Goal: Task Accomplishment & Management: Use online tool/utility

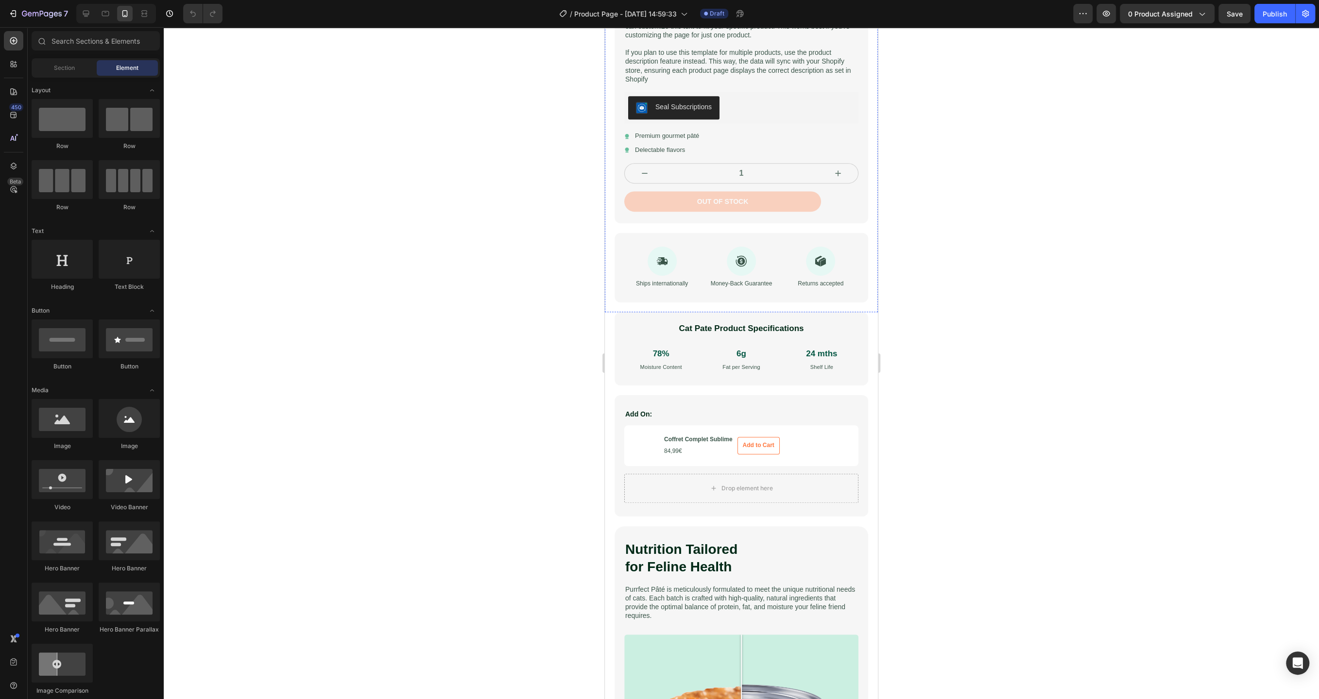
scroll to position [561, 0]
click at [693, 440] on h3 "Coffret Complet Sublime" at bounding box center [698, 439] width 70 height 10
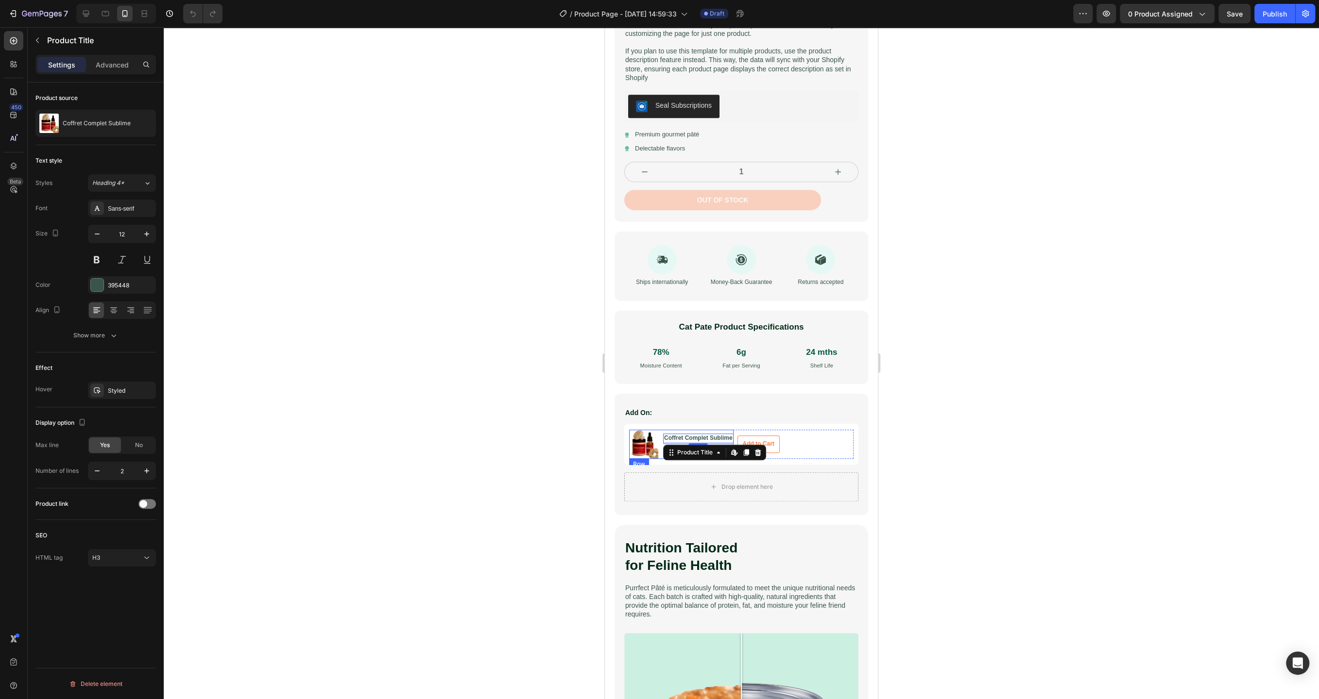
click at [660, 431] on div "Product Images Coffret Complet Sublime Product Title Edit content in Shopify 4 …" at bounding box center [681, 444] width 104 height 29
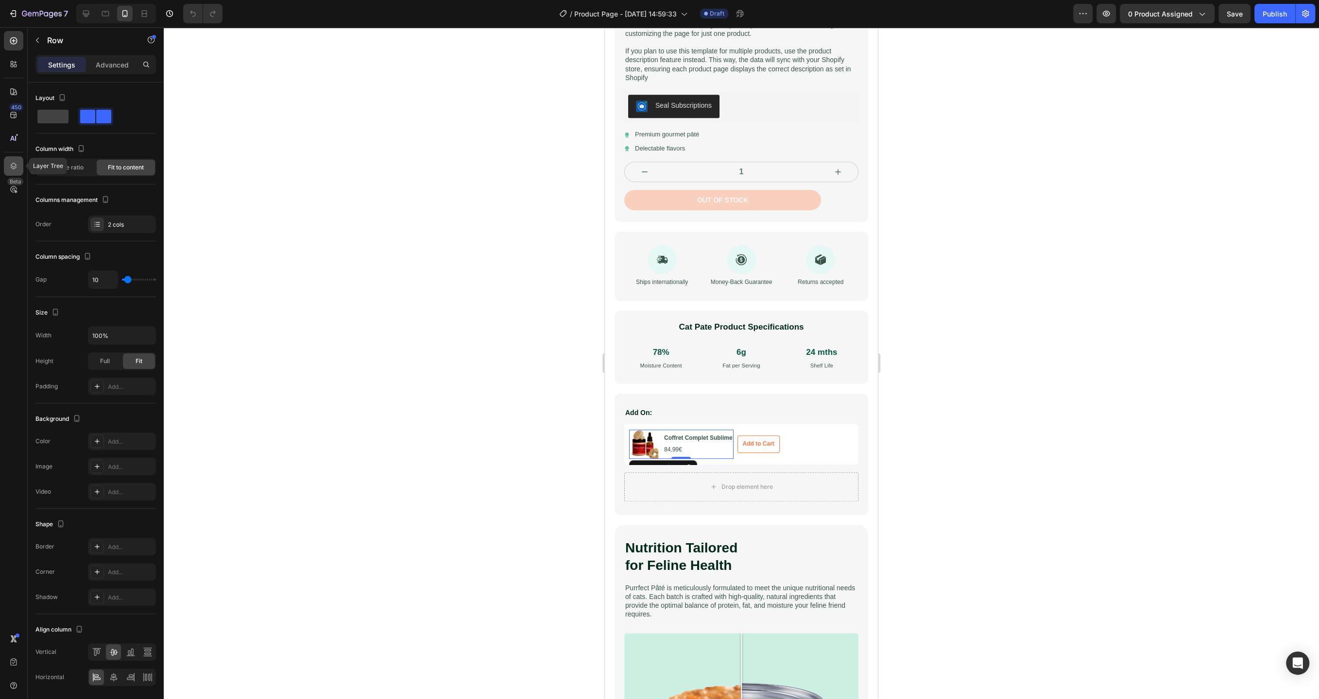
click at [13, 163] on icon at bounding box center [14, 166] width 6 height 7
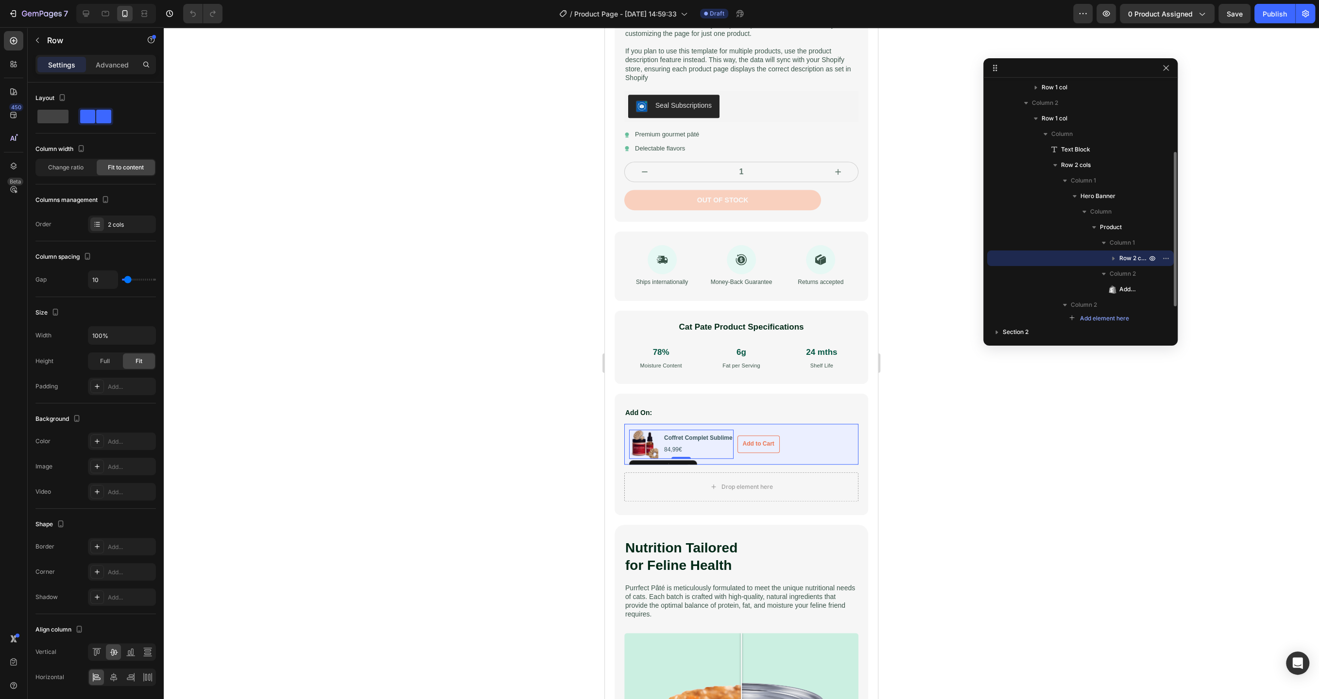
scroll to position [77, 0]
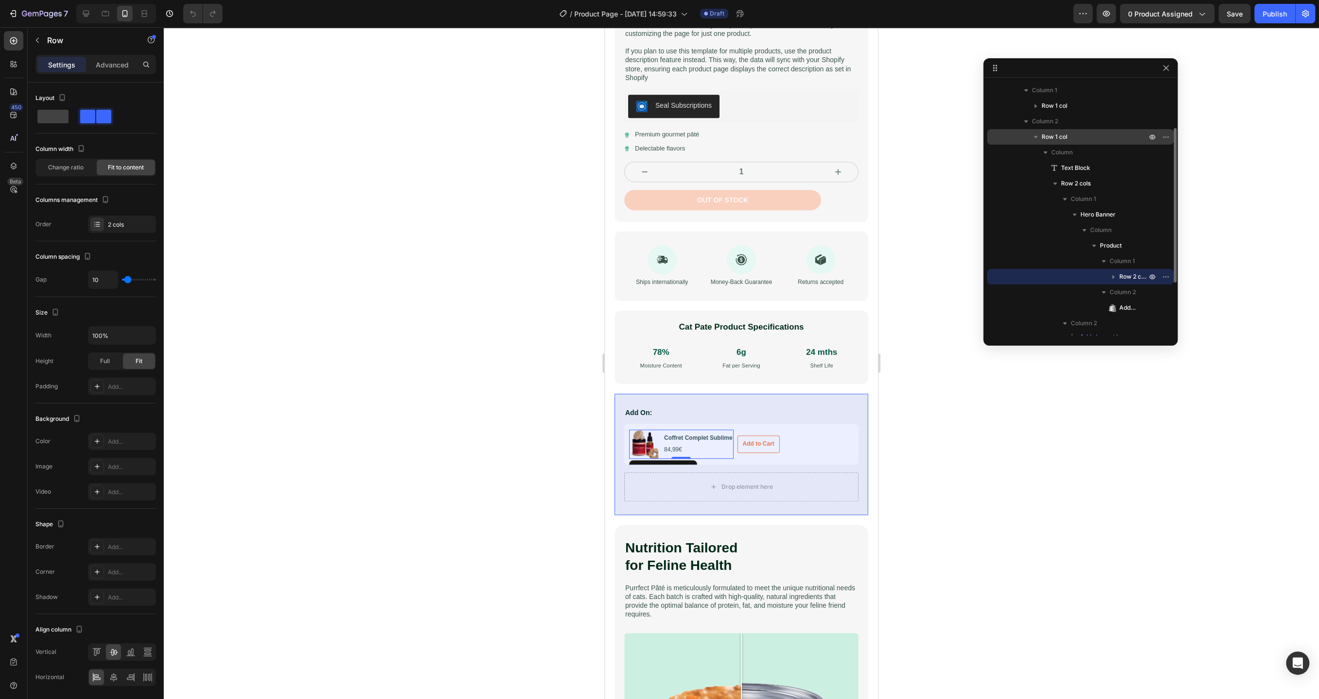
click at [1065, 137] on span "Row 1 col" at bounding box center [1054, 137] width 26 height 10
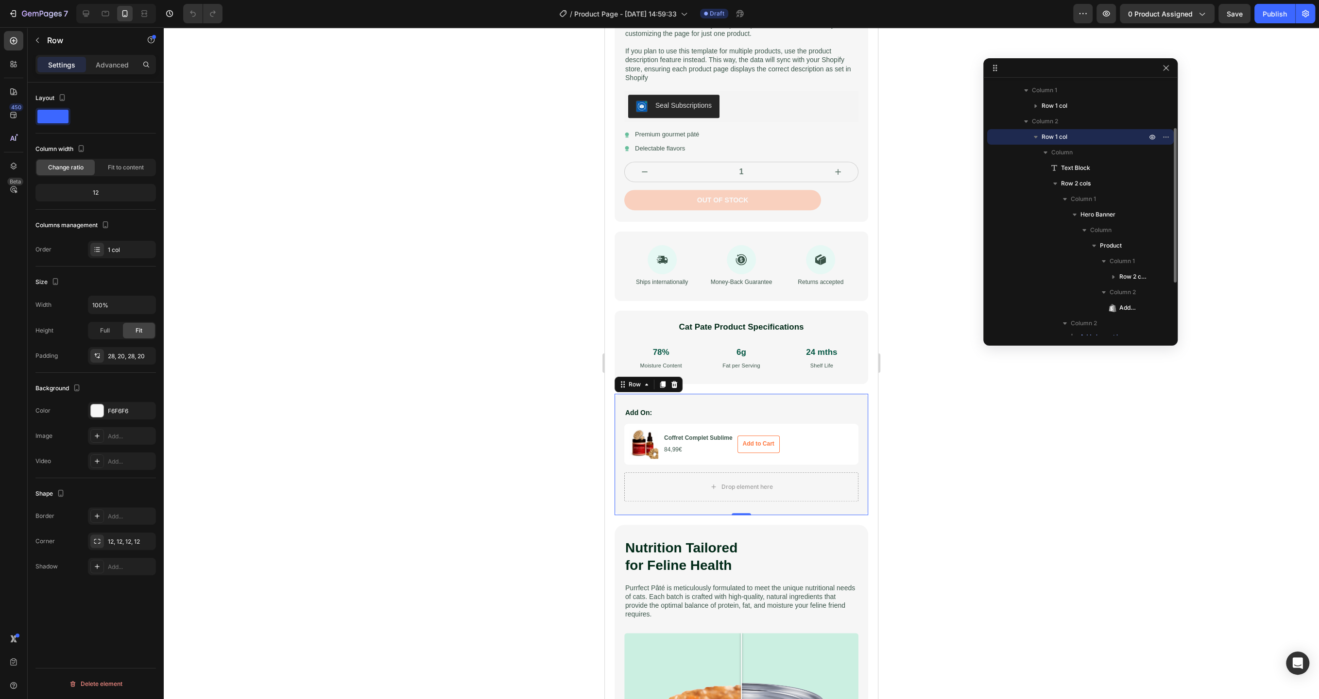
click at [1066, 140] on span "Row 1 col" at bounding box center [1054, 137] width 26 height 10
click at [1042, 138] on span "Row 1 col" at bounding box center [1054, 137] width 26 height 10
click at [1040, 138] on button "button" at bounding box center [1036, 137] width 12 height 12
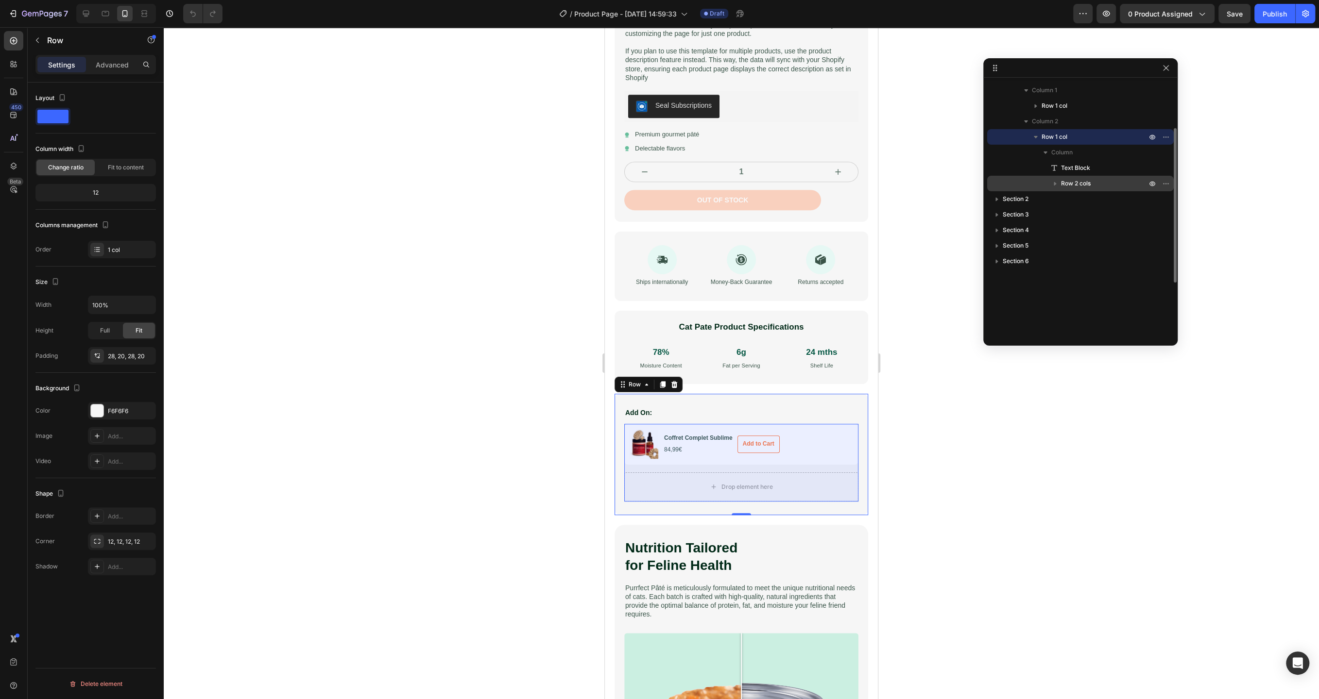
click at [1059, 182] on icon "button" at bounding box center [1055, 184] width 10 height 10
click at [1074, 185] on span "Row 2 cols" at bounding box center [1076, 184] width 30 height 10
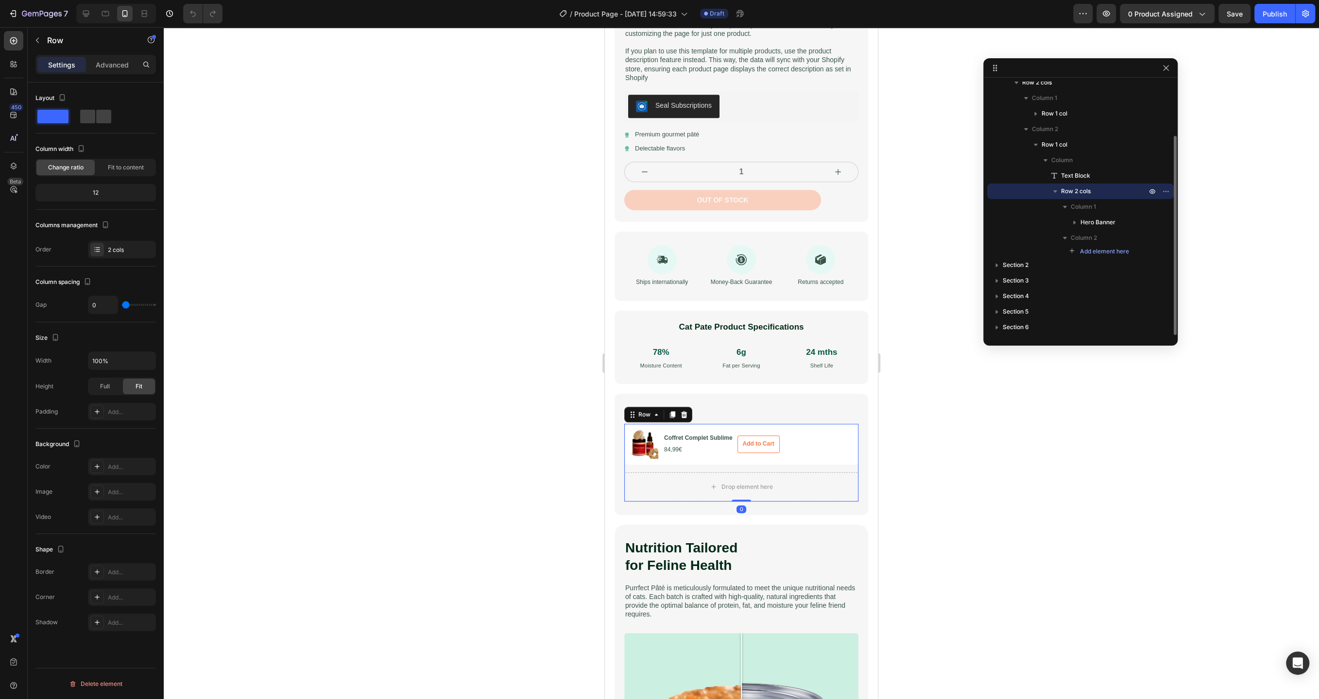
click at [1057, 191] on icon "button" at bounding box center [1055, 191] width 10 height 10
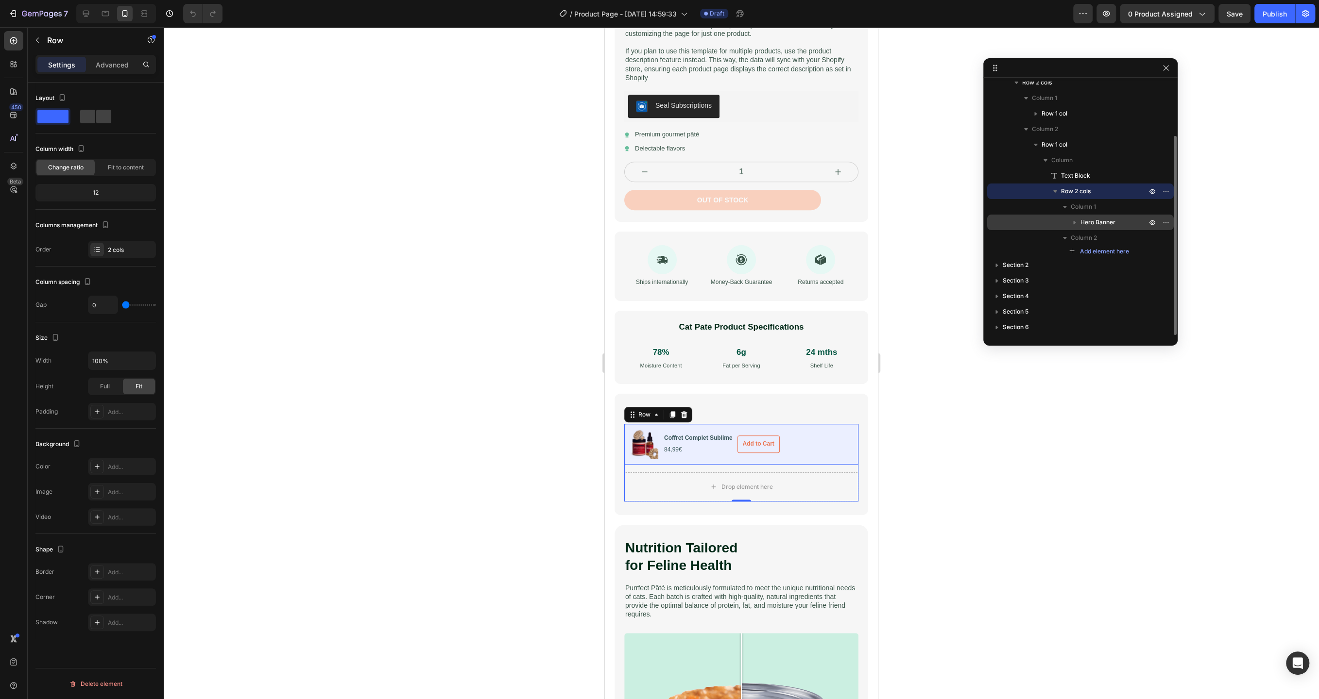
click at [1084, 221] on span "Hero Banner" at bounding box center [1097, 223] width 35 height 10
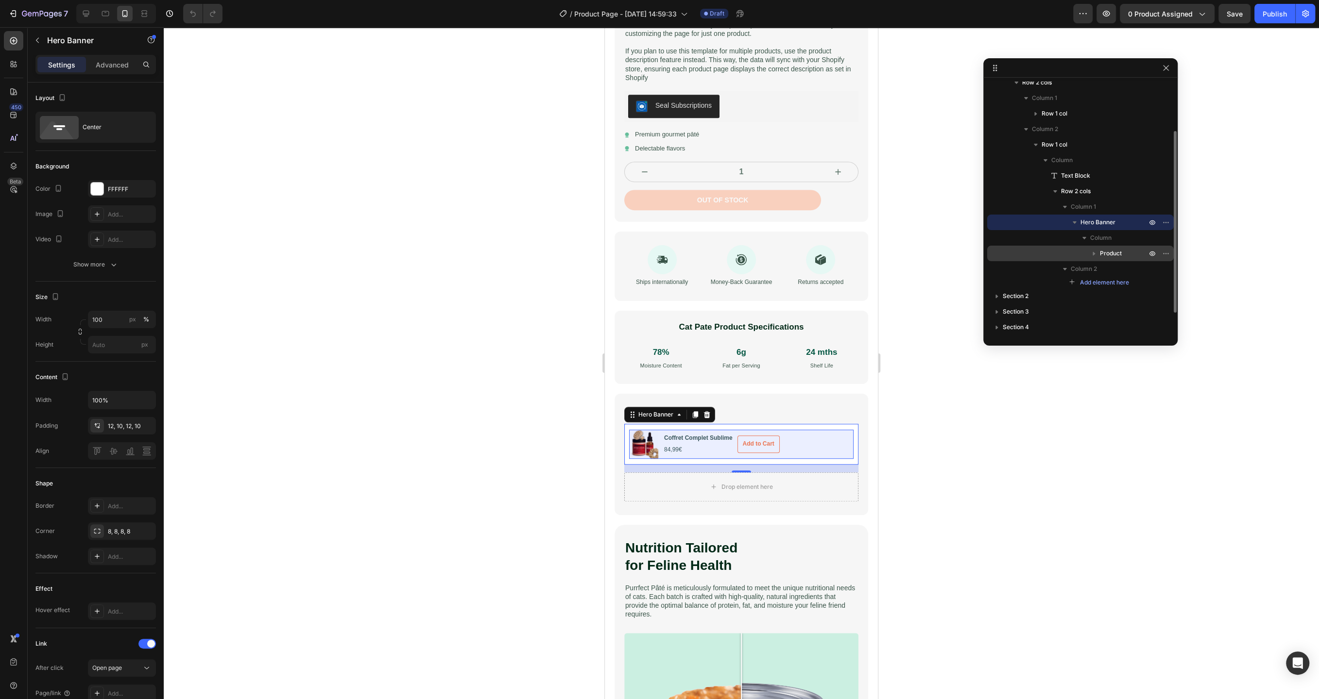
click at [1099, 253] on button "button" at bounding box center [1094, 254] width 12 height 12
click at [1101, 252] on span "Product" at bounding box center [1111, 254] width 22 height 10
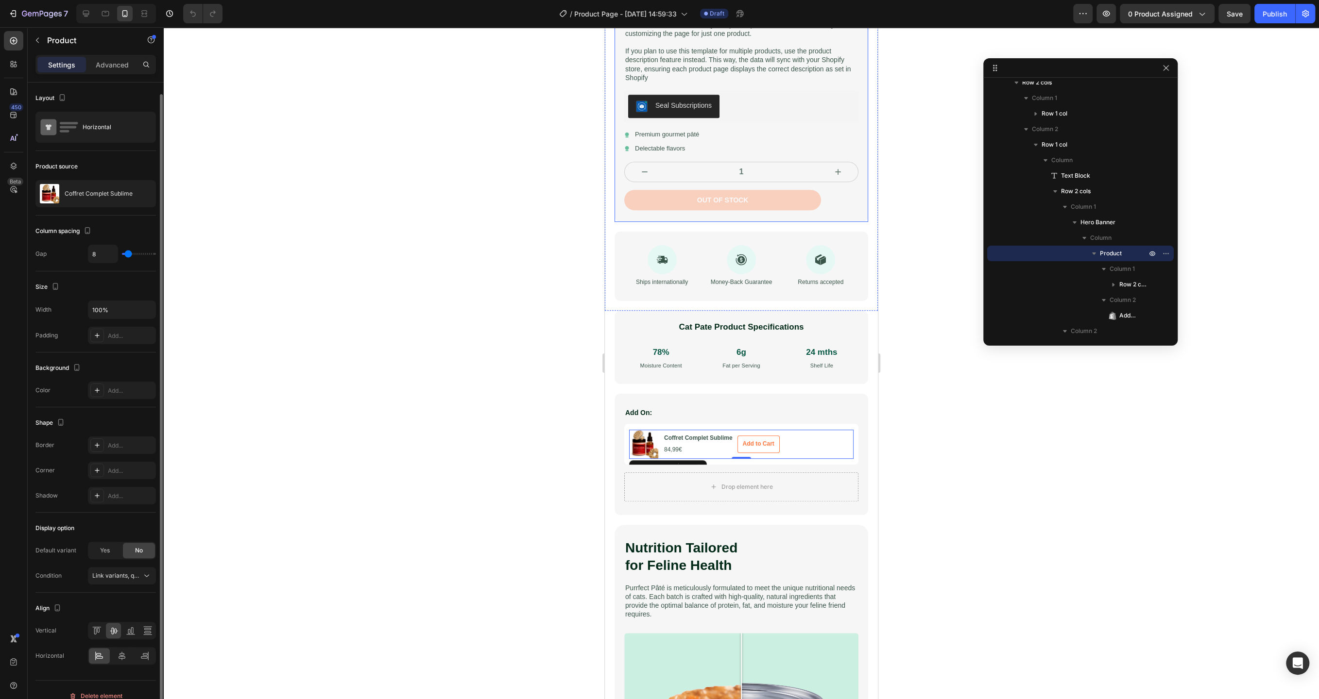
scroll to position [10, 0]
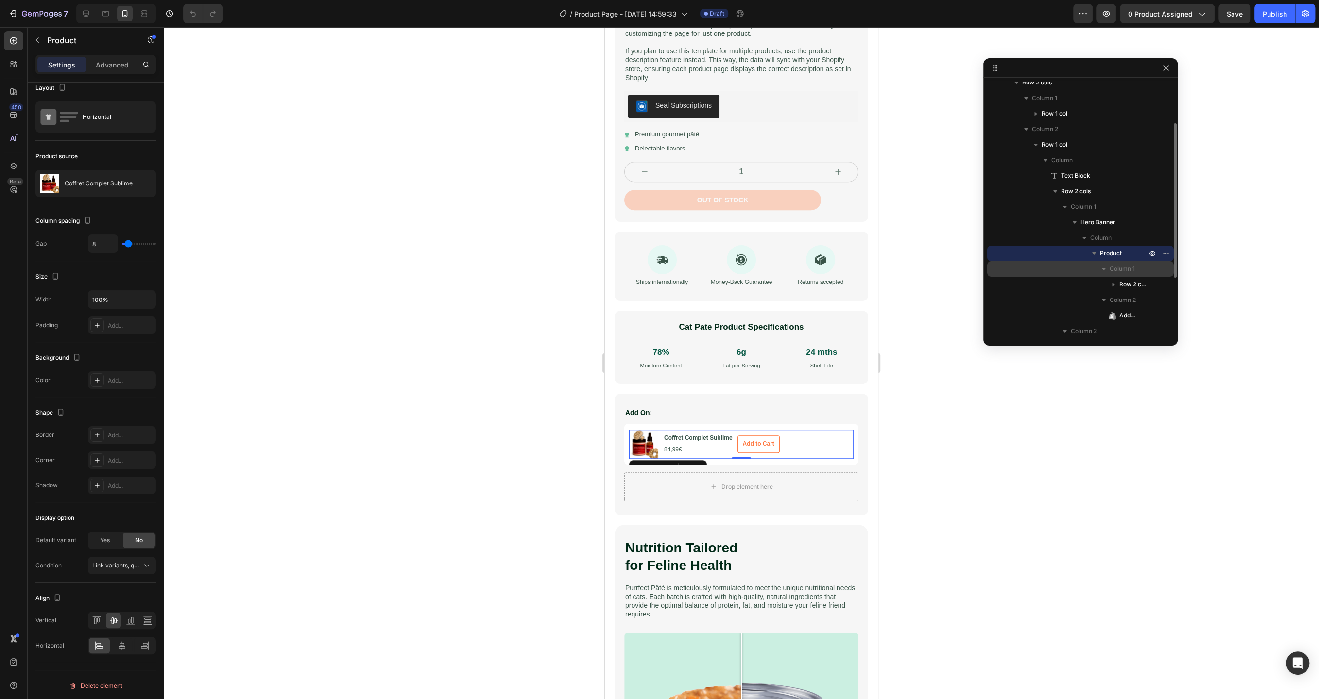
click at [1106, 270] on icon "button" at bounding box center [1104, 269] width 10 height 10
click at [1112, 281] on icon "button" at bounding box center [1113, 285] width 10 height 10
click at [1109, 252] on span "Product" at bounding box center [1111, 254] width 22 height 10
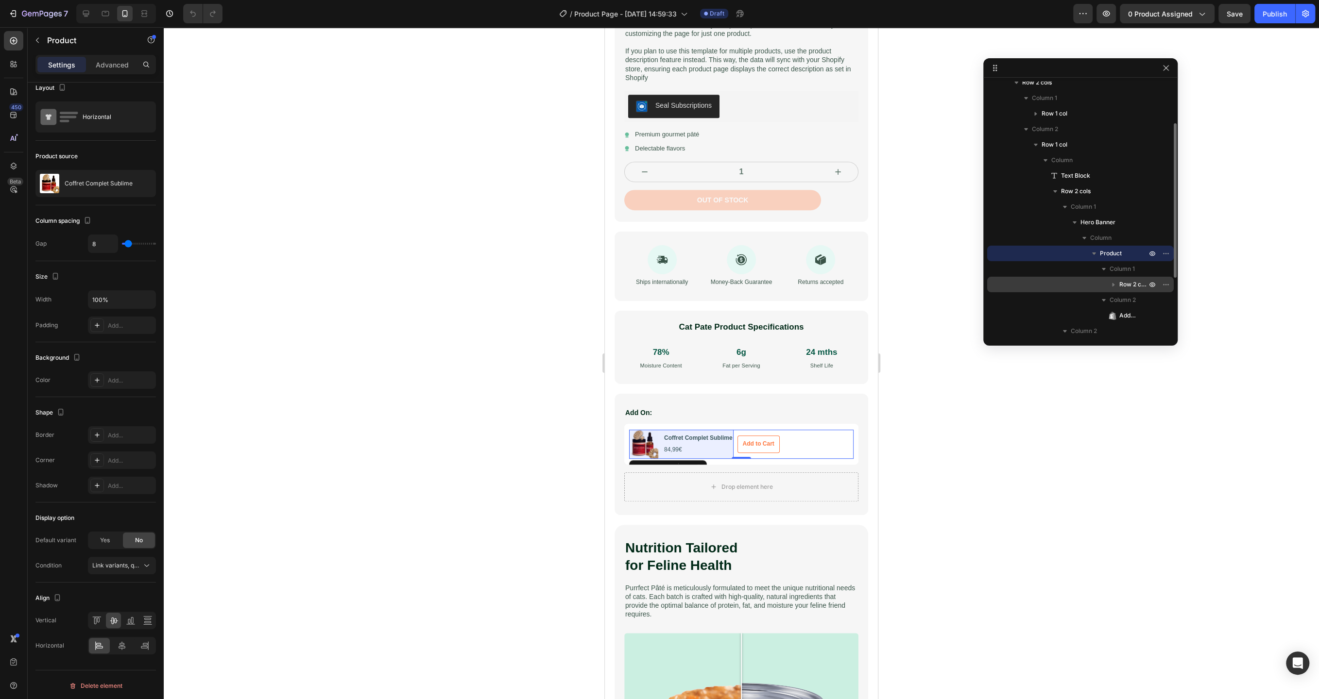
click at [1128, 281] on span "Row 2 cols" at bounding box center [1133, 285] width 29 height 10
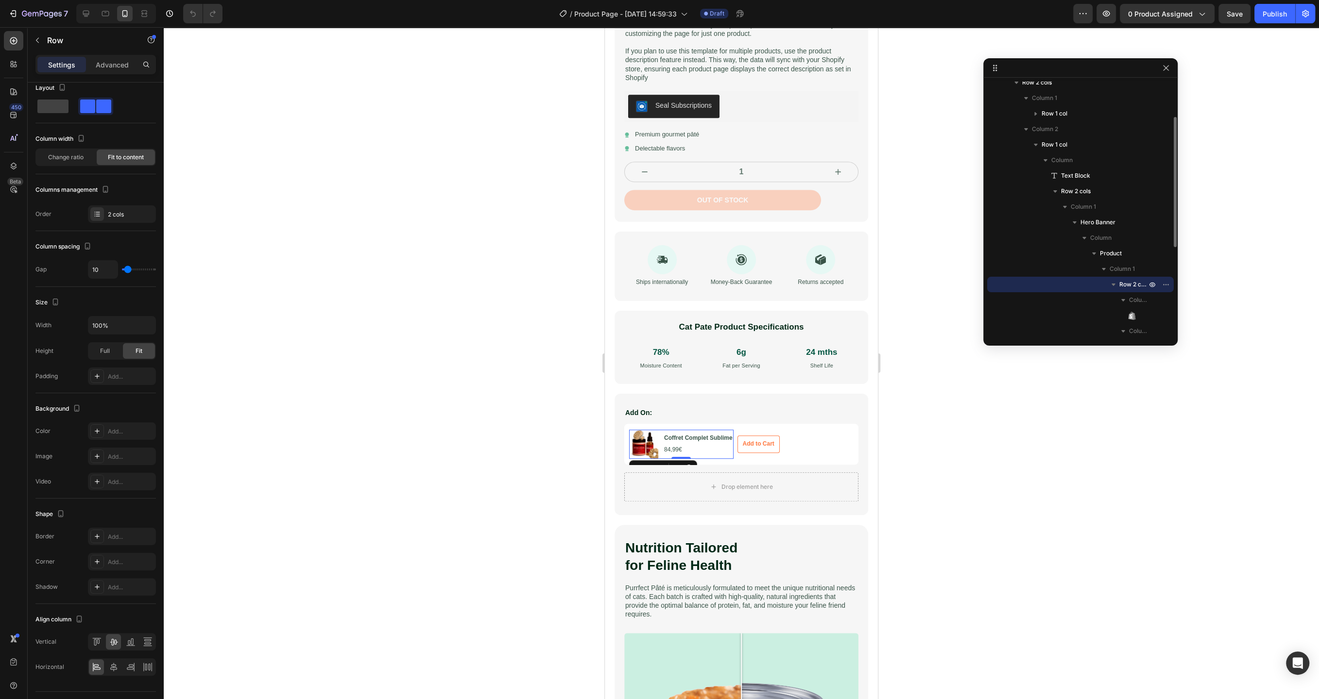
scroll to position [0, 0]
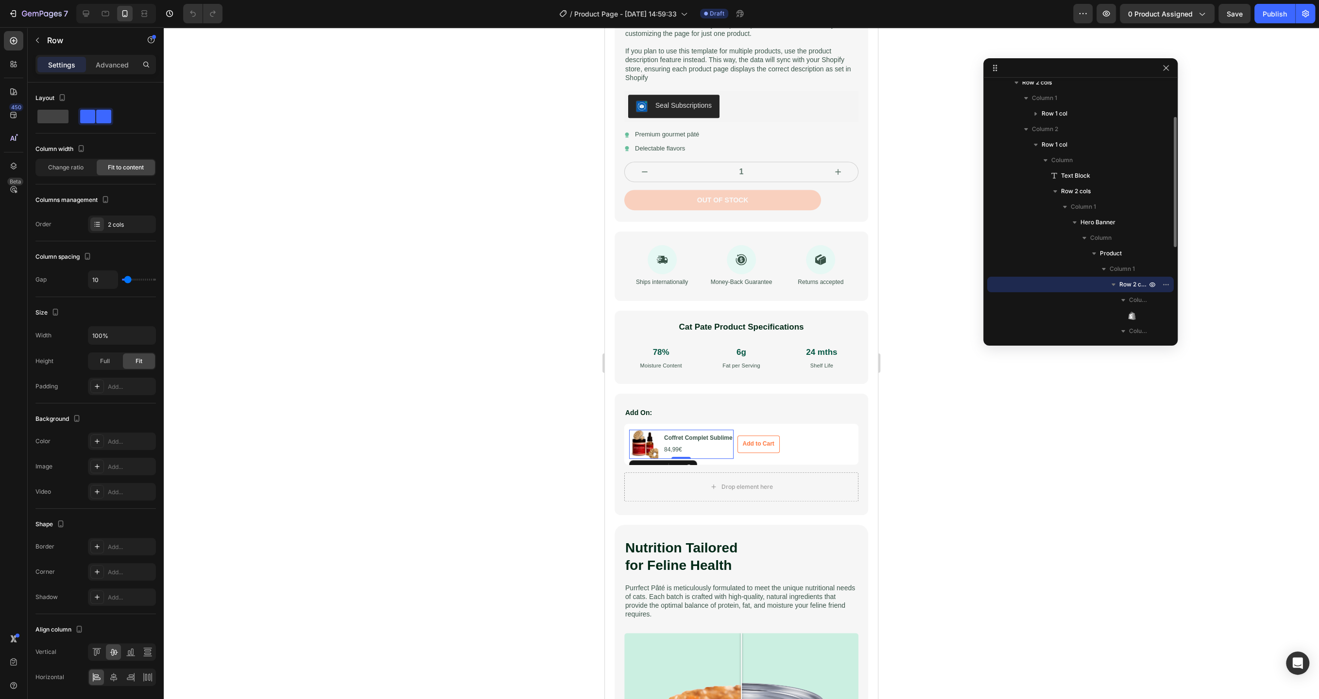
click at [1117, 286] on icon "button" at bounding box center [1113, 285] width 10 height 10
click at [1152, 286] on icon "button" at bounding box center [1152, 285] width 8 height 8
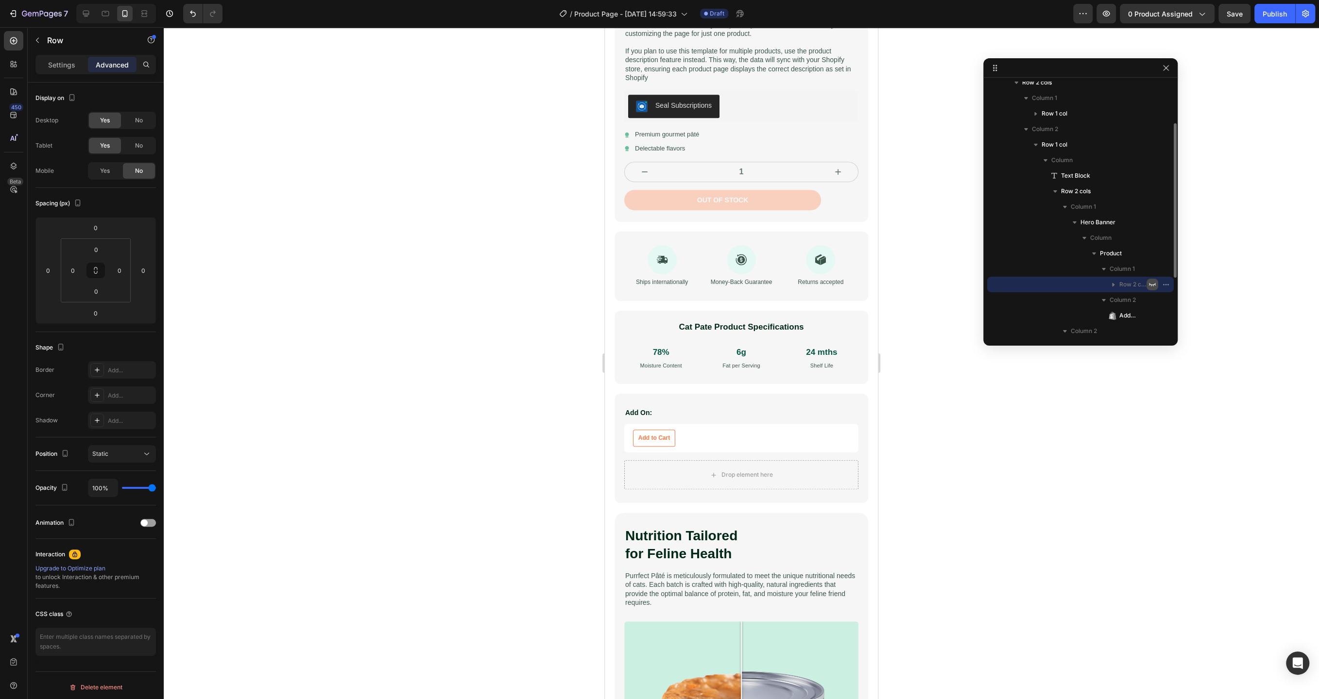
click at [1152, 286] on icon "button" at bounding box center [1152, 285] width 8 height 8
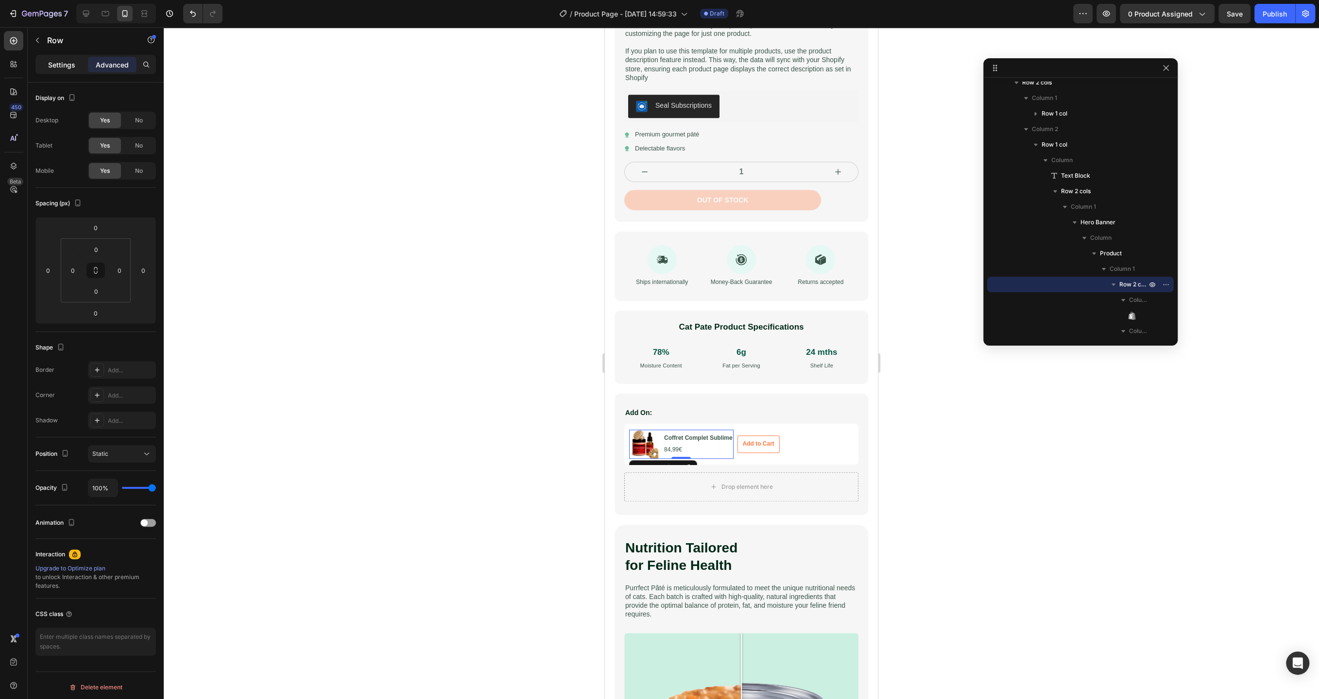
click at [56, 67] on p "Settings" at bounding box center [61, 65] width 27 height 10
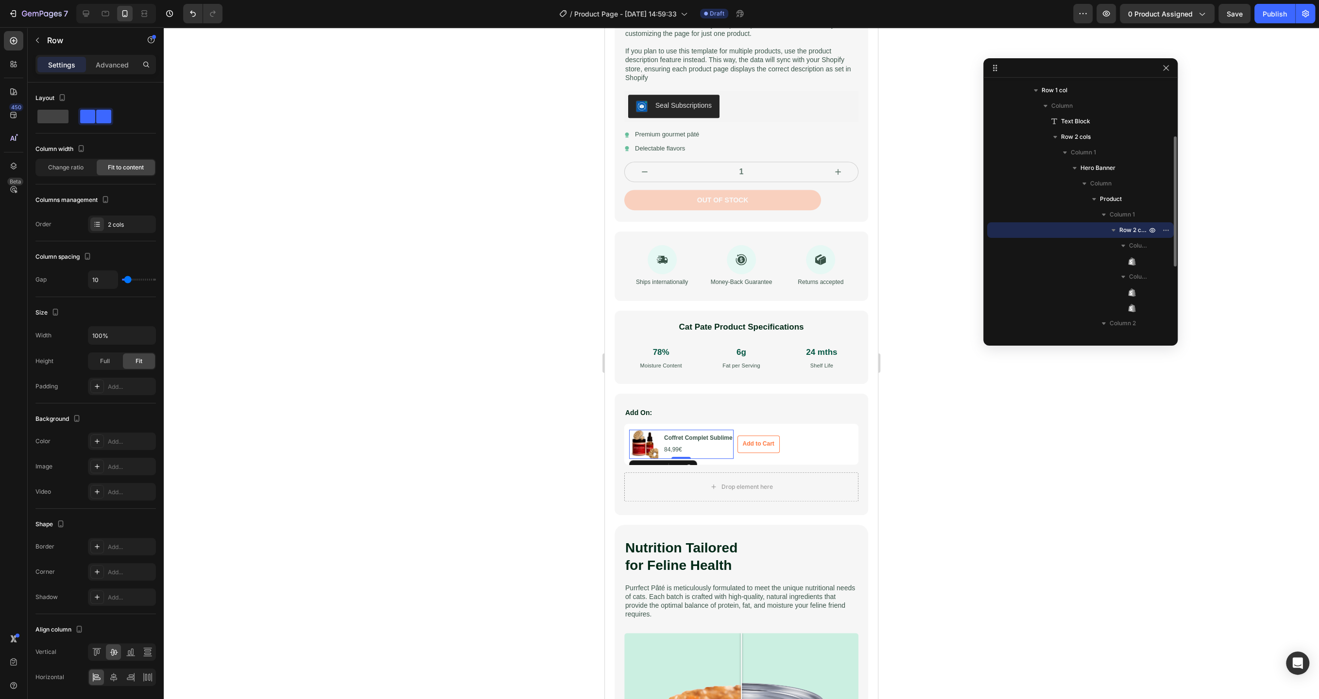
scroll to position [124, 0]
click at [1129, 243] on span "Column 1" at bounding box center [1138, 245] width 19 height 10
click at [1133, 257] on icon at bounding box center [1134, 260] width 2 height 7
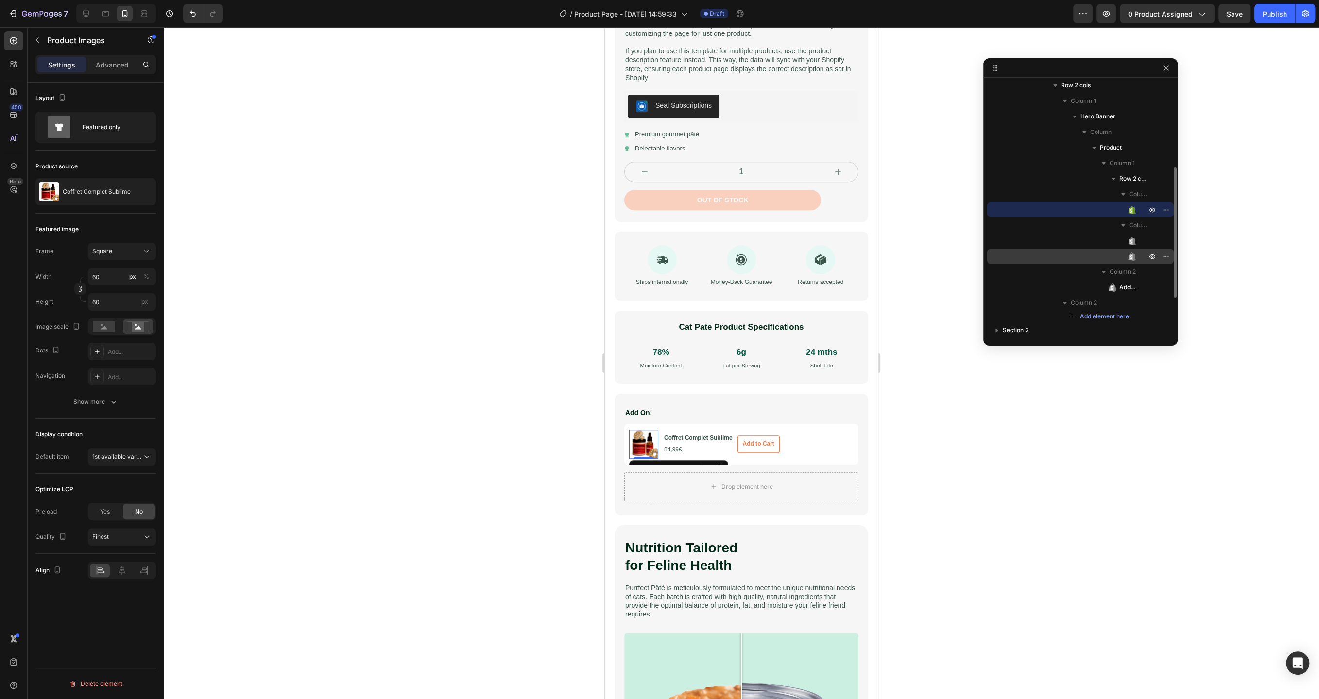
scroll to position [178, 0]
click at [763, 451] on button "Add to Cart" at bounding box center [758, 444] width 42 height 17
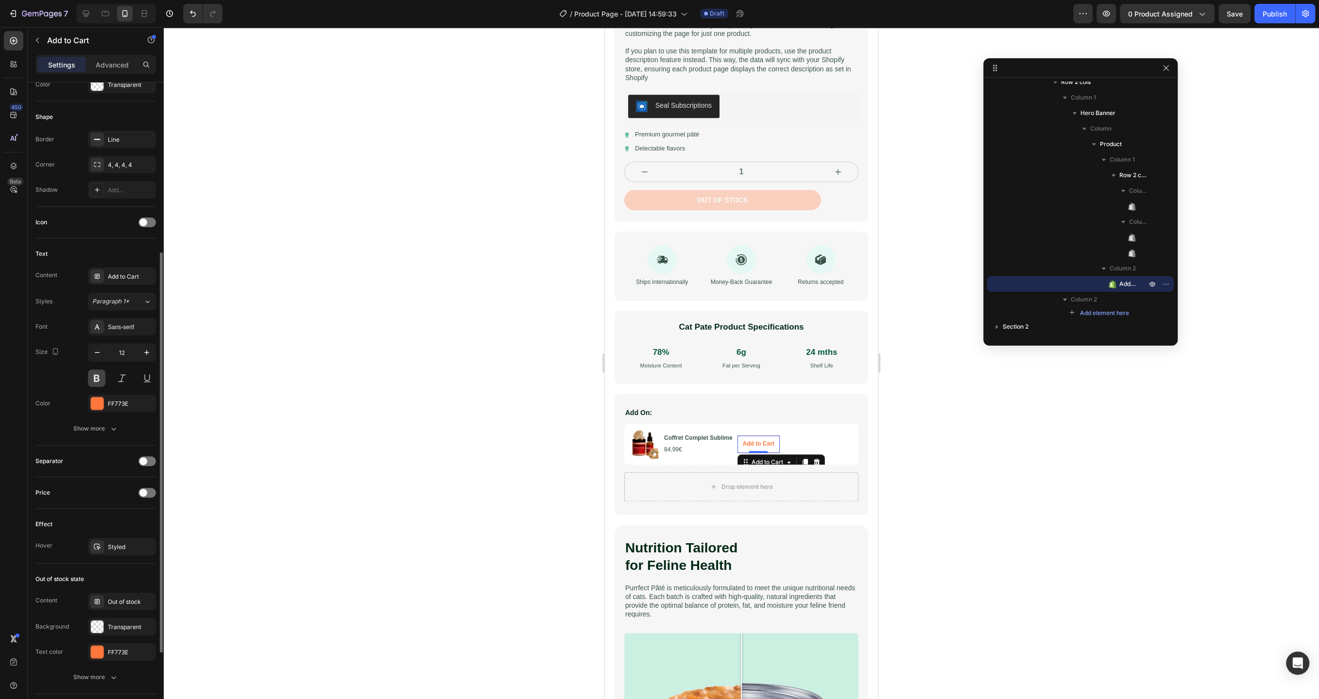
scroll to position [393, 0]
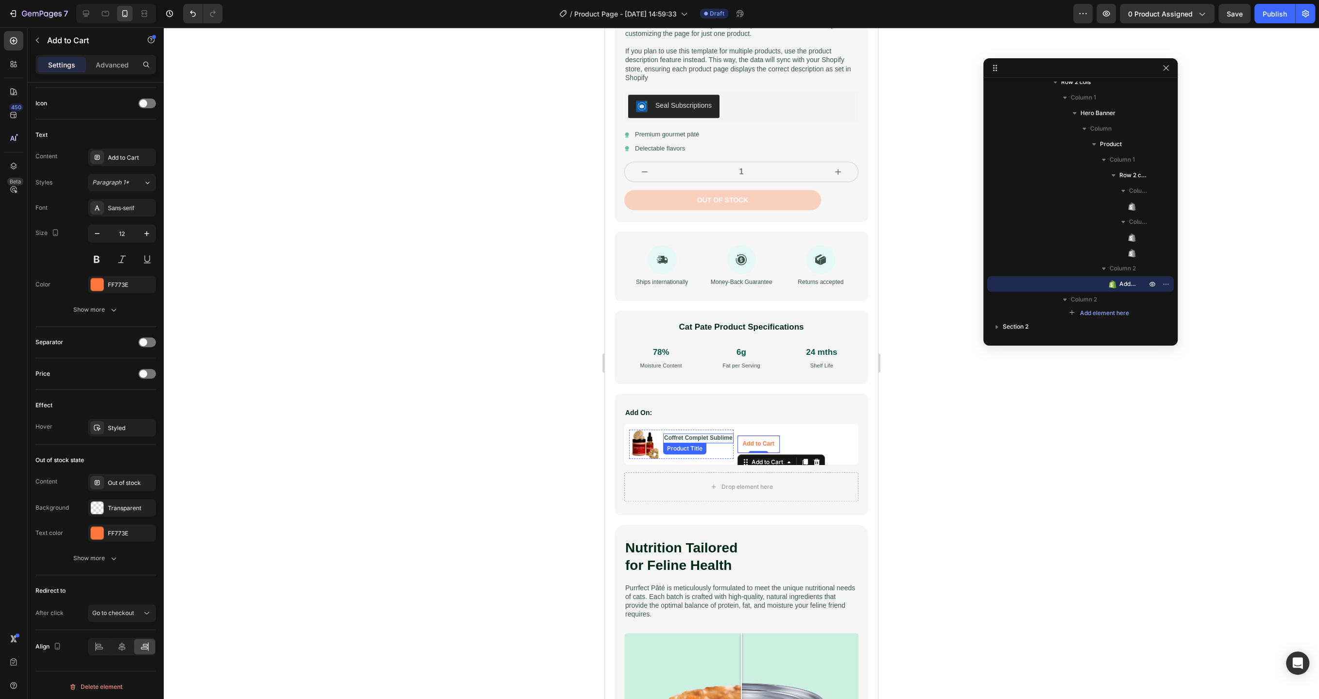
click at [697, 438] on h3 "Coffret Complet Sublime" at bounding box center [698, 439] width 70 height 10
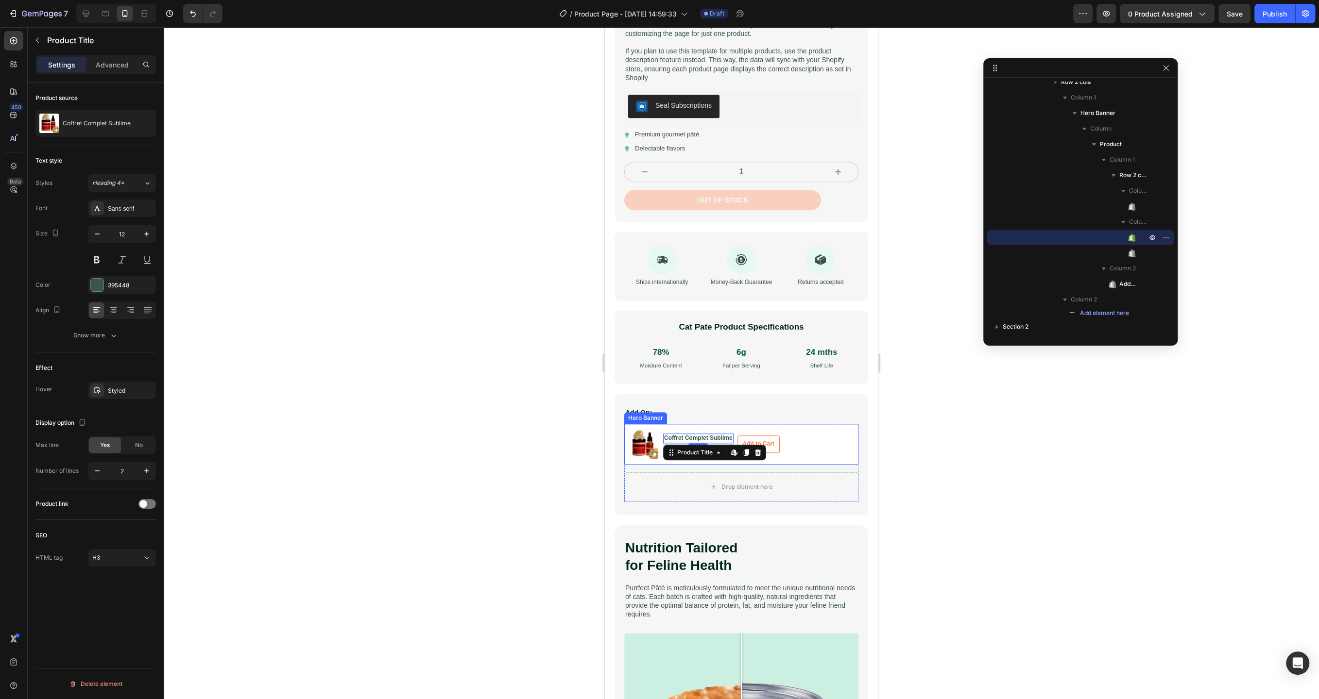
click at [757, 429] on div "Product Images Coffret Complet Sublime Product Title Edit content in Shopify 4 …" at bounding box center [741, 444] width 234 height 41
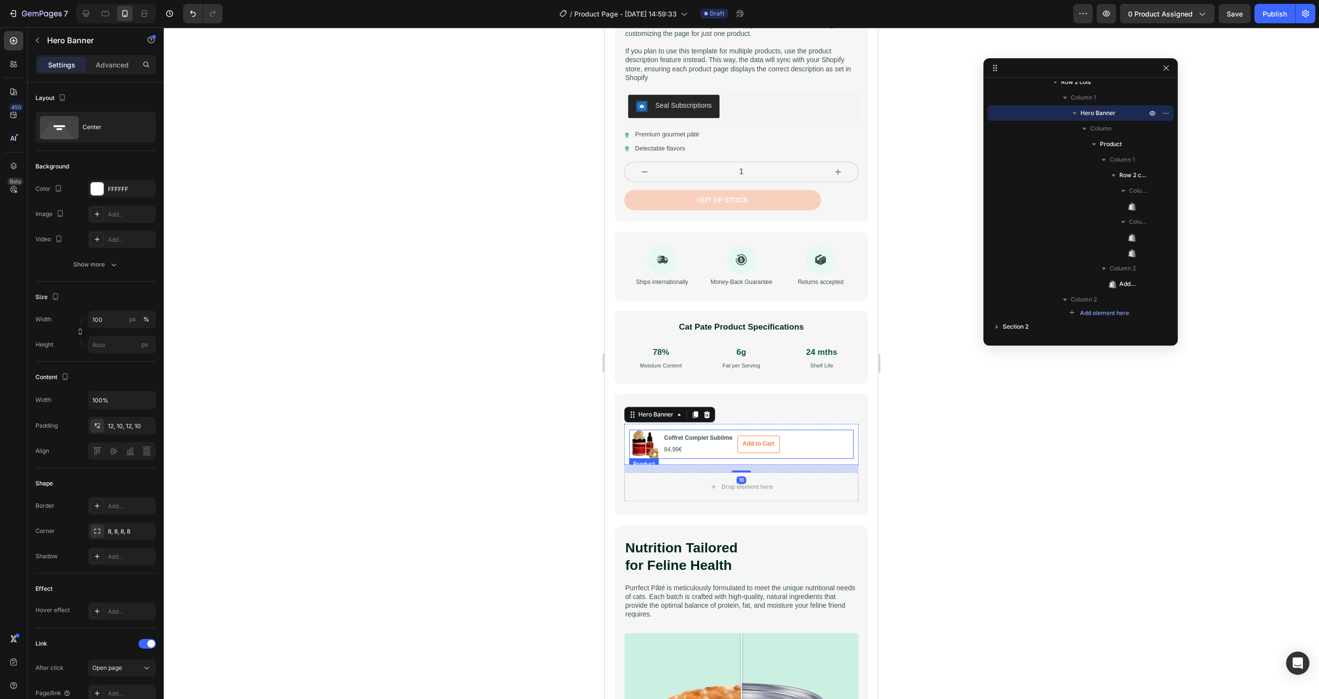
click at [795, 446] on div "Product Images Coffret Complet Sublime Product Title 84,99€ Product Price Produ…" at bounding box center [741, 444] width 224 height 29
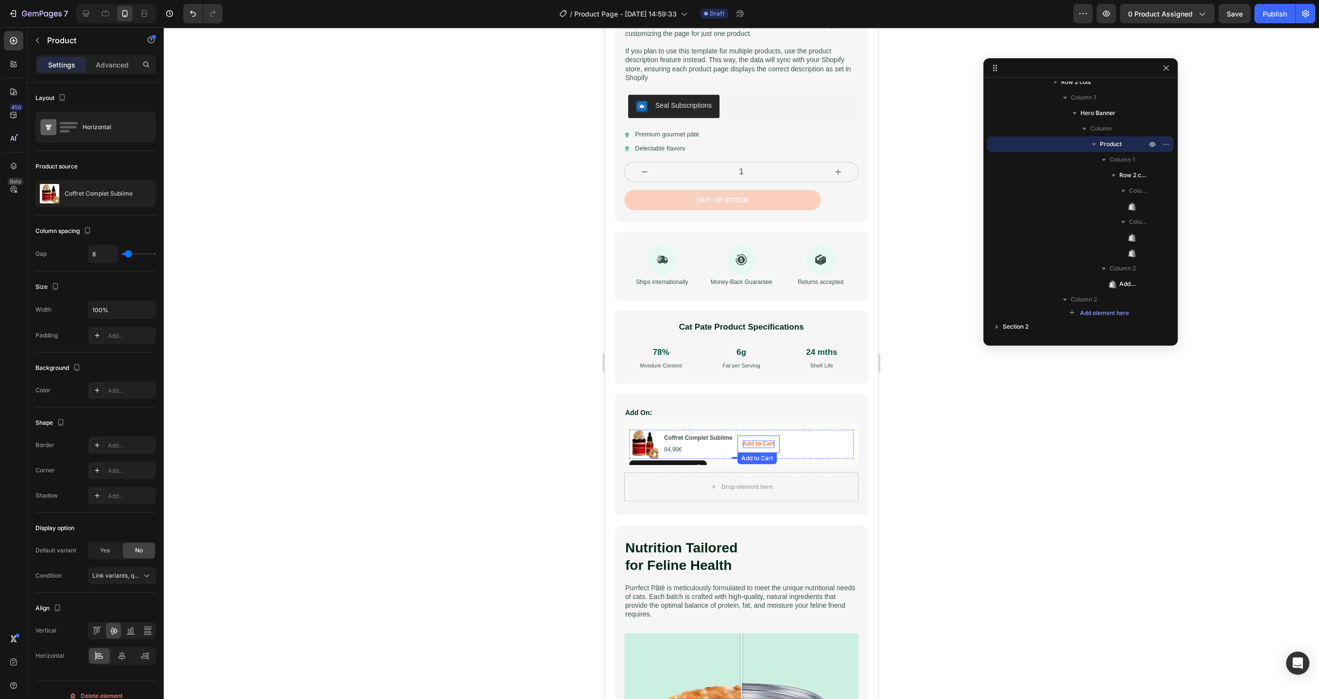
click at [764, 445] on div "Add to Cart" at bounding box center [759, 444] width 32 height 8
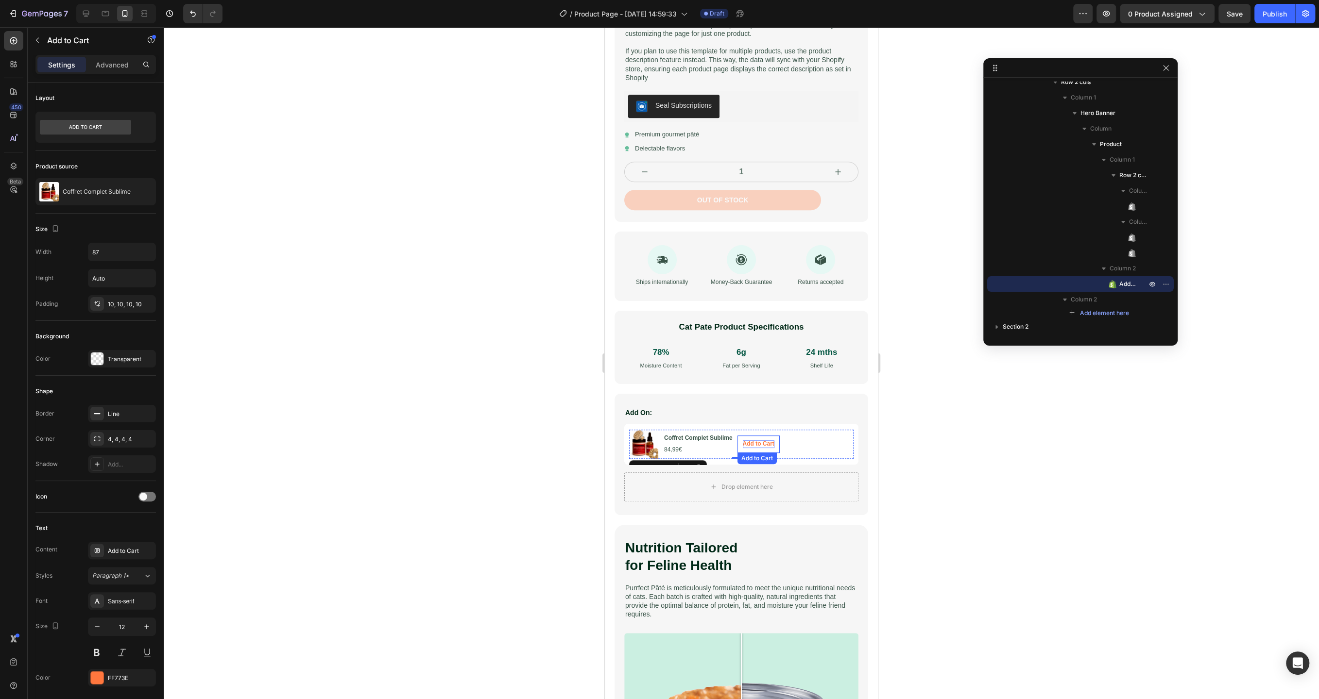
click at [764, 445] on div "Add to Cart" at bounding box center [759, 444] width 32 height 8
click at [769, 445] on p "Add to Cart" at bounding box center [759, 444] width 32 height 8
click at [737, 436] on button "AJOUTER" at bounding box center [758, 444] width 42 height 17
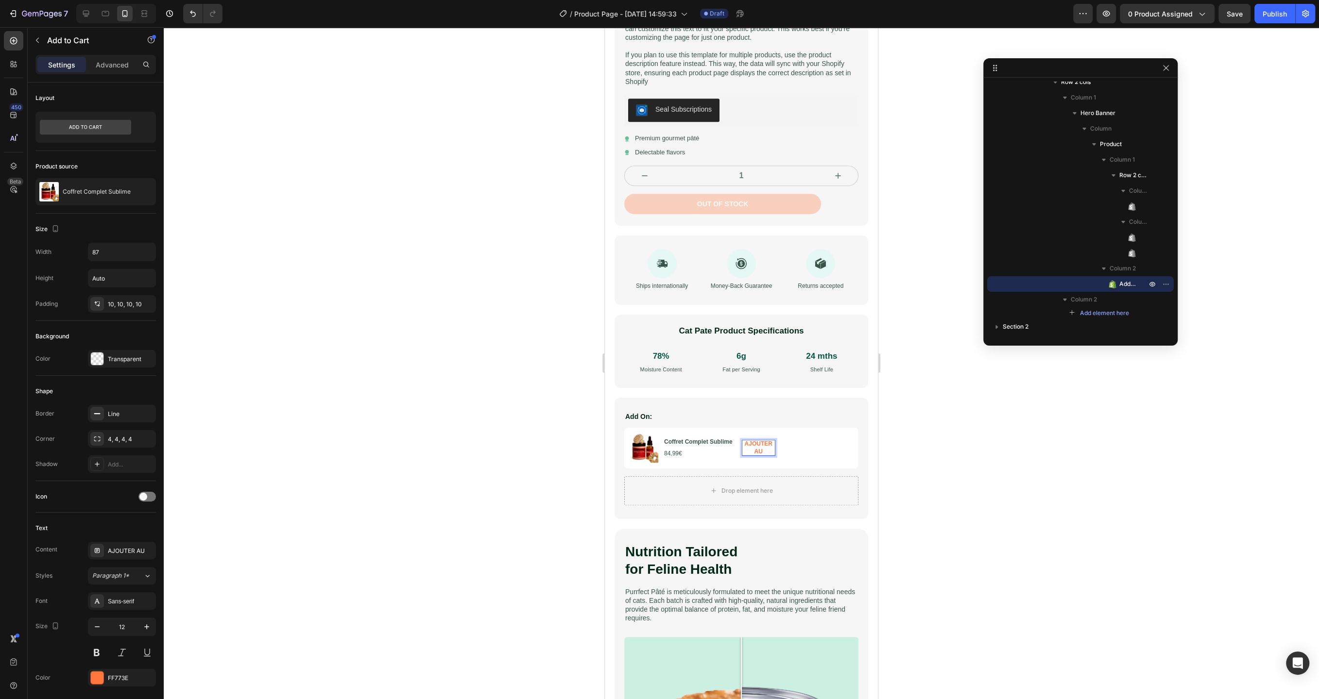
click at [737, 436] on button "AJOUTER AU" at bounding box center [758, 448] width 42 height 25
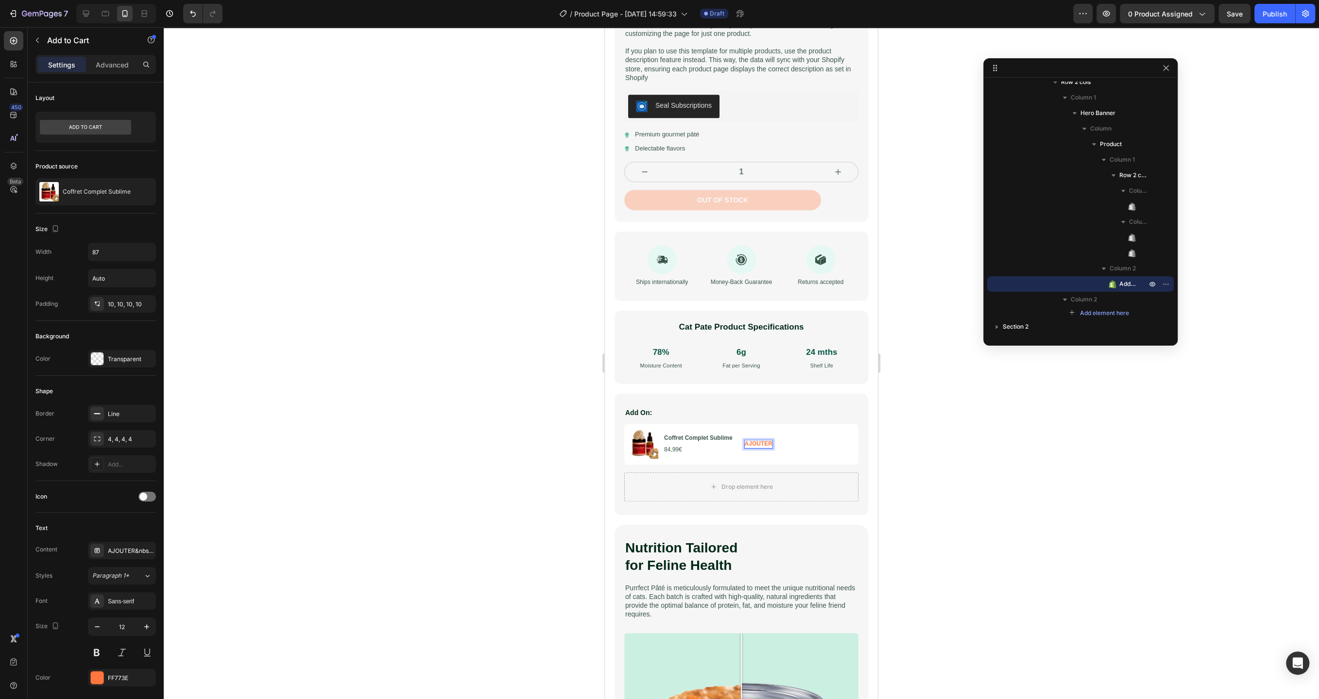
click at [564, 447] on div at bounding box center [741, 363] width 1155 height 672
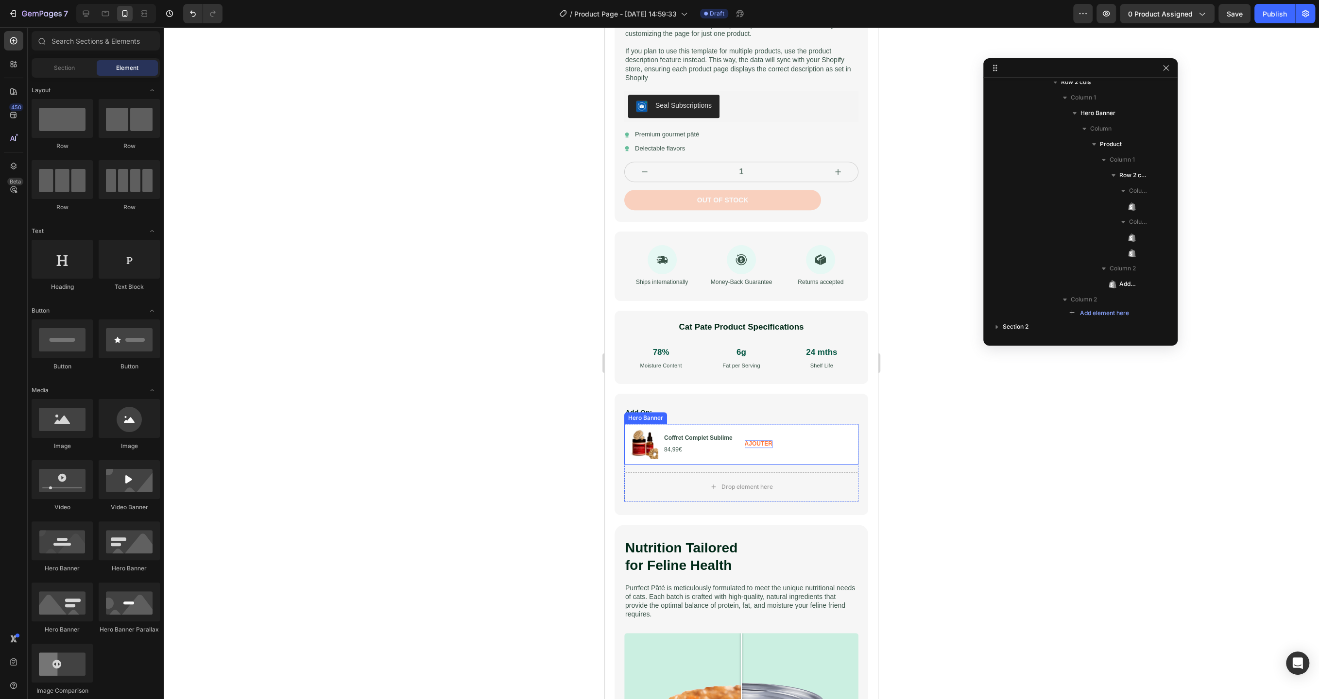
click at [807, 424] on div "Product Images Coffret Complet Sublime Product Title 84,99€ Product Price Produ…" at bounding box center [741, 444] width 234 height 41
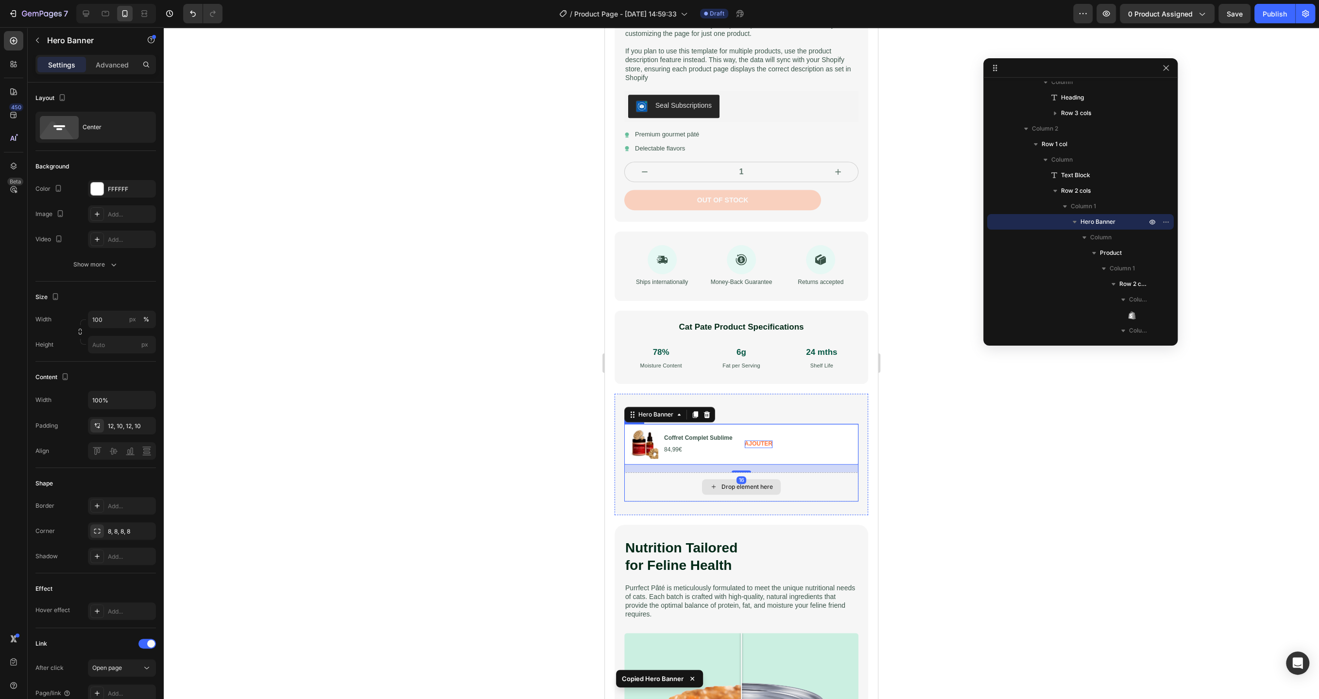
click at [810, 486] on div "Drop element here" at bounding box center [741, 487] width 234 height 29
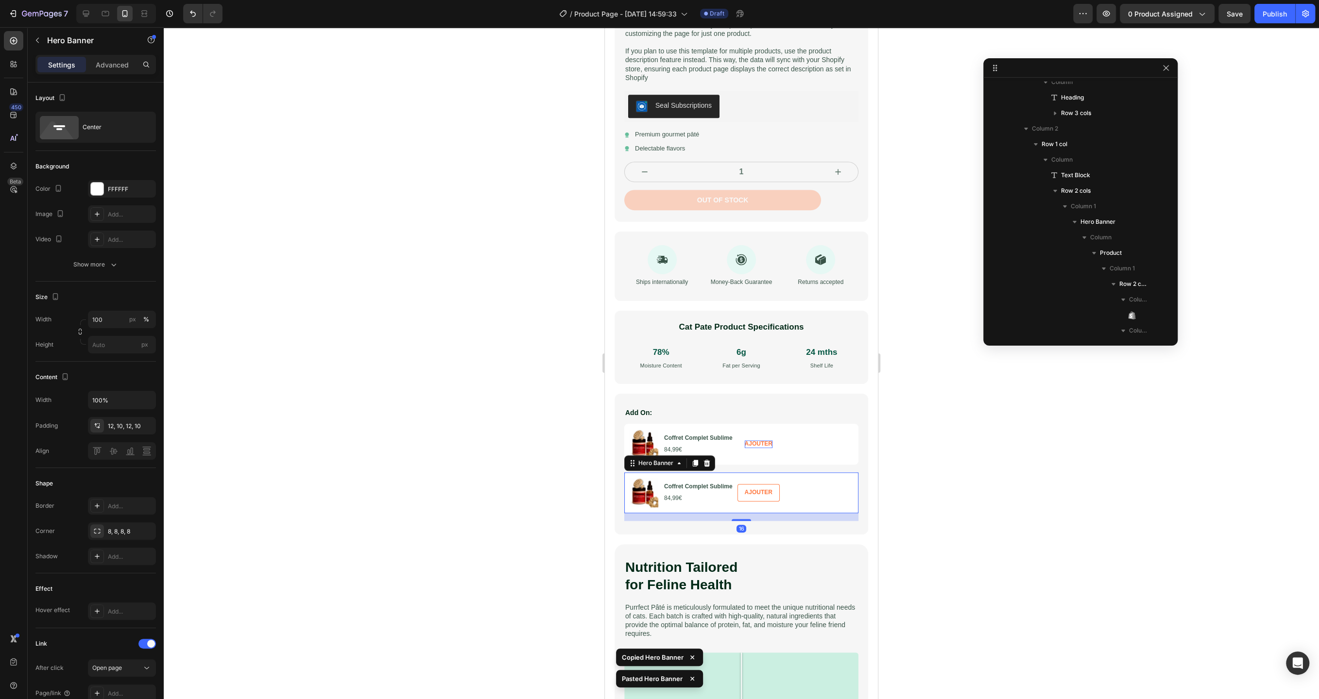
scroll to position [353, 0]
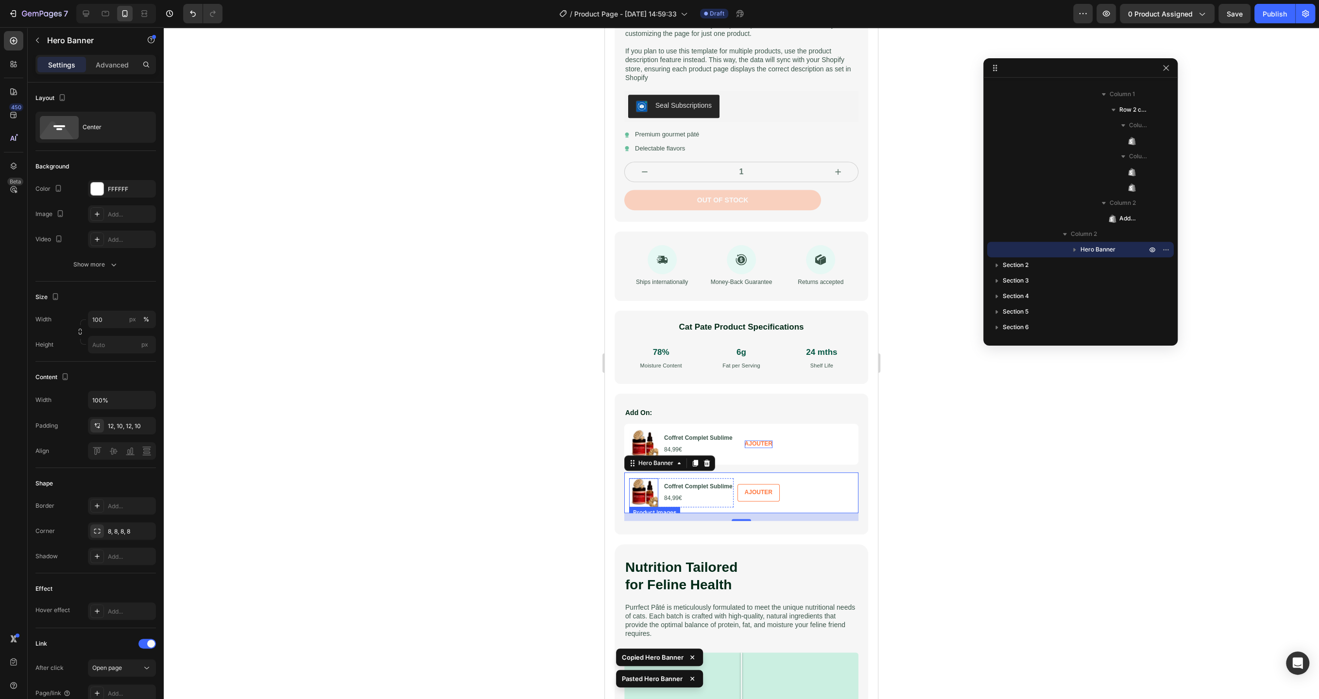
click at [643, 495] on img at bounding box center [643, 492] width 29 height 29
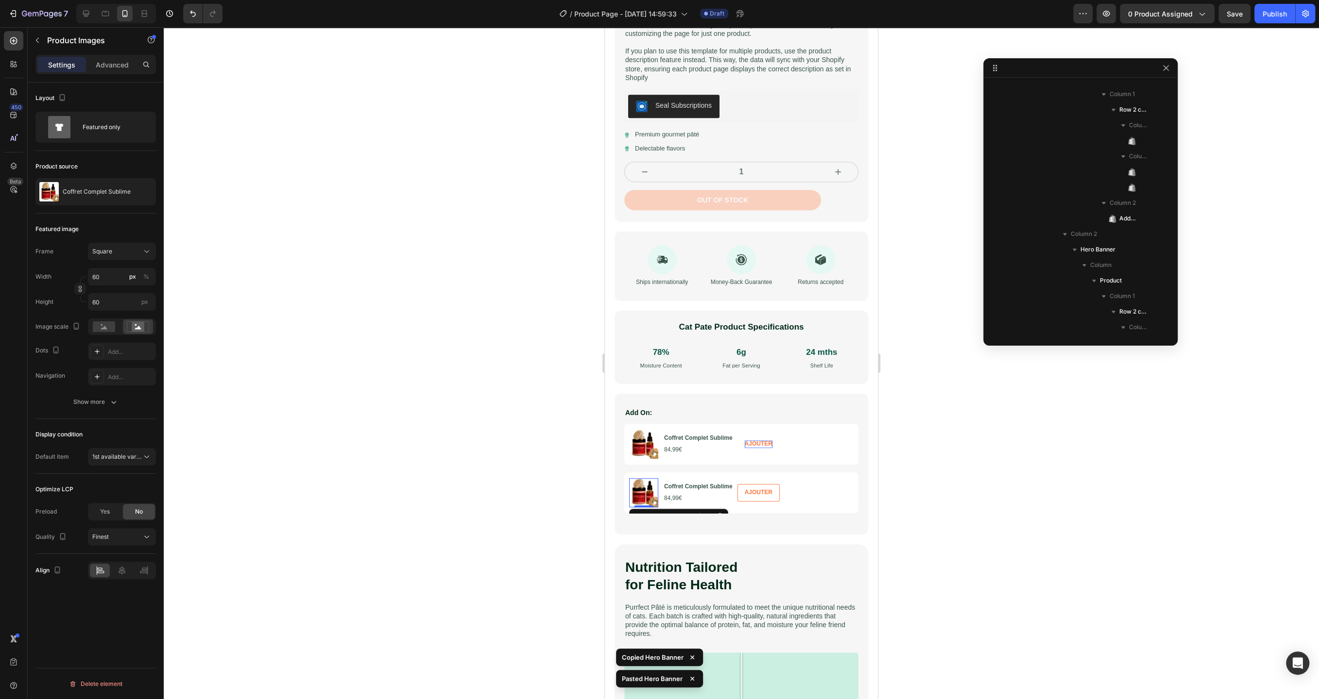
scroll to position [510, 0]
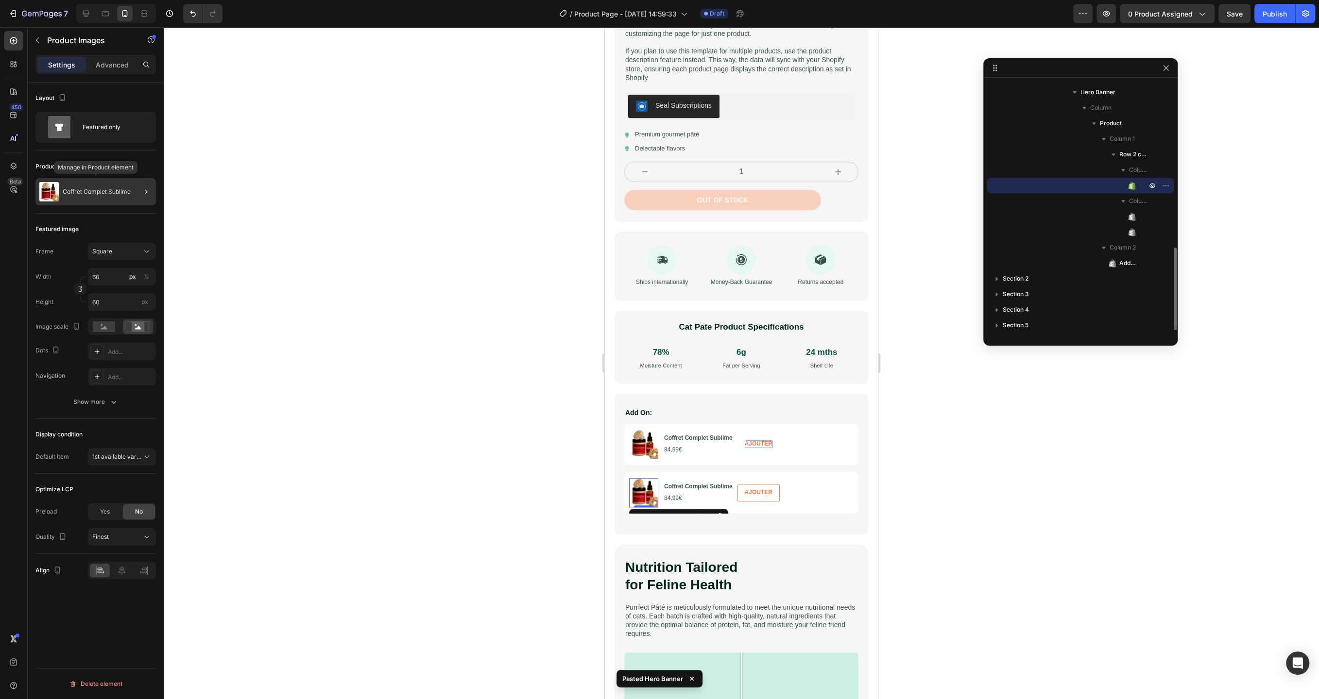
click at [90, 192] on p "Coffret Complet Sublime" at bounding box center [97, 191] width 68 height 7
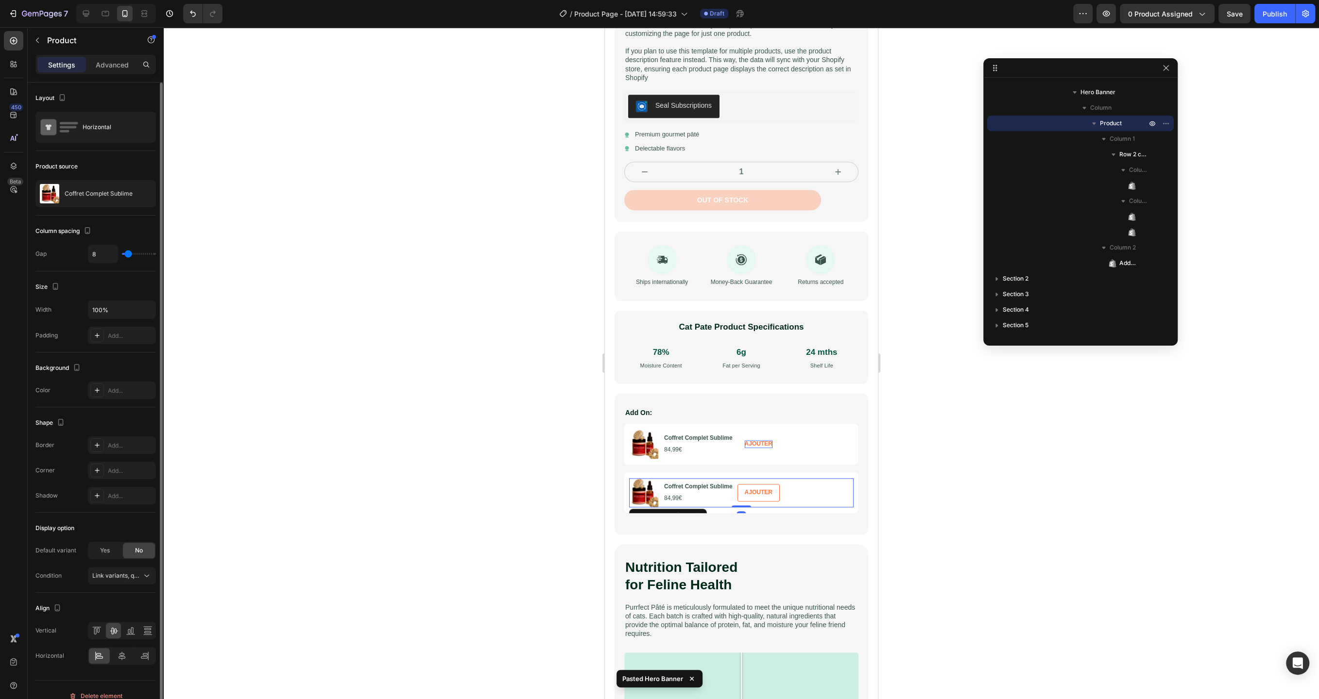
click at [90, 192] on p "Coffret Complet Sublime" at bounding box center [99, 193] width 68 height 7
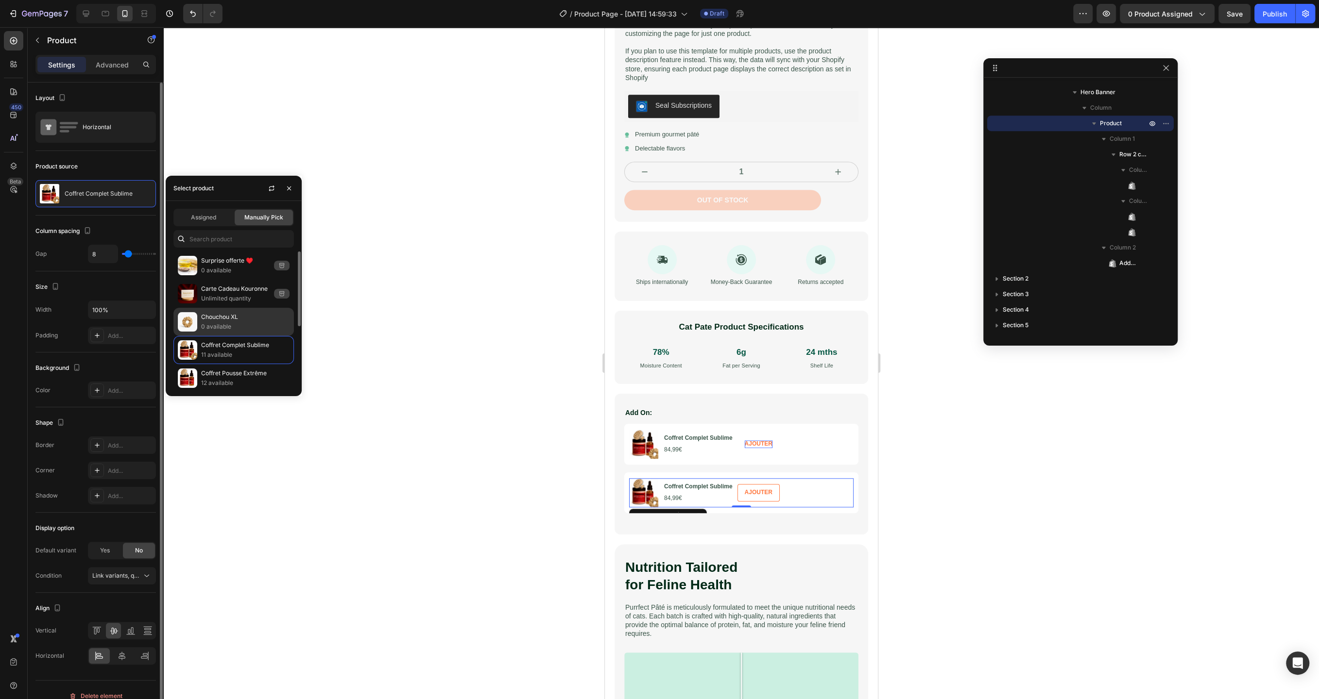
click at [238, 322] on p "0 available" at bounding box center [245, 327] width 88 height 10
click at [550, 554] on div at bounding box center [741, 363] width 1155 height 672
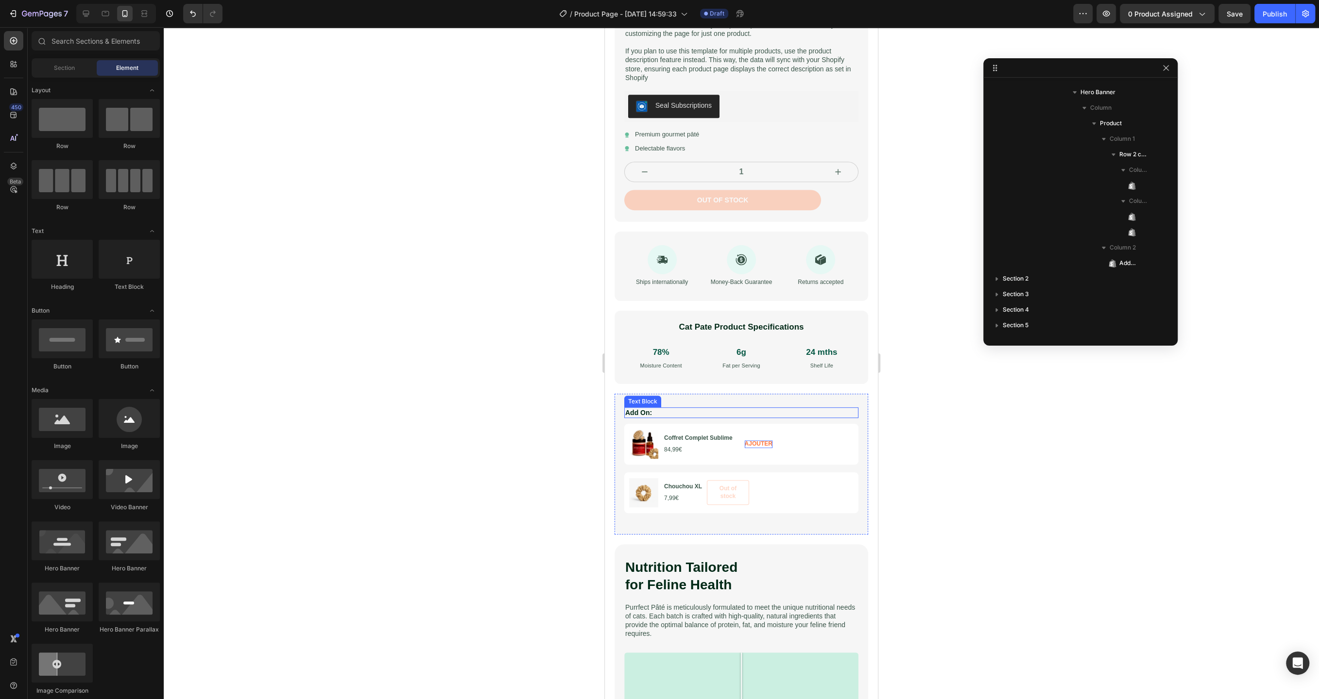
click at [709, 410] on p "Add On:" at bounding box center [741, 412] width 232 height 9
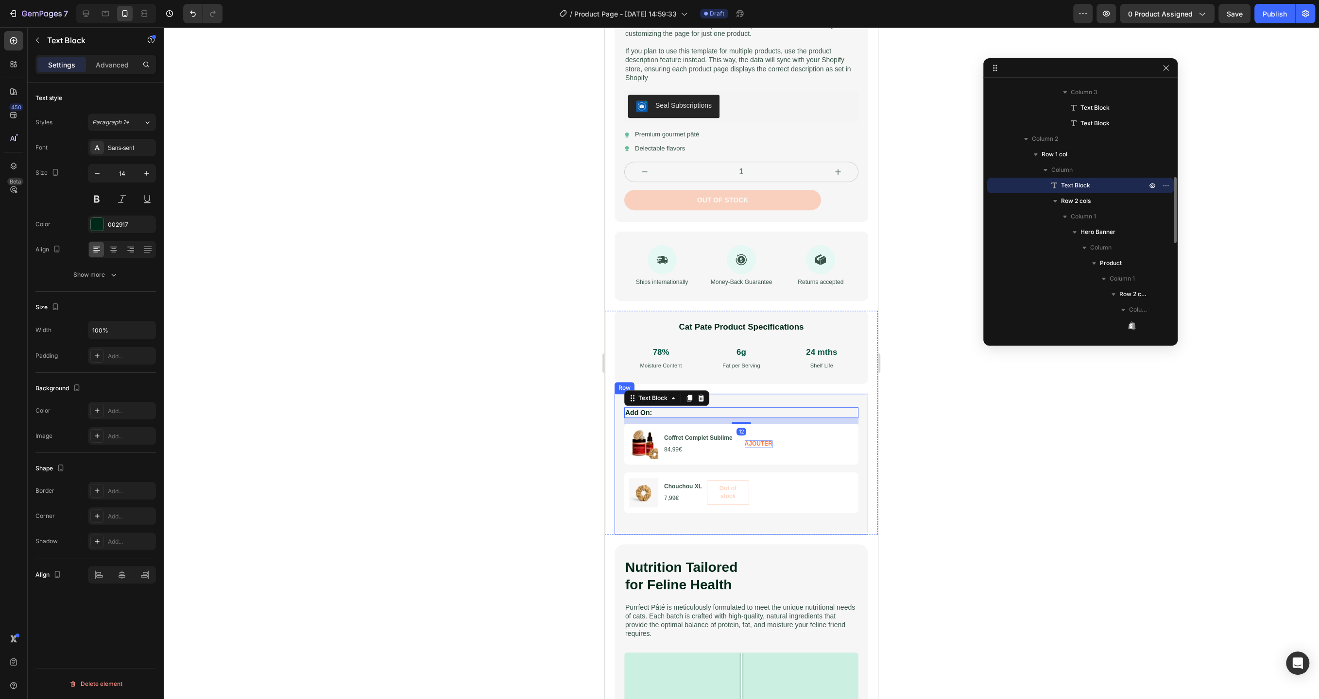
click at [734, 401] on div "Add On: Text Block 12 Product Images Coffret Complet Sublime Product Title 84,9…" at bounding box center [741, 464] width 254 height 141
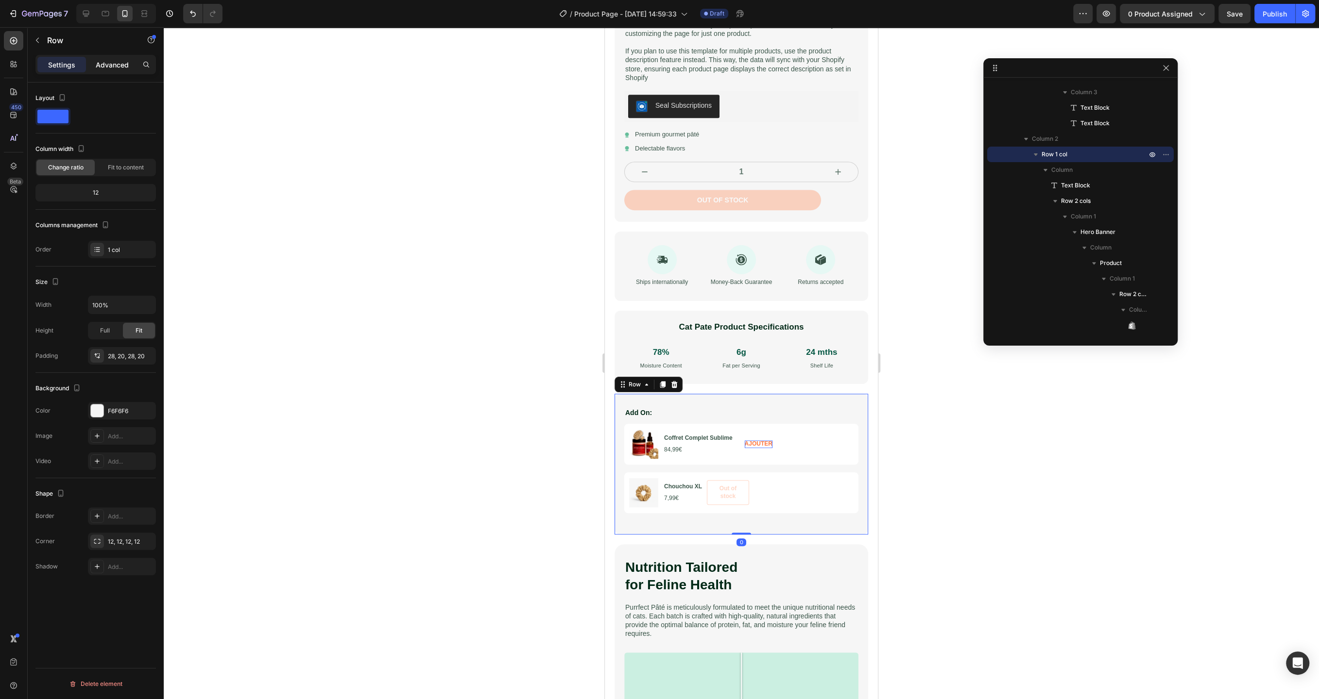
click at [113, 69] on p "Advanced" at bounding box center [112, 65] width 33 height 10
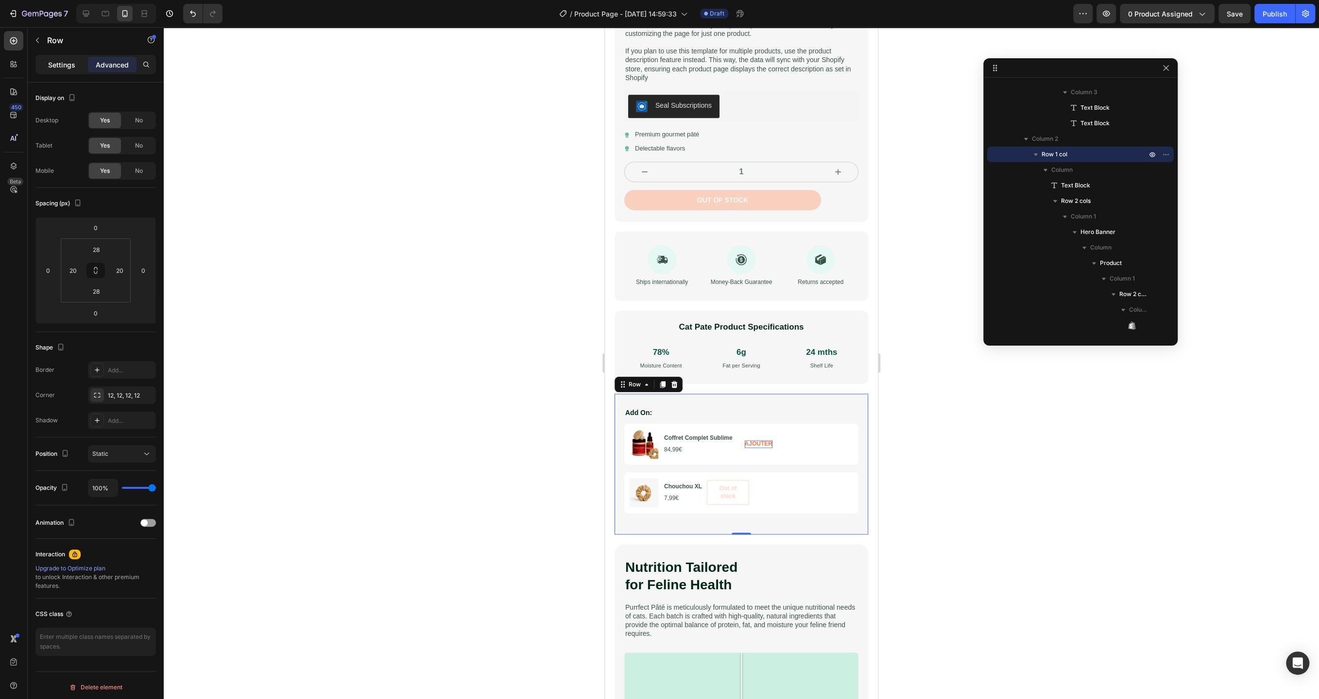
click at [64, 67] on p "Settings" at bounding box center [61, 65] width 27 height 10
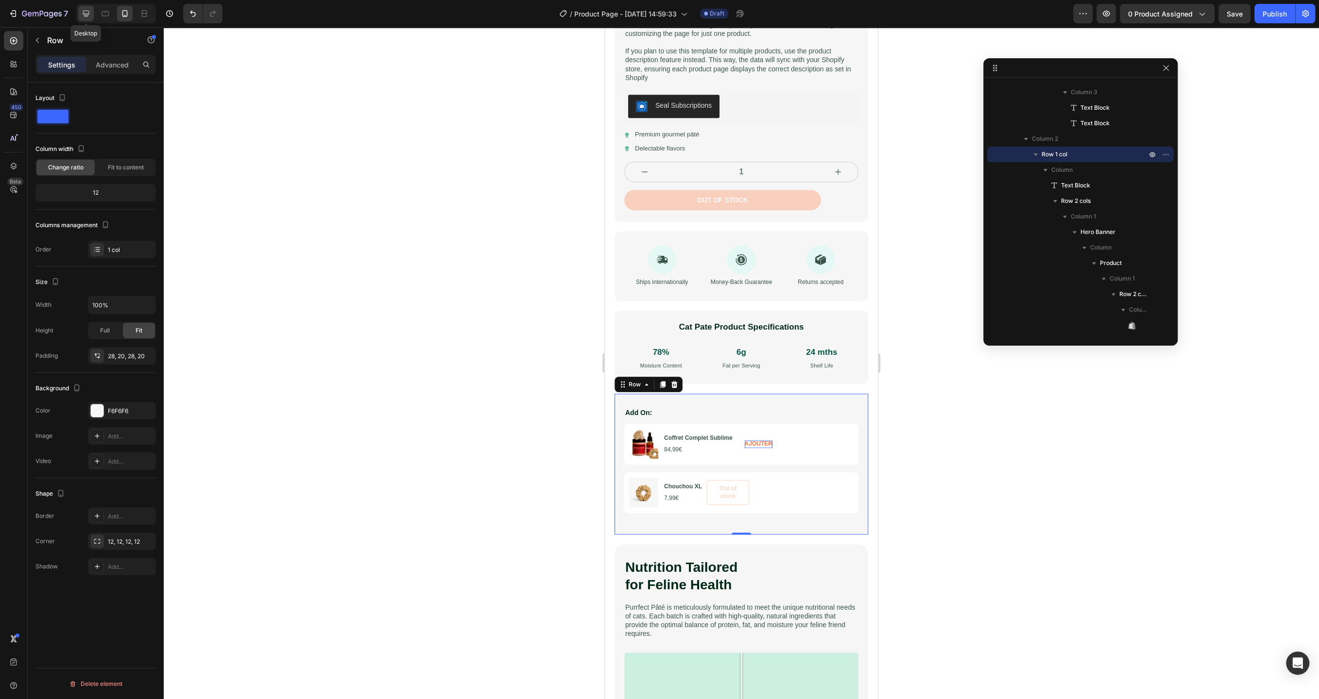
click at [85, 10] on icon at bounding box center [86, 14] width 10 height 10
type input "1200"
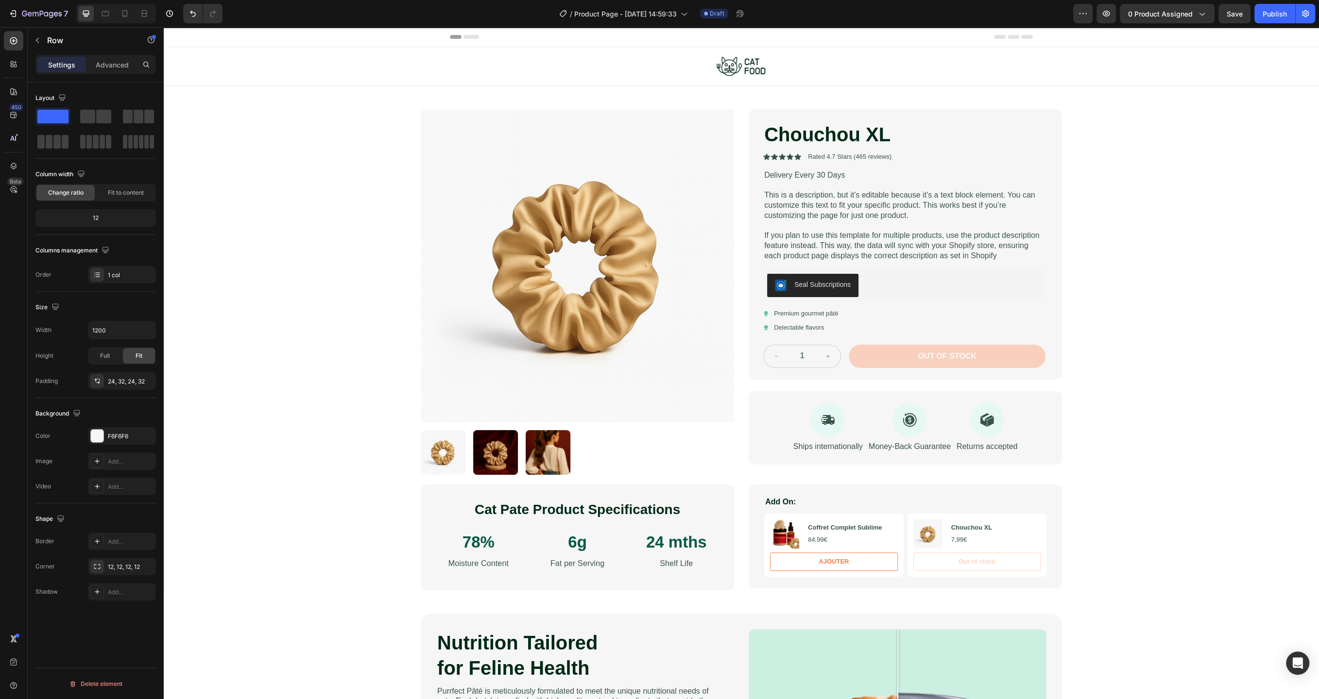
click at [821, 490] on div "Add On: Text Block Product Images Coffret Complet Sublime Product Title 84,99€ …" at bounding box center [904, 537] width 313 height 104
click at [820, 491] on div "Add On: Text Block Product Images Coffret Complet Sublime Product Title 84,99€ …" at bounding box center [904, 537] width 313 height 104
click at [808, 489] on div "Add On: Text Block Product Images Coffret Complet Sublime Product Title 84,99€ …" at bounding box center [904, 537] width 313 height 104
click at [806, 497] on p "Add On:" at bounding box center [905, 502] width 280 height 10
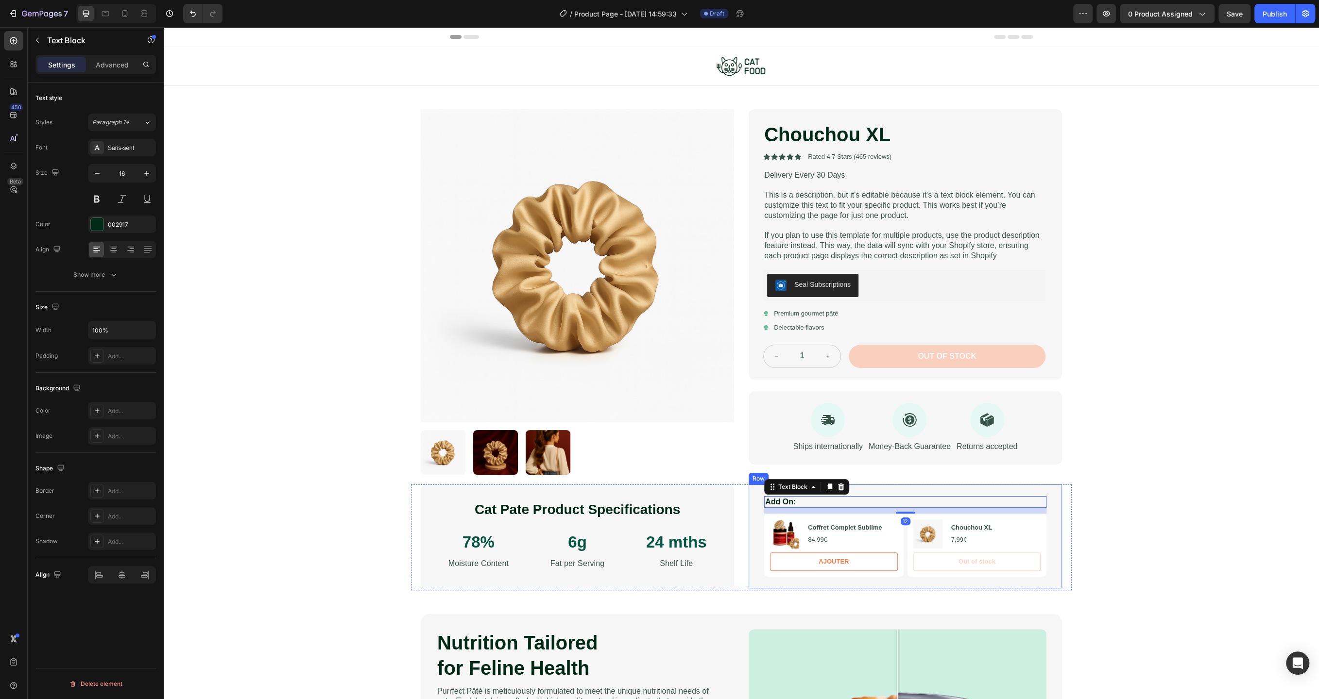
click at [901, 491] on div "Add On: Text Block 12 Product Images Coffret Complet Sublime Product Title 84,9…" at bounding box center [904, 537] width 313 height 104
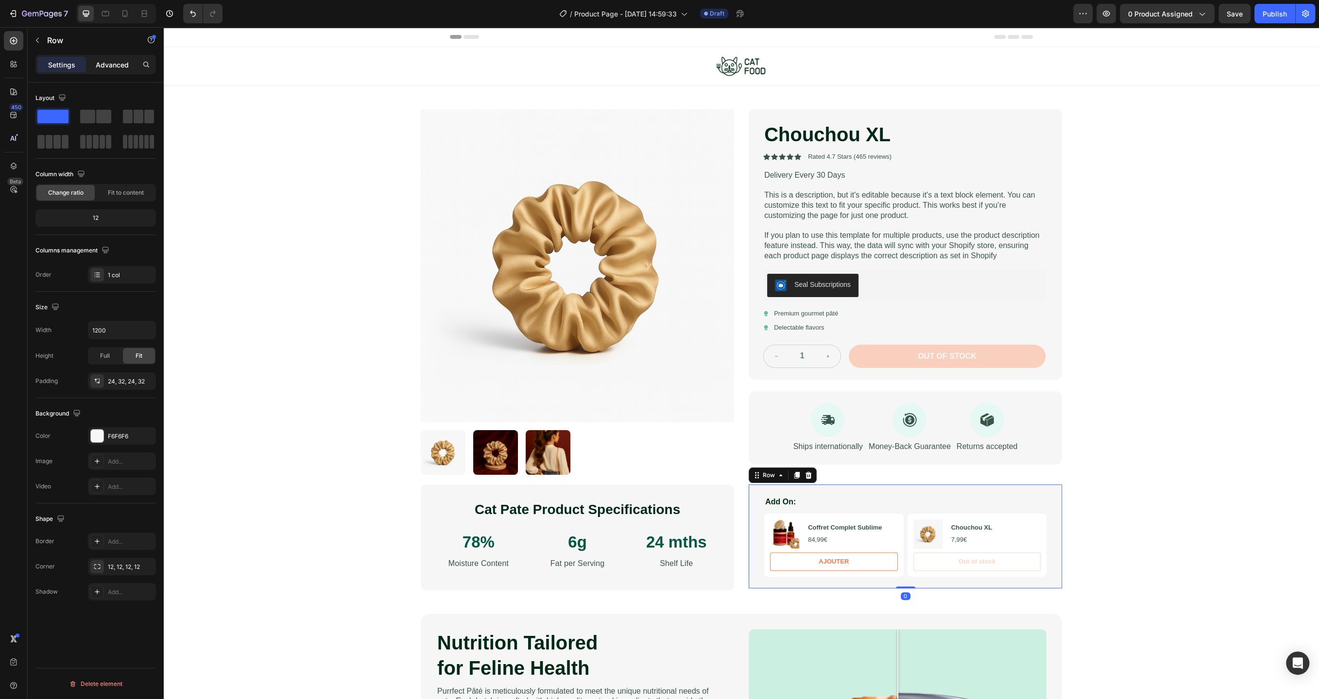
click at [105, 69] on p "Advanced" at bounding box center [112, 65] width 33 height 10
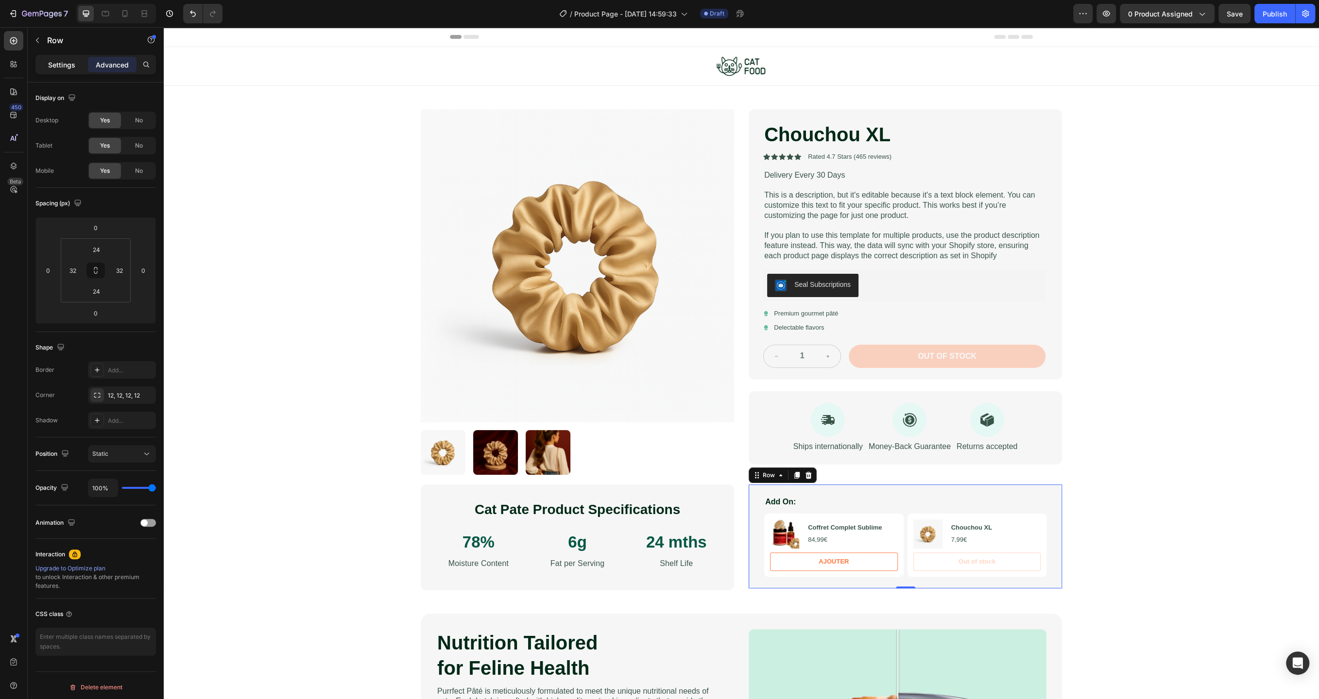
click at [64, 68] on p "Settings" at bounding box center [61, 65] width 27 height 10
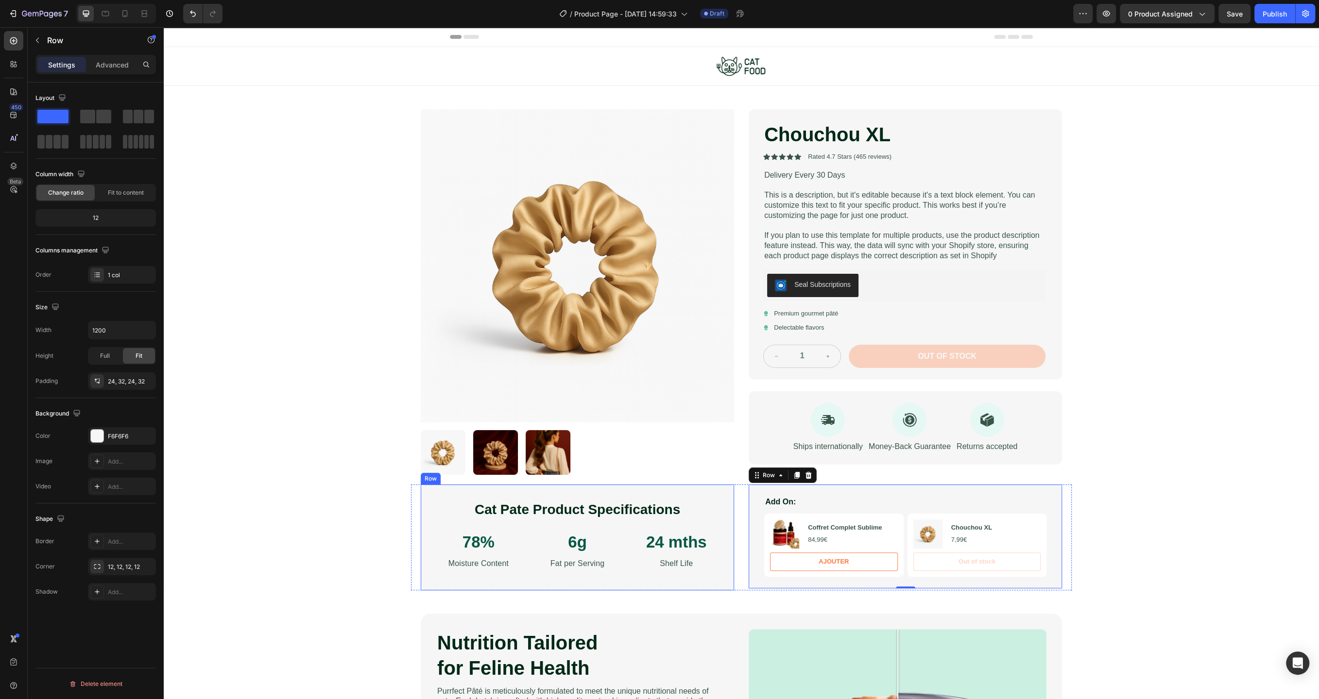
click at [705, 494] on div "Cat Pate Product Specifications Heading 78% Text Block Moisture Content Text Bl…" at bounding box center [577, 538] width 313 height 106
click at [9, 169] on icon at bounding box center [14, 166] width 10 height 10
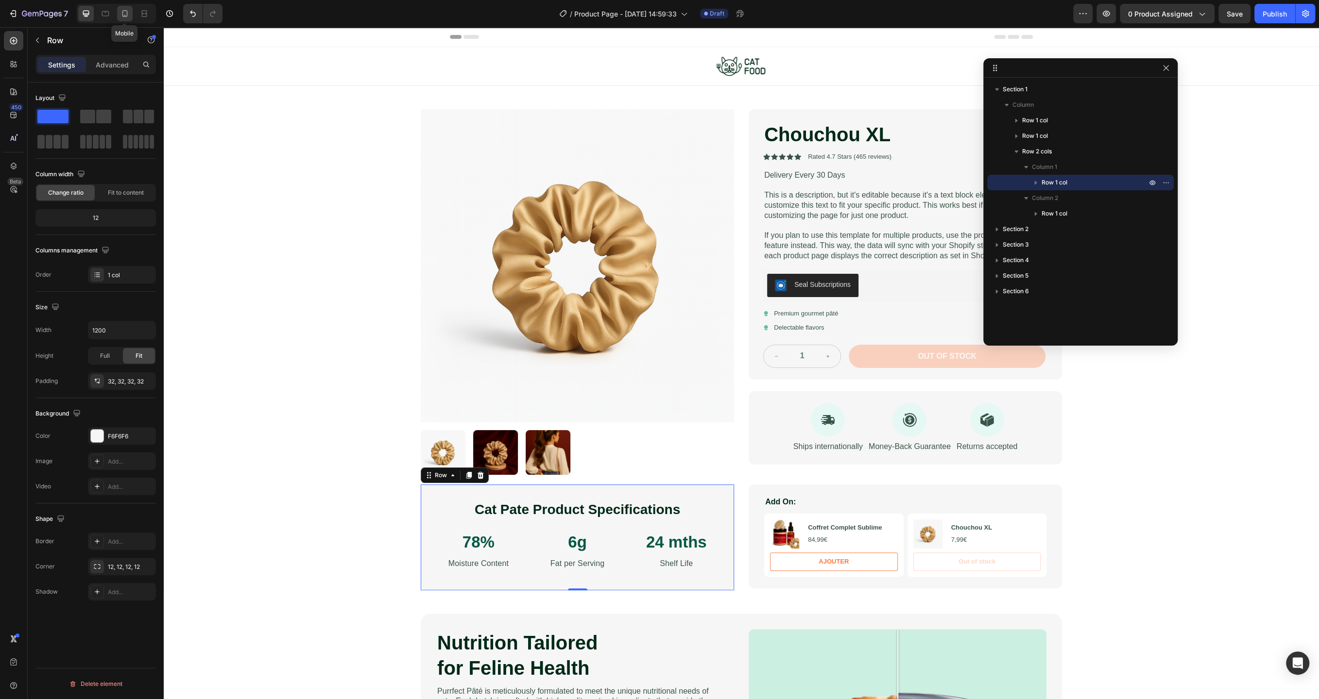
click at [119, 17] on div at bounding box center [125, 14] width 16 height 16
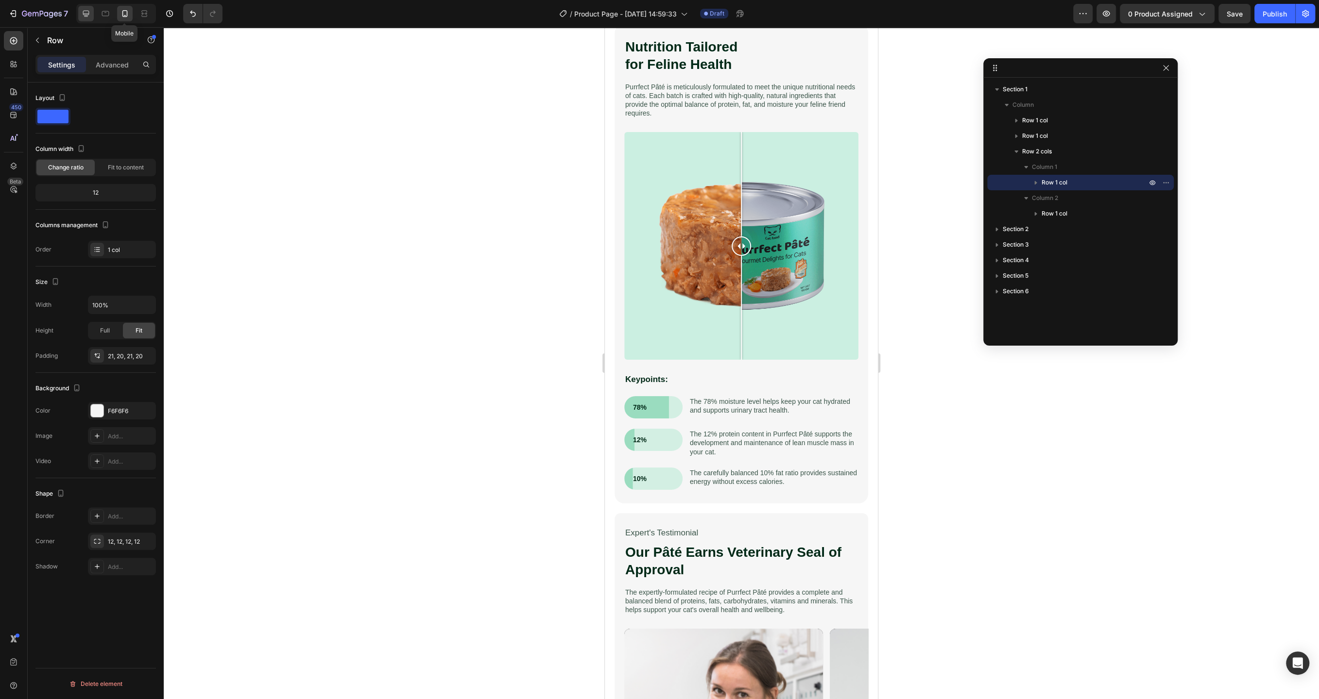
scroll to position [1087, 0]
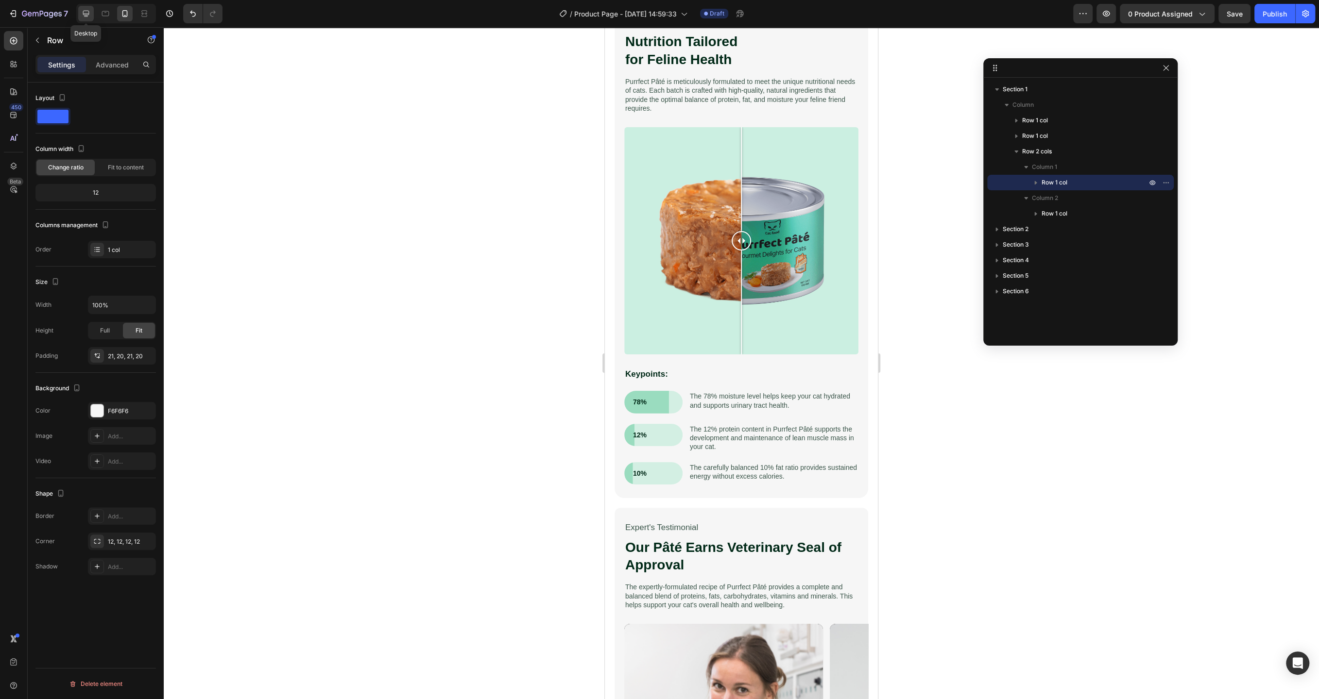
click at [85, 16] on icon at bounding box center [86, 14] width 6 height 6
type input "1200"
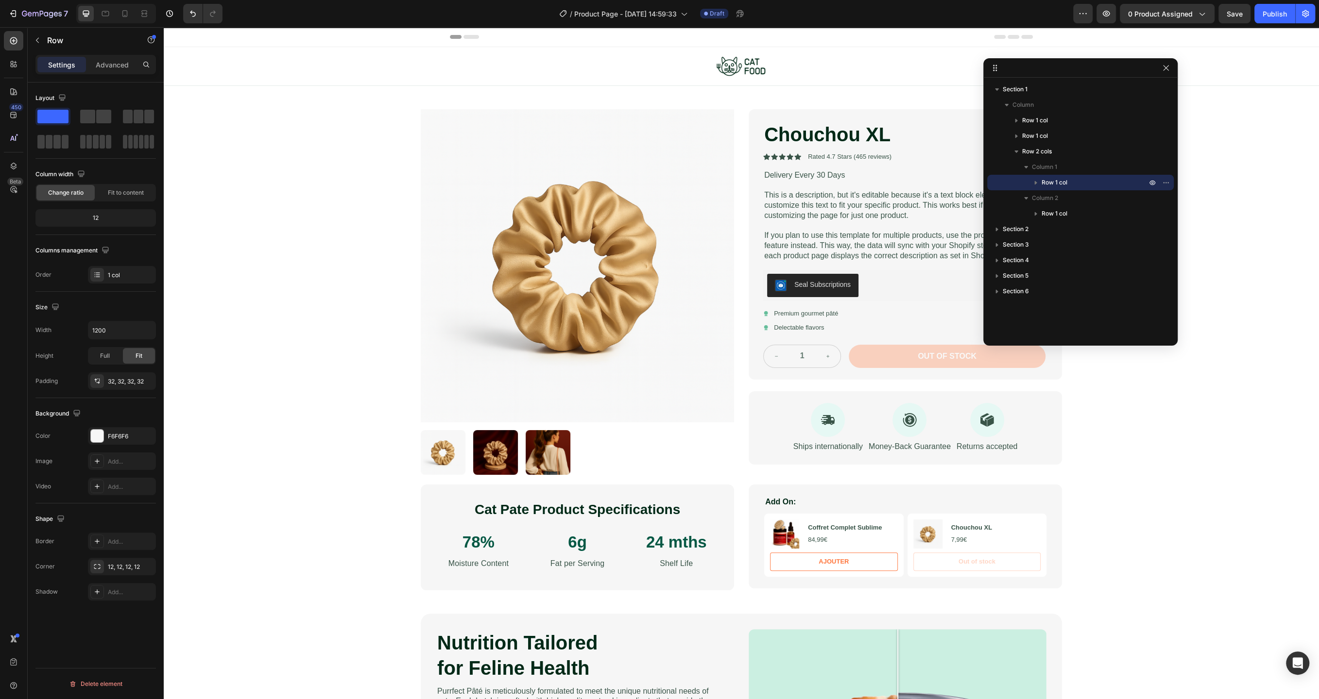
click at [697, 491] on div "Cat Pate Product Specifications Heading 78% Text Block Moisture Content Text Bl…" at bounding box center [577, 538] width 313 height 106
click at [726, 509] on div "Cat Pate Product Specifications Heading 78% Text Block Moisture Content Text Bl…" at bounding box center [577, 538] width 313 height 106
click at [719, 494] on div "Cat Pate Product Specifications Heading 78% Text Block Moisture Content Text Bl…" at bounding box center [577, 538] width 313 height 106
click at [696, 506] on h2 "Cat Pate Product Specifications" at bounding box center [577, 509] width 282 height 19
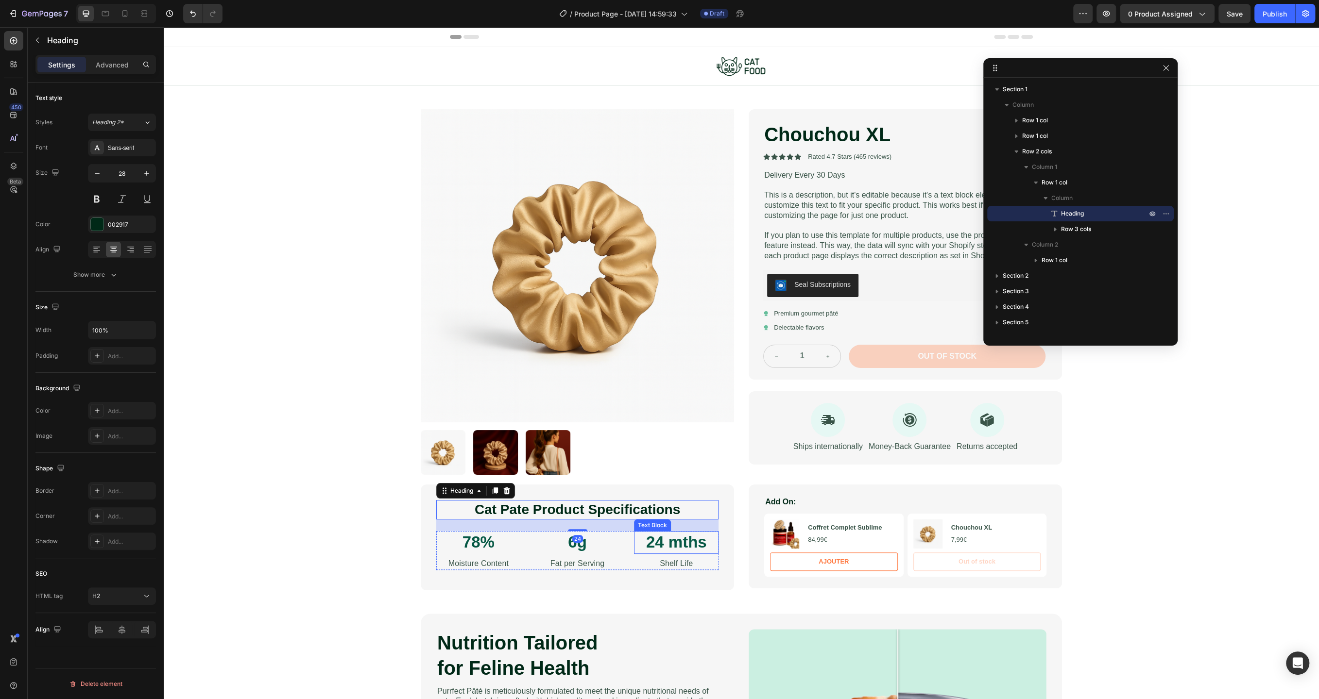
click at [714, 547] on p "24 mths" at bounding box center [676, 542] width 83 height 21
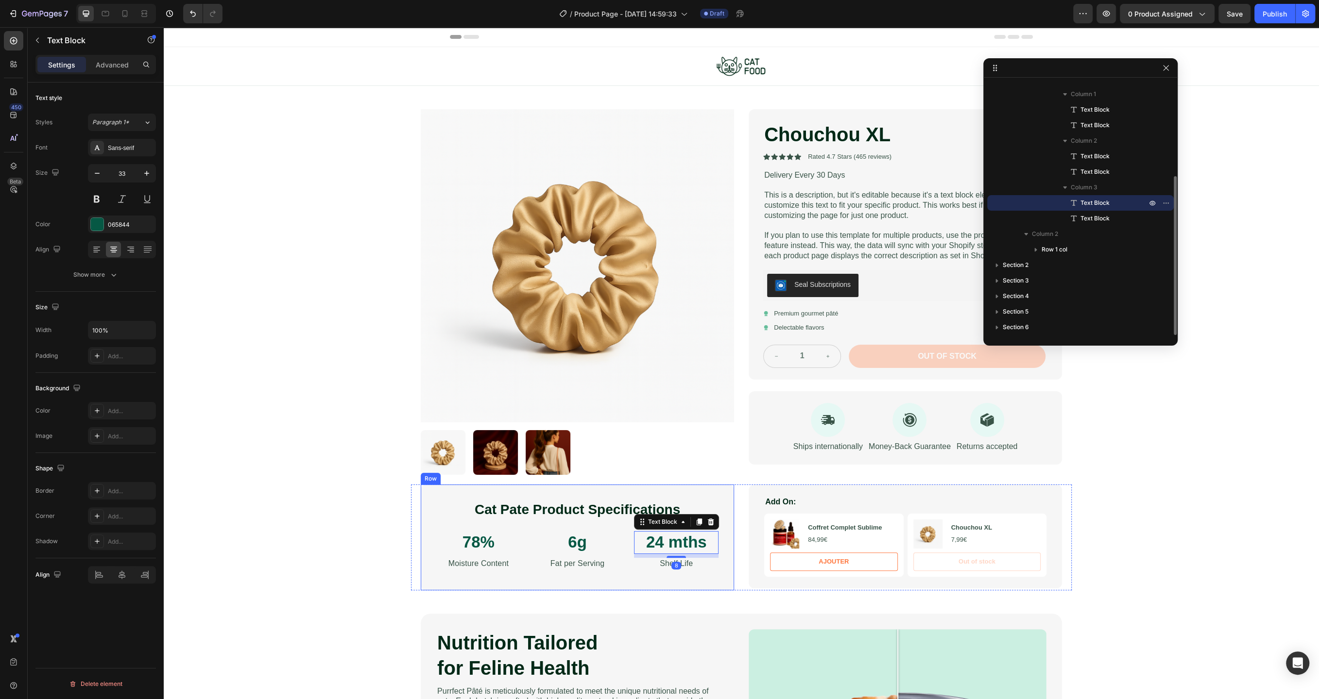
click at [720, 537] on div "Cat Pate Product Specifications Heading 78% Text Block Moisture Content Text Bl…" at bounding box center [577, 538] width 313 height 106
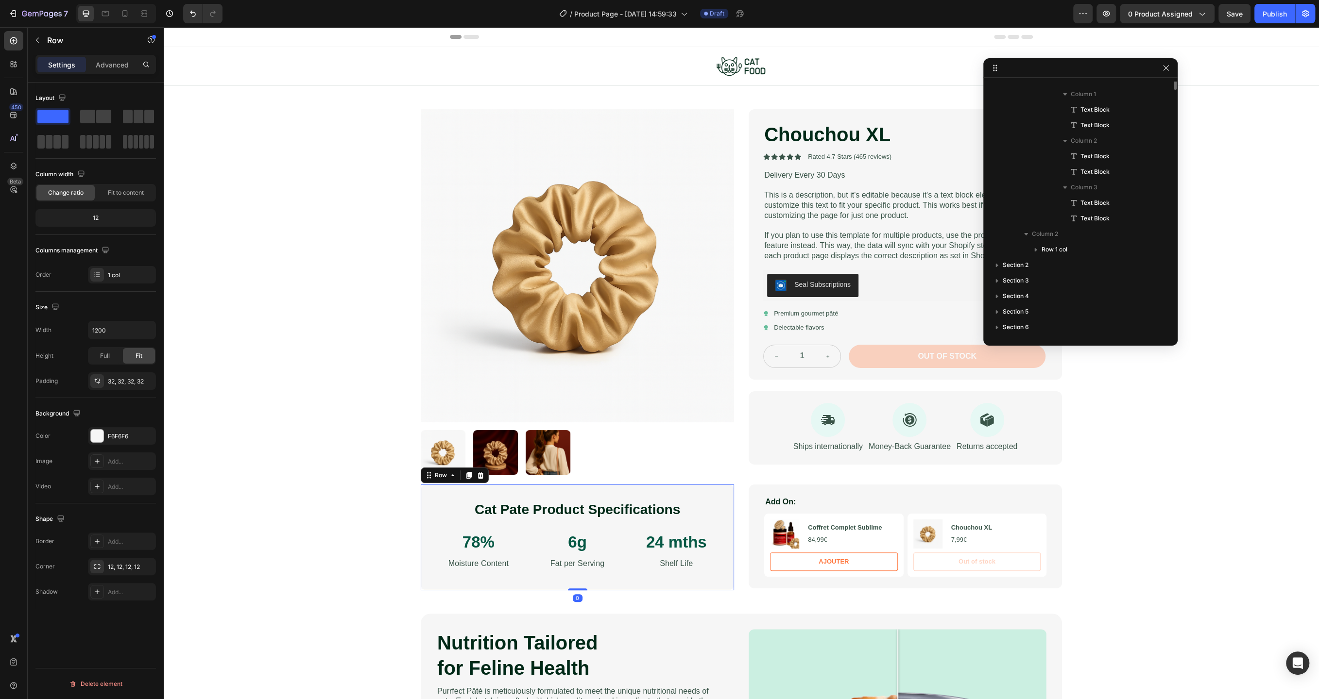
scroll to position [0, 0]
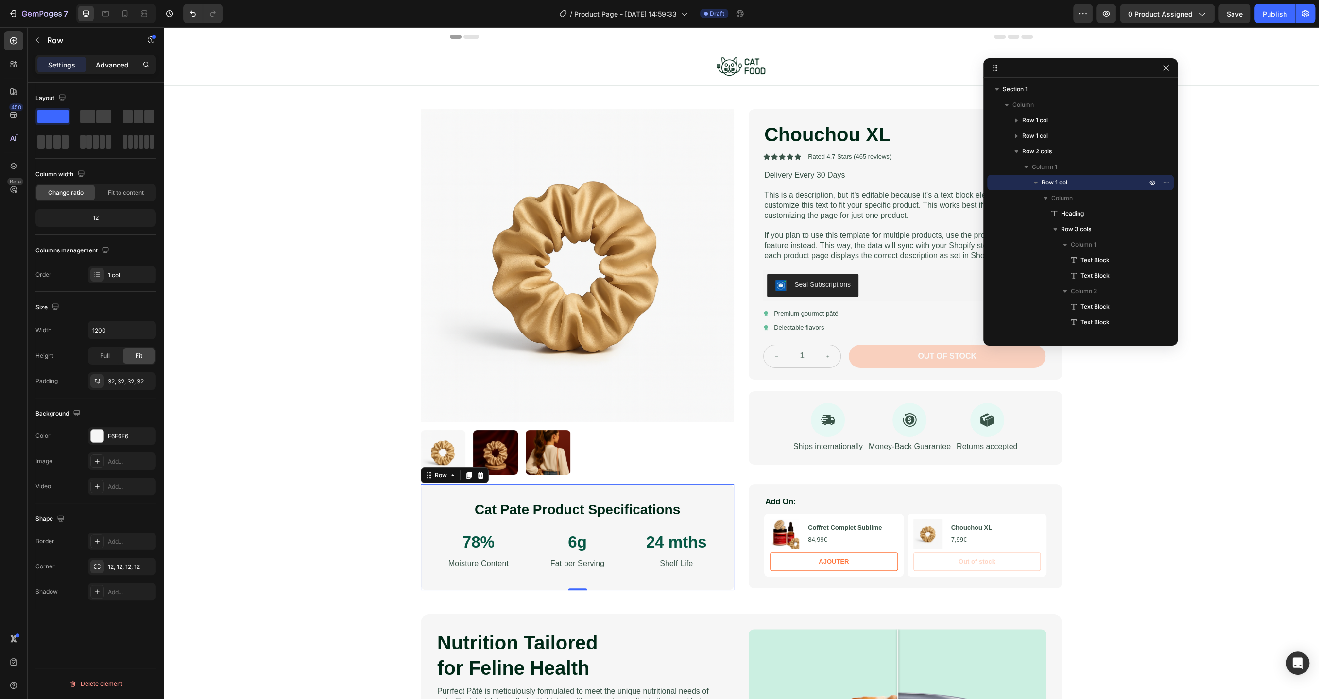
click at [104, 64] on p "Advanced" at bounding box center [112, 65] width 33 height 10
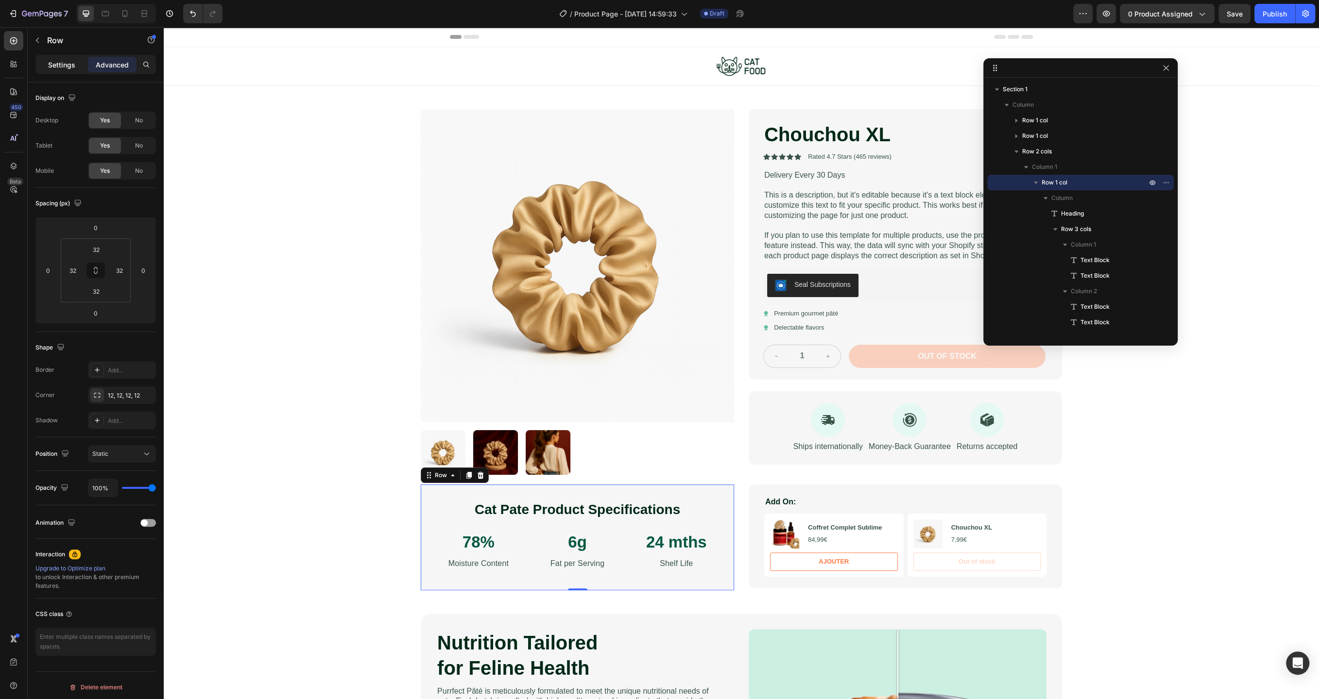
click at [68, 64] on p "Settings" at bounding box center [61, 65] width 27 height 10
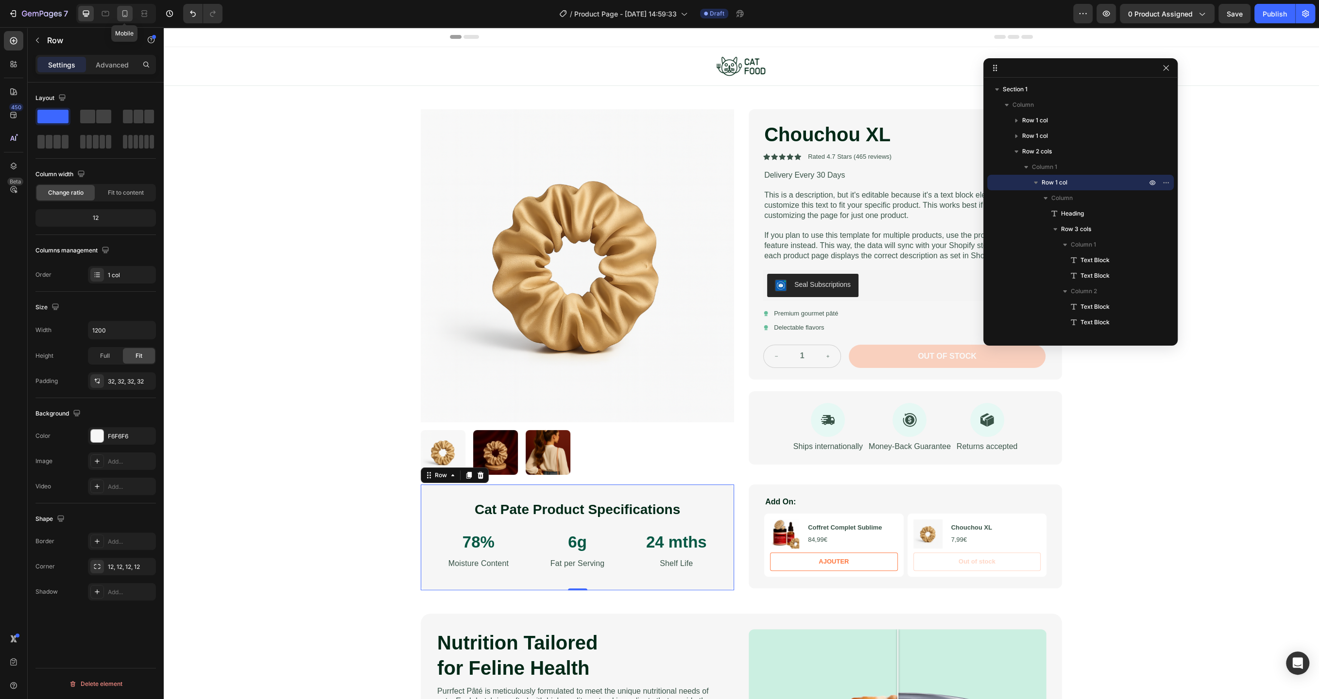
click at [120, 17] on icon at bounding box center [125, 14] width 10 height 10
type input "100%"
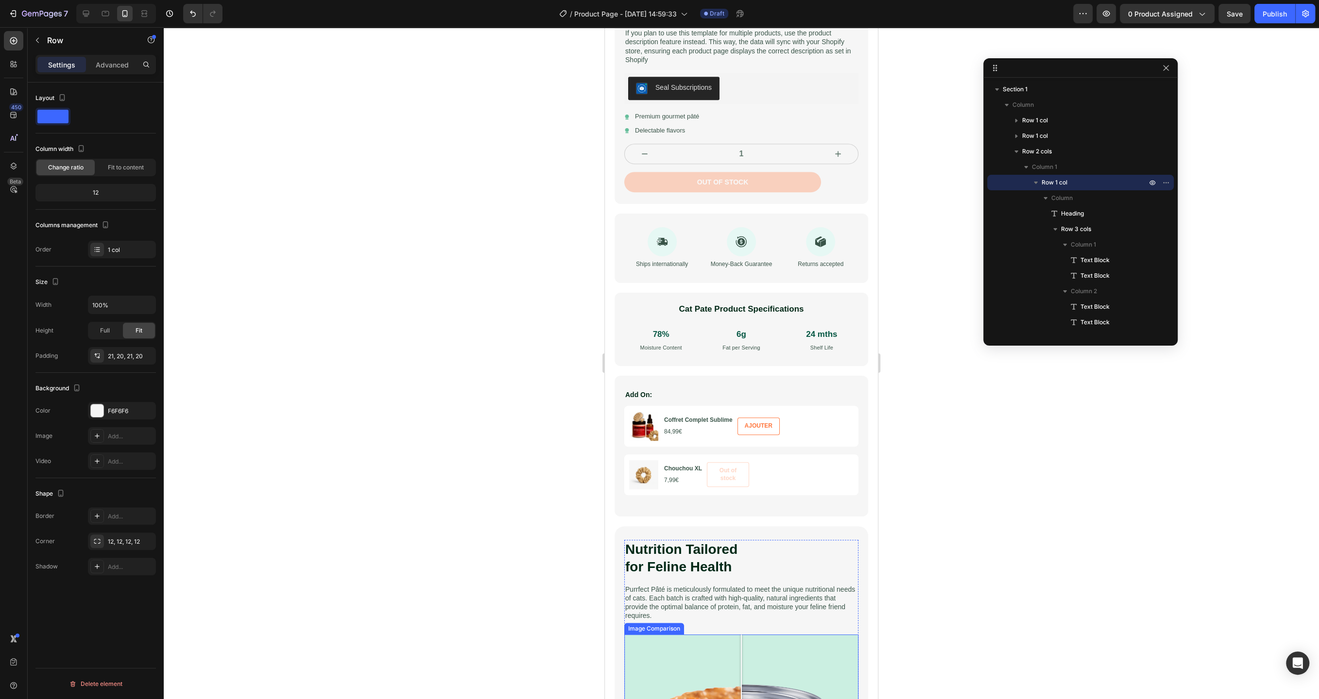
scroll to position [562, 0]
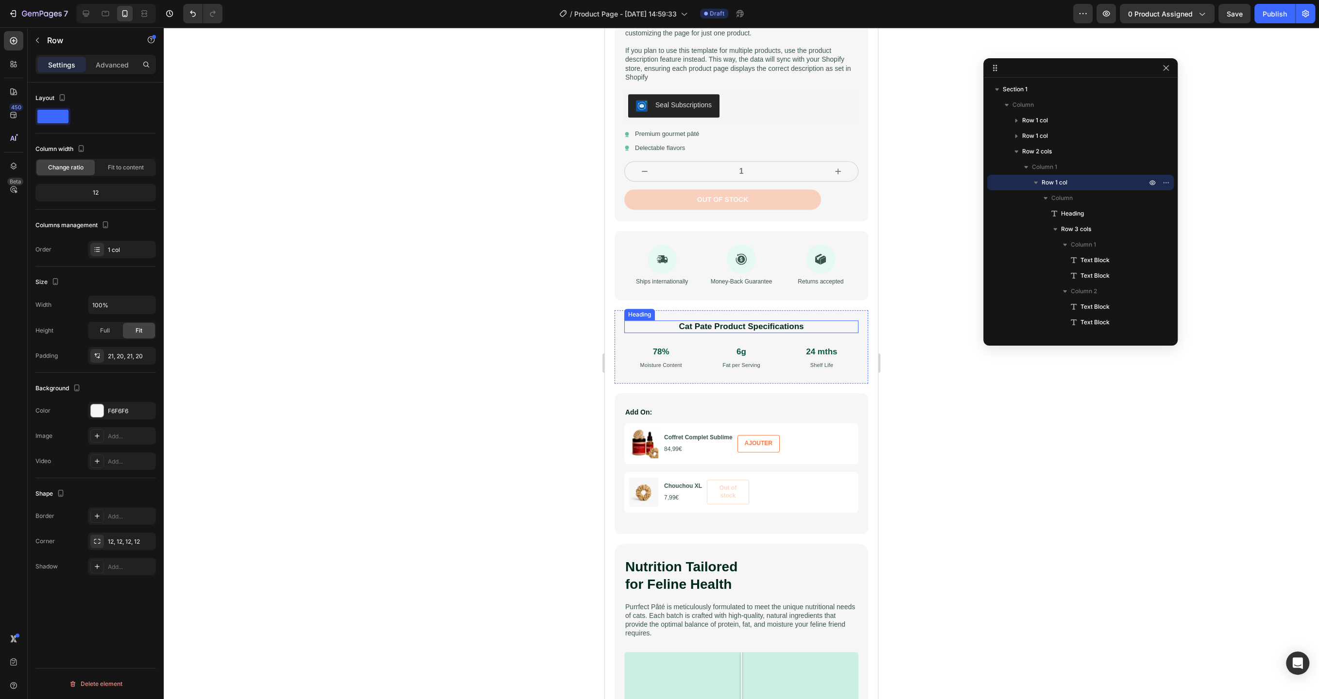
click at [661, 321] on h2 "Cat Pate Product Specifications" at bounding box center [741, 327] width 234 height 13
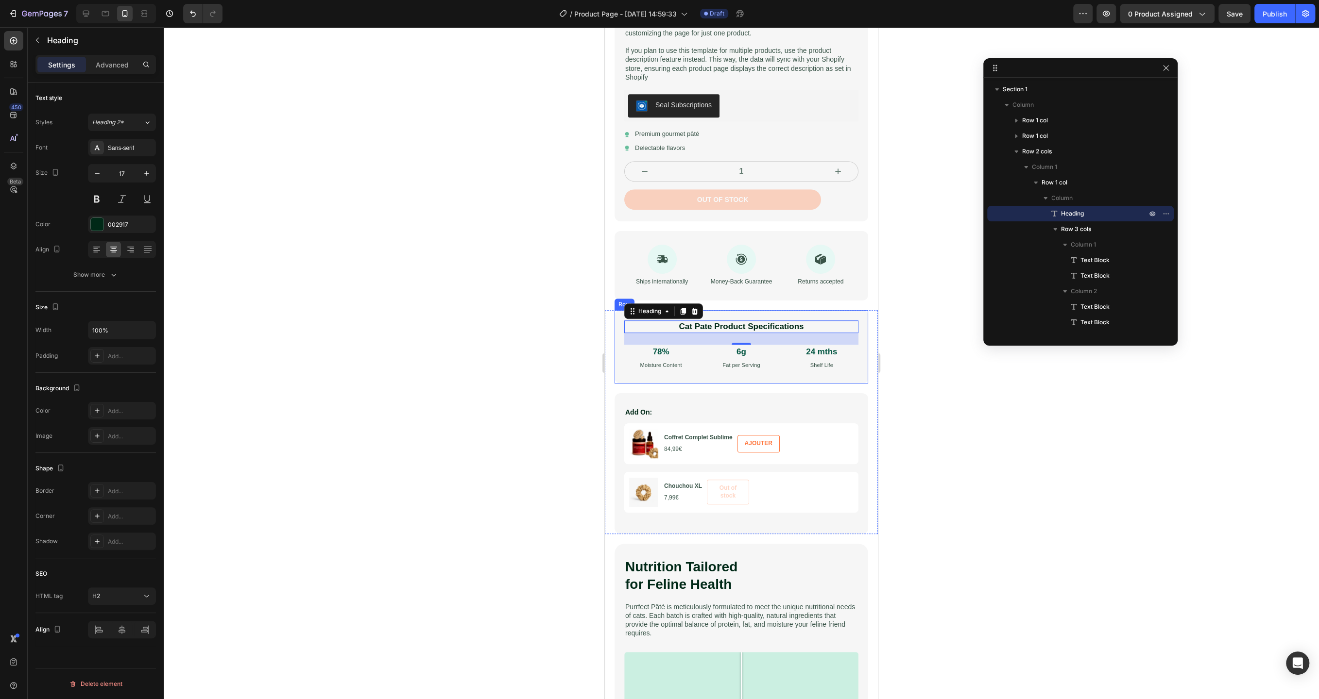
click at [635, 376] on div "Cat Pate Product Specifications Heading 24 78% Text Block Moisture Content Text…" at bounding box center [741, 346] width 254 height 73
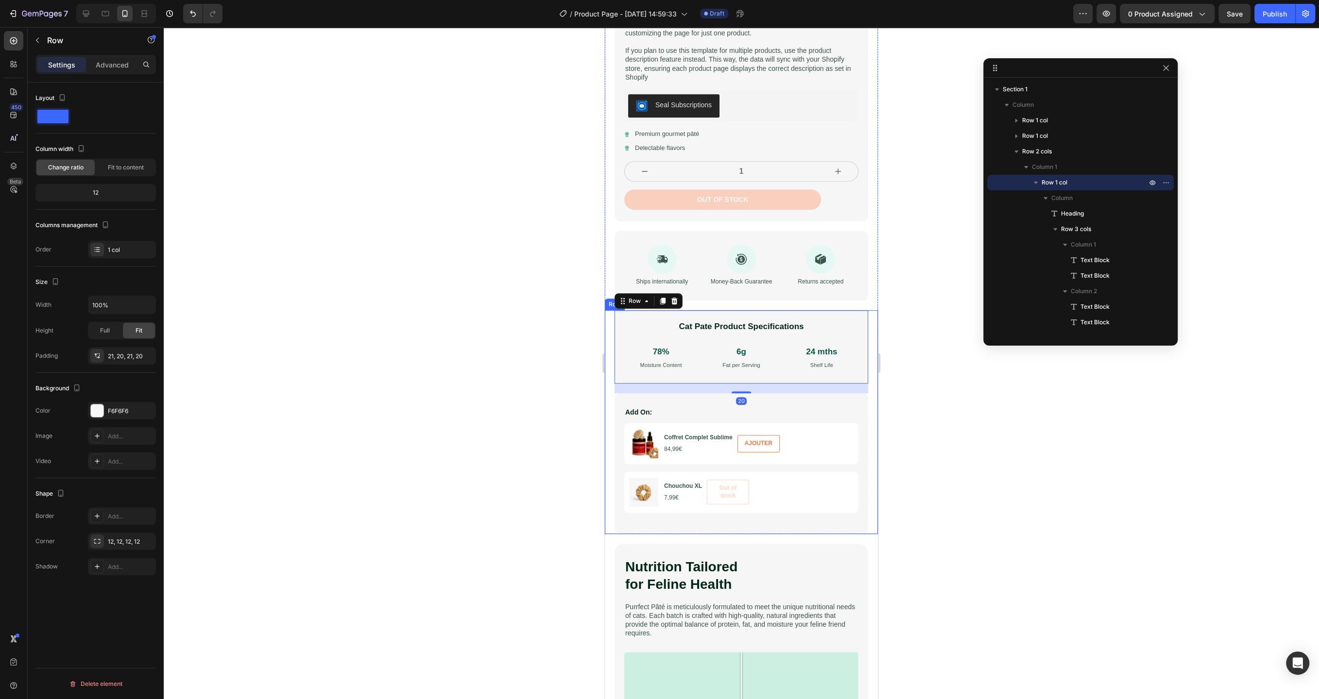
click at [609, 378] on div "Cat Pate Product Specifications Heading 78% Text Block Moisture Content Text Bl…" at bounding box center [741, 422] width 273 height 224
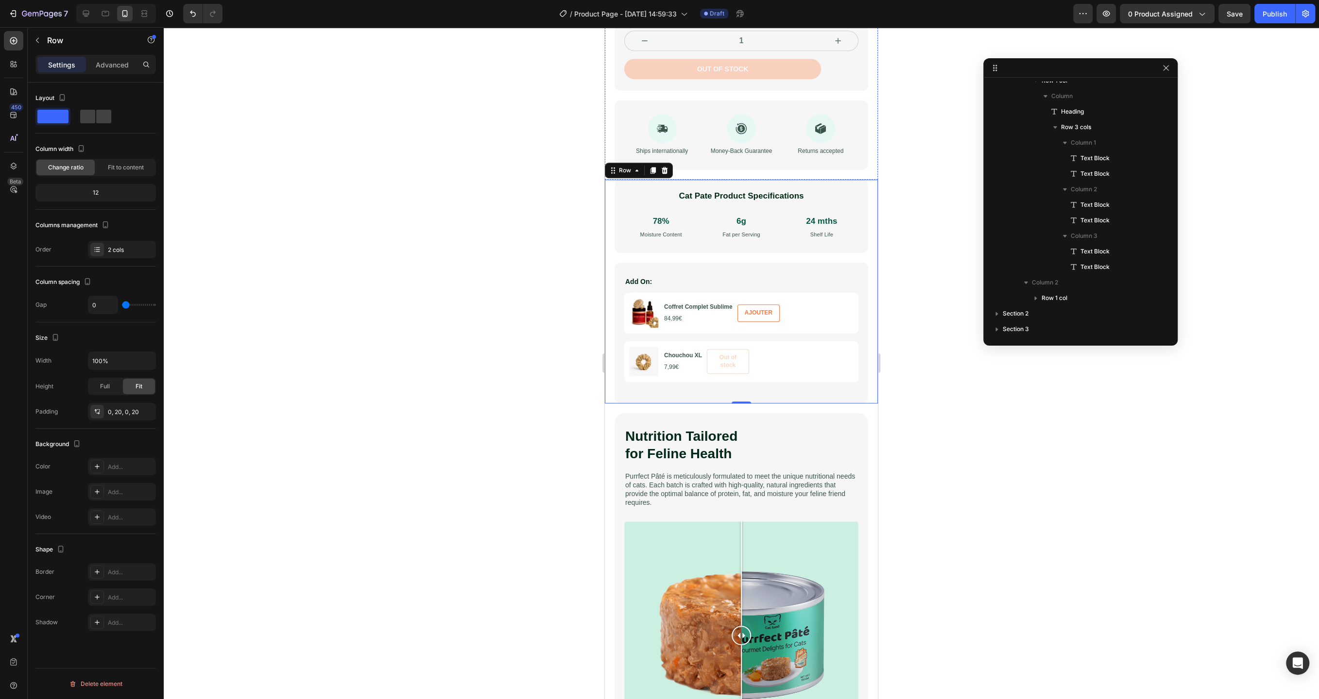
scroll to position [704, 0]
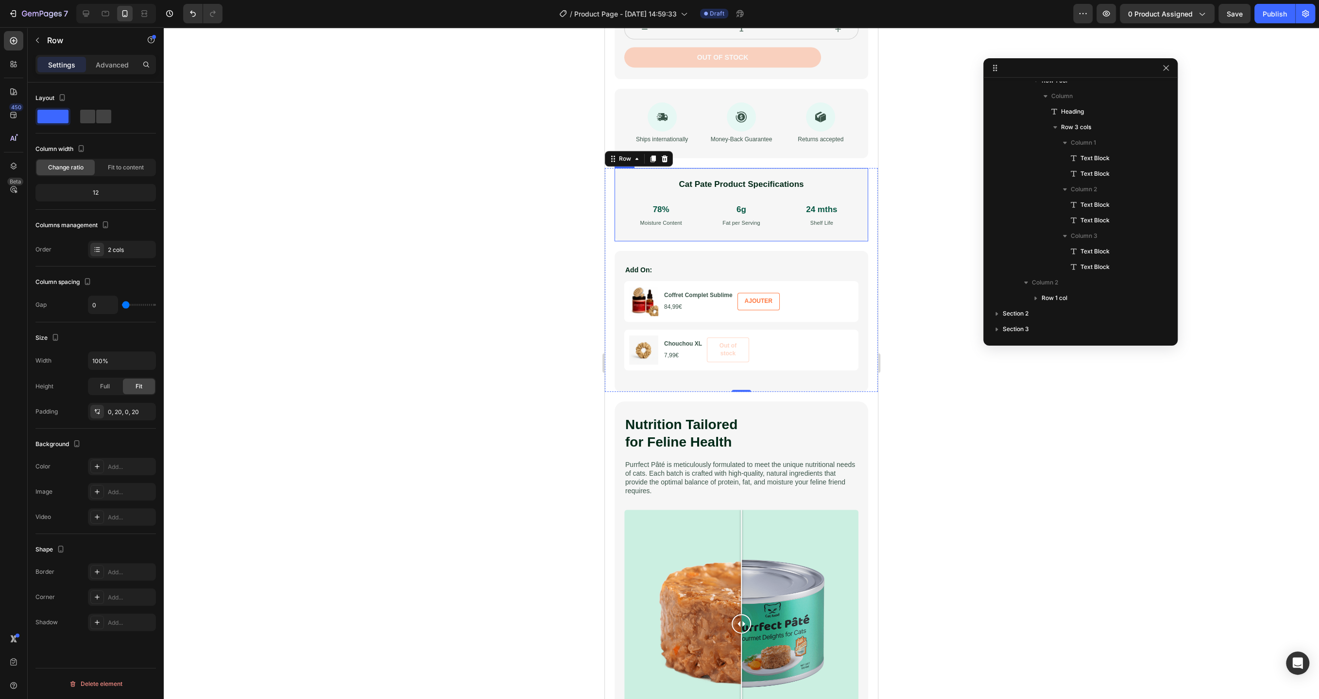
click at [831, 174] on div "Cat Pate Product Specifications Heading 78% Text Block Moisture Content Text Bl…" at bounding box center [741, 204] width 254 height 73
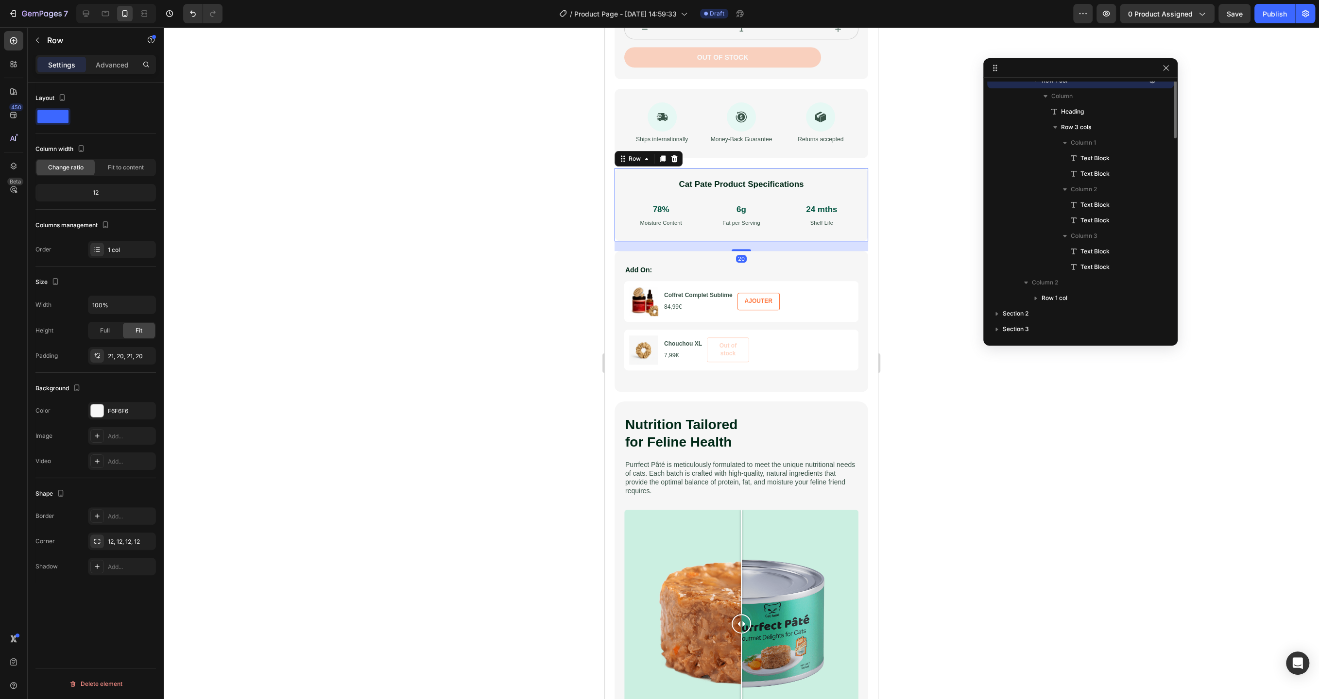
scroll to position [0, 0]
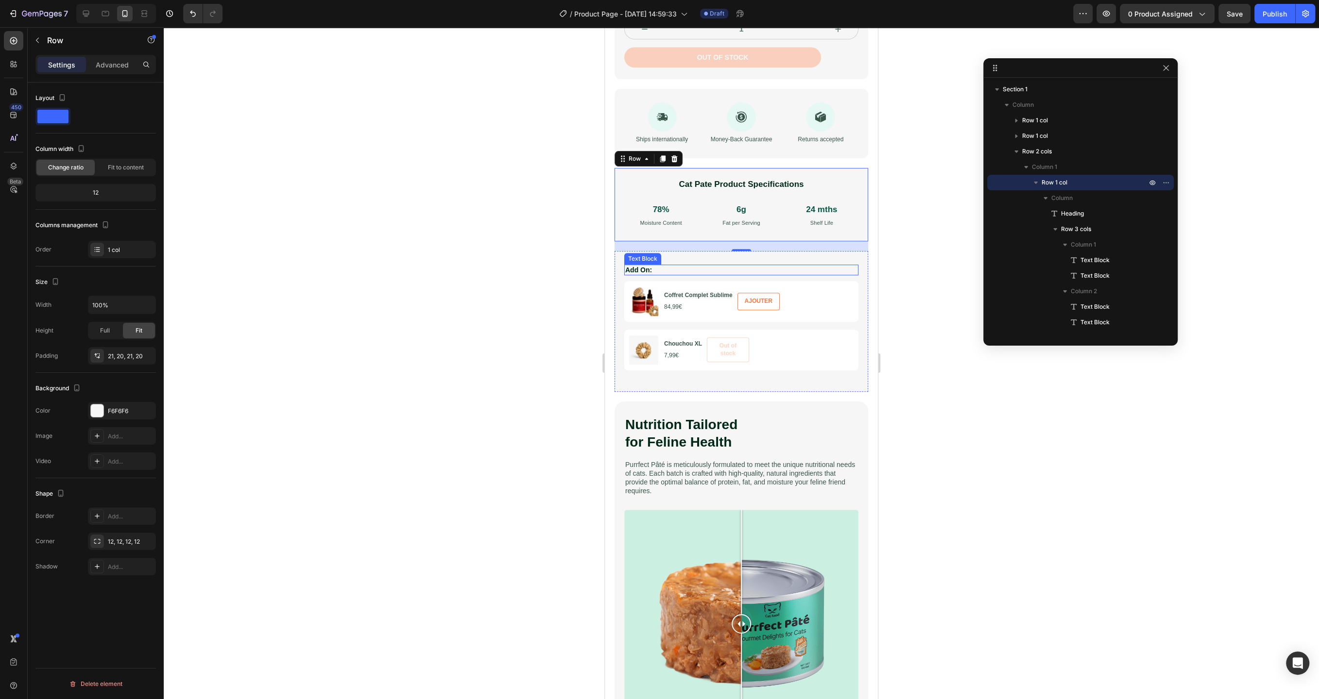
click at [848, 267] on p "Add On:" at bounding box center [741, 270] width 232 height 9
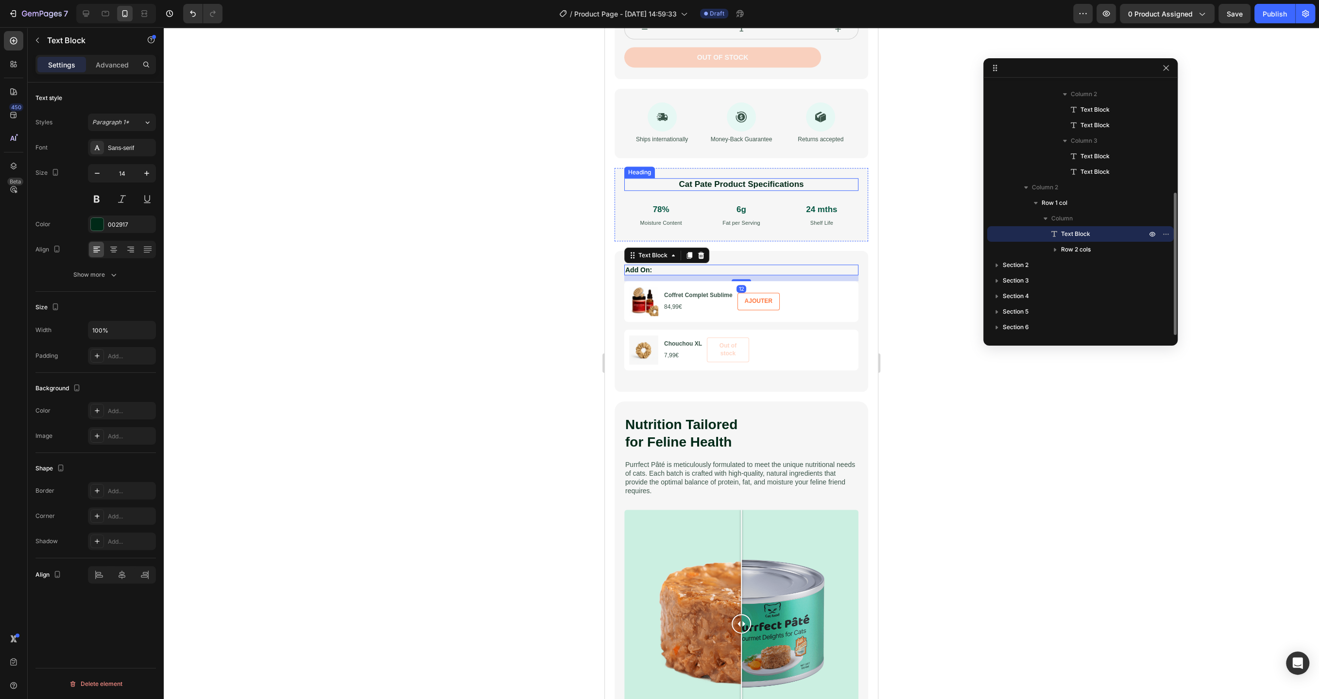
click at [841, 178] on h2 "Cat Pate Product Specifications" at bounding box center [741, 184] width 234 height 13
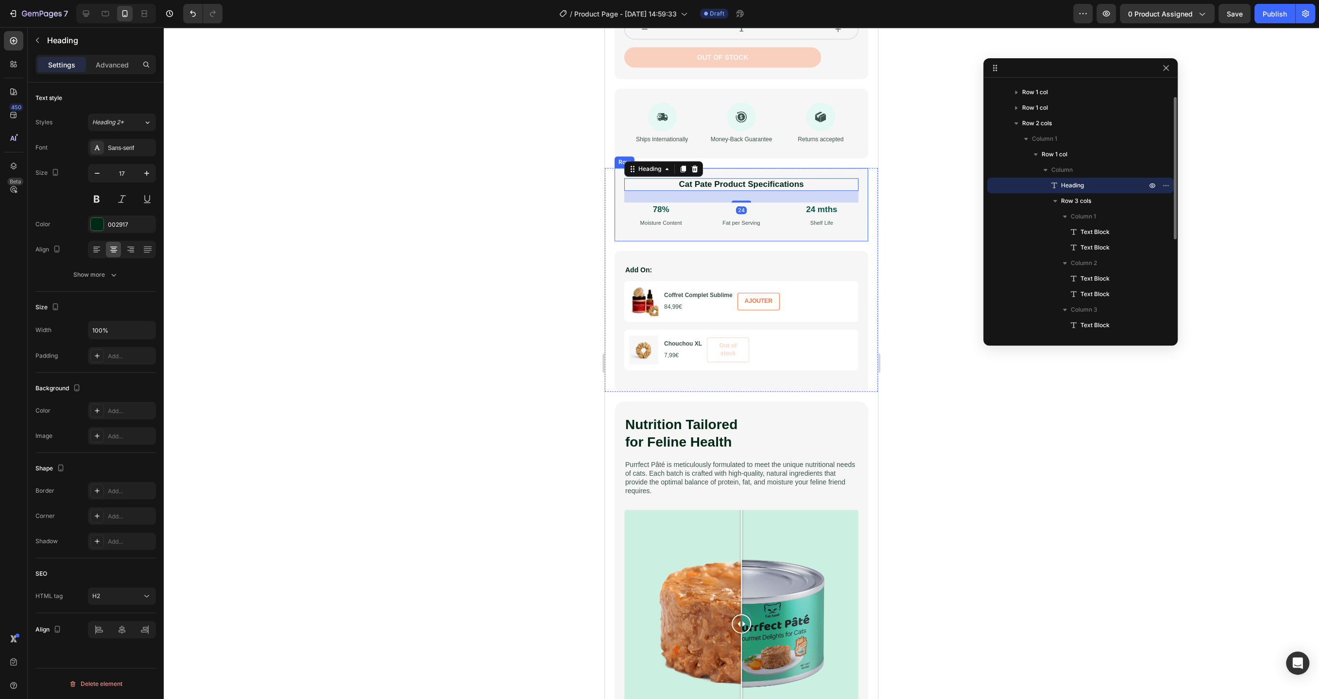
click at [846, 170] on div "Cat Pate Product Specifications Heading 24 78% Text Block Moisture Content Text…" at bounding box center [741, 204] width 254 height 73
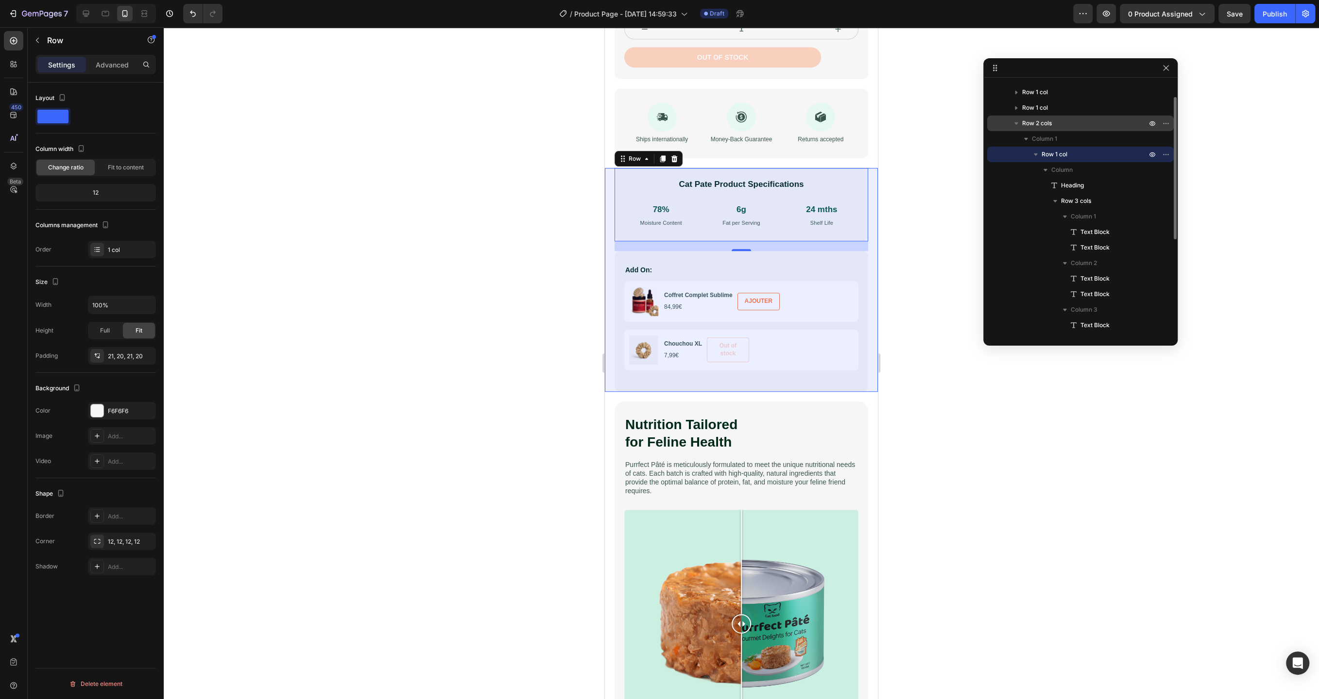
click at [1034, 124] on span "Row 2 cols" at bounding box center [1037, 123] width 30 height 10
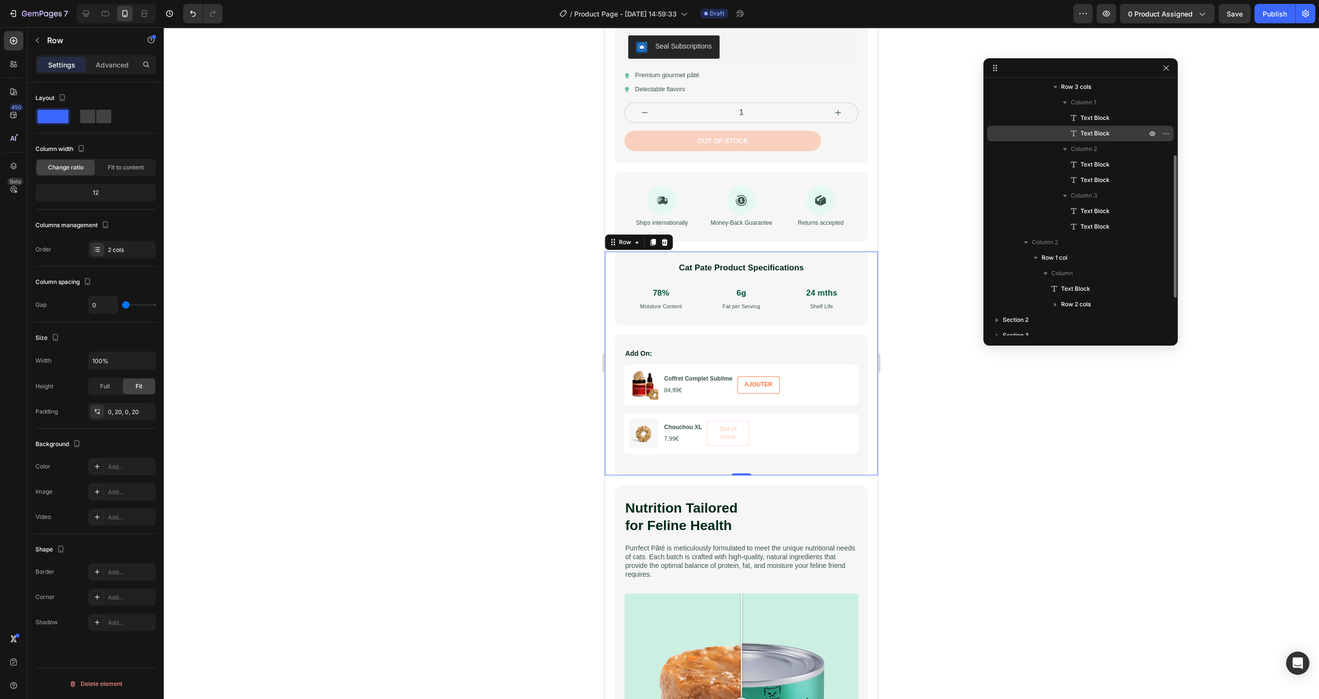
scroll to position [156, 0]
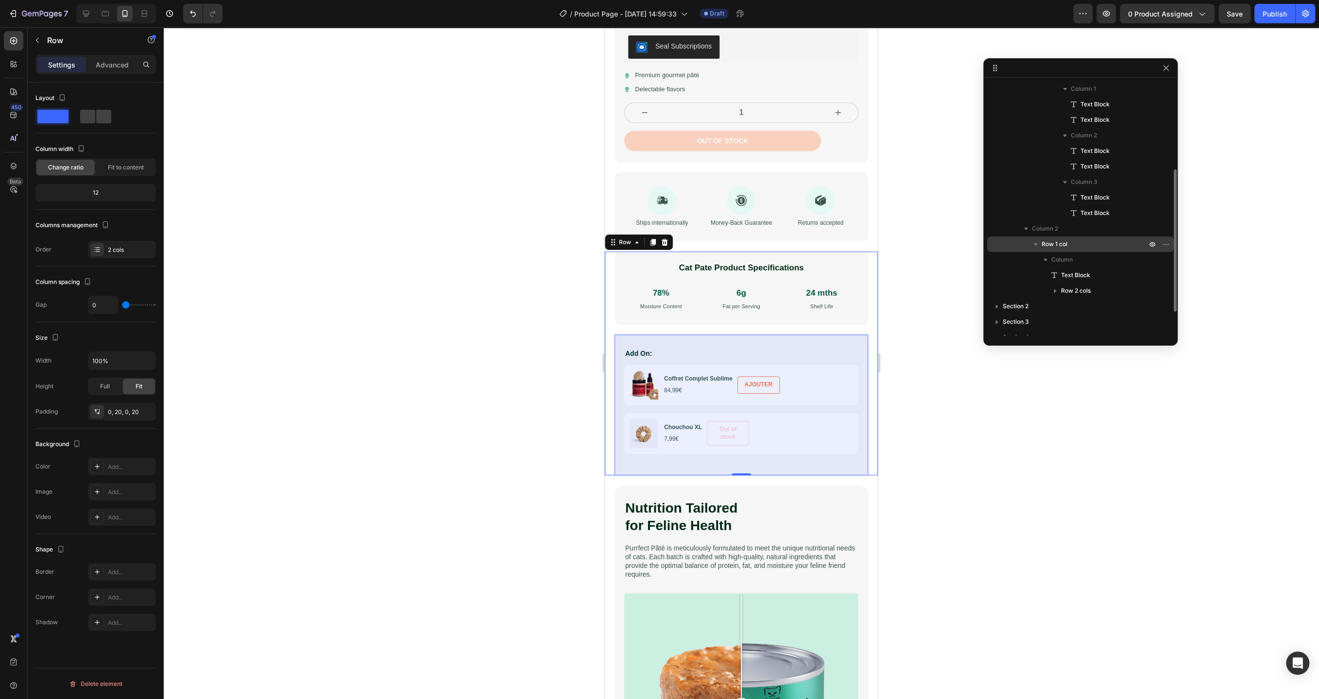
click at [1106, 238] on div "Row 1 col" at bounding box center [1080, 245] width 179 height 16
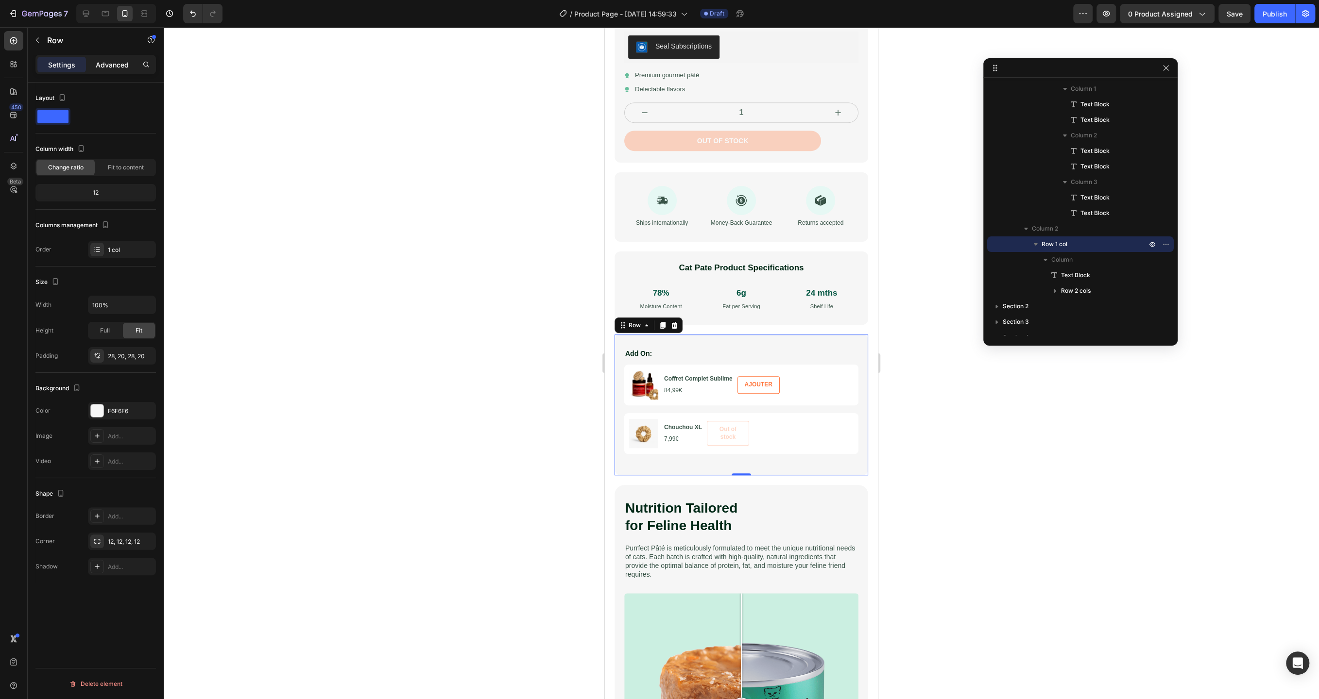
click at [110, 65] on p "Advanced" at bounding box center [112, 65] width 33 height 10
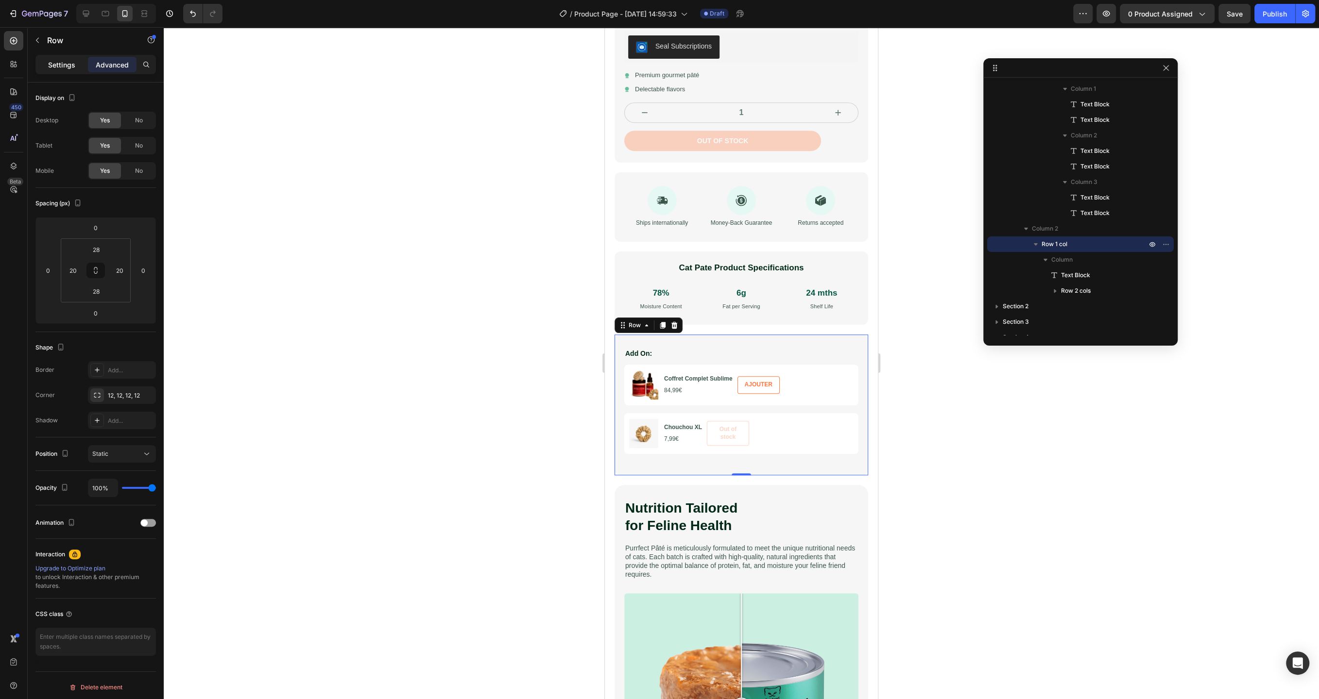
click at [61, 65] on p "Settings" at bounding box center [61, 65] width 27 height 10
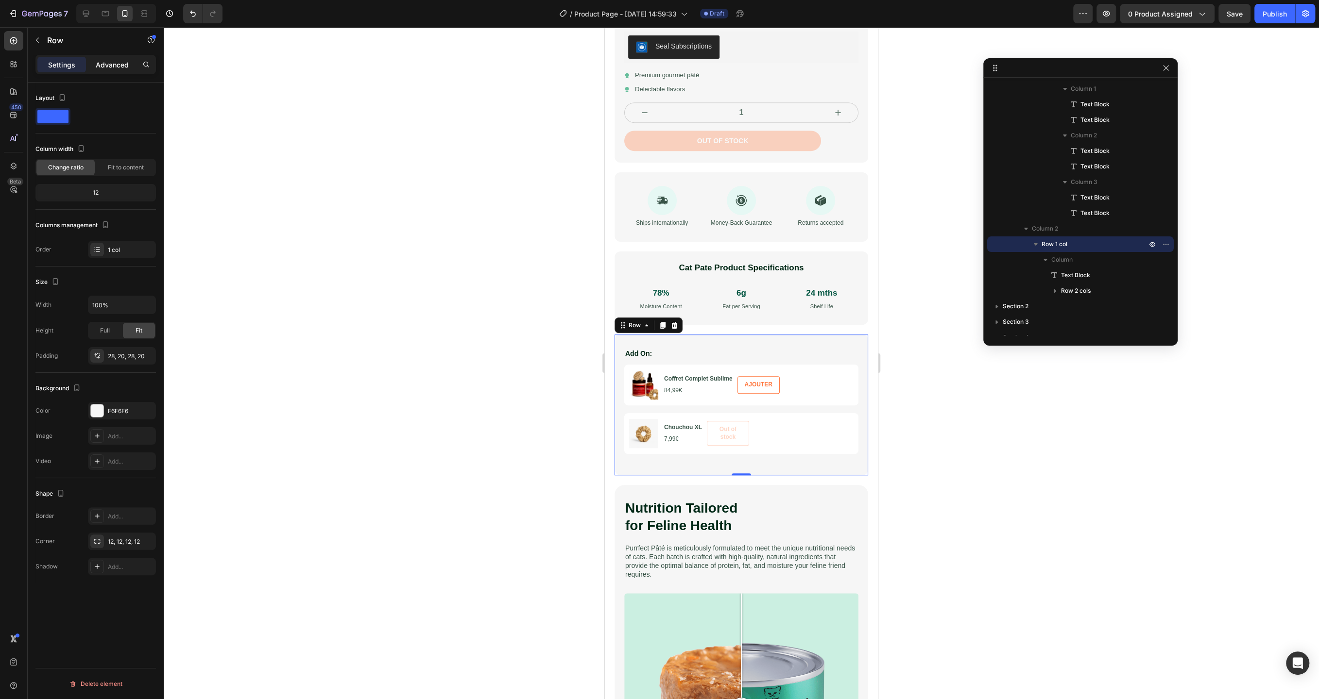
click at [118, 70] on div "Advanced" at bounding box center [112, 65] width 49 height 16
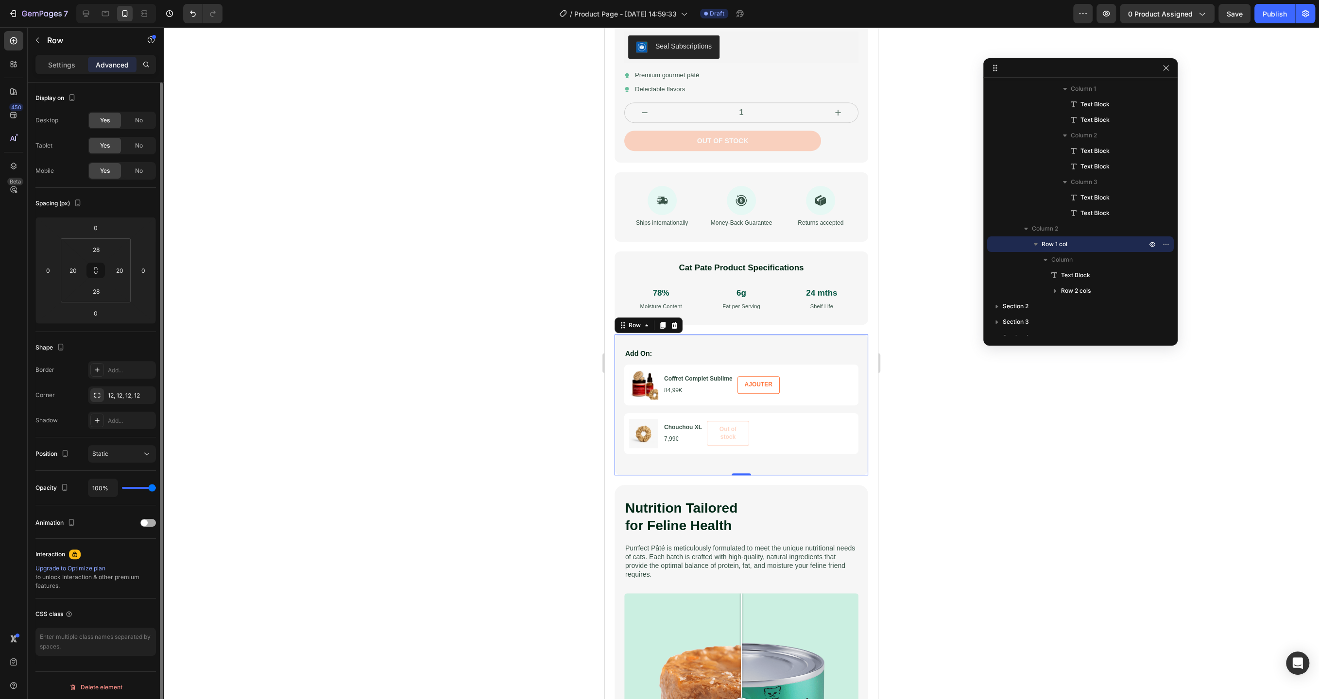
click at [149, 521] on div at bounding box center [148, 523] width 16 height 8
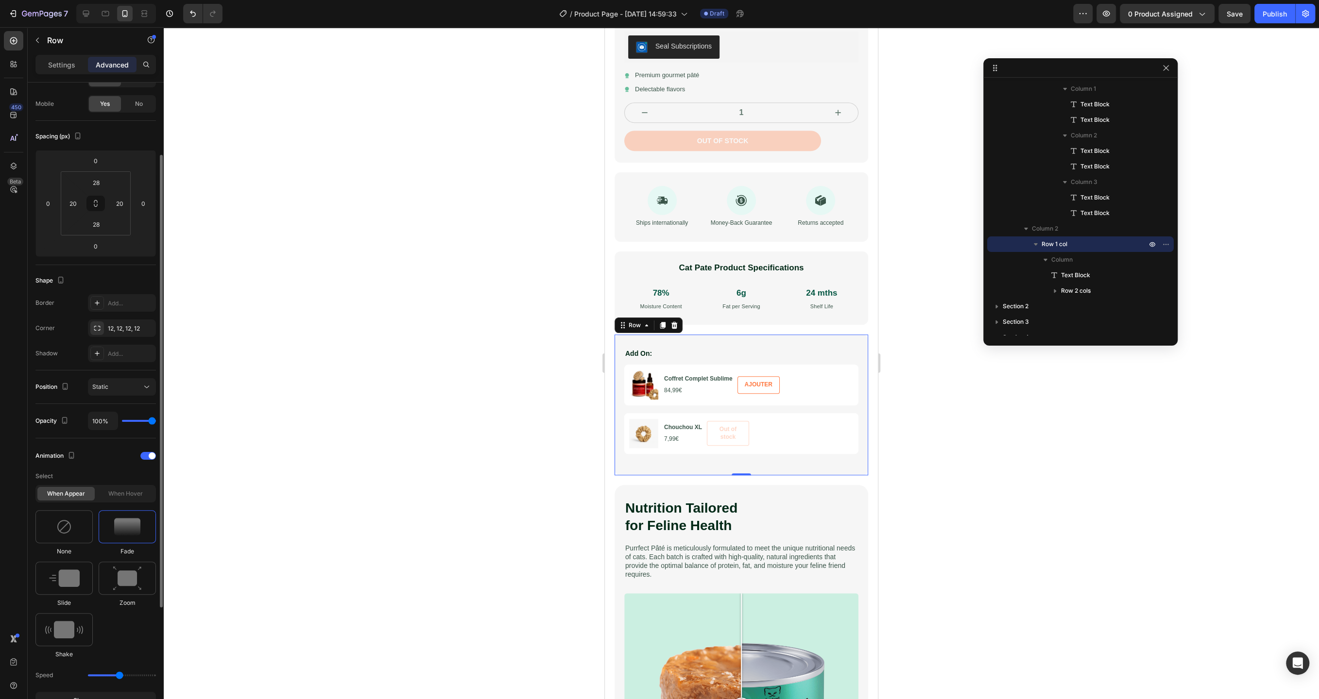
scroll to position [64, 0]
click at [149, 456] on span at bounding box center [152, 459] width 7 height 7
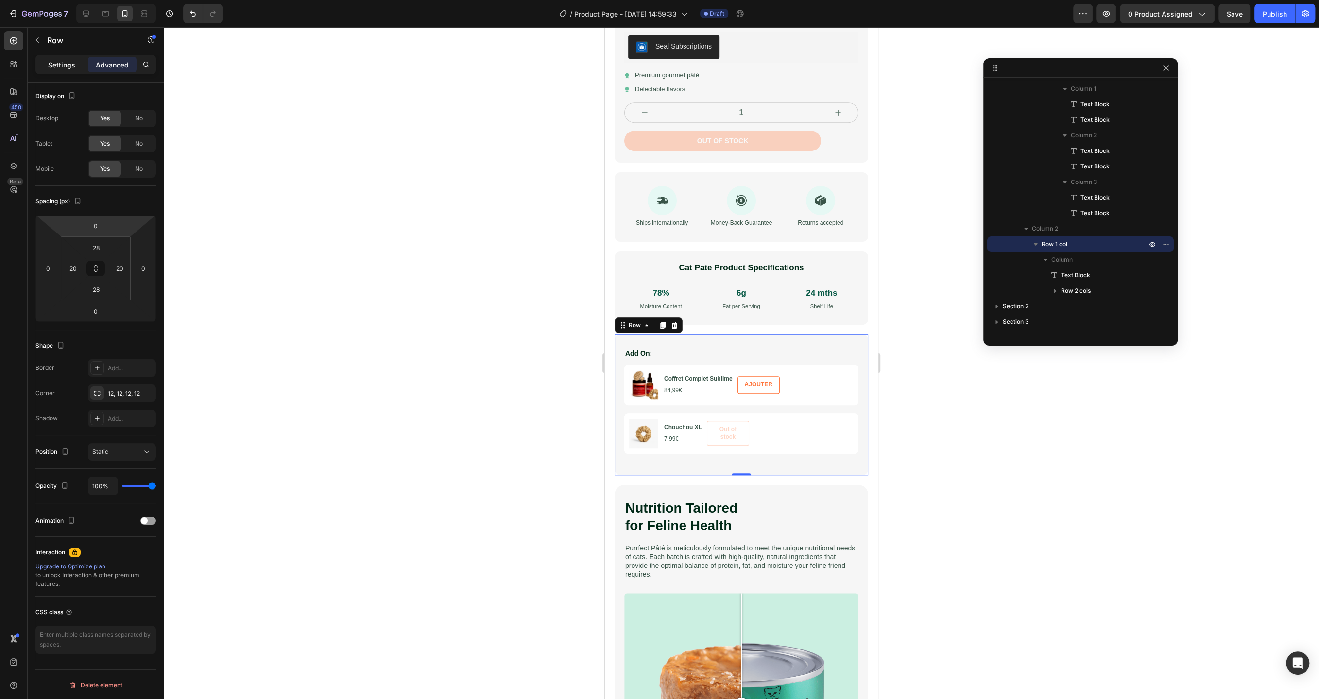
click at [71, 68] on p "Settings" at bounding box center [61, 65] width 27 height 10
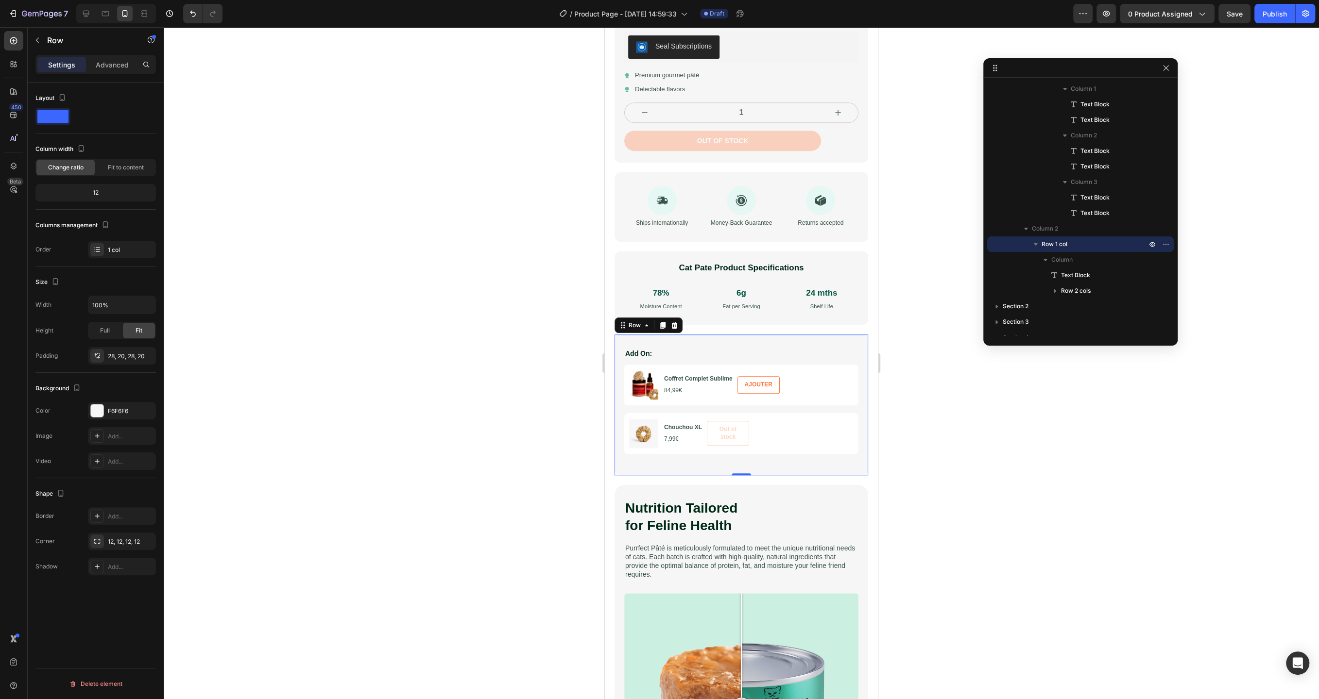
scroll to position [0, 0]
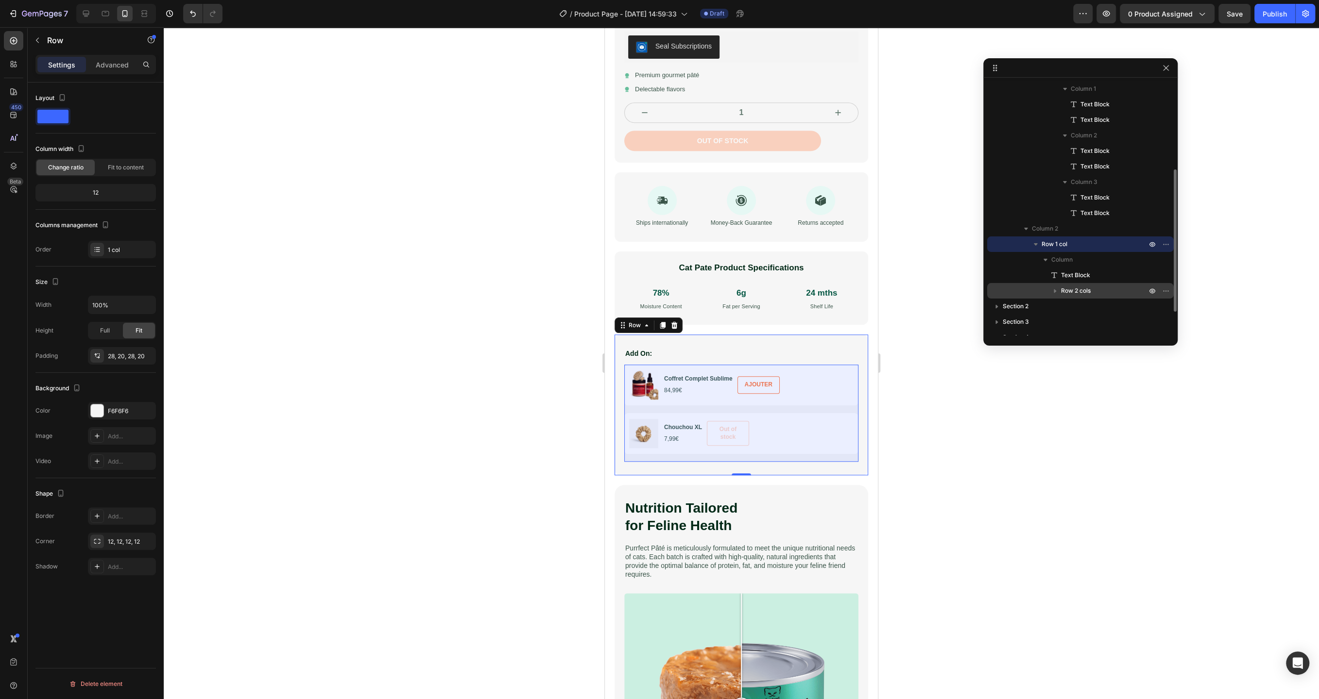
click at [1061, 288] on span "Row 2 cols" at bounding box center [1076, 291] width 30 height 10
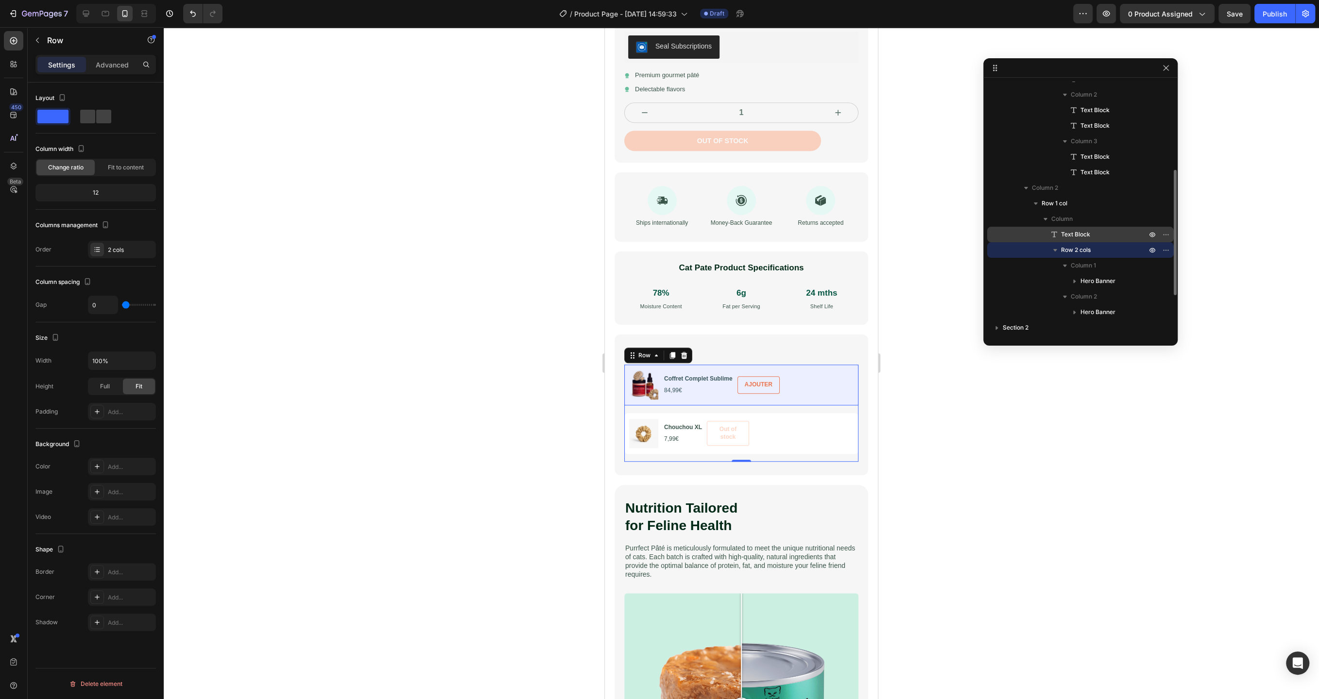
scroll to position [217, 0]
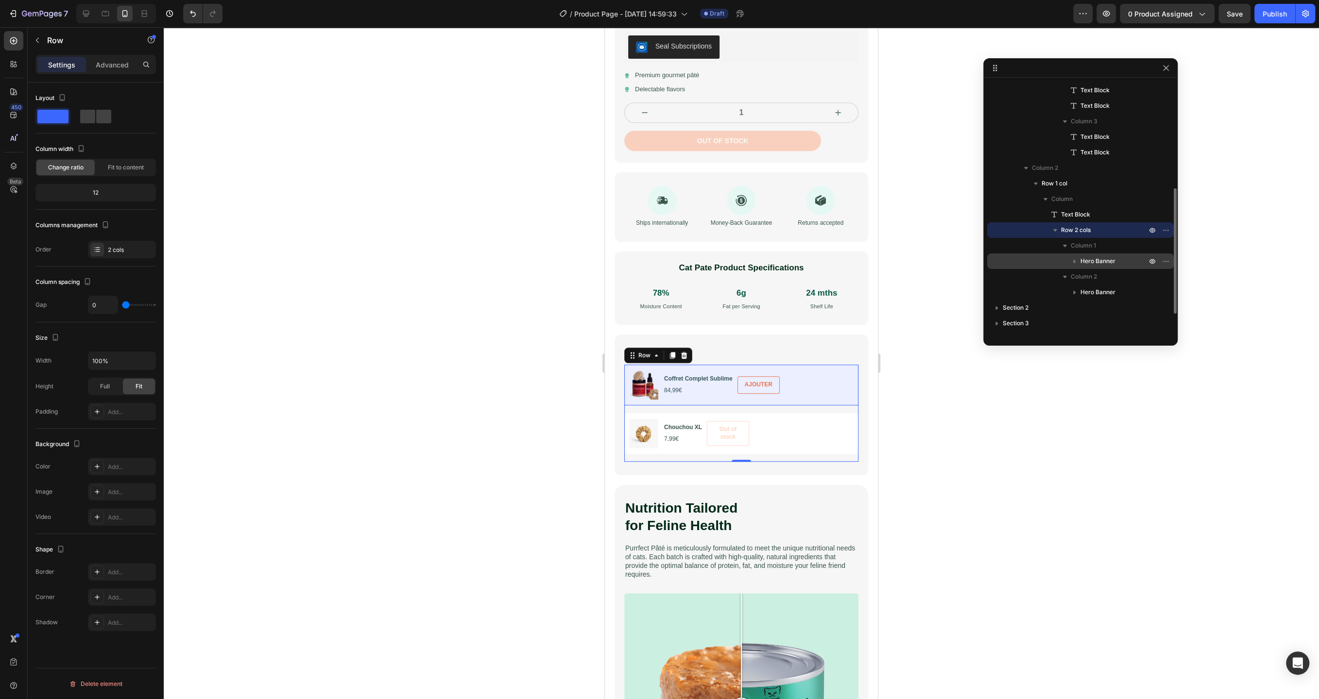
click at [1091, 262] on span "Hero Banner" at bounding box center [1097, 261] width 35 height 10
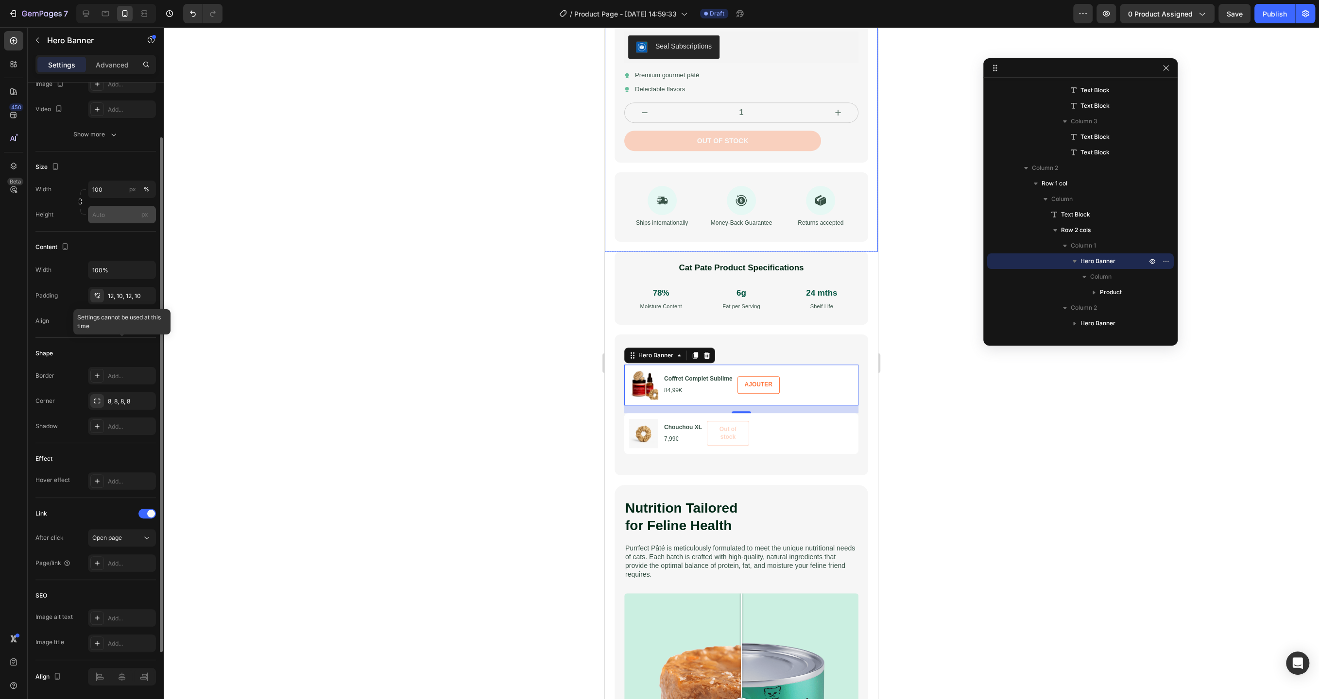
scroll to position [161, 0]
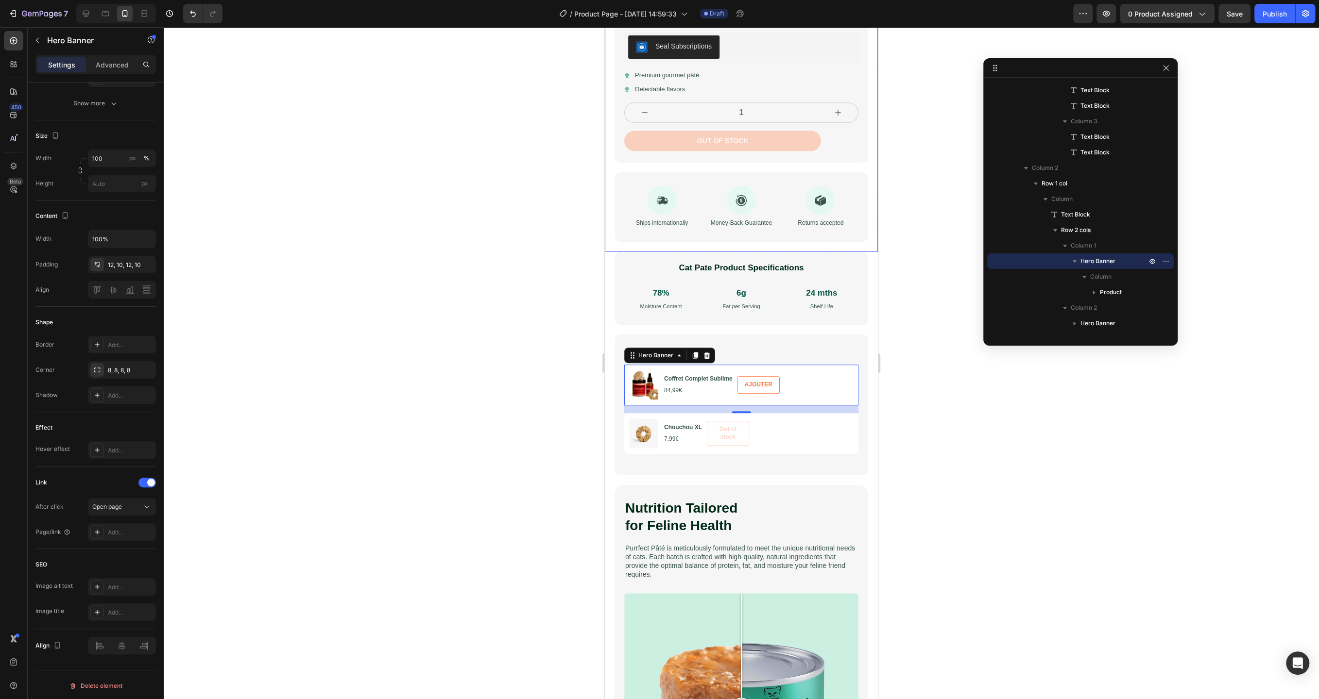
click at [354, 232] on div at bounding box center [741, 363] width 1155 height 672
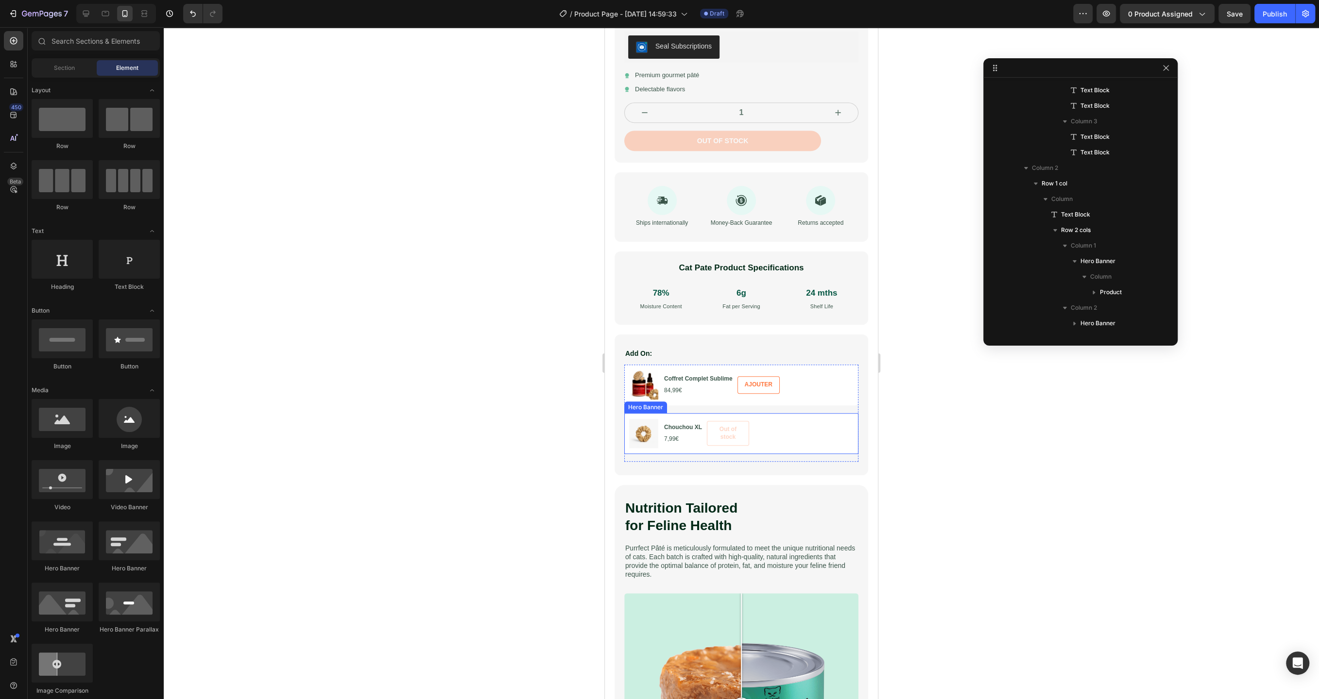
click at [849, 413] on div "Product Images Chouchou XL Product Title 7,99€ Product Price Product Price Row …" at bounding box center [741, 433] width 234 height 41
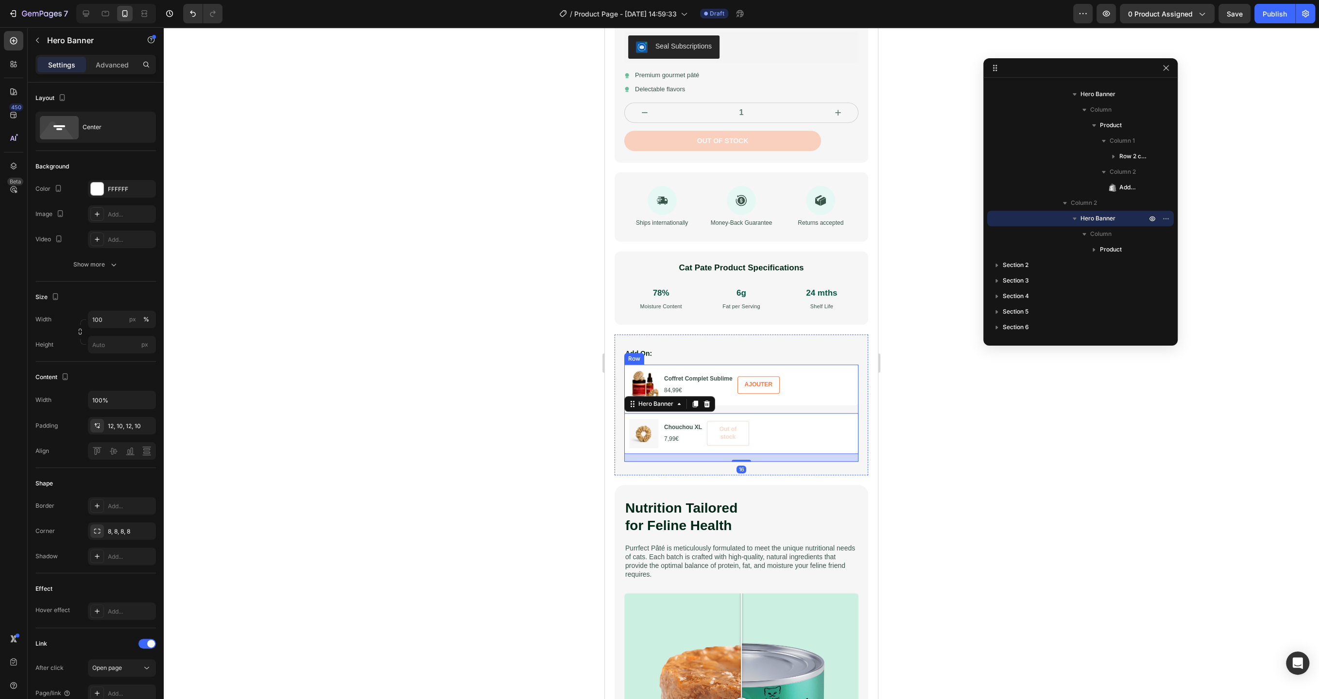
click at [849, 407] on div "Product Images Coffret Complet Sublime Product Title 84,99€ Product Price Produ…" at bounding box center [741, 389] width 234 height 49
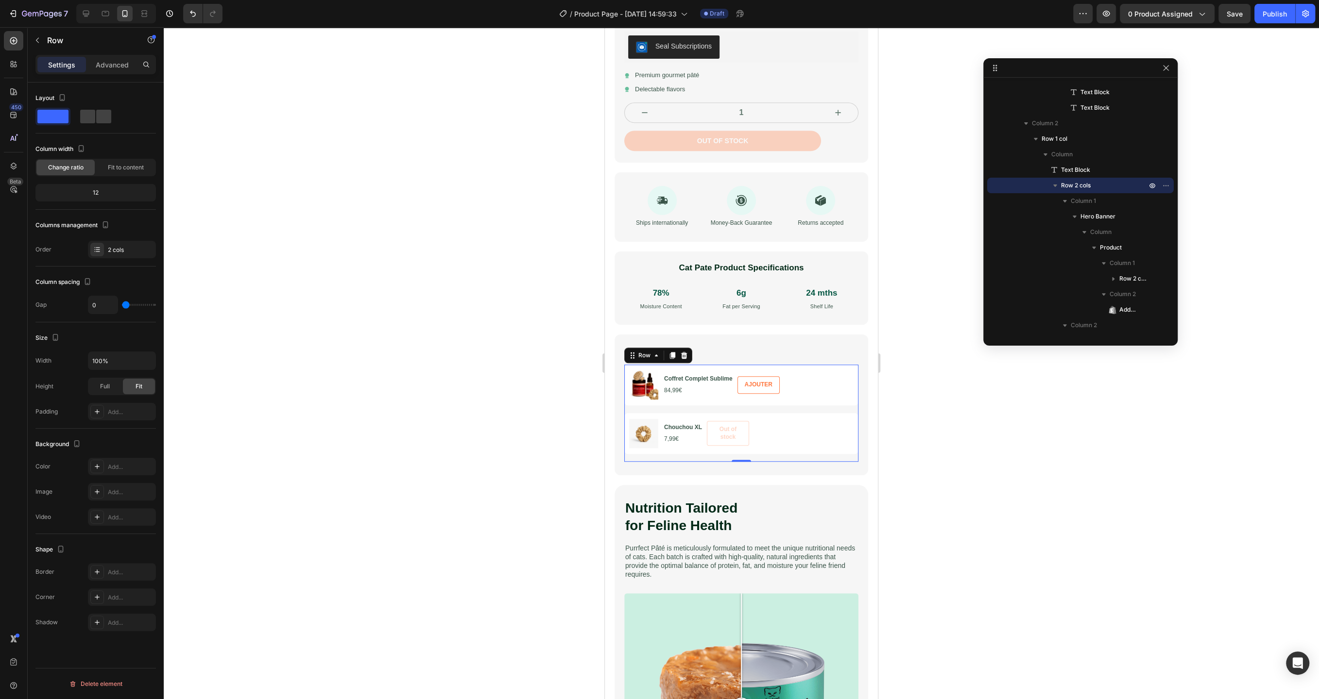
type input "40"
type input "41"
type input "44"
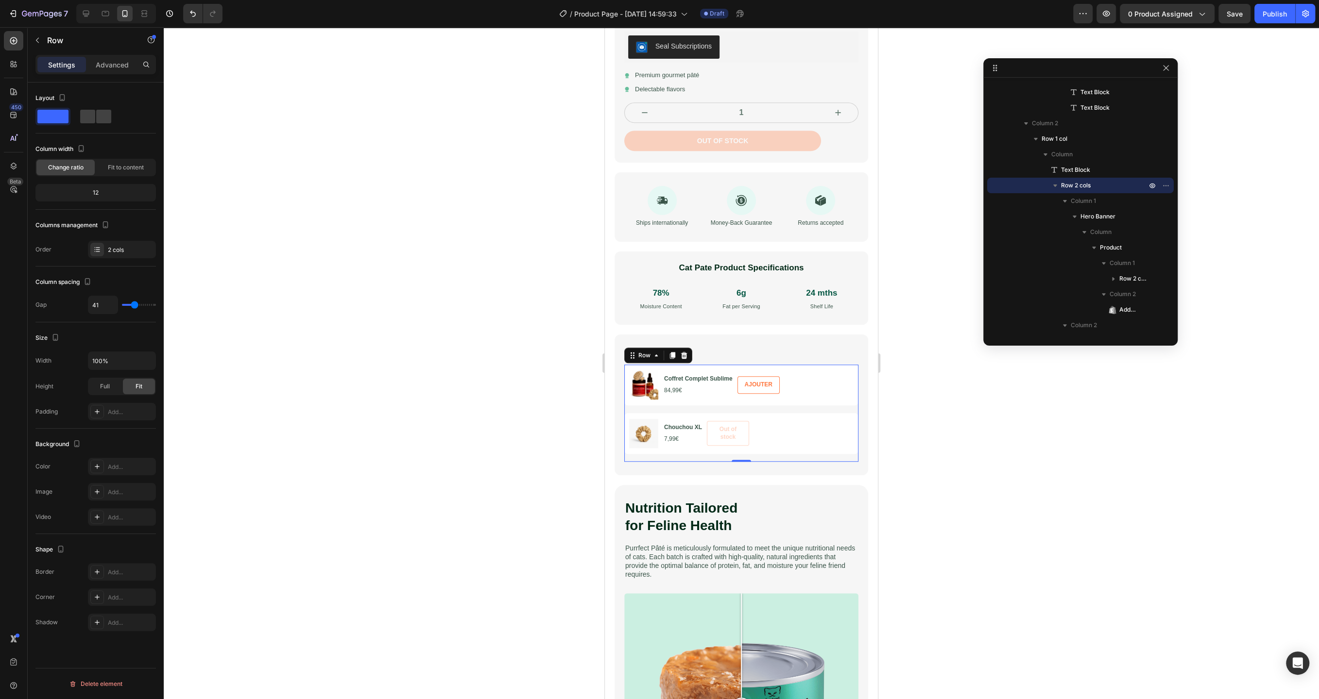
type input "44"
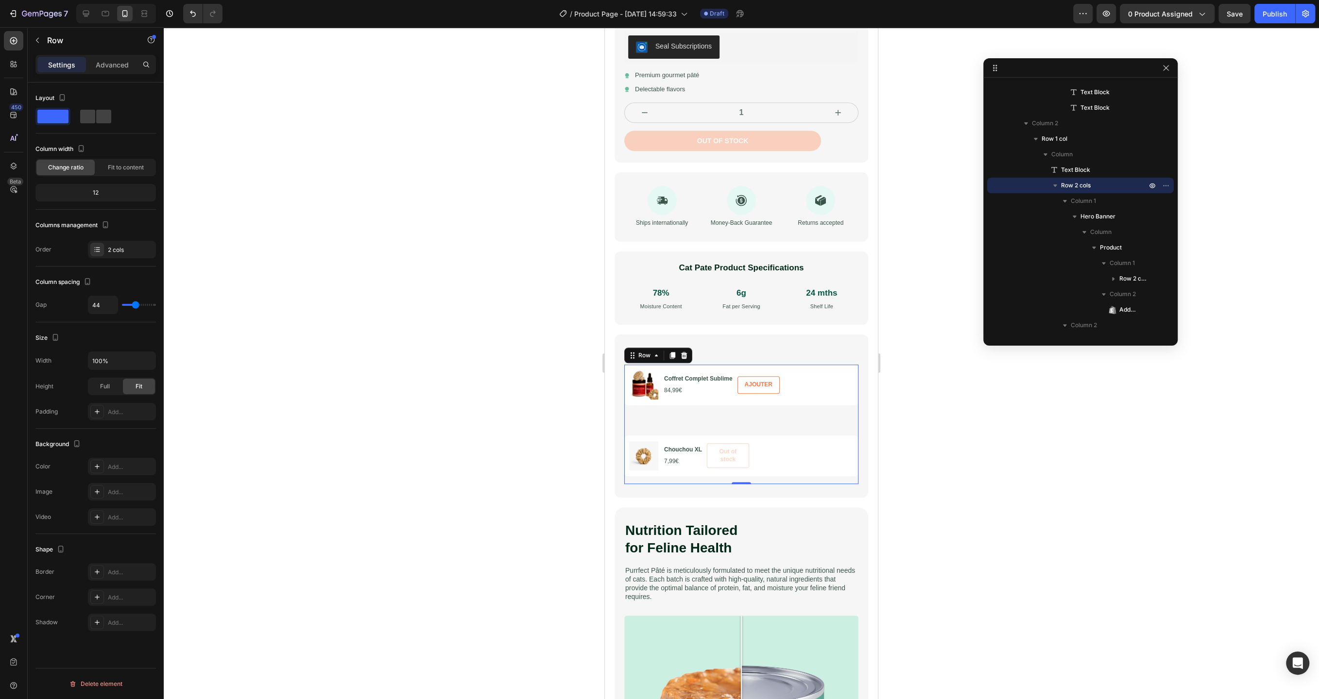
type input "46"
type input "48"
type input "52"
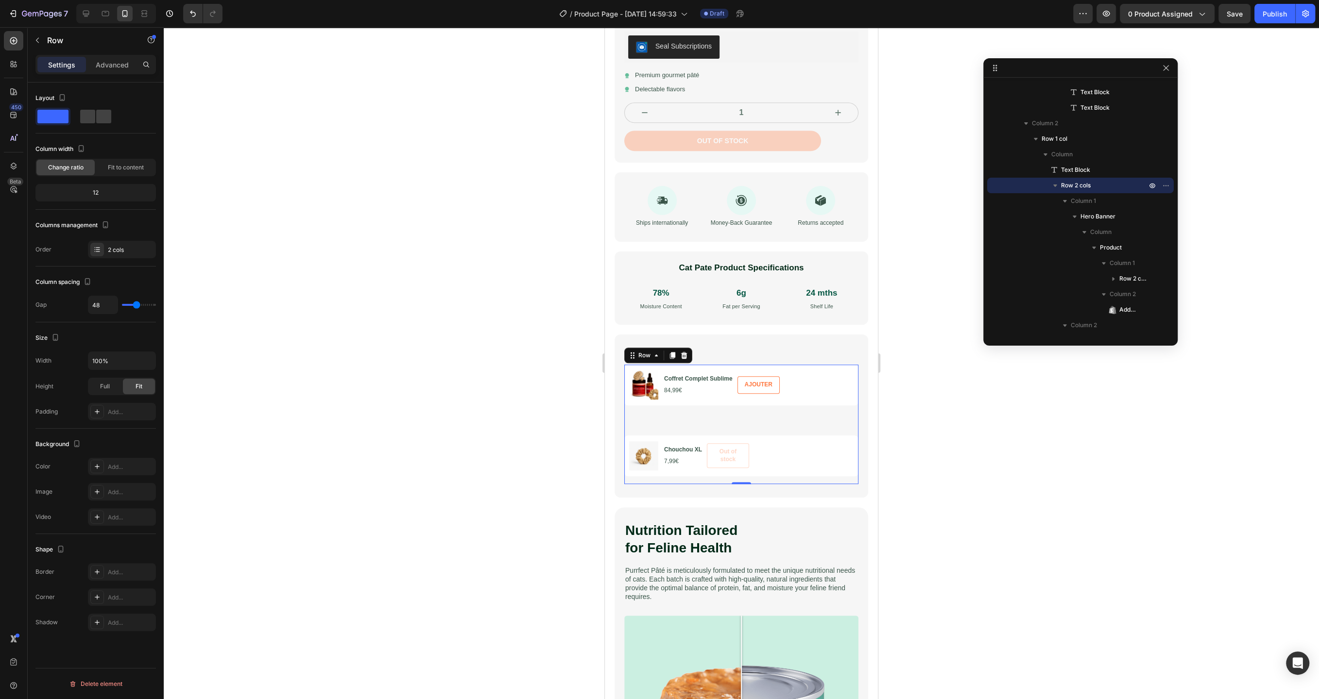
type input "52"
type input "54"
type input "56"
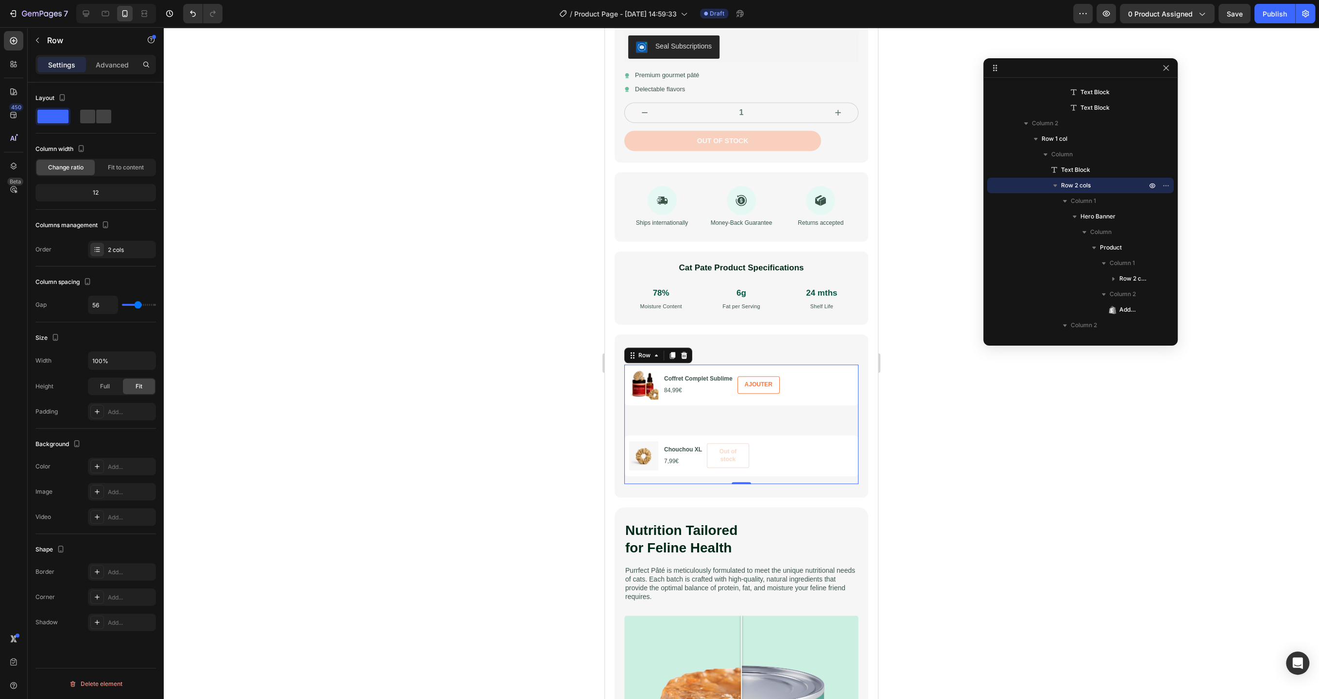
type input "59"
type input "61"
type input "64"
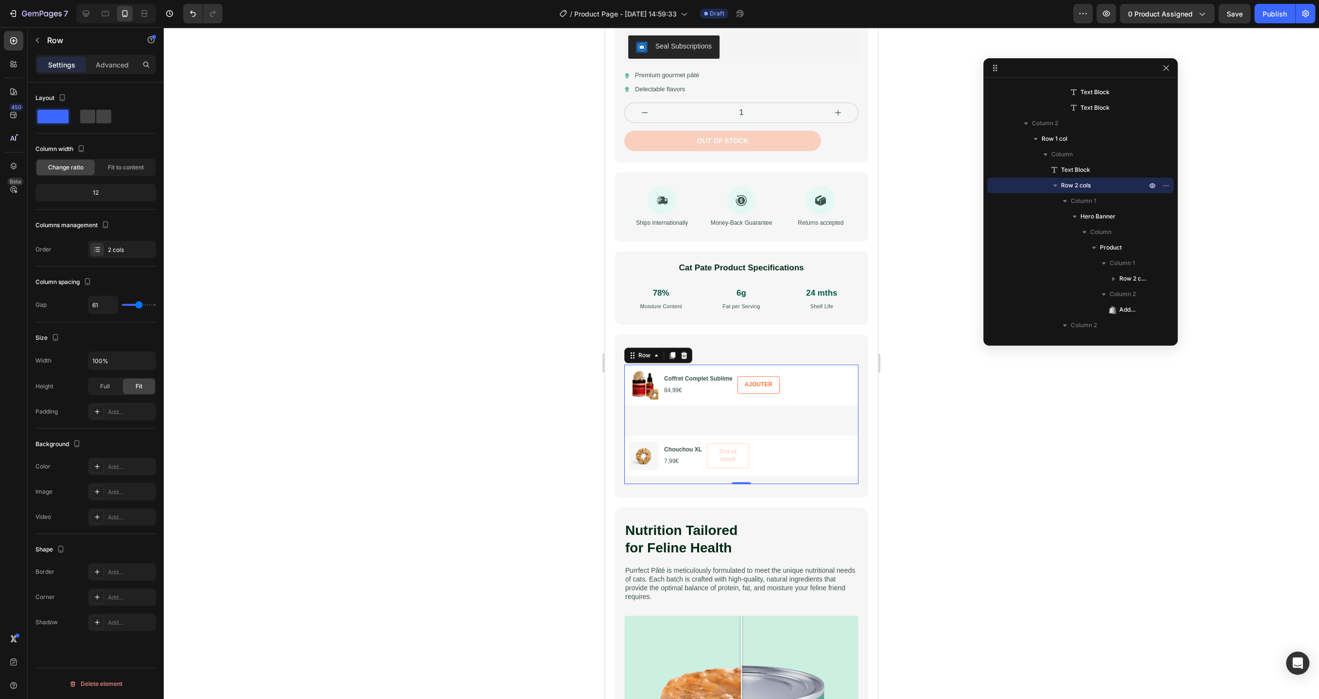
type input "64"
type input "65"
type input "66"
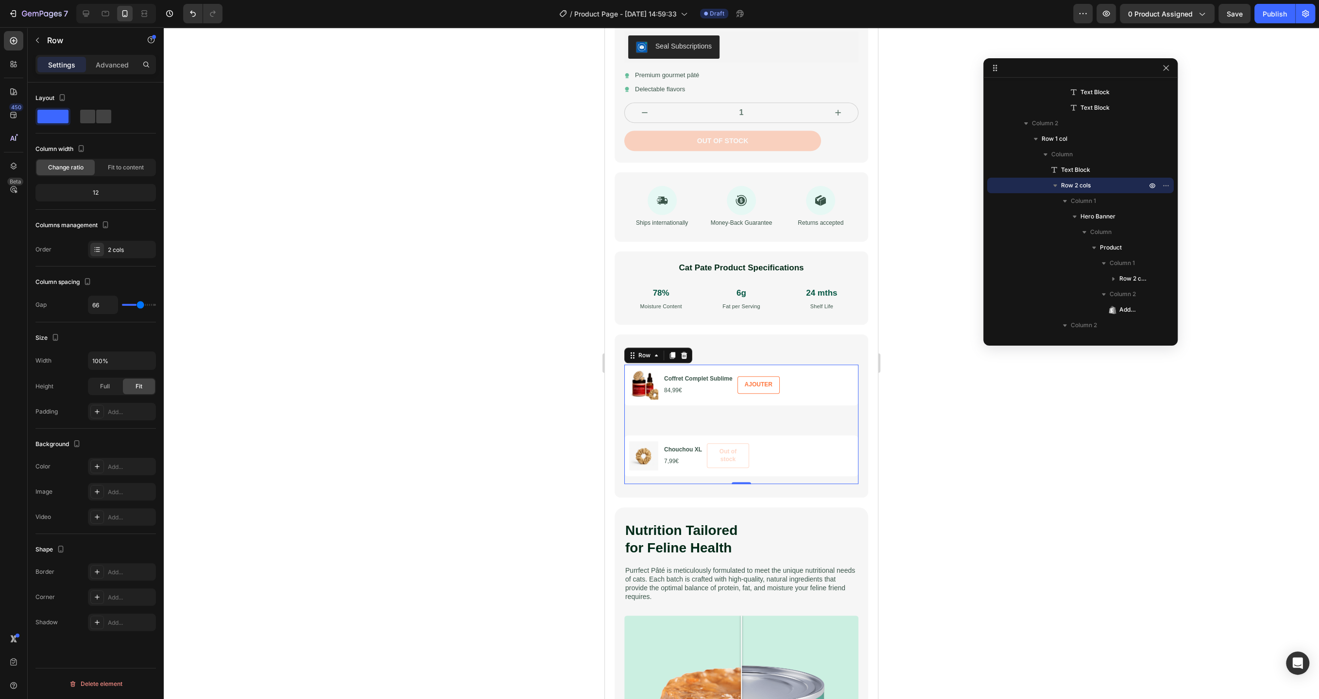
type input "69"
type input "70"
type input "72"
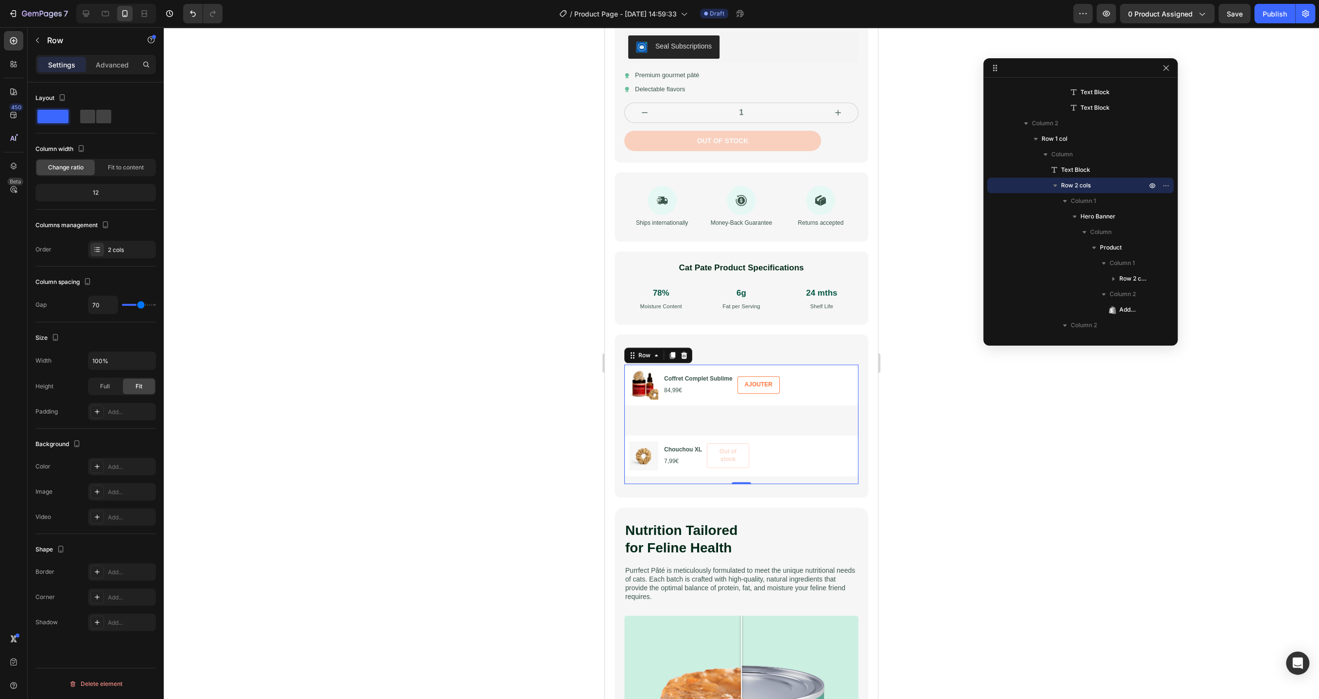
type input "72"
type input "75"
type input "77"
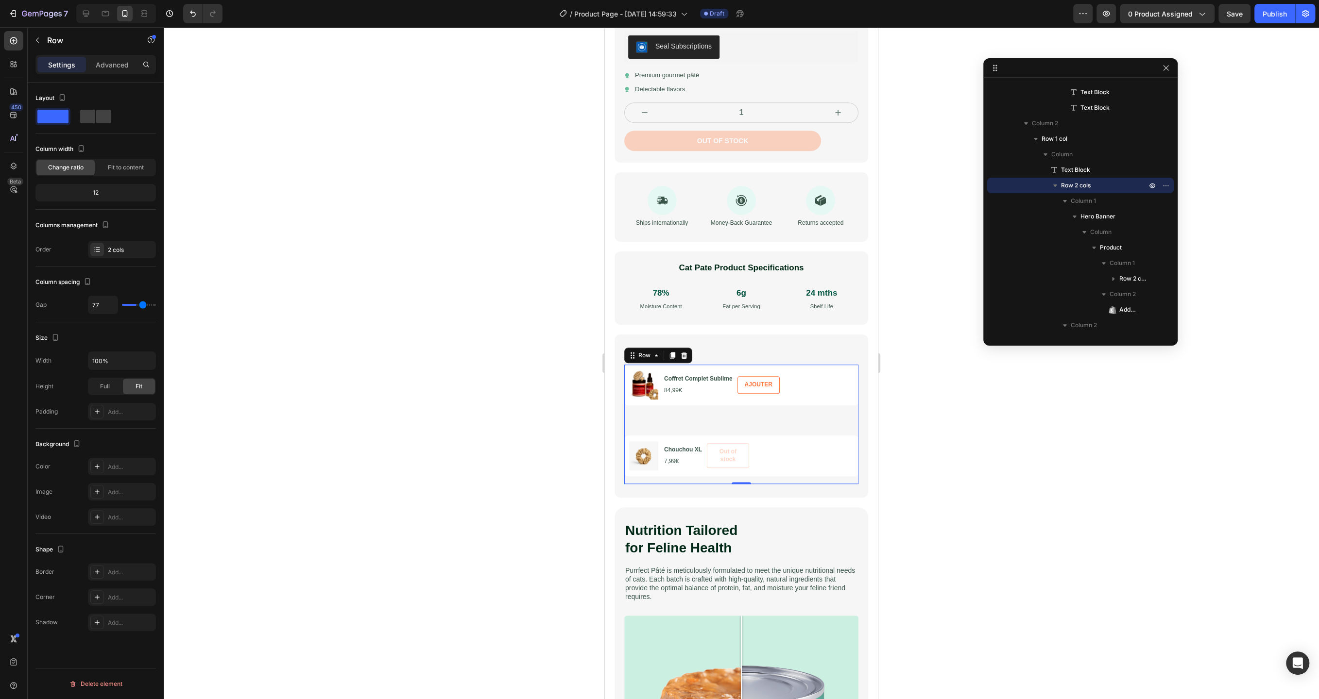
type input "79"
type input "80"
type input "81"
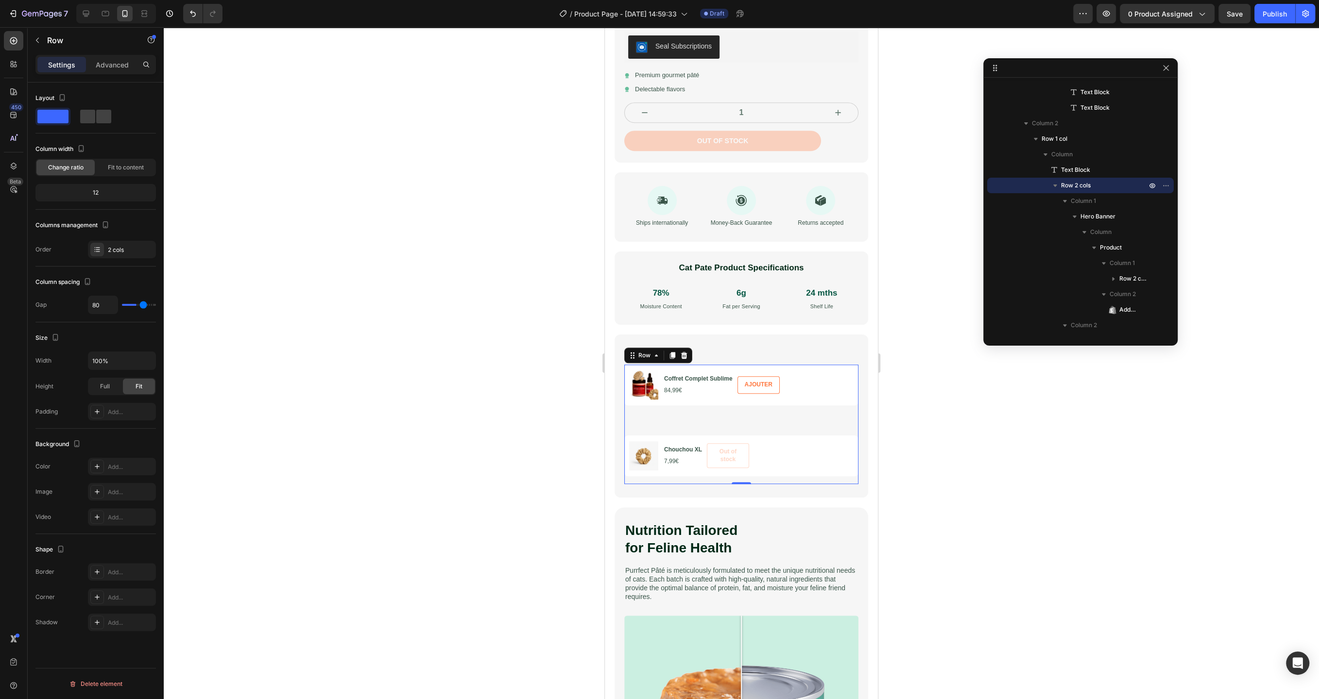
type input "81"
type input "83"
type input "86"
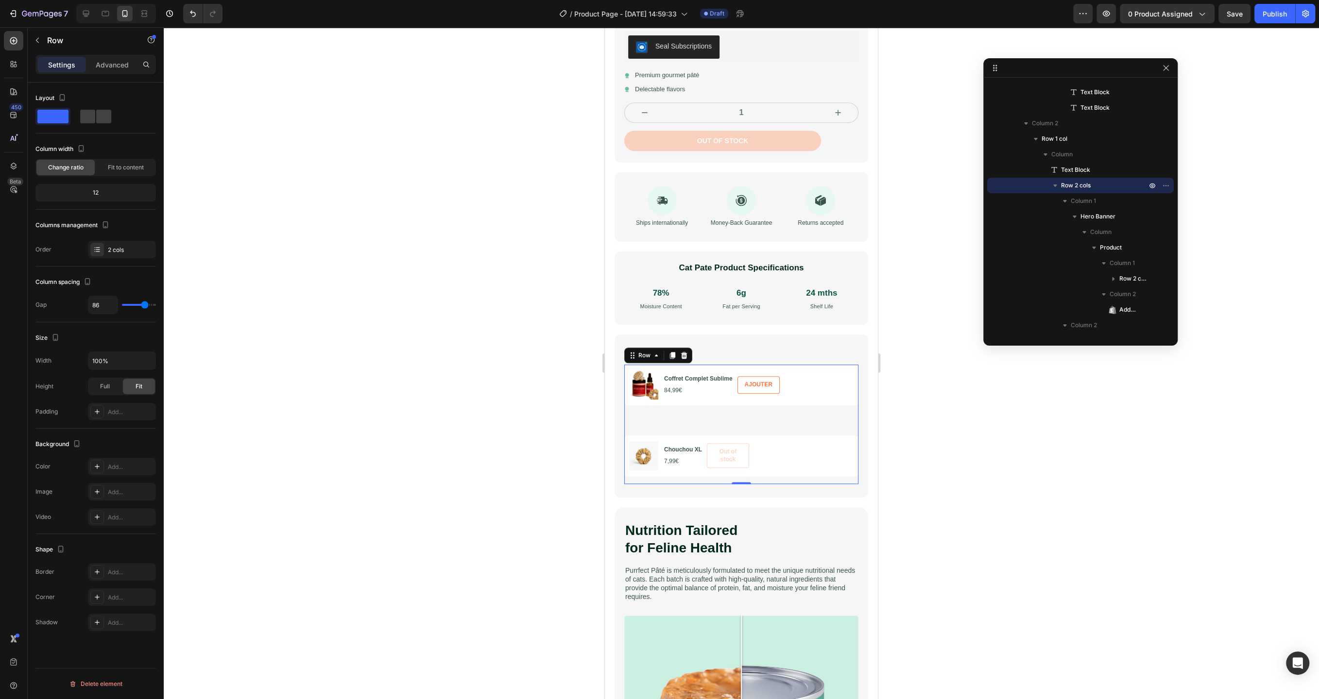
type input "87"
type input "89"
type input "93"
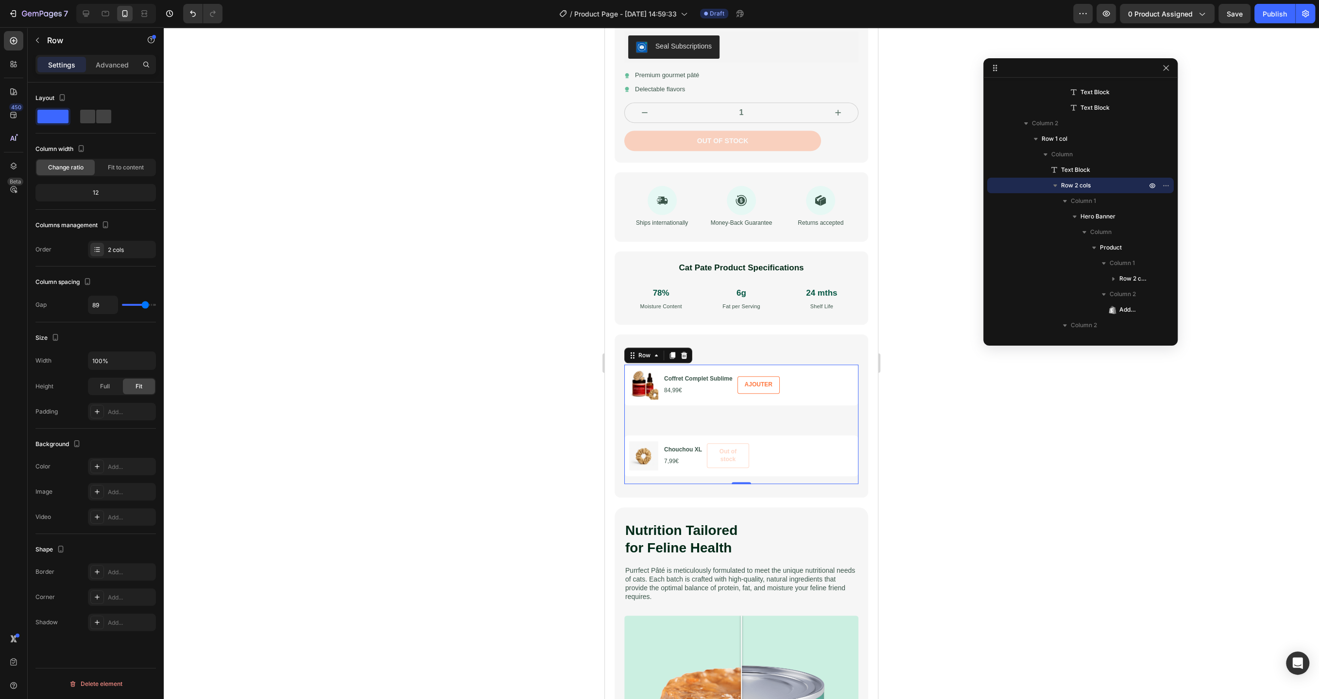
type input "93"
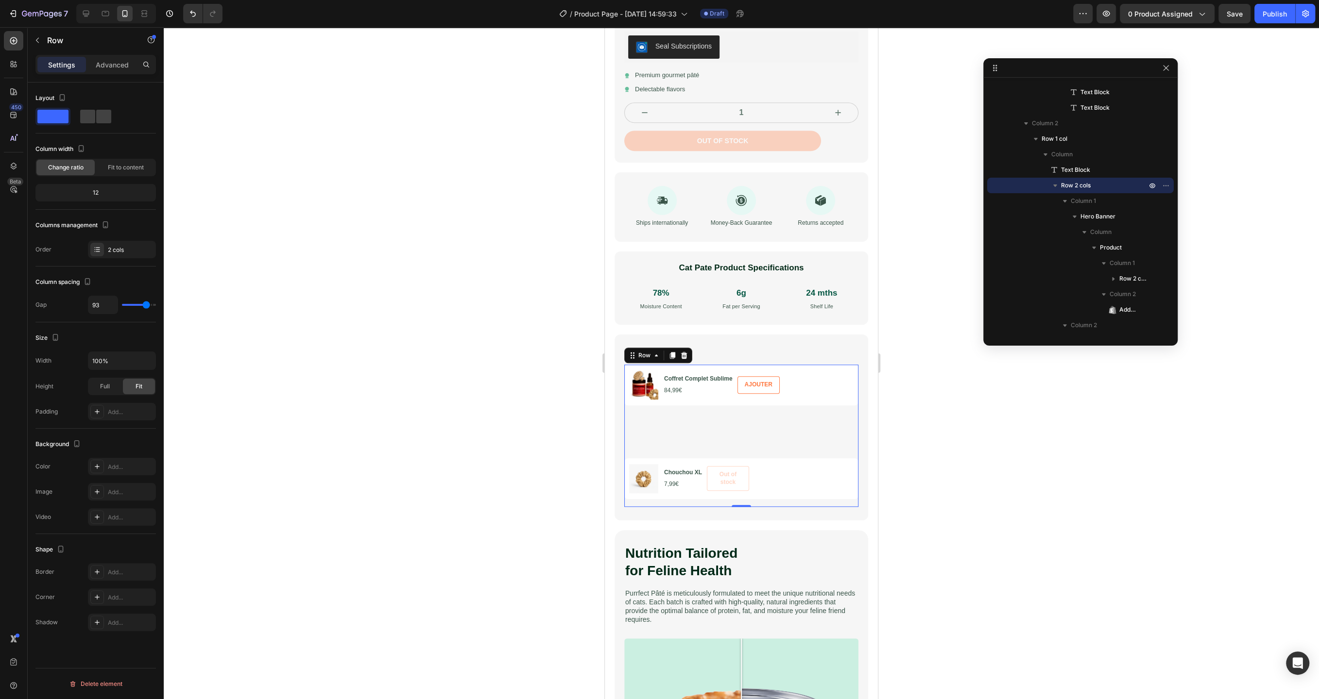
type input "95"
type input "99"
type input "100"
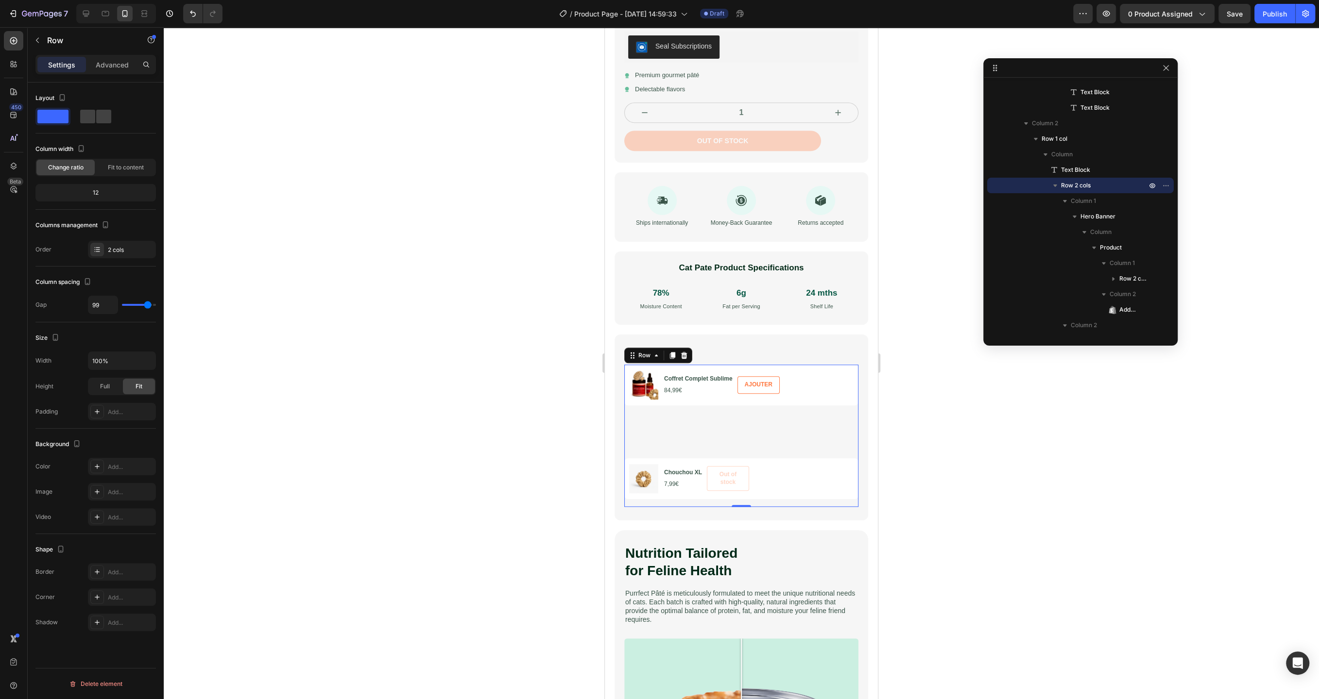
type input "100"
type input "102"
type input "104"
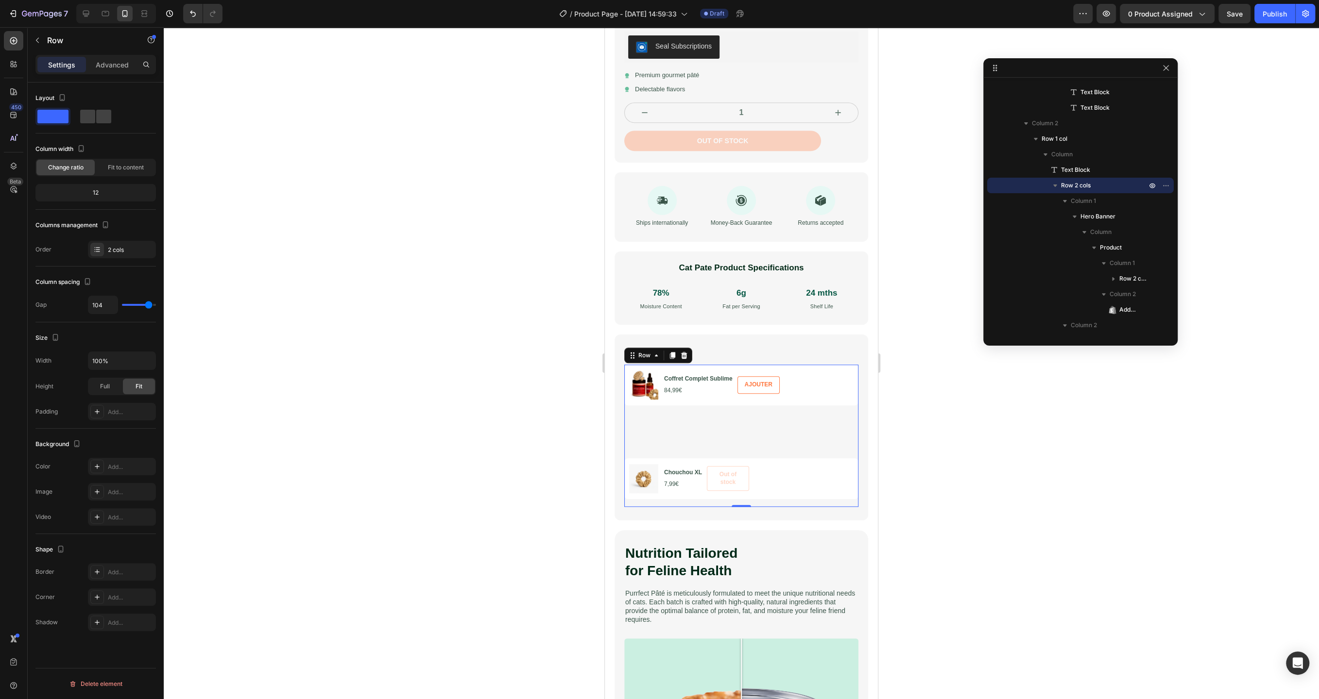
type input "105"
type input "106"
type input "107"
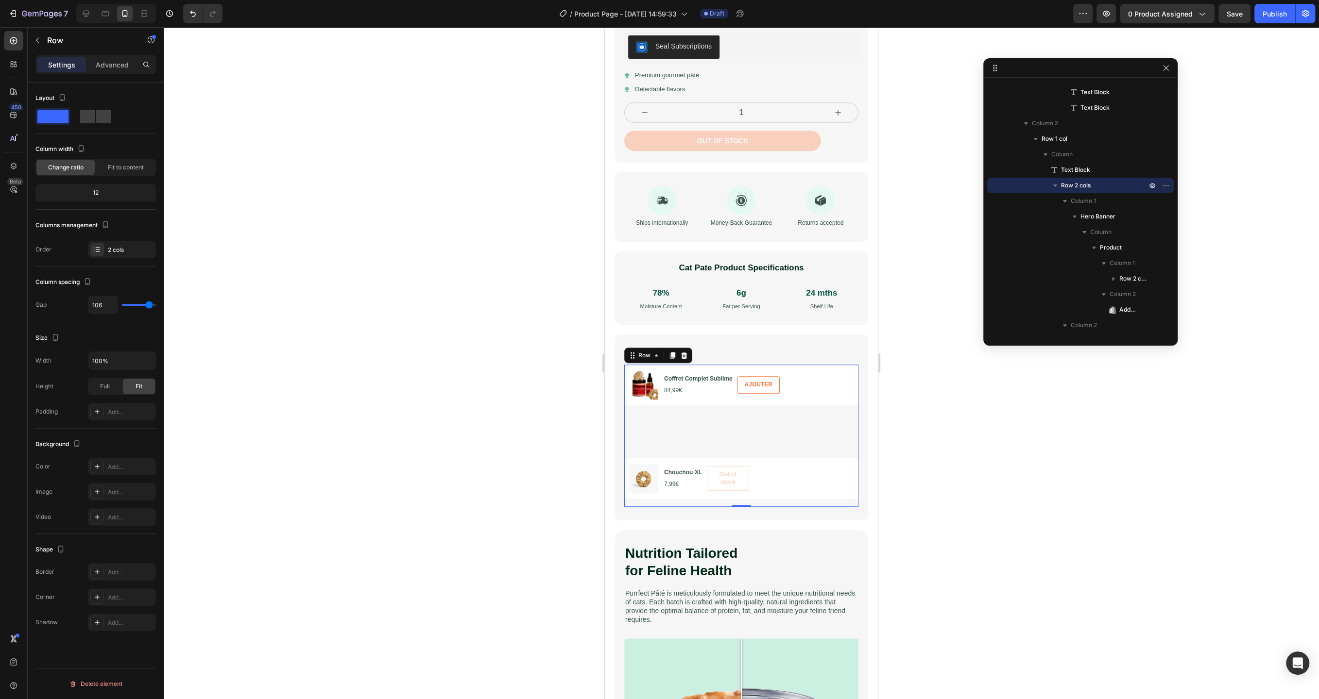
type input "107"
type input "22"
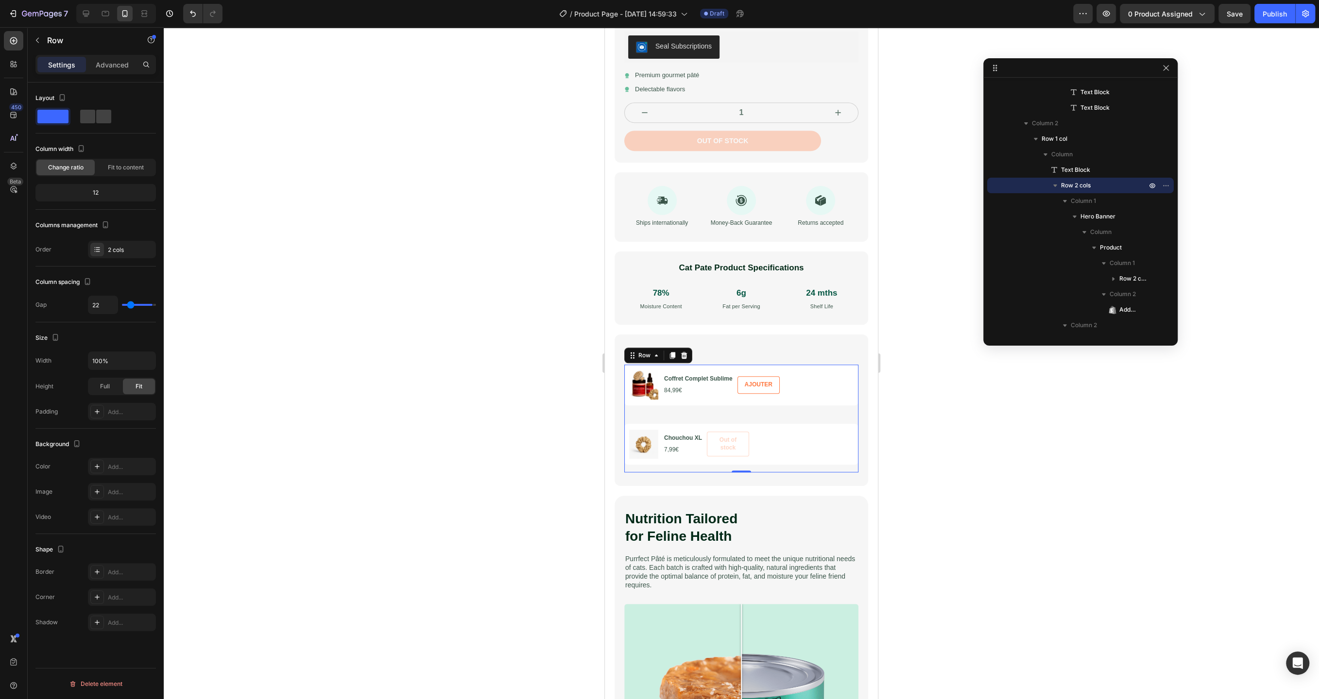
type input "11"
type input "0"
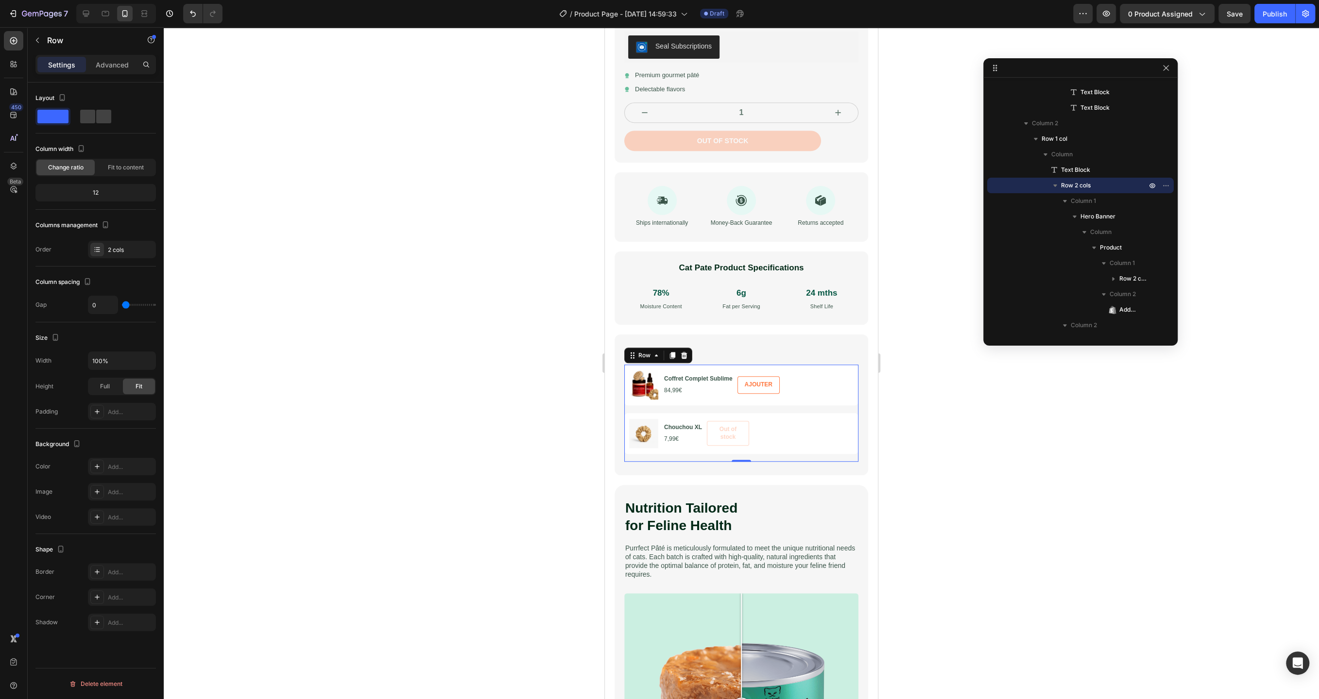
drag, startPoint x: 126, startPoint y: 305, endPoint x: 88, endPoint y: 311, distance: 37.8
click at [122, 306] on input "range" at bounding box center [139, 305] width 34 height 2
click at [449, 271] on div at bounding box center [741, 363] width 1155 height 672
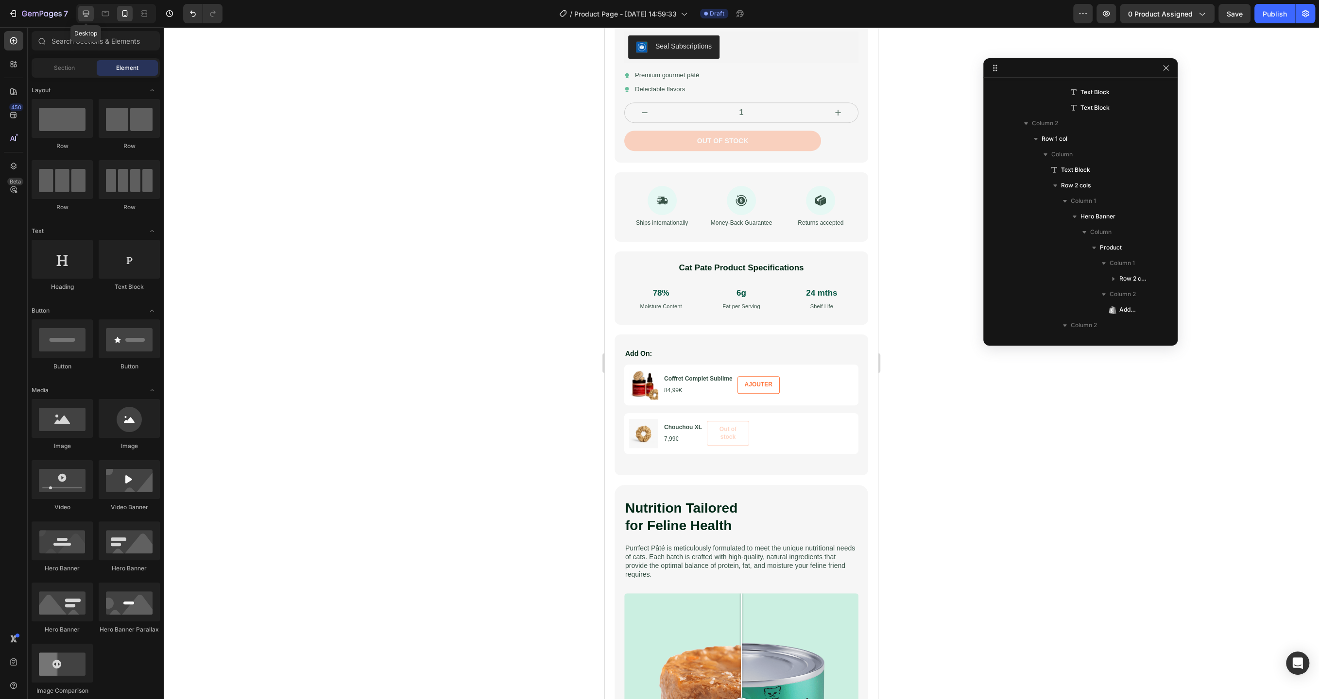
click at [85, 15] on icon at bounding box center [86, 14] width 6 height 6
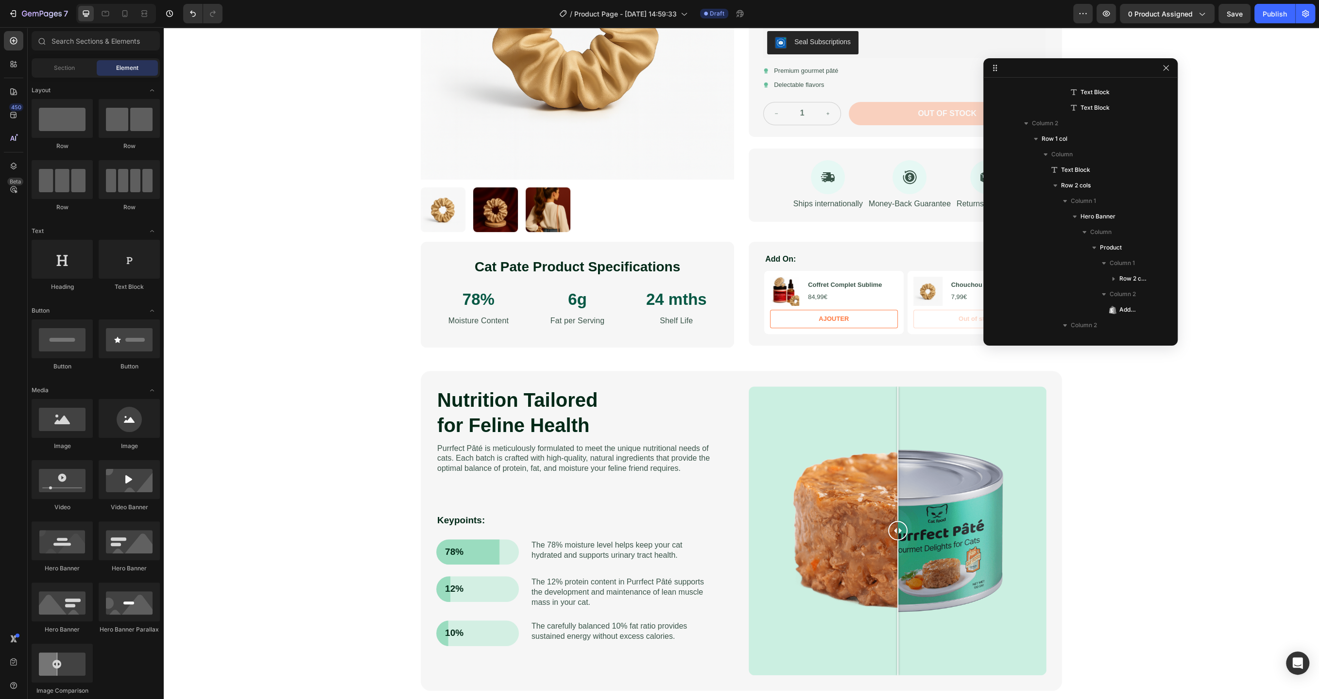
scroll to position [260, 0]
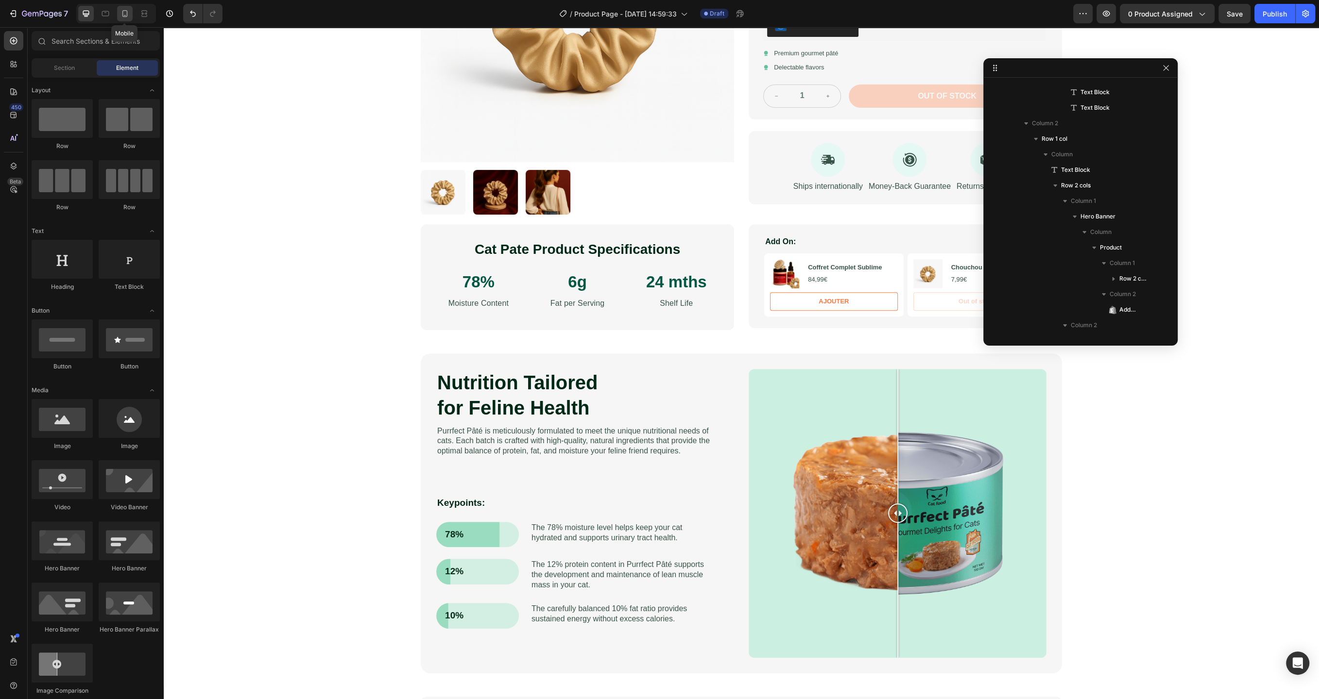
click at [122, 16] on icon at bounding box center [124, 13] width 5 height 7
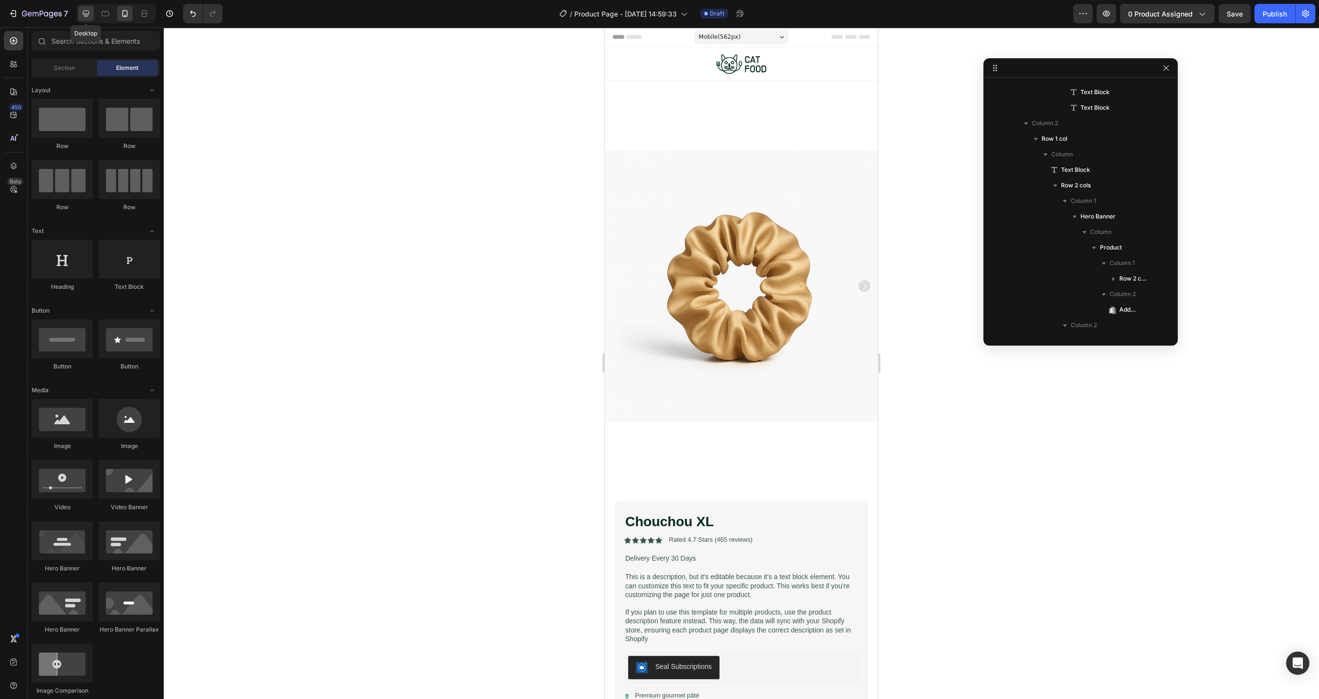
click at [85, 7] on div at bounding box center [86, 14] width 16 height 16
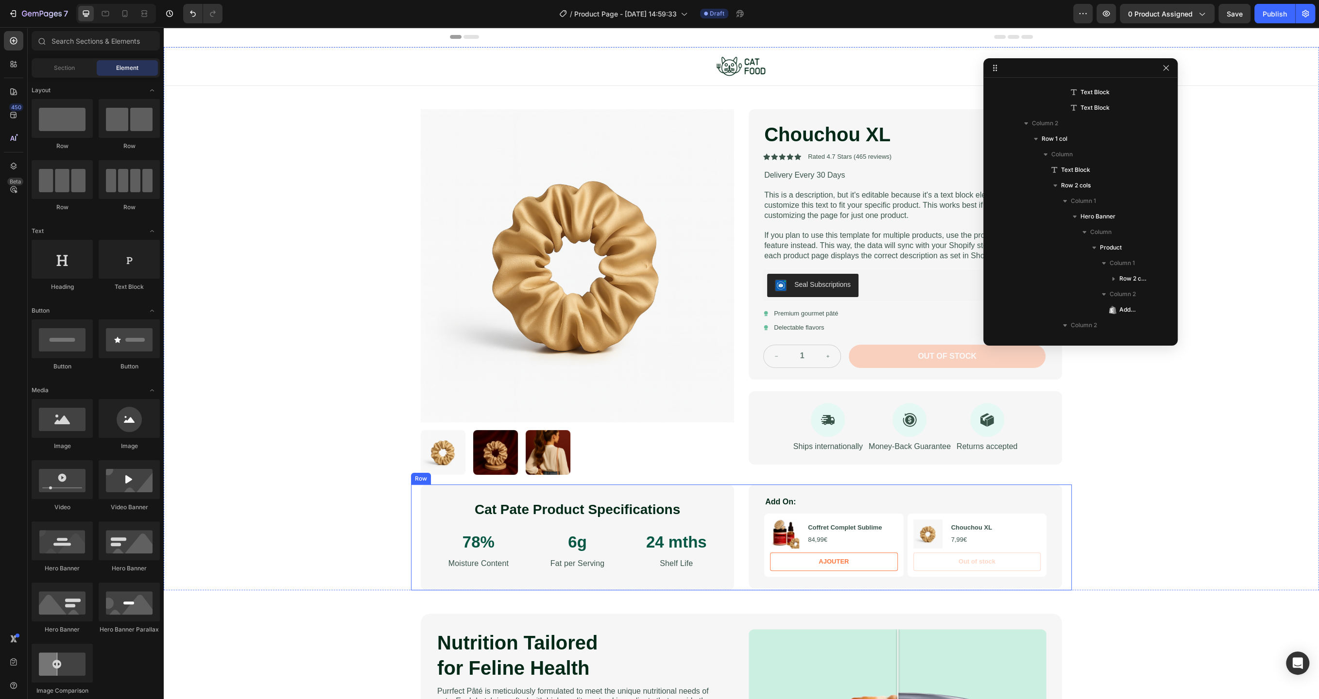
click at [740, 491] on div "Cat Pate Product Specifications Heading 78% Text Block Moisture Content Text Bl…" at bounding box center [741, 538] width 660 height 106
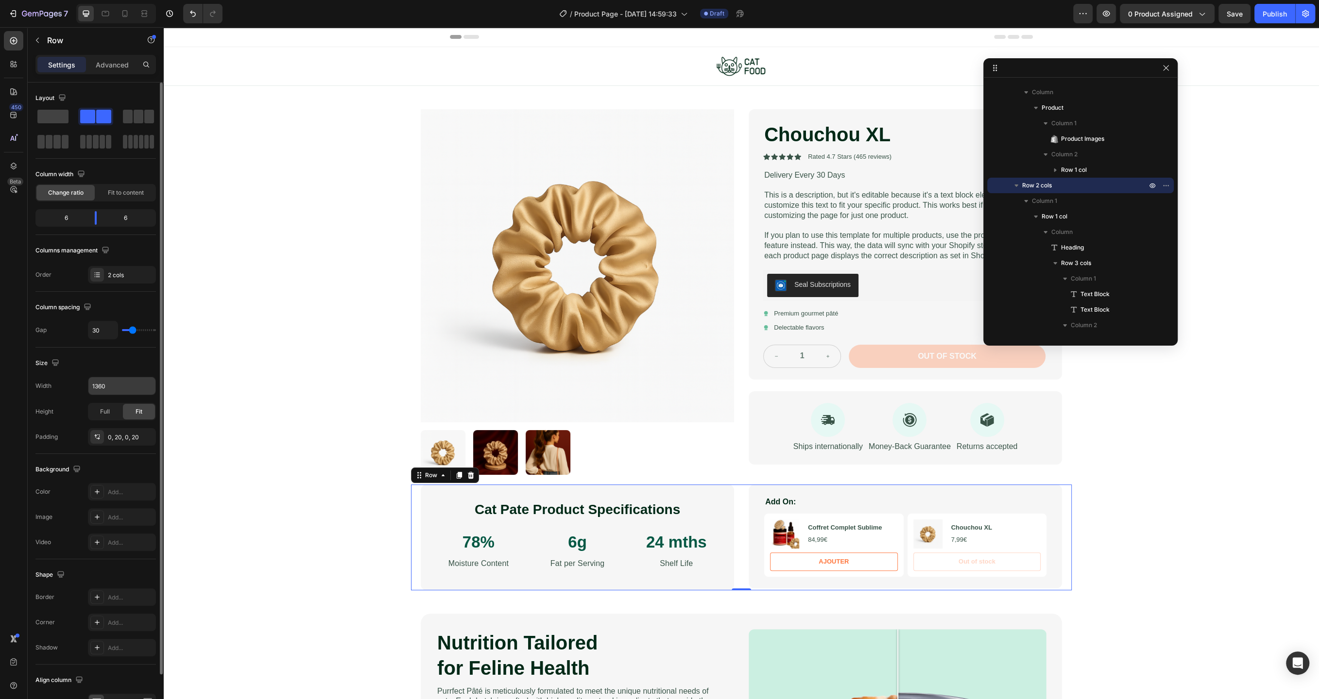
scroll to position [57, 0]
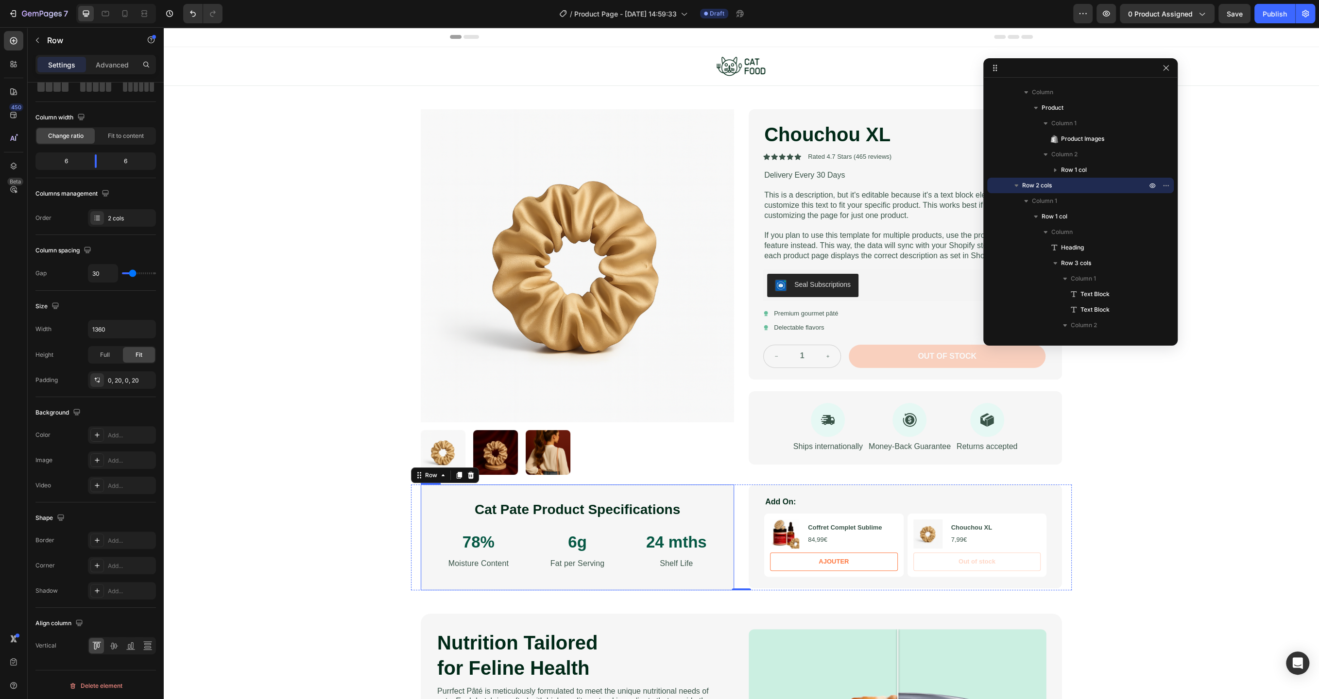
click at [432, 493] on div "Cat Pate Product Specifications Heading 78% Text Block Moisture Content Text Bl…" at bounding box center [577, 538] width 313 height 106
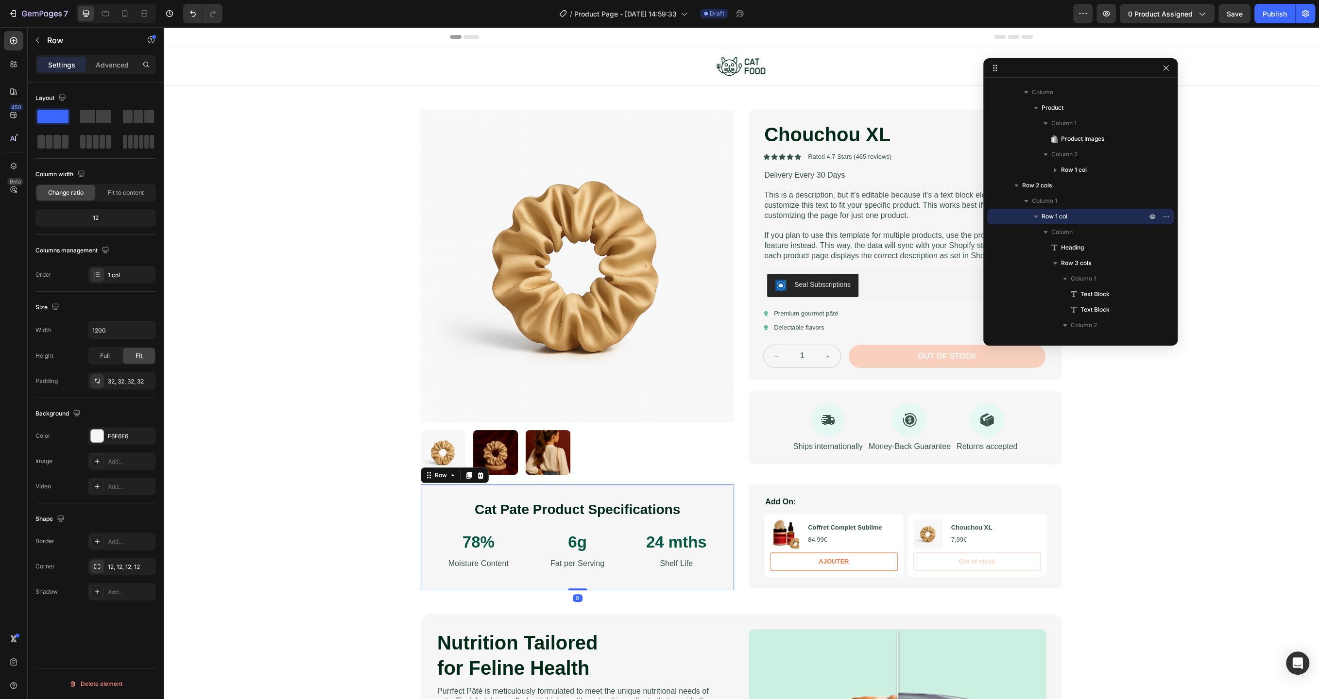
scroll to position [0, 0]
click at [741, 494] on div "Cat Pate Product Specifications Heading 78% Text Block Moisture Content Text Bl…" at bounding box center [741, 538] width 660 height 106
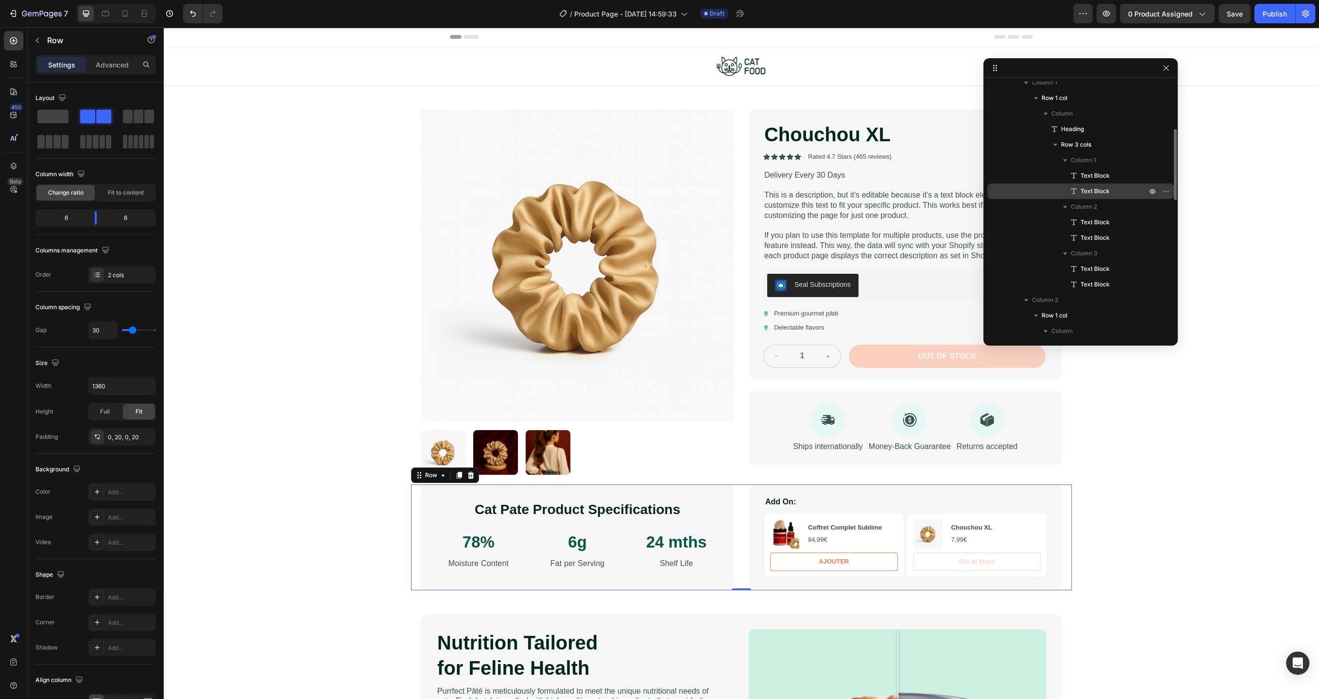
scroll to position [211, 0]
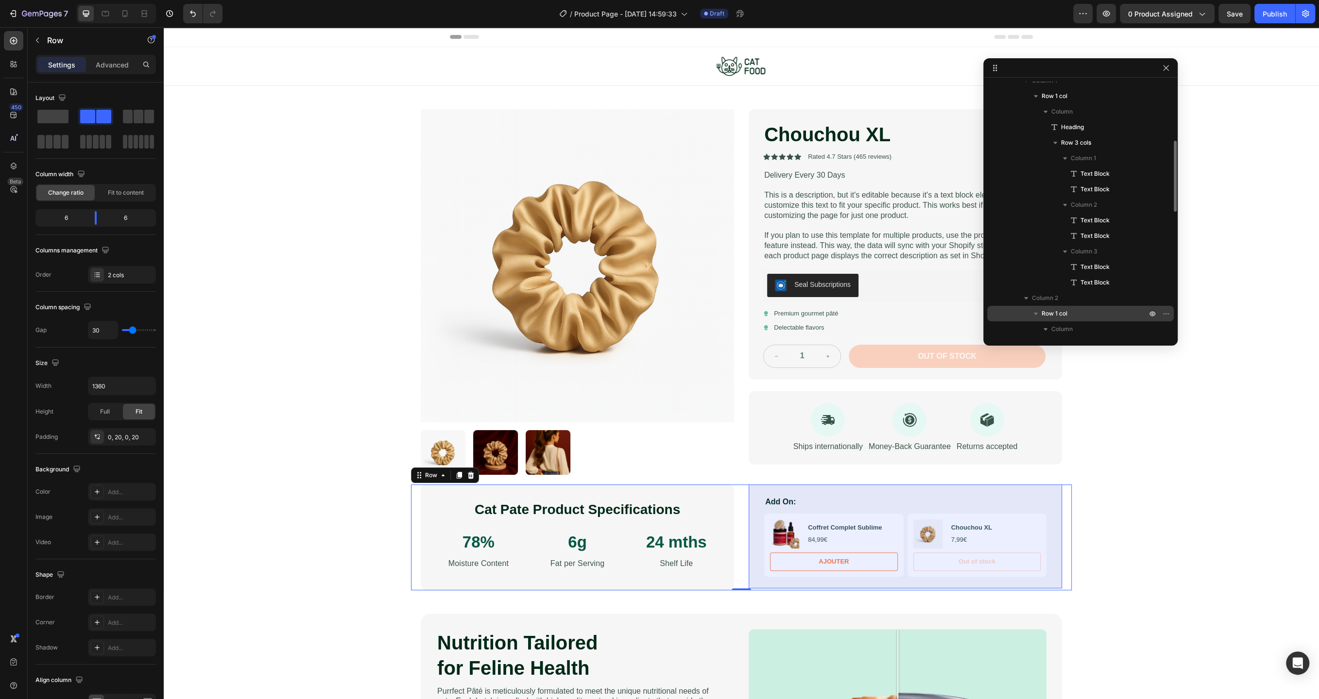
click at [1066, 312] on span "Row 1 col" at bounding box center [1054, 314] width 26 height 10
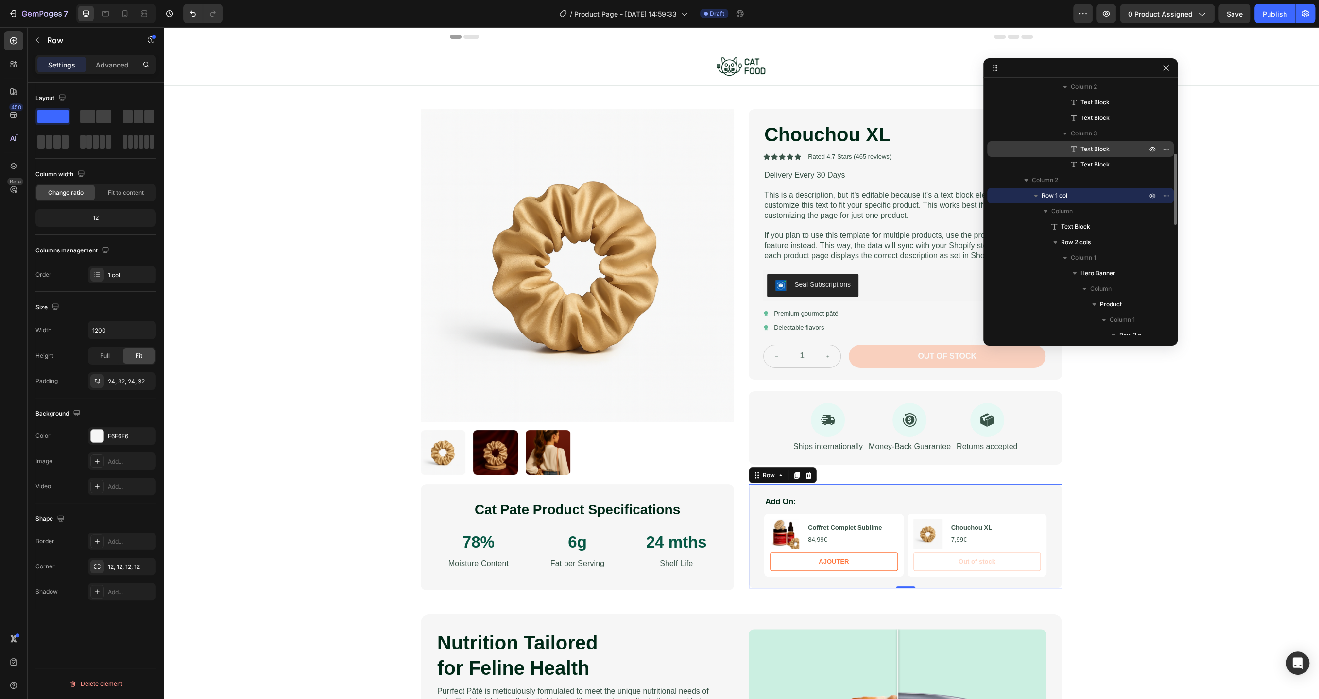
scroll to position [331, 0]
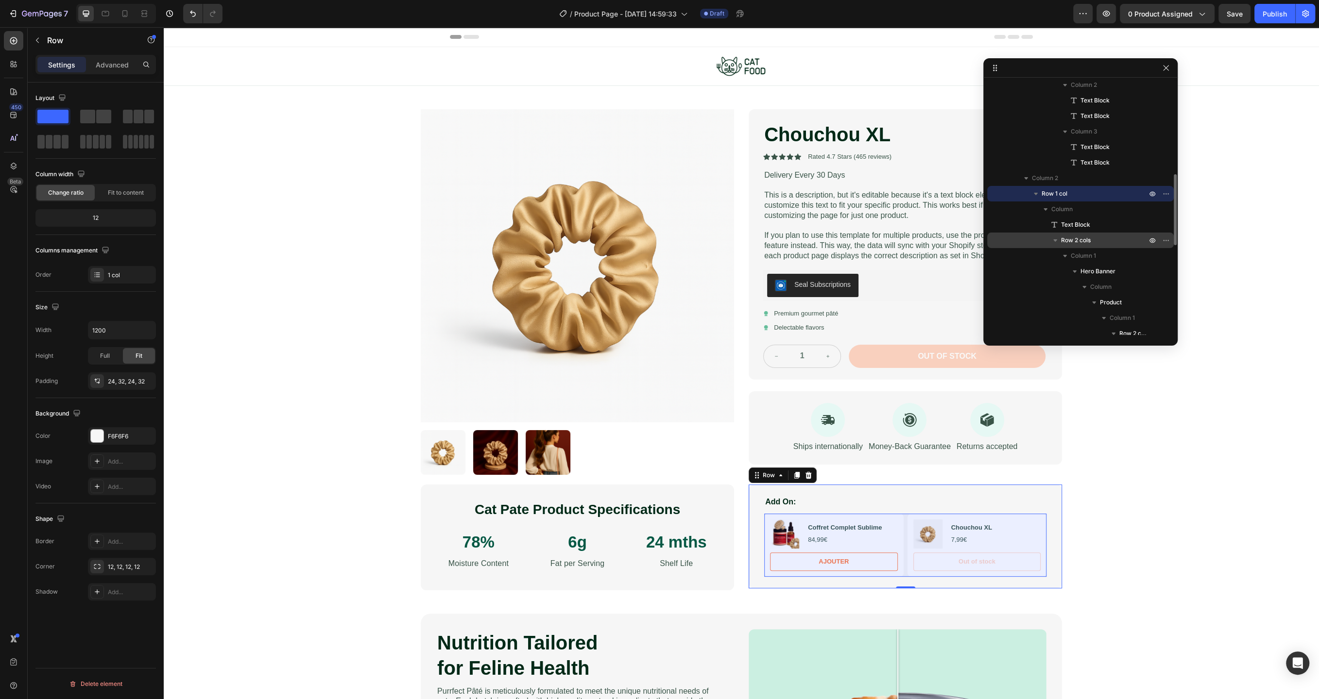
click at [1091, 241] on p "Row 2 cols" at bounding box center [1104, 241] width 87 height 10
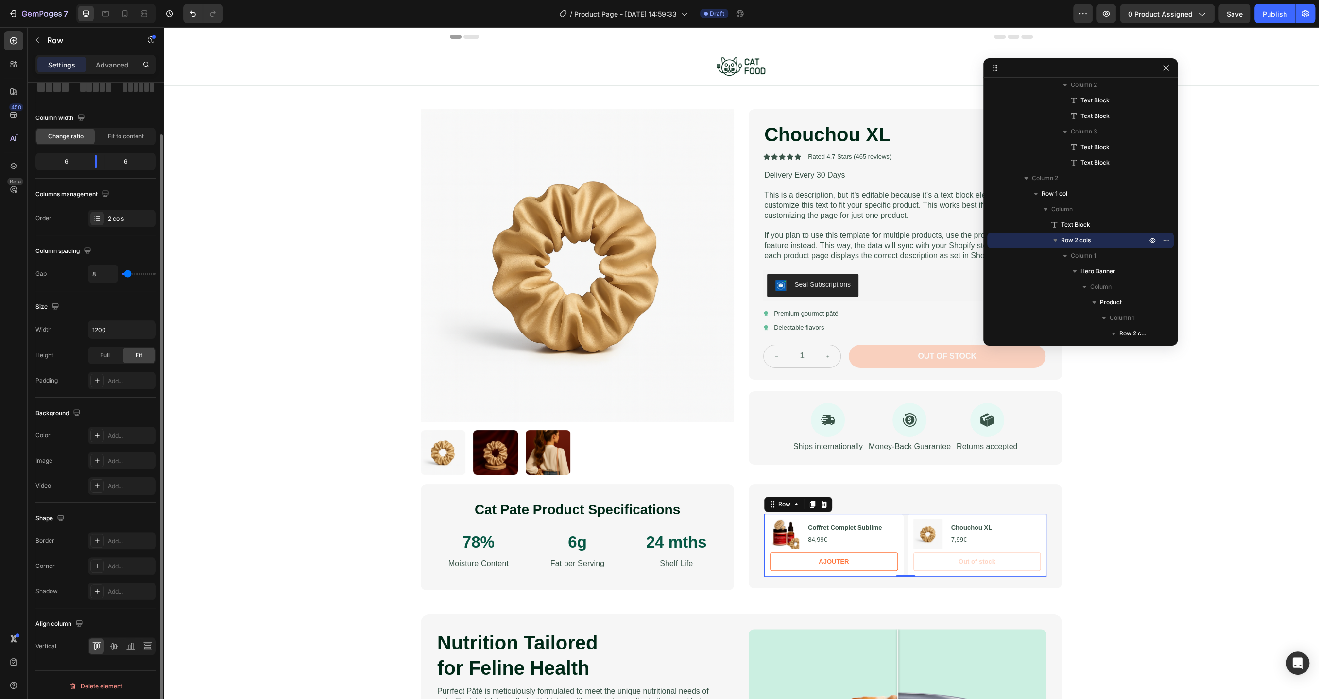
scroll to position [57, 0]
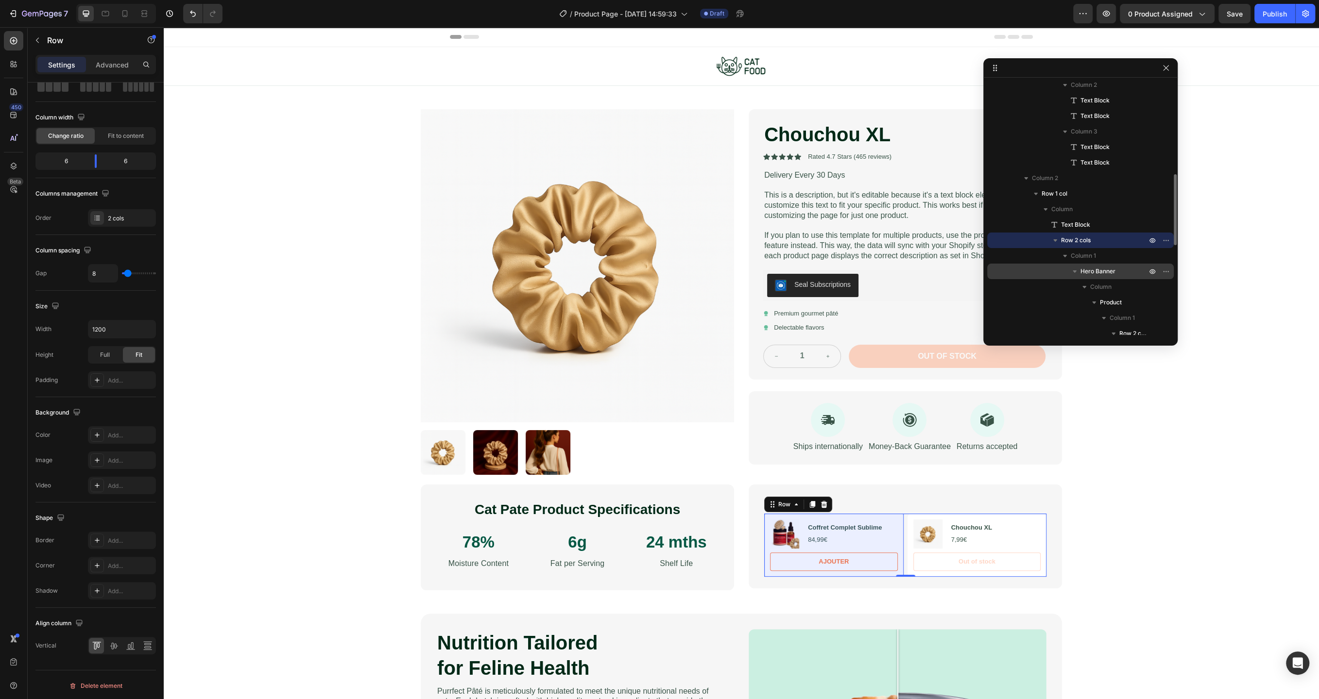
click at [1098, 269] on span "Hero Banner" at bounding box center [1097, 272] width 35 height 10
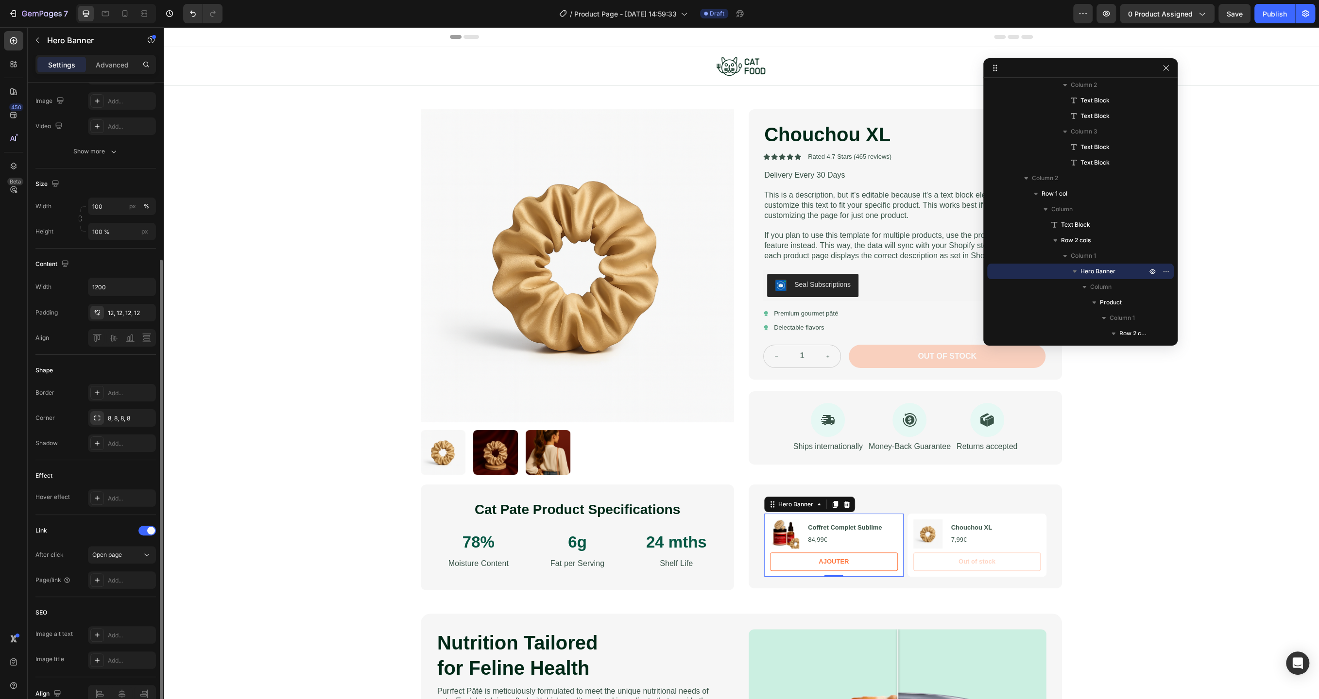
scroll to position [161, 0]
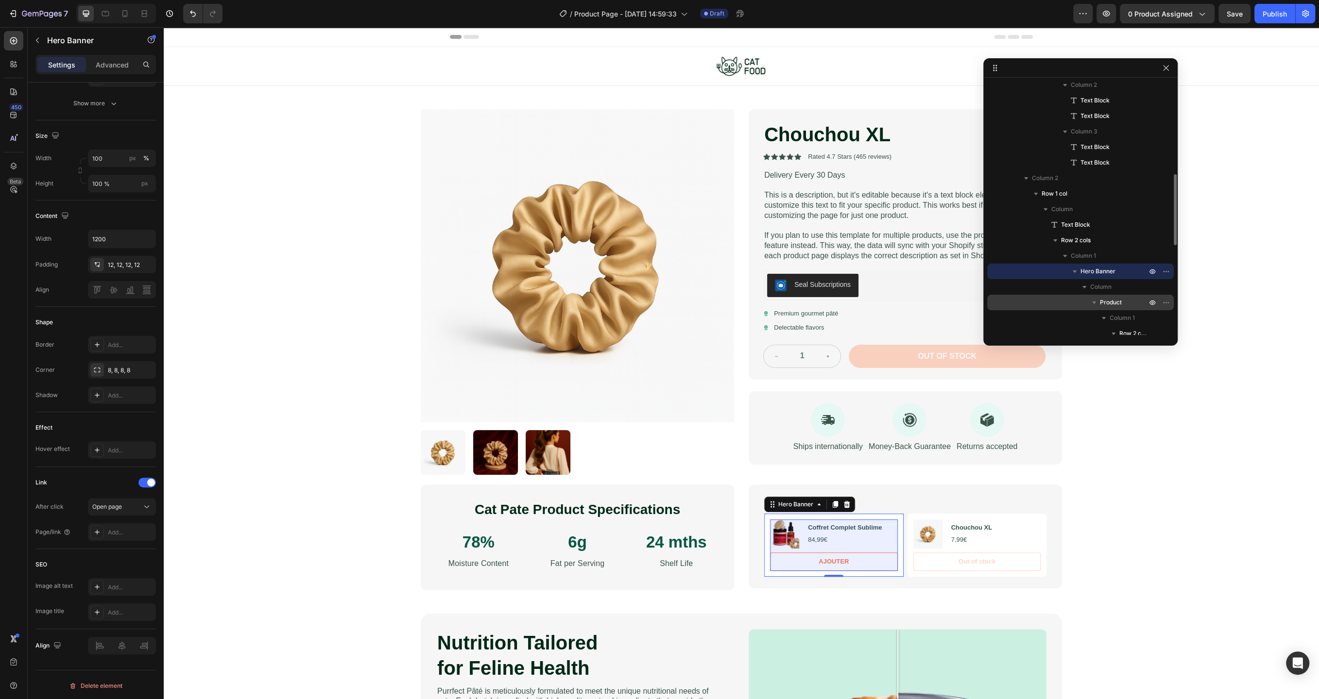
click at [1116, 306] on span "Product" at bounding box center [1111, 303] width 22 height 10
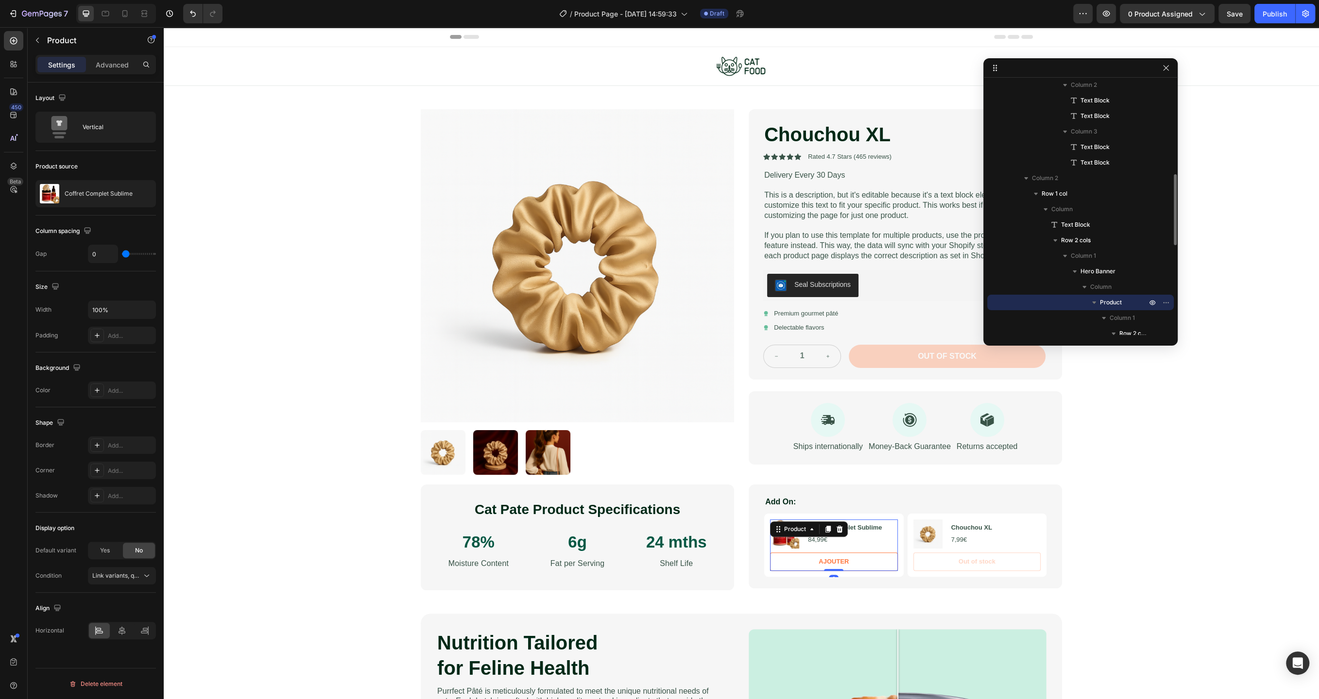
scroll to position [0, 0]
click at [102, 130] on div "Vertical" at bounding box center [112, 127] width 59 height 22
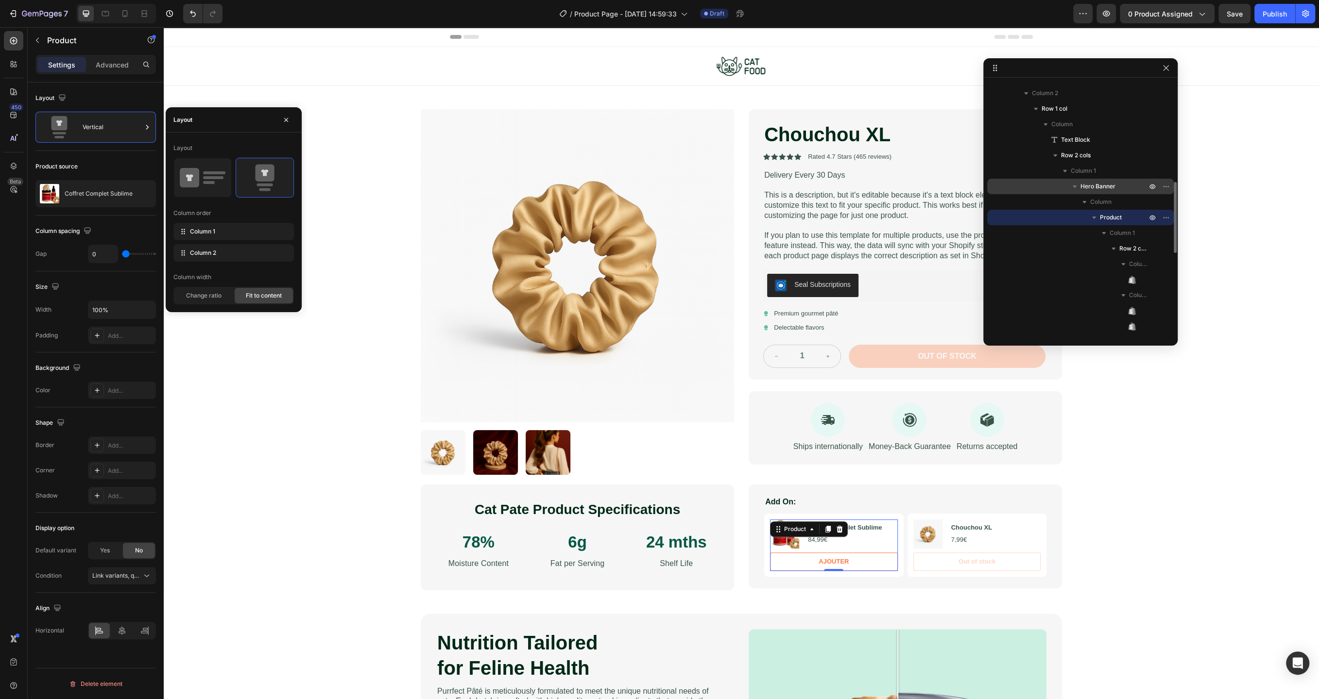
scroll to position [423, 0]
click at [1129, 223] on span "Column 1" at bounding box center [1121, 225] width 25 height 10
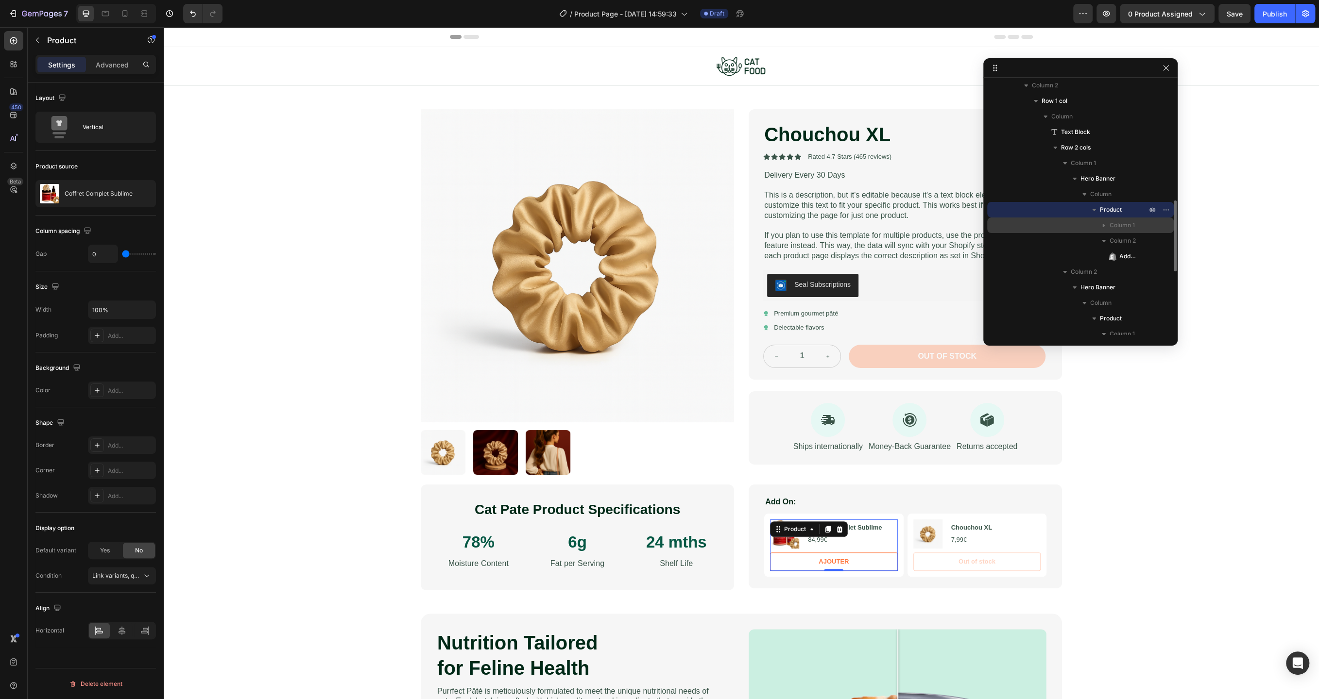
click at [1114, 224] on span "Column 1" at bounding box center [1121, 225] width 25 height 10
click at [1125, 239] on span "Row 2 cols" at bounding box center [1133, 241] width 29 height 10
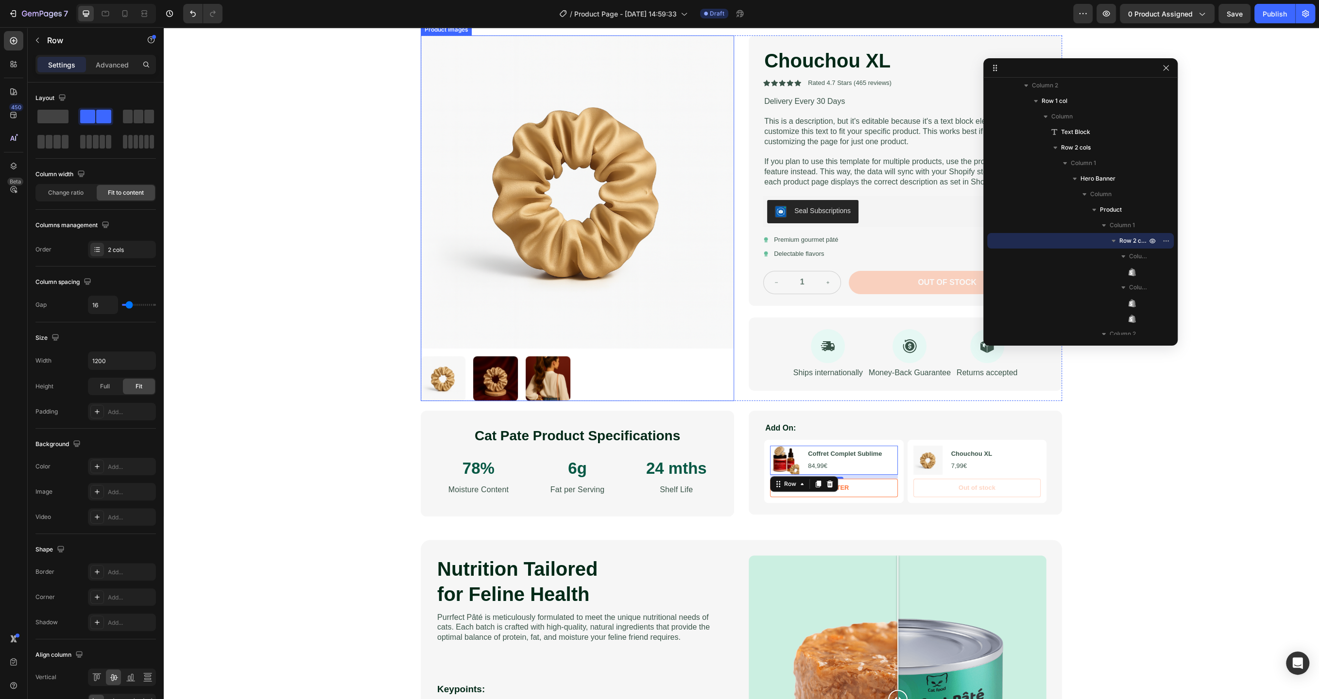
scroll to position [79, 0]
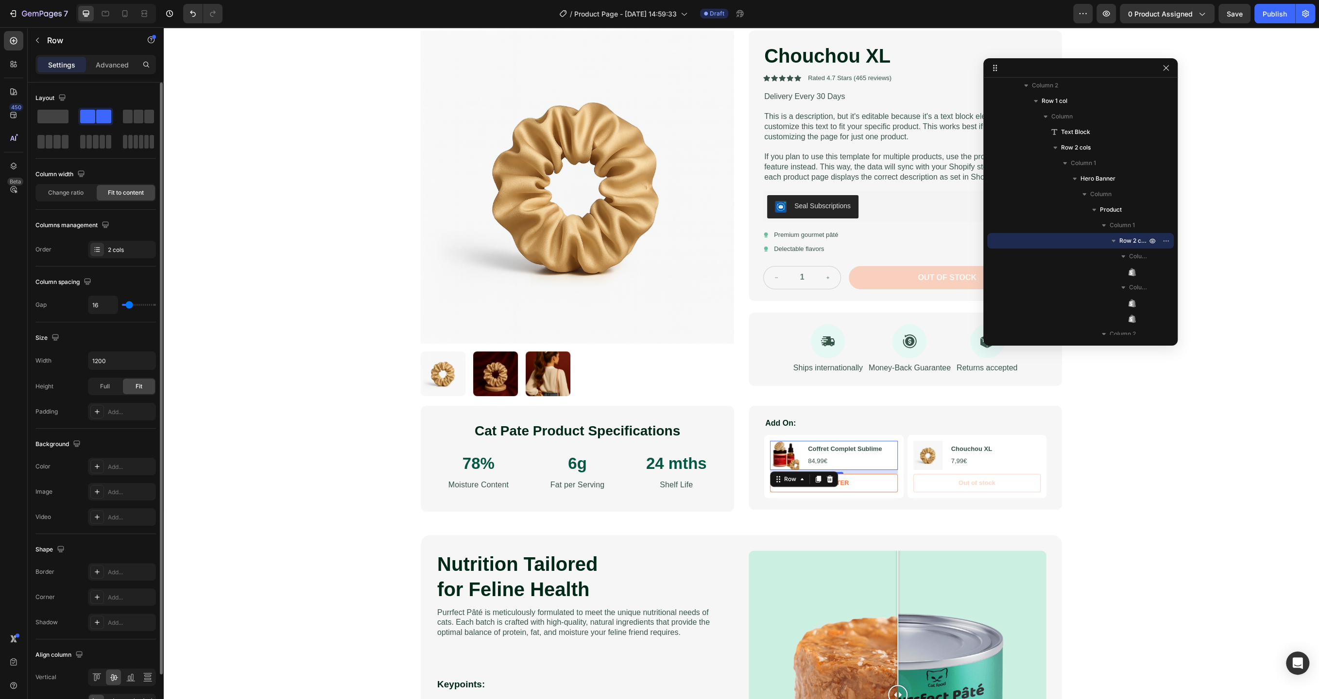
click at [68, 201] on div "Change ratio Fit to content" at bounding box center [95, 192] width 120 height 17
click at [71, 189] on span "Change ratio" at bounding box center [65, 192] width 35 height 9
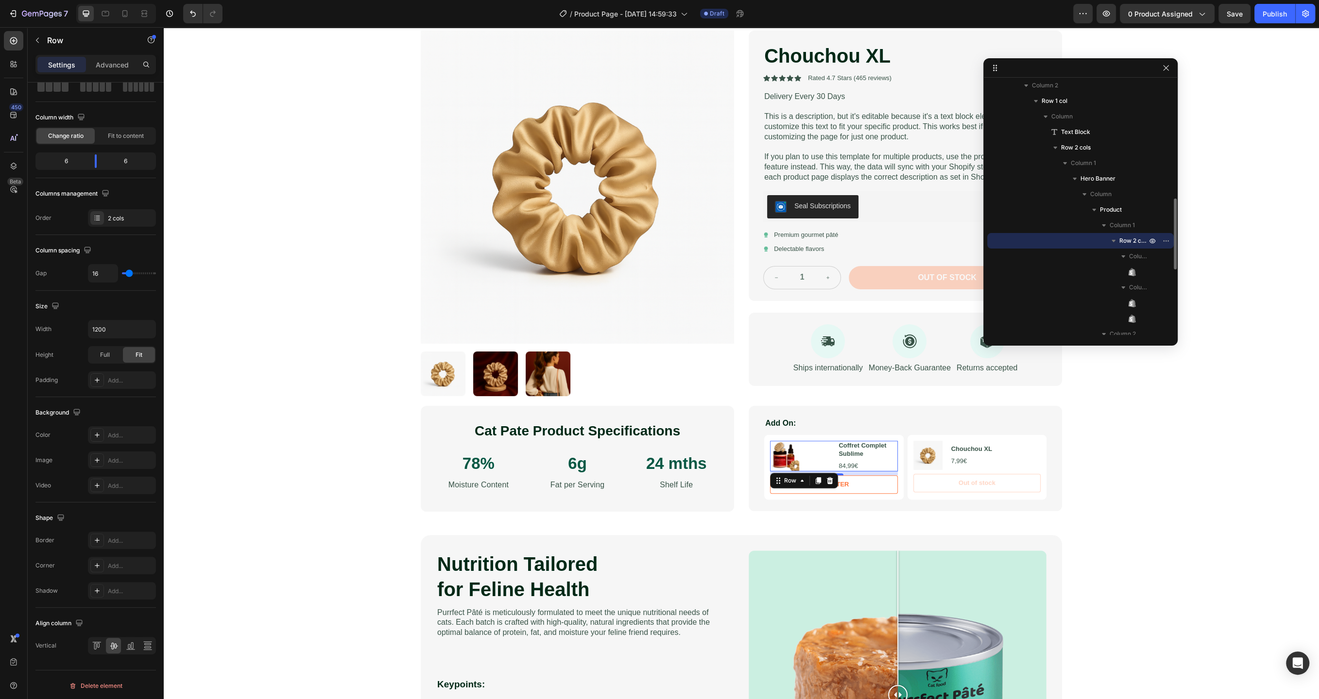
scroll to position [422, 0]
click at [1136, 259] on span "Column 1" at bounding box center [1138, 258] width 19 height 10
click at [1123, 258] on icon "button" at bounding box center [1123, 258] width 2 height 4
click at [1138, 275] on div "Product Images" at bounding box center [1080, 274] width 179 height 16
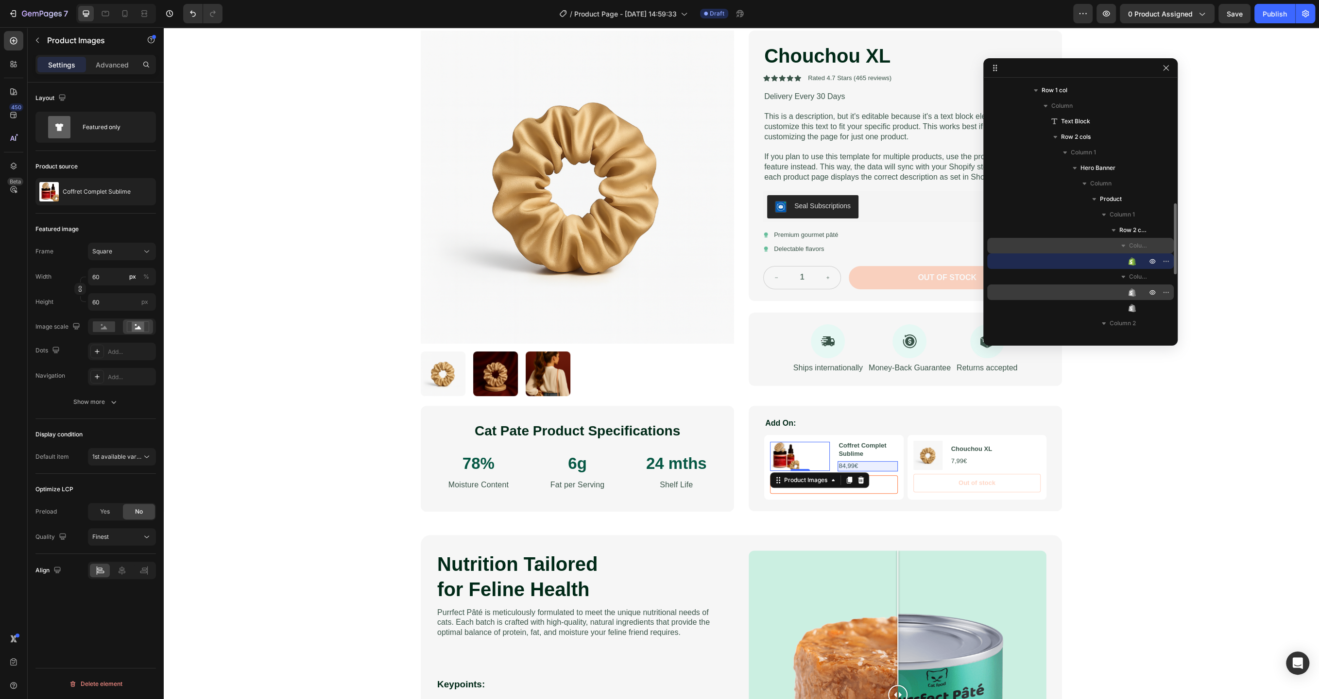
scroll to position [429, 0]
click at [1138, 281] on span "Column 2" at bounding box center [1138, 282] width 19 height 10
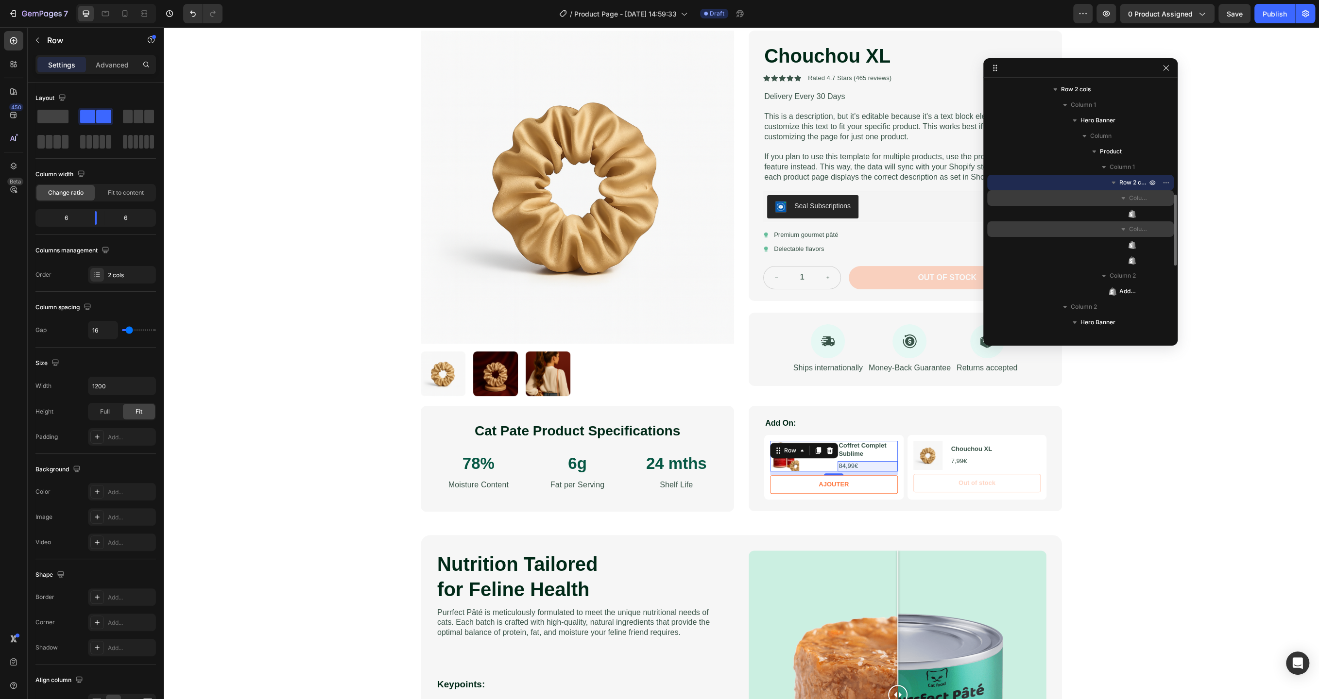
scroll to position [482, 0]
click at [1133, 230] on span "Column 2" at bounding box center [1138, 229] width 19 height 10
click at [1132, 216] on icon at bounding box center [1130, 214] width 2 height 4
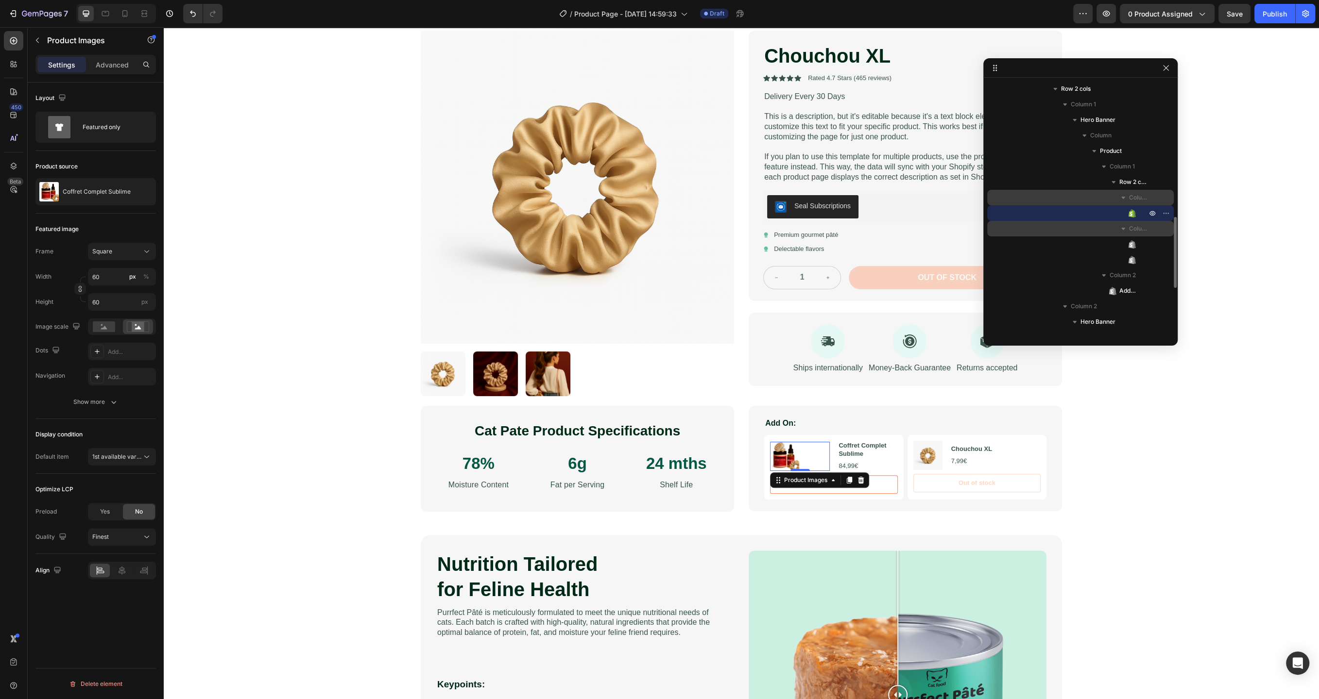
click at [1133, 230] on span "Column 2" at bounding box center [1138, 229] width 19 height 10
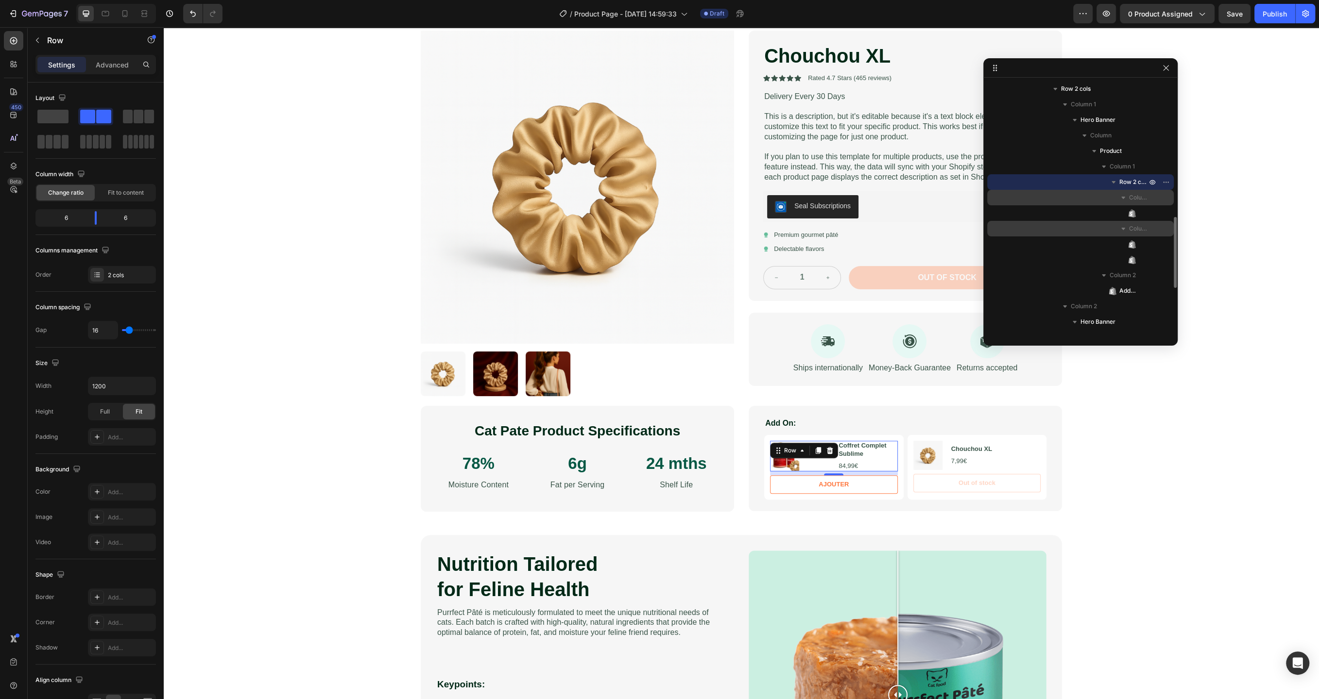
click at [1140, 227] on span "Column 2" at bounding box center [1138, 229] width 19 height 10
click at [1141, 243] on div "Product Title" at bounding box center [1080, 245] width 179 height 16
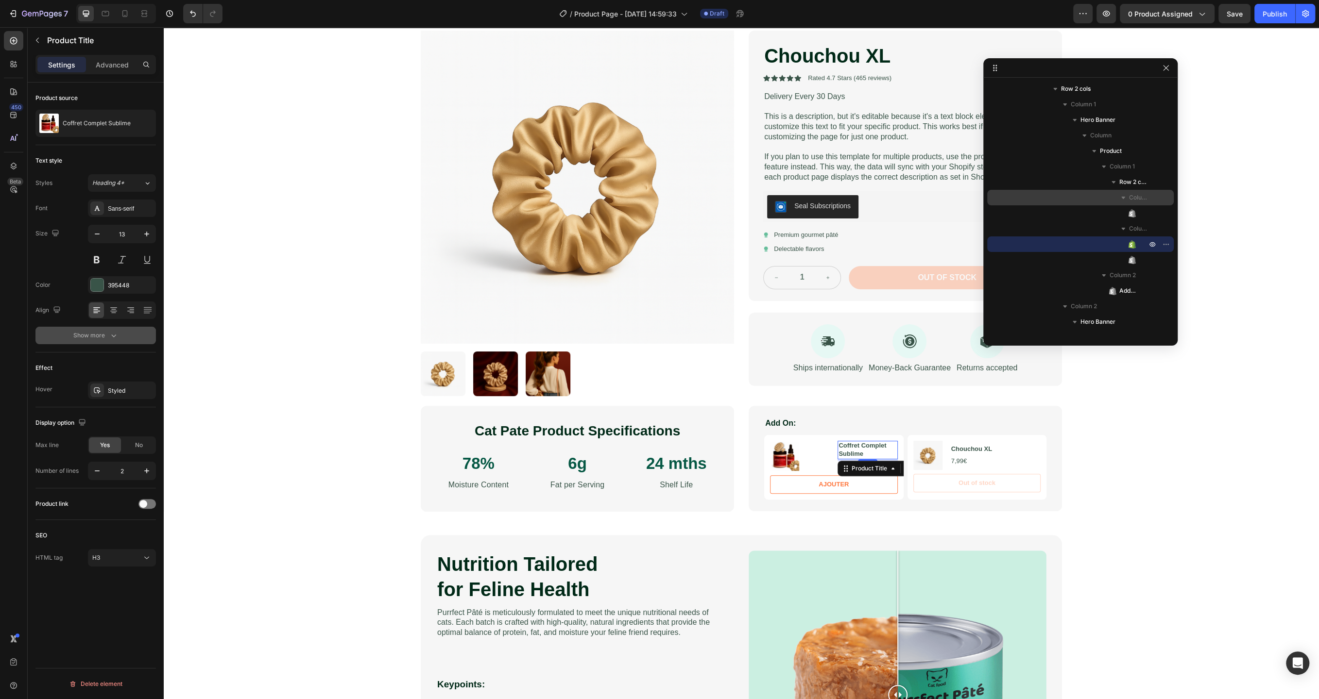
click at [102, 329] on button "Show more" at bounding box center [95, 335] width 120 height 17
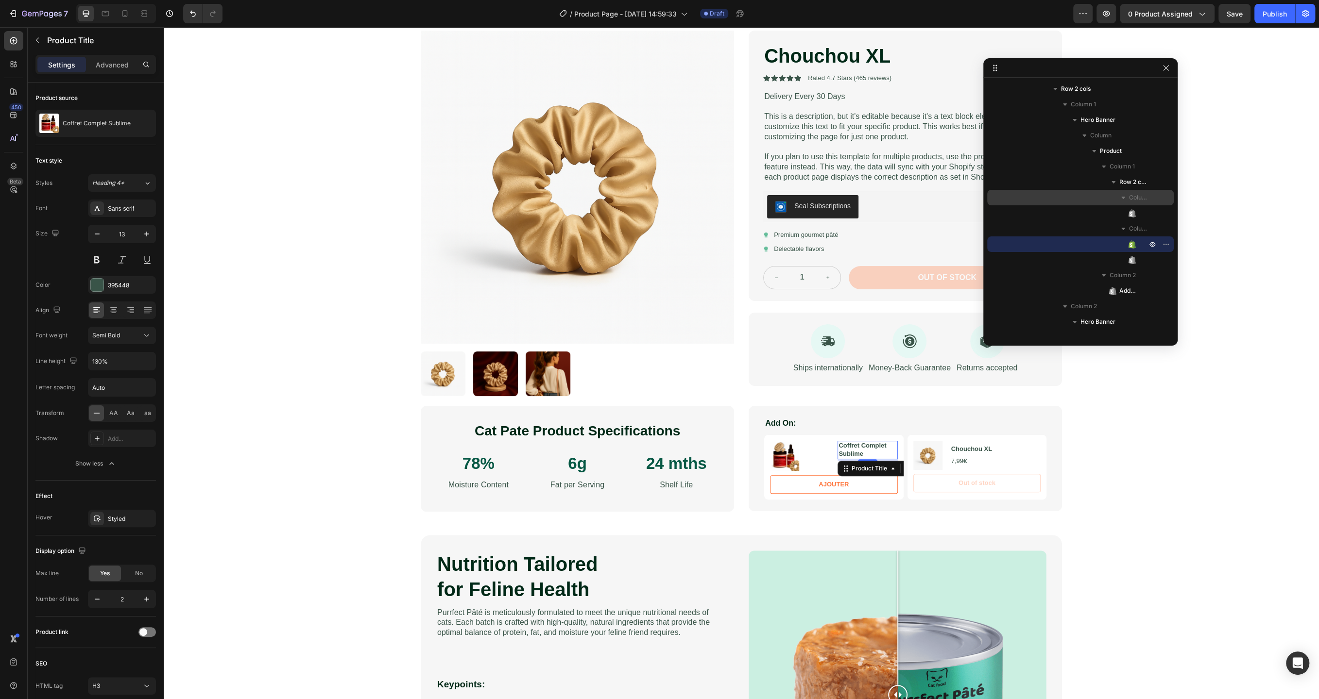
scroll to position [40, 0]
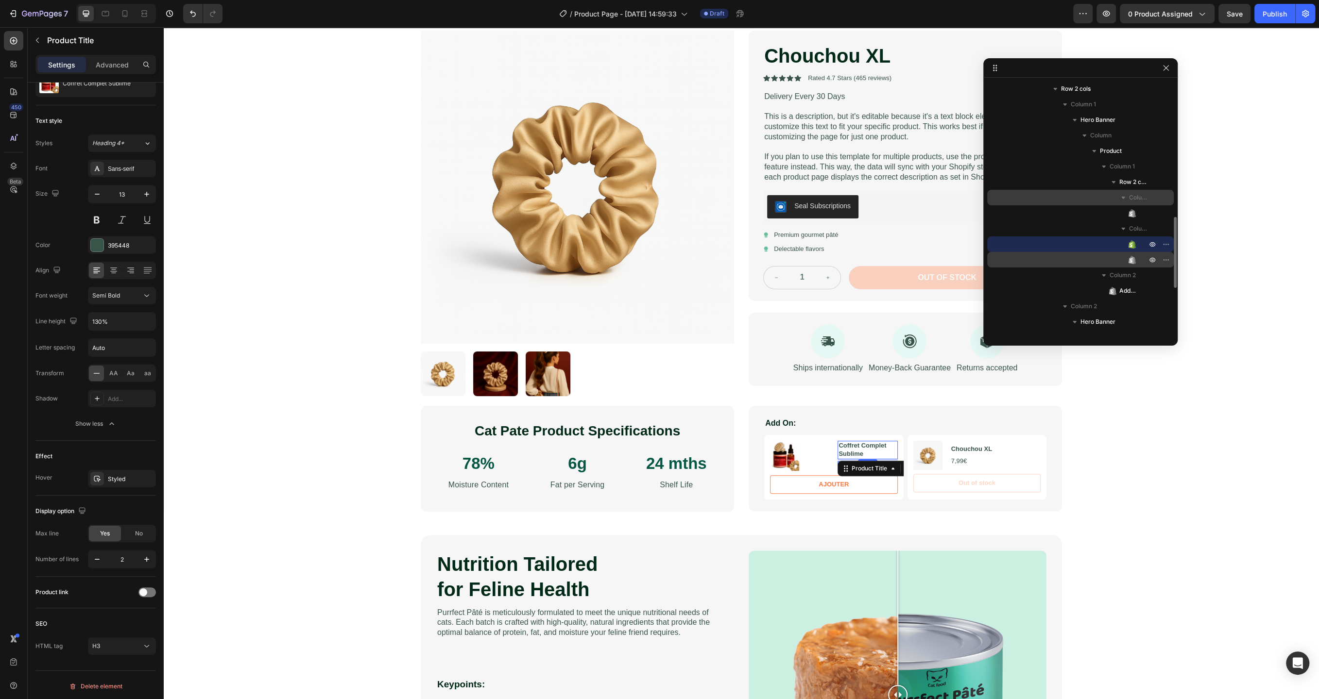
click at [1140, 262] on div "Product Price" at bounding box center [1080, 260] width 179 height 16
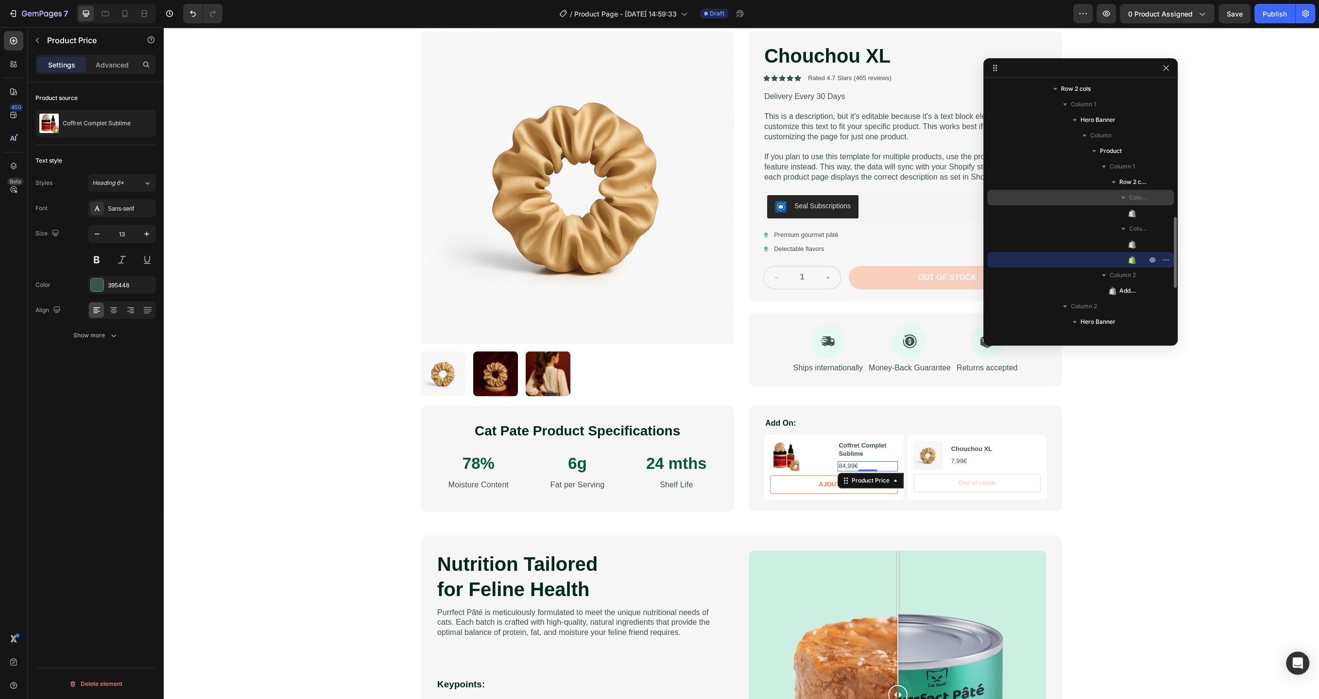
scroll to position [0, 0]
click at [101, 338] on div "Show more" at bounding box center [95, 336] width 45 height 10
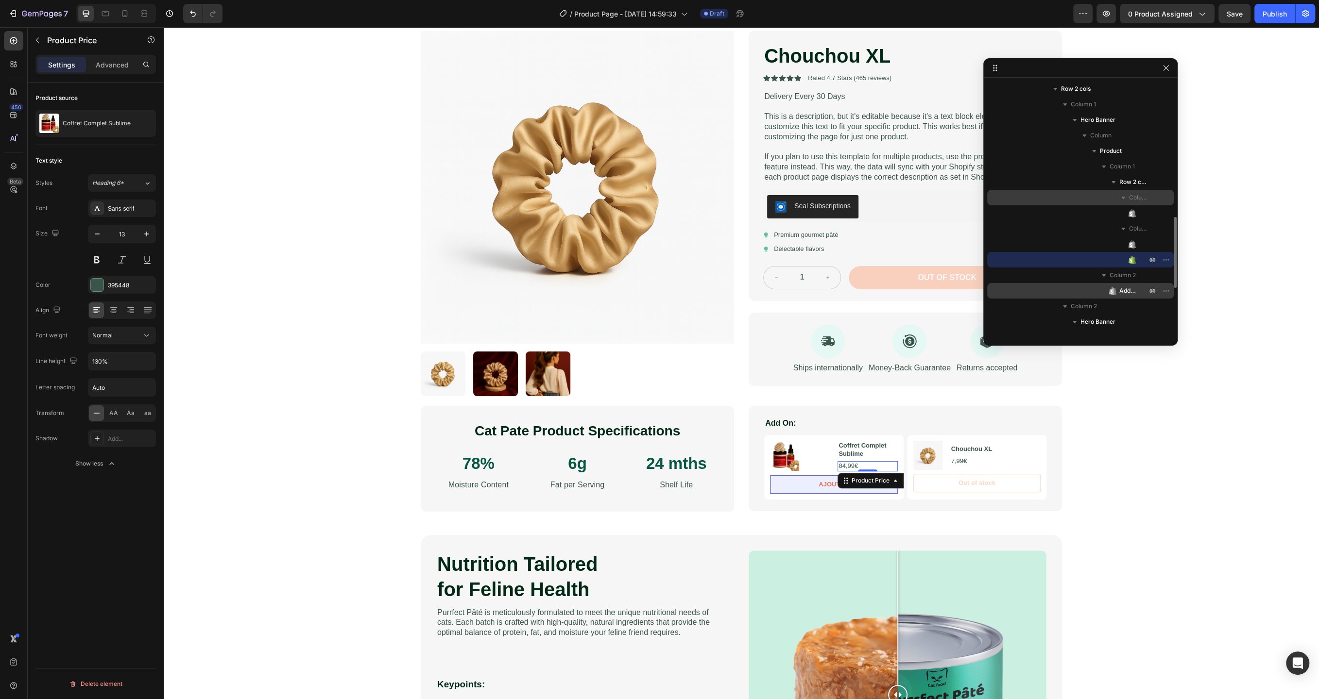
click at [1123, 291] on span "Add to Cart" at bounding box center [1127, 291] width 17 height 10
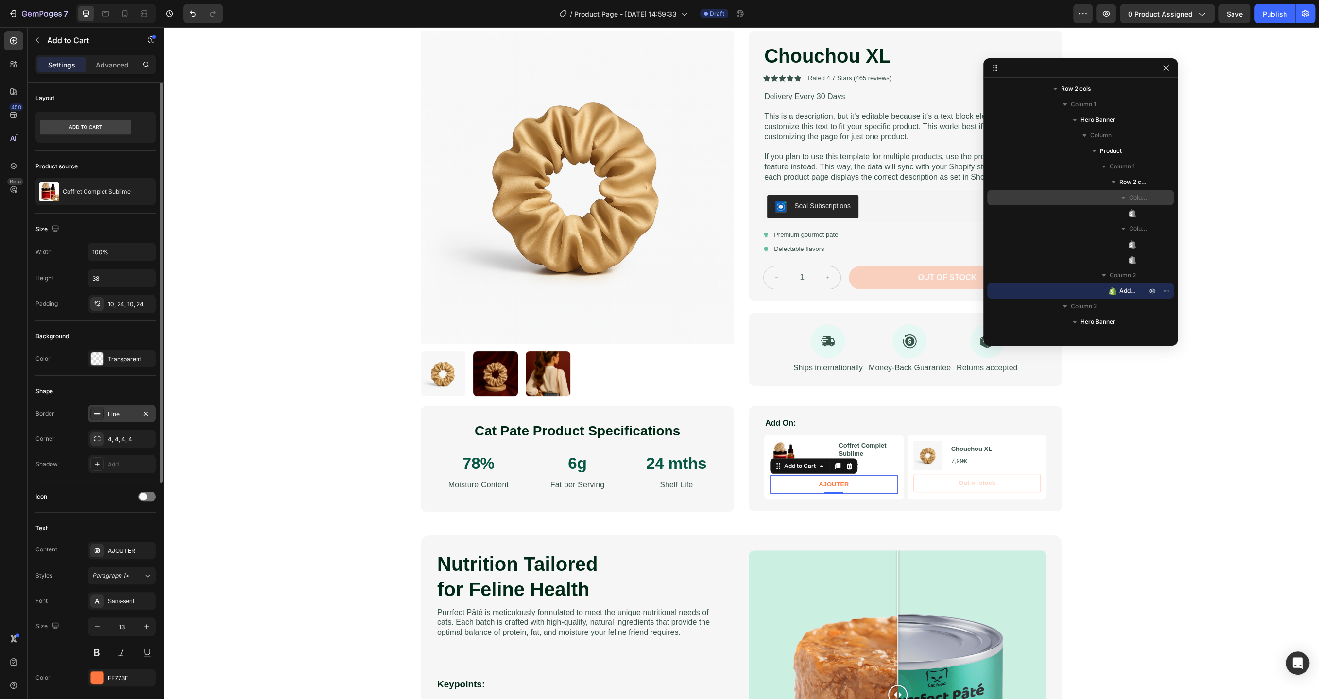
click at [131, 416] on div "Line" at bounding box center [122, 414] width 28 height 9
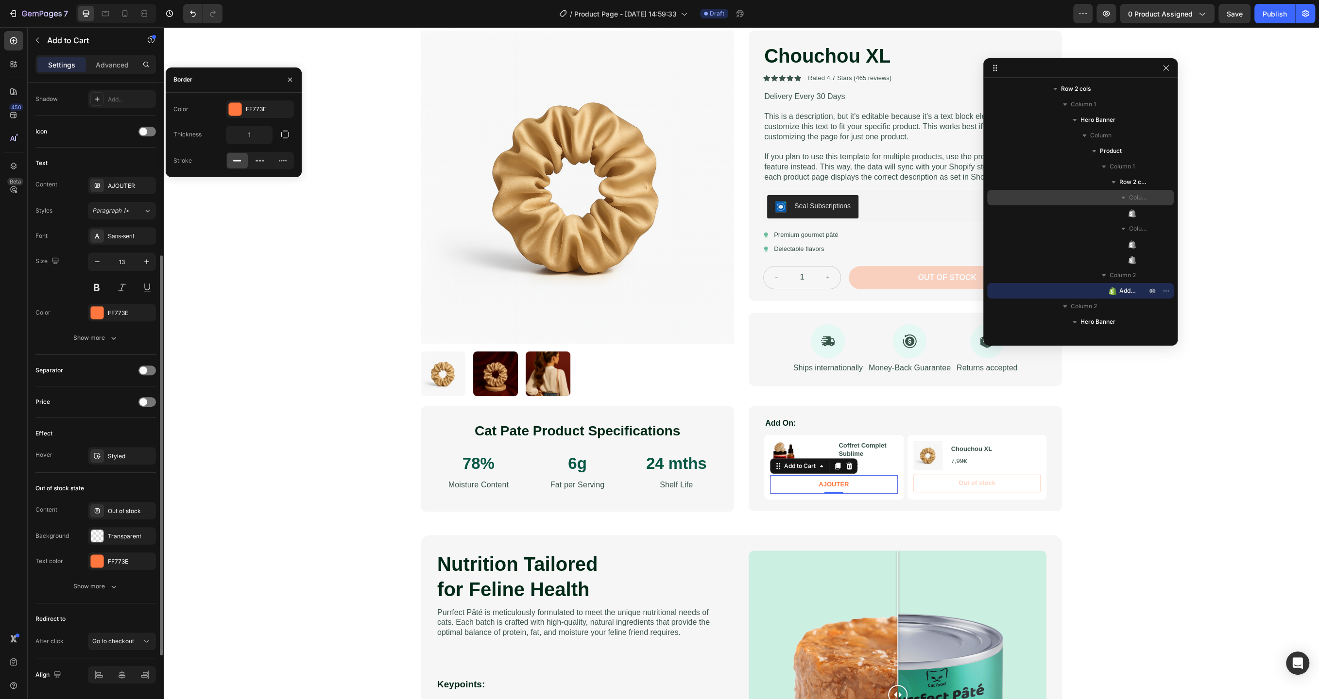
scroll to position [393, 0]
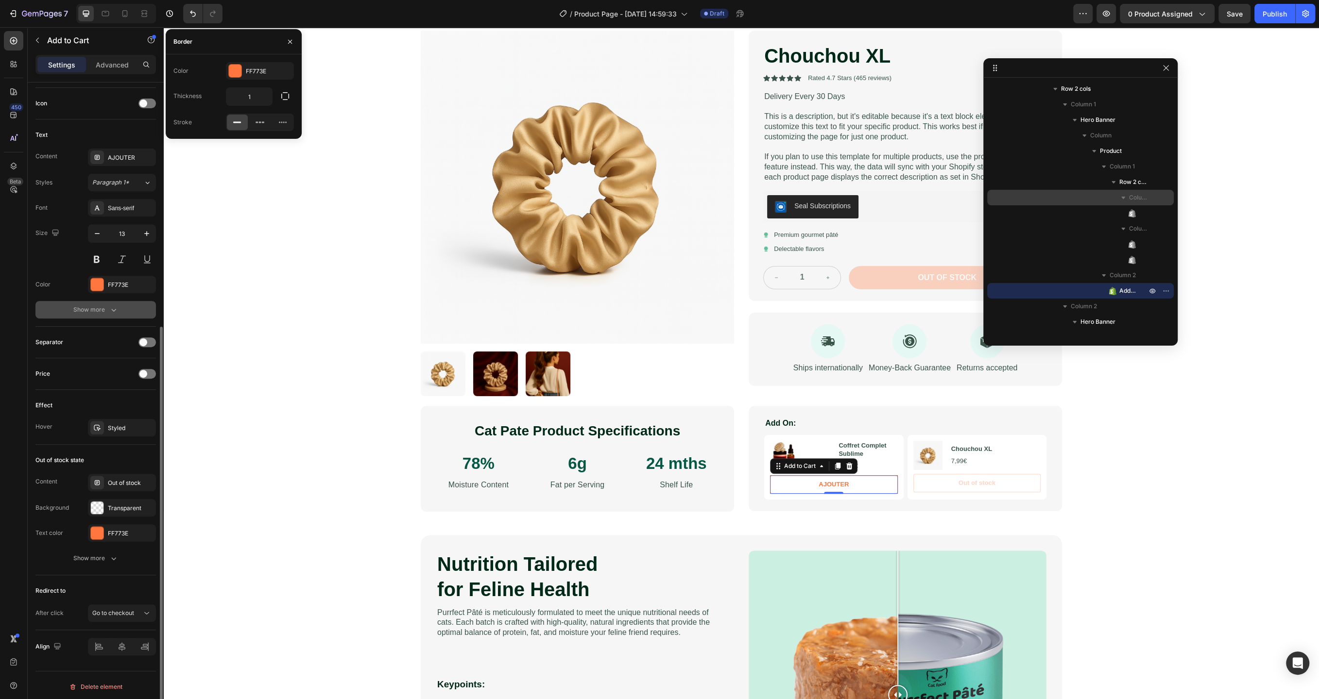
click at [91, 306] on div "Show more" at bounding box center [95, 310] width 45 height 10
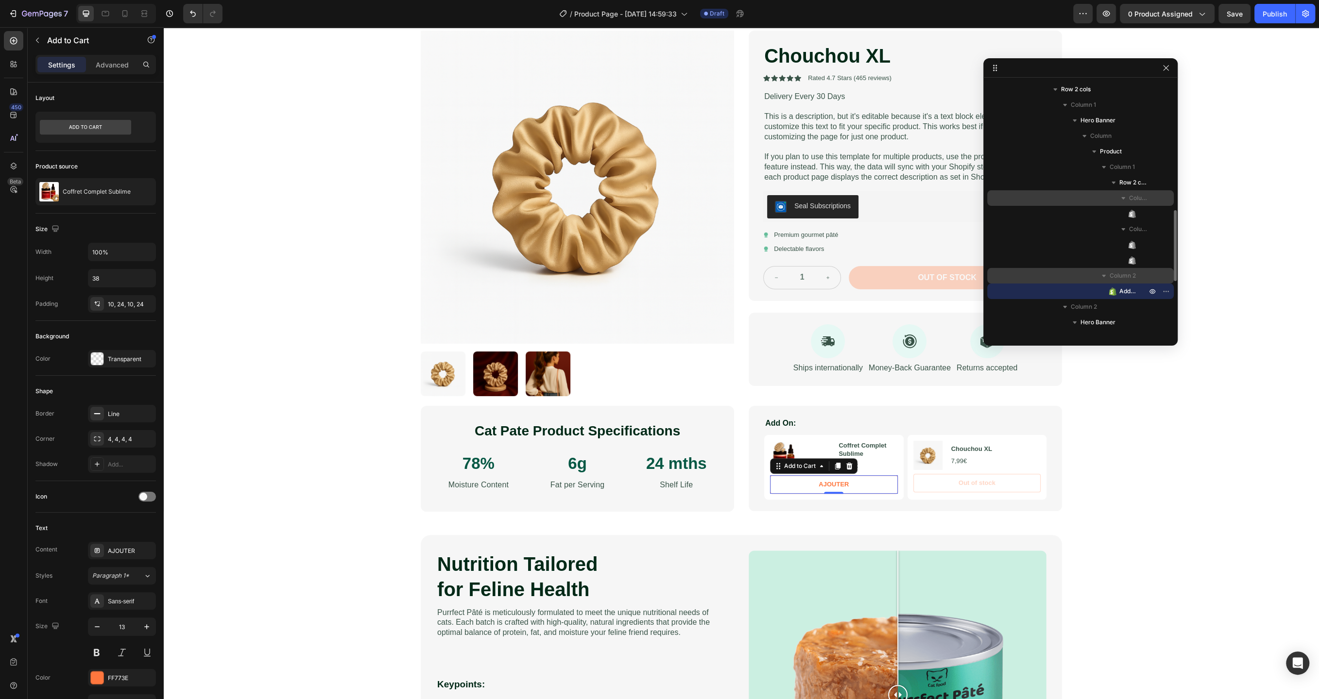
scroll to position [471, 0]
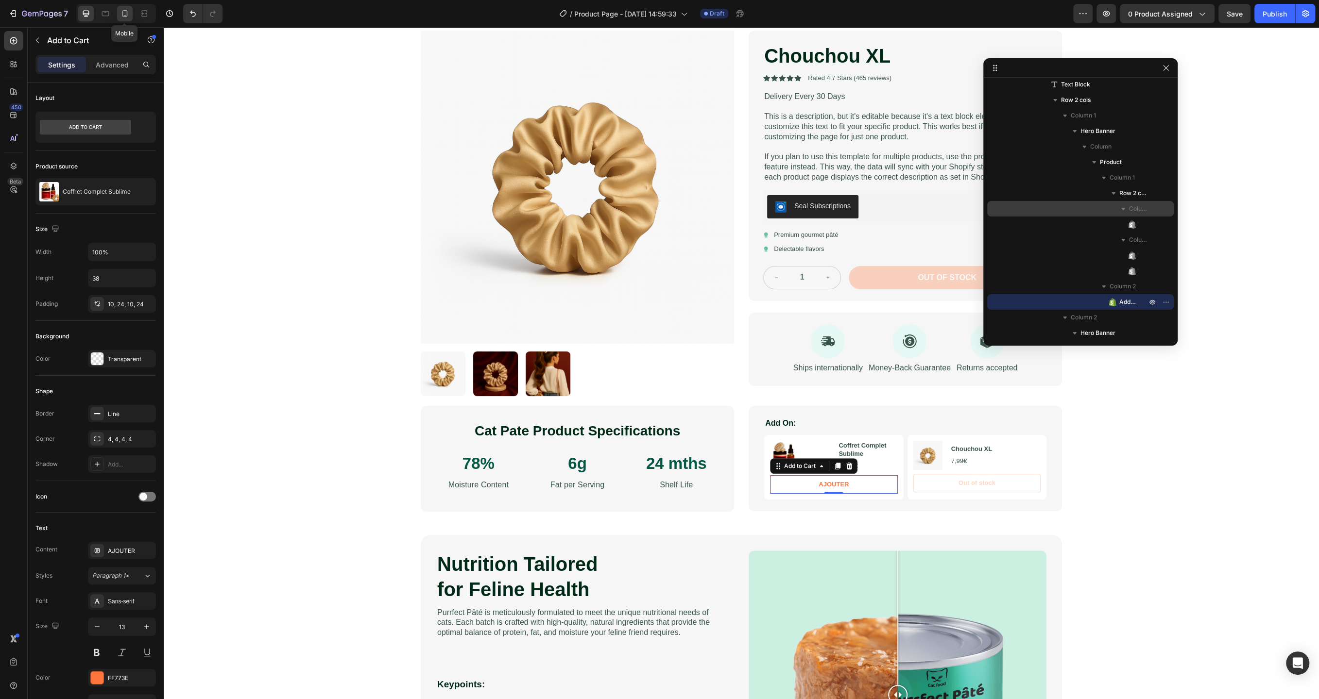
click at [120, 15] on icon at bounding box center [125, 14] width 10 height 10
type input "87"
type input "Auto"
type input "12"
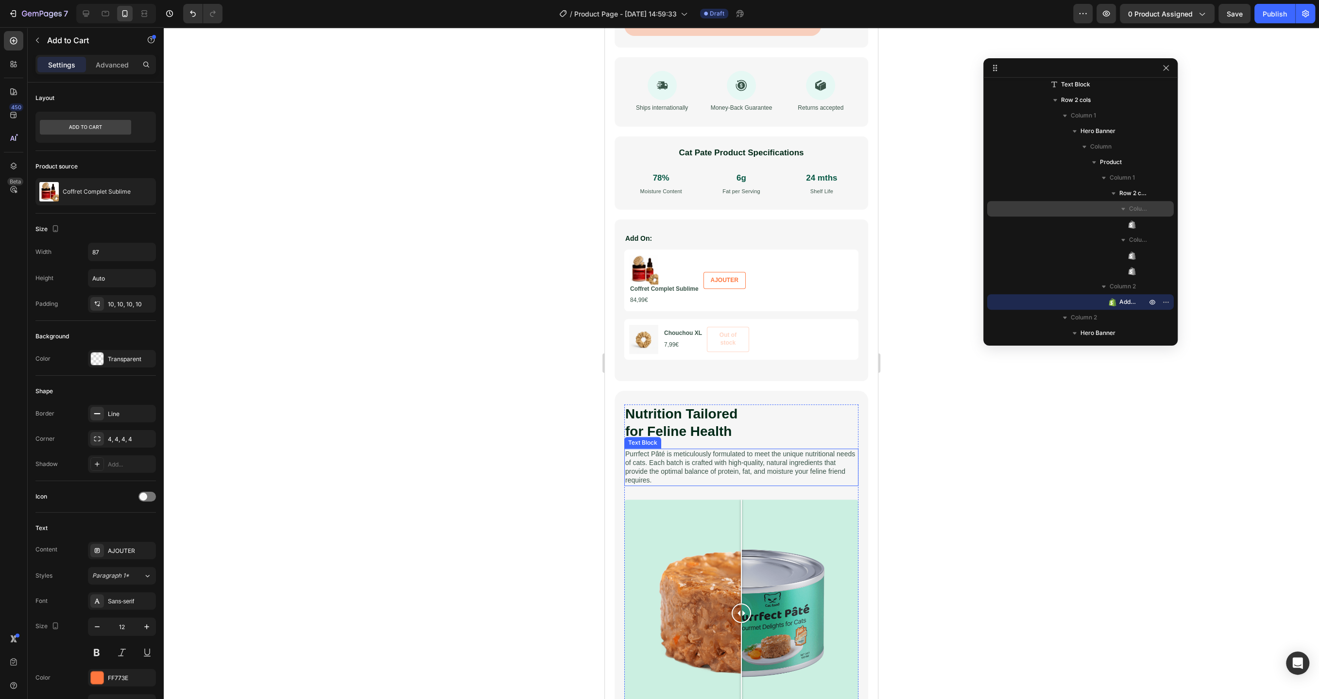
scroll to position [716, 0]
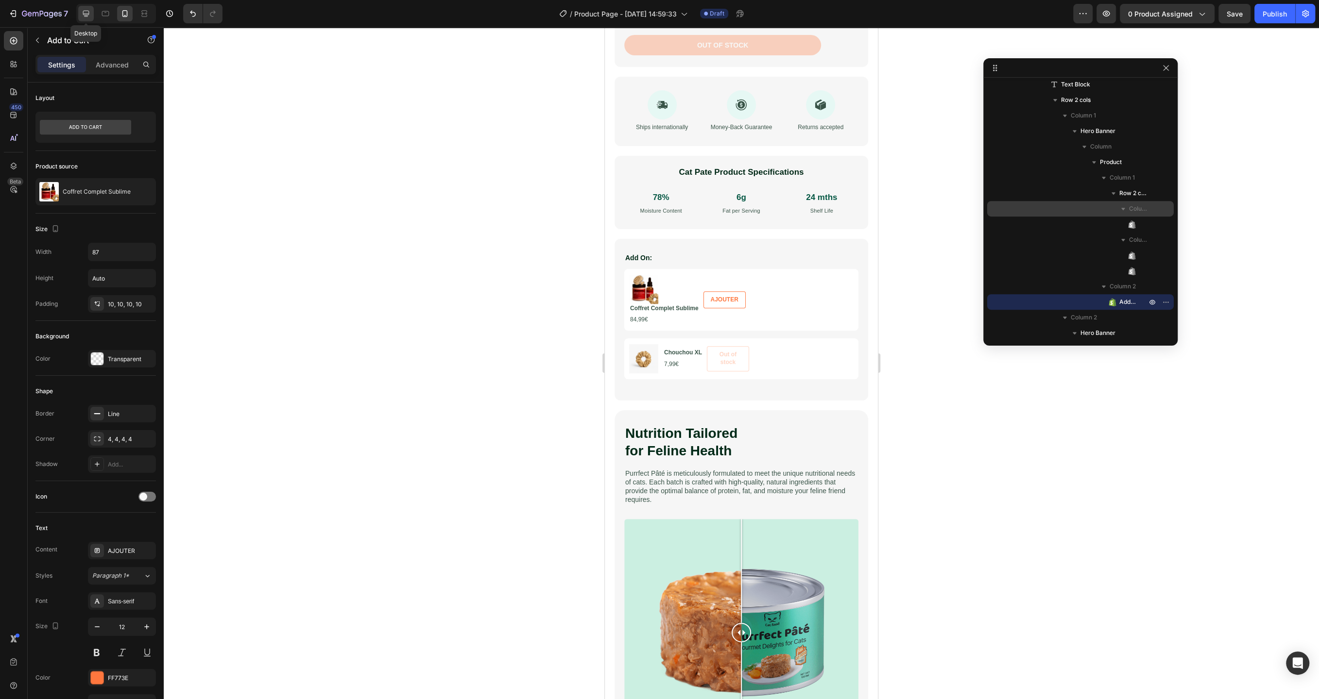
click at [87, 17] on icon at bounding box center [86, 14] width 10 height 10
type input "100%"
type input "38"
type input "13"
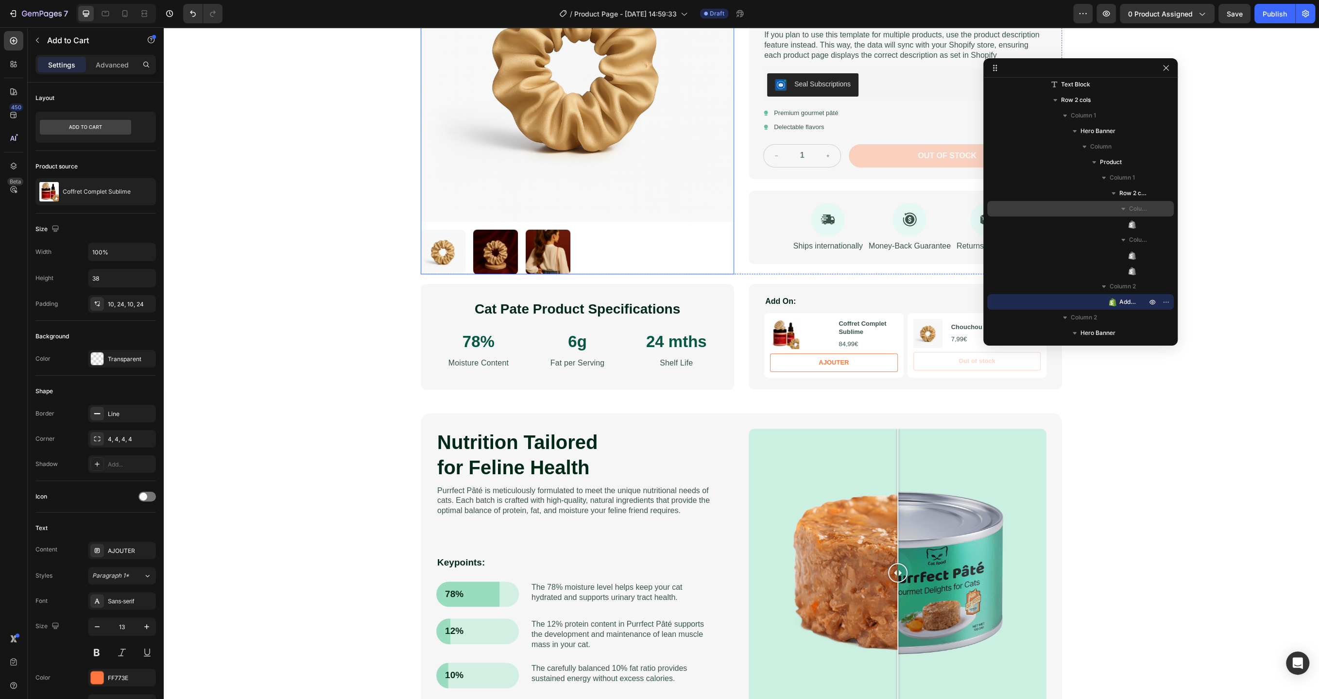
scroll to position [210, 0]
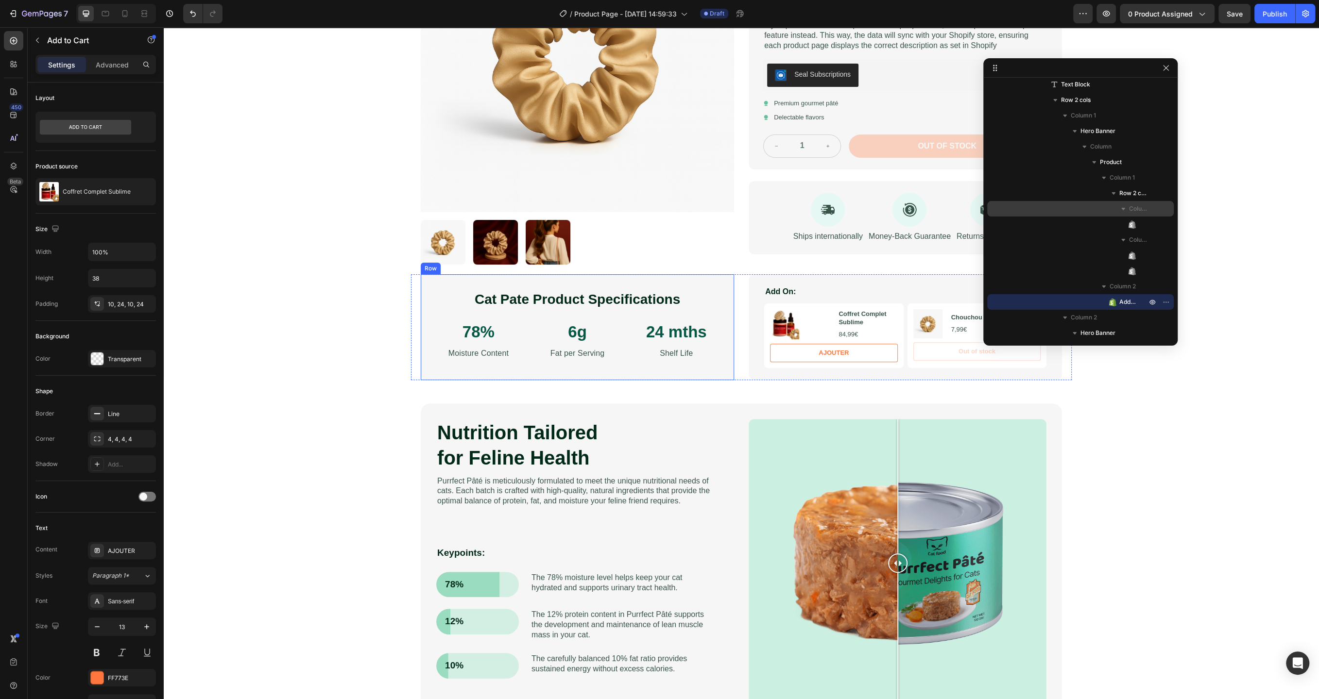
click at [452, 280] on div "Cat Pate Product Specifications Heading 78% Text Block Moisture Content Text Bl…" at bounding box center [577, 327] width 313 height 106
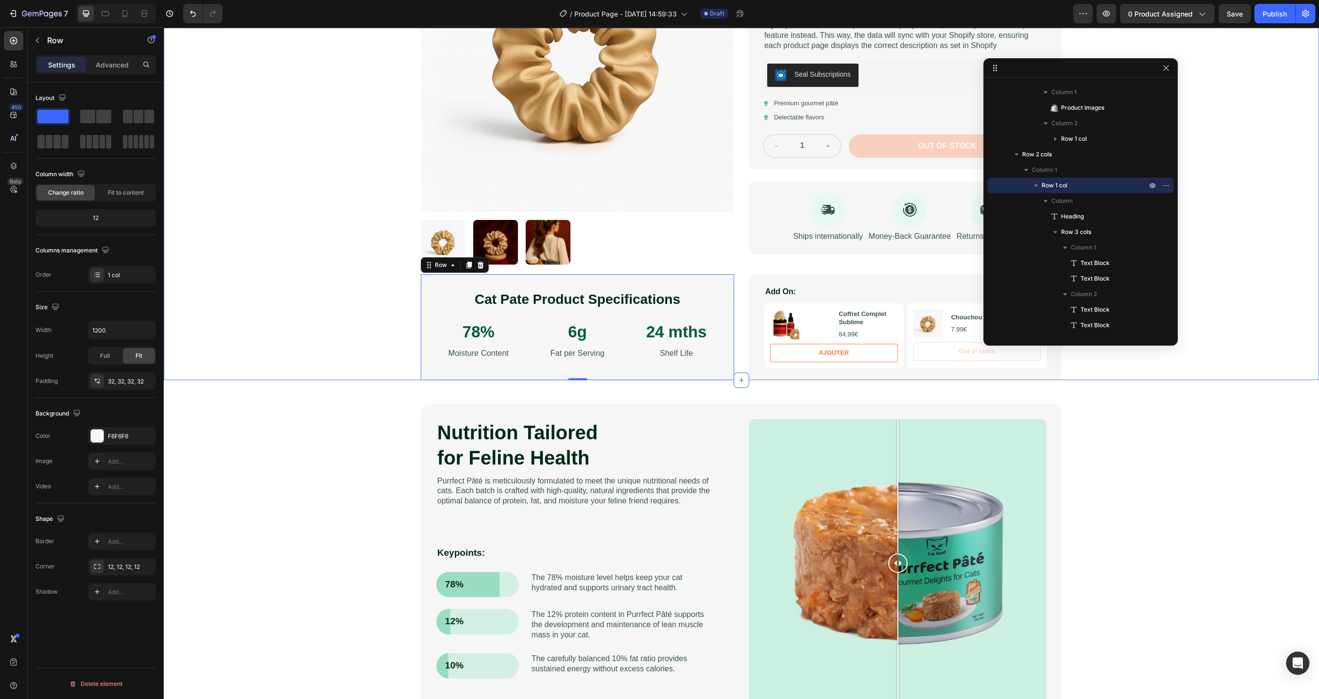
click at [1205, 268] on div "Image Row Product Images Chouchou XL Product Title Icon Icon Icon Icon Icon Ico…" at bounding box center [741, 108] width 1155 height 543
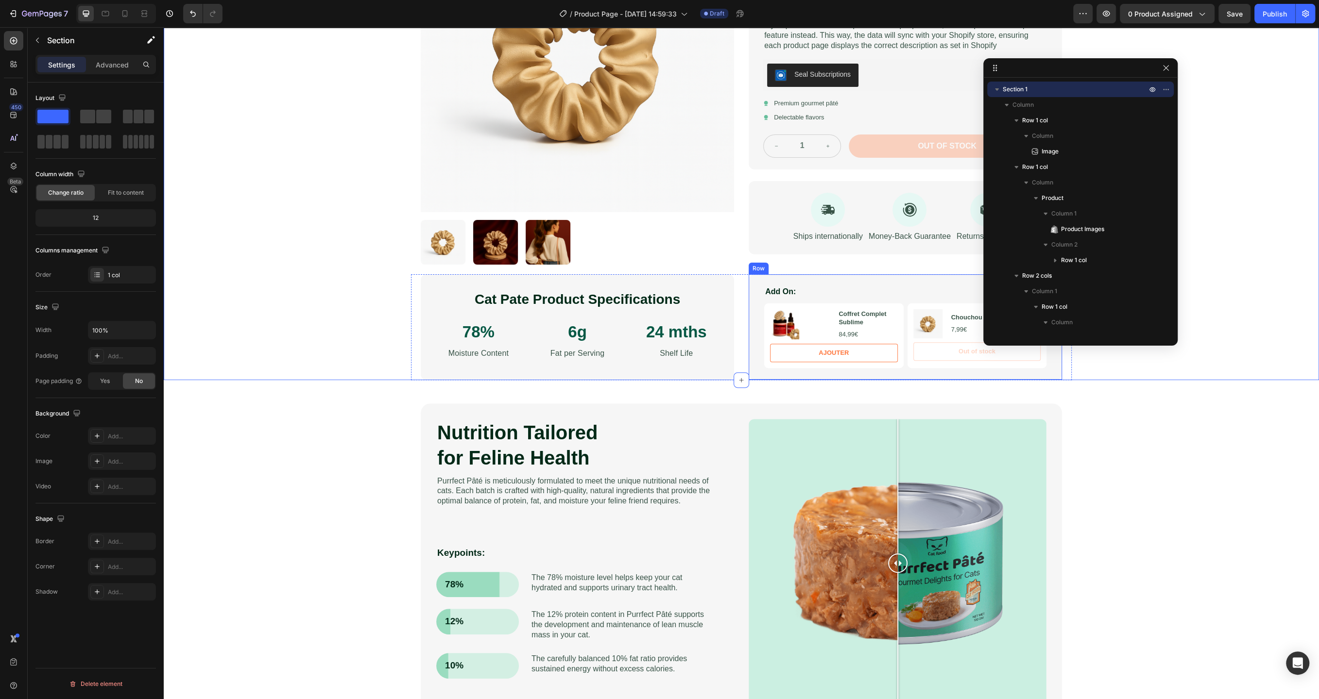
click at [887, 282] on div "Add On: Text Block Product Images Coffret Complet Sublime Product Title 84,99€ …" at bounding box center [904, 327] width 313 height 106
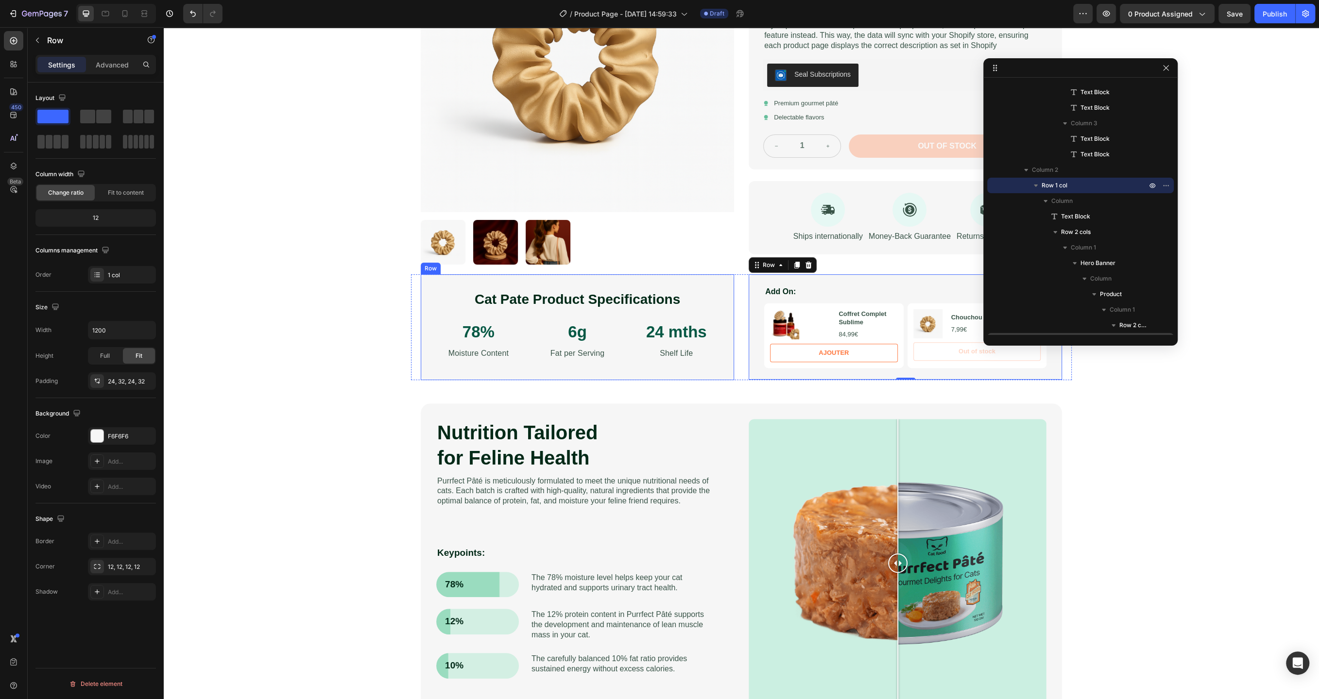
click at [668, 281] on div "Cat Pate Product Specifications Heading 78% Text Block Moisture Content Text Bl…" at bounding box center [577, 327] width 313 height 106
click at [773, 280] on div "Add On: Text Block Product Images Coffret Complet Sublime Product Title 84,99€ …" at bounding box center [904, 327] width 313 height 106
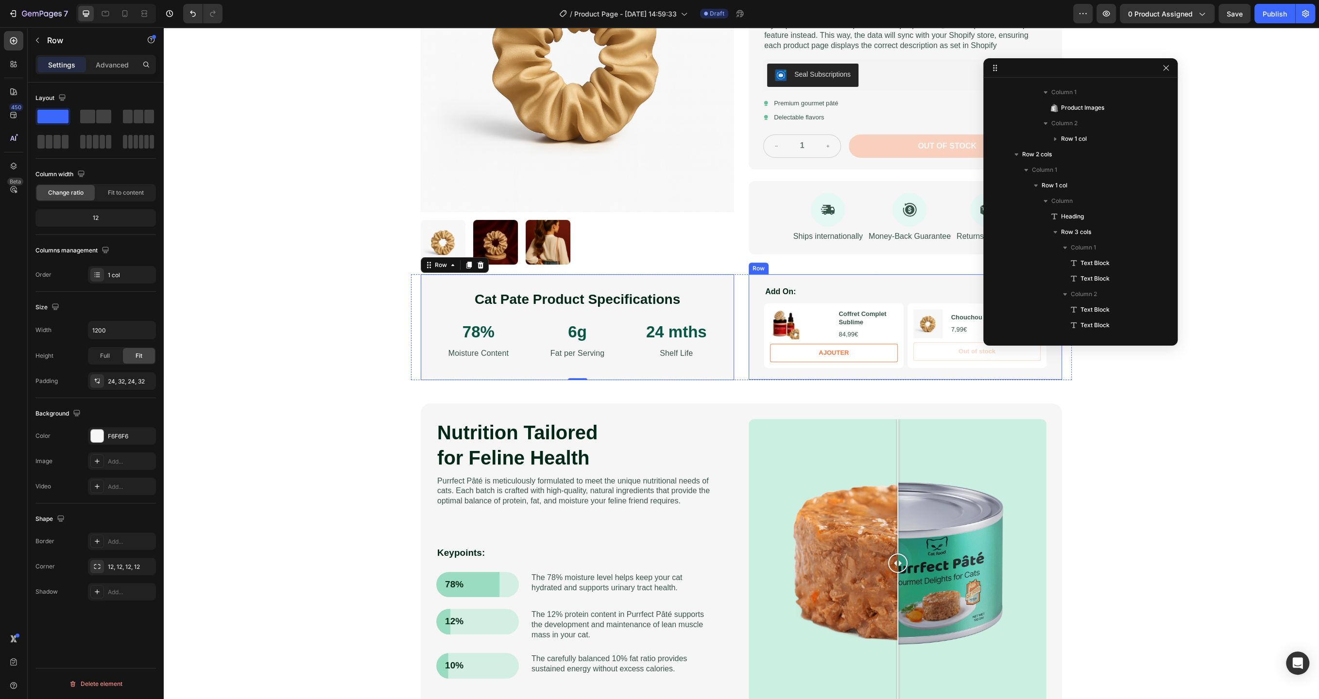
scroll to position [339, 0]
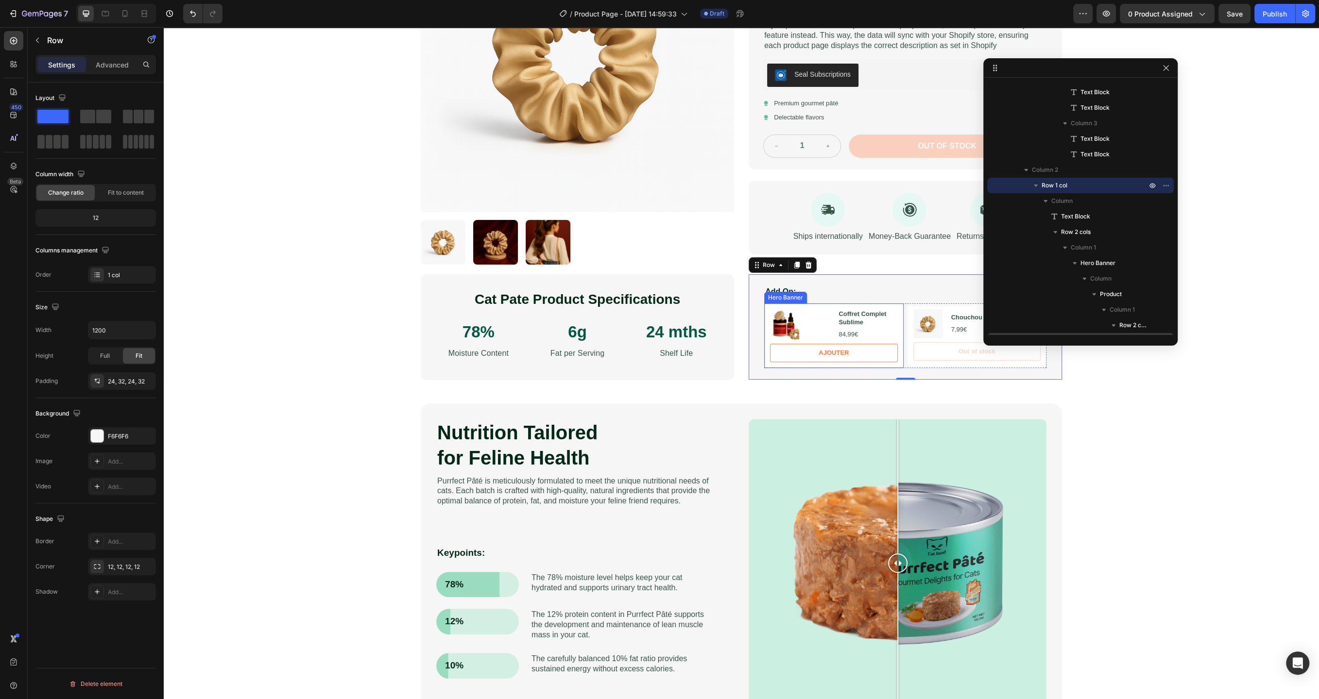
click at [834, 305] on div "Product Images Coffret Complet Sublime Product Title 84,99€ Product Price Produ…" at bounding box center [833, 336] width 139 height 65
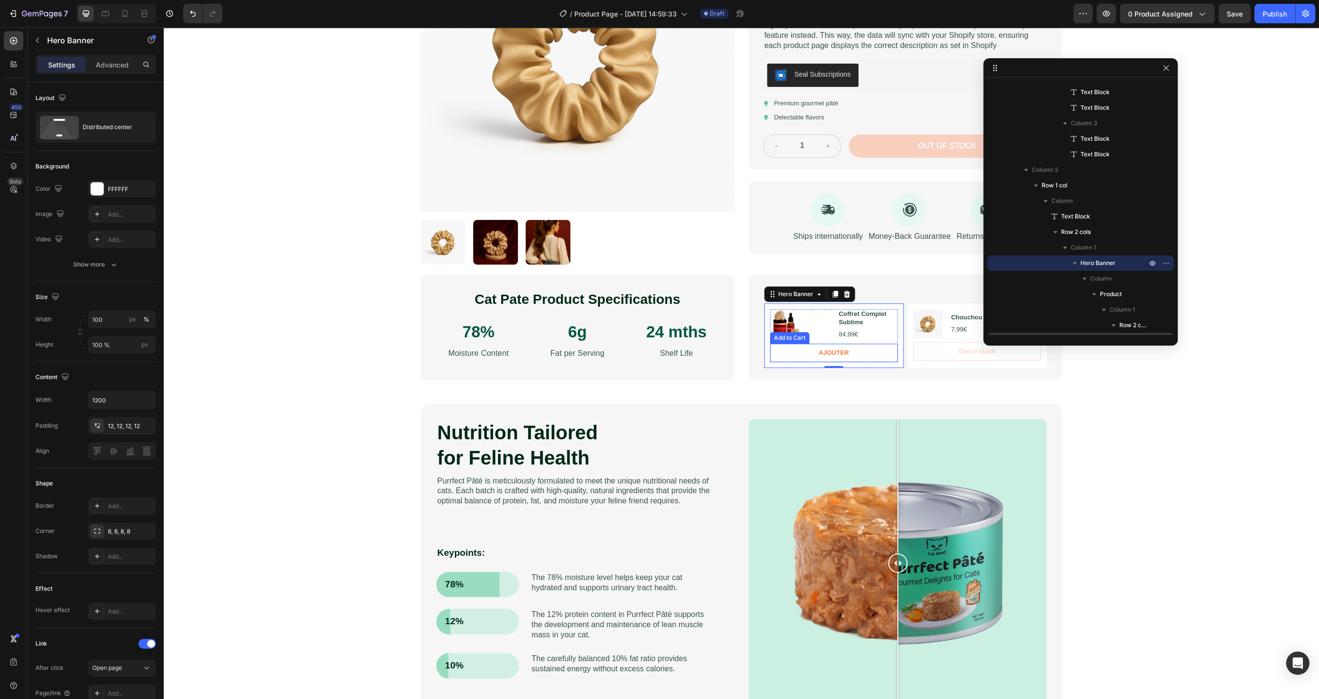
click at [791, 355] on button "AJOUTER" at bounding box center [834, 353] width 128 height 18
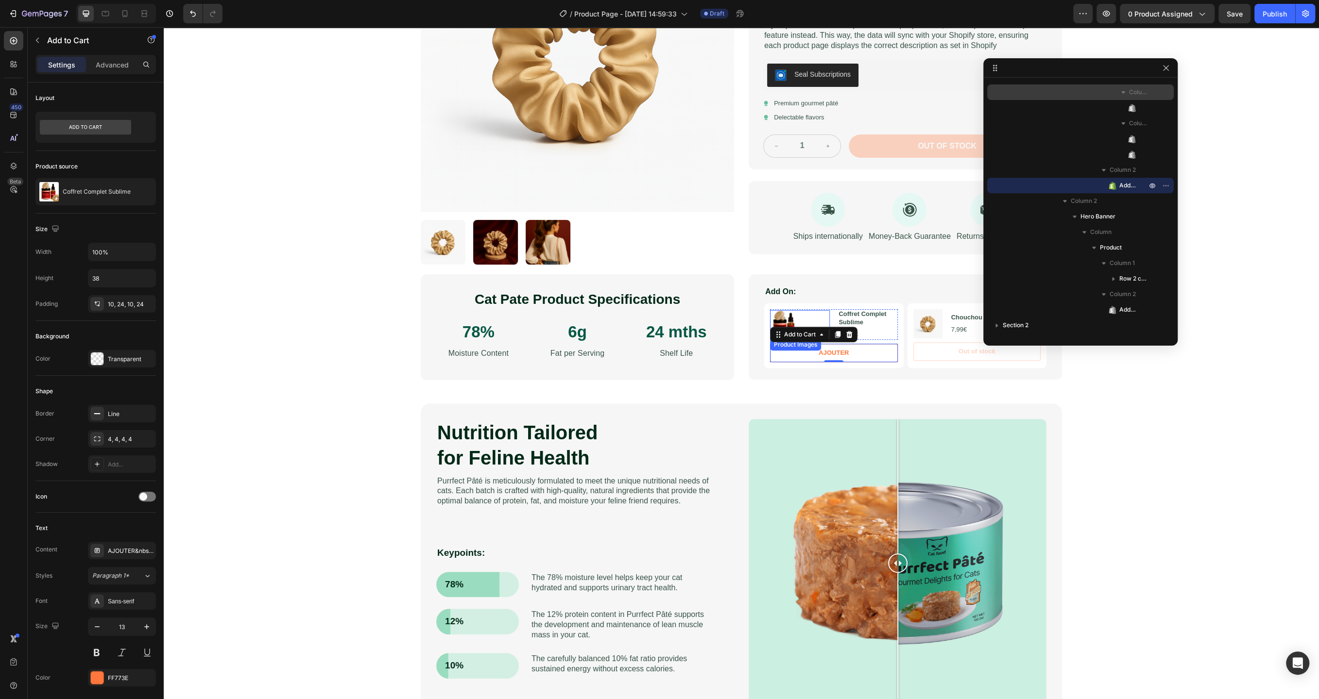
click at [795, 317] on img at bounding box center [784, 324] width 29 height 29
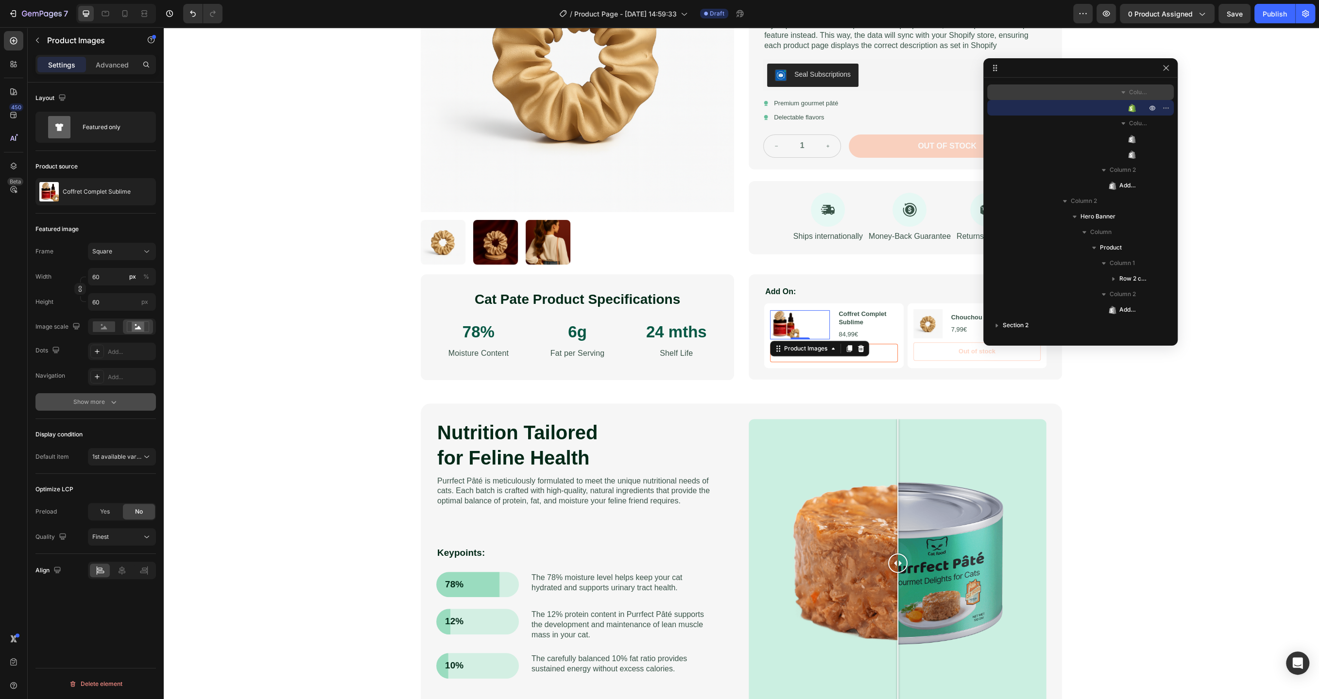
click at [98, 401] on div "Show more" at bounding box center [95, 402] width 45 height 10
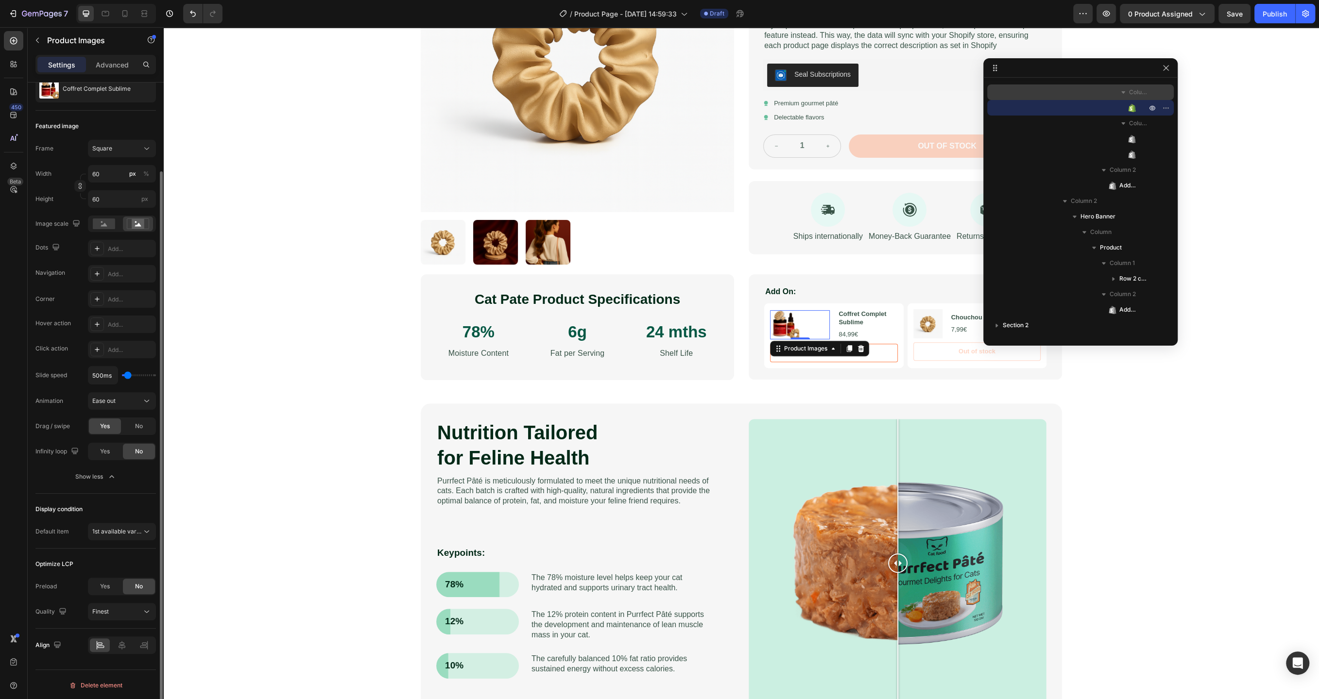
scroll to position [0, 0]
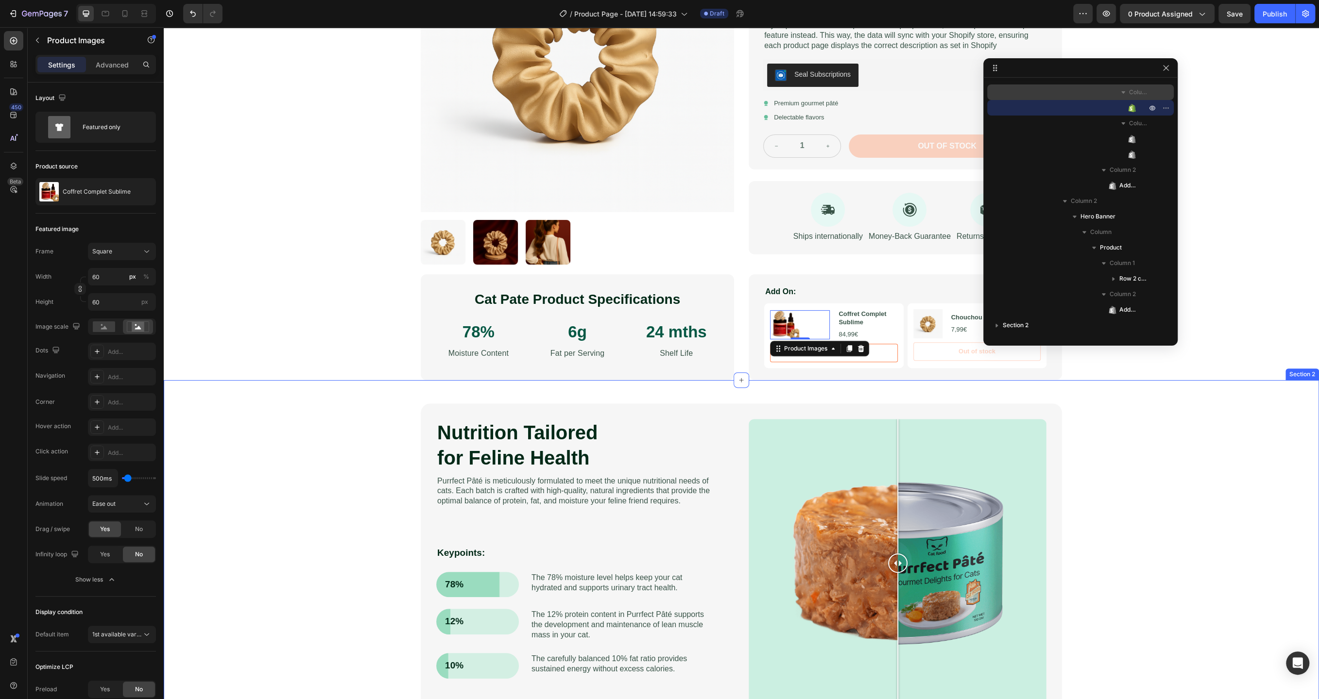
click at [804, 389] on div "Nutrition Tailored for Feline Health Heading Purrfect Pâté is meticulously form…" at bounding box center [741, 557] width 1155 height 355
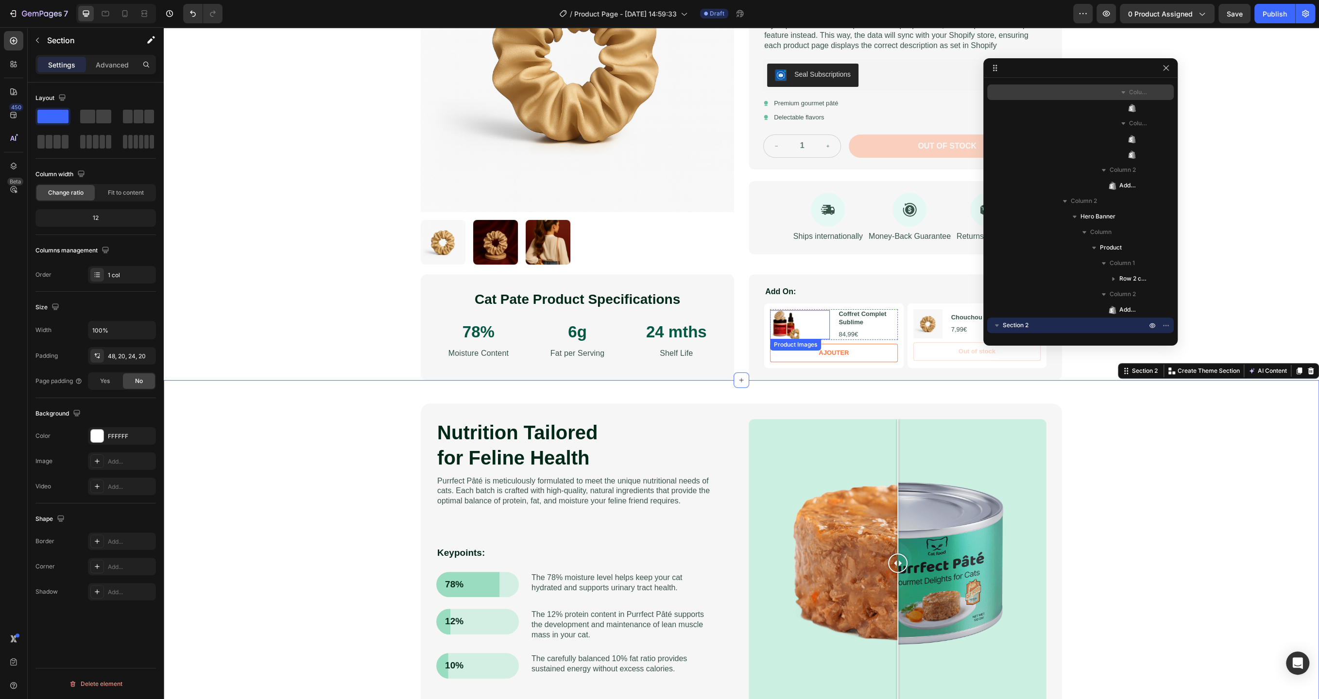
click at [786, 320] on img at bounding box center [784, 324] width 29 height 29
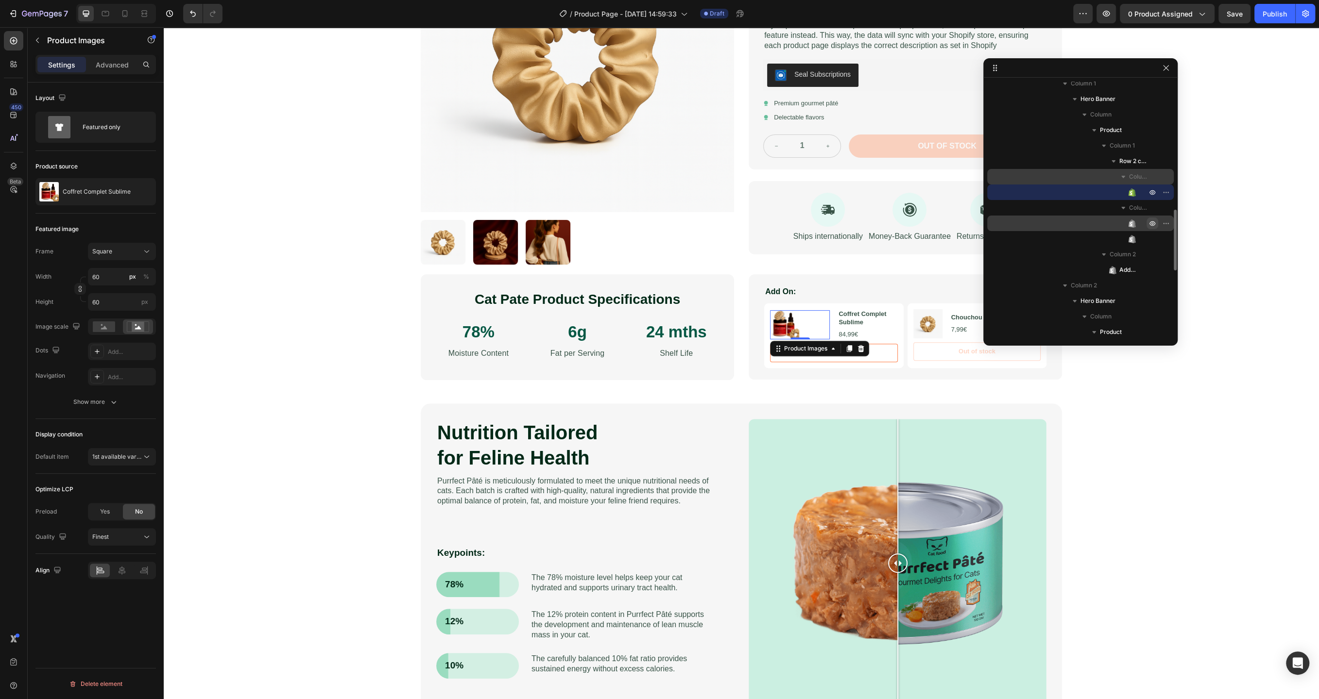
scroll to position [544, 0]
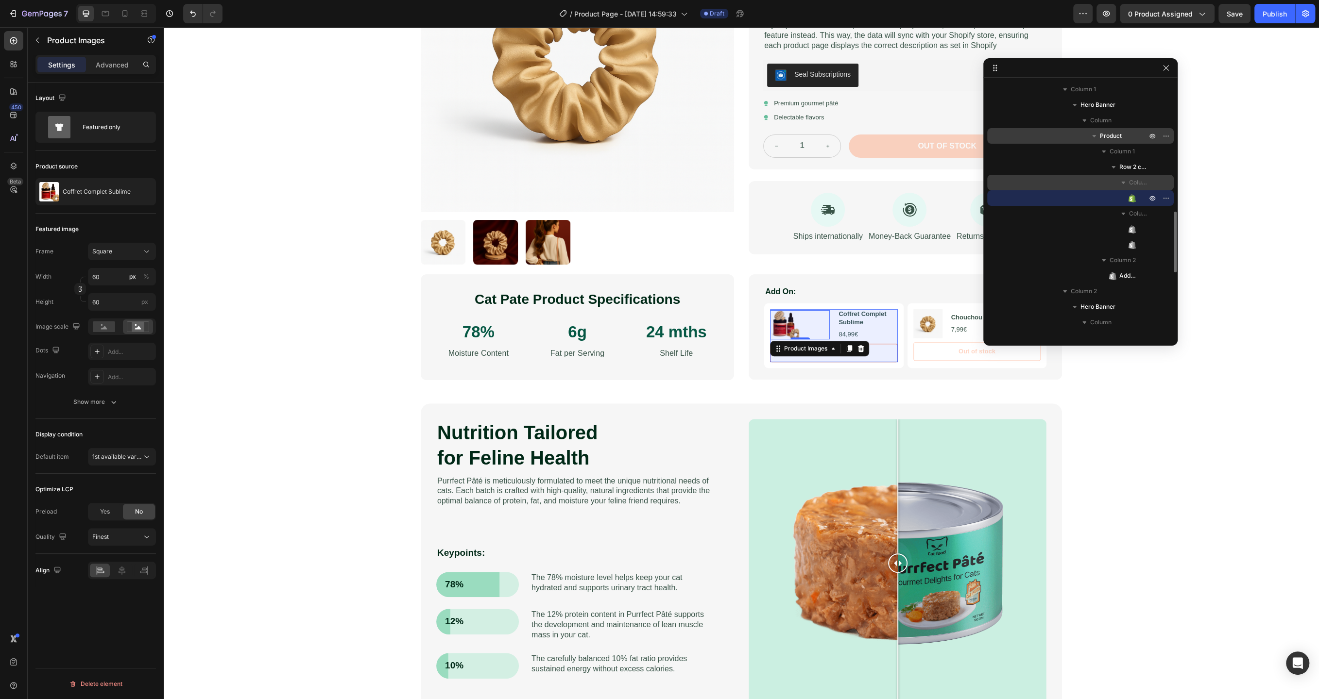
click at [1113, 136] on span "Product" at bounding box center [1111, 136] width 22 height 10
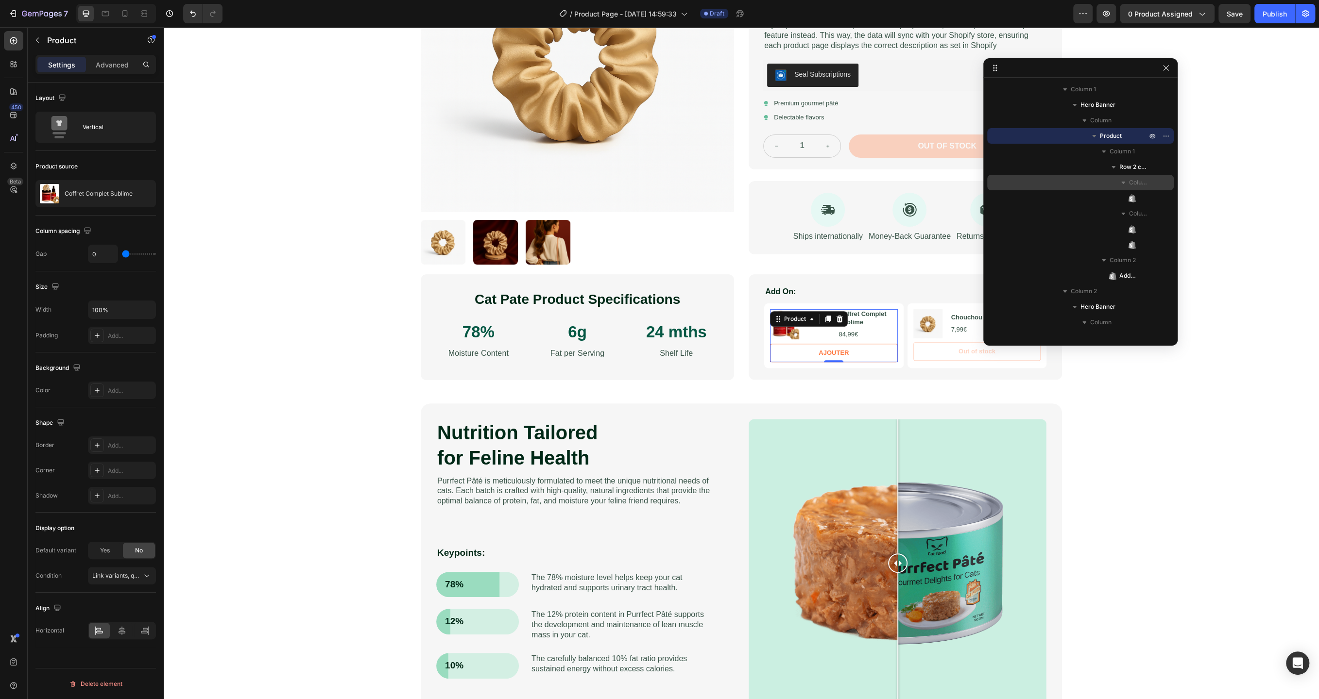
type input "2"
type input "40"
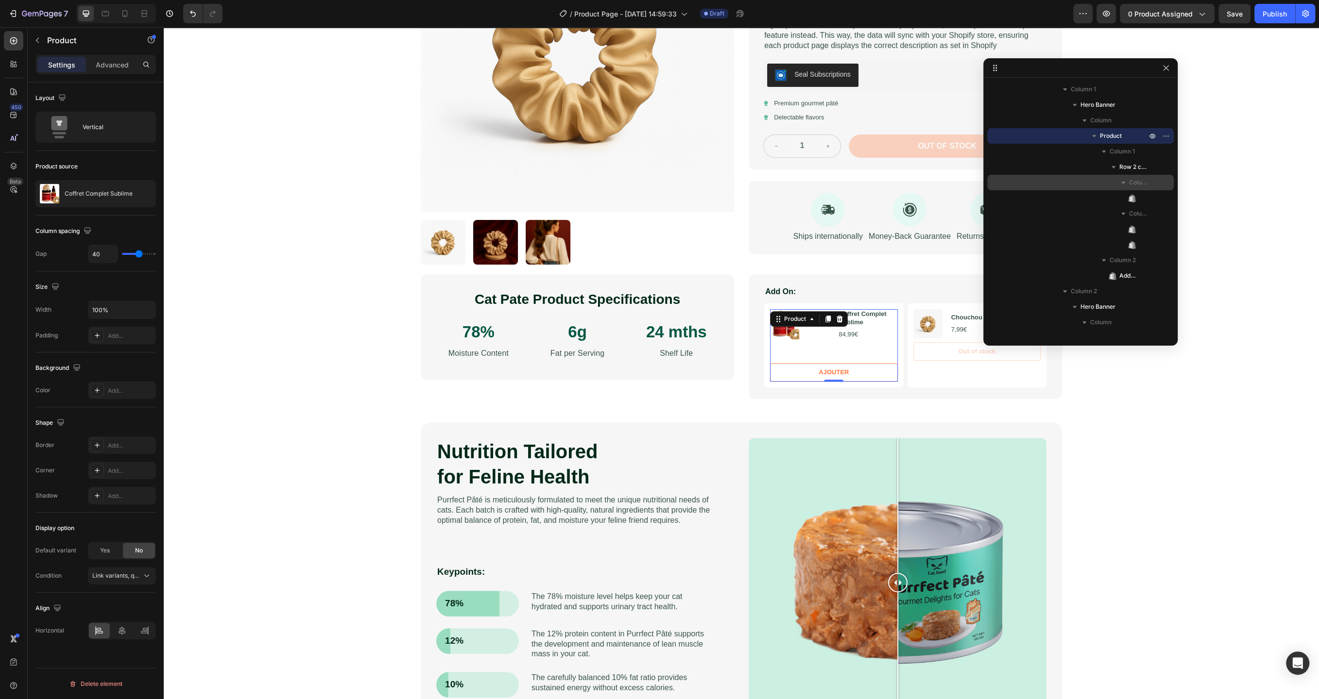
type input "45"
type input "49"
type input "53"
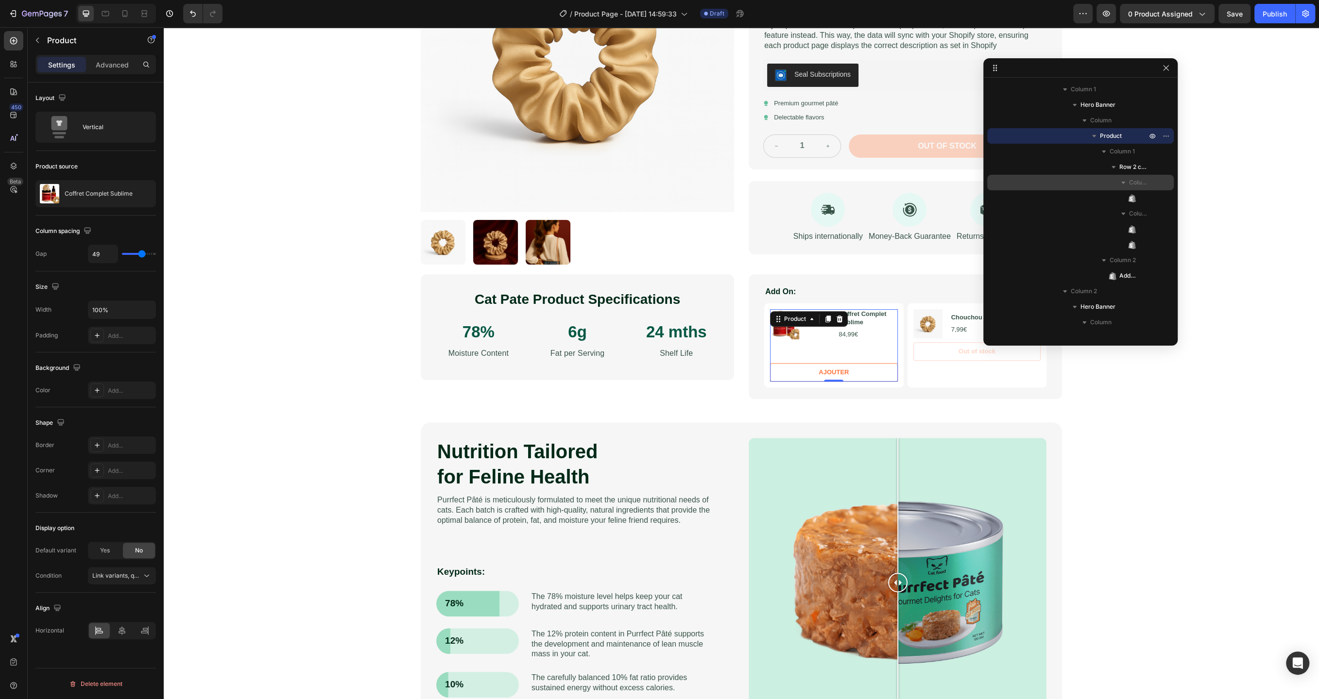
type input "53"
type input "57"
type input "61"
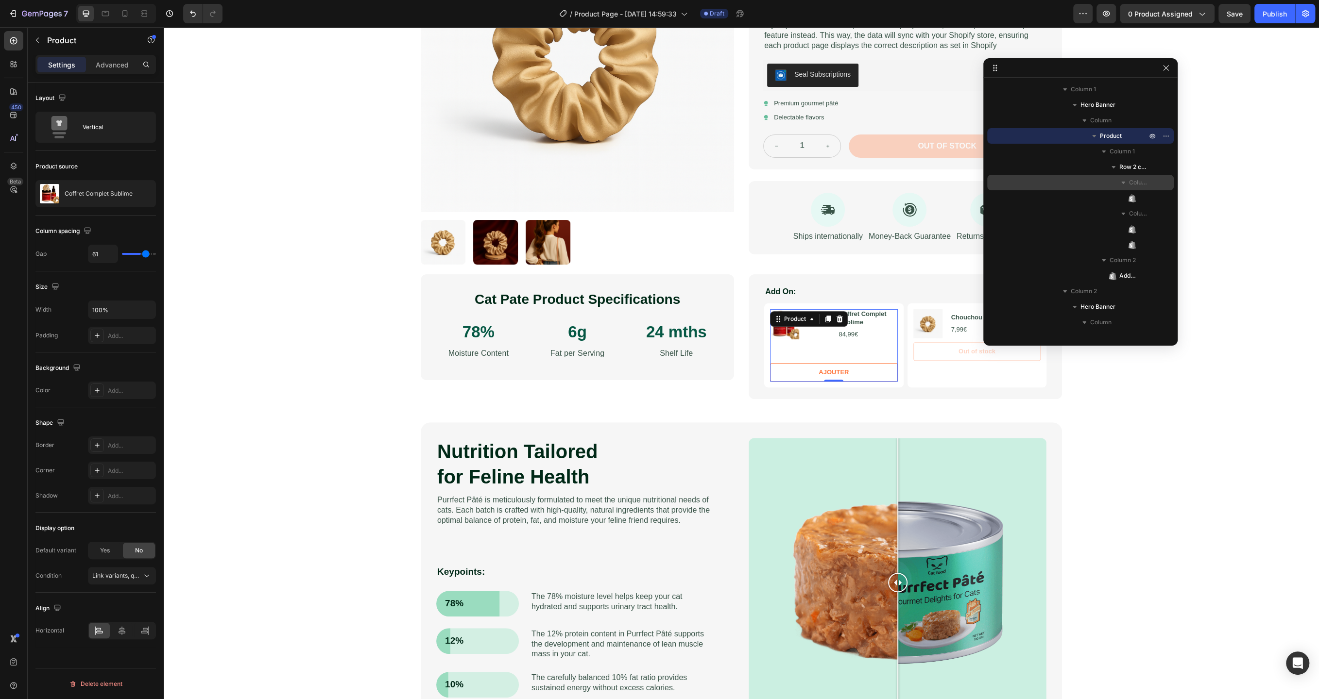
type input "66"
type input "69"
type input "73"
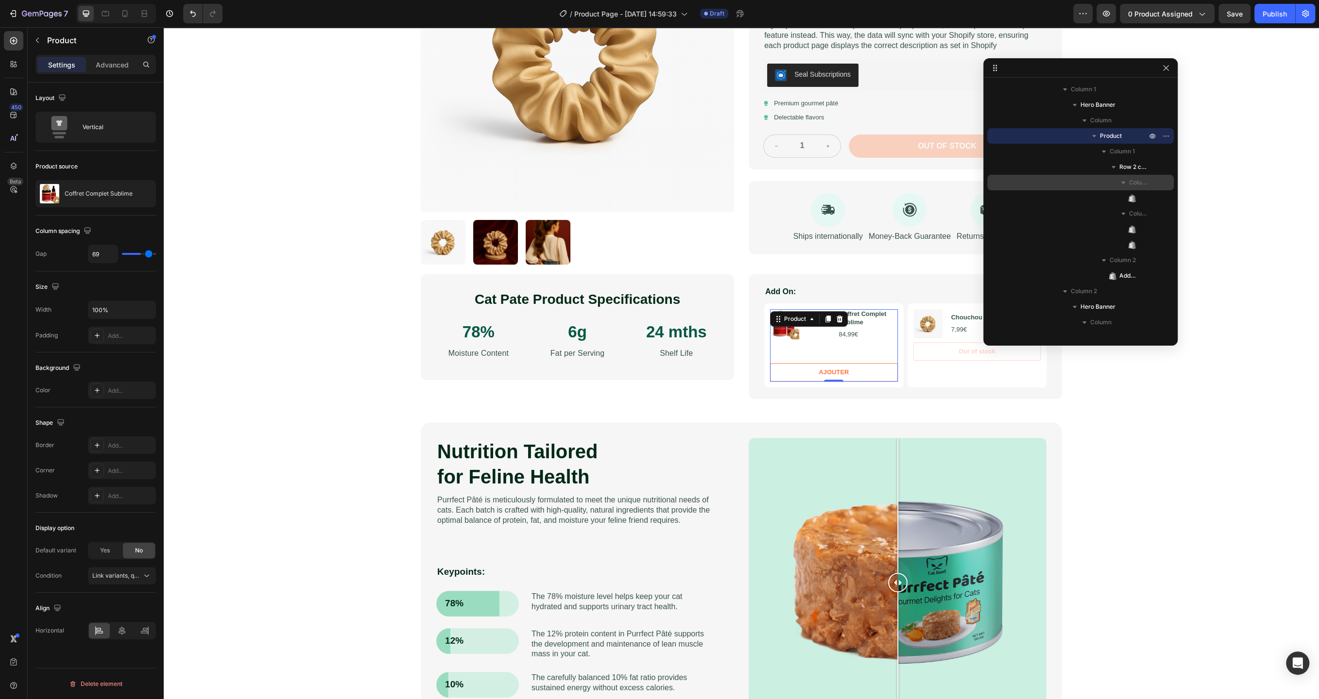
type input "73"
type input "76"
type input "78"
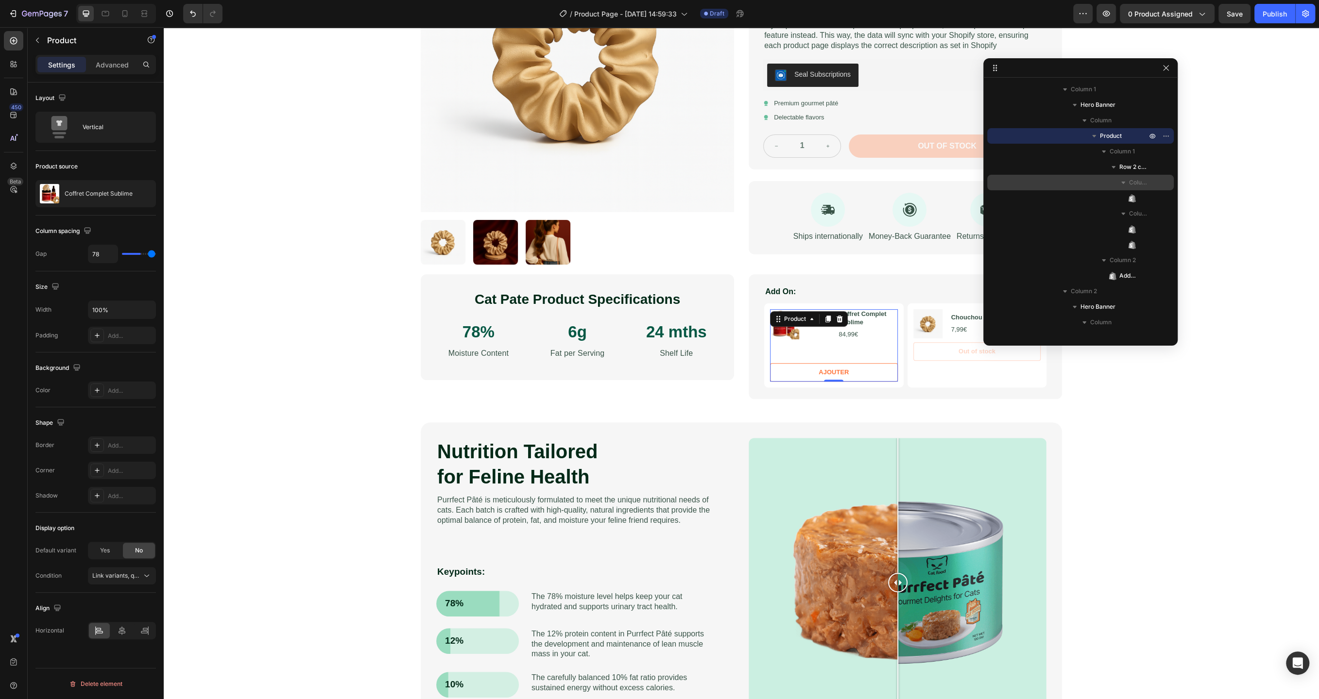
type input "80"
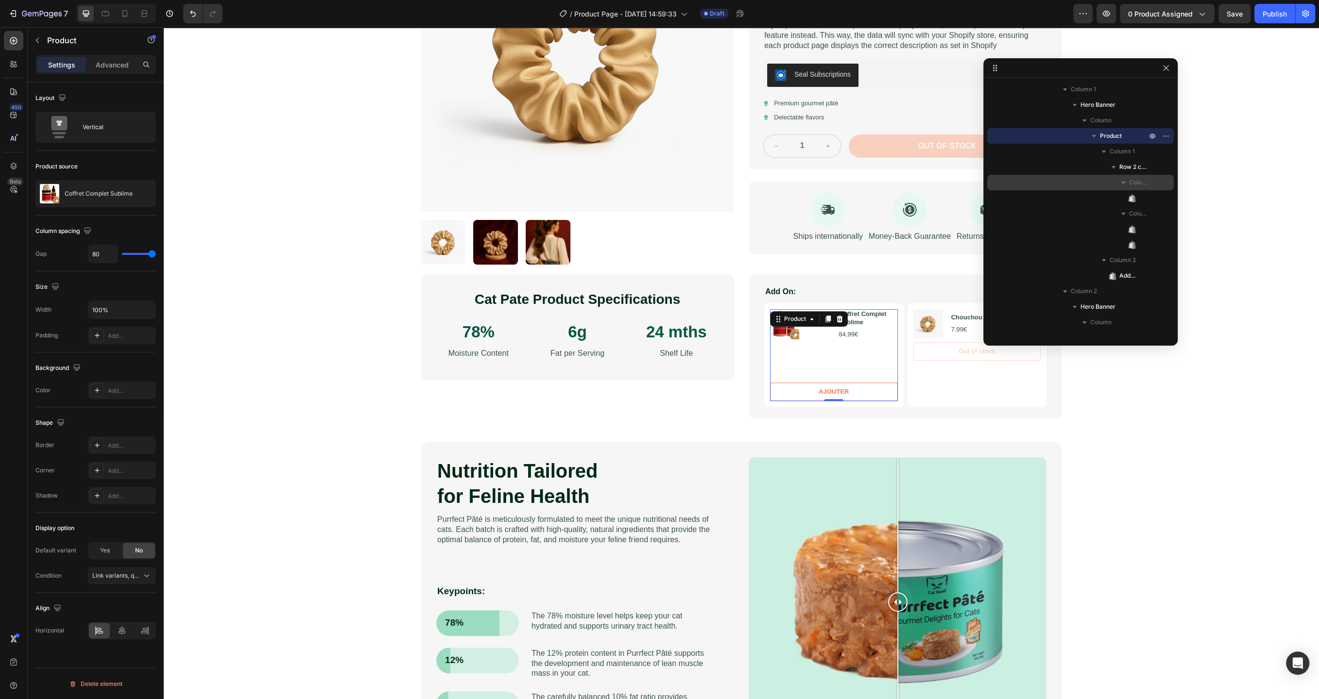
type input "28"
type input "23"
type input "17"
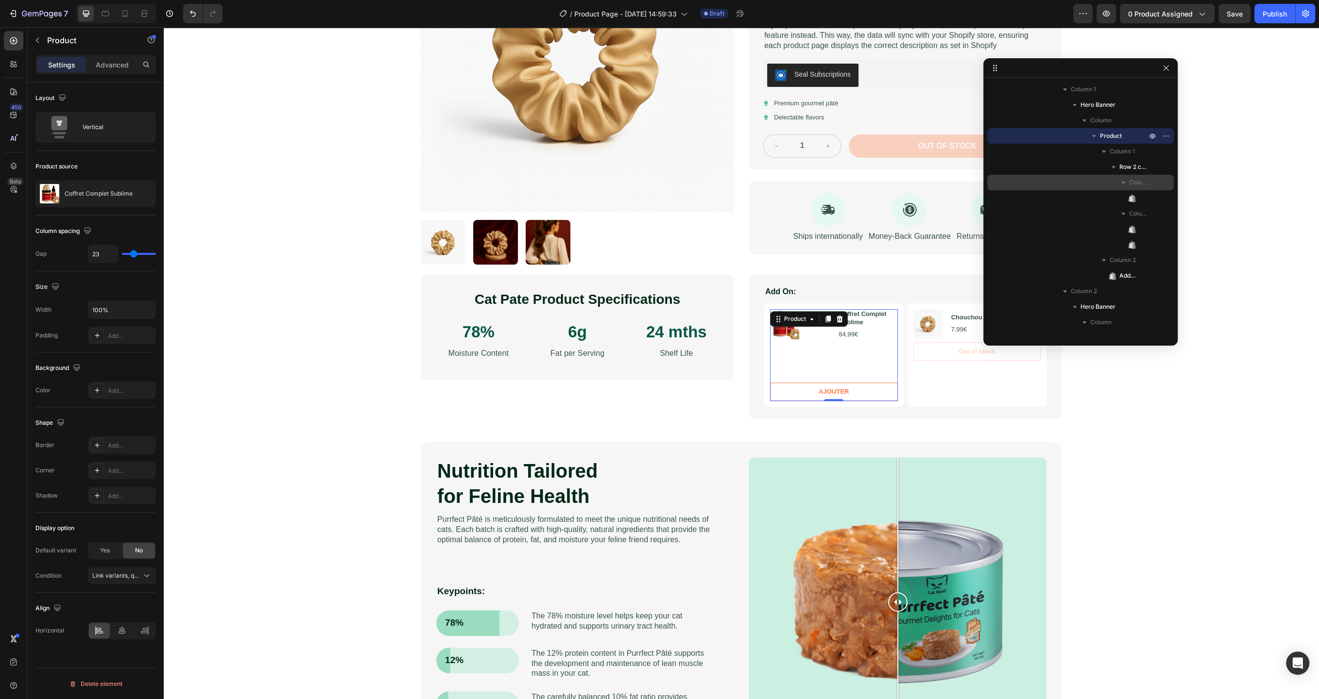
type input "17"
type input "13"
type input "9"
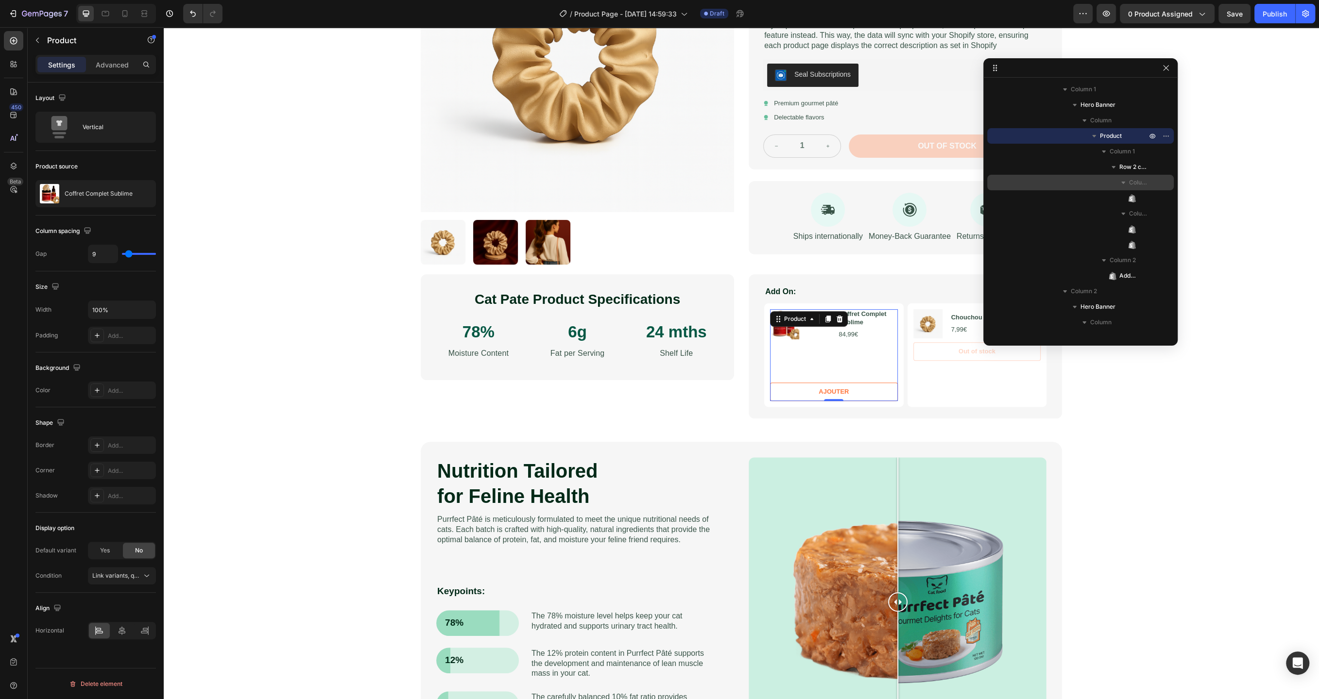
type input "4"
type input "0"
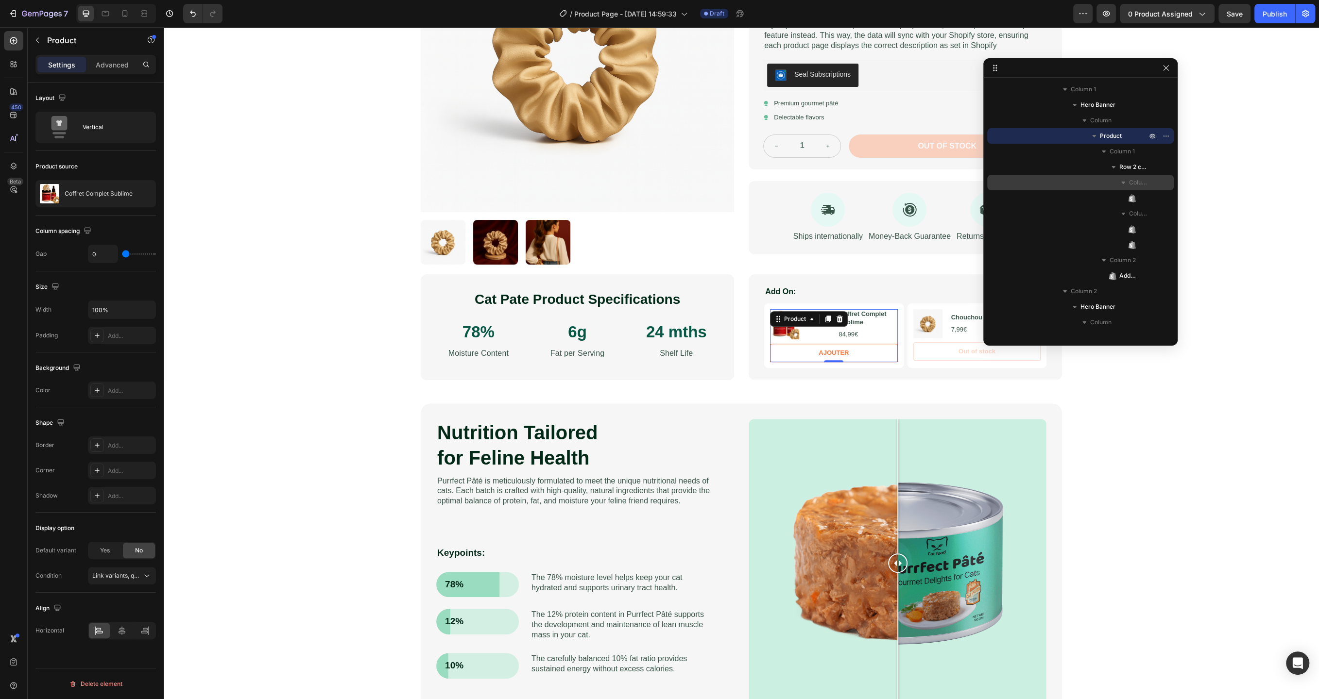
drag, startPoint x: 125, startPoint y: 253, endPoint x: 45, endPoint y: 269, distance: 81.7
click at [122, 255] on input "range" at bounding box center [139, 254] width 34 height 2
click at [124, 15] on icon at bounding box center [125, 14] width 10 height 10
type input "8"
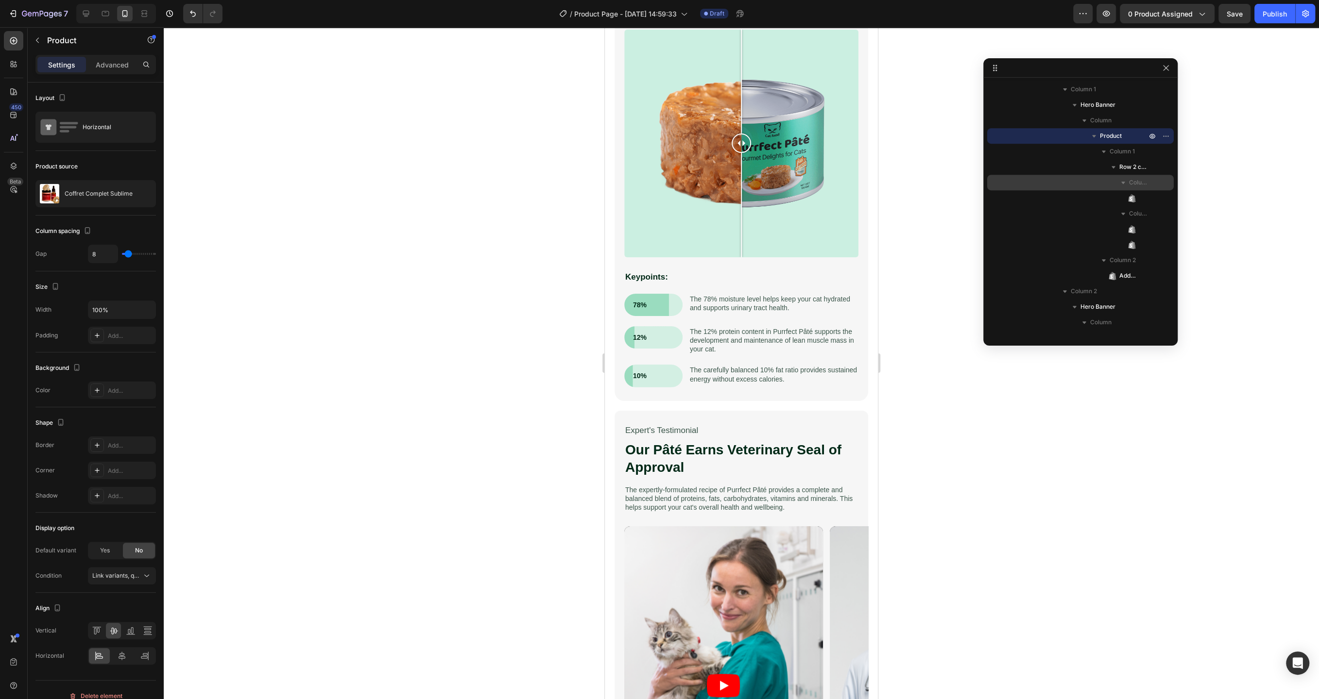
scroll to position [1206, 0]
click at [90, 12] on icon at bounding box center [86, 14] width 10 height 10
type input "0"
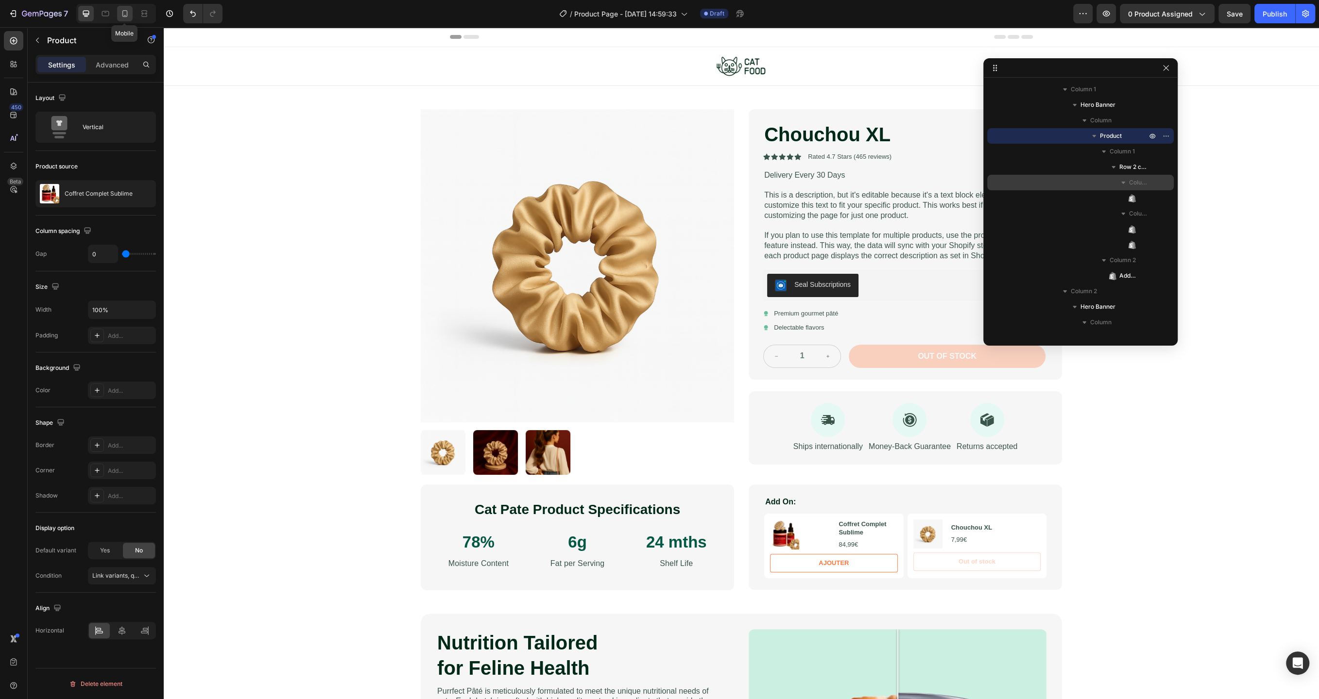
click at [126, 16] on icon at bounding box center [124, 13] width 5 height 7
type input "8"
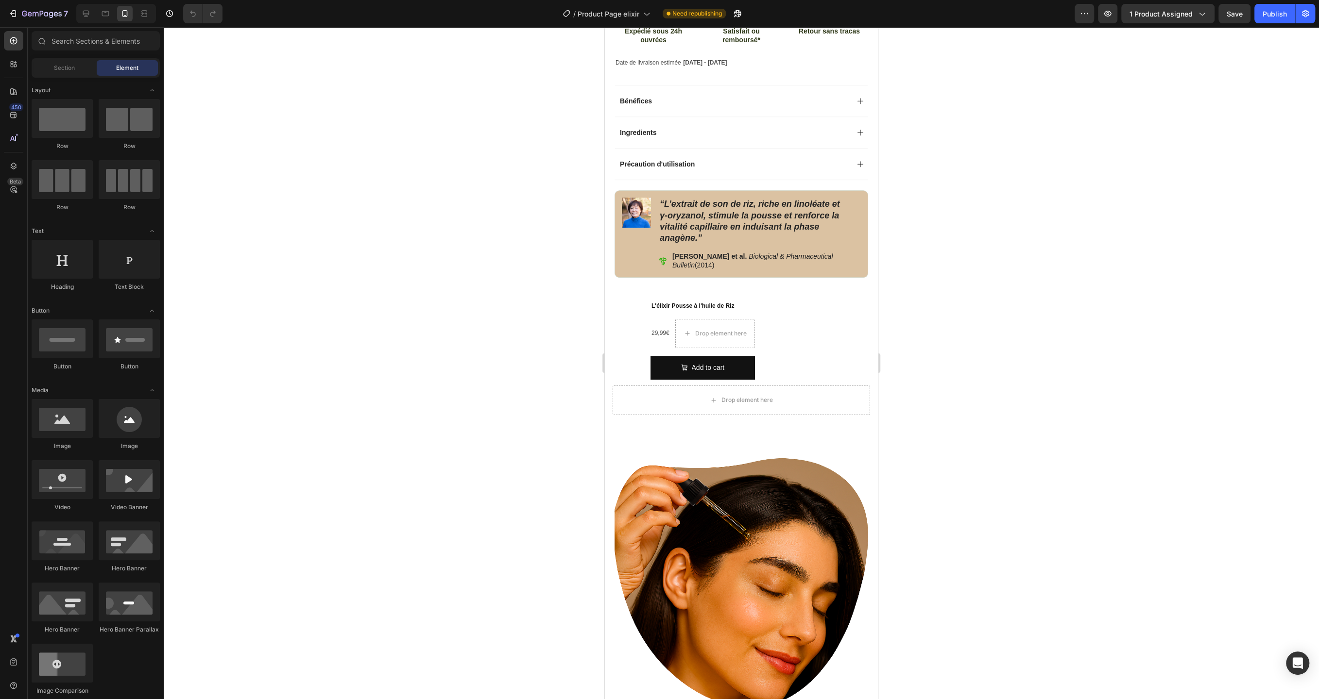
scroll to position [691, 0]
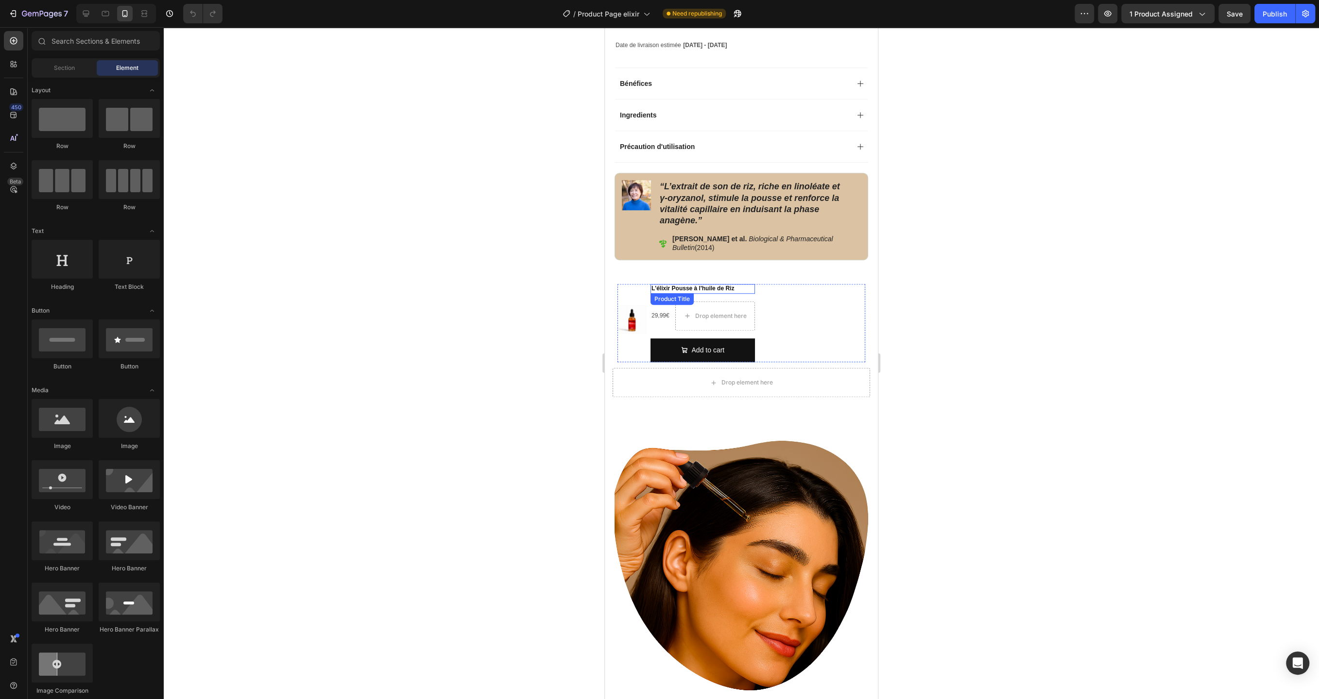
click at [660, 294] on h2 "L'élixir Pousse à l'huile de Riz" at bounding box center [702, 289] width 104 height 10
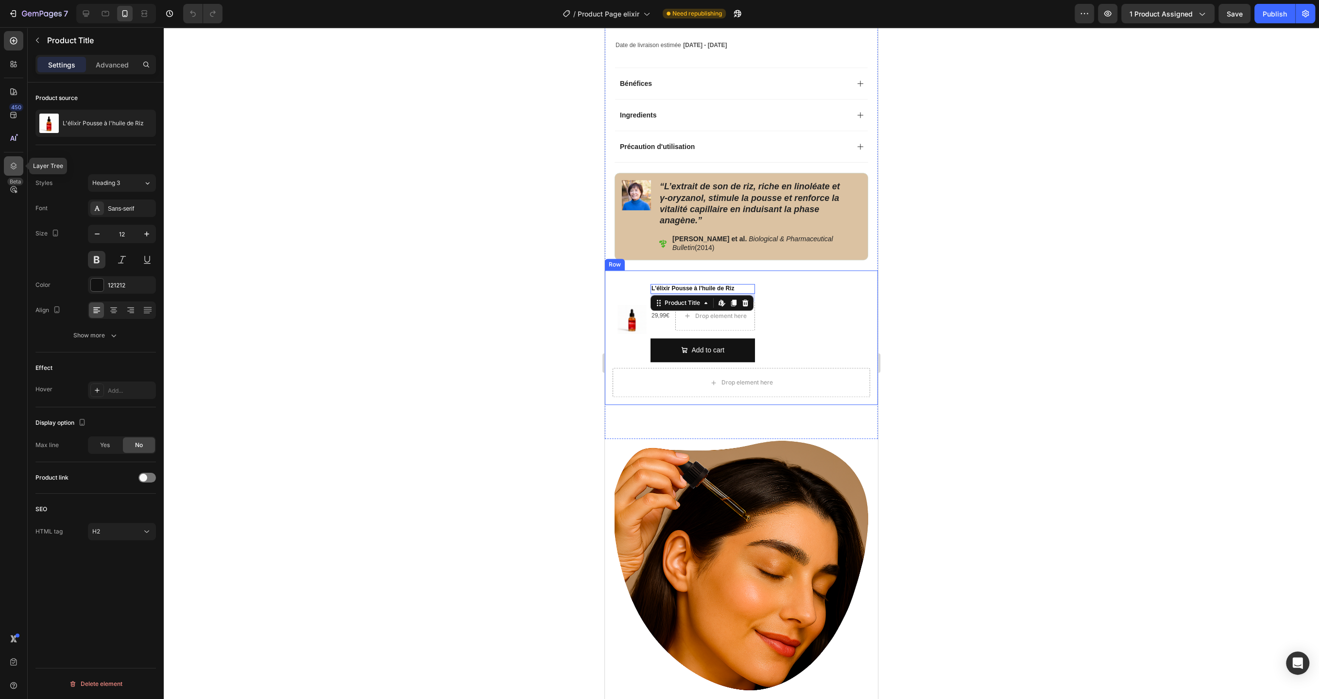
click at [7, 167] on div at bounding box center [13, 165] width 19 height 19
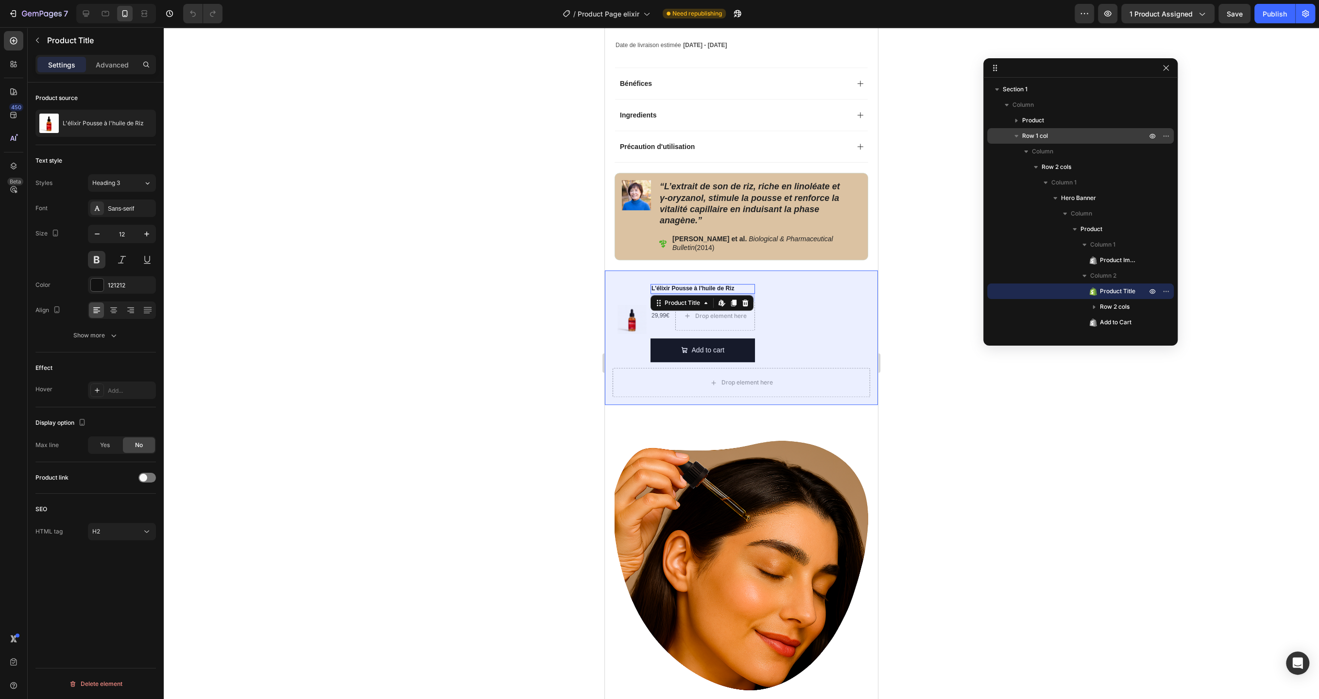
click at [1030, 134] on span "Row 1 col" at bounding box center [1035, 136] width 26 height 10
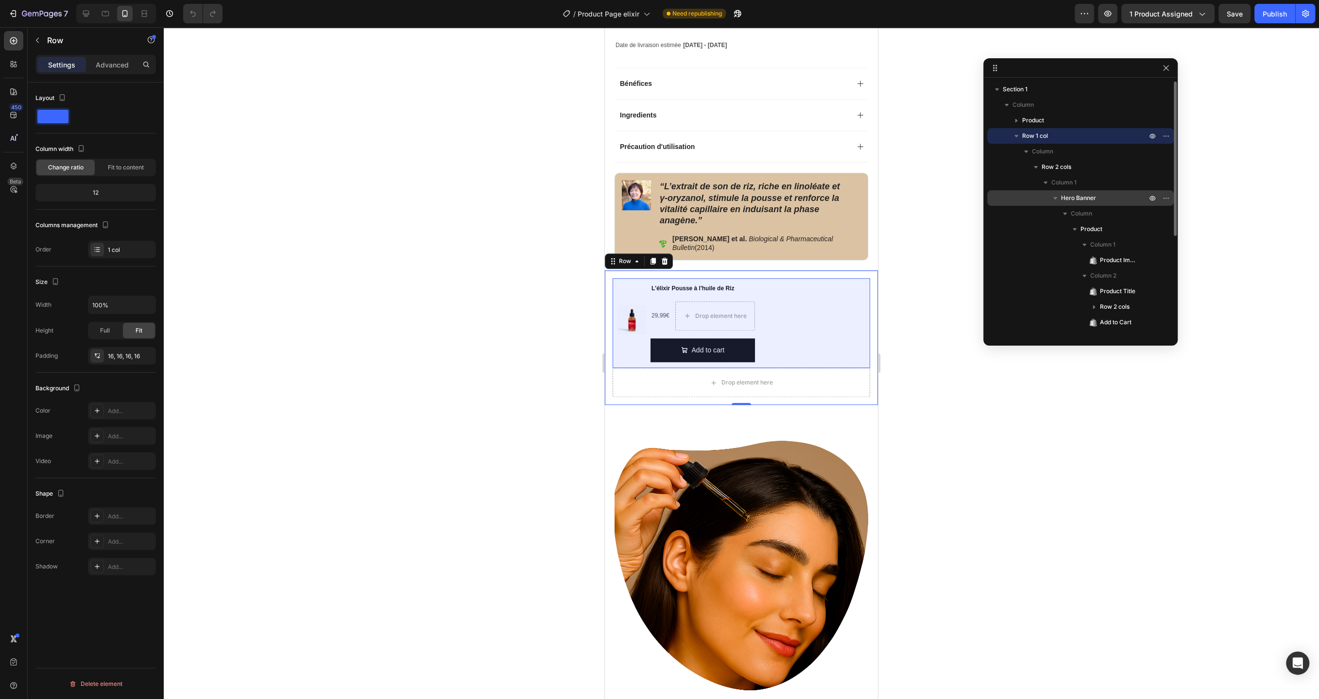
click at [1065, 198] on span "Hero Banner" at bounding box center [1078, 198] width 35 height 10
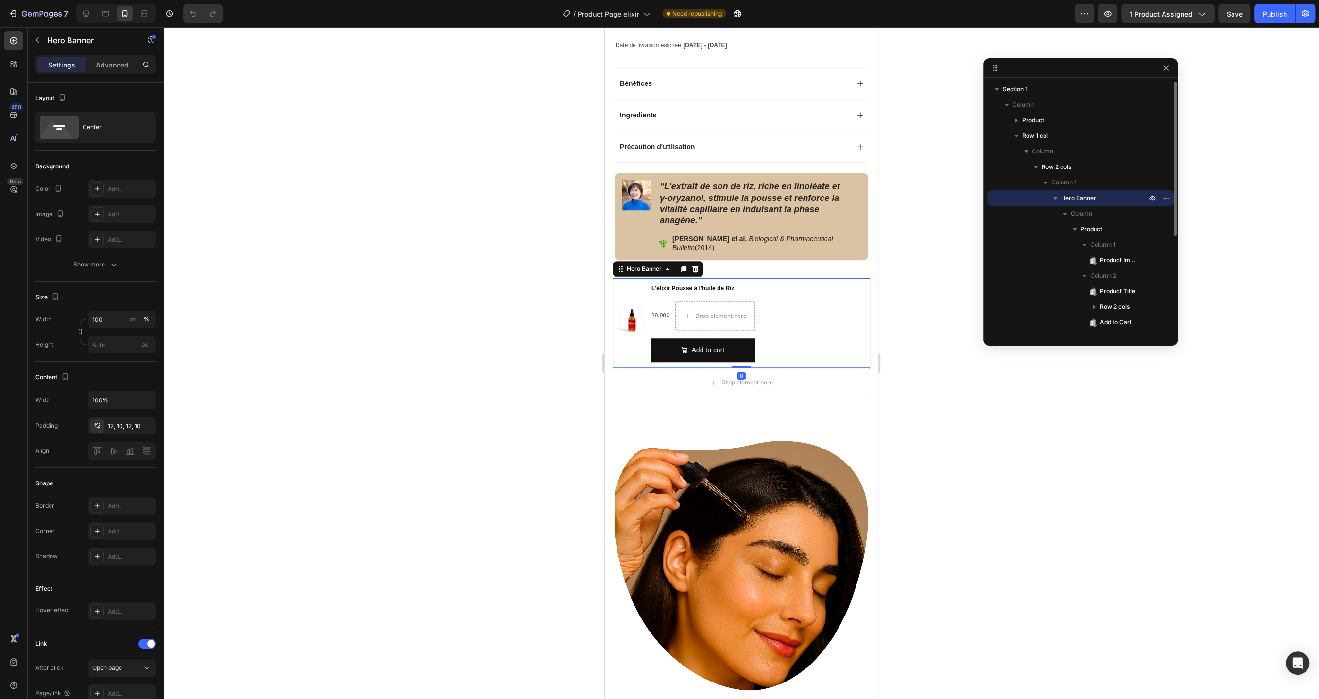
click at [1065, 198] on span "Hero Banner" at bounding box center [1078, 198] width 35 height 10
click at [1063, 213] on icon "button" at bounding box center [1065, 214] width 10 height 10
click at [1067, 212] on icon "button" at bounding box center [1065, 214] width 10 height 10
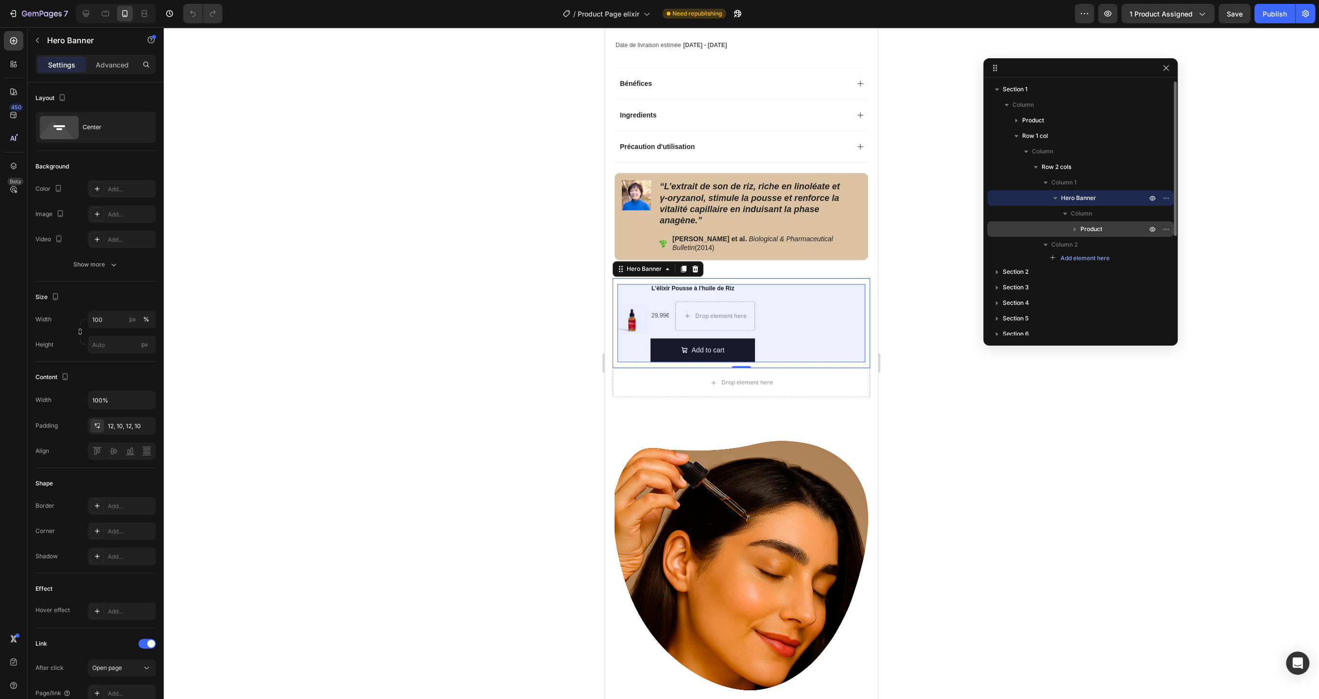
click at [1075, 230] on icon "button" at bounding box center [1074, 229] width 10 height 10
click at [1102, 230] on p "Product" at bounding box center [1114, 229] width 68 height 10
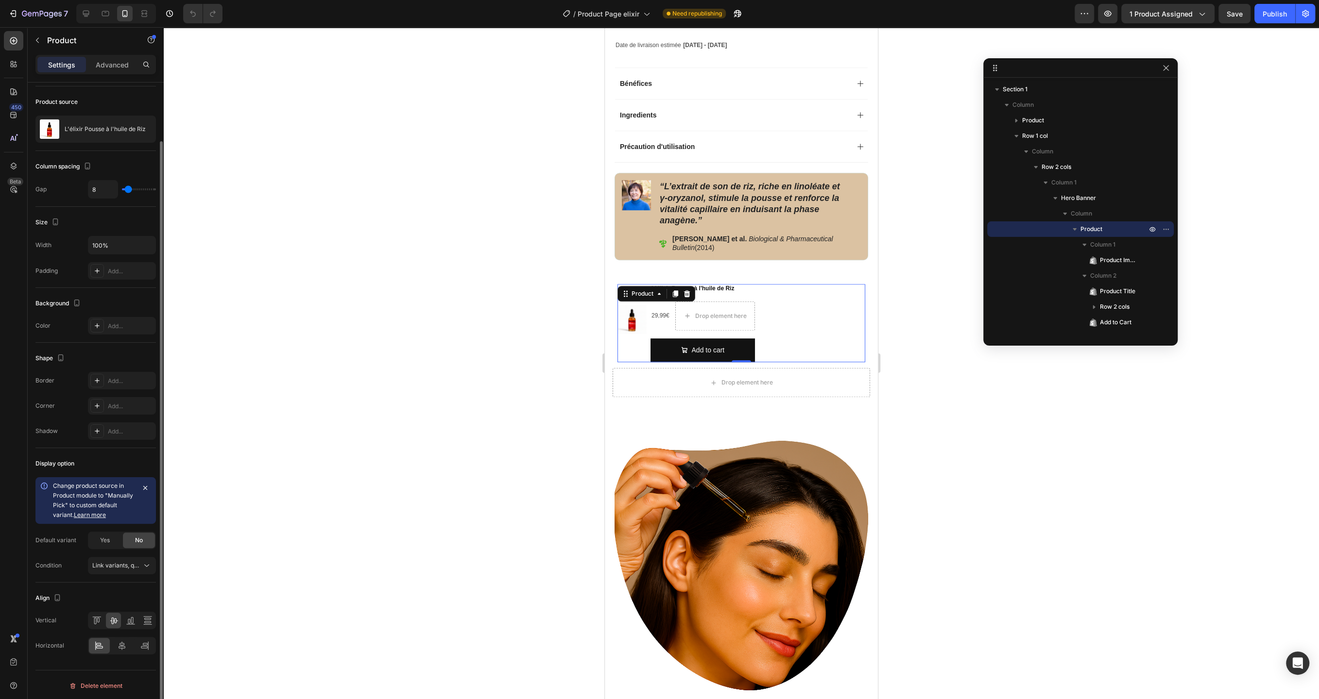
scroll to position [0, 0]
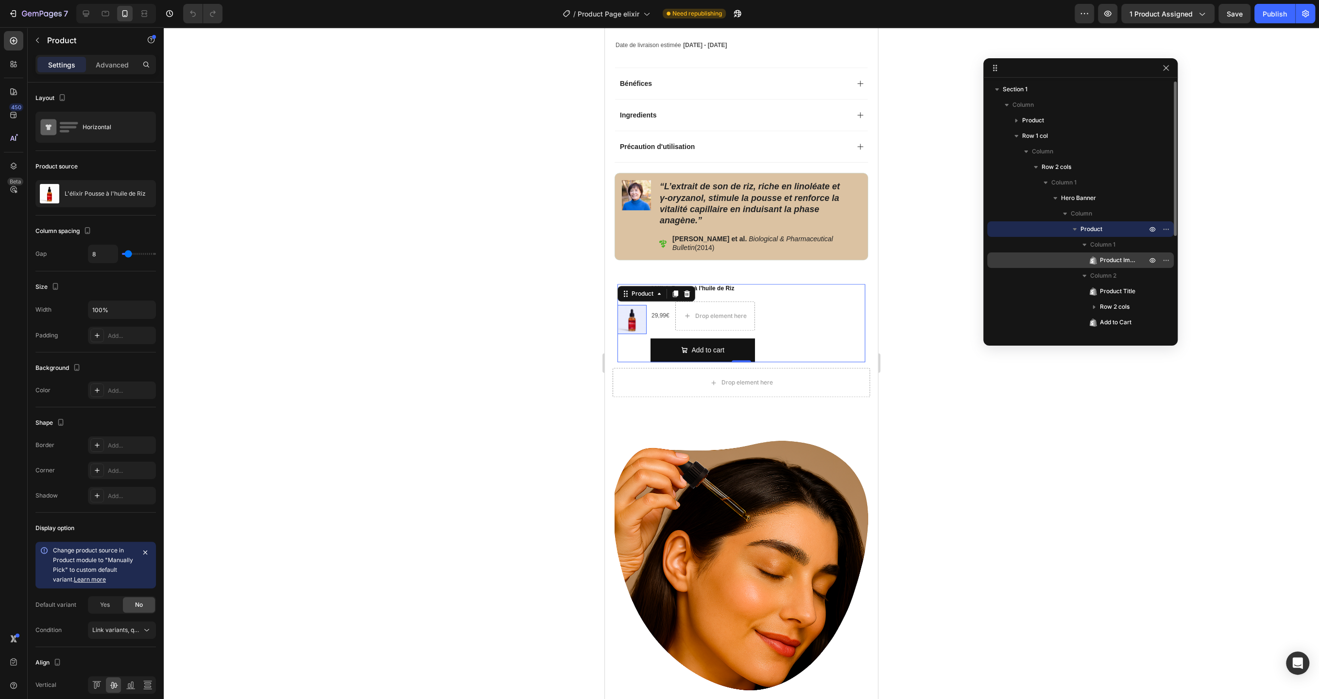
click at [1093, 261] on icon at bounding box center [1091, 261] width 2 height 4
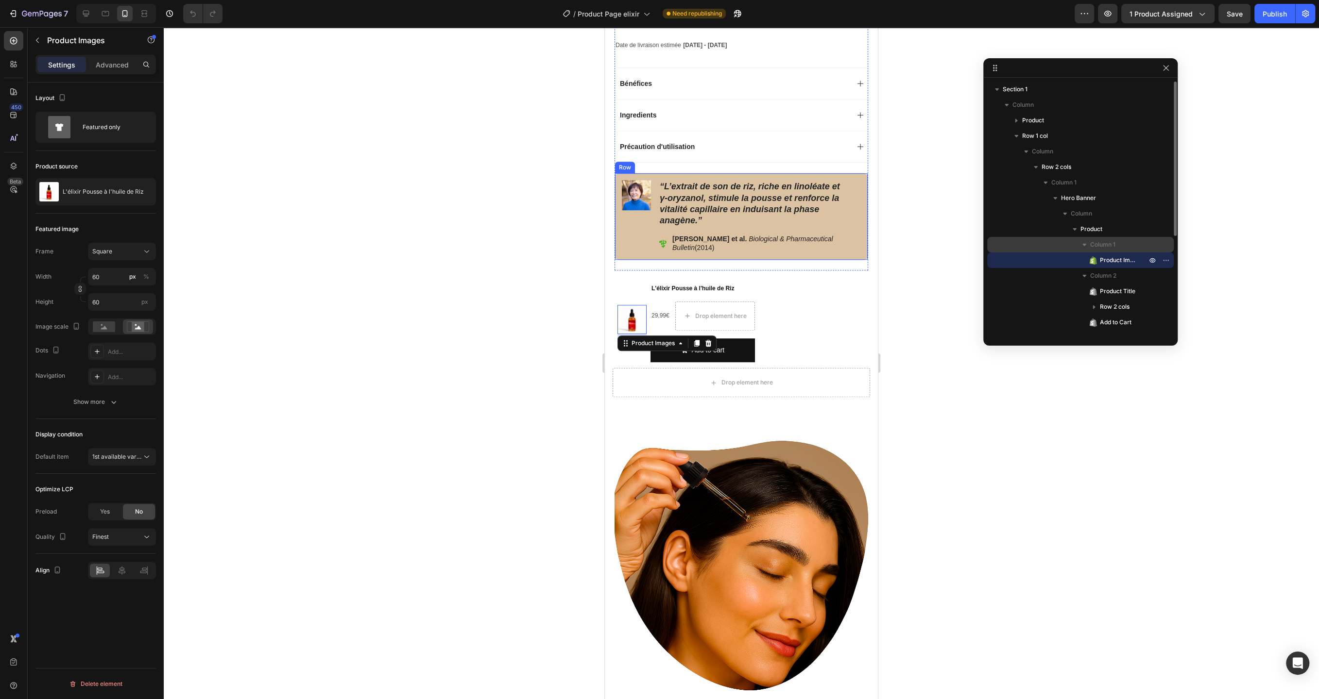
click at [1085, 243] on icon "button" at bounding box center [1084, 245] width 10 height 10
click at [1100, 257] on span "Product Images" at bounding box center [1118, 260] width 37 height 10
click at [37, 43] on icon "button" at bounding box center [38, 40] width 8 height 8
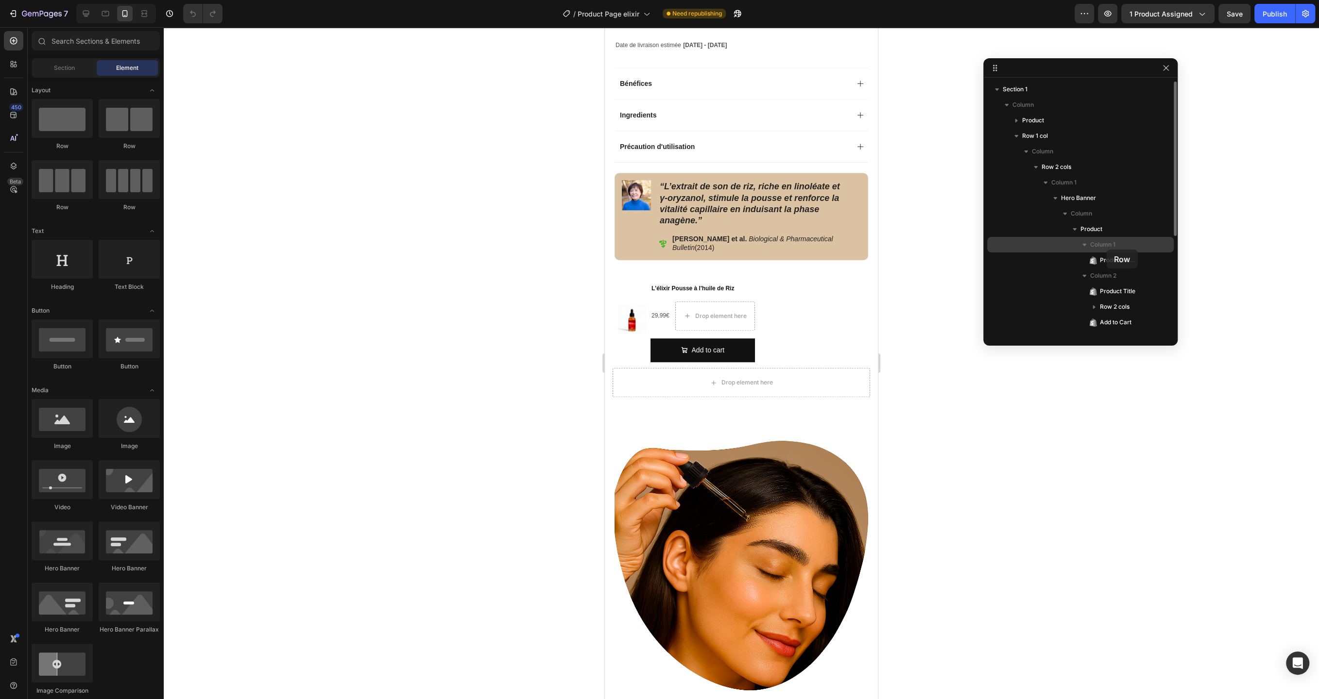
drag, startPoint x: 124, startPoint y: 116, endPoint x: 1106, endPoint y: 250, distance: 991.1
click at [1106, 0] on div "7 Version history / Product Page elixir Need republishing Preview 1 product ass…" at bounding box center [659, 0] width 1319 height 0
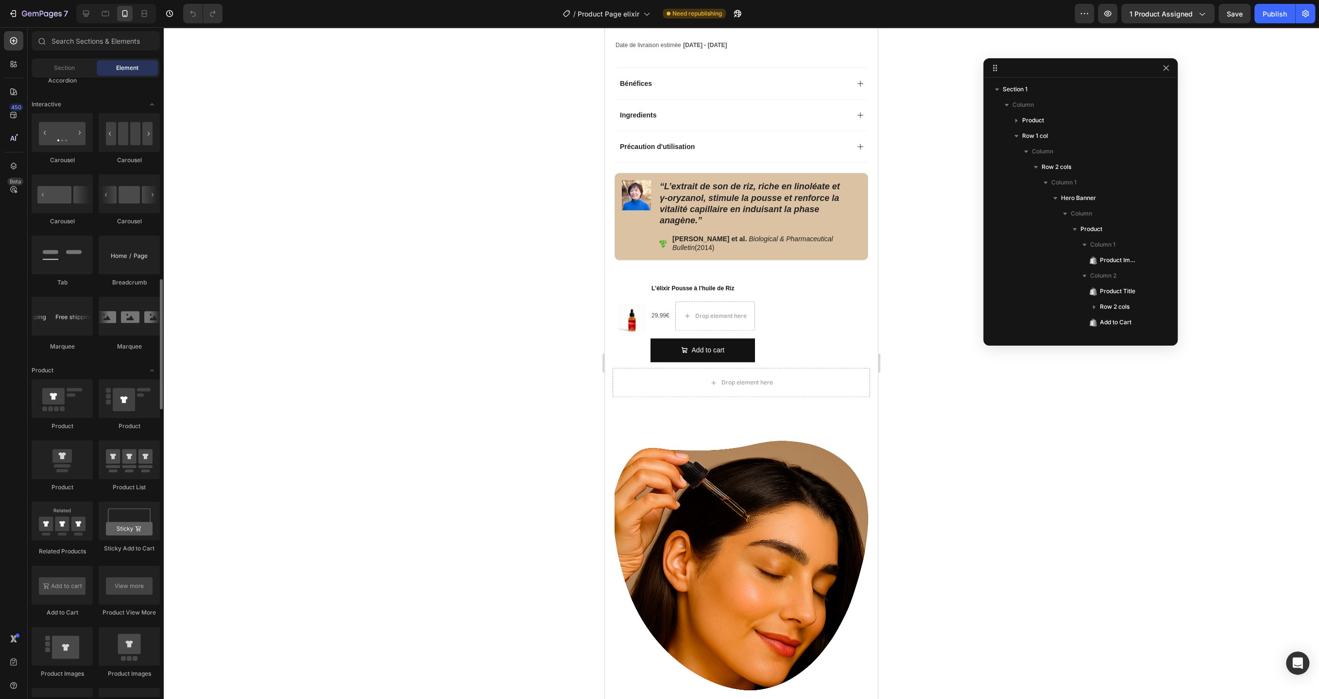
scroll to position [958, 0]
click at [643, 321] on div "Product Images L'élixir Pousse à l'huile de Riz Product Title 29,99€ Product Pr…" at bounding box center [741, 323] width 248 height 78
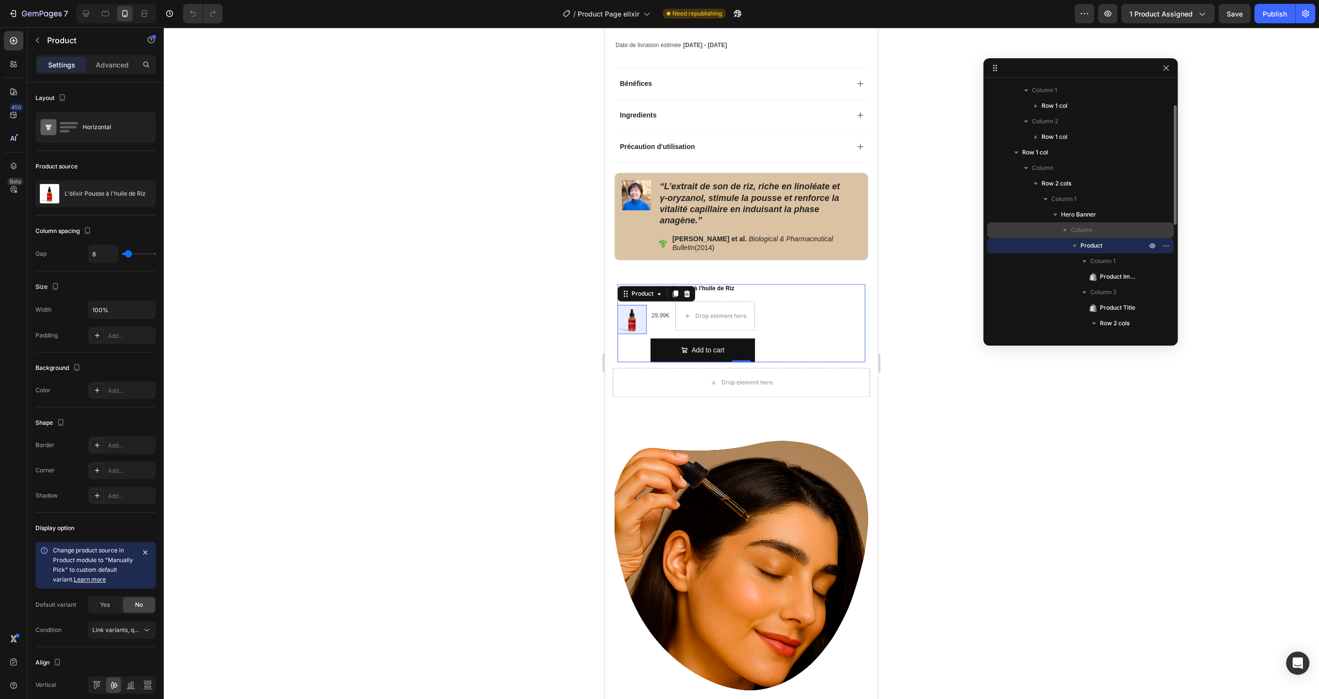
scroll to position [50, 0]
click at [1097, 271] on icon at bounding box center [1093, 273] width 10 height 10
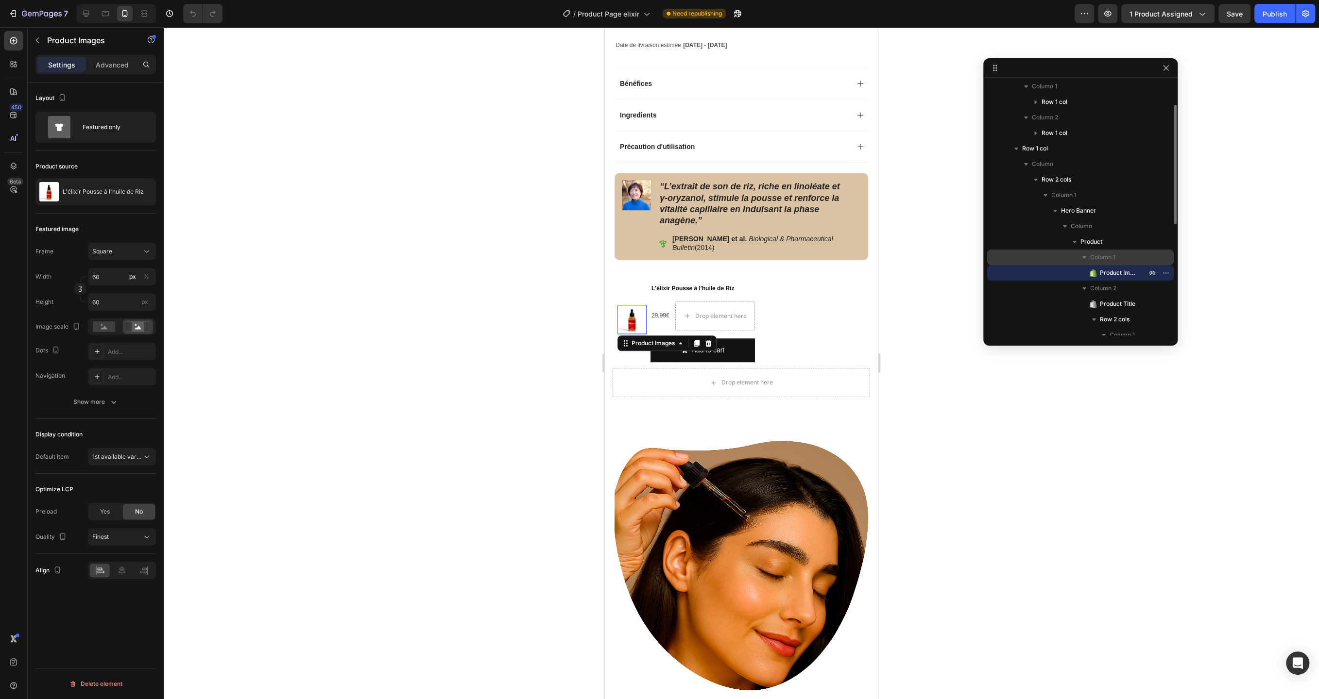
click at [1092, 257] on span "Column 1" at bounding box center [1102, 258] width 25 height 10
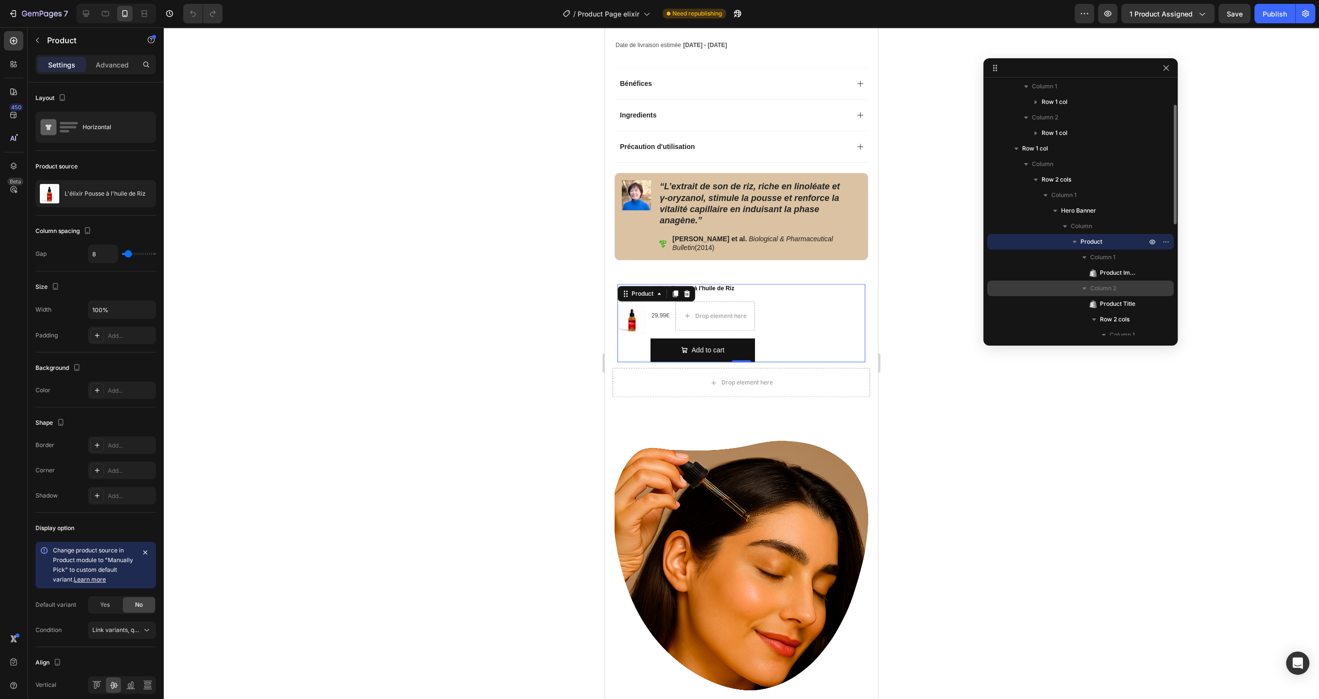
drag, startPoint x: 1106, startPoint y: 305, endPoint x: 1109, endPoint y: 293, distance: 12.0
click at [1109, 386] on div "Column 2 Product Title Row 2 cols Column 1 Product Price Column 2 Add element h…" at bounding box center [1080, 394] width 186 height 16
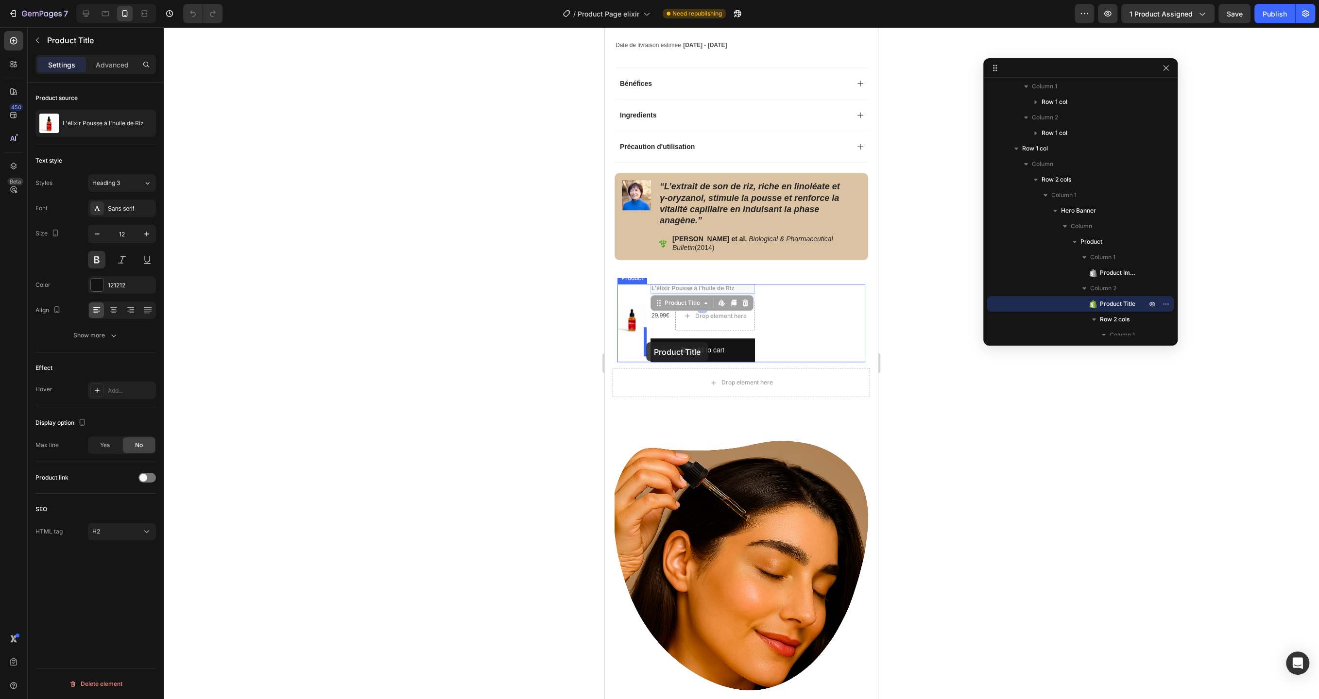
drag, startPoint x: 706, startPoint y: 310, endPoint x: 646, endPoint y: 342, distance: 68.0
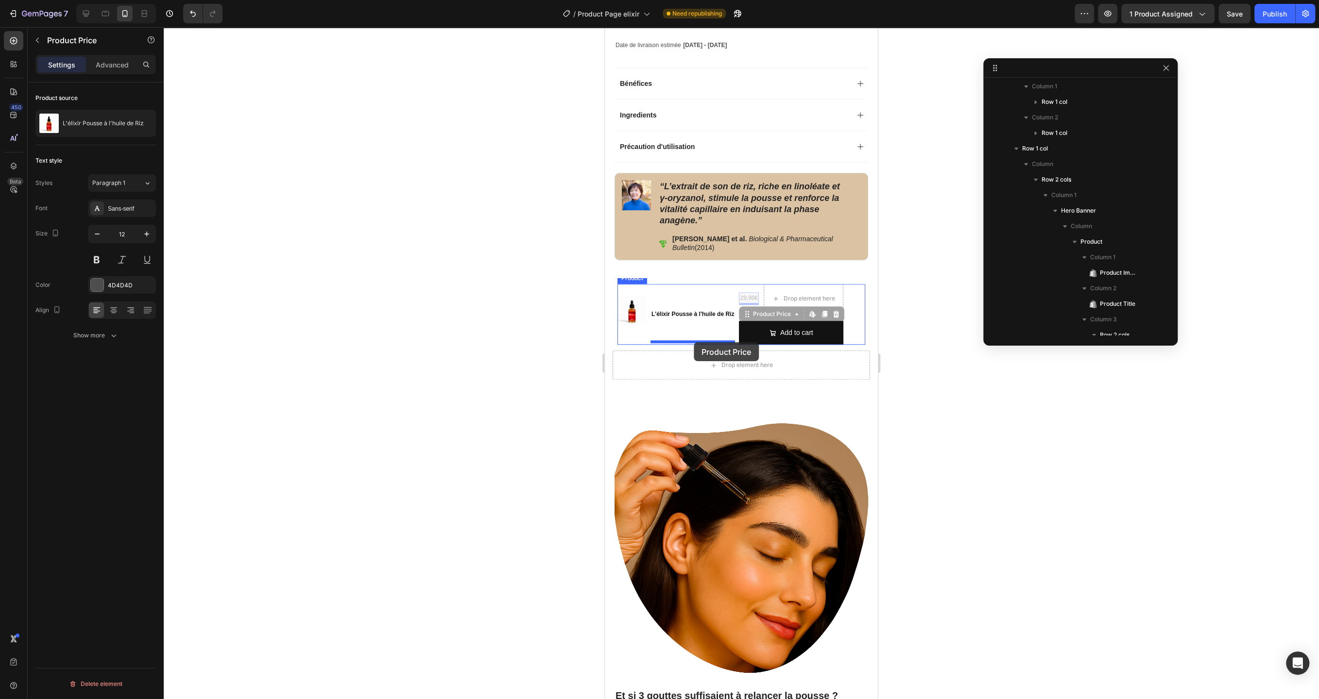
drag, startPoint x: 745, startPoint y: 321, endPoint x: 694, endPoint y: 342, distance: 56.2
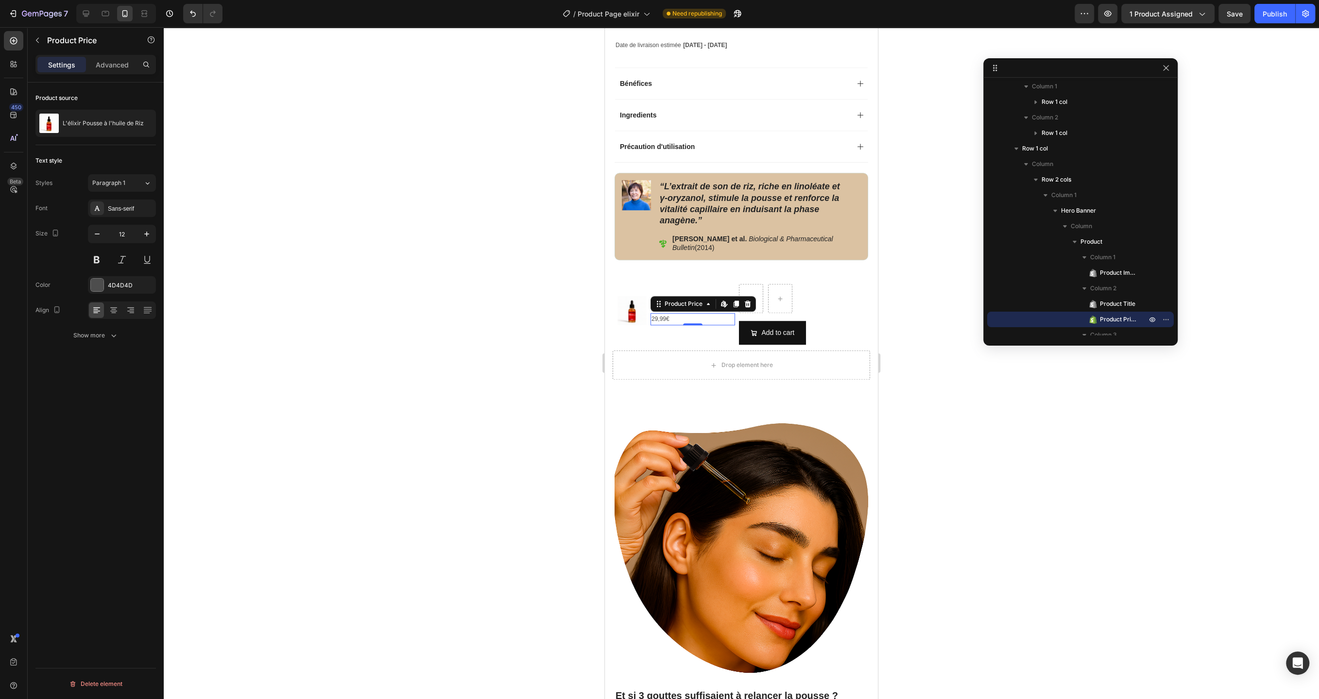
click at [487, 313] on div at bounding box center [741, 363] width 1155 height 672
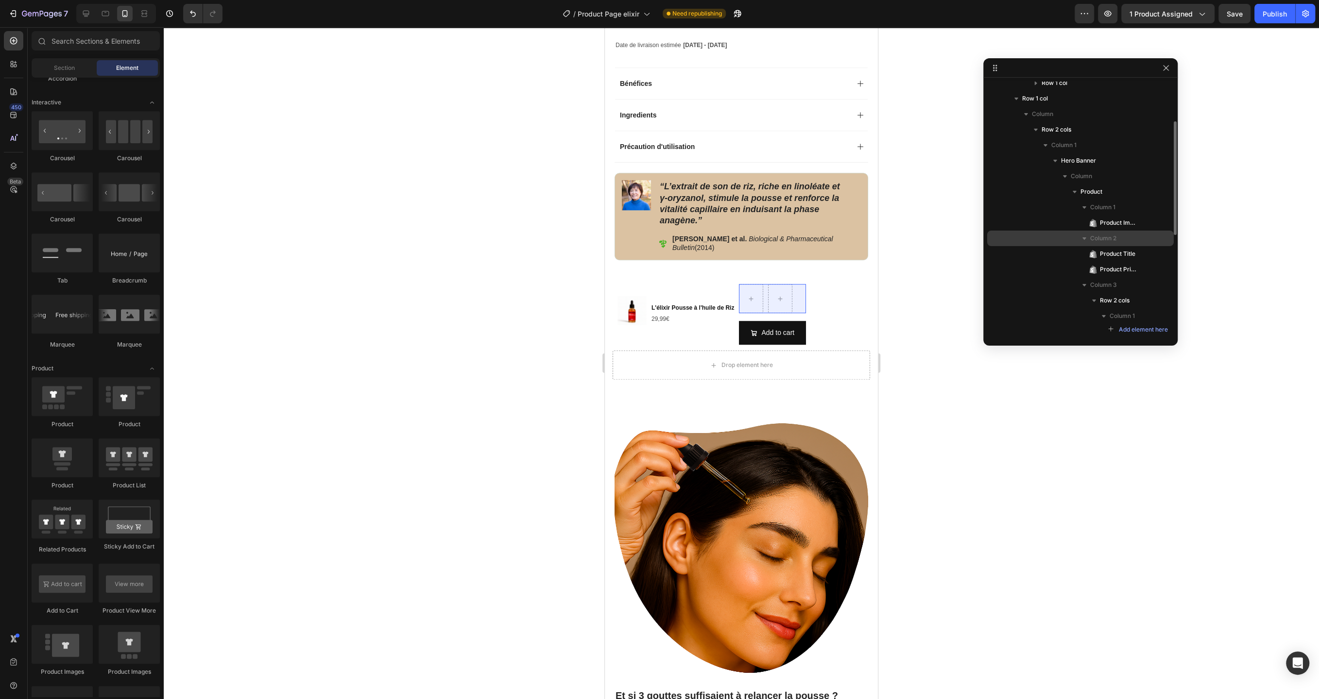
scroll to position [100, 0]
click at [800, 313] on div "Row" at bounding box center [772, 298] width 67 height 29
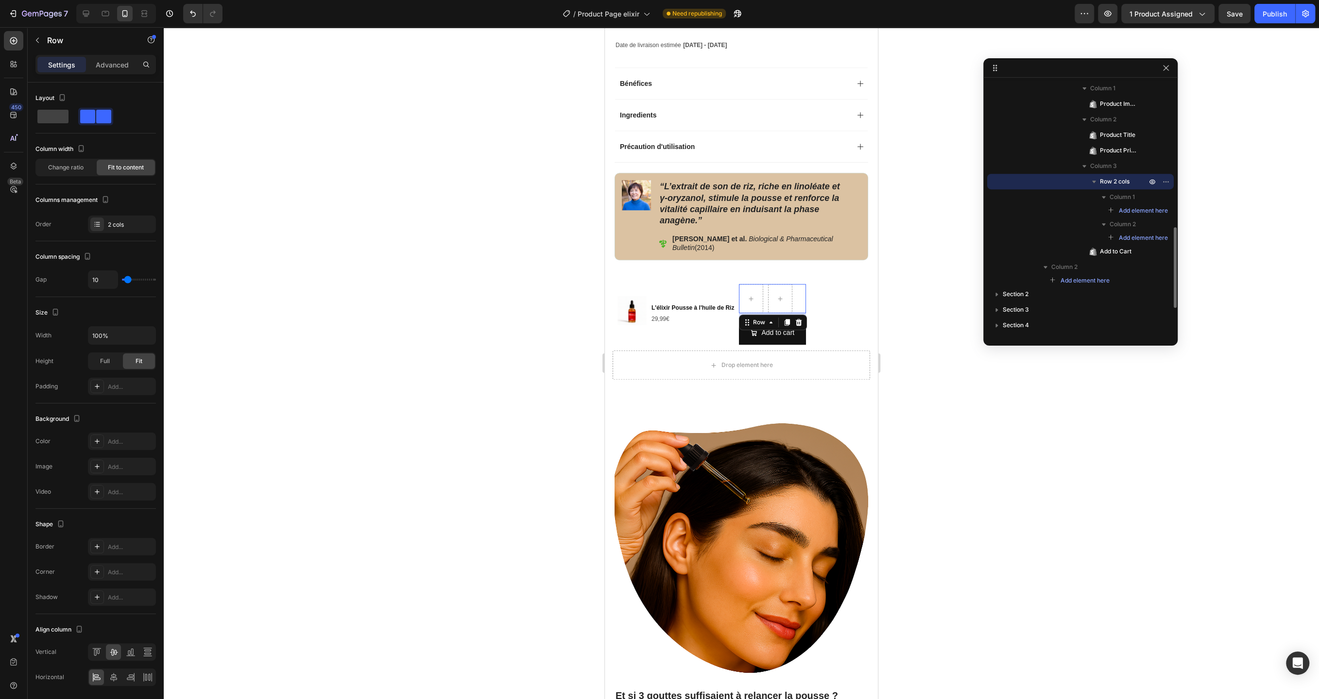
scroll to position [453, 0]
click at [797, 326] on icon at bounding box center [799, 323] width 8 height 8
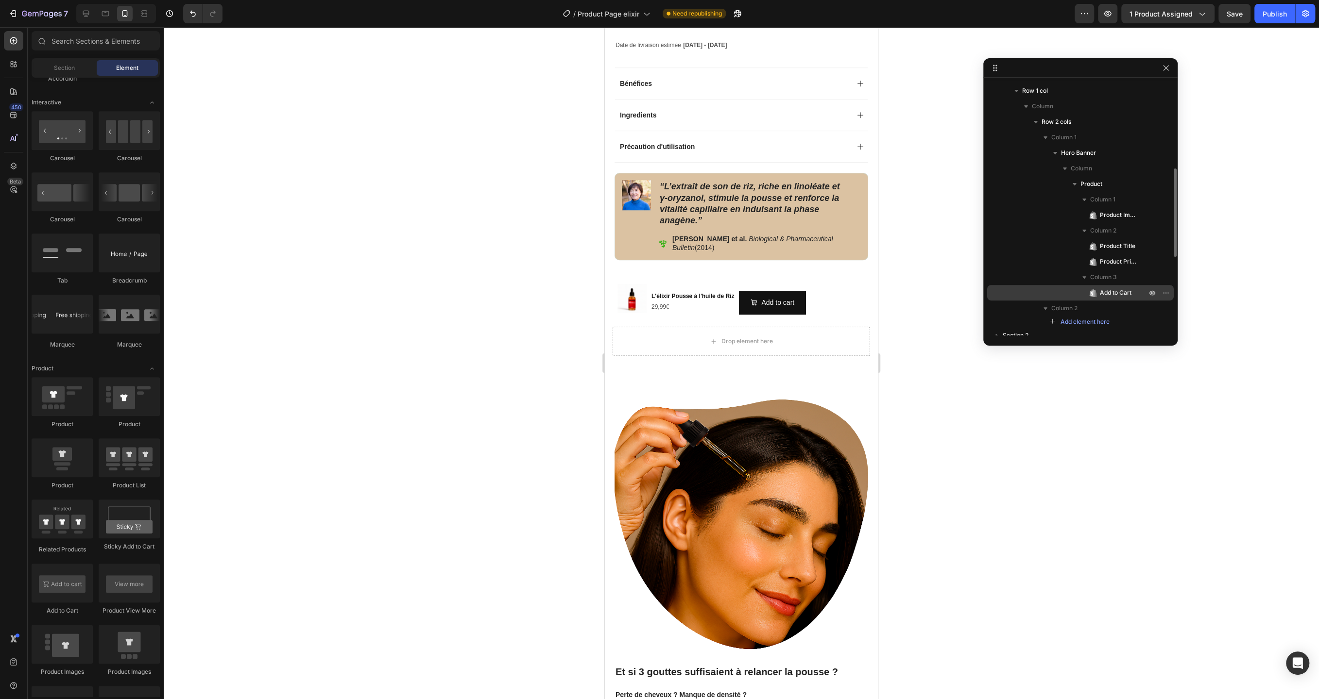
scroll to position [347, 0]
click at [782, 315] on button "Add to cart" at bounding box center [772, 303] width 67 height 24
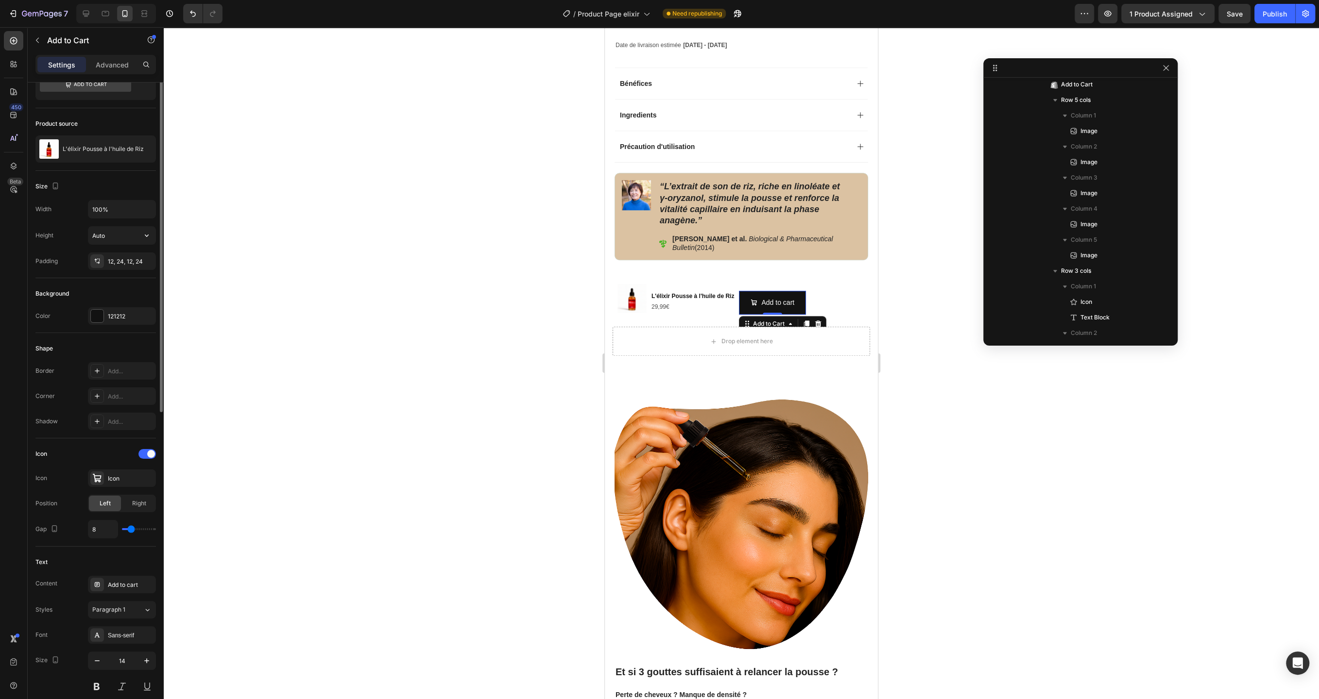
scroll to position [0, 0]
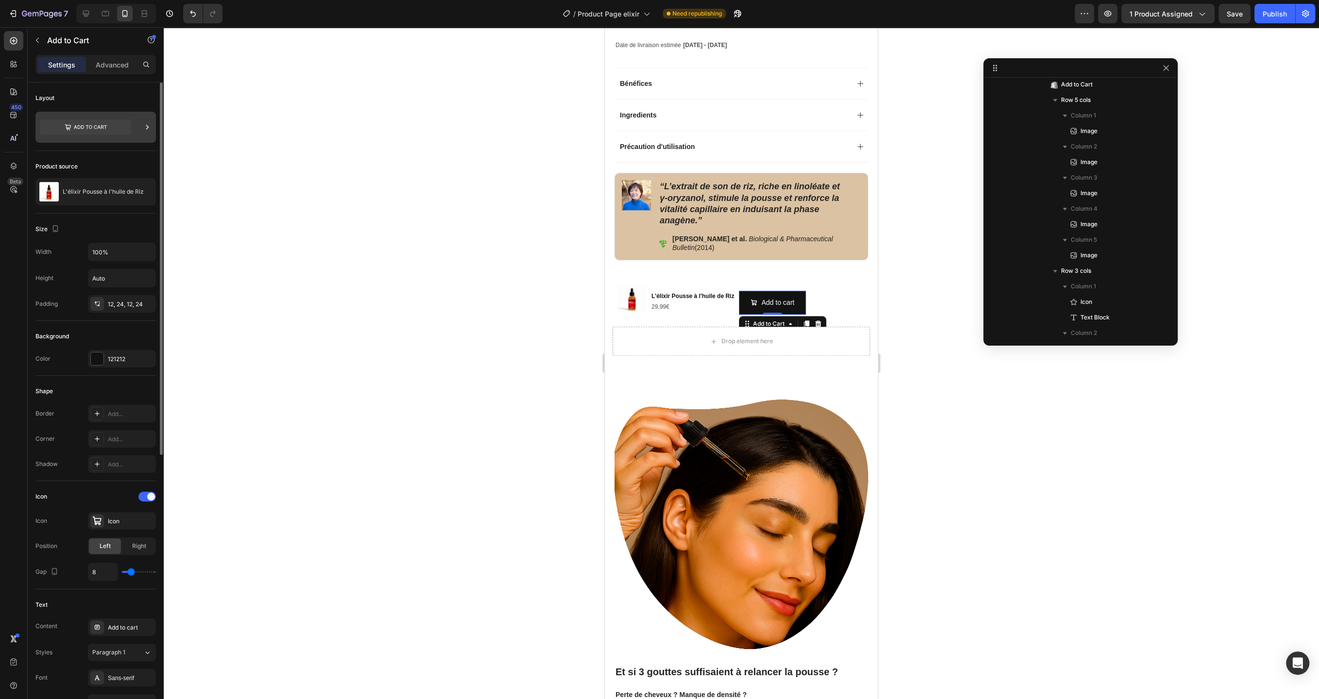
click at [100, 124] on icon at bounding box center [85, 127] width 91 height 15
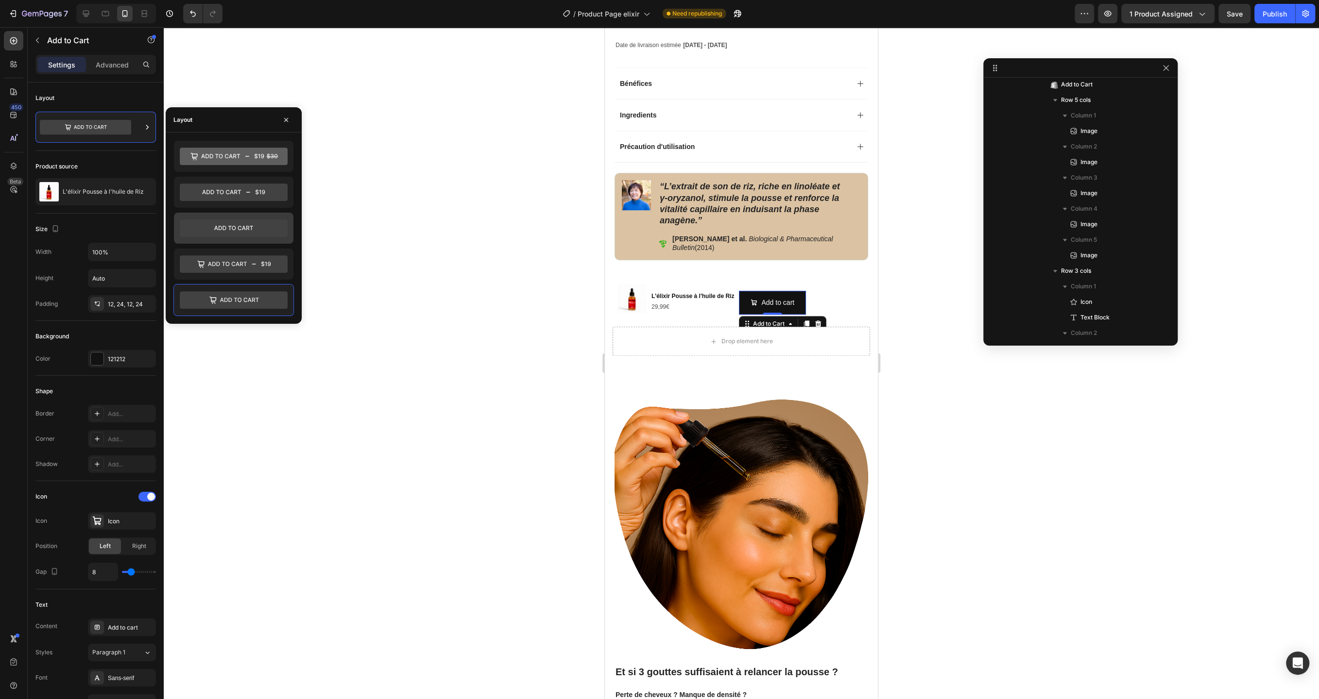
click at [250, 226] on icon at bounding box center [234, 228] width 108 height 17
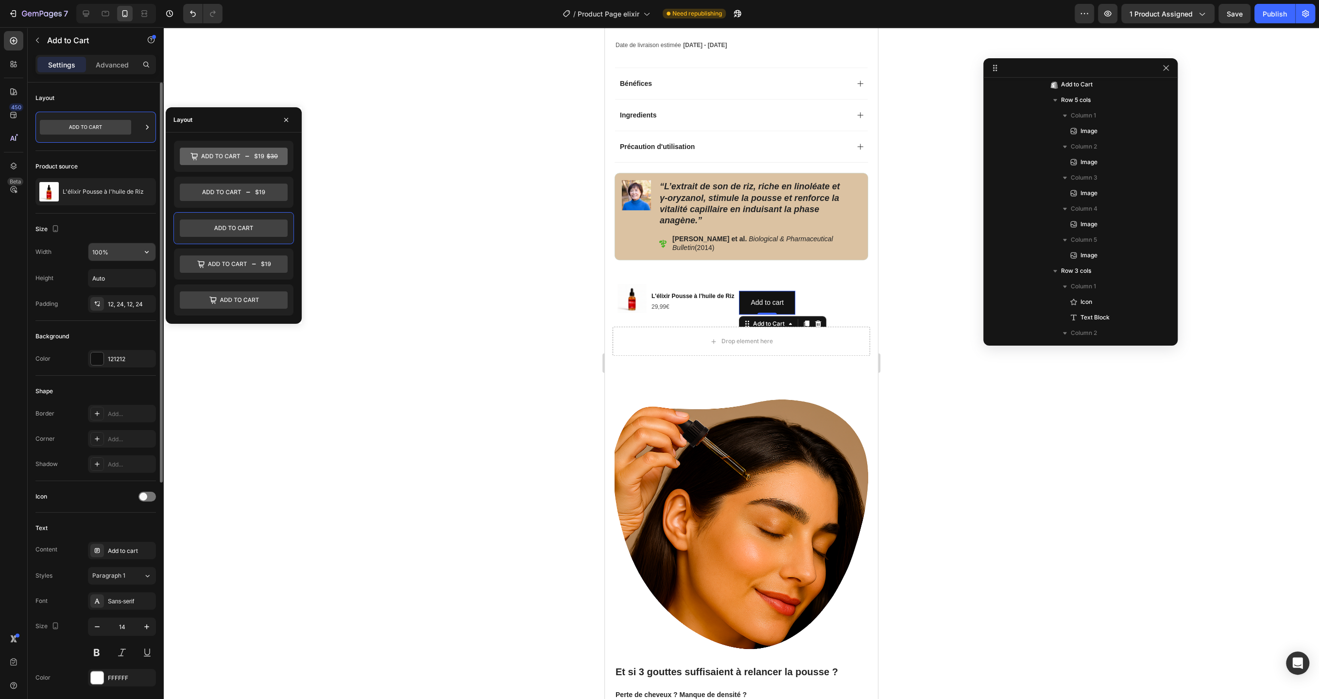
click at [106, 253] on input "100%" at bounding box center [121, 251] width 67 height 17
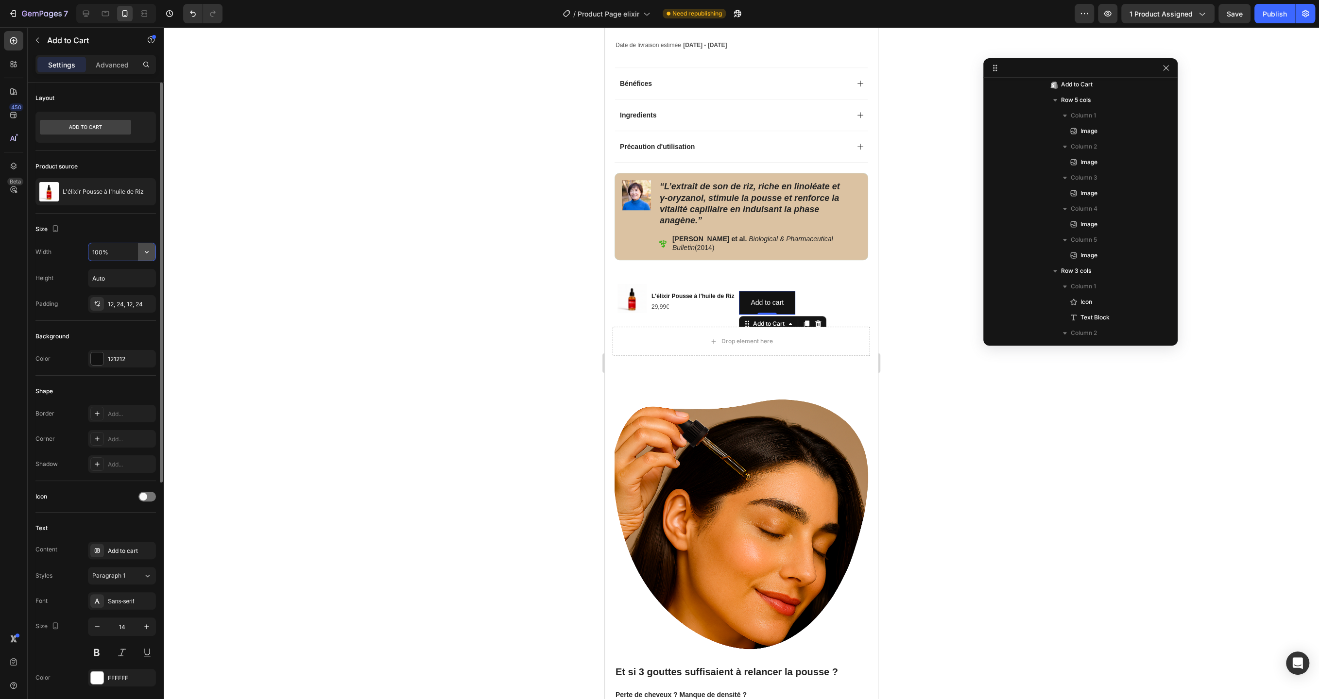
click at [140, 250] on button "button" at bounding box center [146, 251] width 17 height 17
click at [122, 250] on input "100%" at bounding box center [121, 251] width 67 height 17
drag, startPoint x: 122, startPoint y: 250, endPoint x: 86, endPoint y: 250, distance: 35.9
click at [86, 250] on div "Width 100%" at bounding box center [95, 252] width 120 height 18
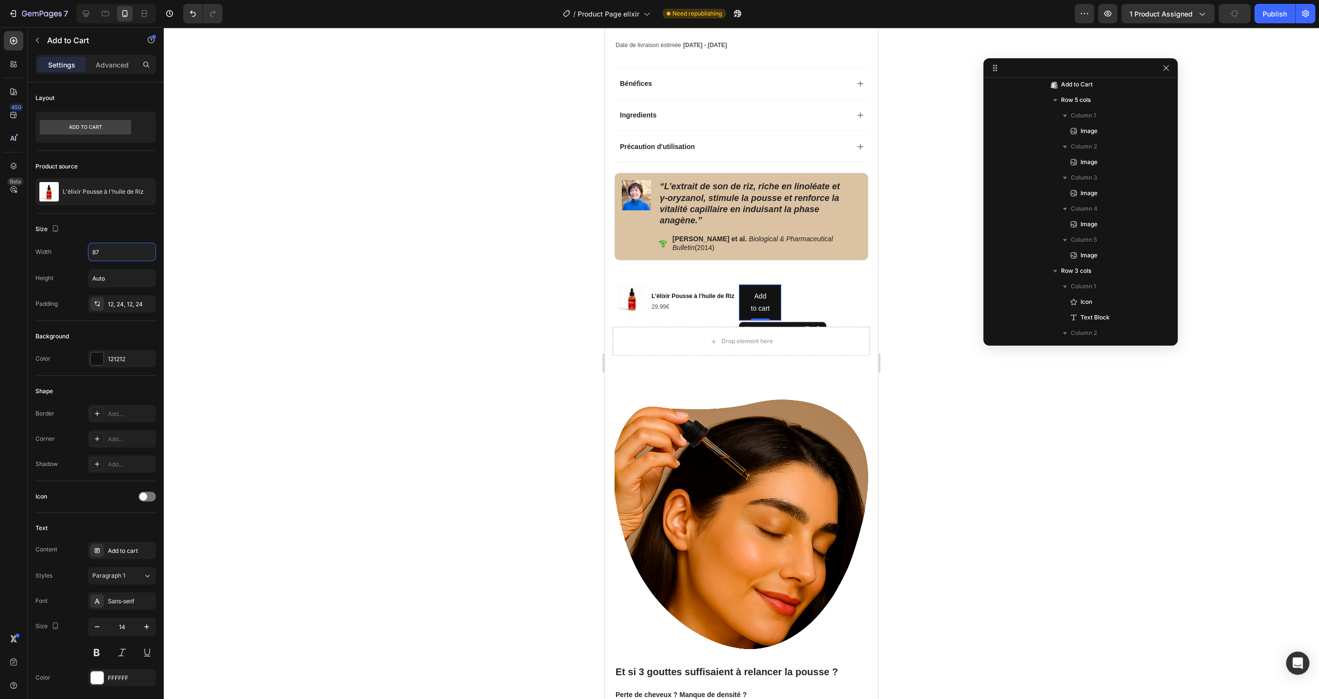
type input "87"
click at [125, 306] on div "12, 24, 12, 24" at bounding box center [122, 304] width 28 height 9
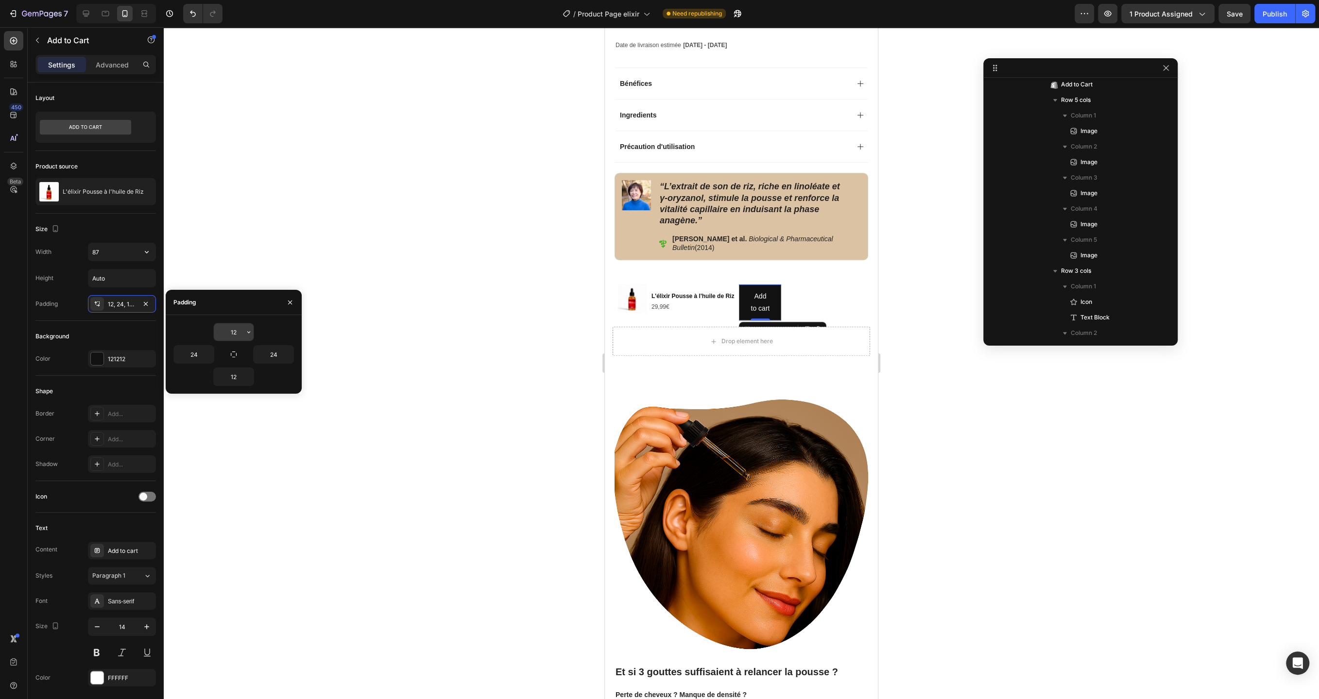
click at [241, 333] on input "12" at bounding box center [234, 331] width 40 height 17
type input "10"
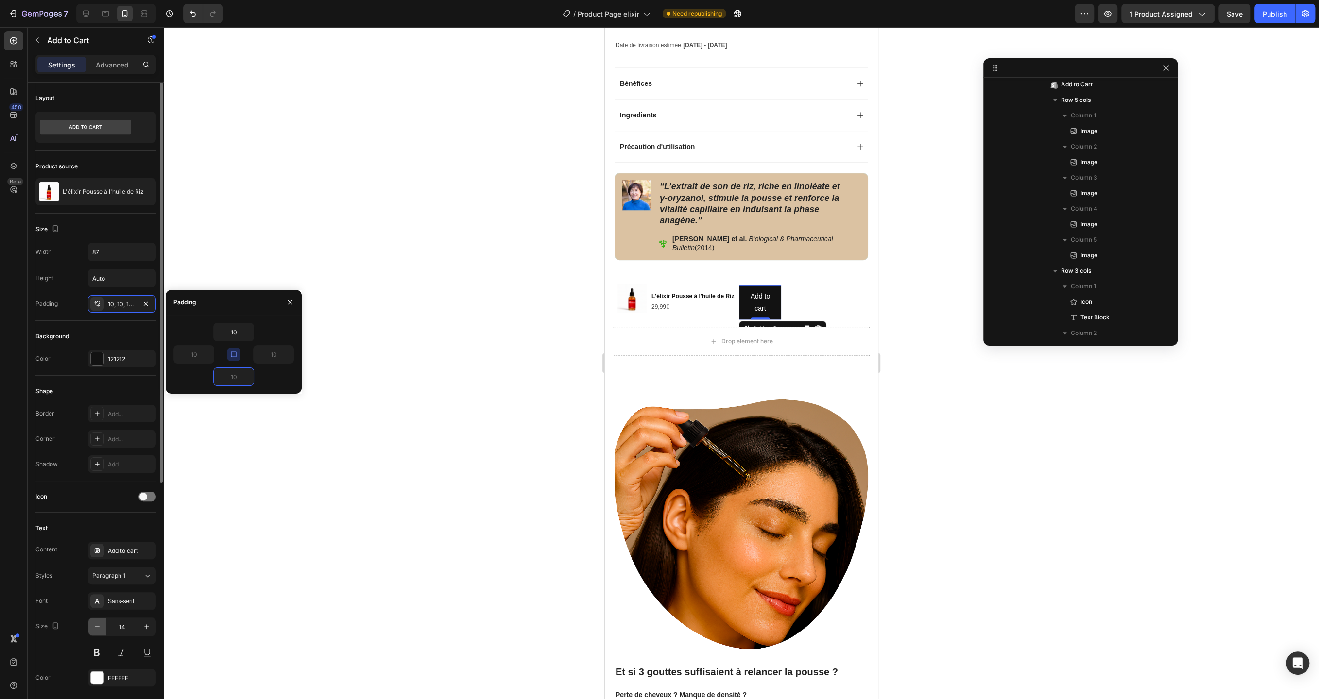
click at [97, 628] on icon "button" at bounding box center [97, 627] width 10 height 10
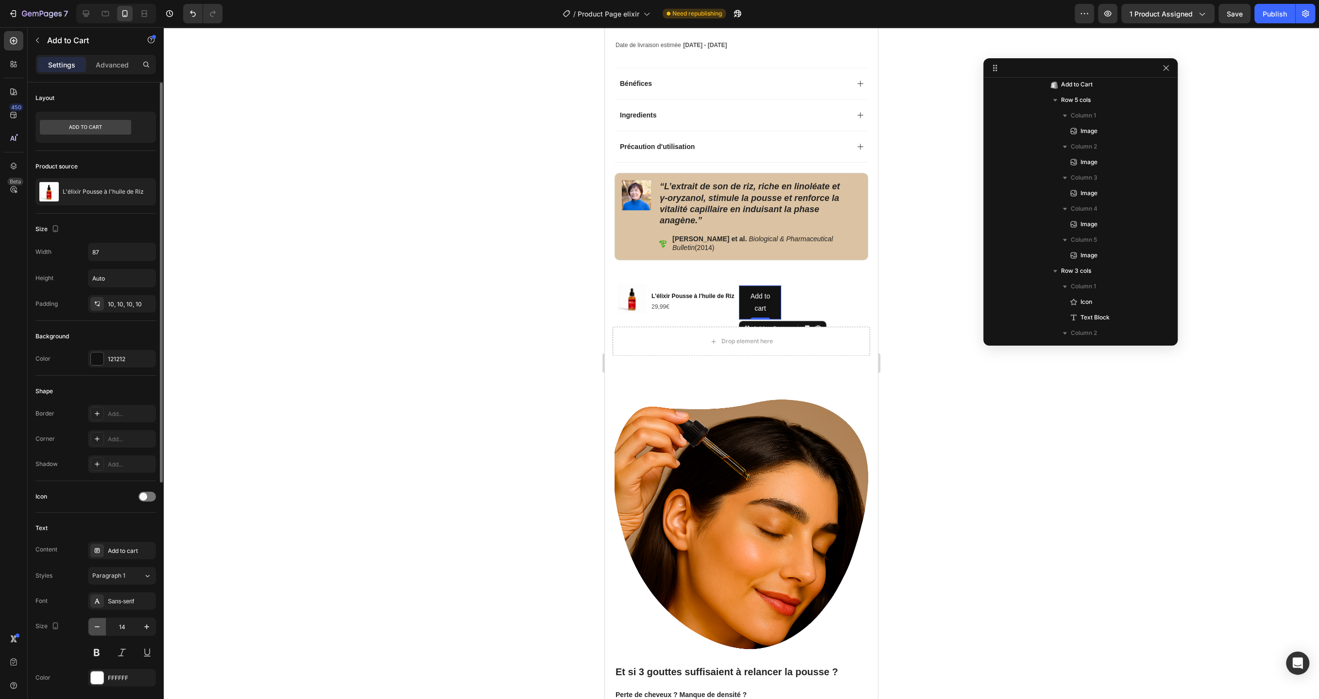
click at [97, 628] on icon "button" at bounding box center [97, 627] width 10 height 10
type input "12"
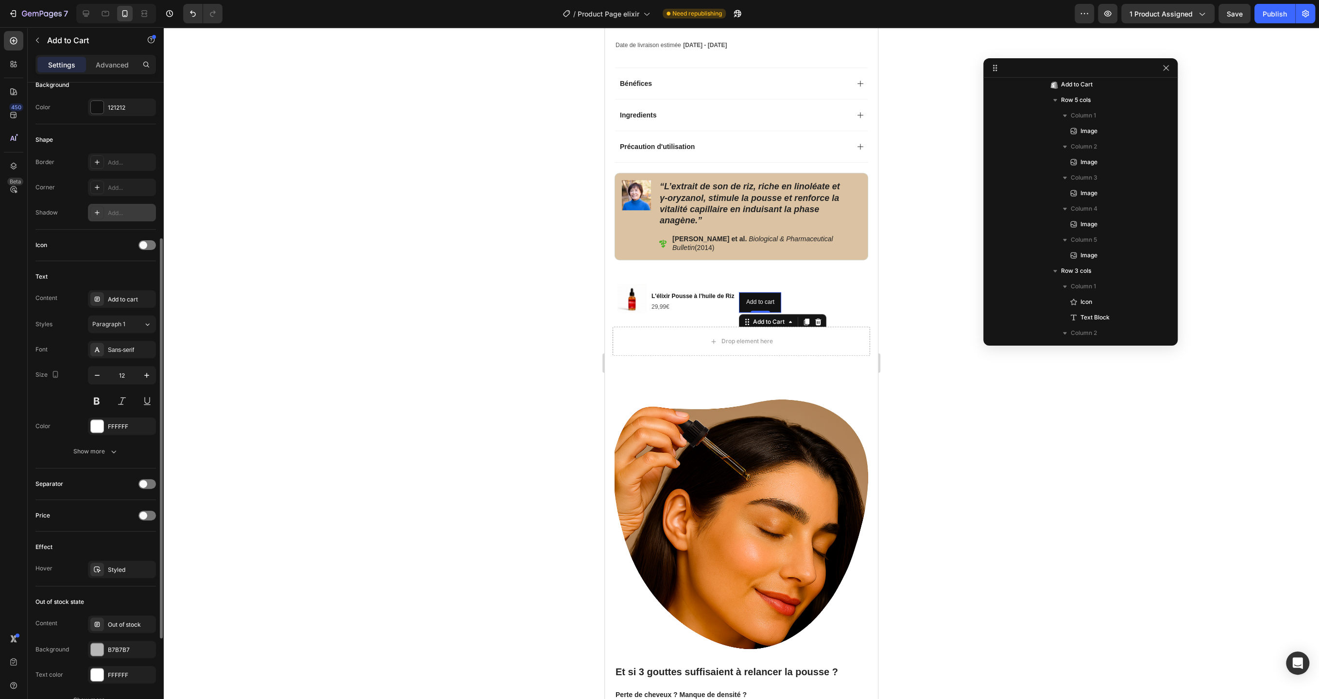
scroll to position [393, 0]
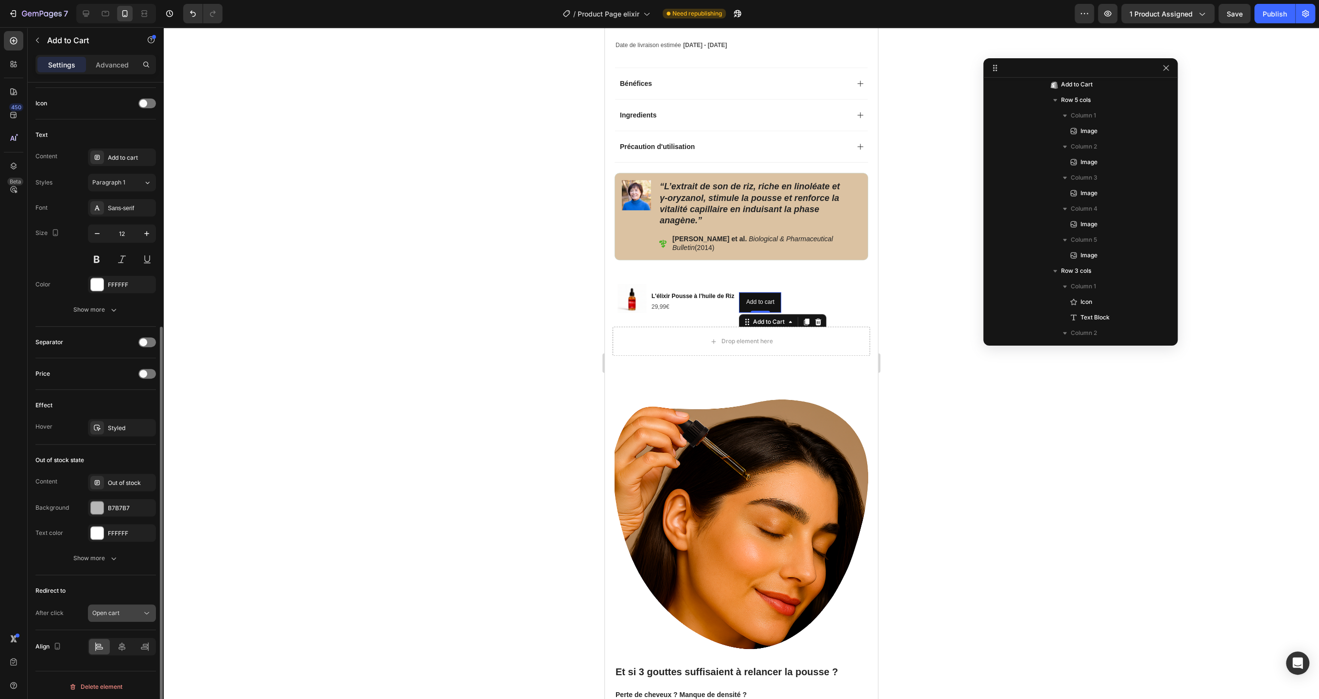
click at [142, 609] on icon at bounding box center [147, 614] width 10 height 10
click at [130, 652] on span "Go to checkout" at bounding box center [113, 652] width 42 height 9
click at [142, 647] on icon at bounding box center [144, 648] width 7 height 2
click at [766, 308] on div "Add to cart" at bounding box center [760, 302] width 28 height 11
click at [739, 292] on button "AJOUTER" at bounding box center [760, 302] width 42 height 20
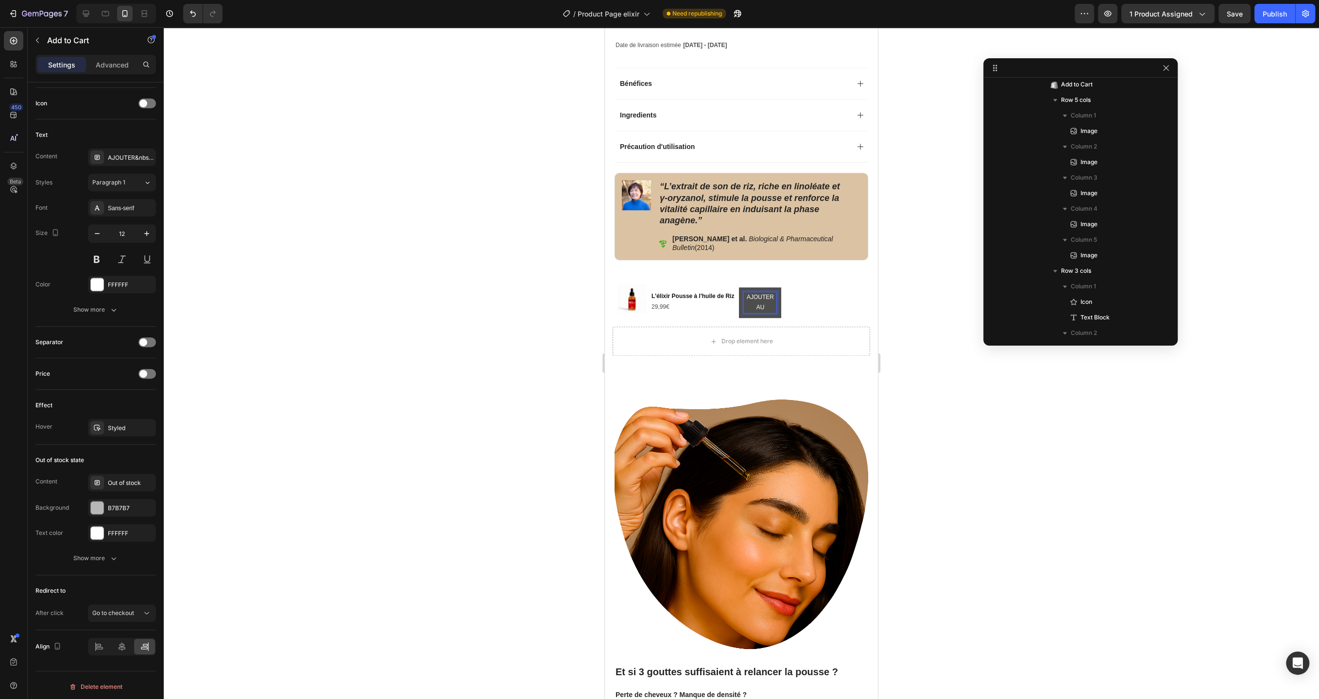
scroll to position [685, 0]
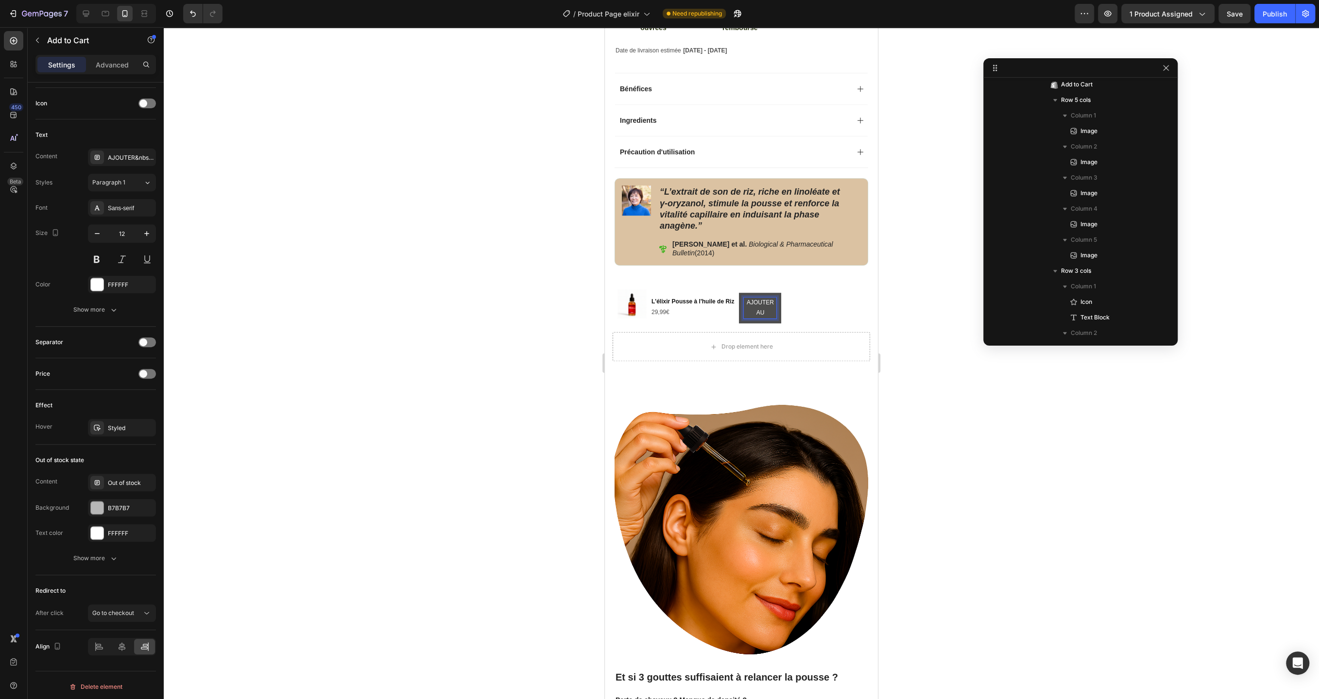
click at [739, 293] on button "AJOUTER AU" at bounding box center [760, 308] width 42 height 31
click at [440, 365] on div at bounding box center [741, 363] width 1155 height 672
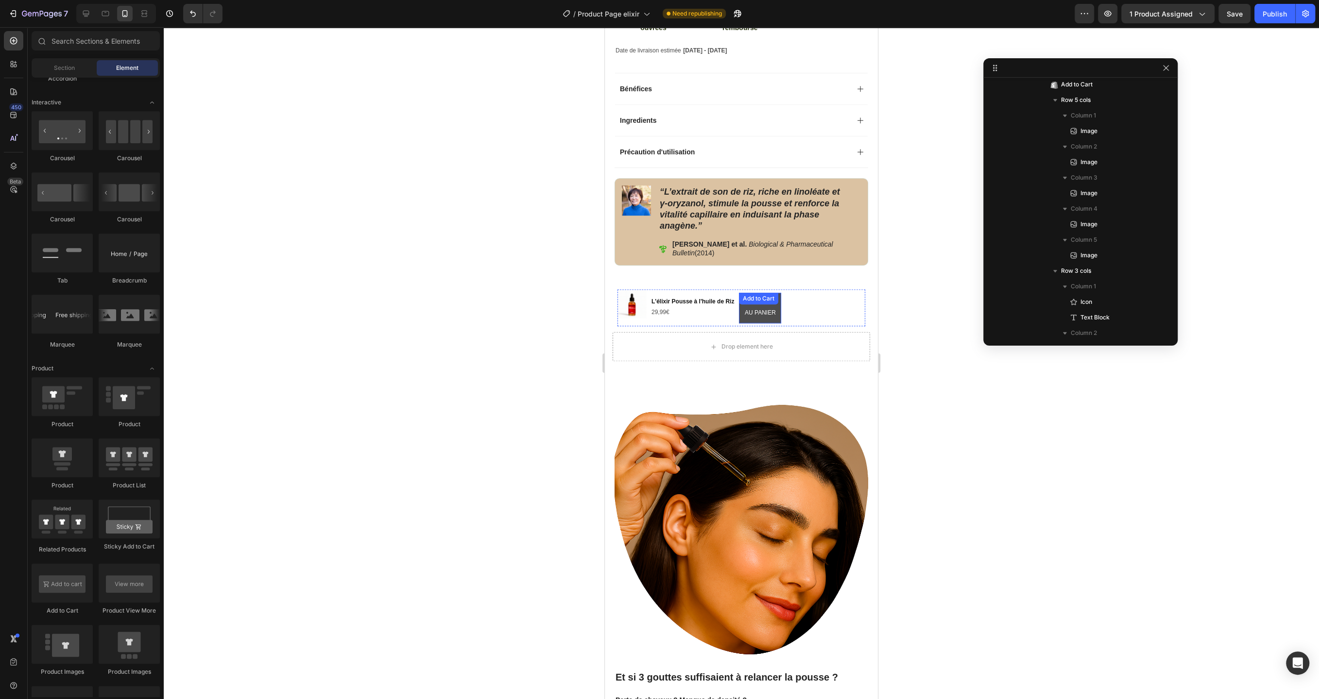
click at [779, 323] on div "AJOUTER AU PANIER Add to Cart" at bounding box center [760, 308] width 42 height 31
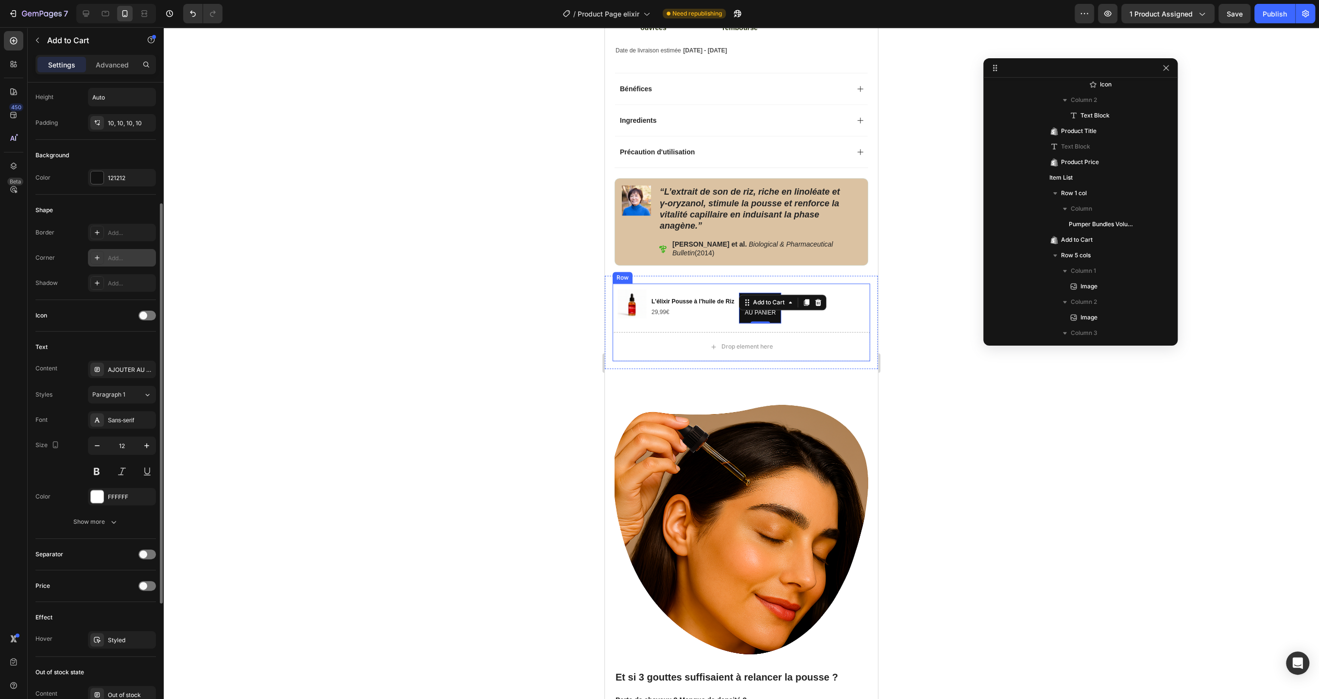
scroll to position [189, 0]
click at [106, 513] on div "Show more" at bounding box center [95, 514] width 45 height 10
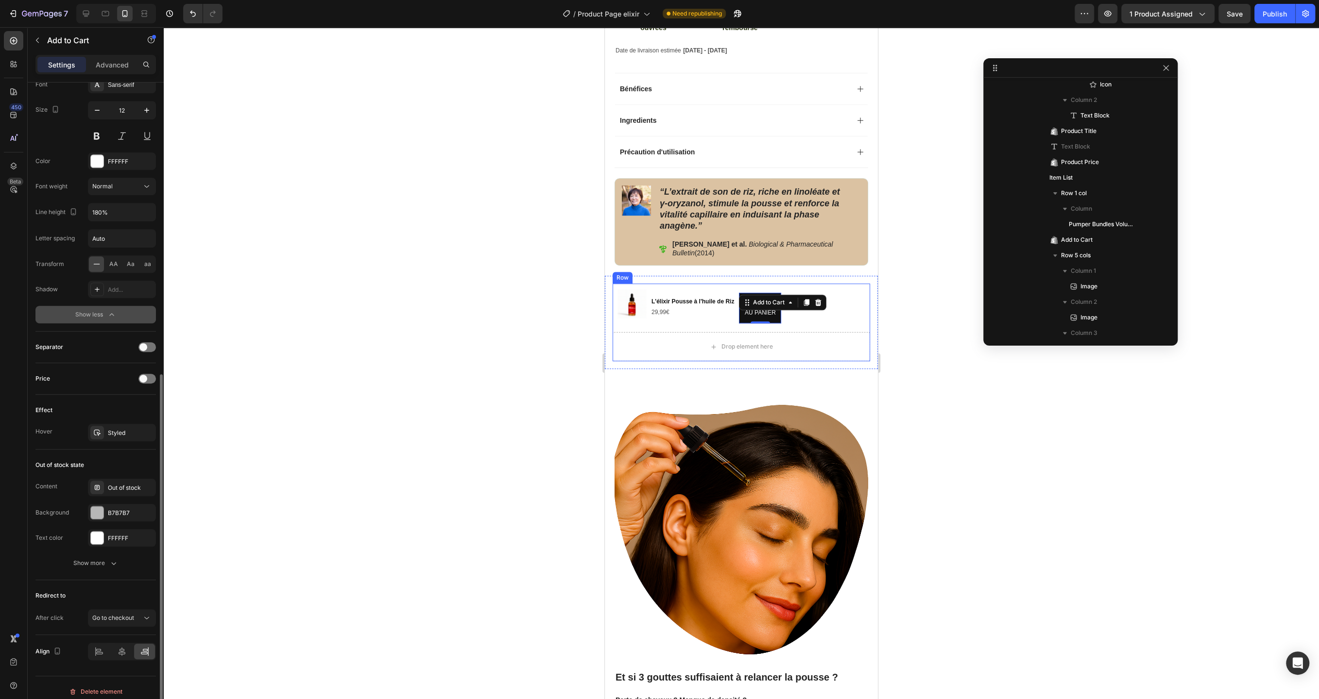
scroll to position [521, 0]
click at [100, 555] on div "Show more" at bounding box center [95, 560] width 45 height 10
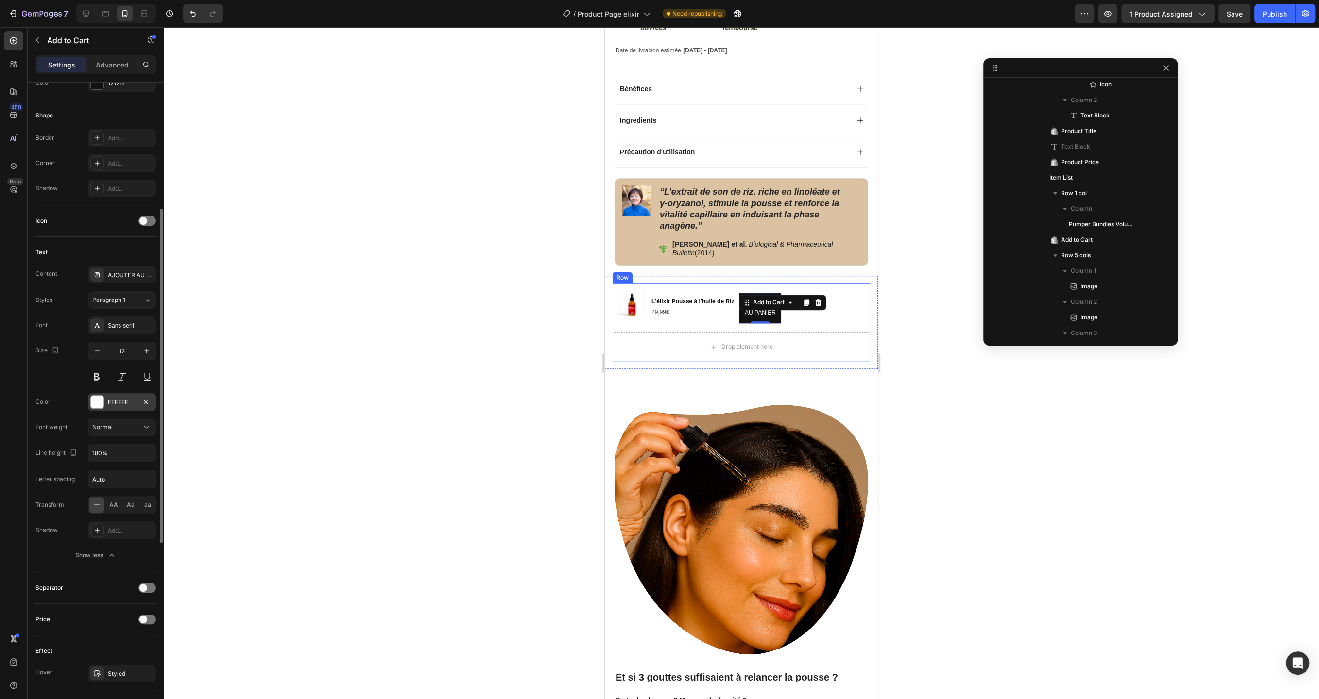
scroll to position [278, 0]
click at [118, 507] on div "AA" at bounding box center [113, 503] width 15 height 16
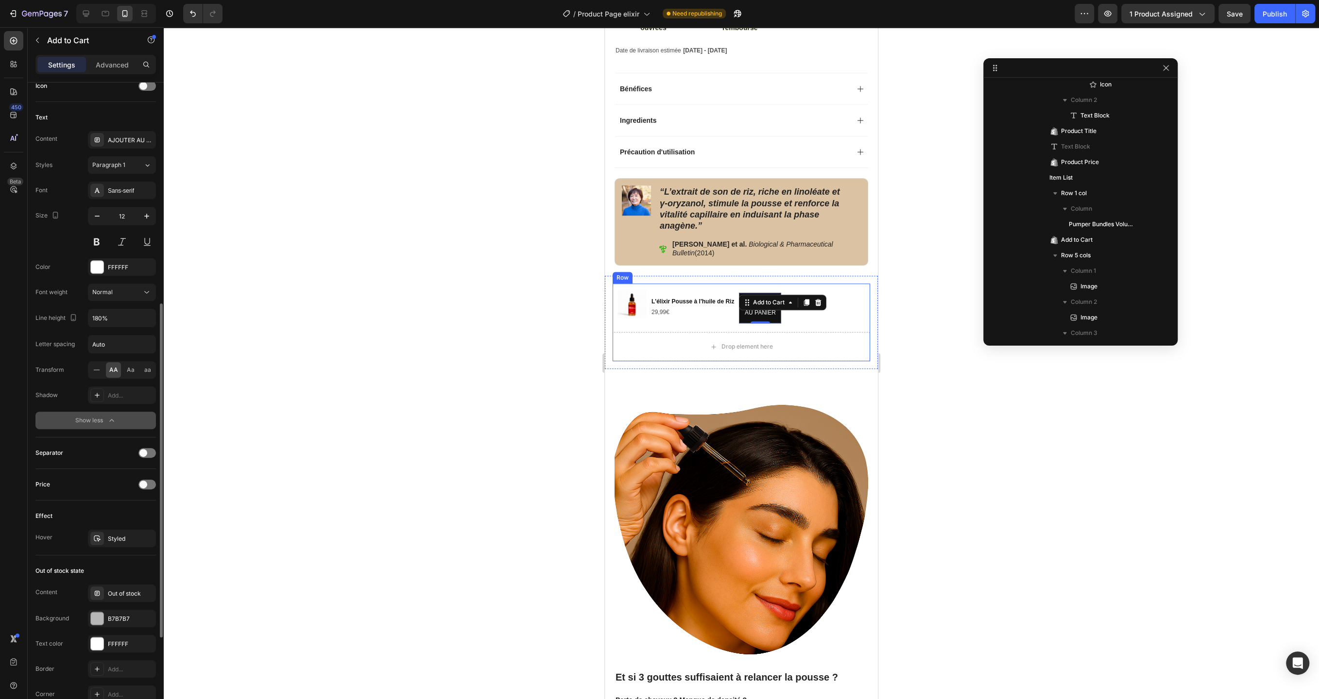
scroll to position [416, 0]
click at [116, 538] on div "Styled" at bounding box center [122, 533] width 68 height 17
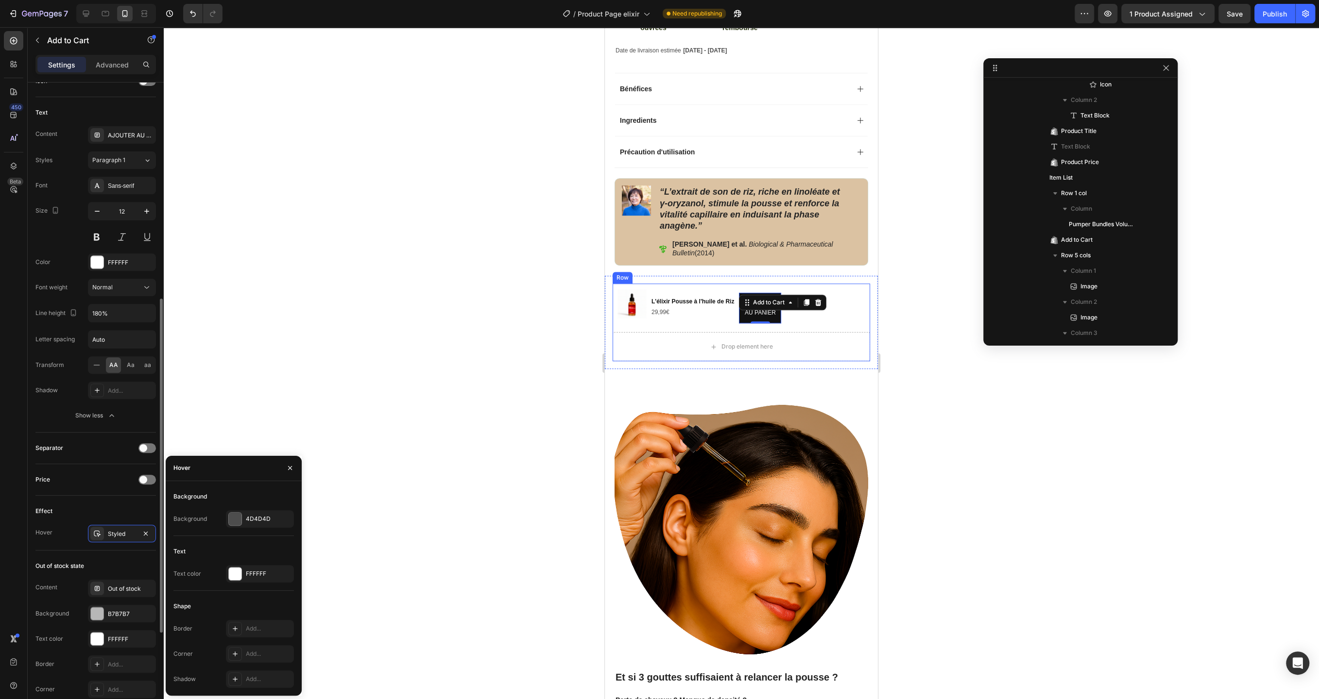
click at [117, 558] on div "Out of stock state" at bounding box center [95, 566] width 120 height 16
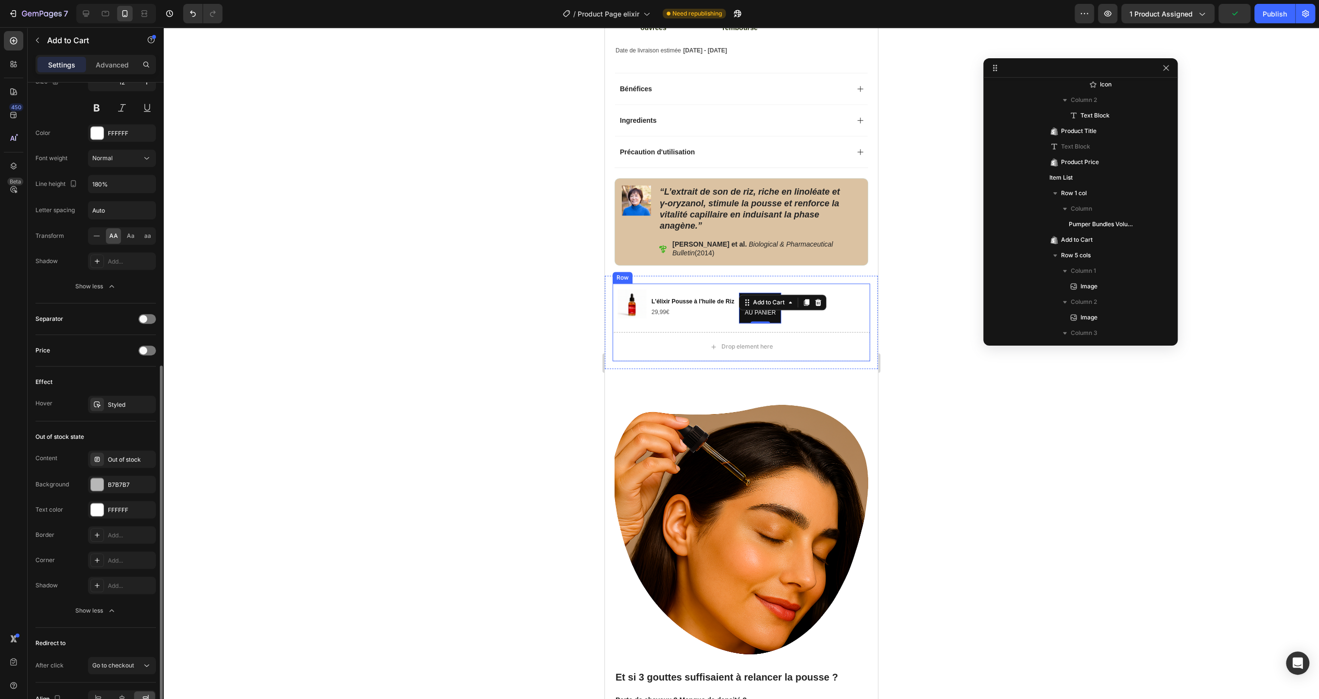
scroll to position [596, 0]
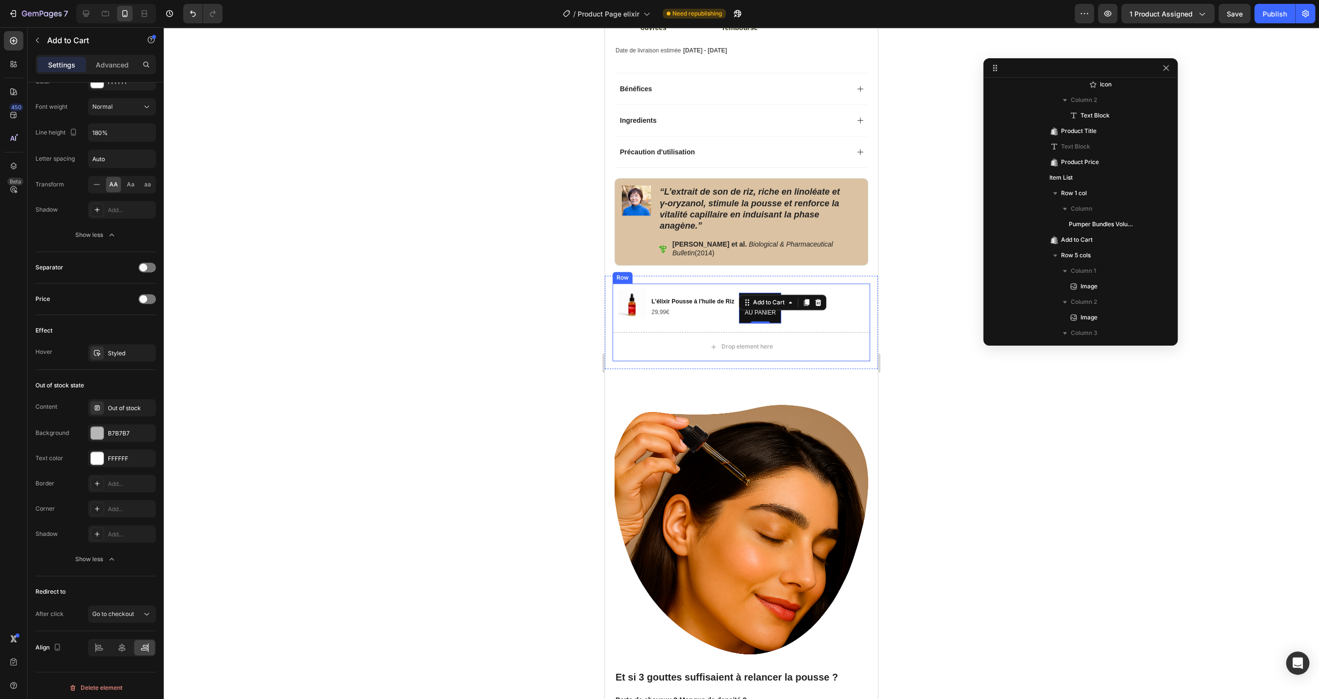
click at [442, 418] on div at bounding box center [741, 363] width 1155 height 672
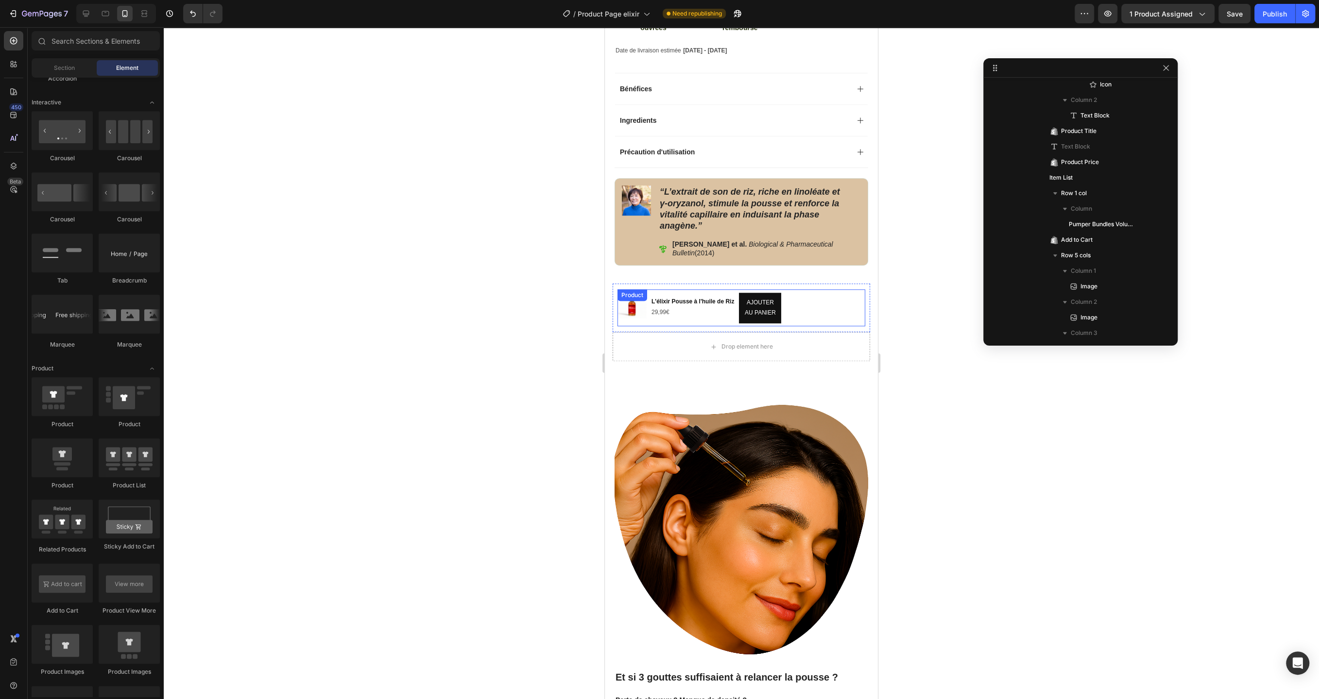
click at [801, 326] on div "Product Images L'élixir Pousse à l'huile de Riz Product Title 29,99€ Product Pr…" at bounding box center [741, 307] width 248 height 37
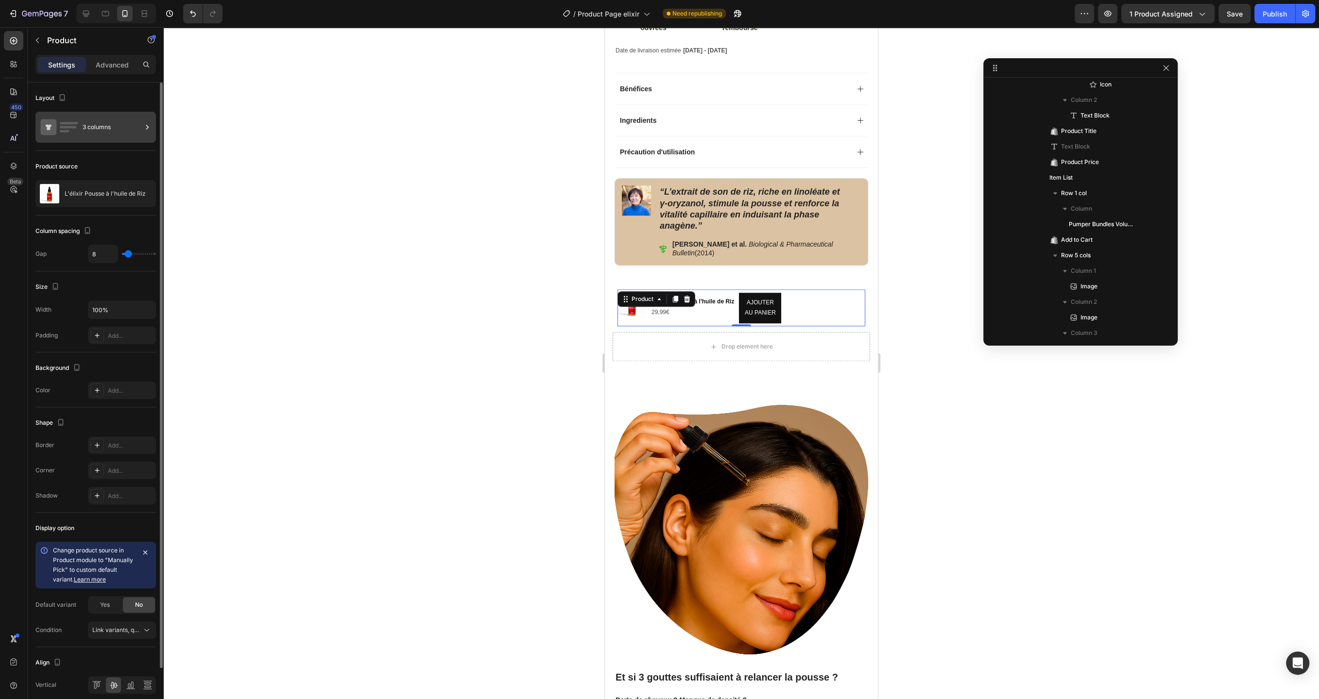
click at [106, 127] on div "3 columns" at bounding box center [112, 127] width 59 height 22
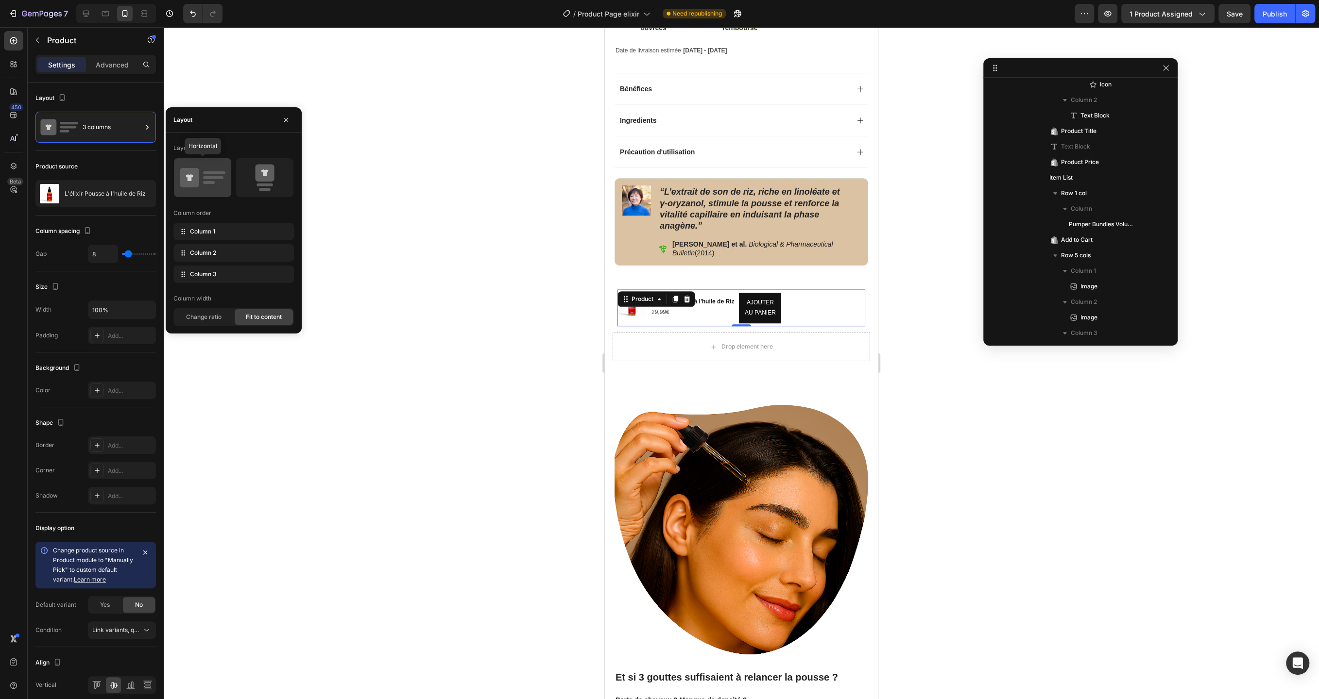
click at [203, 182] on icon at bounding box center [203, 177] width 46 height 27
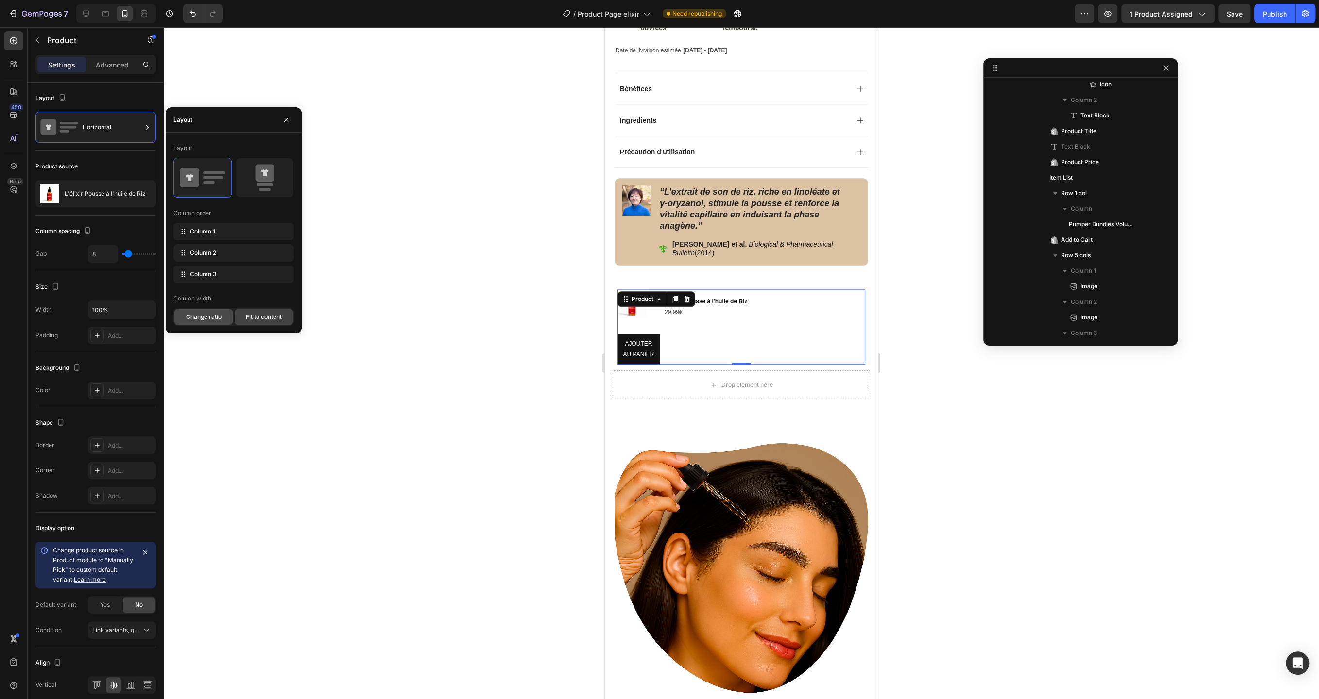
click at [209, 316] on span "Change ratio" at bounding box center [203, 317] width 35 height 9
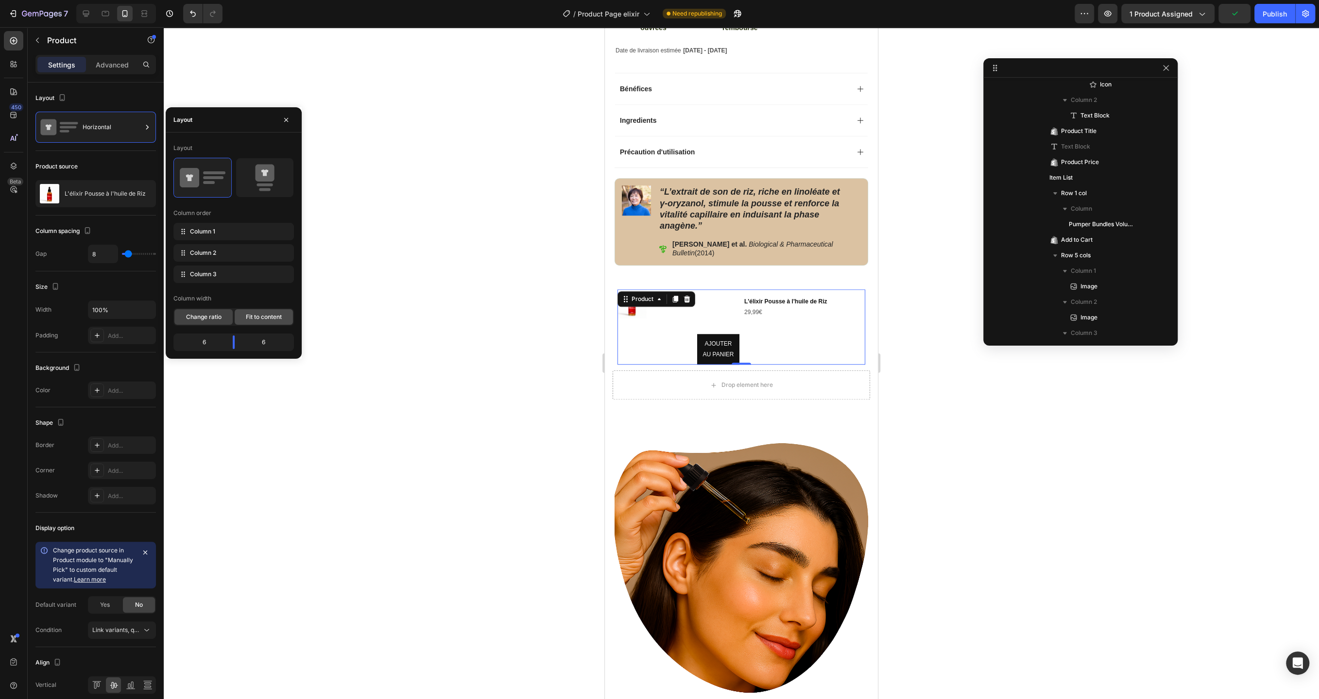
click at [259, 315] on span "Fit to content" at bounding box center [264, 317] width 36 height 9
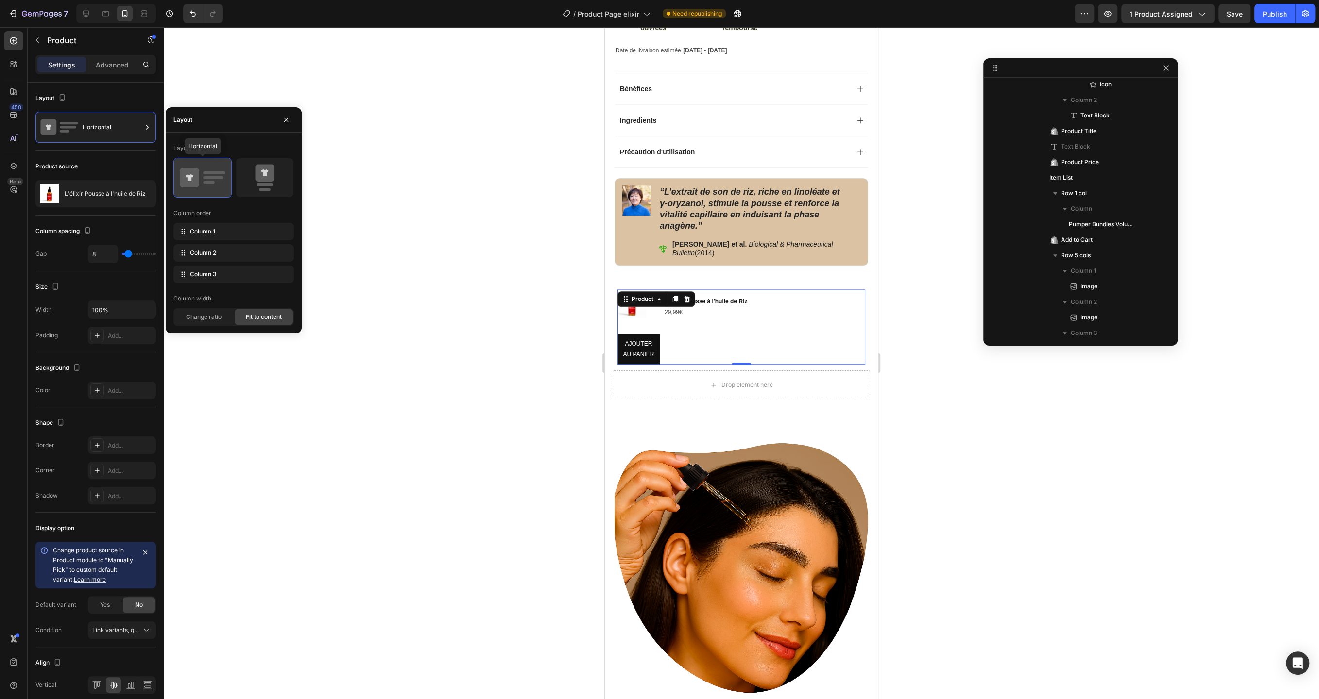
click at [220, 188] on icon at bounding box center [203, 177] width 46 height 27
click at [287, 120] on icon "button" at bounding box center [286, 120] width 4 height 4
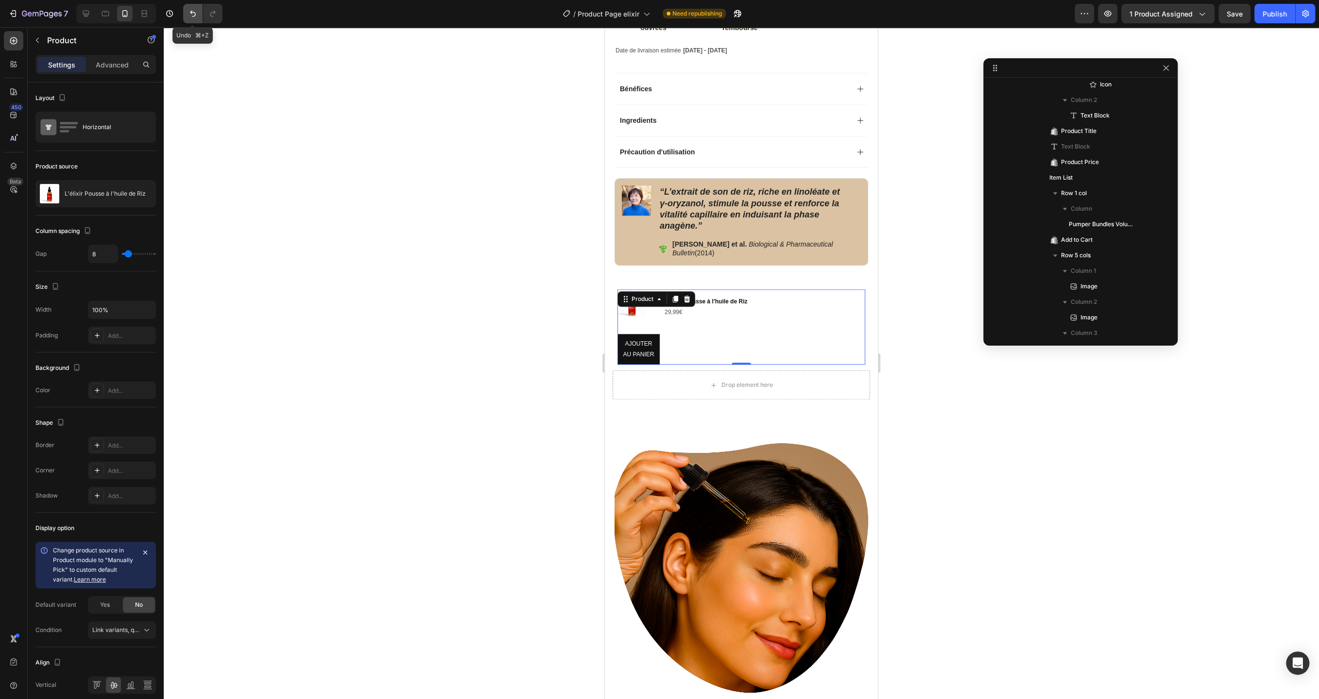
click at [190, 8] on button "Undo/Redo" at bounding box center [192, 13] width 19 height 19
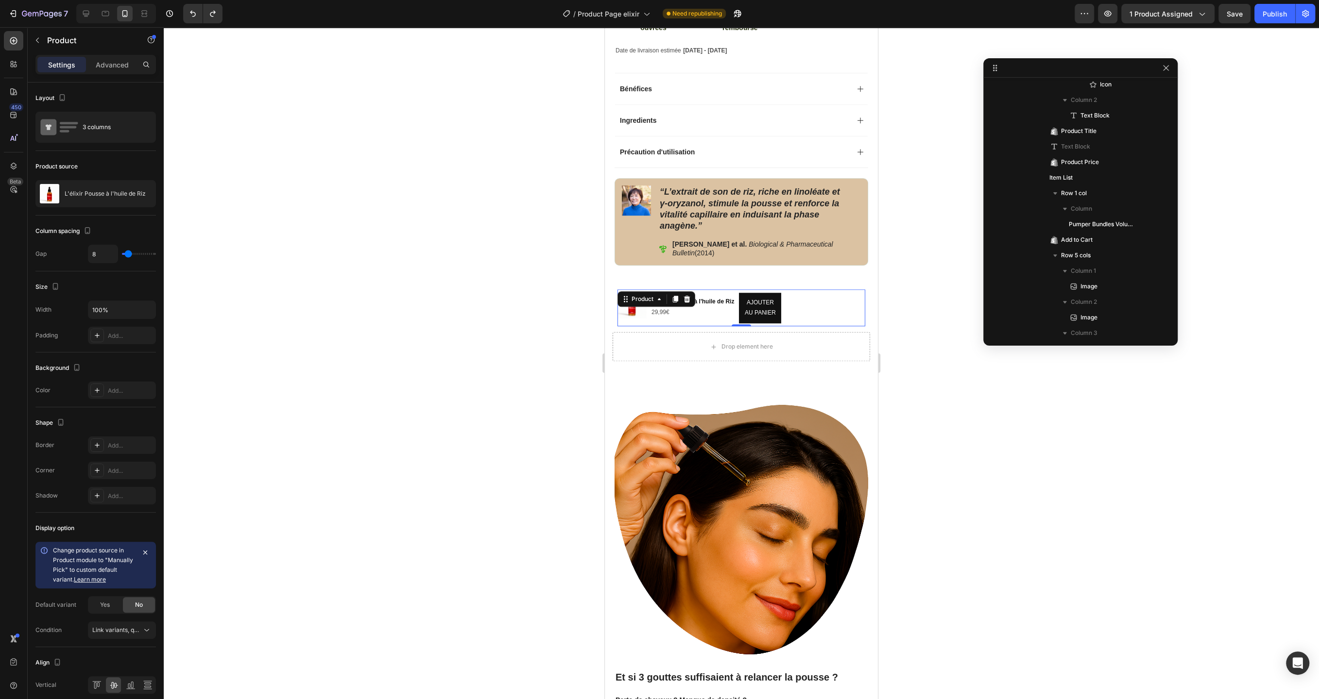
click at [331, 228] on div at bounding box center [741, 363] width 1155 height 672
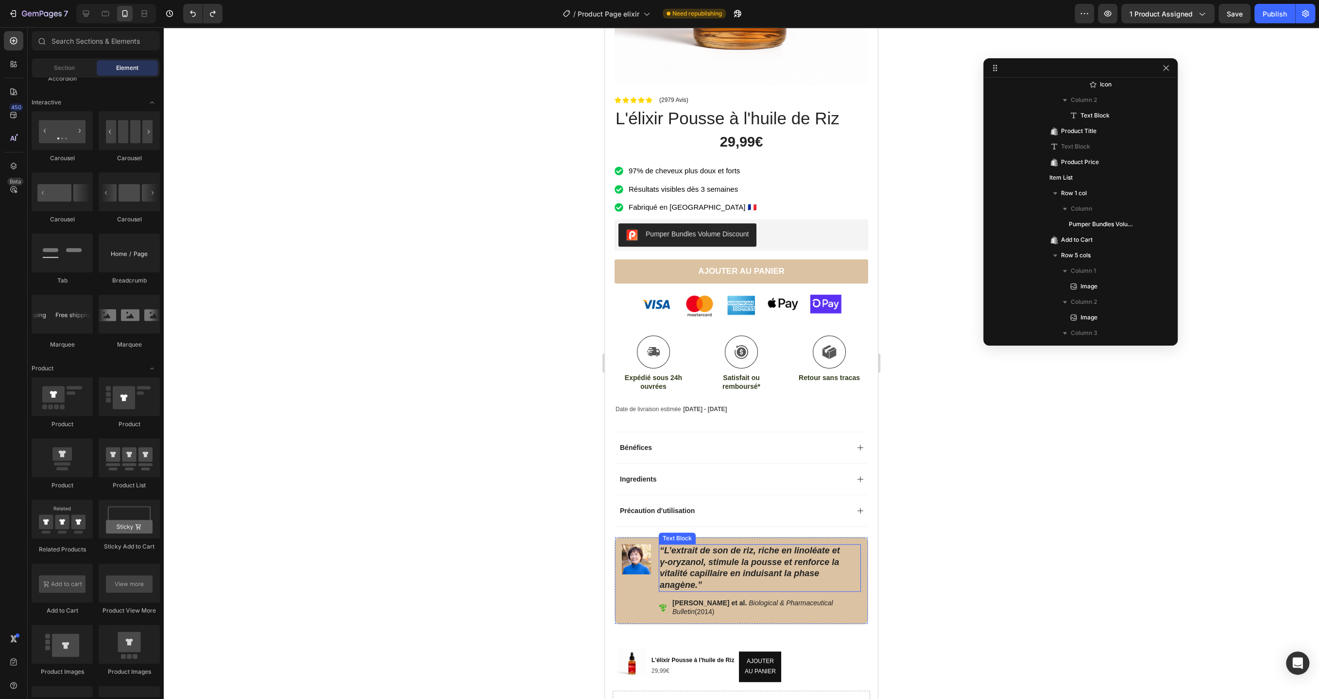
scroll to position [467, 0]
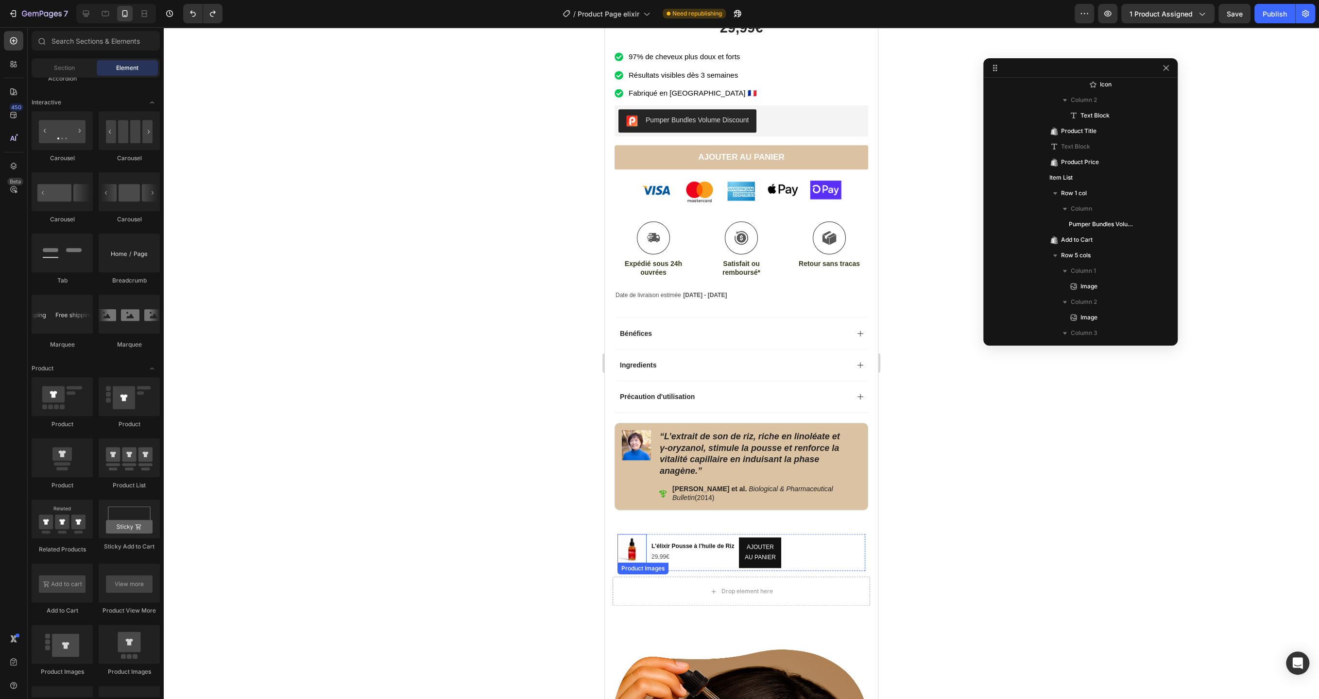
click at [630, 546] on img at bounding box center [631, 548] width 29 height 29
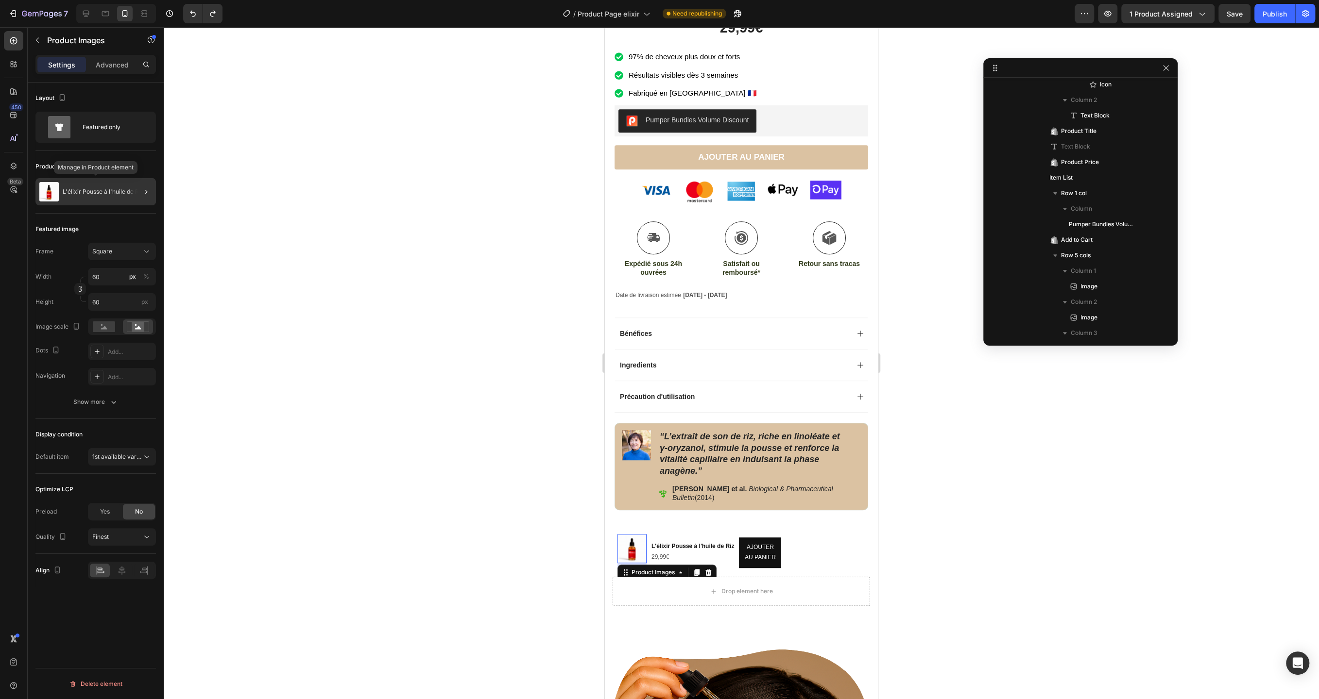
click at [88, 194] on p "L'élixir Pousse à l'huile de Riz" at bounding box center [103, 191] width 81 height 7
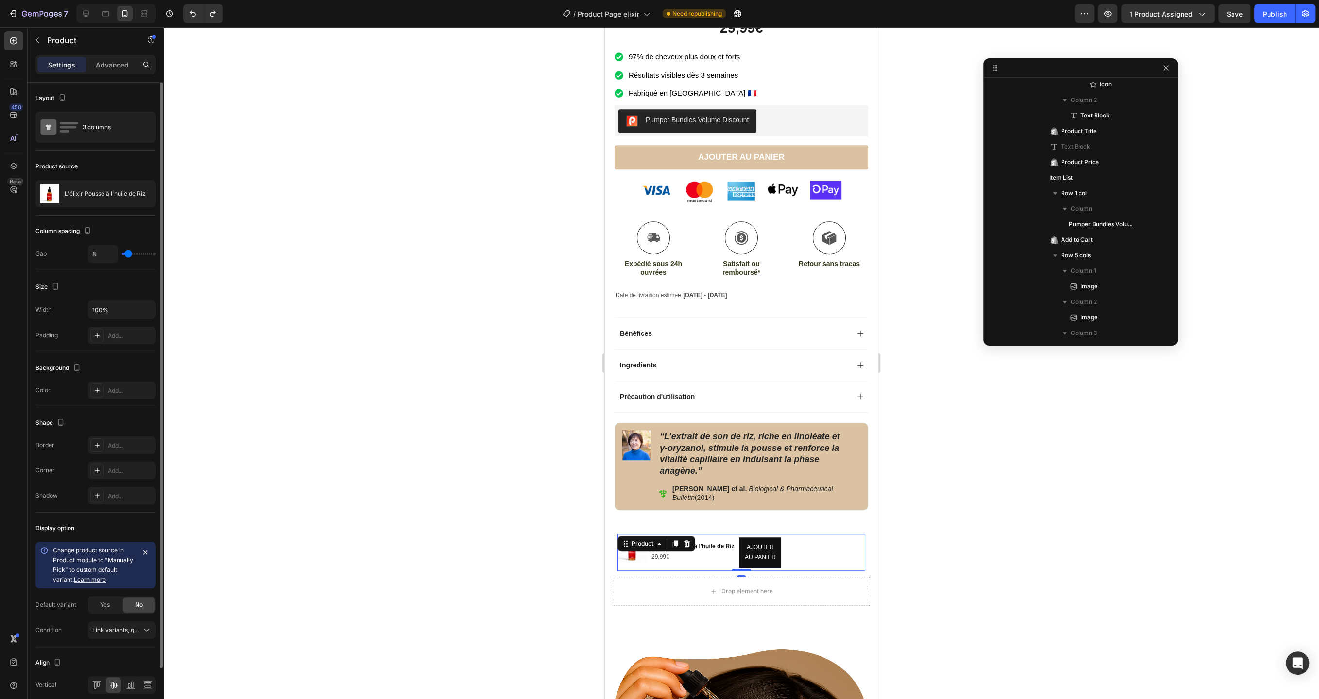
click at [88, 194] on p "L'élixir Pousse à l'huile de Riz" at bounding box center [105, 193] width 81 height 7
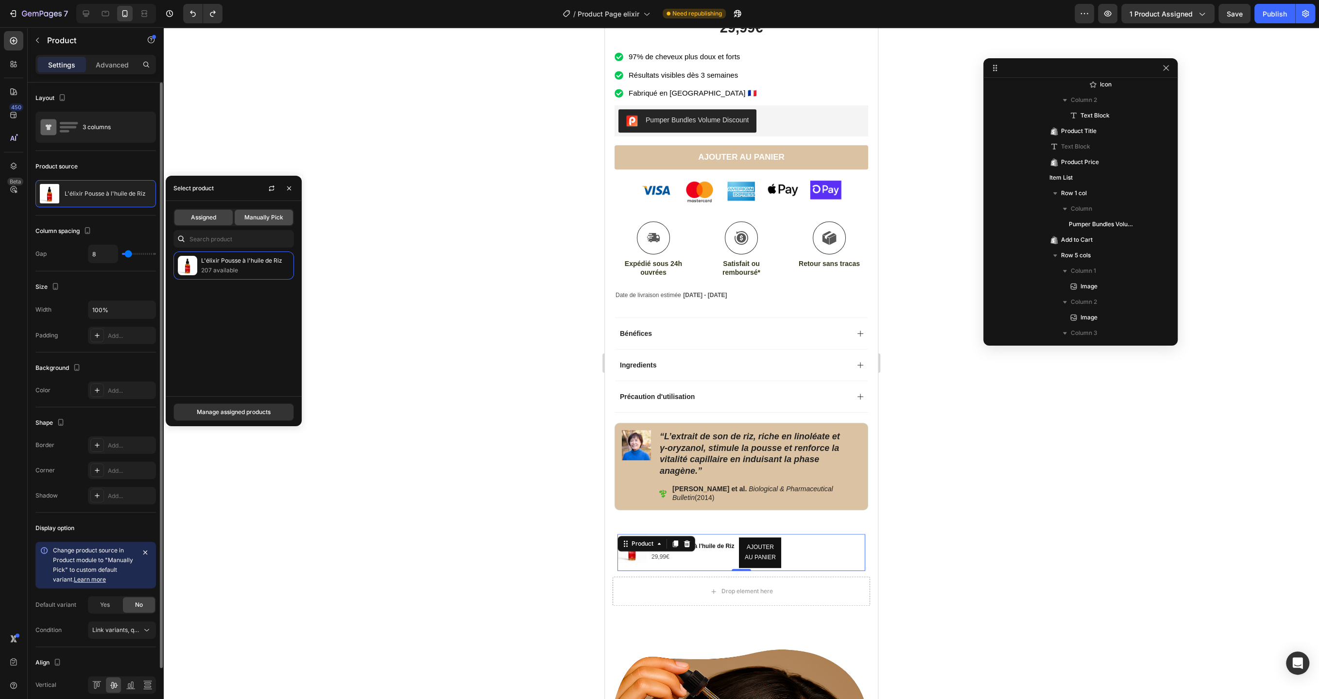
click at [250, 219] on span "Manually Pick" at bounding box center [263, 217] width 39 height 9
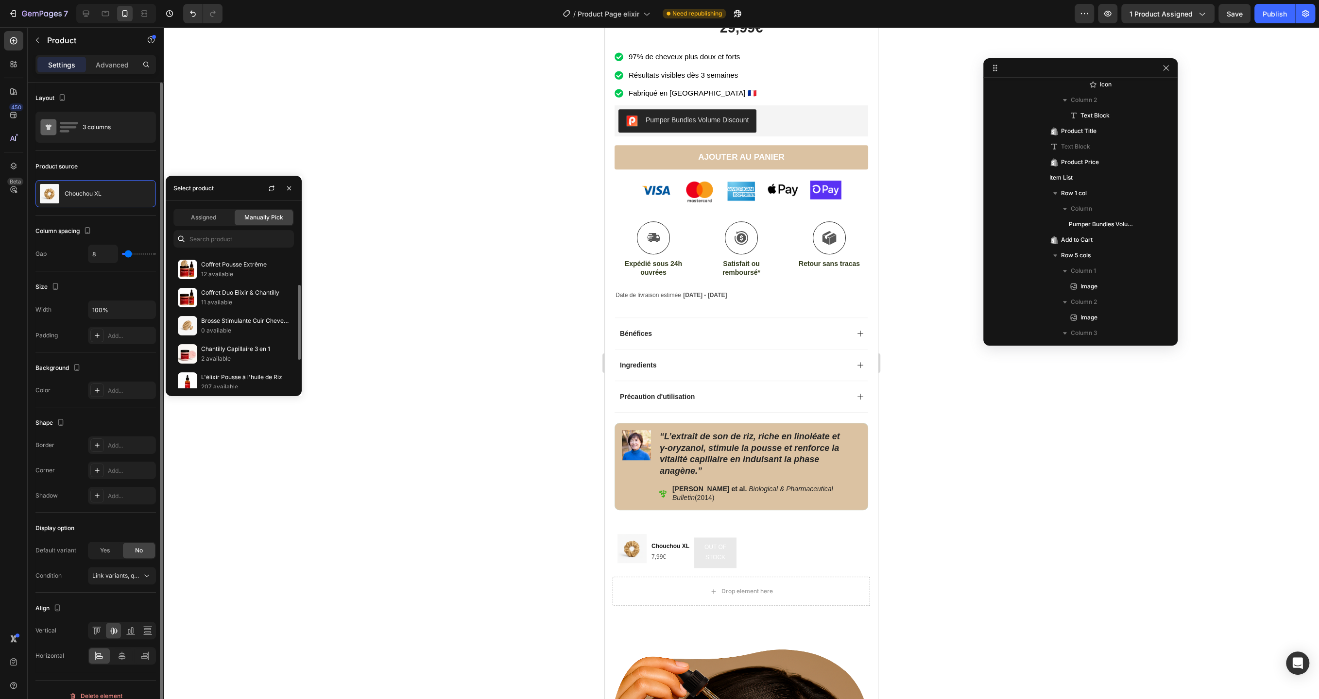
scroll to position [114, 0]
click at [262, 343] on p "Chantilly Capillaire 3 en 1" at bounding box center [245, 344] width 88 height 10
click at [811, 555] on div "Product Images Chantilly Capillaire 3 en 1 Product Title 34,99€ Product Price P…" at bounding box center [741, 552] width 248 height 37
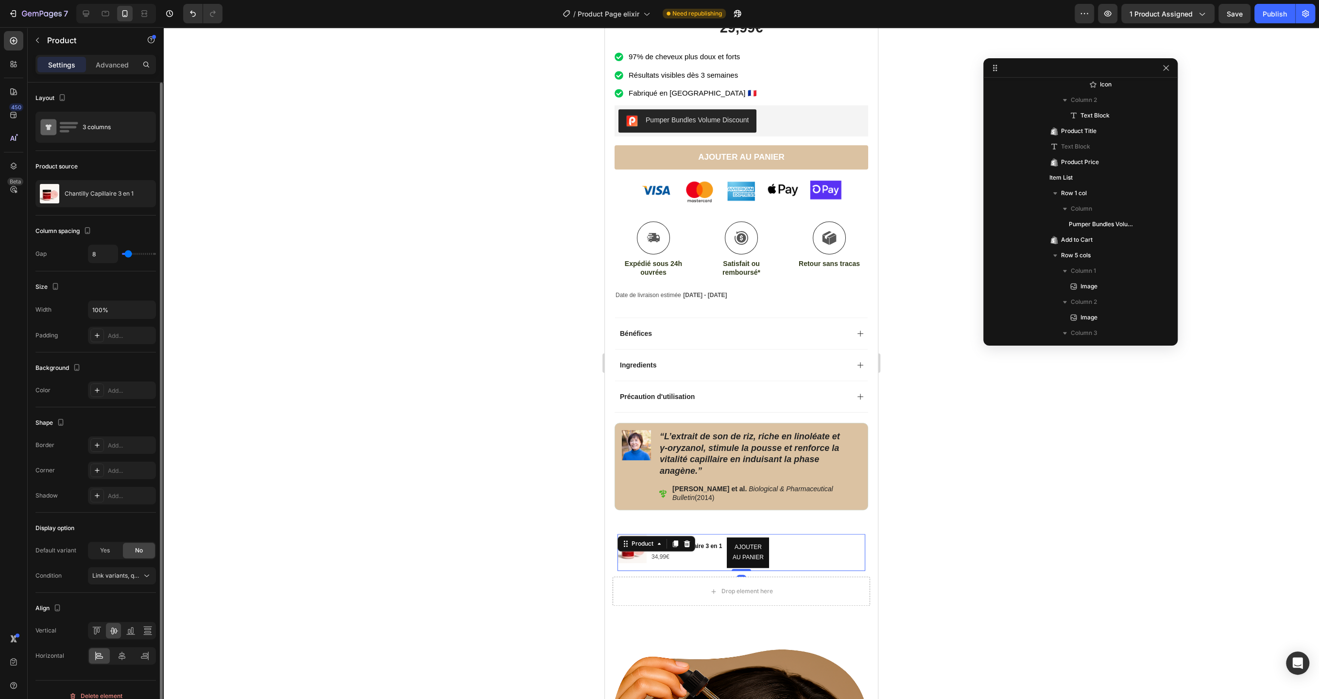
click at [798, 553] on div "Product Images Chantilly Capillaire 3 en 1 Product Title 34,99€ Product Price P…" at bounding box center [741, 552] width 248 height 37
click at [787, 589] on div "Drop element here" at bounding box center [740, 591] width 257 height 29
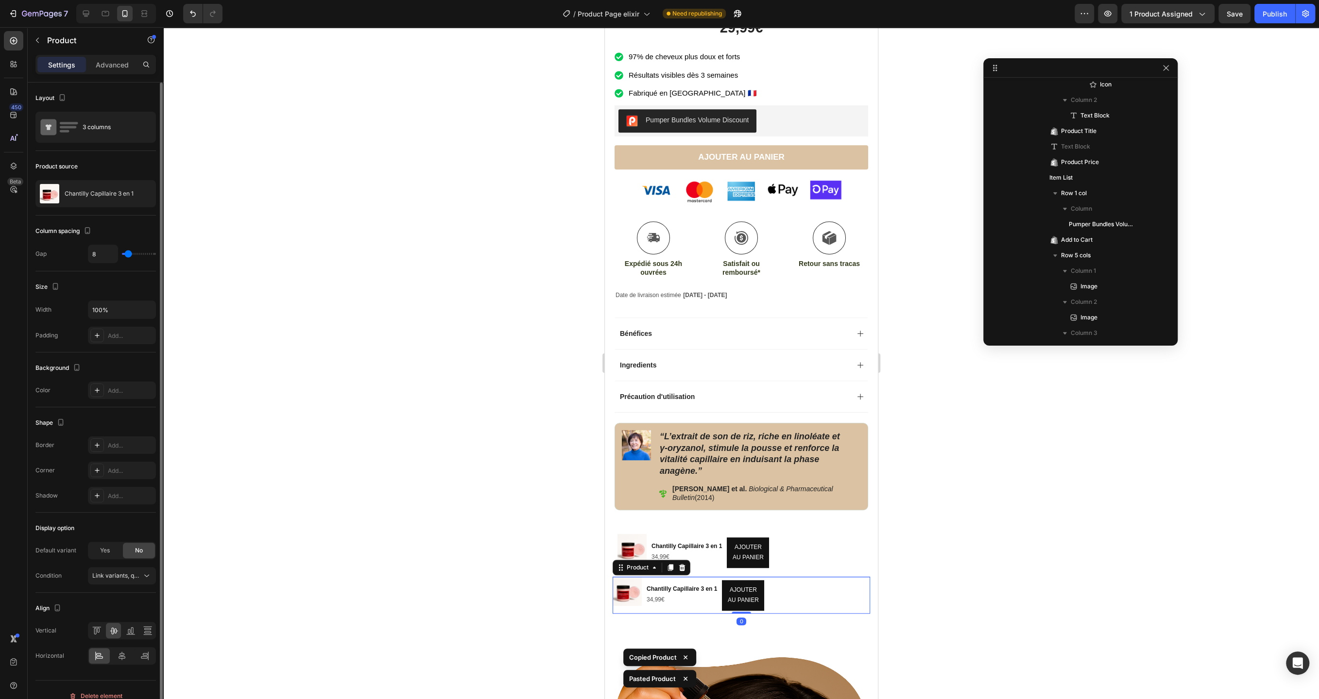
click at [948, 557] on div at bounding box center [741, 363] width 1155 height 672
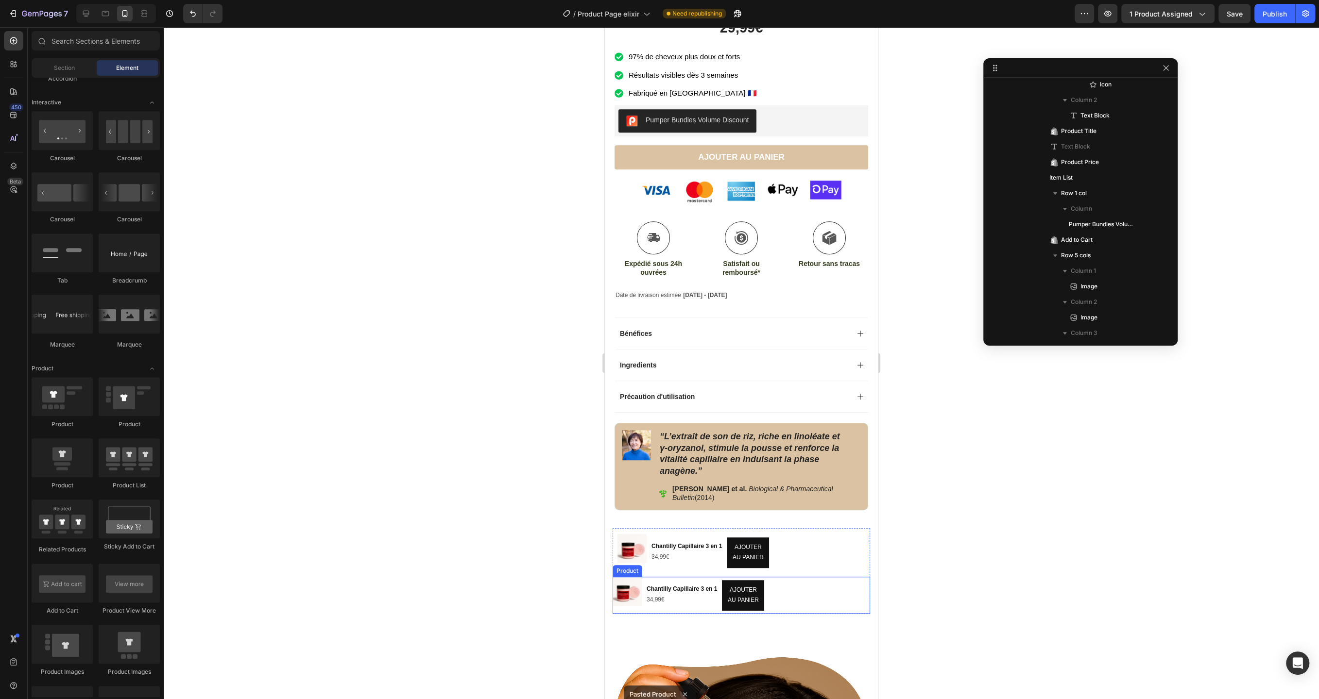
click at [815, 579] on div "Product Images Chantilly Capillaire 3 en 1 Product Title 34,99€ Product Price P…" at bounding box center [740, 595] width 257 height 37
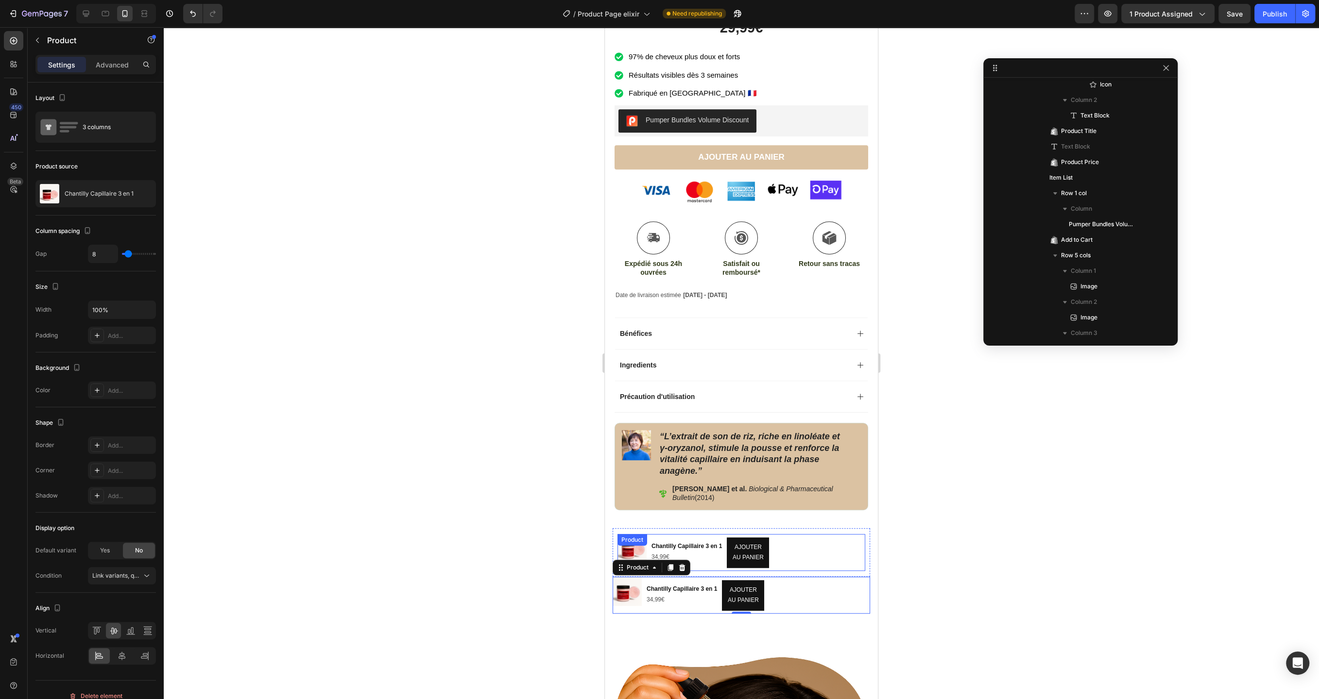
click at [812, 551] on div "Product Images Chantilly Capillaire 3 en 1 Product Title 34,99€ Product Price P…" at bounding box center [741, 552] width 248 height 37
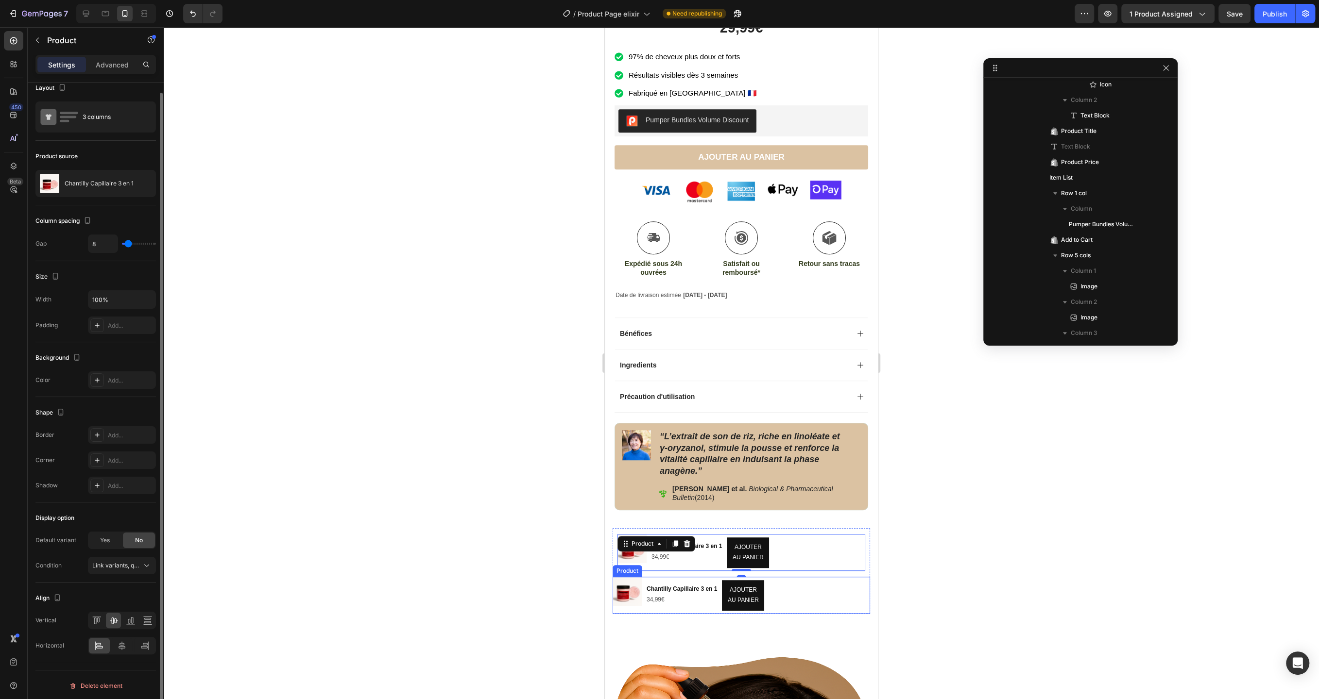
click at [794, 581] on div "Product Images Chantilly Capillaire 3 en 1 Product Title 34,99€ Product Price P…" at bounding box center [740, 595] width 257 height 37
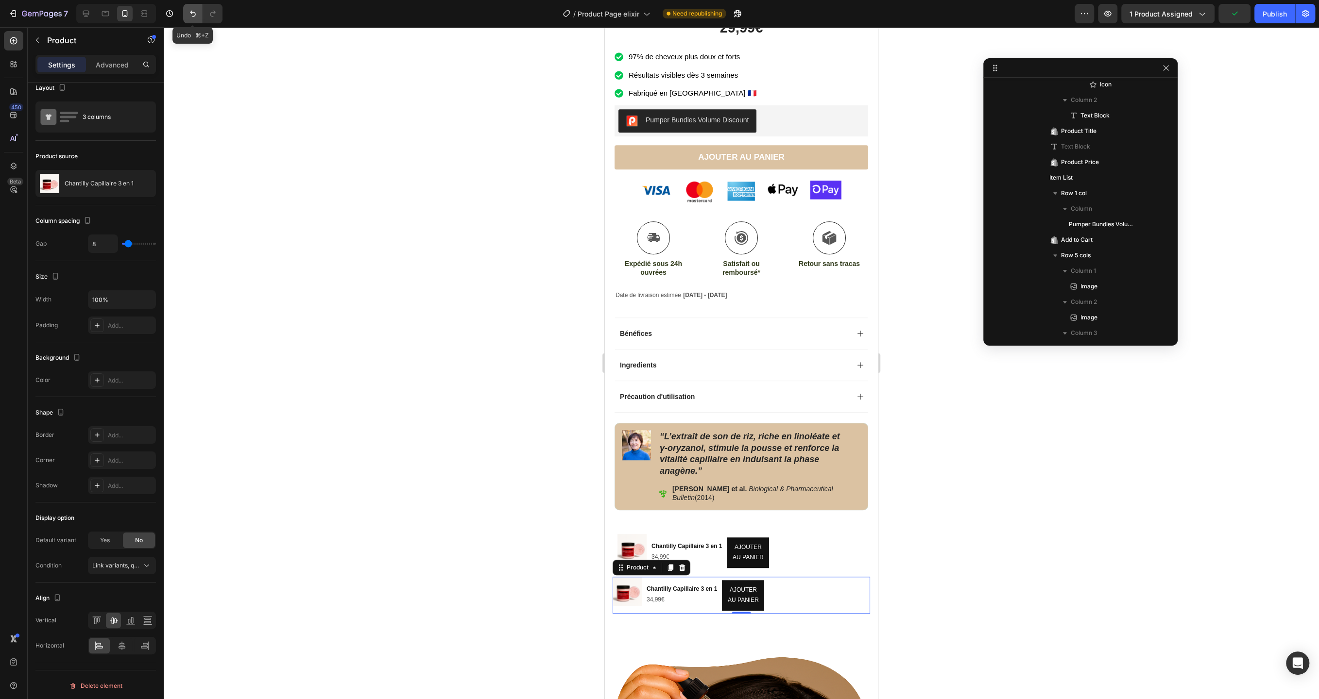
click at [189, 12] on icon "Undo/Redo" at bounding box center [193, 14] width 10 height 10
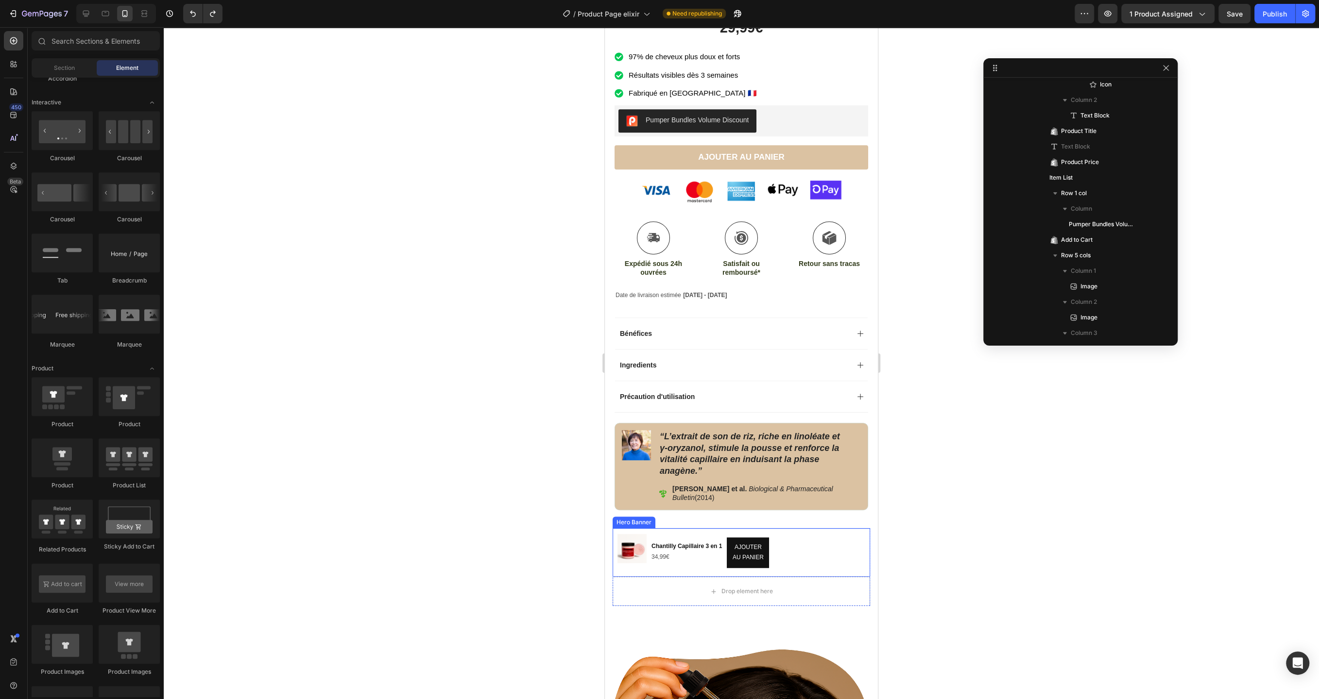
click at [792, 528] on div "Product Images Chantilly Capillaire 3 en 1 Product Title 34,99€ Product Price P…" at bounding box center [740, 552] width 257 height 49
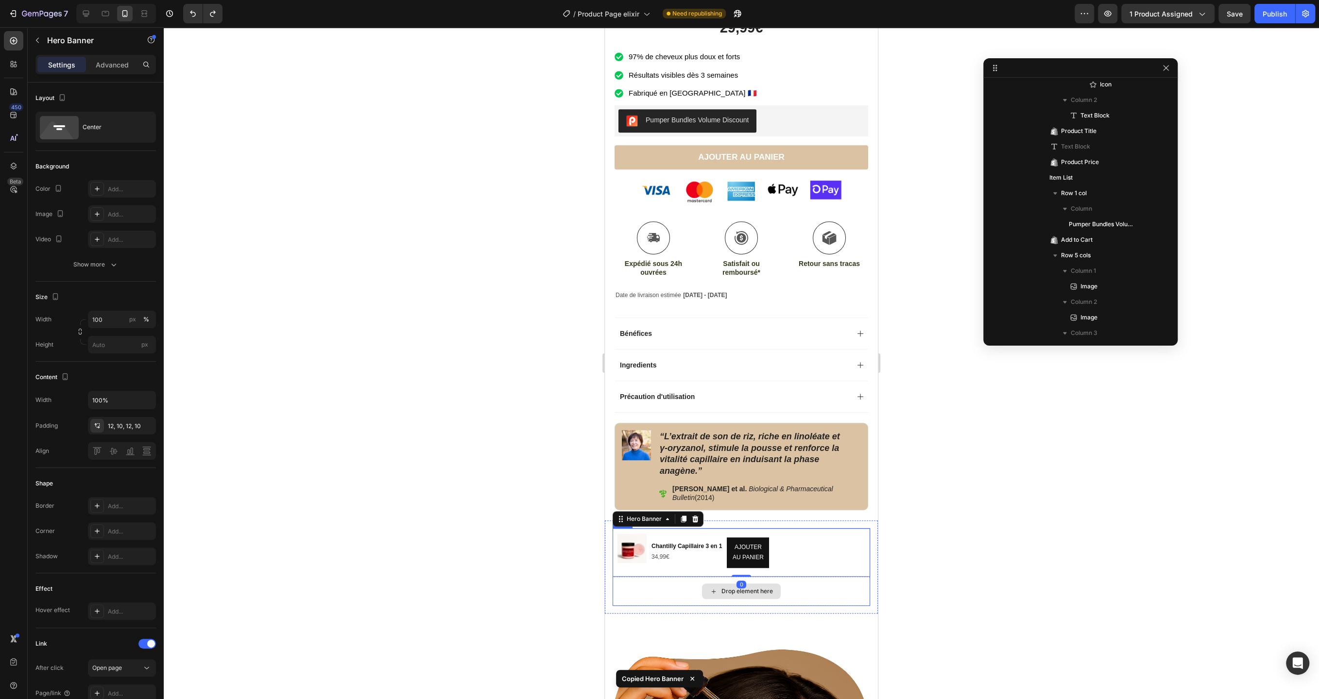
click at [805, 586] on div "Drop element here" at bounding box center [740, 591] width 257 height 29
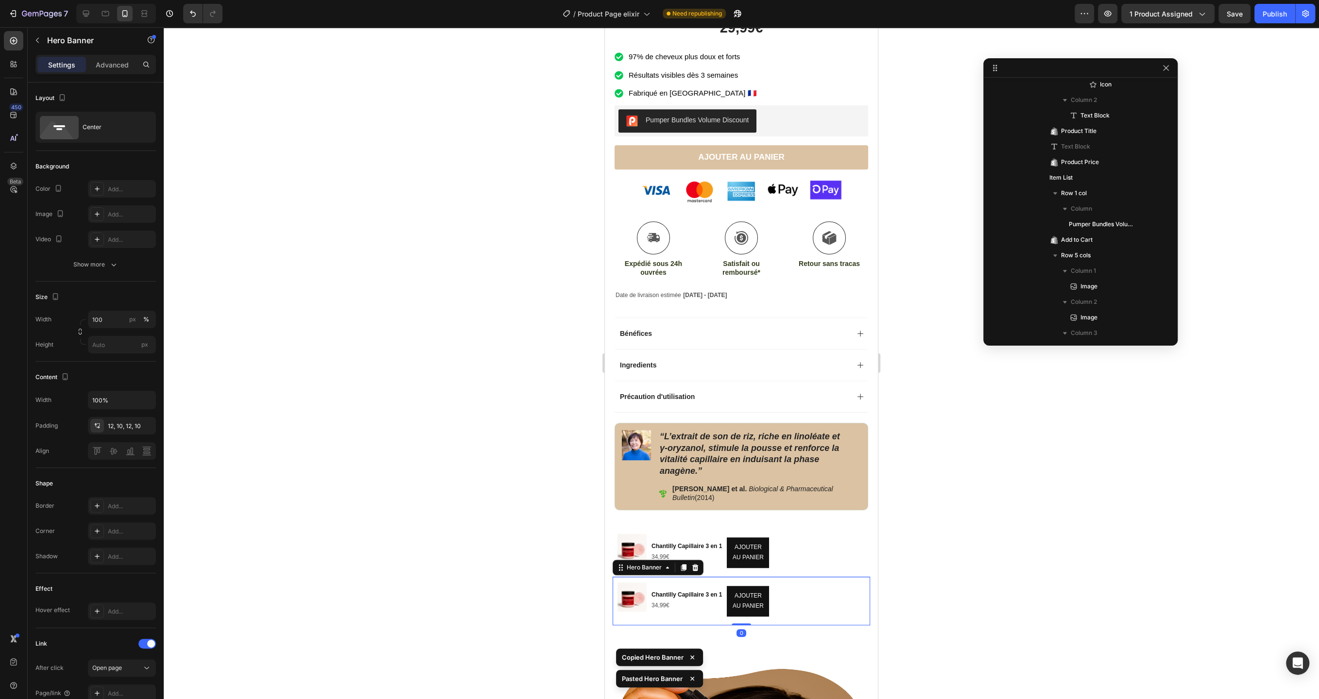
click at [993, 600] on div at bounding box center [741, 363] width 1155 height 672
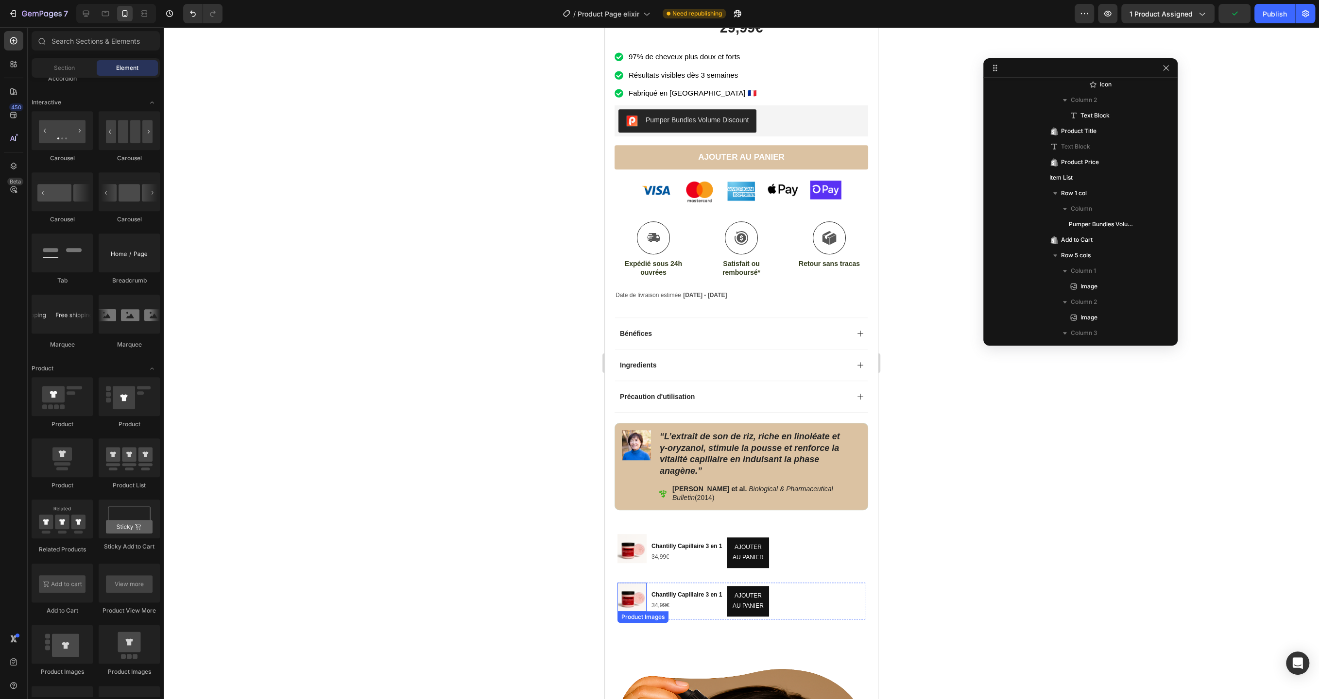
click at [629, 596] on img at bounding box center [631, 597] width 29 height 29
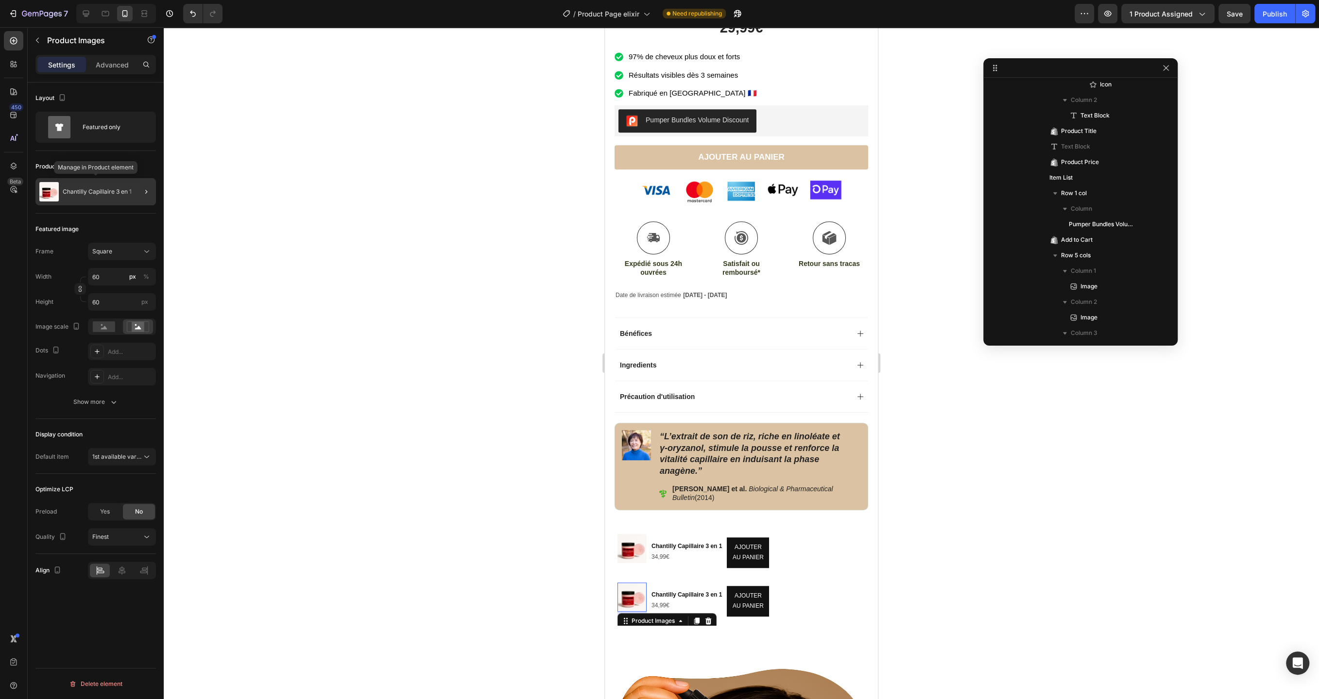
click at [74, 186] on div "Chantilly Capillaire 3 en 1" at bounding box center [95, 191] width 120 height 27
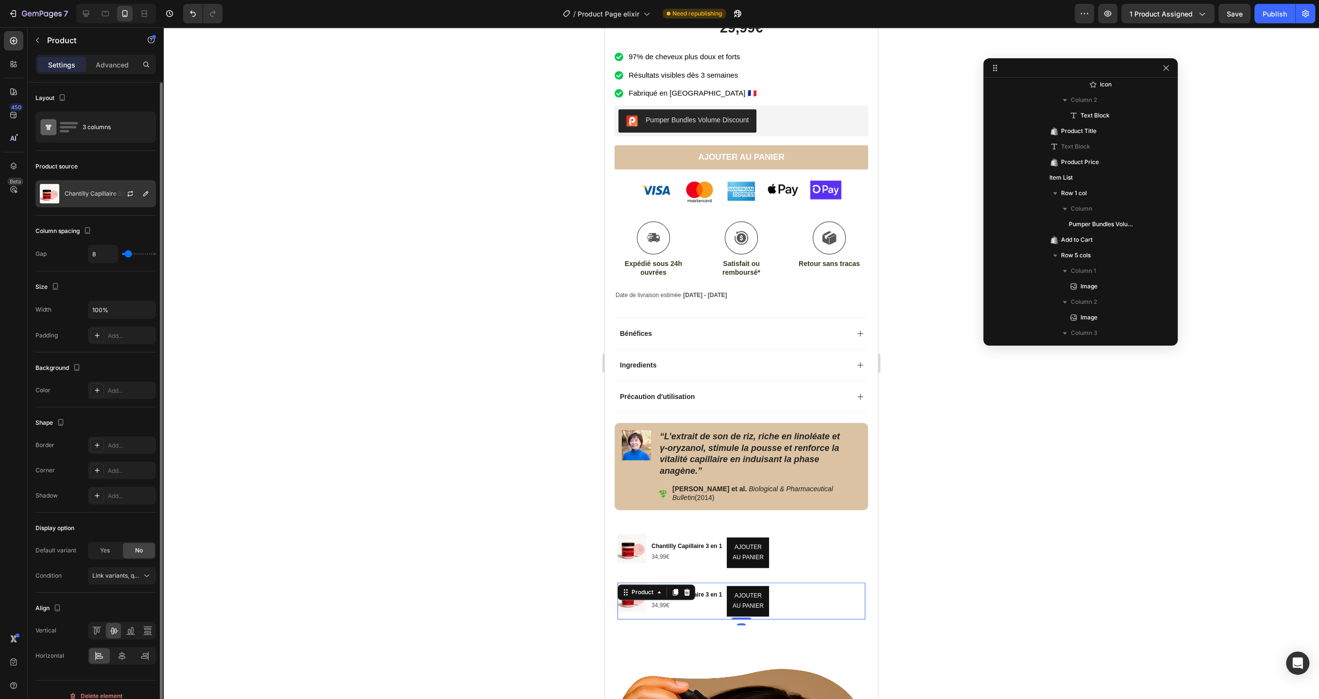
click at [82, 190] on p "Chantilly Capillaire 3 en 1" at bounding box center [99, 193] width 69 height 7
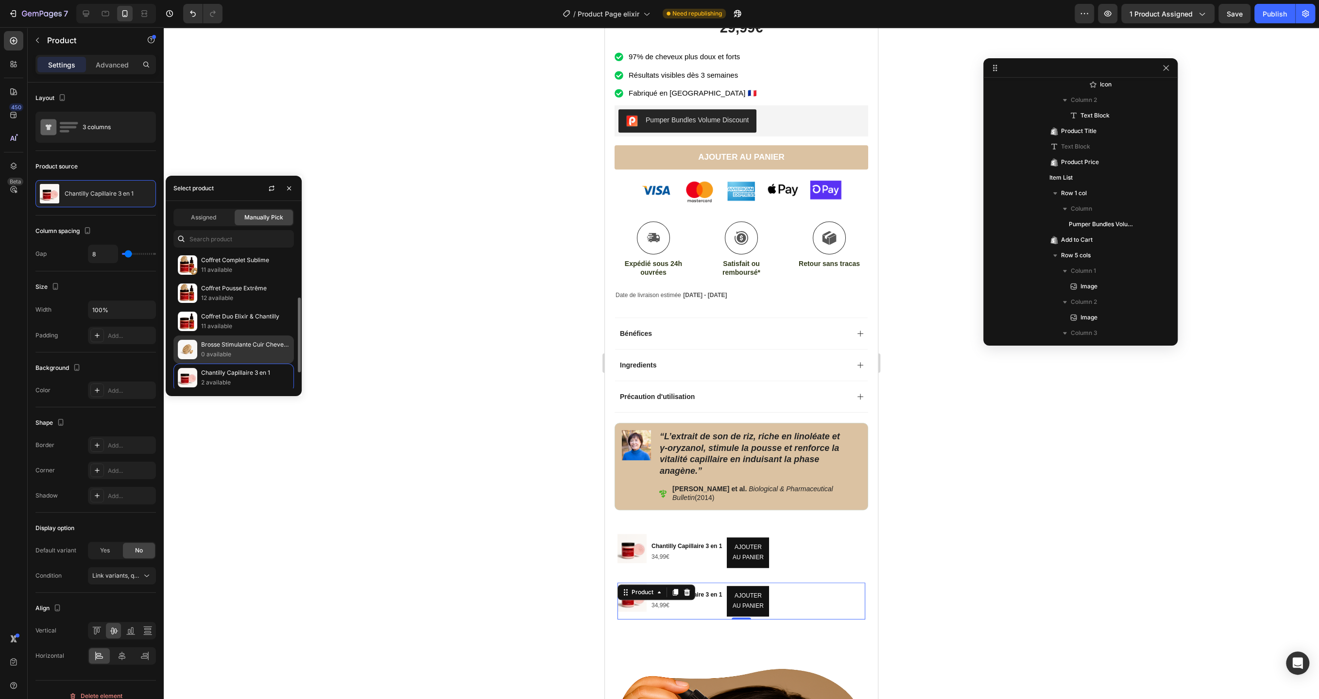
scroll to position [107, 0]
click at [232, 328] on p "0 available" at bounding box center [245, 333] width 88 height 10
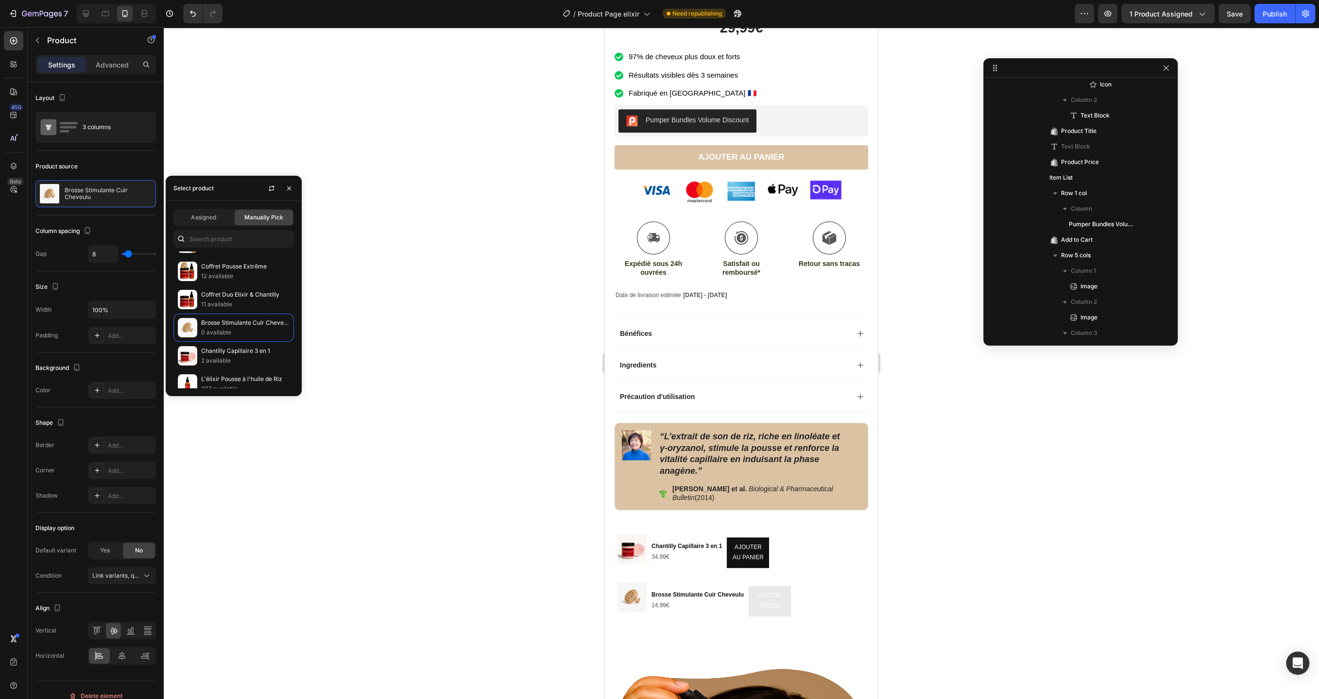
click at [495, 426] on div at bounding box center [741, 363] width 1155 height 672
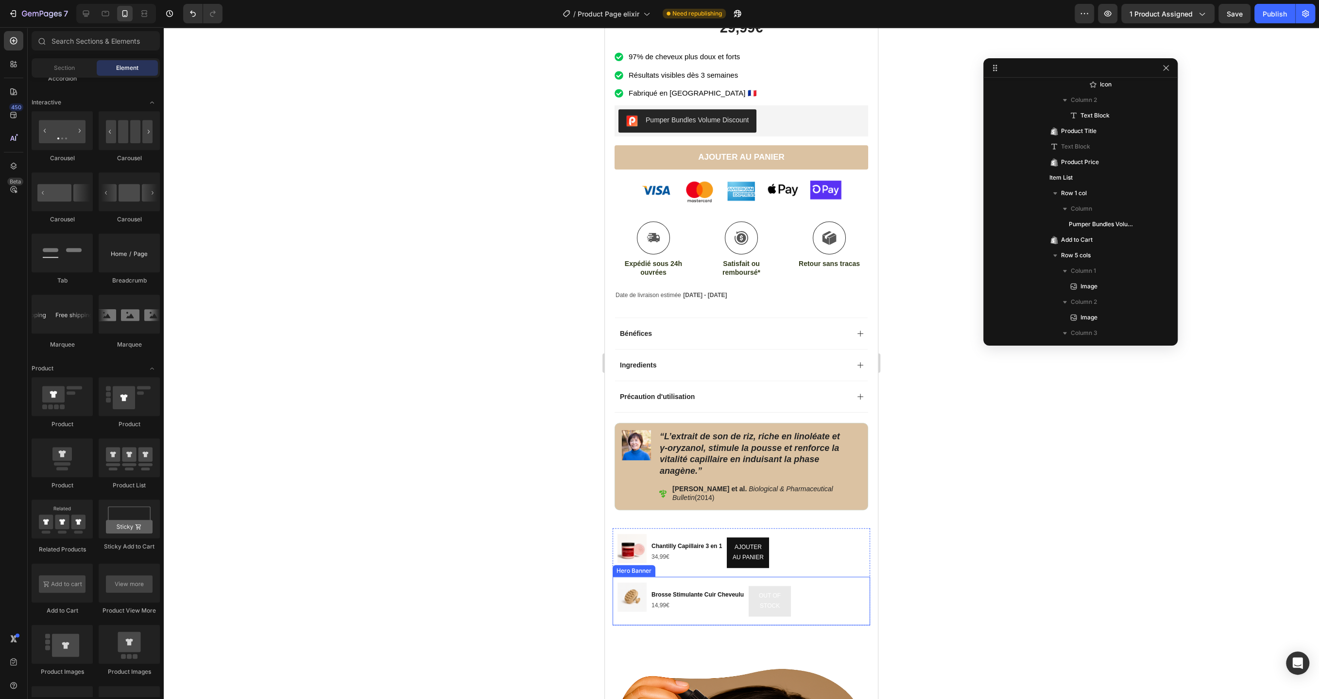
click at [521, 586] on div at bounding box center [741, 363] width 1155 height 672
click at [1234, 16] on span "Save" at bounding box center [1234, 14] width 16 height 8
click at [90, 19] on div at bounding box center [86, 14] width 16 height 16
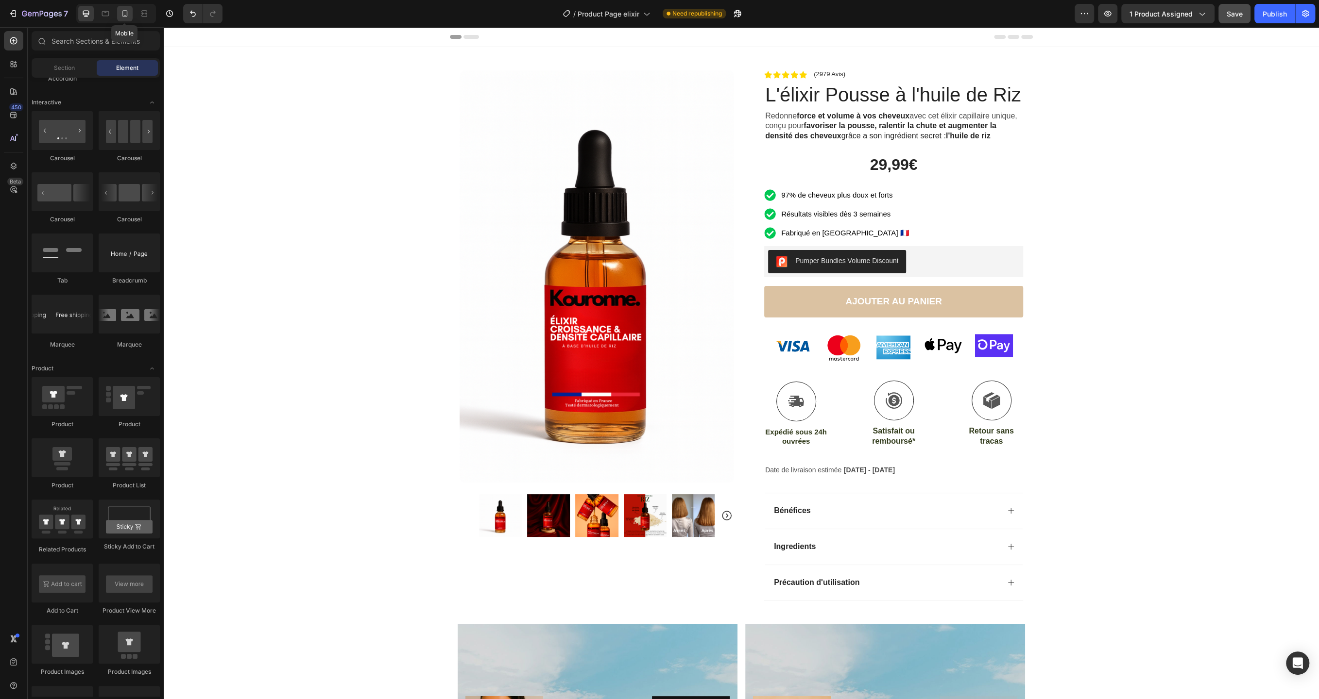
click at [122, 18] on icon at bounding box center [125, 14] width 10 height 10
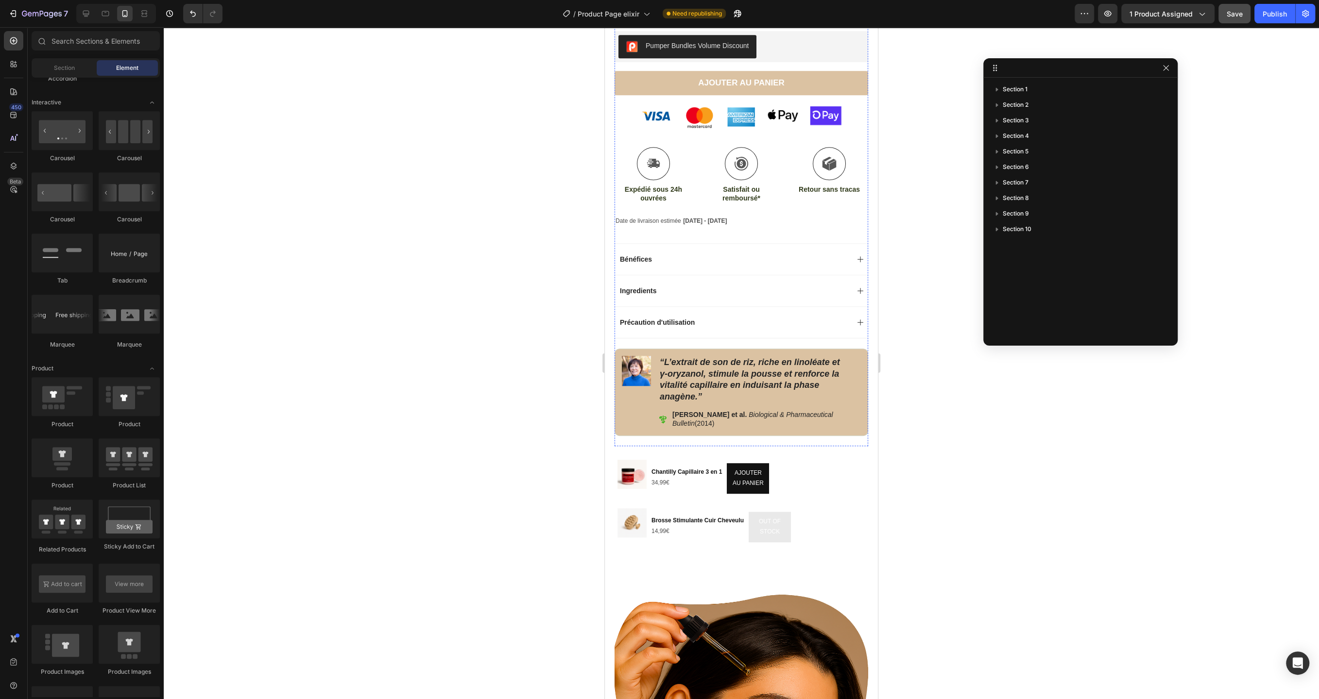
scroll to position [570, 0]
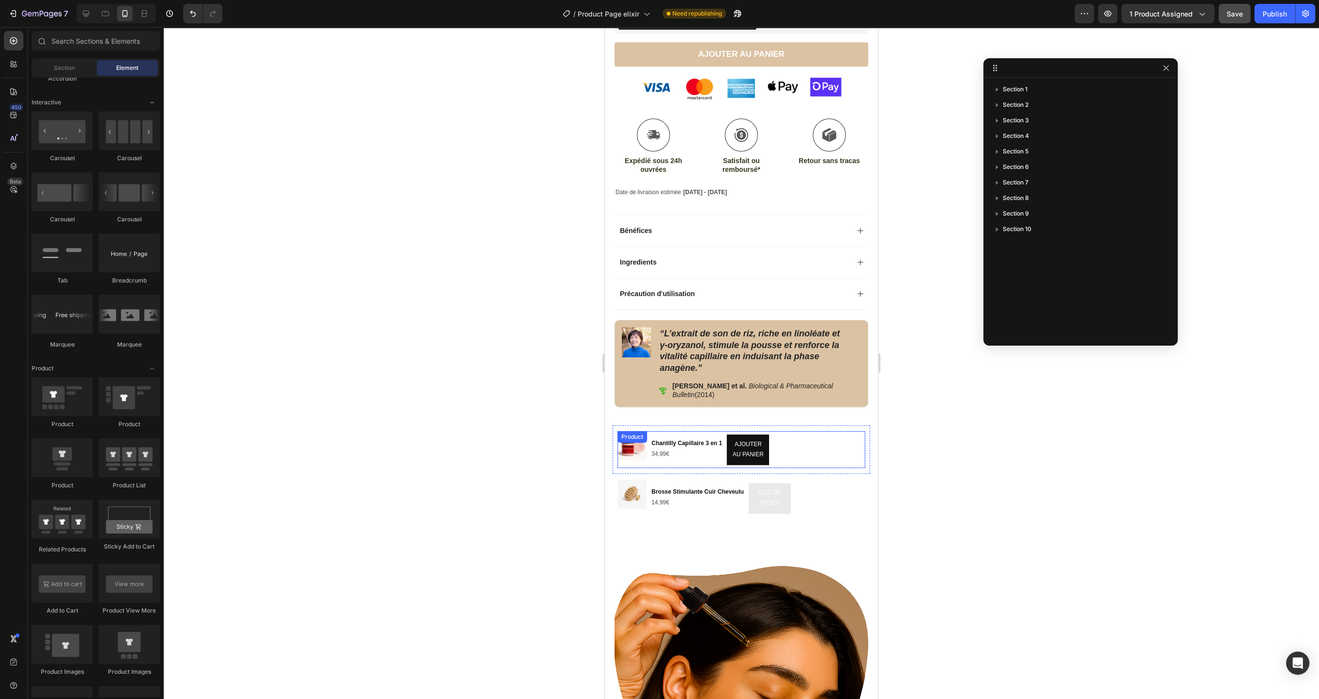
click at [840, 442] on div "Product Images Chantilly Capillaire 3 en 1 Product Title 34,99€ Product Price P…" at bounding box center [741, 449] width 248 height 37
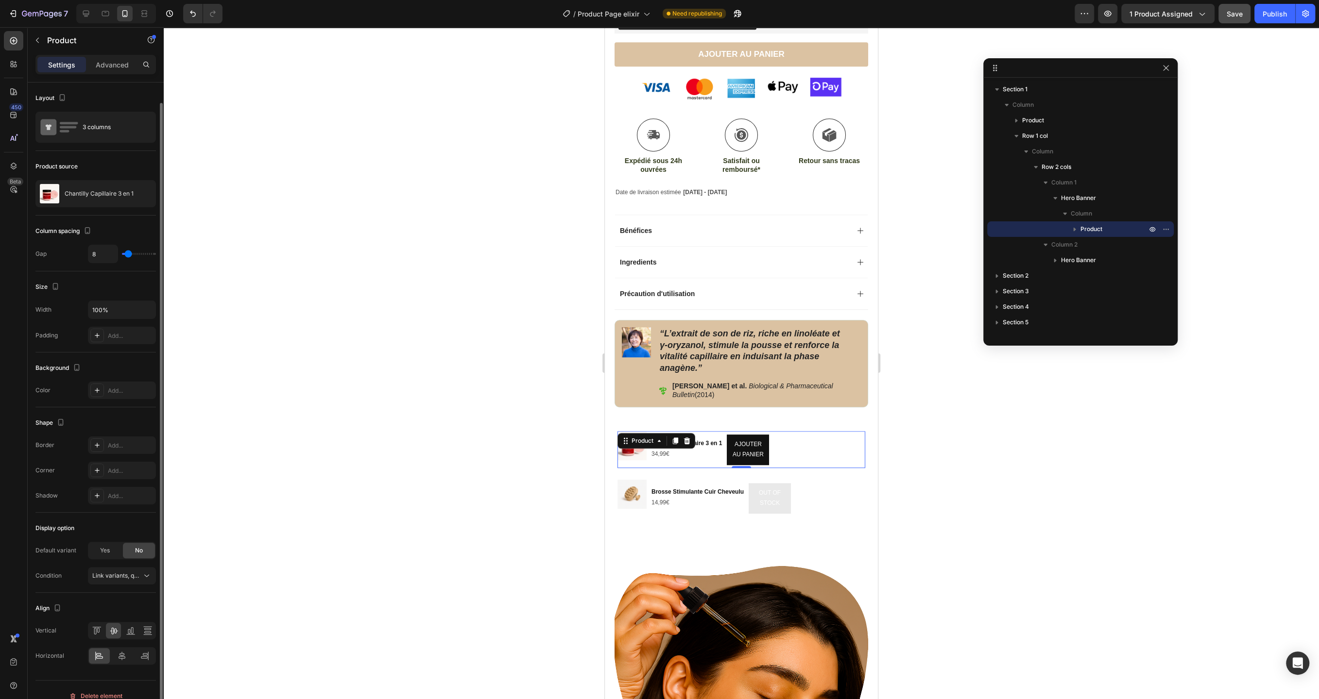
scroll to position [10, 0]
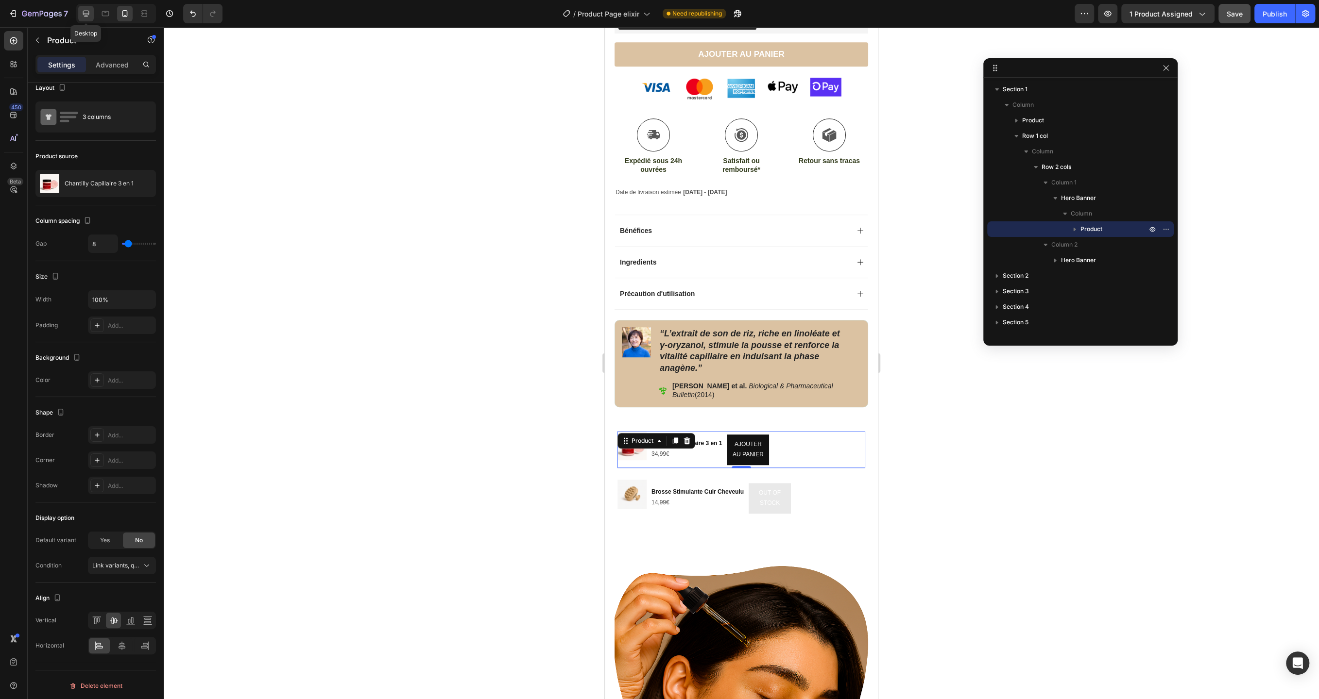
click at [85, 14] on icon at bounding box center [86, 14] width 6 height 6
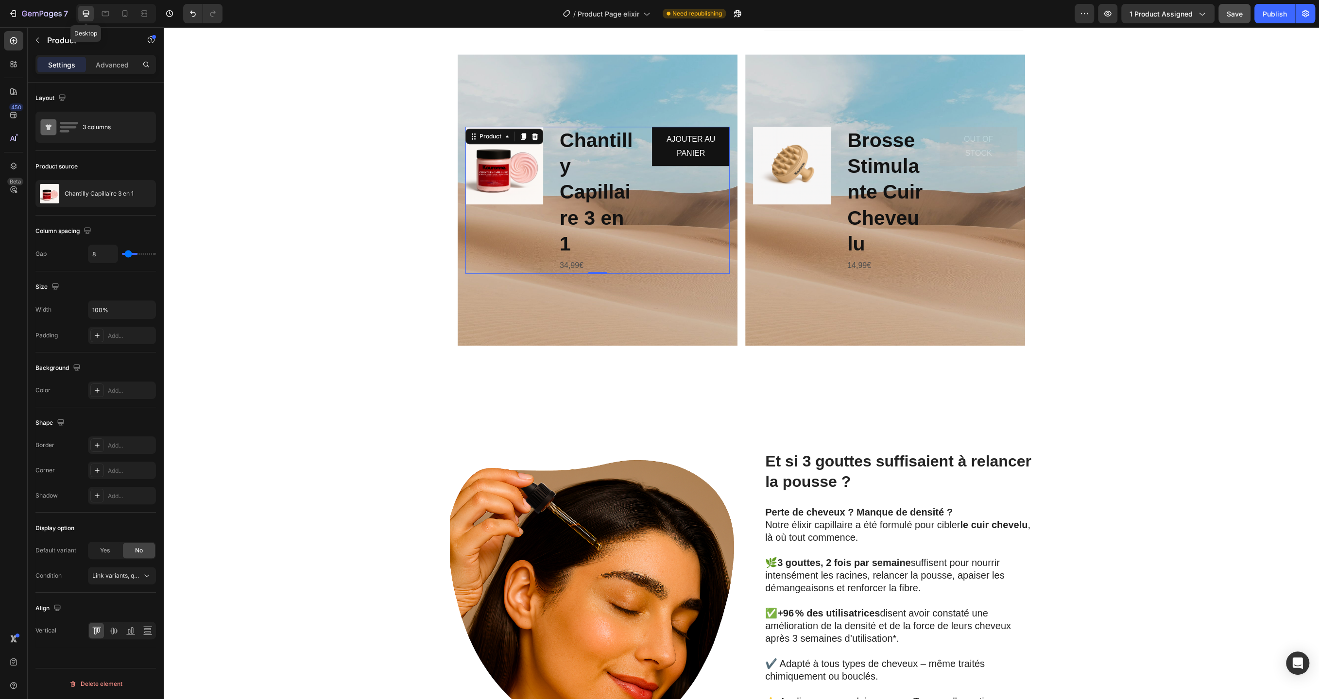
type input "32"
type input "1200"
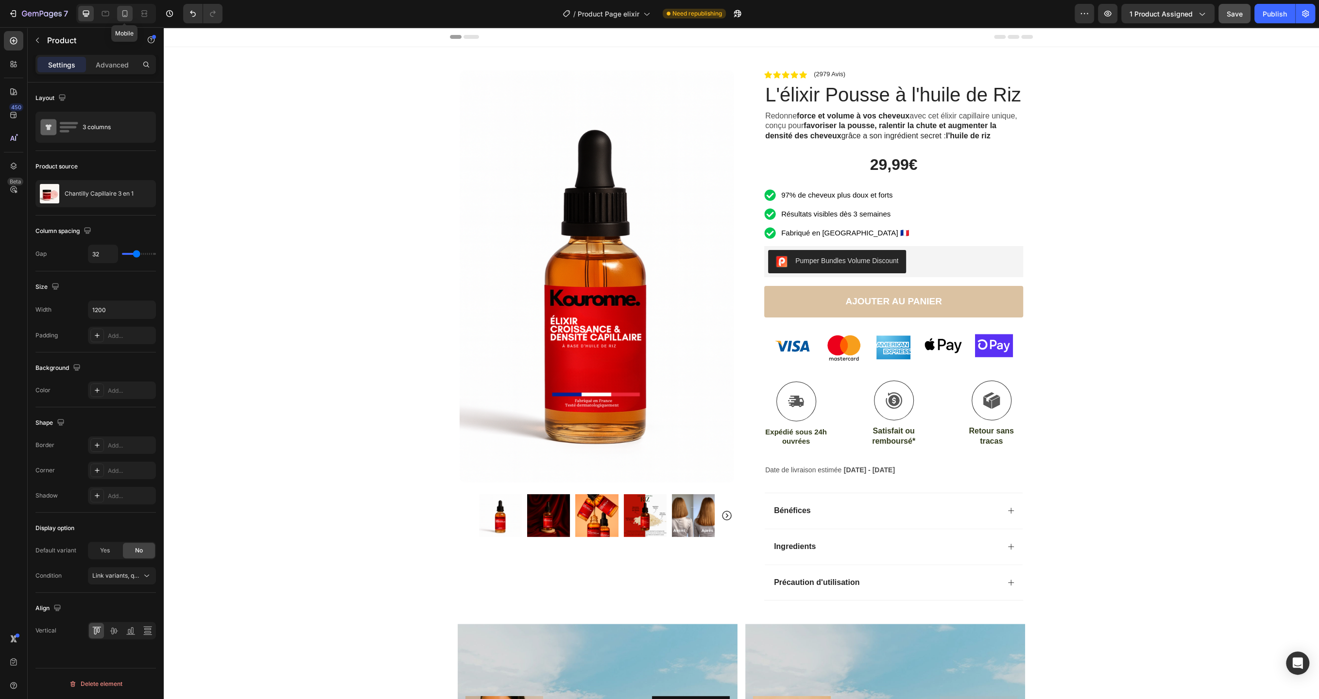
click at [126, 12] on icon at bounding box center [125, 14] width 10 height 10
type input "8"
type input "100%"
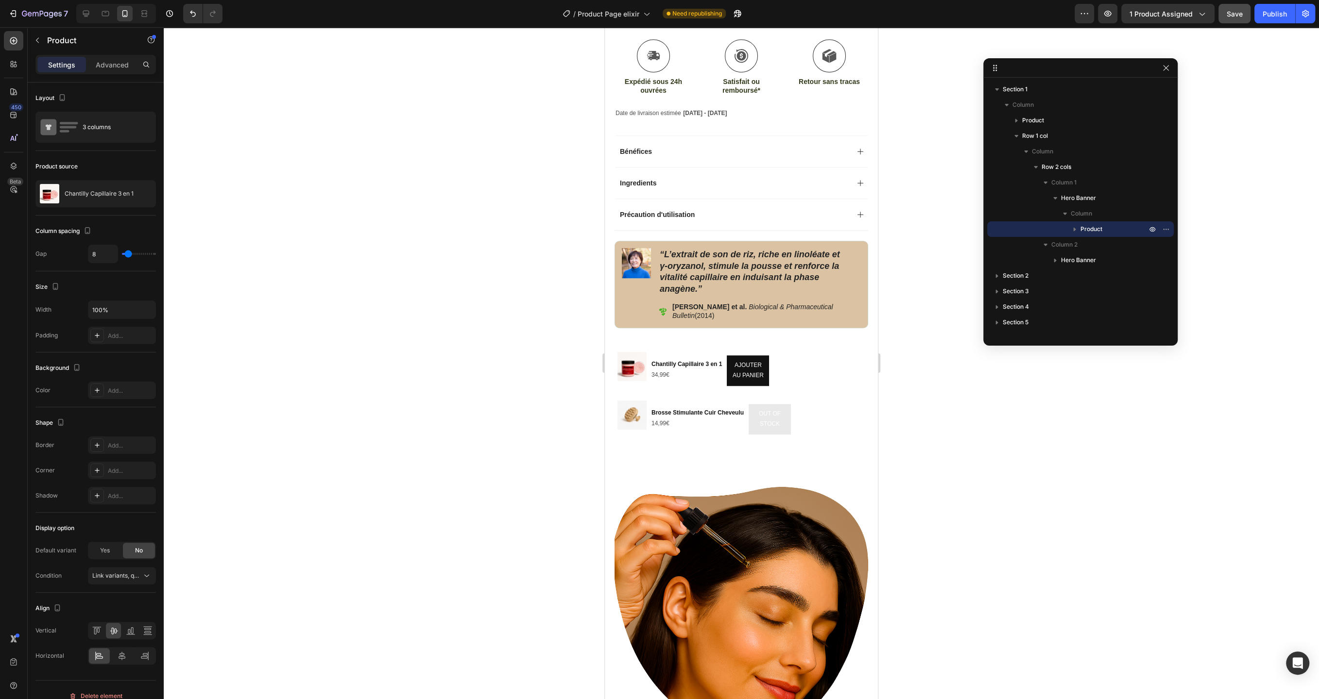
scroll to position [641, 0]
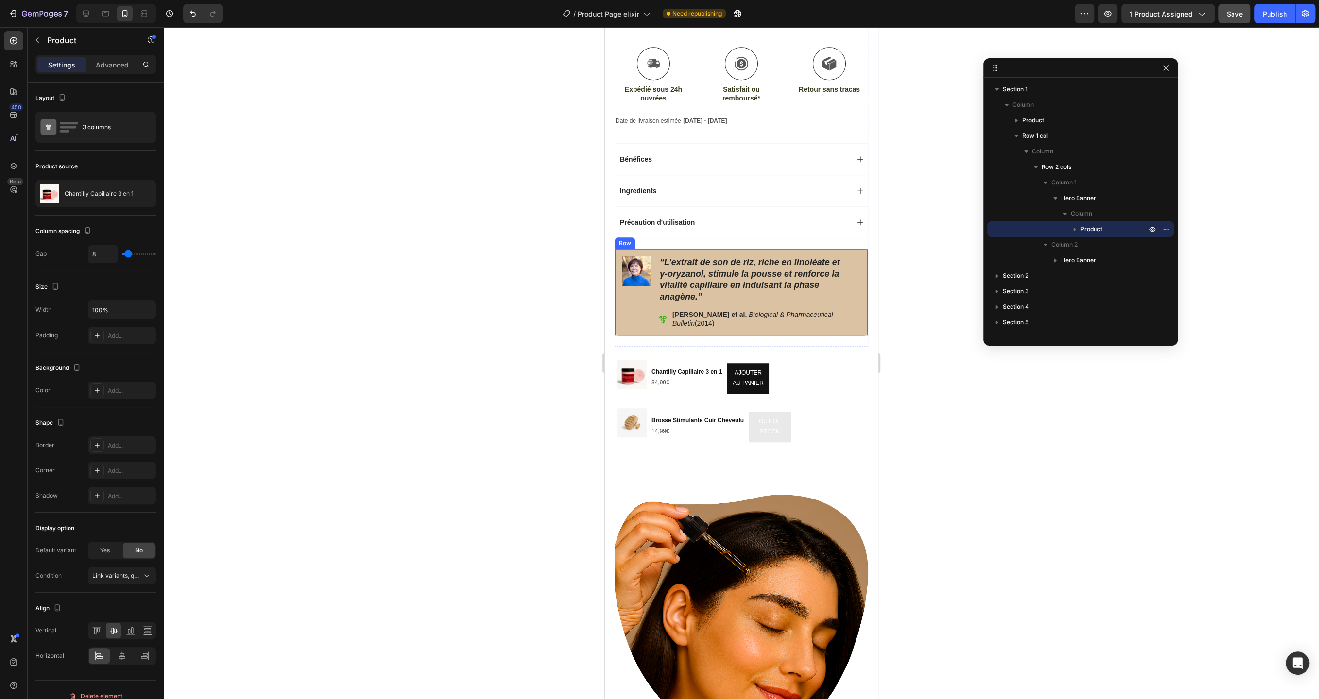
click at [827, 249] on div "Image “L’extrait de son de [PERSON_NAME], riche en linoléate et γ‑oryzanol, sti…" at bounding box center [741, 292] width 254 height 87
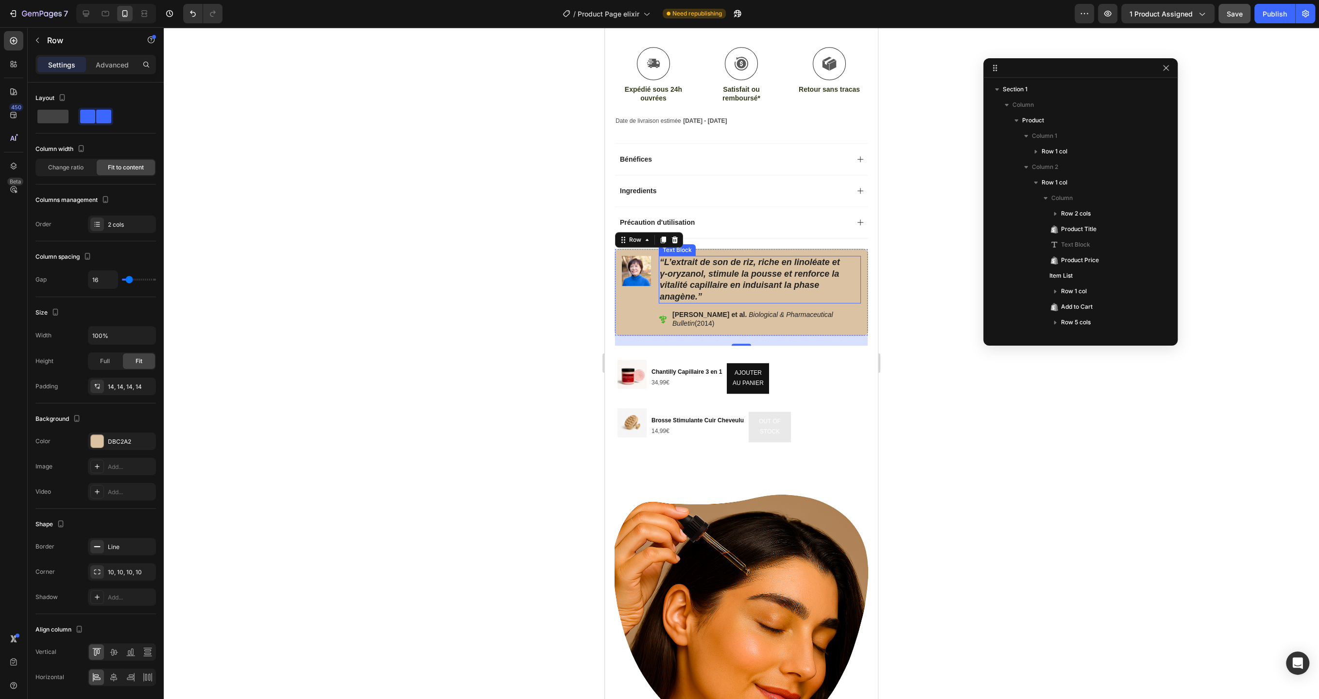
click at [797, 285] on strong "“L’extrait de son de riz, riche en linoléate et γ‑oryzanol, stimule la pousse e…" at bounding box center [750, 279] width 180 height 44
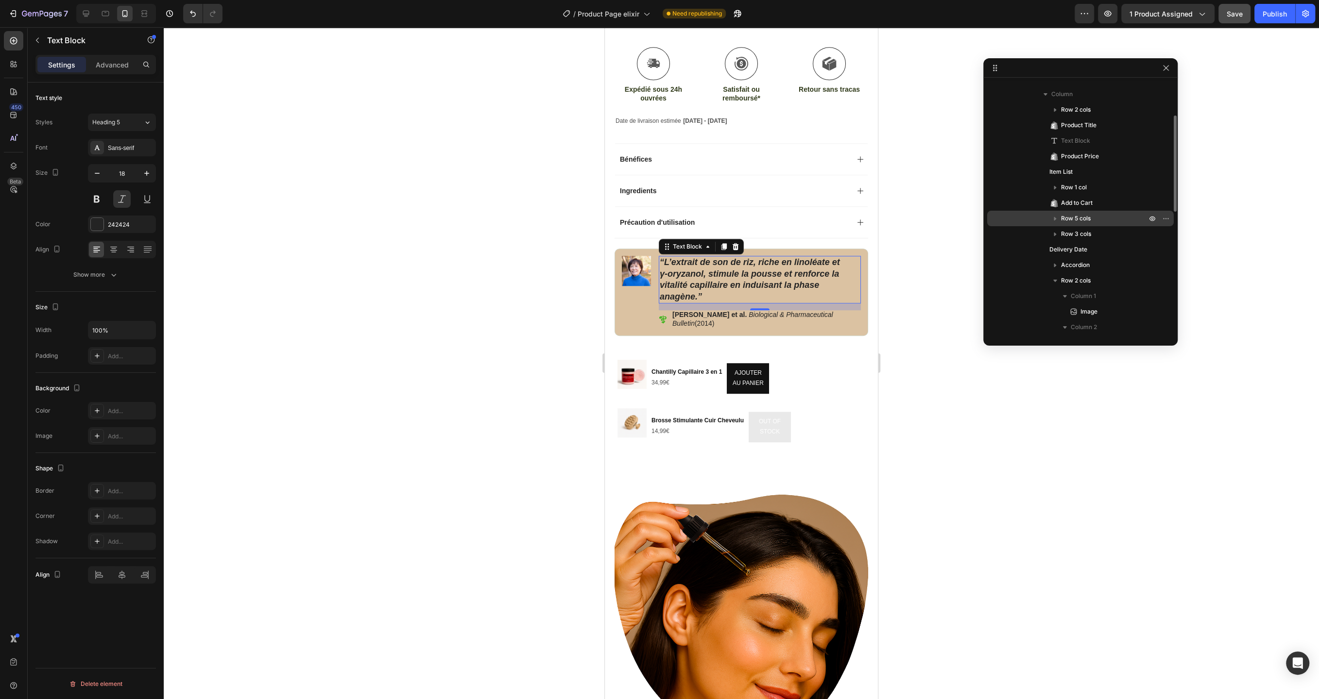
scroll to position [121, 0]
click at [1074, 321] on icon at bounding box center [1073, 326] width 10 height 10
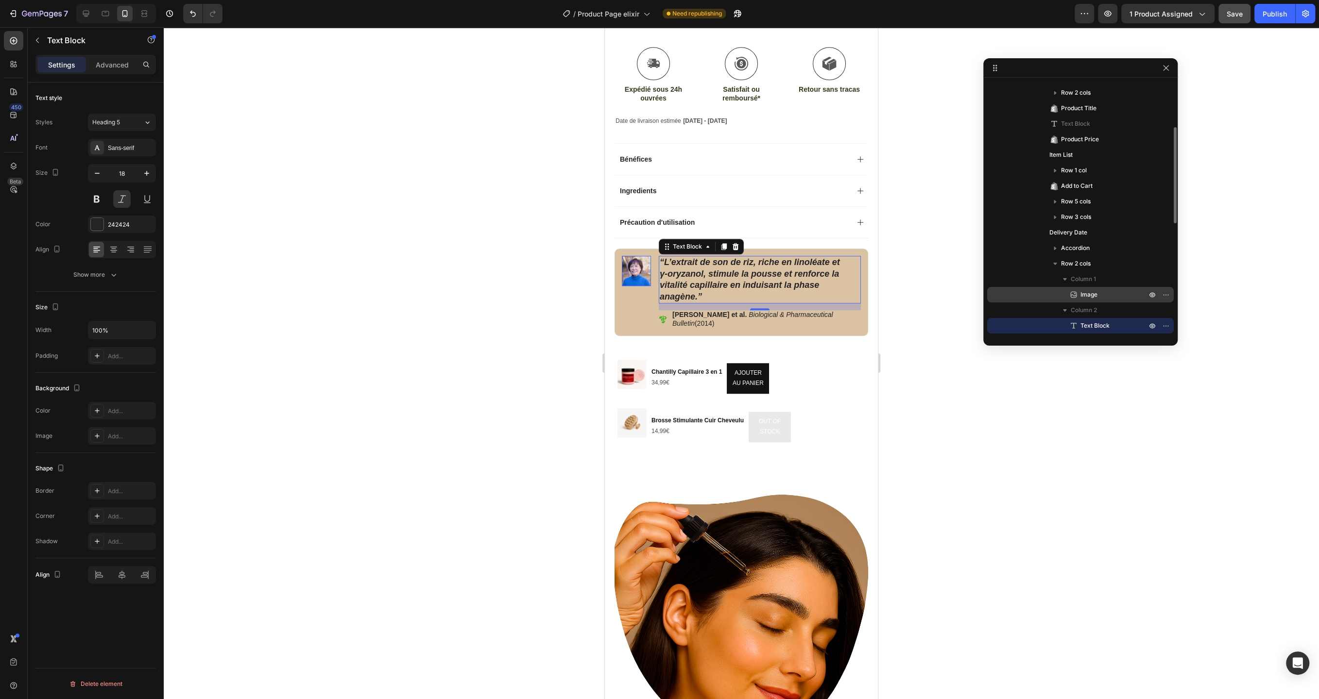
click at [1082, 291] on span "Image" at bounding box center [1088, 295] width 17 height 10
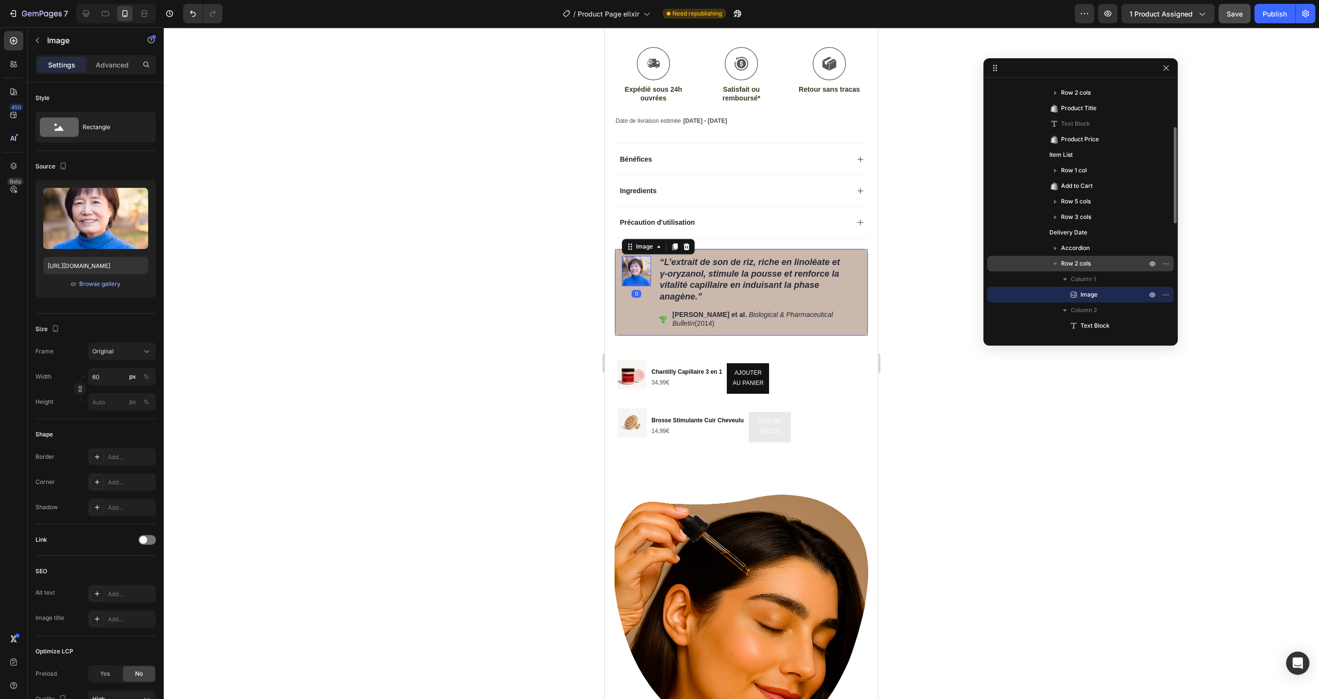
click at [1083, 261] on span "Row 2 cols" at bounding box center [1076, 264] width 30 height 10
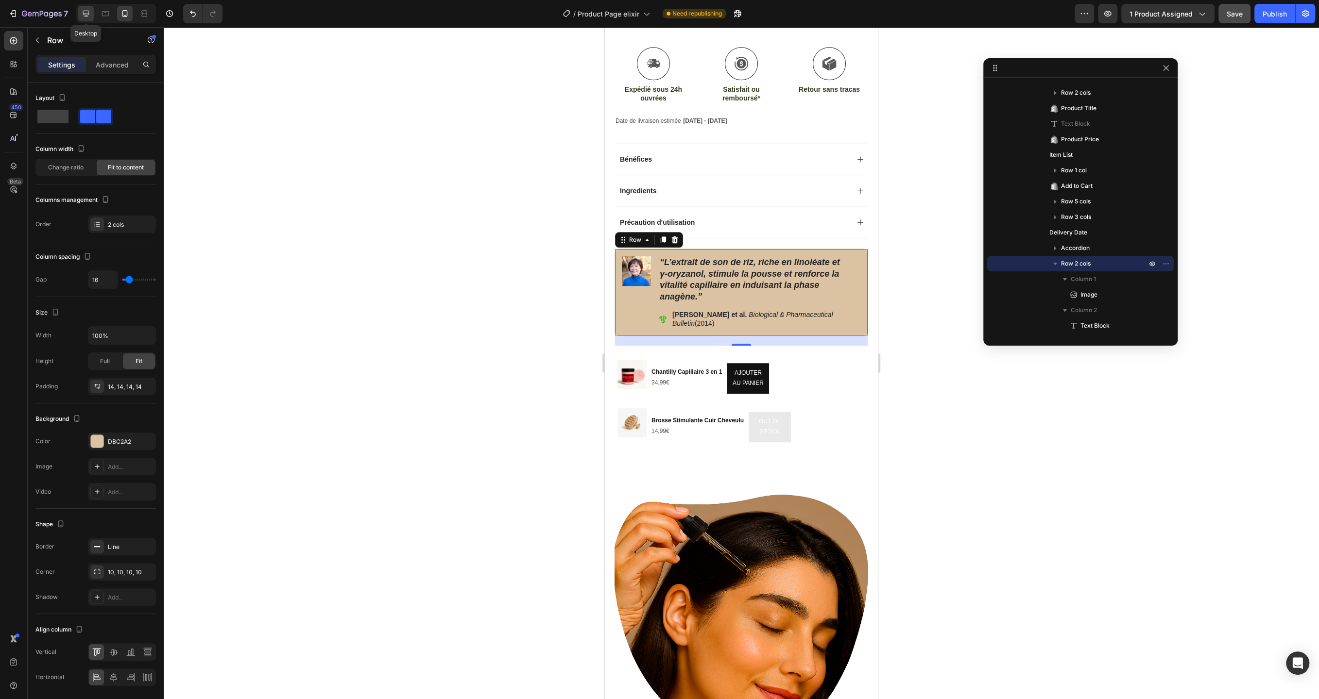
click at [88, 16] on icon at bounding box center [86, 14] width 10 height 10
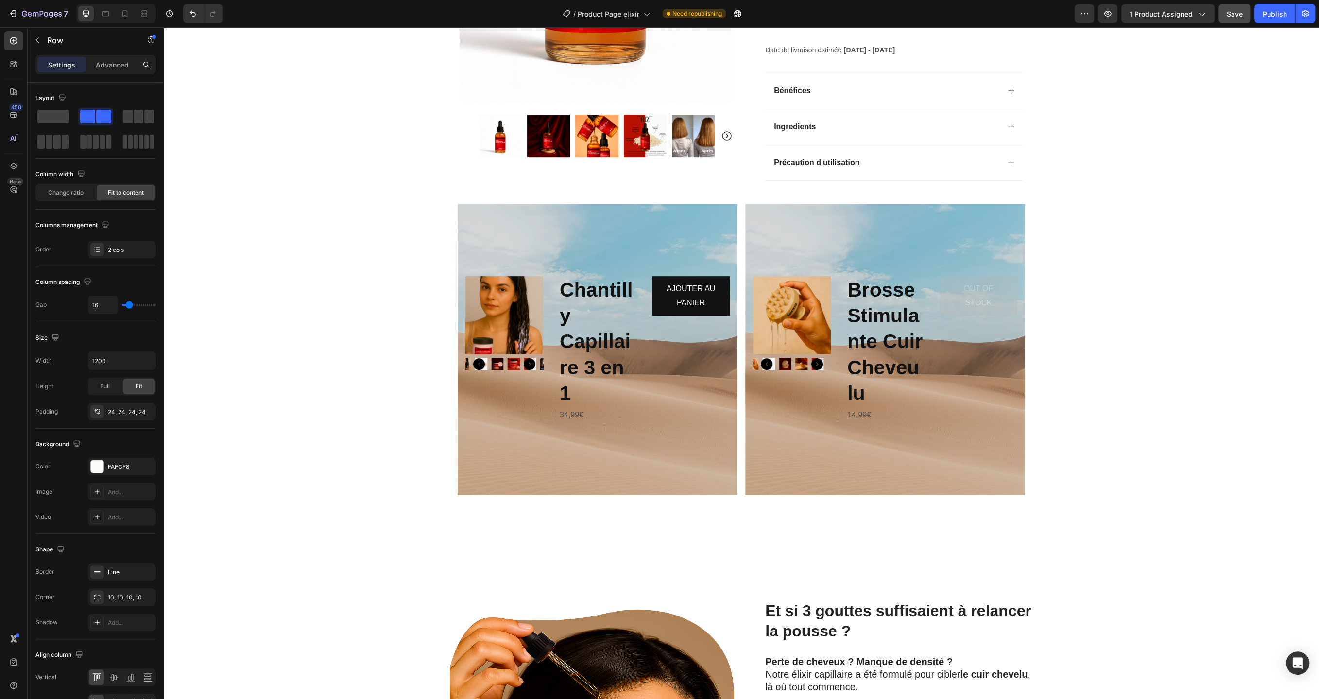
scroll to position [389, 0]
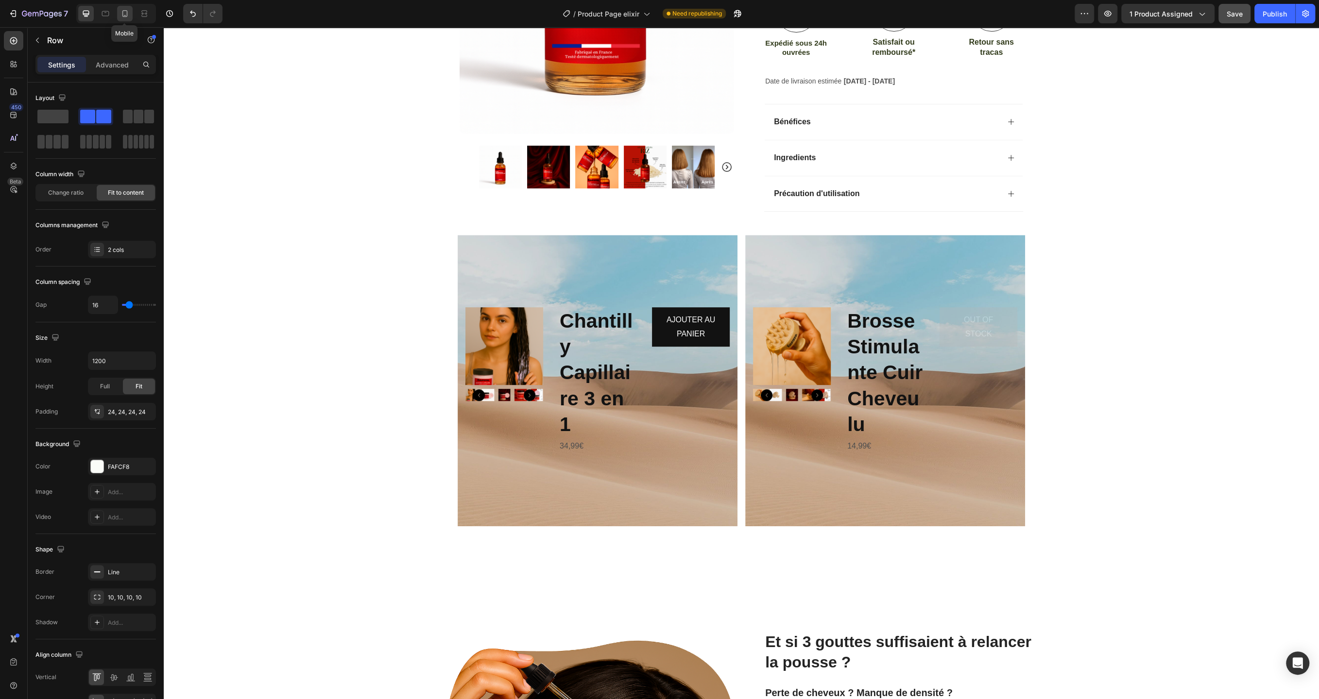
click at [122, 17] on icon at bounding box center [125, 14] width 10 height 10
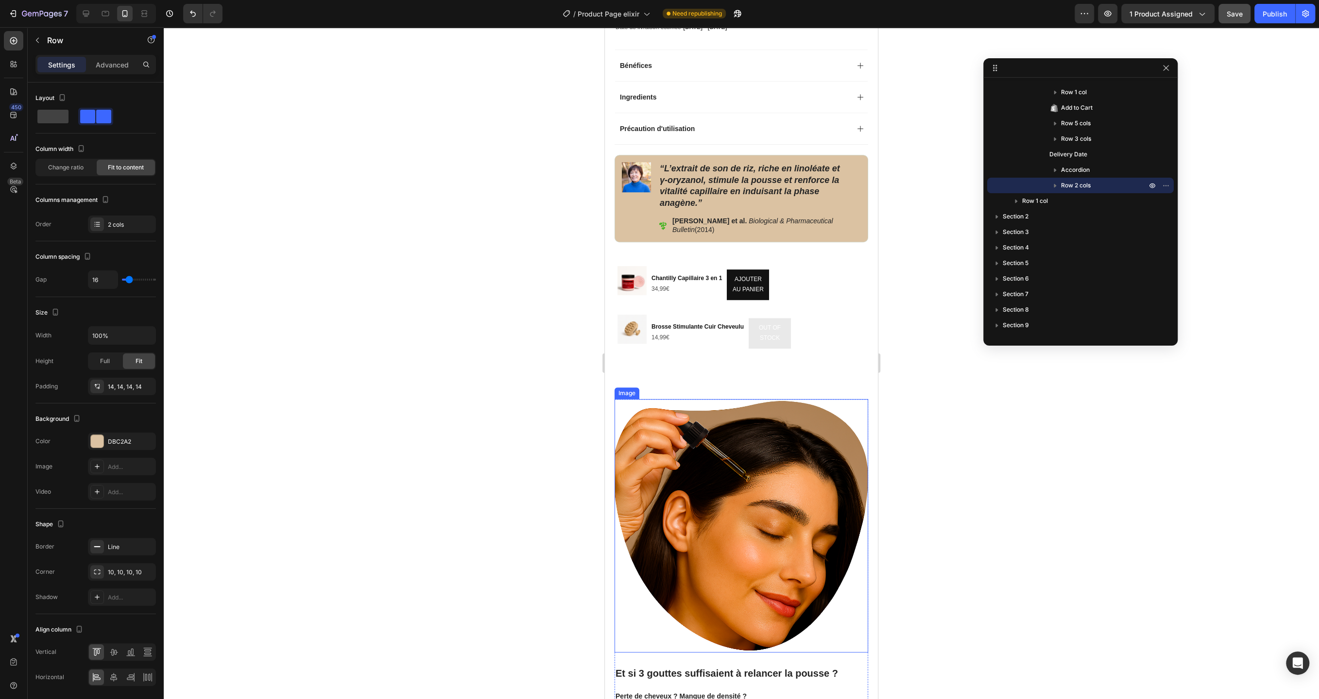
scroll to position [731, 0]
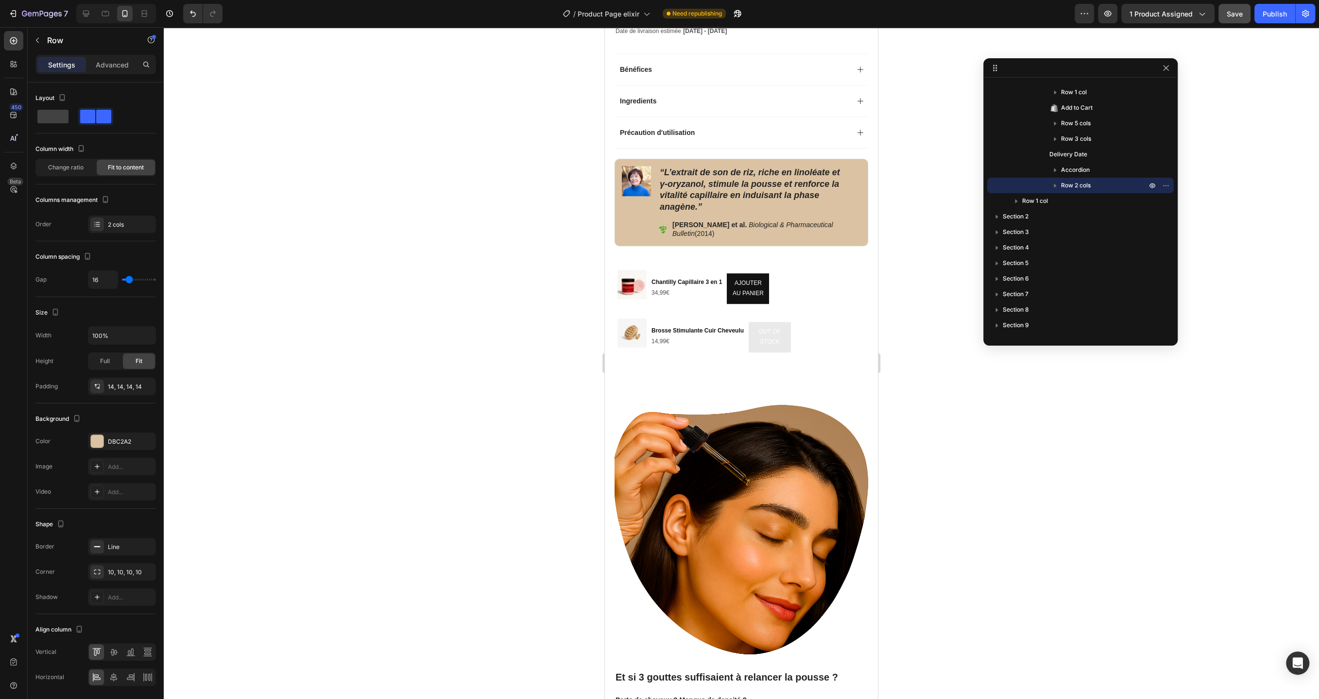
click at [641, 228] on div "Image" at bounding box center [636, 202] width 29 height 73
click at [628, 217] on div "Image" at bounding box center [636, 202] width 29 height 73
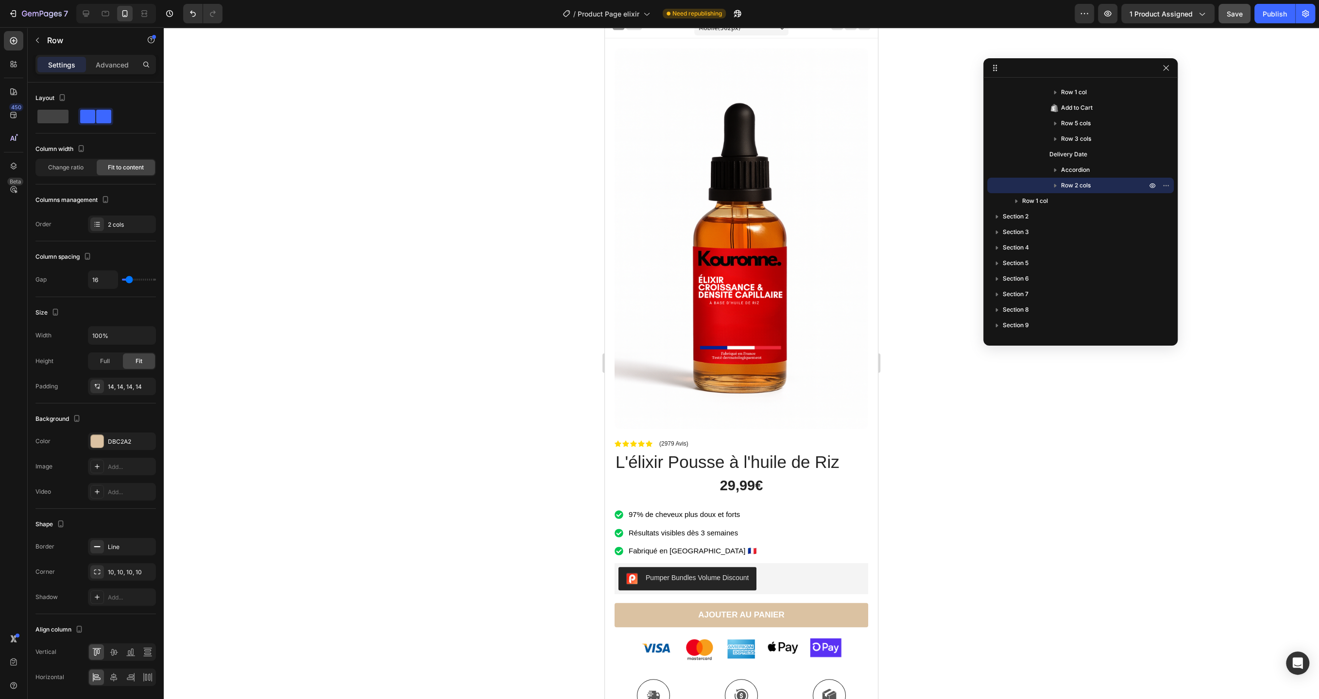
scroll to position [0, 0]
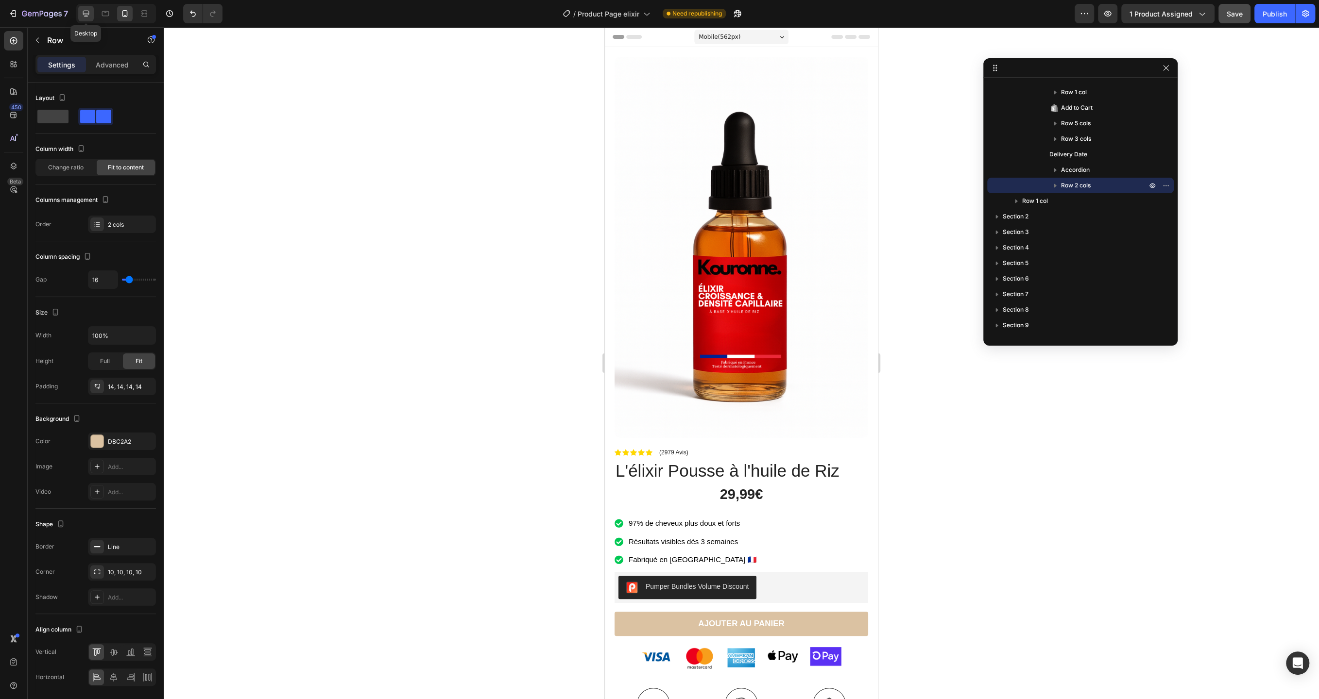
click at [90, 12] on icon at bounding box center [86, 14] width 10 height 10
type input "1200"
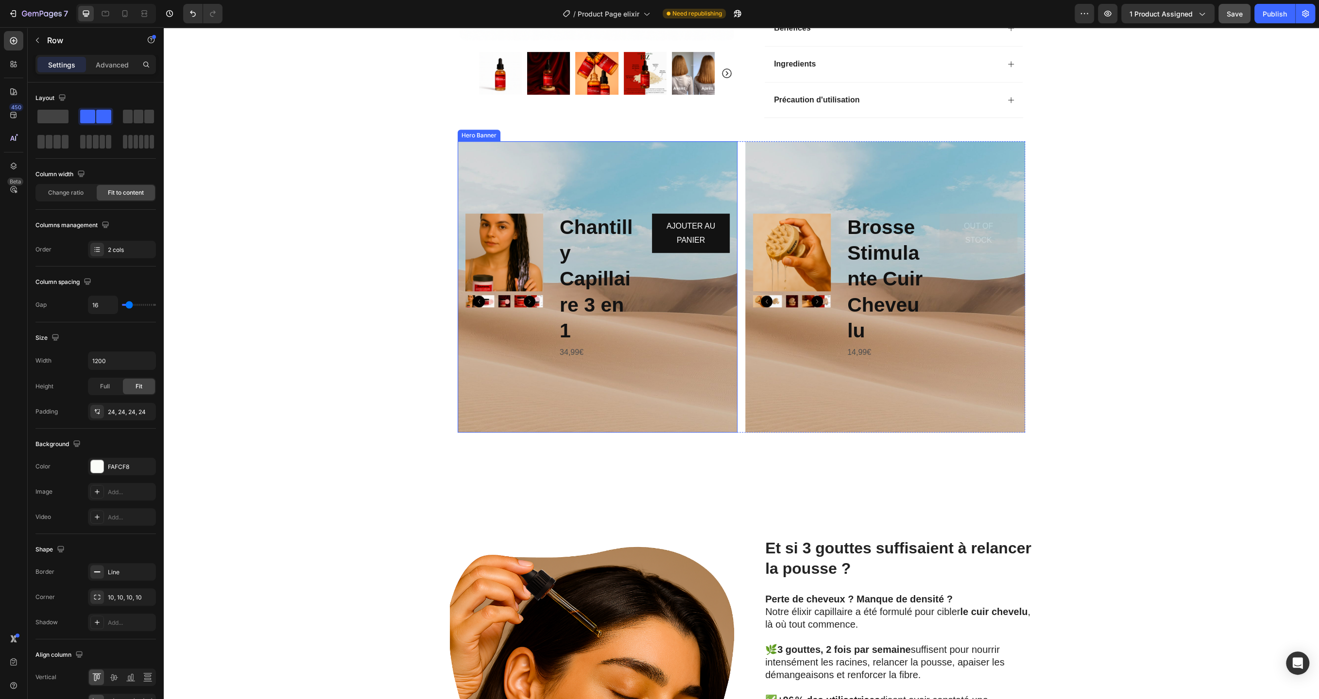
scroll to position [487, 0]
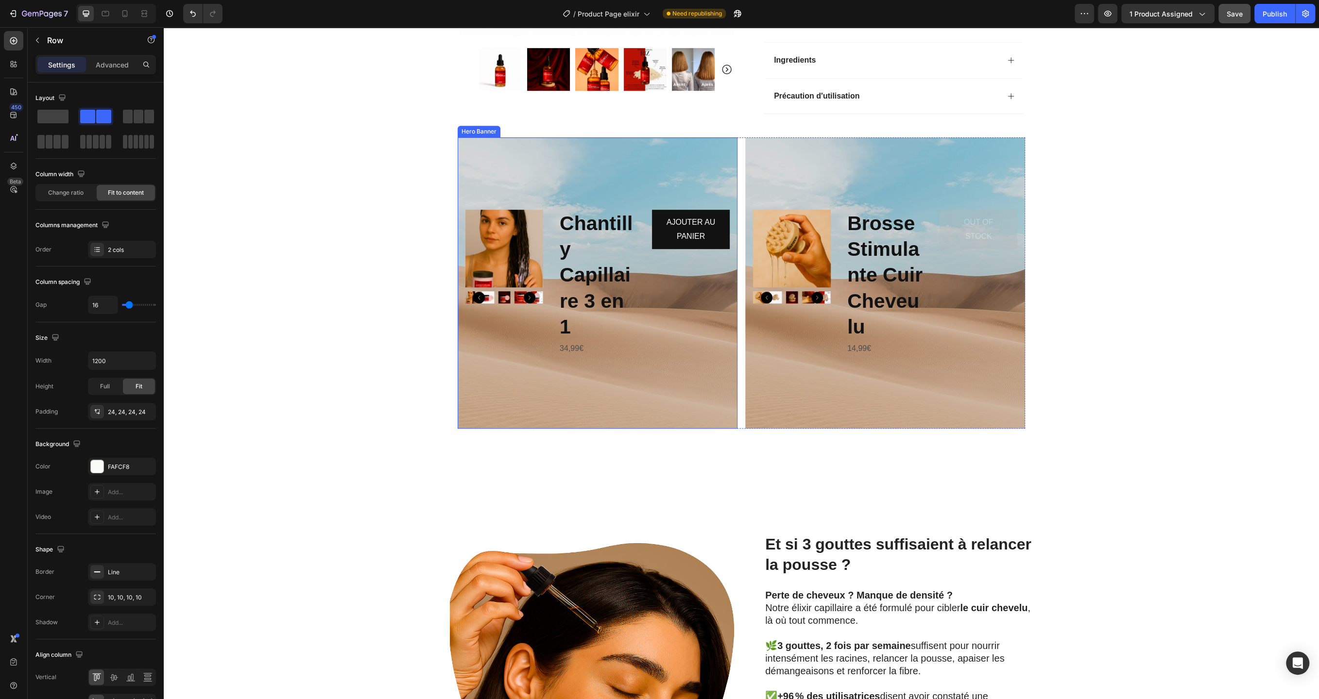
click at [645, 155] on div "Background Image" at bounding box center [597, 282] width 280 height 291
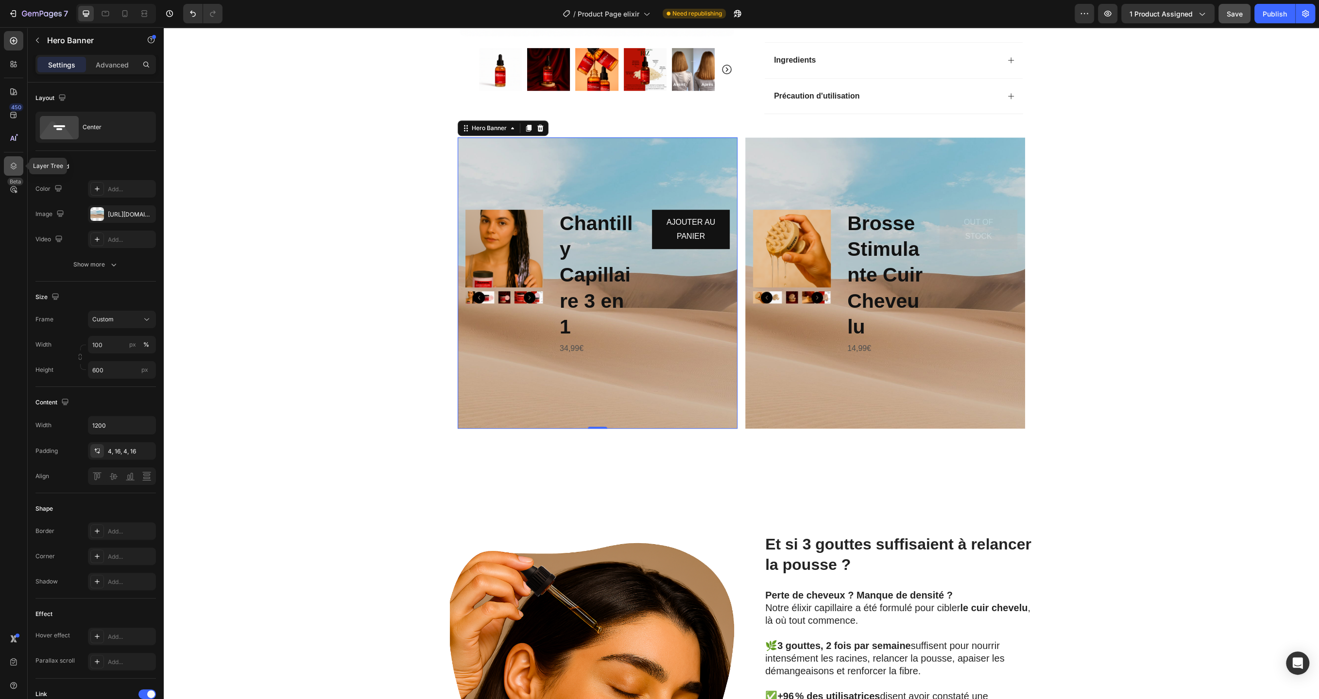
click at [18, 165] on icon at bounding box center [14, 166] width 10 height 10
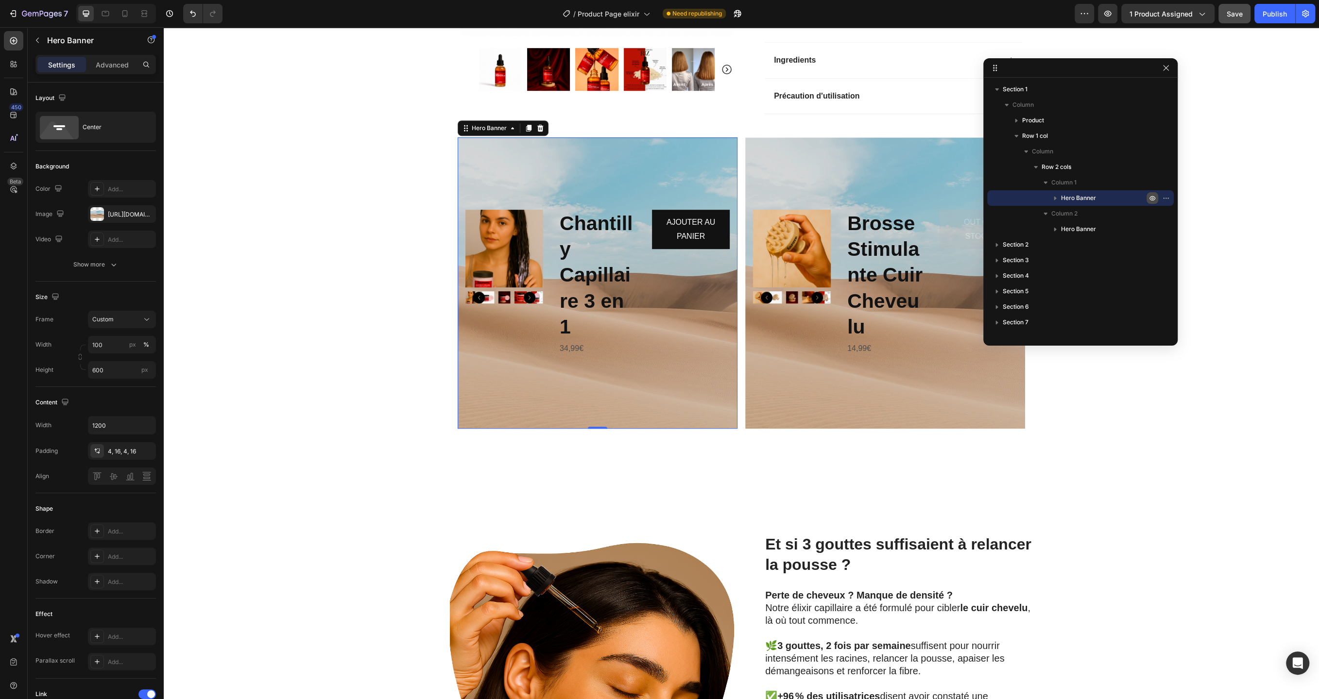
click at [1153, 199] on icon "button" at bounding box center [1152, 198] width 8 height 8
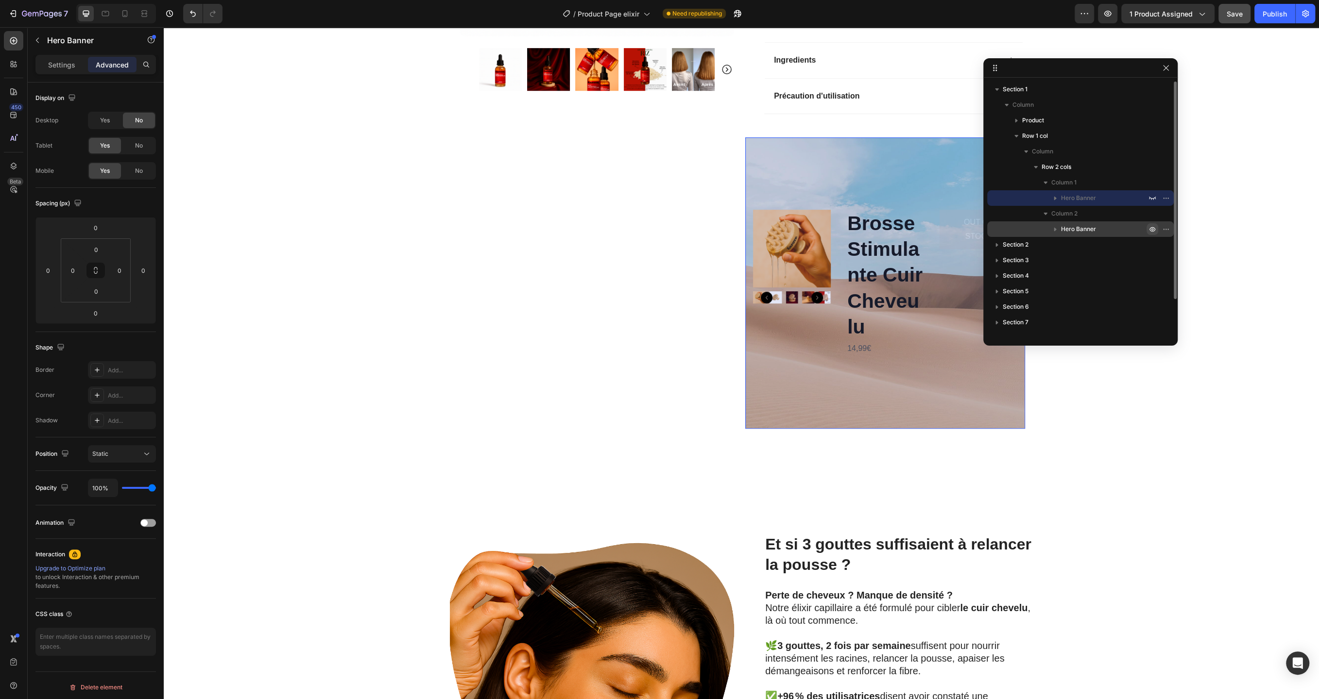
click at [1149, 228] on icon "button" at bounding box center [1152, 229] width 8 height 8
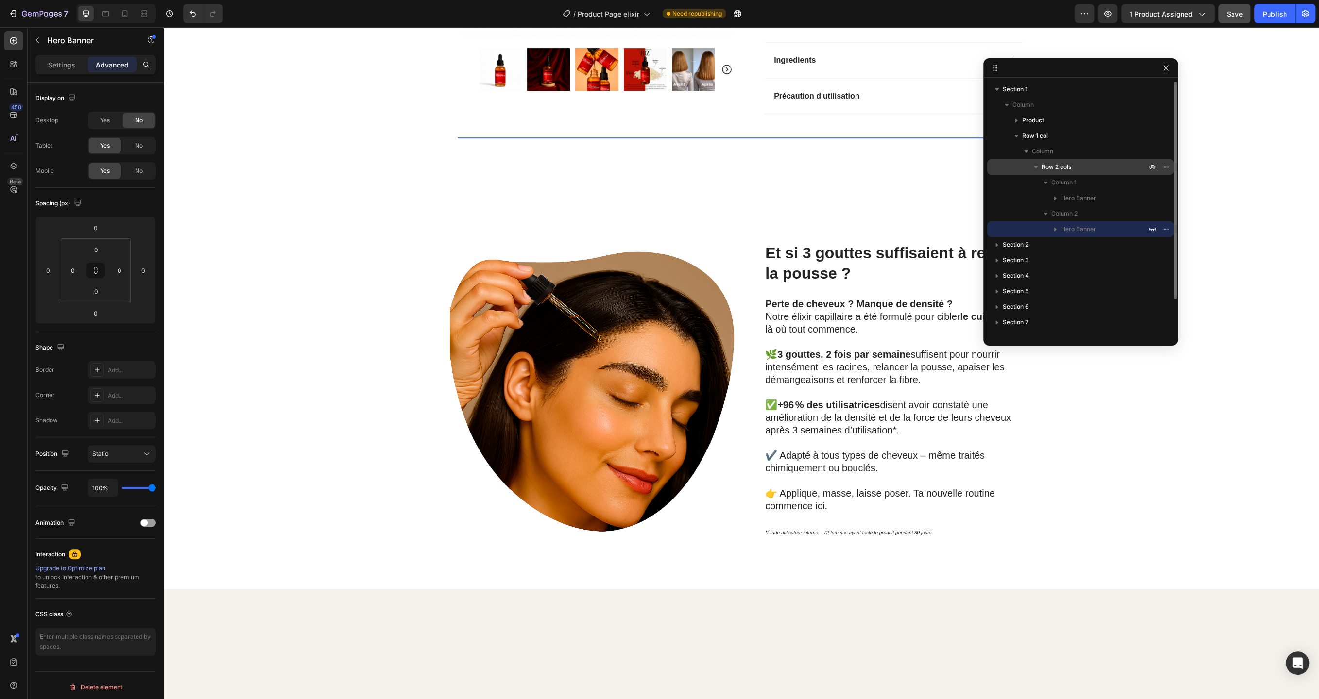
click at [1069, 170] on span "Row 2 cols" at bounding box center [1056, 167] width 30 height 10
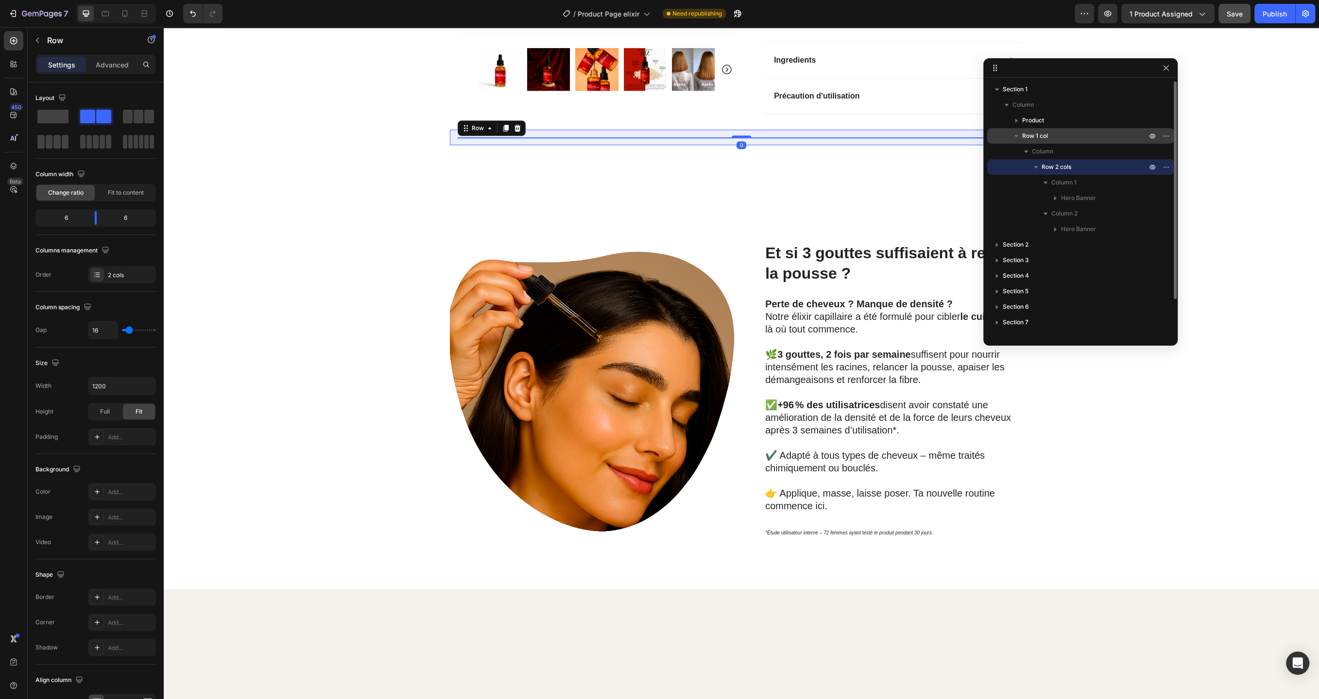
click at [1033, 138] on span "Row 1 col" at bounding box center [1035, 136] width 26 height 10
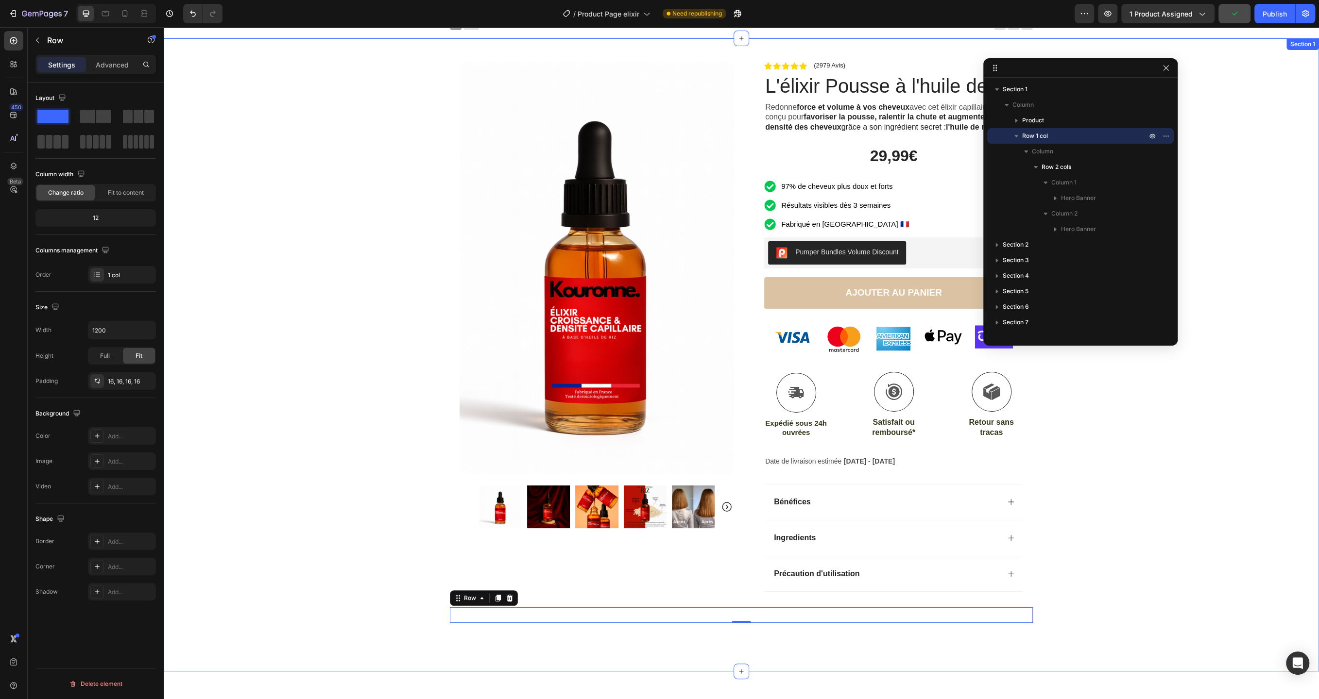
scroll to position [0, 0]
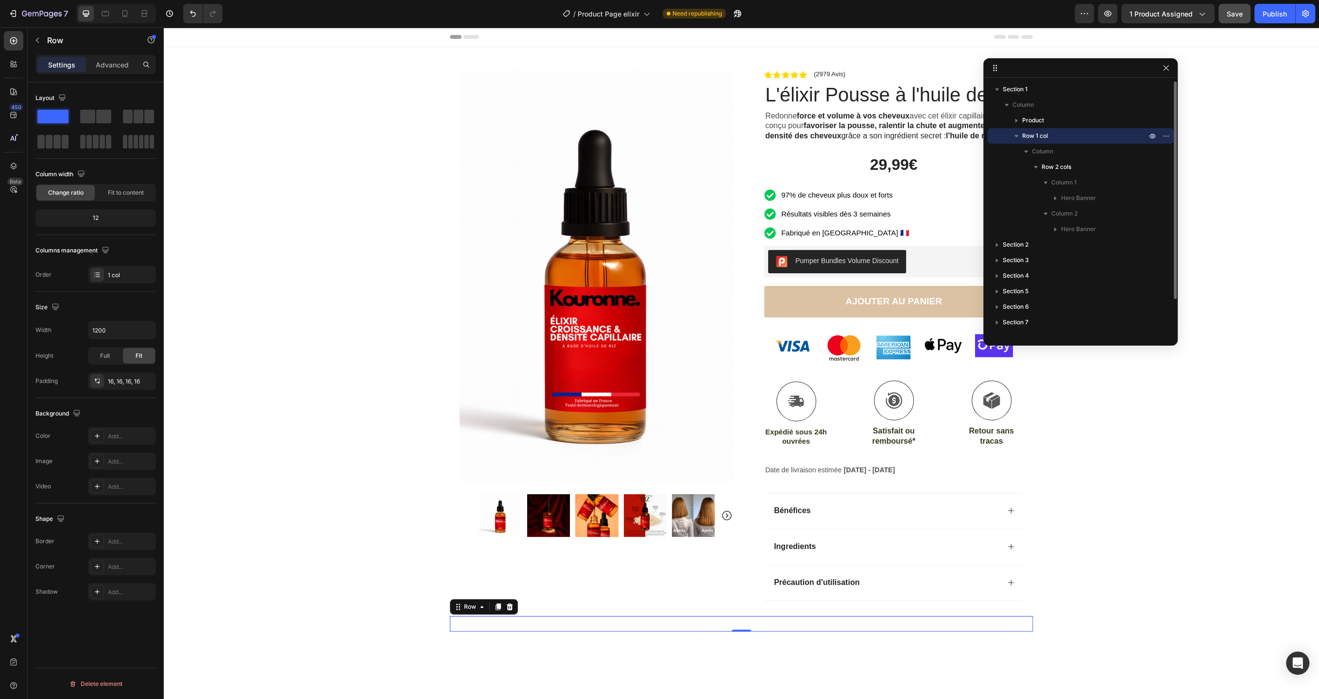
click at [1021, 137] on button "button" at bounding box center [1016, 136] width 12 height 12
click at [1038, 152] on span "Column" at bounding box center [1042, 152] width 21 height 10
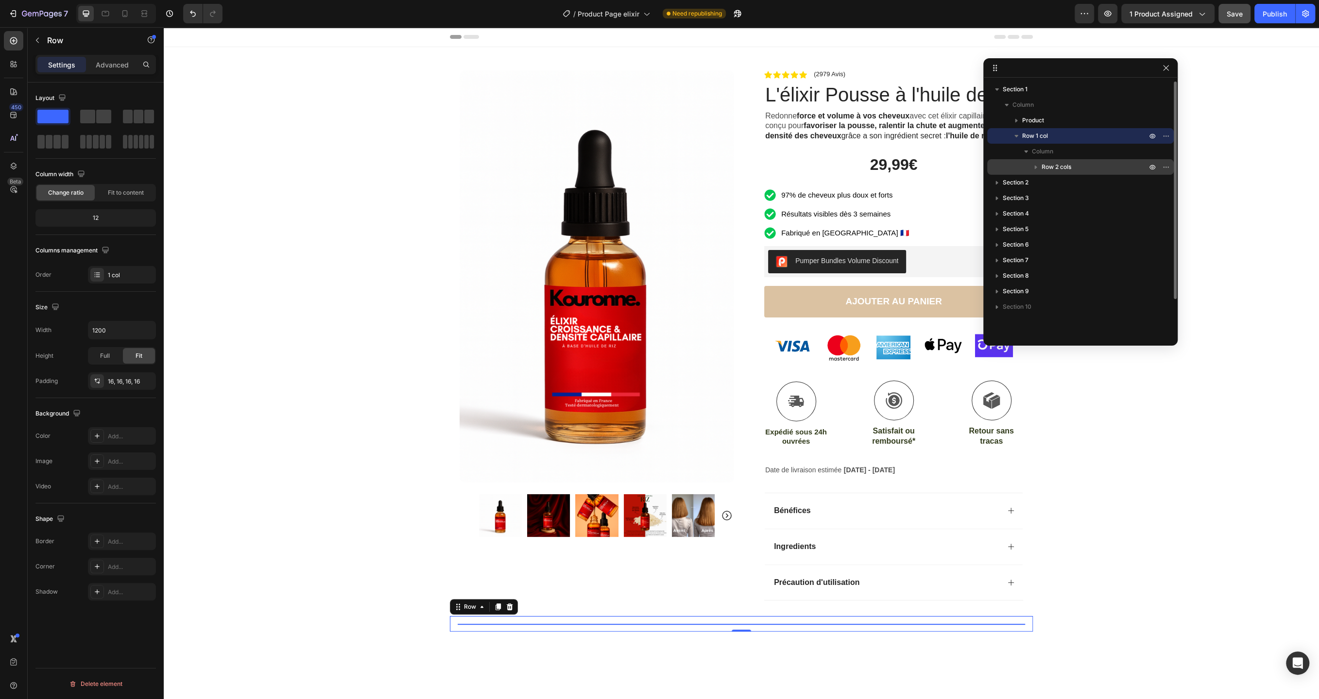
click at [1040, 167] on button "button" at bounding box center [1036, 167] width 12 height 12
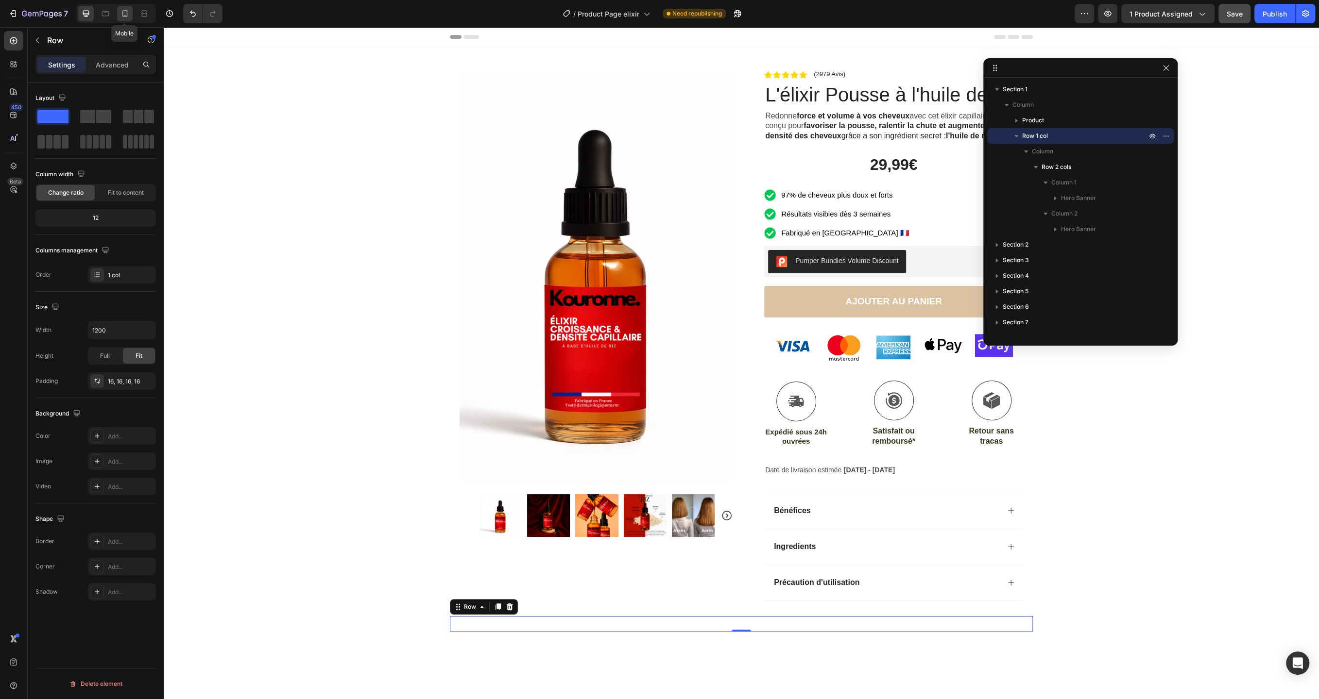
click at [121, 15] on icon at bounding box center [125, 14] width 10 height 10
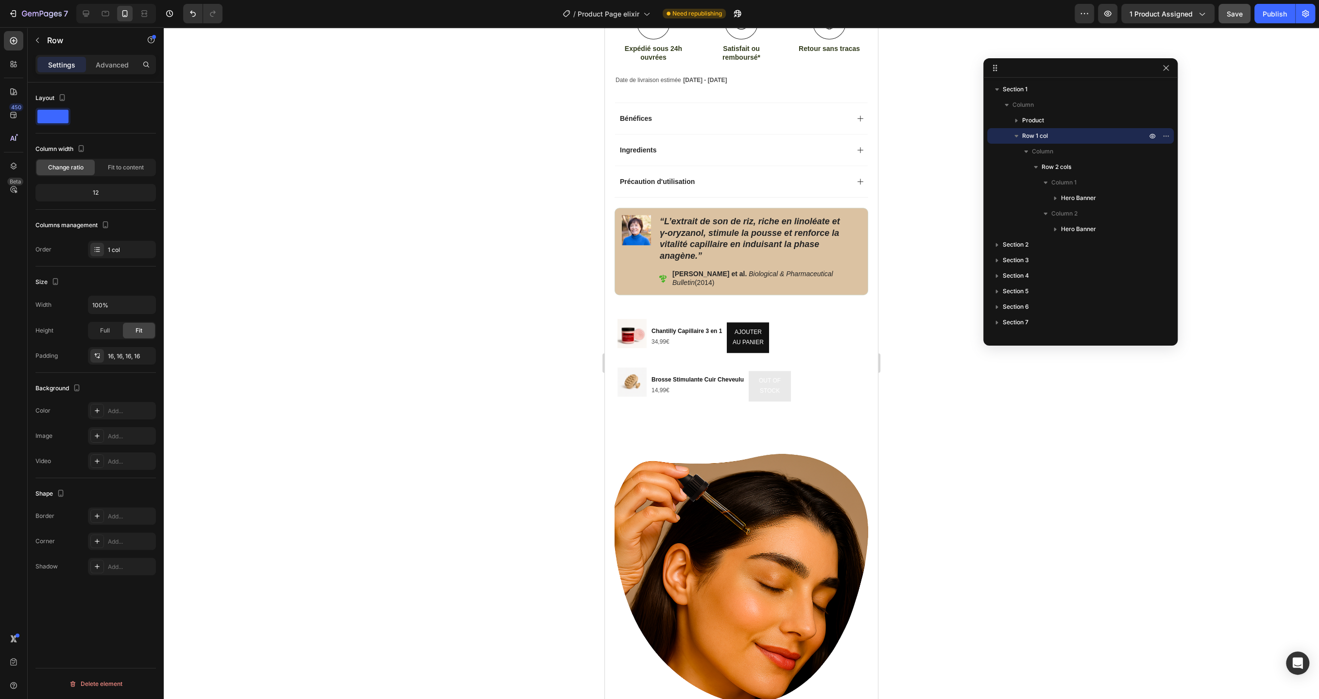
scroll to position [677, 0]
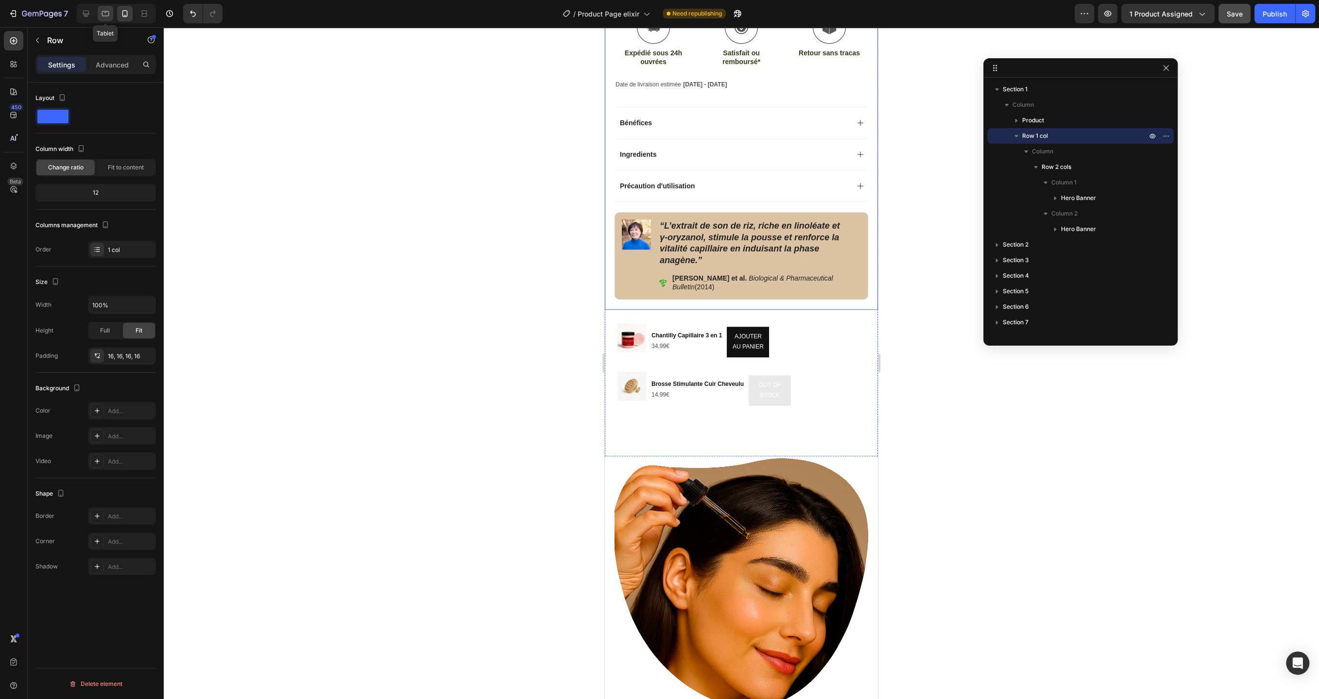
click at [98, 17] on div at bounding box center [106, 14] width 16 height 16
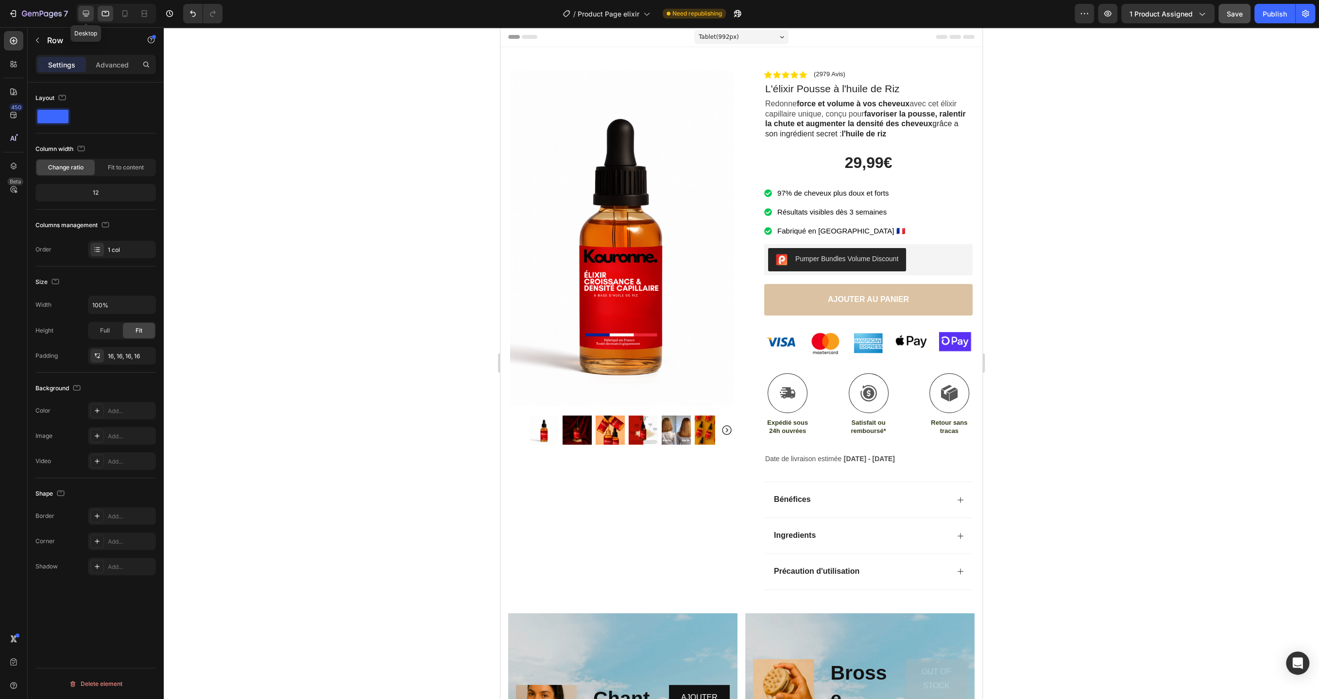
click at [92, 14] on div at bounding box center [86, 14] width 16 height 16
type input "1200"
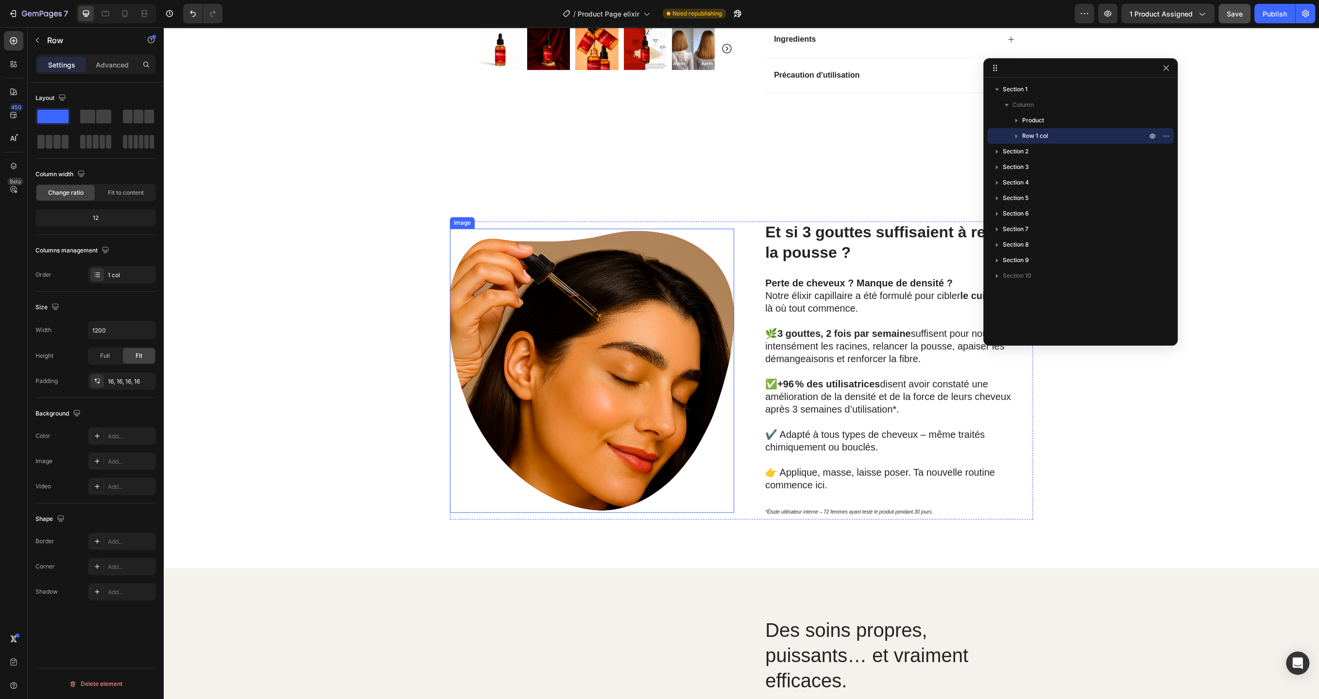
scroll to position [553, 0]
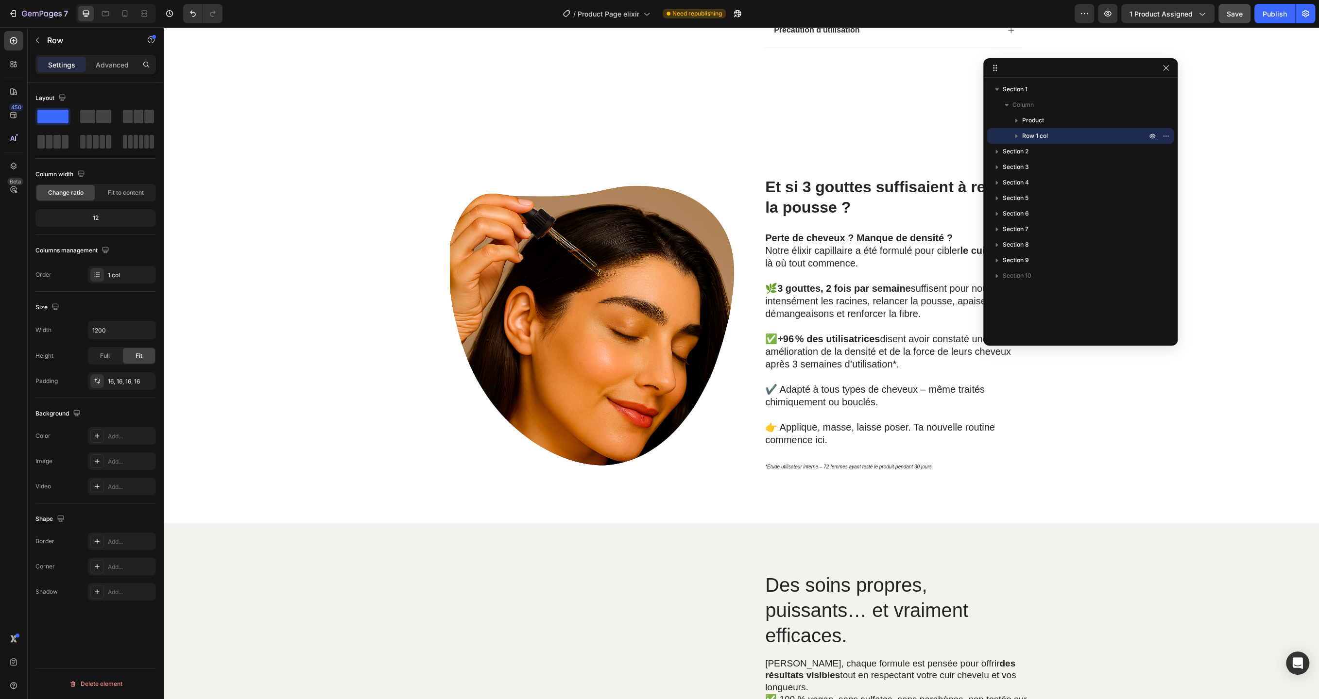
click at [1016, 134] on icon "button" at bounding box center [1016, 136] width 10 height 10
click at [1035, 169] on icon "button" at bounding box center [1036, 167] width 10 height 10
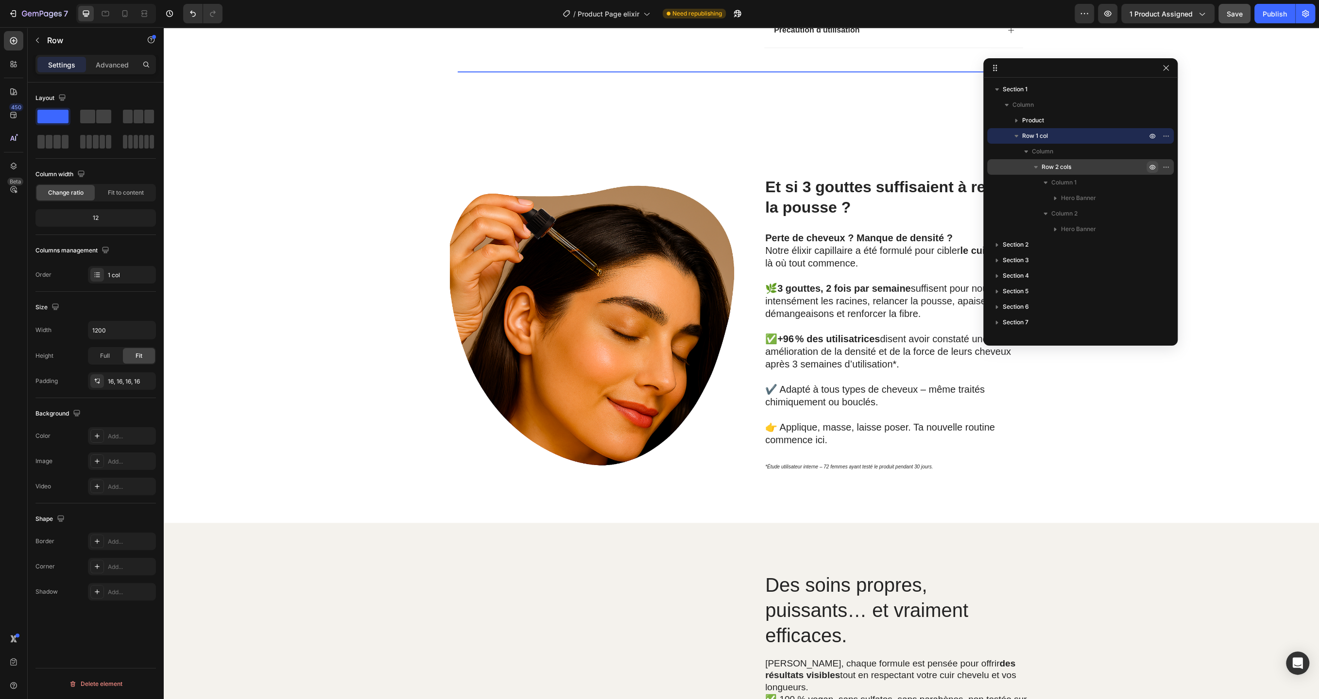
click at [1150, 167] on icon "button" at bounding box center [1152, 167] width 8 height 8
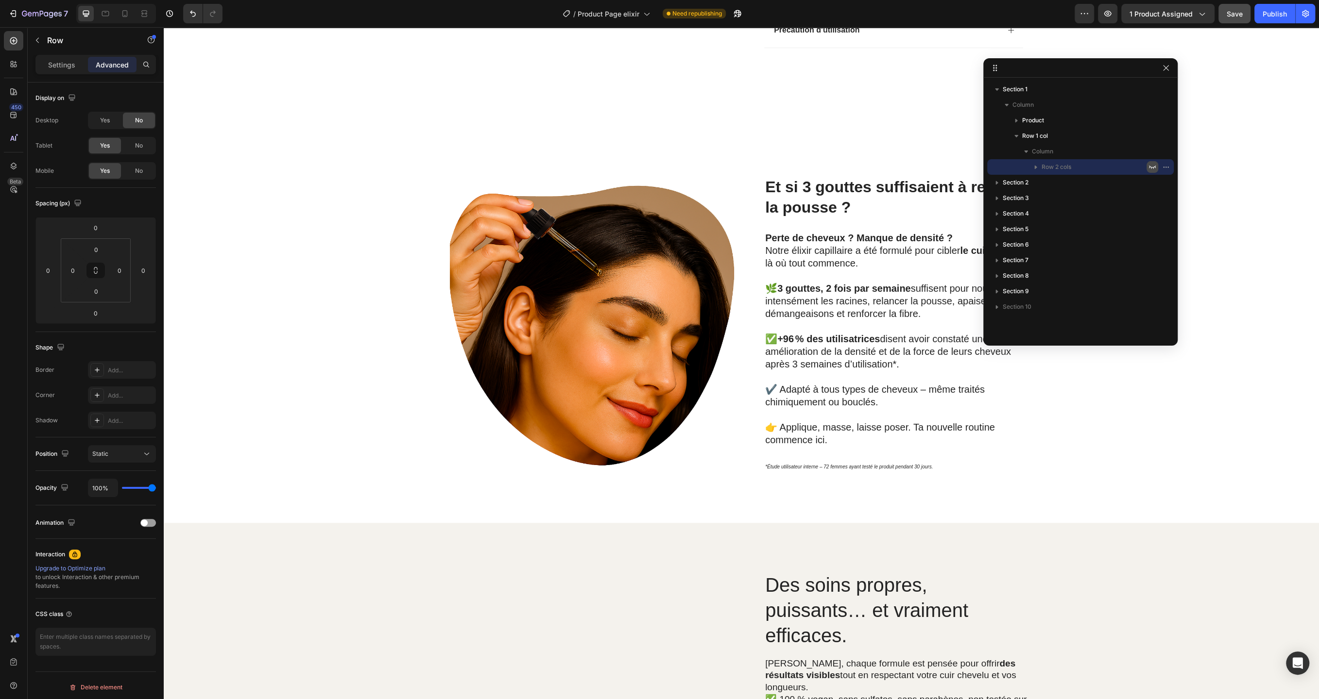
click at [1152, 165] on icon "button" at bounding box center [1152, 167] width 8 height 8
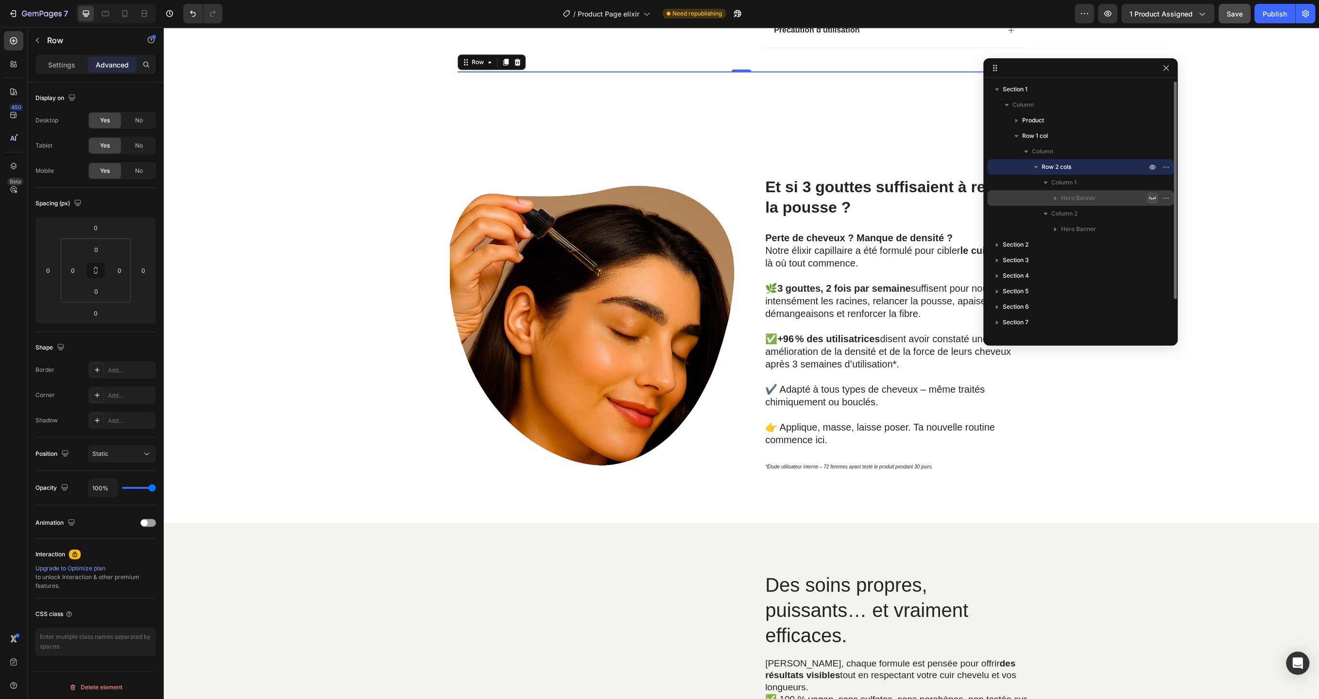
click at [1153, 198] on icon "button" at bounding box center [1152, 198] width 7 height 3
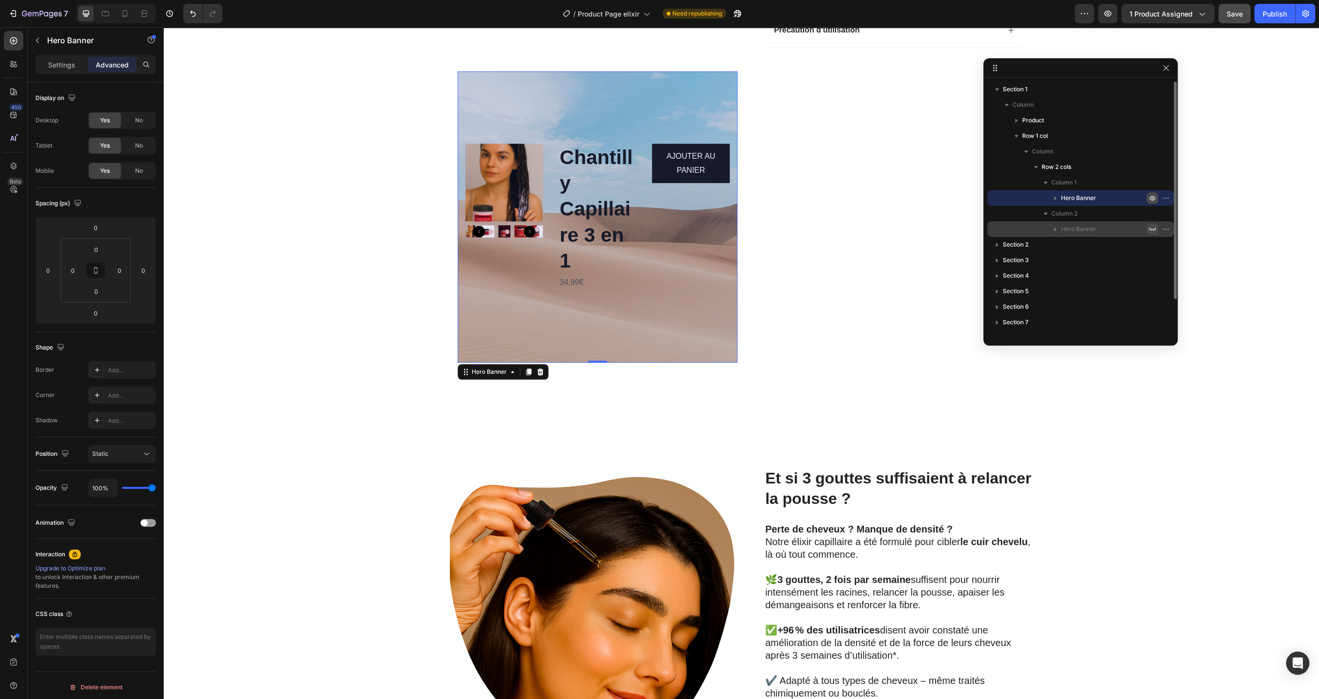
click at [1151, 228] on icon "button" at bounding box center [1152, 229] width 8 height 8
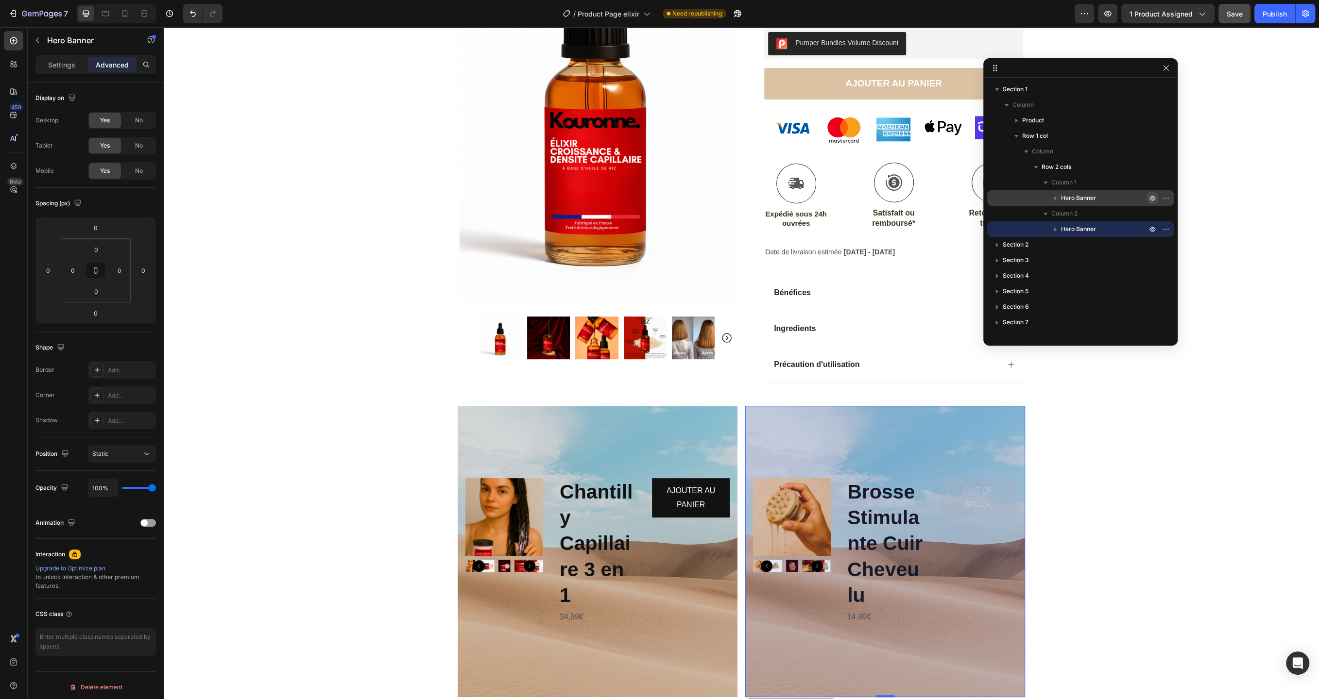
scroll to position [237, 0]
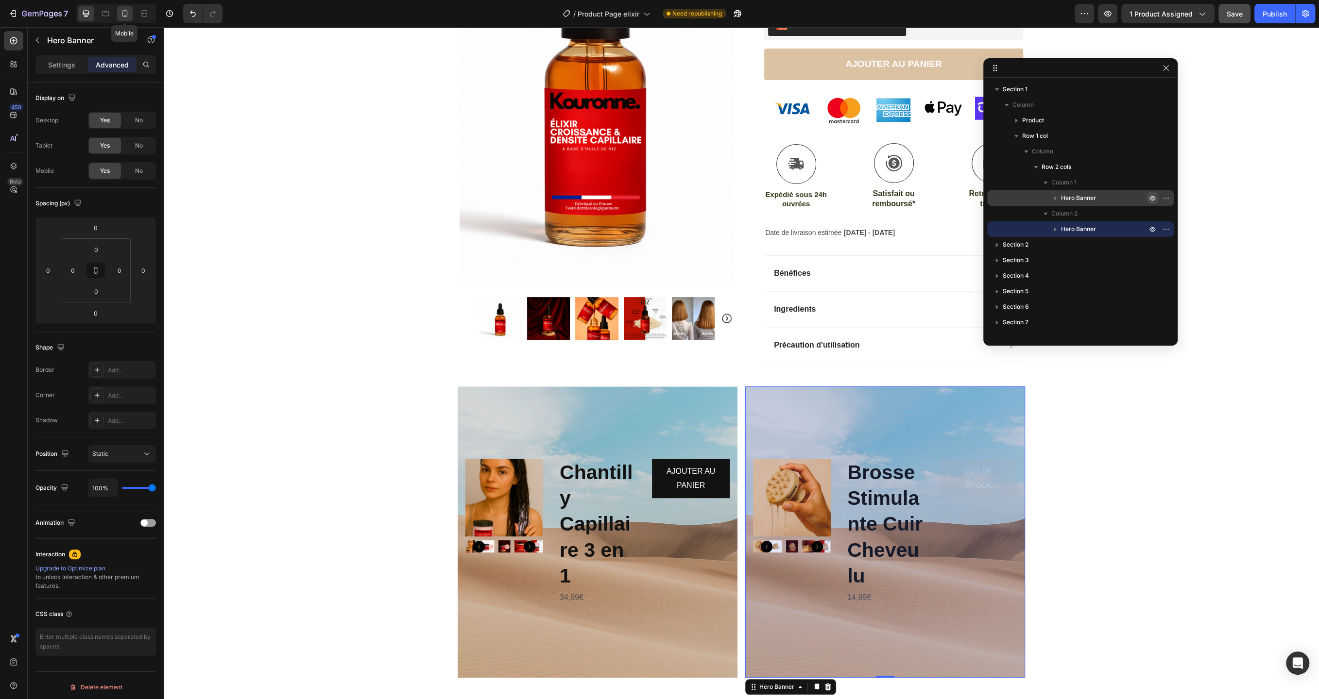
click at [127, 16] on icon at bounding box center [125, 14] width 10 height 10
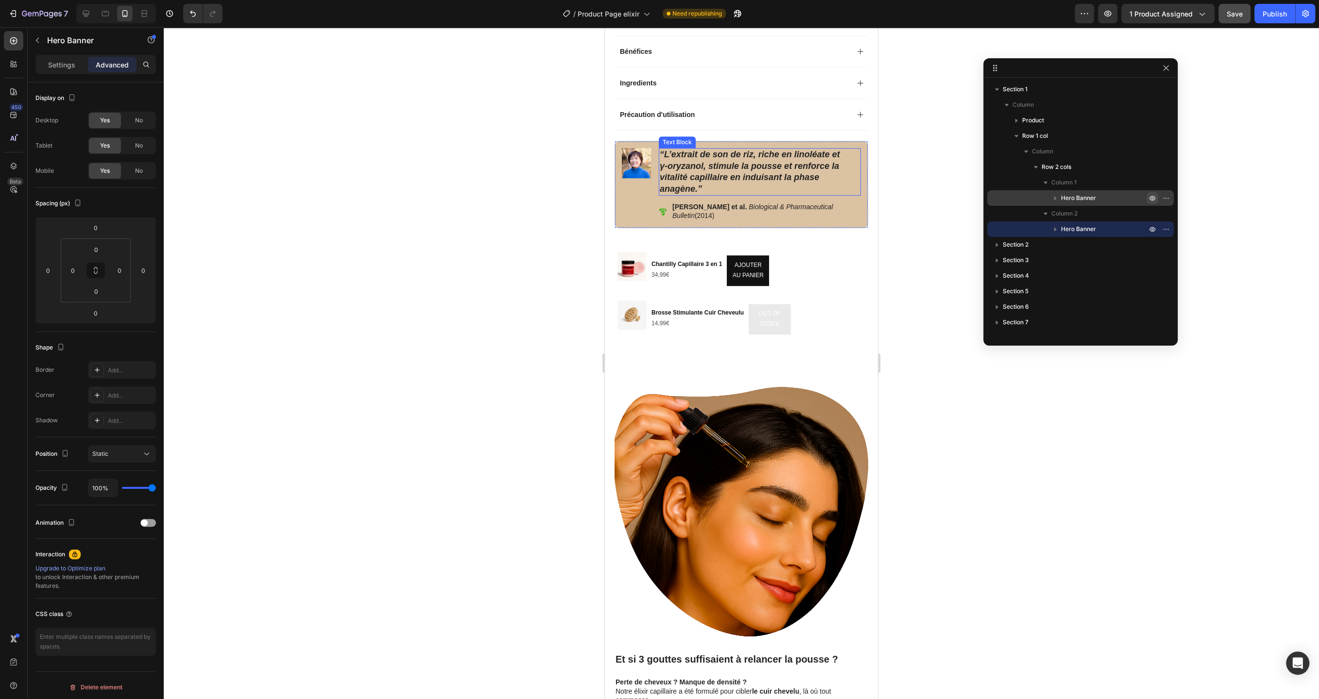
scroll to position [753, 0]
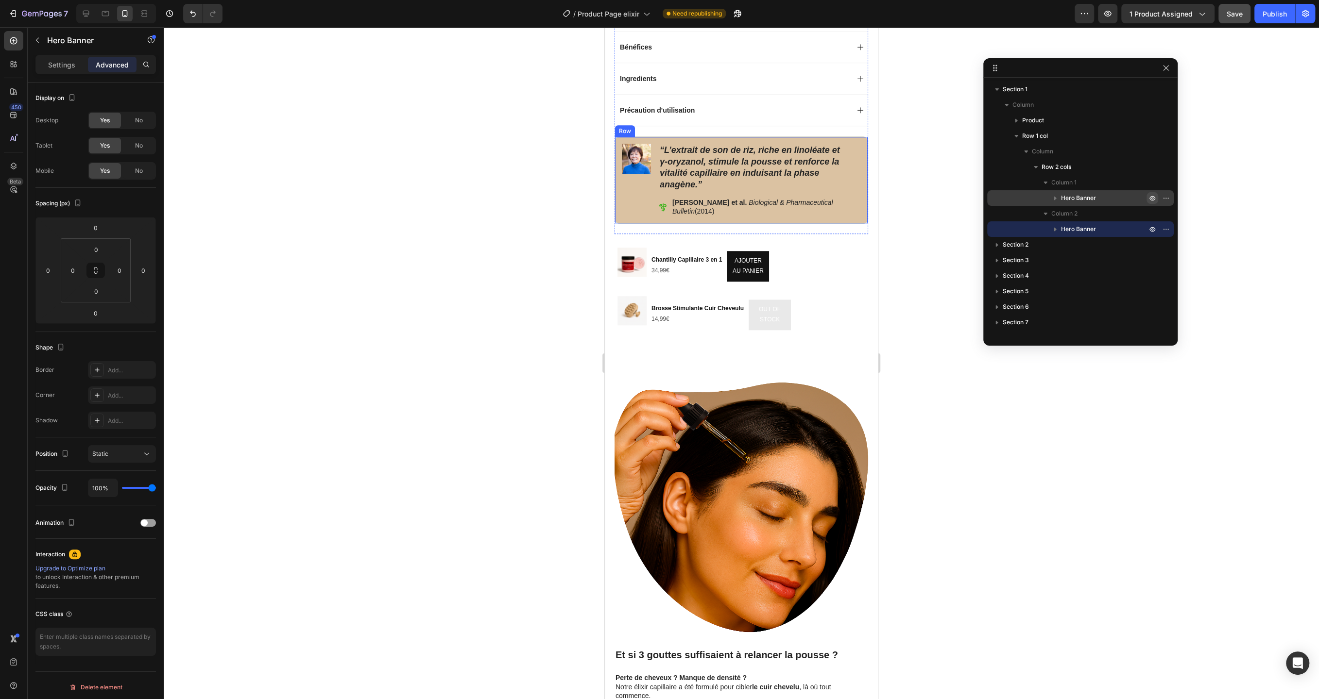
click at [863, 144] on div "Image “L’extrait de son de [PERSON_NAME], riche en linoléate et γ‑oryzanol, sti…" at bounding box center [741, 179] width 254 height 87
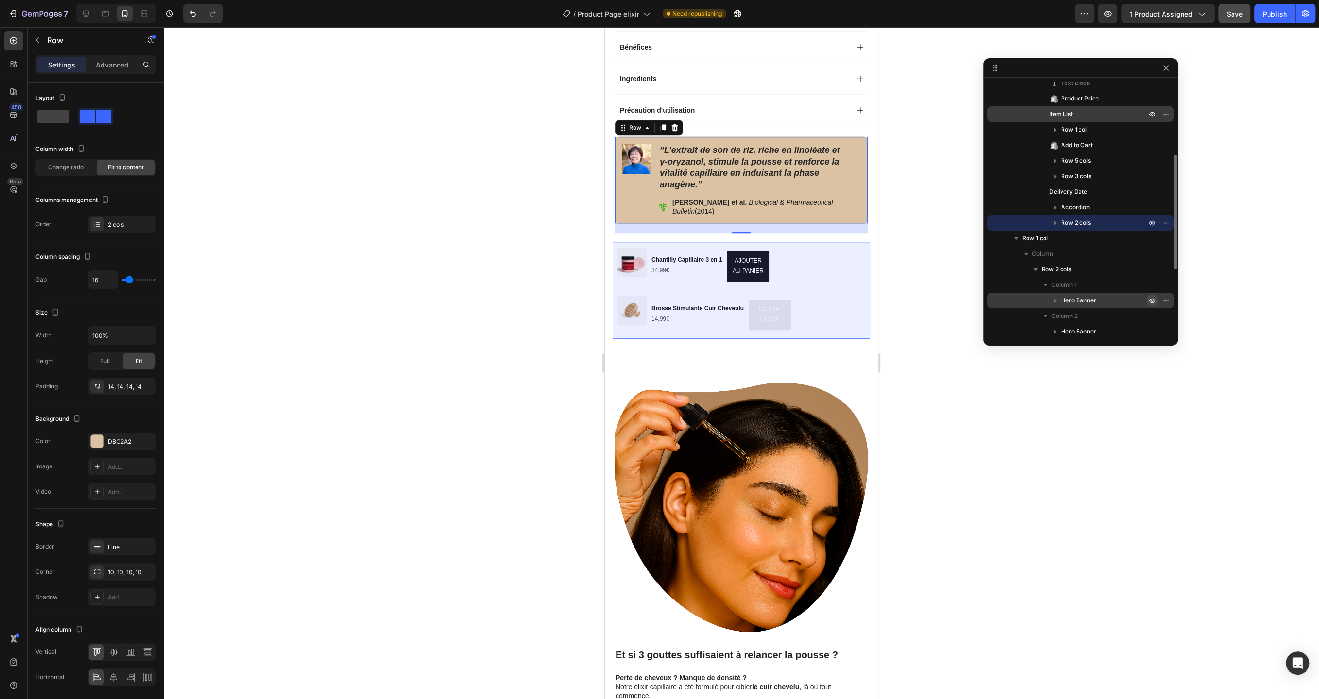
scroll to position [137, 0]
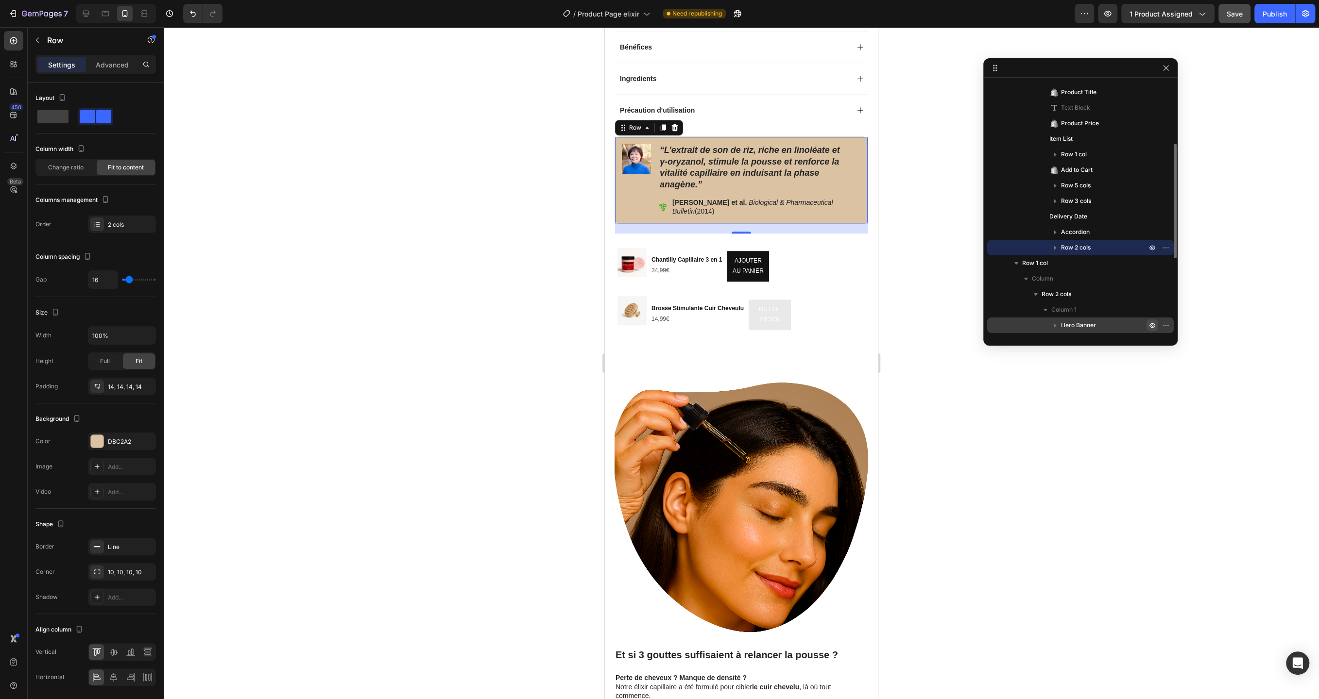
click at [1056, 245] on icon "button" at bounding box center [1055, 248] width 10 height 10
click at [1054, 249] on icon "button" at bounding box center [1055, 248] width 4 height 2
click at [1075, 124] on span "Product Price" at bounding box center [1080, 124] width 38 height 10
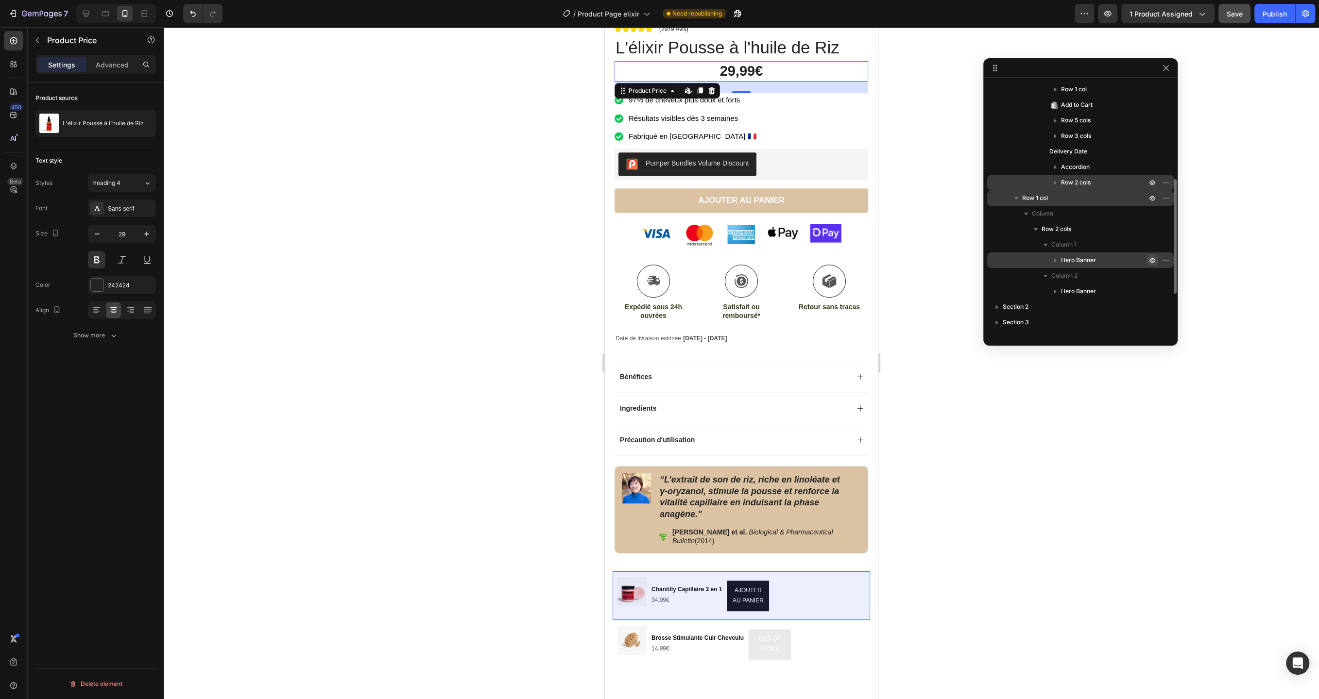
scroll to position [208, 0]
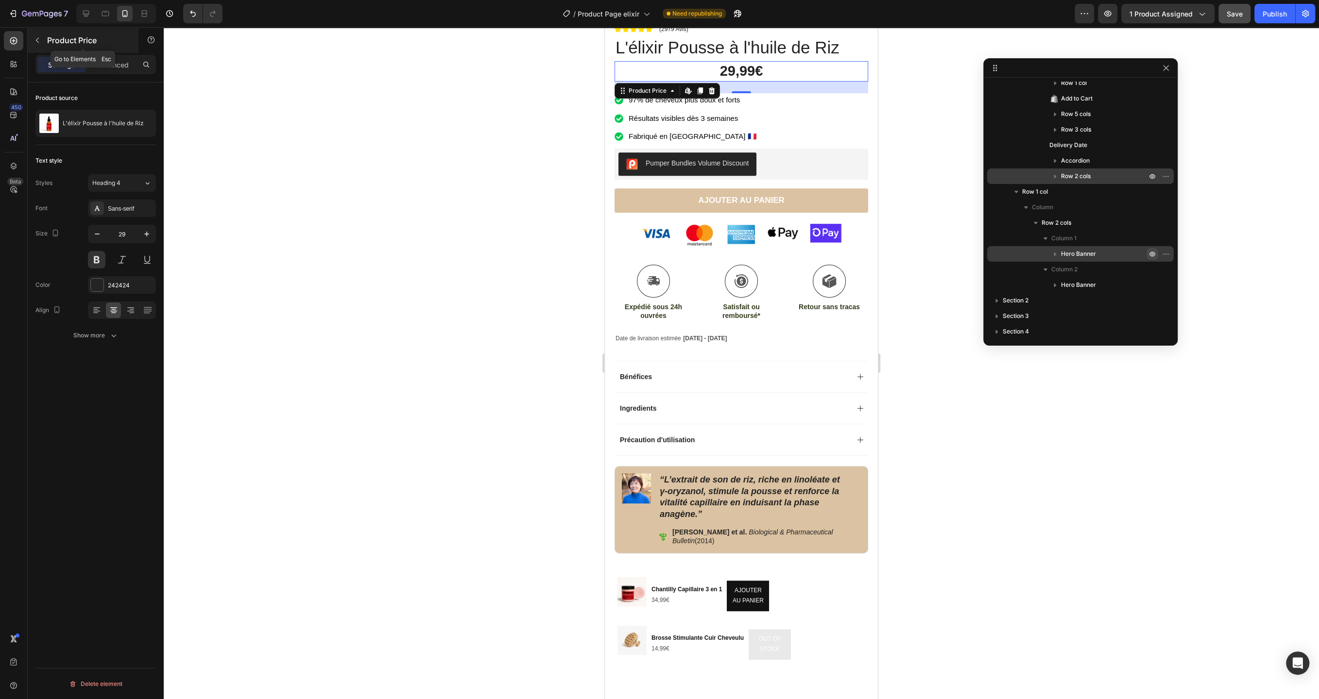
click at [39, 37] on icon "button" at bounding box center [38, 40] width 8 height 8
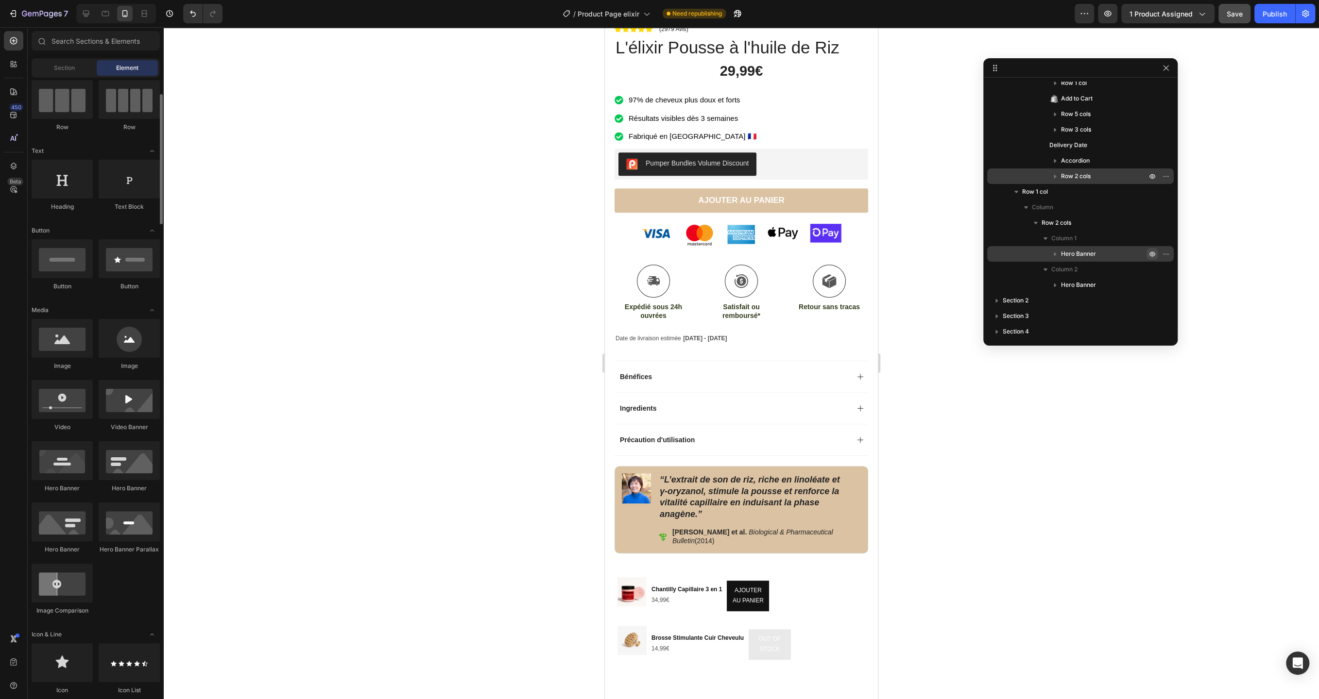
scroll to position [0, 0]
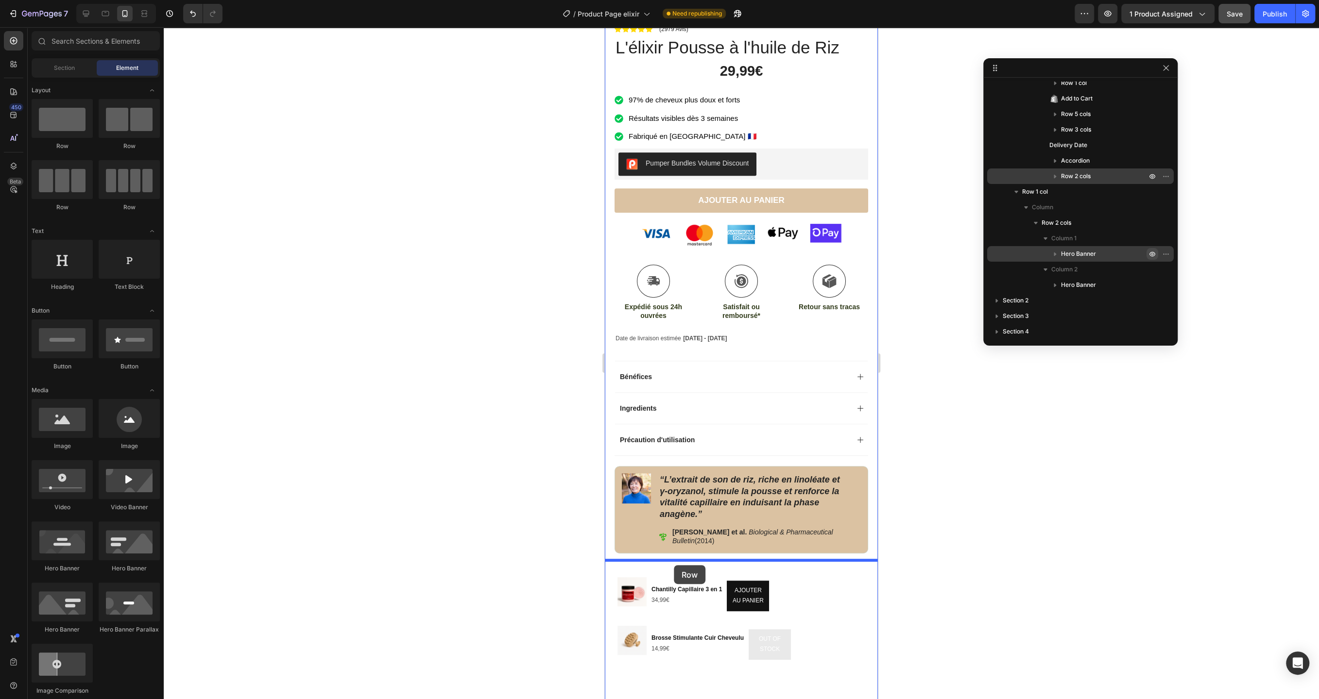
drag, startPoint x: 735, startPoint y: 167, endPoint x: 674, endPoint y: 565, distance: 403.4
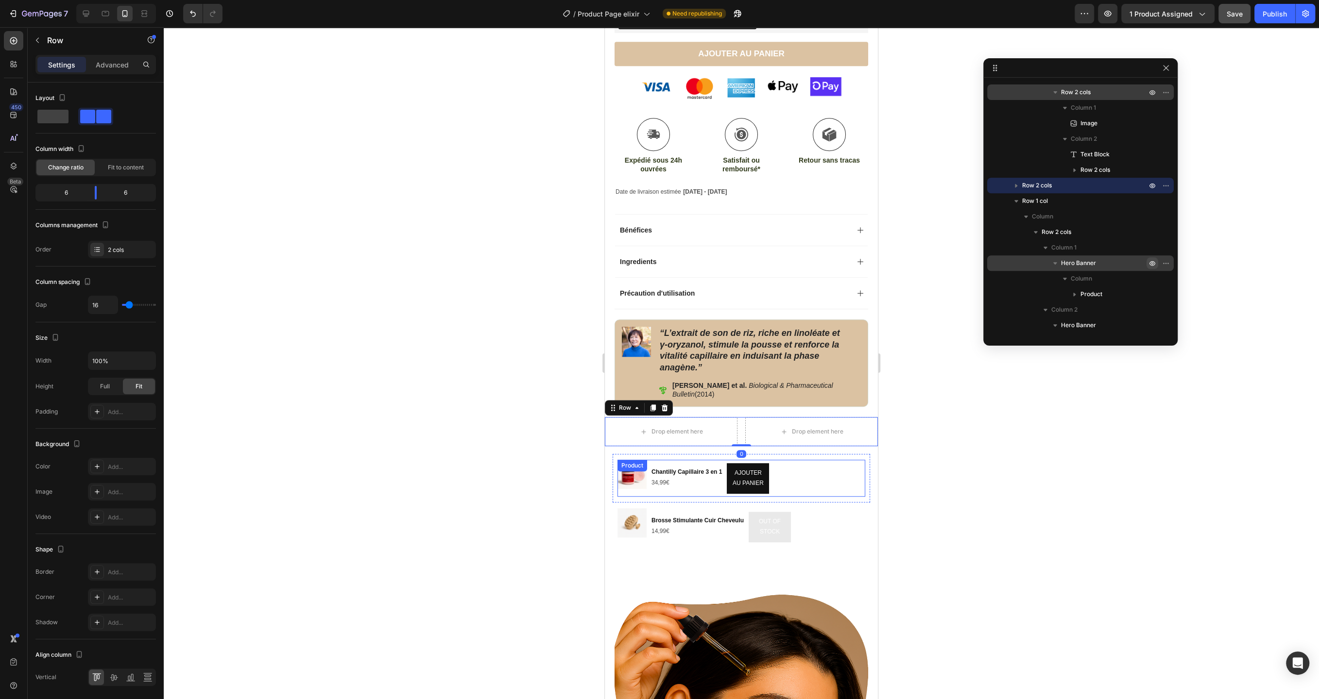
scroll to position [575, 0]
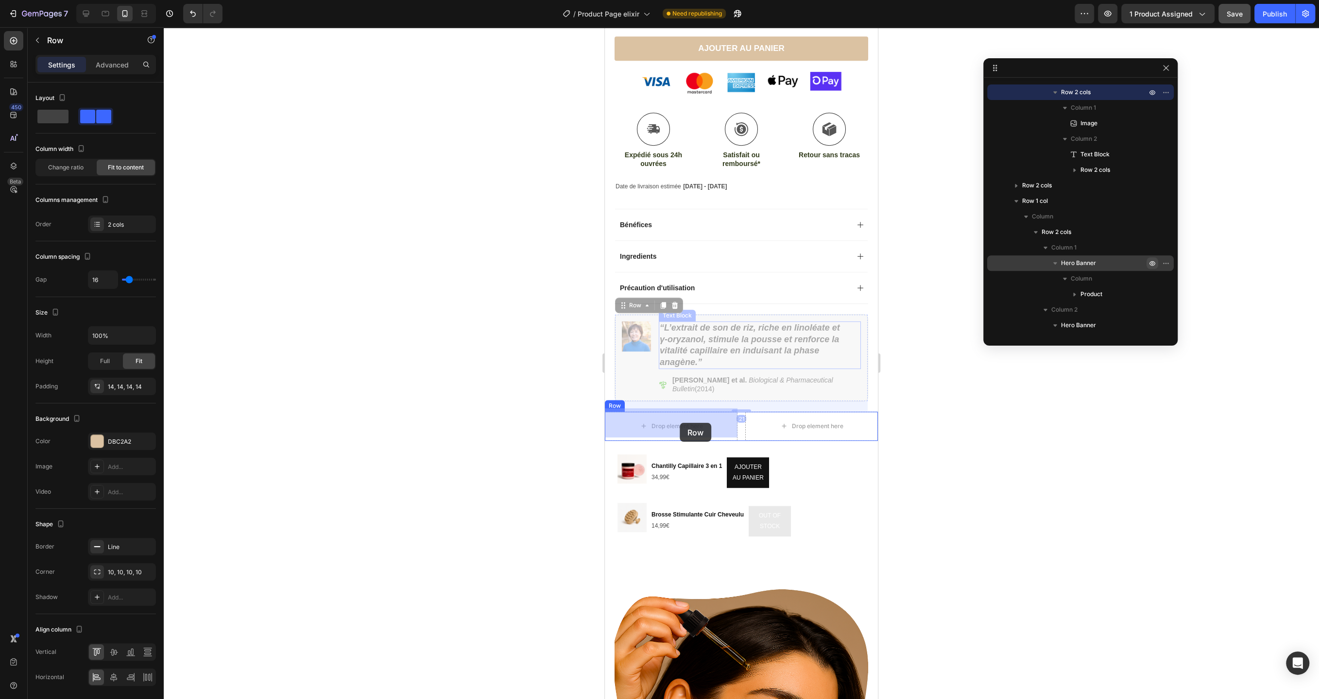
drag, startPoint x: 856, startPoint y: 315, endPoint x: 679, endPoint y: 423, distance: 206.9
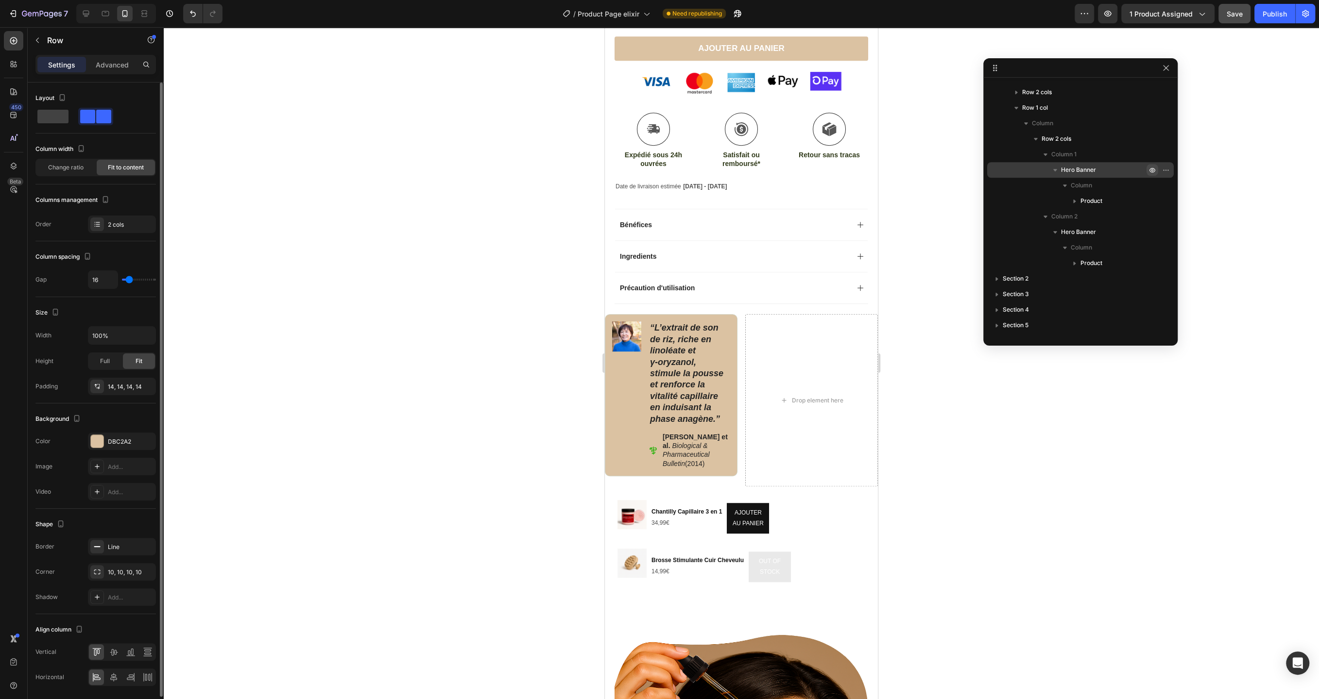
scroll to position [32, 0]
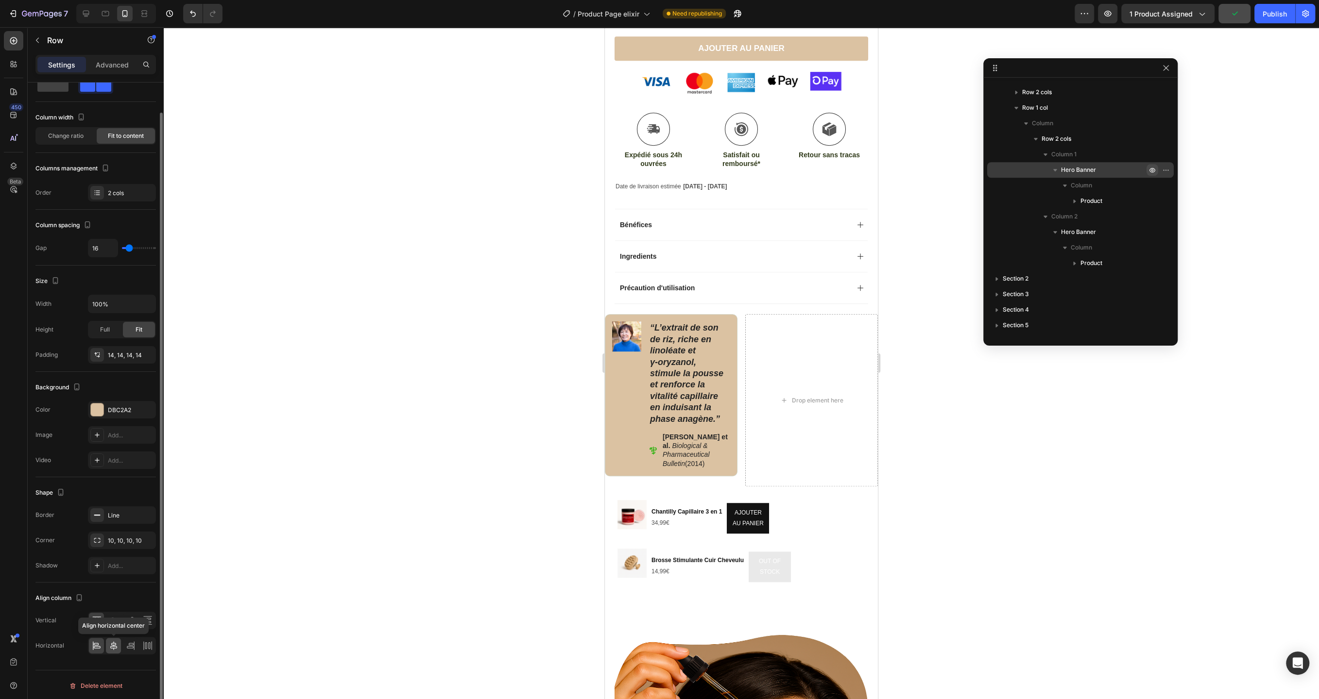
click at [115, 643] on icon at bounding box center [114, 646] width 10 height 10
click at [114, 620] on icon at bounding box center [114, 621] width 8 height 7
click at [96, 622] on icon at bounding box center [97, 621] width 10 height 10
click at [99, 650] on div at bounding box center [96, 646] width 15 height 16
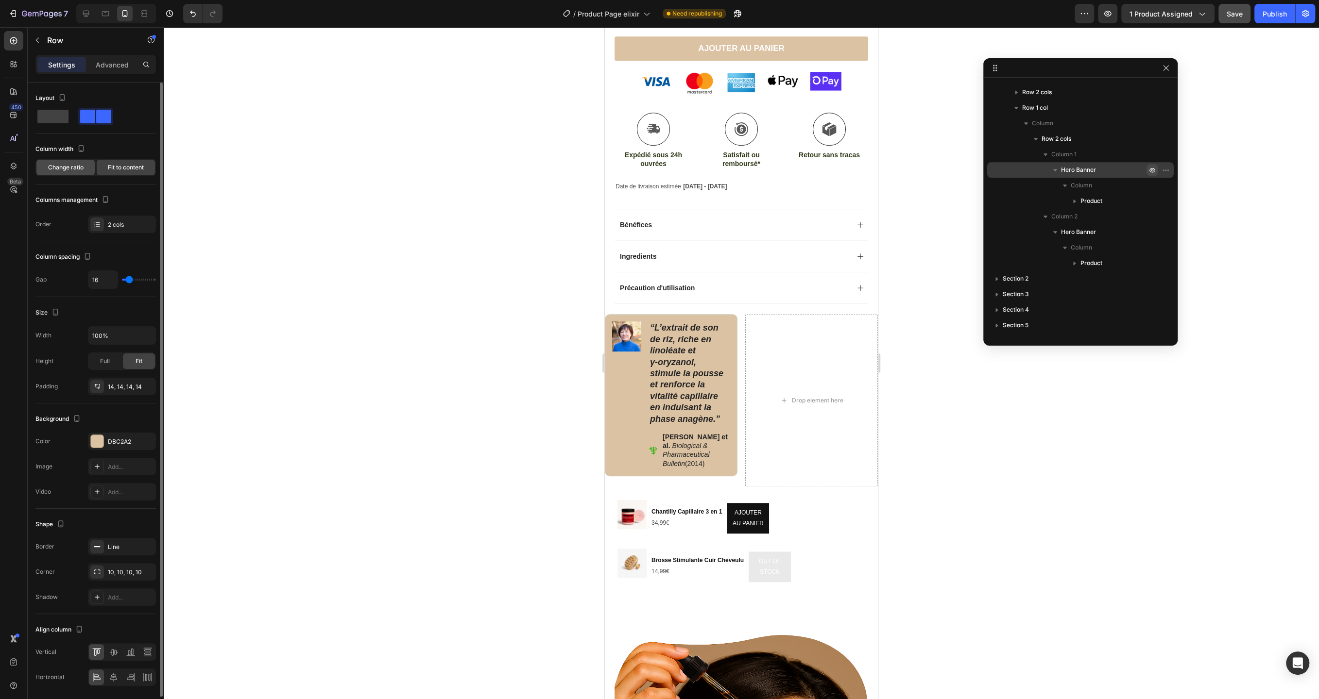
click at [71, 166] on span "Change ratio" at bounding box center [65, 167] width 35 height 9
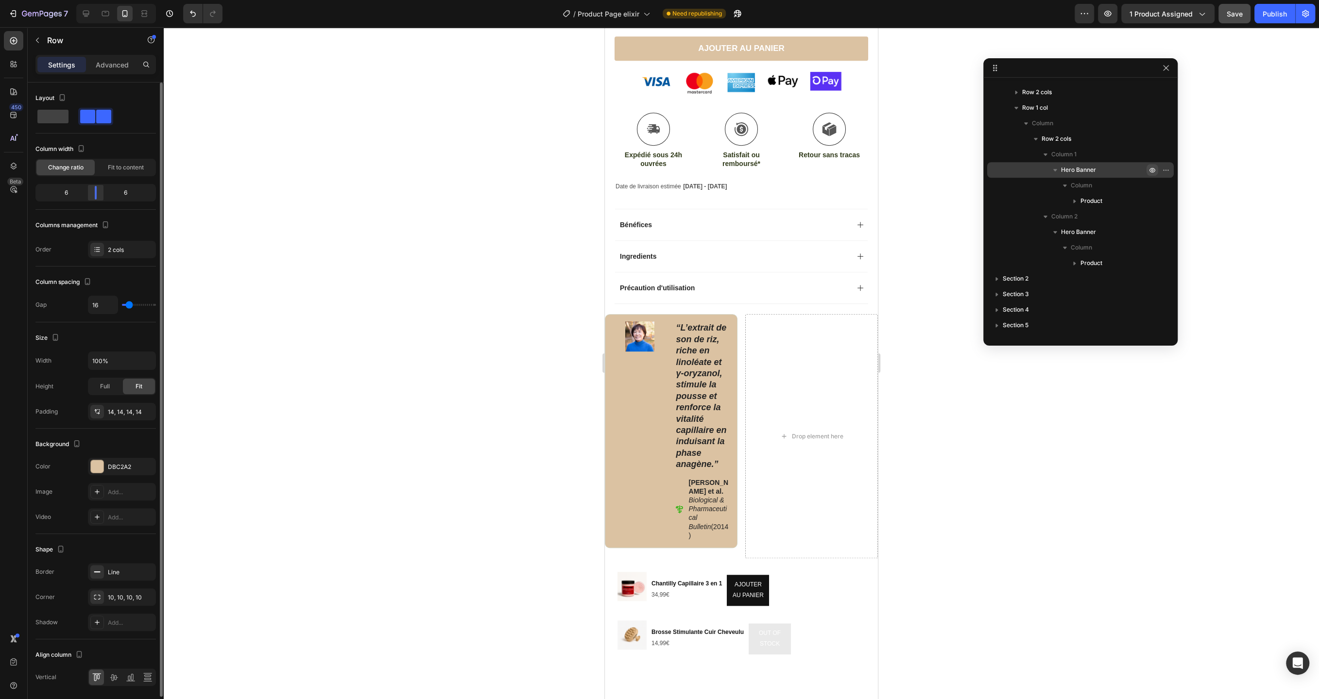
click at [93, 0] on body "7 Version history / Product Page elixir Need republishing Preview 1 product ass…" at bounding box center [659, 0] width 1319 height 0
click at [95, 0] on body "7 Version history / Product Page elixir Need republishing Preview 1 product ass…" at bounding box center [659, 0] width 1319 height 0
click at [56, 122] on span at bounding box center [52, 117] width 31 height 14
type input "0"
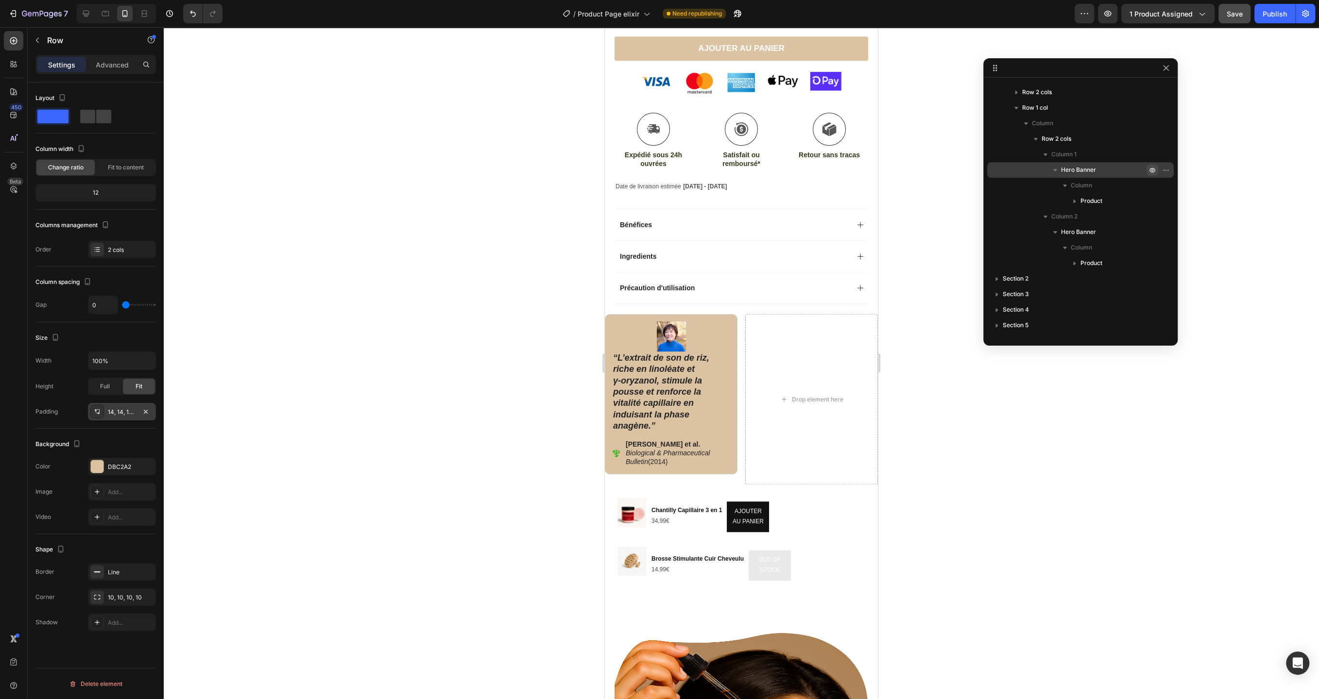
click at [124, 408] on div "14, 14, 14, 14" at bounding box center [122, 412] width 28 height 9
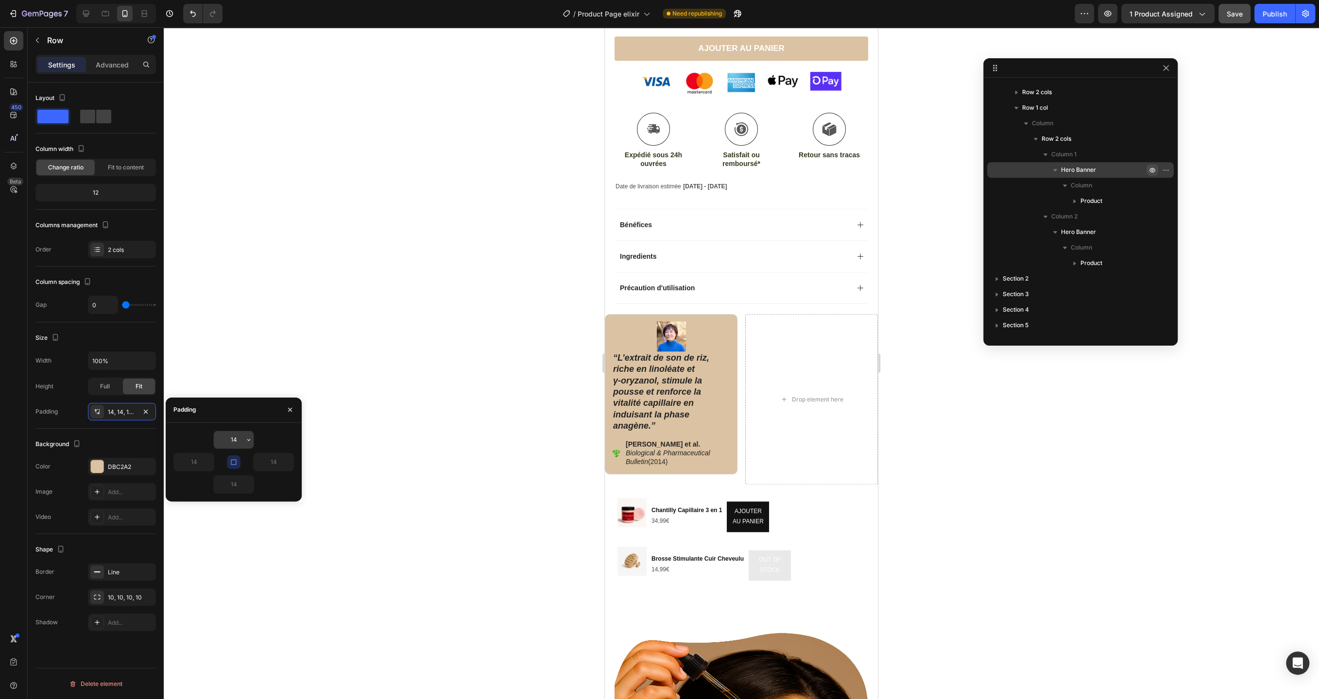
click at [241, 442] on input "14" at bounding box center [234, 439] width 40 height 17
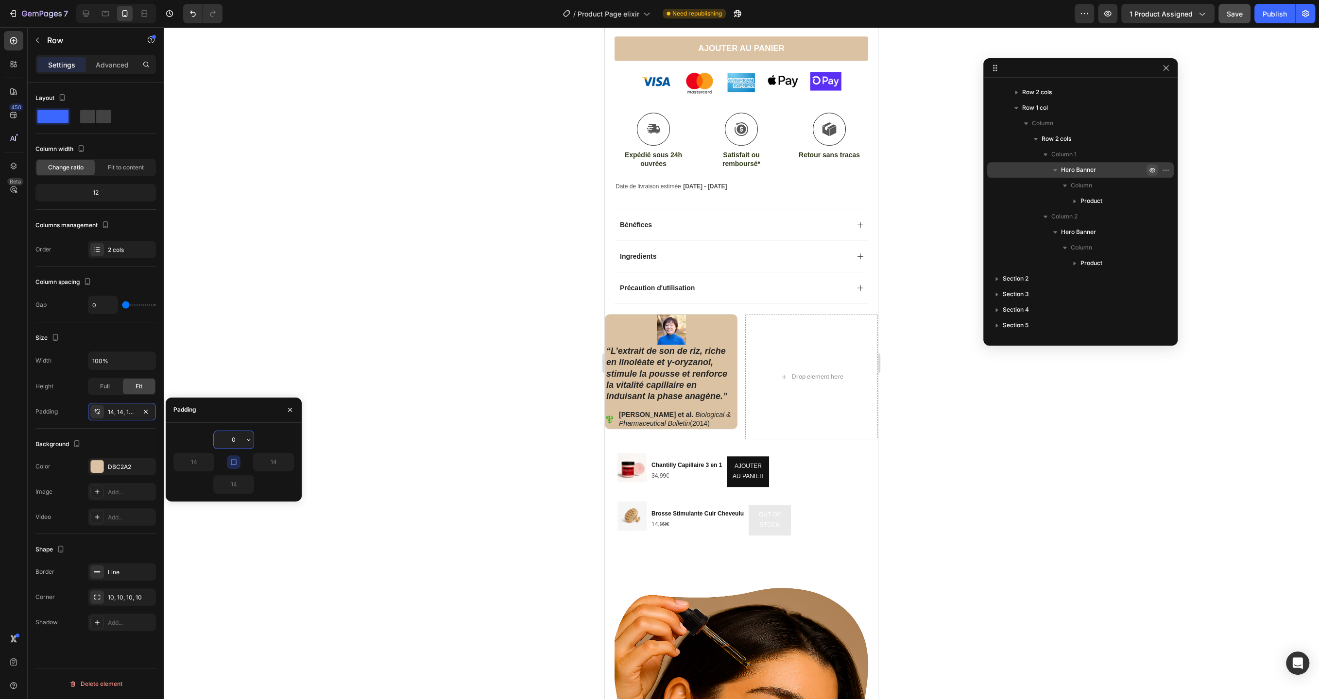
type input "0"
click at [232, 466] on button "button" at bounding box center [234, 463] width 14 height 14
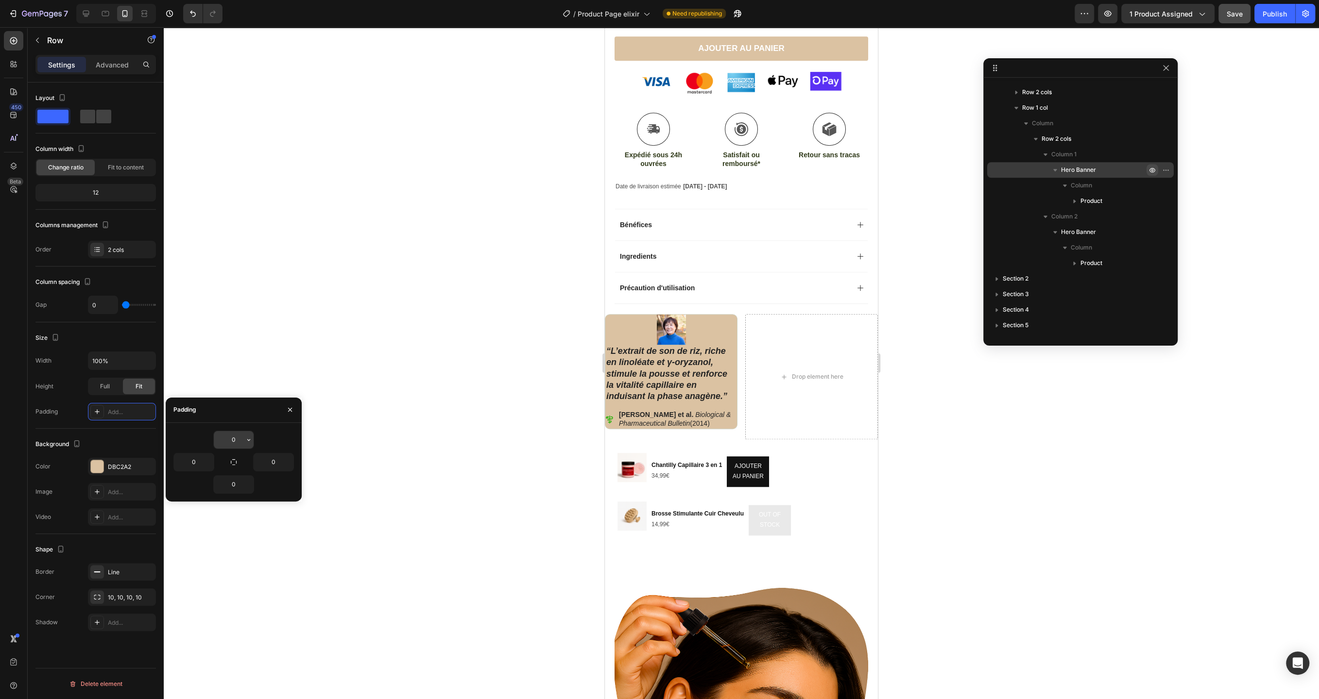
click at [236, 442] on input "0" at bounding box center [234, 439] width 40 height 17
click at [193, 460] on input "0" at bounding box center [194, 462] width 40 height 17
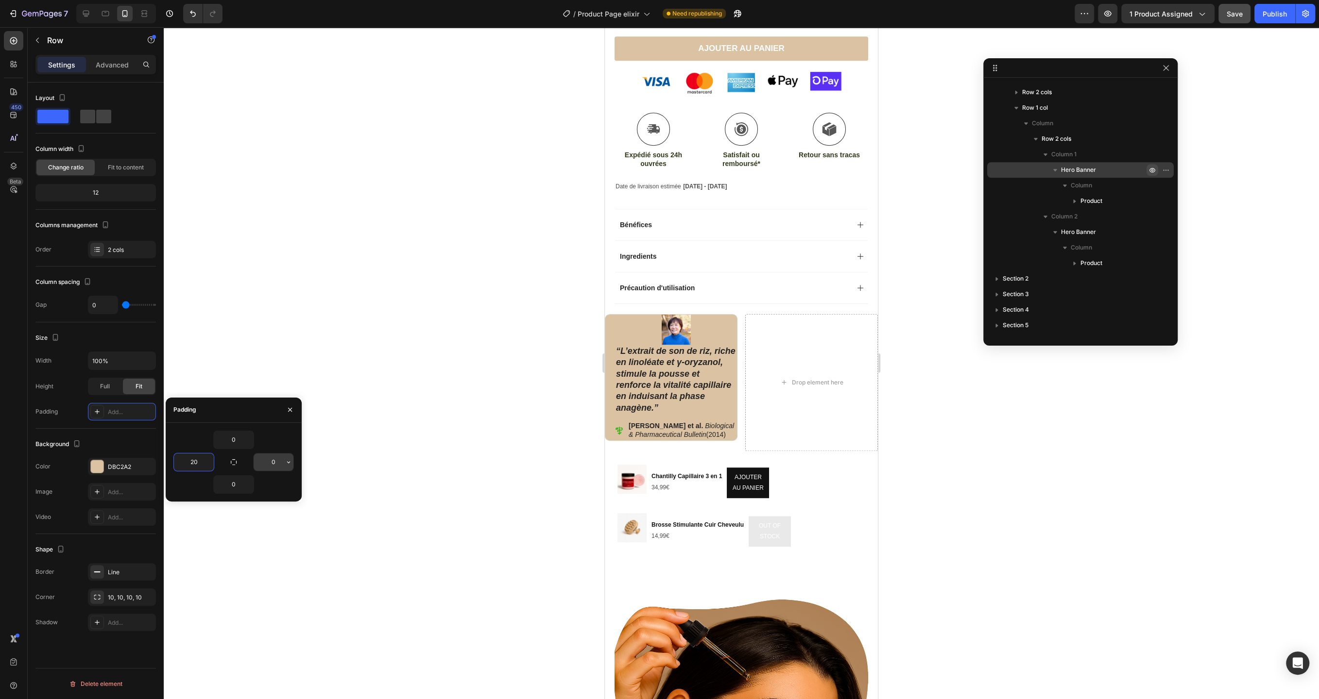
type input "20"
click at [279, 462] on input "0" at bounding box center [274, 462] width 40 height 17
type input "20"
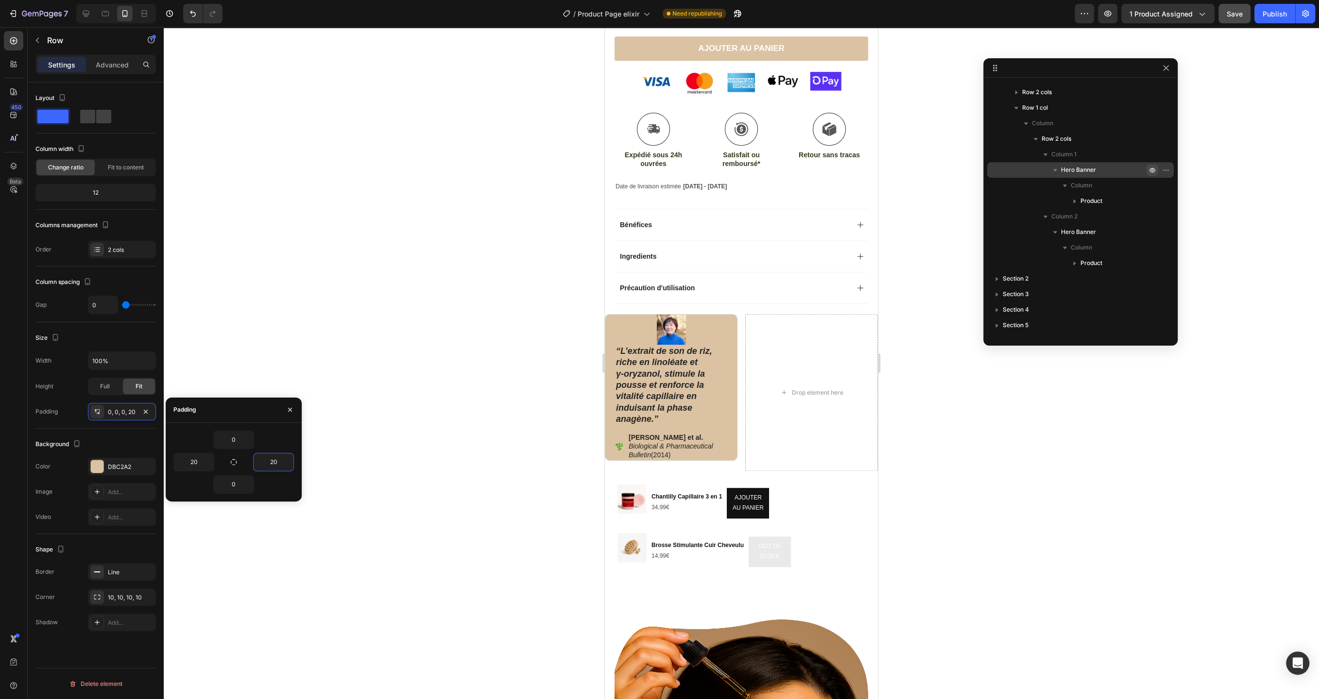
click at [332, 338] on div at bounding box center [741, 363] width 1155 height 672
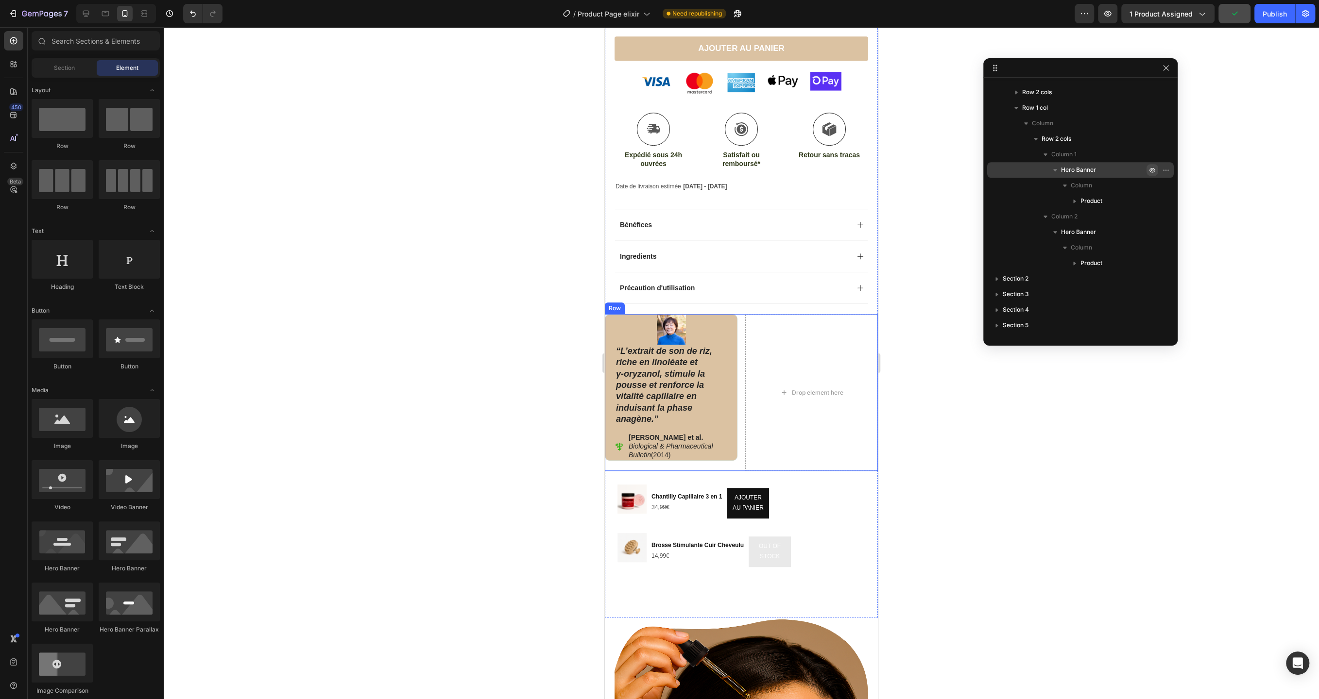
click at [741, 314] on div "Image “L’extrait de son de riz, riche en linoléate et γ‑oryzanol, stimule la po…" at bounding box center [741, 392] width 273 height 157
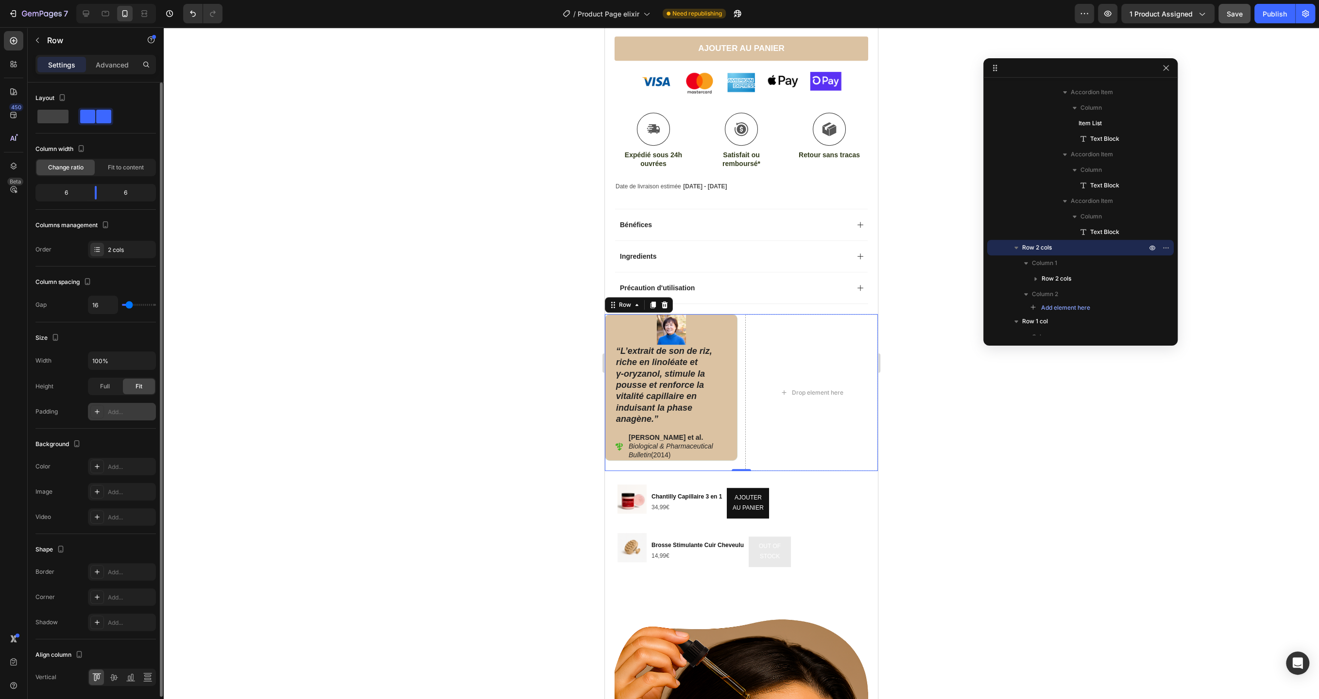
click at [119, 411] on div "Add..." at bounding box center [131, 412] width 46 height 9
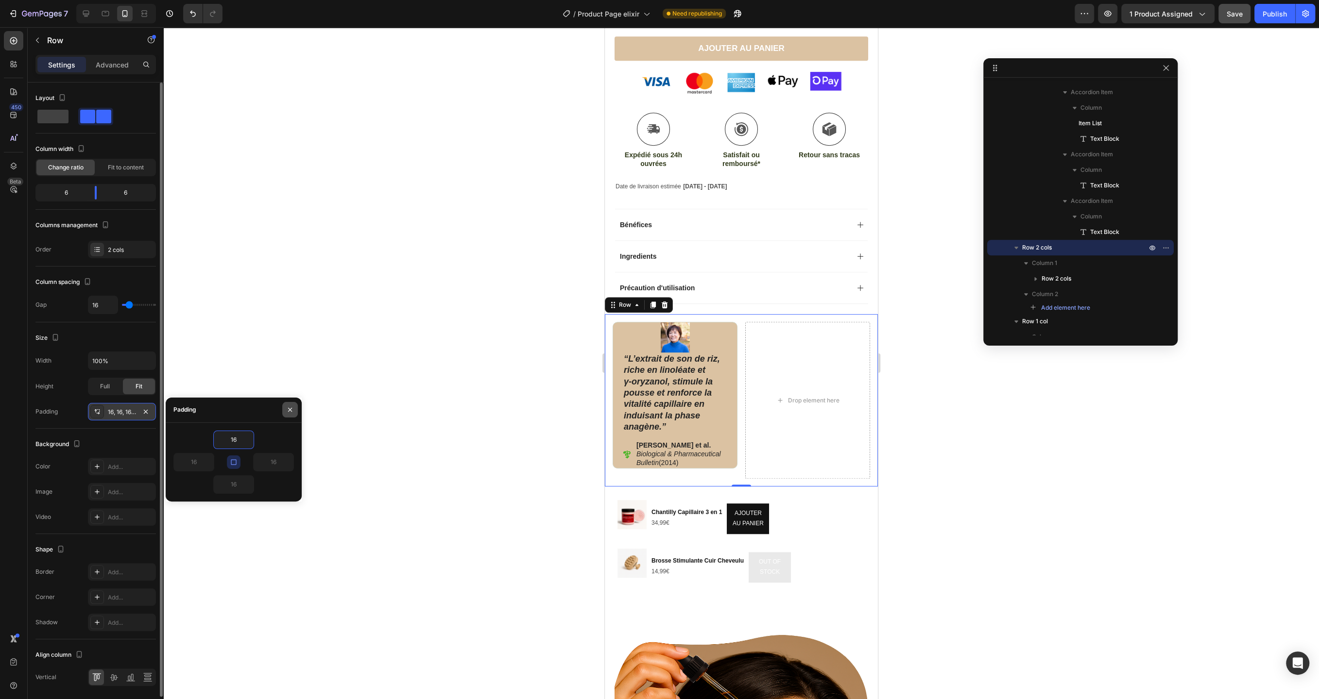
click at [291, 406] on icon "button" at bounding box center [290, 410] width 8 height 8
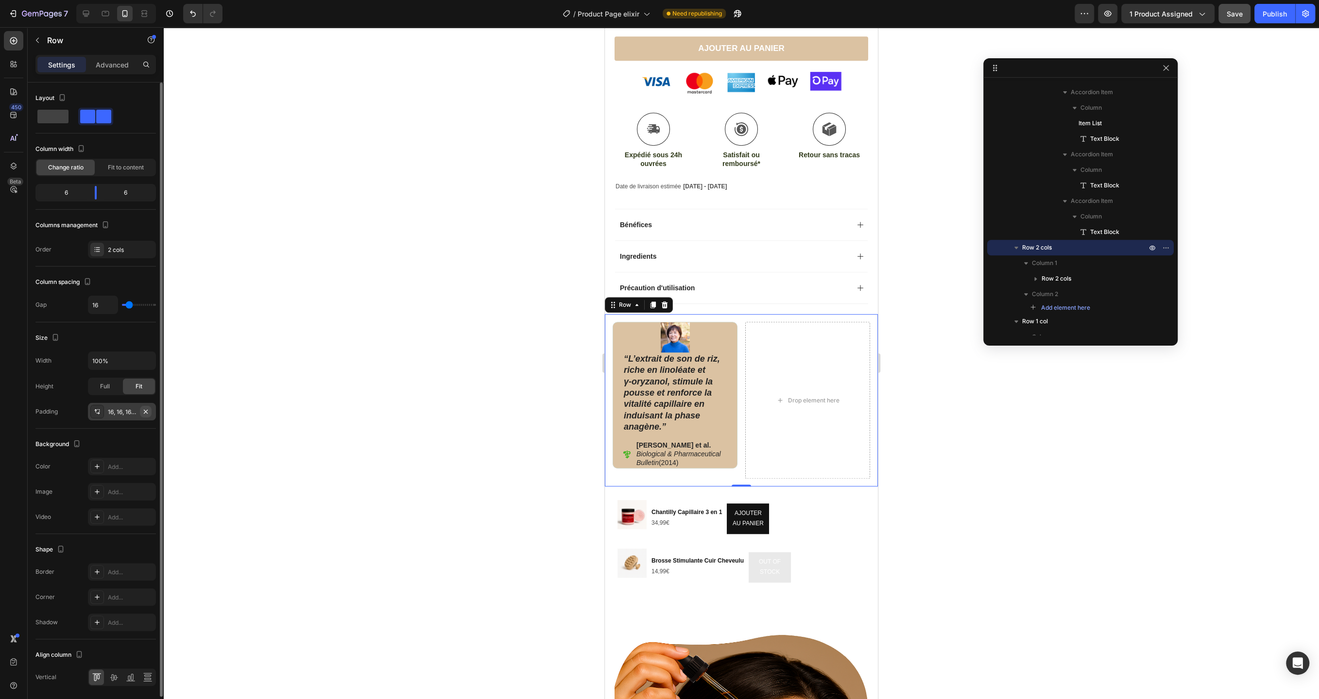
click at [147, 411] on icon "button" at bounding box center [146, 412] width 8 height 8
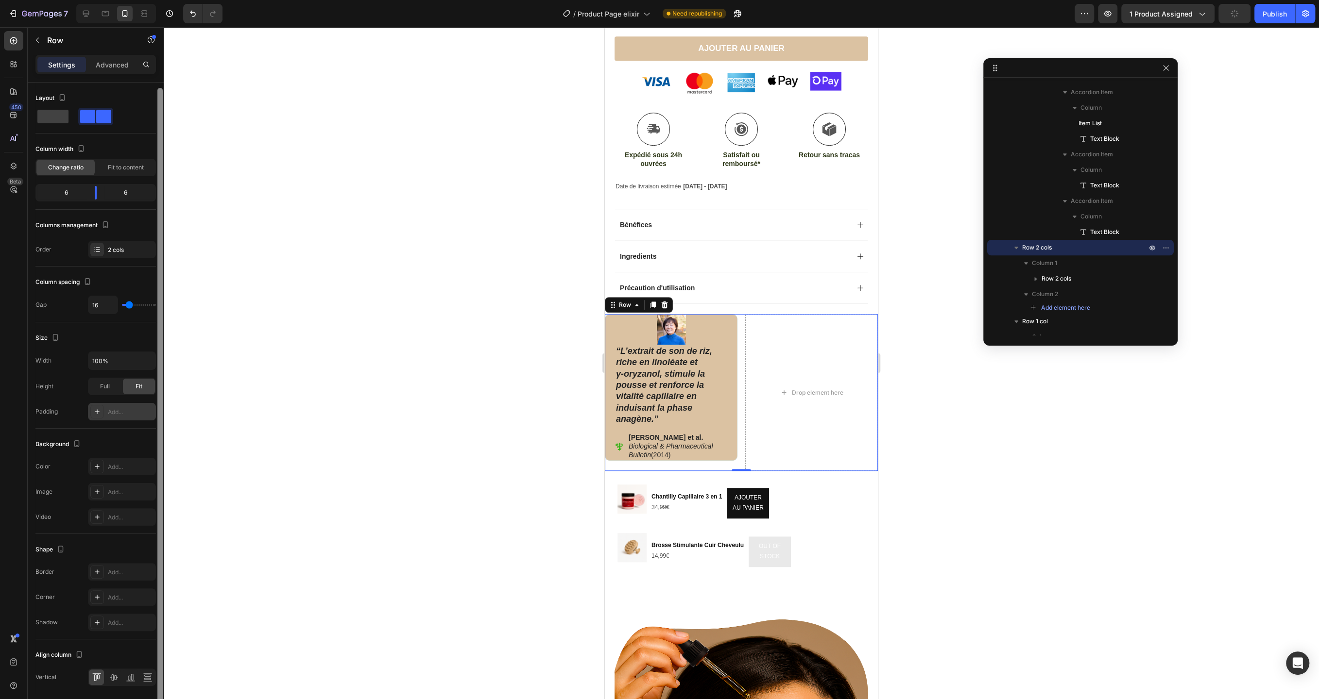
scroll to position [32, 0]
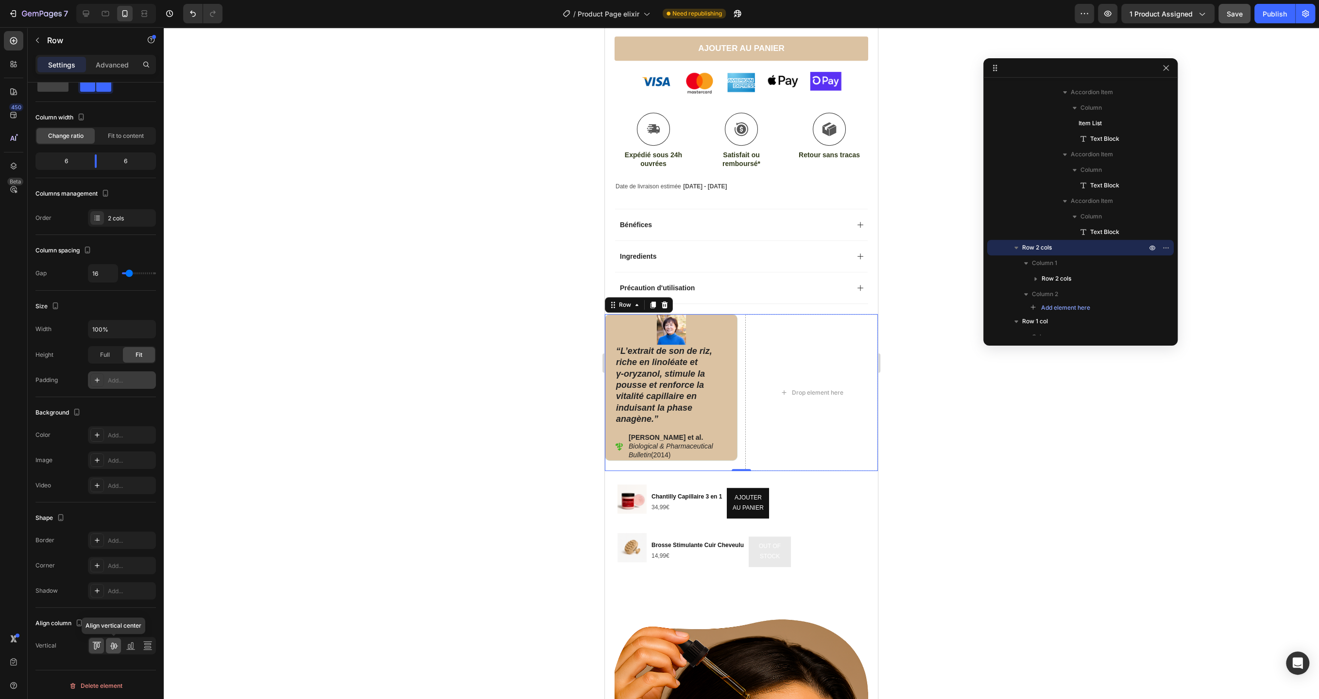
click at [113, 647] on icon at bounding box center [114, 646] width 10 height 10
click at [133, 648] on icon at bounding box center [131, 646] width 10 height 10
click at [139, 647] on div at bounding box center [122, 645] width 68 height 17
click at [151, 644] on icon at bounding box center [148, 646] width 10 height 10
click at [98, 646] on icon at bounding box center [97, 646] width 10 height 10
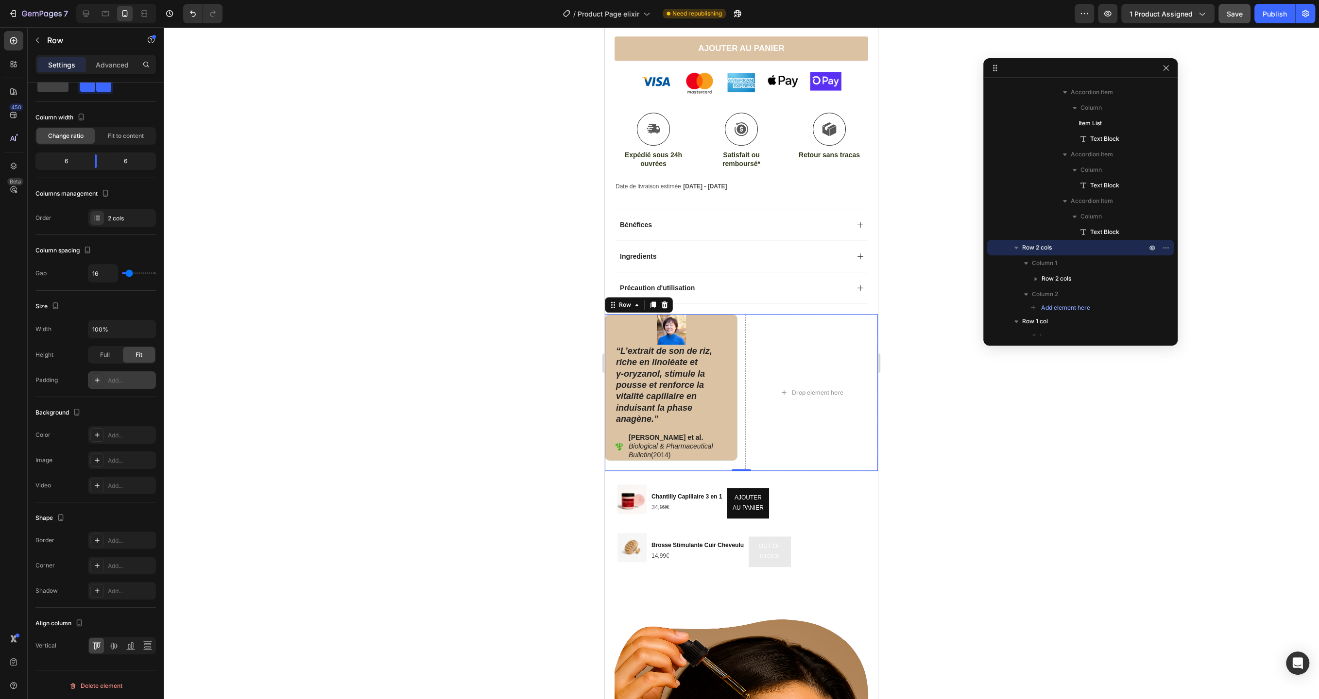
click at [466, 519] on div at bounding box center [741, 363] width 1155 height 672
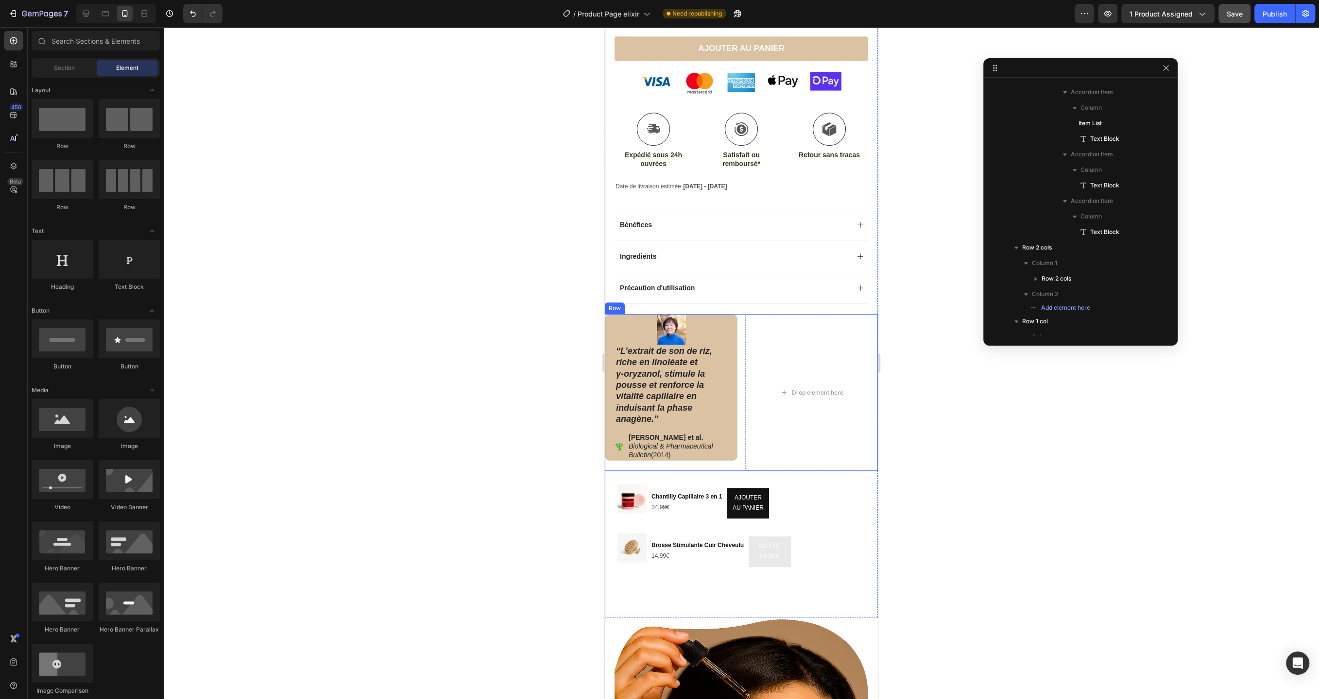
click at [739, 360] on div "Image “L’extrait de son de riz, riche en linoléate et γ‑oryzanol, stimule la po…" at bounding box center [741, 392] width 273 height 157
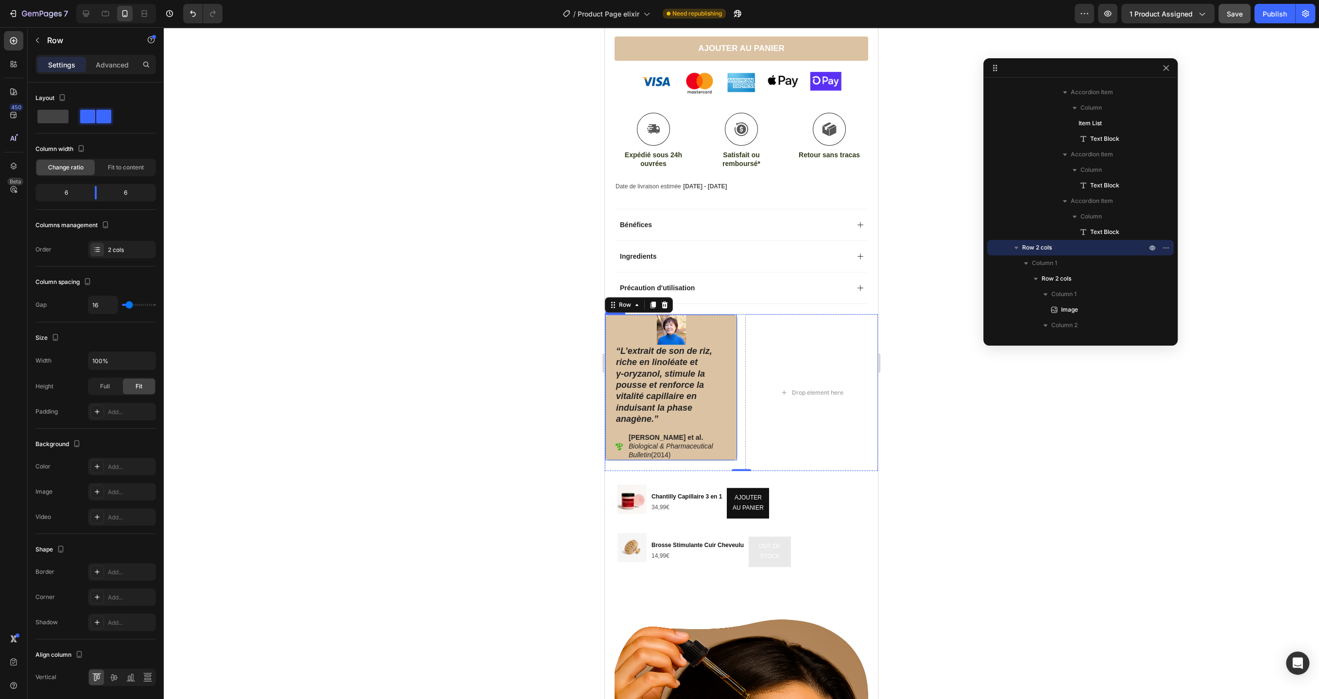
click at [732, 351] on div "Image “L’extrait de son de [PERSON_NAME], riche en linoléate et γ‑oryzanol, sti…" at bounding box center [671, 387] width 133 height 147
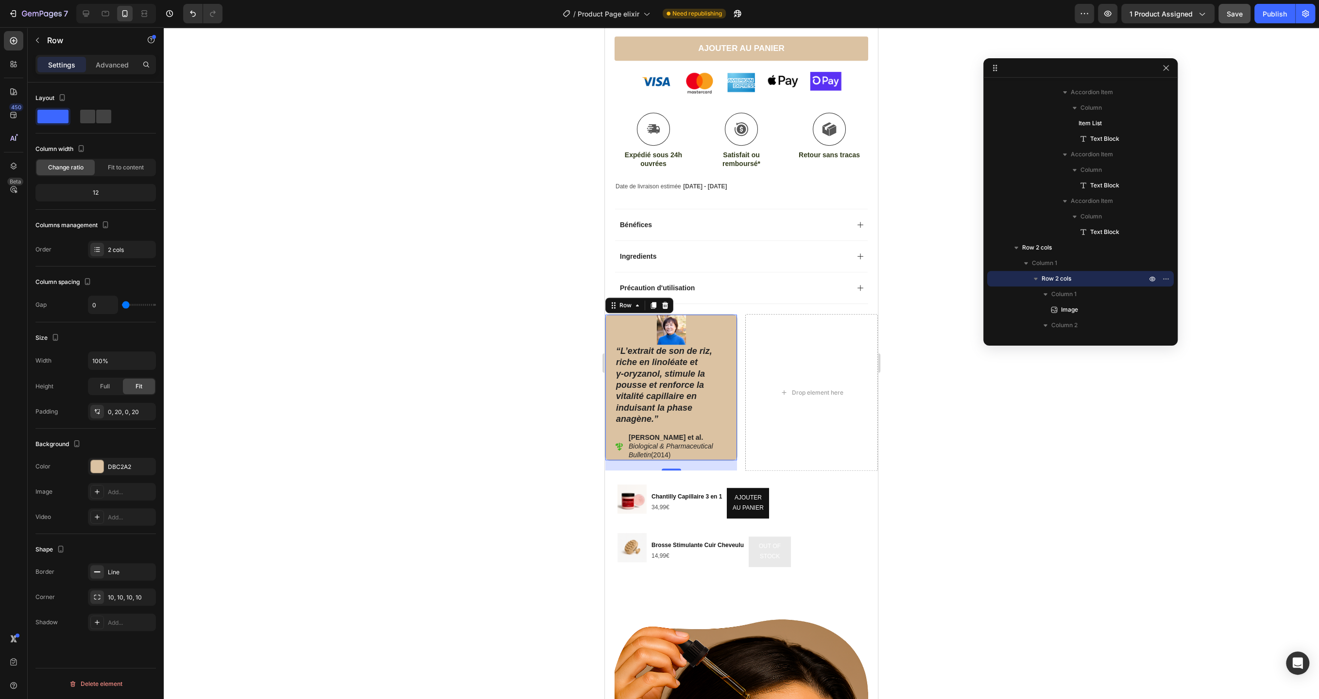
click at [463, 202] on div at bounding box center [741, 363] width 1155 height 672
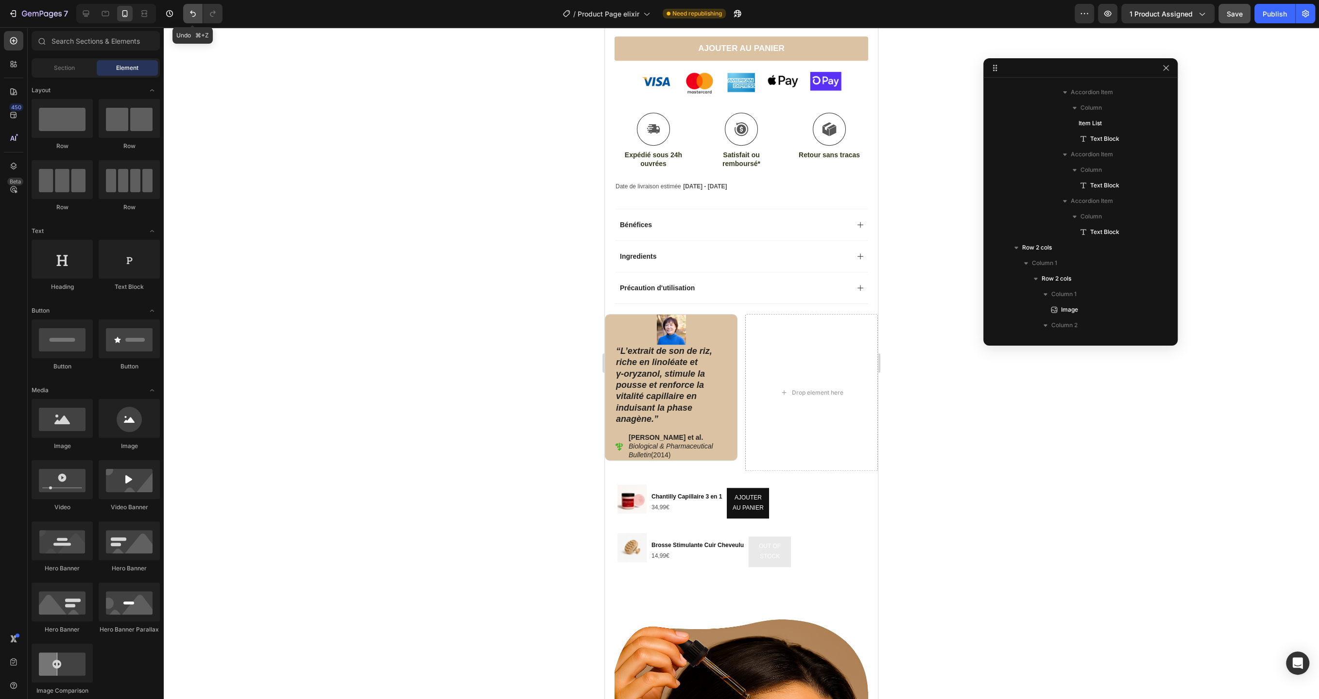
click at [189, 14] on icon "Undo/Redo" at bounding box center [193, 14] width 10 height 10
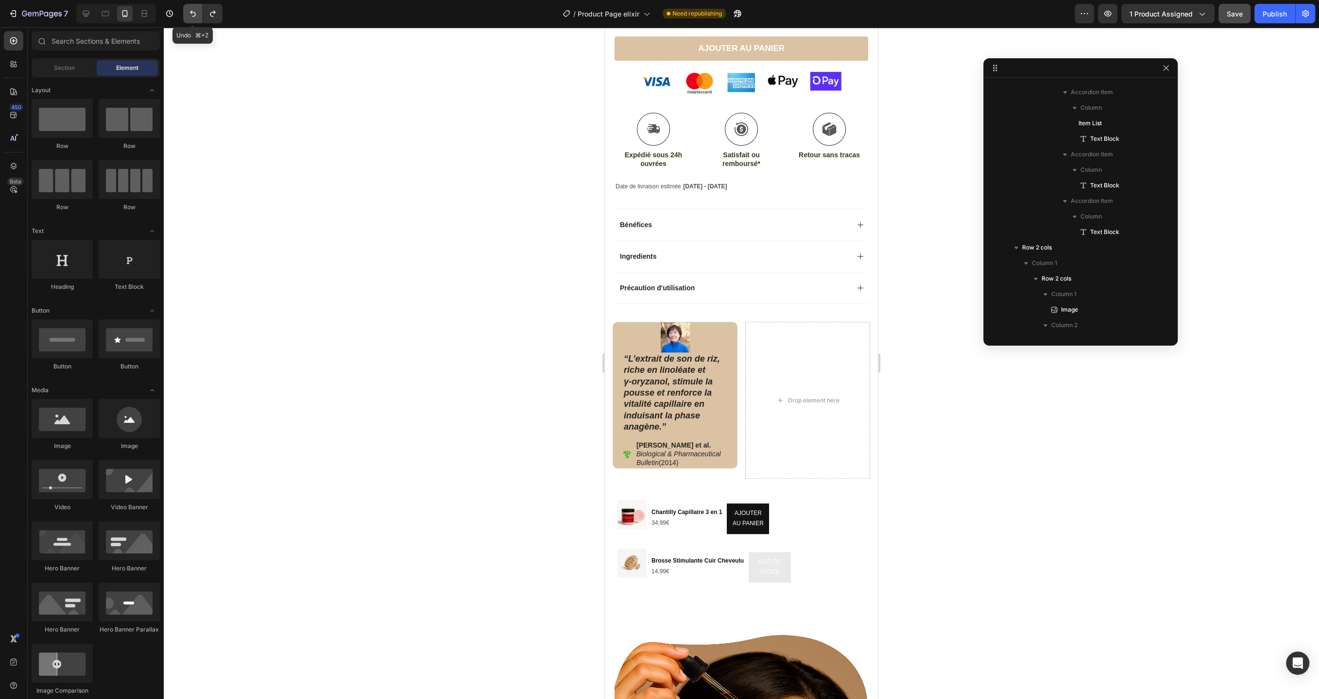
click at [192, 13] on icon "Undo/Redo" at bounding box center [193, 14] width 10 height 10
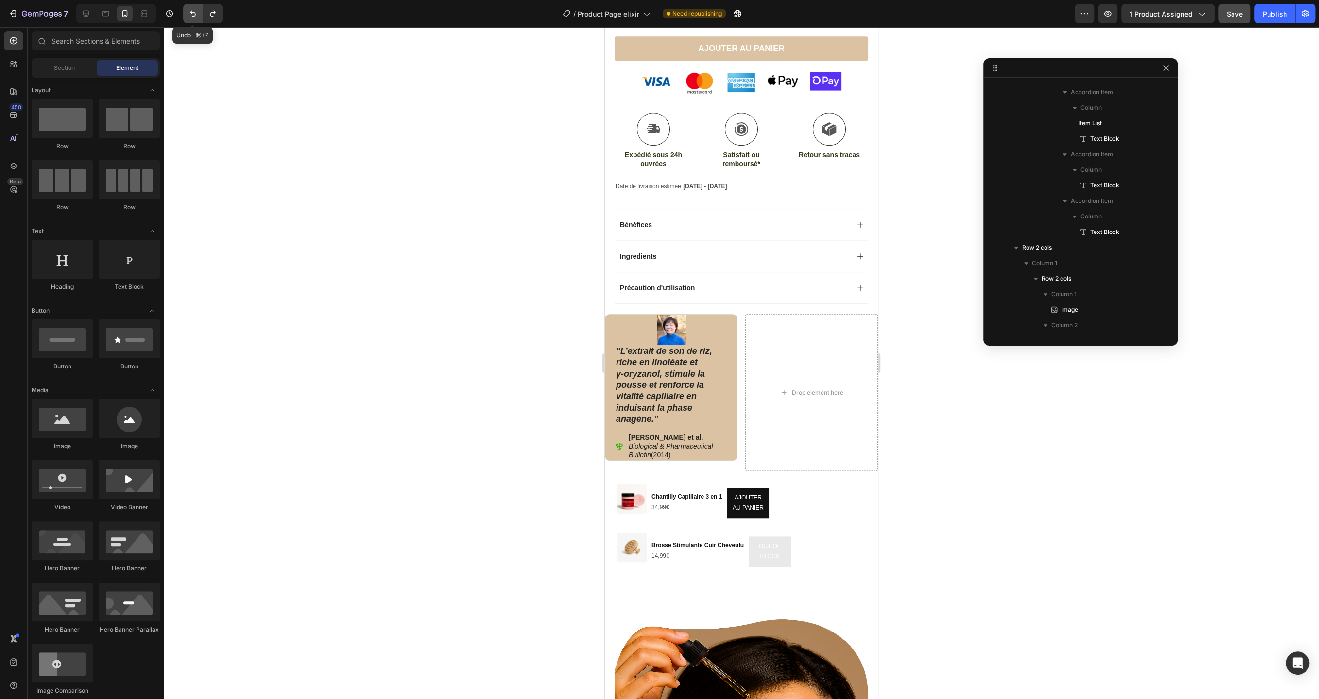
click at [192, 13] on icon "Undo/Redo" at bounding box center [193, 14] width 10 height 10
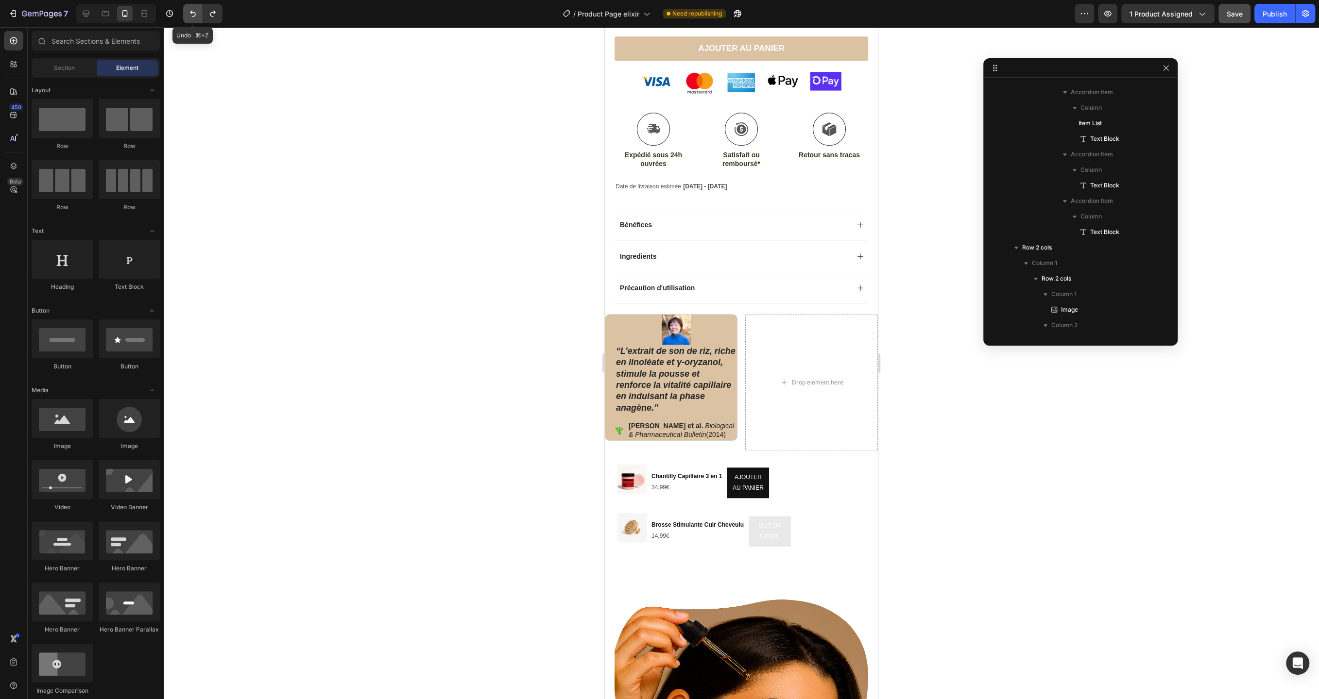
click at [192, 13] on icon "Undo/Redo" at bounding box center [193, 14] width 10 height 10
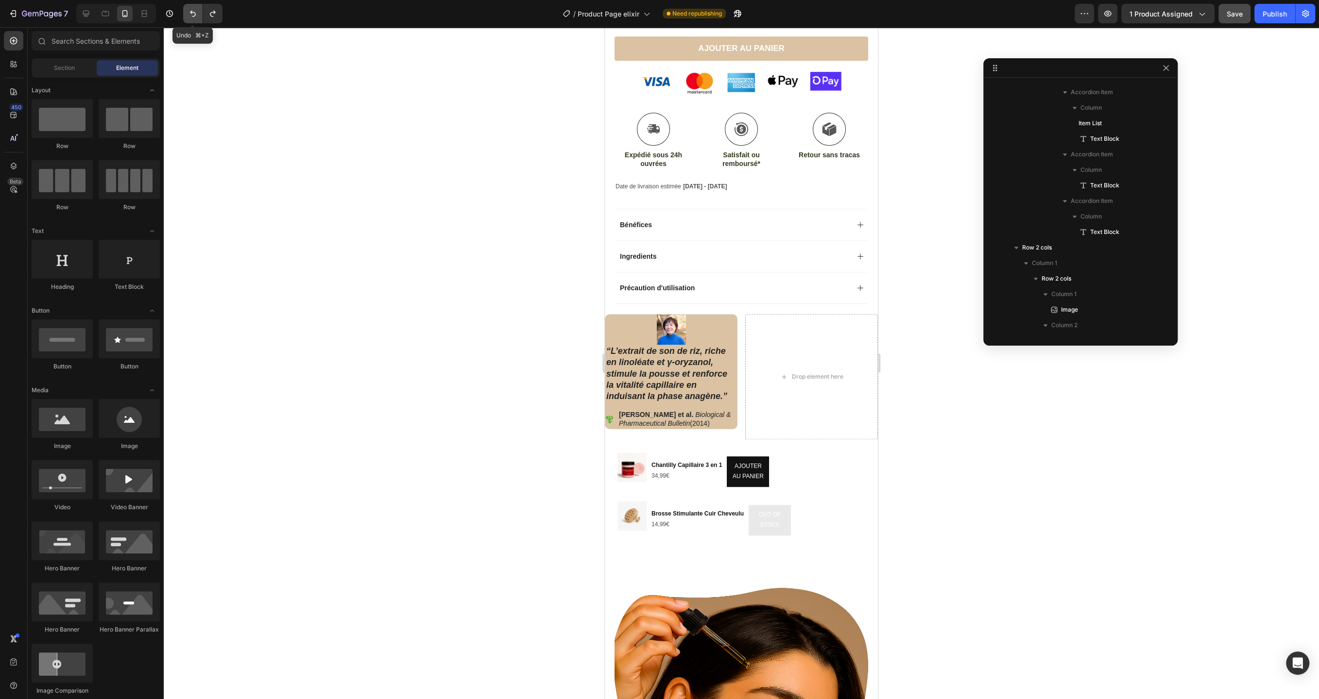
click at [192, 13] on icon "Undo/Redo" at bounding box center [193, 14] width 10 height 10
click at [193, 14] on icon "Undo/Redo" at bounding box center [193, 14] width 10 height 10
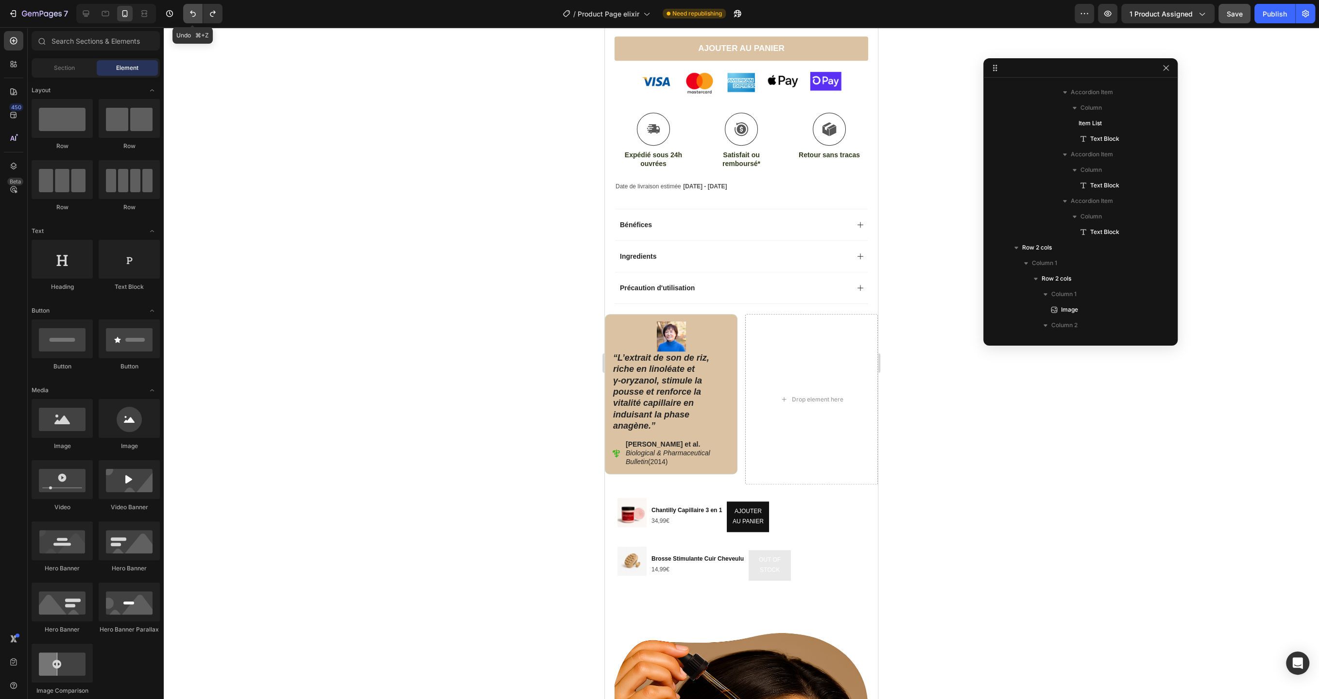
click at [193, 14] on icon "Undo/Redo" at bounding box center [193, 14] width 10 height 10
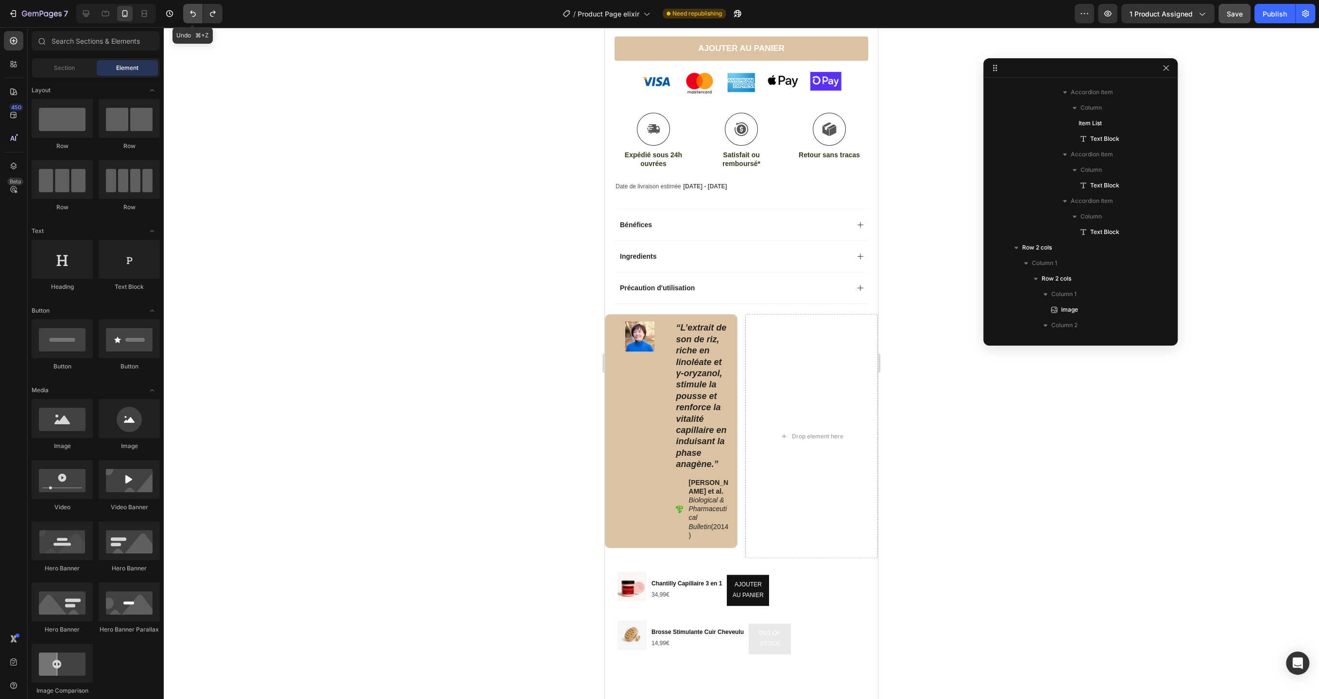
click at [193, 14] on icon "Undo/Redo" at bounding box center [193, 14] width 10 height 10
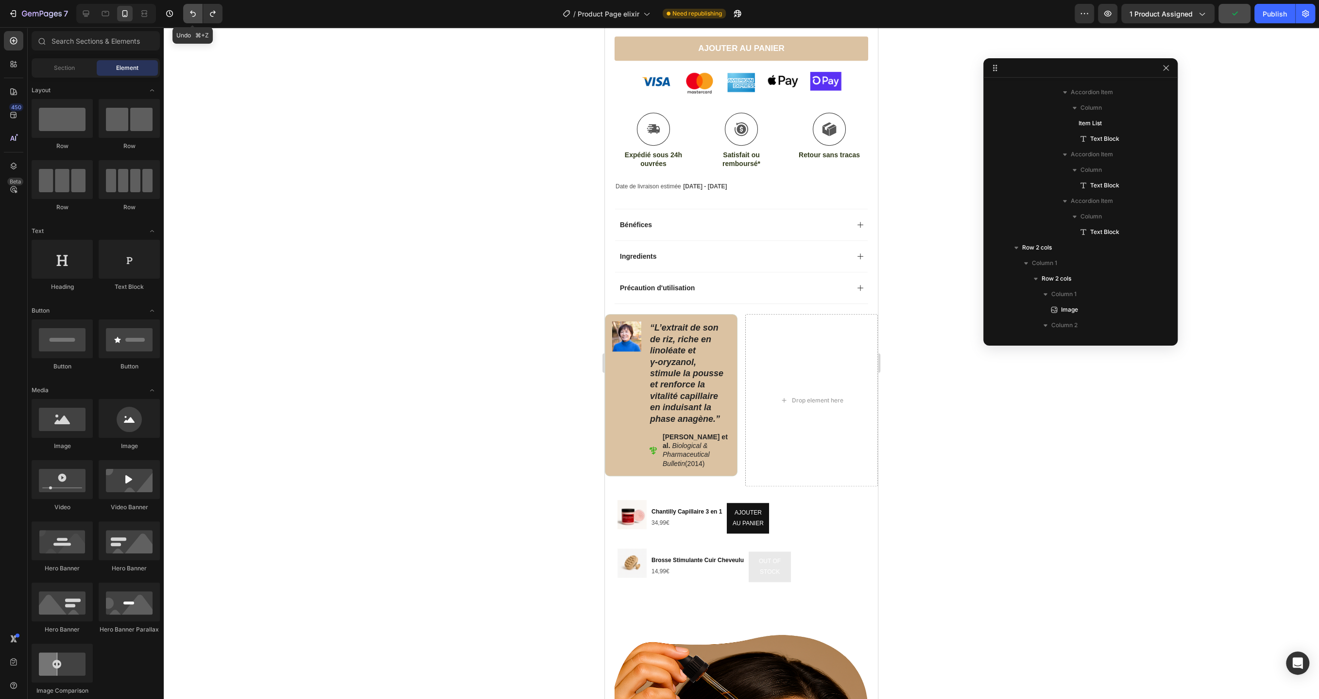
click at [193, 14] on icon "Undo/Redo" at bounding box center [193, 14] width 10 height 10
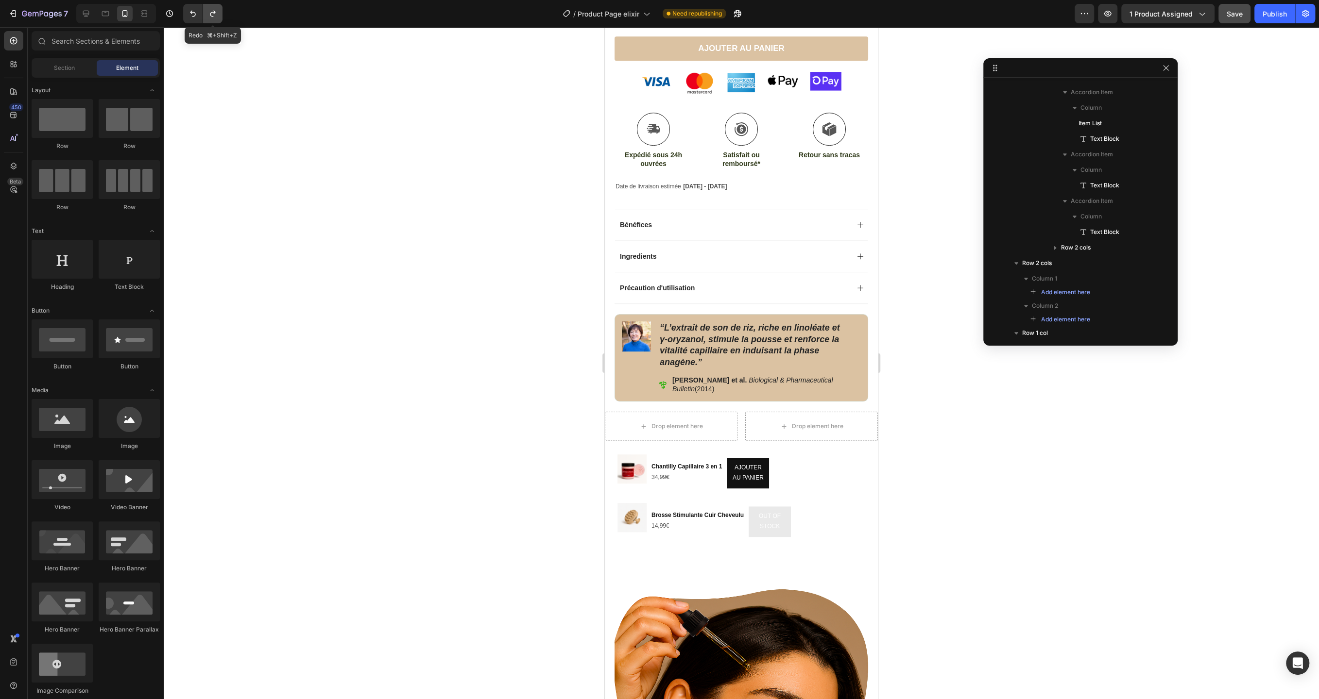
click at [209, 14] on icon "Undo/Redo" at bounding box center [213, 14] width 10 height 10
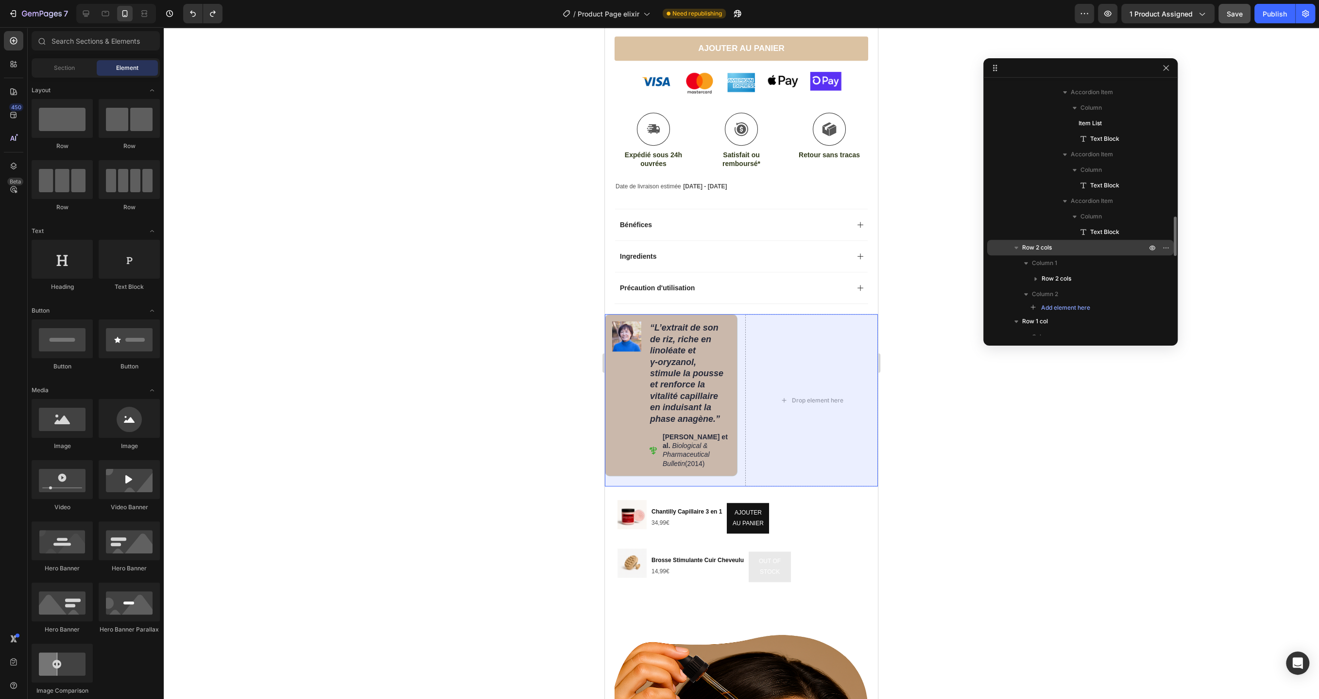
click at [1056, 247] on p "Row 2 cols" at bounding box center [1085, 248] width 126 height 10
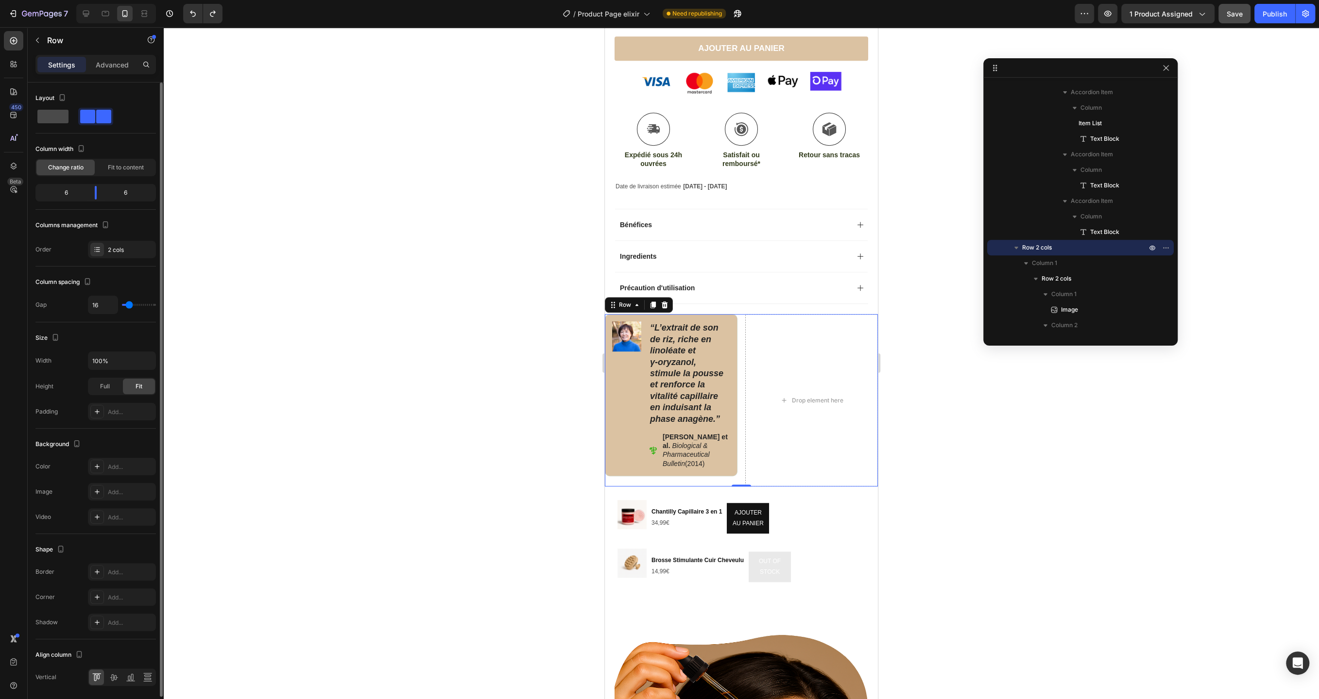
click at [60, 120] on span at bounding box center [52, 117] width 31 height 14
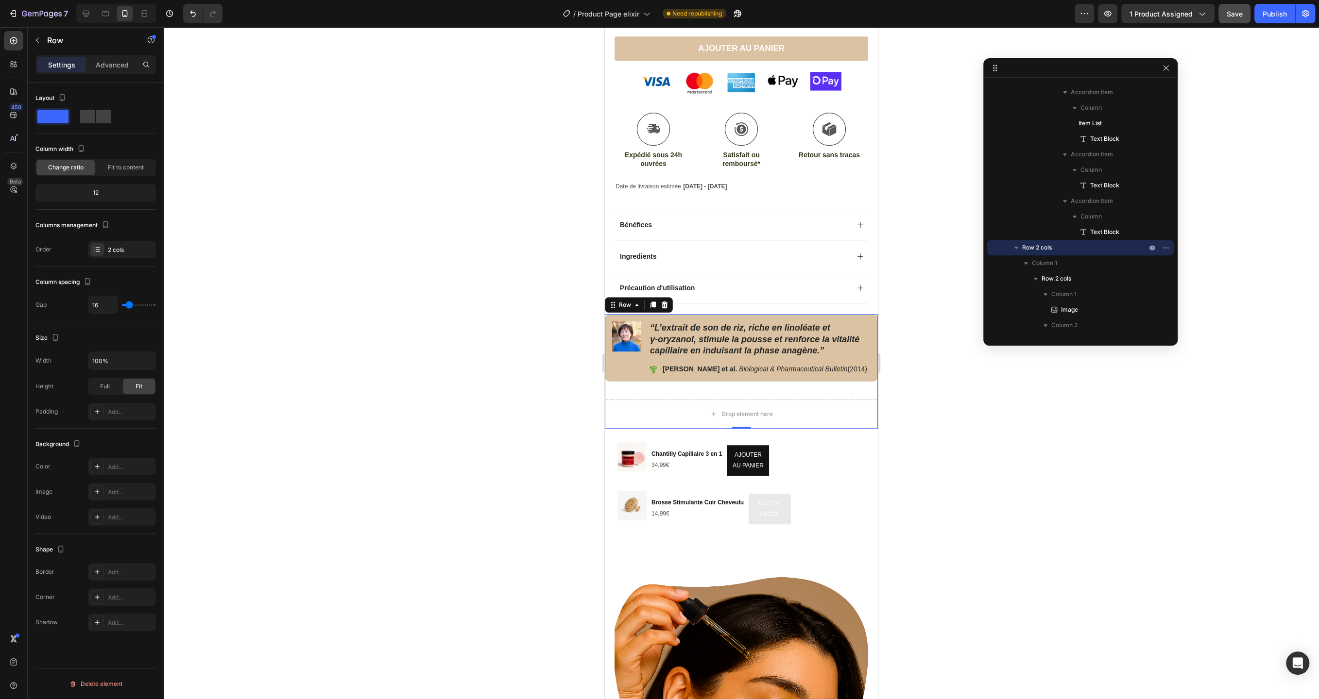
type input "0"
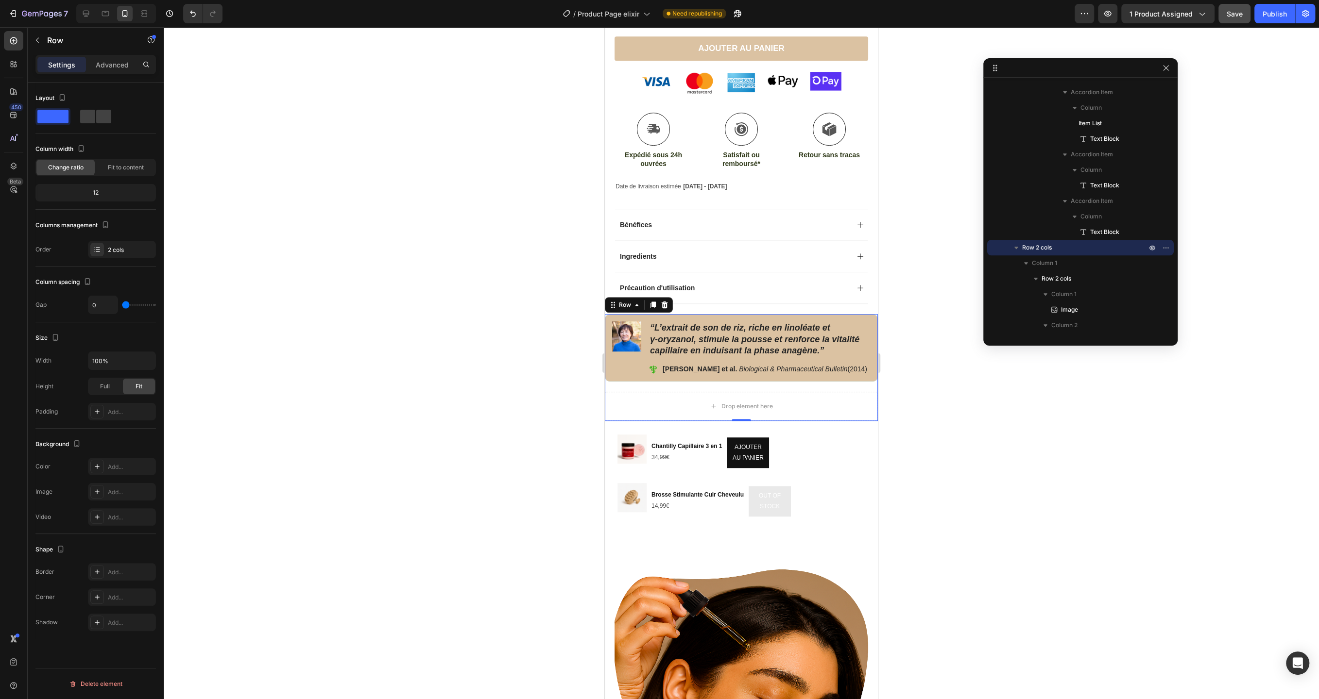
drag, startPoint x: 127, startPoint y: 306, endPoint x: 101, endPoint y: 301, distance: 26.8
type input "0"
click at [122, 304] on input "range" at bounding box center [139, 305] width 34 height 2
click at [118, 412] on div "Add..." at bounding box center [131, 412] width 46 height 9
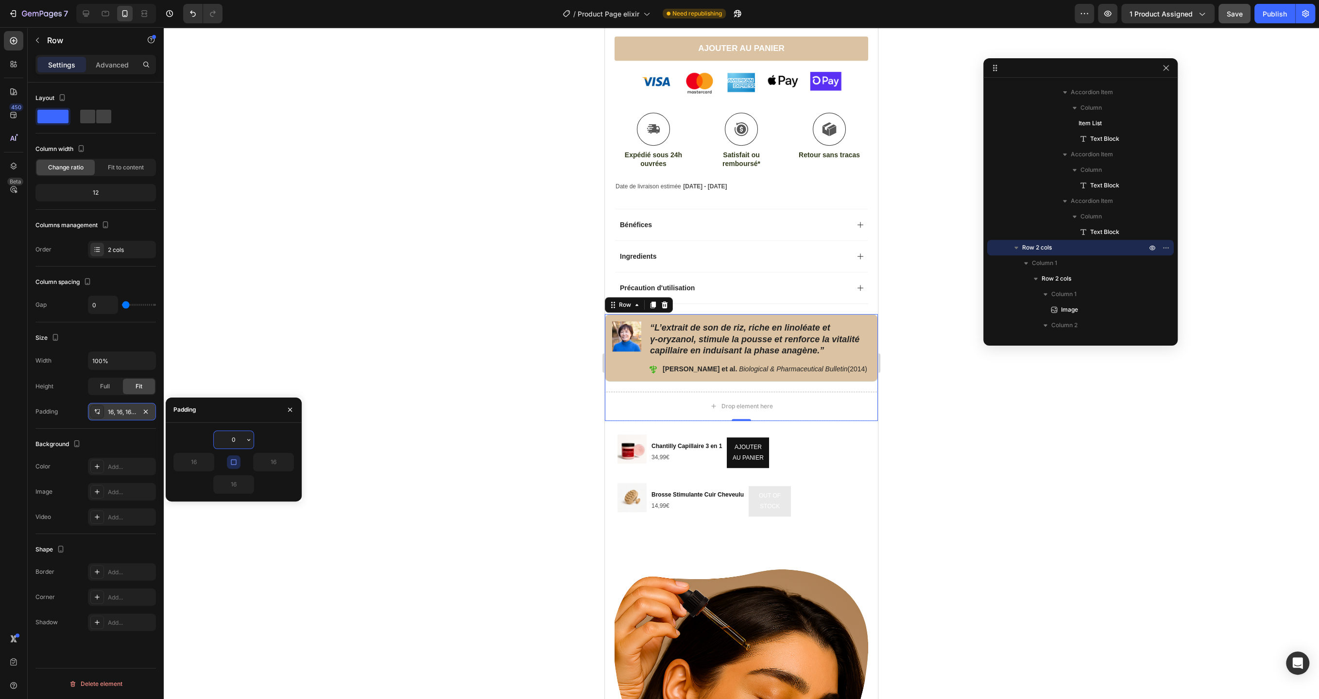
type input "0"
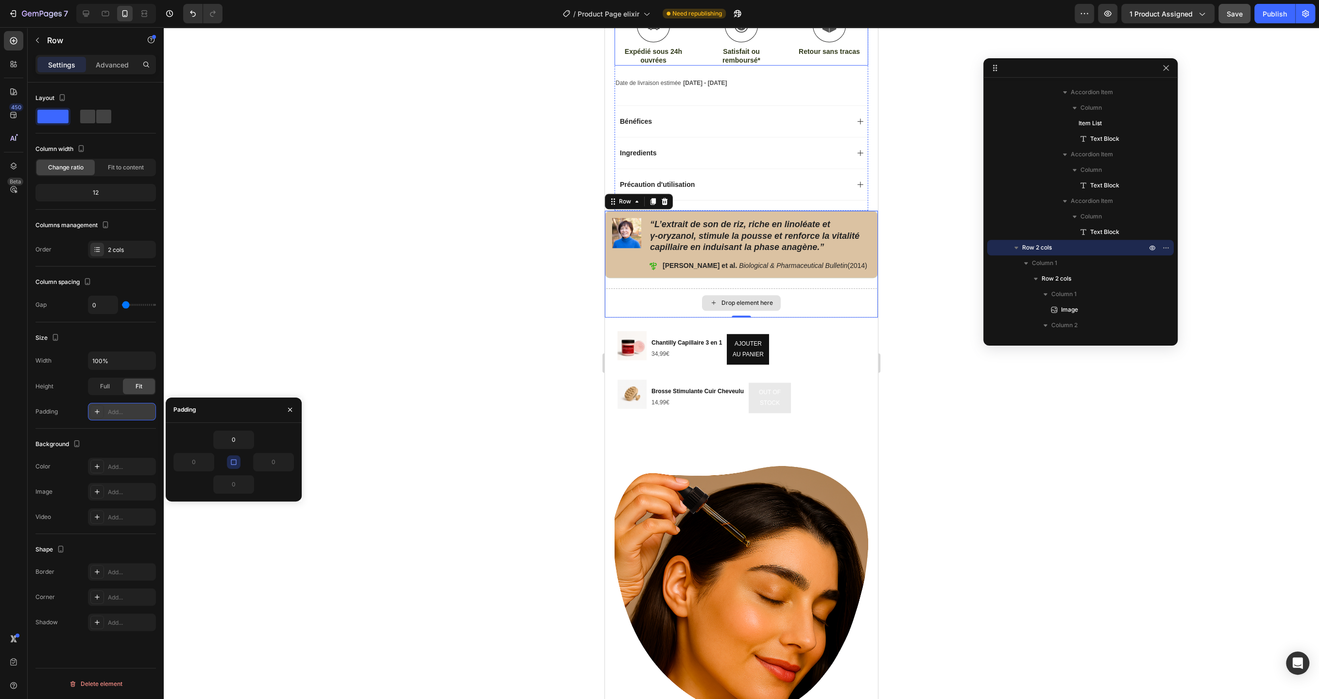
scroll to position [690, 0]
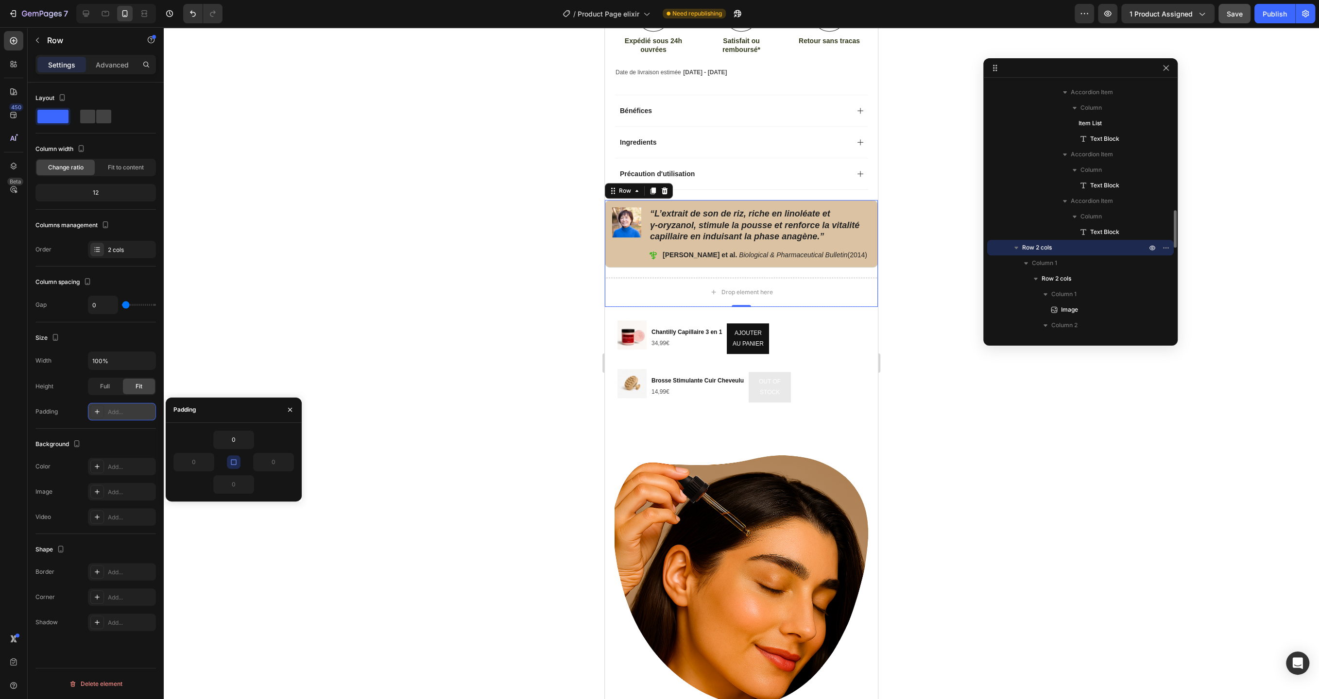
click at [1056, 247] on p "Row 2 cols" at bounding box center [1085, 248] width 126 height 10
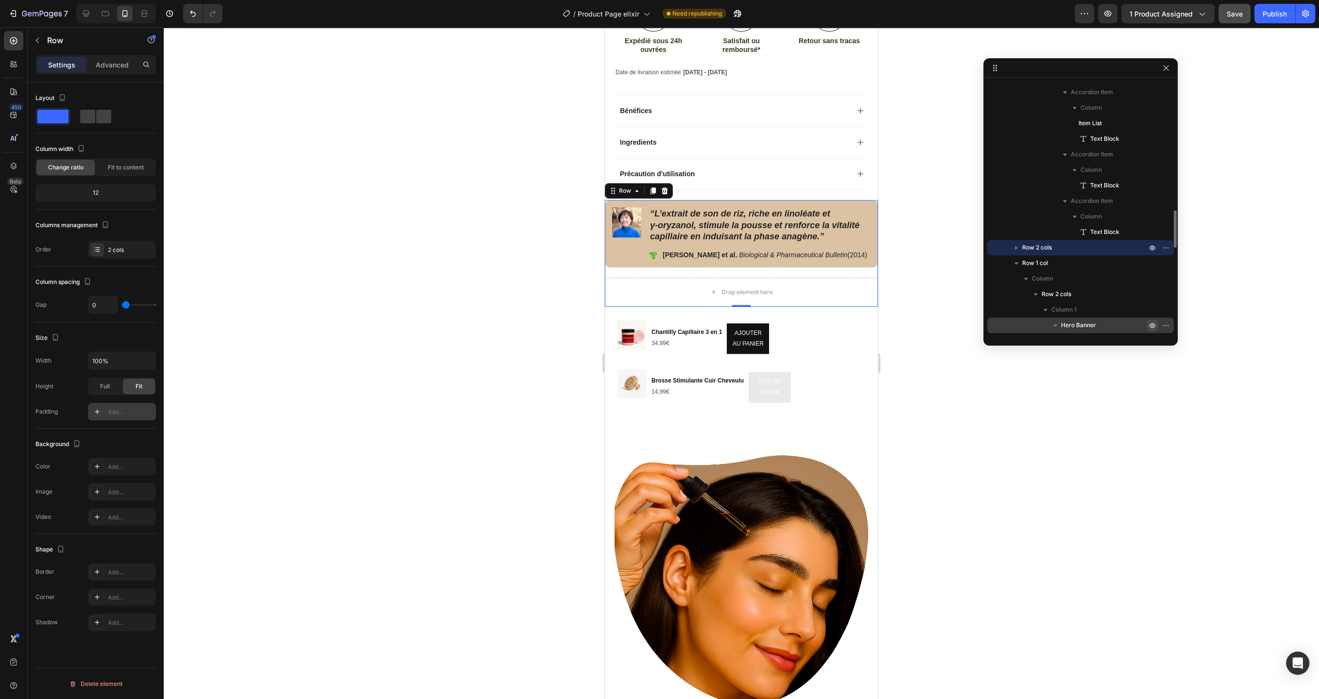
click at [1020, 248] on icon "button" at bounding box center [1016, 248] width 10 height 10
click at [1034, 249] on span "Row 2 cols" at bounding box center [1037, 248] width 30 height 10
click at [126, 408] on div "Add..." at bounding box center [131, 412] width 46 height 9
type input "16"
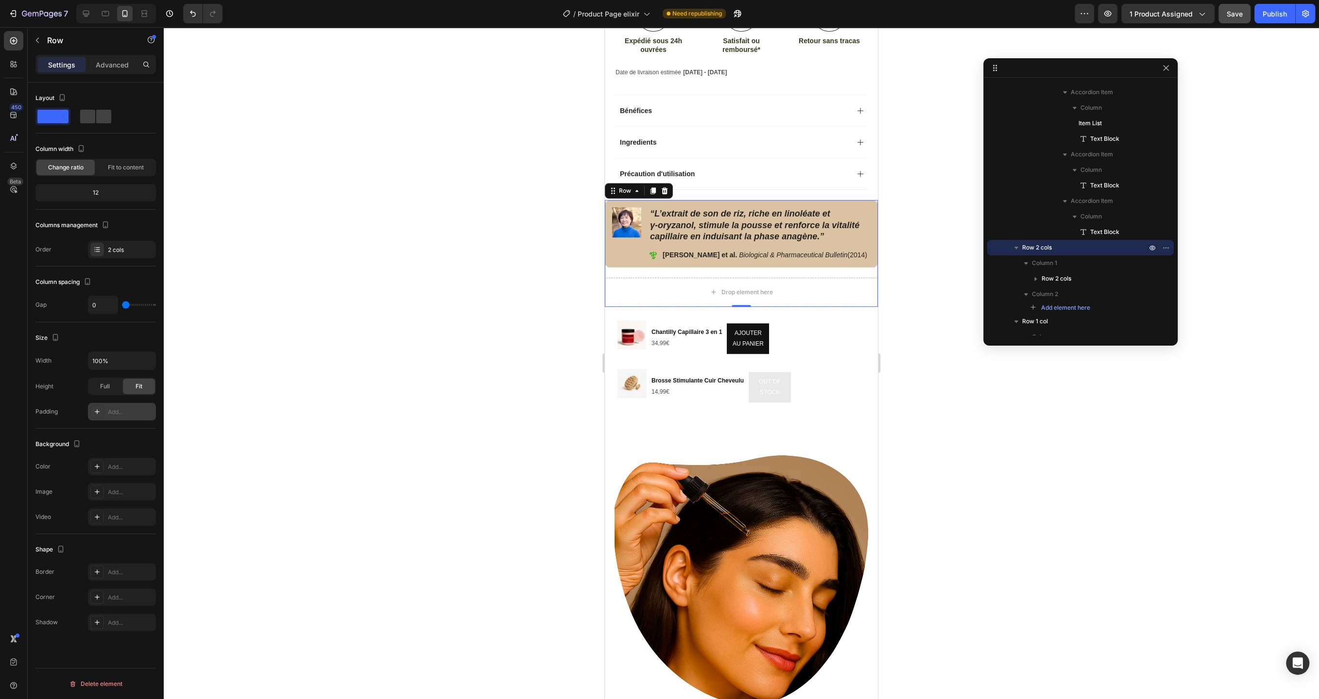
type input "16"
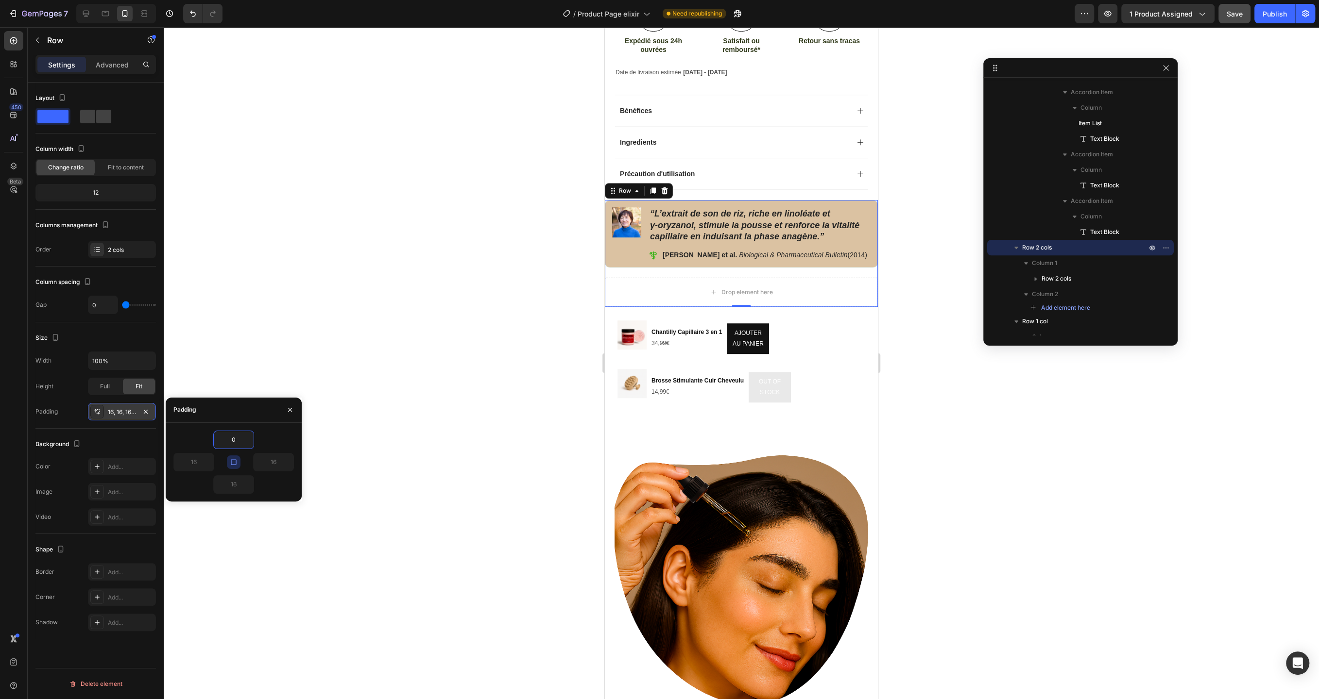
type input "0"
click at [241, 463] on div "0" at bounding box center [264, 462] width 60 height 18
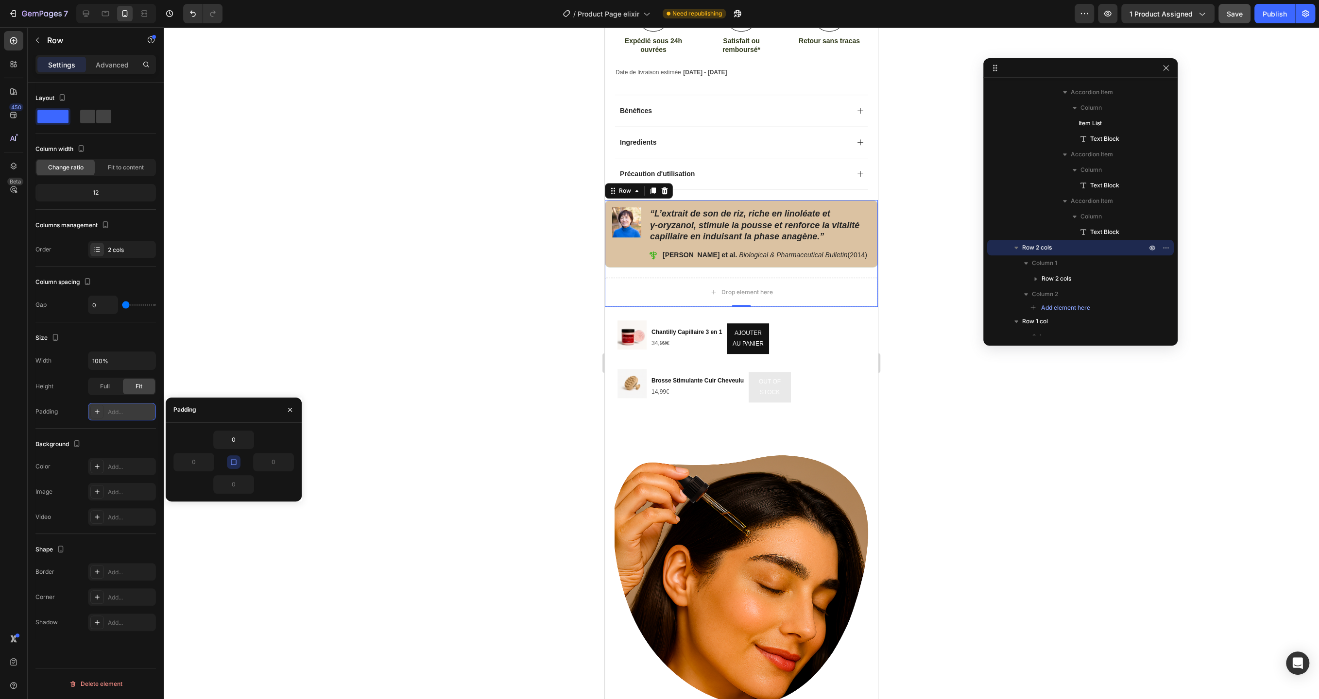
click at [235, 462] on icon "button" at bounding box center [234, 462] width 8 height 8
click at [199, 462] on input "0" at bounding box center [194, 462] width 40 height 17
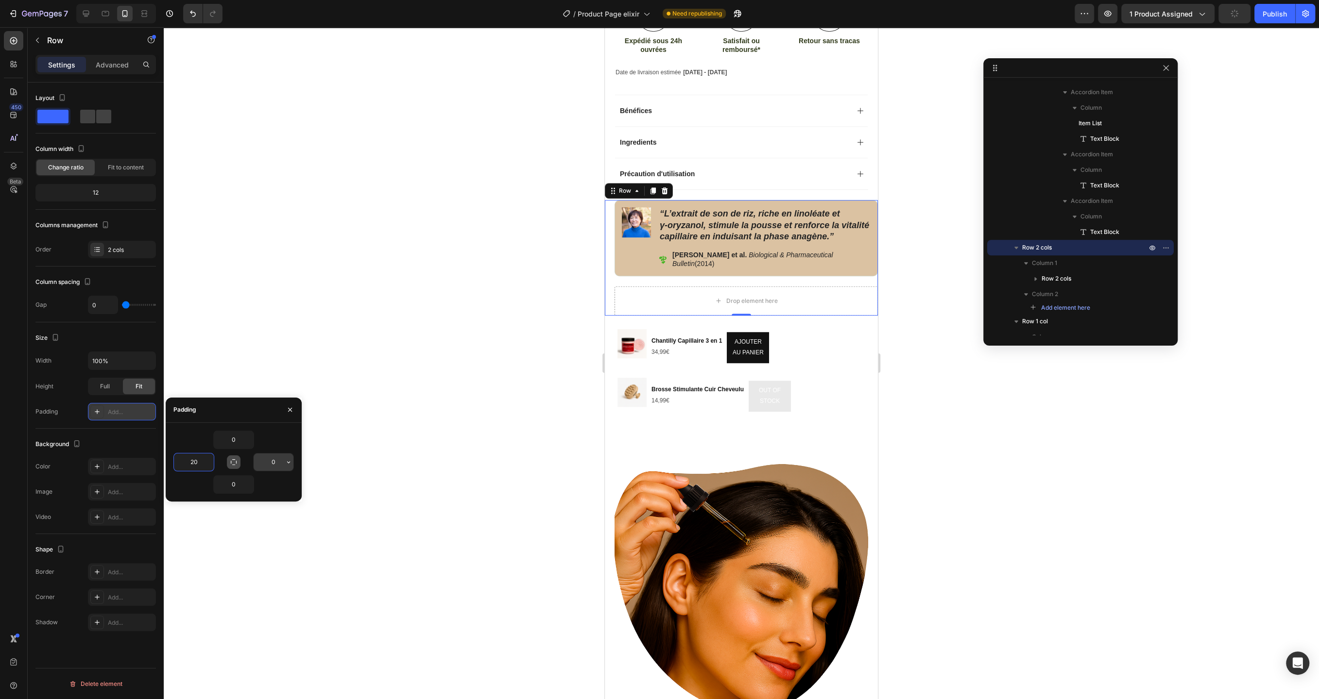
type input "20"
click at [268, 465] on input "0" at bounding box center [274, 462] width 40 height 17
type input "20"
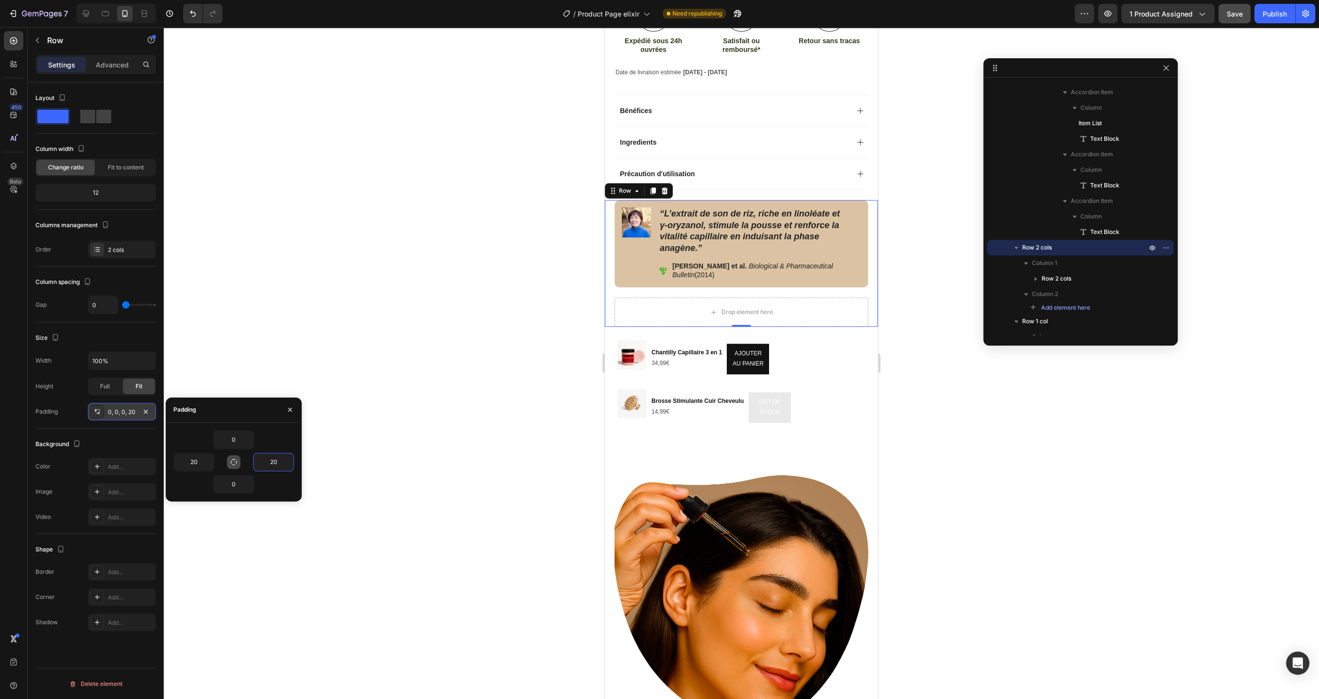
click at [410, 469] on div at bounding box center [741, 363] width 1155 height 672
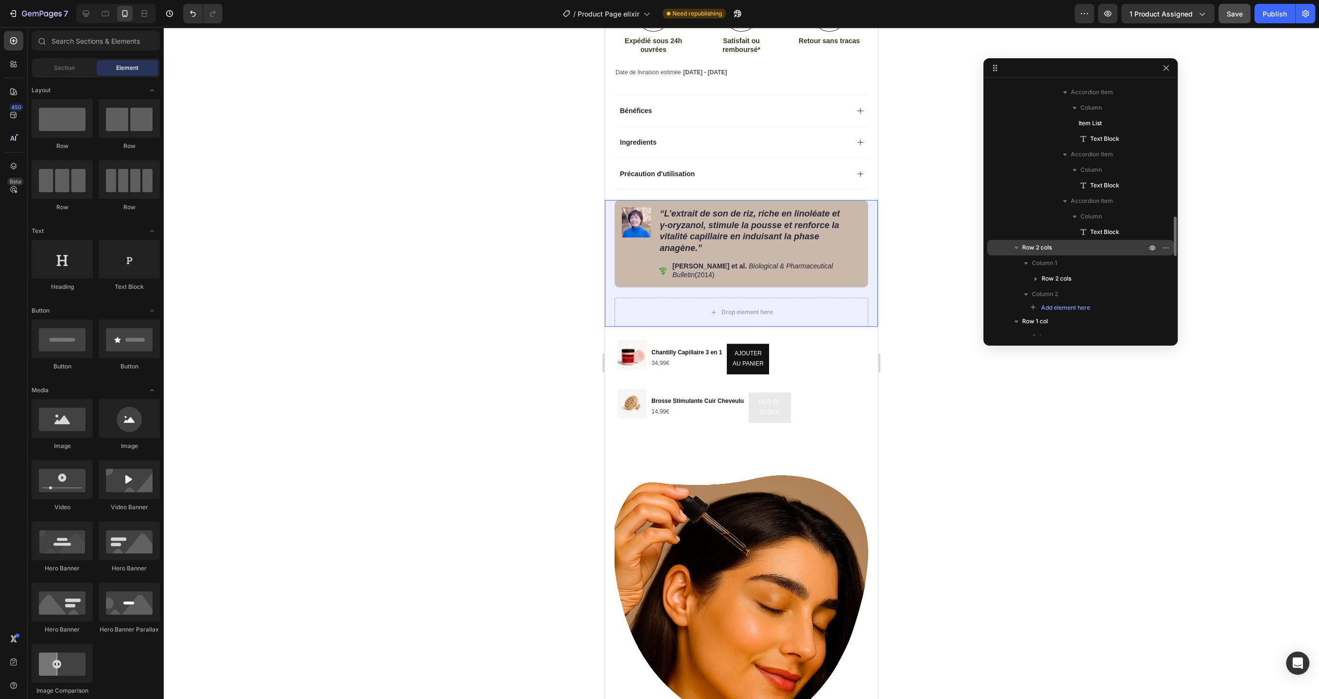
click at [1061, 243] on p "Row 2 cols" at bounding box center [1085, 248] width 126 height 10
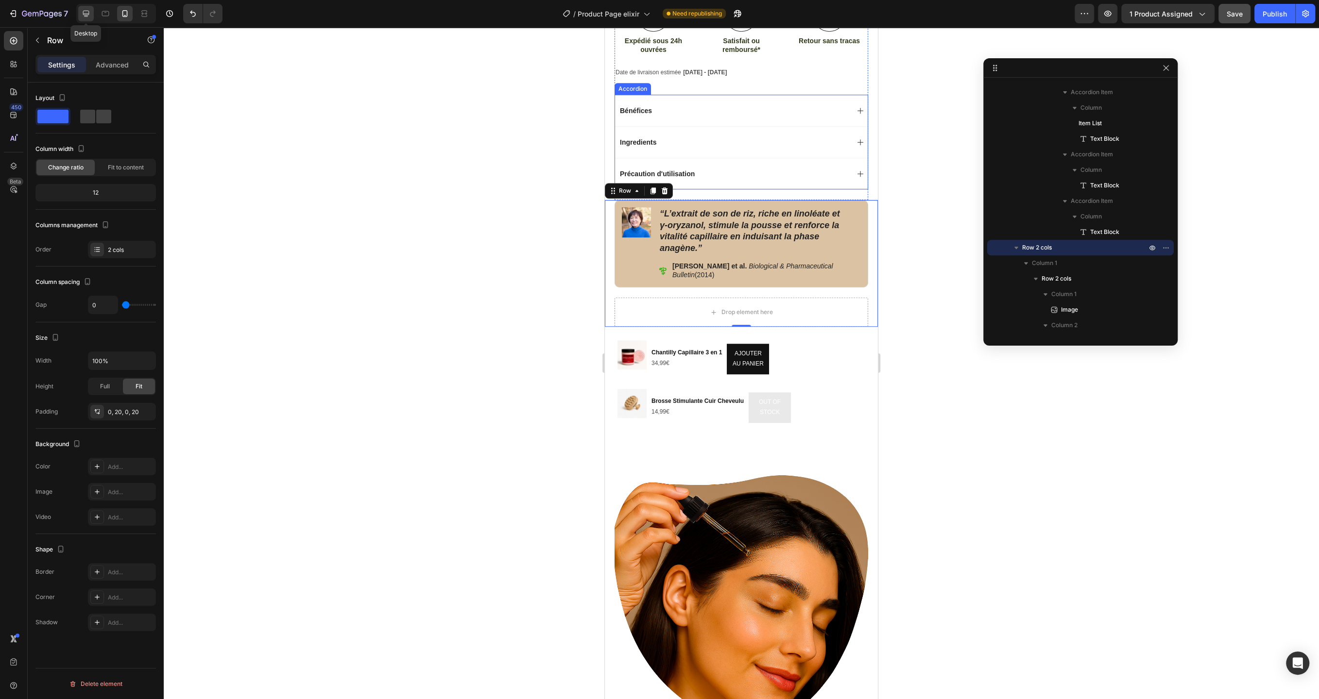
click at [90, 13] on icon at bounding box center [86, 14] width 10 height 10
type input "16"
type input "1200"
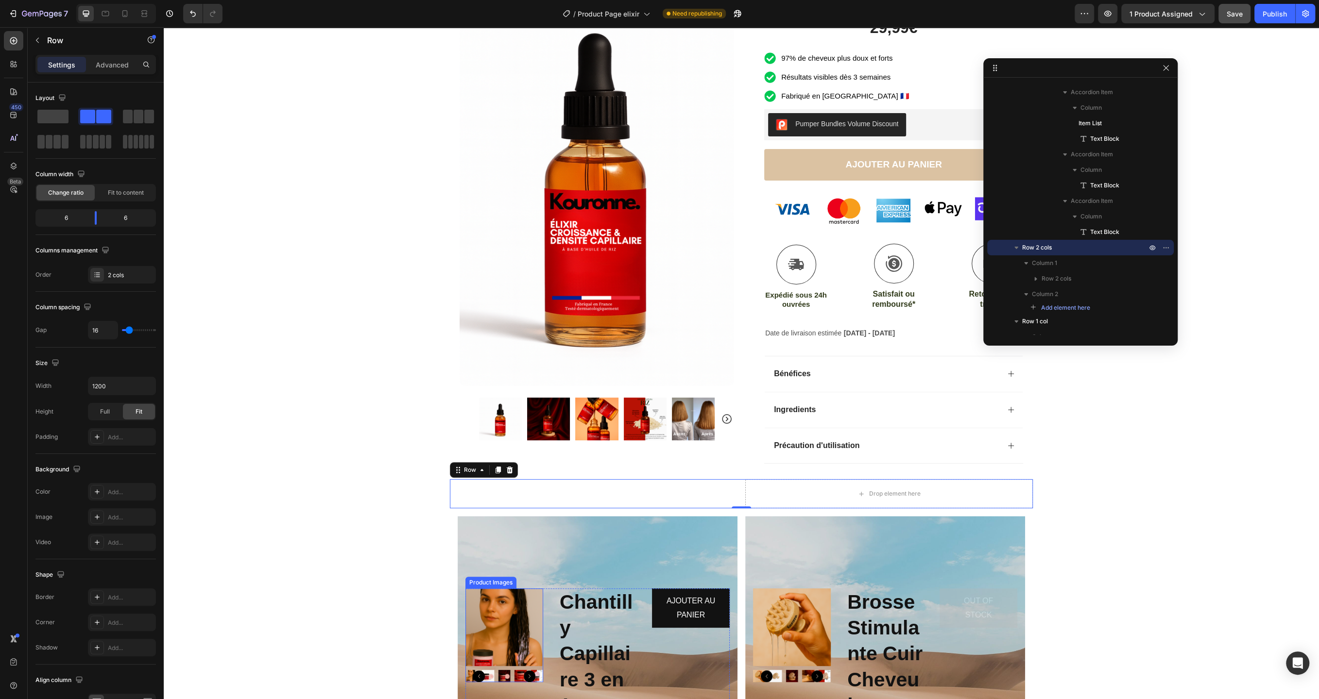
scroll to position [119, 0]
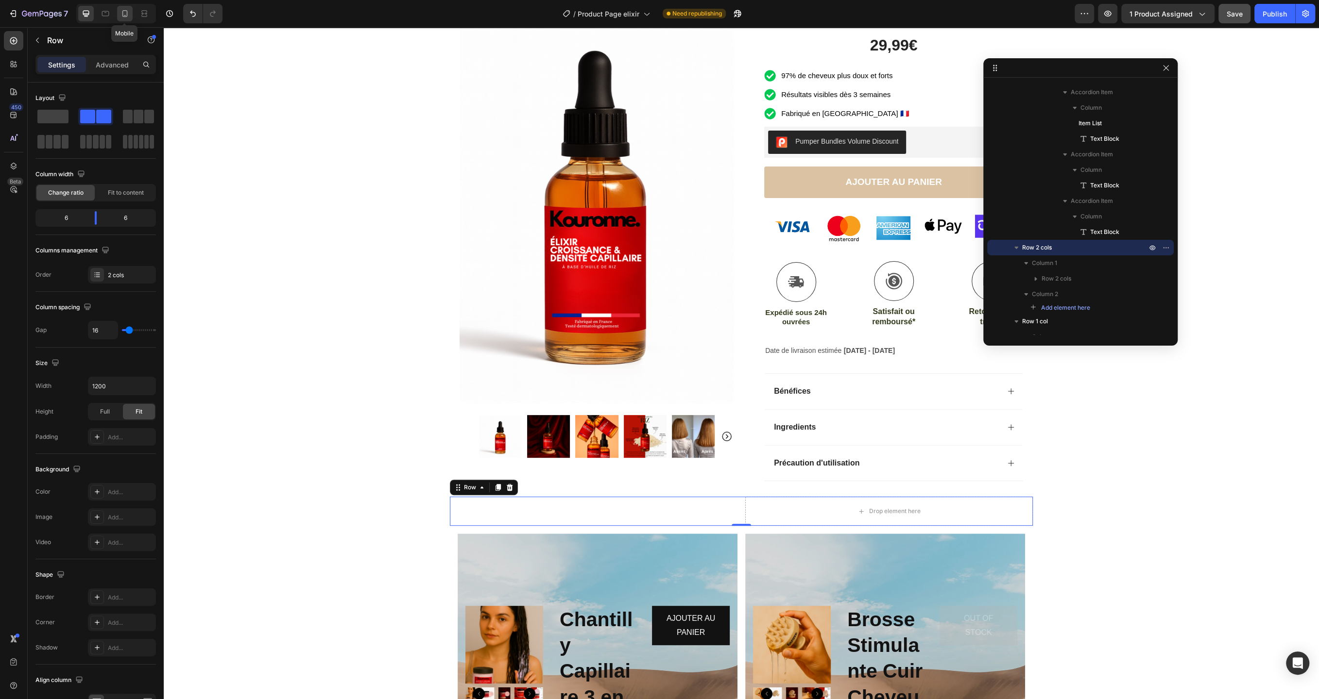
click at [124, 17] on icon at bounding box center [125, 14] width 10 height 10
type input "0"
type input "100%"
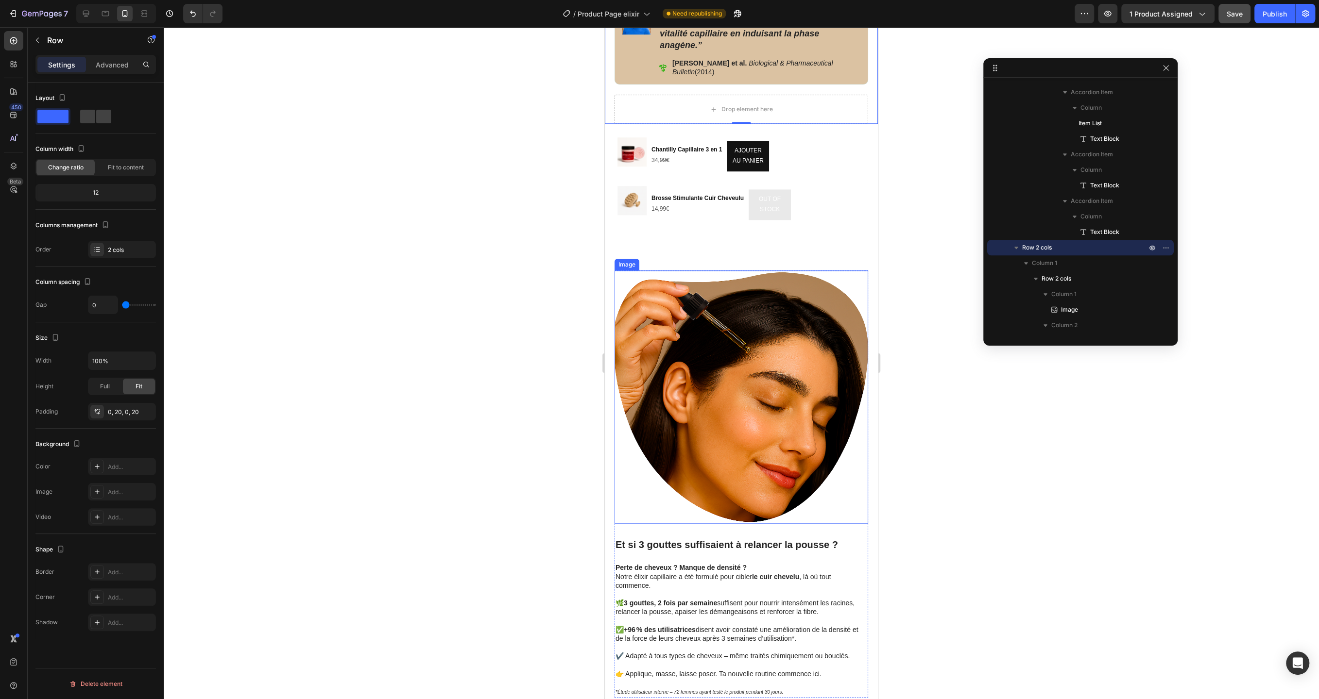
scroll to position [660, 0]
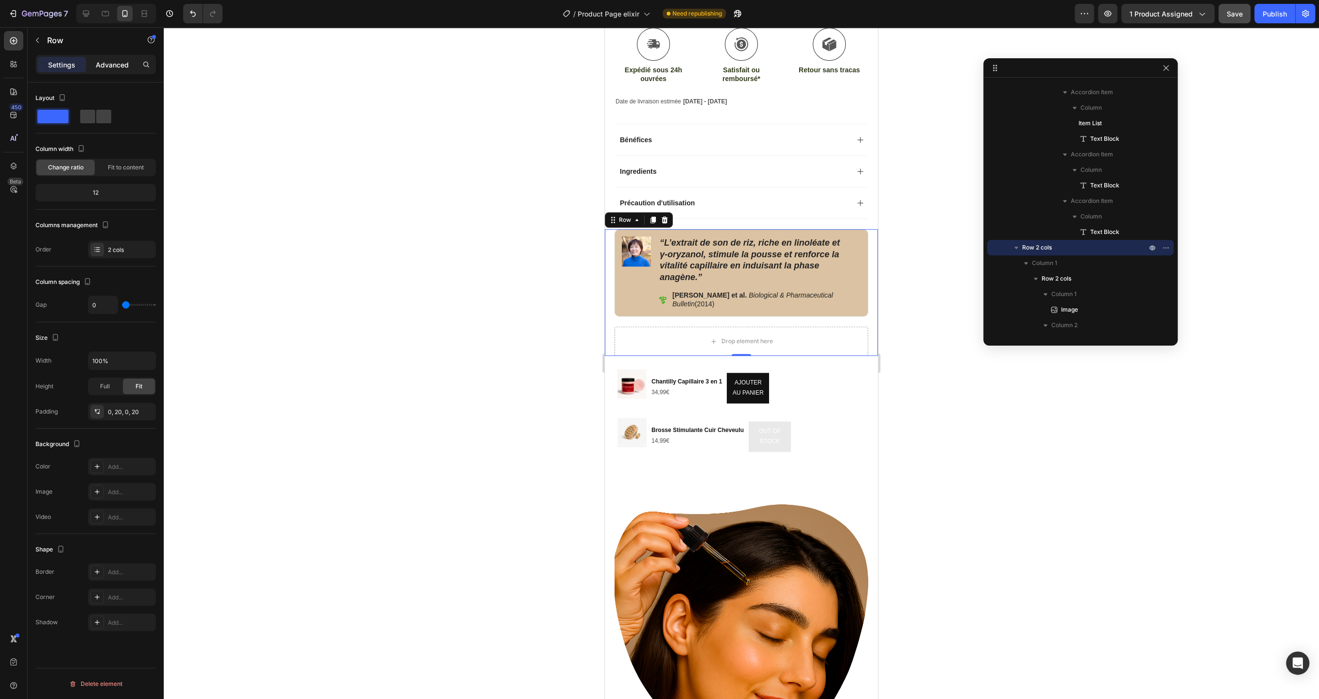
click at [113, 67] on p "Advanced" at bounding box center [112, 65] width 33 height 10
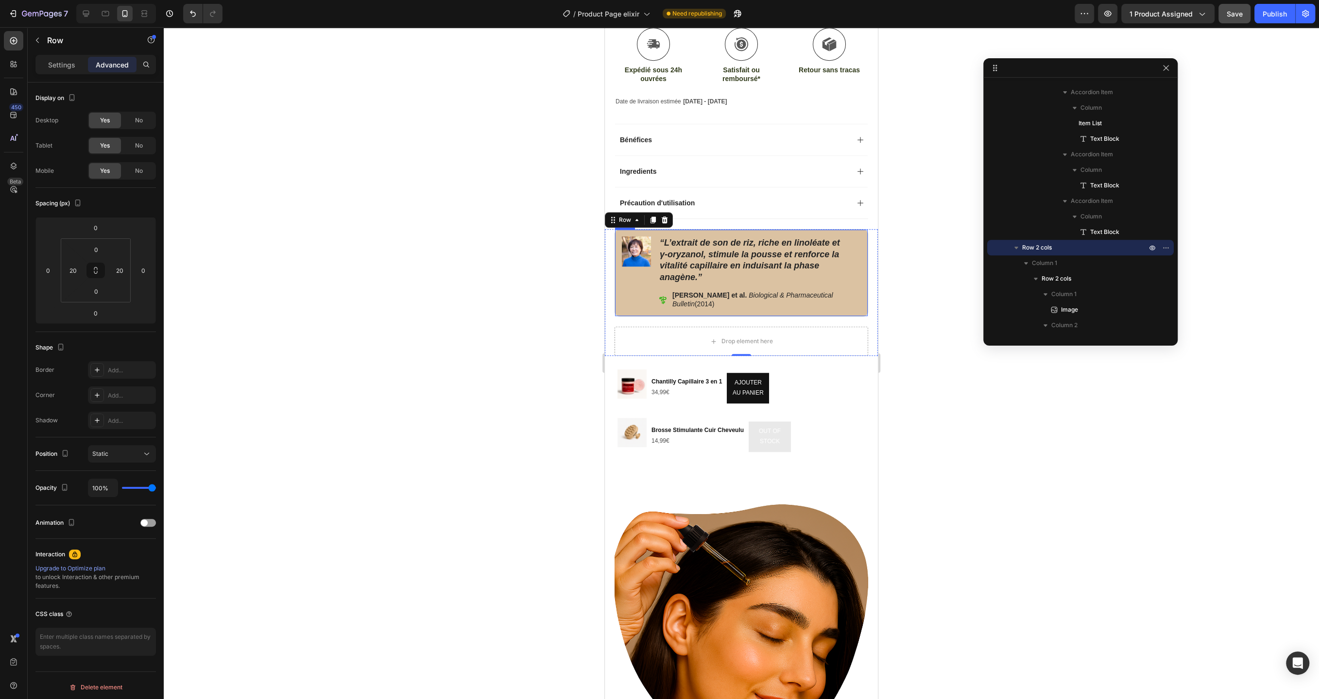
click at [630, 293] on div "Image" at bounding box center [636, 273] width 29 height 73
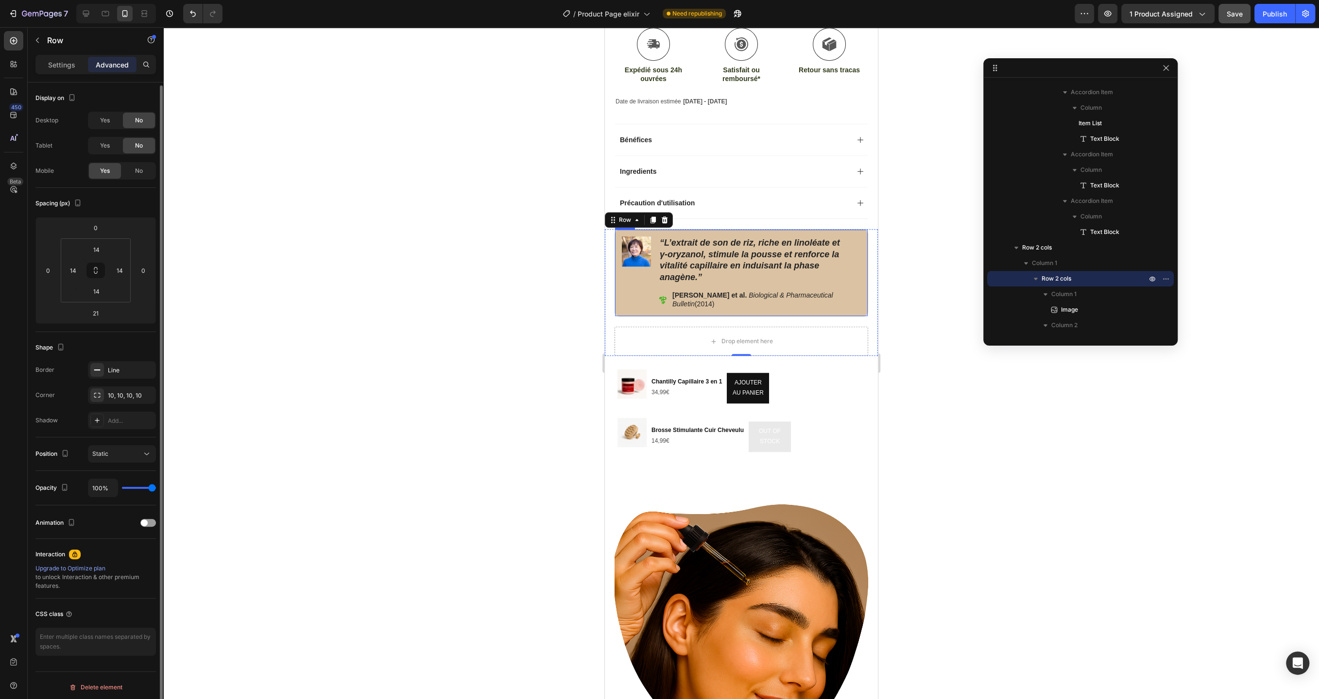
scroll to position [1, 0]
click at [109, 141] on span "Yes" at bounding box center [105, 144] width 10 height 9
click at [106, 120] on span "Yes" at bounding box center [105, 119] width 10 height 9
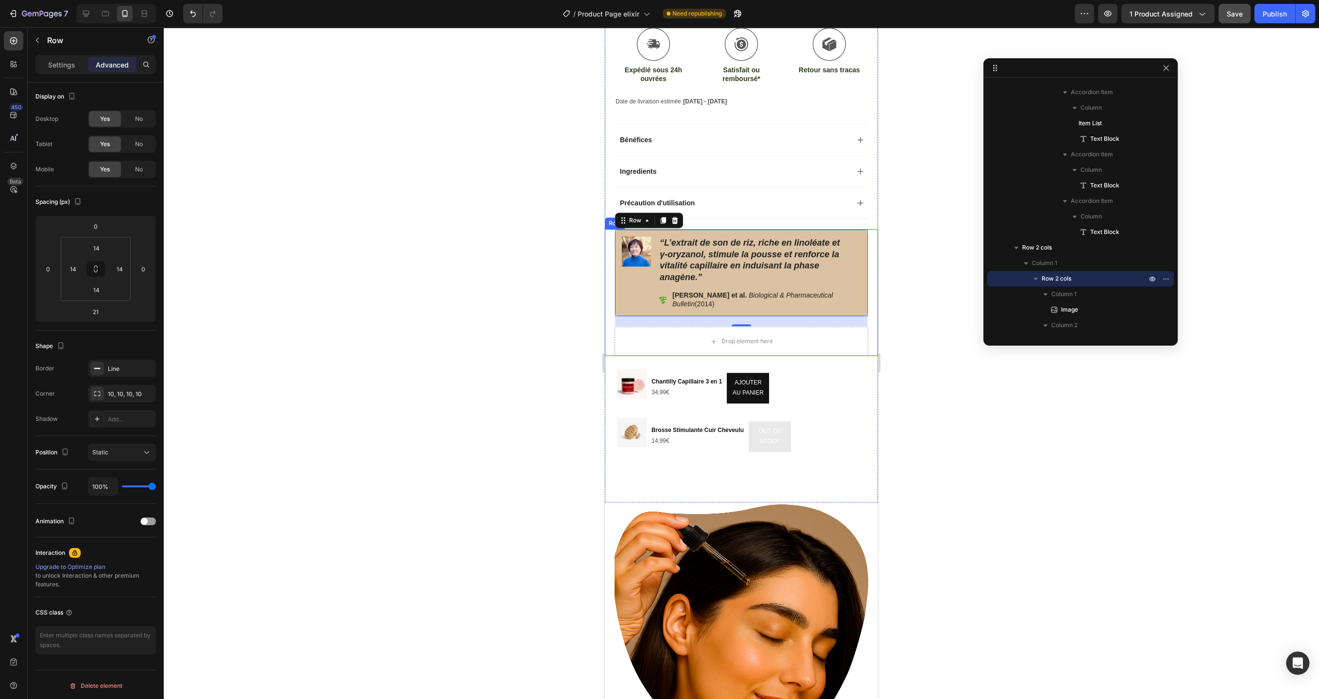
click at [565, 300] on div at bounding box center [741, 363] width 1155 height 672
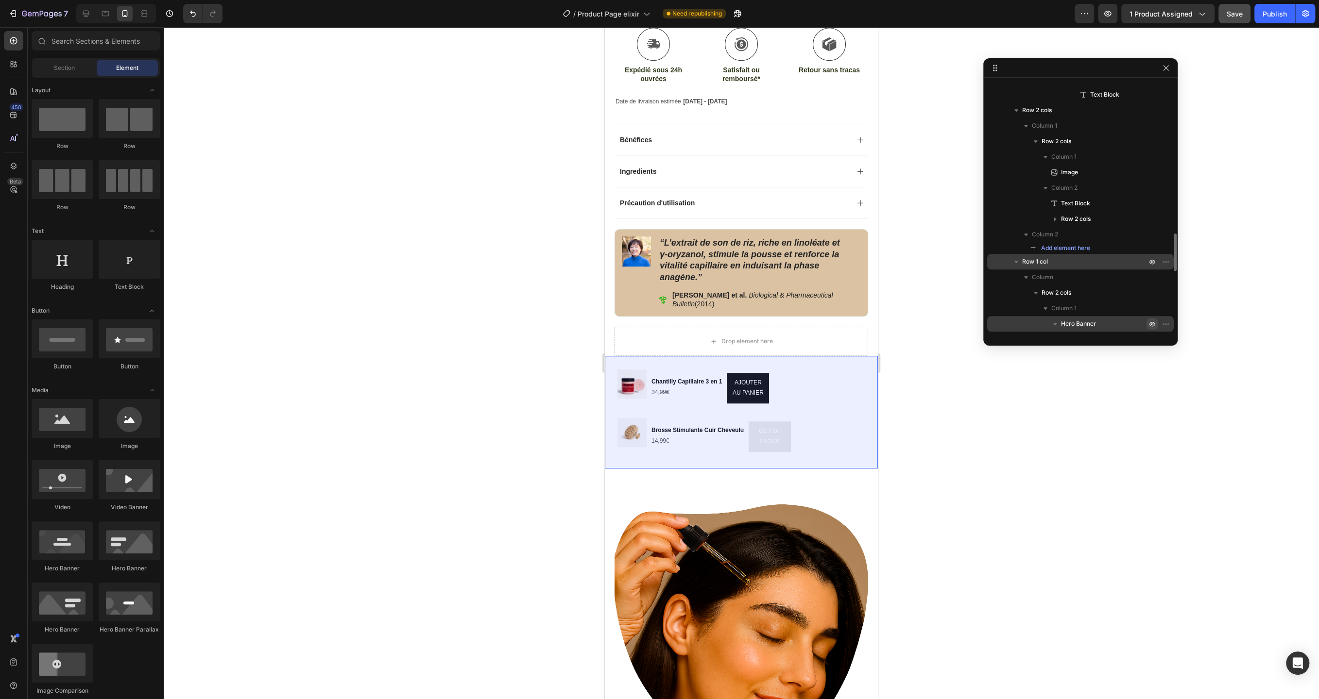
scroll to position [1007, 0]
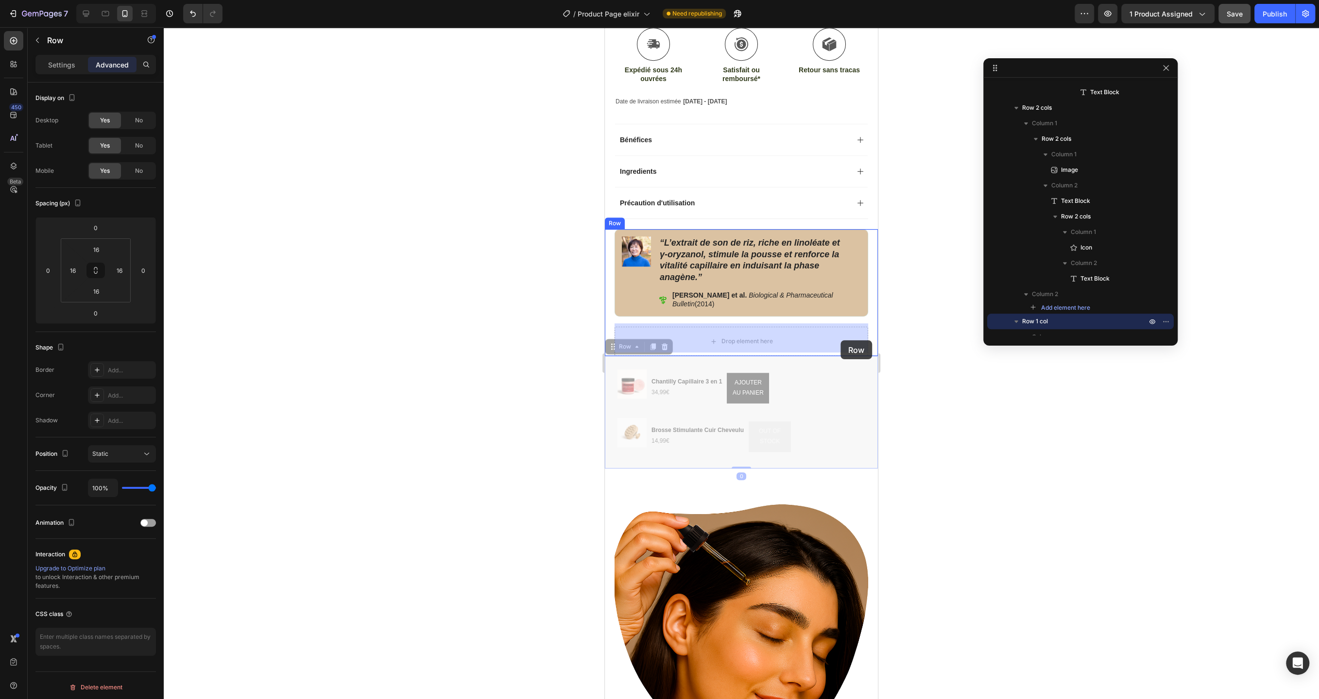
drag, startPoint x: 861, startPoint y: 355, endPoint x: 840, endPoint y: 340, distance: 25.2
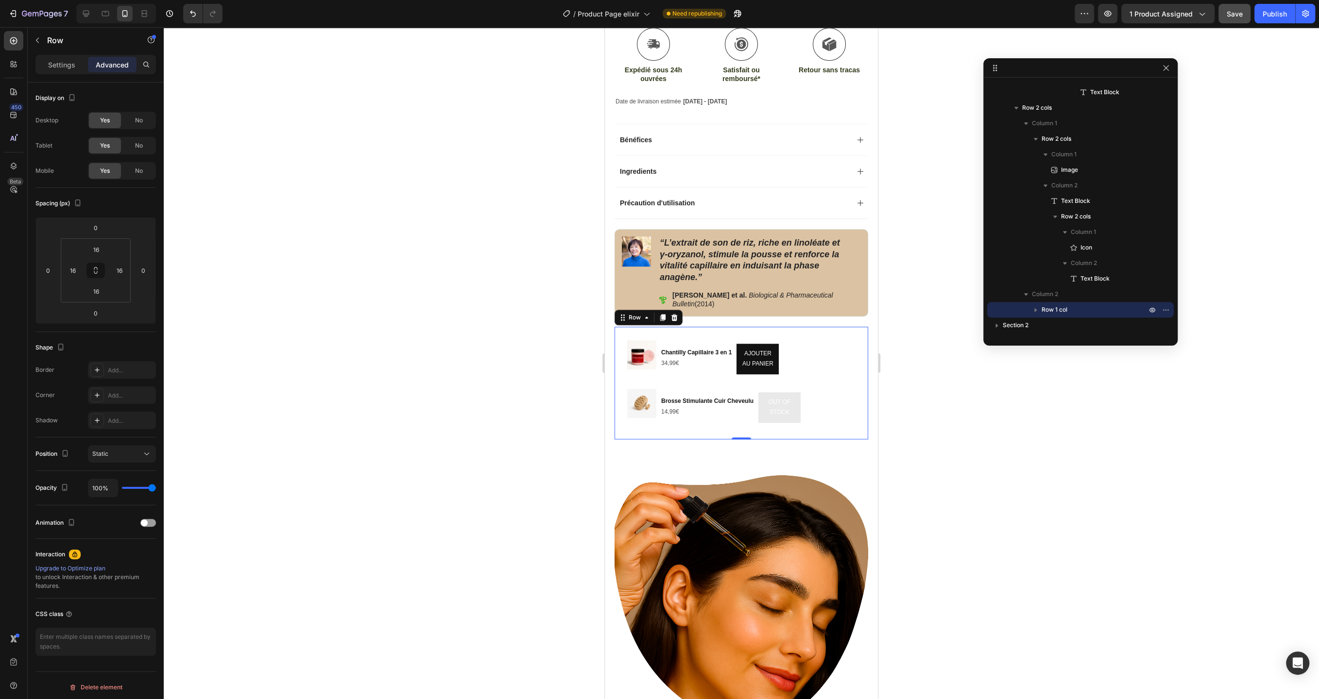
click at [523, 381] on div at bounding box center [741, 363] width 1155 height 672
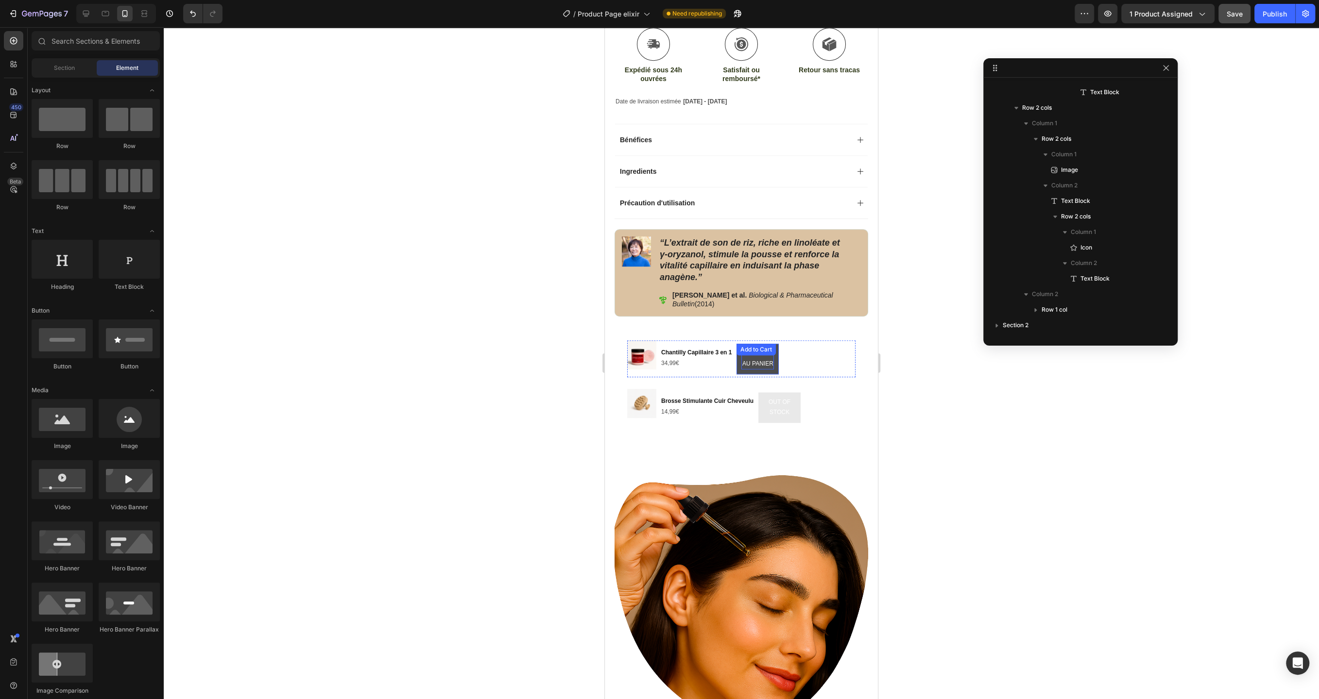
click at [766, 362] on div "AJOUTER AU PANIER" at bounding box center [757, 359] width 33 height 21
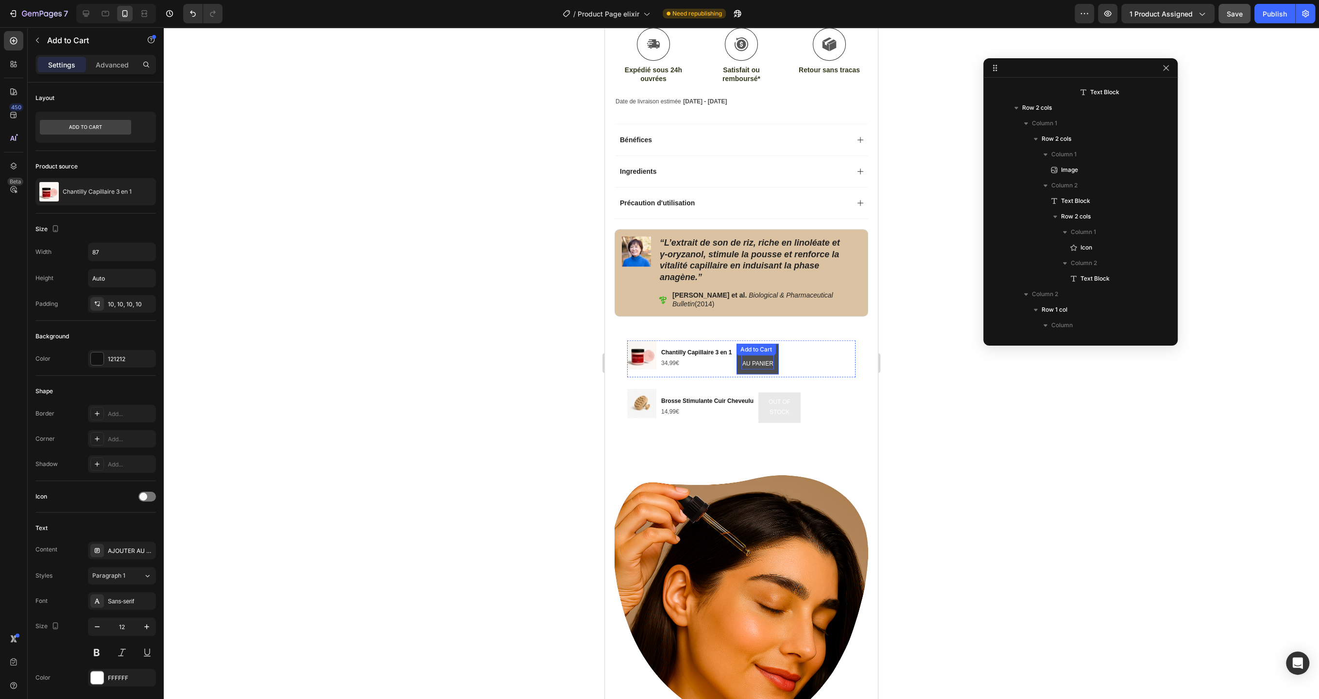
scroll to position [1334, 0]
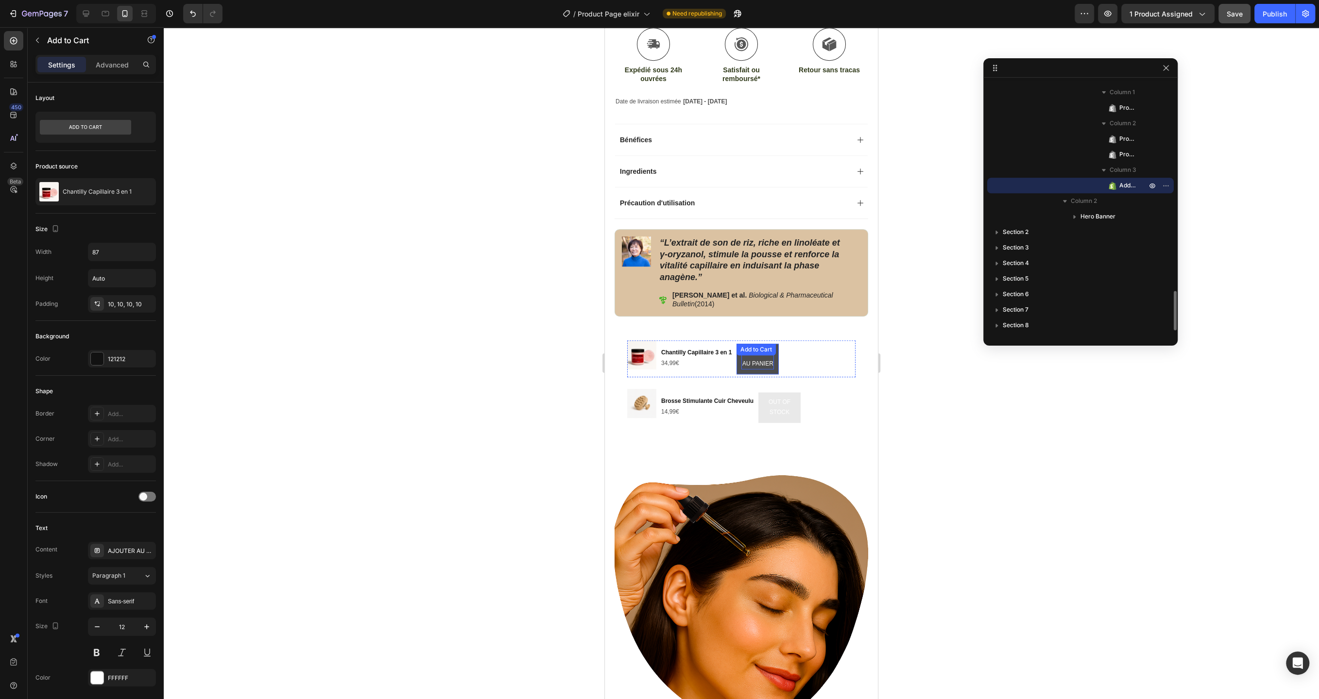
click at [766, 362] on div "AJOUTER AU PANIER" at bounding box center [757, 359] width 33 height 21
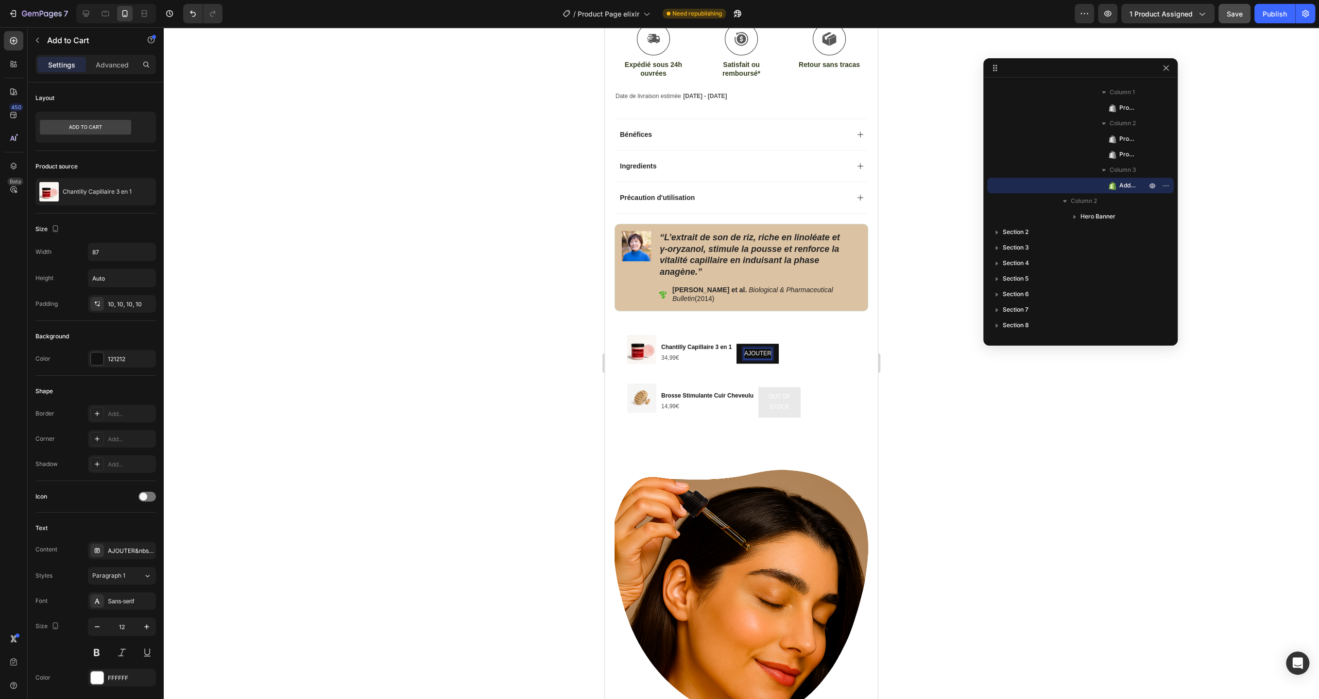
click at [523, 383] on div at bounding box center [741, 363] width 1155 height 672
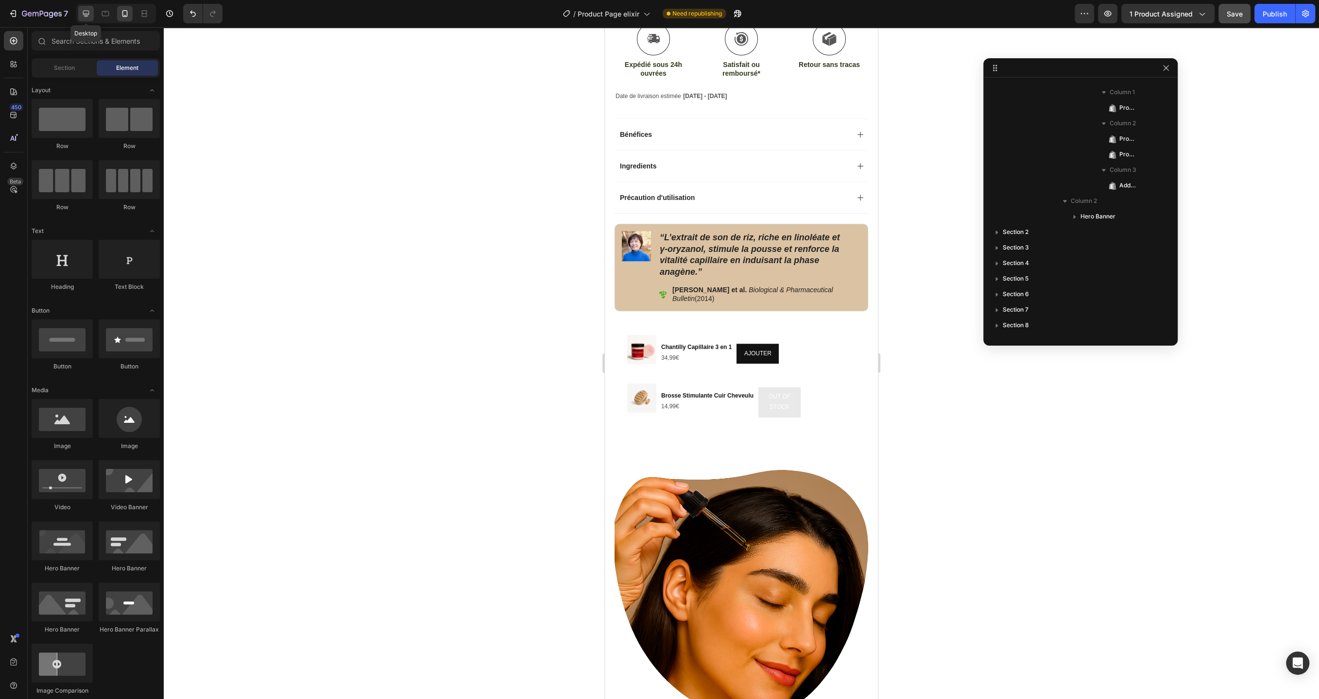
click at [90, 13] on icon at bounding box center [86, 14] width 10 height 10
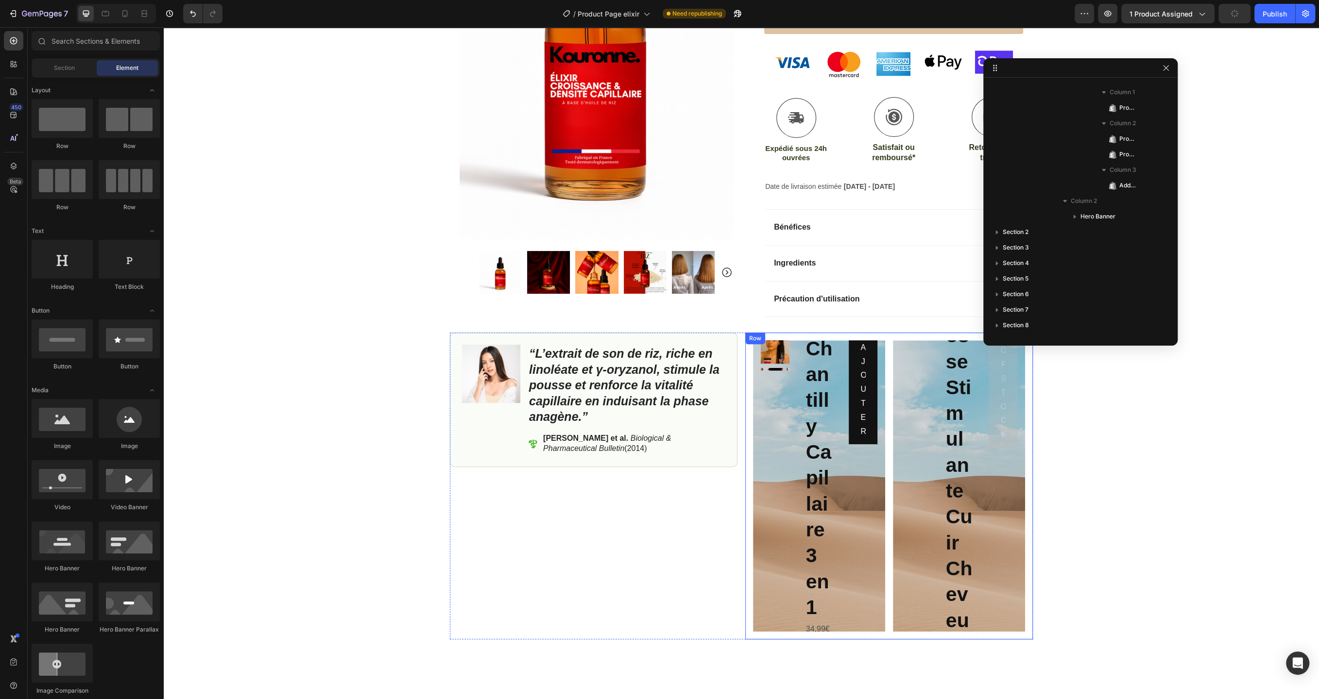
scroll to position [287, 0]
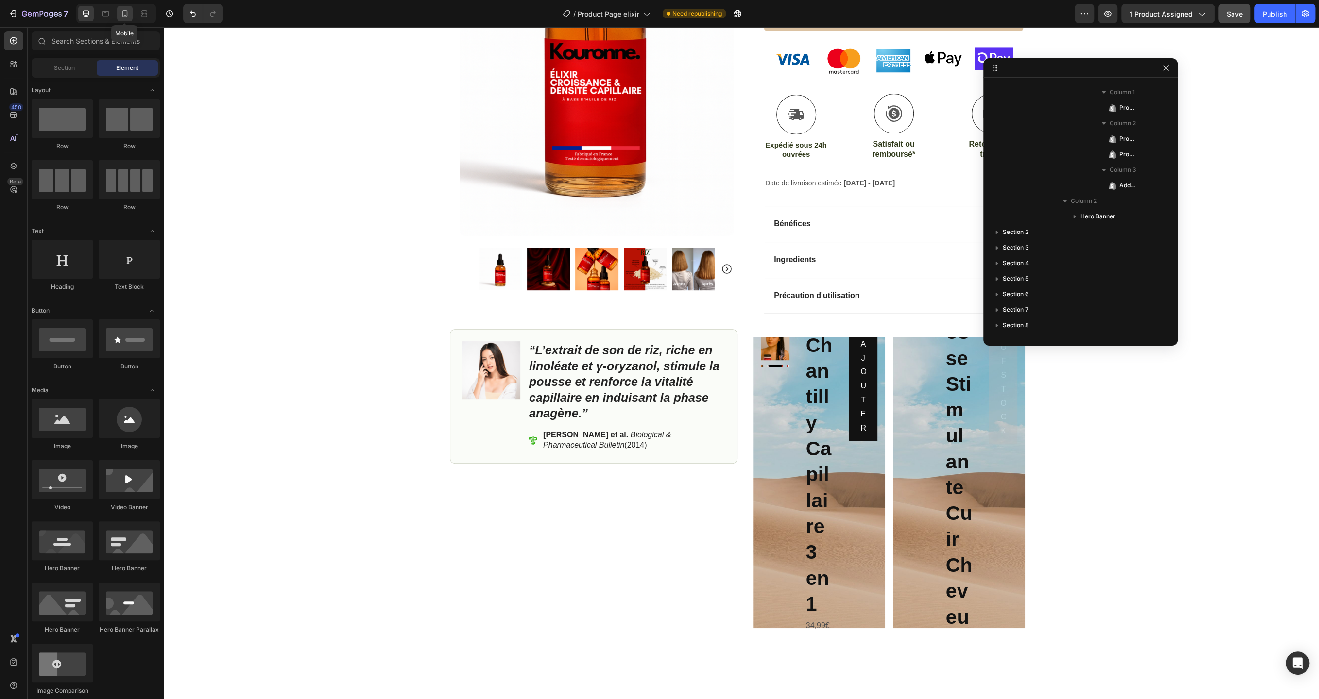
click at [120, 18] on icon at bounding box center [125, 14] width 10 height 10
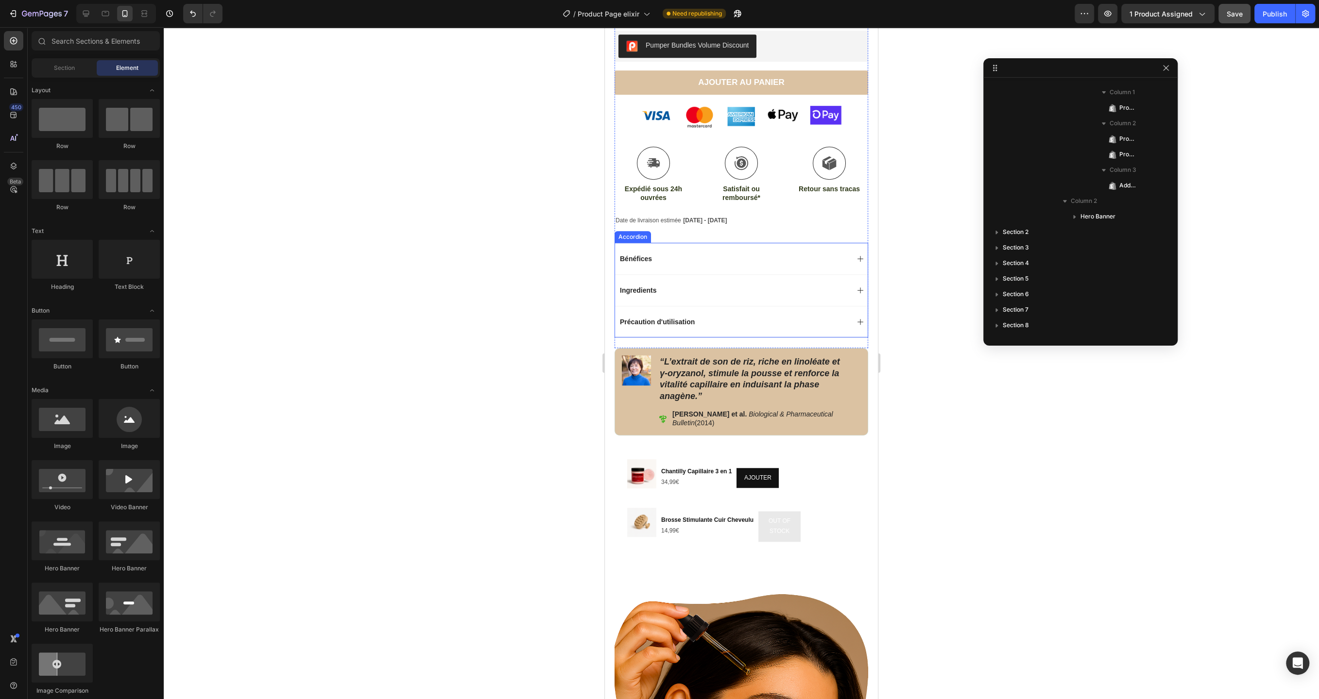
scroll to position [542, 0]
click at [827, 454] on div "Product Images Chantilly Capillaire 3 en 1 Product Title 34,99€ Product Price P…" at bounding box center [741, 477] width 238 height 49
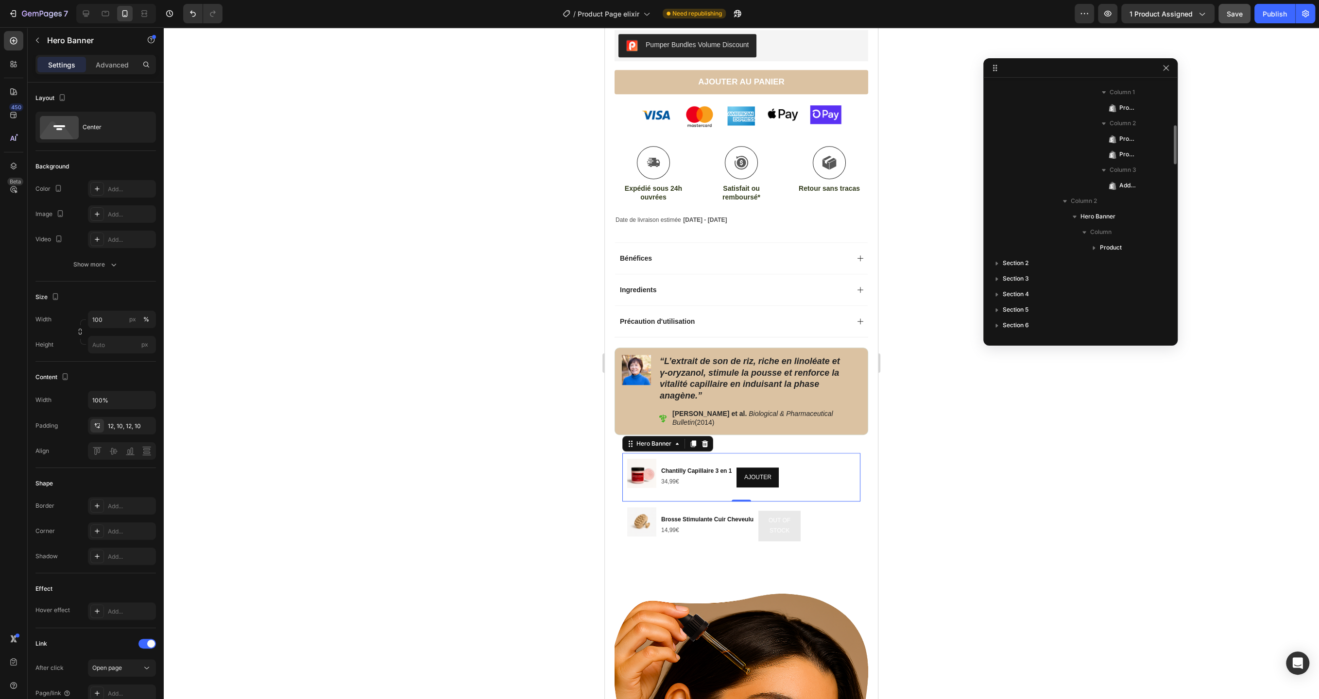
scroll to position [1194, 0]
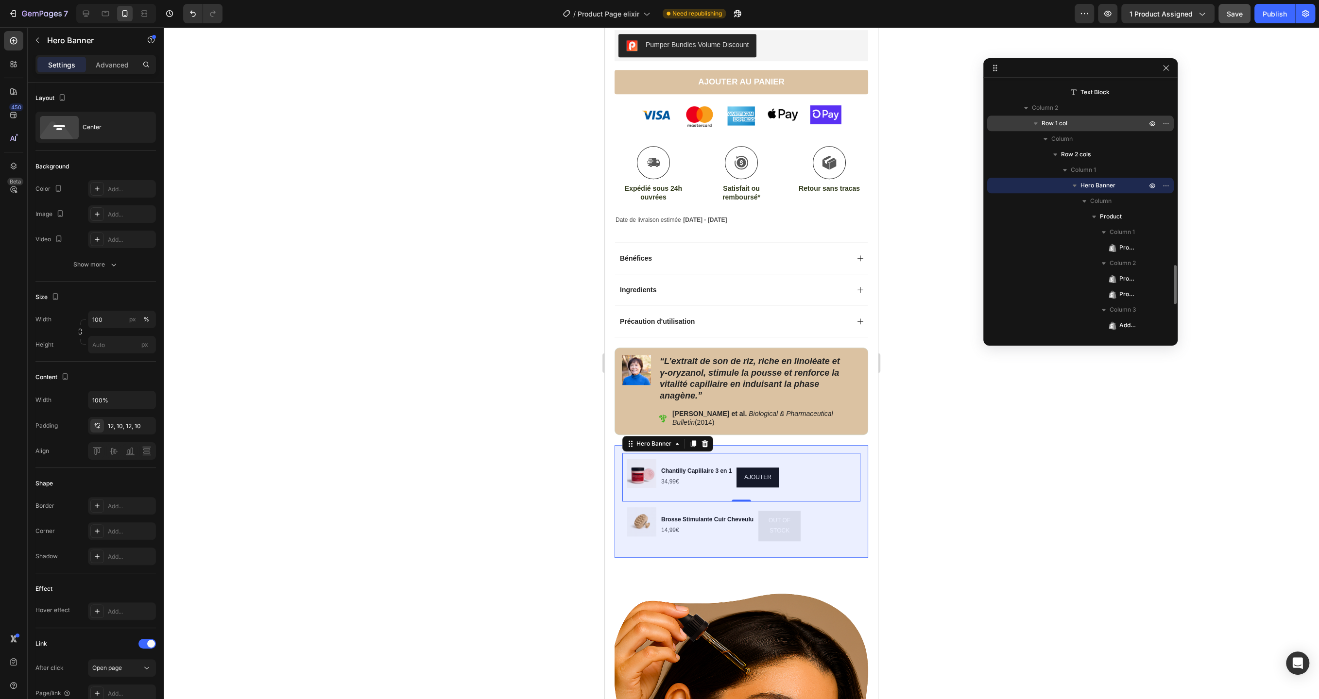
click at [1066, 125] on span "Row 1 col" at bounding box center [1054, 123] width 26 height 10
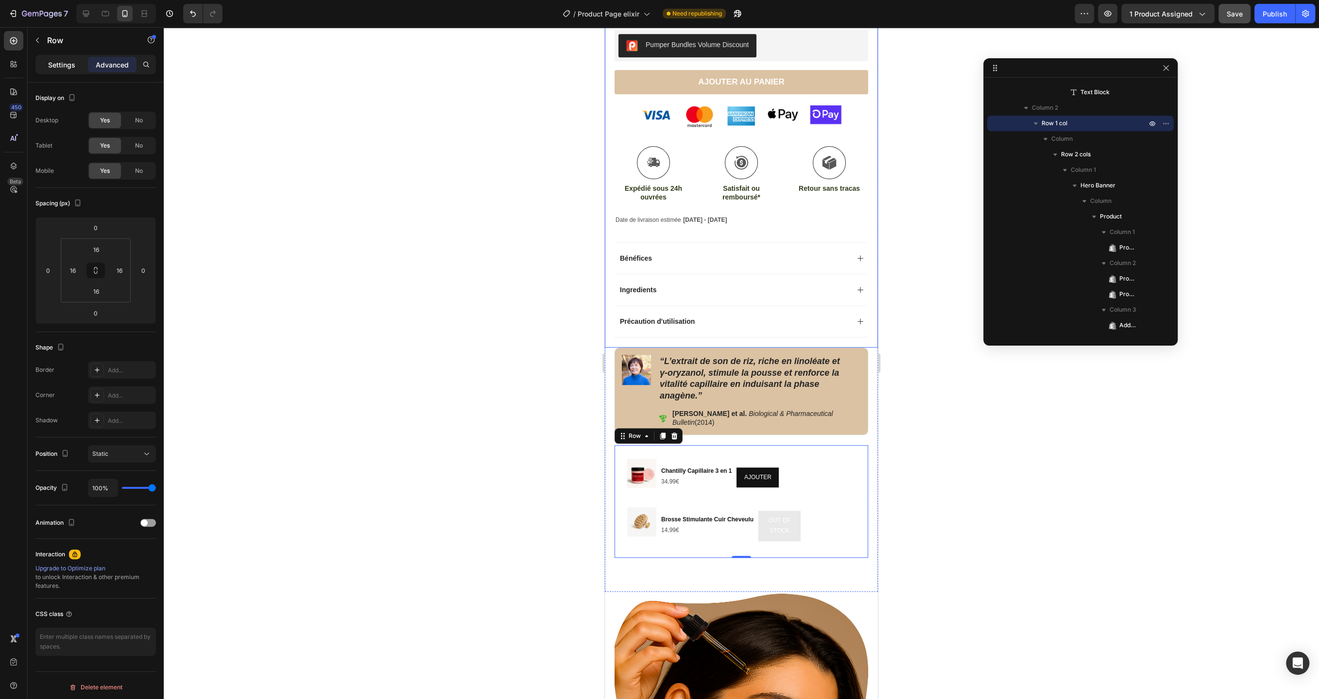
click at [58, 63] on p "Settings" at bounding box center [61, 65] width 27 height 10
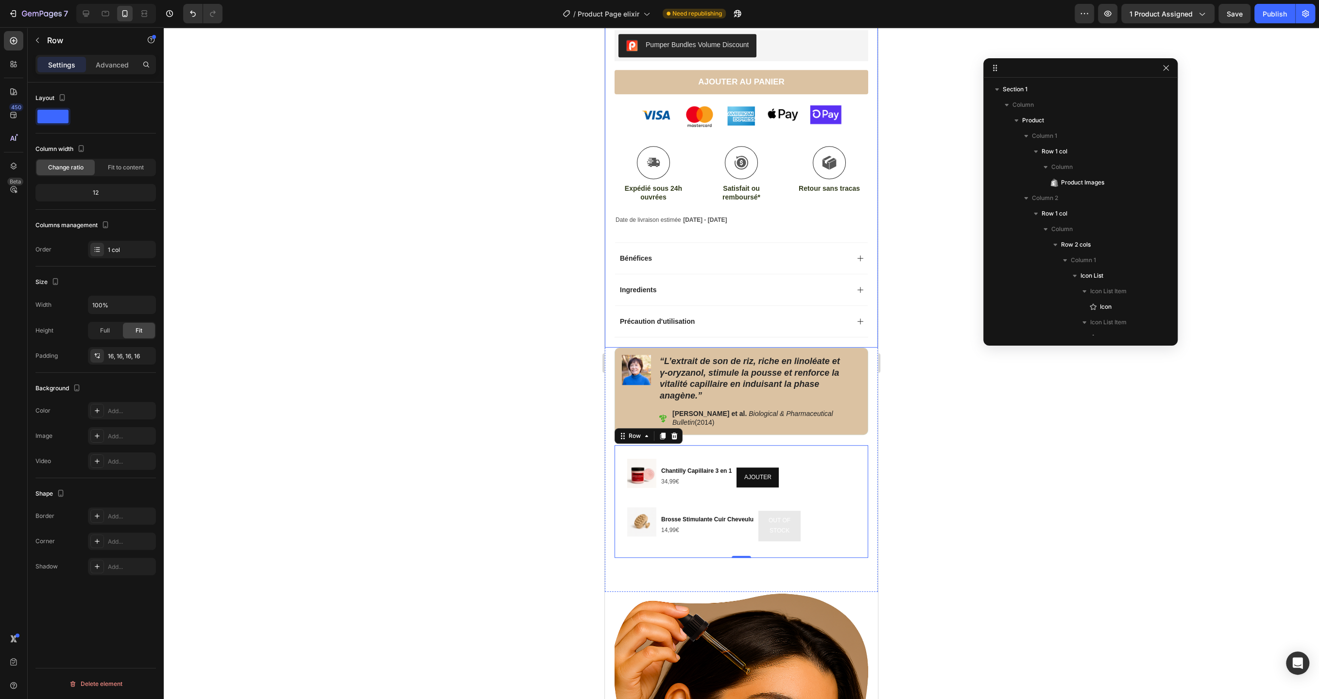
scroll to position [1194, 0]
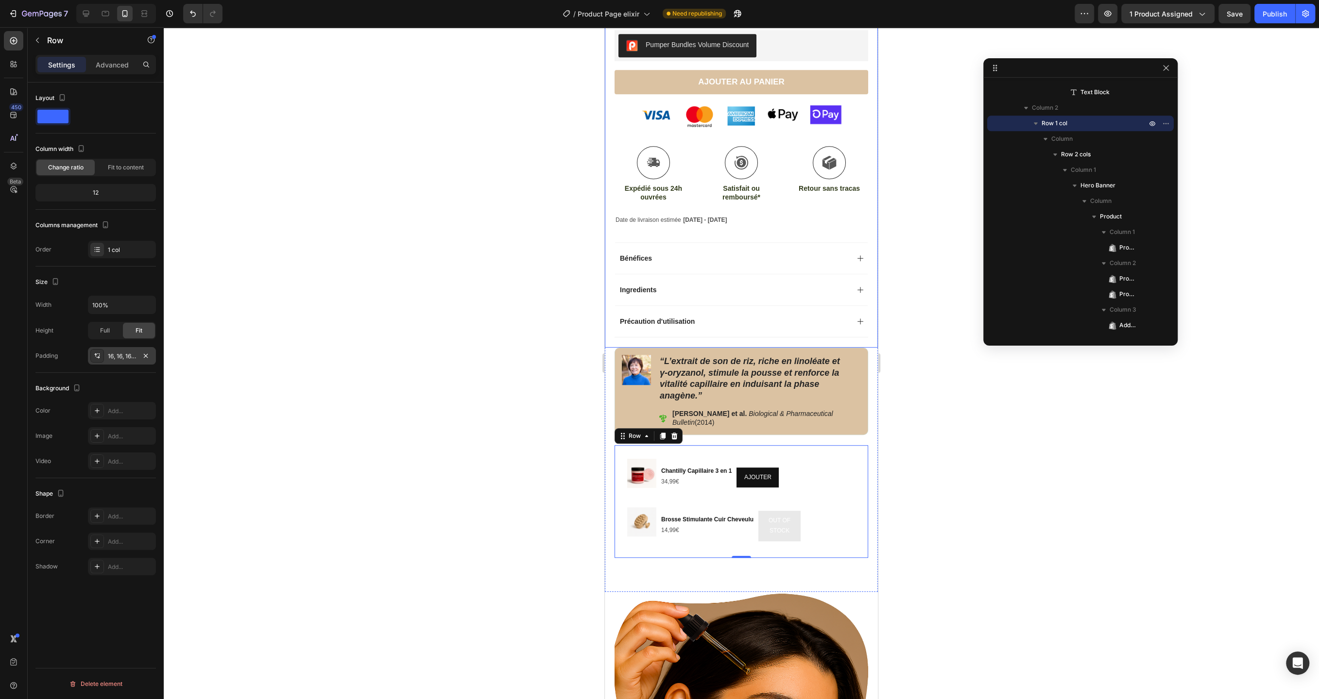
click at [113, 358] on div "16, 16, 16, 16" at bounding box center [122, 356] width 28 height 9
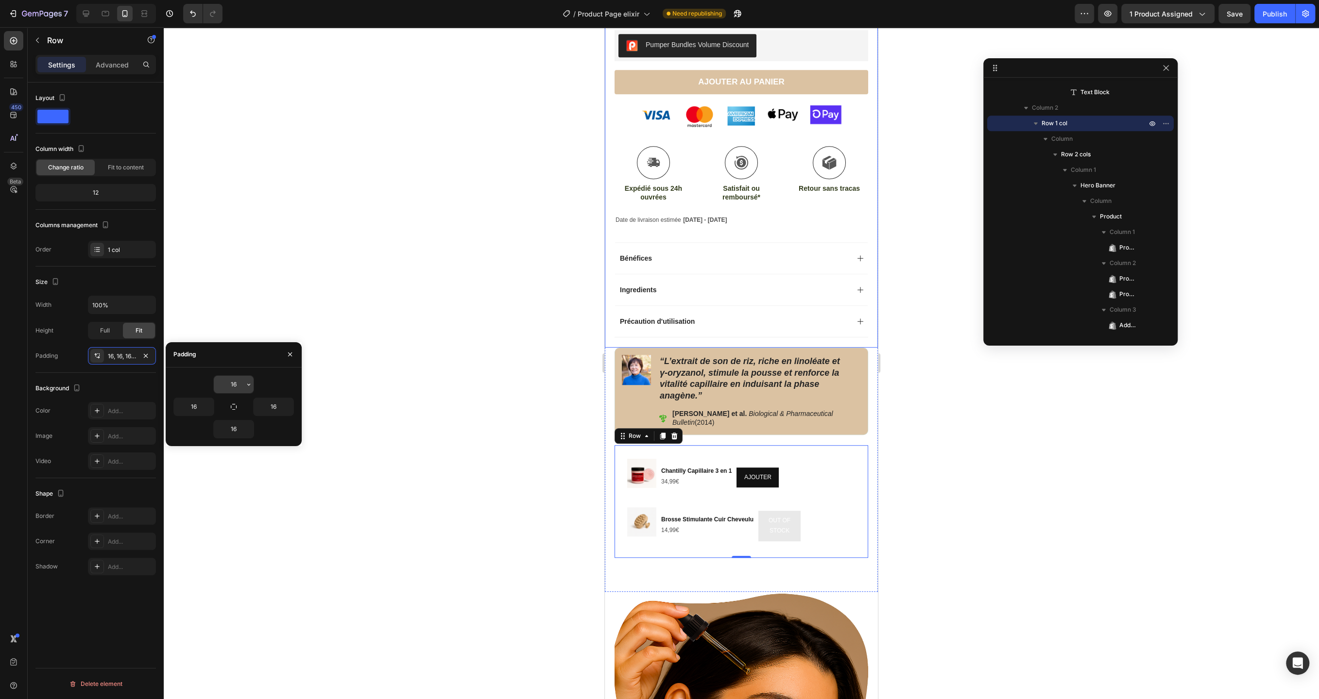
click at [235, 378] on input "16" at bounding box center [234, 384] width 40 height 17
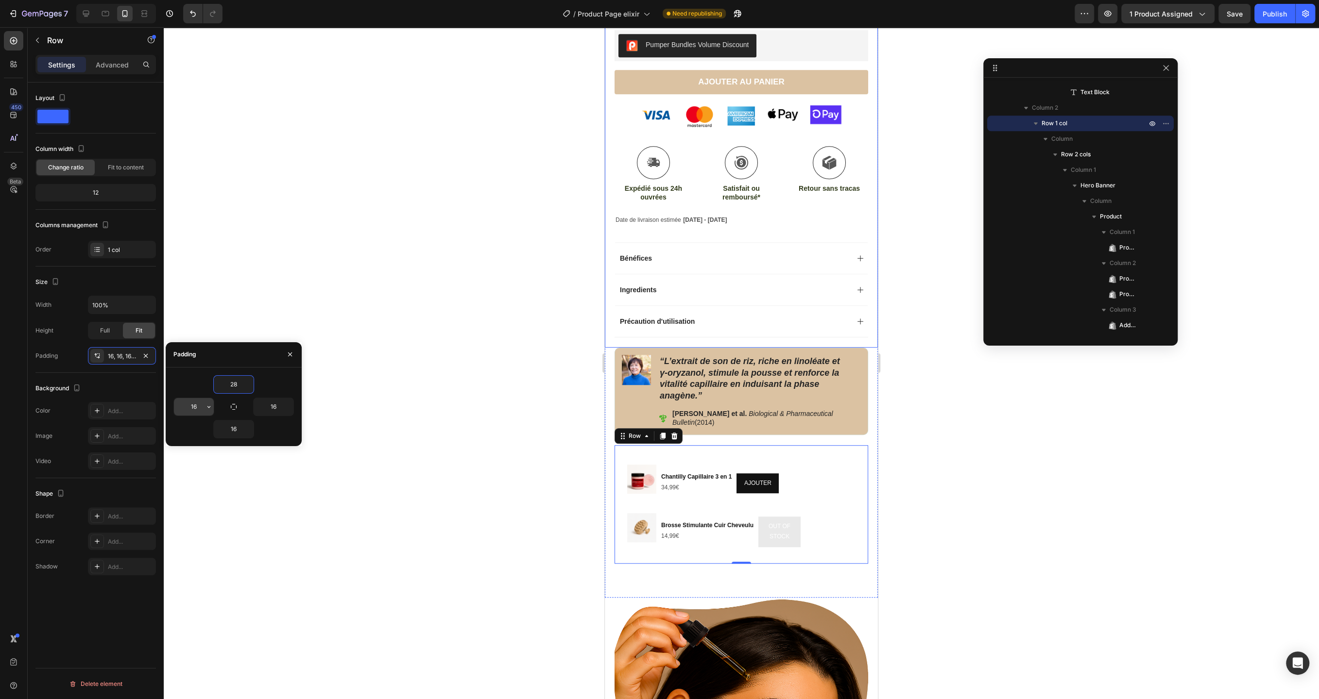
type input "28"
click at [205, 404] on icon "button" at bounding box center [209, 407] width 8 height 8
click at [199, 404] on input "16" at bounding box center [194, 406] width 40 height 17
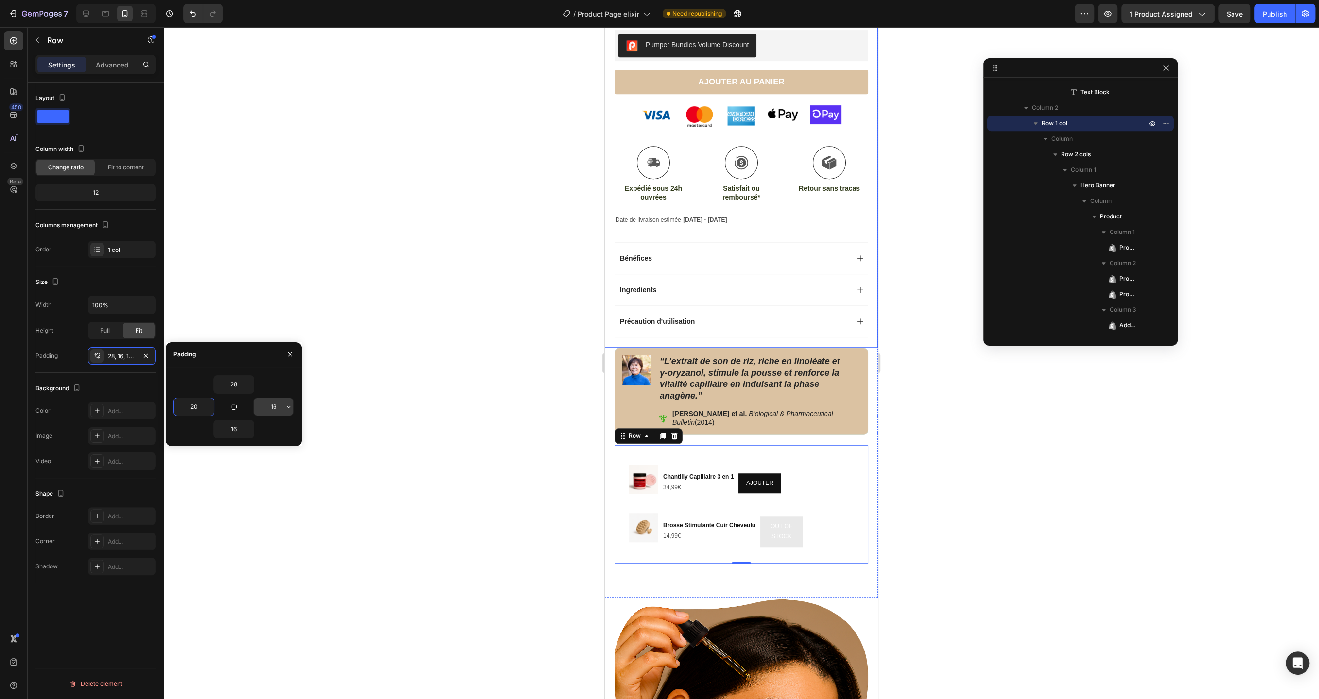
type input "20"
click at [275, 406] on input "16" at bounding box center [274, 406] width 40 height 17
type input "20"
click at [237, 434] on input "16" at bounding box center [234, 429] width 40 height 17
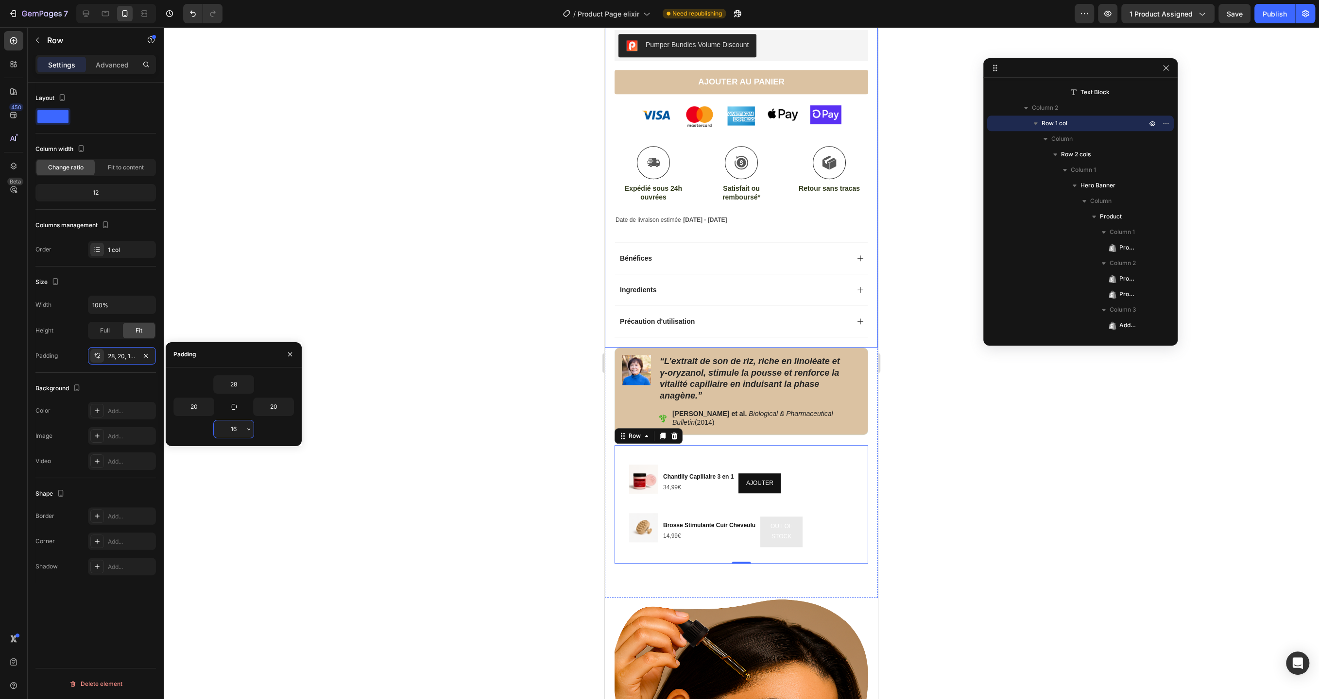
click at [237, 434] on input "16" at bounding box center [234, 429] width 40 height 17
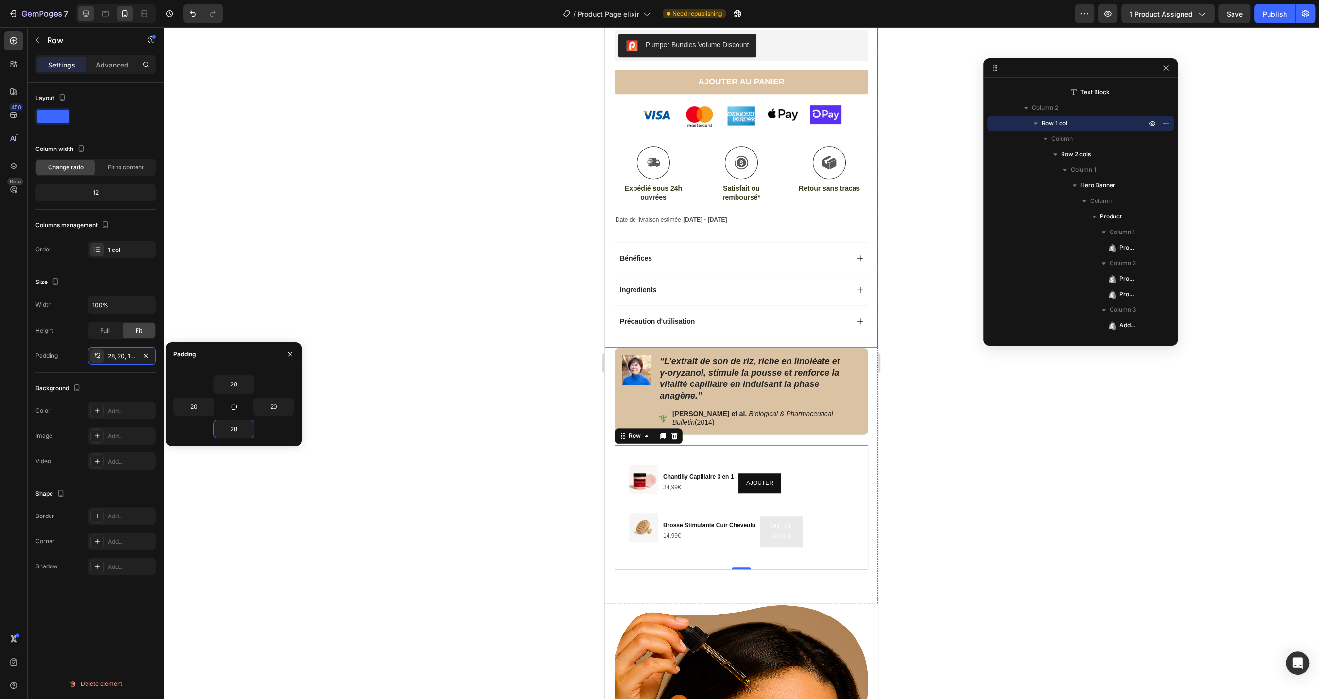
type input "28"
click at [117, 409] on div "Add..." at bounding box center [131, 411] width 46 height 9
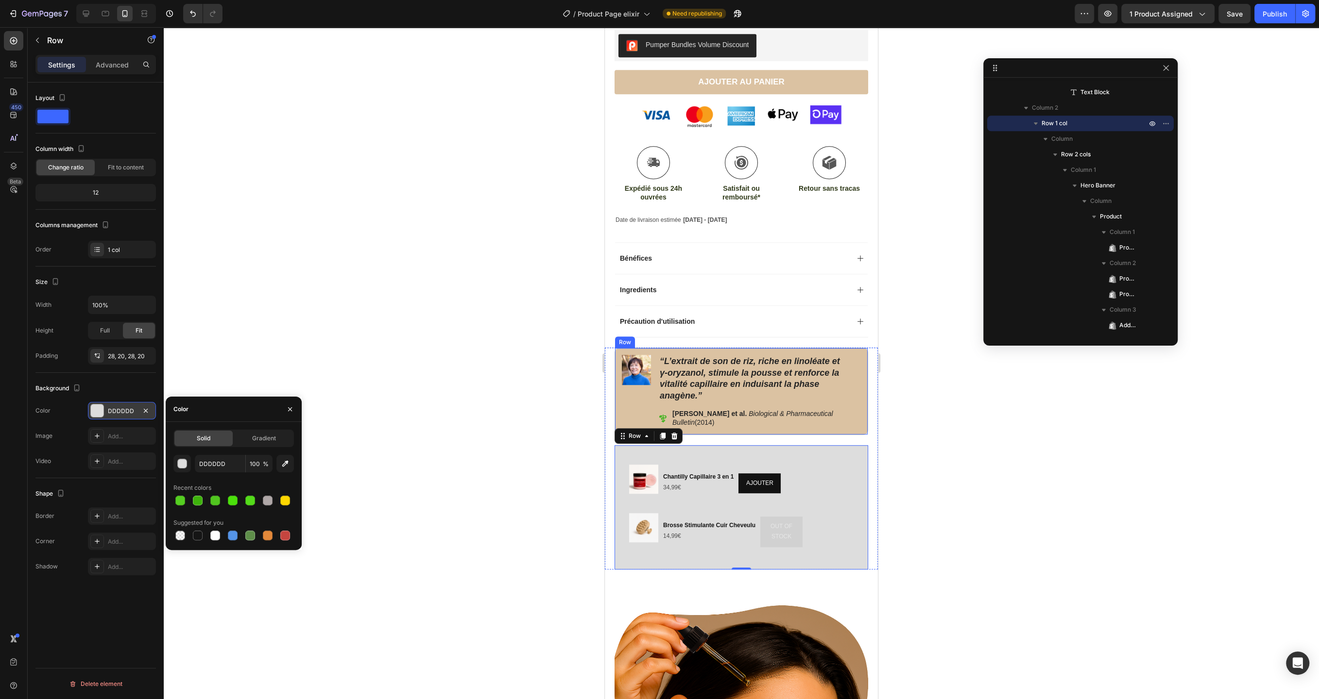
click at [641, 402] on div "Image" at bounding box center [636, 391] width 29 height 73
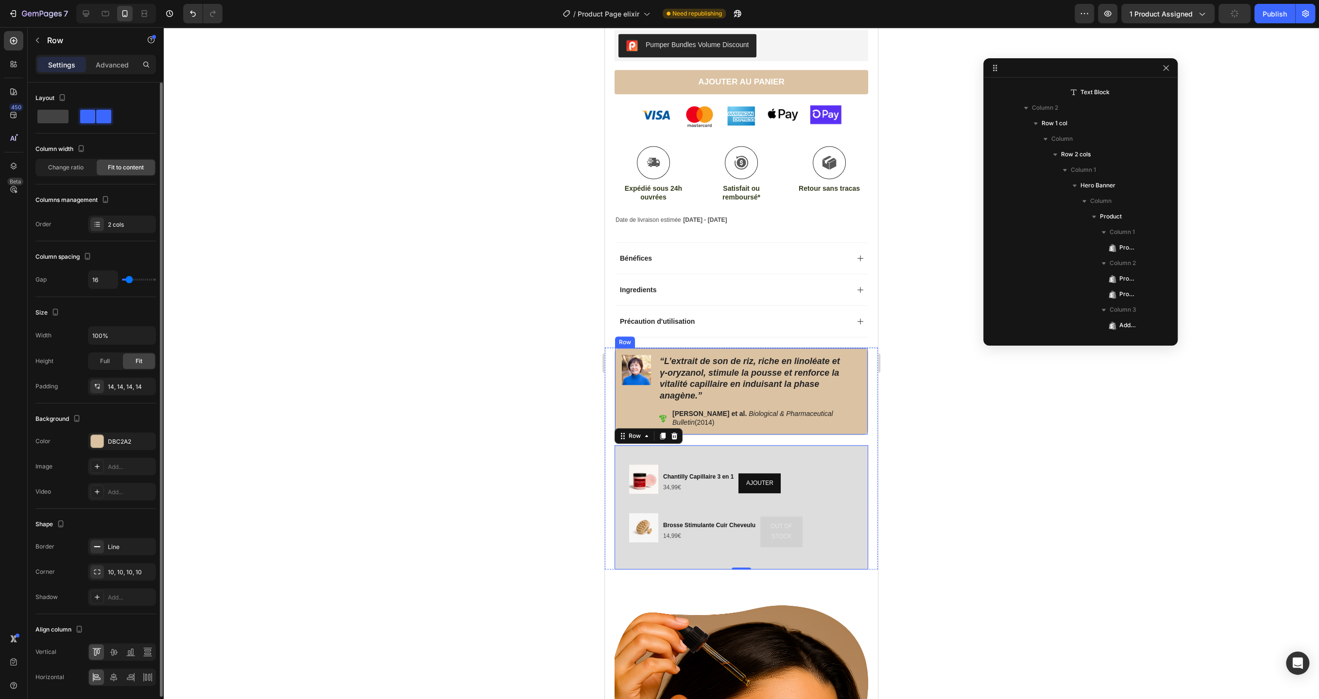
scroll to position [961, 0]
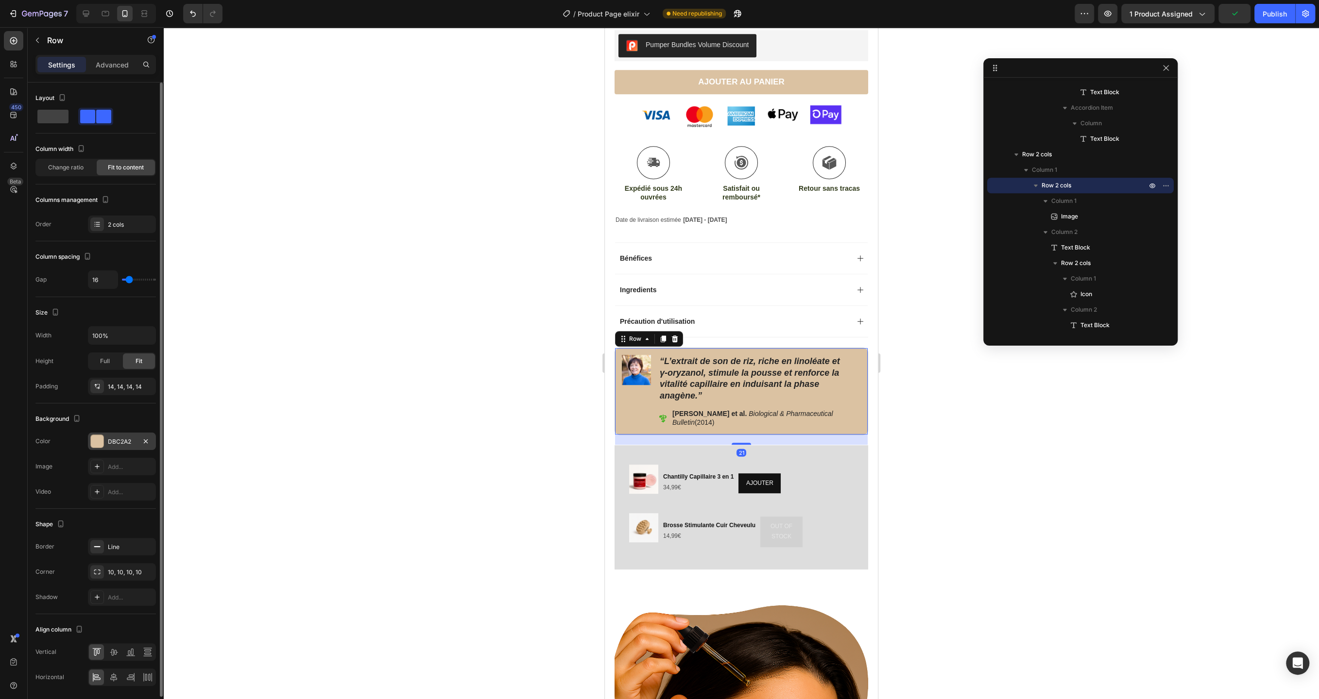
click at [118, 440] on div "DBC2A2" at bounding box center [122, 442] width 28 height 9
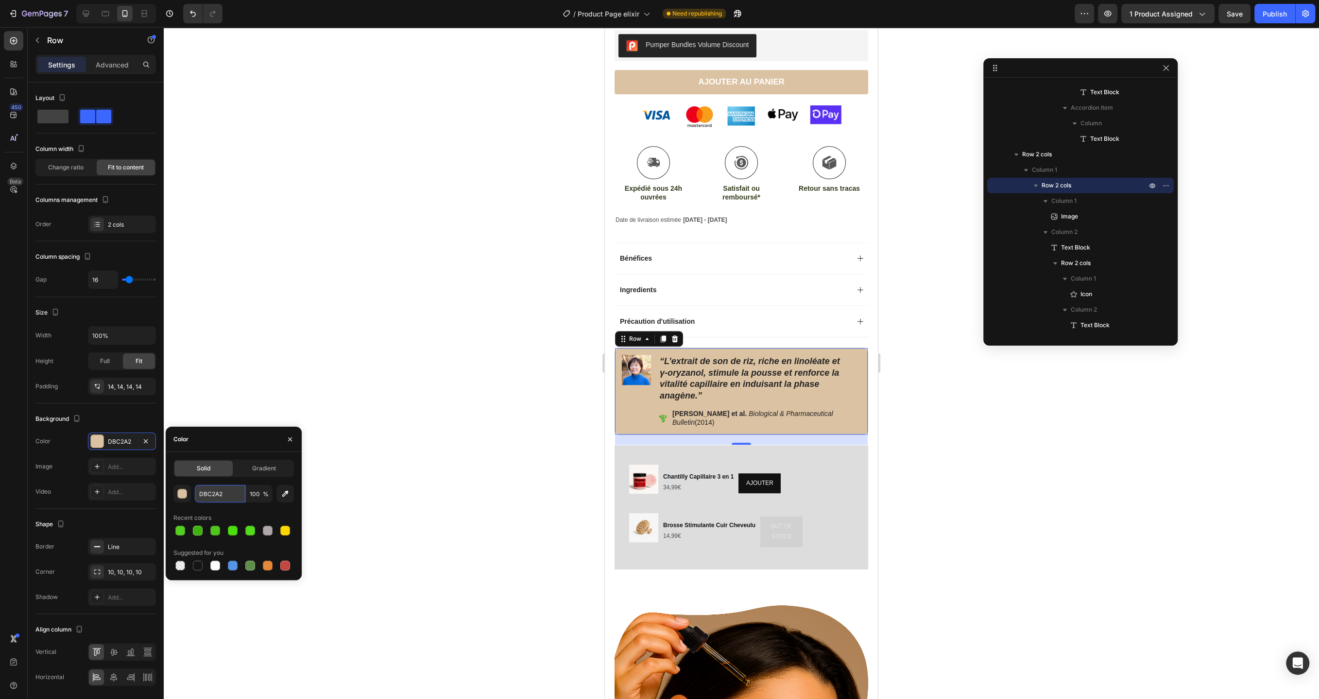
click at [225, 498] on input "DBC2A2" at bounding box center [220, 493] width 51 height 17
click at [657, 450] on div "Product Images Chantilly Capillaire 3 en 1 Product Title 34,99€ Product Price P…" at bounding box center [741, 507] width 254 height 124
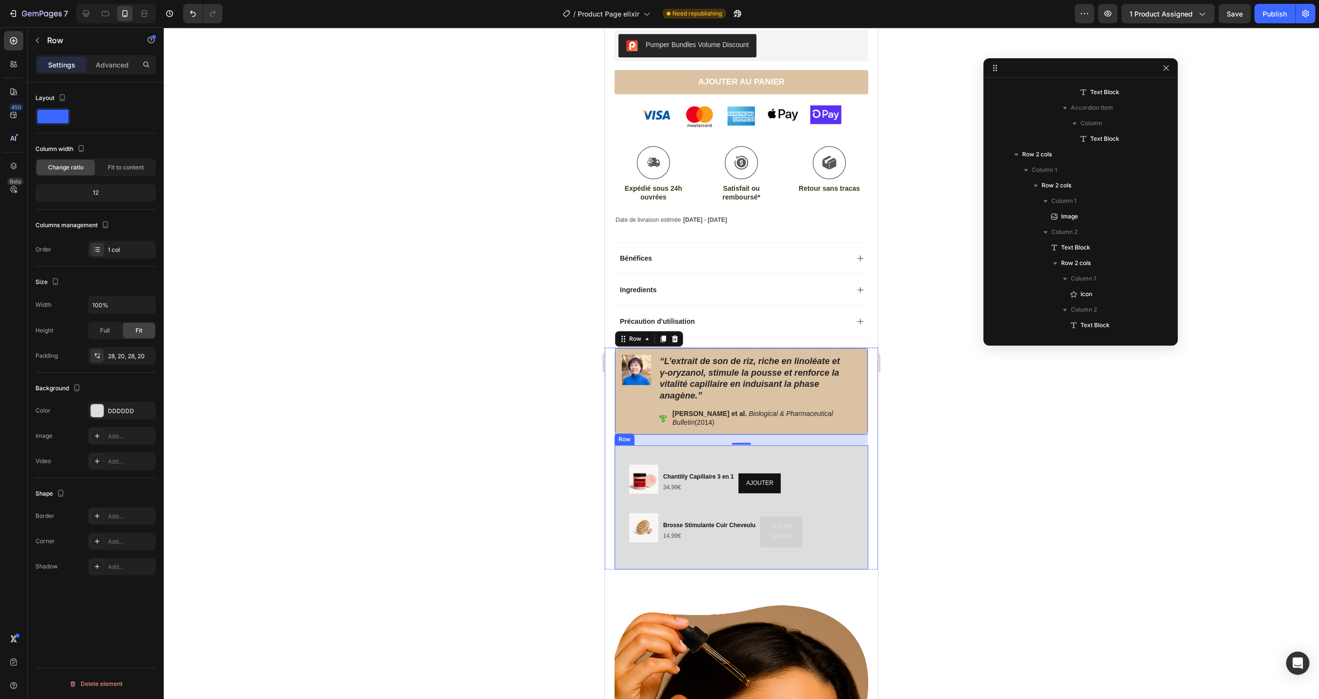
scroll to position [1132, 0]
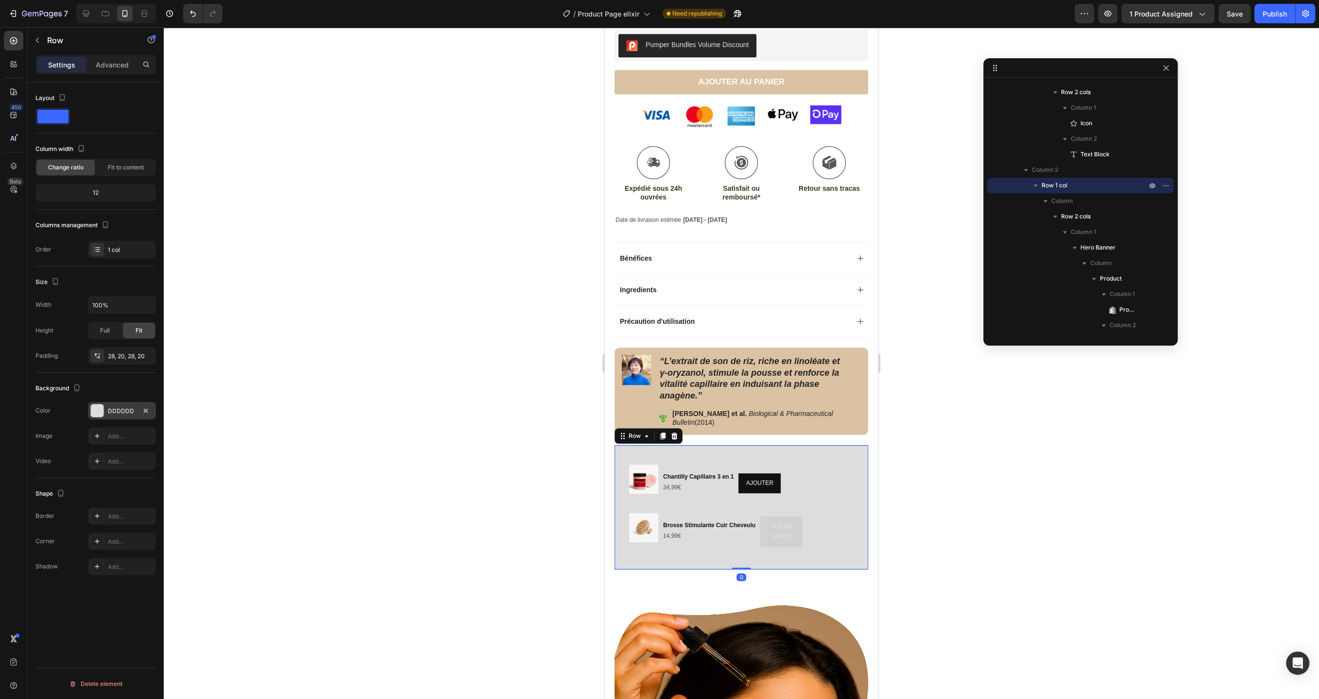
click at [125, 407] on div "DDDDDD" at bounding box center [122, 411] width 28 height 9
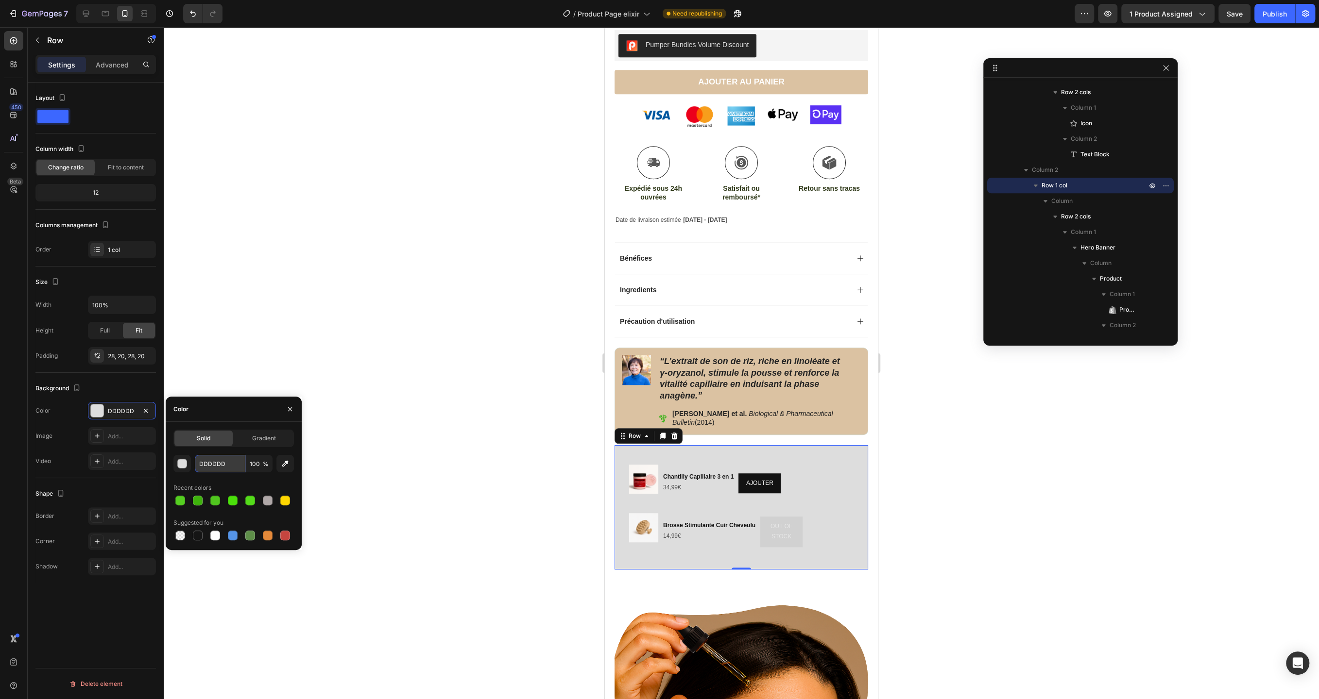
click at [229, 460] on input "DDDDDD" at bounding box center [220, 463] width 51 height 17
paste input "BC2A2"
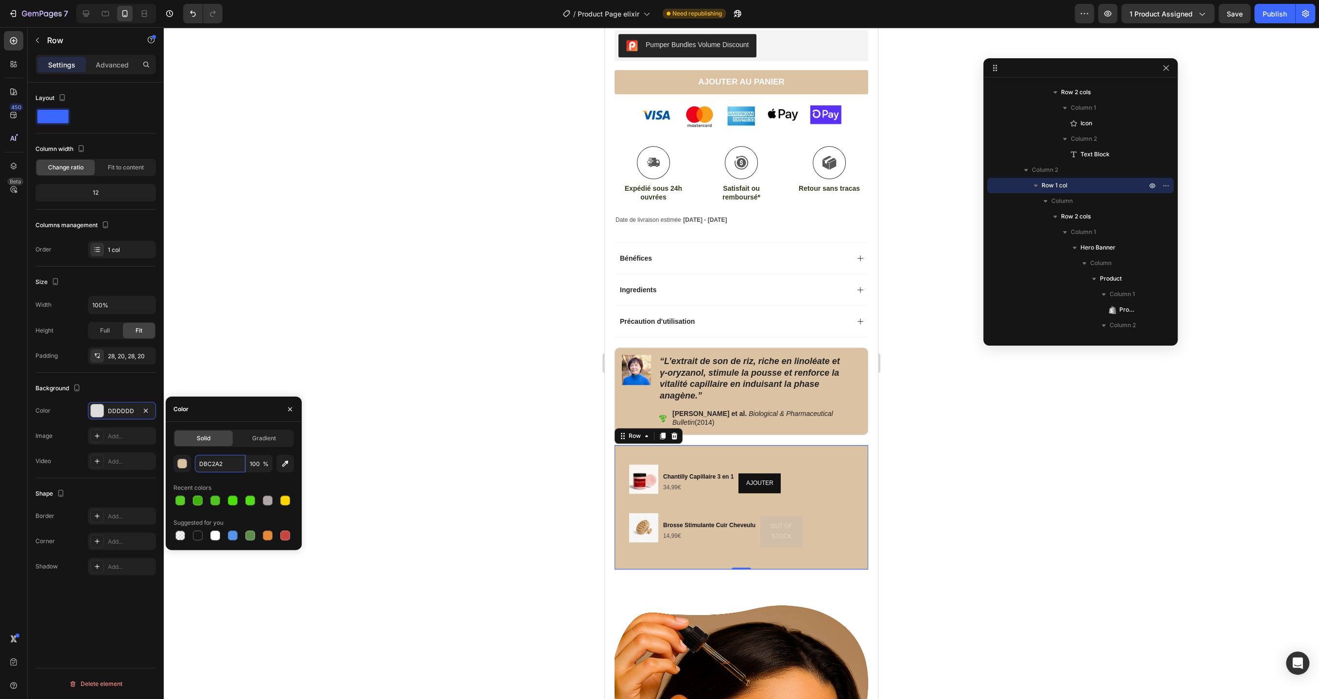
type input "DBC2A2"
click at [120, 539] on div "Add..." at bounding box center [131, 542] width 46 height 9
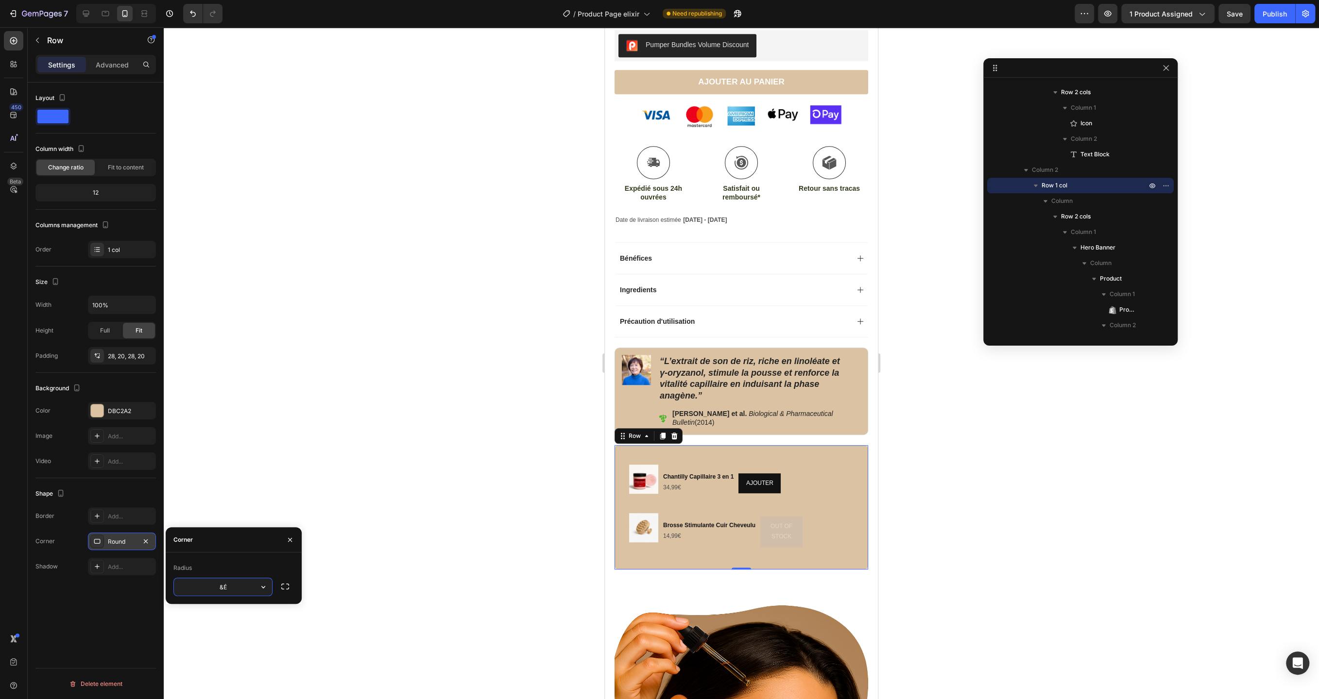
type input "&"
type input "12"
click at [141, 603] on div "Layout Column width Change ratio Fit to content 12 Columns management Order 1 c…" at bounding box center [96, 405] width 136 height 644
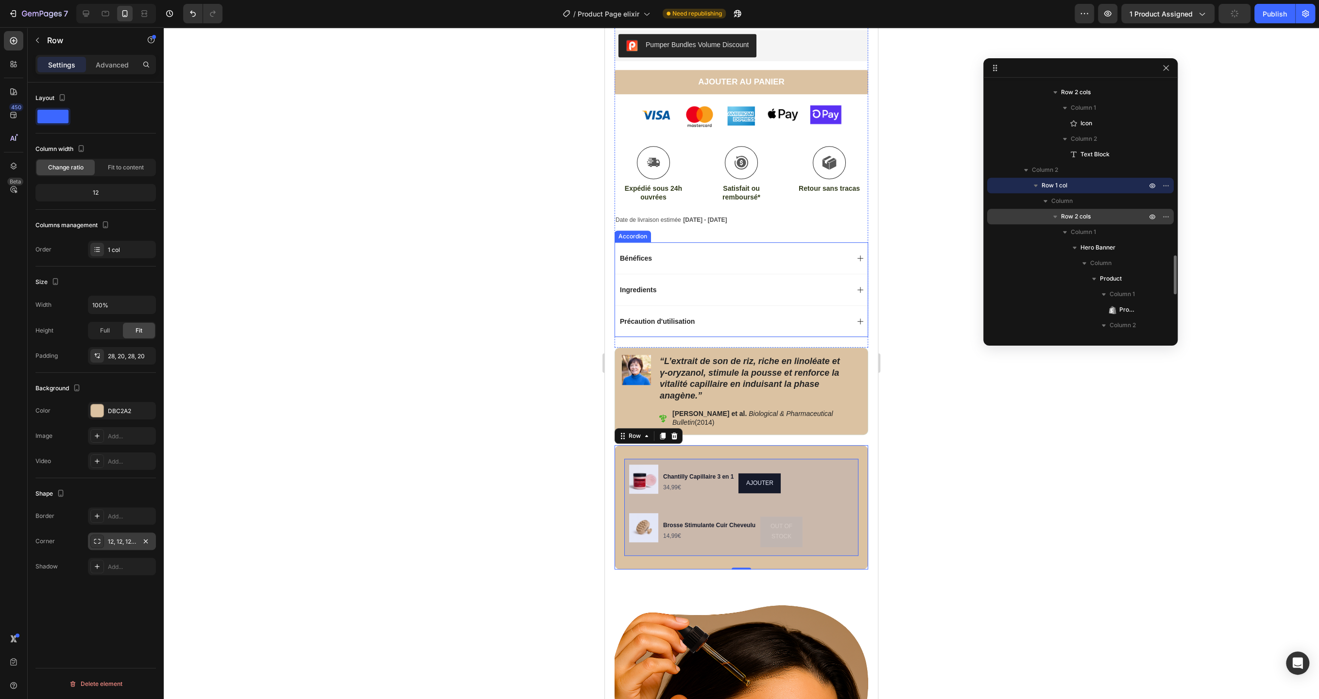
click at [1072, 214] on span "Row 2 cols" at bounding box center [1076, 217] width 30 height 10
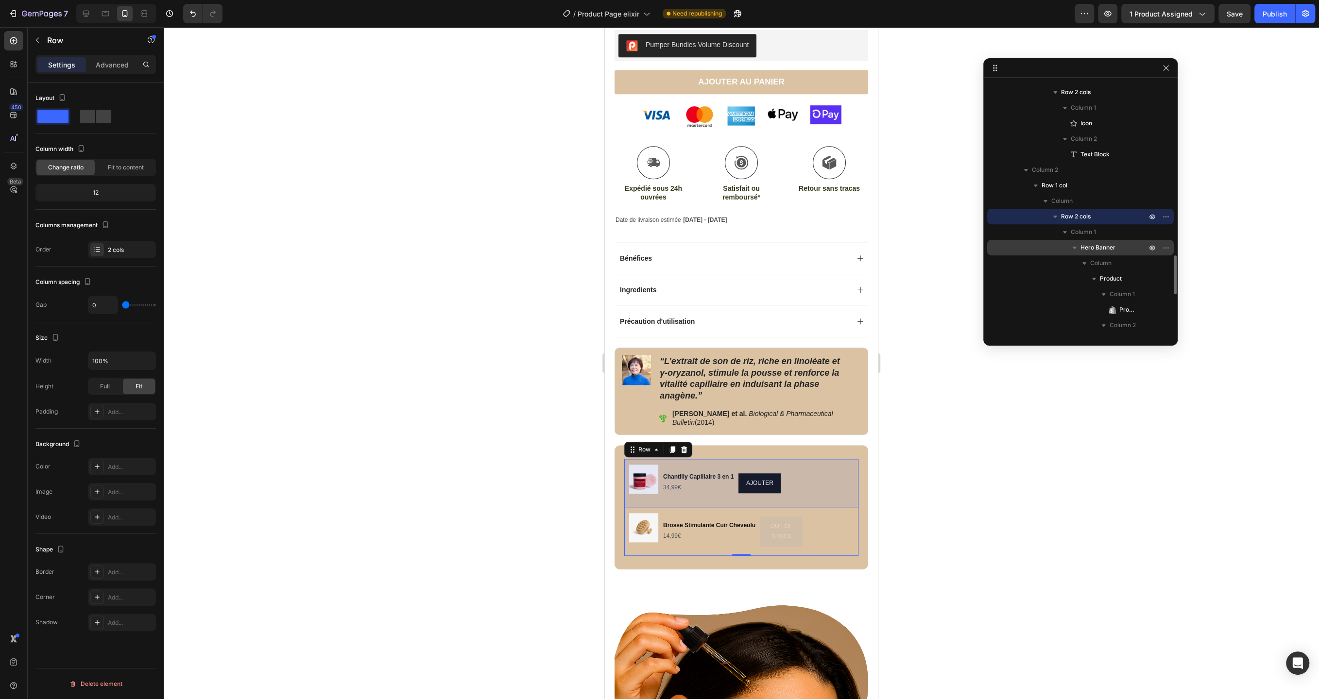
click at [1092, 245] on span "Hero Banner" at bounding box center [1097, 248] width 35 height 10
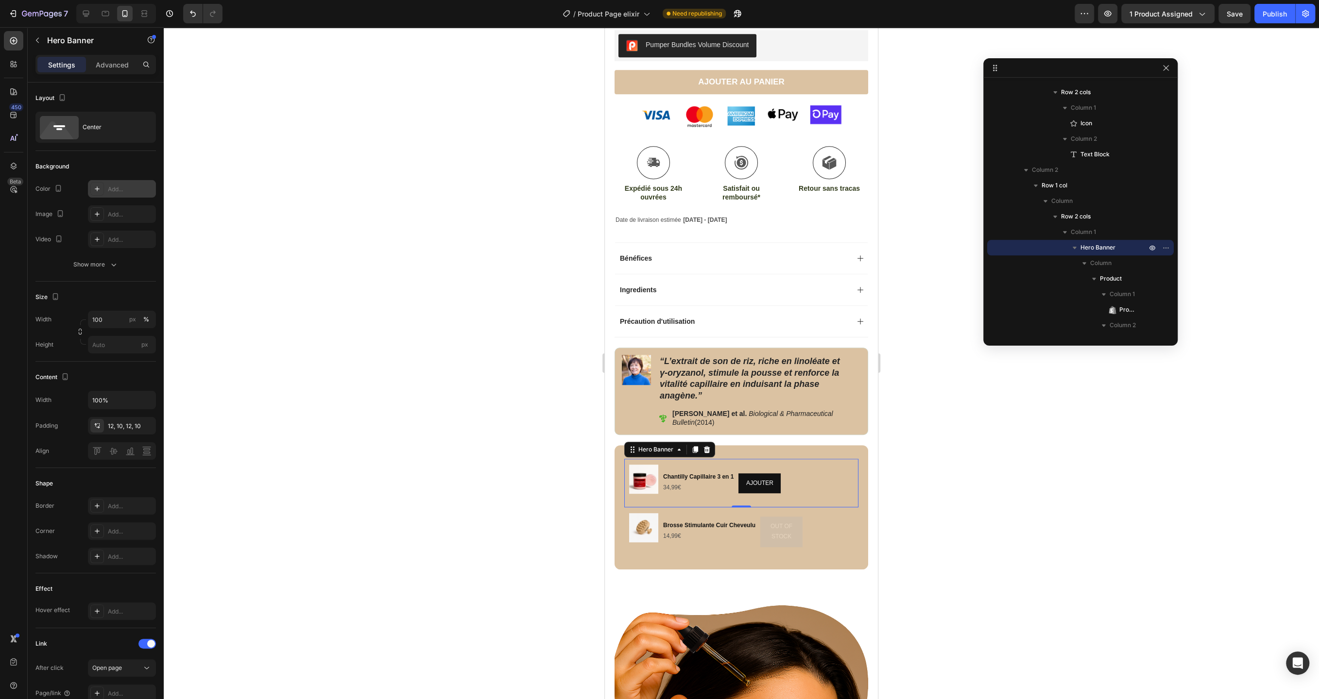
click at [106, 189] on div "Add..." at bounding box center [122, 188] width 68 height 17
type input "Auto"
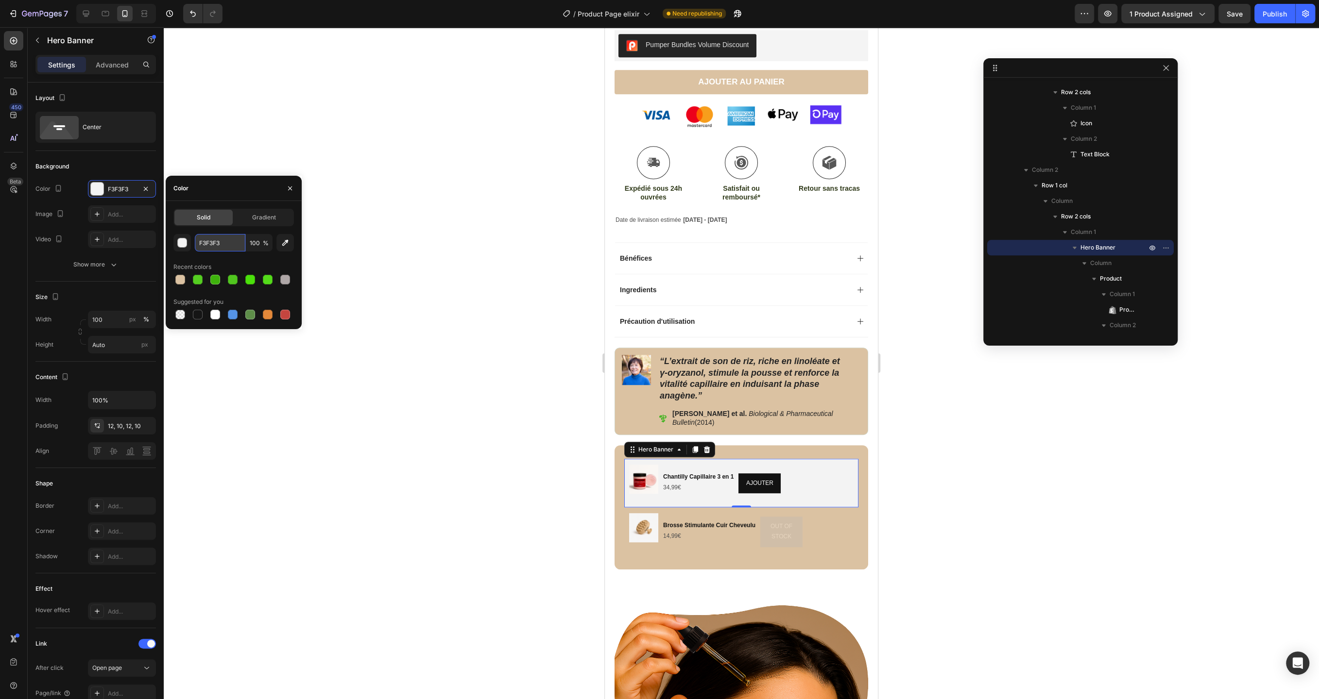
click at [218, 241] on input "F3F3F3" at bounding box center [220, 242] width 51 height 17
type input "FFFFFF"
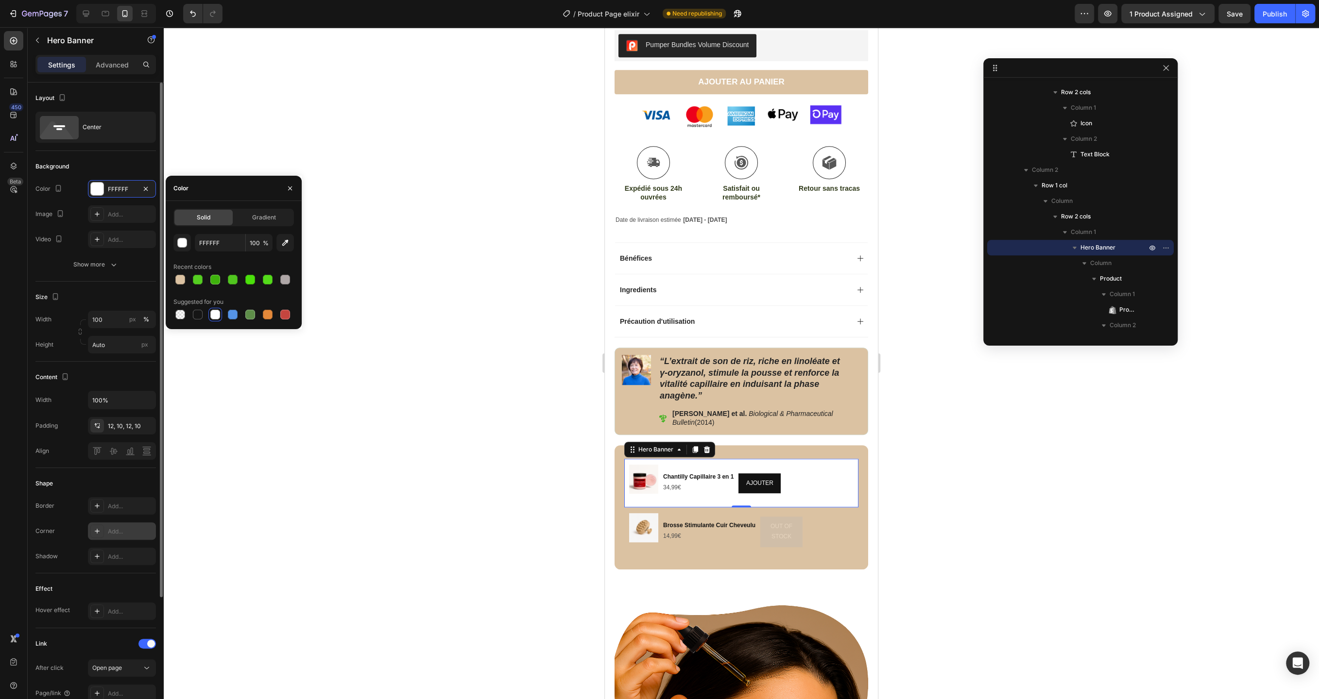
click at [121, 525] on div "Add..." at bounding box center [122, 531] width 68 height 17
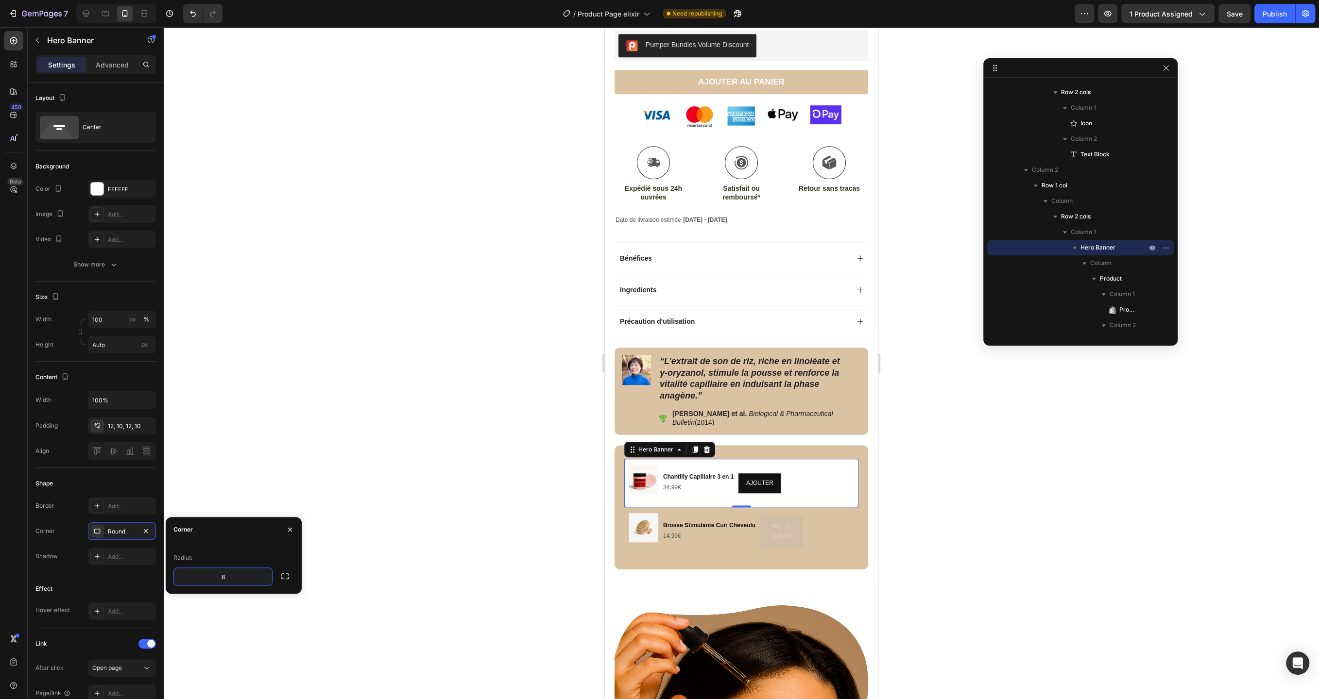
click at [235, 641] on div at bounding box center [741, 363] width 1155 height 672
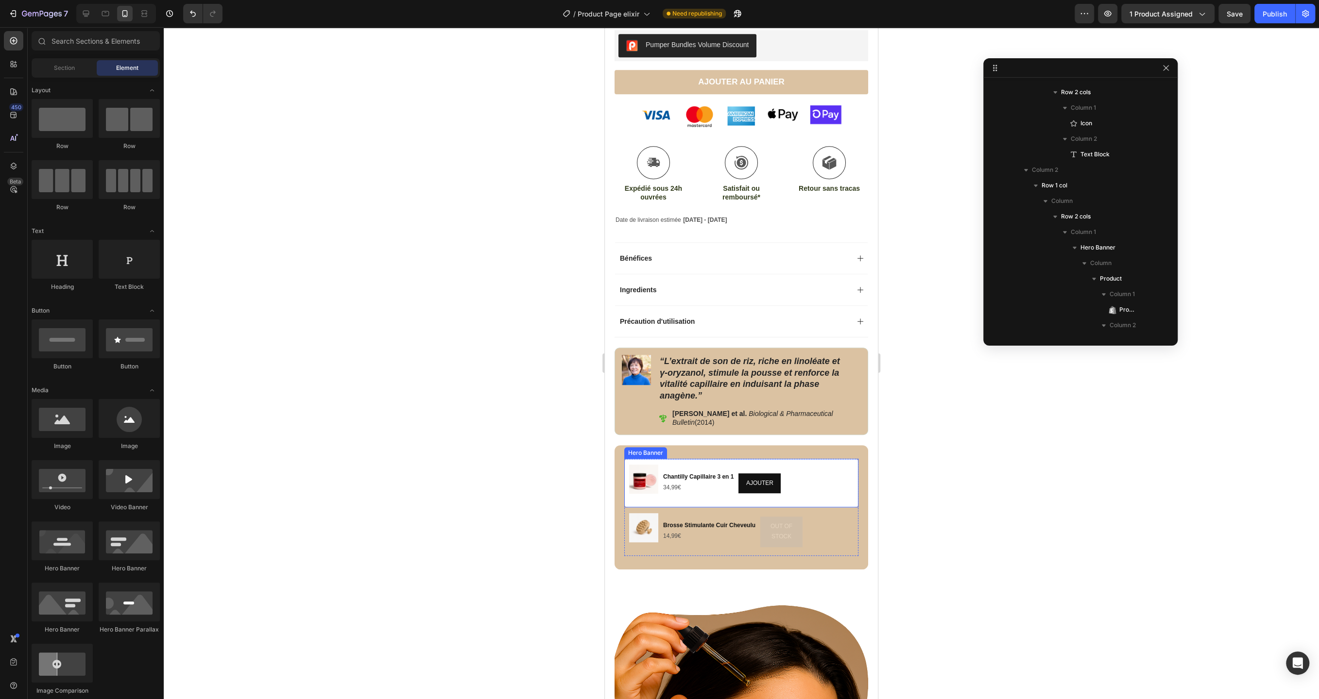
click at [848, 459] on div "Product Images Chantilly Capillaire 3 en 1 Product Title 34,99€ Product Price P…" at bounding box center [741, 483] width 234 height 49
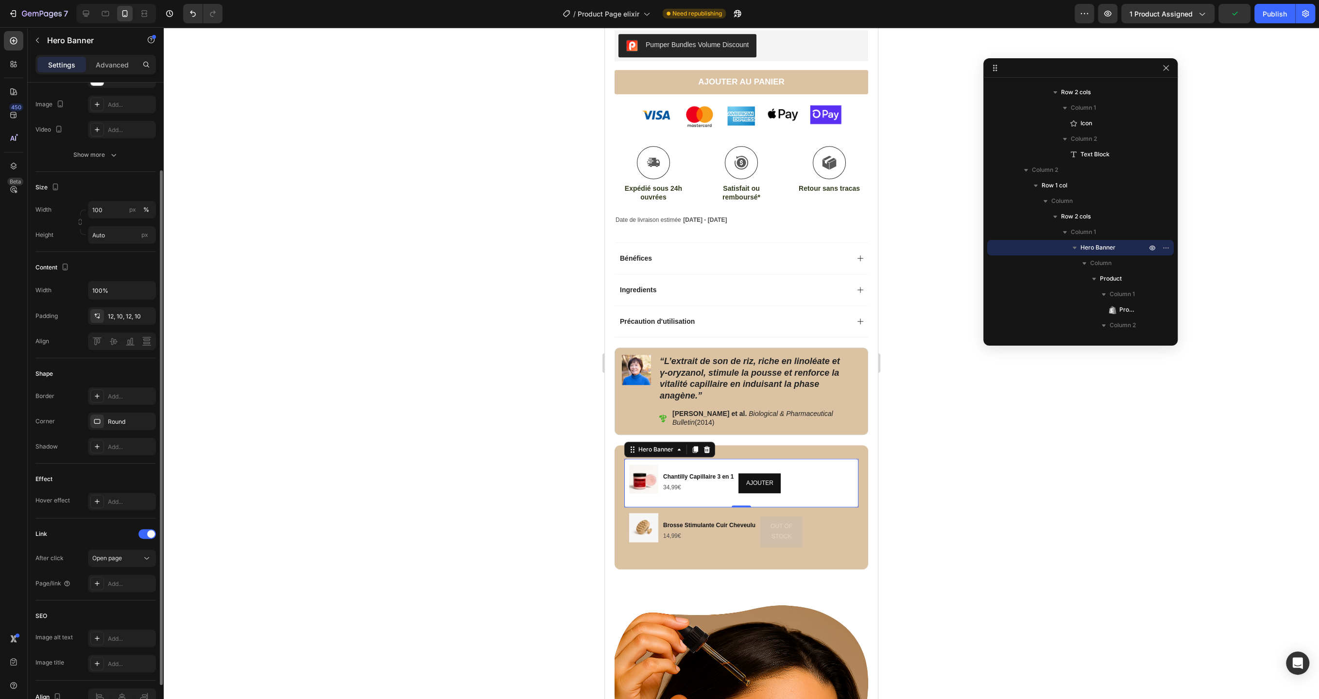
scroll to position [0, 0]
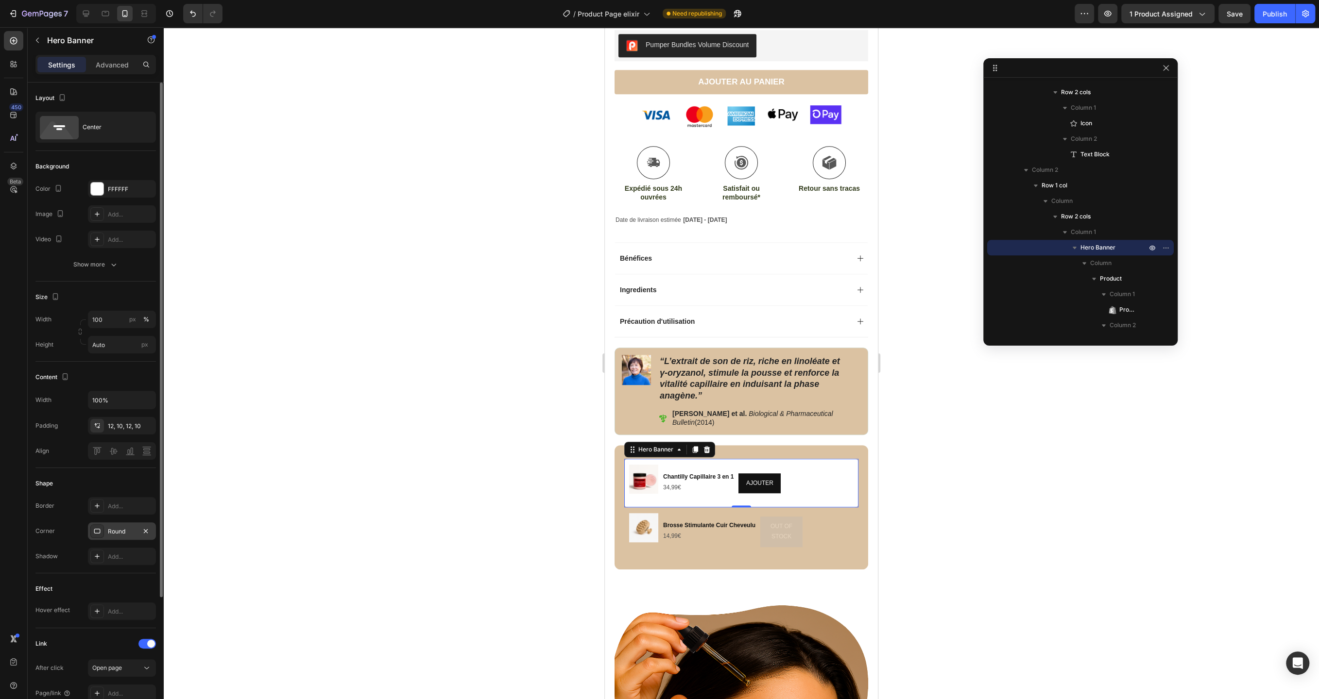
click at [118, 528] on div "Round" at bounding box center [122, 531] width 28 height 9
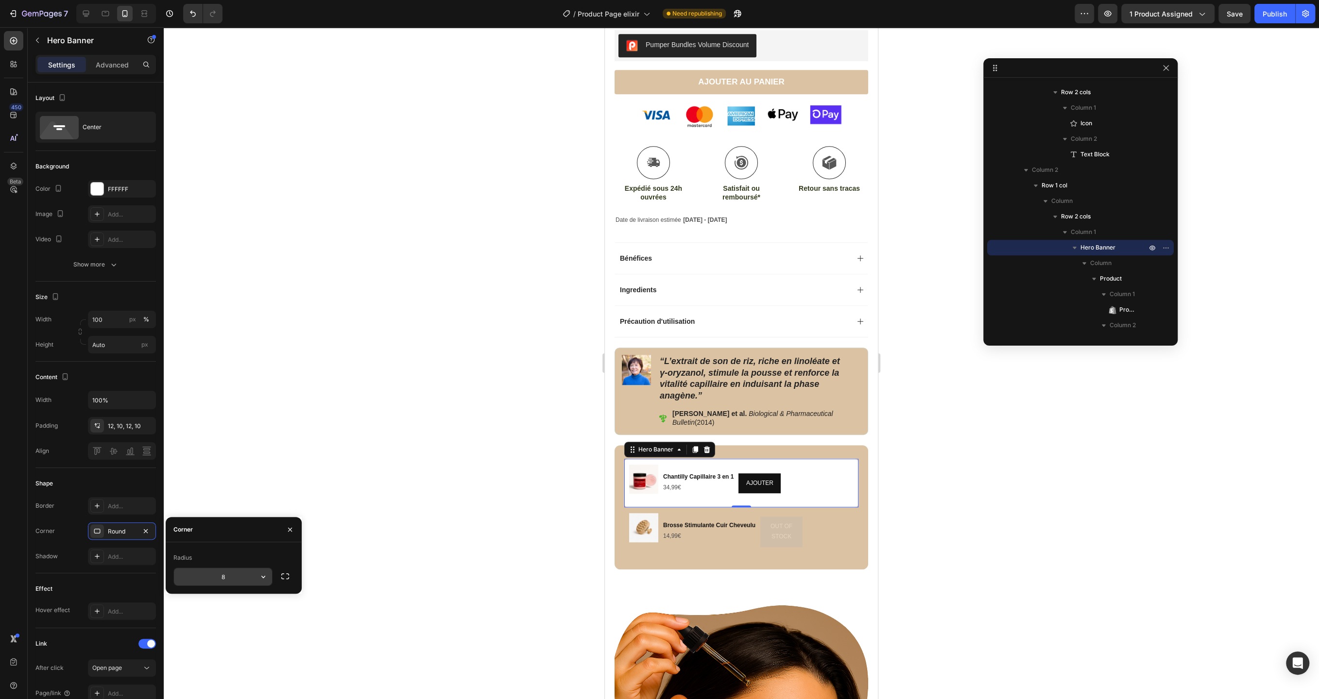
click at [233, 577] on input "8" at bounding box center [223, 576] width 98 height 17
click at [131, 574] on div "Effect Hover effect Add..." at bounding box center [95, 601] width 120 height 55
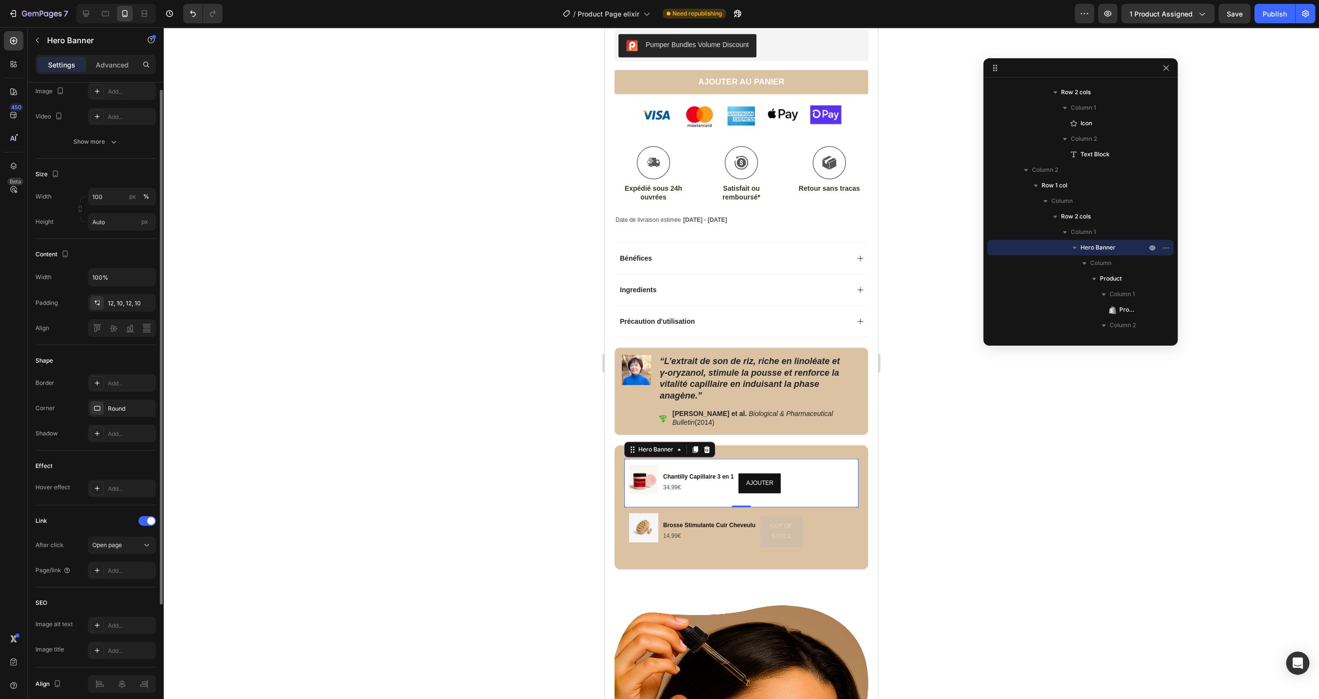
scroll to position [161, 0]
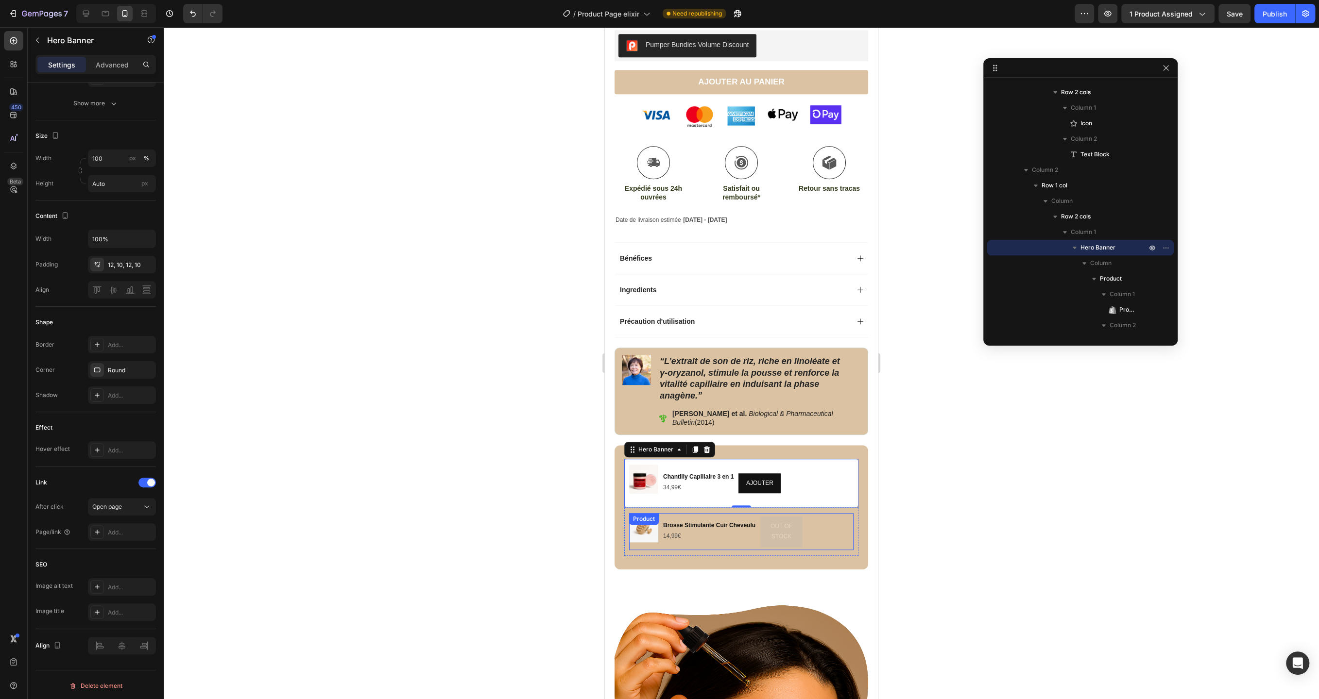
click at [850, 513] on div "Product Images Brosse Stimulante Cuir Cheveulu Product Title 14,99€ Product Pri…" at bounding box center [741, 531] width 224 height 37
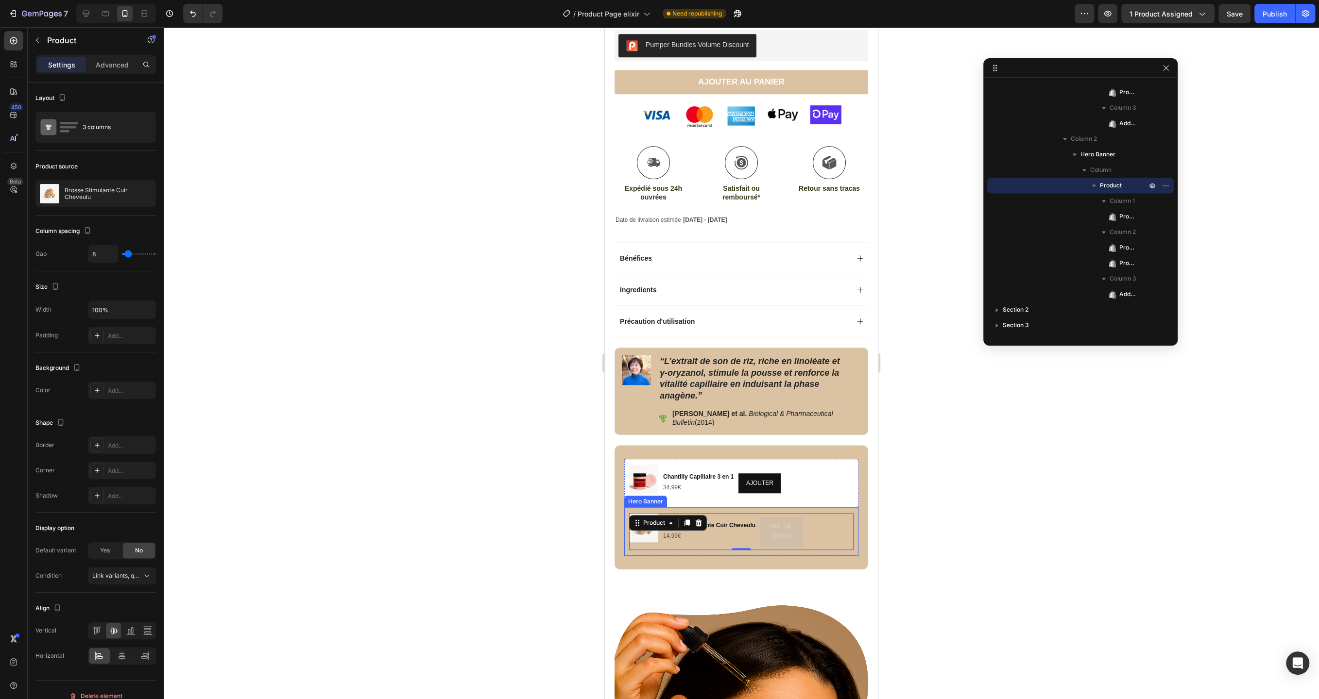
click at [855, 510] on div "Product Images Brosse Stimulante Cuir Cheveulu Product Title 14,99€ Product Pri…" at bounding box center [741, 532] width 234 height 49
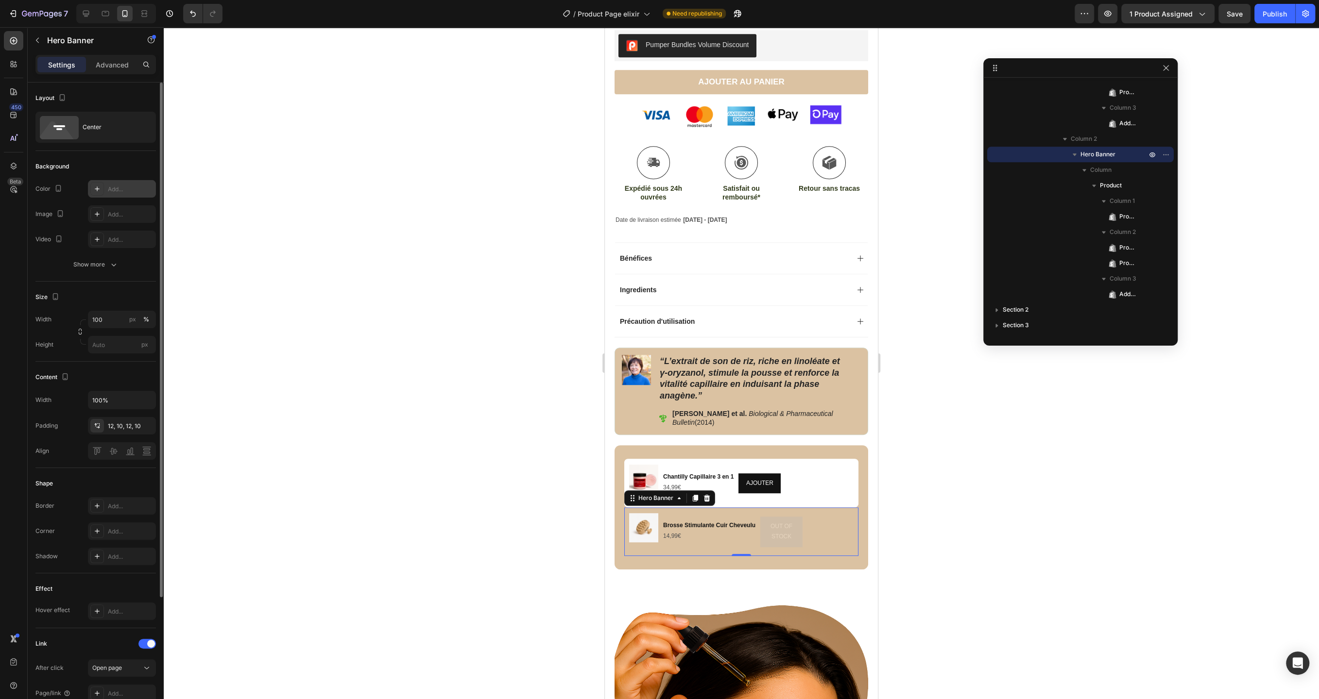
click at [124, 194] on div "Add..." at bounding box center [122, 188] width 68 height 17
type input "Auto"
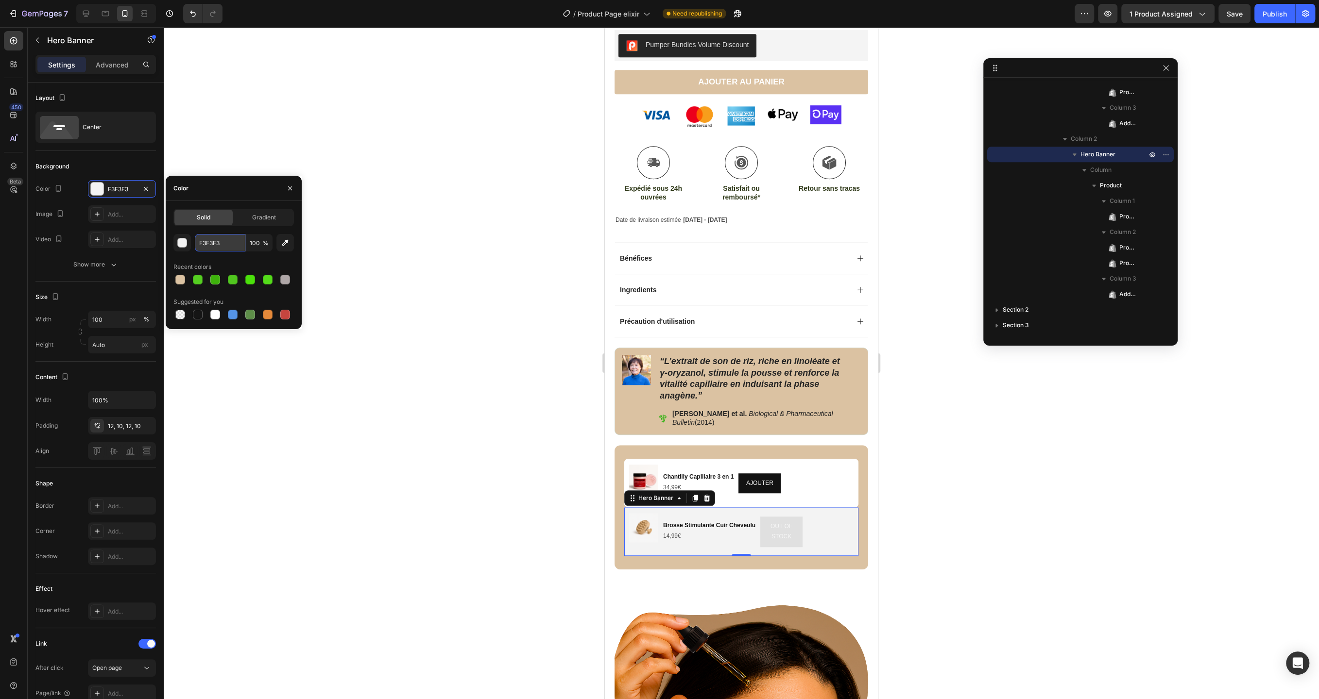
click at [216, 240] on input "F3F3F3" at bounding box center [220, 242] width 51 height 17
type input "FFFFFF"
click at [247, 399] on div at bounding box center [741, 363] width 1155 height 672
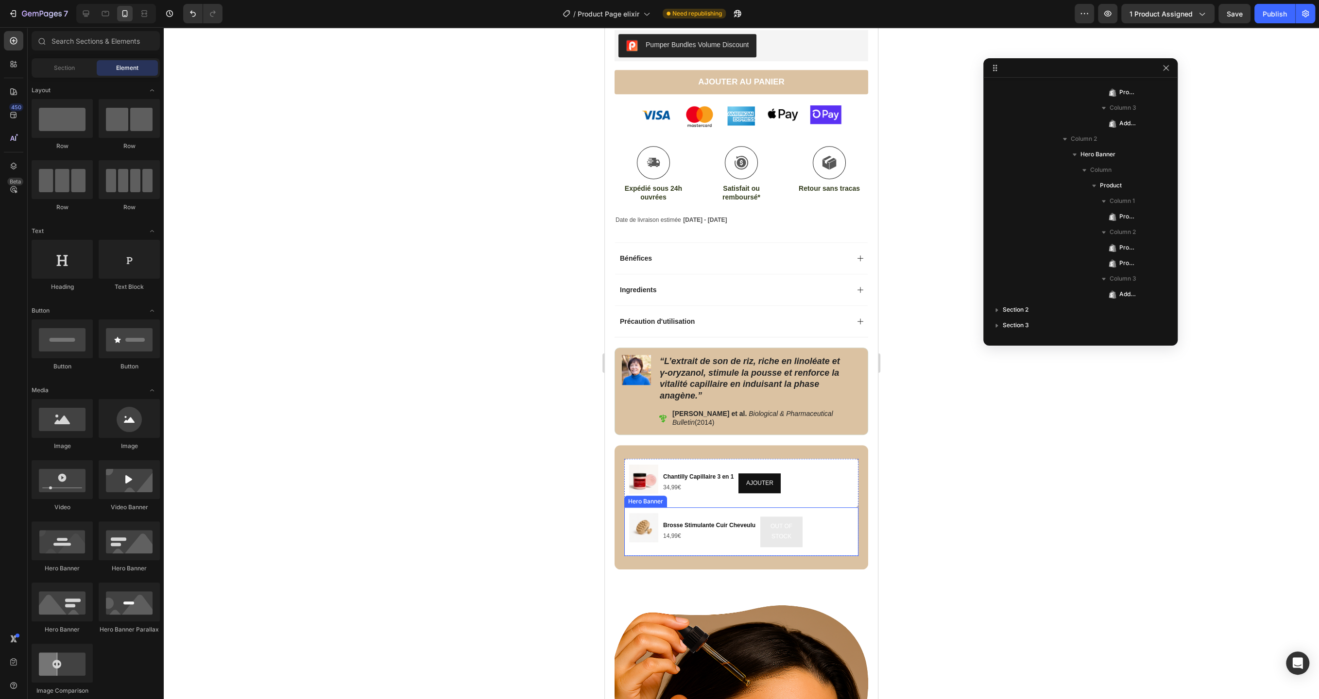
click at [853, 527] on div "Product Images Brosse Stimulante Cuir Cheveulu Product Title 14,99€ Product Pri…" at bounding box center [741, 532] width 234 height 49
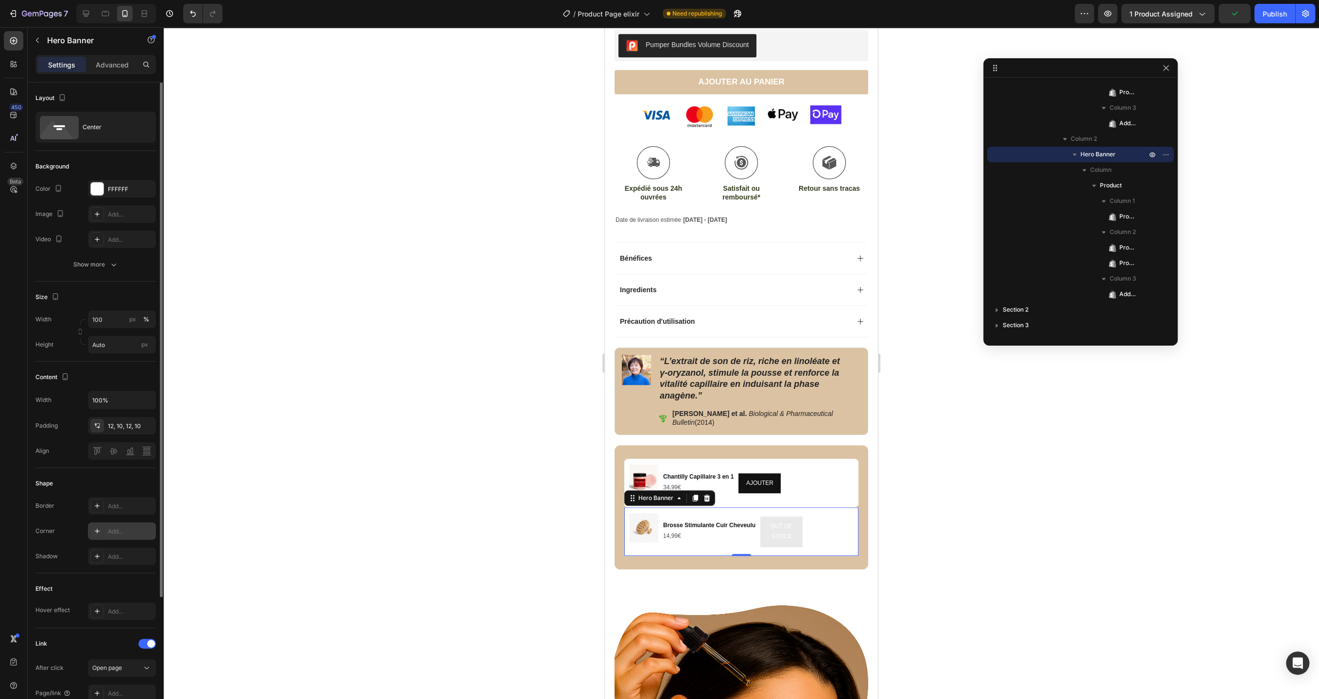
click at [125, 524] on div "Add..." at bounding box center [122, 531] width 68 height 17
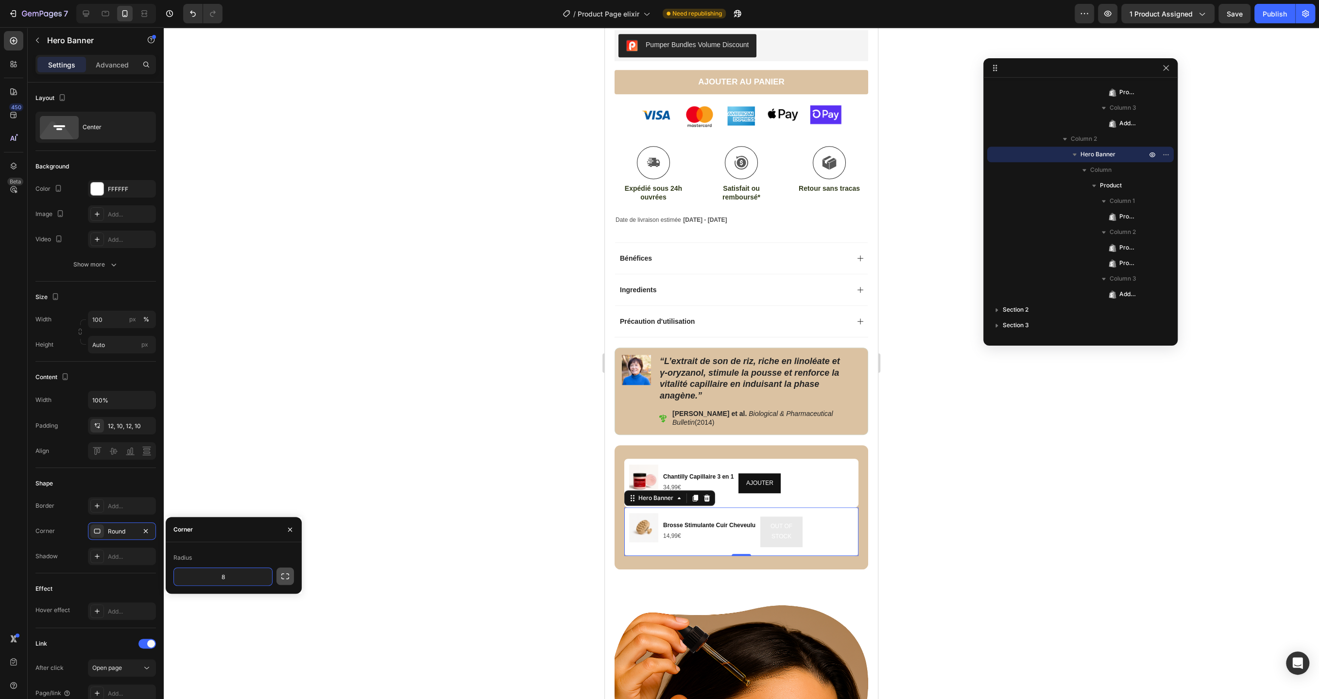
click at [284, 578] on icon "button" at bounding box center [285, 577] width 10 height 10
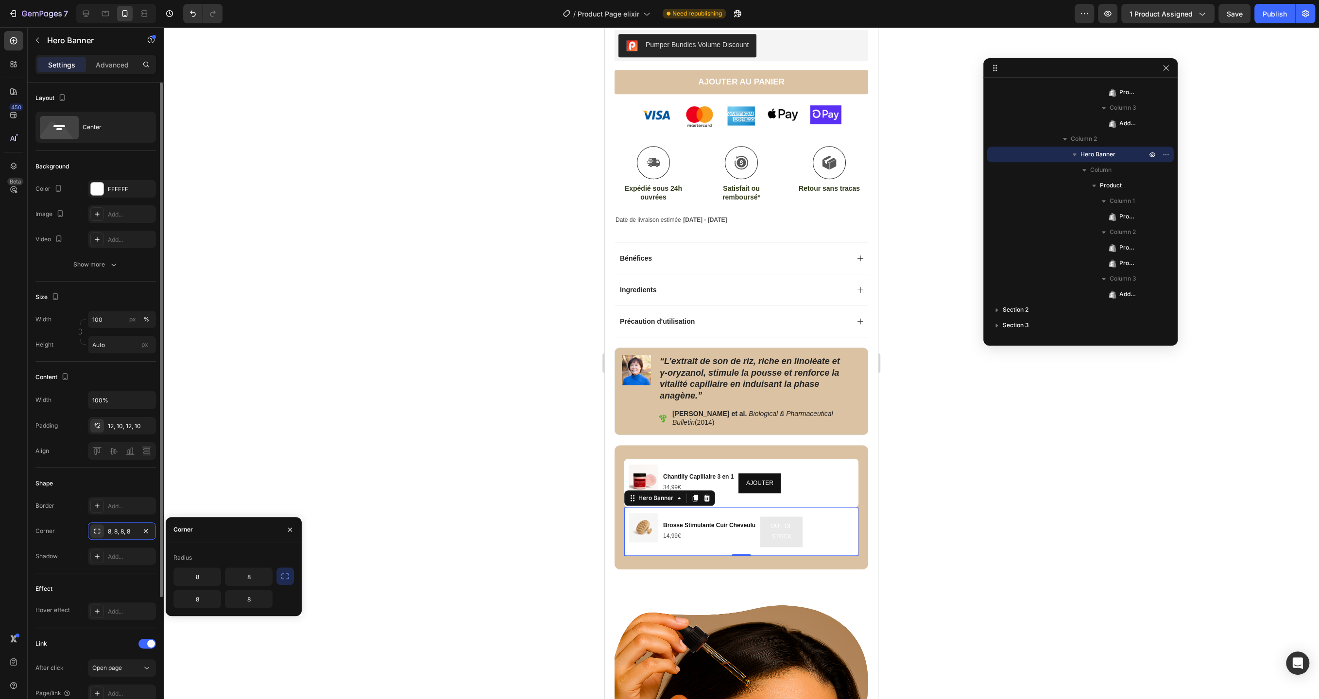
click at [125, 575] on div "Effect Hover effect Add..." at bounding box center [95, 601] width 120 height 55
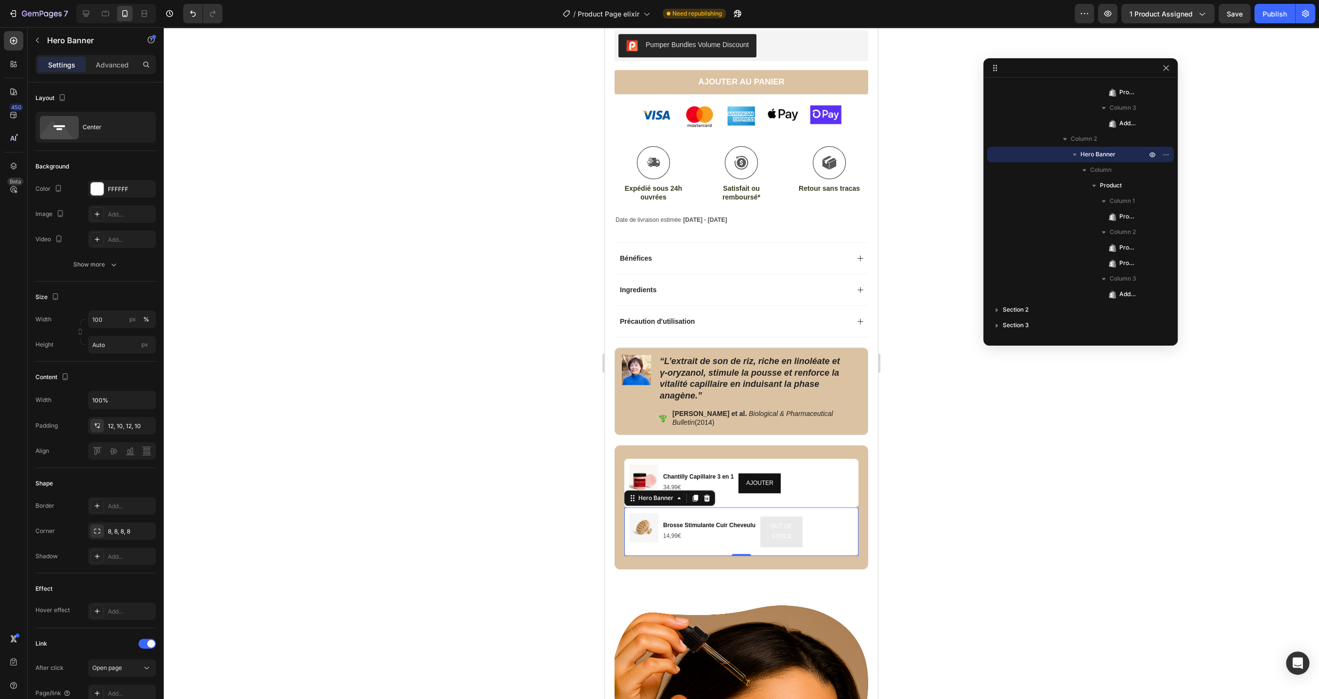
click at [362, 558] on div at bounding box center [741, 363] width 1155 height 672
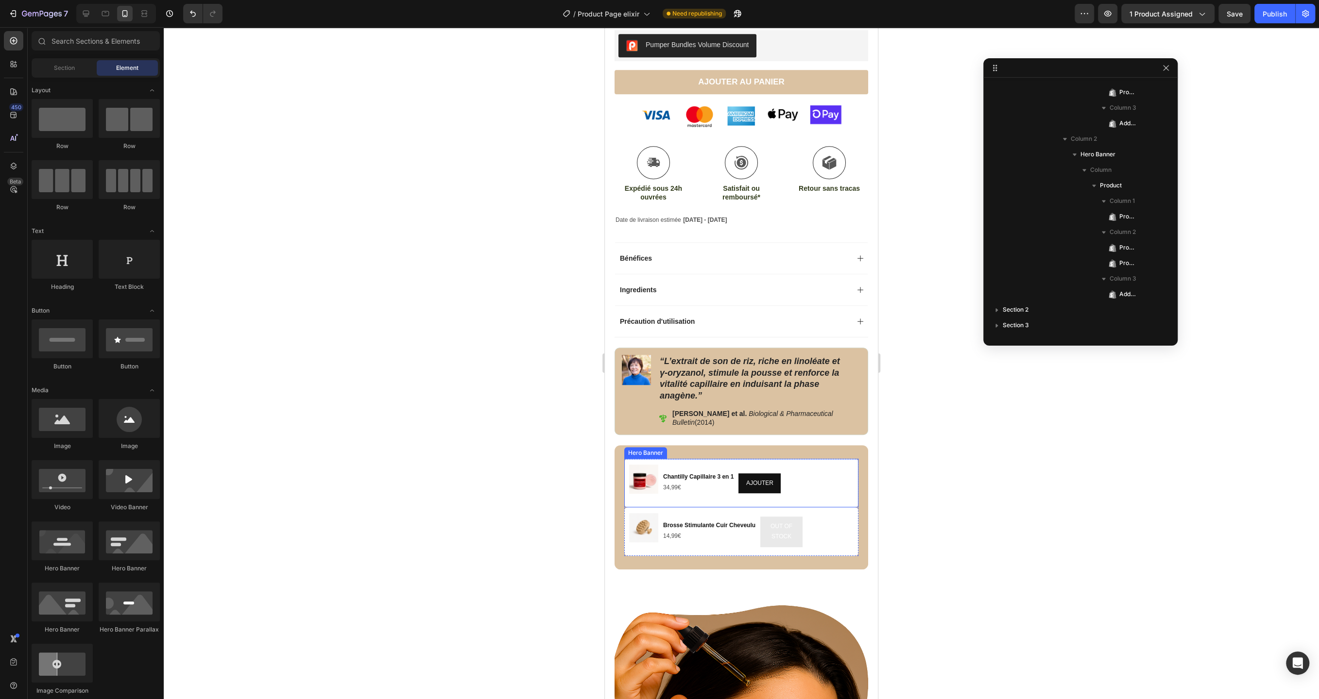
click at [841, 501] on div "Product Images Chantilly Capillaire 3 en 1 Product Title 34,99€ Product Price P…" at bounding box center [741, 483] width 234 height 49
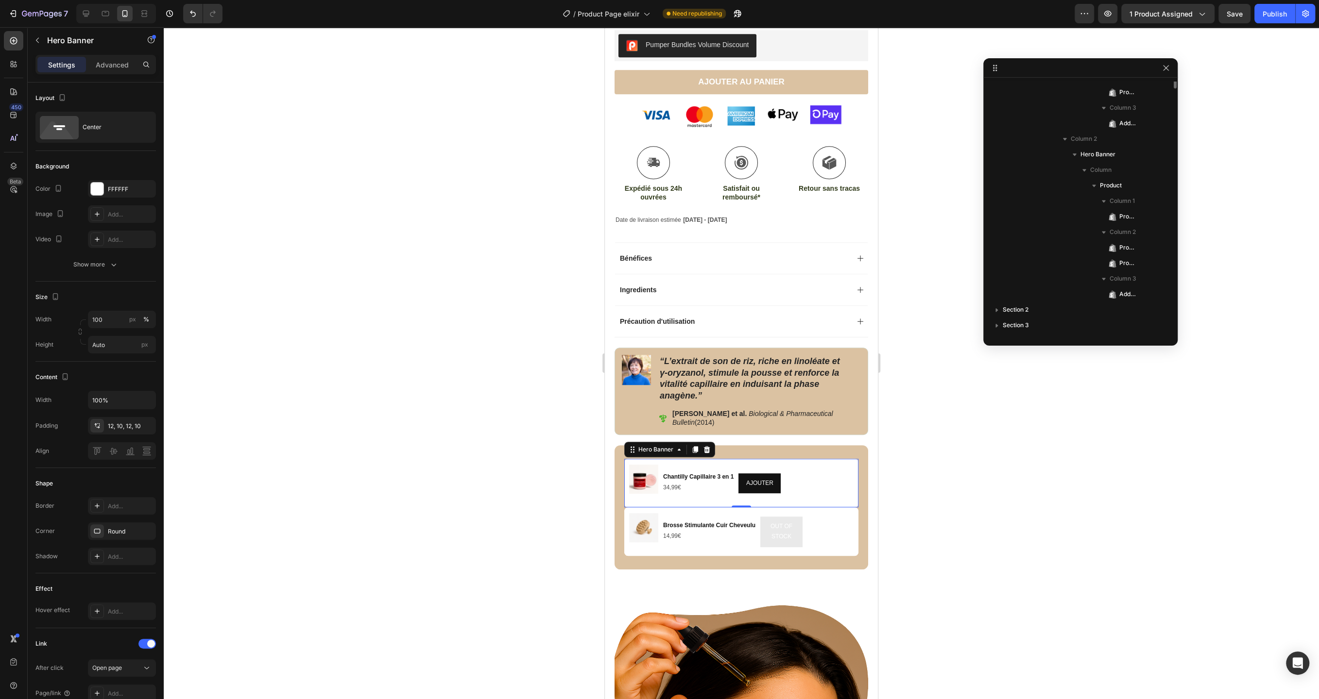
scroll to position [1194, 0]
click at [856, 464] on div "Product Images Chantilly Capillaire 3 en 1 Product Title 34,99€ Product Price P…" at bounding box center [741, 483] width 234 height 49
click at [859, 471] on div "Product Images Chantilly Capillaire 3 en 1 Product Title 34,99€ Product Price P…" at bounding box center [741, 507] width 254 height 124
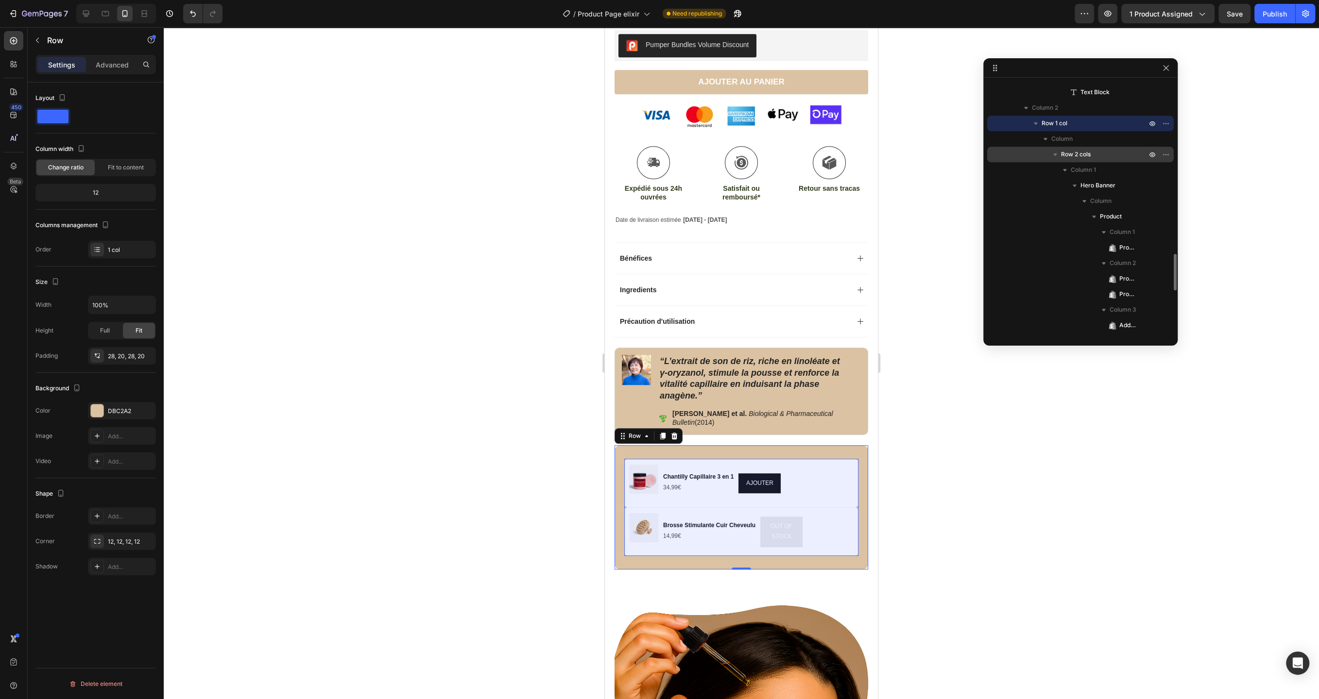
click at [1075, 151] on span "Row 2 cols" at bounding box center [1076, 155] width 30 height 10
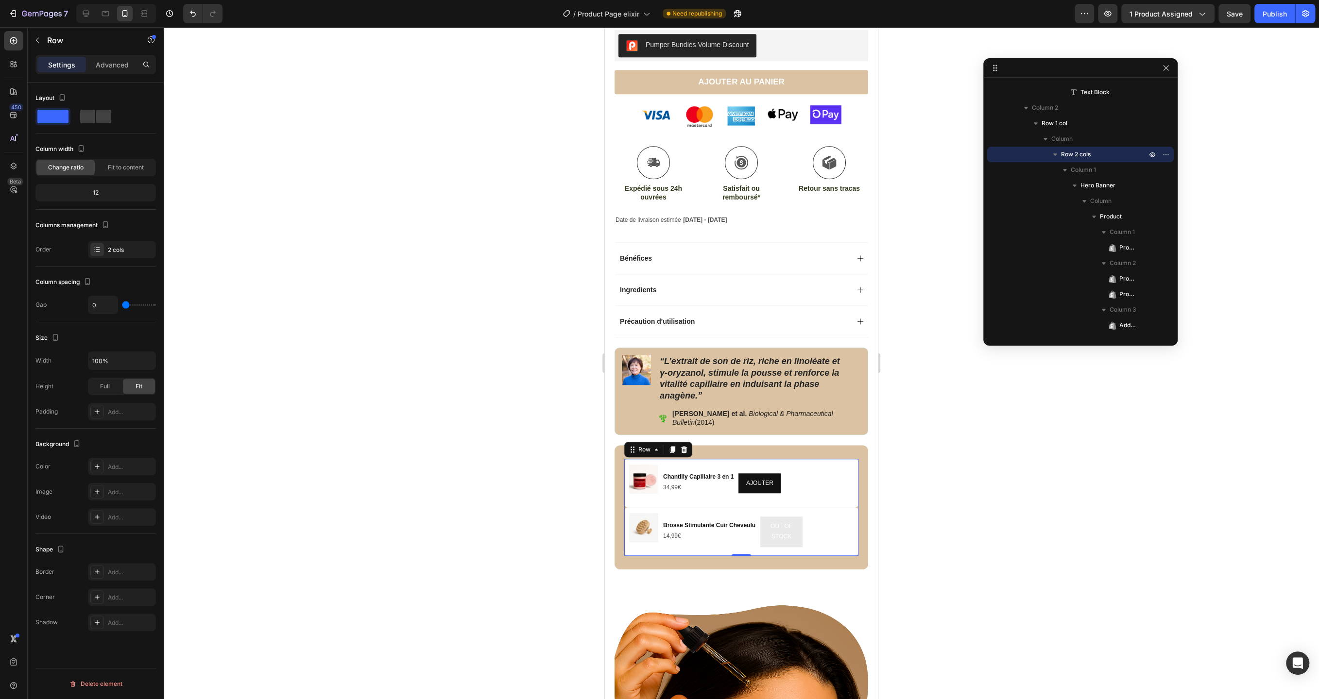
click at [129, 304] on input "range" at bounding box center [139, 305] width 34 height 2
type input "4"
type input "5"
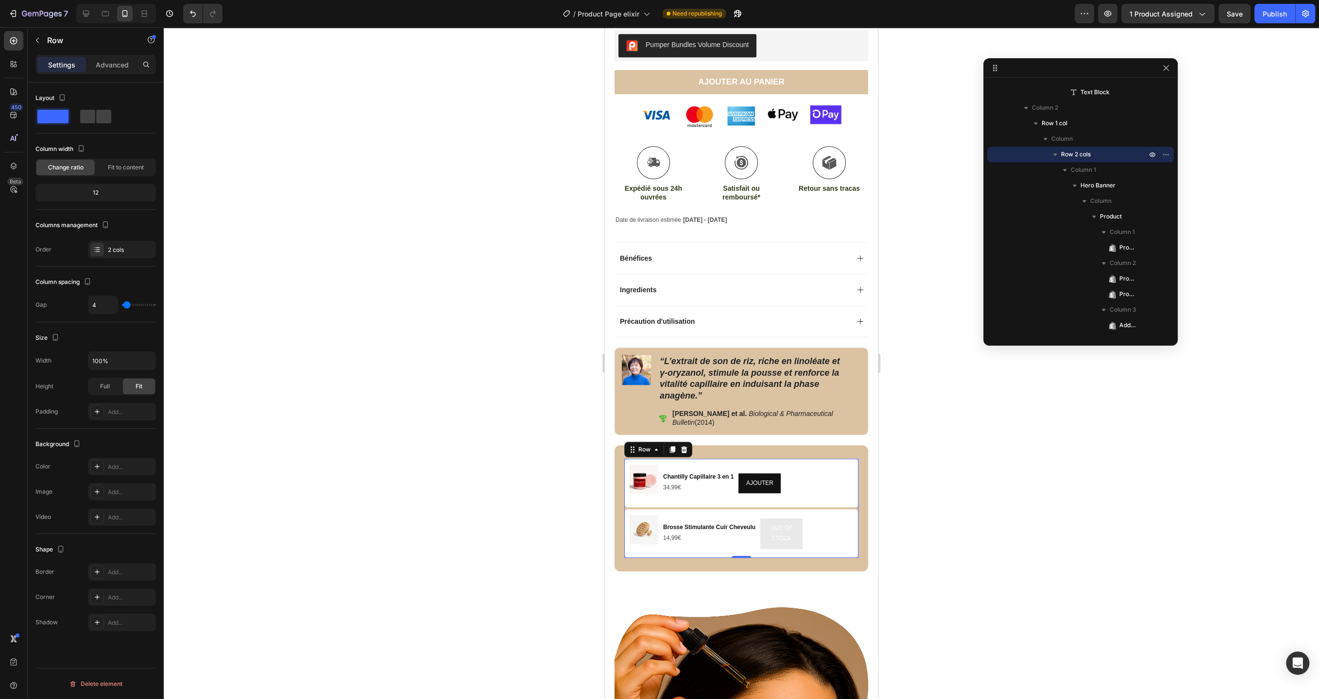
type input "5"
type input "7"
type input "10"
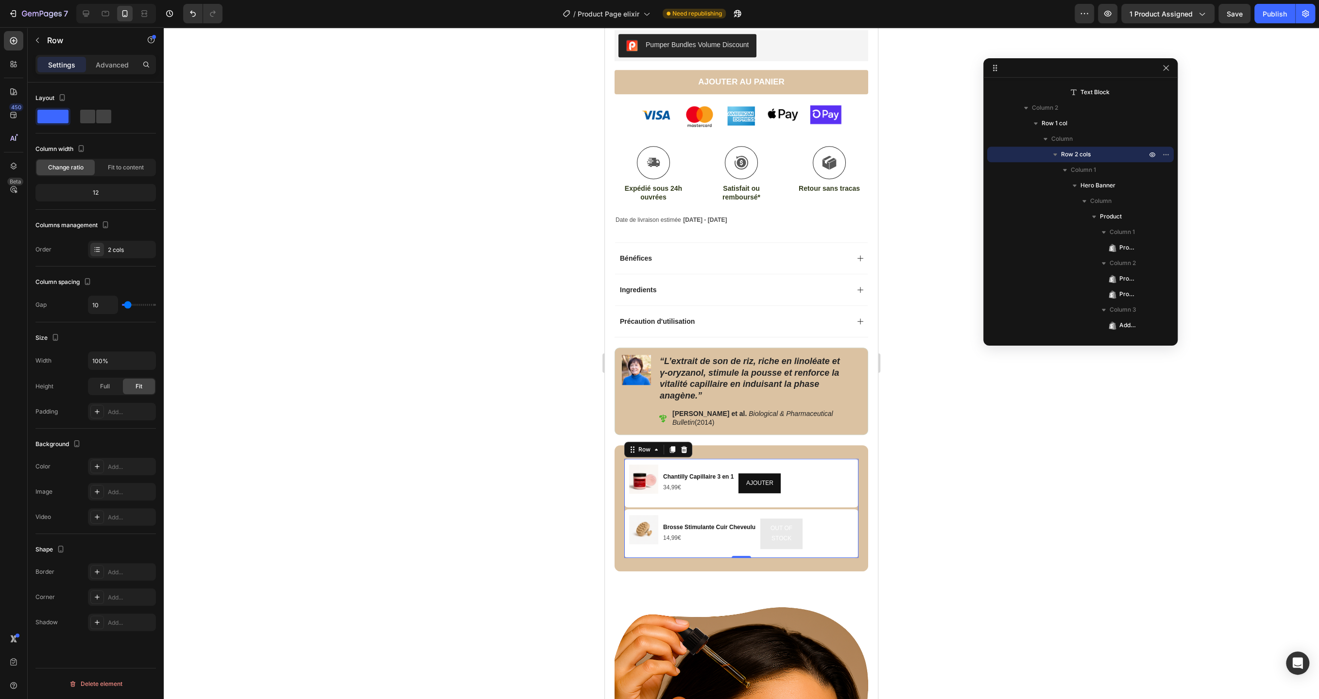
type input "12"
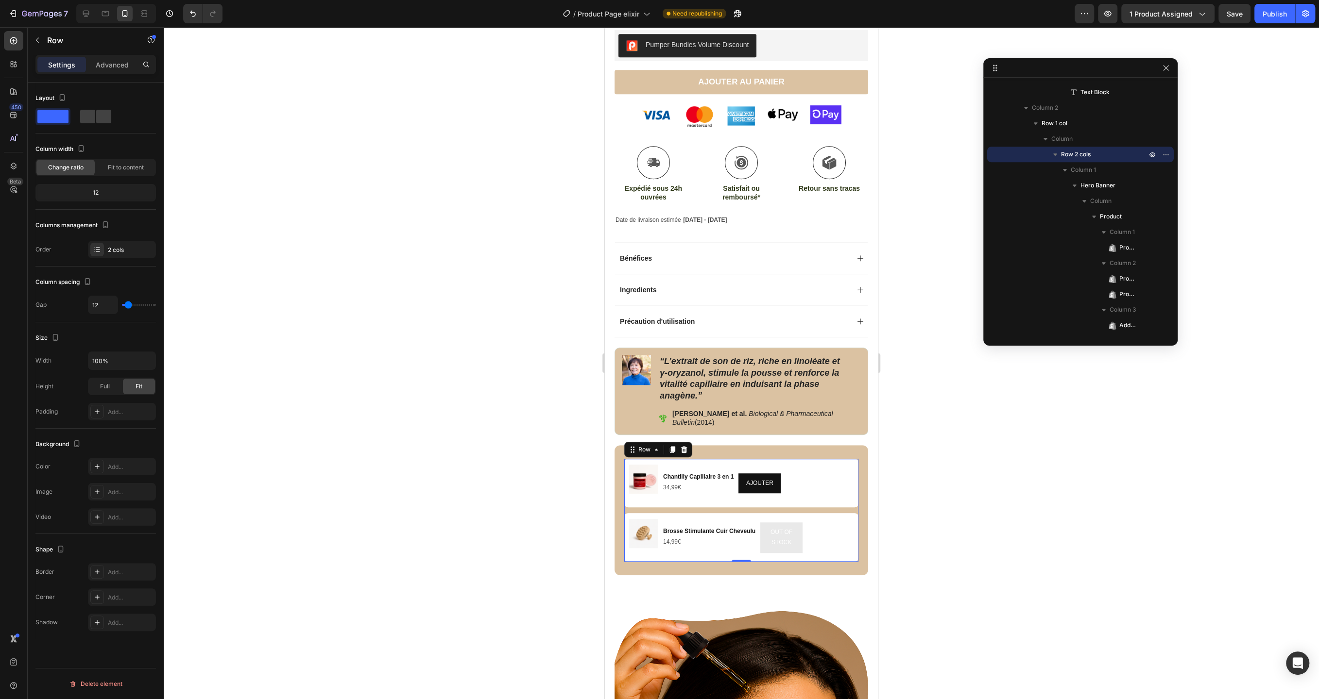
type input "11"
type input "8"
type input "7"
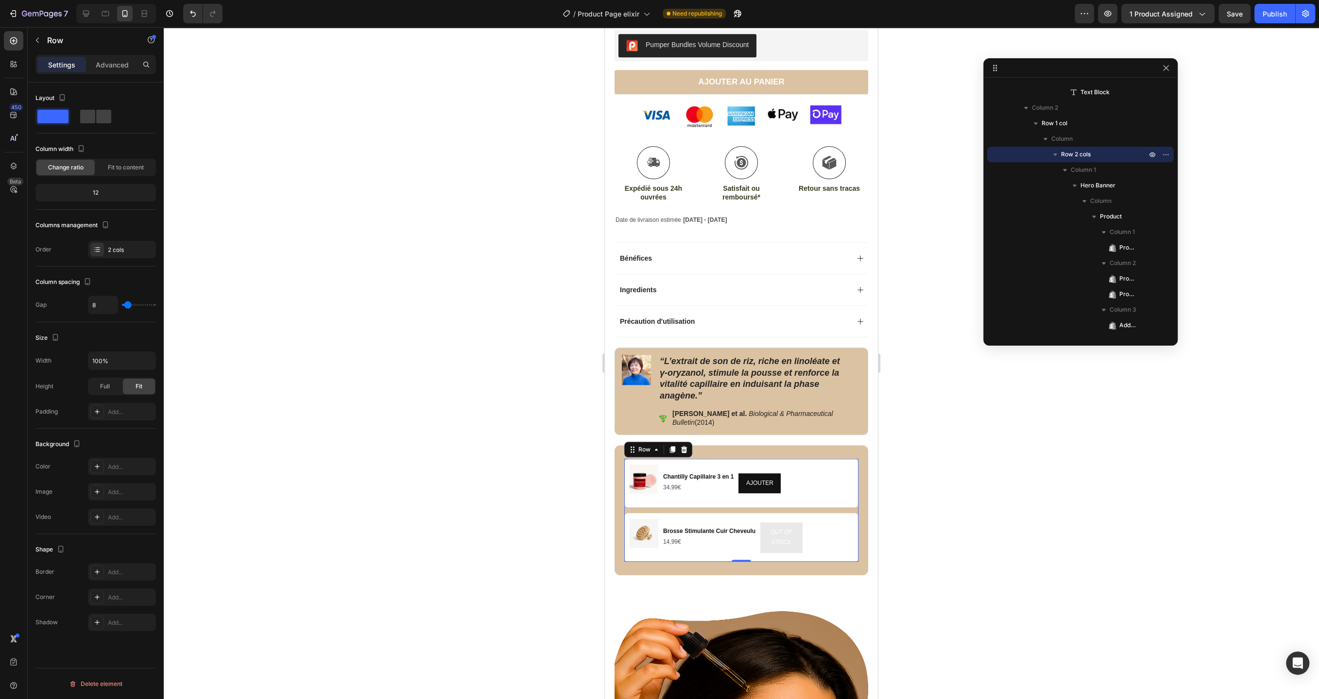
type input "7"
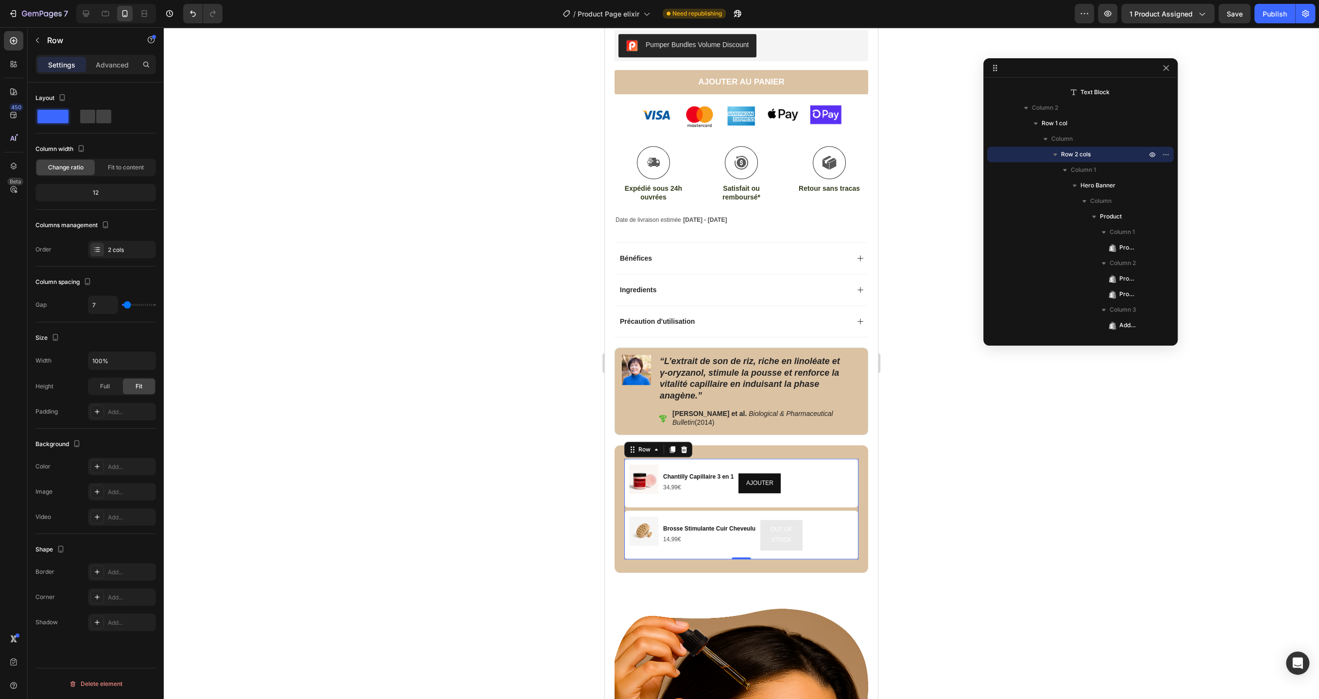
type input "6"
click at [127, 304] on input "range" at bounding box center [139, 305] width 34 height 2
click at [333, 363] on div at bounding box center [741, 363] width 1155 height 672
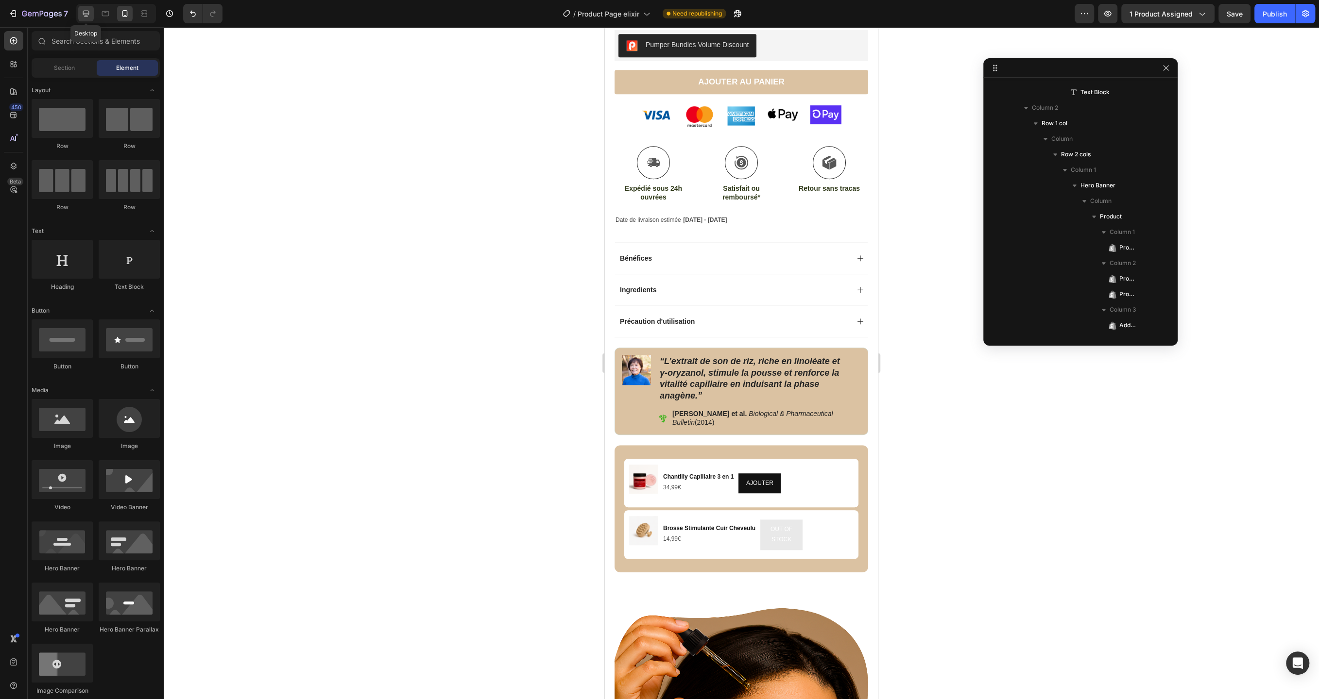
click at [92, 13] on div at bounding box center [86, 14] width 16 height 16
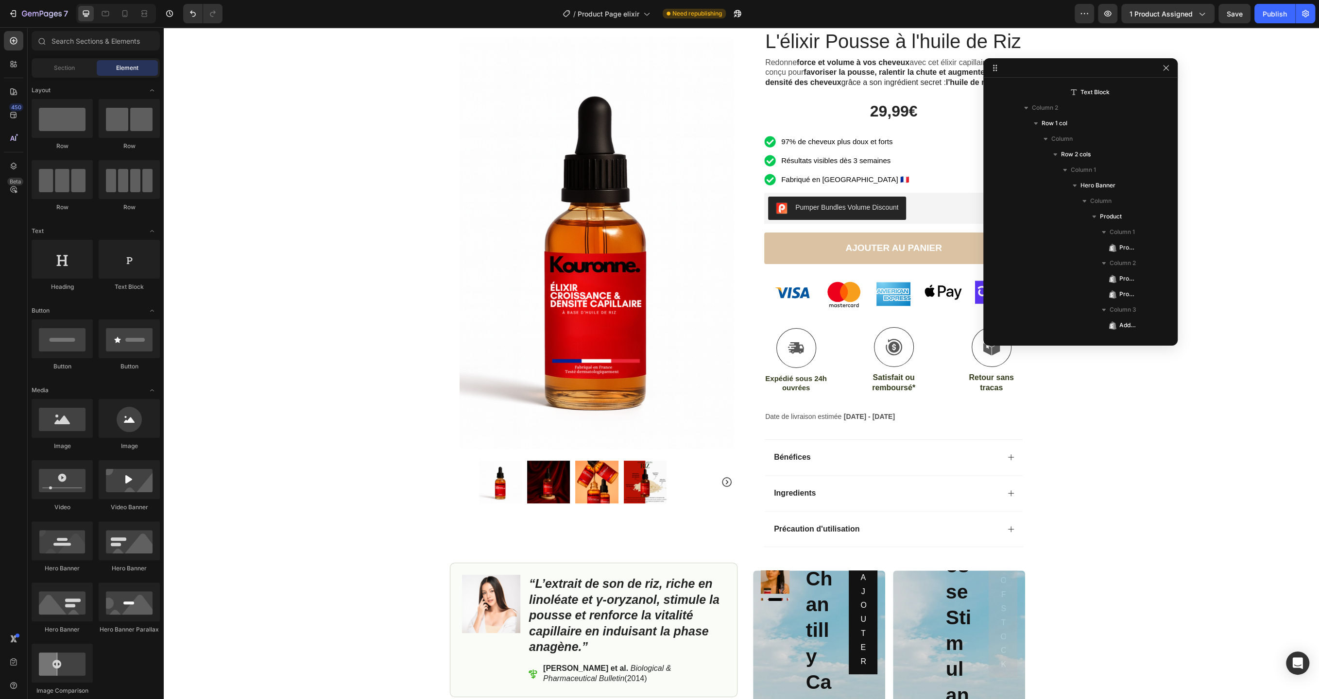
scroll to position [52, 0]
click at [129, 17] on icon at bounding box center [125, 14] width 10 height 10
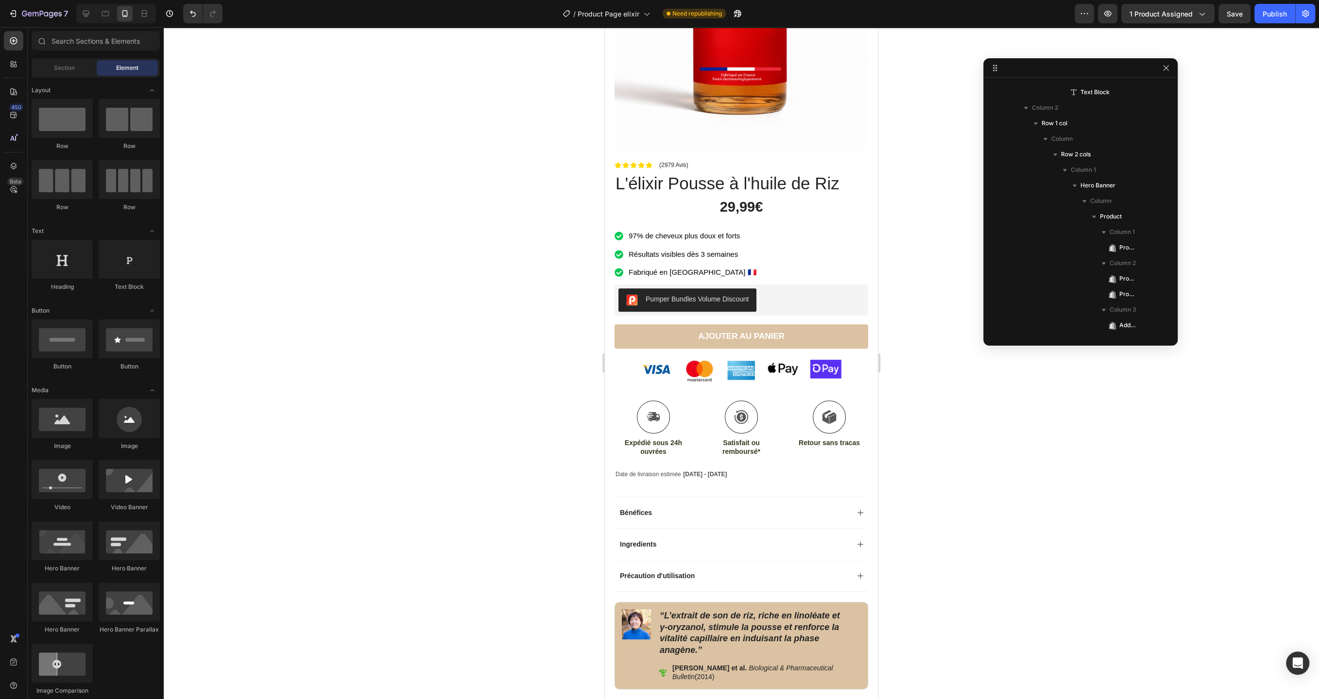
scroll to position [287, 0]
click at [929, 489] on div at bounding box center [741, 363] width 1155 height 672
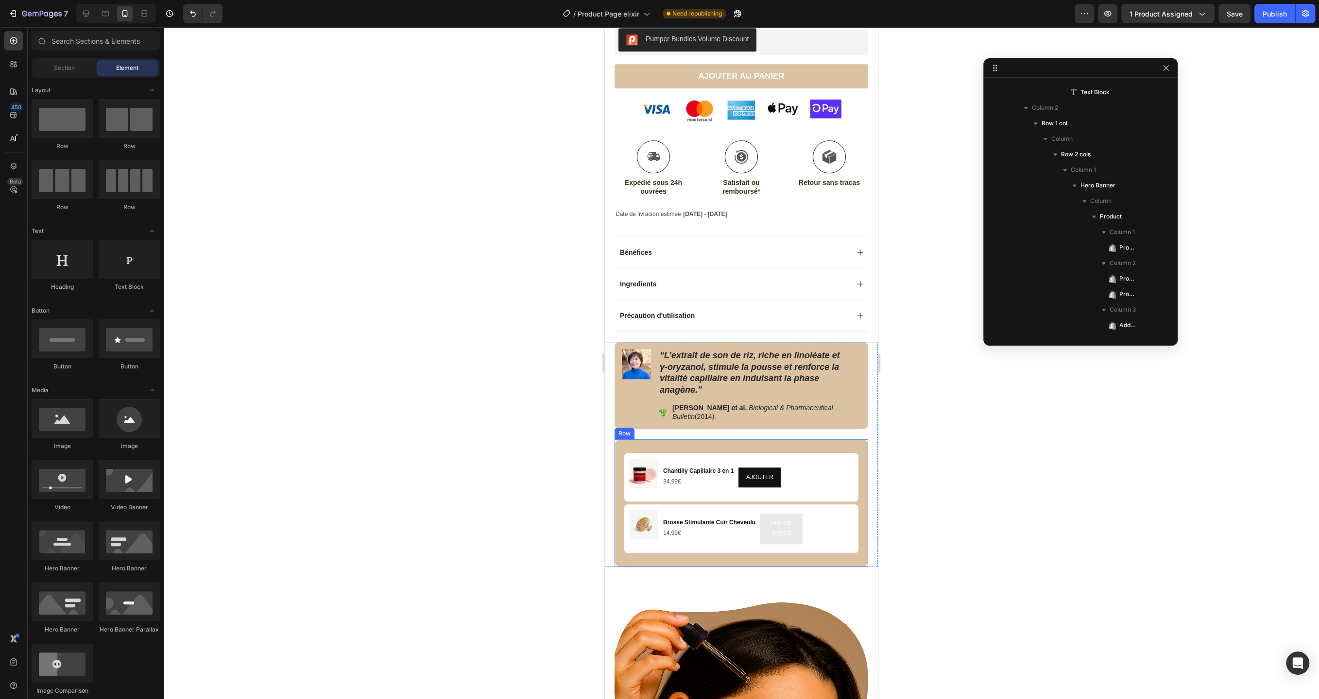
scroll to position [552, 0]
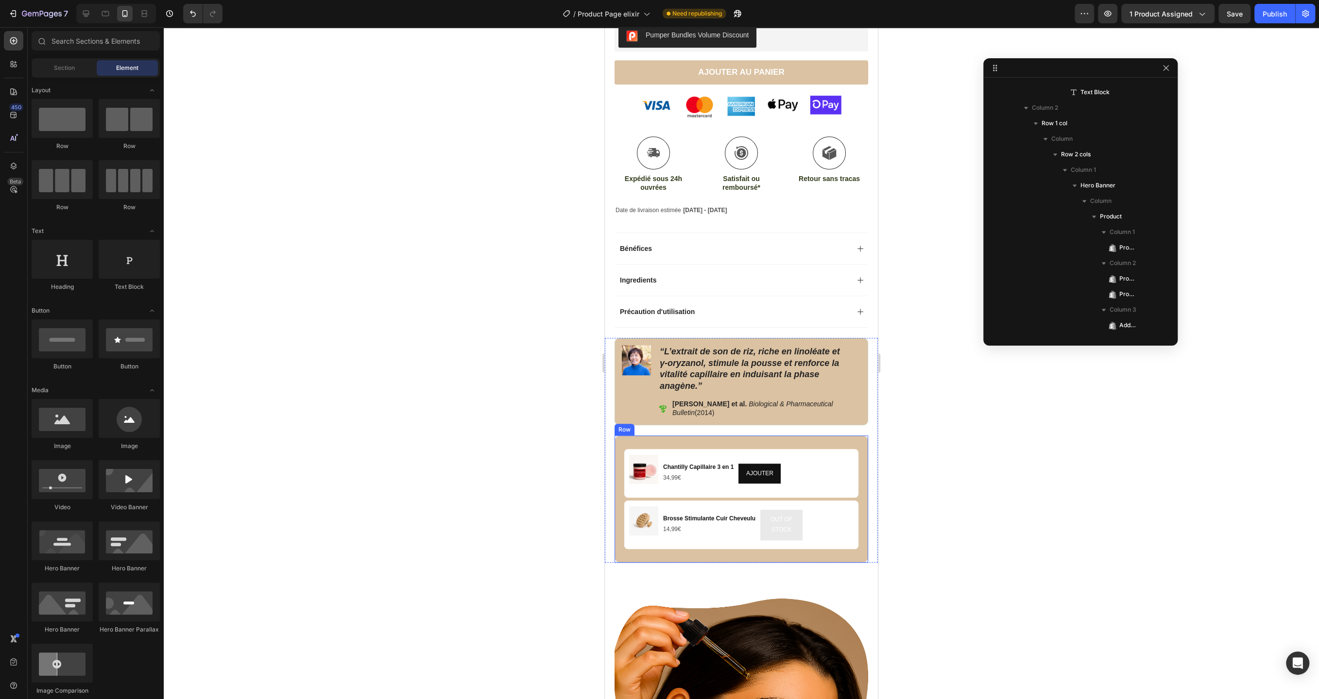
click at [697, 436] on div "Product Images Chantilly Capillaire 3 en 1 Product Title 34,99€ Product Price P…" at bounding box center [741, 499] width 254 height 127
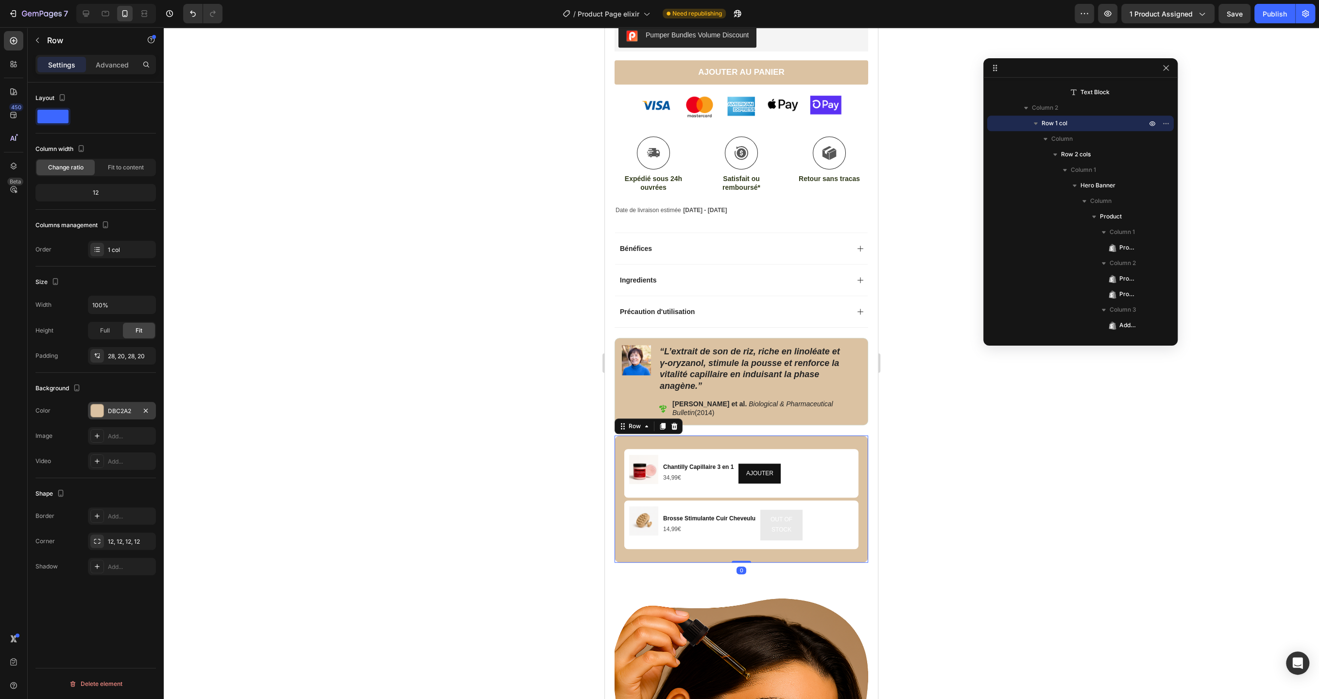
click at [104, 415] on div "DBC2A2" at bounding box center [122, 410] width 68 height 17
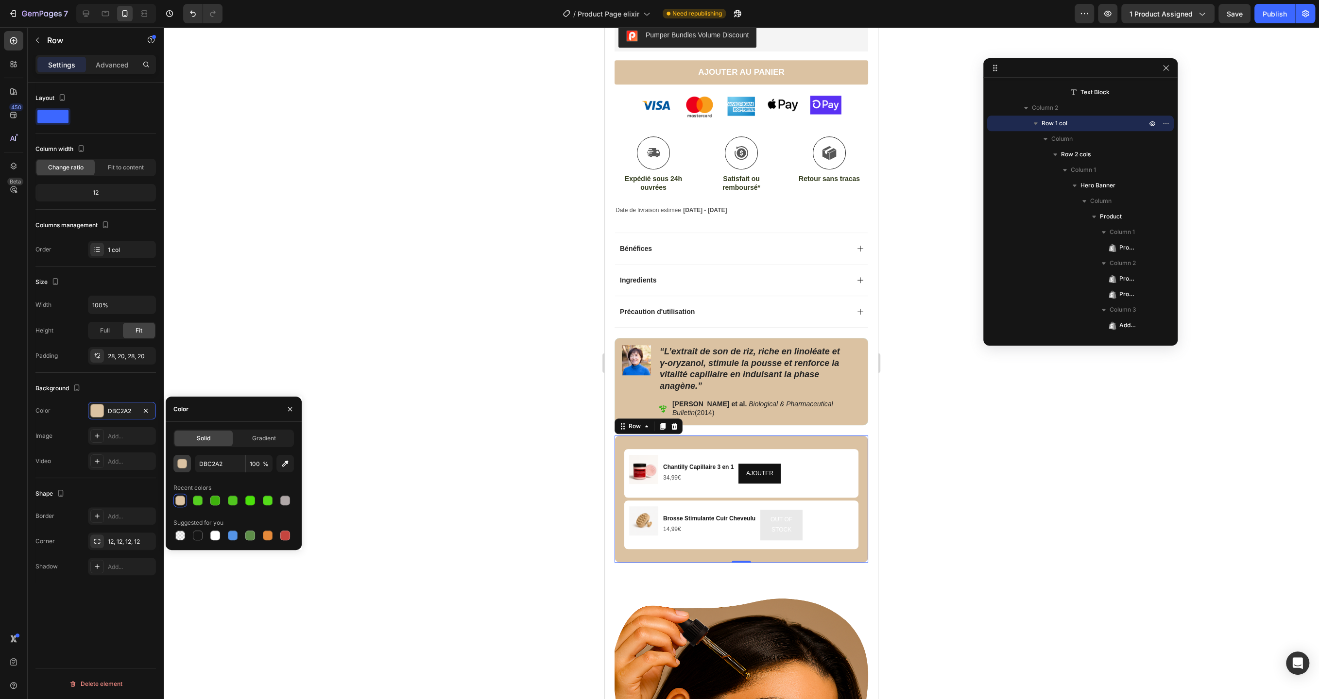
click at [182, 463] on div "button" at bounding box center [183, 464] width 10 height 10
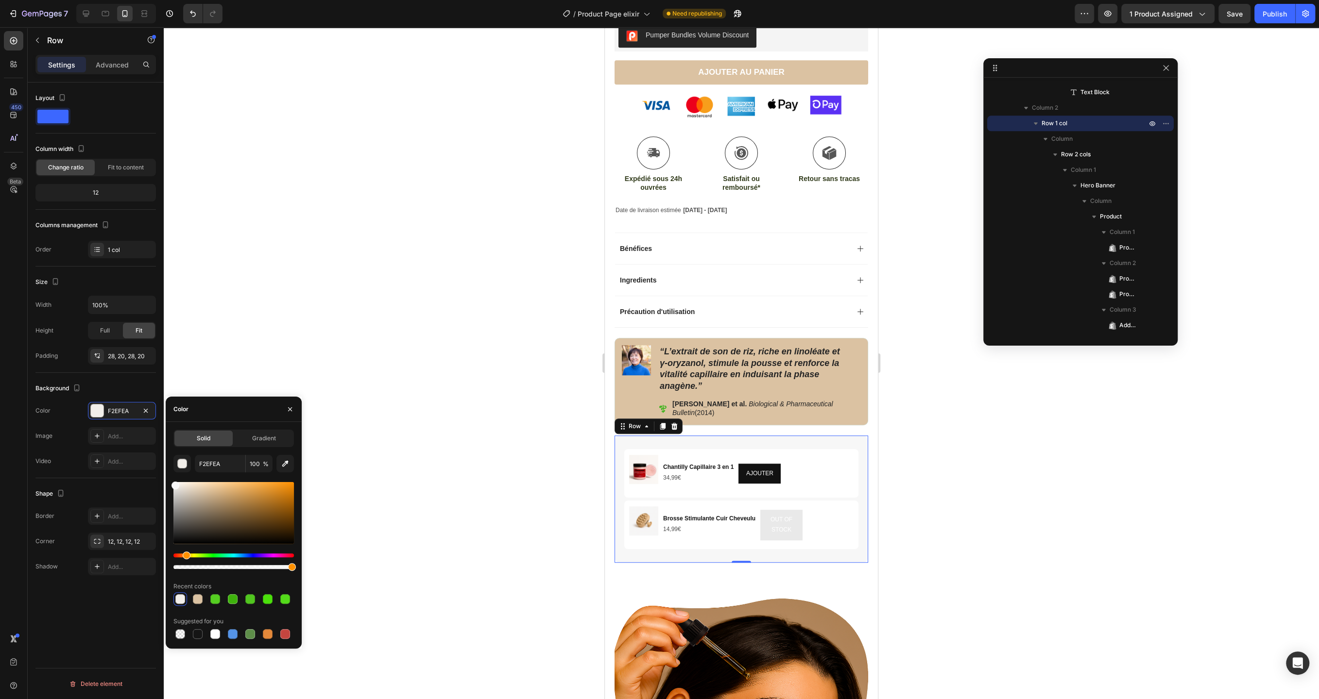
type input "F7F7F7"
drag, startPoint x: 205, startPoint y: 493, endPoint x: 164, endPoint y: 484, distance: 42.4
click at [164, 0] on div "7 Version history / Product Page elixir Need republishing Preview 1 product ass…" at bounding box center [659, 0] width 1319 height 0
click at [282, 339] on div at bounding box center [741, 363] width 1155 height 672
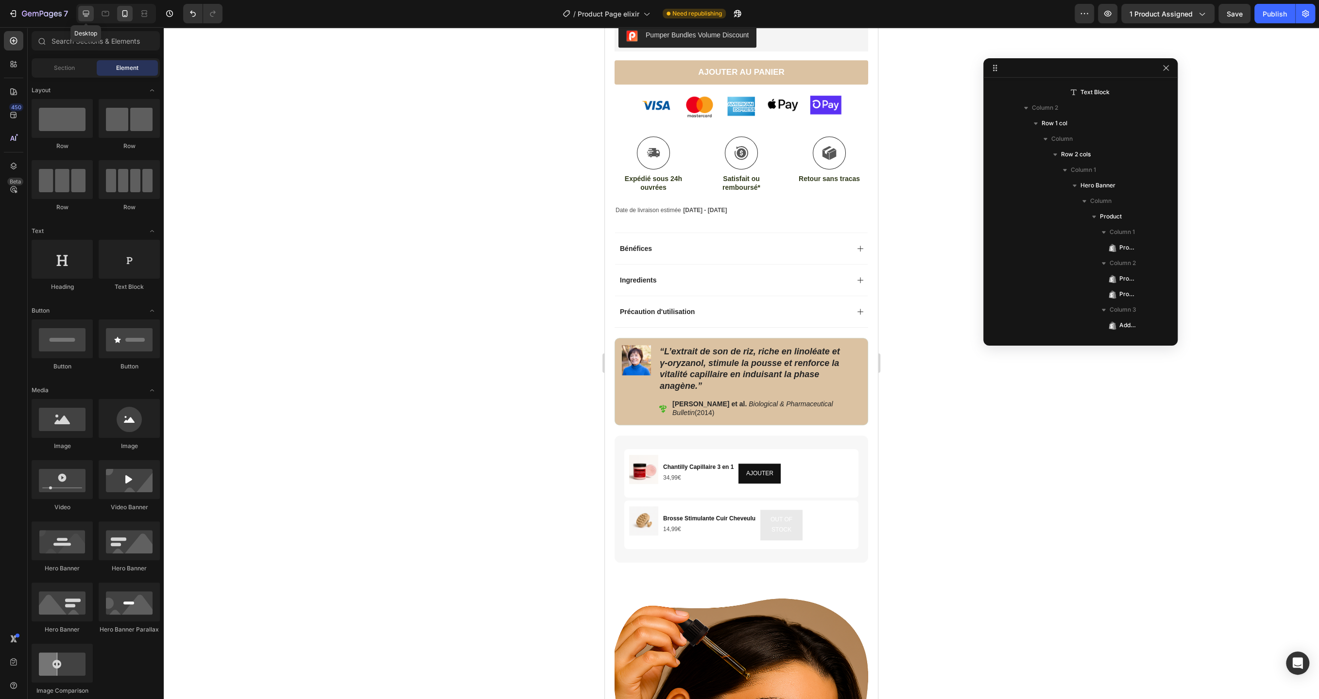
click at [90, 14] on icon at bounding box center [86, 14] width 10 height 10
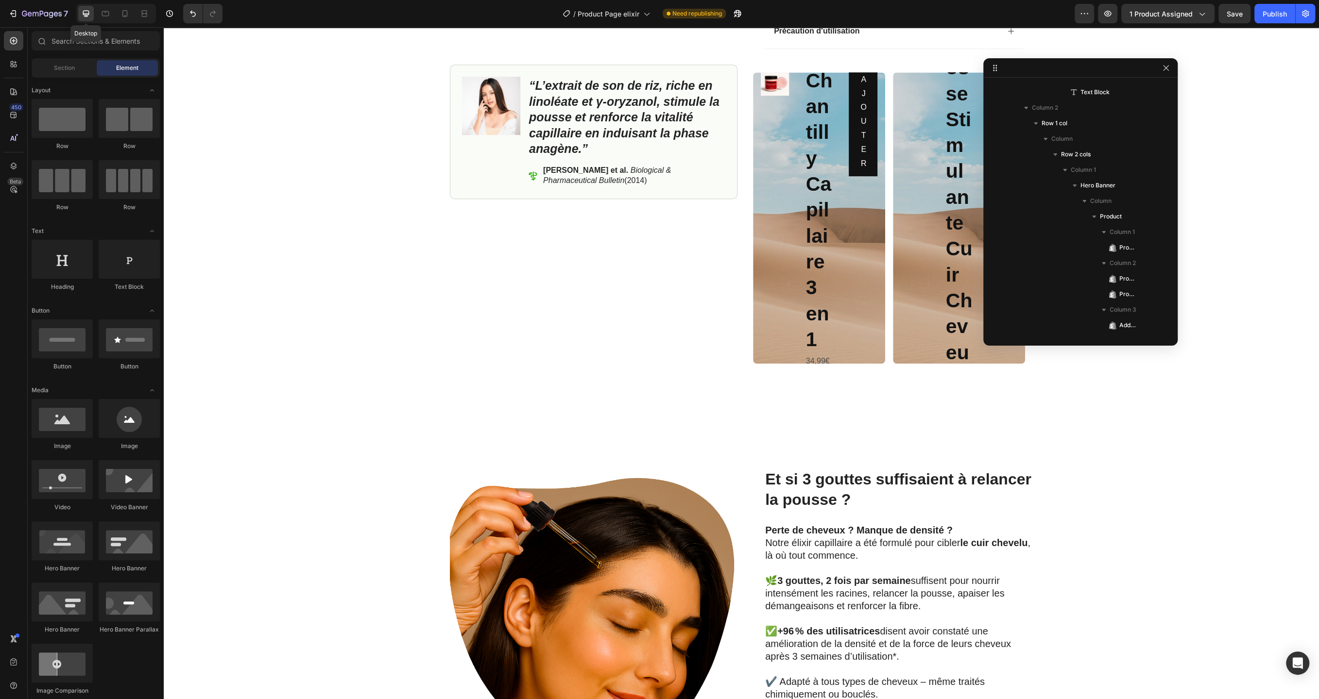
scroll to position [585, 0]
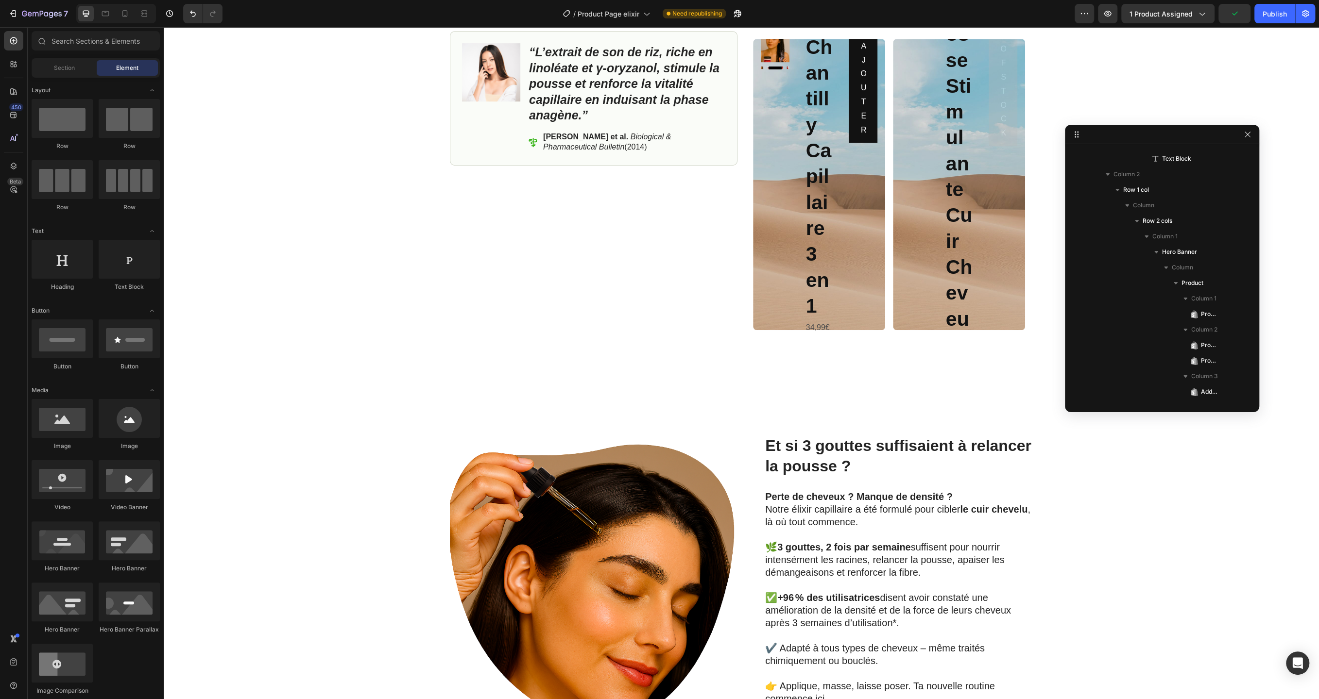
drag, startPoint x: 1062, startPoint y: 71, endPoint x: 808, endPoint y: 186, distance: 279.3
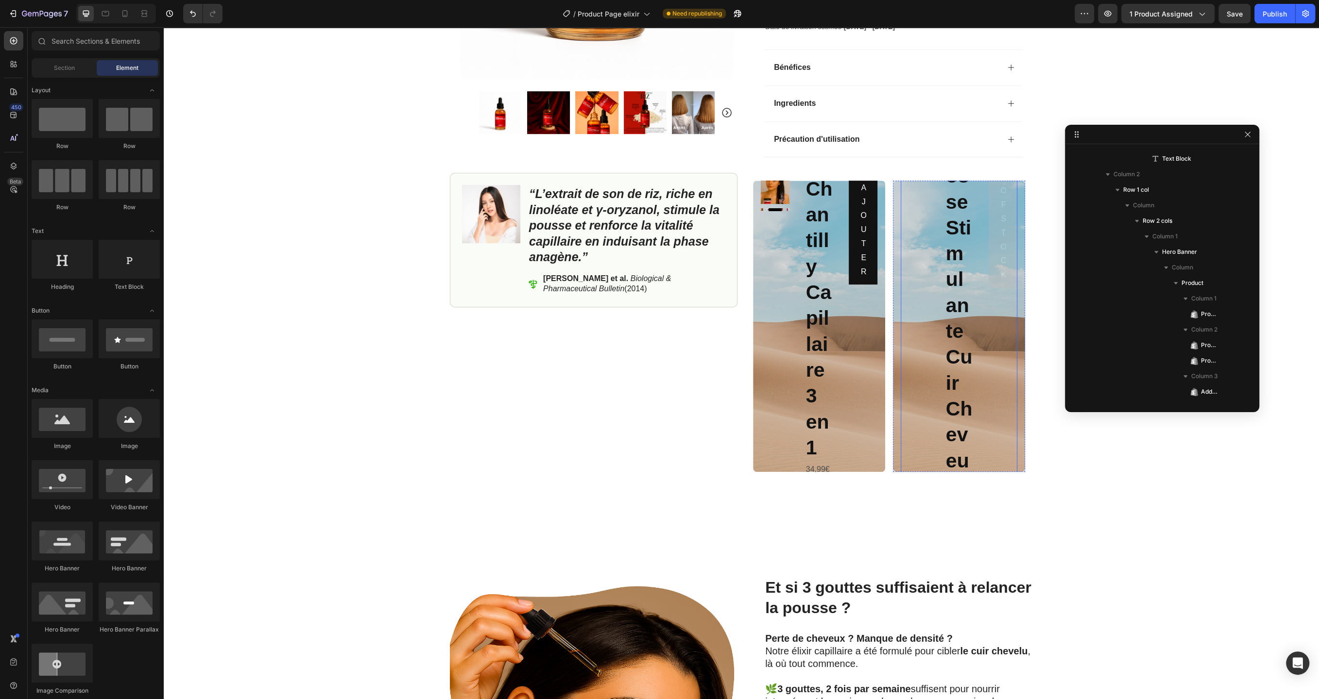
scroll to position [430, 0]
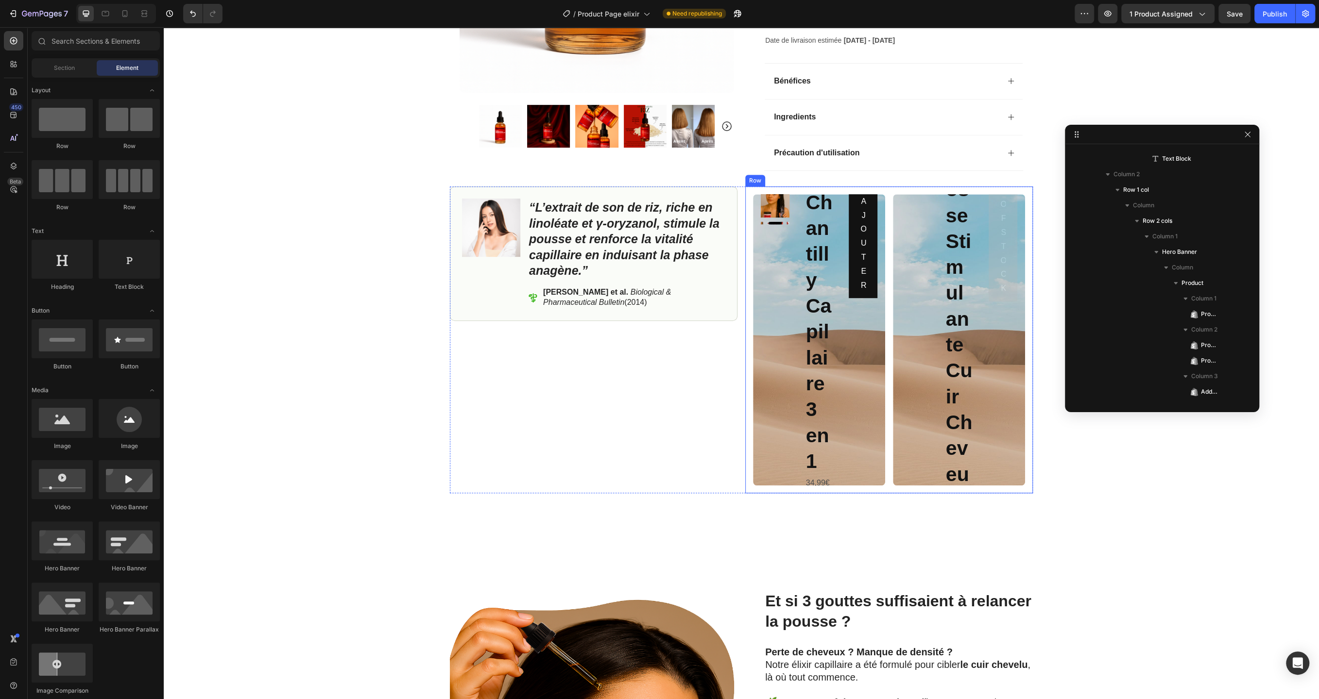
click at [862, 189] on div "Product Images Chantilly Capillaire 3 en 1 Product Title 34,99€ Product Price P…" at bounding box center [889, 339] width 288 height 307
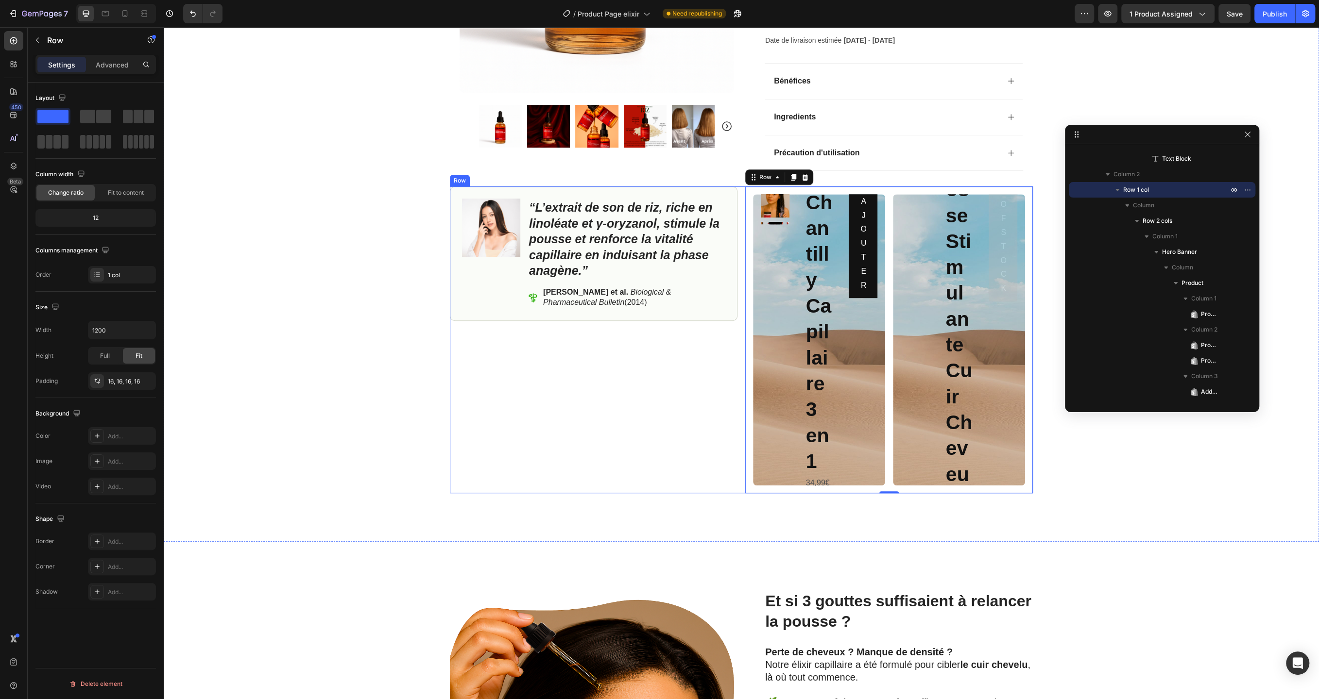
click at [741, 193] on div "Image “L’extrait de son de riz, riche en linoléate et γ‑oryzanol, stimule la po…" at bounding box center [741, 339] width 583 height 307
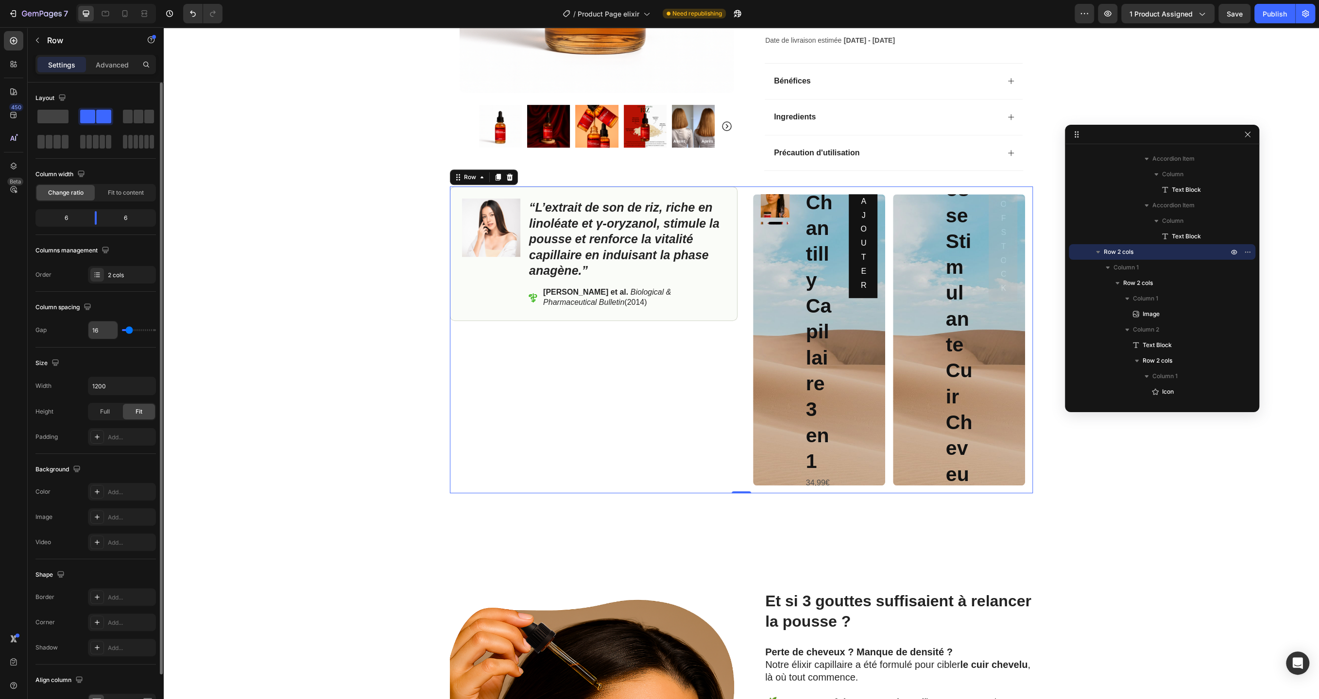
click at [105, 332] on input "16" at bounding box center [102, 329] width 29 height 17
type input "3"
type input "30"
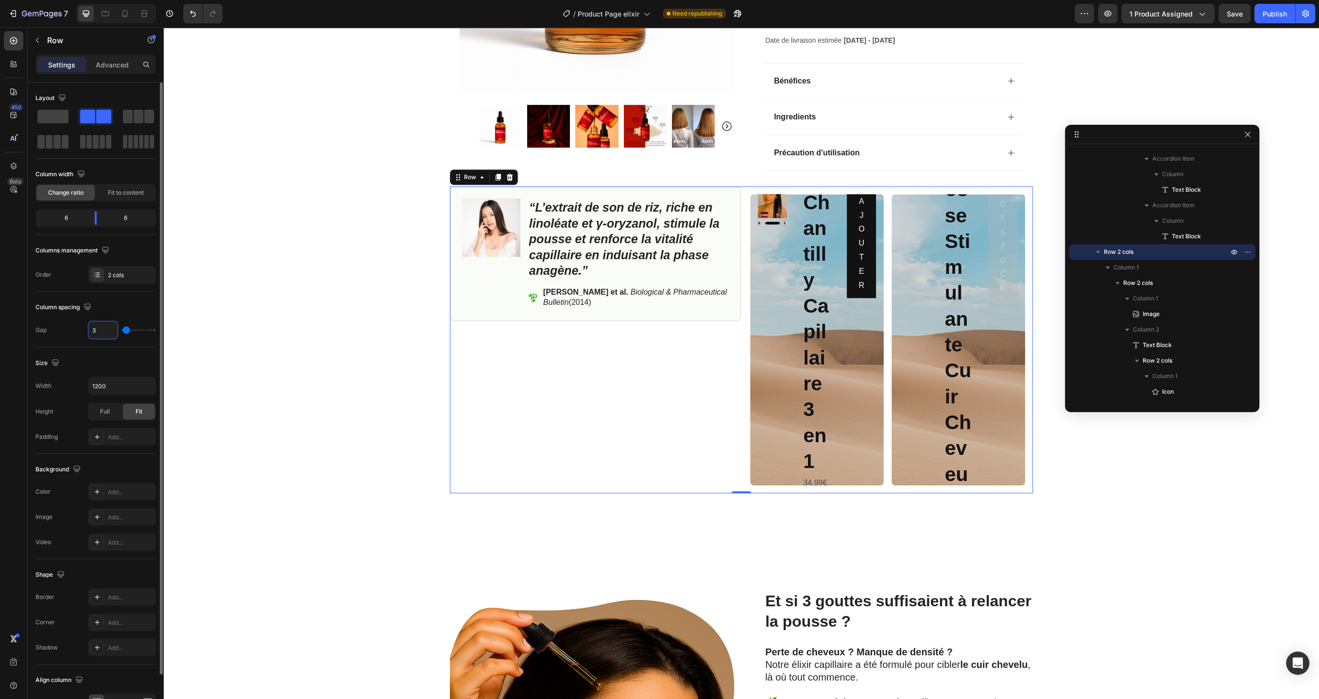
type input "30"
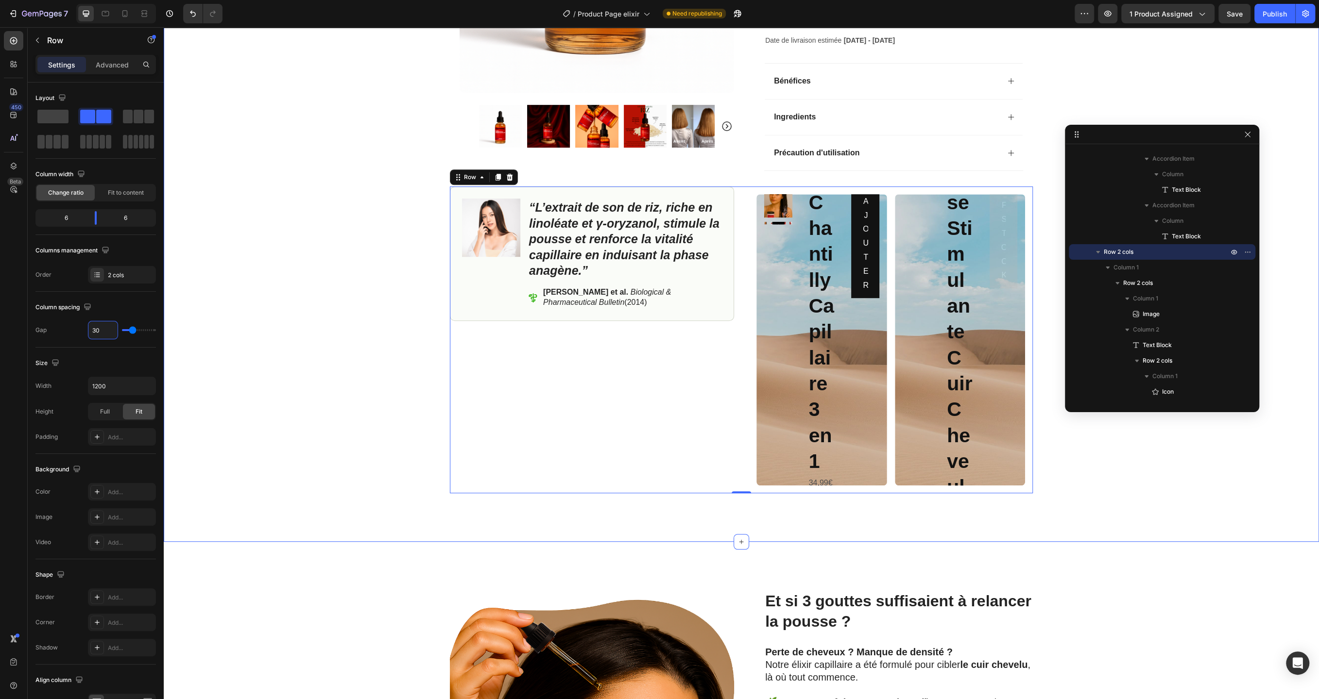
click at [301, 325] on div "Product Images Row Icon Icon Icon Icon Icon Icon List (2979 Avis) Text Block Ro…" at bounding box center [741, 55] width 1155 height 876
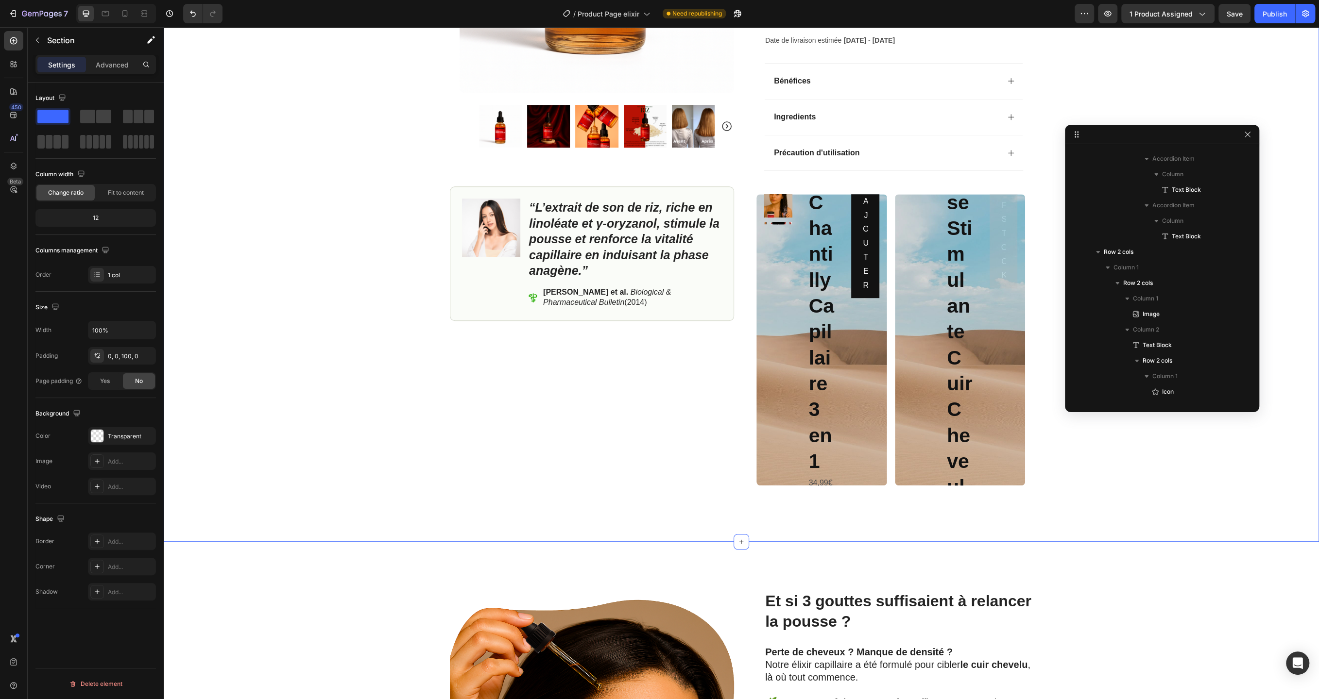
scroll to position [0, 0]
click at [121, 11] on icon at bounding box center [125, 14] width 10 height 10
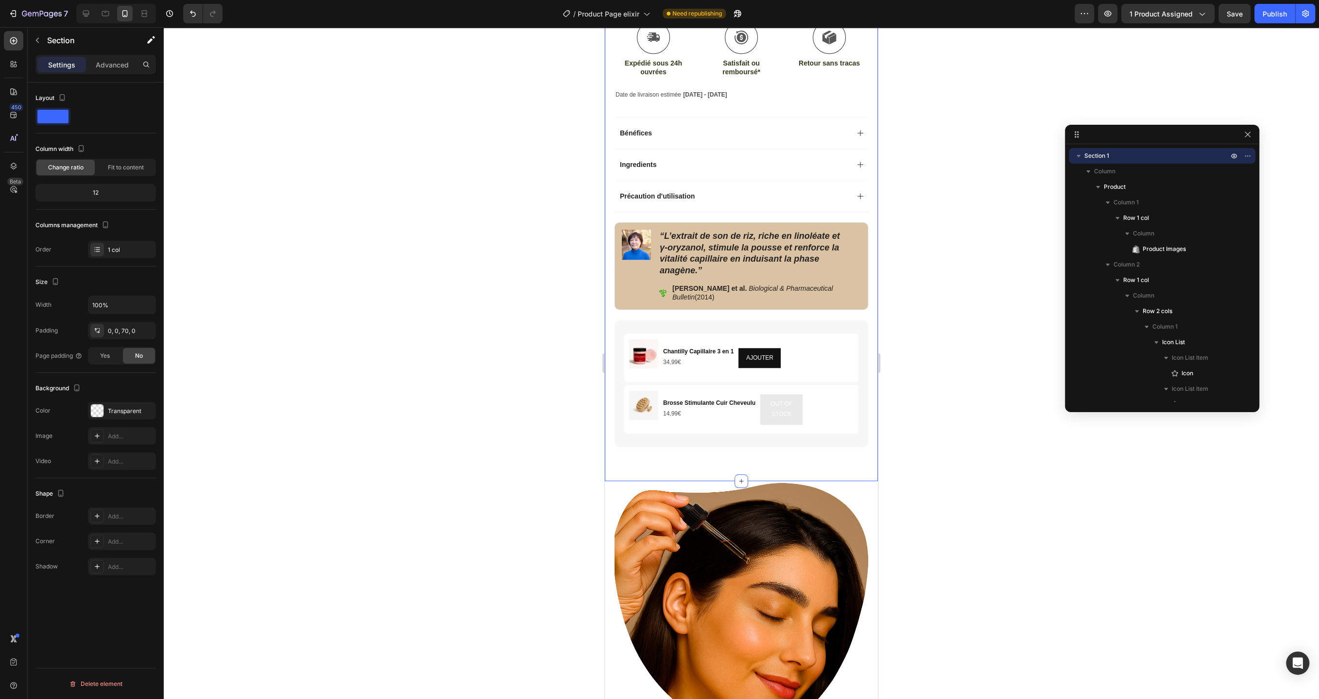
scroll to position [673, 0]
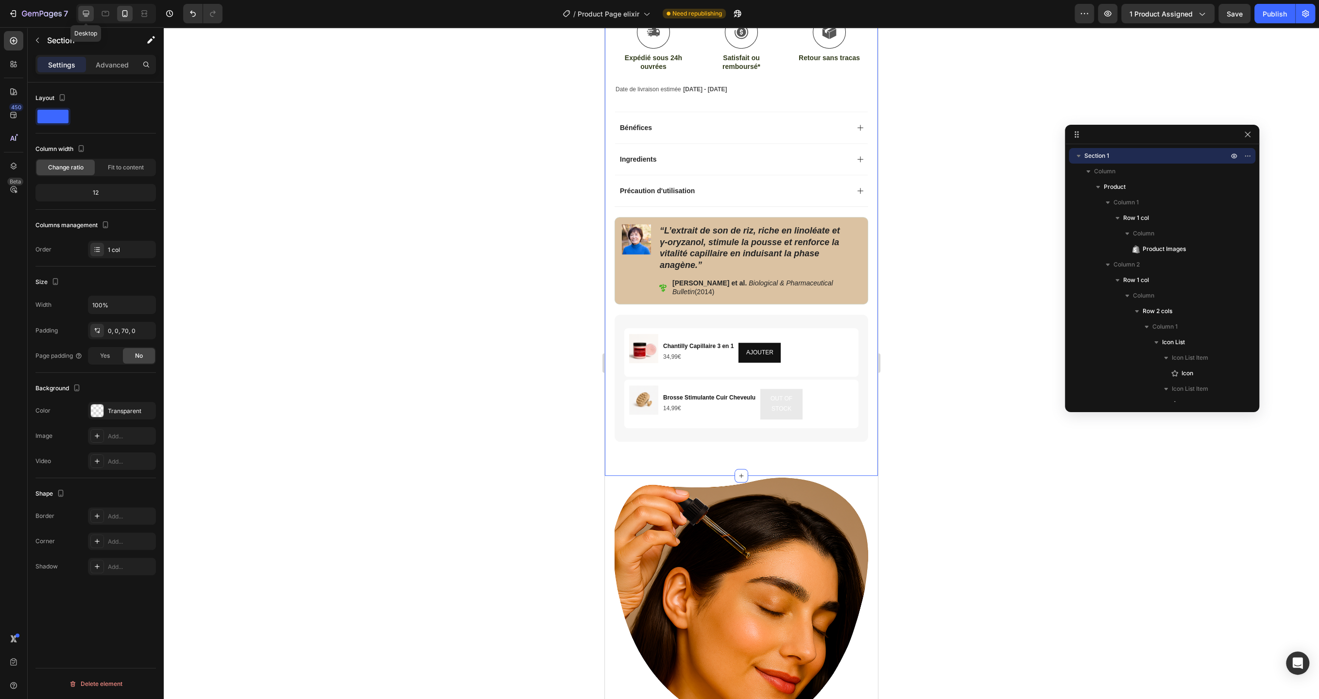
click at [86, 13] on icon at bounding box center [86, 14] width 6 height 6
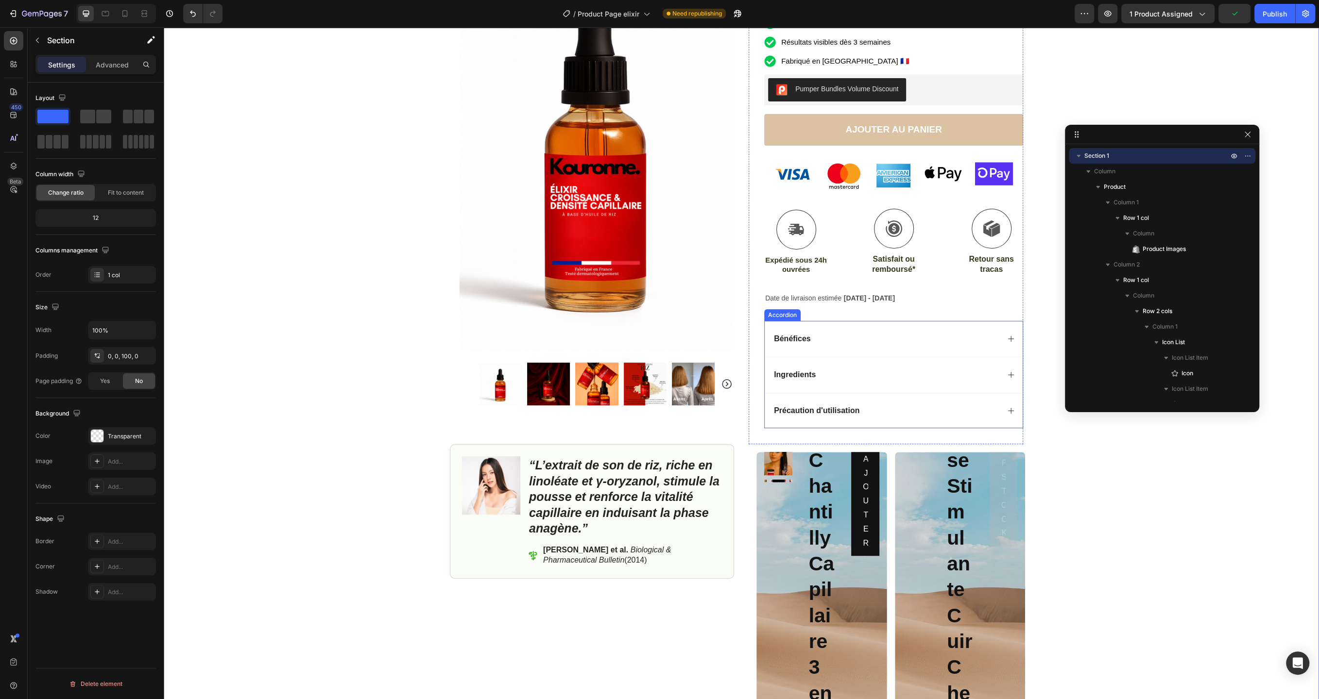
scroll to position [182, 0]
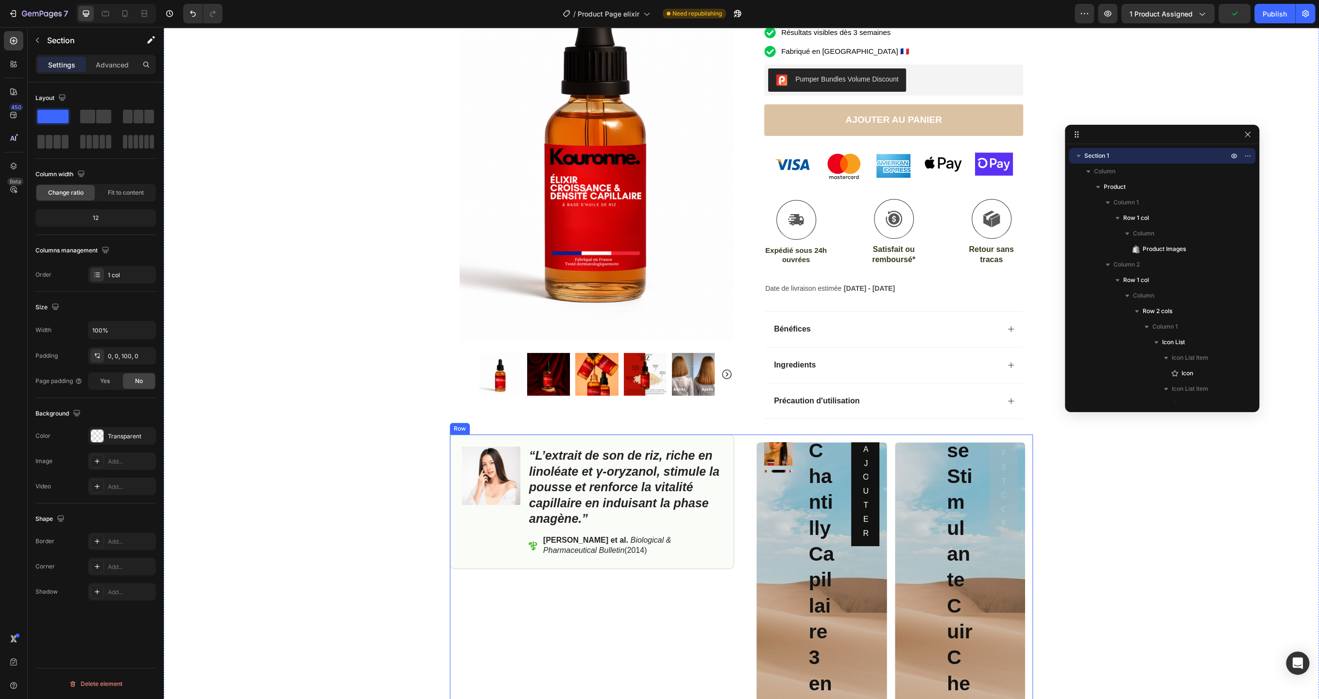
click at [743, 453] on div "Image “L’extrait de son de riz, riche en linoléate et γ‑oryzanol, stimule la po…" at bounding box center [741, 588] width 583 height 307
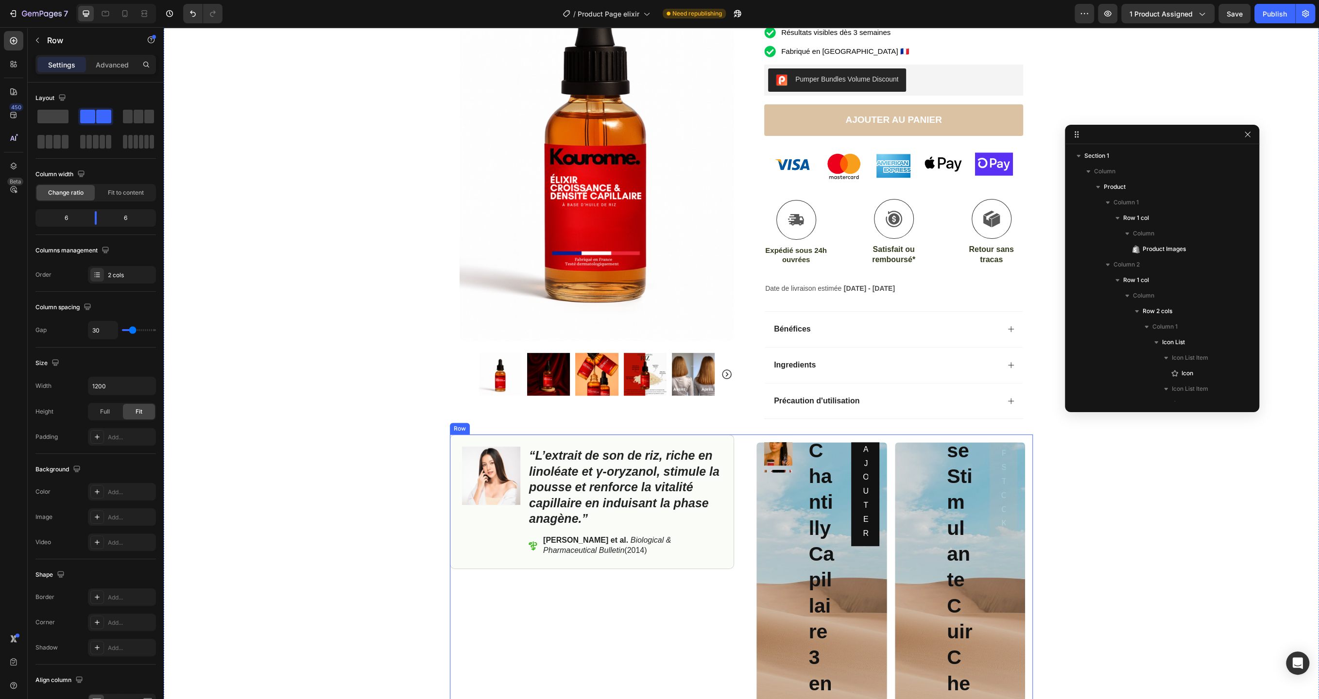
scroll to position [930, 0]
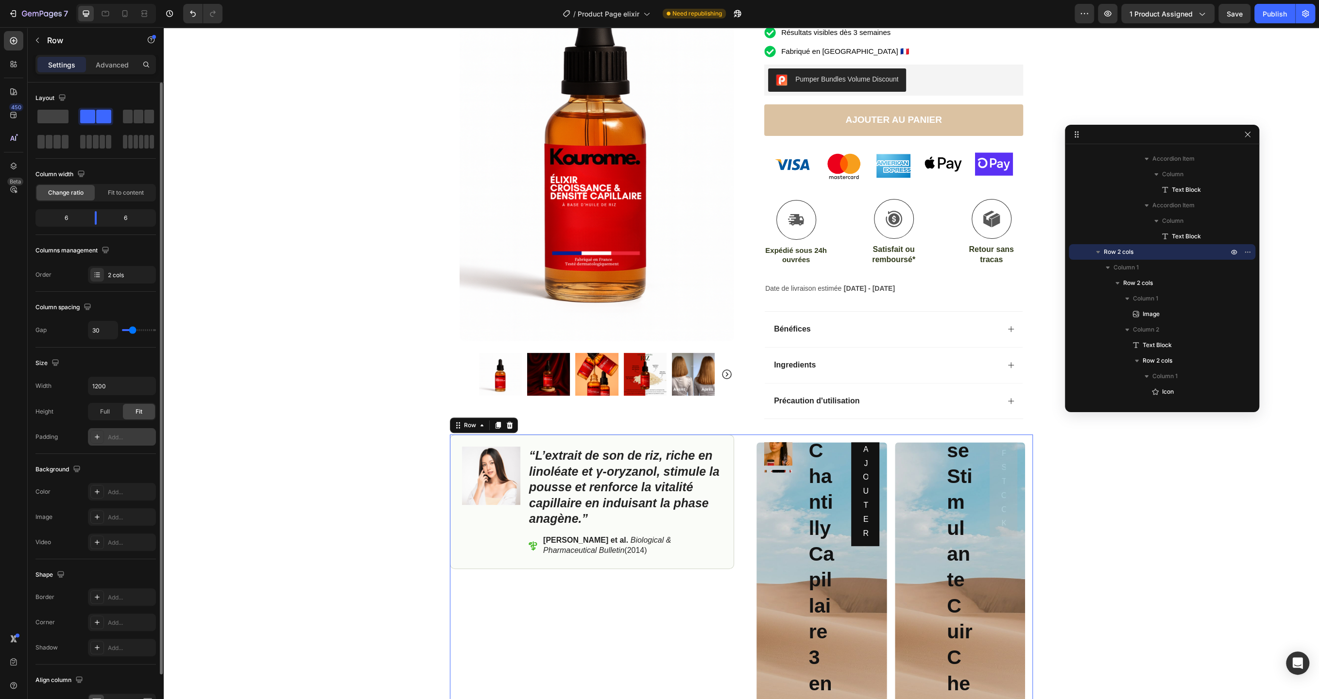
click at [109, 430] on div "Add..." at bounding box center [122, 436] width 68 height 17
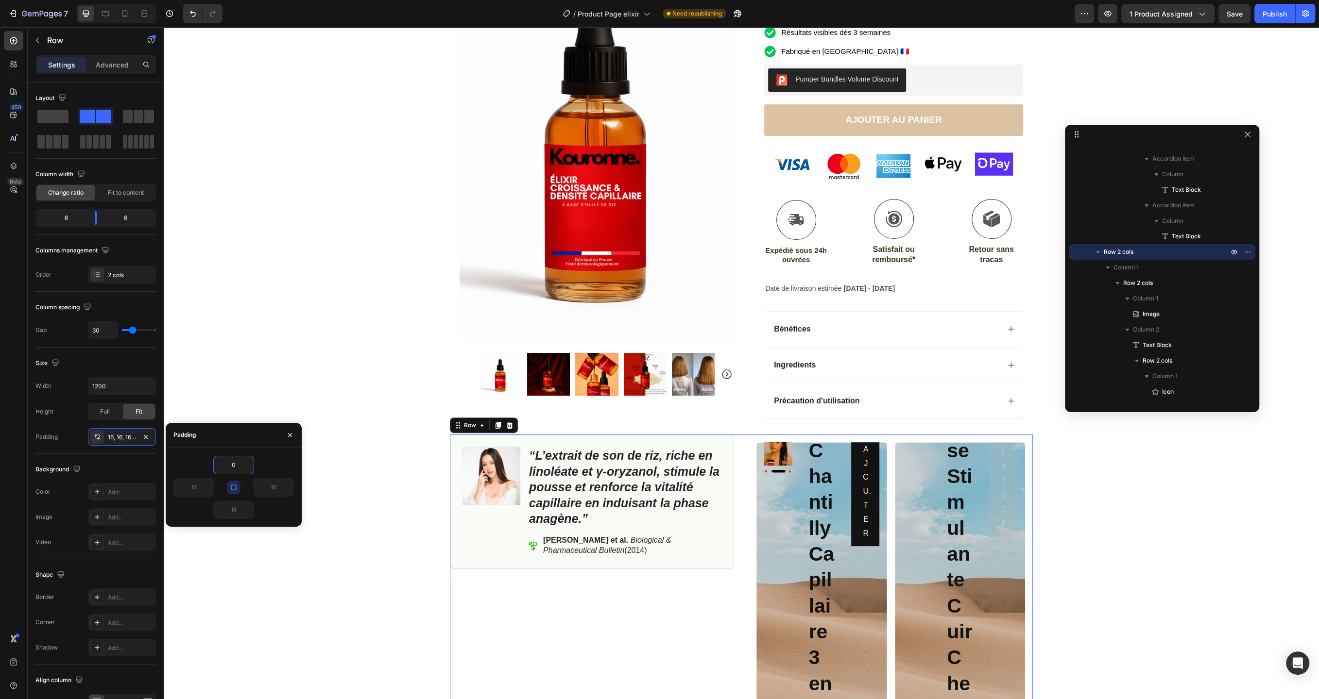
type input "0"
click at [236, 488] on icon "button" at bounding box center [233, 487] width 5 height 5
type input "0"
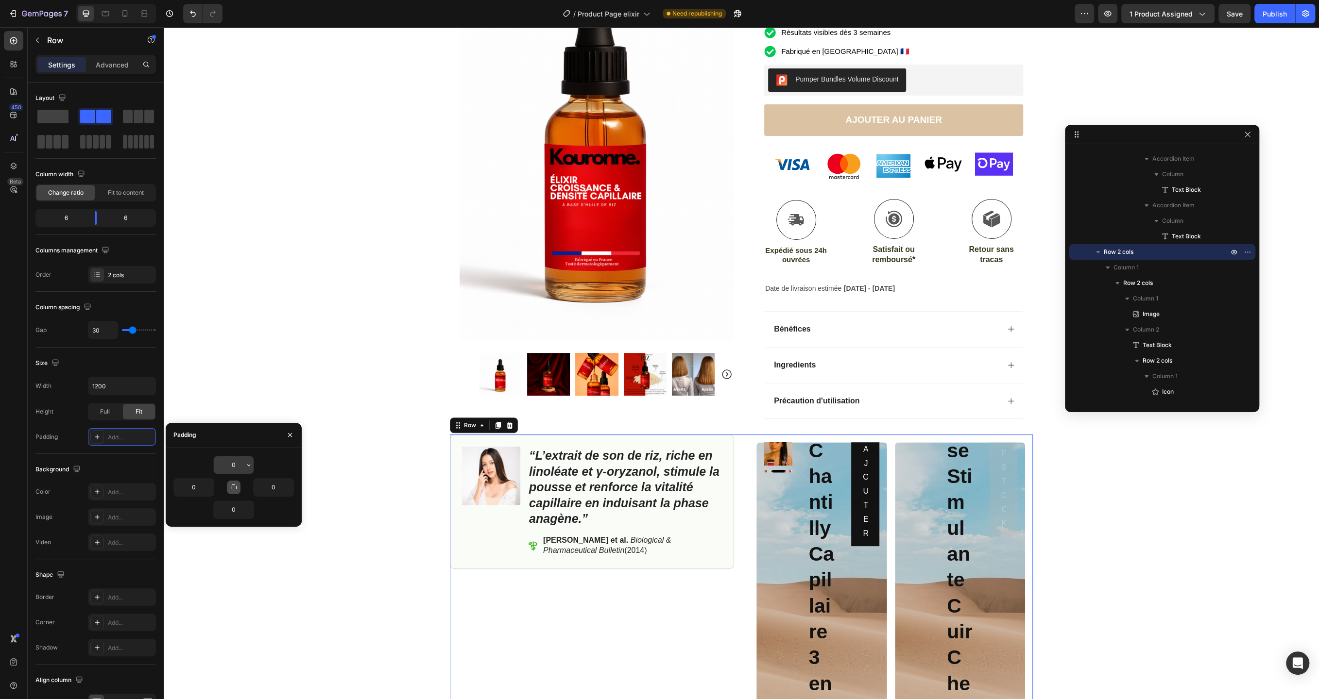
click at [237, 471] on input "0" at bounding box center [234, 465] width 40 height 17
click at [193, 486] on input "0" at bounding box center [194, 487] width 40 height 17
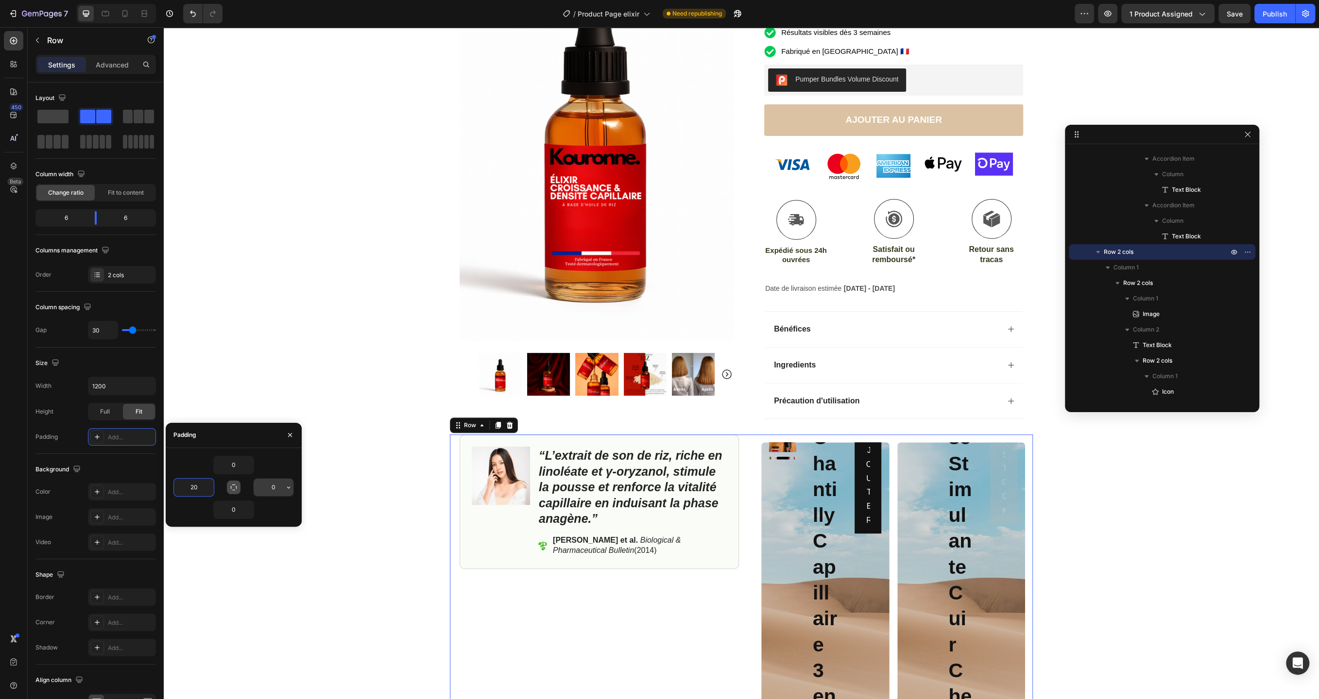
type input "20"
click at [280, 492] on input "0" at bounding box center [274, 487] width 40 height 17
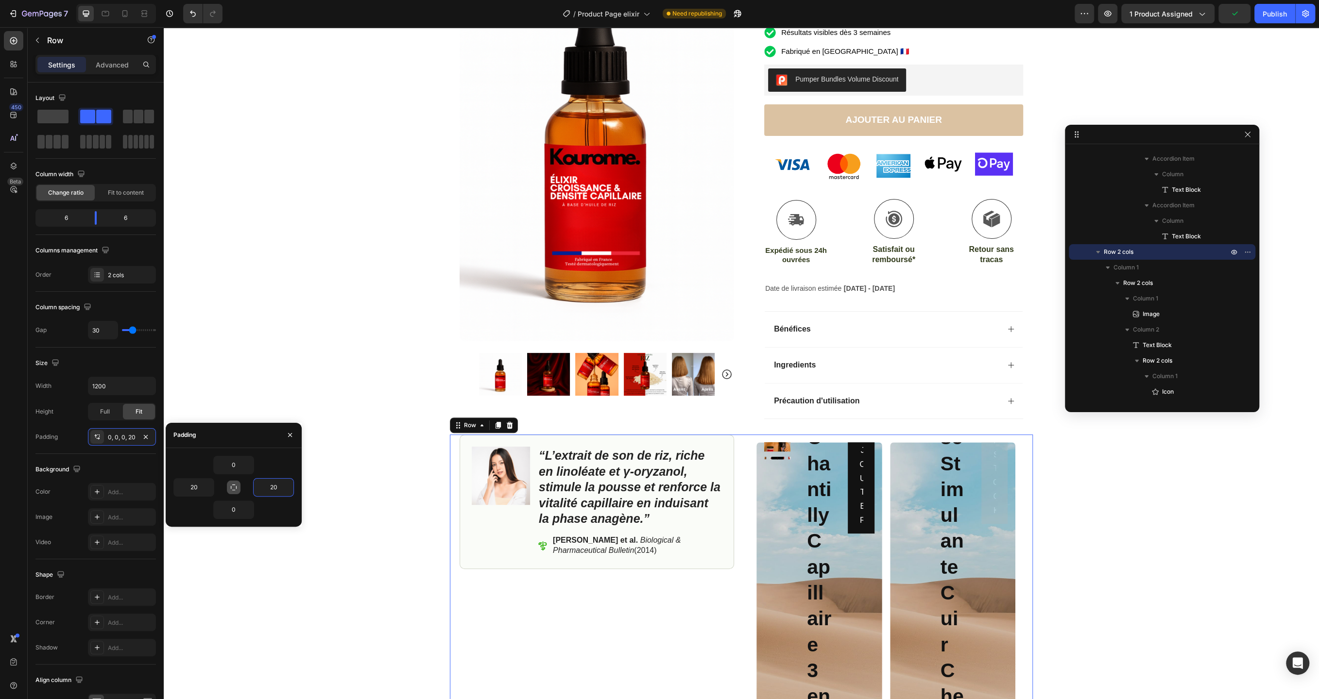
type input "20"
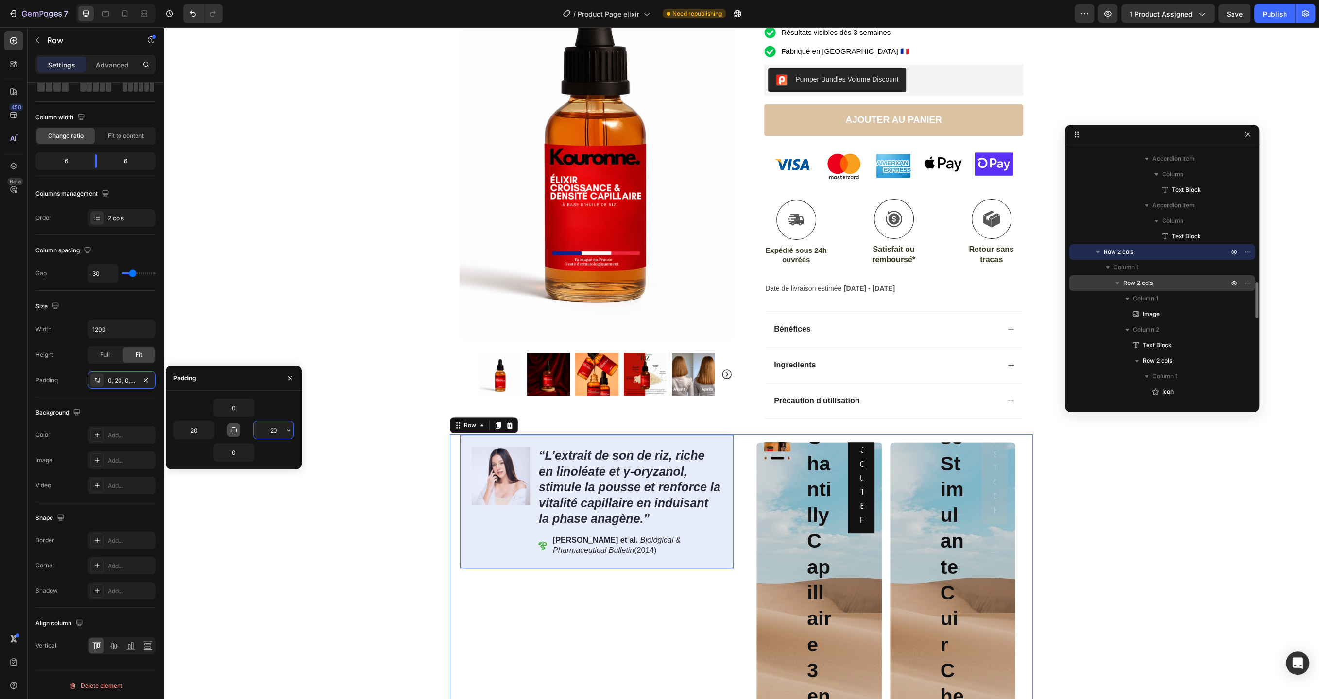
click at [1132, 285] on span "Row 2 cols" at bounding box center [1138, 283] width 30 height 10
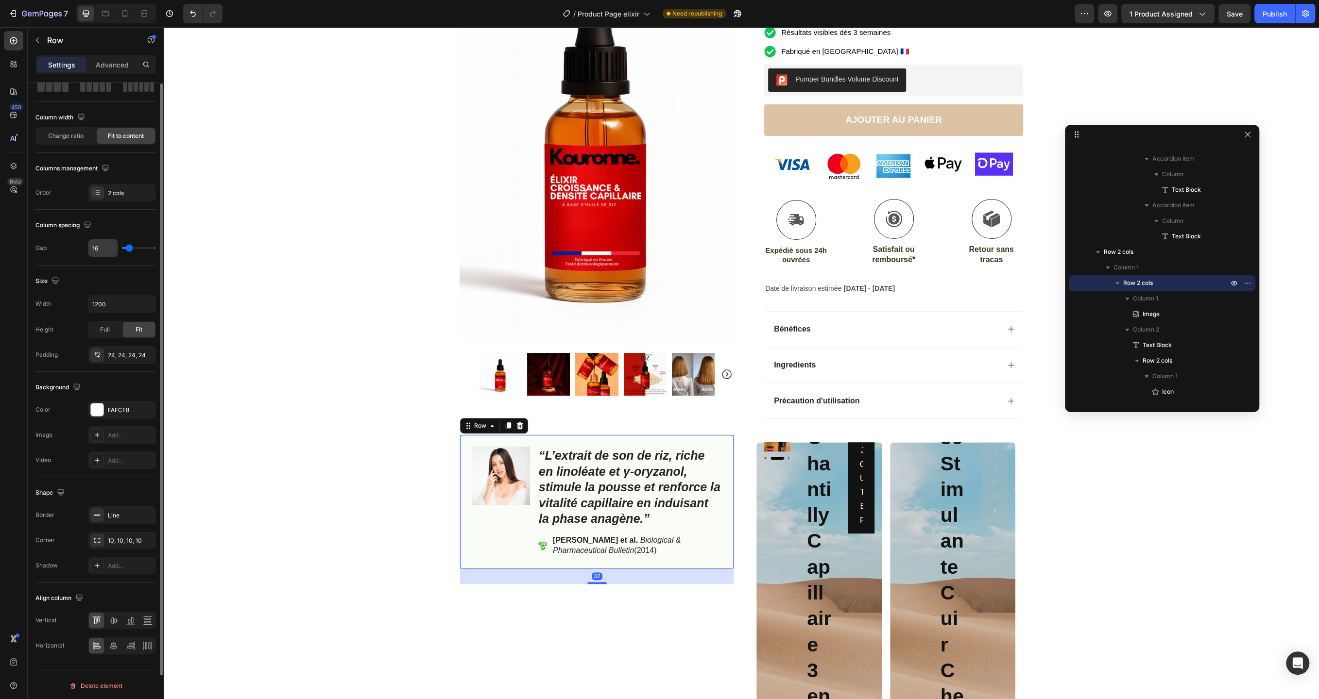
scroll to position [0, 0]
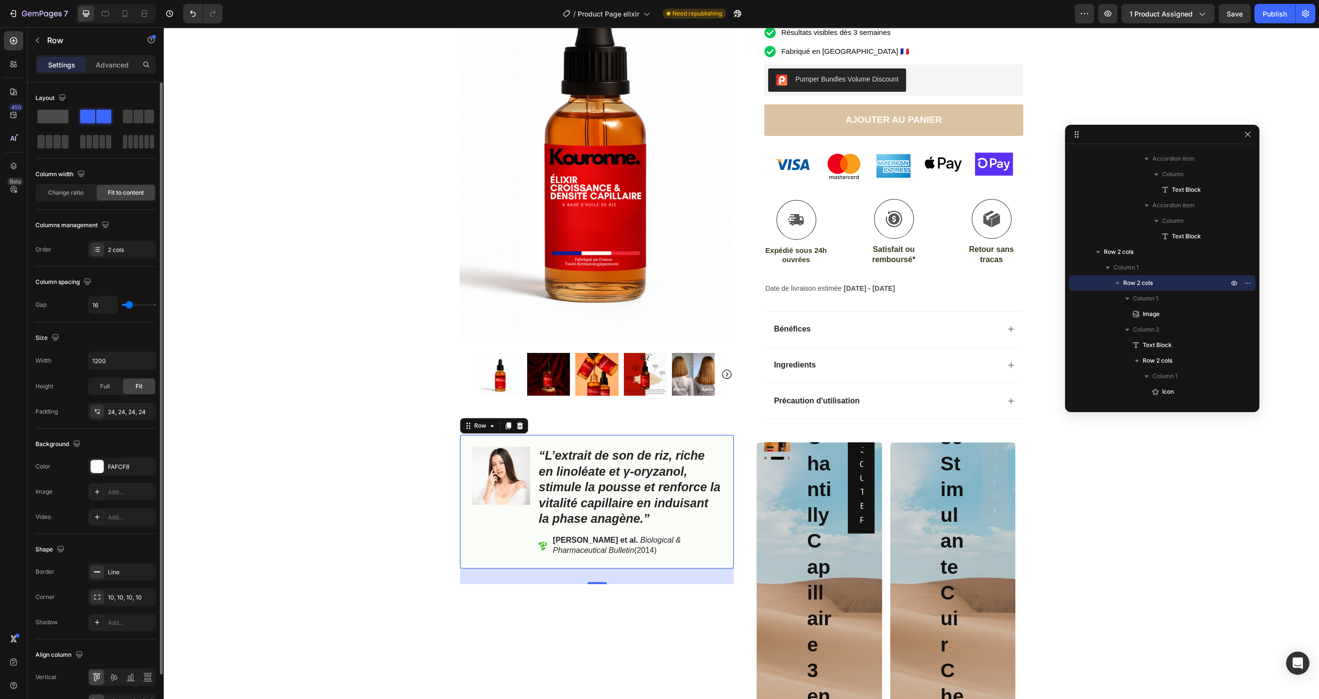
click at [51, 110] on span at bounding box center [52, 117] width 31 height 14
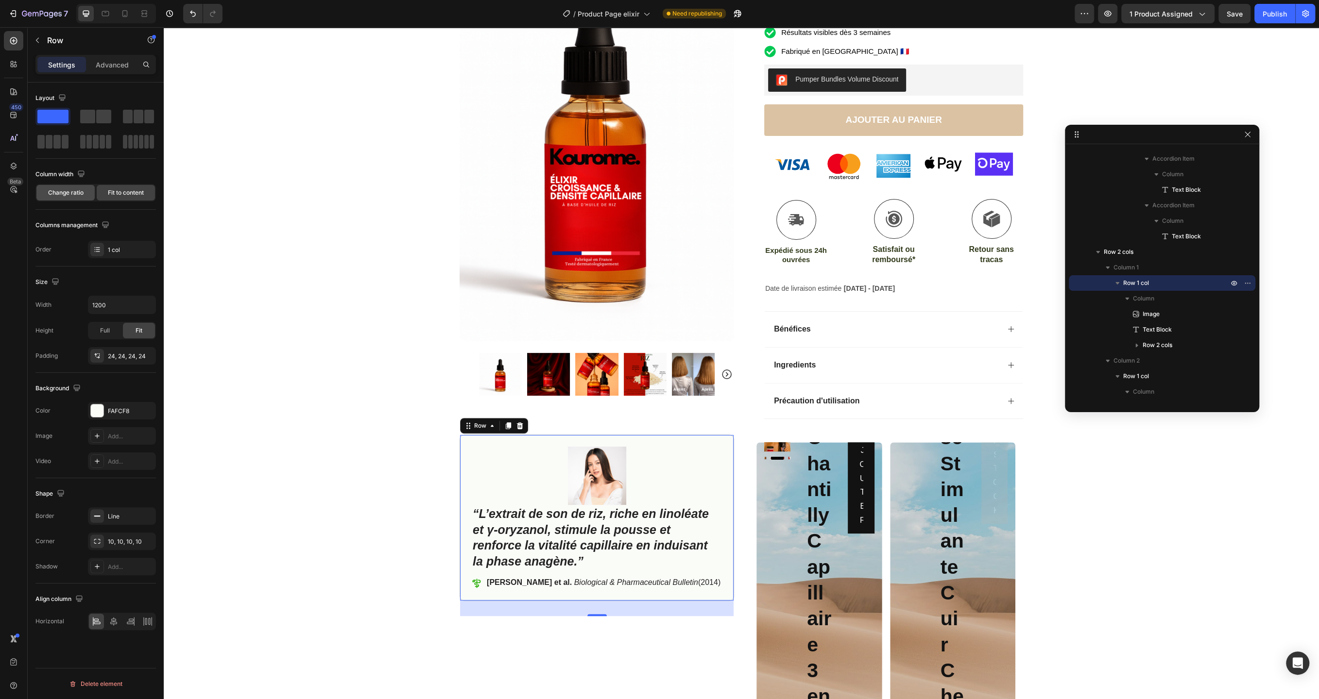
click at [79, 191] on span "Change ratio" at bounding box center [65, 192] width 35 height 9
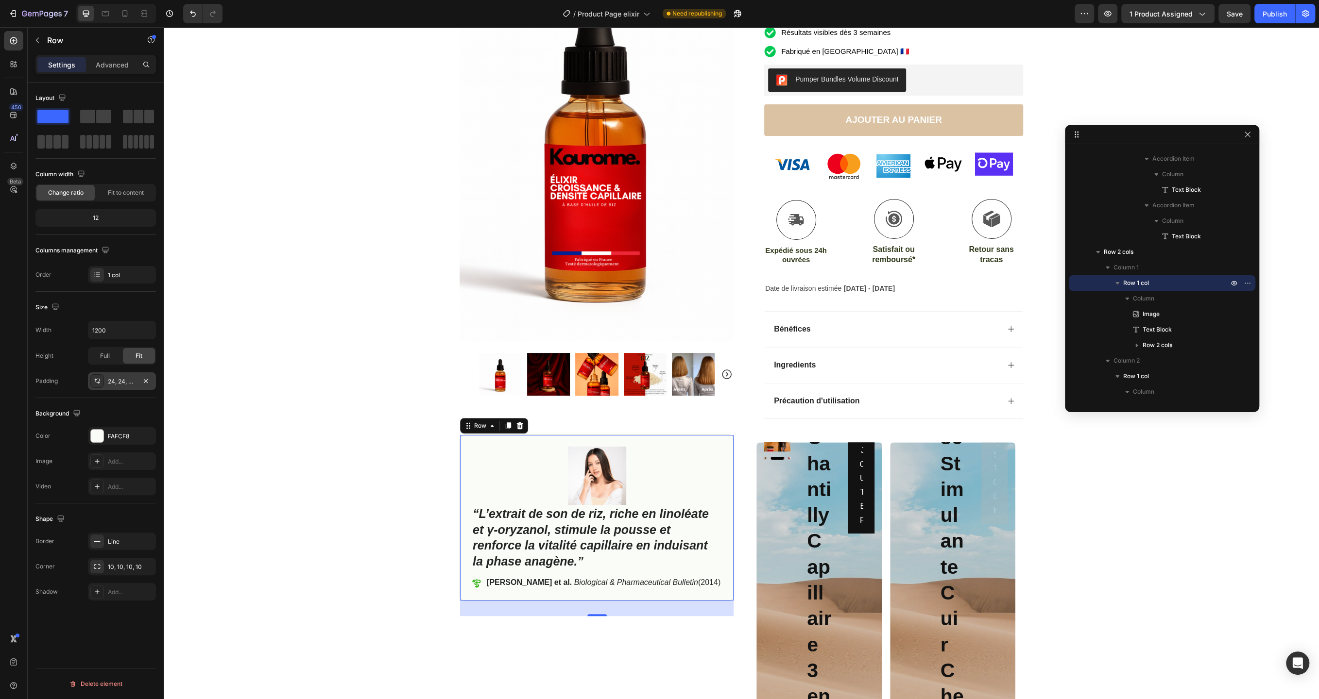
click at [131, 377] on div "24, 24, 24, 24" at bounding box center [122, 381] width 28 height 9
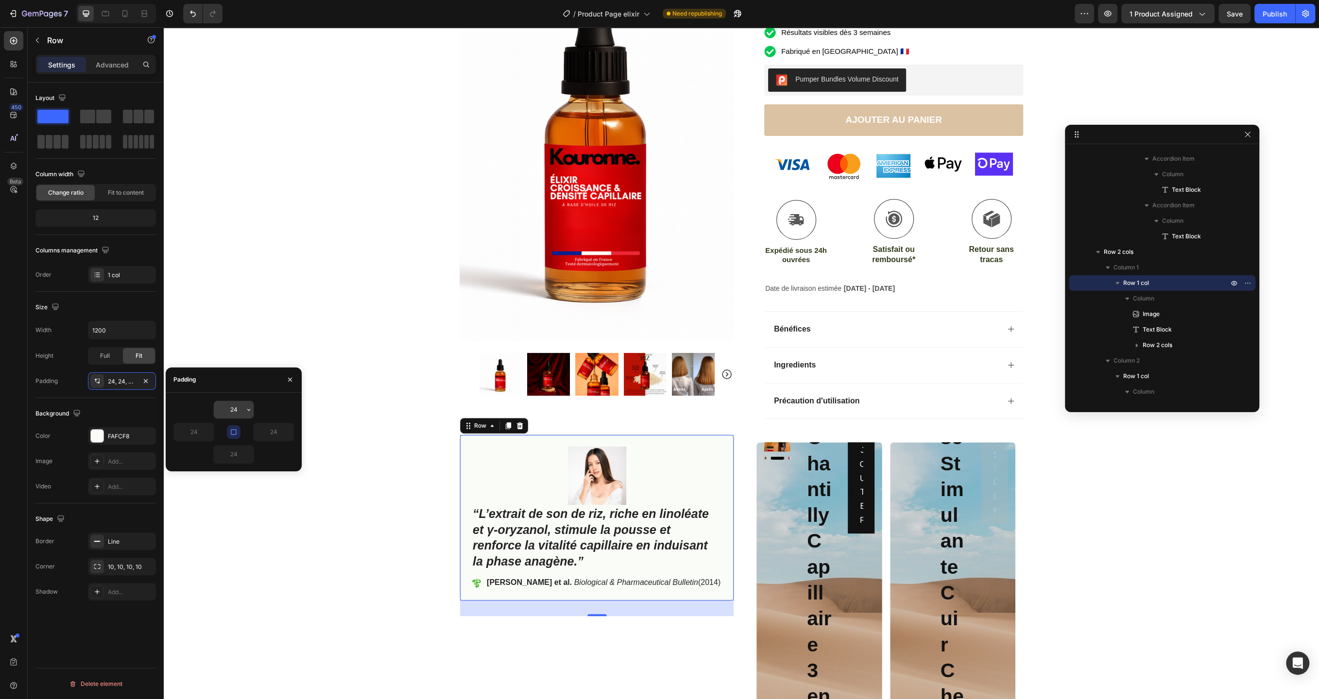
click at [237, 409] on input "24" at bounding box center [234, 409] width 40 height 17
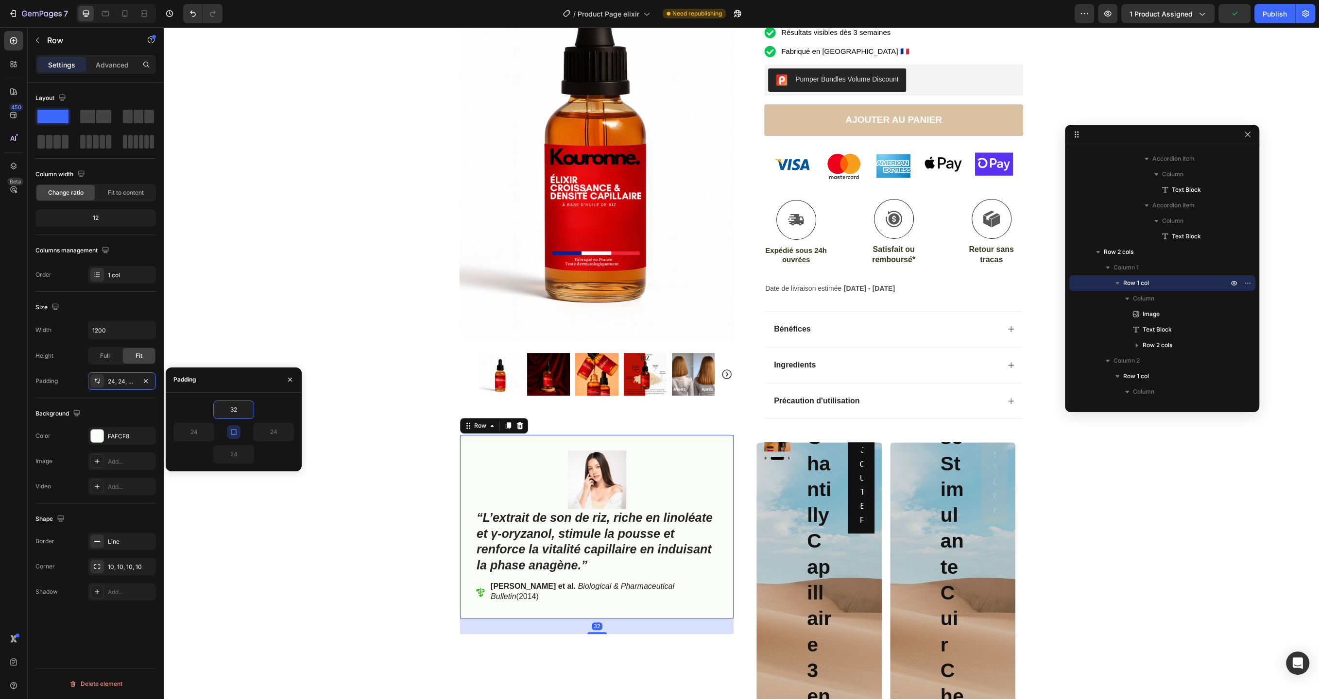
type input "32"
click at [232, 431] on icon "button" at bounding box center [234, 432] width 8 height 8
type input "32"
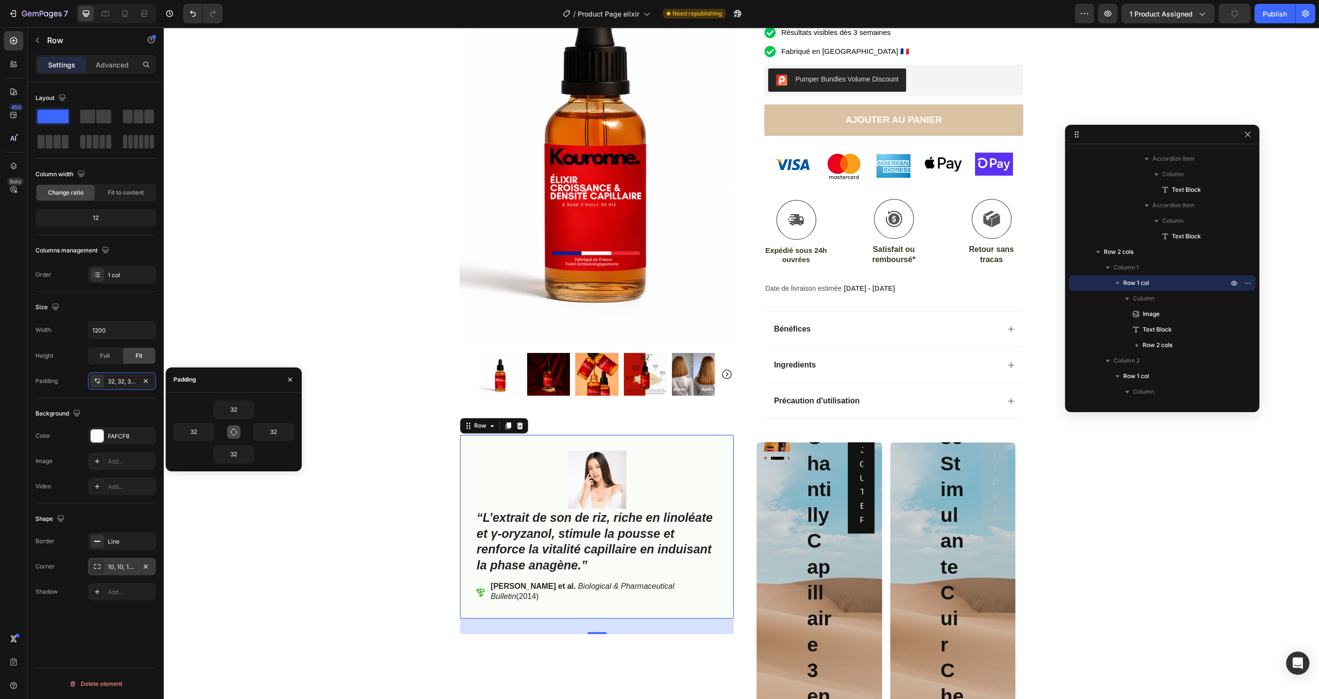
click at [121, 569] on div "10, 10, 10, 10" at bounding box center [122, 567] width 28 height 9
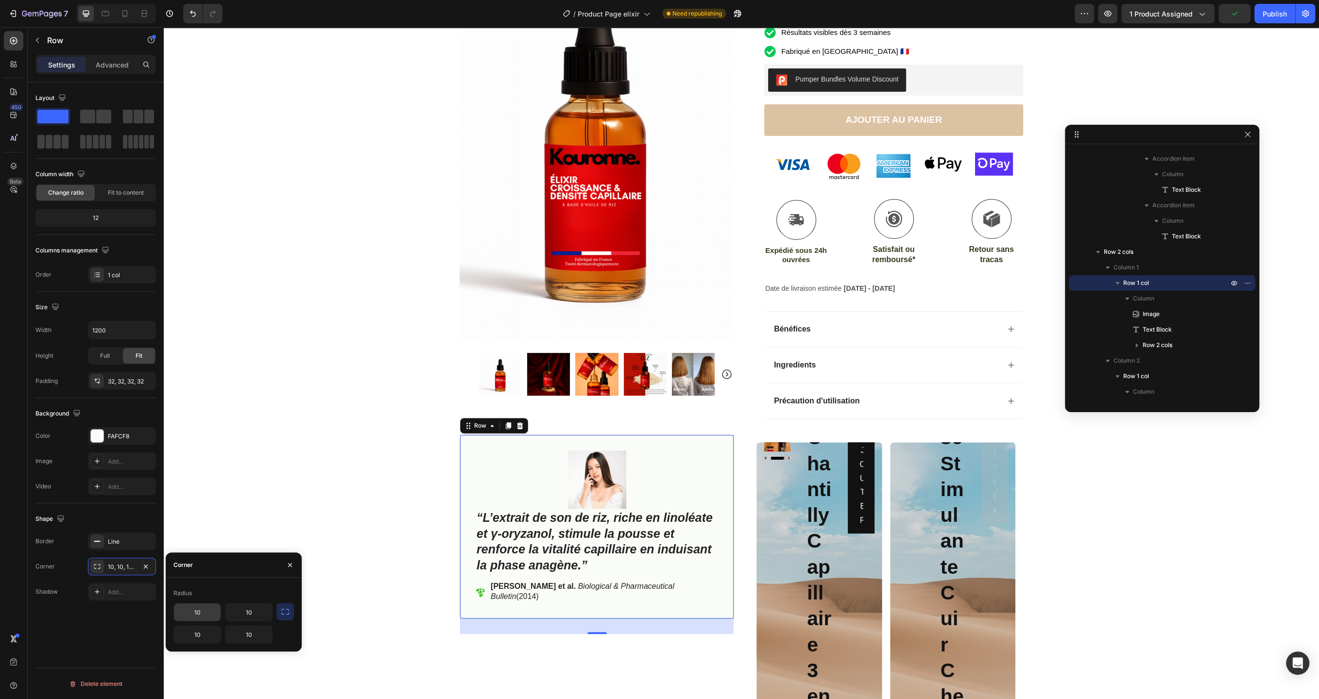
click at [203, 610] on input "10" at bounding box center [197, 612] width 47 height 17
type input "12"
click at [258, 612] on input "10" at bounding box center [248, 612] width 47 height 17
type input "12"
click at [209, 642] on input "10" at bounding box center [197, 634] width 47 height 17
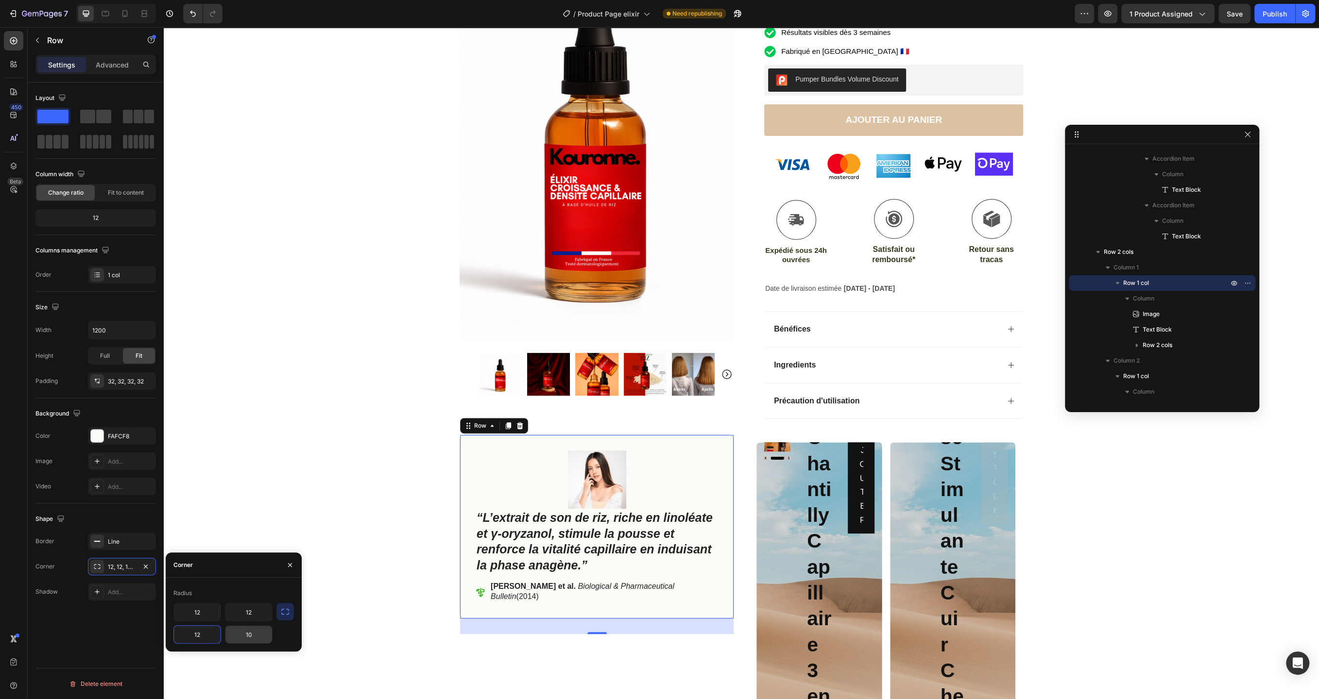
type input "12"
click at [254, 638] on input "10" at bounding box center [248, 634] width 47 height 17
type input "12"
click at [275, 138] on div "Product Images Row Icon Icon Icon Icon Icon Icon List (2979 Avis) Text Block Ro…" at bounding box center [741, 303] width 1155 height 876
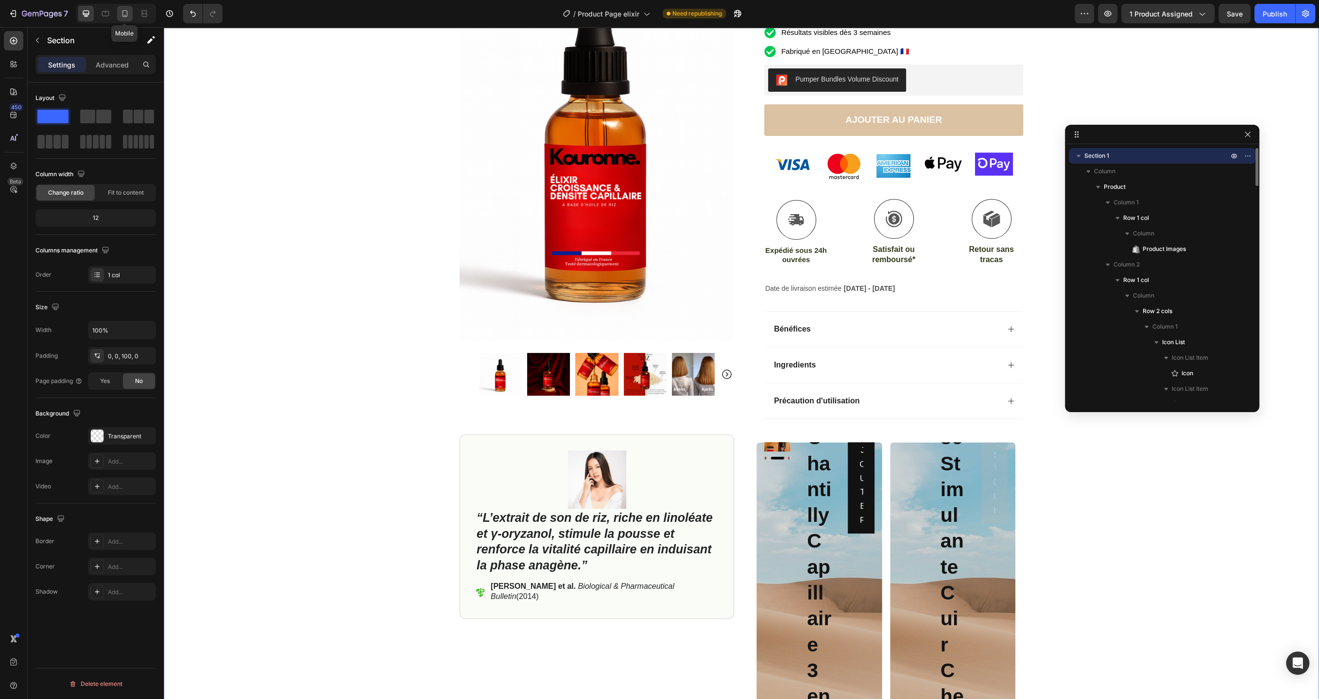
click at [123, 16] on icon at bounding box center [124, 13] width 5 height 7
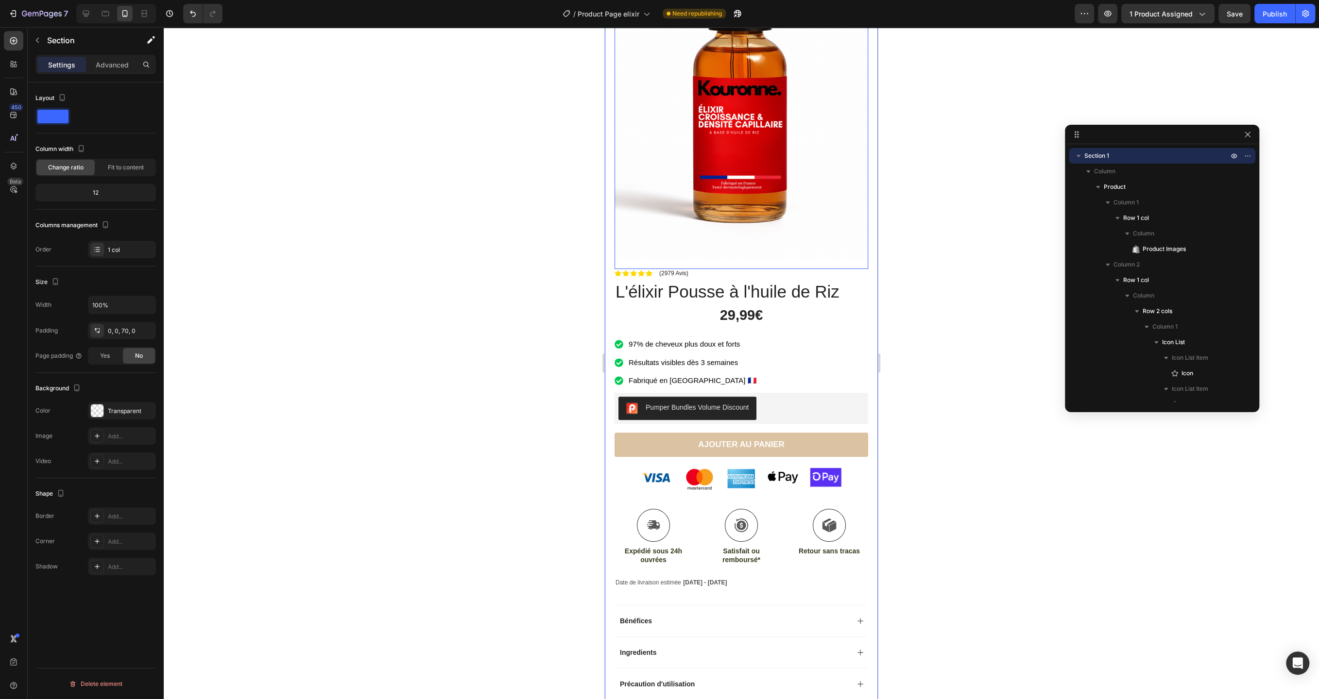
scroll to position [114, 0]
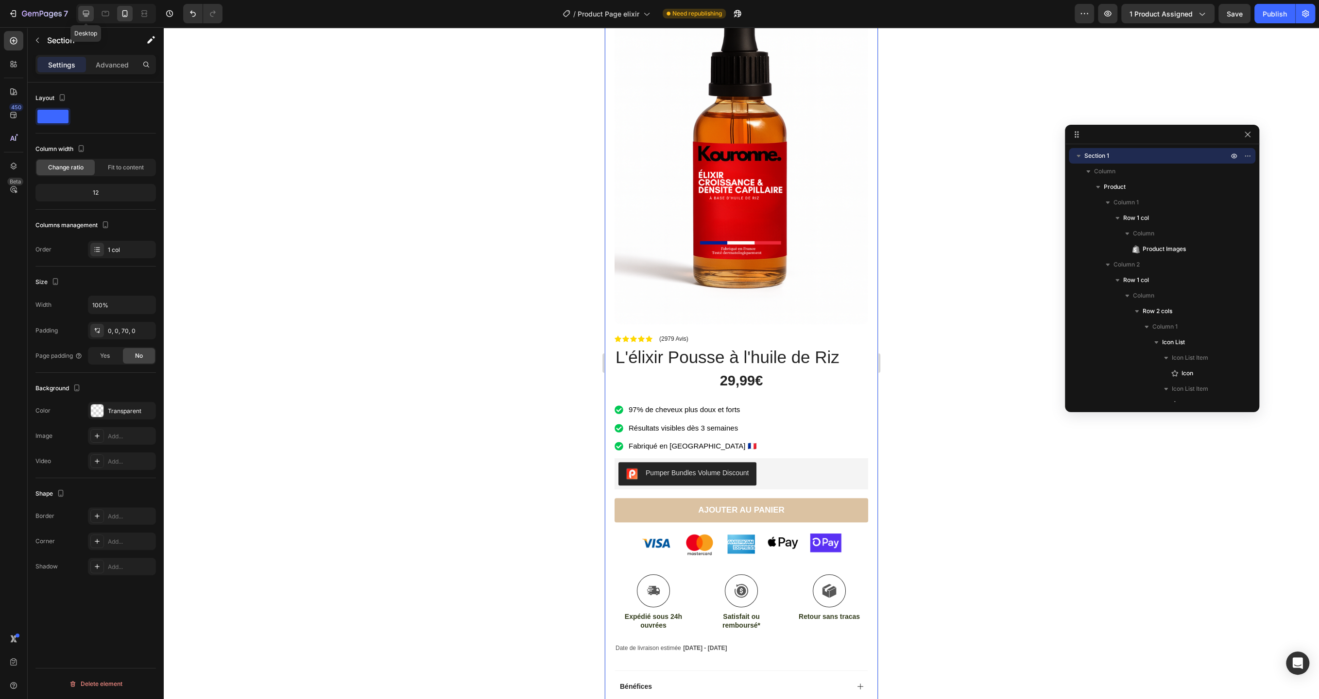
click at [84, 14] on icon at bounding box center [86, 14] width 6 height 6
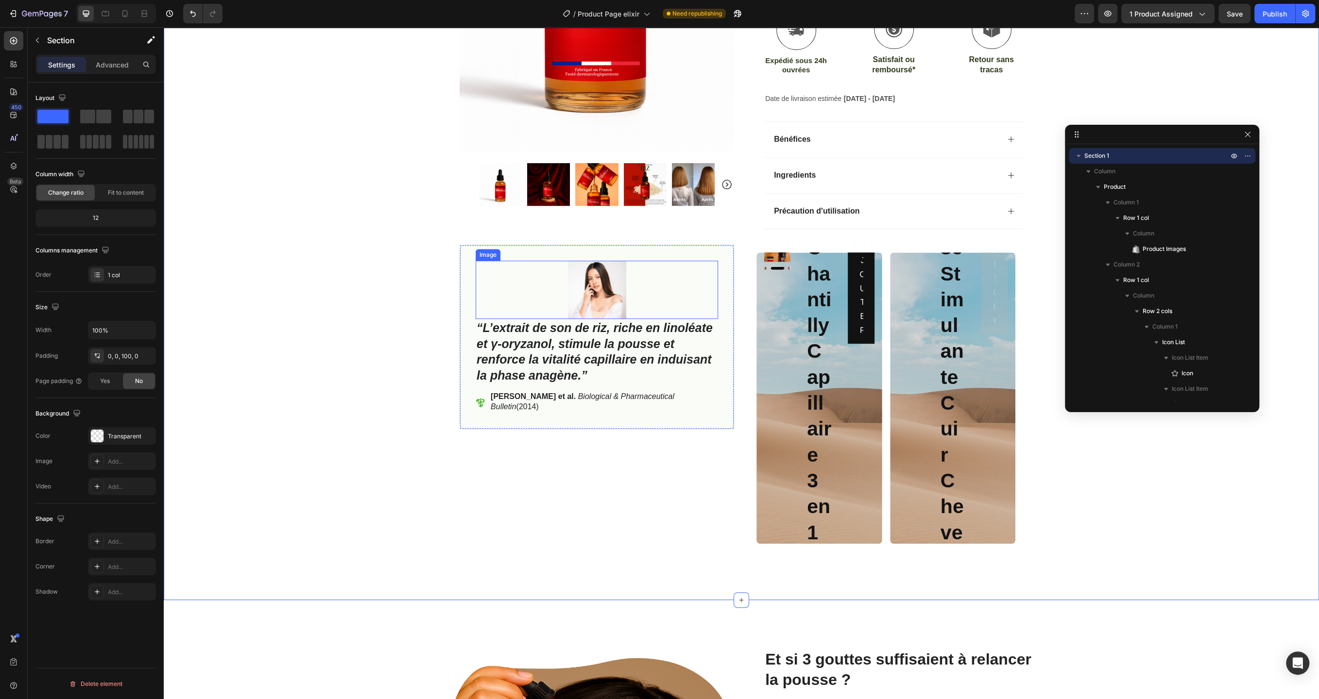
scroll to position [389, 0]
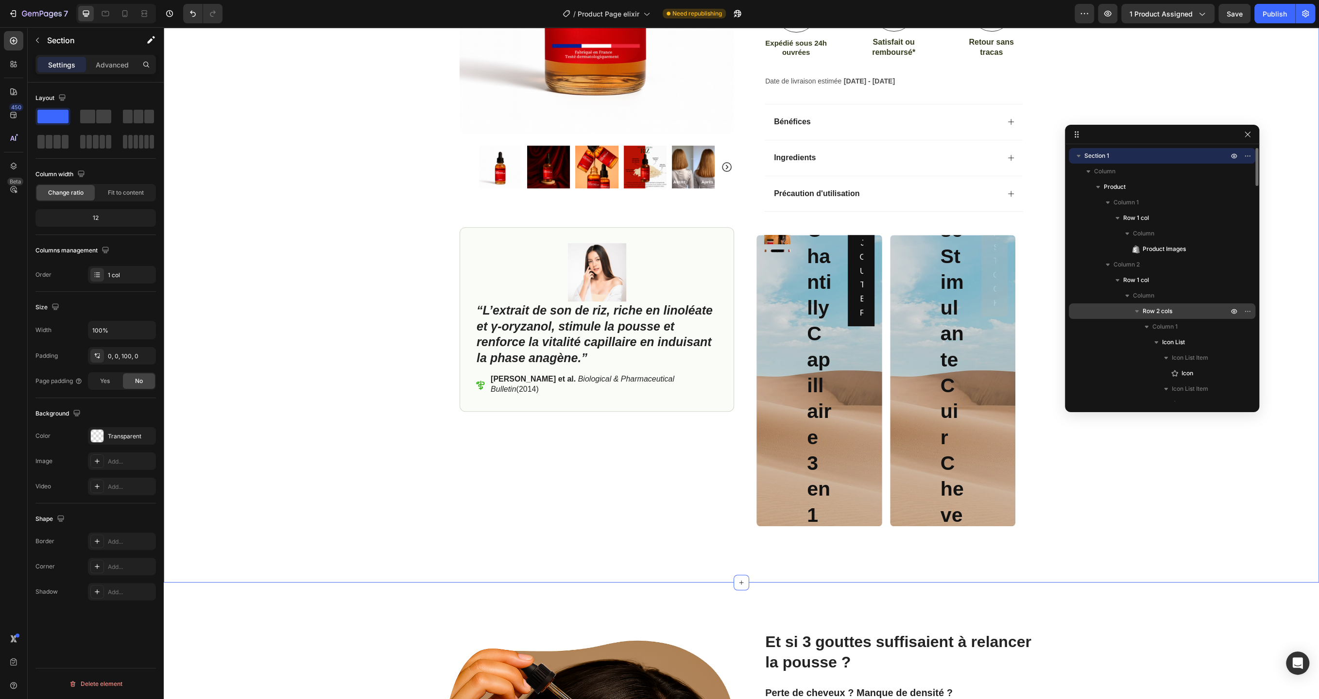
click at [1166, 314] on span "Row 2 cols" at bounding box center [1157, 311] width 30 height 10
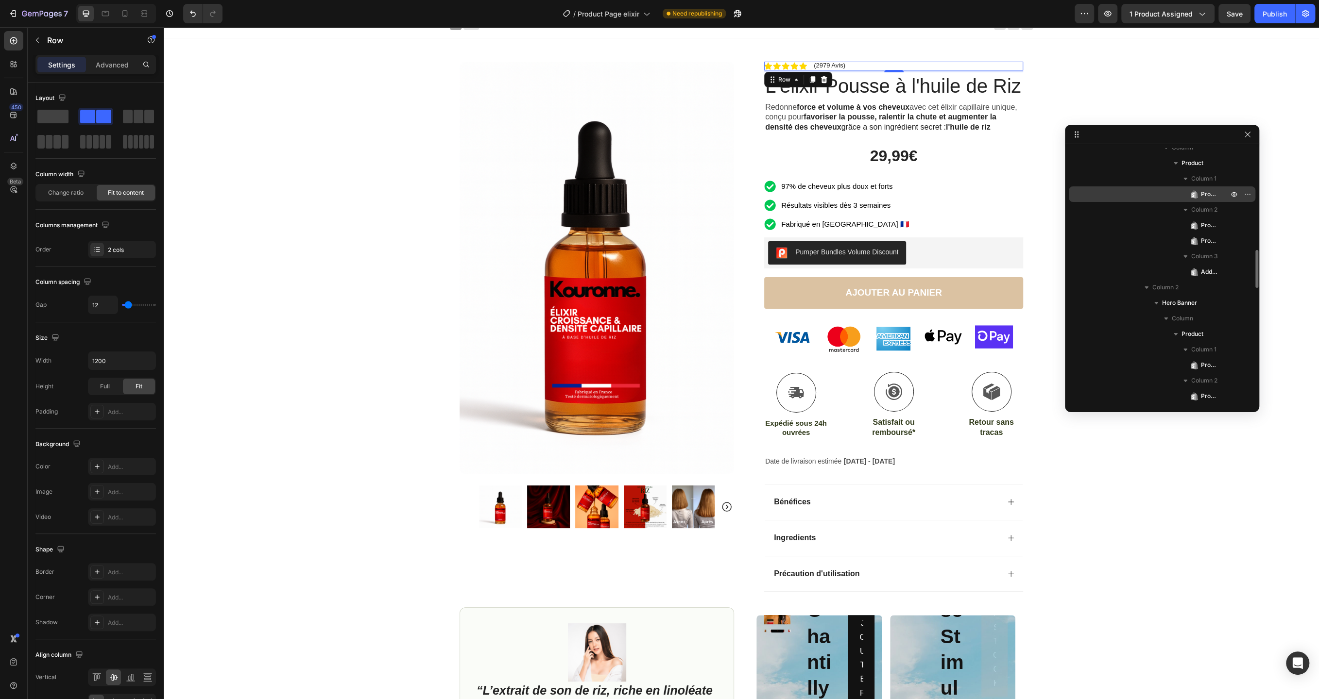
scroll to position [1246, 0]
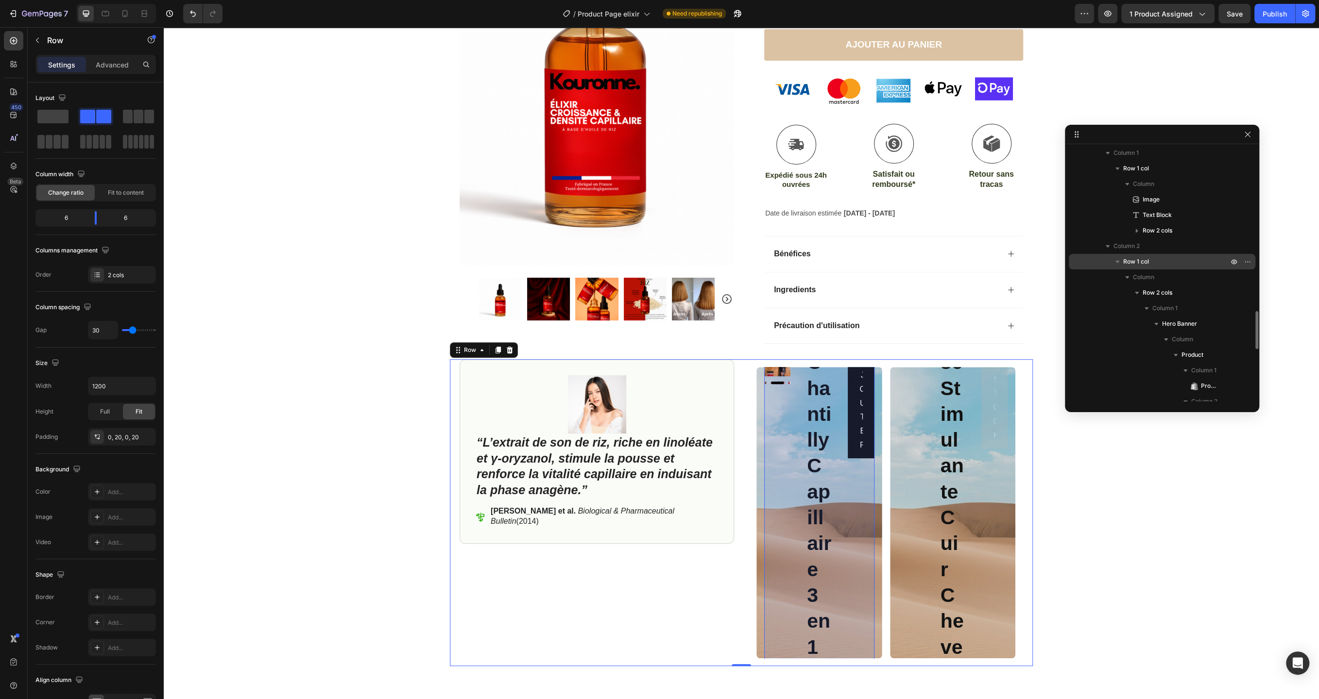
scroll to position [1051, 0]
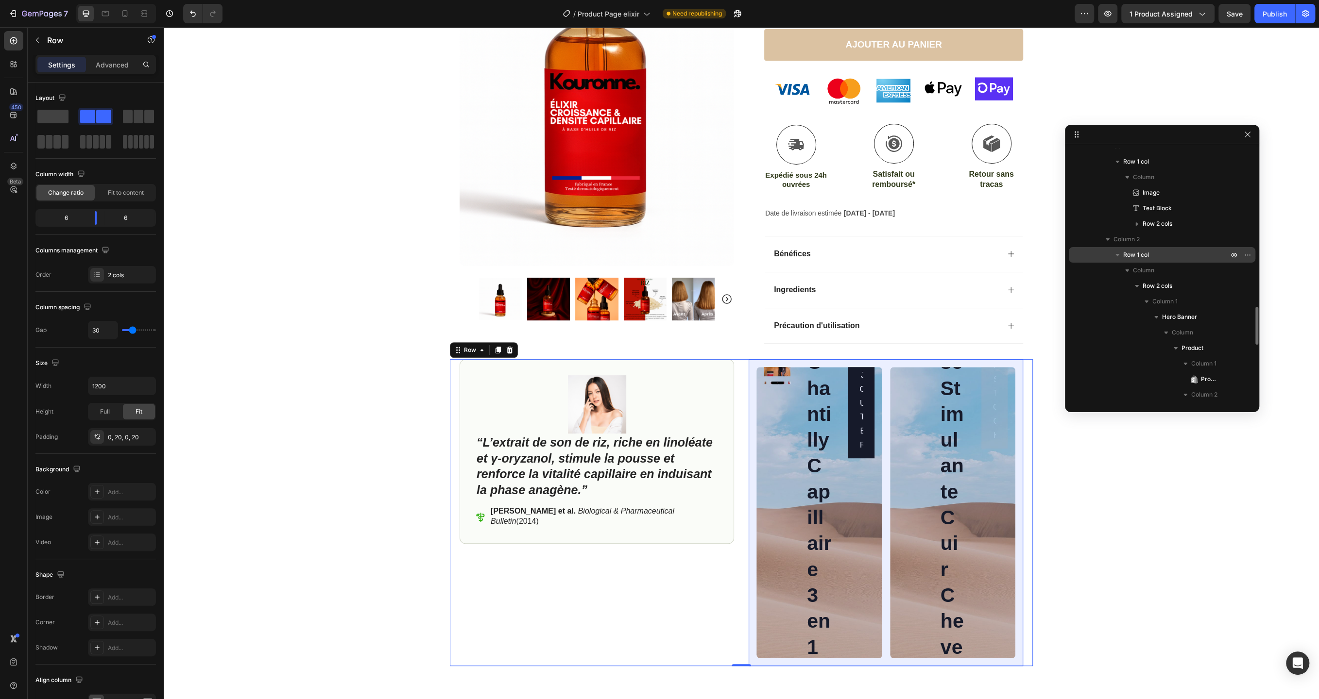
click at [1155, 254] on p "Row 1 col" at bounding box center [1176, 255] width 107 height 10
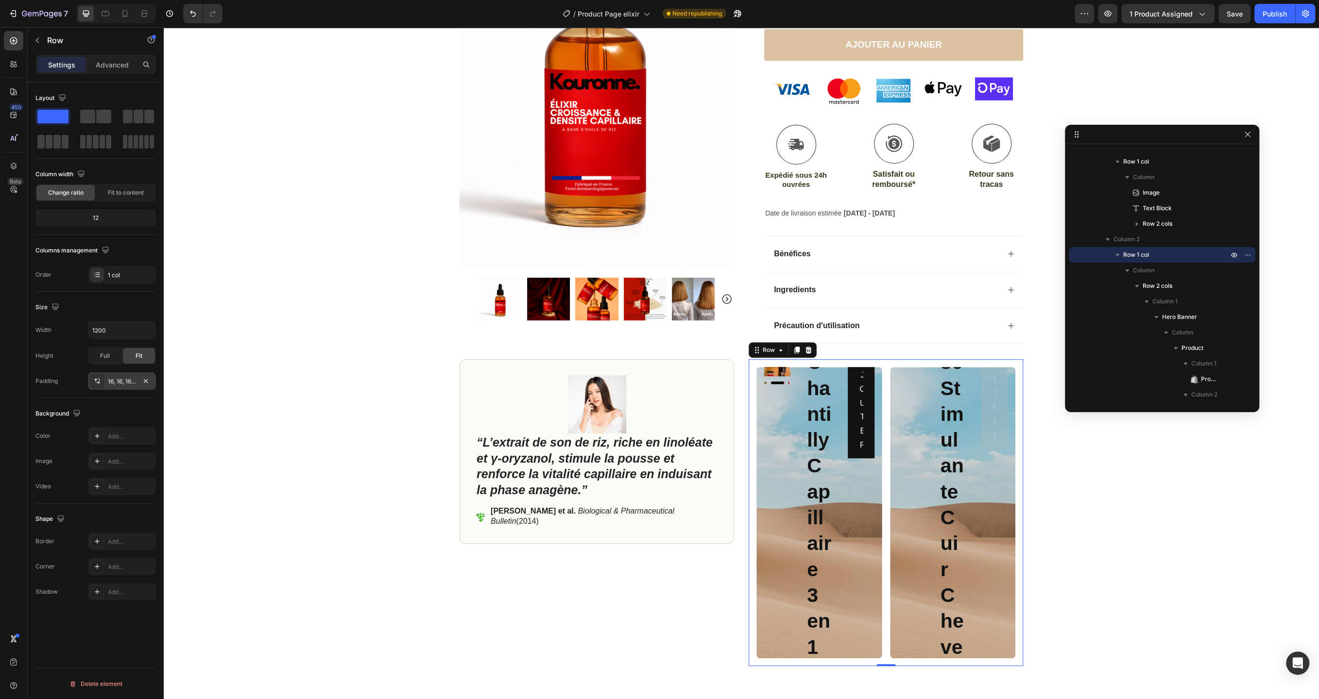
click at [119, 382] on div "16, 16, 16, 16" at bounding box center [122, 381] width 28 height 9
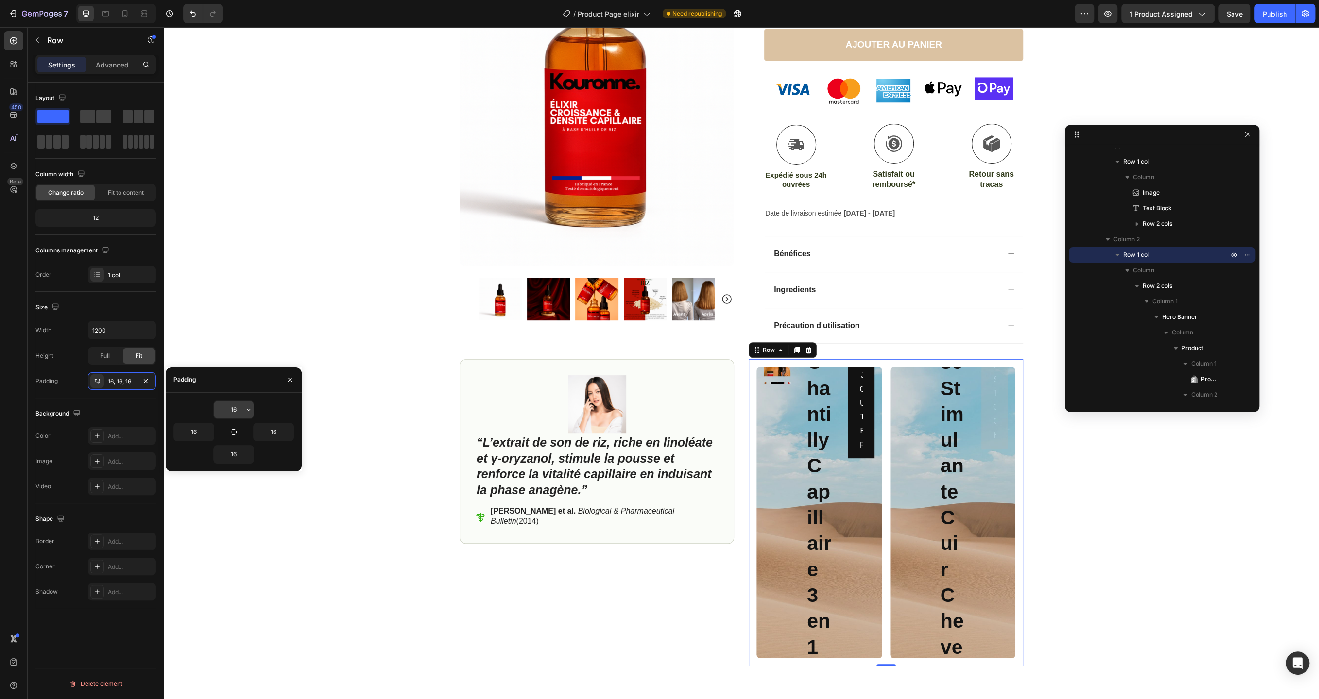
click at [238, 409] on input "16" at bounding box center [234, 409] width 40 height 17
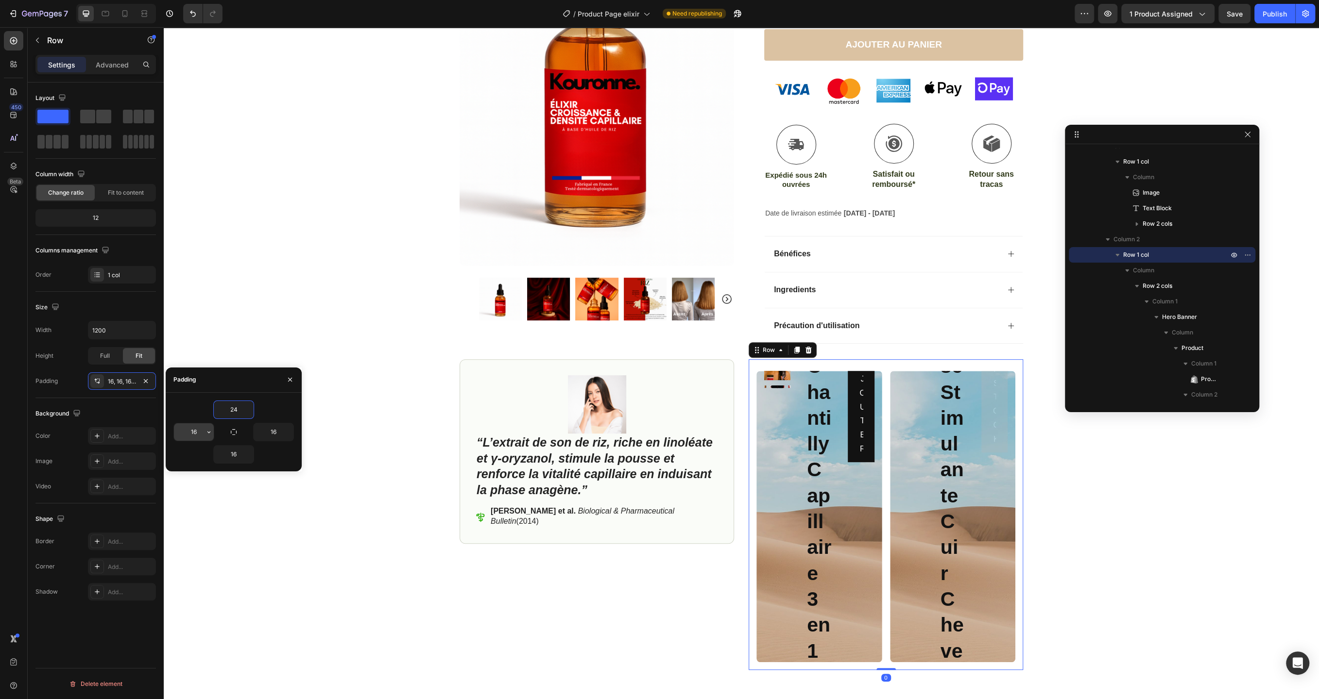
type input "24"
click at [199, 427] on input "16" at bounding box center [194, 431] width 40 height 17
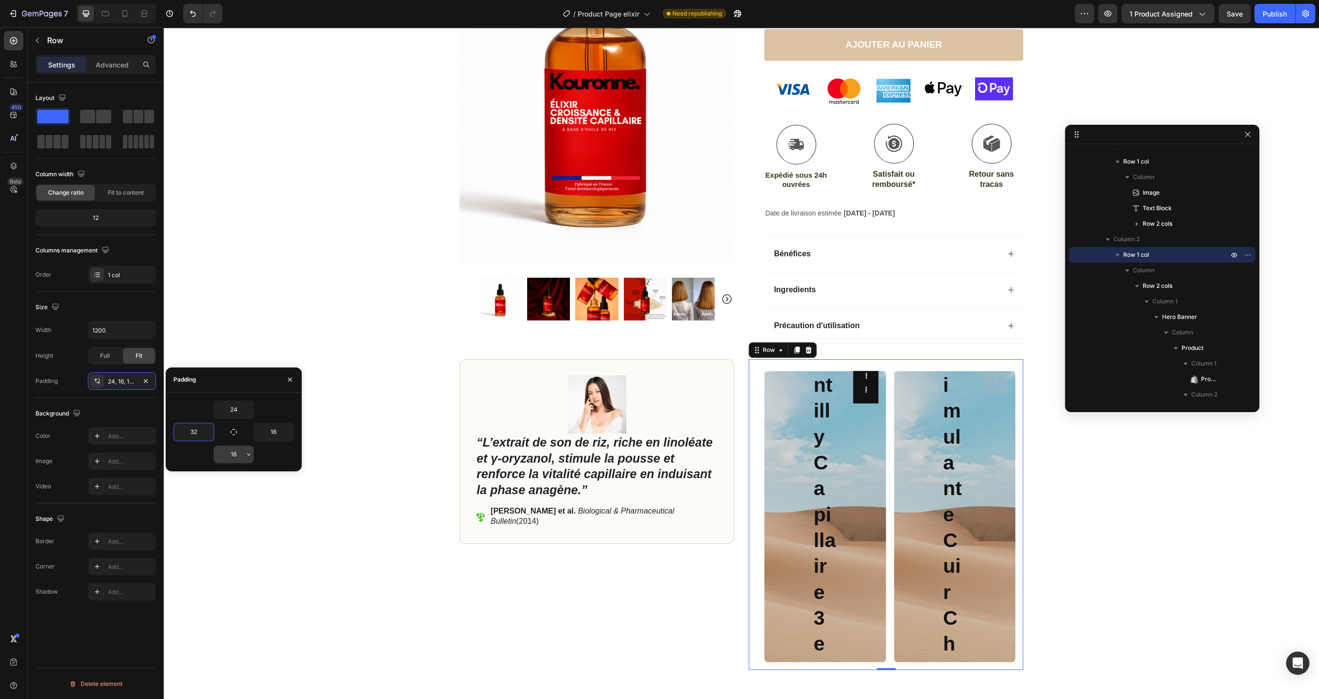
type input "32"
click at [232, 460] on input "16" at bounding box center [234, 454] width 40 height 17
type input "24"
click at [276, 431] on input "16" at bounding box center [274, 431] width 40 height 17
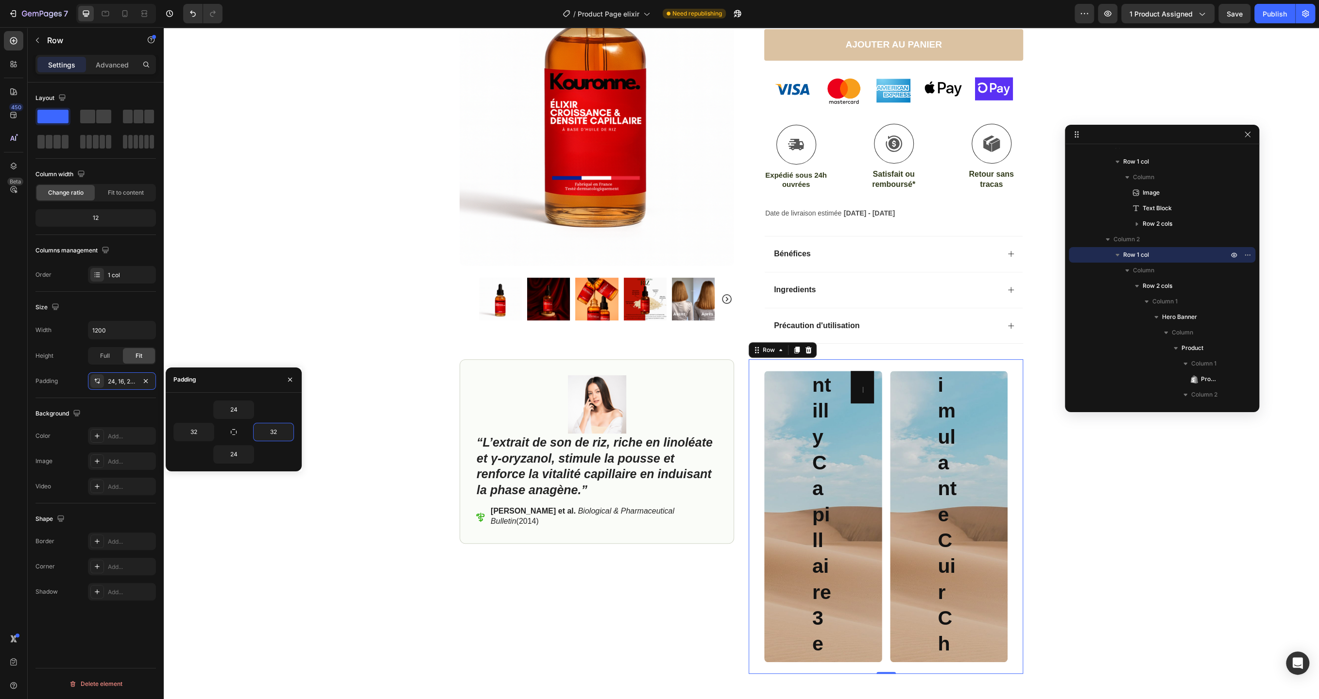
type input "32"
click at [104, 437] on div "Add..." at bounding box center [122, 435] width 68 height 17
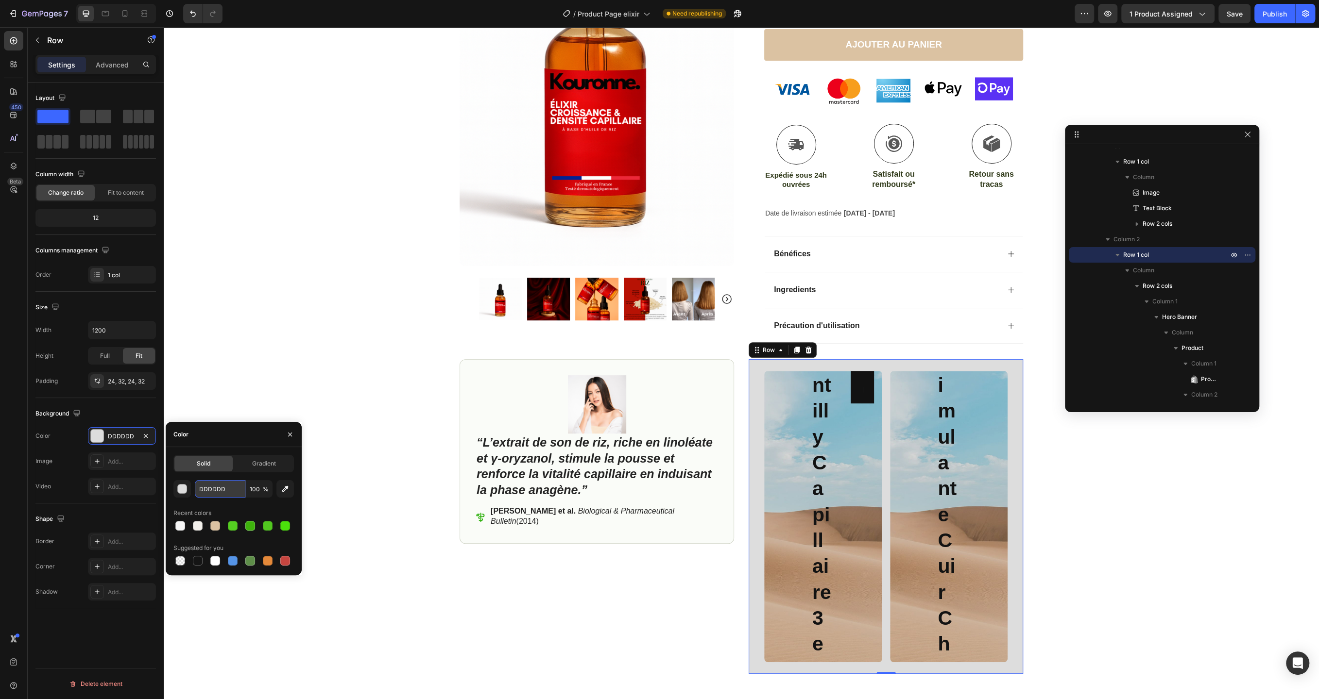
click at [208, 489] on input "DDDDDD" at bounding box center [220, 488] width 51 height 17
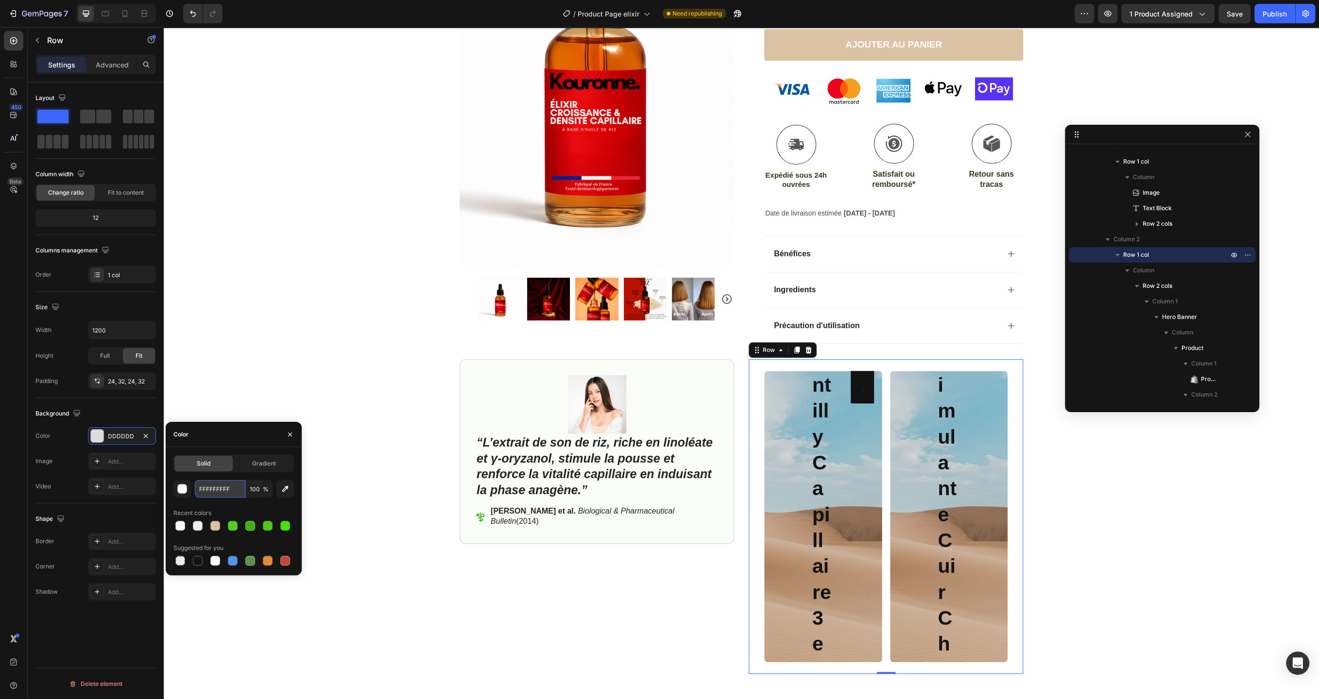
type input "FFFFFF"
click at [122, 568] on div "Add..." at bounding box center [131, 567] width 46 height 9
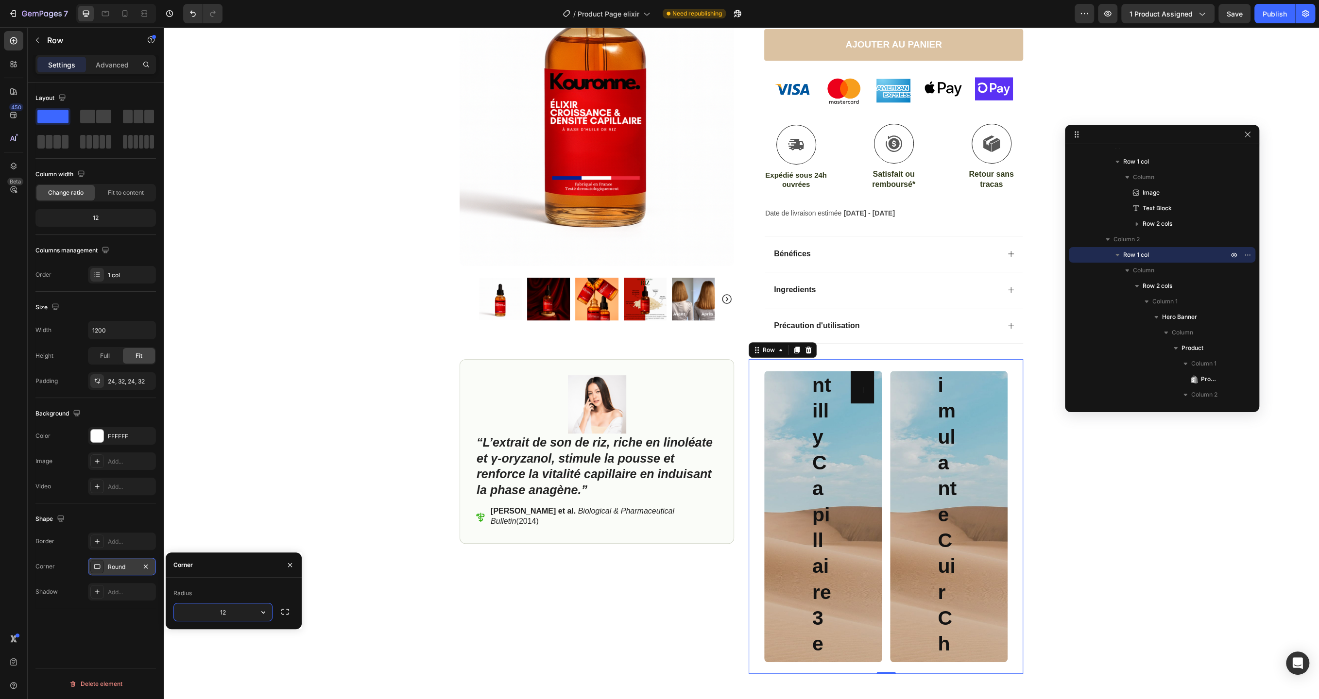
type input "12"
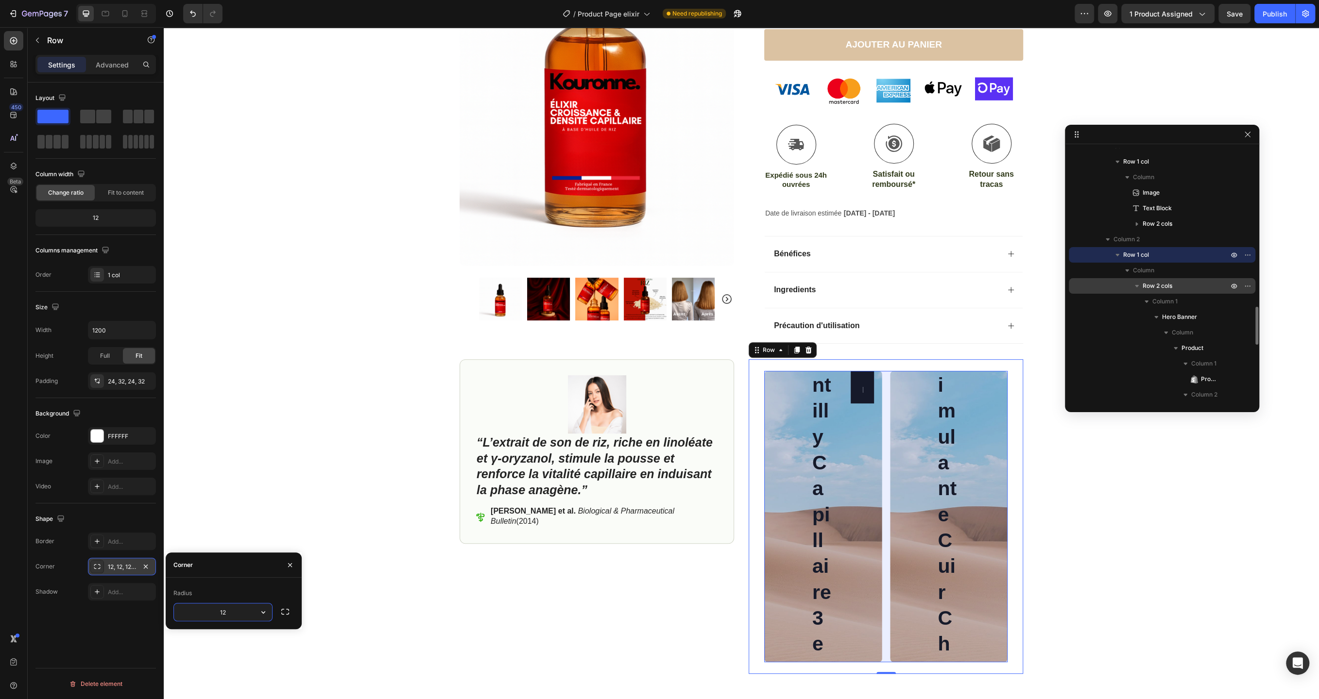
click at [1174, 289] on p "Row 2 cols" at bounding box center [1185, 286] width 87 height 10
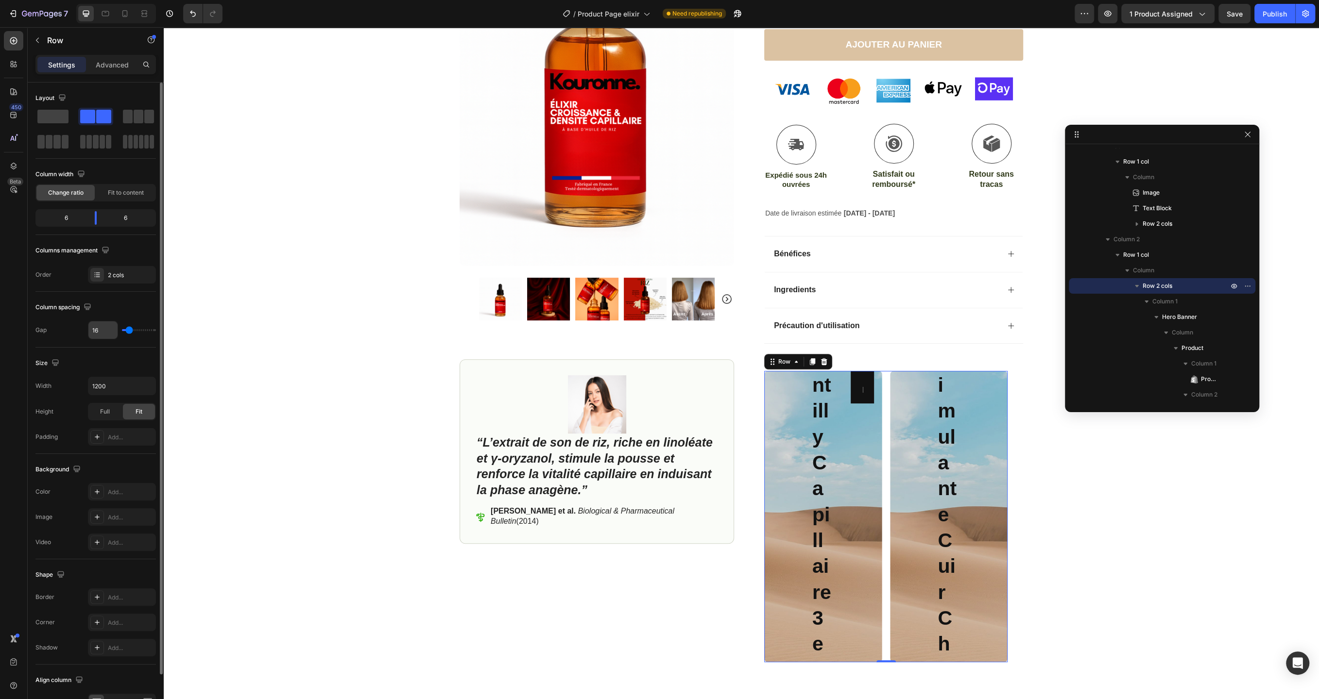
click at [99, 333] on input "16" at bounding box center [102, 329] width 29 height 17
type input "8"
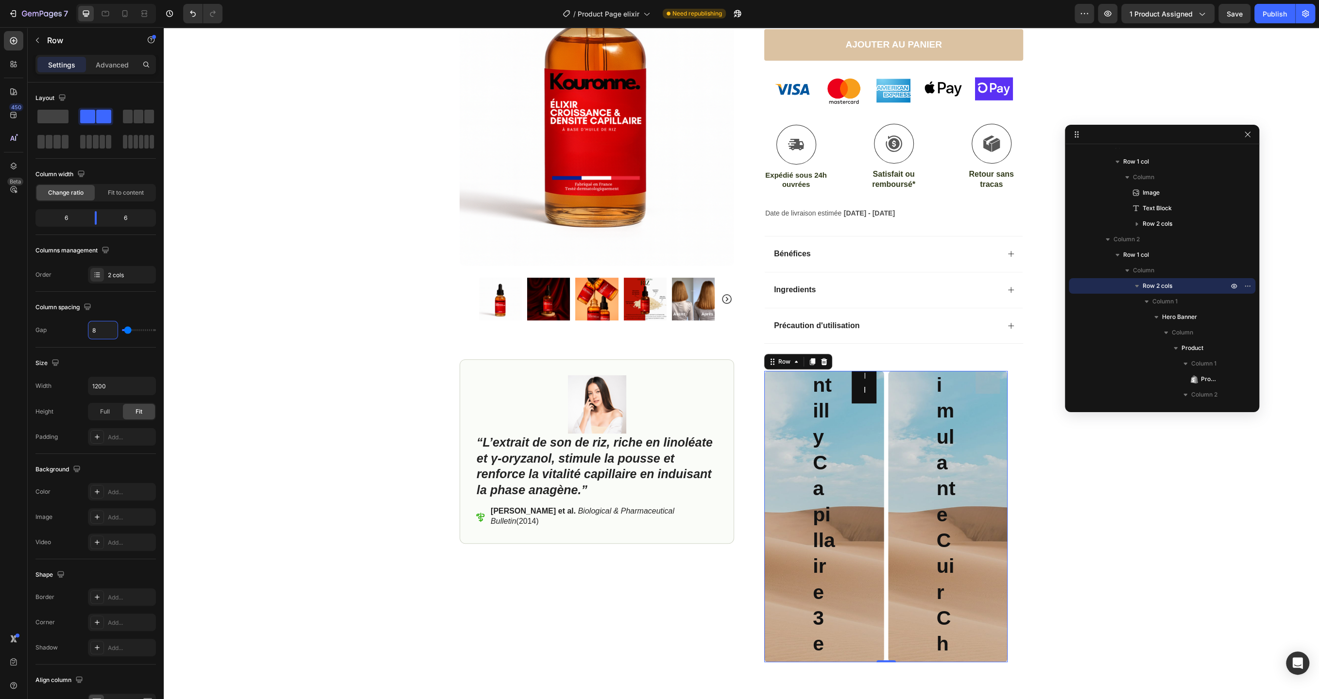
type input "8"
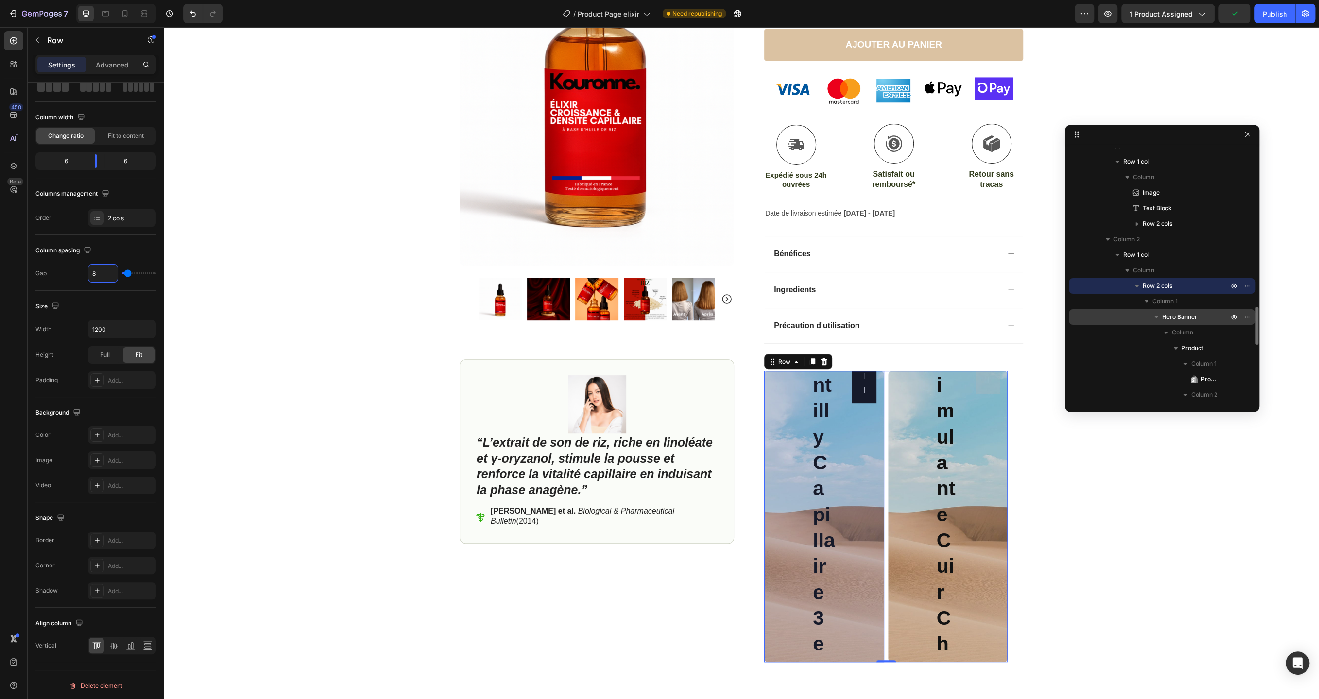
click at [1166, 320] on span "Hero Banner" at bounding box center [1179, 317] width 35 height 10
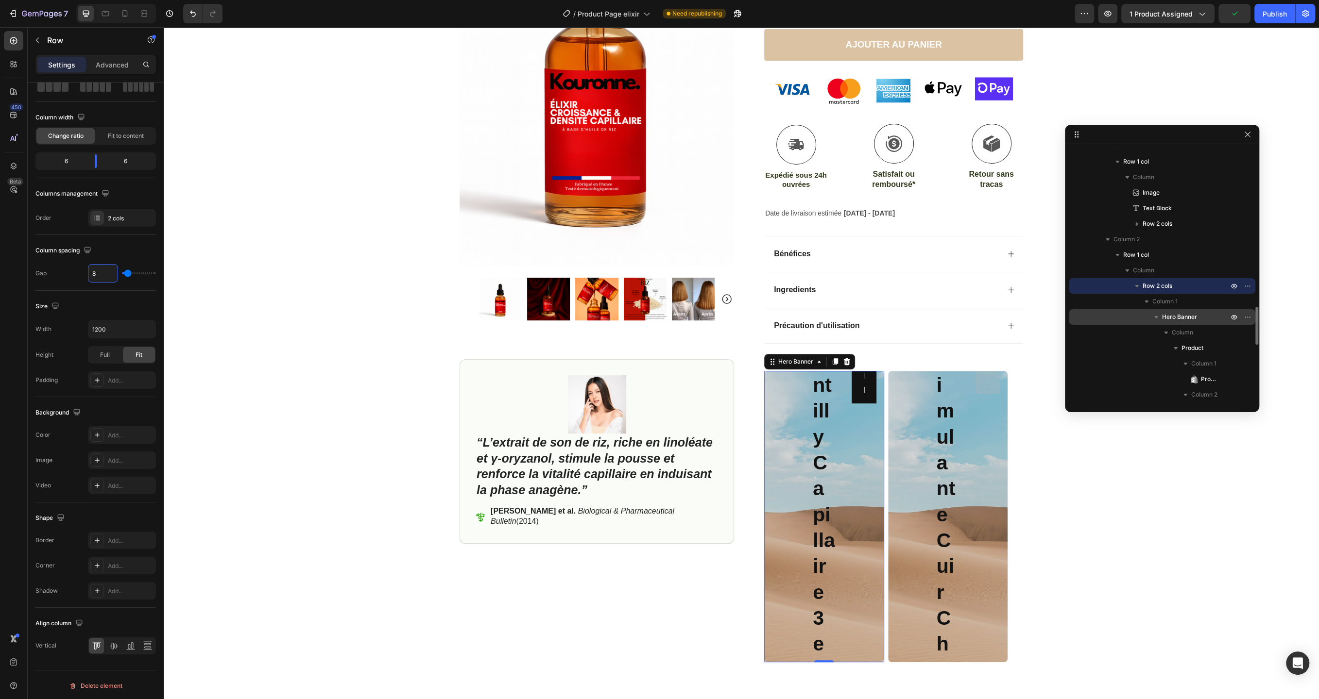
scroll to position [0, 0]
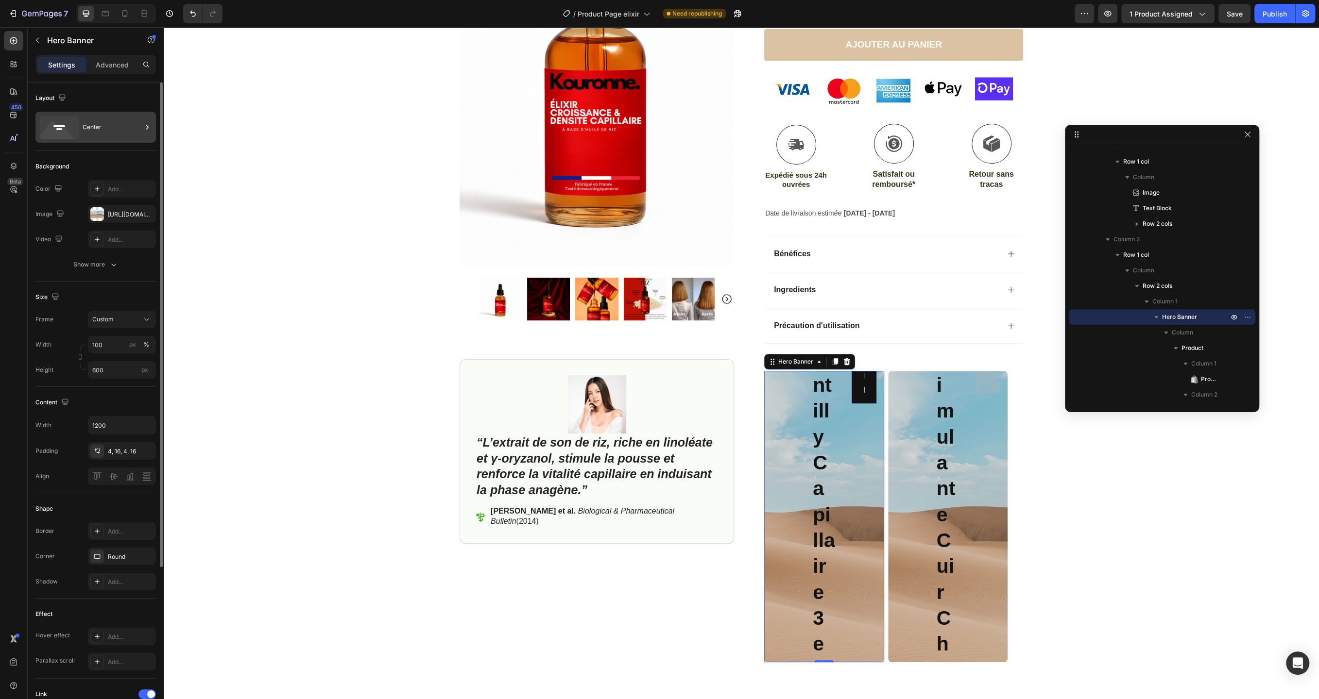
click at [118, 119] on div "Center" at bounding box center [112, 127] width 59 height 22
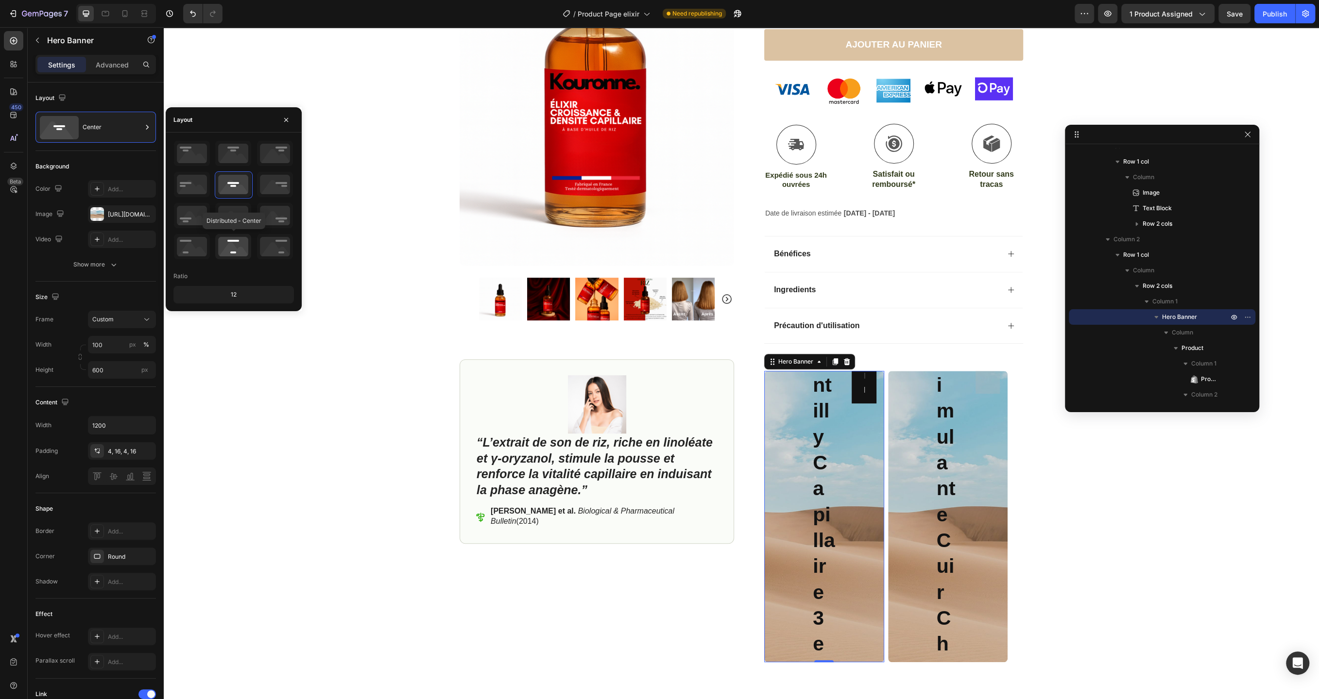
click at [241, 246] on icon at bounding box center [233, 246] width 36 height 25
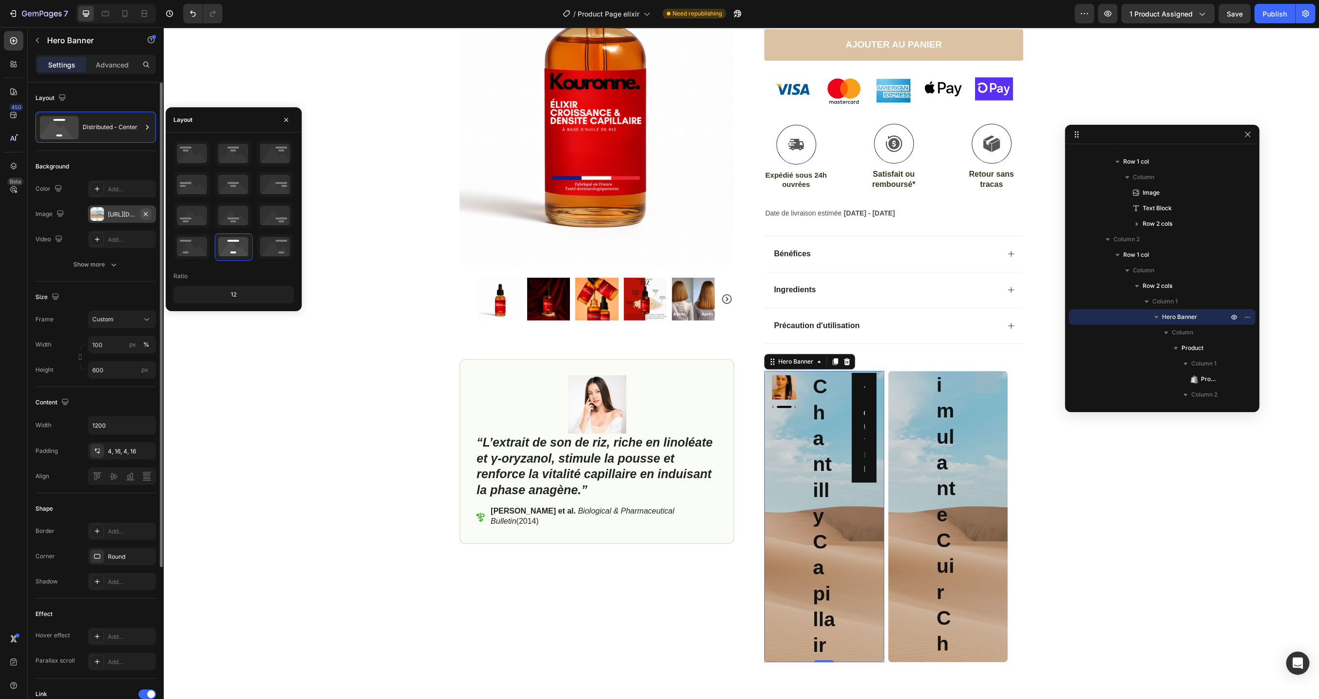
click at [147, 214] on icon "button" at bounding box center [146, 214] width 8 height 8
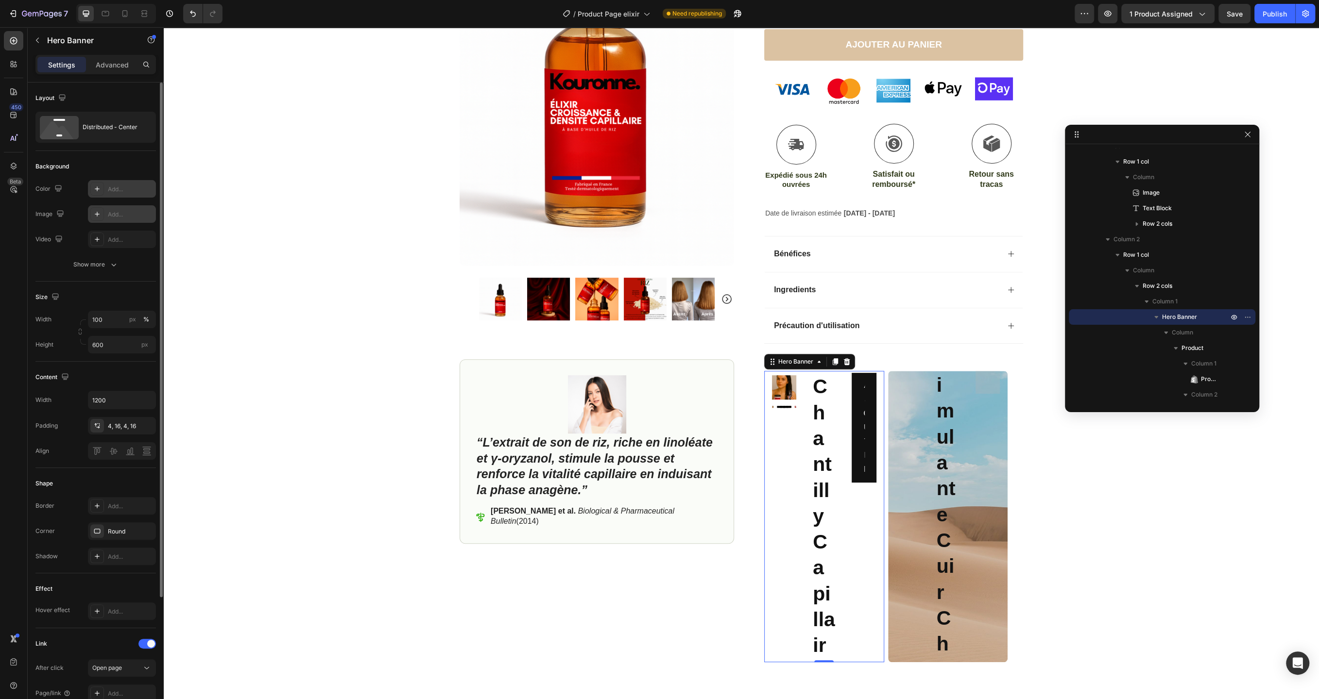
click at [132, 193] on div "Add..." at bounding box center [122, 188] width 68 height 17
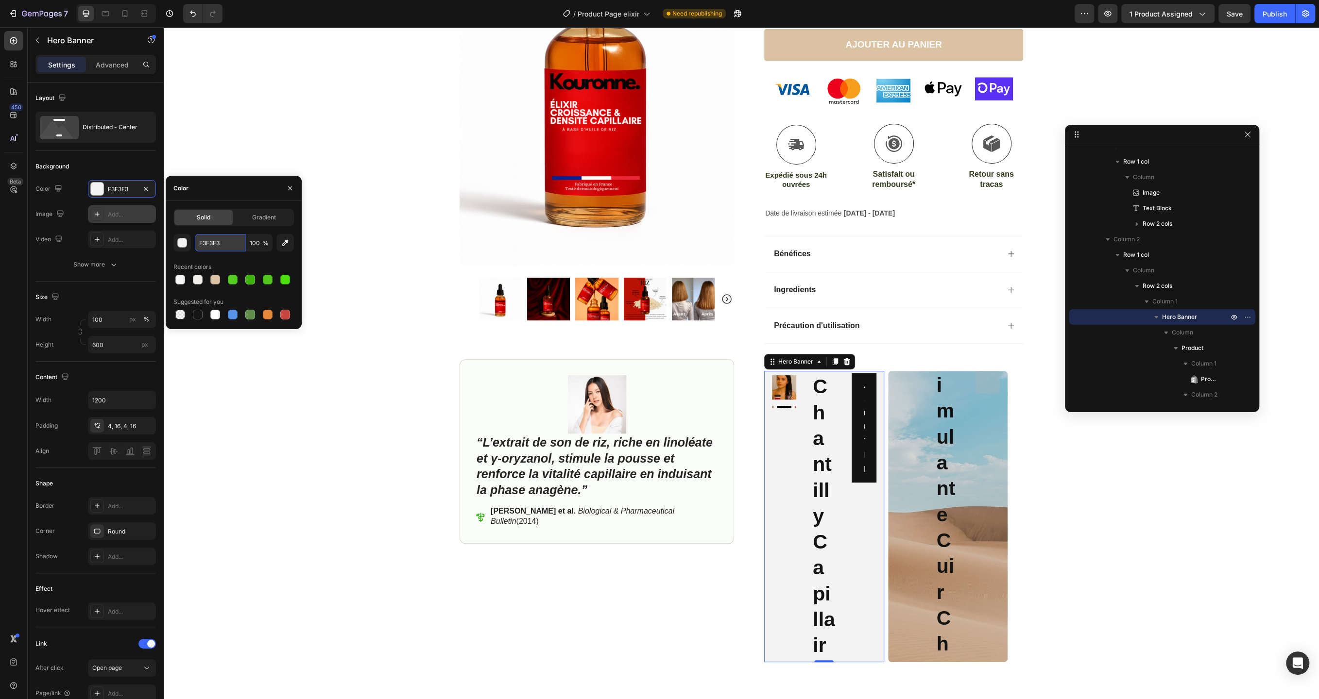
click at [225, 248] on input "F3F3F3" at bounding box center [220, 242] width 51 height 17
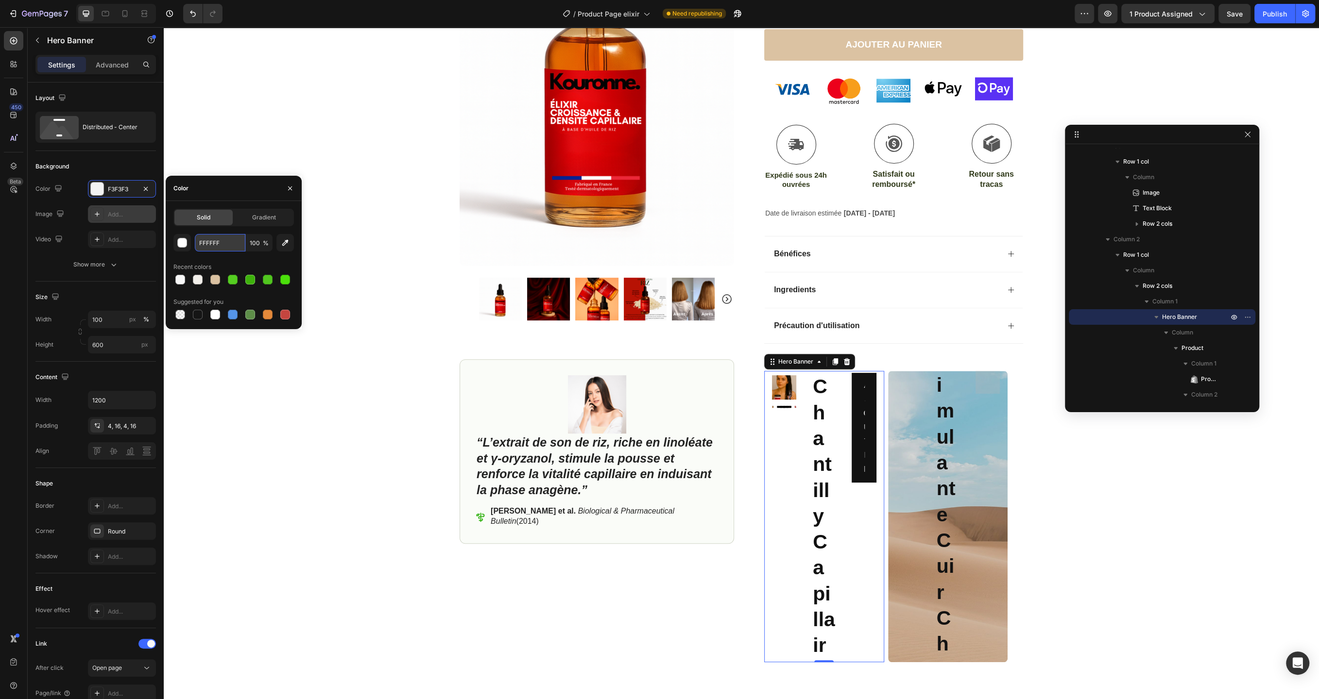
click at [232, 246] on input "FFFFFF" at bounding box center [220, 242] width 51 height 17
type input "FFFFFF"
click at [220, 258] on div "FFFFFF 100 % Recent colors Suggested for you" at bounding box center [233, 277] width 120 height 87
click at [118, 13] on div at bounding box center [125, 14] width 16 height 16
type input "Auto"
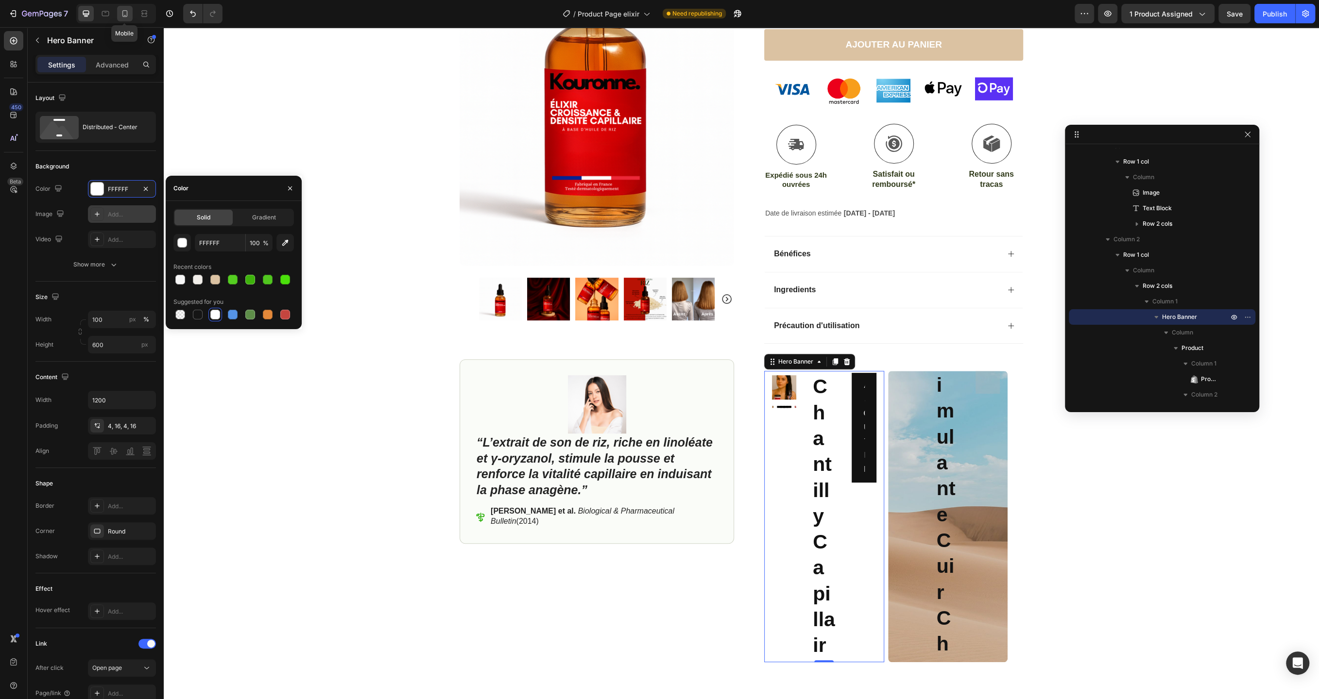
type input "100%"
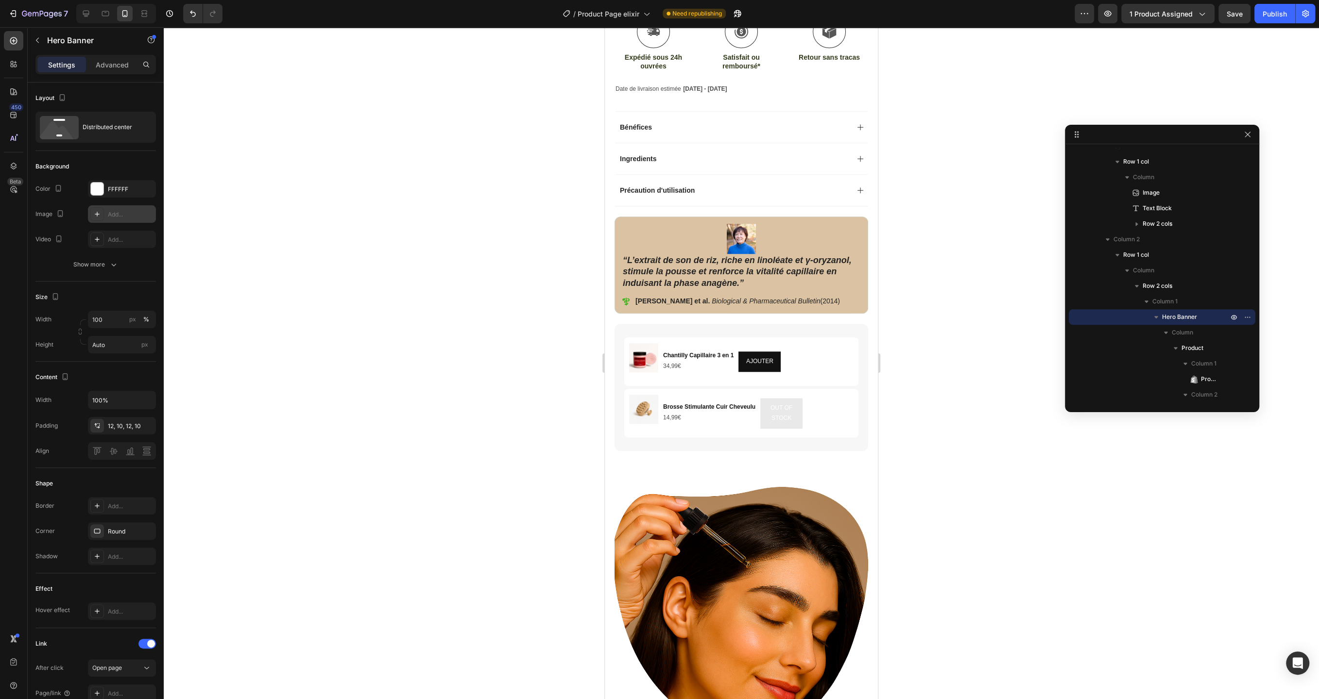
scroll to position [672, 0]
click at [88, 17] on icon at bounding box center [86, 14] width 10 height 10
type input "600"
type input "1200"
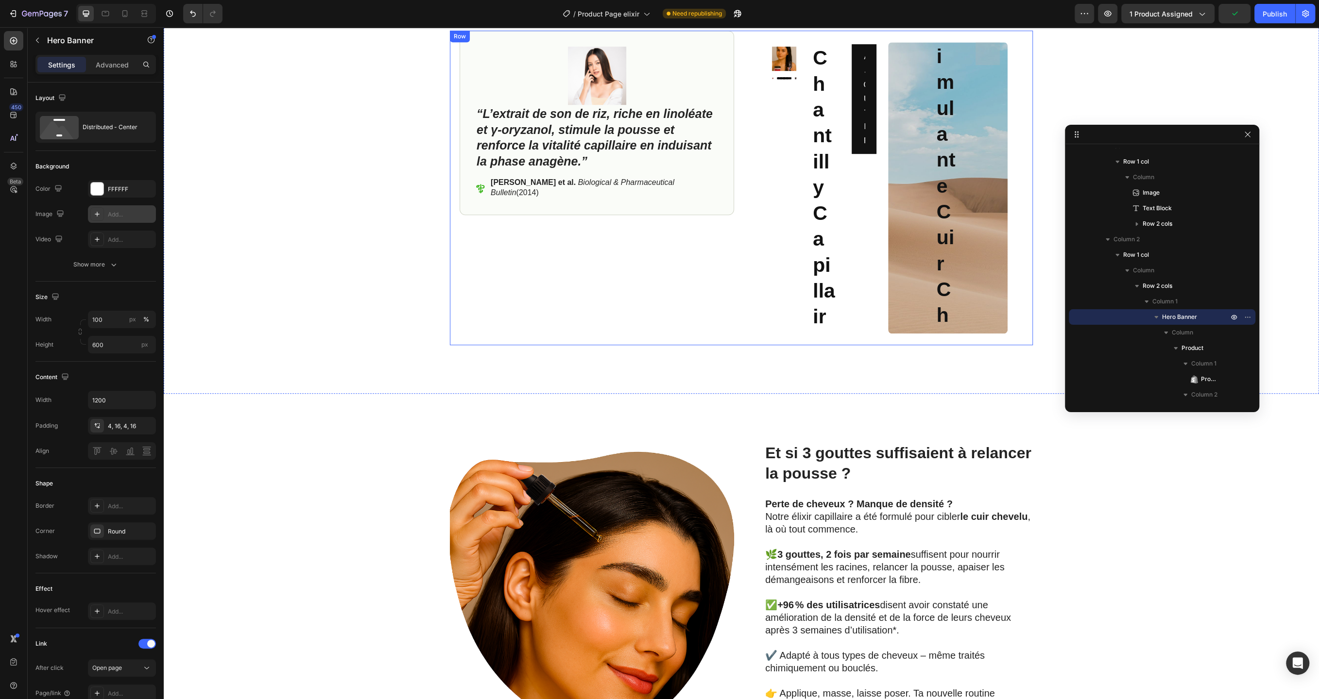
scroll to position [564, 0]
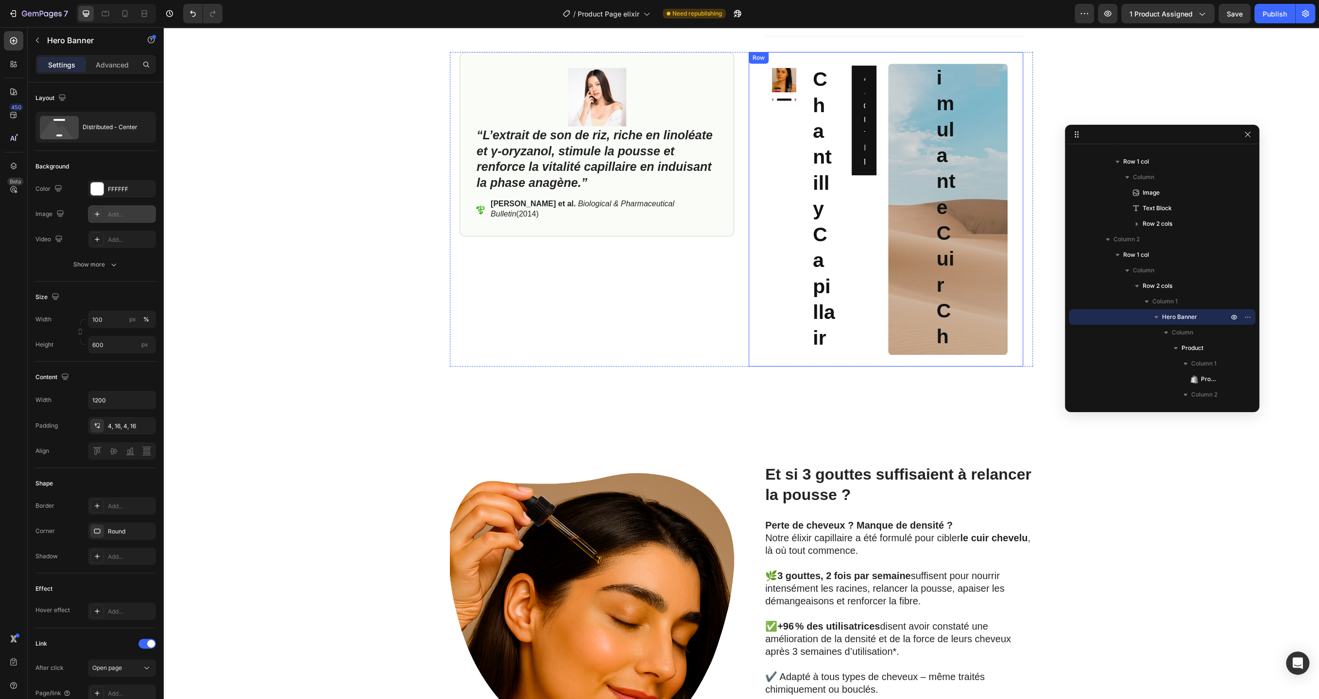
click at [775, 54] on div "Product Images Chantilly Capillaire 3 en 1 Product Title 34,99€ Product Price P…" at bounding box center [885, 209] width 274 height 315
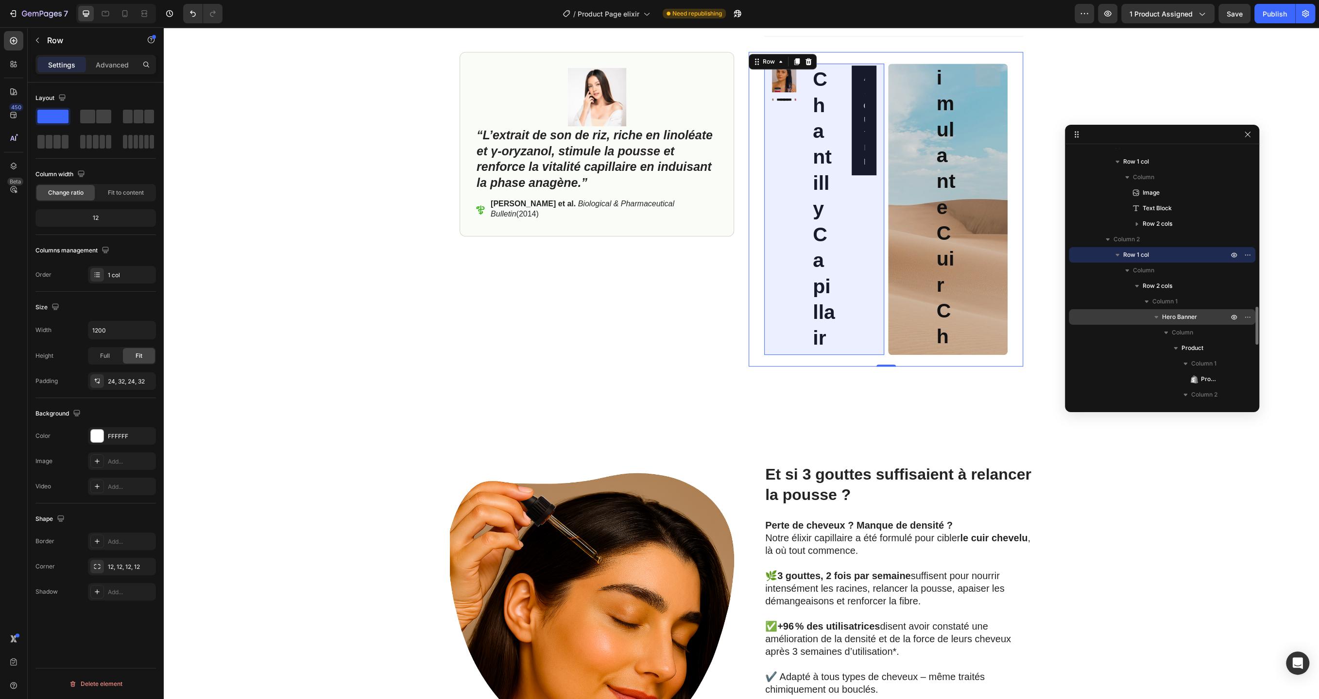
click at [1185, 314] on span "Hero Banner" at bounding box center [1179, 317] width 35 height 10
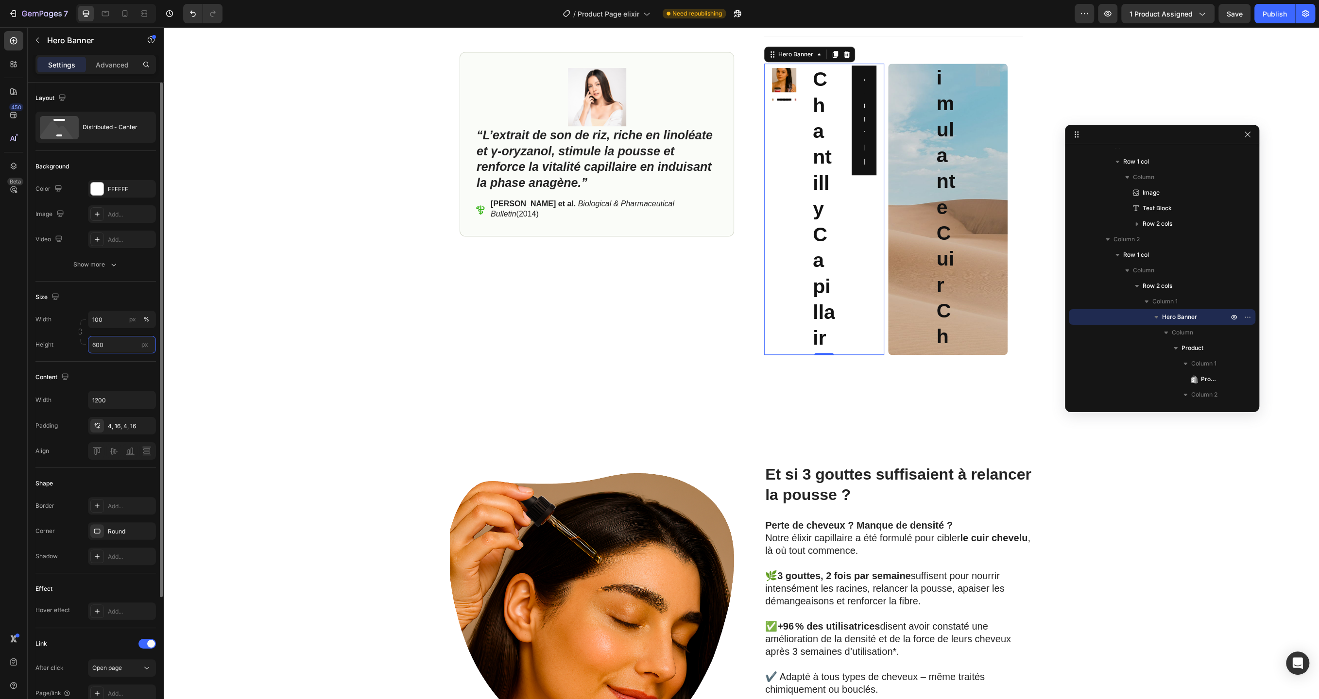
click at [121, 342] on input "600" at bounding box center [122, 344] width 68 height 17
click at [135, 340] on input "100" at bounding box center [122, 344] width 68 height 17
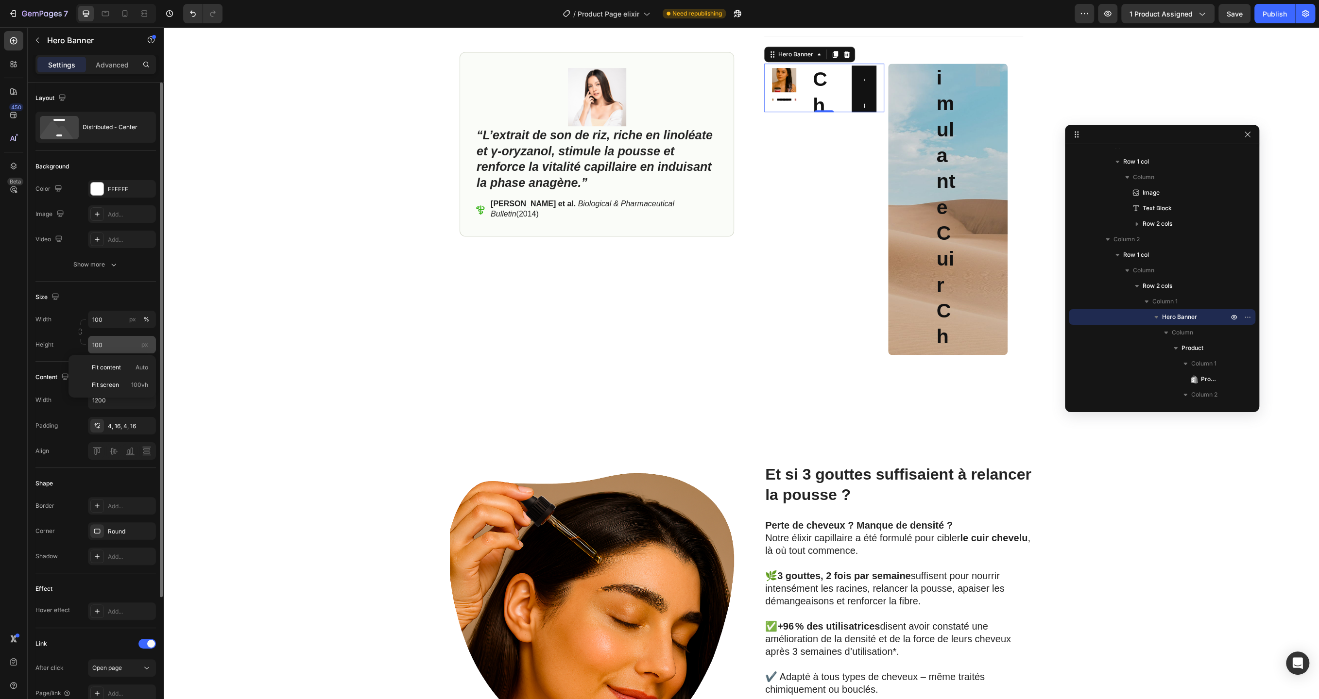
click at [140, 346] on div "px" at bounding box center [144, 344] width 15 height 13
click at [140, 346] on input "100" at bounding box center [122, 344] width 68 height 17
click at [112, 348] on input "100" at bounding box center [122, 344] width 68 height 17
click at [124, 342] on input "100" at bounding box center [122, 344] width 68 height 17
click at [109, 366] on span "Fit content" at bounding box center [106, 367] width 29 height 9
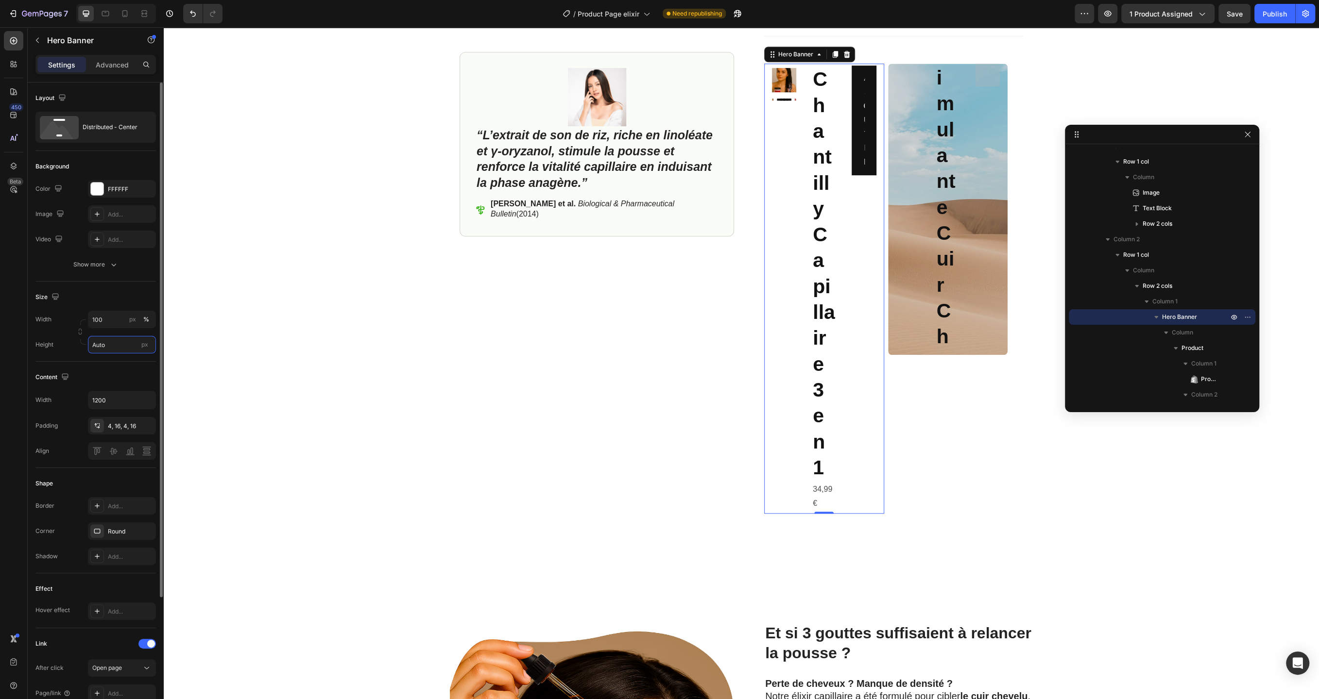
click at [111, 340] on input "Auto" at bounding box center [122, 344] width 68 height 17
type input "100 %"
click at [123, 422] on div "4, 16, 4, 16" at bounding box center [122, 426] width 28 height 9
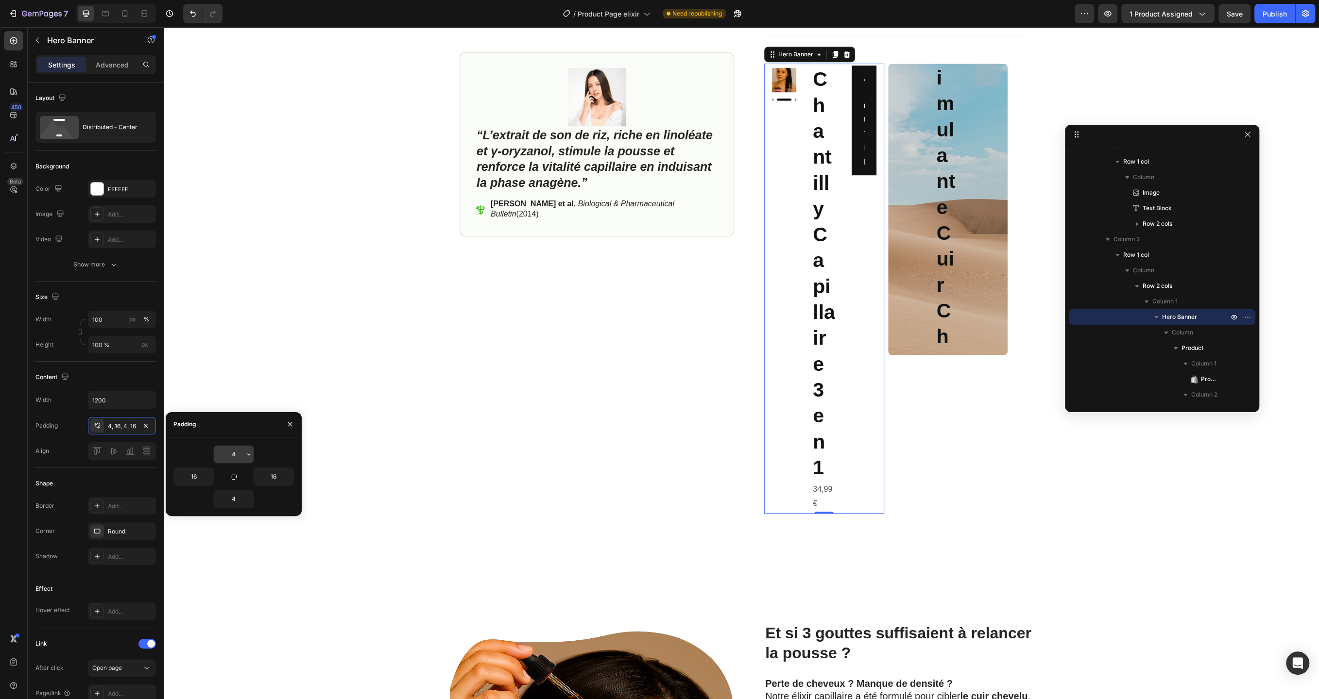
click at [237, 452] on input "4" at bounding box center [234, 454] width 40 height 17
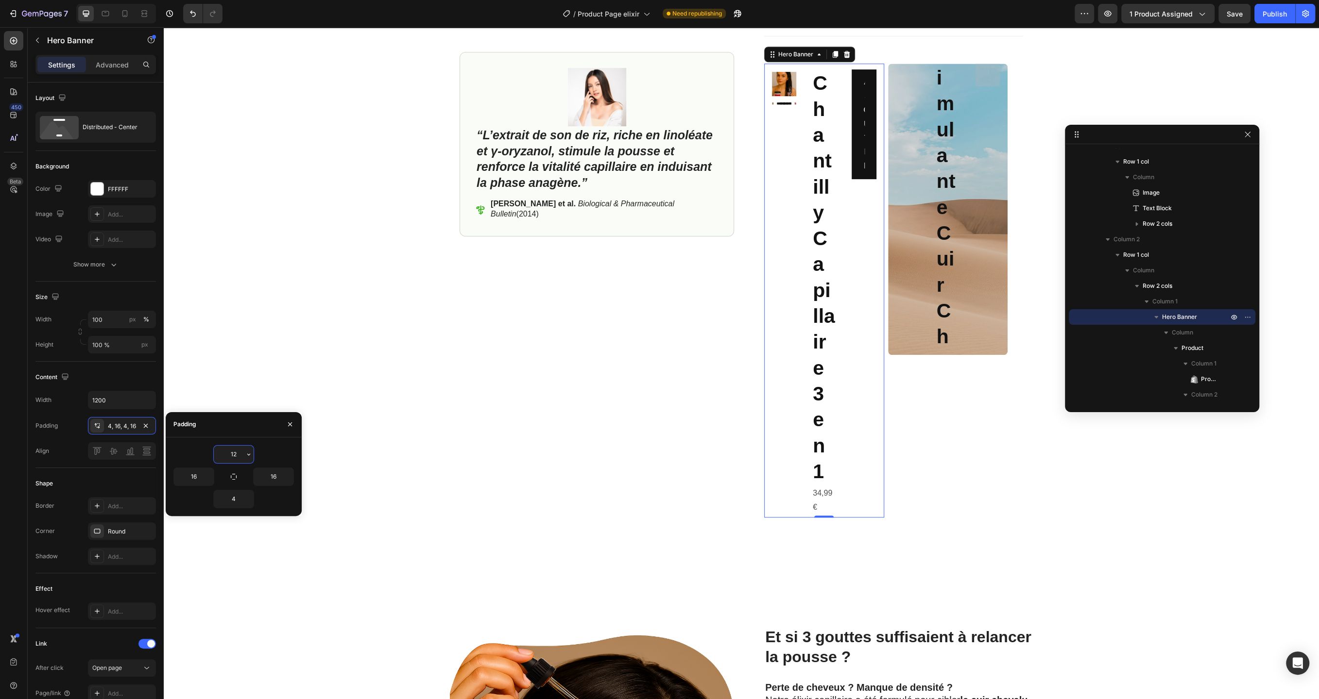
type input "12"
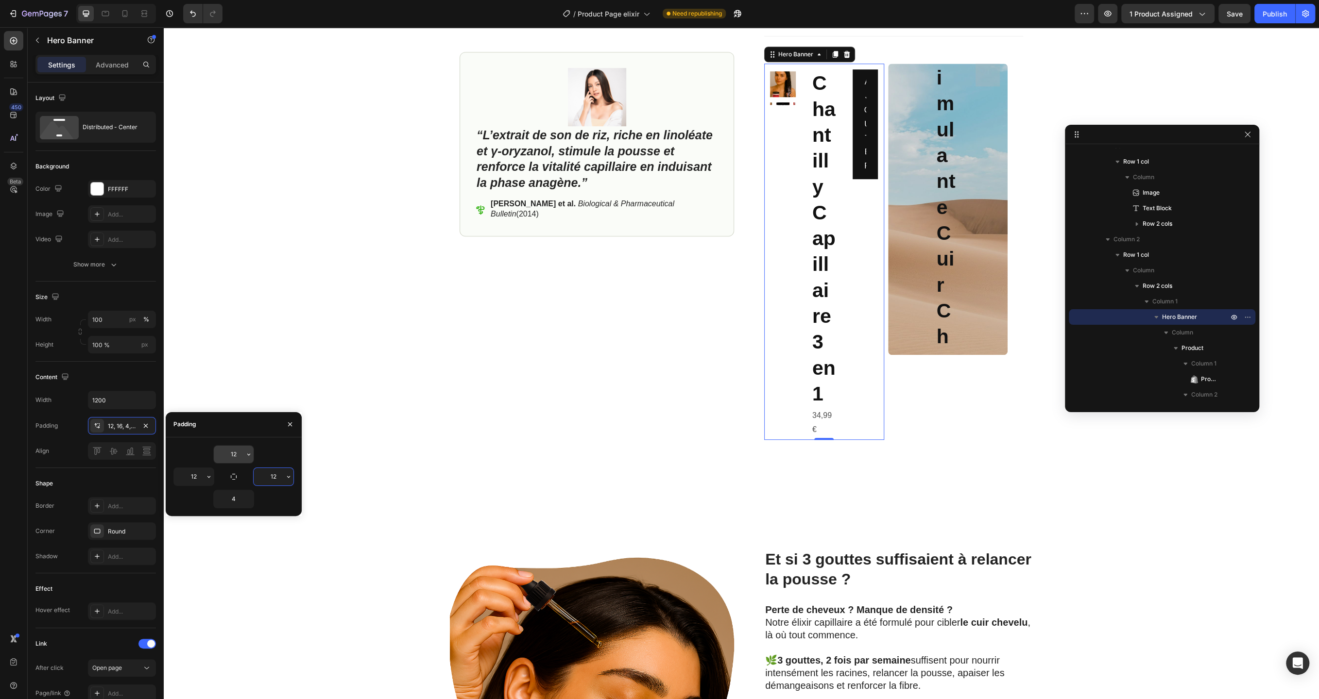
type input "12"
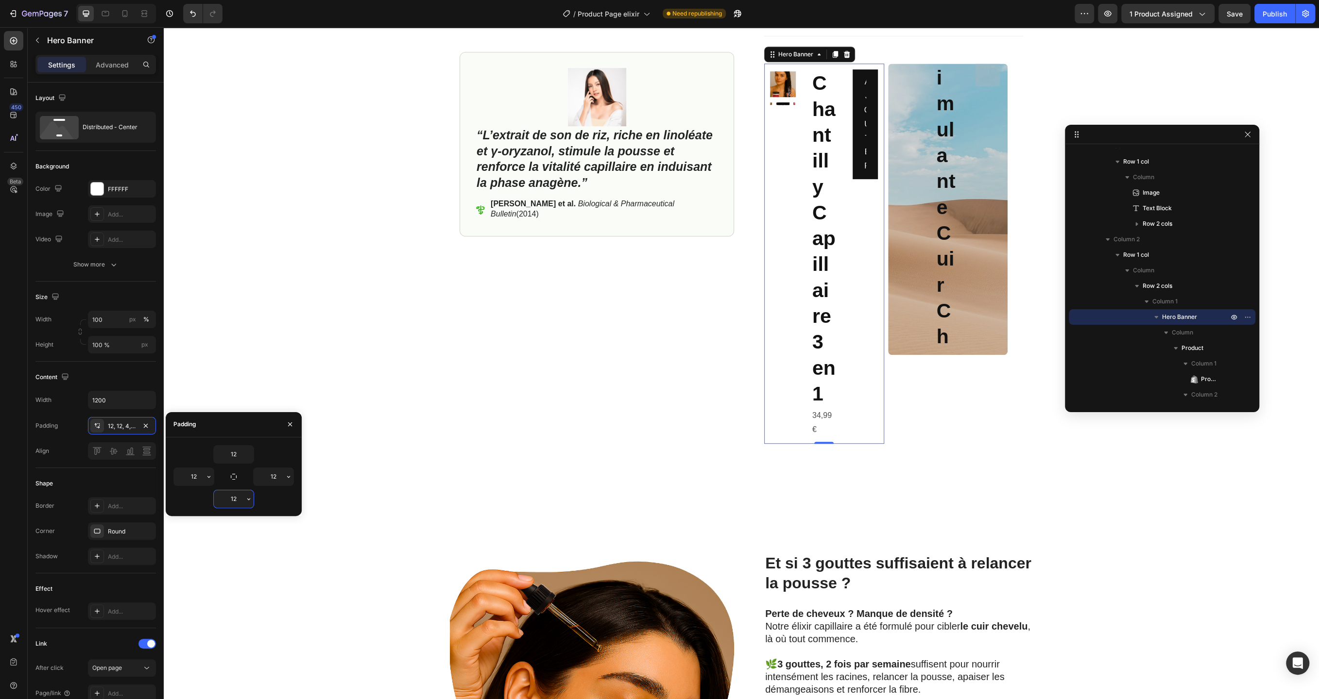
type input "12"
click at [128, 527] on div "Round" at bounding box center [122, 531] width 28 height 9
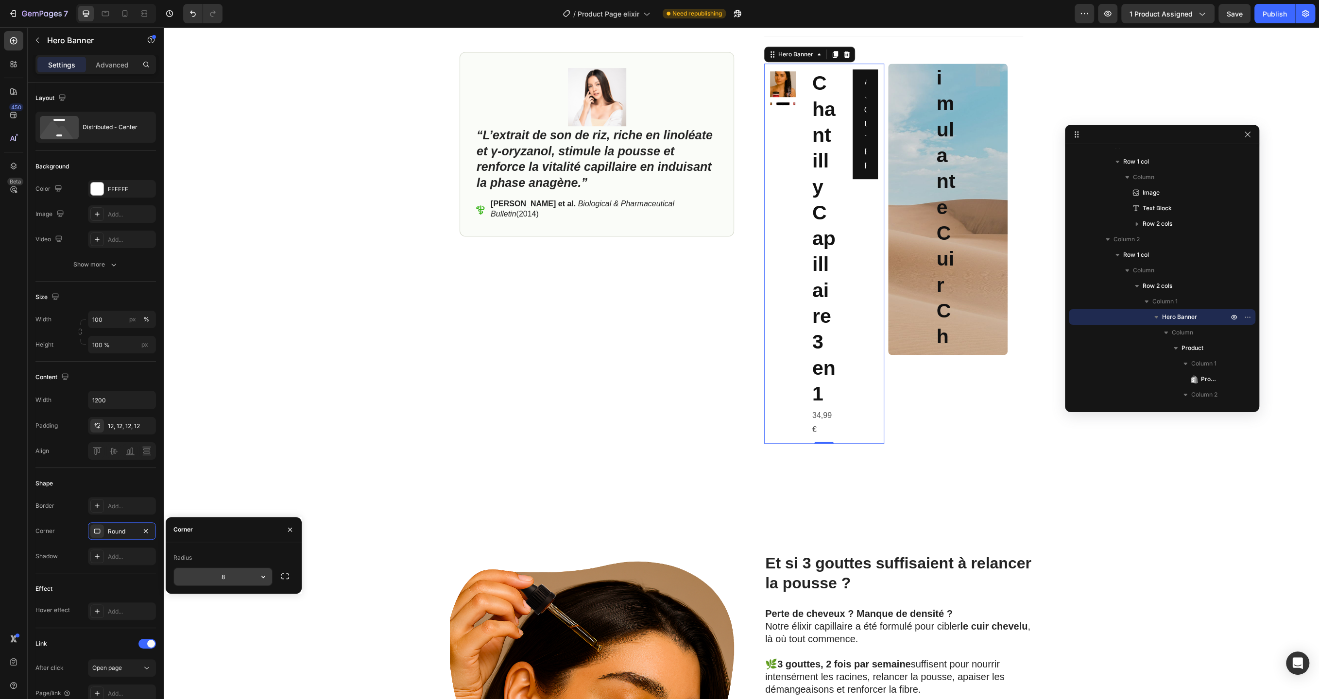
click at [234, 575] on input "8" at bounding box center [223, 576] width 98 height 17
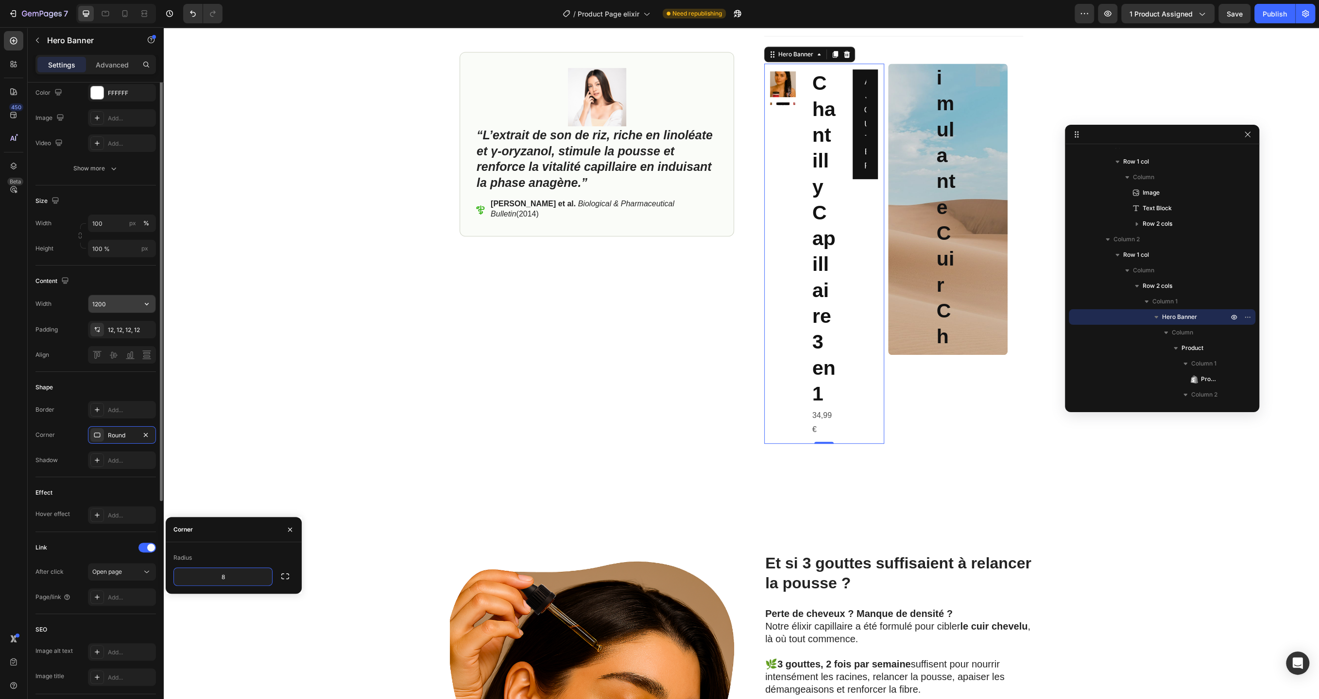
scroll to position [161, 0]
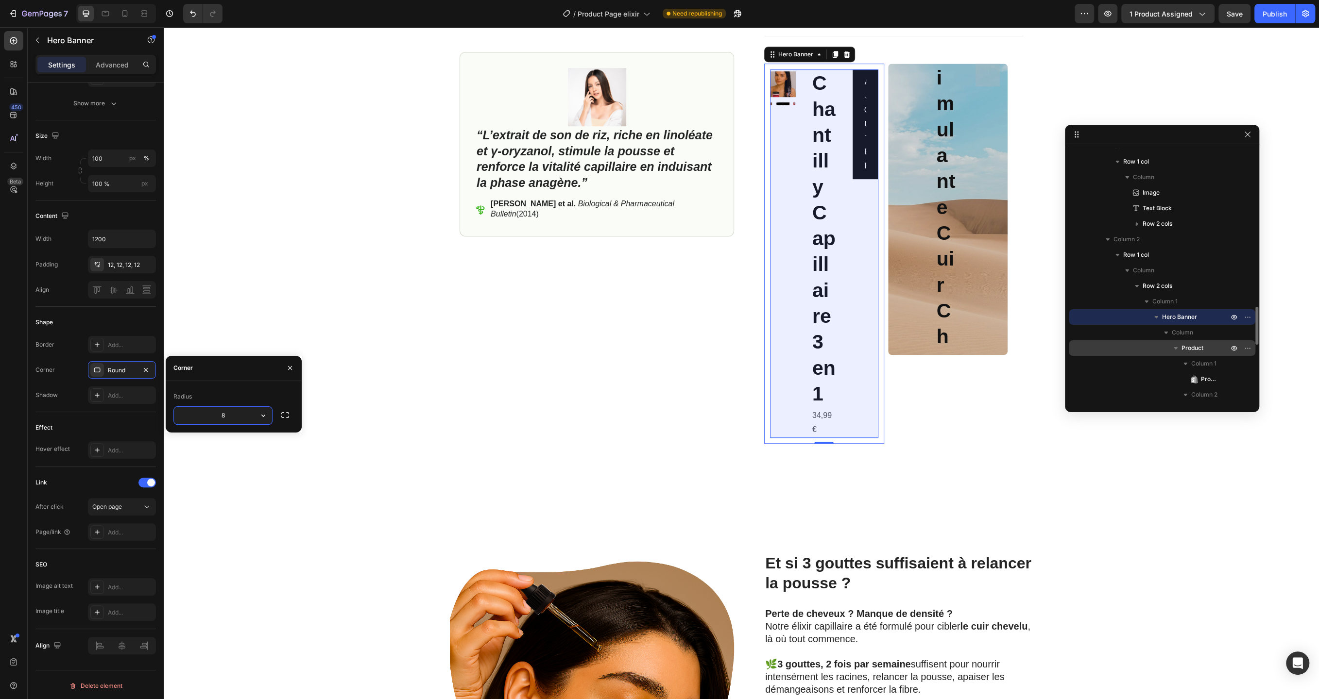
click at [1194, 345] on span "Product" at bounding box center [1192, 348] width 22 height 10
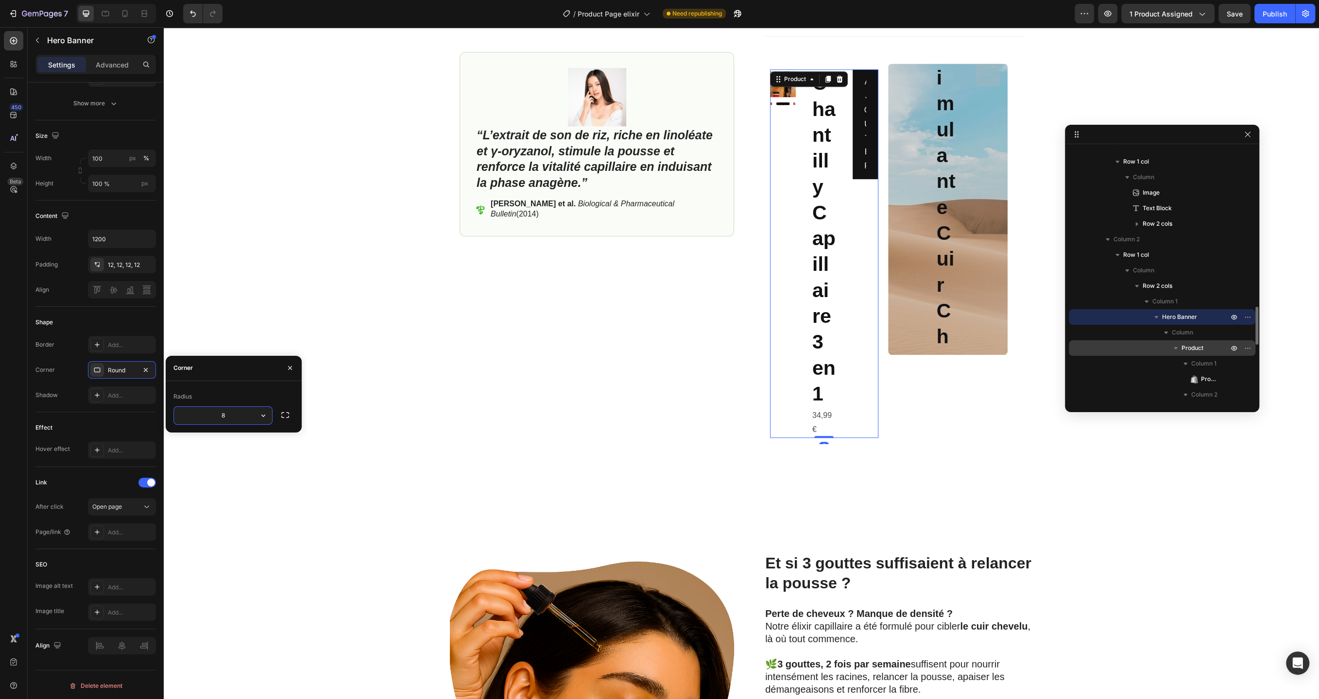
scroll to position [0, 0]
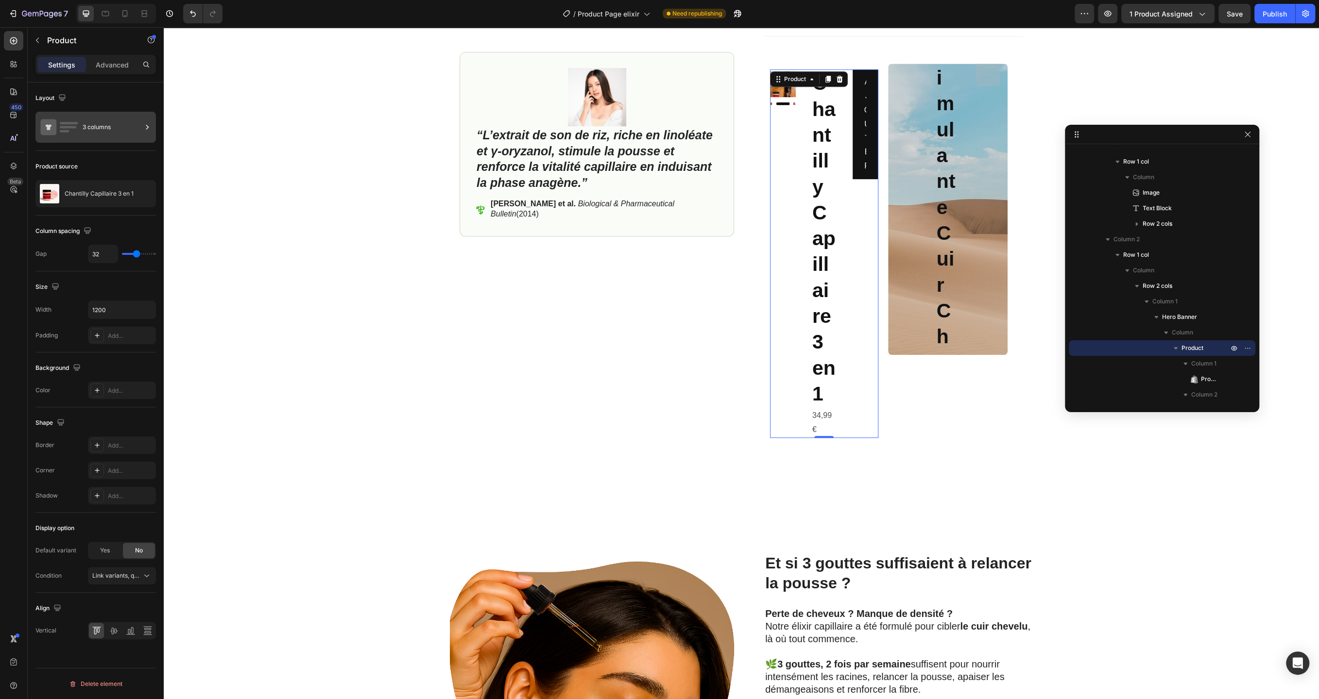
click at [126, 120] on div "3 columns" at bounding box center [112, 127] width 59 height 22
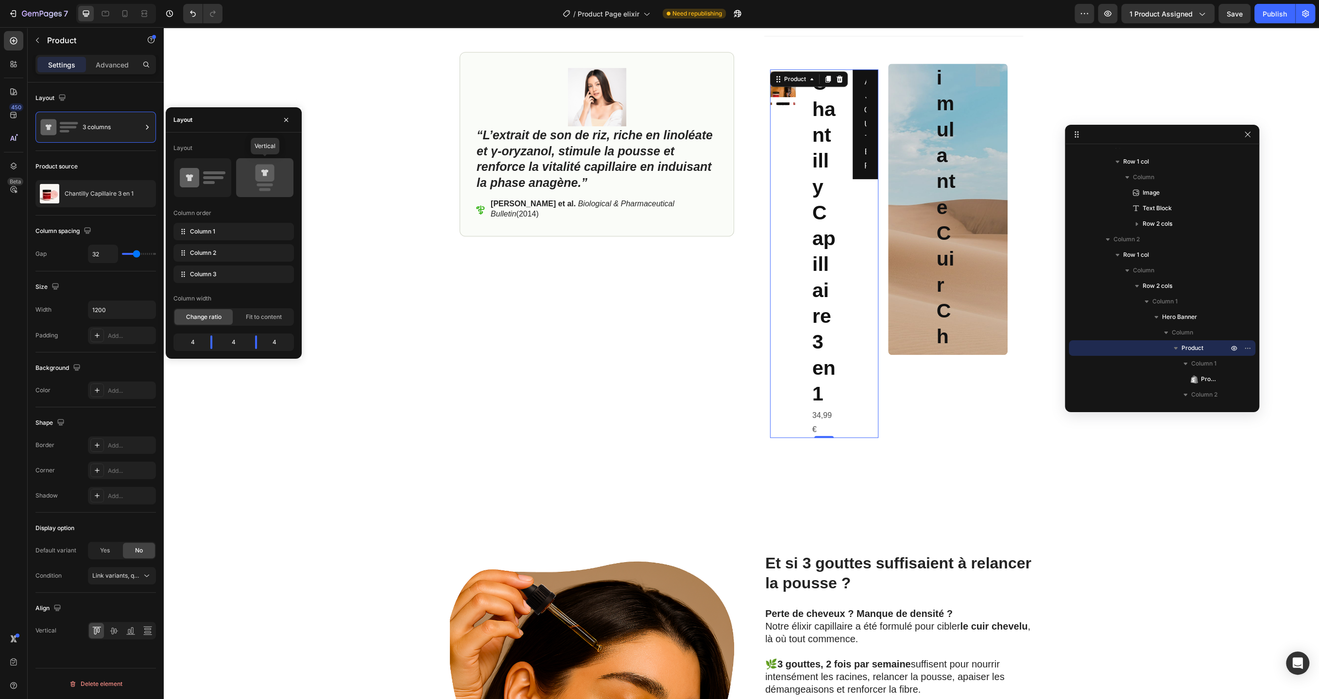
click at [259, 190] on rect at bounding box center [265, 189] width 12 height 3
type input "16"
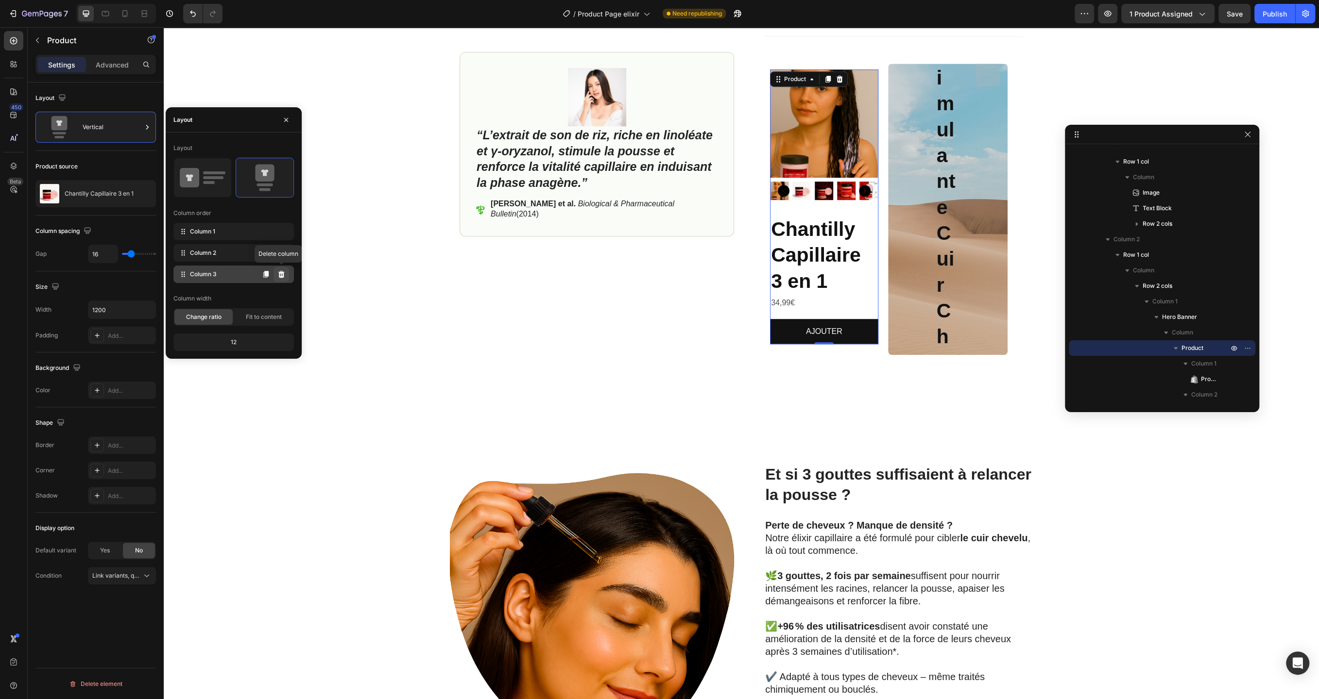
click at [281, 271] on icon at bounding box center [281, 274] width 6 height 7
type input "32"
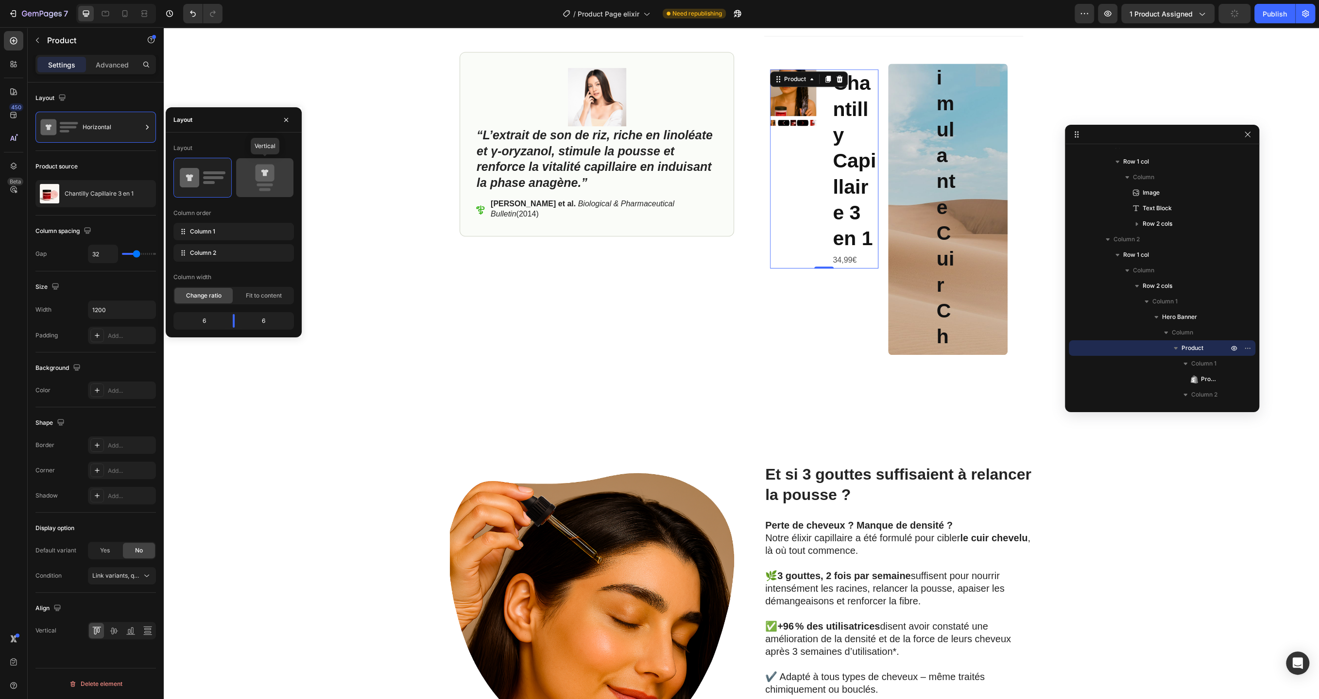
click at [261, 170] on icon at bounding box center [264, 173] width 19 height 17
type input "16"
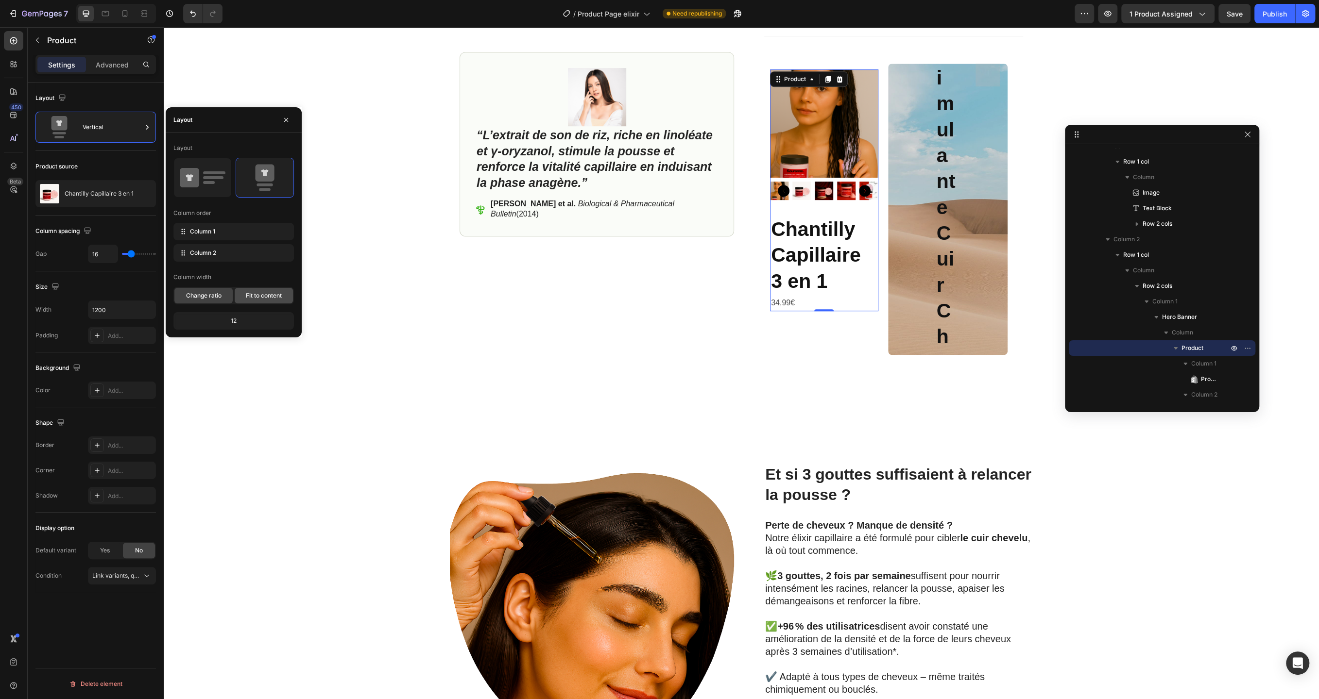
click at [258, 294] on span "Fit to content" at bounding box center [264, 295] width 36 height 9
type input "0"
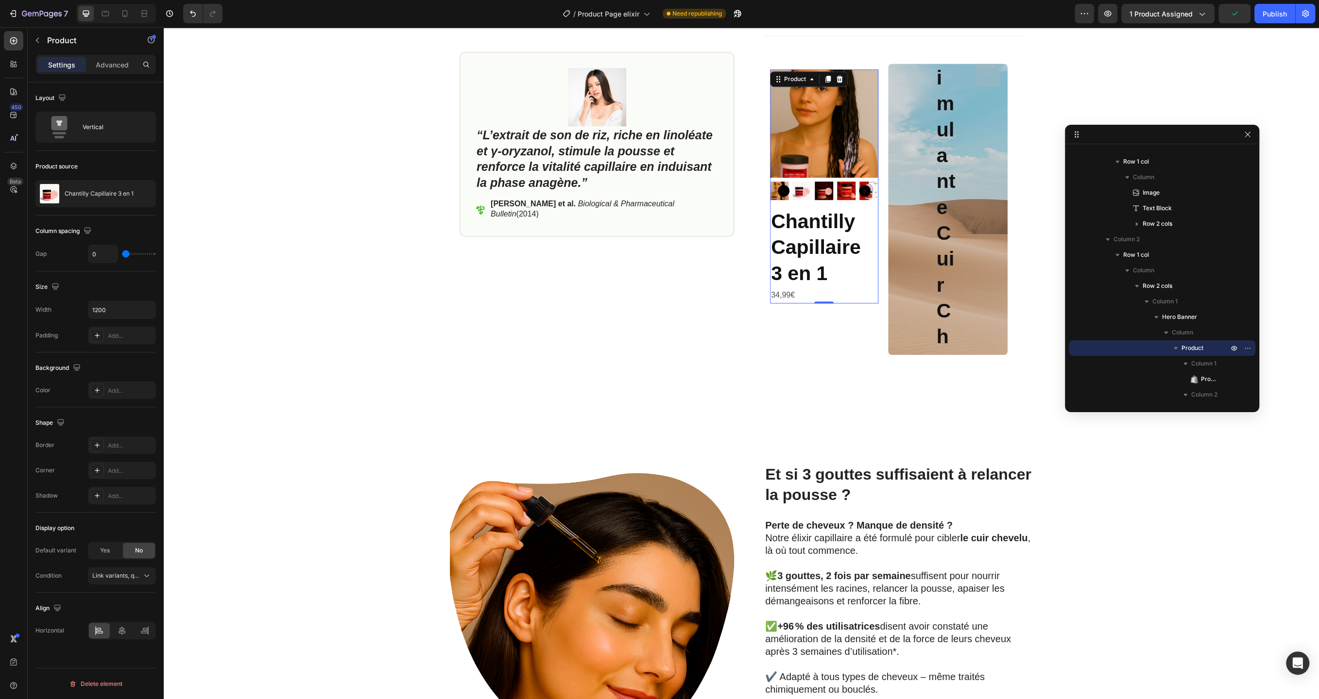
drag, startPoint x: 134, startPoint y: 255, endPoint x: 82, endPoint y: 246, distance: 52.2
type input "0"
click at [122, 253] on input "range" at bounding box center [139, 254] width 34 height 2
click at [144, 309] on icon "button" at bounding box center [147, 310] width 10 height 10
click at [118, 327] on div "Full 100%" at bounding box center [112, 333] width 80 height 18
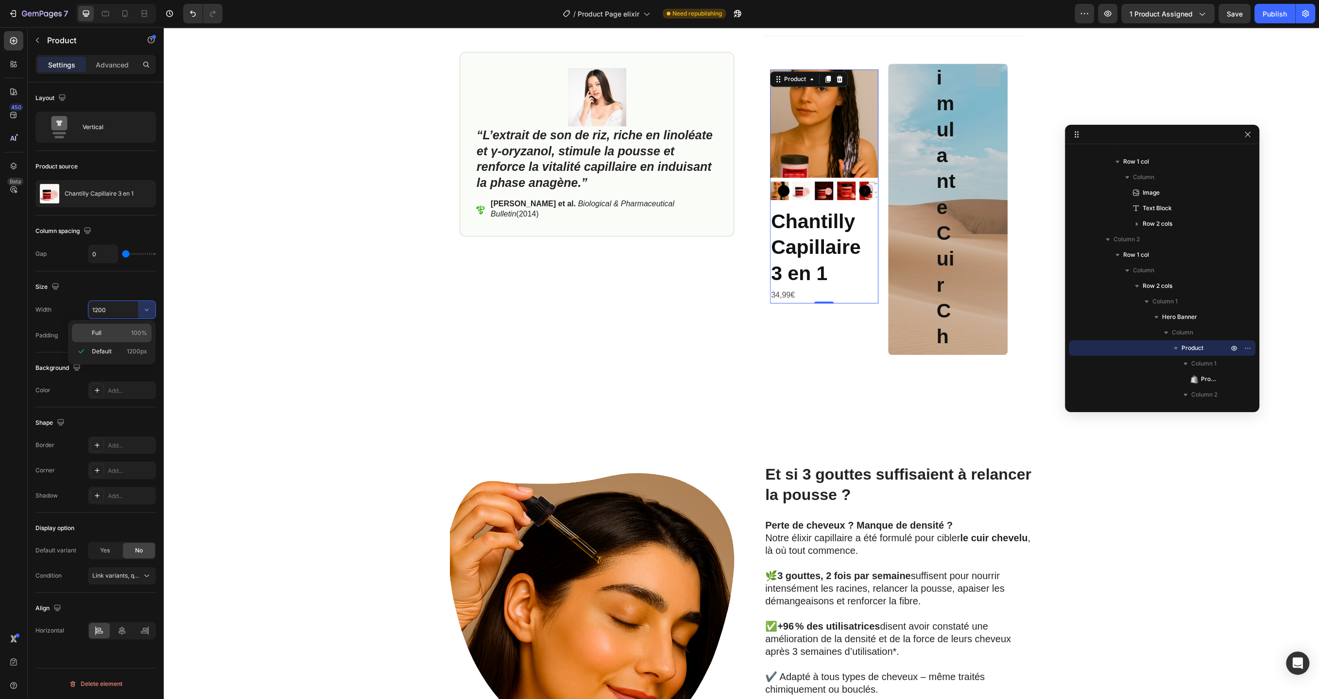
type input "100%"
click at [1191, 365] on span "Column 1" at bounding box center [1203, 364] width 25 height 10
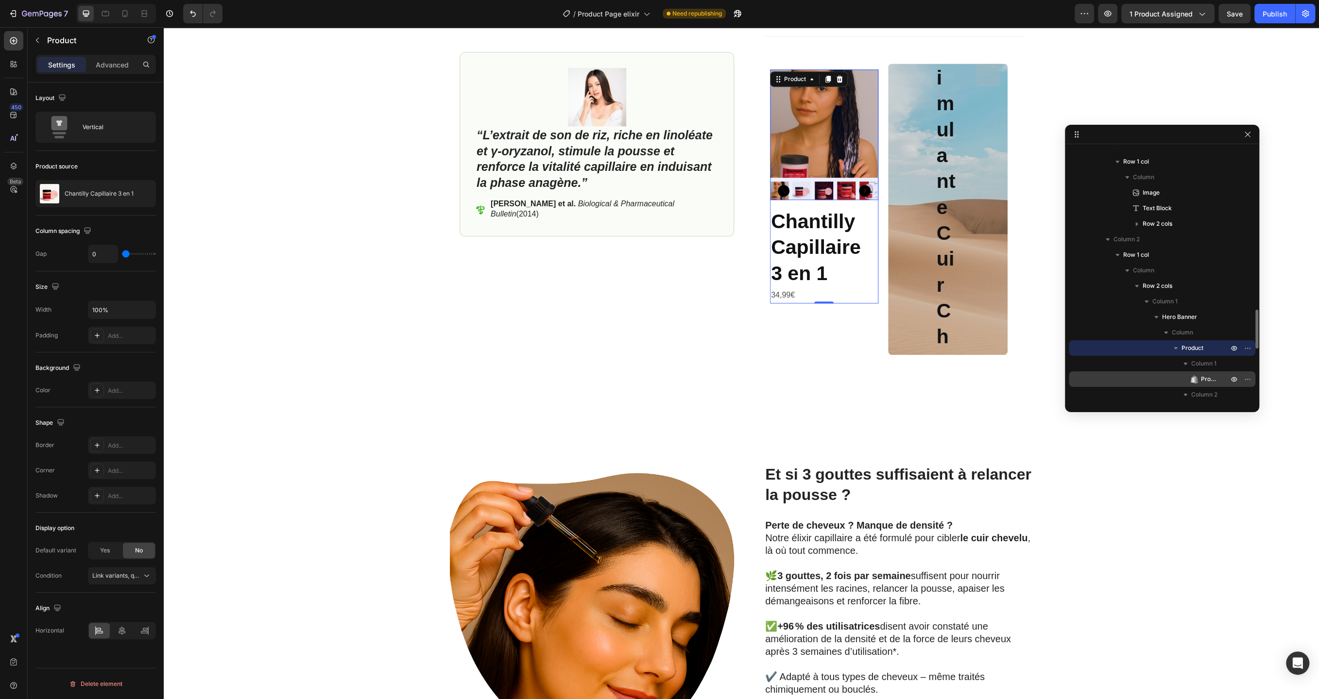
click at [1204, 378] on span "Product Images" at bounding box center [1209, 379] width 17 height 10
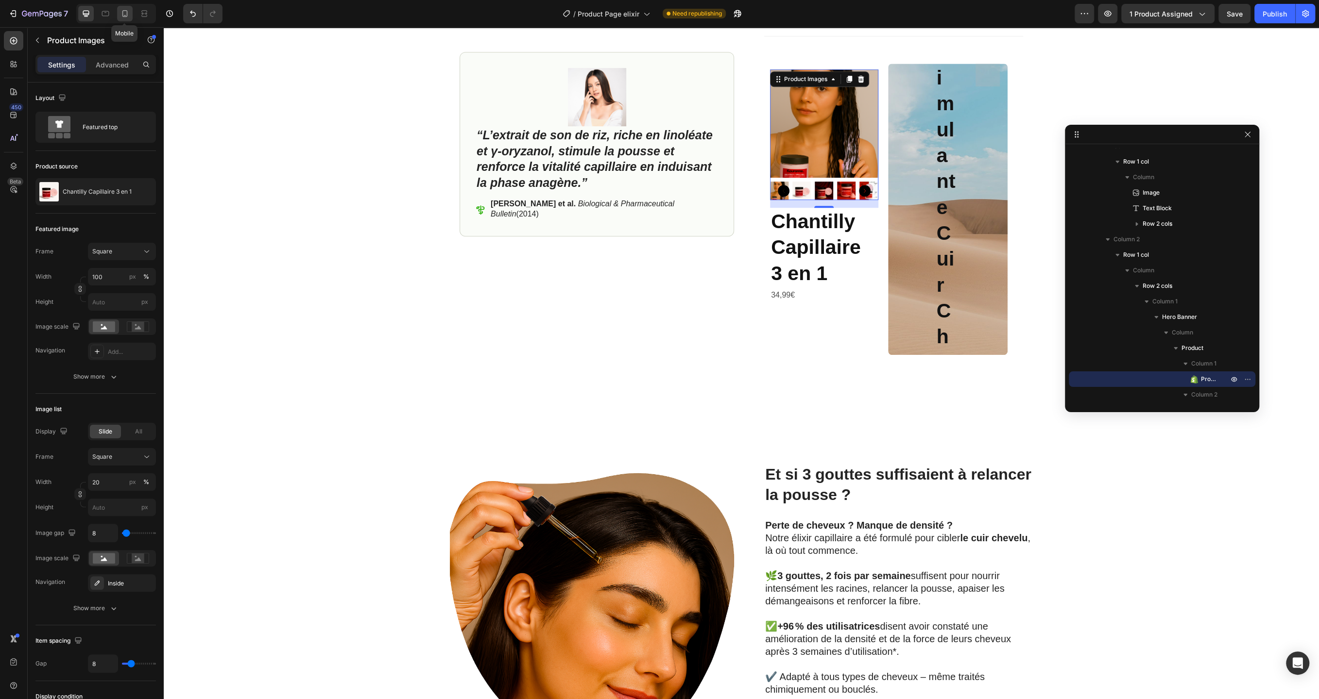
click at [120, 10] on icon at bounding box center [125, 14] width 10 height 10
type input "60"
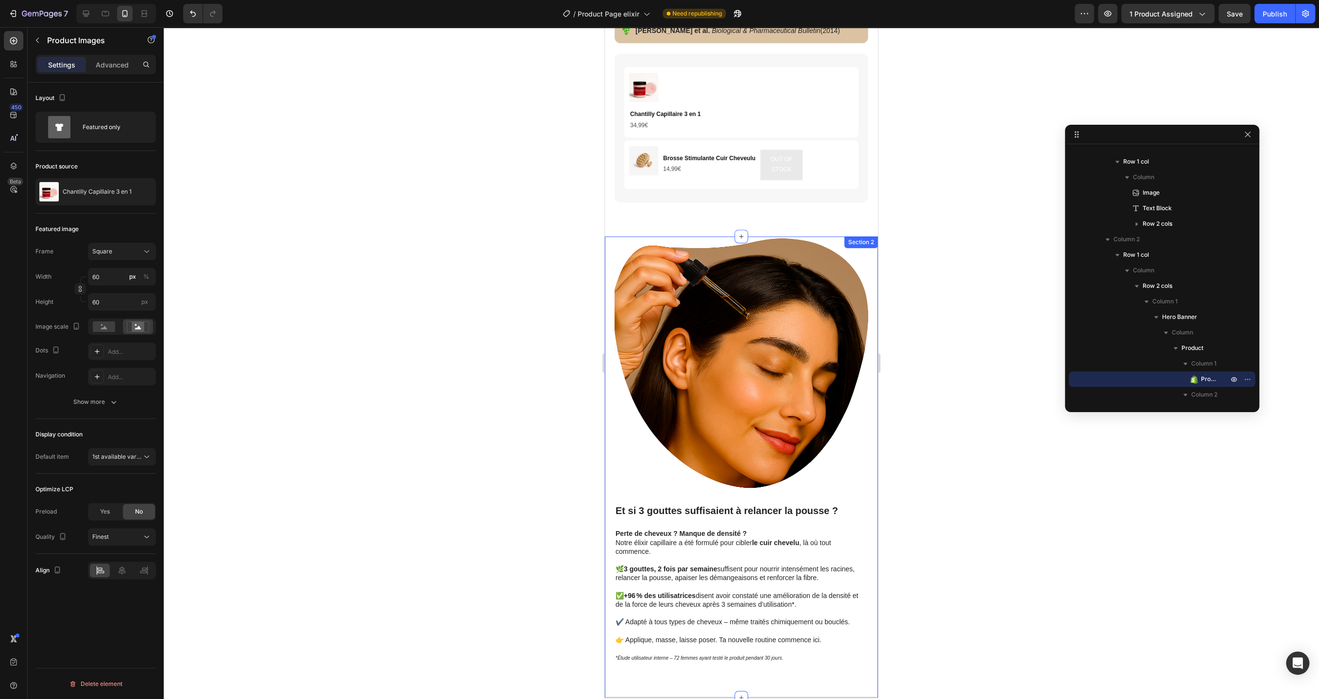
scroll to position [911, 0]
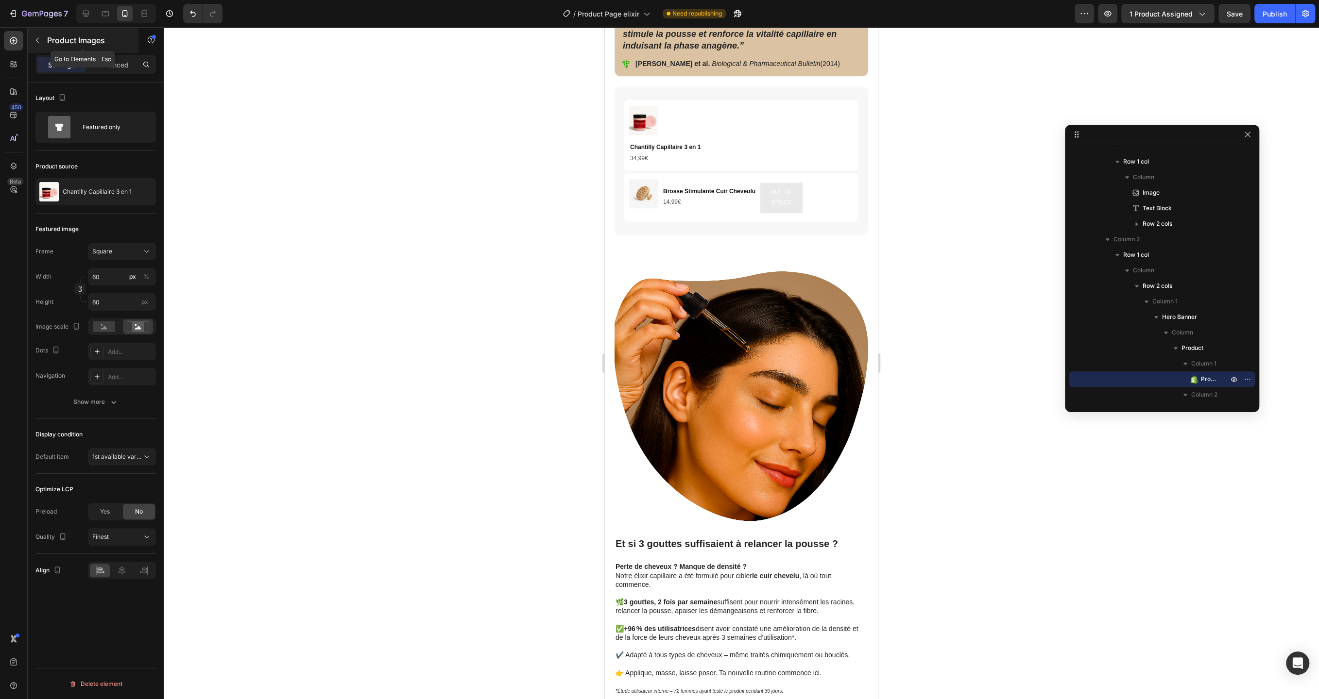
click at [35, 45] on button "button" at bounding box center [38, 41] width 16 height 16
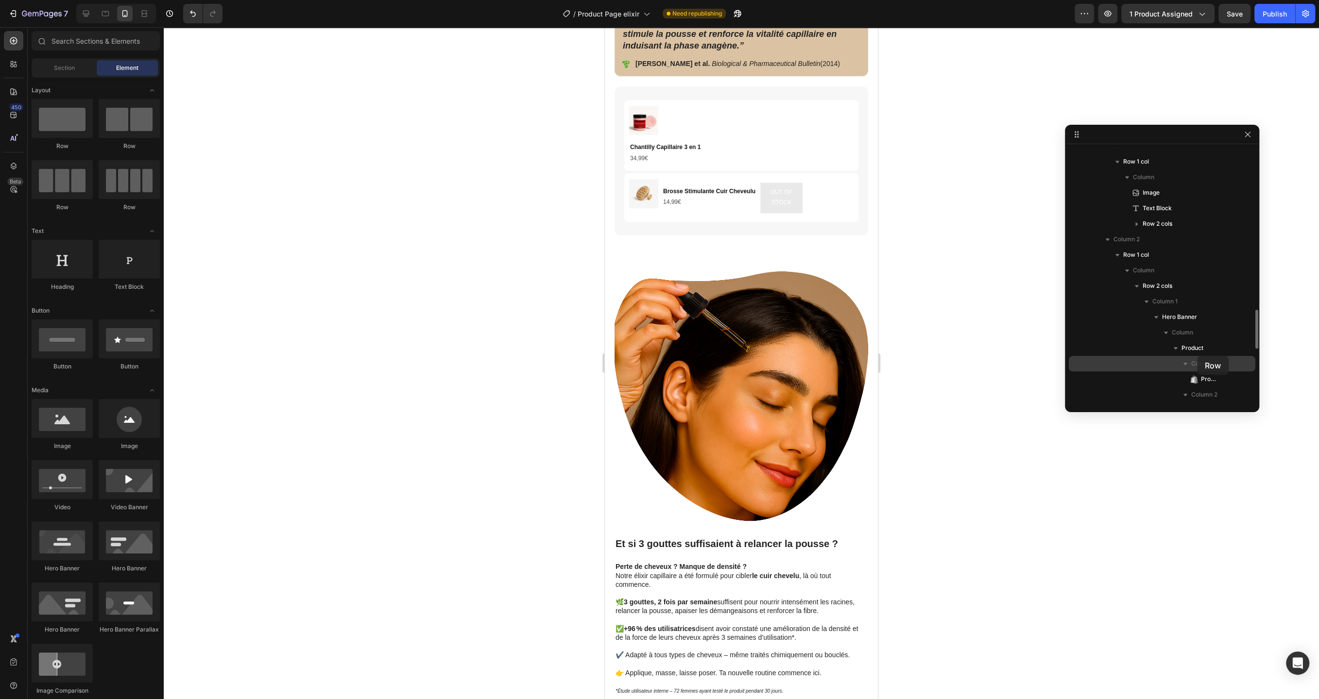
drag, startPoint x: 110, startPoint y: 117, endPoint x: 1197, endPoint y: 356, distance: 1112.8
click at [1197, 0] on div "7 Version history / Product Page elixir Need republishing Preview 1 product ass…" at bounding box center [659, 0] width 1319 height 0
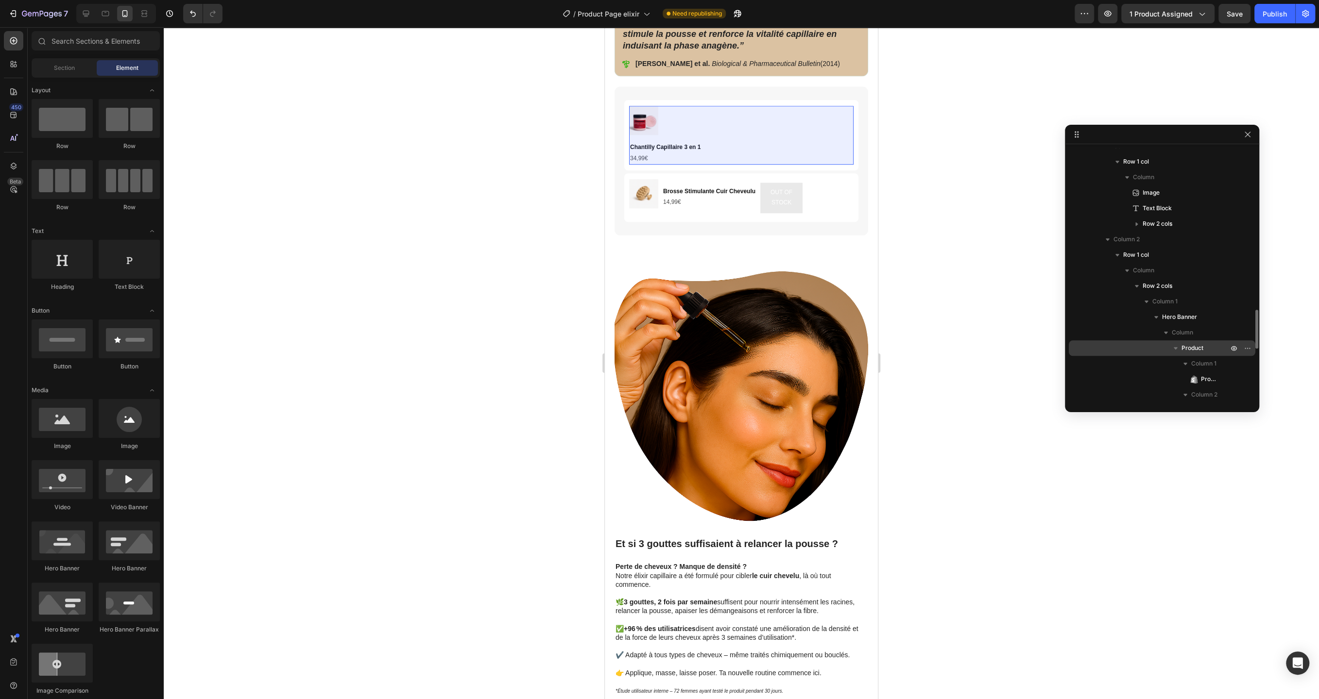
click at [1195, 348] on span "Product" at bounding box center [1192, 348] width 22 height 10
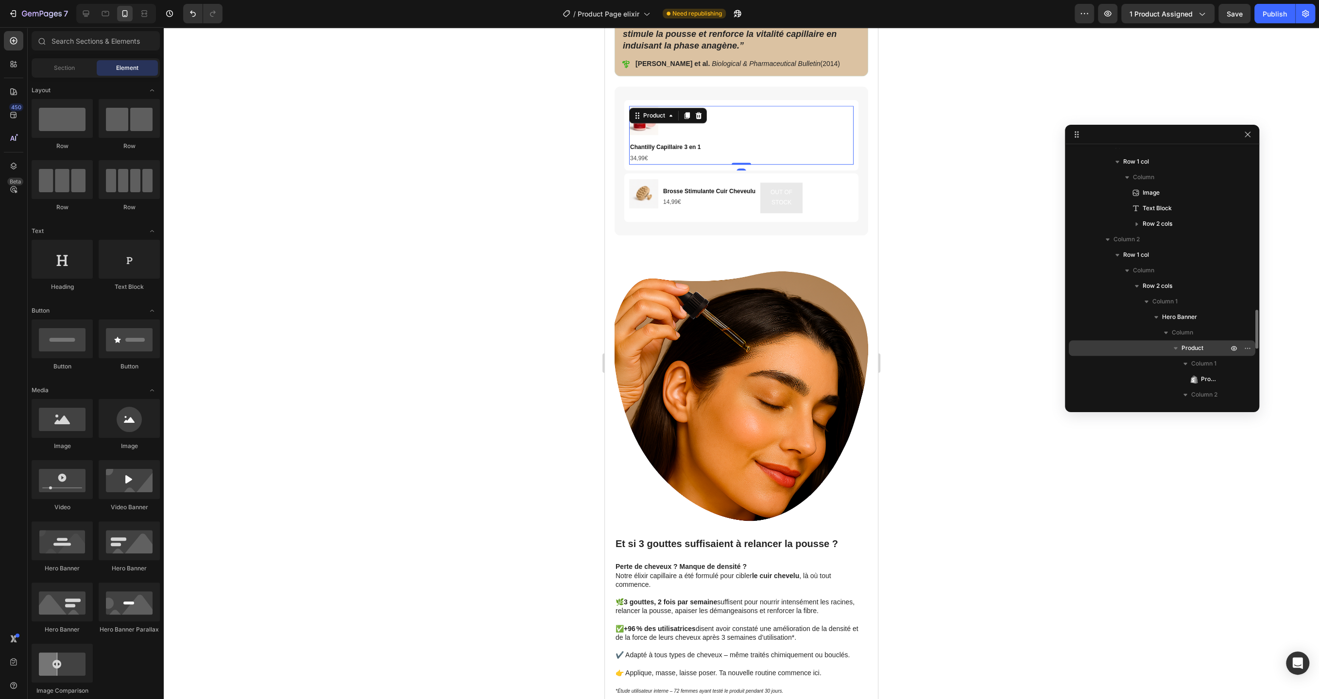
scroll to position [1209, 0]
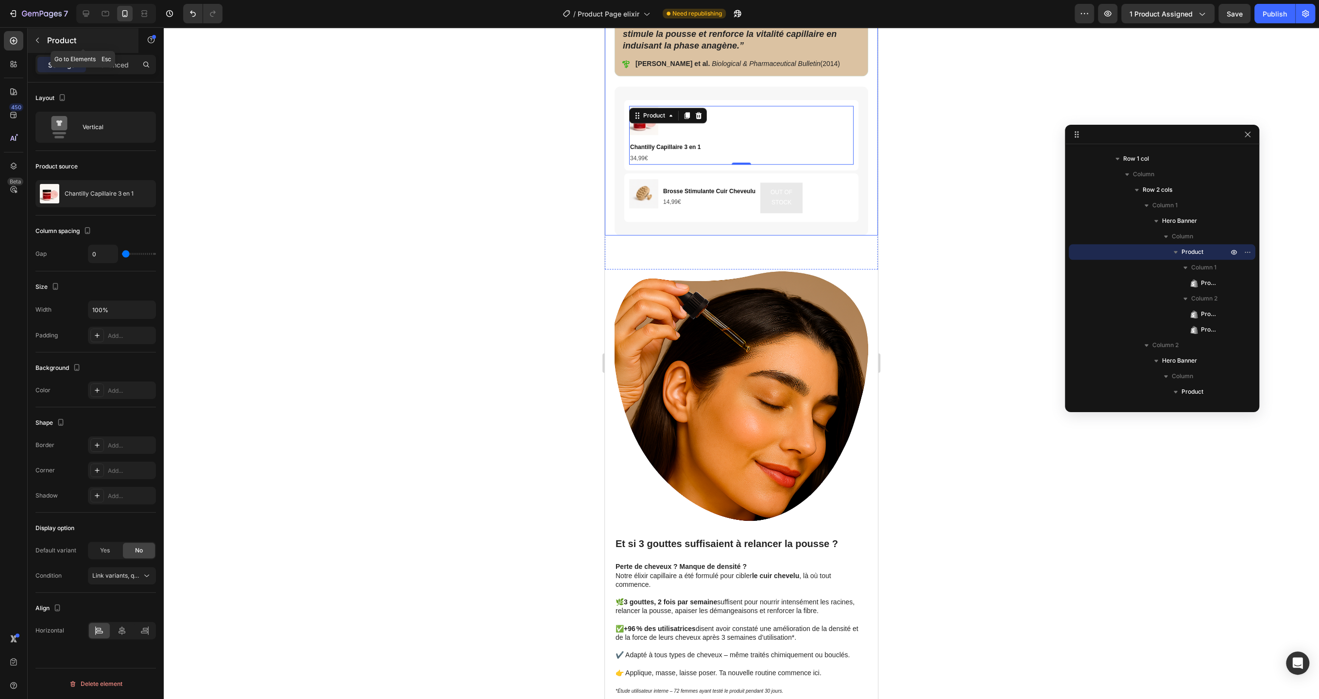
click at [36, 40] on icon "button" at bounding box center [37, 40] width 3 height 5
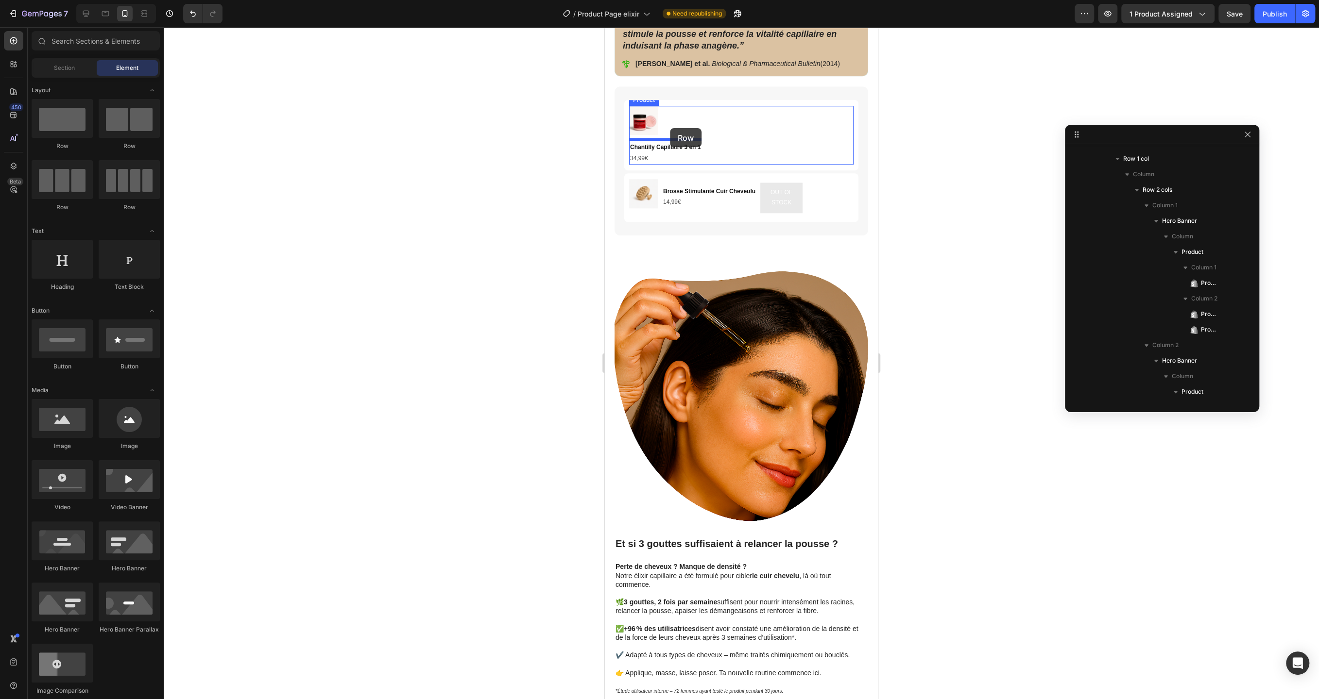
drag, startPoint x: 719, startPoint y: 154, endPoint x: 670, endPoint y: 128, distance: 56.0
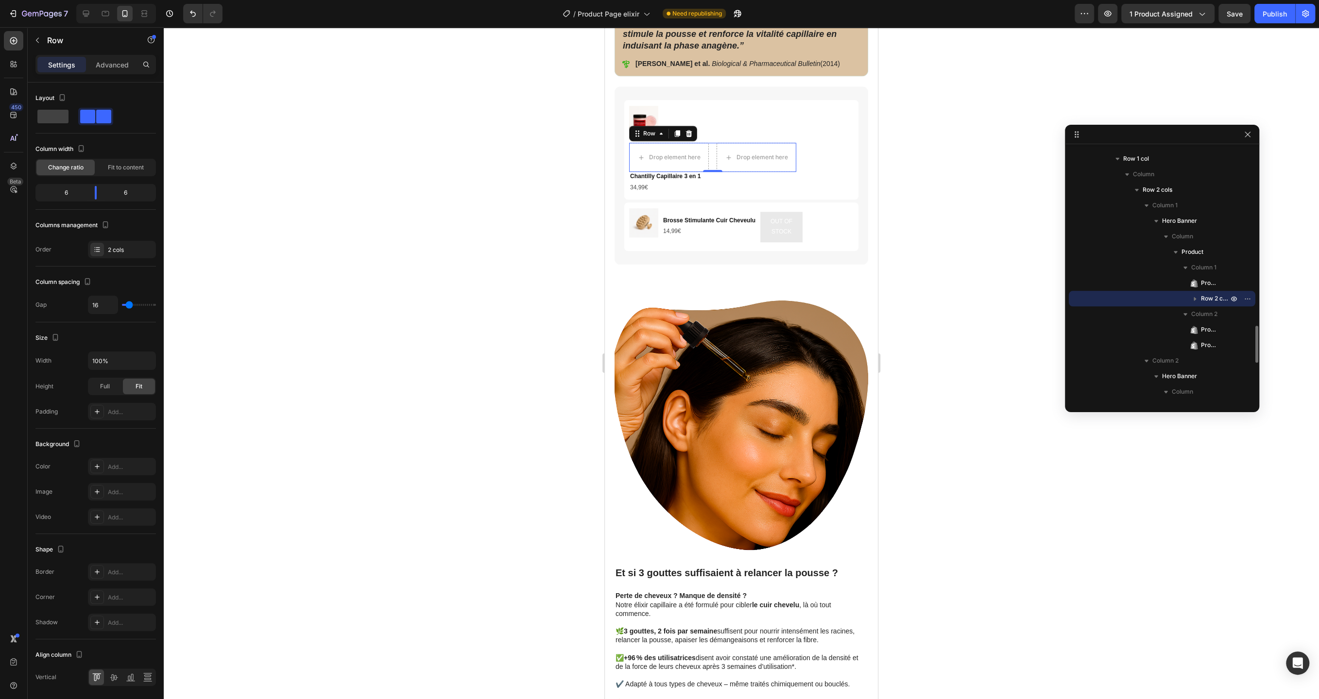
drag, startPoint x: 1206, startPoint y: 299, endPoint x: 1206, endPoint y: 290, distance: 8.3
click at [1206, 291] on div "Row 2 cols" at bounding box center [1161, 299] width 179 height 16
drag, startPoint x: 711, startPoint y: 141, endPoint x: 708, endPoint y: 108, distance: 33.2
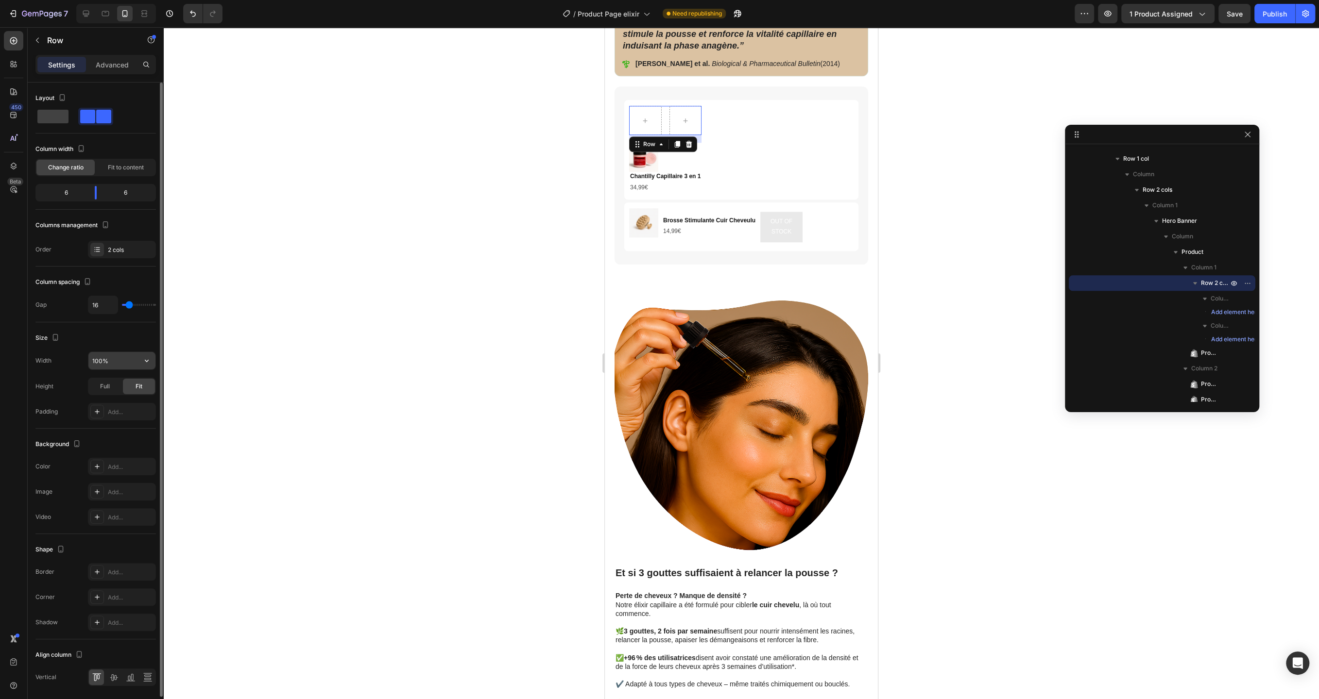
click at [114, 360] on input "100%" at bounding box center [121, 360] width 67 height 17
click at [137, 360] on input "1200%" at bounding box center [121, 360] width 67 height 17
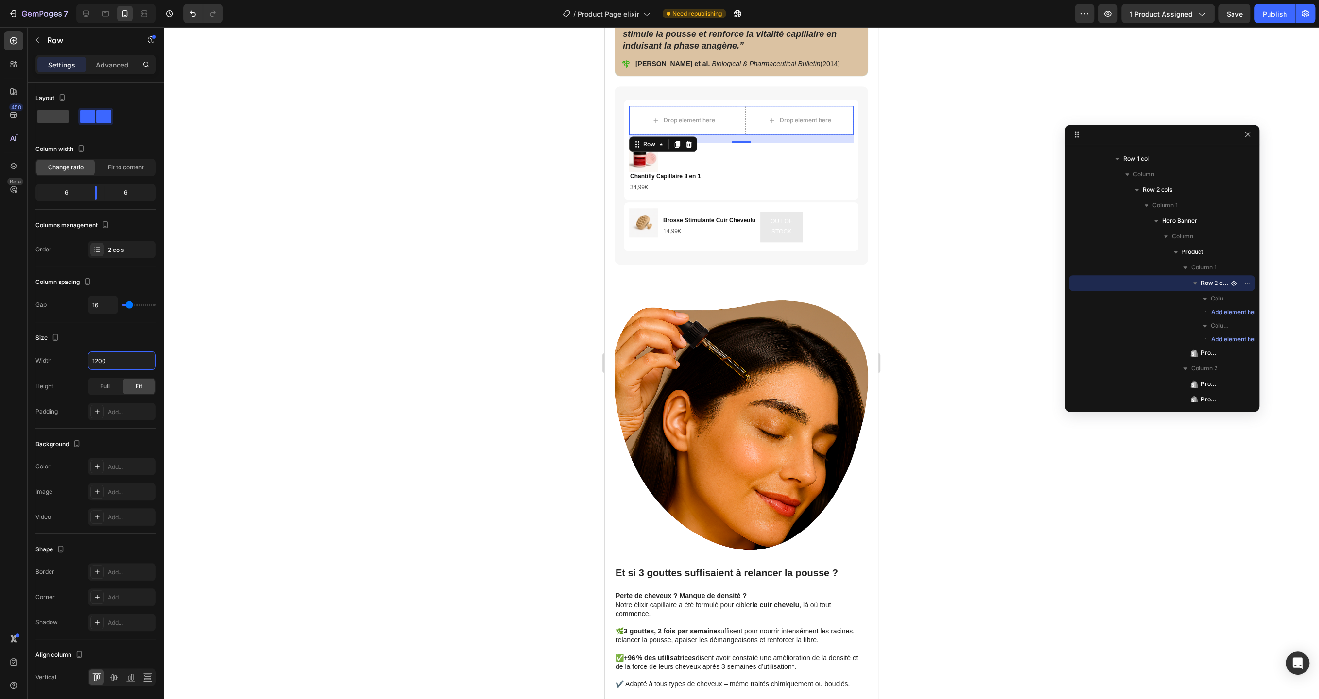
type input "1200"
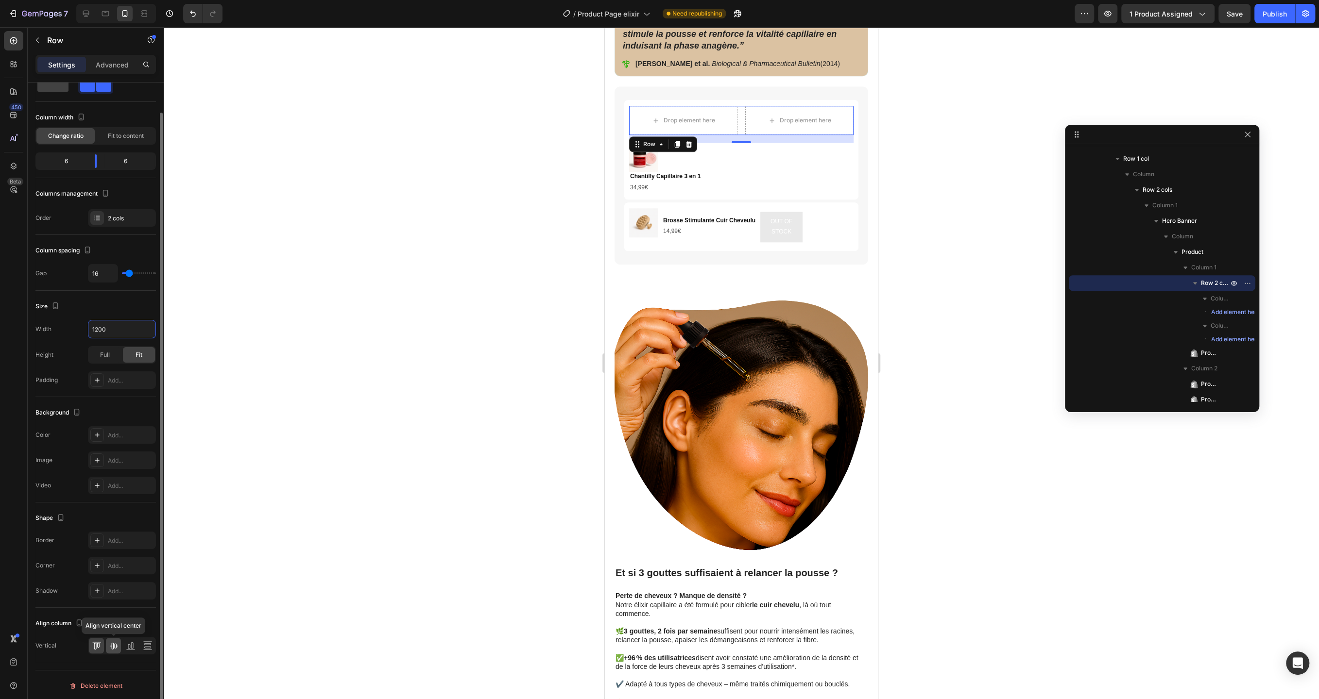
click at [114, 643] on icon at bounding box center [114, 646] width 10 height 10
click at [88, 16] on icon at bounding box center [86, 14] width 10 height 10
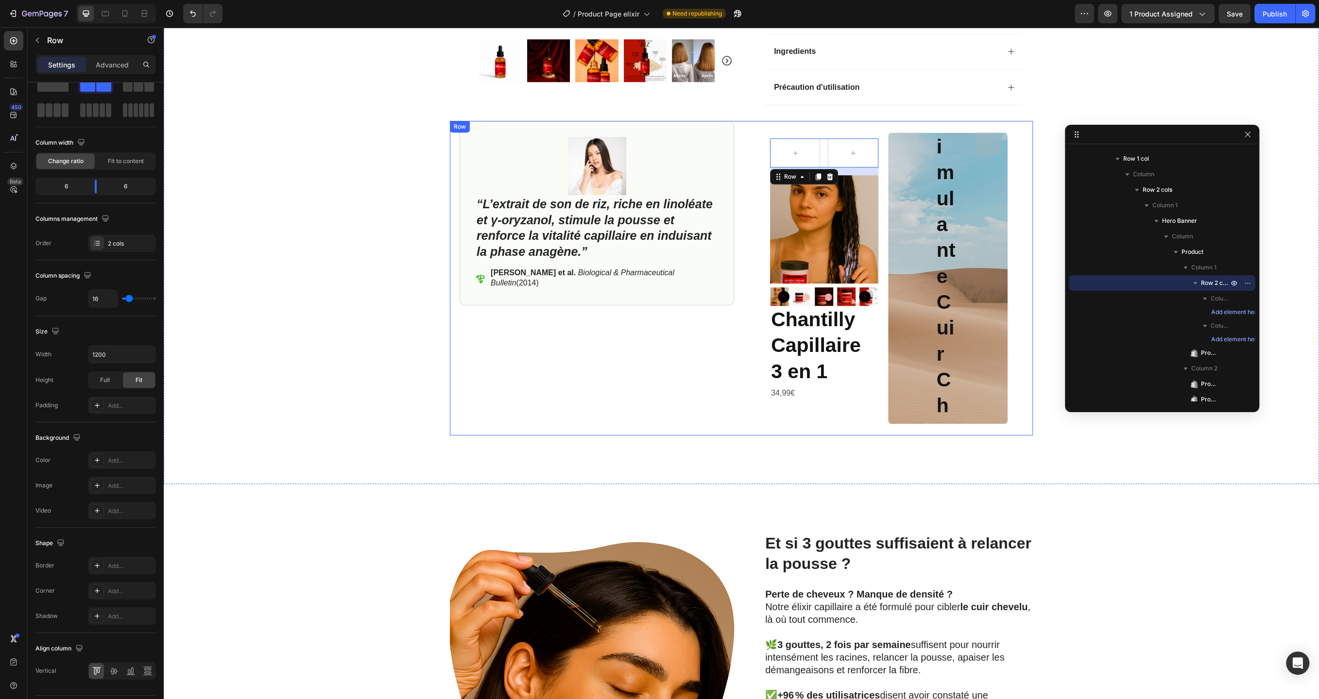
scroll to position [485, 0]
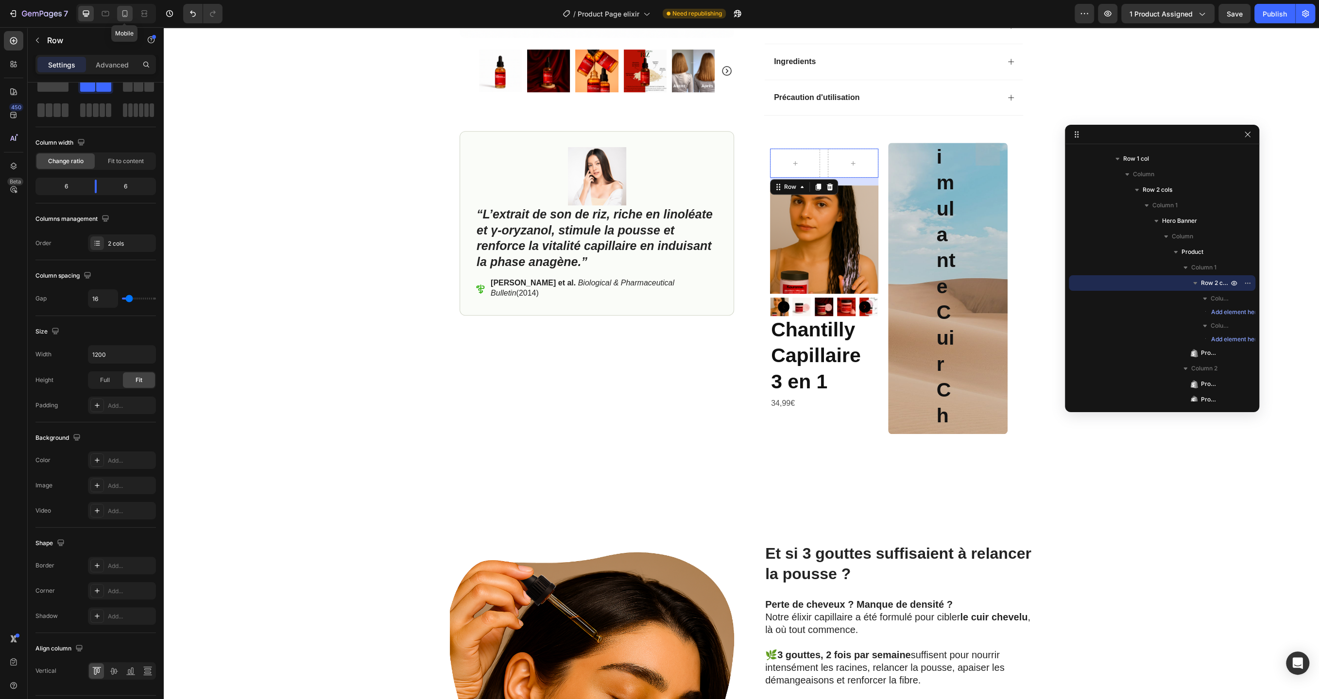
click at [124, 14] on icon at bounding box center [125, 14] width 10 height 10
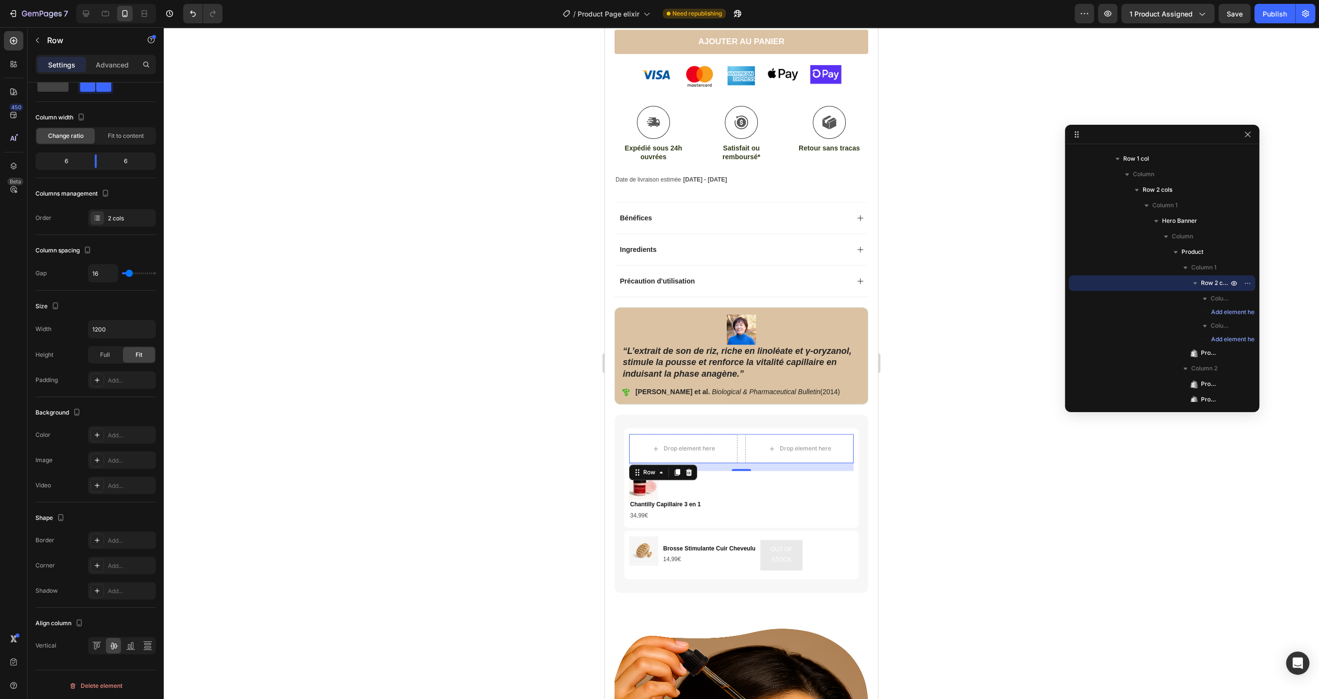
scroll to position [583, 0]
click at [1212, 356] on span "Product Images" at bounding box center [1209, 353] width 17 height 10
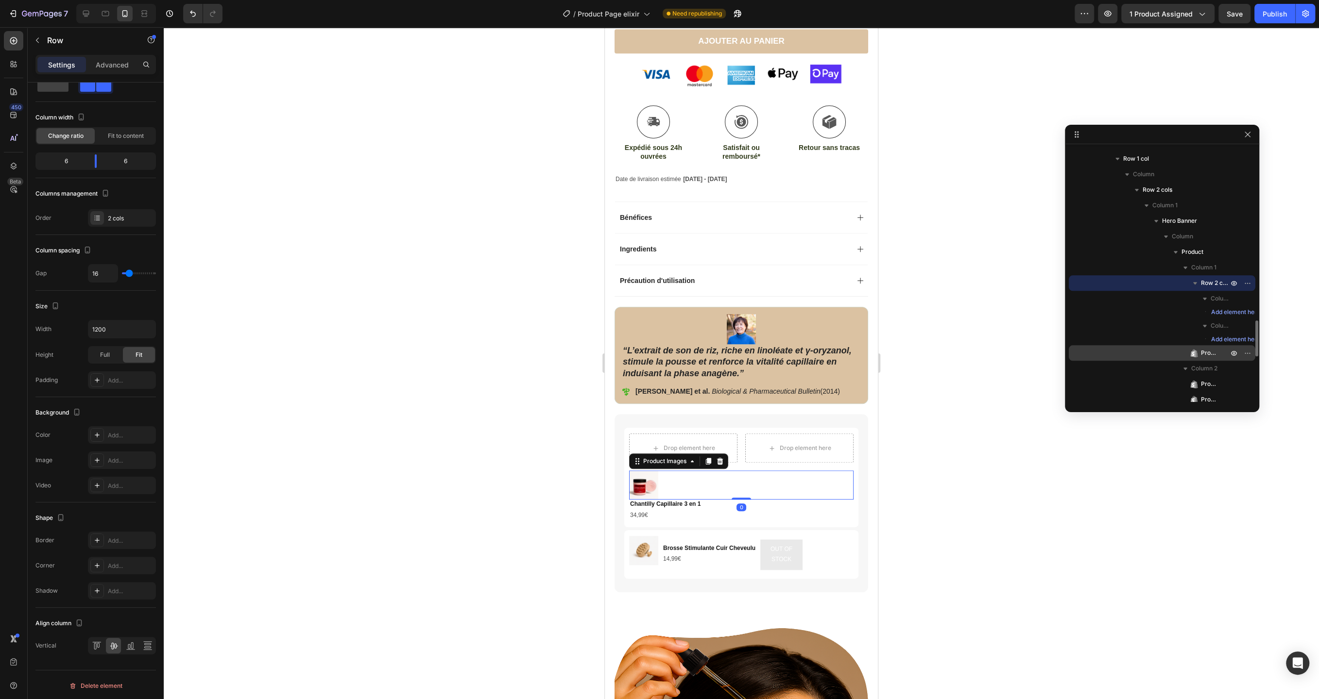
scroll to position [0, 0]
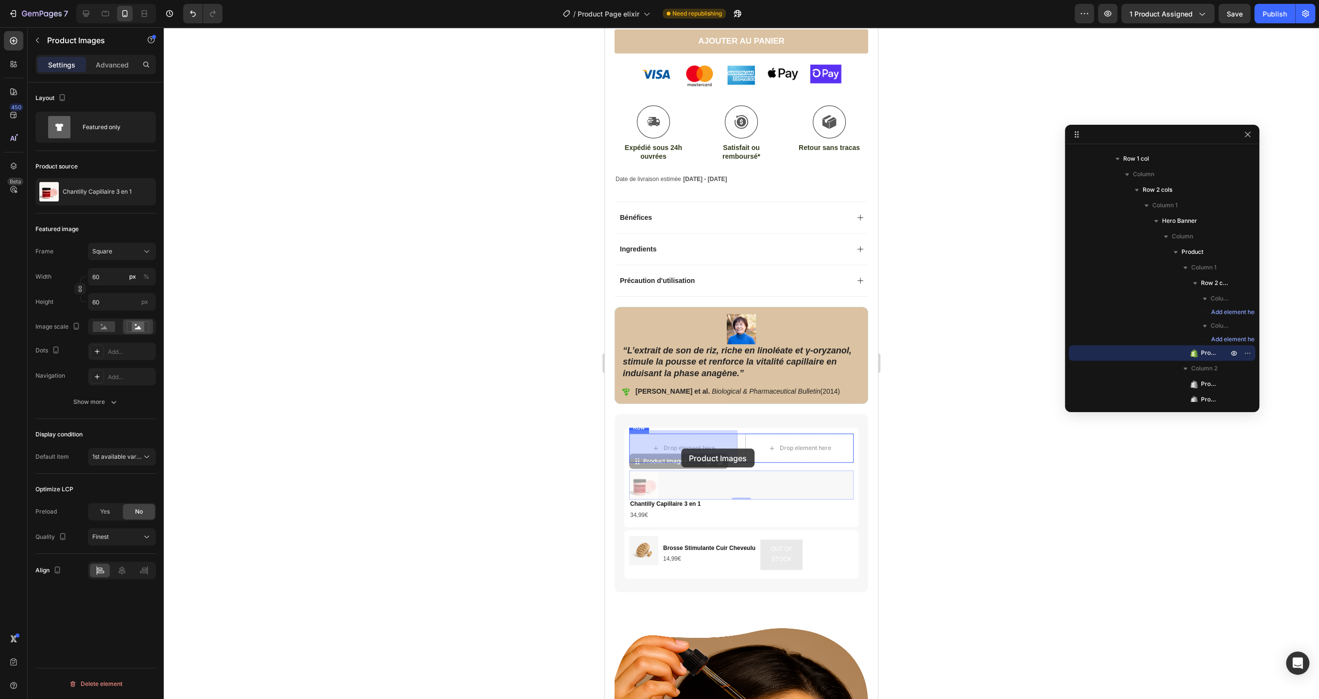
drag, startPoint x: 686, startPoint y: 479, endPoint x: 681, endPoint y: 449, distance: 31.0
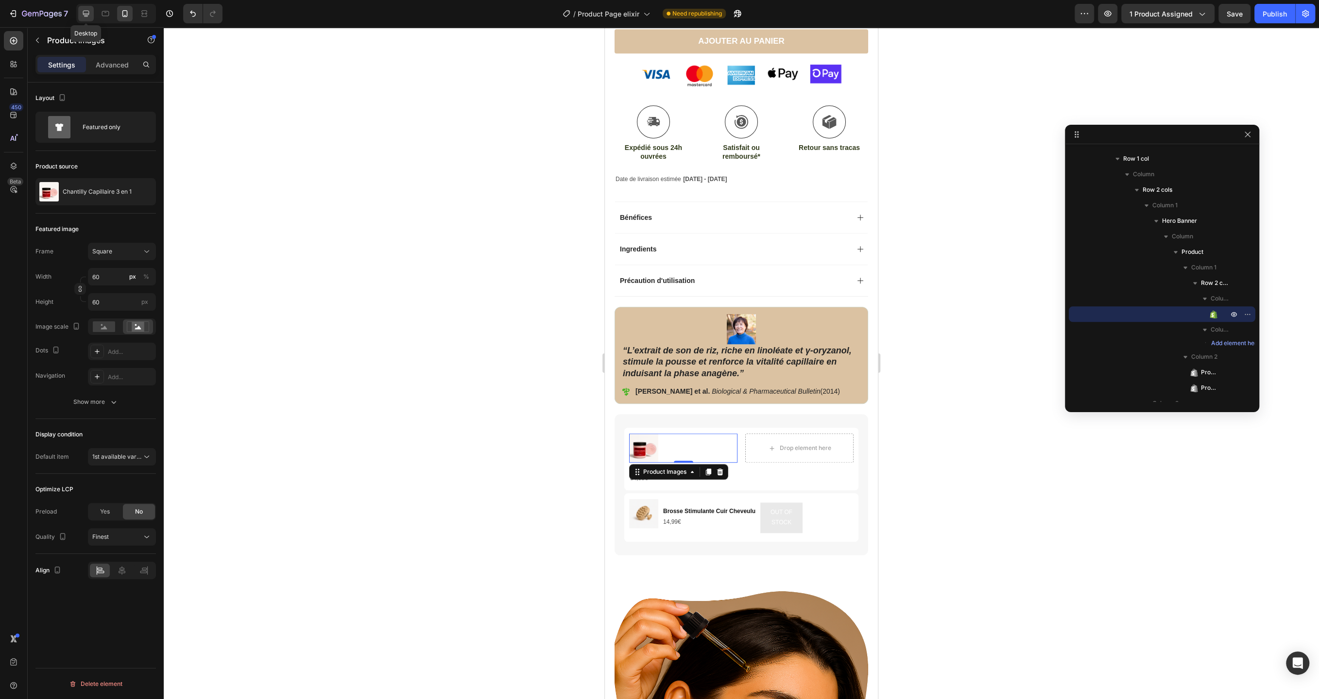
click at [91, 17] on div at bounding box center [86, 14] width 16 height 16
type input "100"
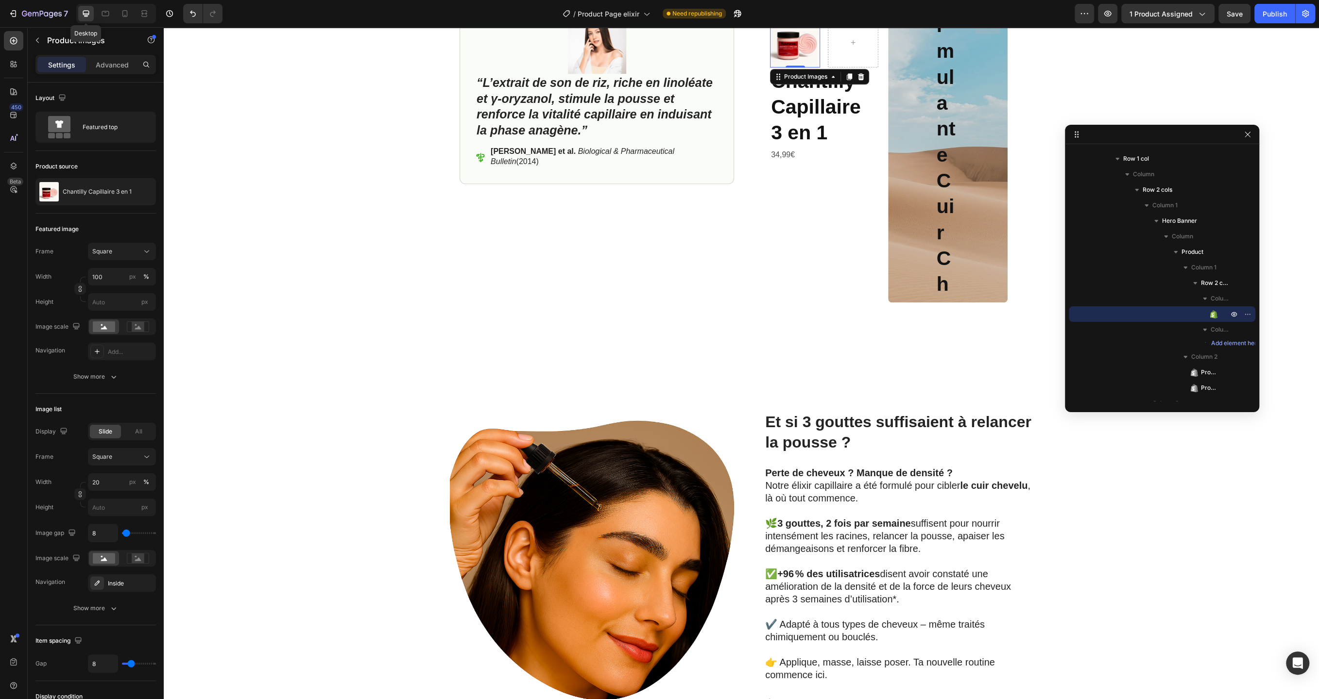
scroll to position [570, 0]
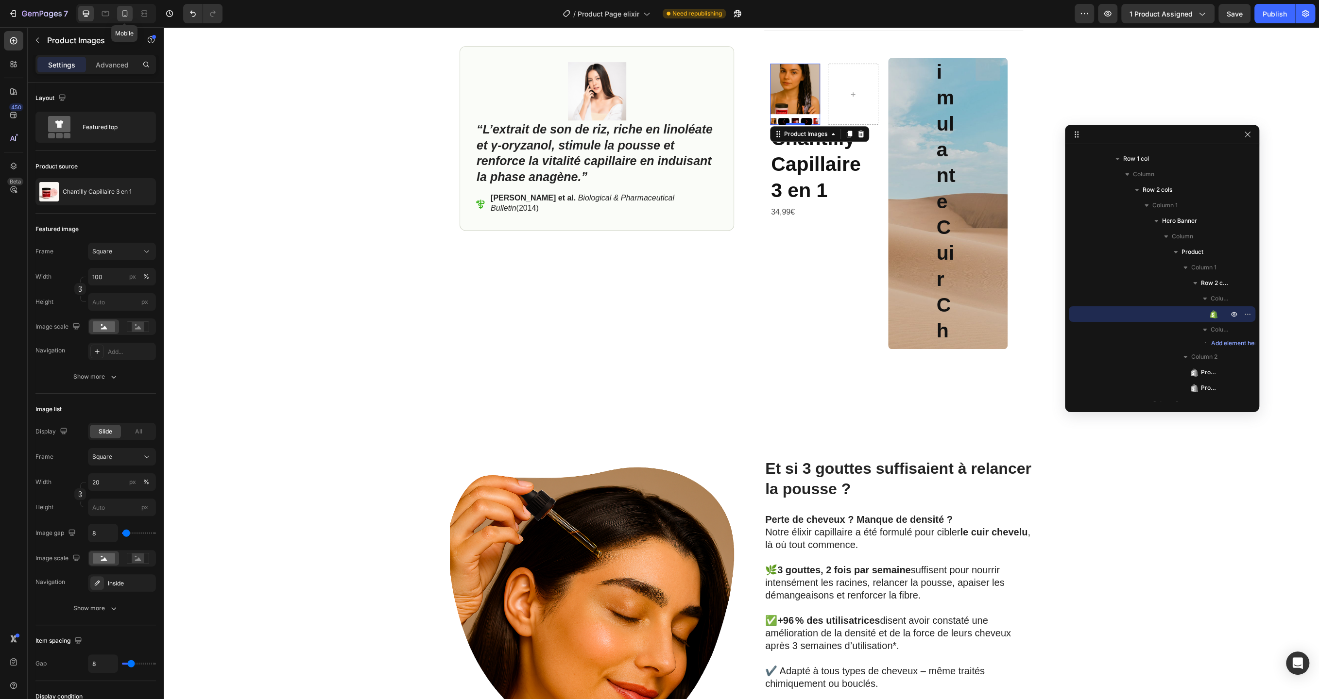
click at [131, 15] on div at bounding box center [125, 14] width 16 height 16
type input "60"
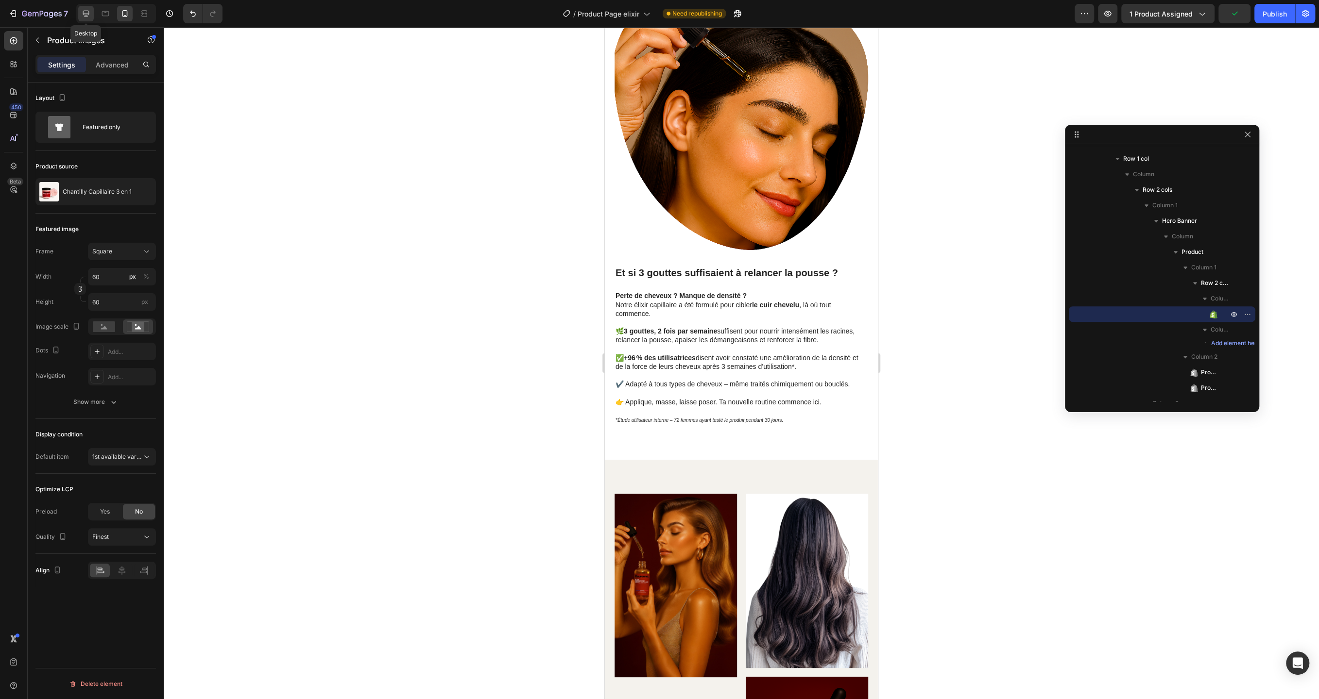
click at [85, 18] on icon at bounding box center [86, 14] width 10 height 10
type input "100"
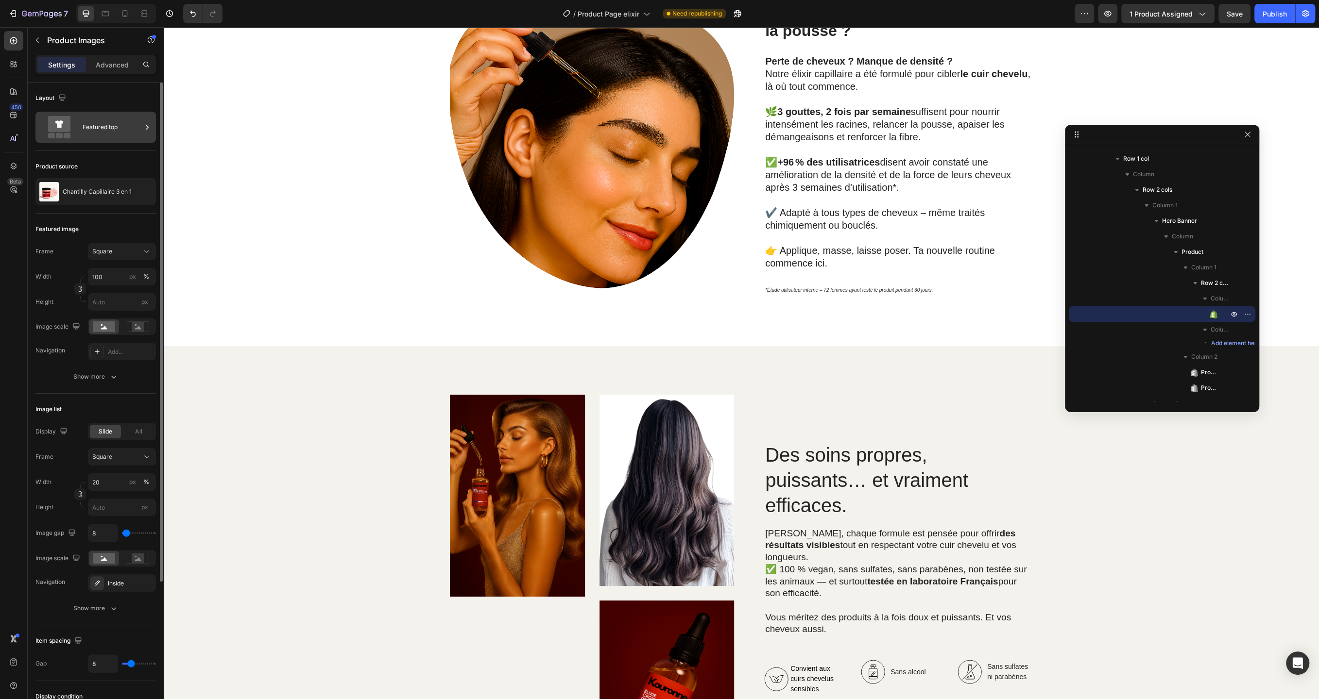
click at [72, 130] on icon at bounding box center [59, 127] width 39 height 22
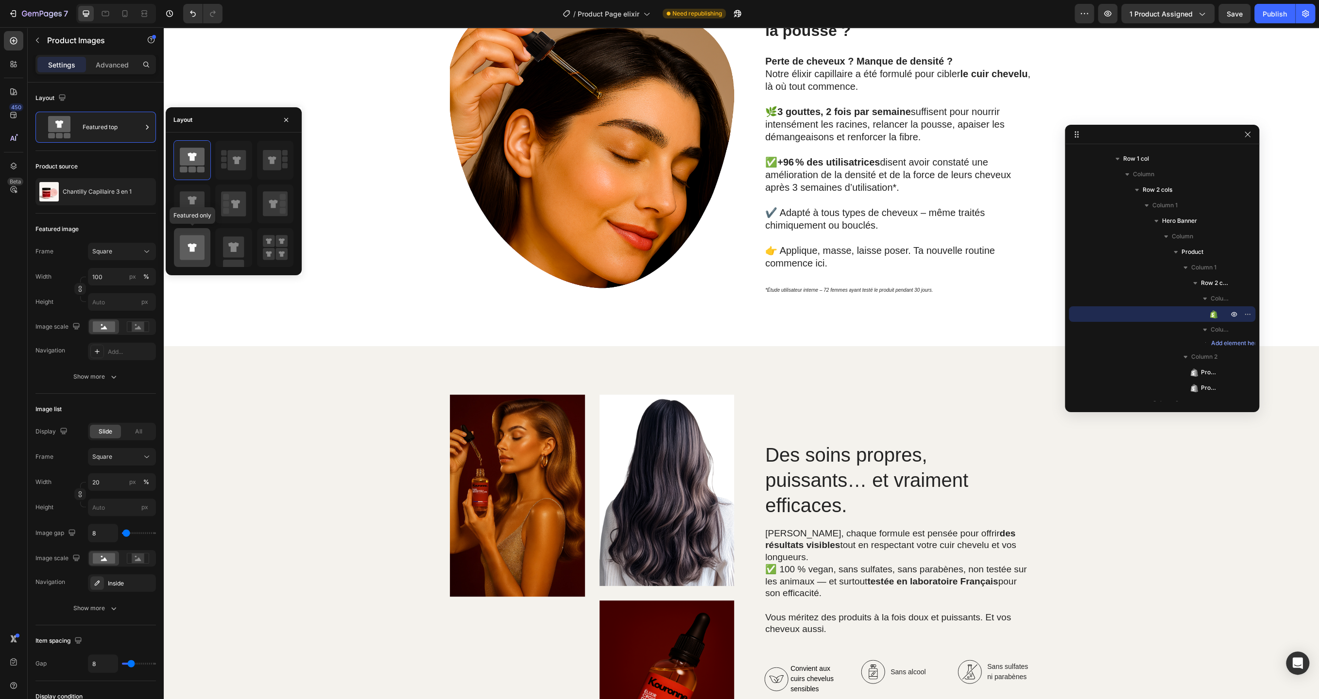
click at [200, 244] on icon at bounding box center [192, 248] width 25 height 25
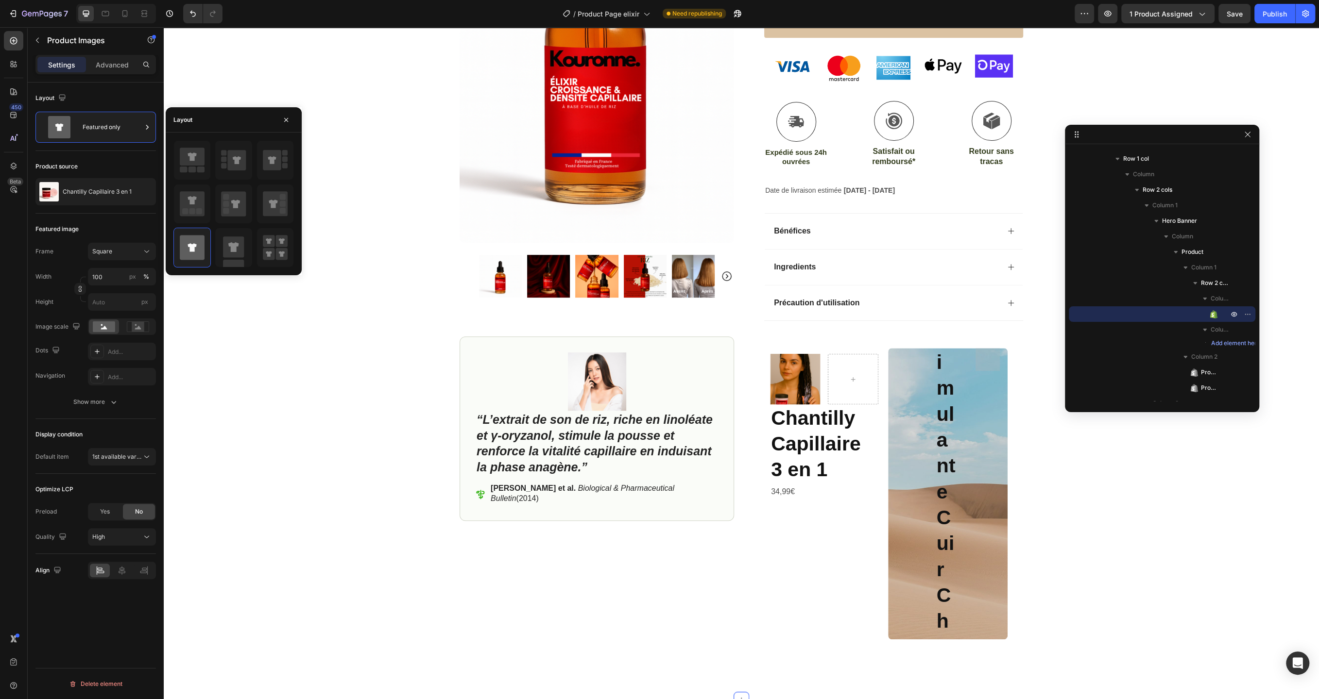
scroll to position [271, 0]
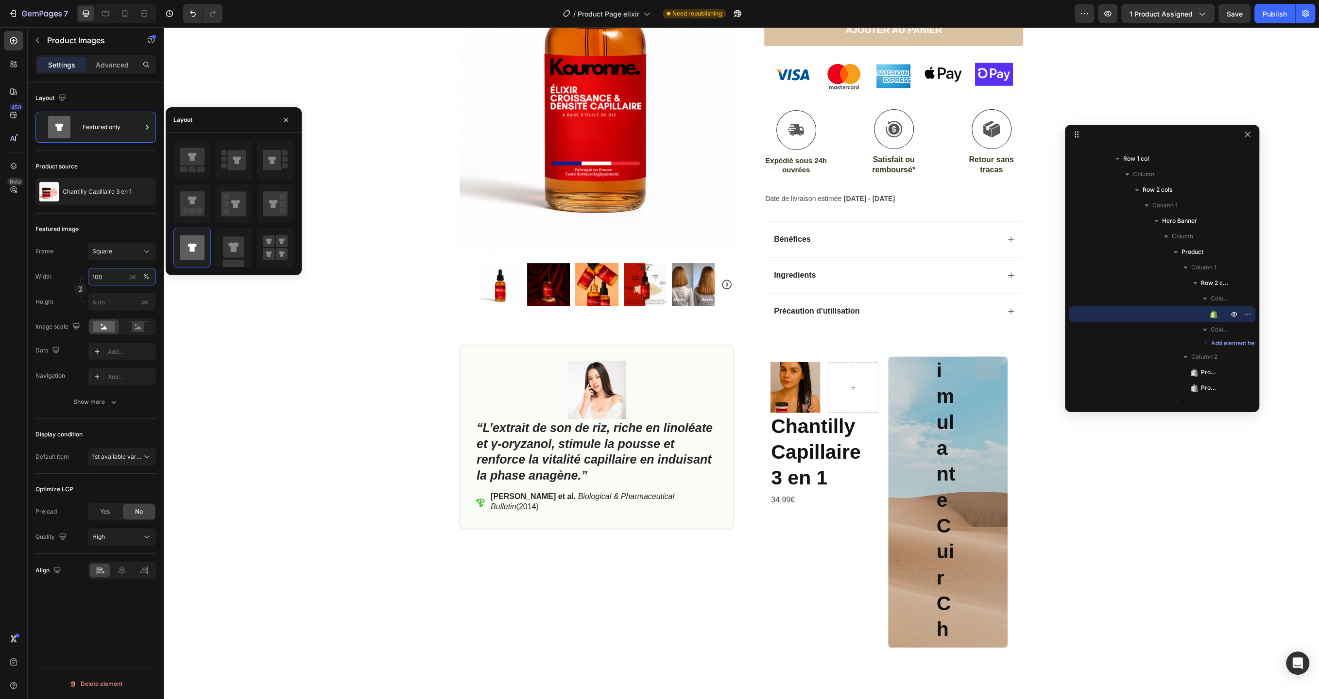
click at [122, 272] on input "100" at bounding box center [122, 276] width 68 height 17
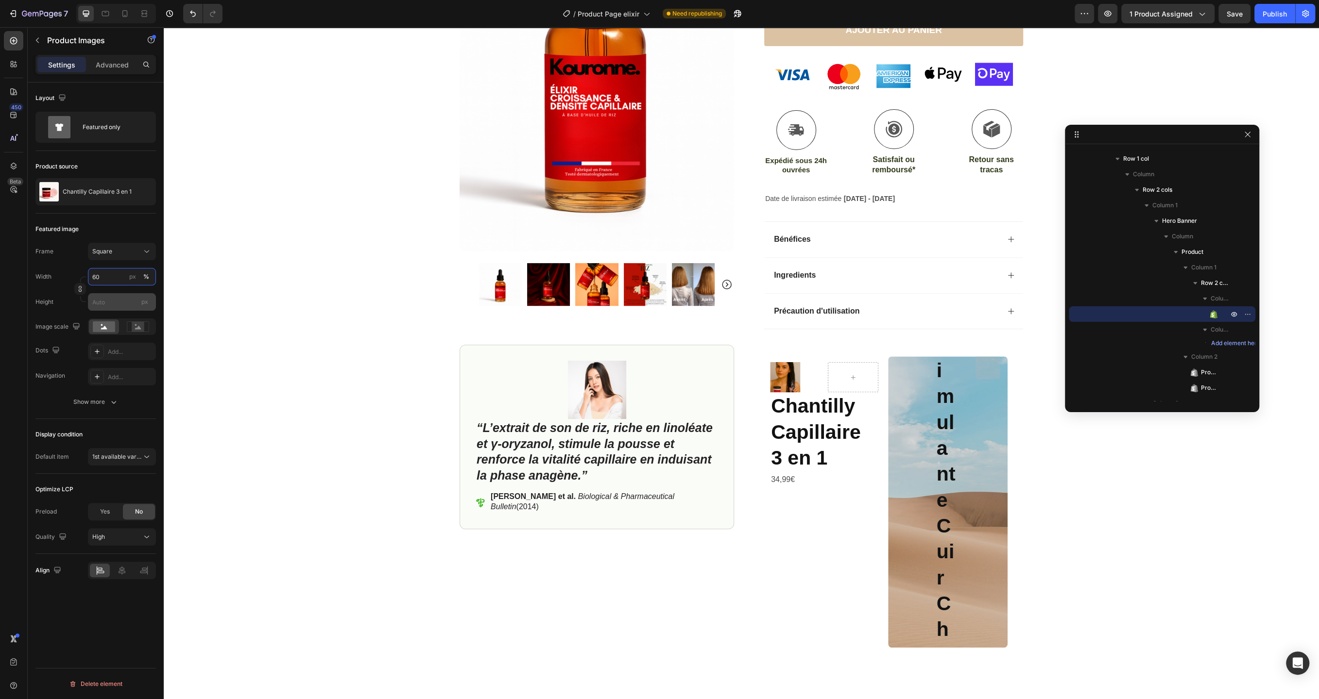
type input "60"
click at [109, 302] on input "px" at bounding box center [122, 301] width 68 height 17
click at [137, 275] on button "px" at bounding box center [133, 277] width 12 height 12
click at [116, 301] on input "px" at bounding box center [122, 301] width 68 height 17
type input "60"
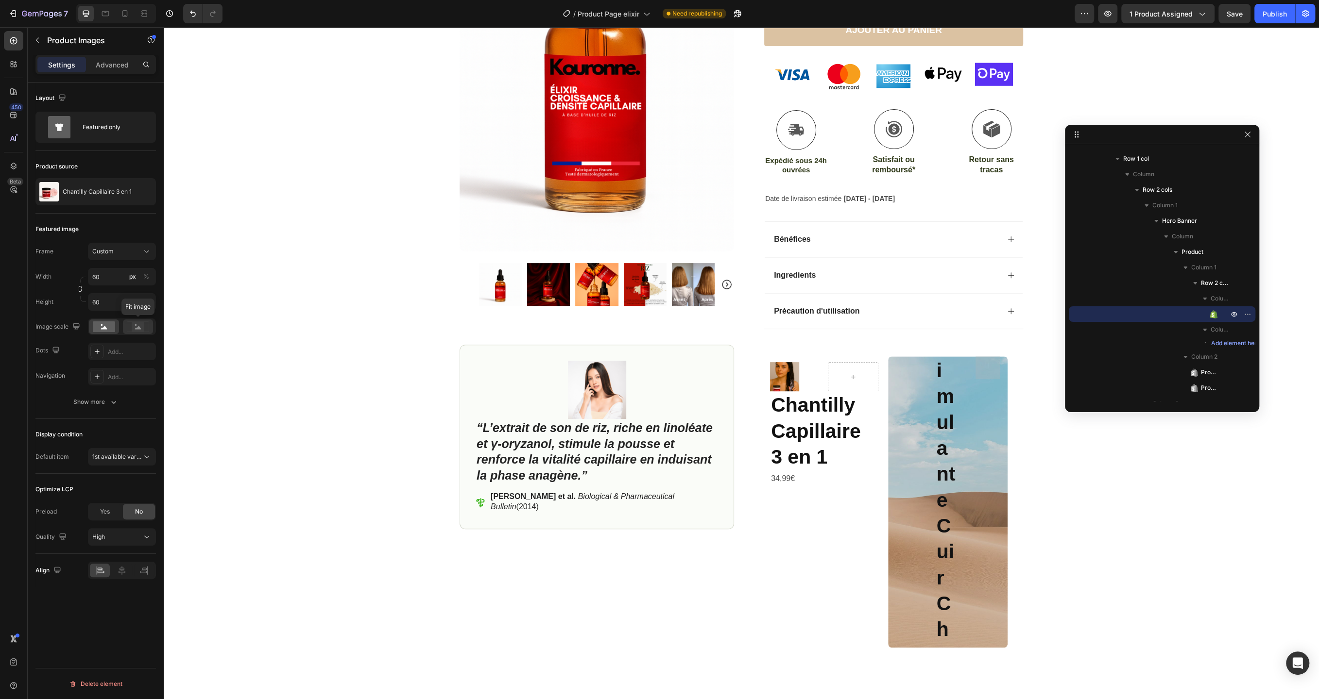
click at [145, 325] on icon at bounding box center [138, 326] width 22 height 11
click at [124, 11] on icon at bounding box center [124, 13] width 5 height 7
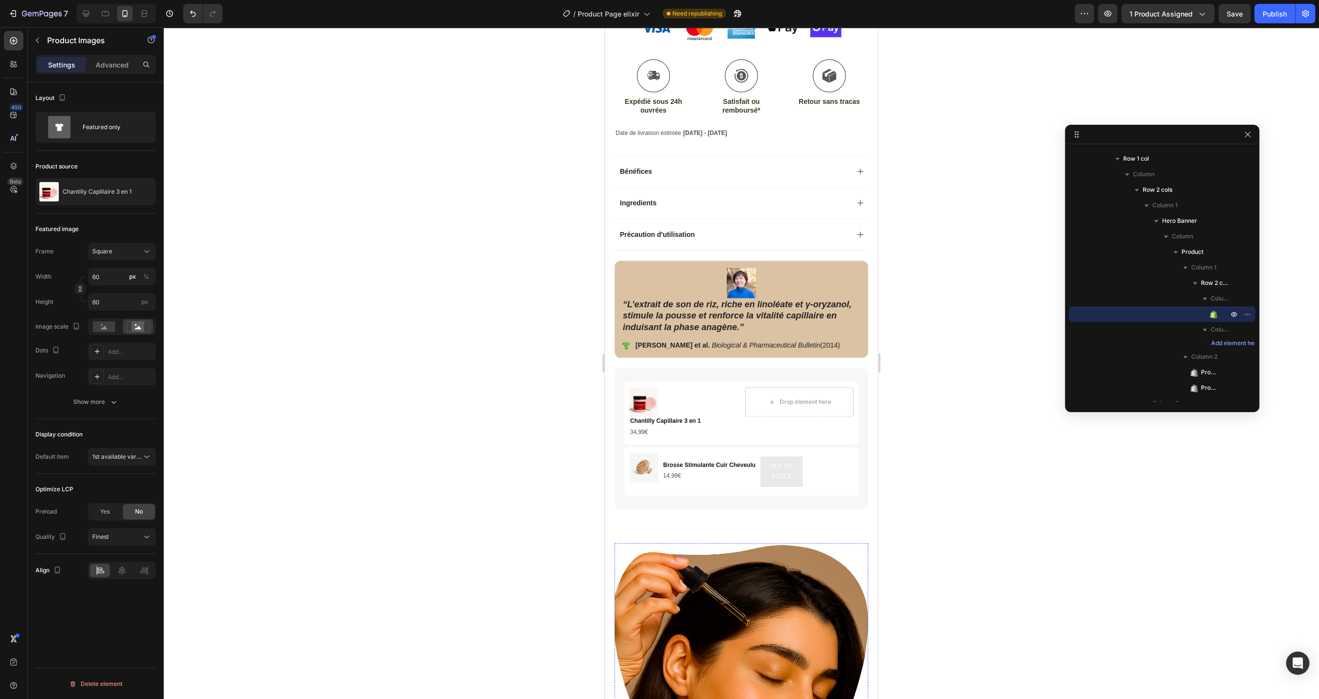
scroll to position [631, 0]
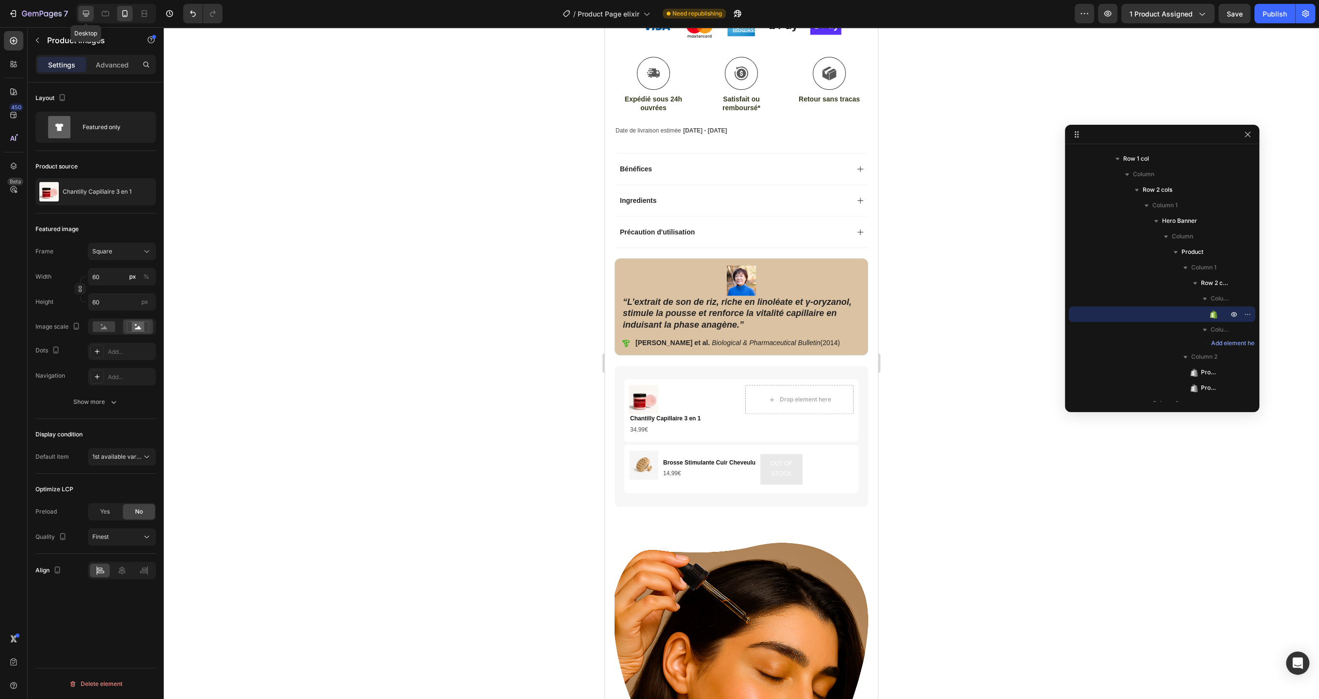
click at [84, 16] on icon at bounding box center [86, 14] width 10 height 10
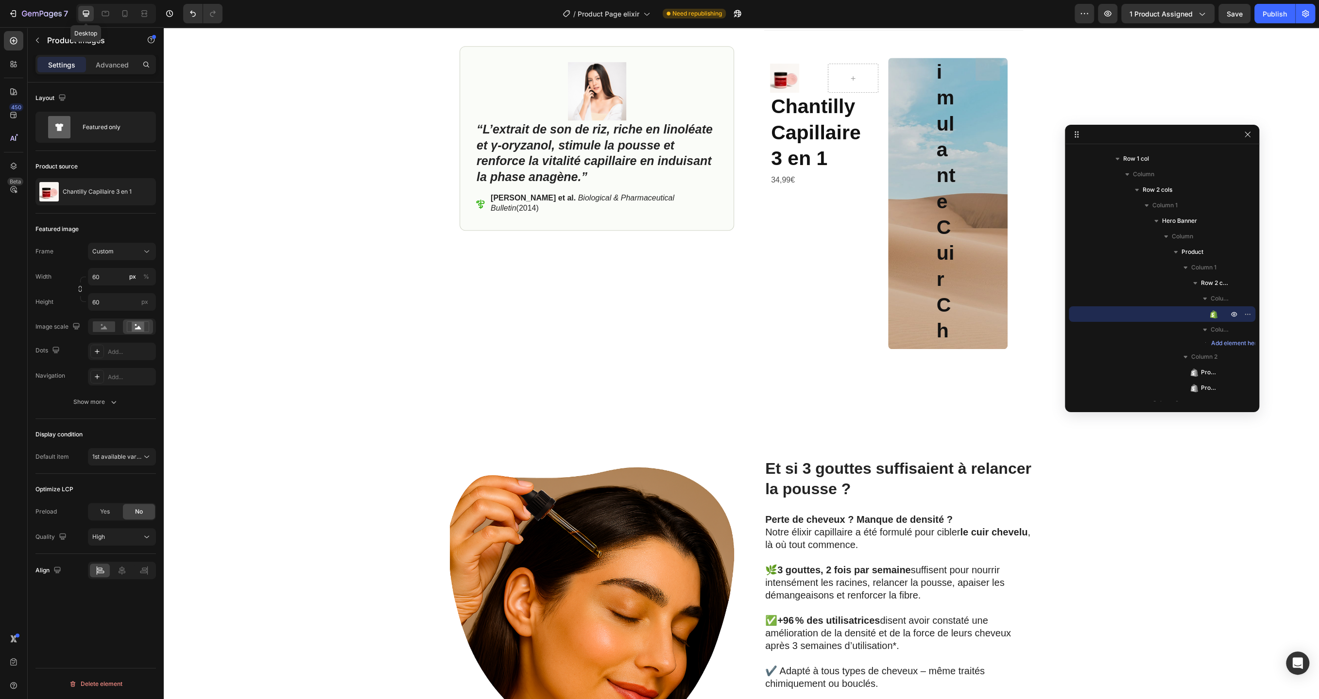
scroll to position [570, 0]
click at [140, 539] on div "High" at bounding box center [117, 537] width 50 height 9
click at [131, 564] on p "Finest" at bounding box center [119, 560] width 55 height 9
click at [1218, 327] on span "Column 2" at bounding box center [1219, 330] width 19 height 10
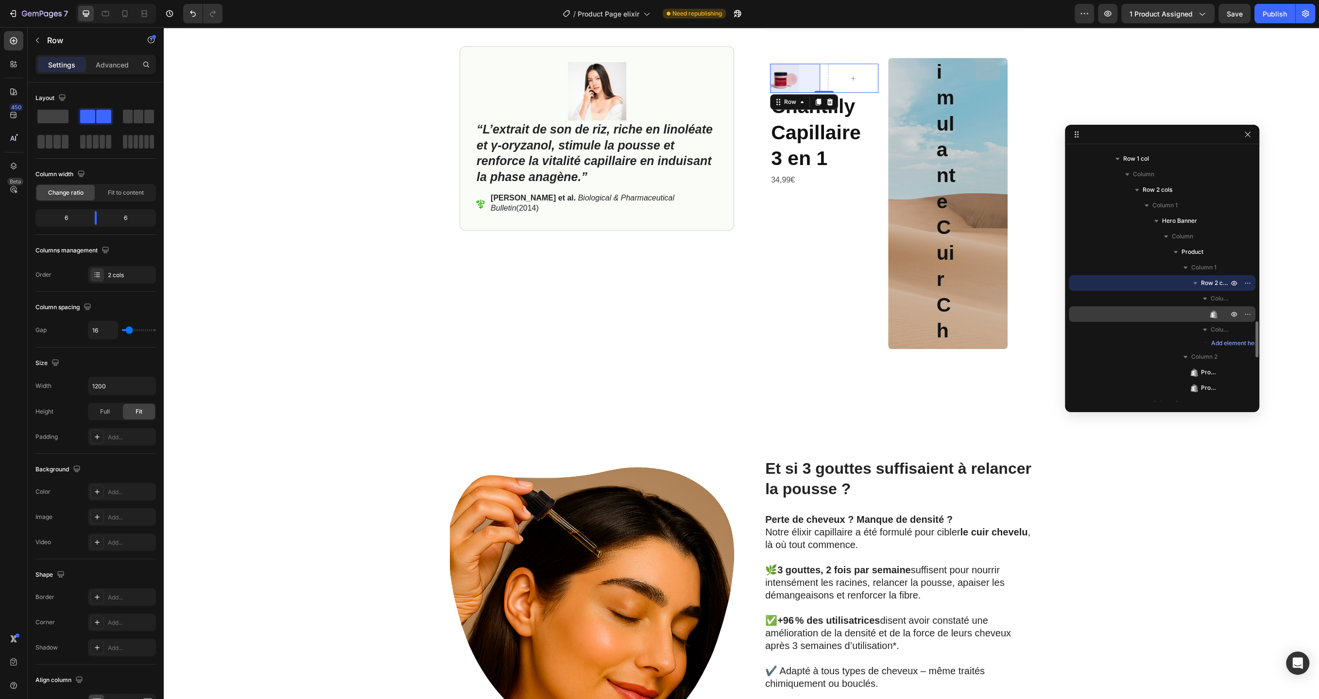
click at [1223, 317] on div "Product Images" at bounding box center [1161, 314] width 179 height 16
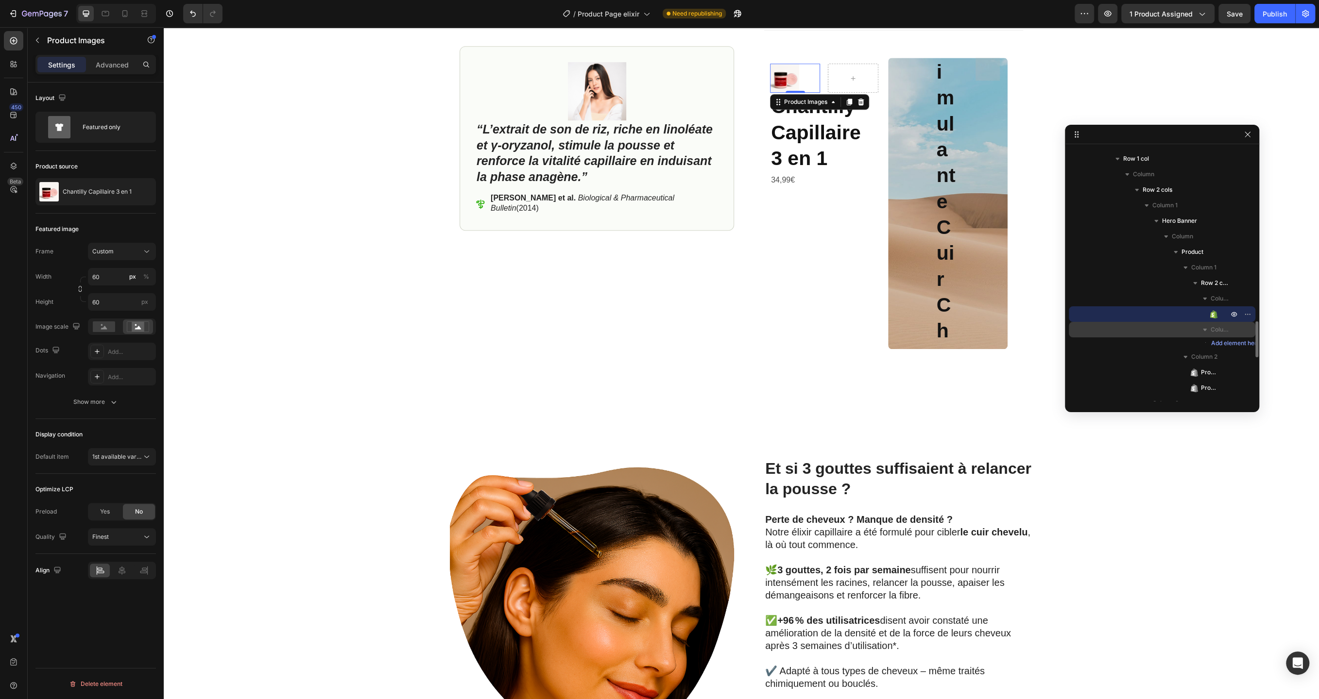
click at [1216, 334] on span "Column 2" at bounding box center [1219, 330] width 19 height 10
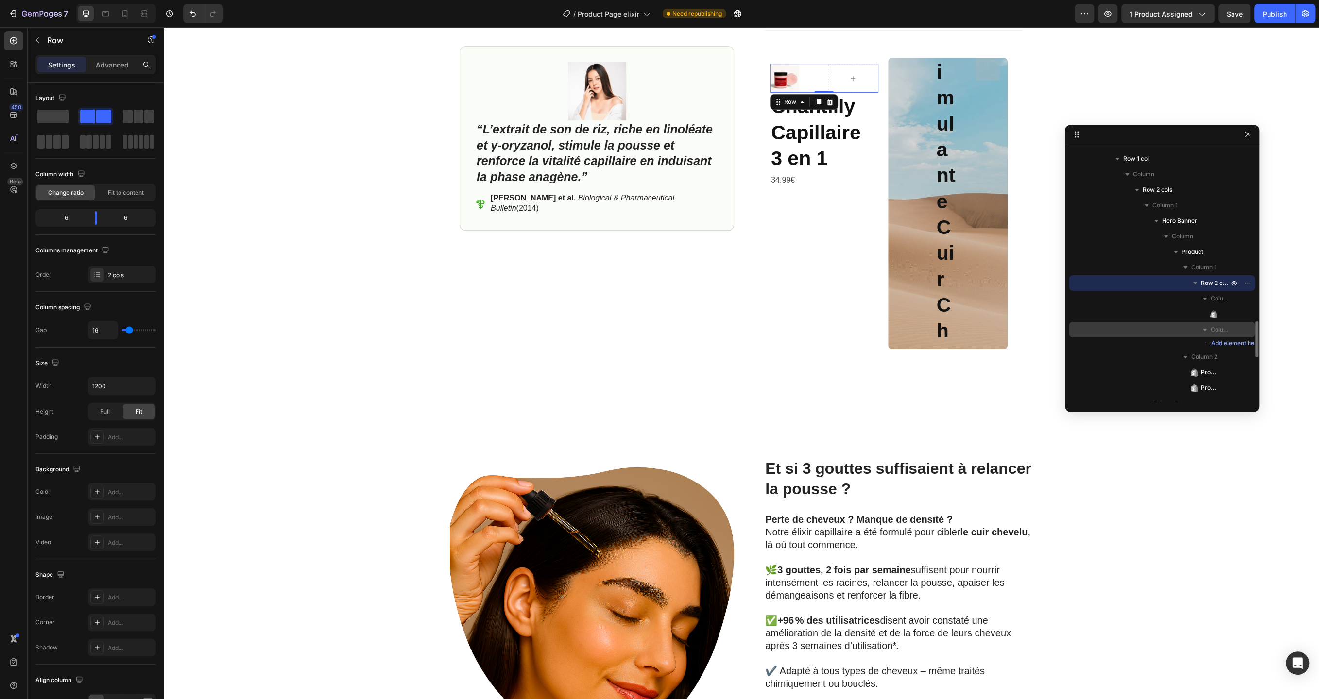
click at [1220, 330] on span "Column 2" at bounding box center [1219, 330] width 19 height 10
click at [841, 114] on h2 "Chantilly Capillaire 3 en 1" at bounding box center [824, 133] width 108 height 80
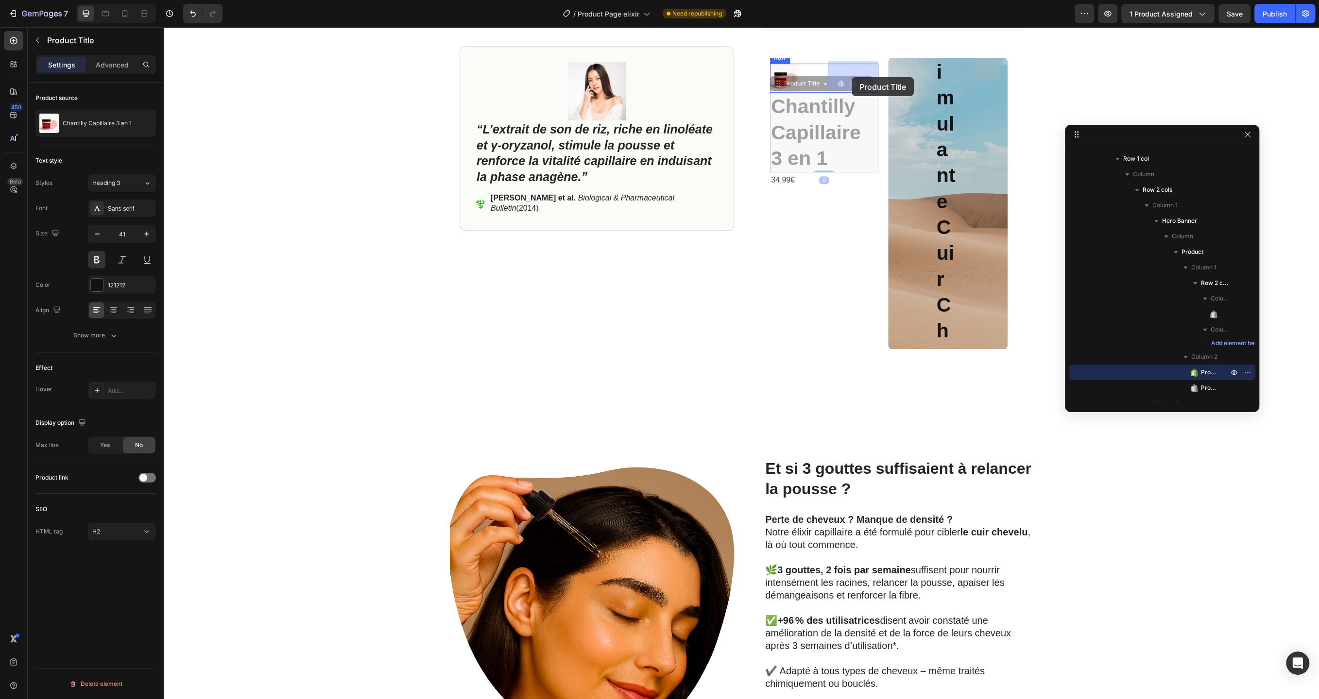
drag, startPoint x: 817, startPoint y: 105, endPoint x: 851, endPoint y: 77, distance: 44.2
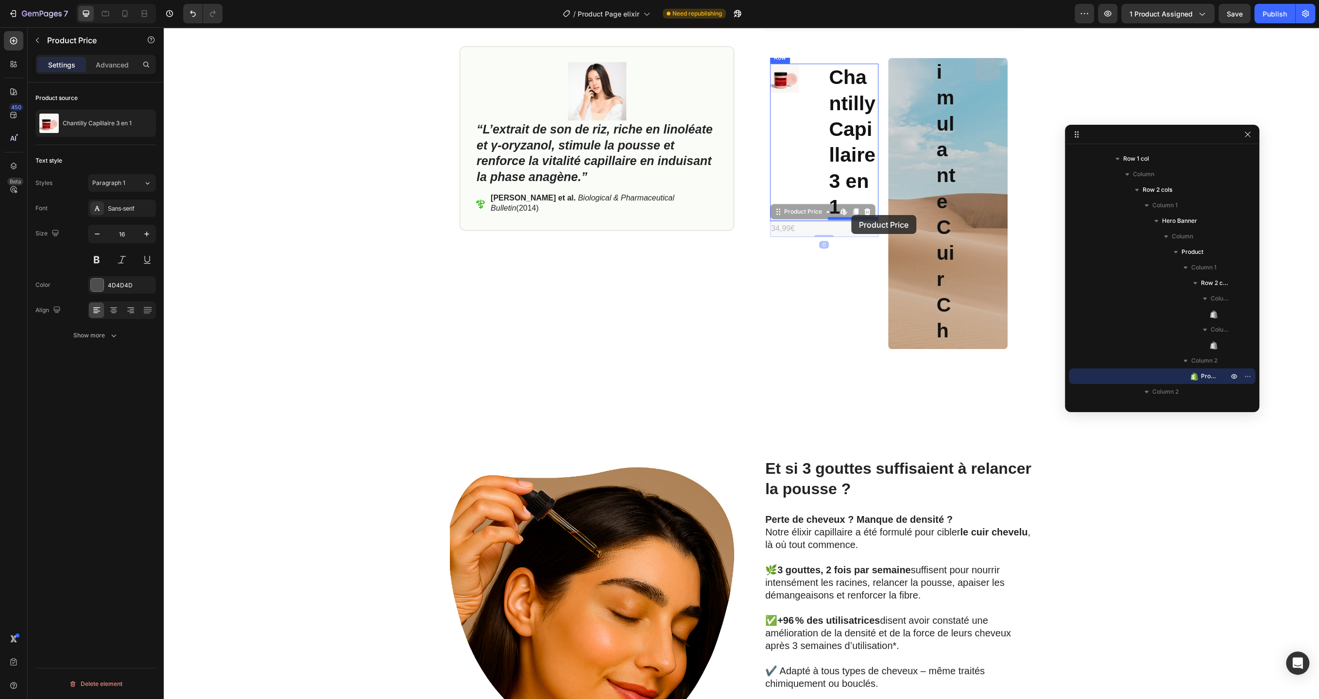
drag, startPoint x: 786, startPoint y: 227, endPoint x: 851, endPoint y: 215, distance: 66.2
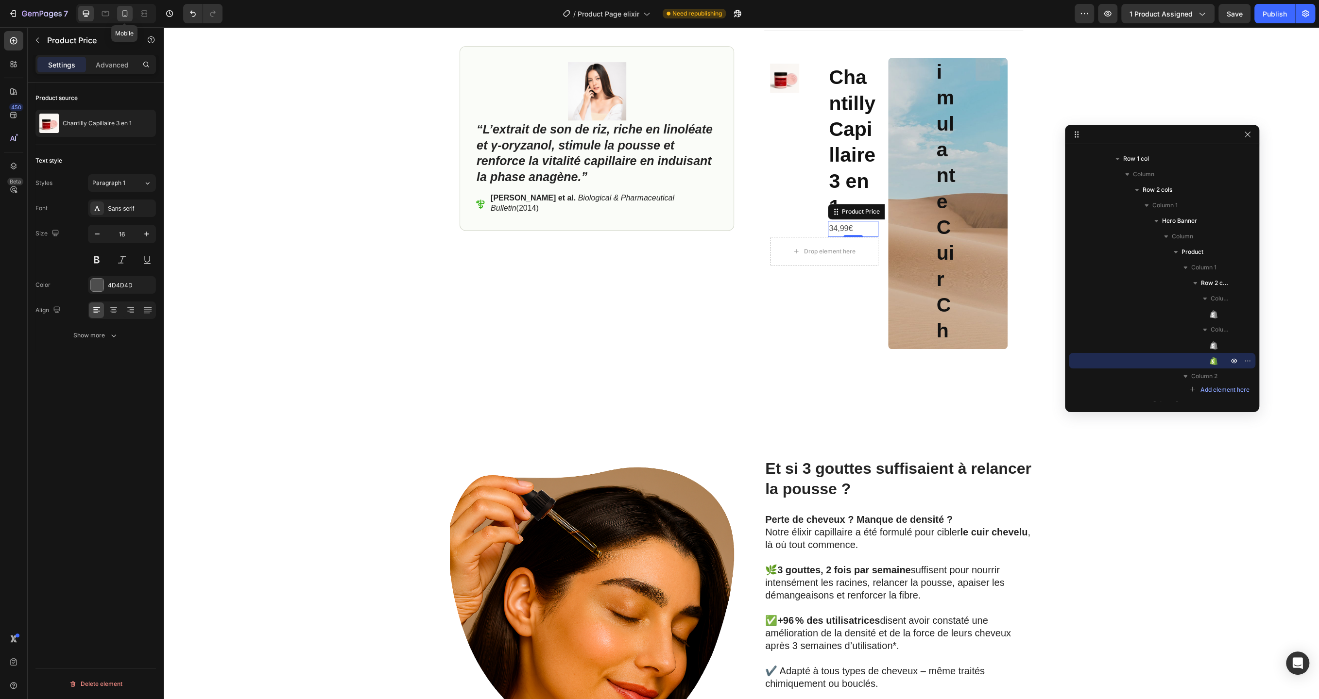
click at [127, 16] on icon at bounding box center [125, 14] width 10 height 10
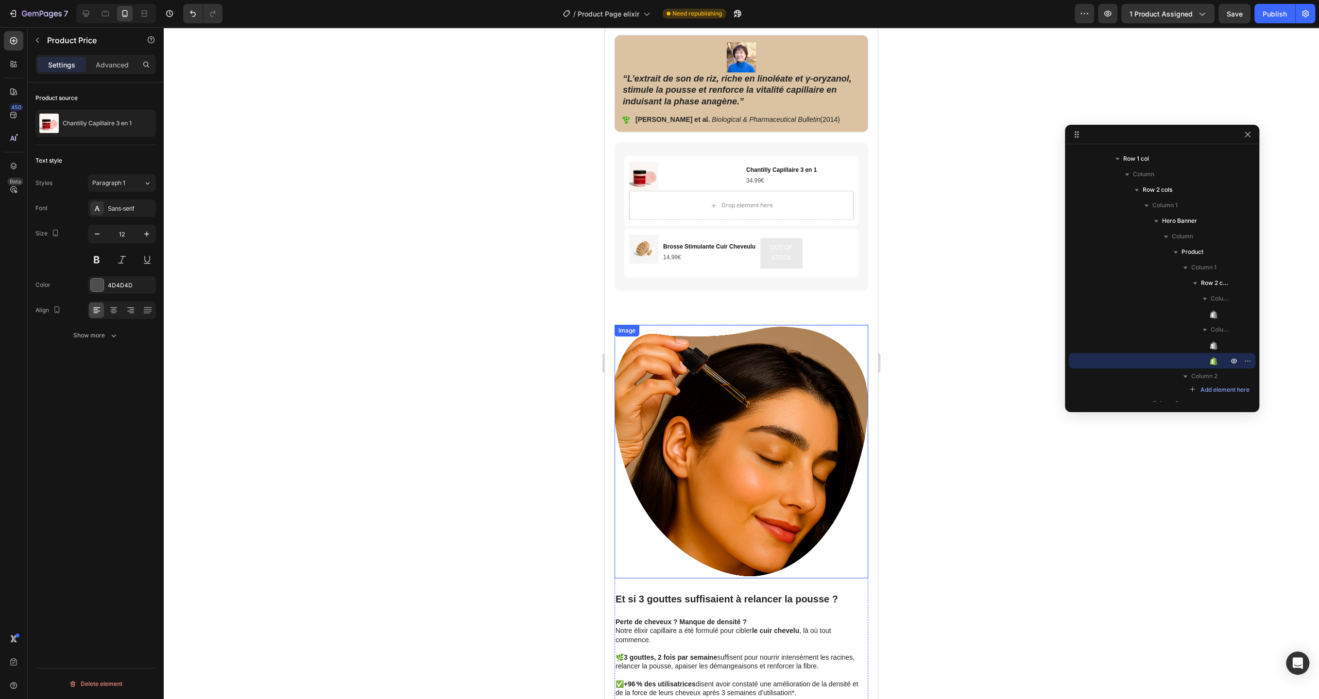
scroll to position [854, 0]
click at [88, 13] on icon at bounding box center [86, 14] width 10 height 10
type input "16"
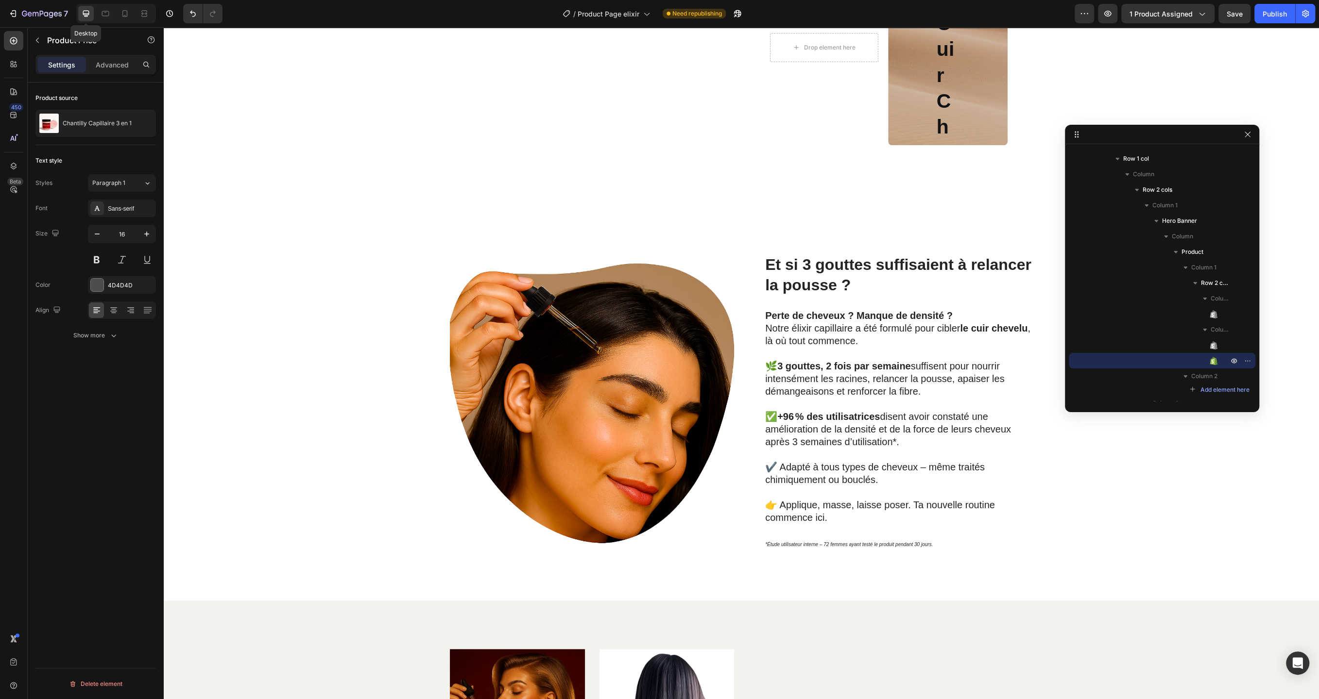
scroll to position [727, 0]
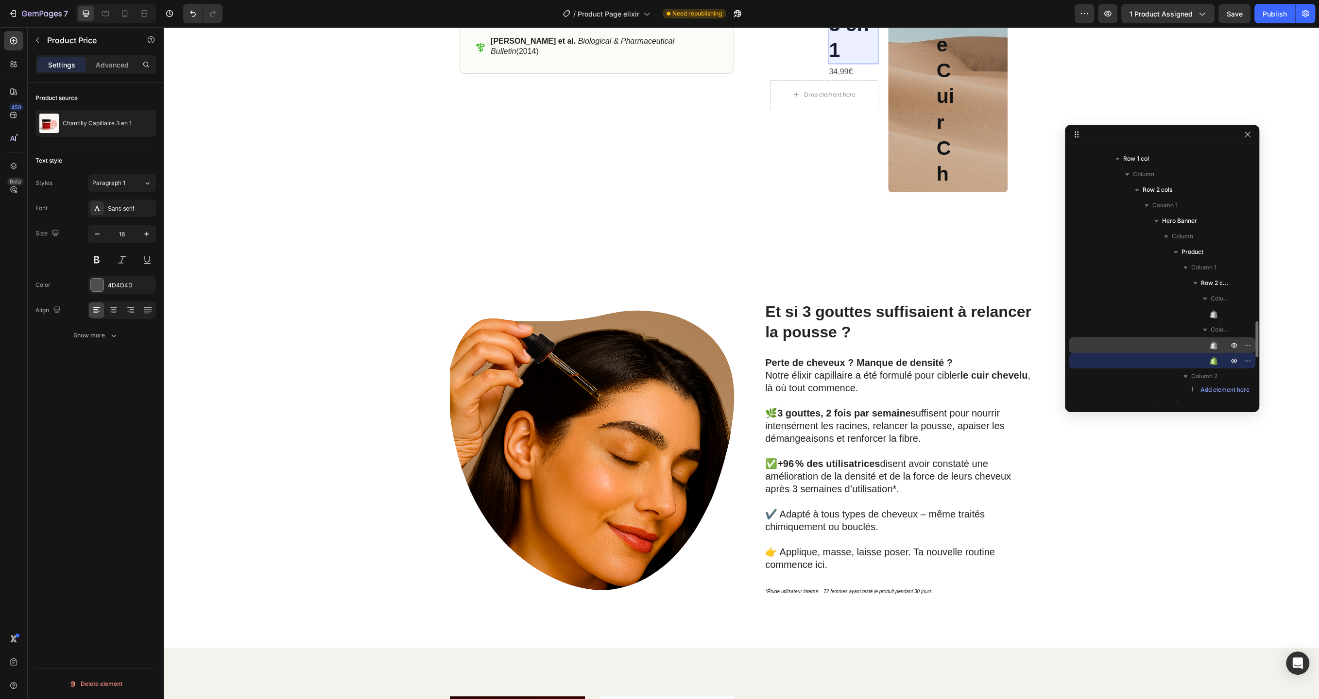
click at [1215, 341] on icon at bounding box center [1213, 345] width 10 height 10
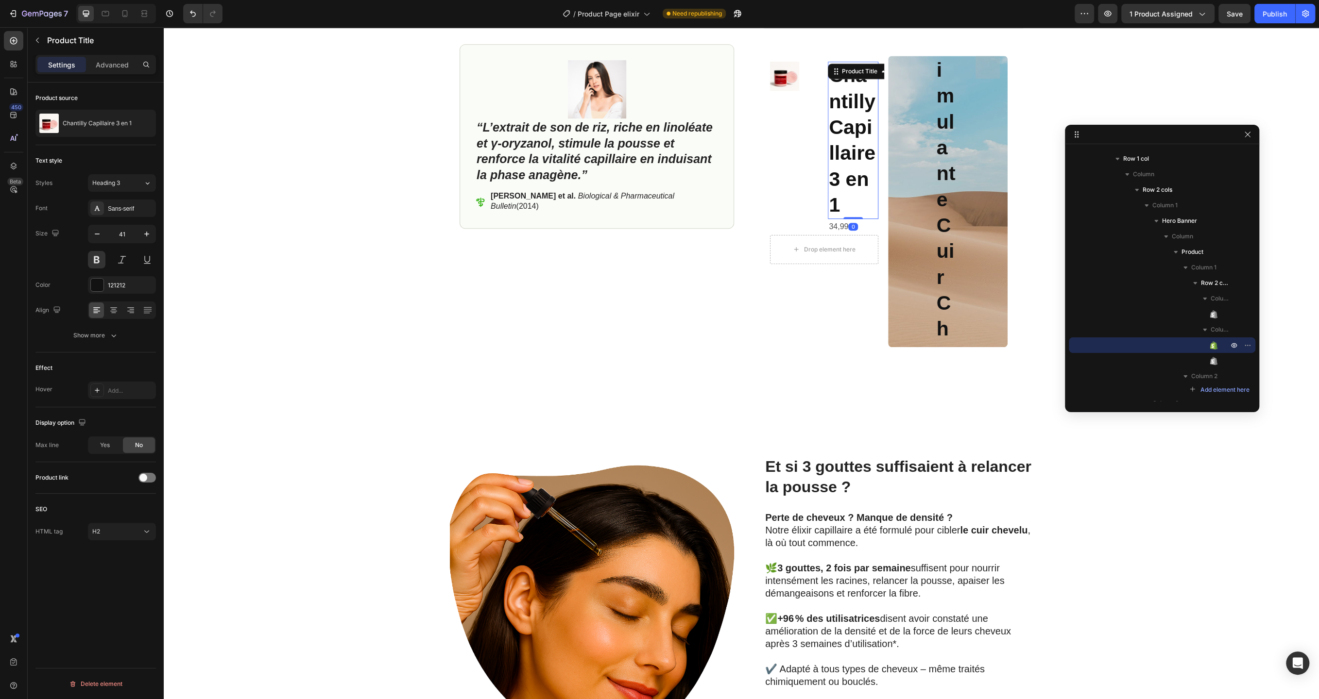
scroll to position [570, 0]
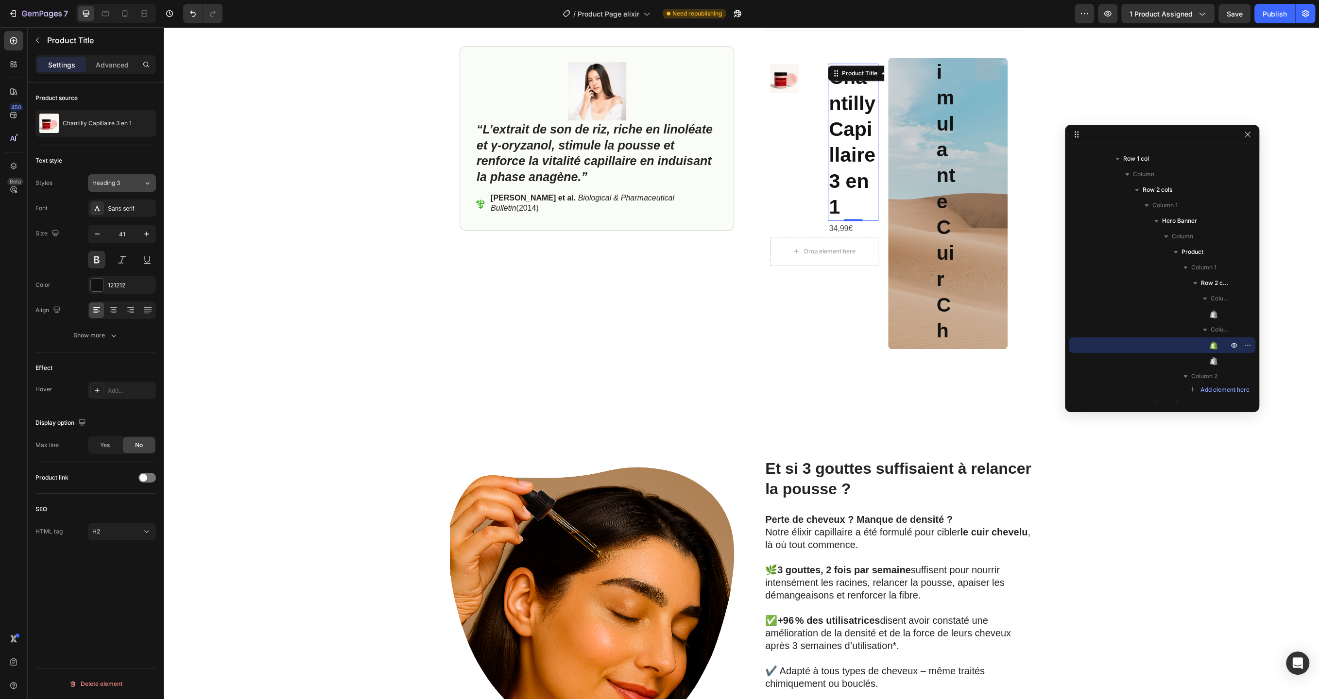
click at [133, 184] on div "Heading 3" at bounding box center [117, 183] width 51 height 9
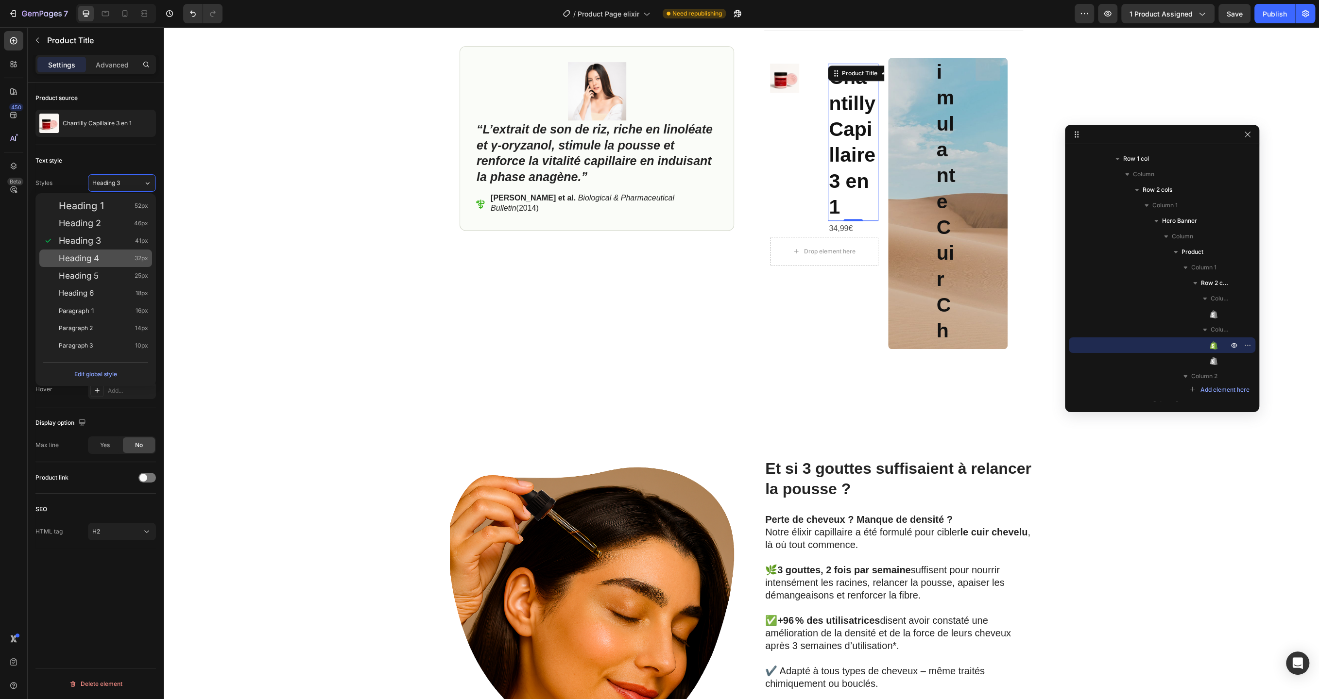
click at [111, 252] on div "Heading 4 32px" at bounding box center [95, 258] width 113 height 17
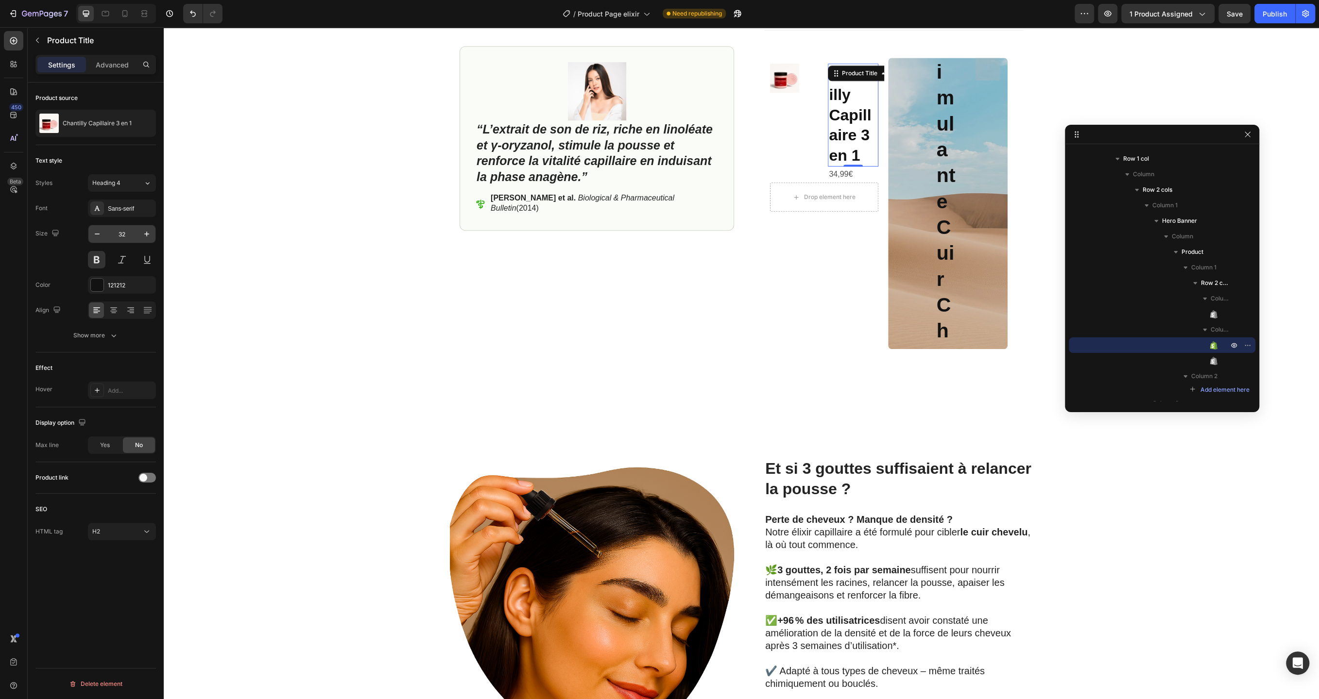
click at [128, 236] on input "32" at bounding box center [122, 233] width 32 height 17
type input "13"
click at [104, 334] on div "Show more" at bounding box center [95, 336] width 45 height 10
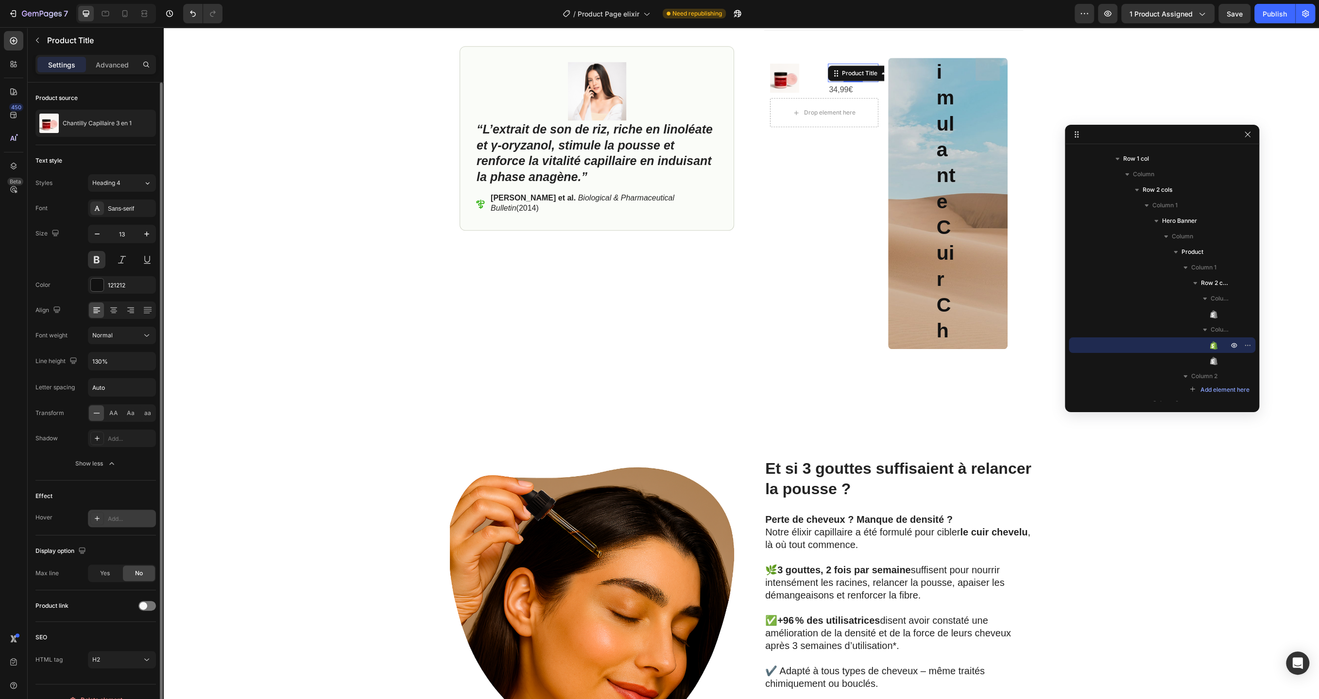
click at [106, 514] on div "Add..." at bounding box center [122, 518] width 68 height 17
click at [122, 491] on div "Effect" at bounding box center [95, 497] width 120 height 16
click at [112, 574] on div "Yes" at bounding box center [105, 574] width 32 height 16
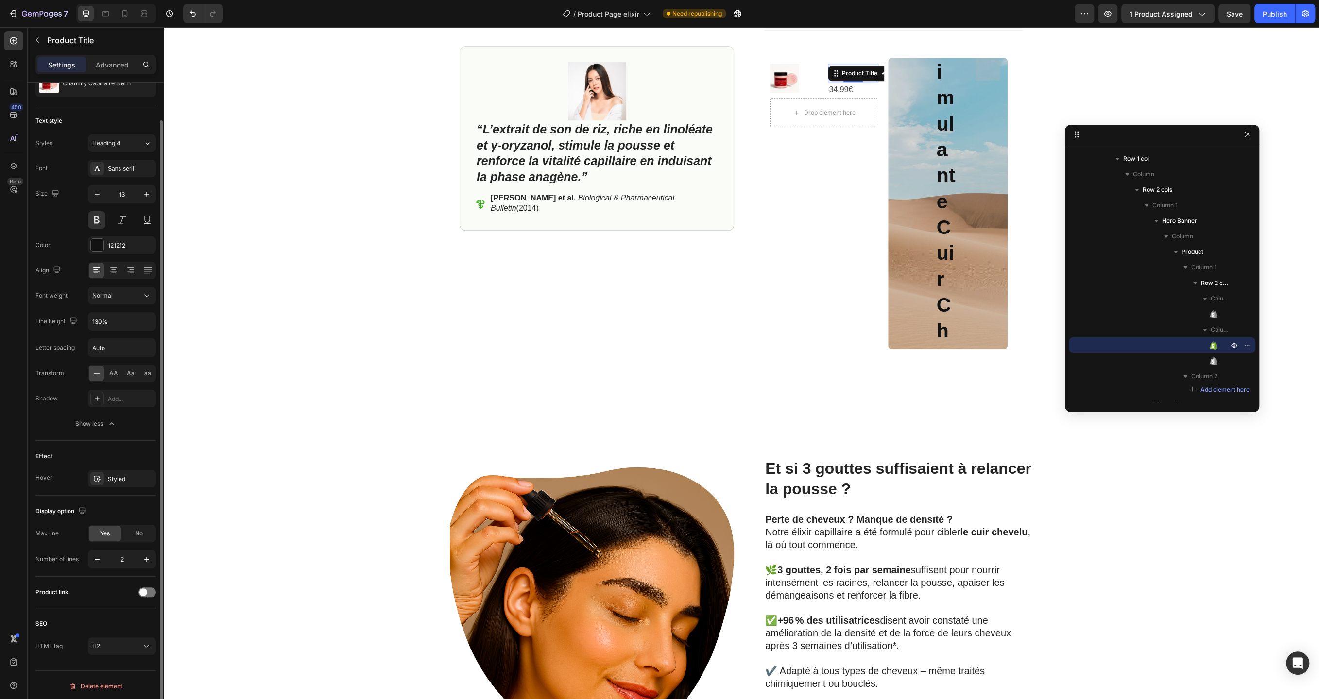
scroll to position [0, 0]
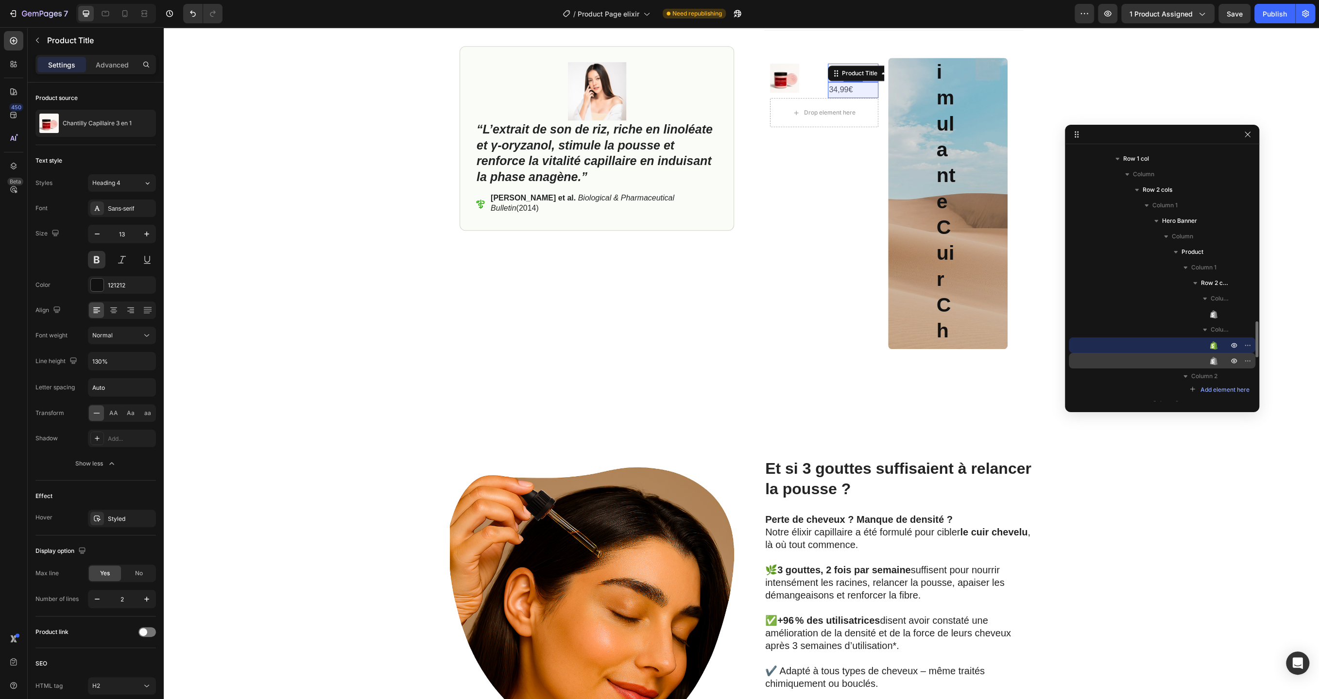
click at [1222, 363] on div "Product Price" at bounding box center [1161, 361] width 179 height 16
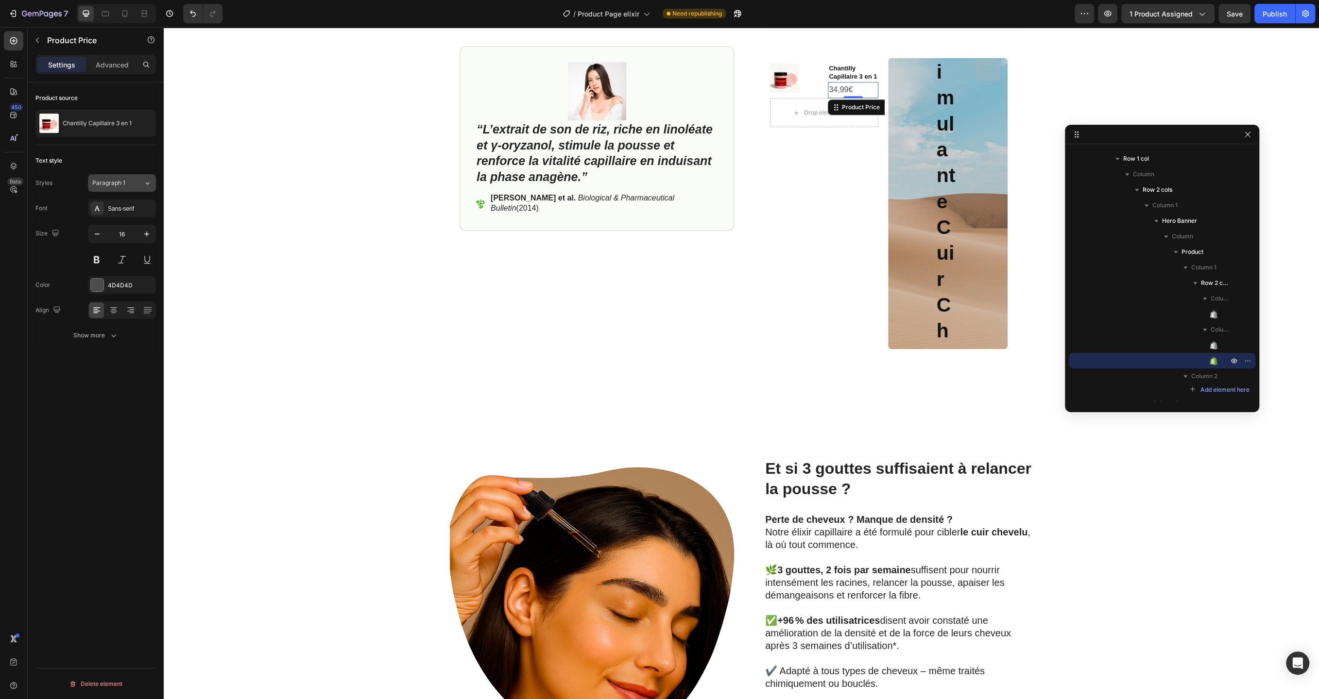
click at [137, 175] on button "Paragraph 1" at bounding box center [122, 182] width 68 height 17
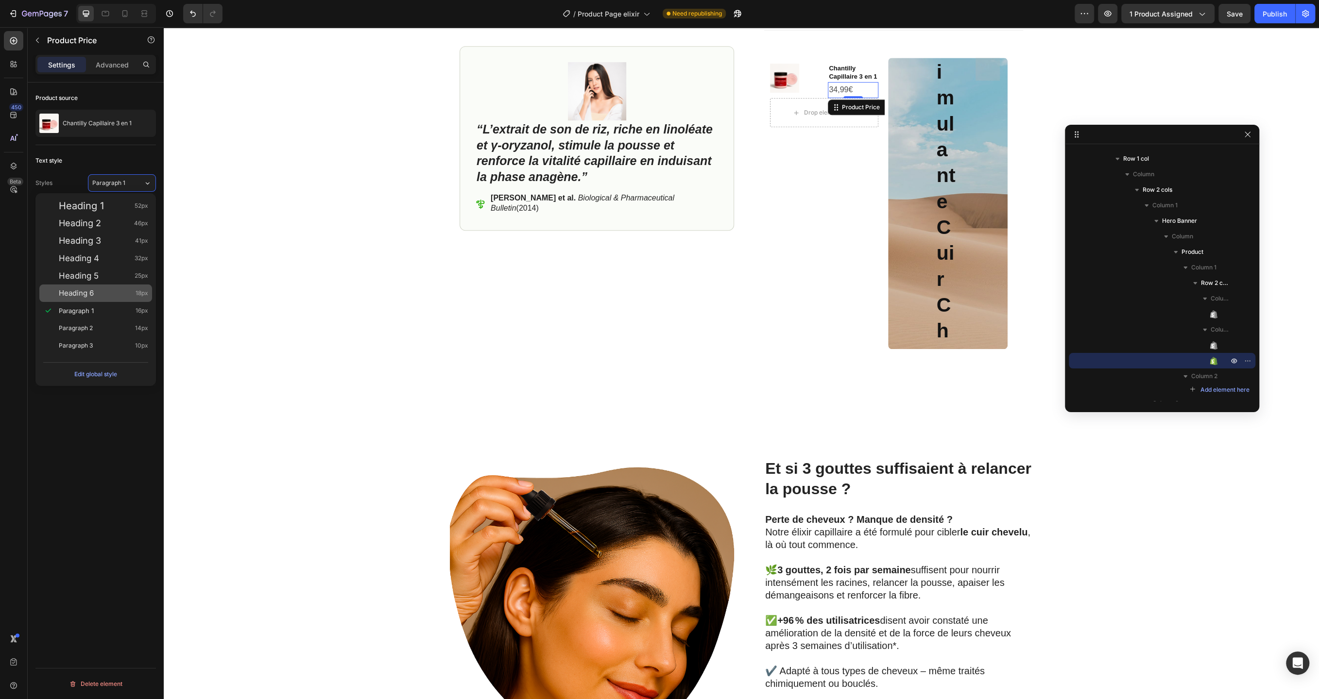
click at [102, 293] on div "Heading 6 18px" at bounding box center [103, 293] width 89 height 10
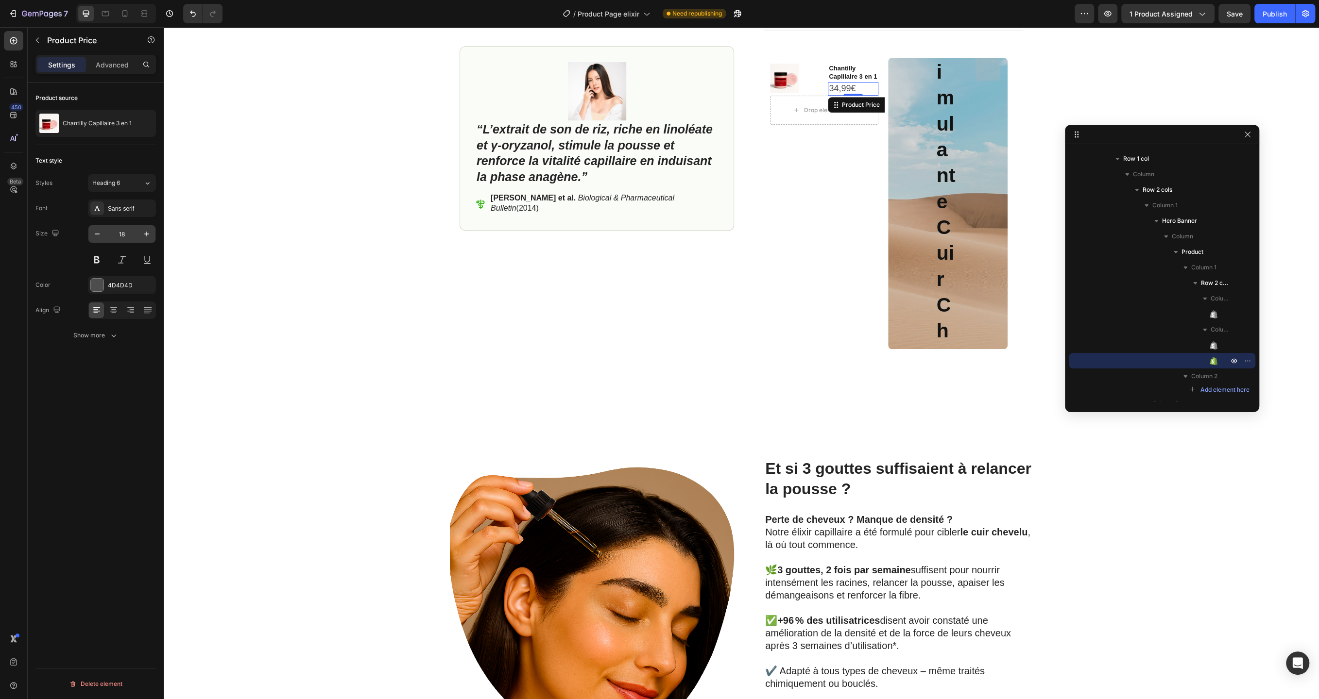
click at [126, 238] on input "18" at bounding box center [122, 233] width 32 height 17
type input "13"
click at [98, 324] on div "Font Sans-serif Size 13 Color 4D4D4D Align Show more" at bounding box center [95, 272] width 120 height 145
click at [94, 339] on button "Show more" at bounding box center [95, 335] width 120 height 17
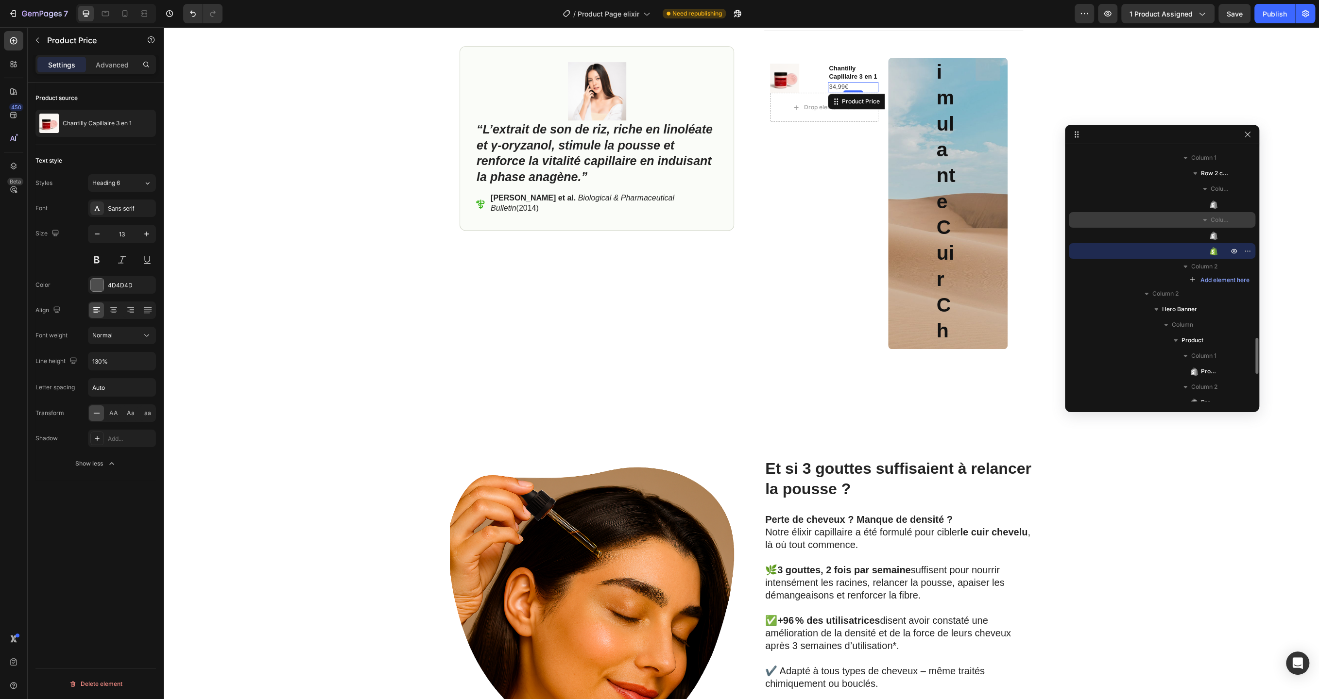
scroll to position [1320, 0]
click at [1206, 267] on span "Column 2" at bounding box center [1204, 266] width 26 height 10
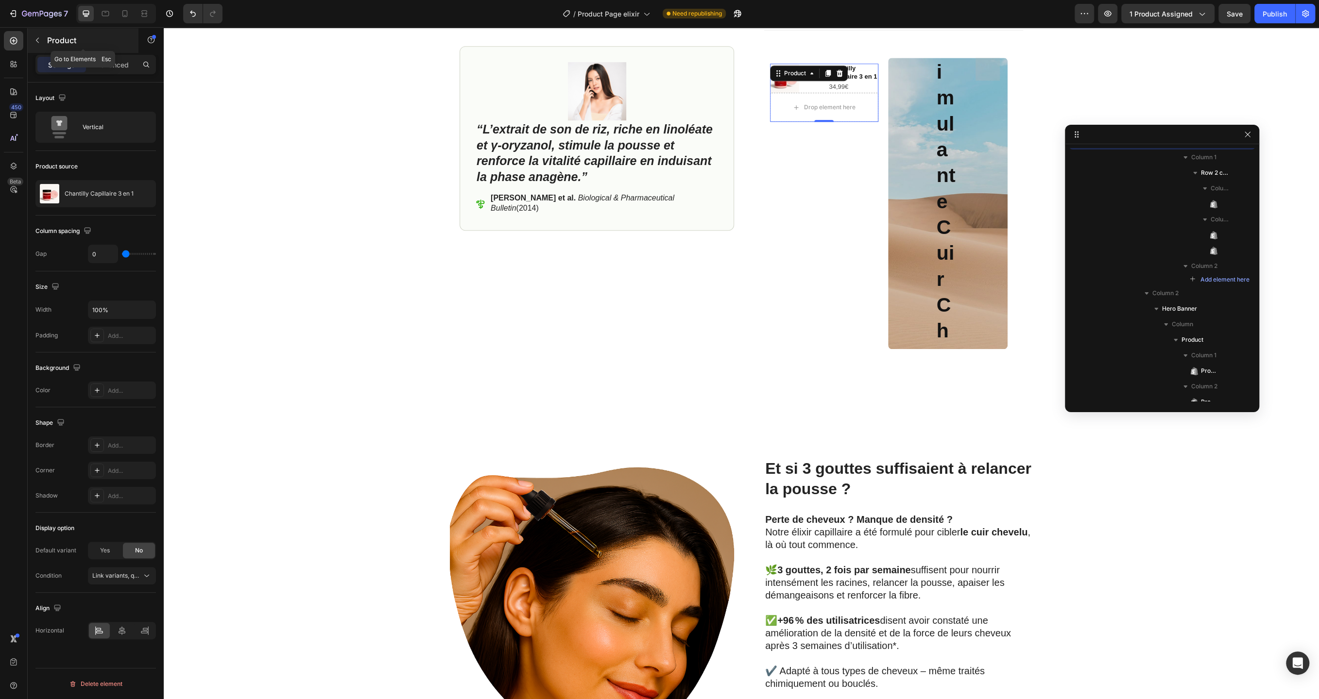
click at [41, 41] on button "button" at bounding box center [38, 41] width 16 height 16
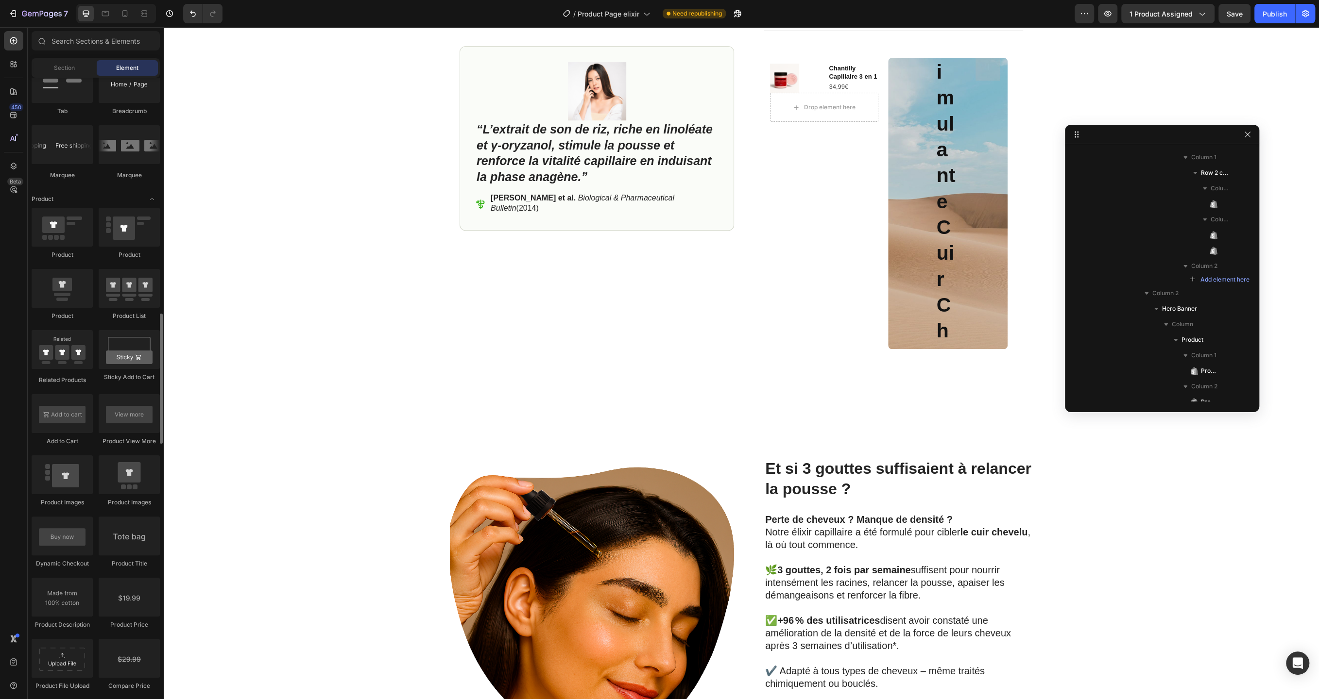
scroll to position [1139, 0]
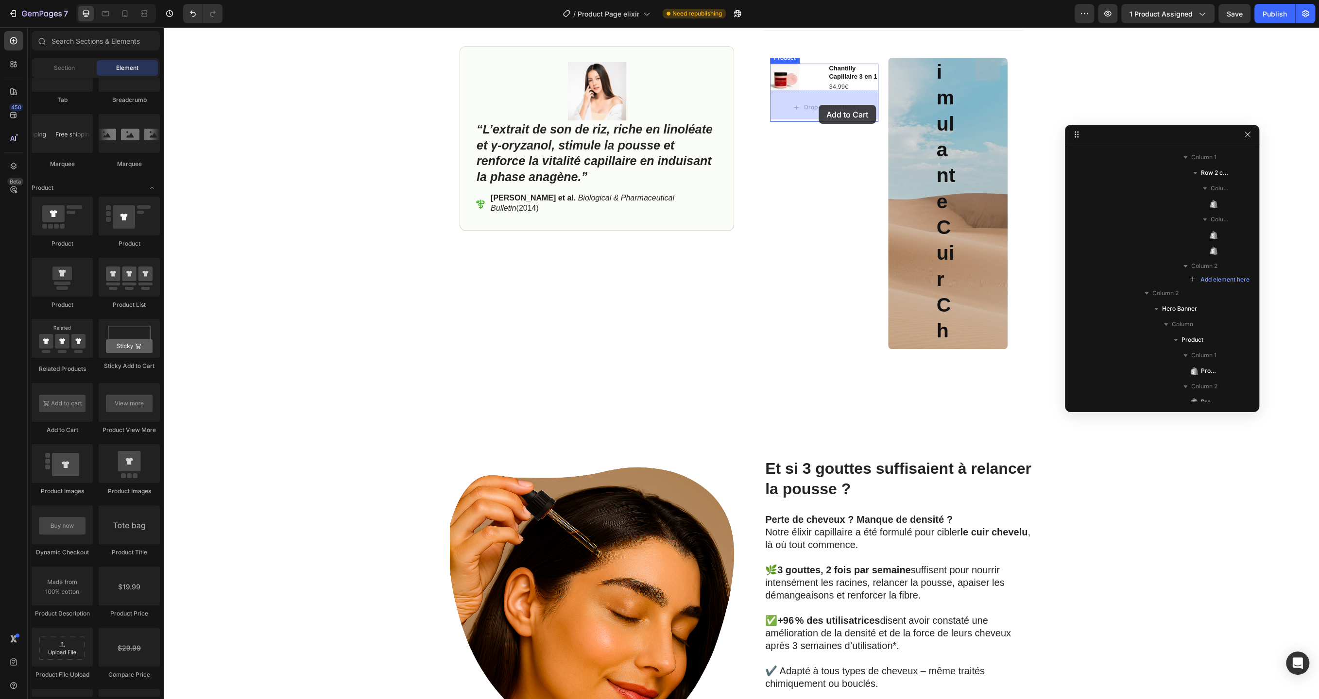
drag, startPoint x: 232, startPoint y: 437, endPoint x: 818, endPoint y: 105, distance: 674.2
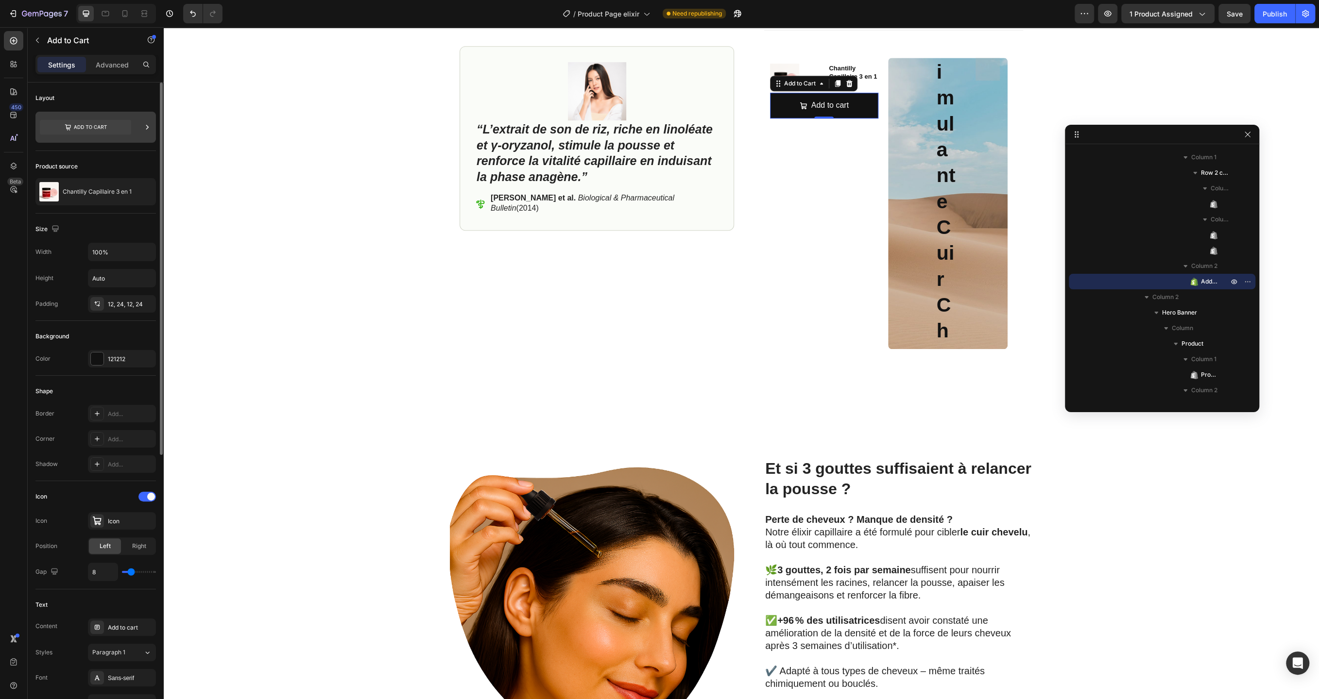
click at [108, 128] on icon at bounding box center [85, 127] width 91 height 15
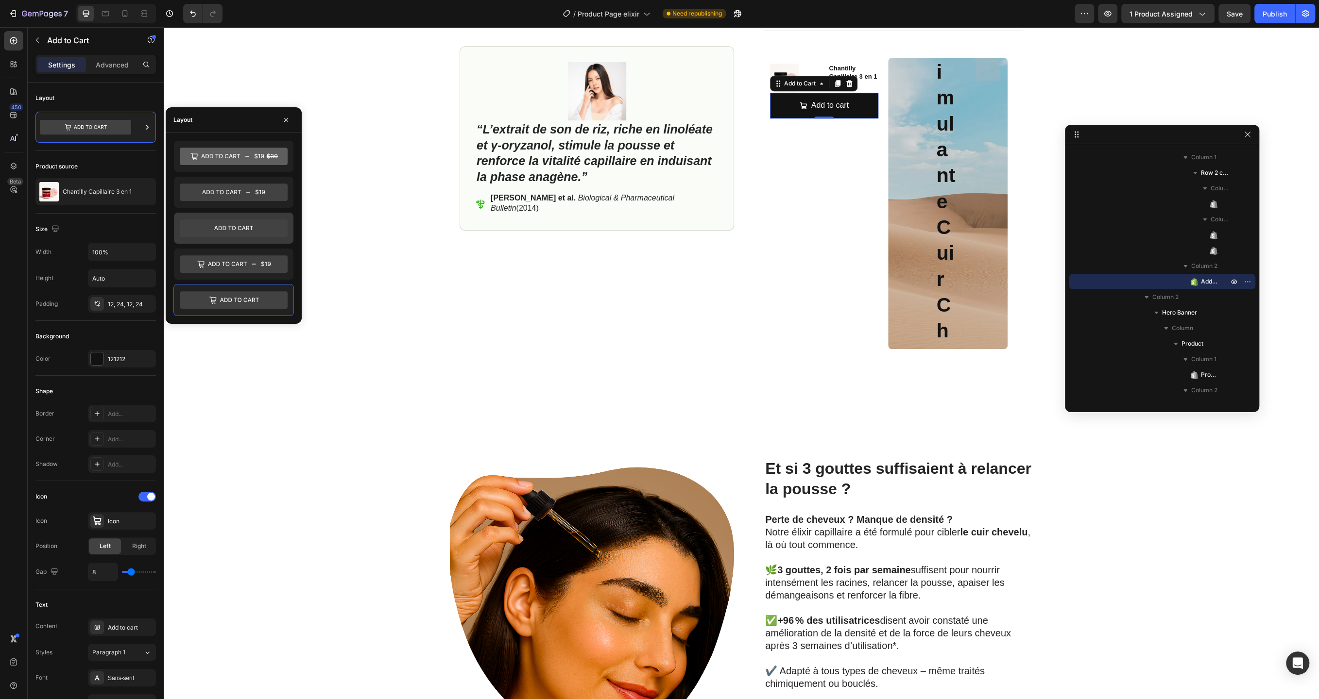
click at [225, 229] on icon at bounding box center [234, 228] width 108 height 17
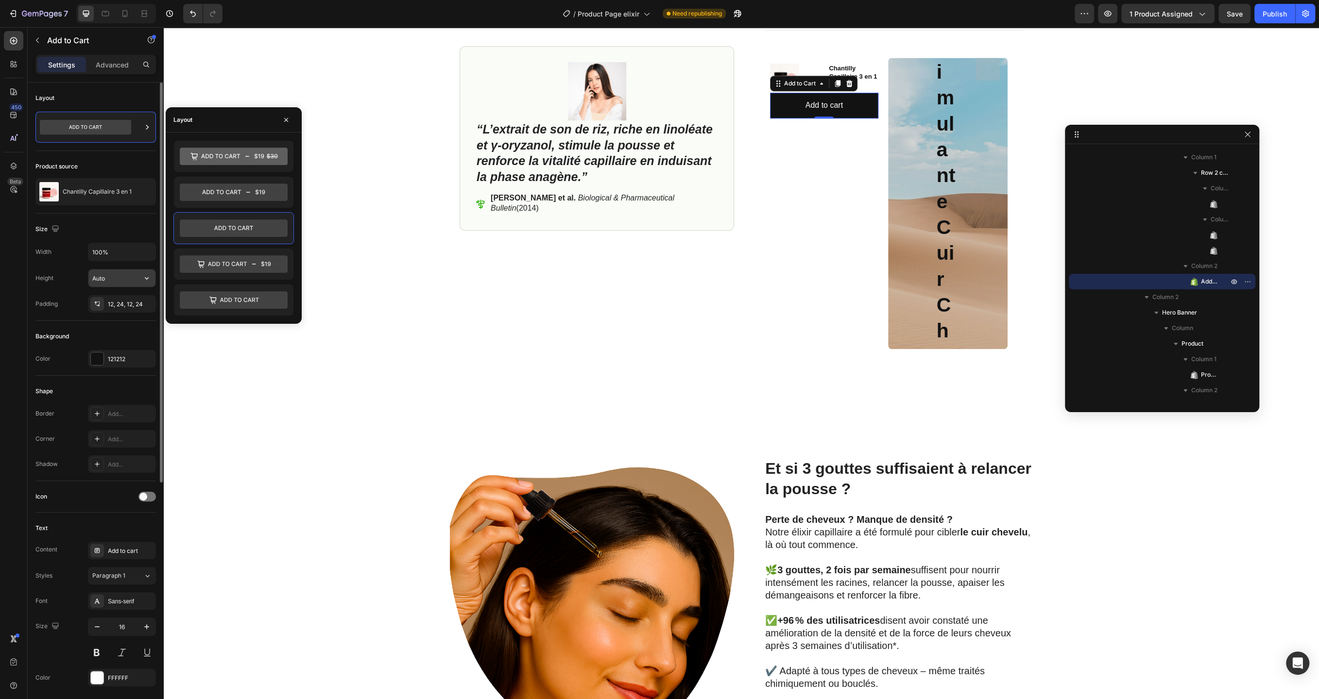
click at [130, 275] on input "Auto" at bounding box center [121, 278] width 67 height 17
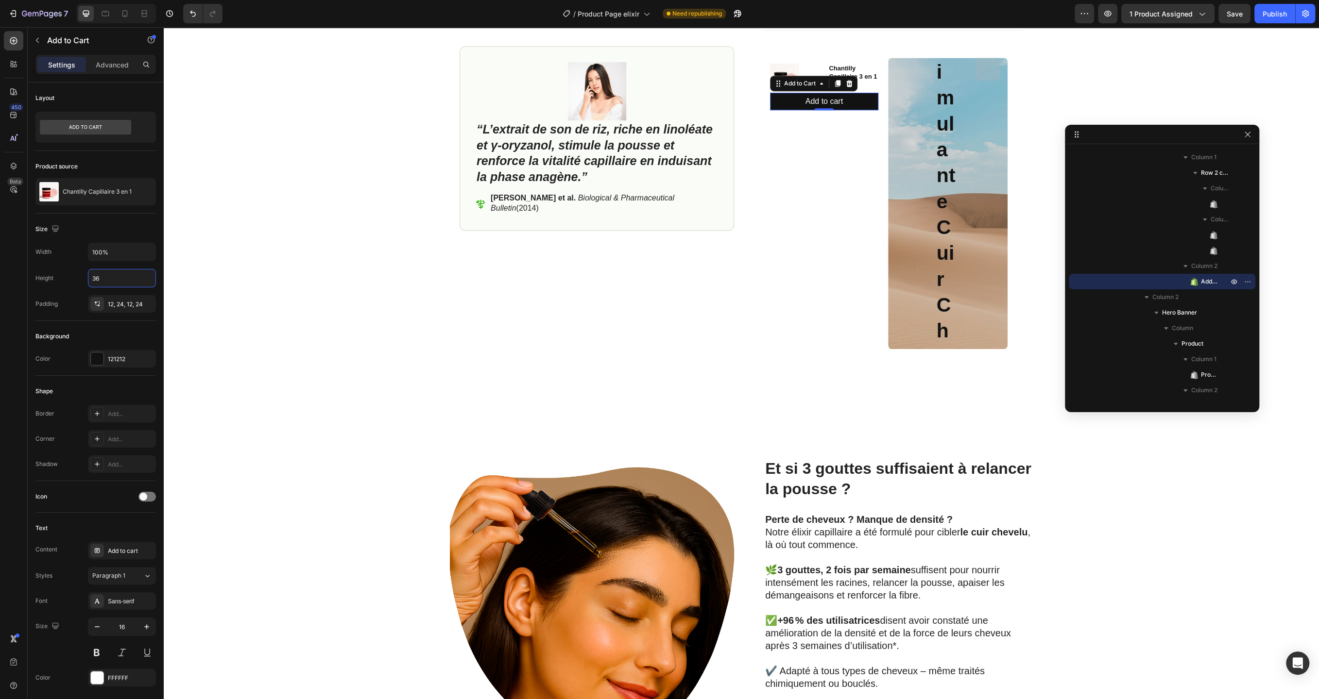
type input "36"
click at [117, 306] on div "12, 24, 12, 24" at bounding box center [122, 304] width 28 height 9
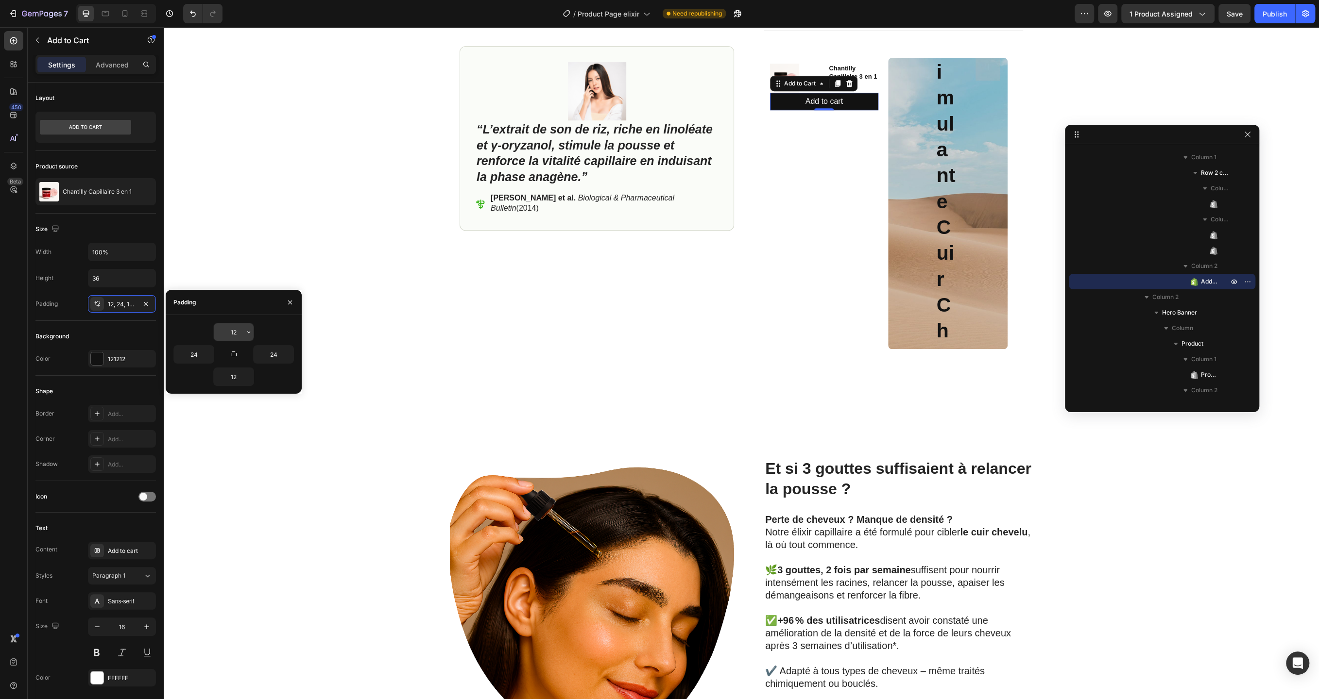
click at [238, 338] on input "12" at bounding box center [234, 331] width 40 height 17
type input "10"
click at [233, 381] on input "12" at bounding box center [234, 376] width 40 height 17
type input "10"
click at [133, 365] on div "121212" at bounding box center [122, 358] width 68 height 17
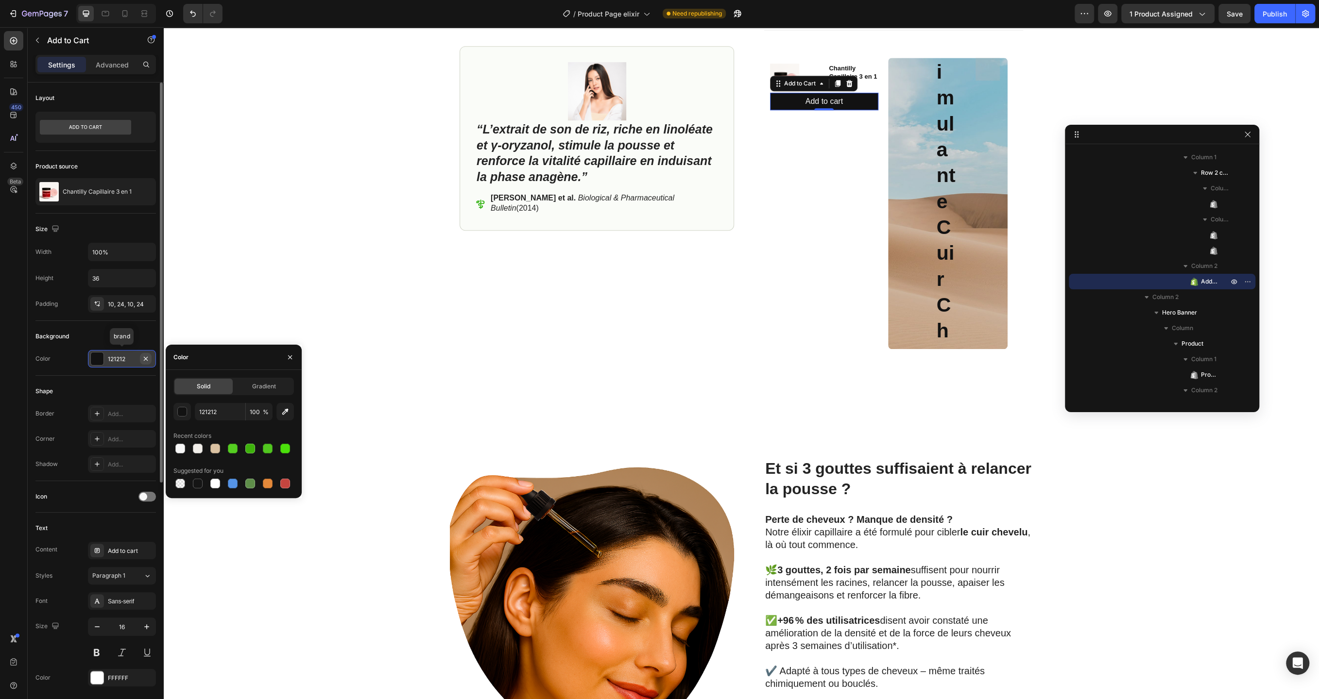
click at [144, 358] on icon "button" at bounding box center [146, 359] width 8 height 8
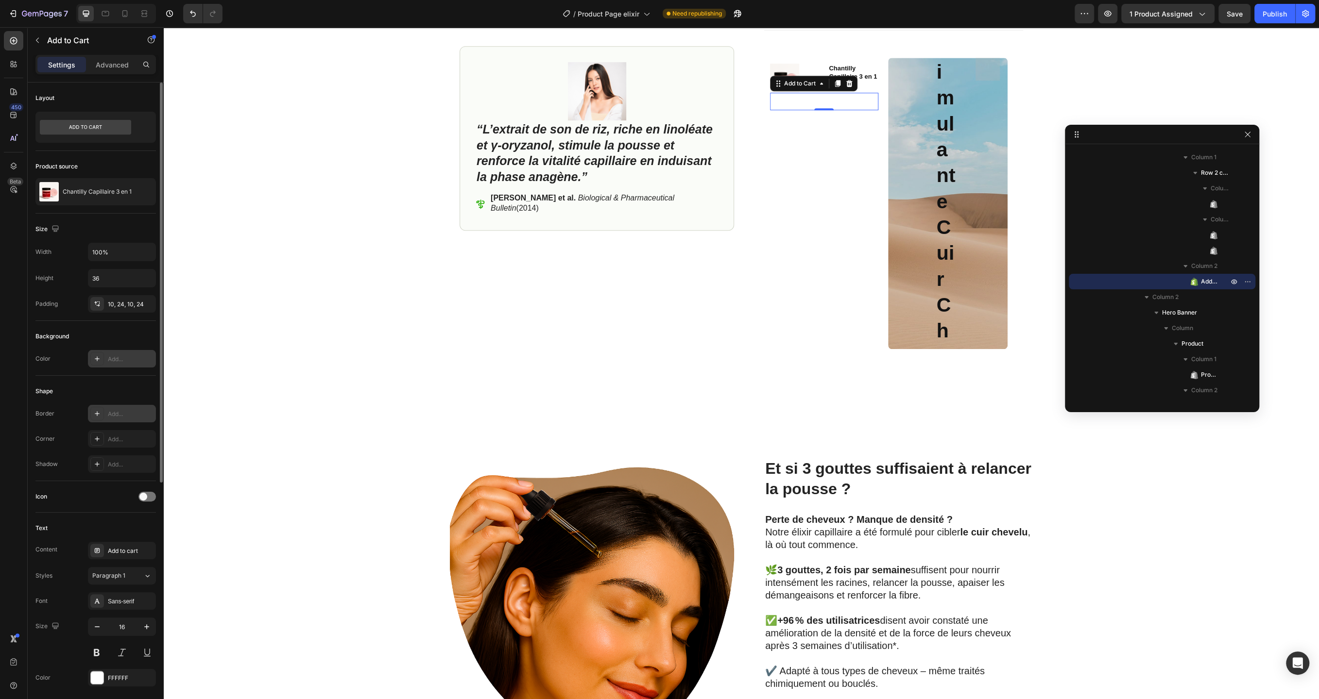
click at [105, 410] on div "Add..." at bounding box center [122, 413] width 68 height 17
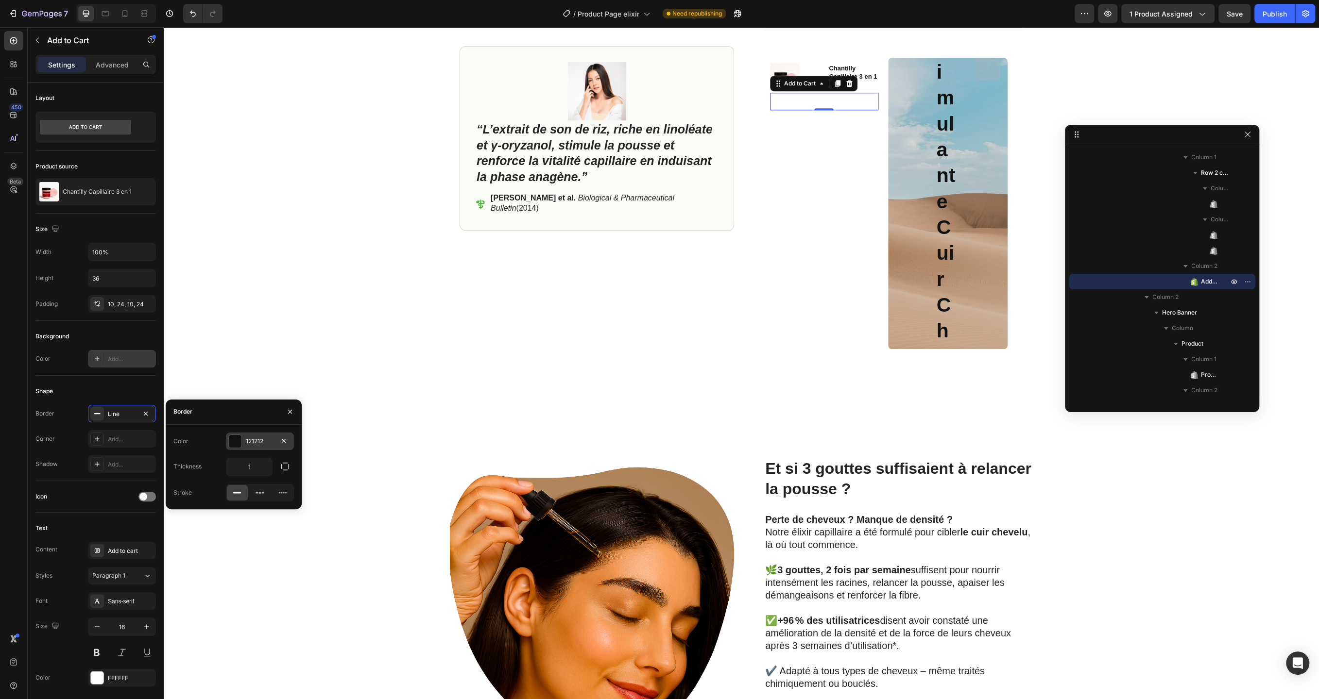
click at [239, 442] on div at bounding box center [235, 441] width 13 height 13
click at [214, 475] on div at bounding box center [215, 479] width 10 height 10
type input "DBC2A2"
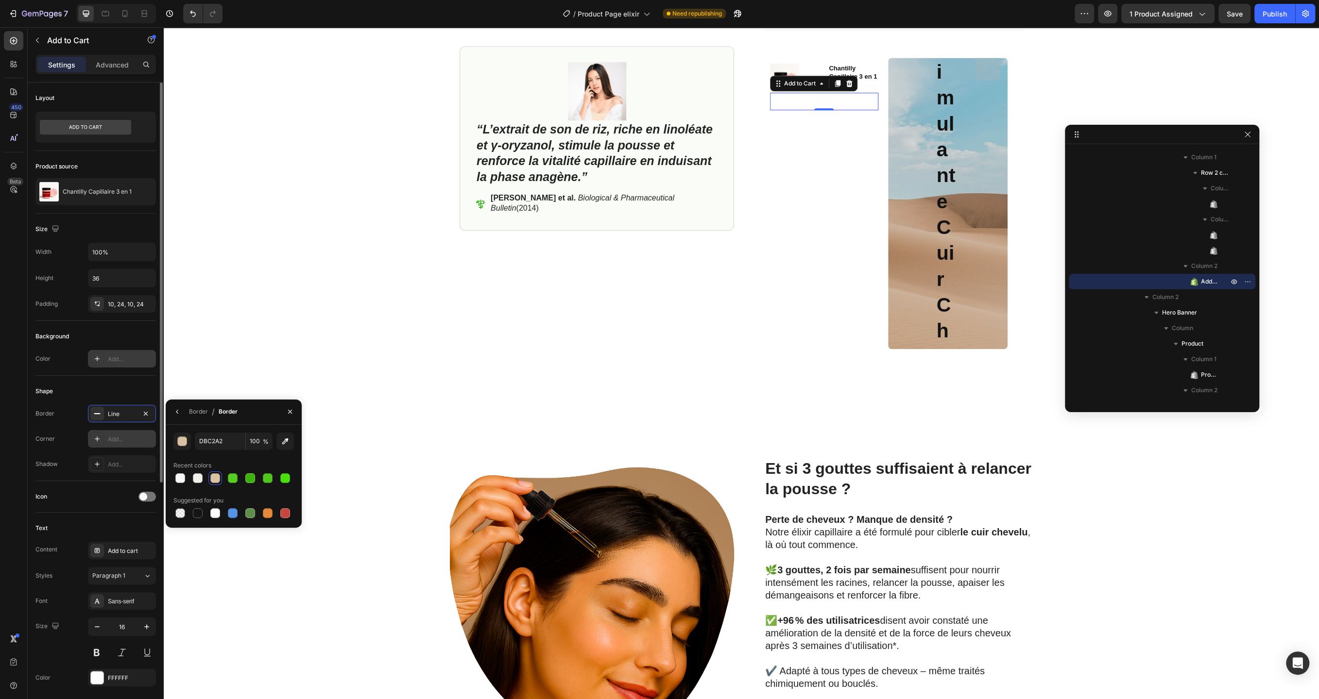
click at [133, 435] on div "Add..." at bounding box center [131, 439] width 46 height 9
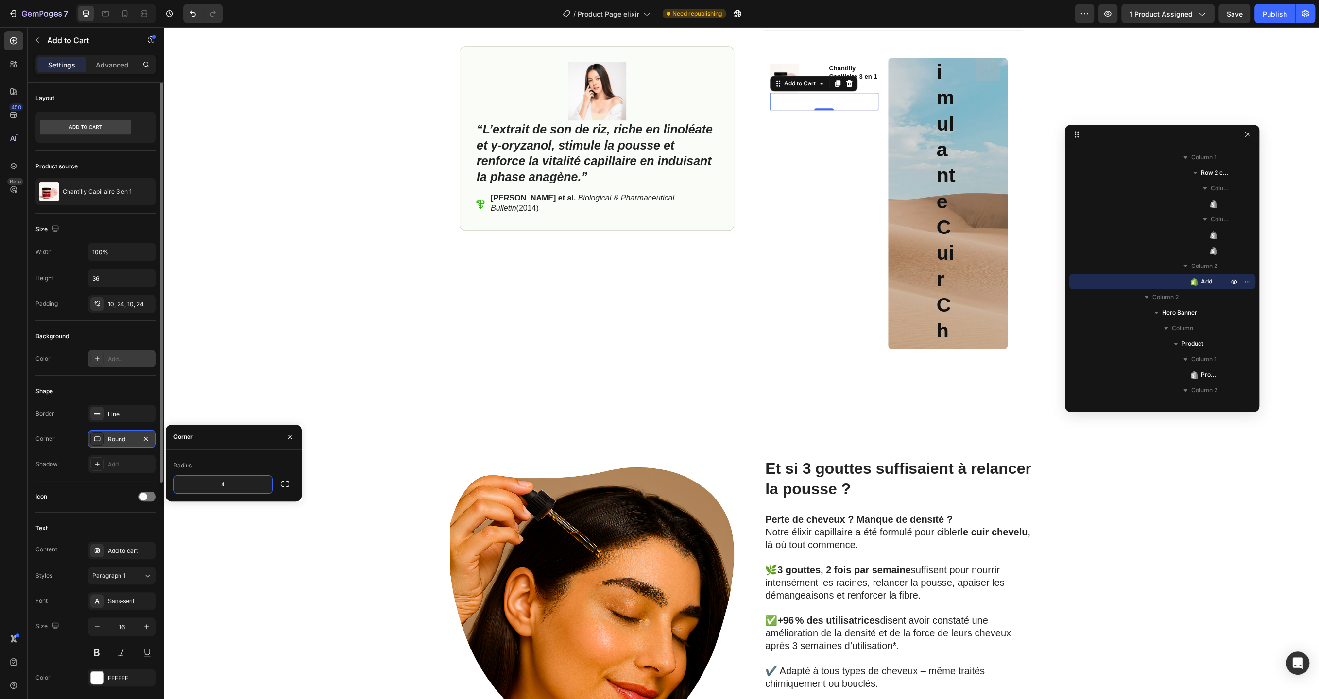
type input "4"
click at [130, 542] on div "Add to cart" at bounding box center [122, 550] width 68 height 17
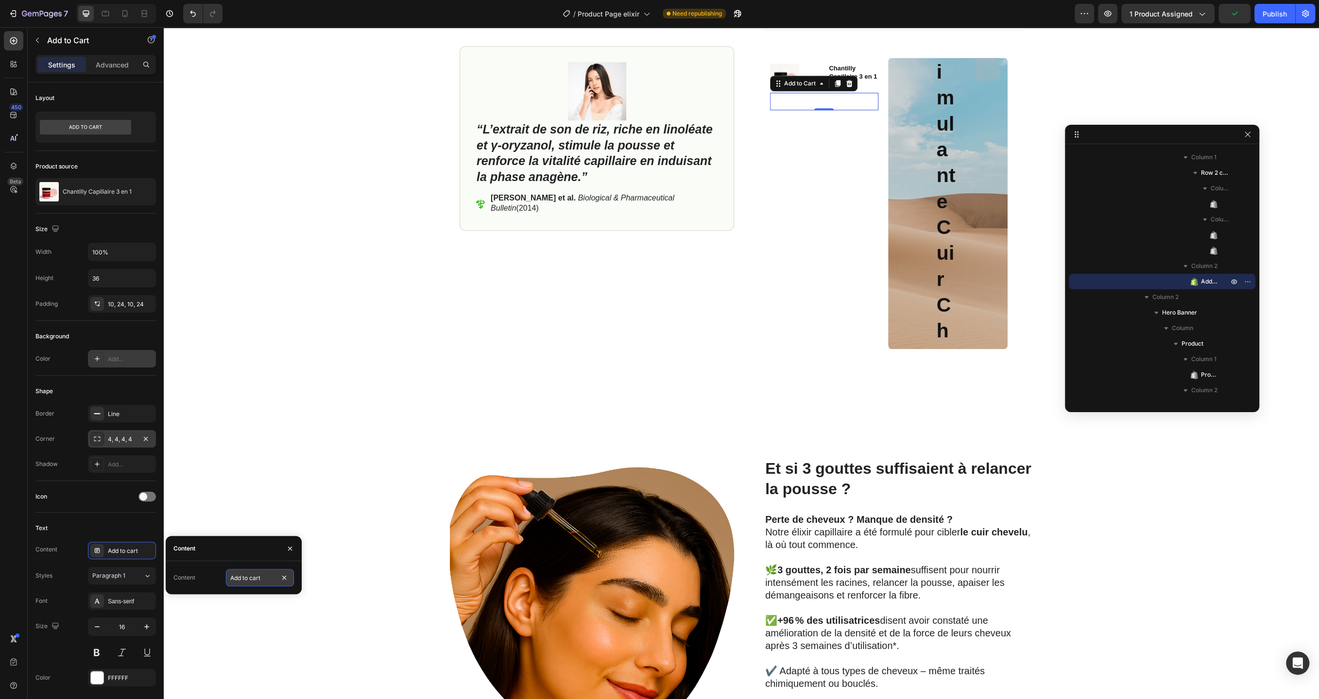
click at [277, 577] on input "Add to cart" at bounding box center [260, 577] width 68 height 17
drag, startPoint x: 277, startPoint y: 577, endPoint x: 264, endPoint y: 575, distance: 13.3
click at [264, 575] on input "Add to cart" at bounding box center [260, 577] width 68 height 17
type input "AJOUTER"
click at [130, 632] on input "16" at bounding box center [122, 626] width 32 height 17
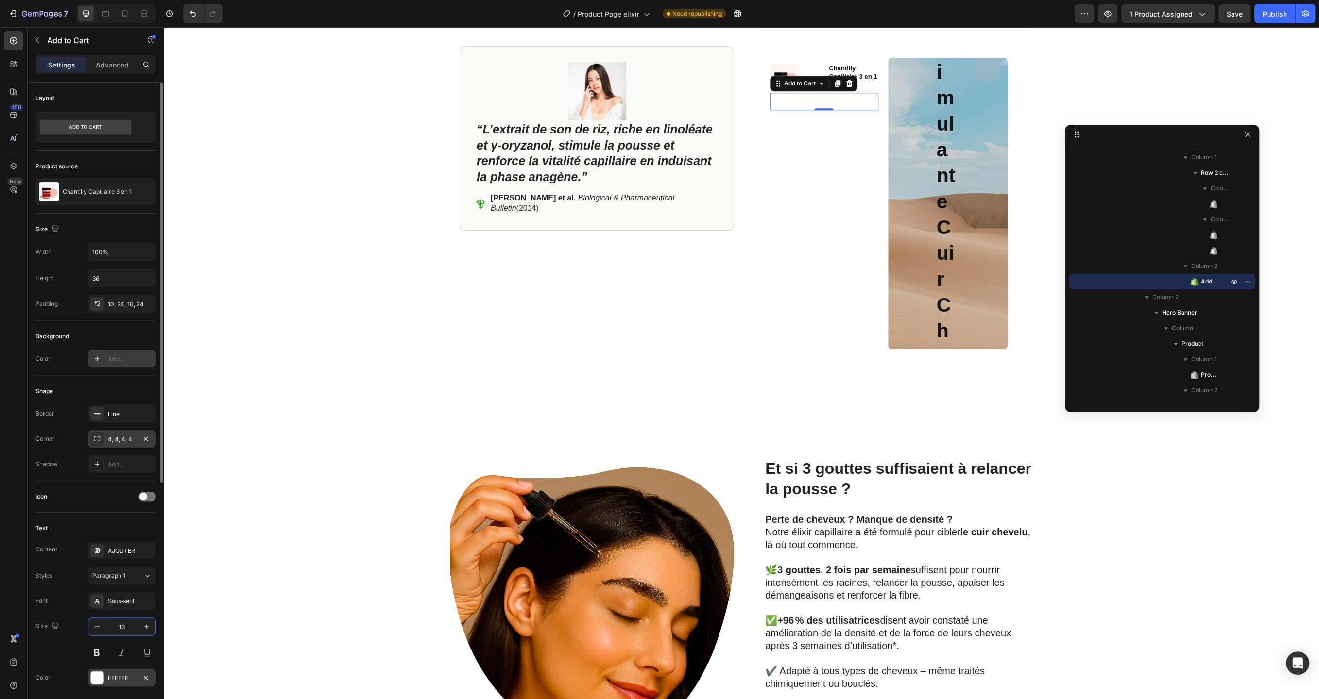
type input "13"
click at [119, 669] on div "FFFFFF" at bounding box center [122, 677] width 68 height 17
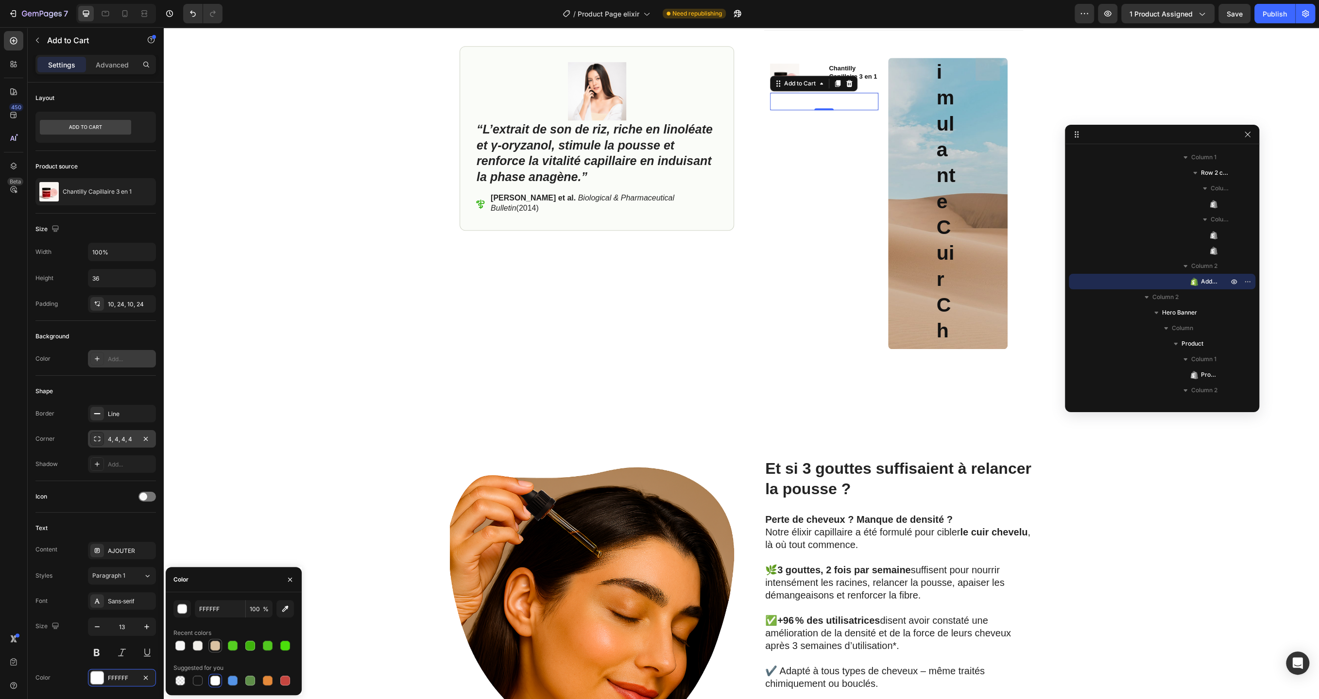
click at [212, 646] on div at bounding box center [215, 646] width 10 height 10
type input "DBC2A2"
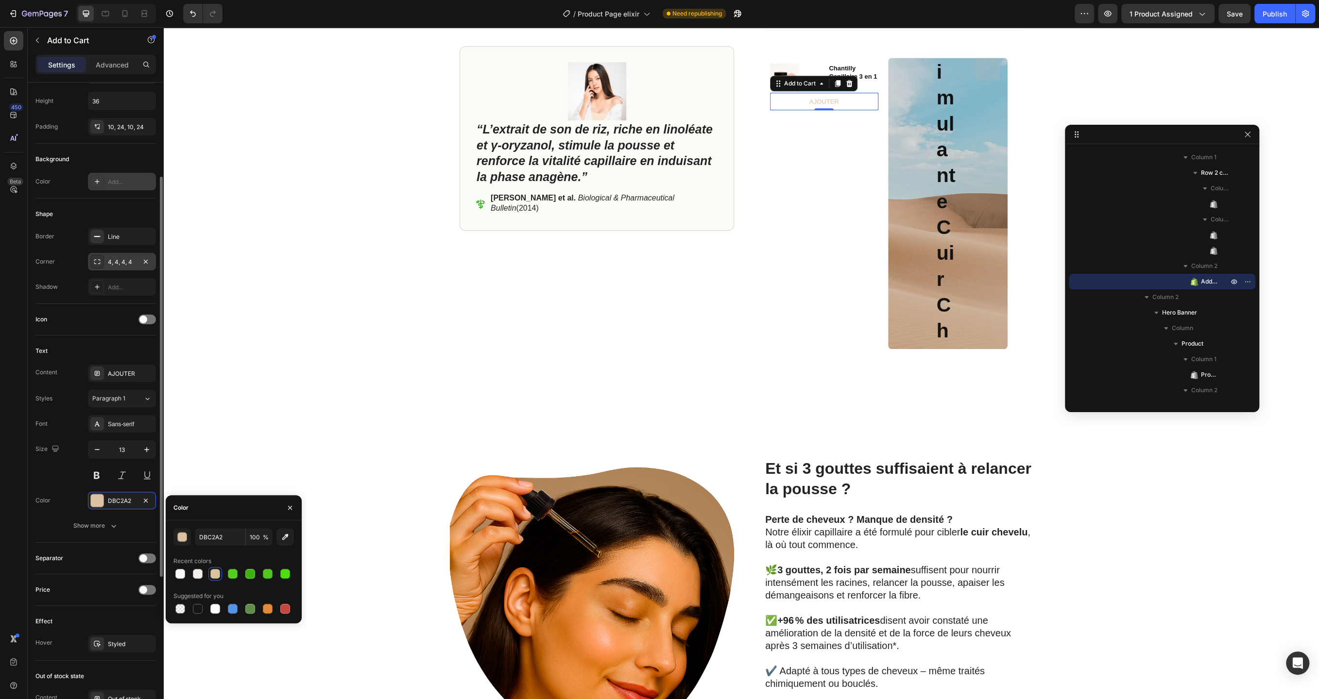
scroll to position [183, 0]
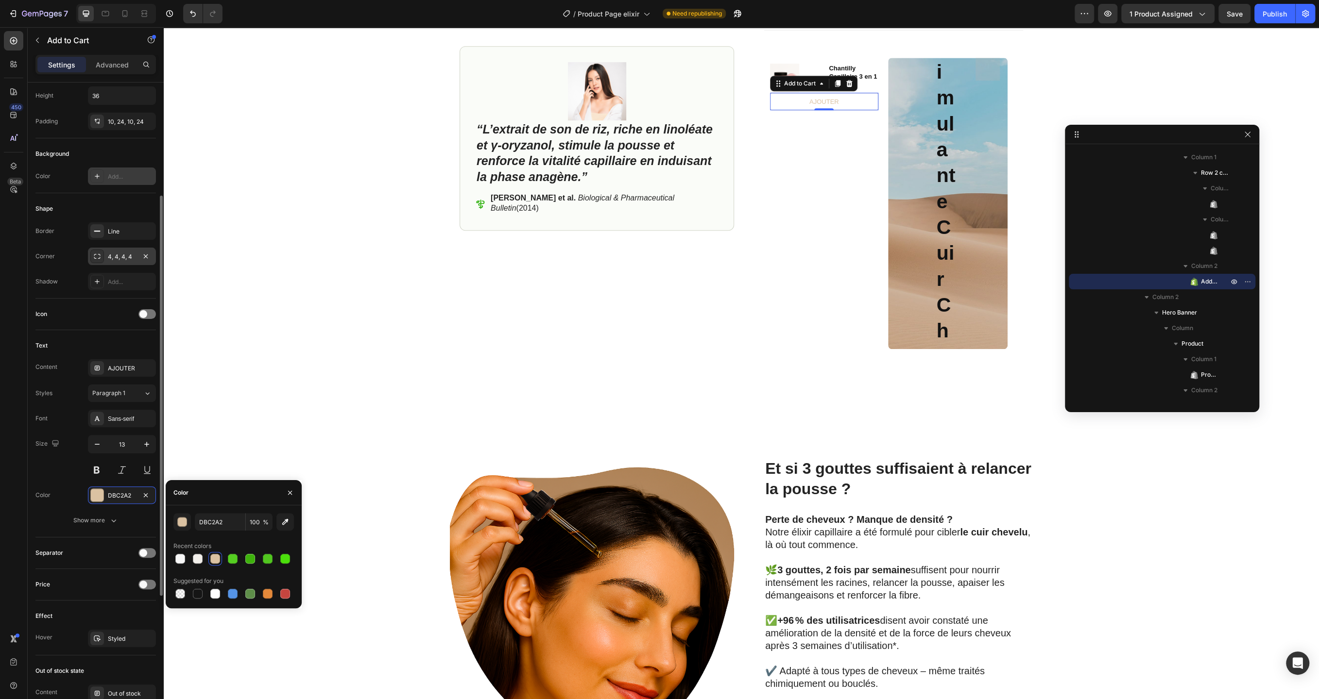
click at [89, 529] on div "Text Content AJOUTER Styles Paragraph 1 Font Sans-serif Size 13 Color DBC2A2 Sh…" at bounding box center [95, 433] width 120 height 207
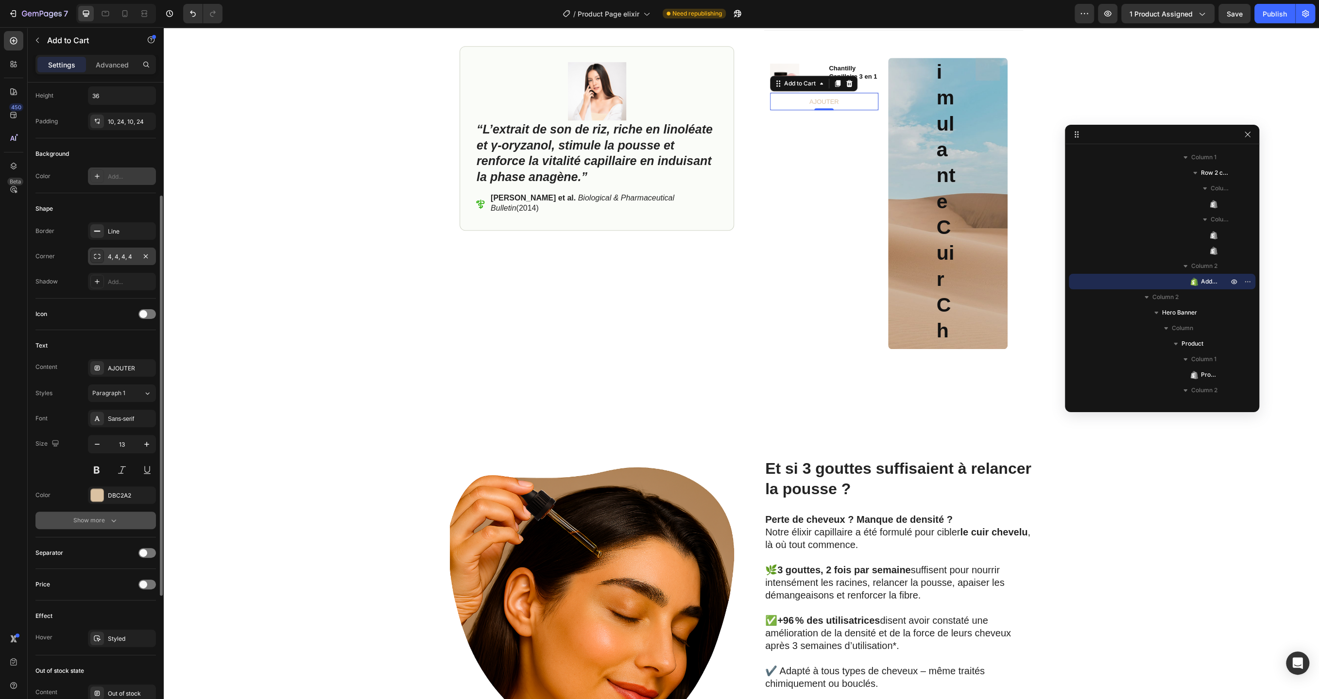
click at [93, 523] on div "Show more" at bounding box center [95, 521] width 45 height 10
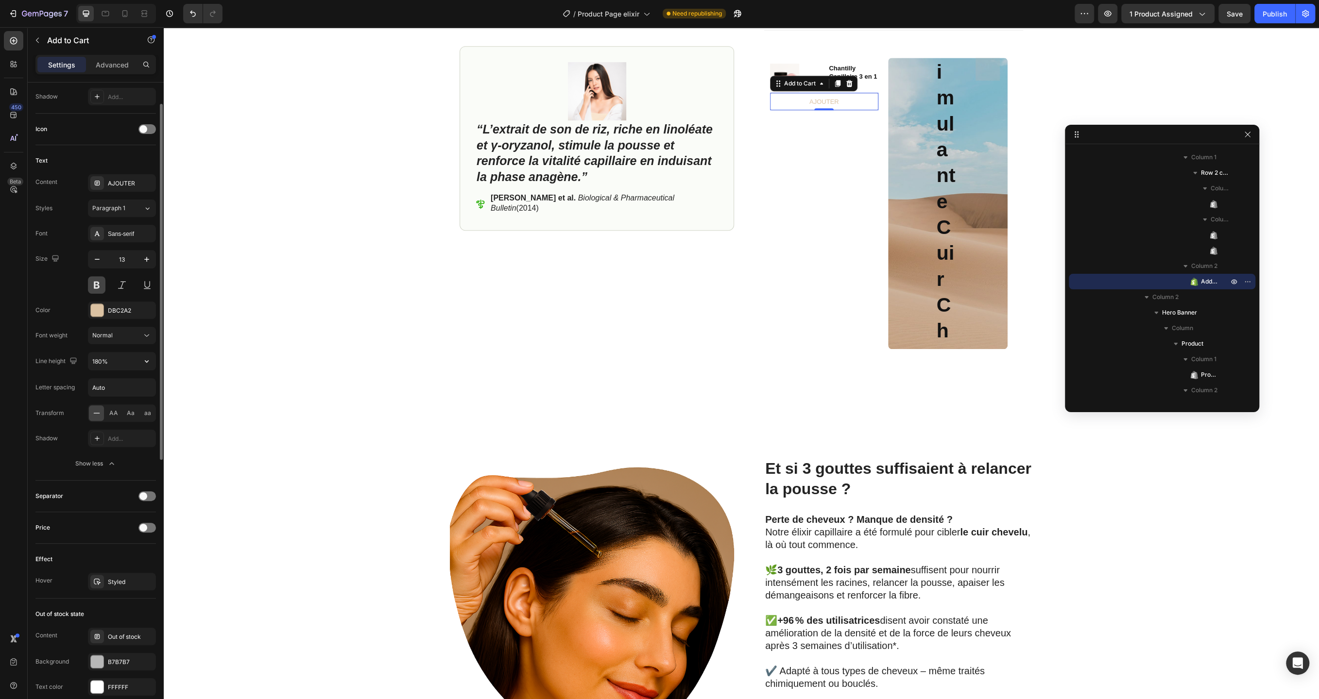
scroll to position [521, 0]
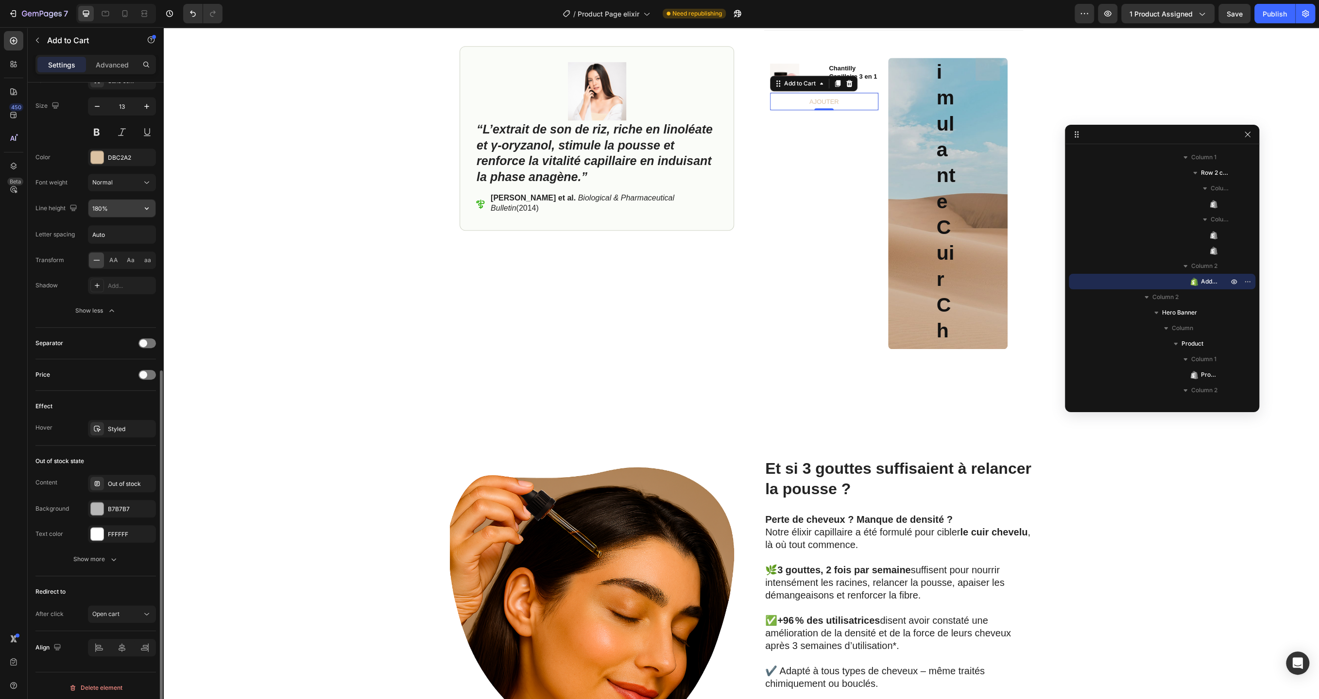
click at [95, 206] on input "180%" at bounding box center [121, 208] width 67 height 17
type input "130%"
click at [110, 259] on span "AA" at bounding box center [113, 260] width 9 height 9
click at [148, 507] on icon "button" at bounding box center [146, 509] width 4 height 4
click at [131, 533] on div "FFFFFF" at bounding box center [122, 534] width 28 height 9
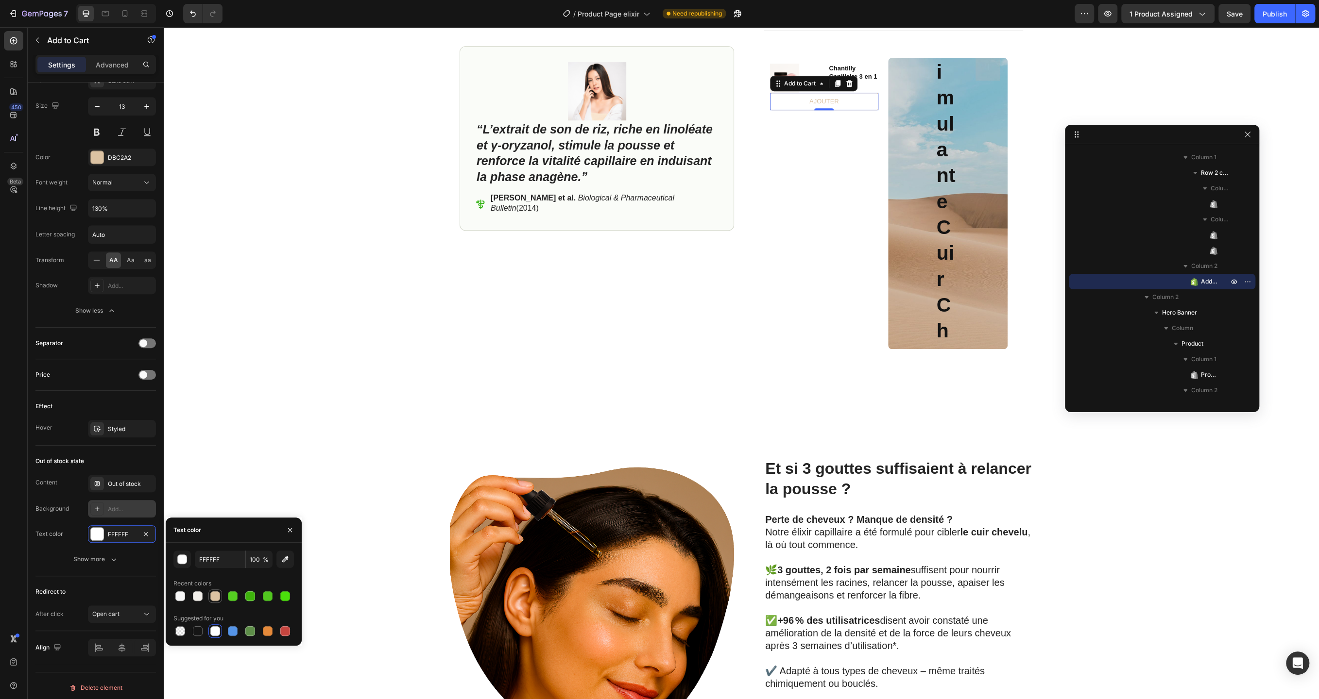
click at [213, 597] on div at bounding box center [215, 597] width 10 height 10
type input "DBC2A2"
click at [142, 612] on icon at bounding box center [147, 614] width 10 height 10
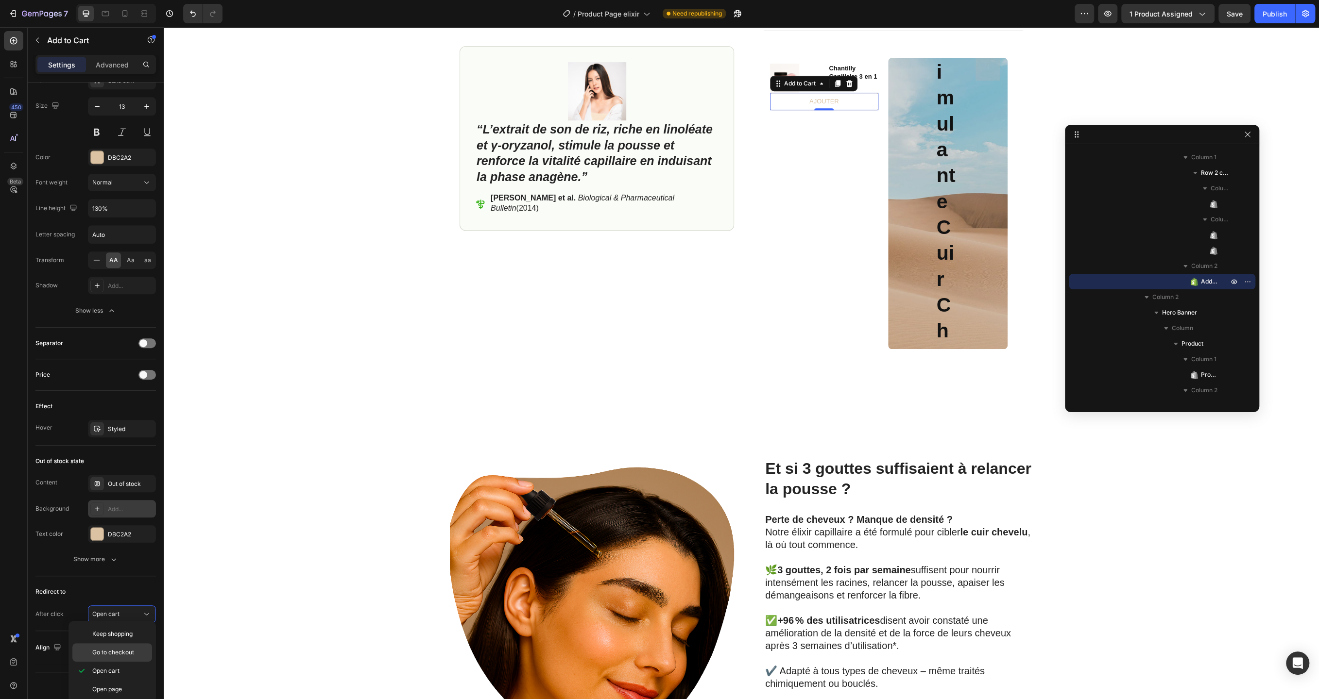
click at [140, 652] on p "Go to checkout" at bounding box center [119, 652] width 55 height 9
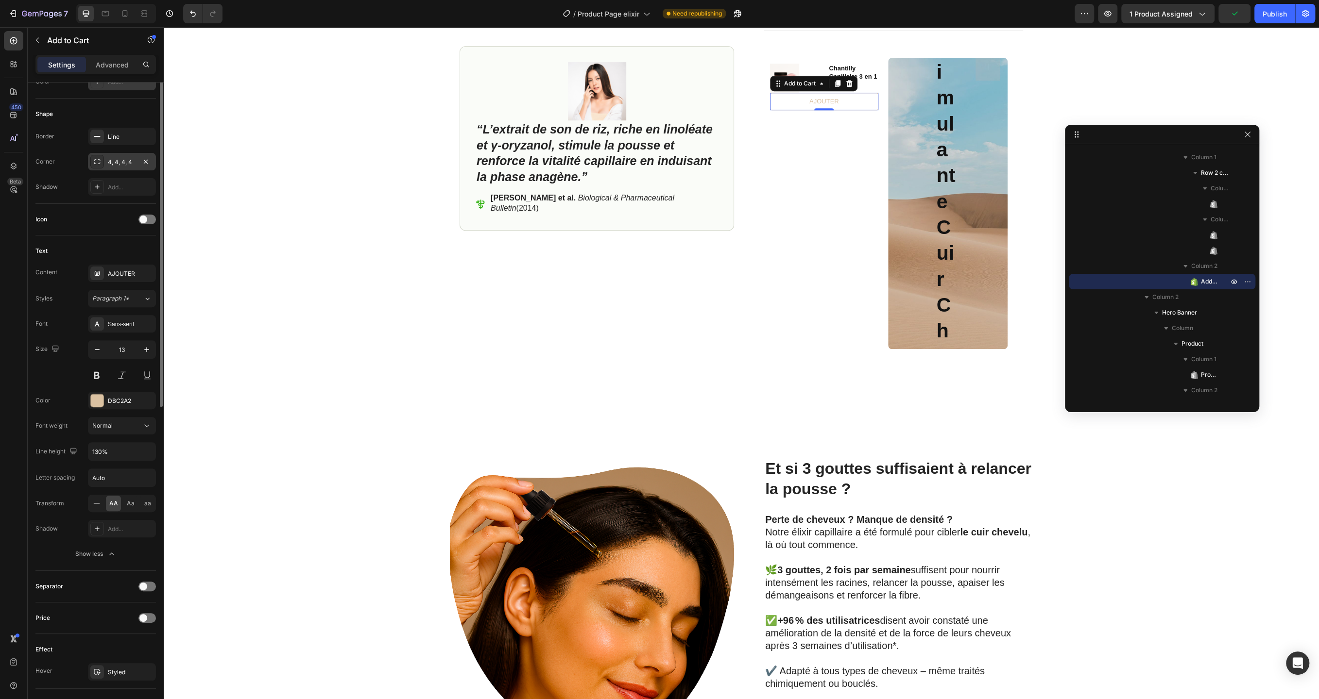
scroll to position [0, 0]
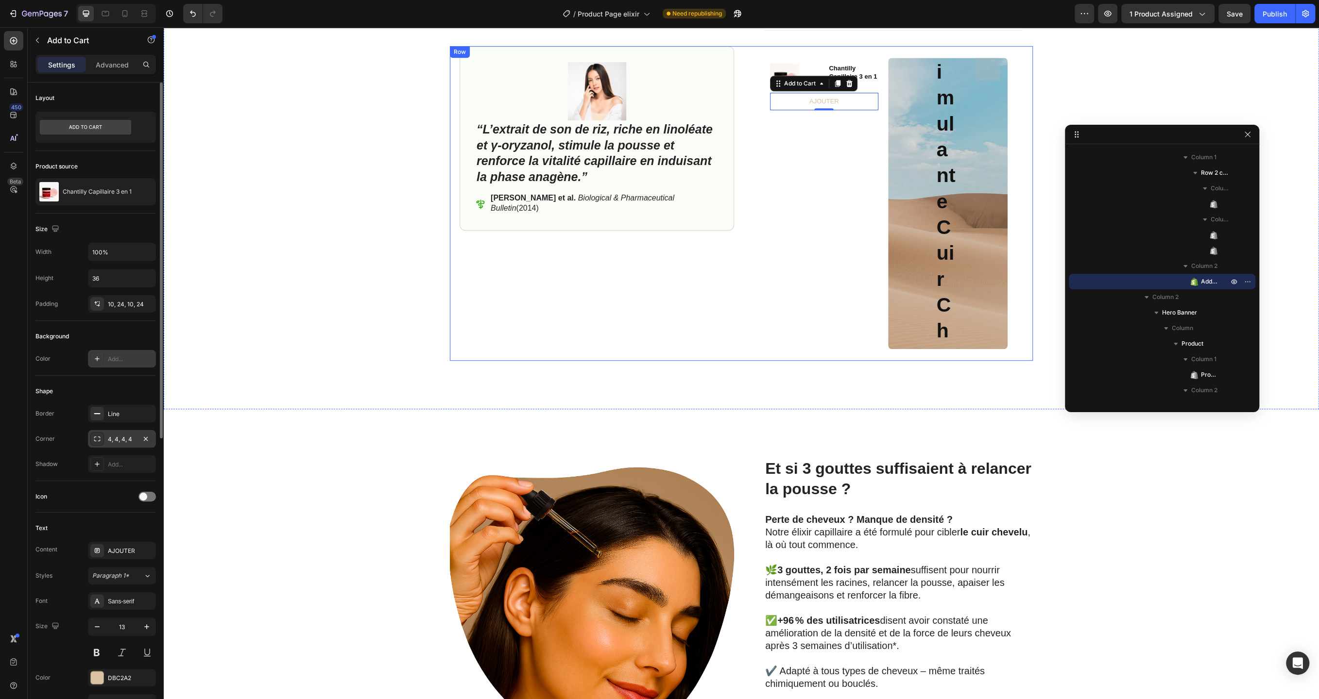
click at [465, 263] on div "Image “L’extrait de son de riz, riche en linoléate et γ‑oryzanol, stimule la po…" at bounding box center [596, 203] width 274 height 315
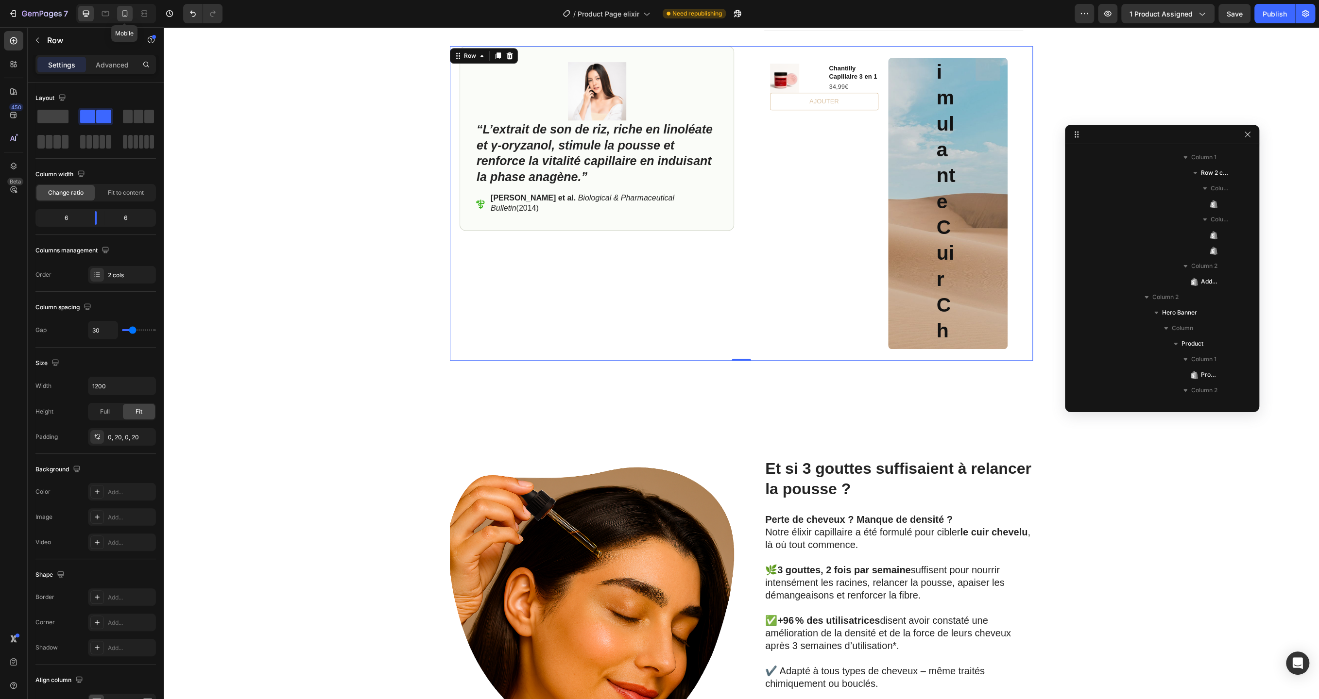
click at [125, 17] on icon at bounding box center [125, 14] width 10 height 10
type input "0"
type input "100%"
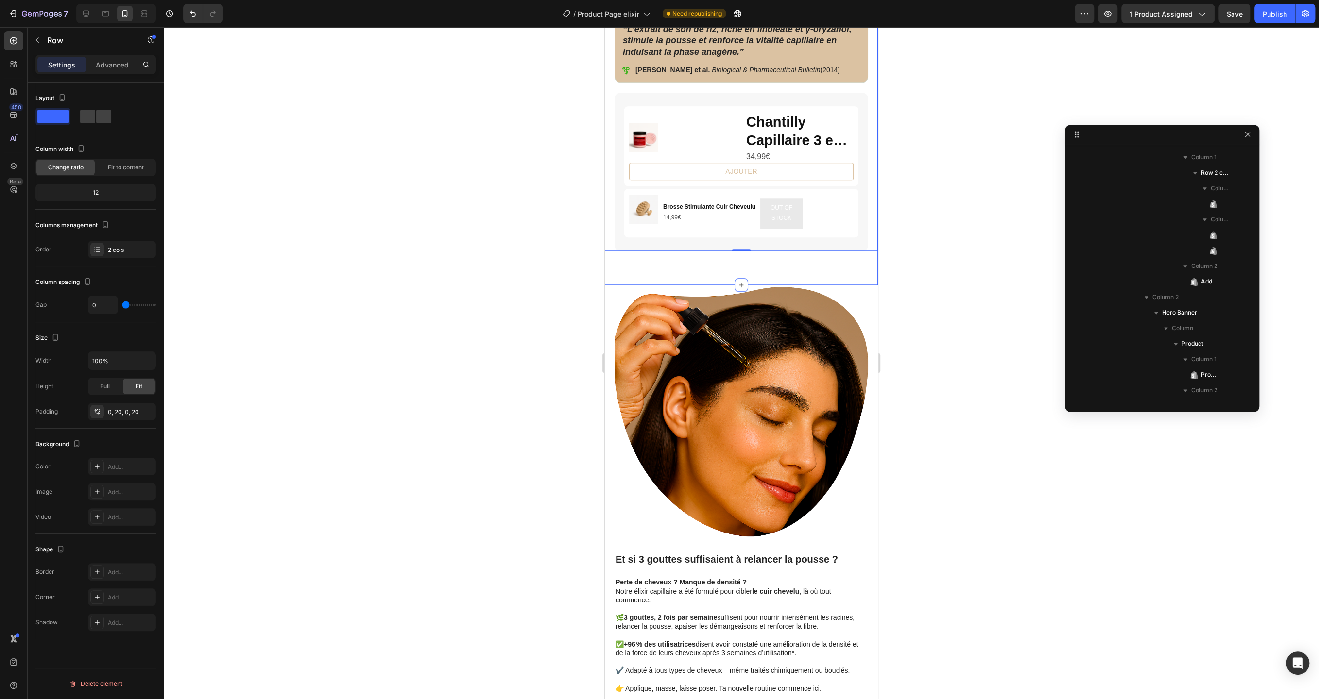
scroll to position [903, 0]
click at [77, 15] on div at bounding box center [116, 13] width 80 height 19
click at [85, 15] on icon at bounding box center [86, 14] width 6 height 6
type input "30"
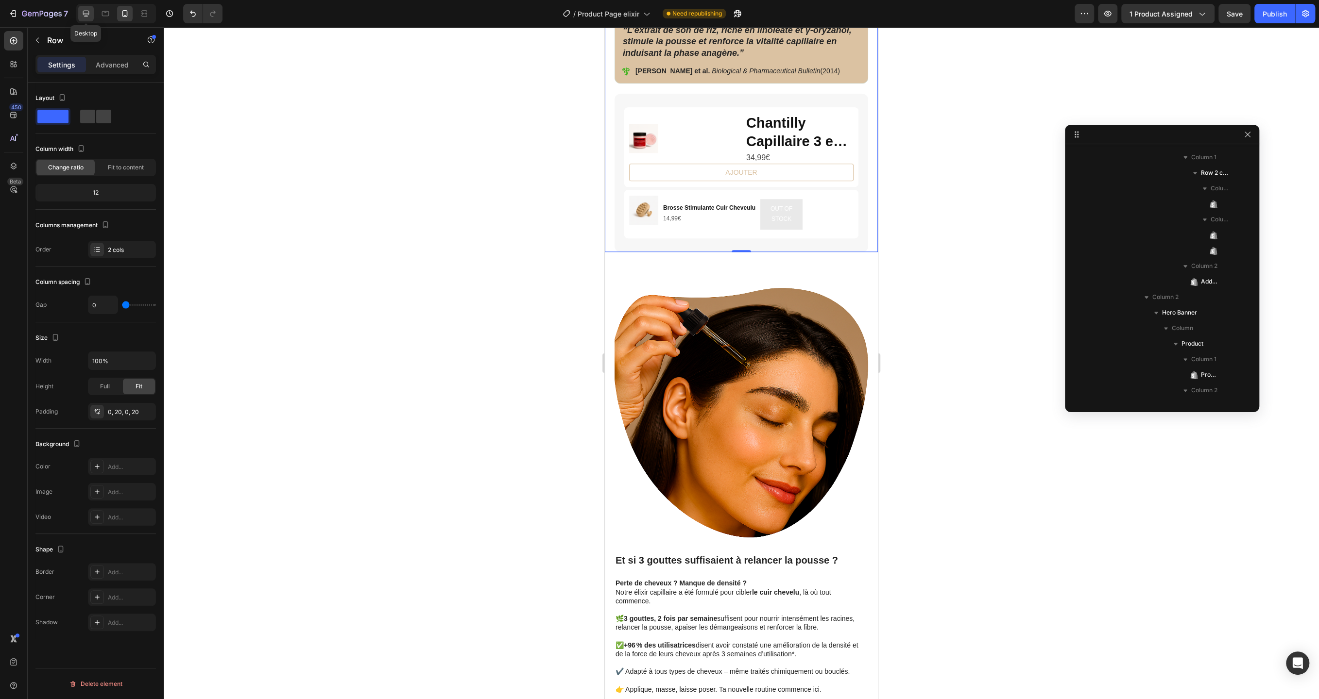
type input "1200"
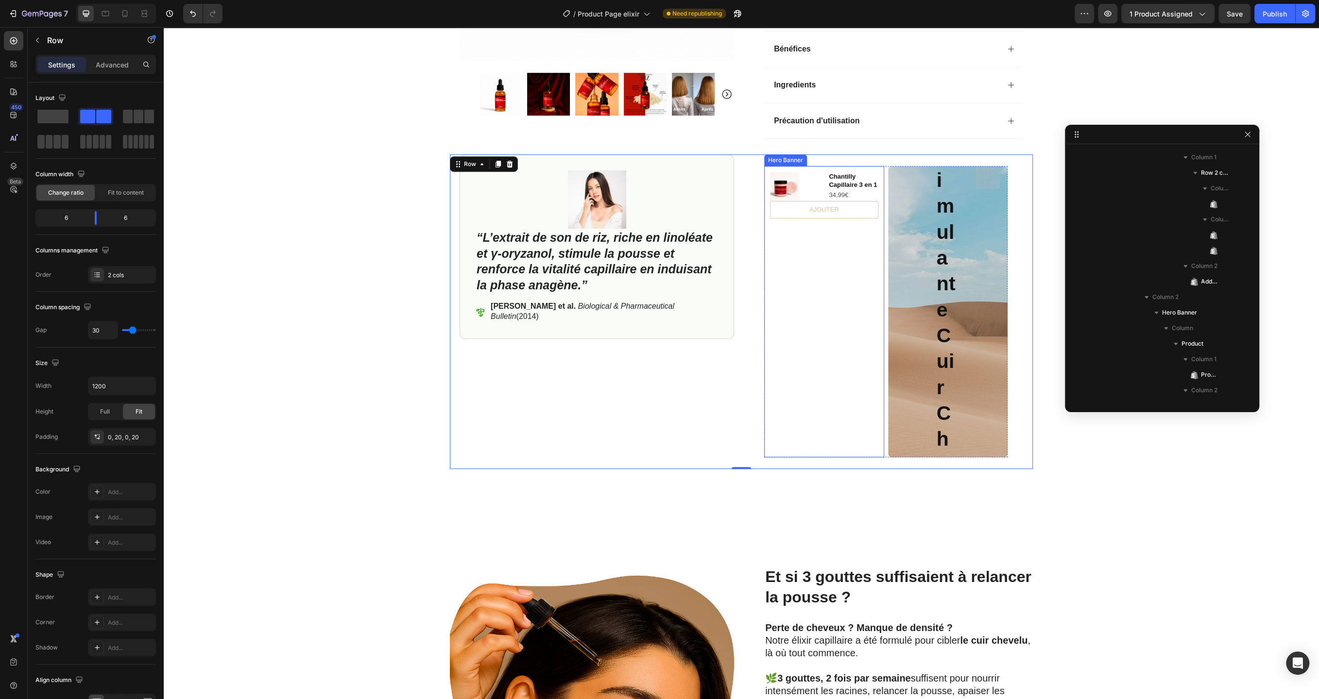
scroll to position [443, 0]
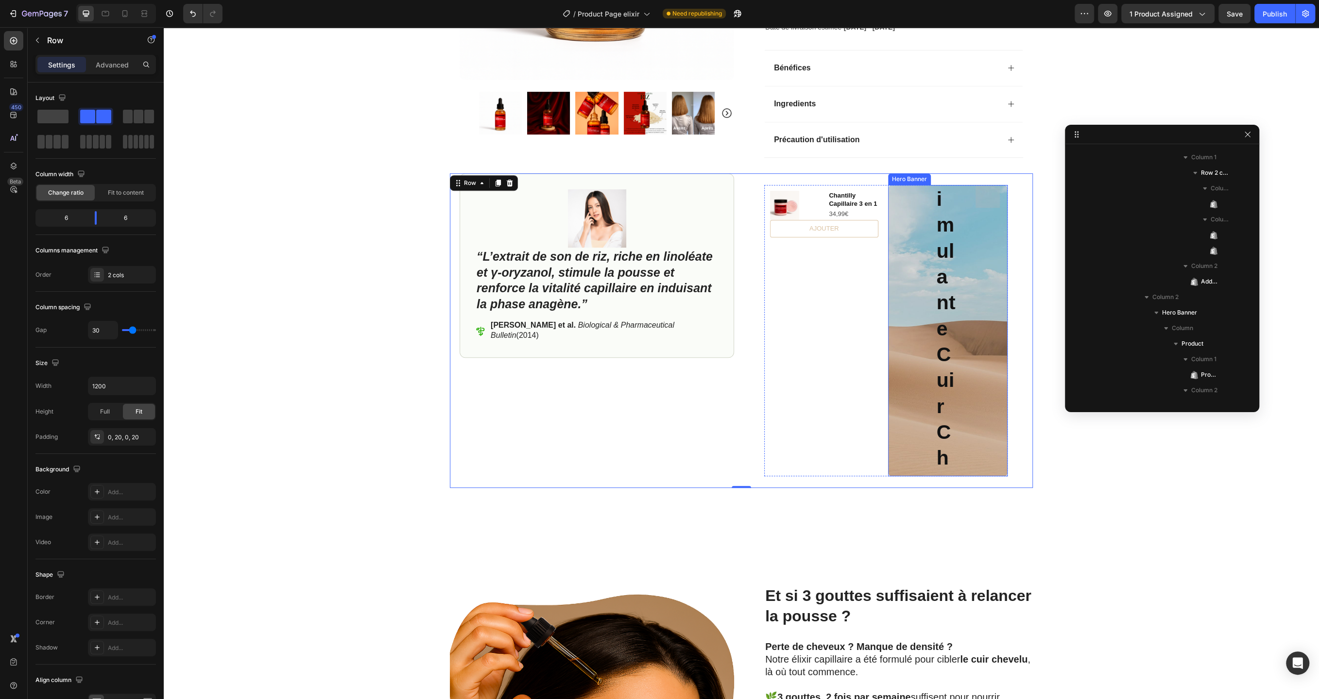
click at [893, 197] on div "Product Images Brosse Stimulante Cuir Cheveulu Product Title 14,99€ Product Pri…" at bounding box center [948, 331] width 120 height 554
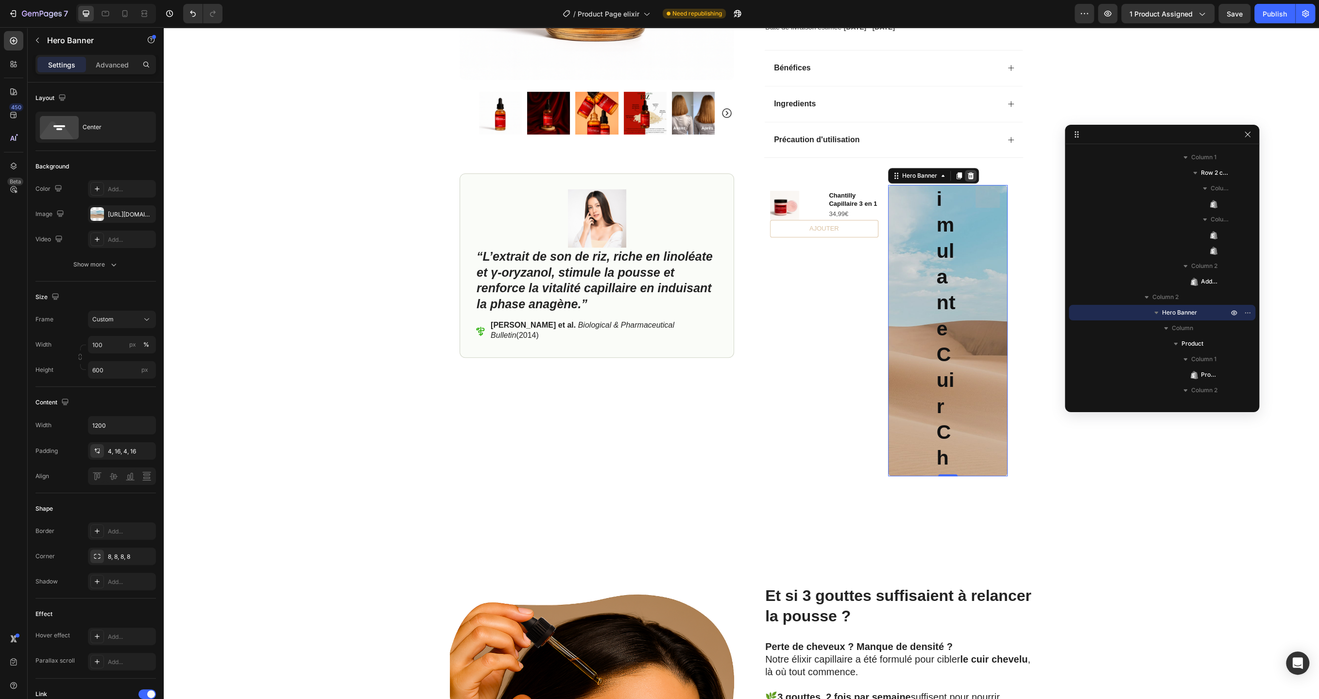
click at [969, 170] on div at bounding box center [970, 176] width 12 height 12
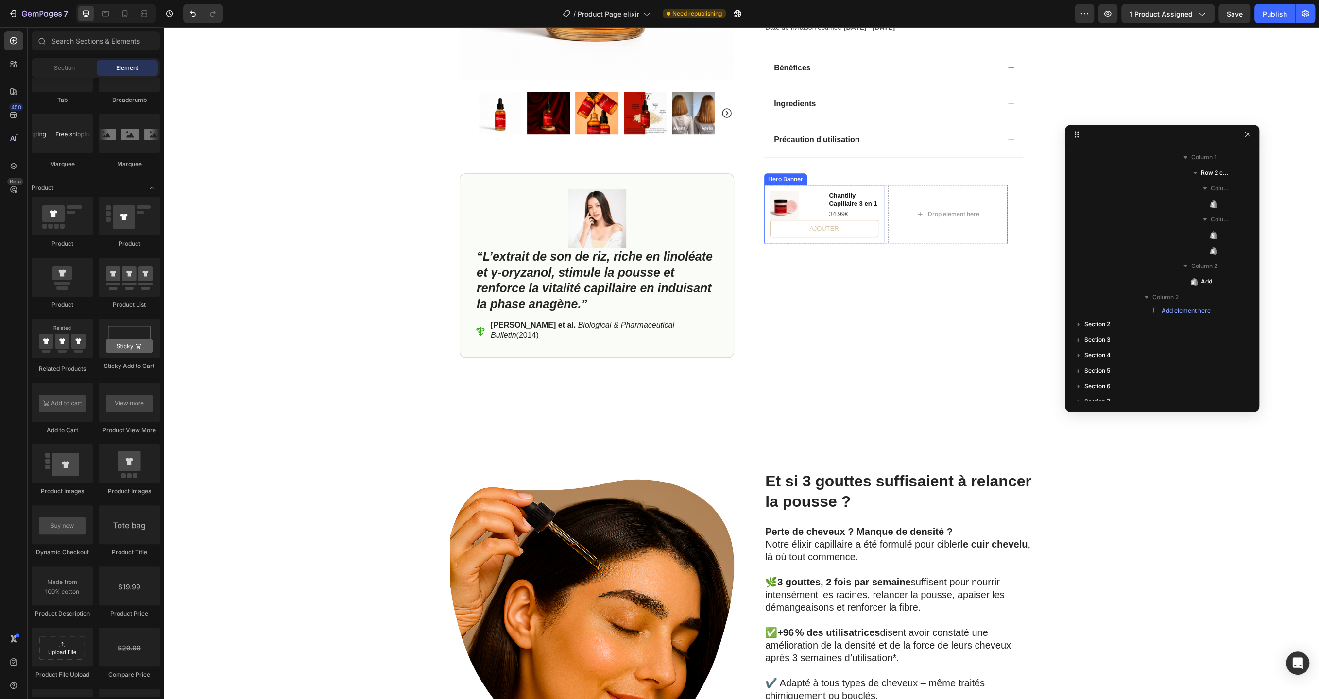
click at [807, 185] on div "Product Images Chantilly Capillaire 3 en 1 Product Title 34,99€ Product Price P…" at bounding box center [824, 214] width 120 height 58
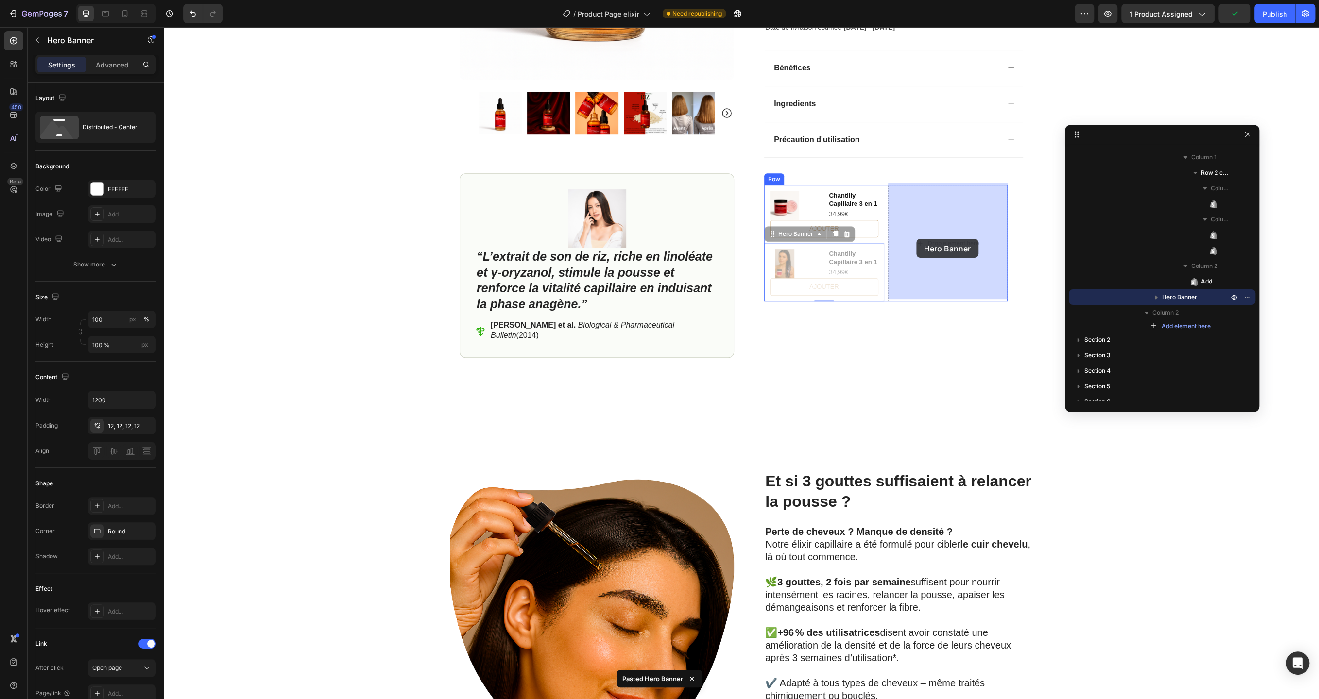
drag, startPoint x: 879, startPoint y: 245, endPoint x: 916, endPoint y: 239, distance: 37.4
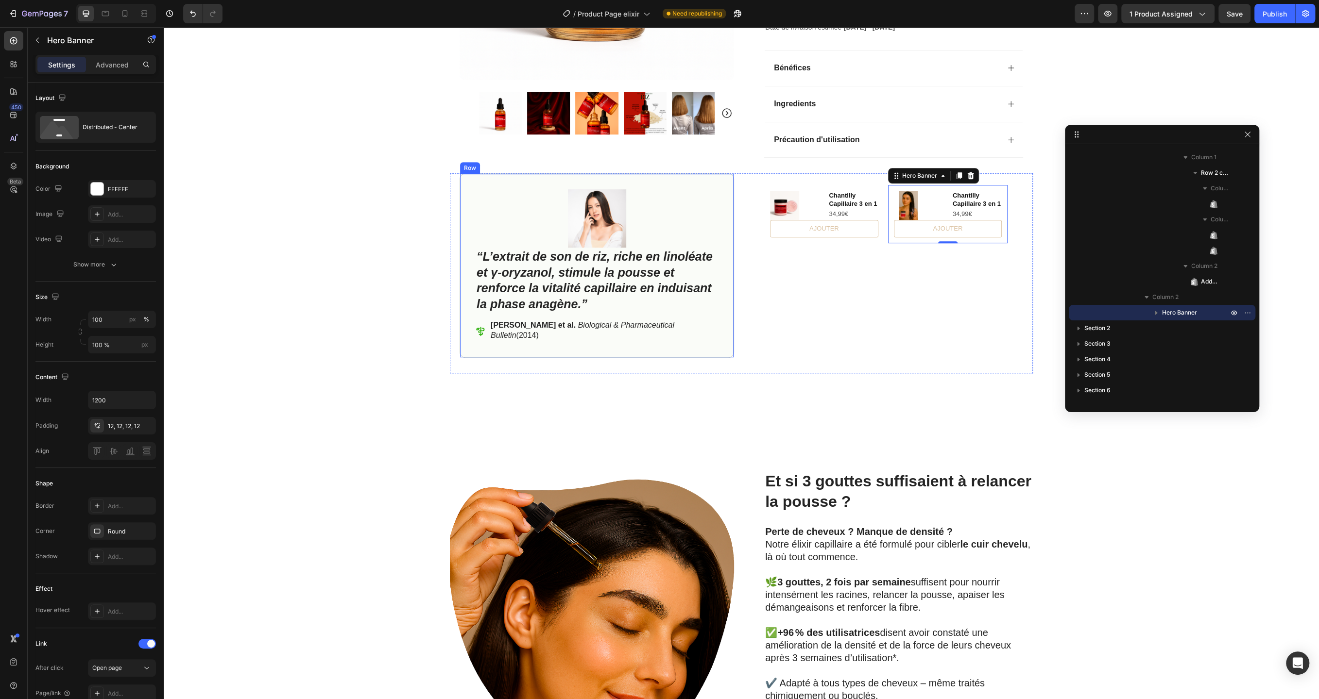
click at [525, 175] on div "Image “L’extrait de son de riz, riche en linoléate et γ‑oryzanol, stimule la po…" at bounding box center [596, 265] width 274 height 185
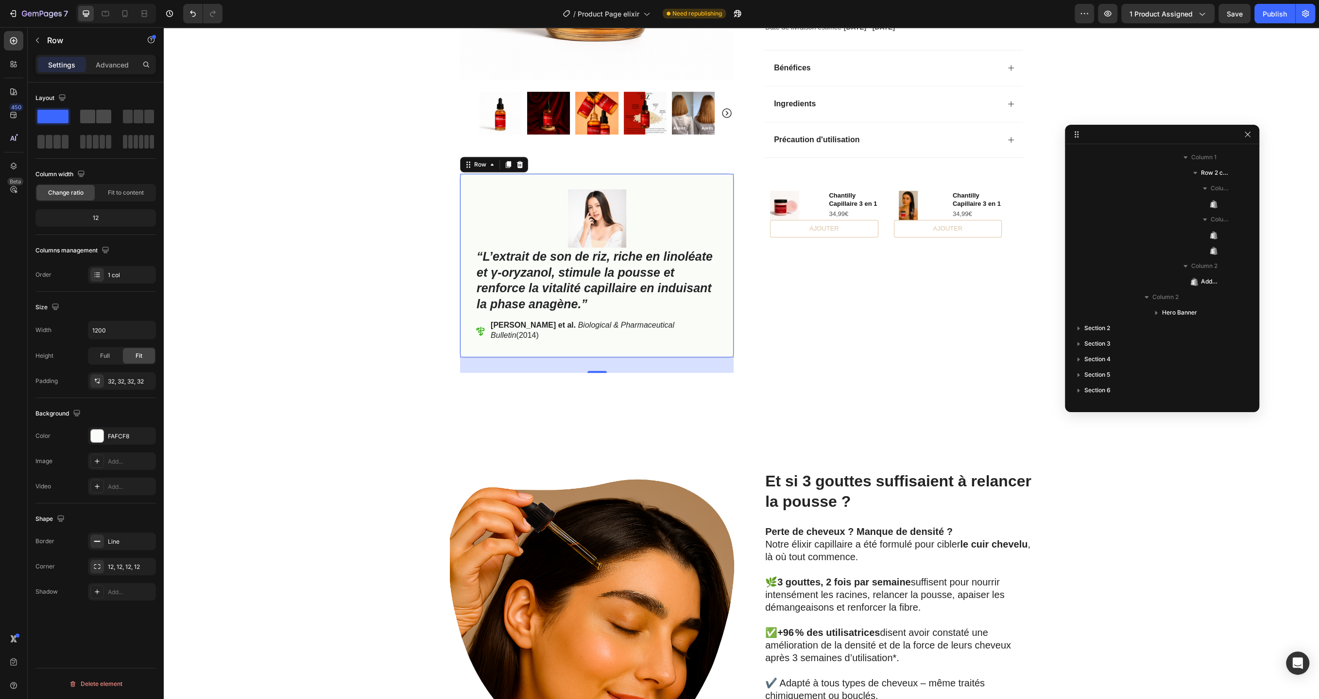
click at [94, 122] on span at bounding box center [87, 117] width 15 height 14
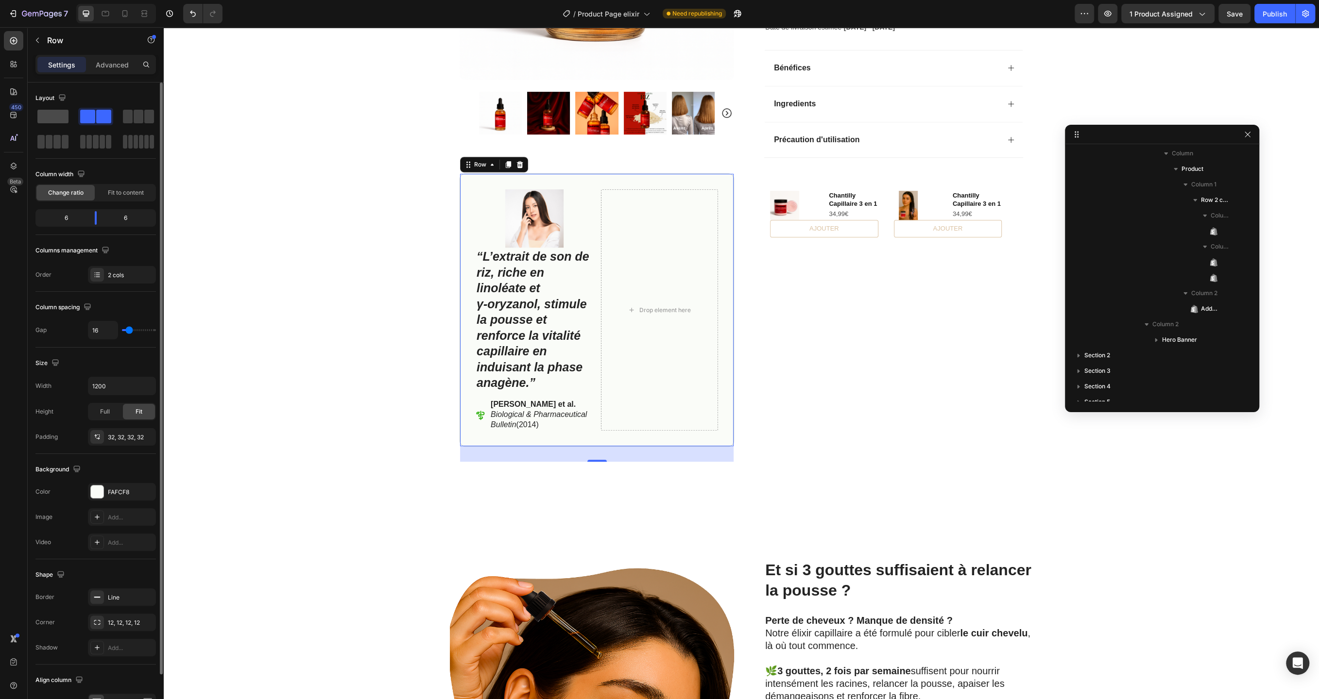
click at [54, 119] on span at bounding box center [52, 117] width 31 height 14
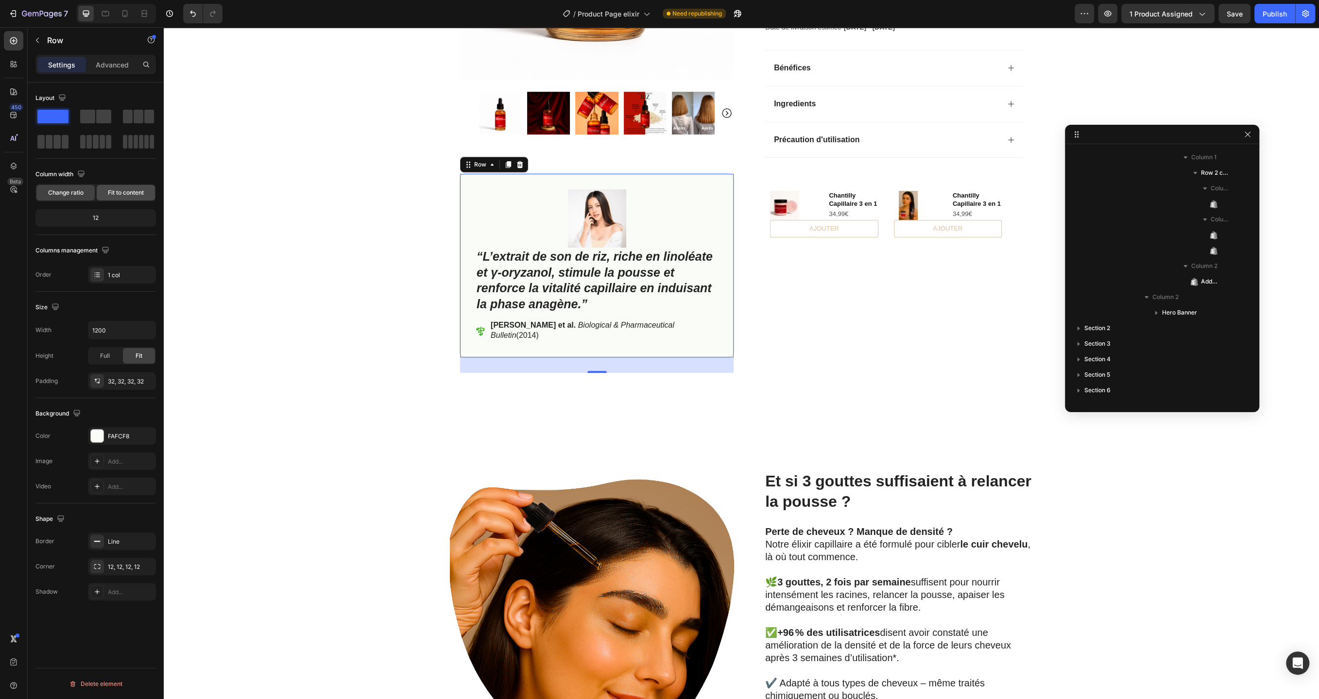
click at [111, 188] on span "Fit to content" at bounding box center [126, 192] width 36 height 9
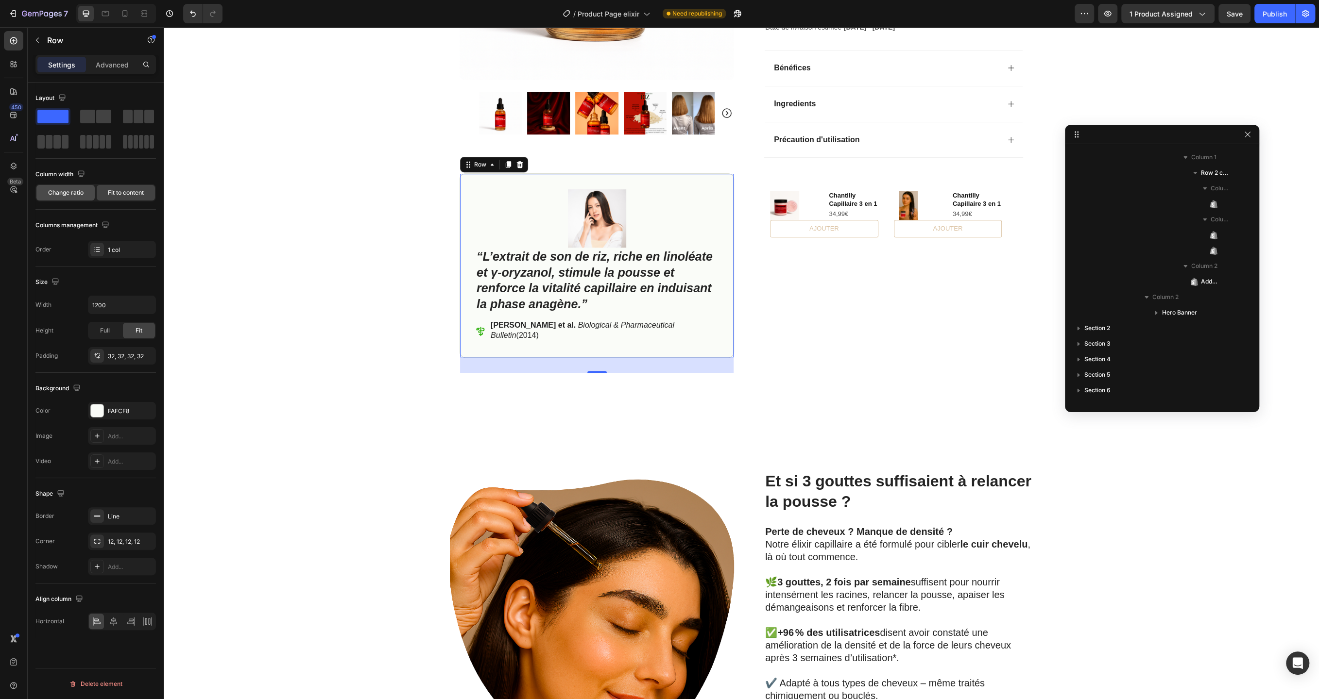
click at [63, 191] on span "Change ratio" at bounding box center [65, 192] width 35 height 9
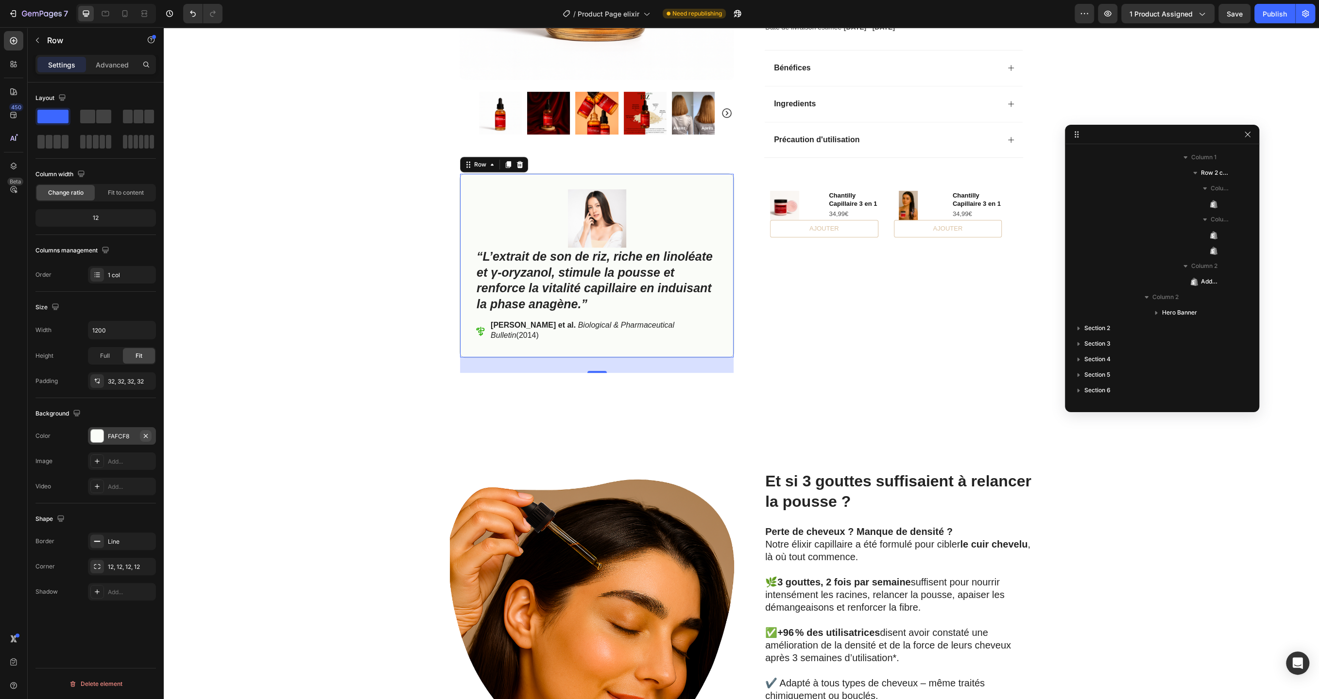
click at [145, 435] on icon "button" at bounding box center [146, 436] width 8 height 8
click at [126, 432] on div "Add..." at bounding box center [131, 436] width 46 height 9
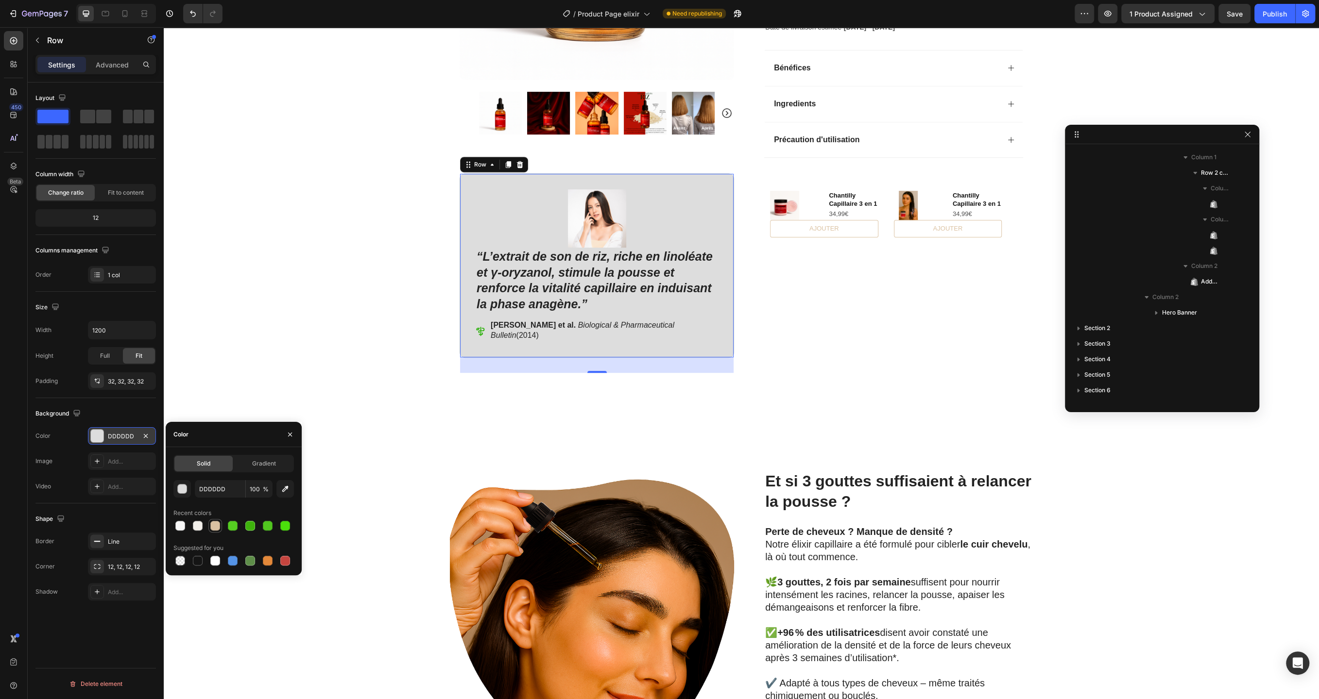
click at [218, 527] on div at bounding box center [215, 526] width 10 height 10
type input "DBC2A2"
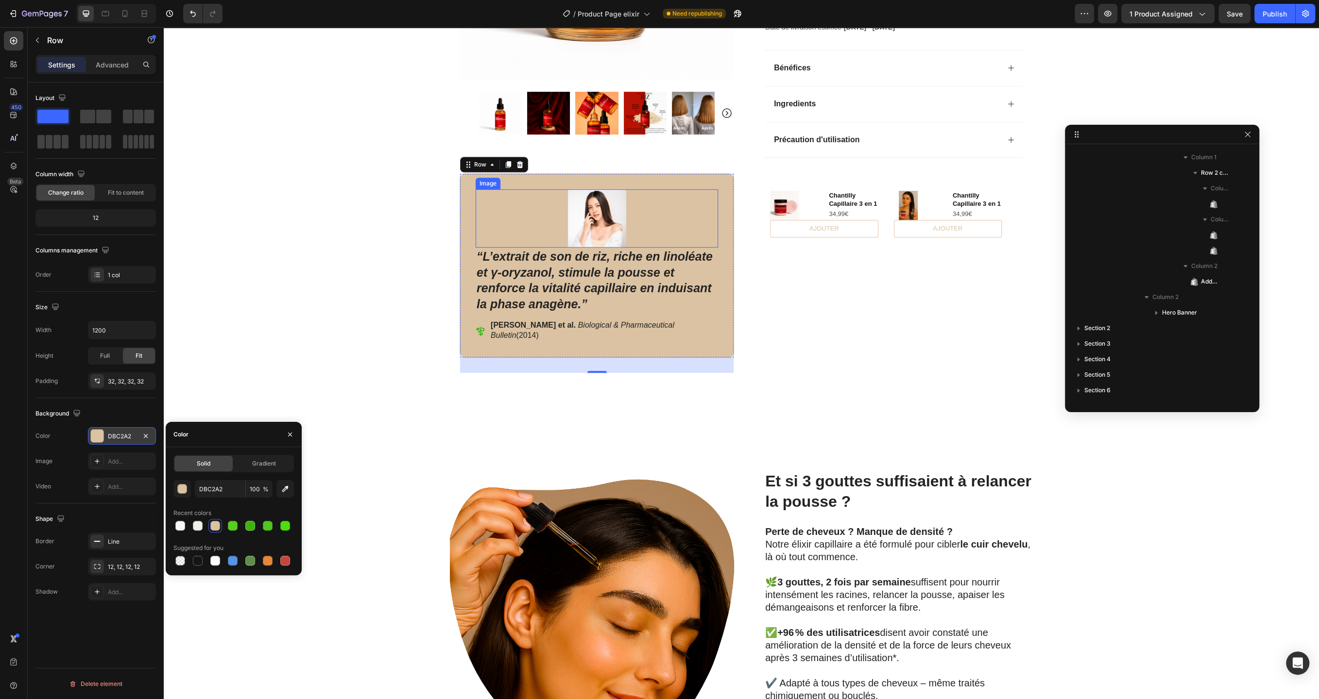
click at [589, 215] on img at bounding box center [597, 218] width 58 height 58
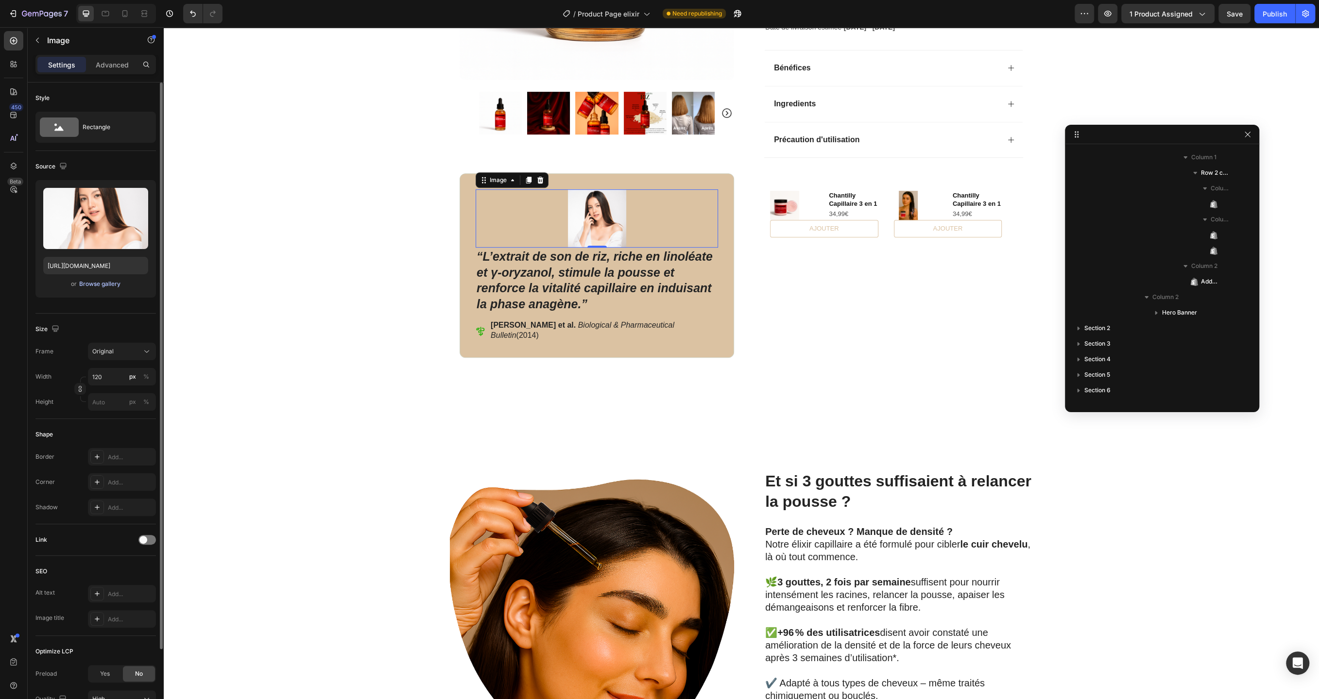
click at [92, 287] on div "Browse gallery" at bounding box center [99, 284] width 41 height 9
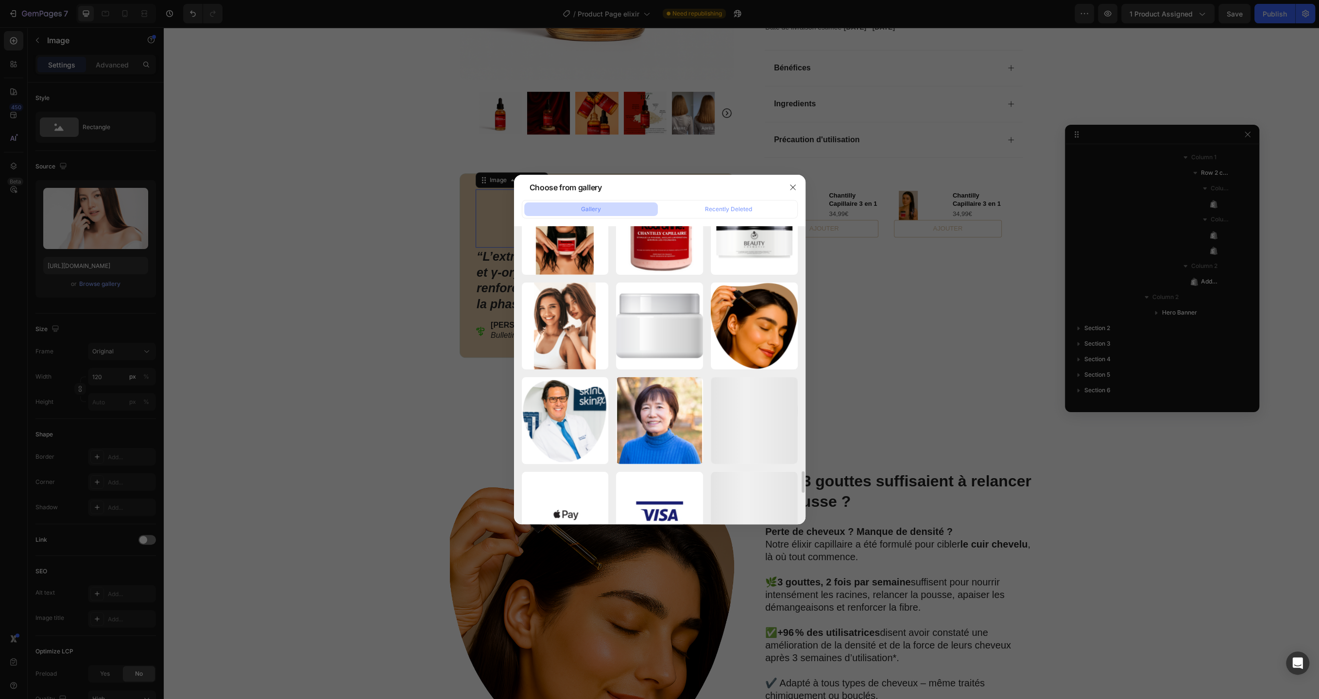
scroll to position [3358, 0]
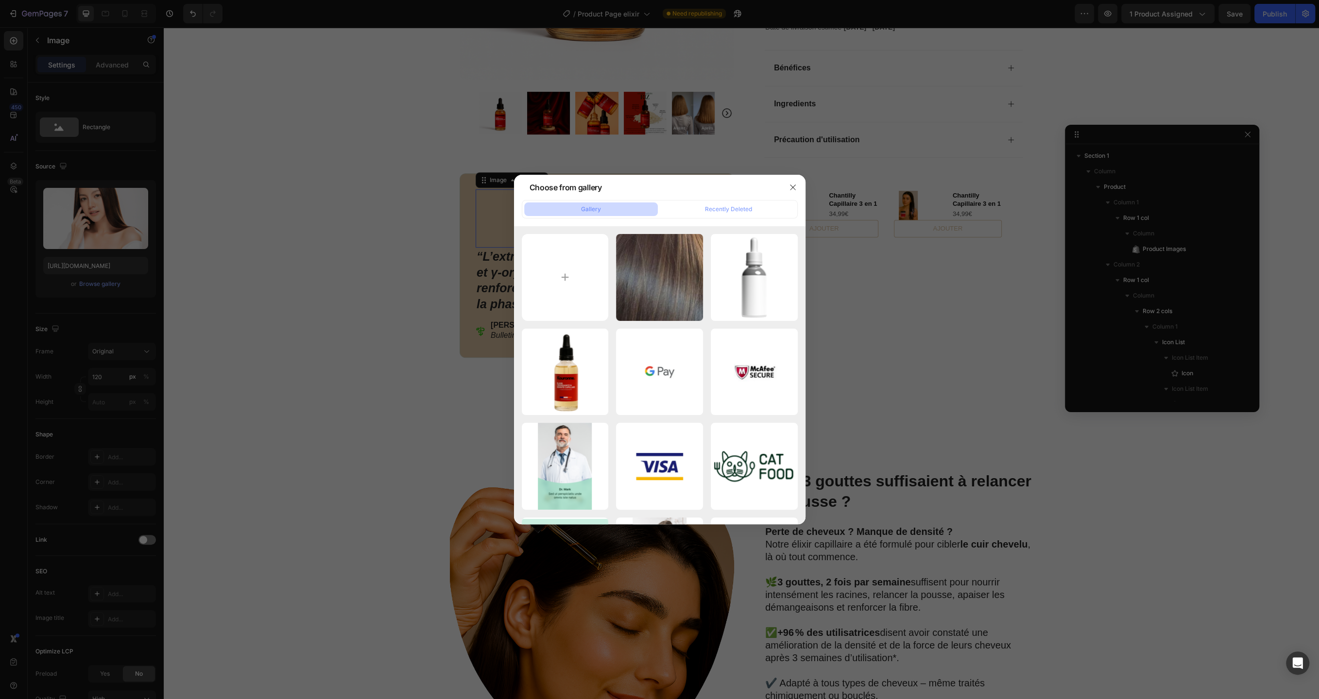
scroll to position [3360, 0]
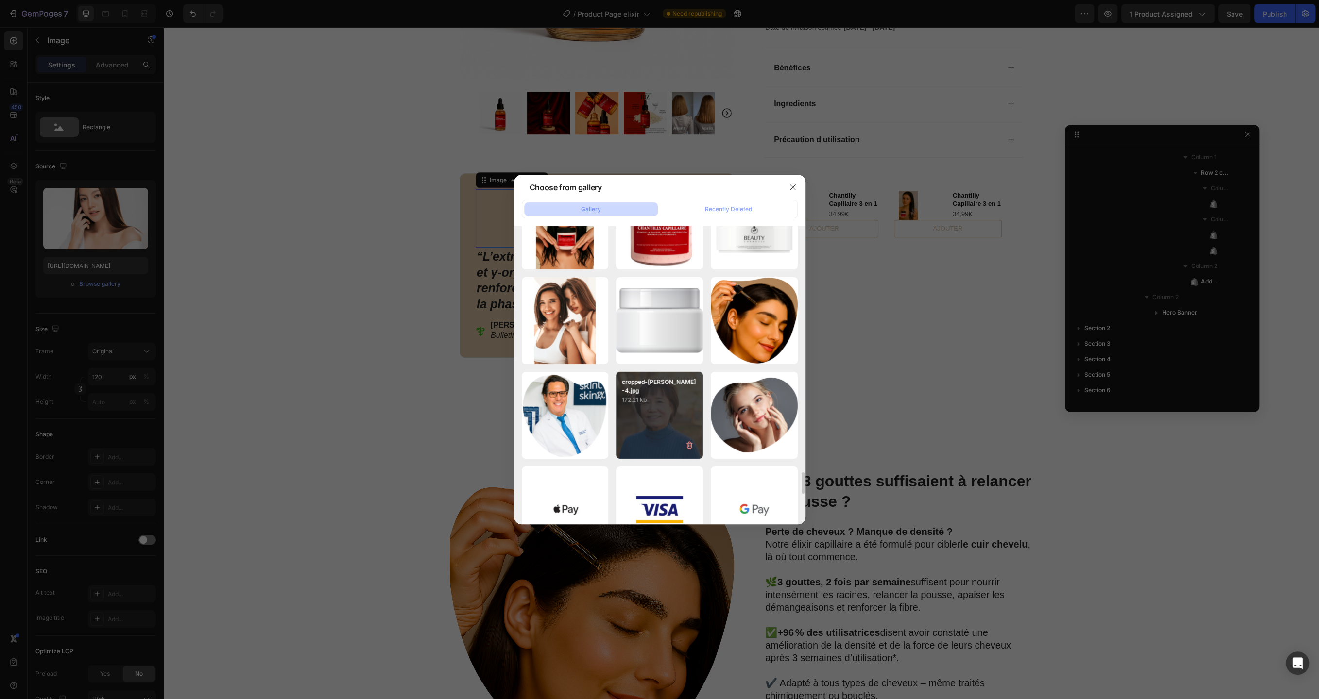
click at [666, 419] on div "cropped-[PERSON_NAME]-4.jpg 172.21 kb" at bounding box center [659, 415] width 87 height 87
type input "[URL][DOMAIN_NAME]"
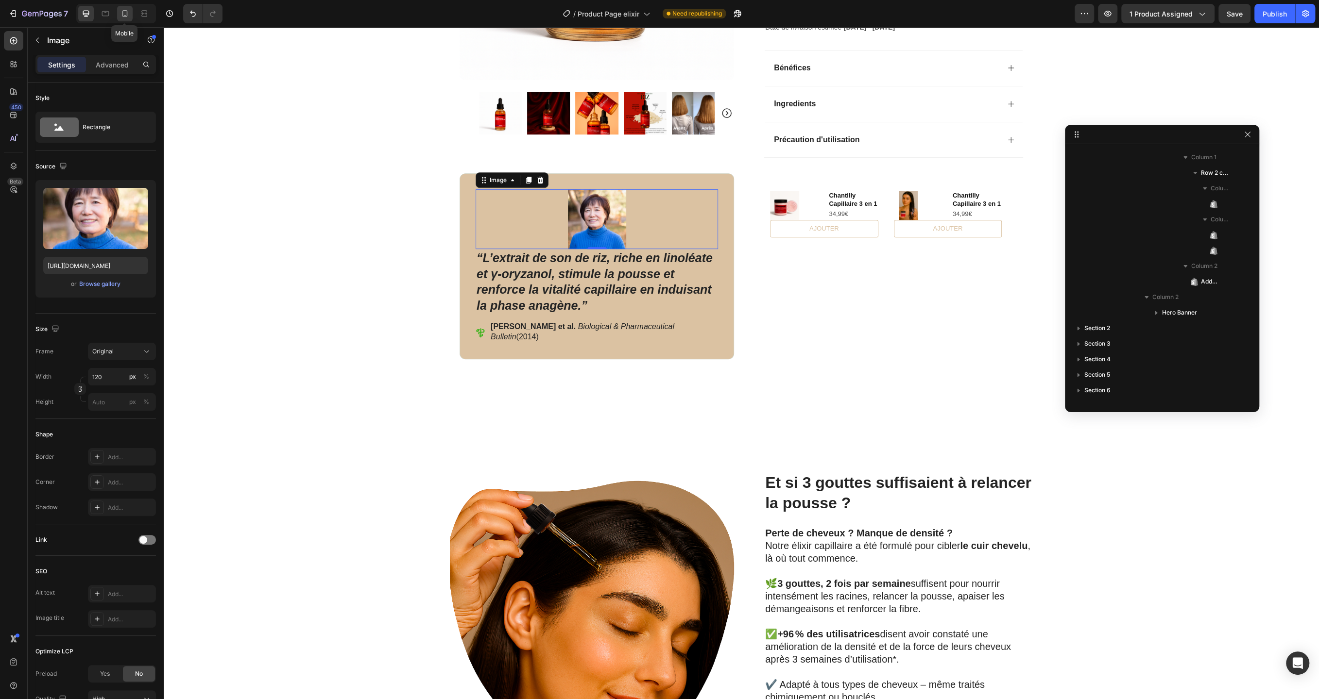
click at [127, 15] on icon at bounding box center [125, 14] width 10 height 10
type input "60"
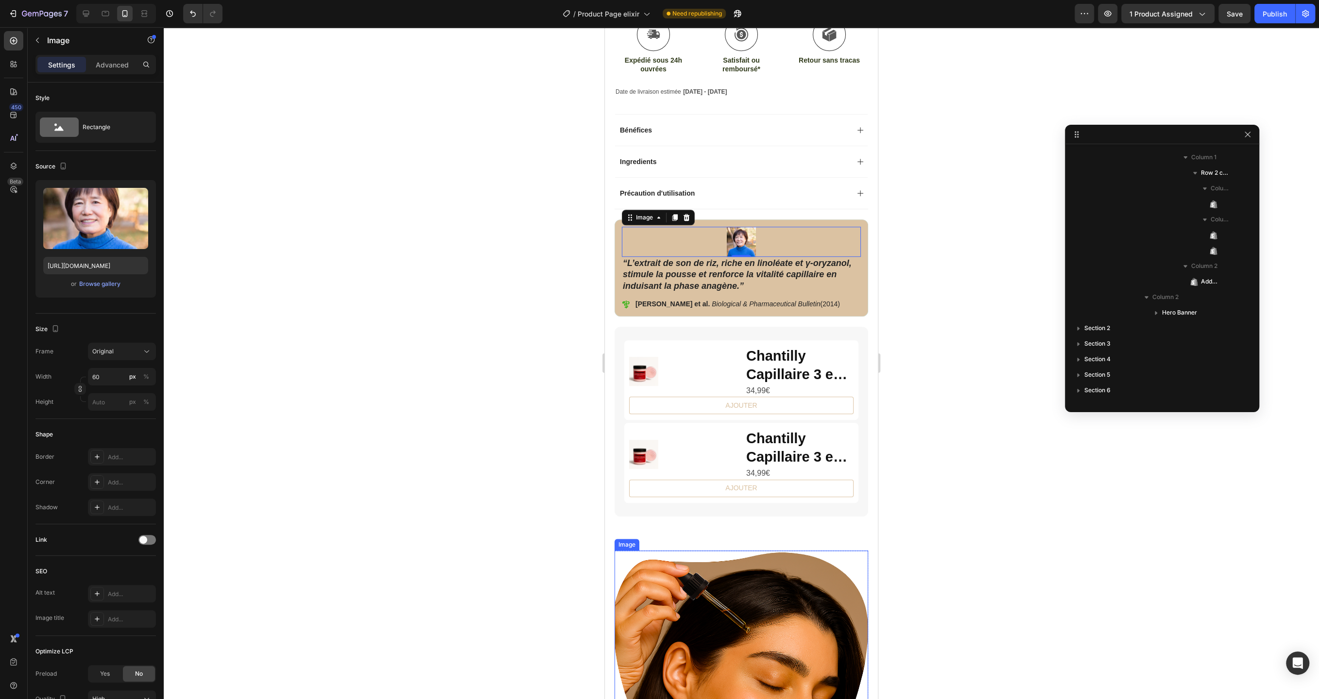
scroll to position [669, 0]
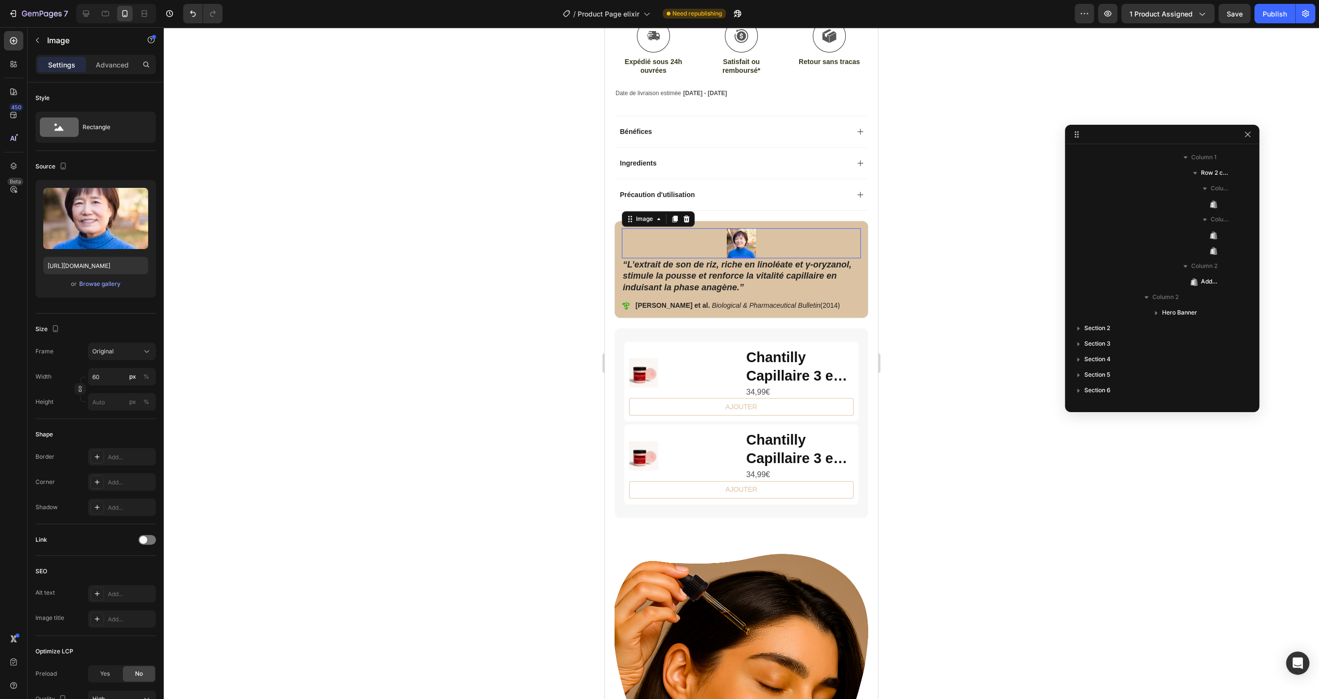
click at [502, 279] on div at bounding box center [741, 363] width 1155 height 672
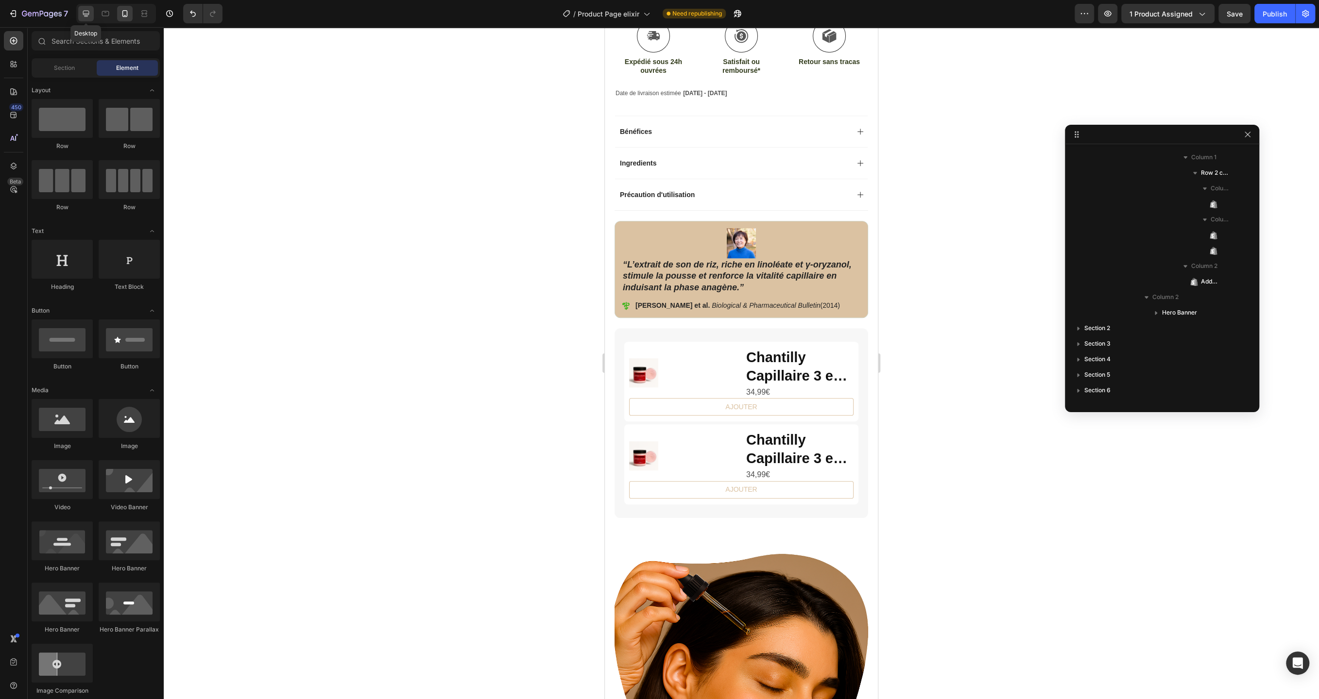
click at [90, 17] on icon at bounding box center [86, 14] width 10 height 10
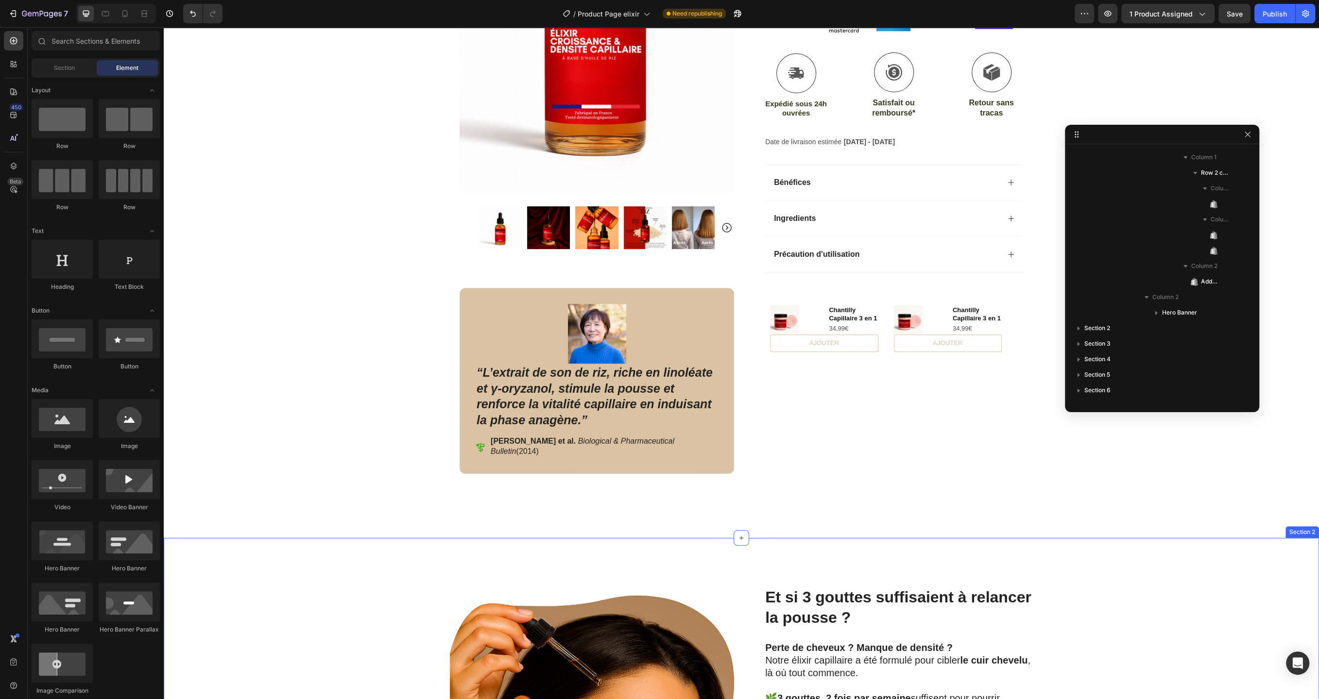
scroll to position [232, 0]
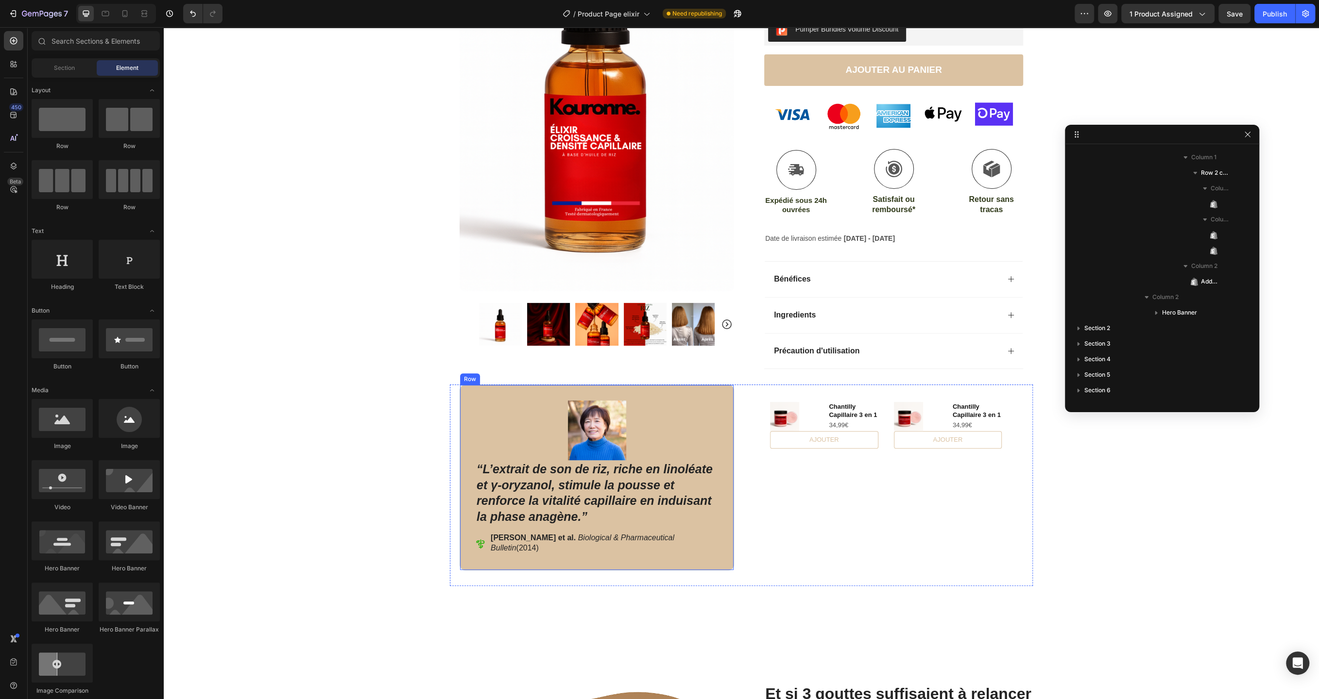
click at [525, 392] on div "Image “L’extrait de son de [PERSON_NAME], riche en linoléate et γ‑oryzanol, sti…" at bounding box center [596, 478] width 274 height 186
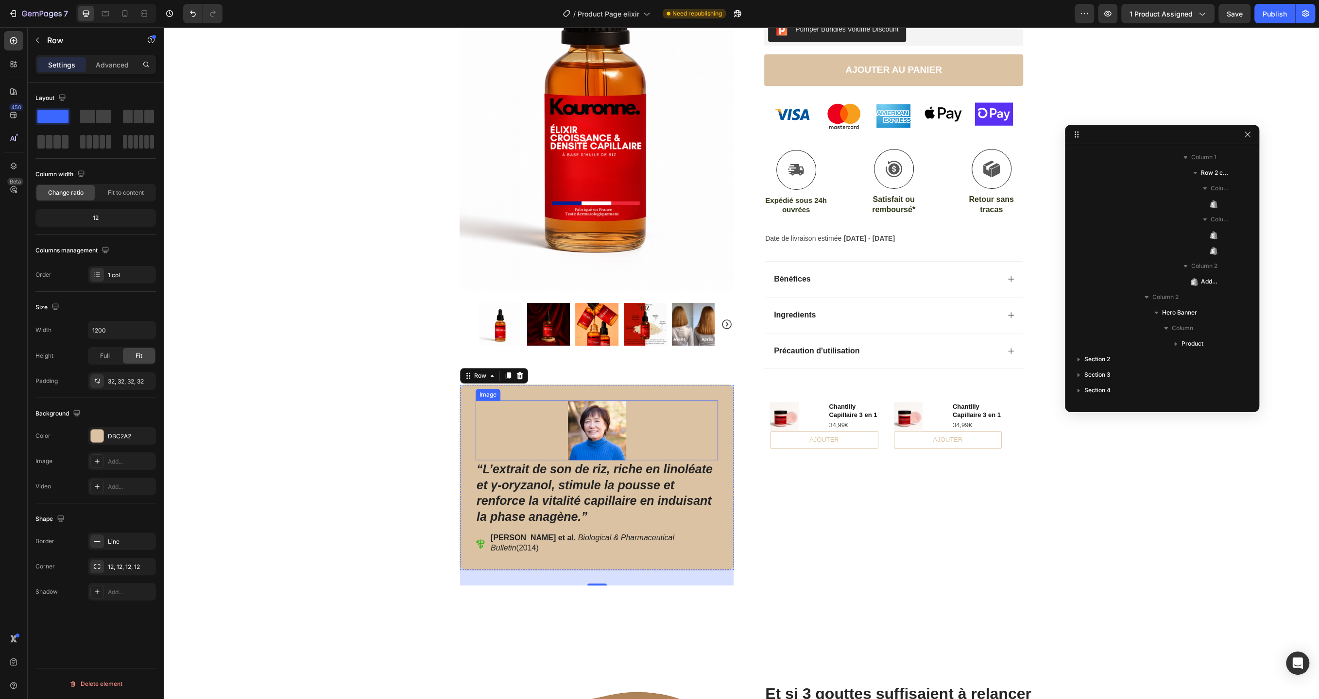
click at [571, 442] on img at bounding box center [597, 431] width 58 height 60
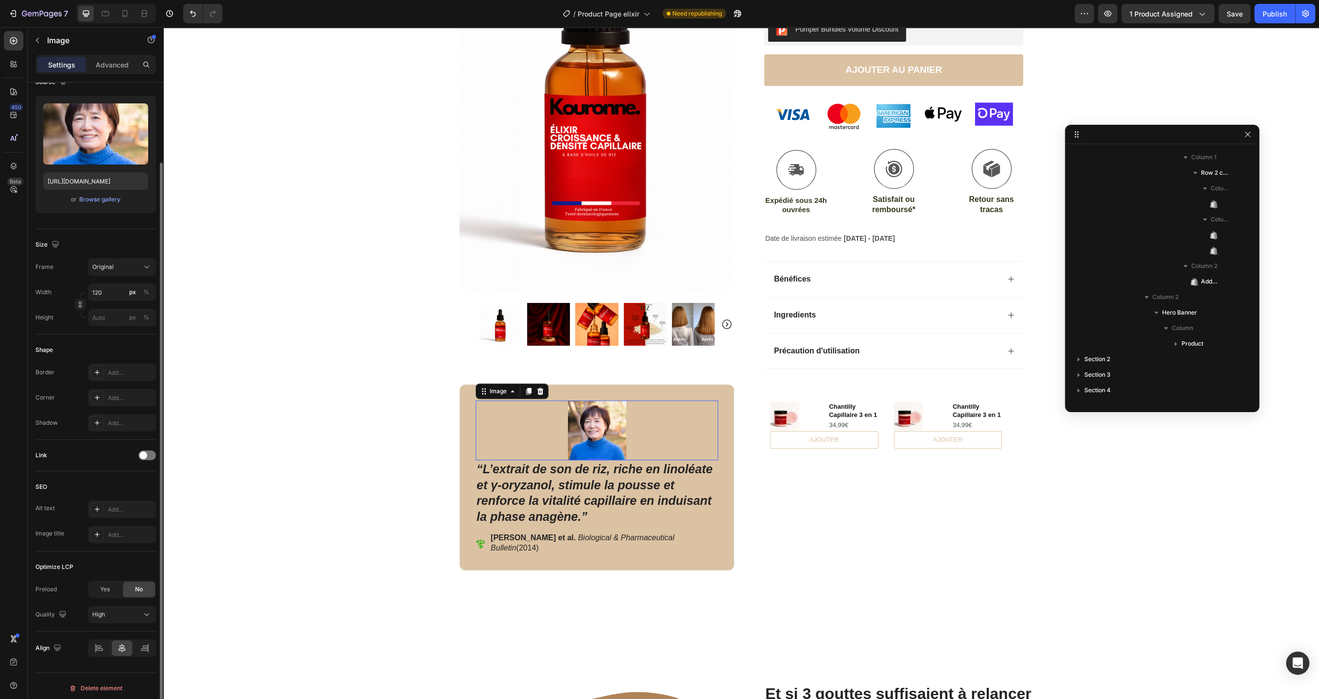
scroll to position [87, 0]
click at [98, 643] on icon at bounding box center [98, 644] width 5 height 2
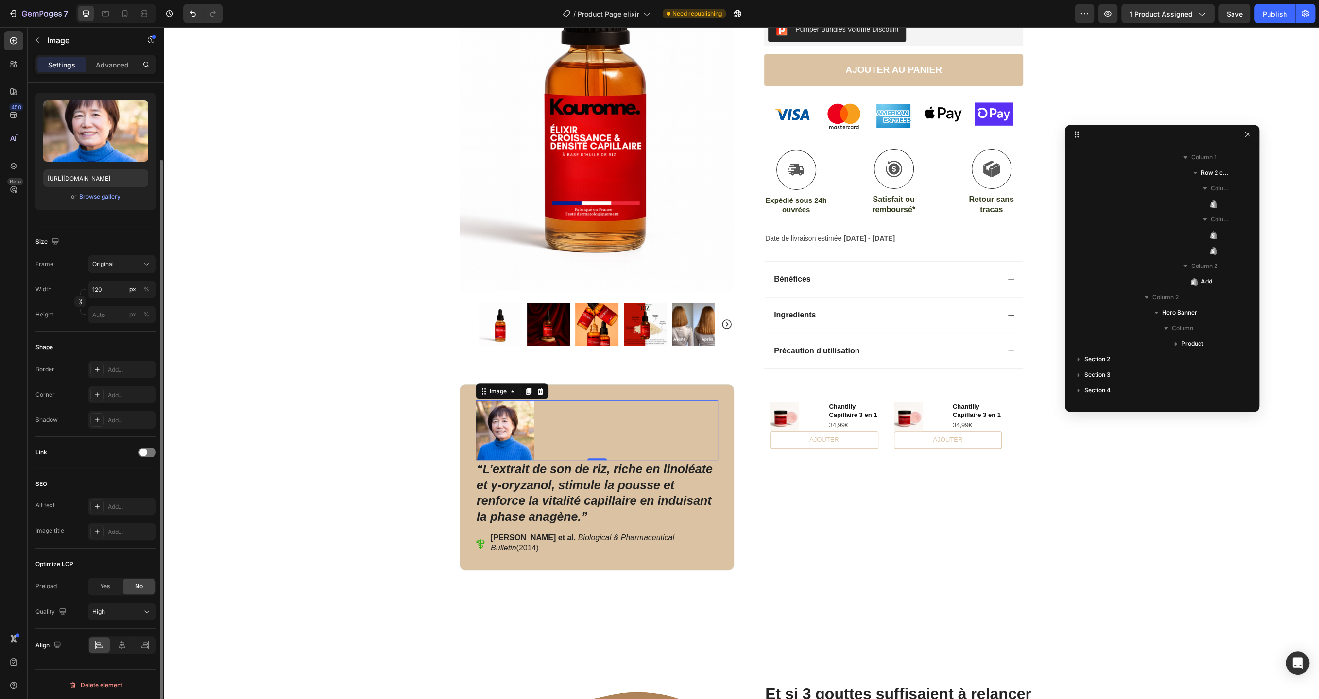
click at [119, 652] on div at bounding box center [122, 645] width 68 height 17
click at [467, 399] on div "Image 0 “L’extrait de son de riz, riche en linoléate et γ‑oryzanol, stimule la …" at bounding box center [596, 478] width 274 height 186
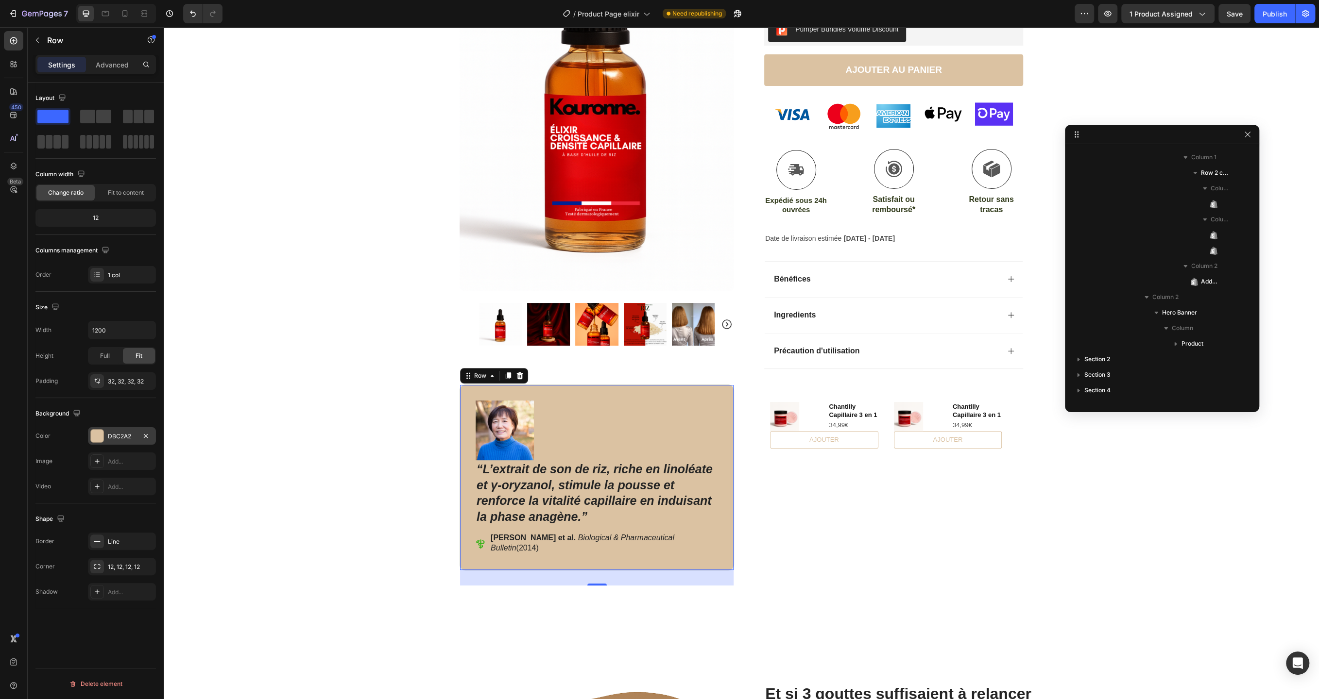
click at [108, 432] on div "DBC2A2" at bounding box center [122, 436] width 28 height 9
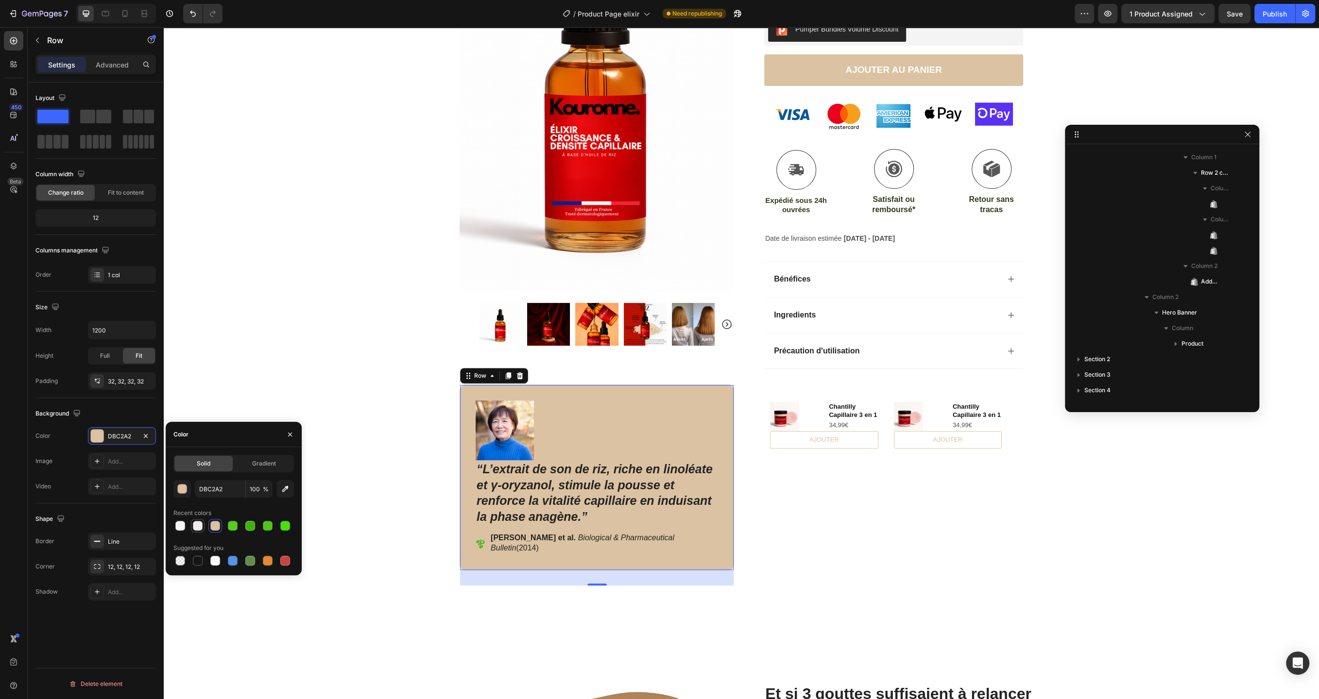
click at [201, 521] on div at bounding box center [198, 526] width 12 height 12
type input "F2EFEA"
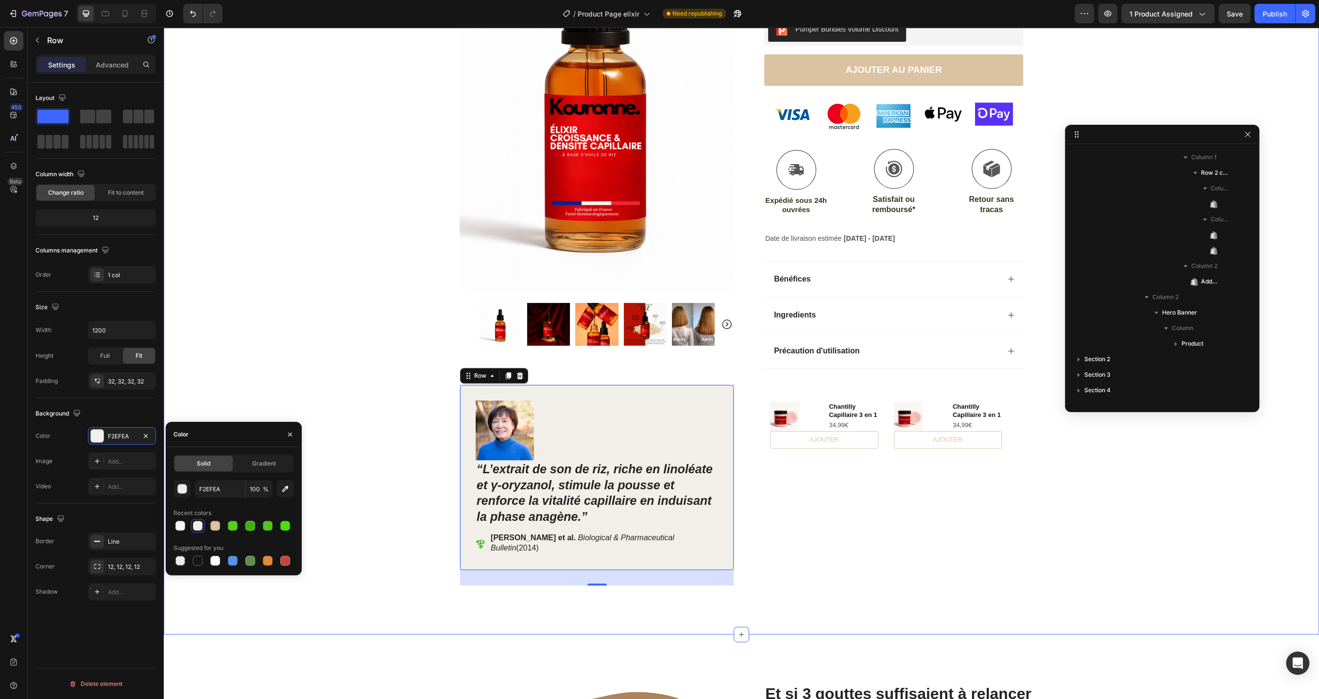
click at [209, 409] on div "Product Images Row Icon Icon Icon Icon Icon Icon List (2979 Avis) Text Block Ro…" at bounding box center [741, 200] width 1155 height 771
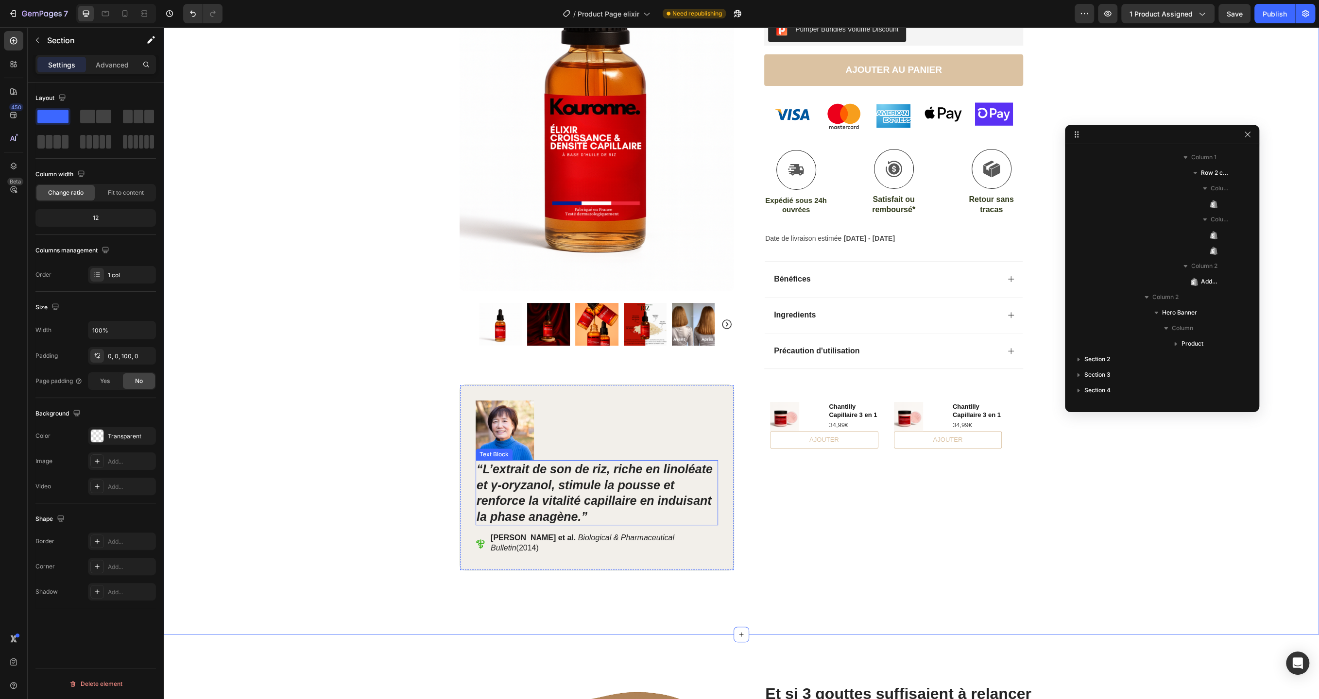
click at [509, 481] on strong "“L’extrait de son de riz, riche en linoléate et γ‑oryzanol, stimule la pousse e…" at bounding box center [594, 492] width 236 height 61
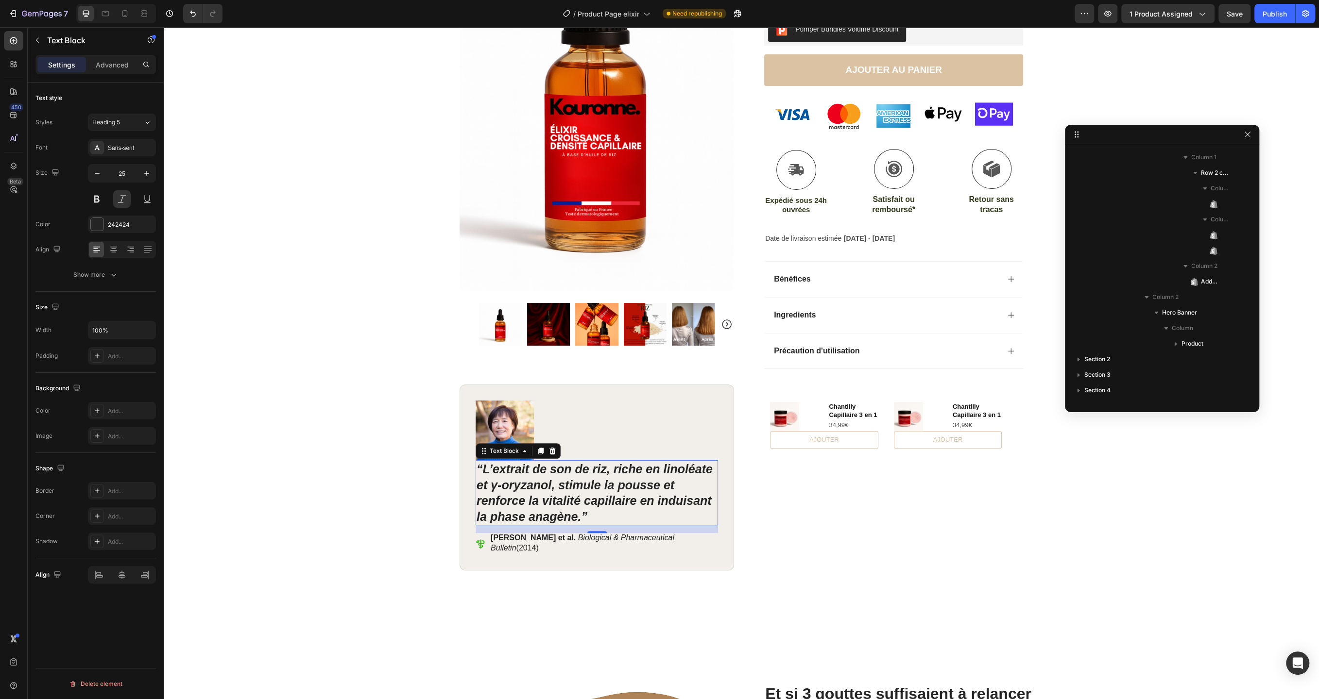
click at [122, 251] on div at bounding box center [122, 249] width 68 height 17
click at [129, 250] on icon at bounding box center [131, 250] width 10 height 10
click at [95, 250] on icon at bounding box center [96, 250] width 7 height 1
click at [607, 389] on div "Image “L’extrait de son de [PERSON_NAME], riche en linoléate et γ‑oryzanol, sti…" at bounding box center [596, 478] width 274 height 186
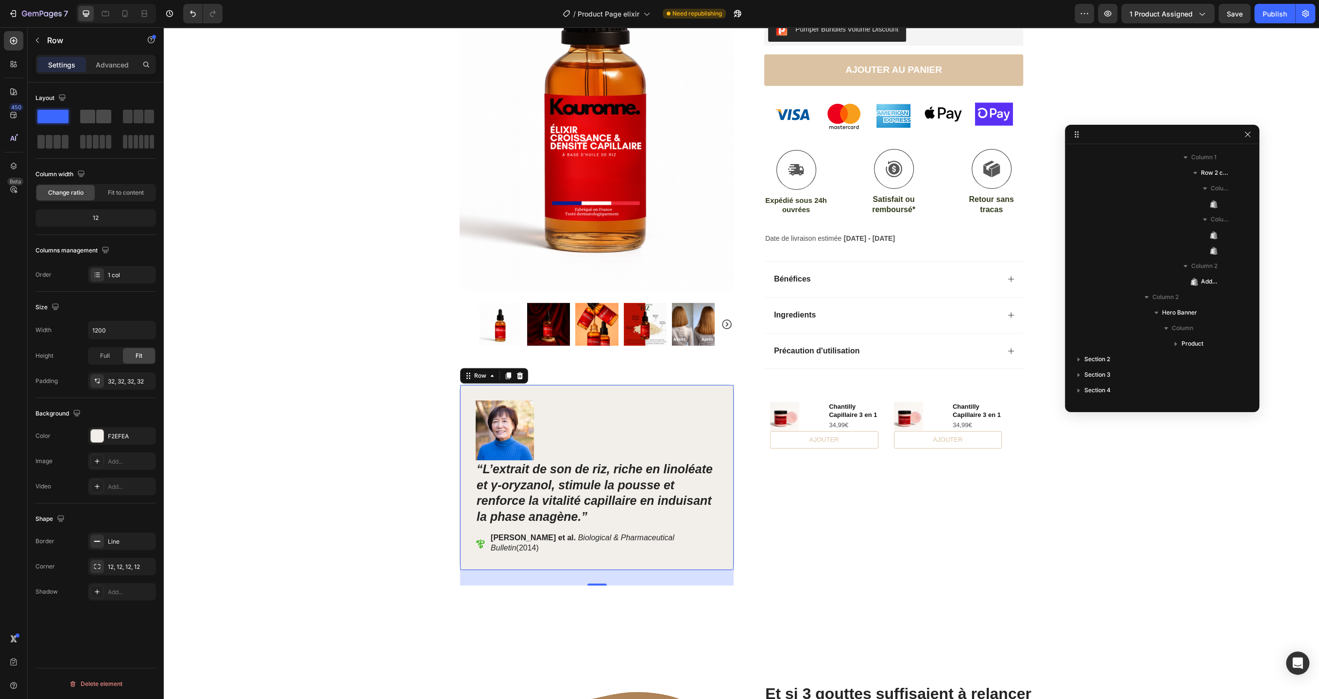
click at [92, 118] on span at bounding box center [87, 117] width 15 height 14
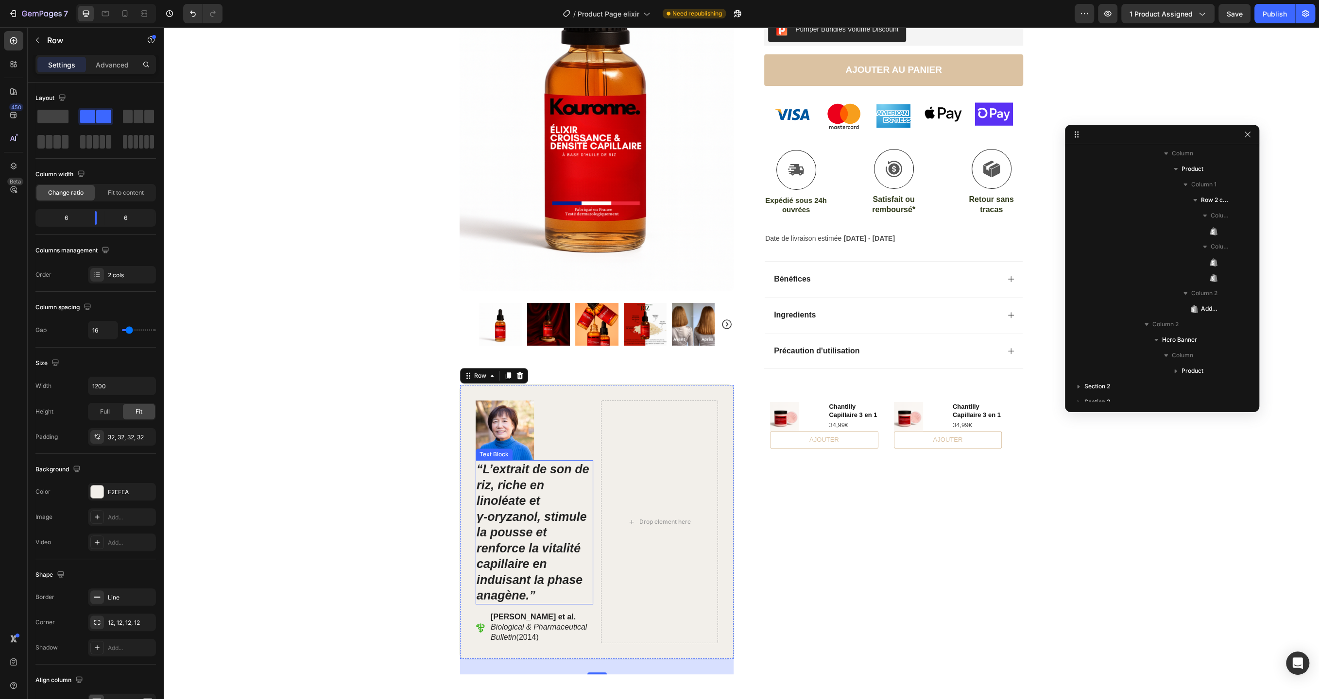
click at [500, 528] on strong "“L’extrait de son de riz, riche en linoléate et γ‑oryzanol, stimule la pousse e…" at bounding box center [532, 532] width 113 height 140
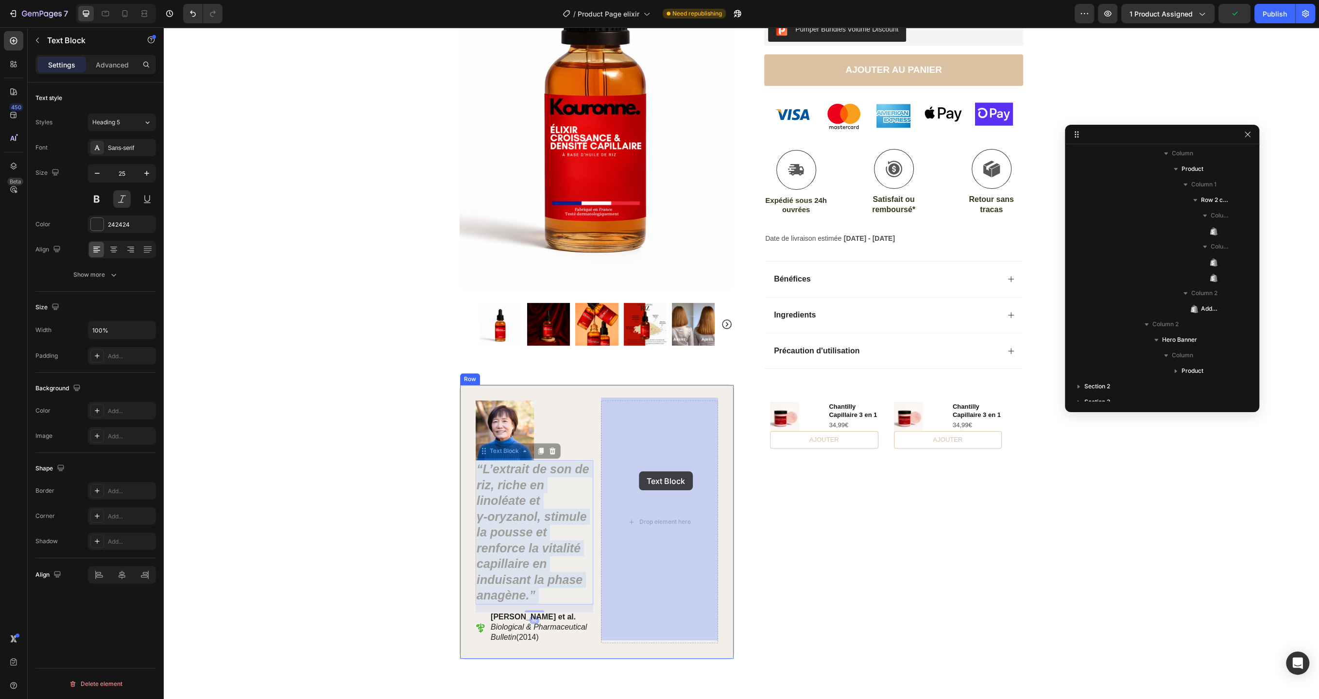
drag, startPoint x: 519, startPoint y: 518, endPoint x: 639, endPoint y: 472, distance: 128.1
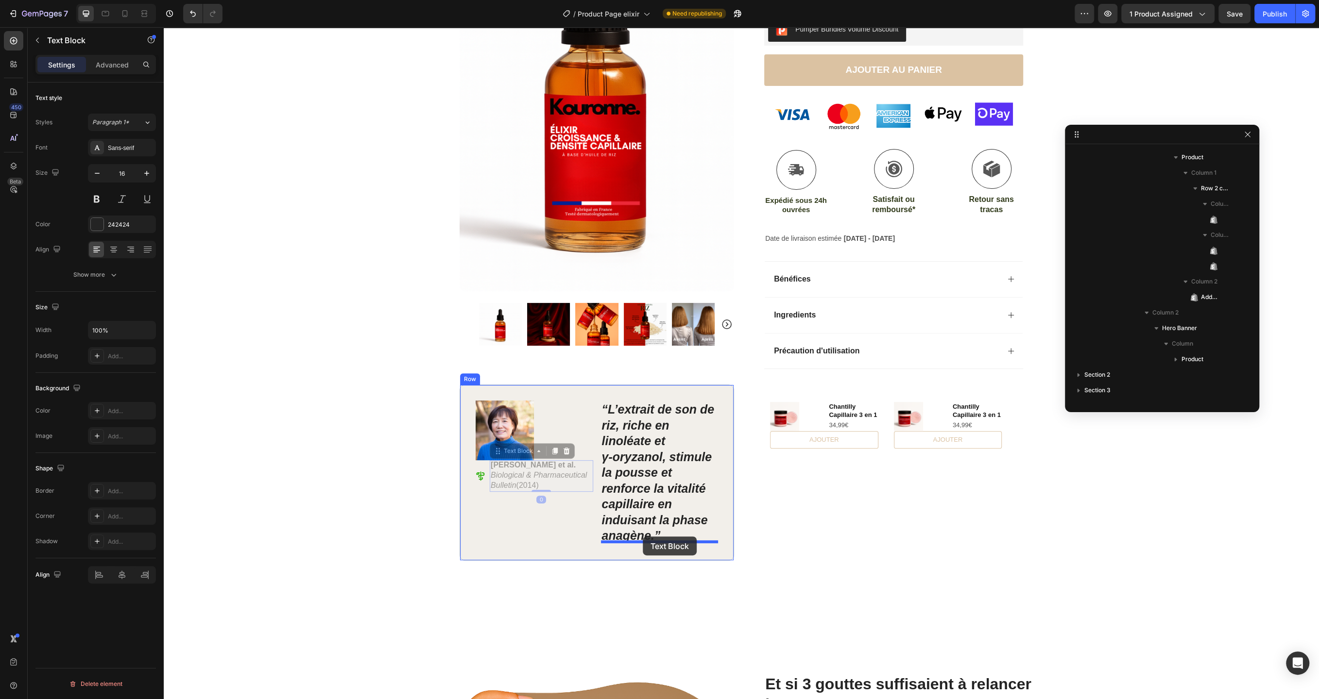
drag, startPoint x: 527, startPoint y: 480, endPoint x: 643, endPoint y: 537, distance: 128.4
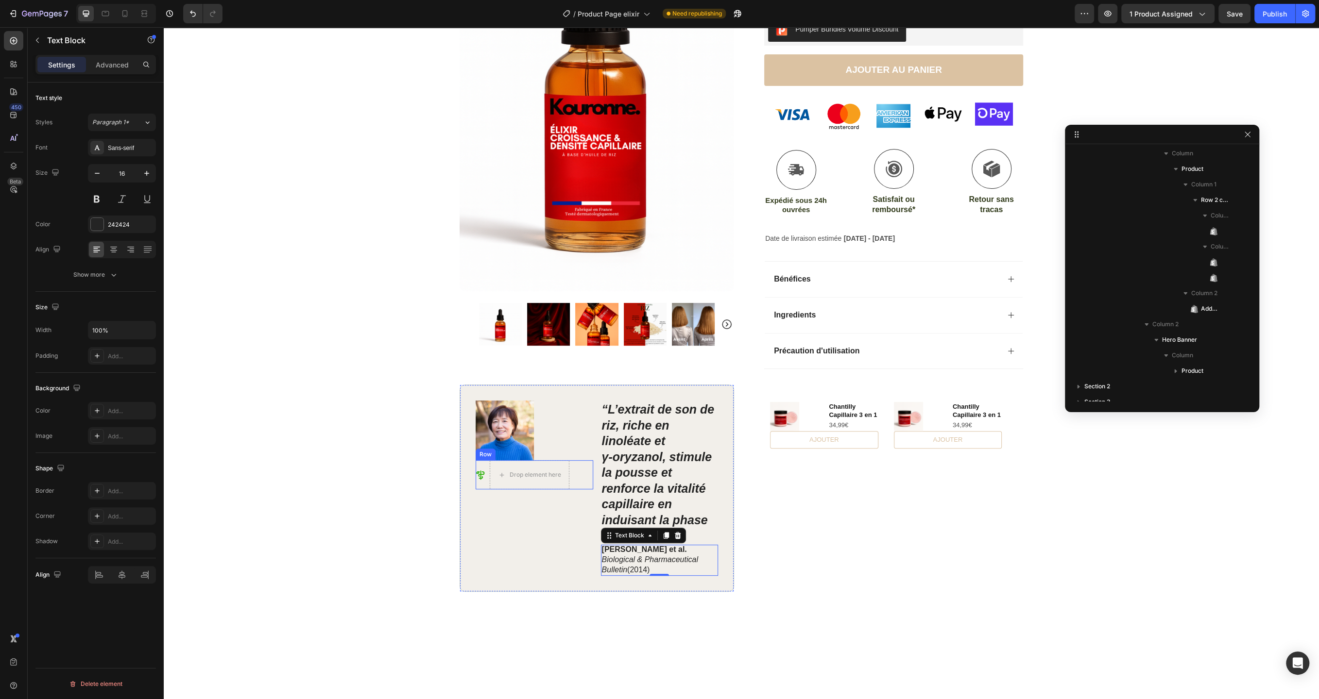
click at [578, 470] on div "Icon Drop element here Row" at bounding box center [534, 474] width 118 height 29
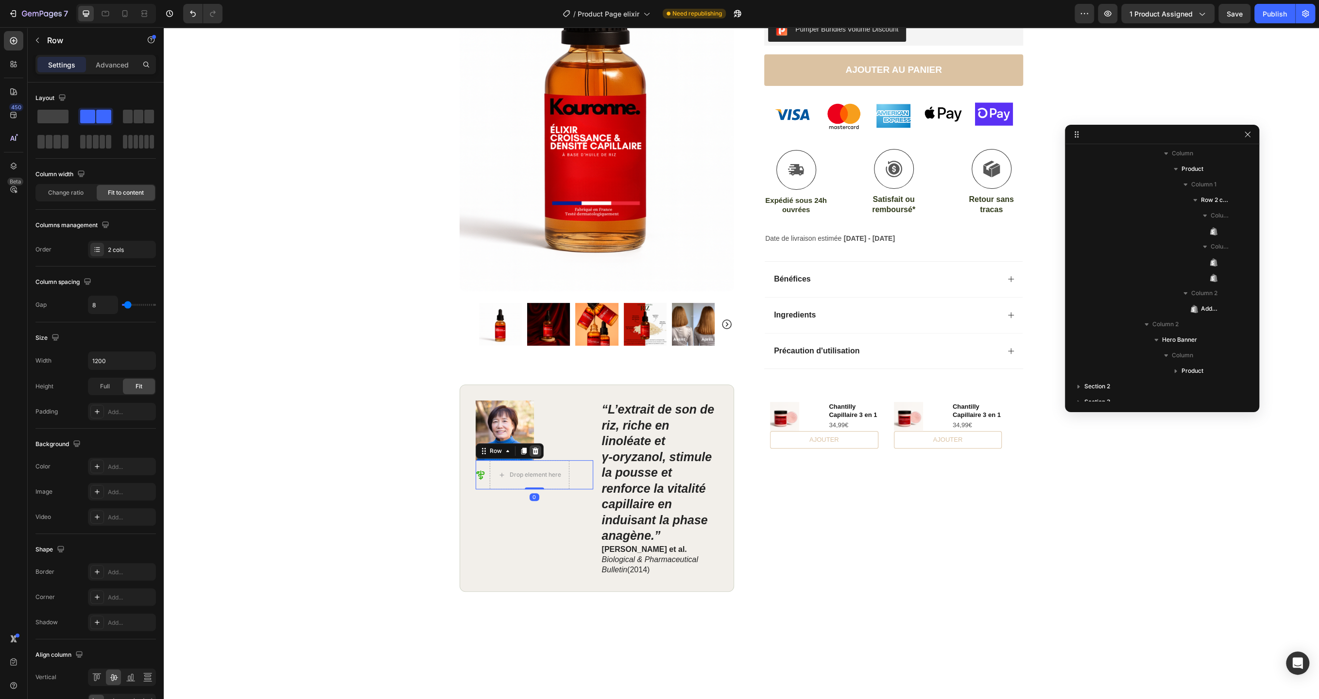
click at [535, 448] on icon at bounding box center [535, 451] width 6 height 7
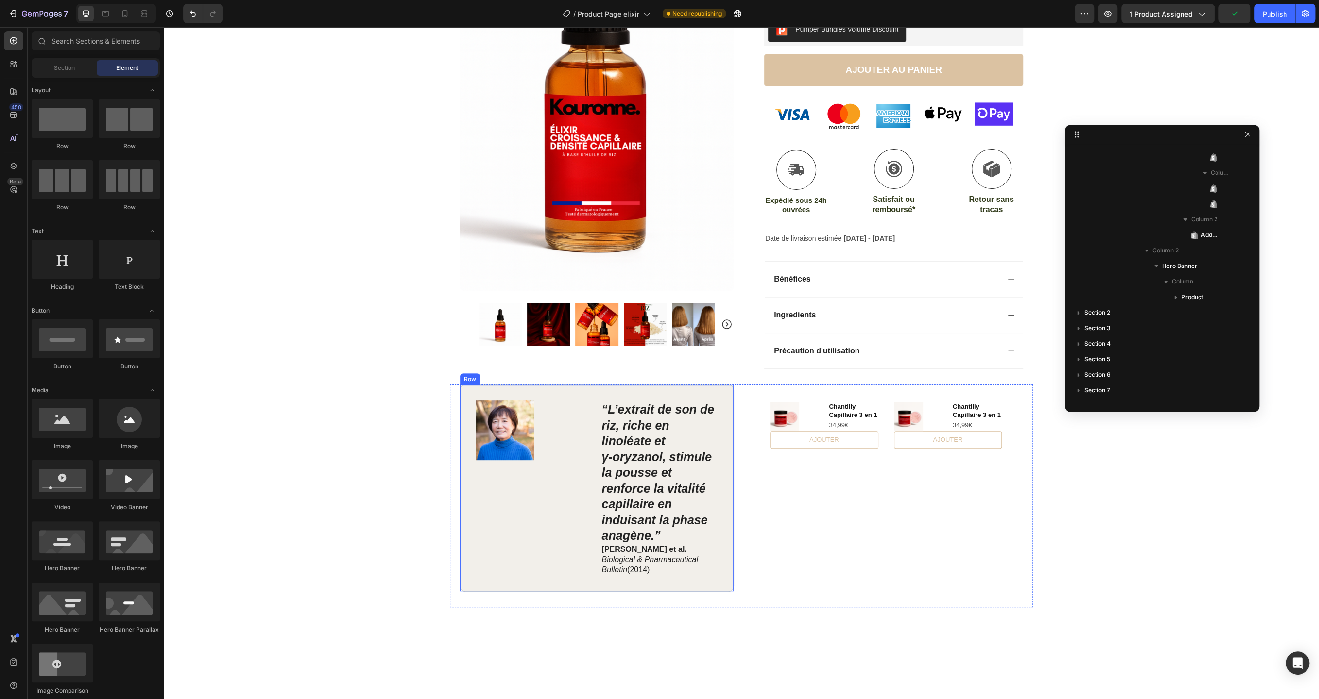
click at [572, 512] on div "Image" at bounding box center [534, 488] width 118 height 175
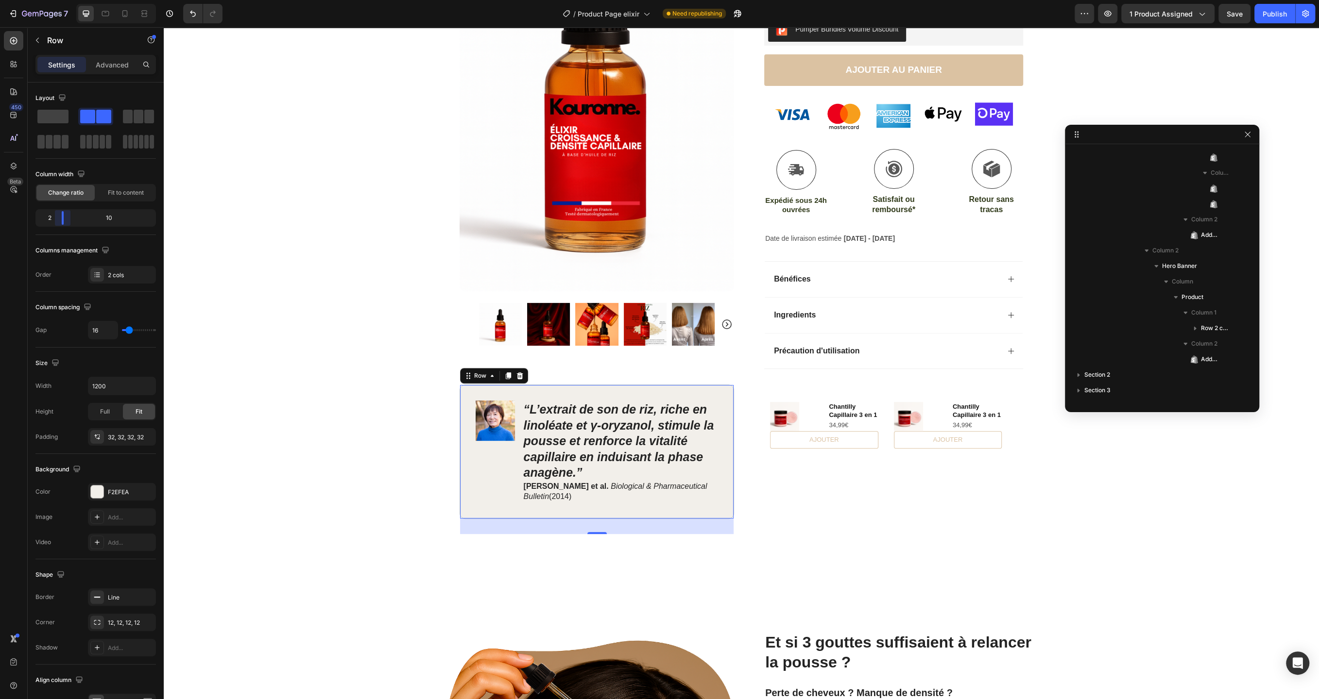
drag, startPoint x: 96, startPoint y: 220, endPoint x: 55, endPoint y: 223, distance: 40.9
click at [55, 0] on body "7 Version history / Product Page elixir Need republishing Preview 1 product ass…" at bounding box center [659, 0] width 1319 height 0
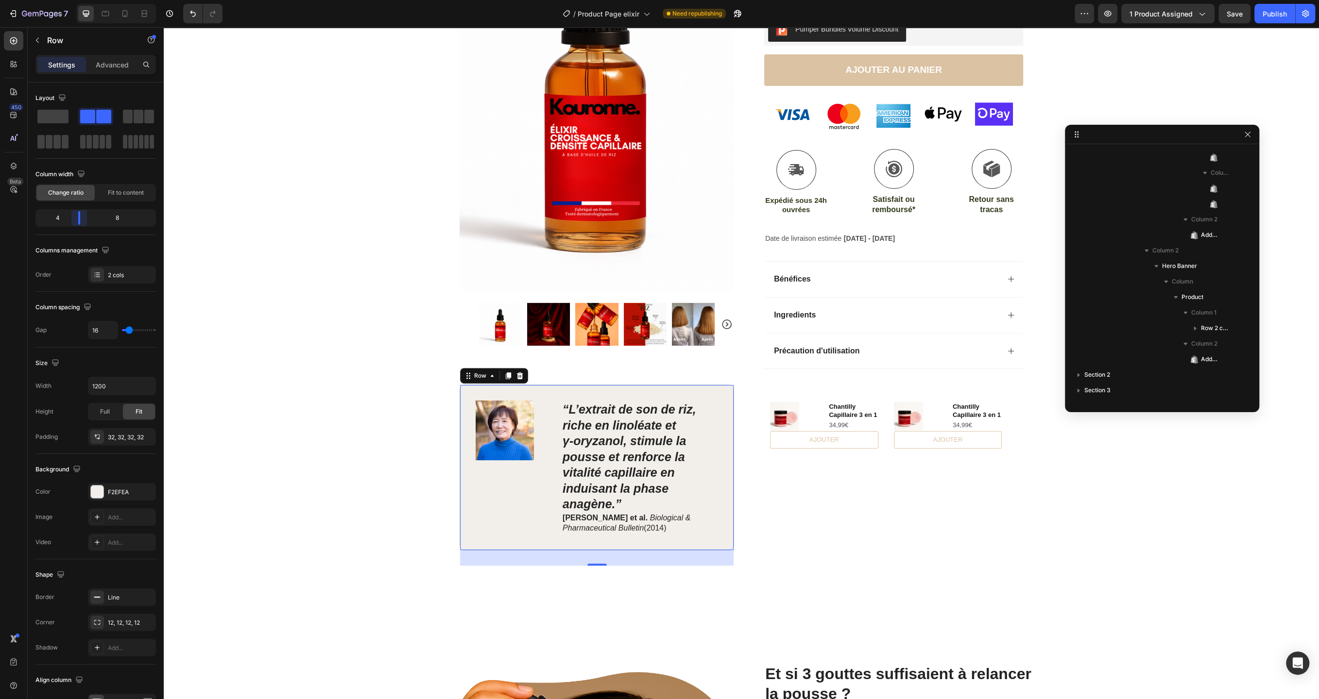
drag, startPoint x: 62, startPoint y: 219, endPoint x: 79, endPoint y: 221, distance: 17.2
click at [79, 0] on body "7 Version history / Product Page elixir Need republishing Preview 1 product ass…" at bounding box center [659, 0] width 1319 height 0
click at [623, 463] on strong "“L’extrait de son de riz, riche en linoléate et γ‑oryzanol, stimule la pousse e…" at bounding box center [629, 457] width 134 height 108
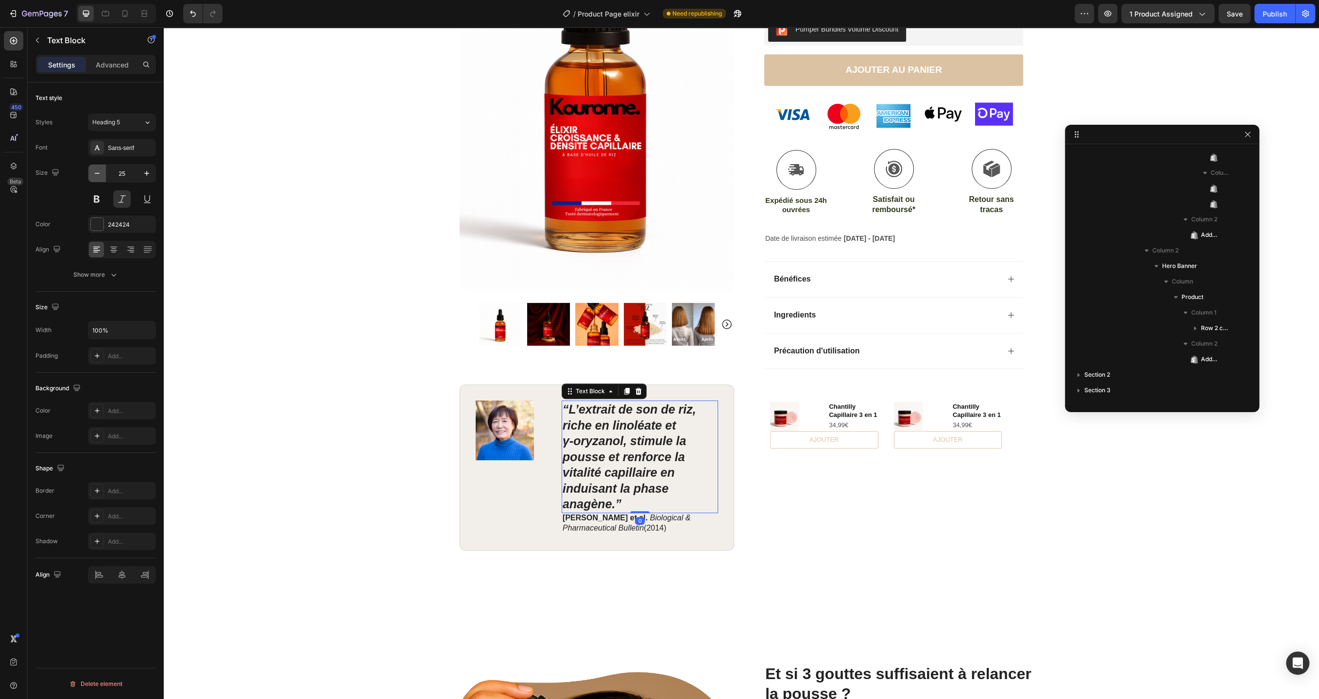
click at [99, 173] on icon "button" at bounding box center [97, 173] width 5 height 1
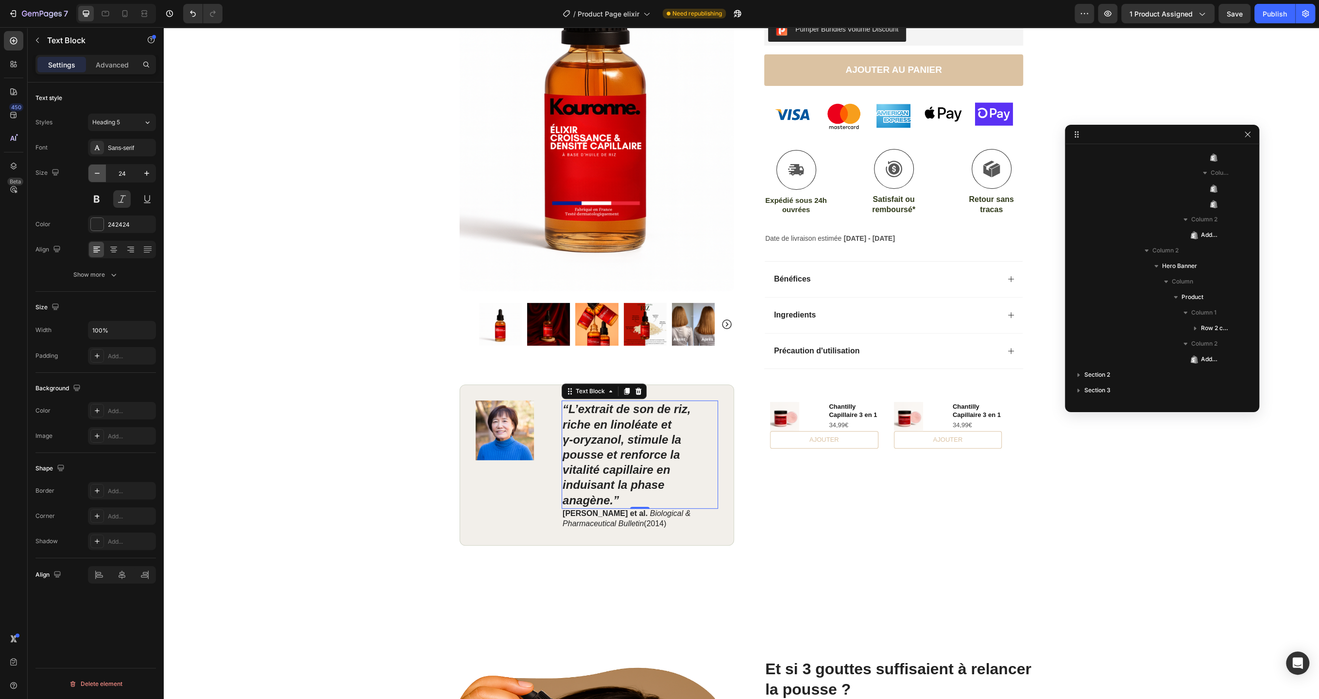
click at [99, 173] on icon "button" at bounding box center [97, 173] width 5 height 1
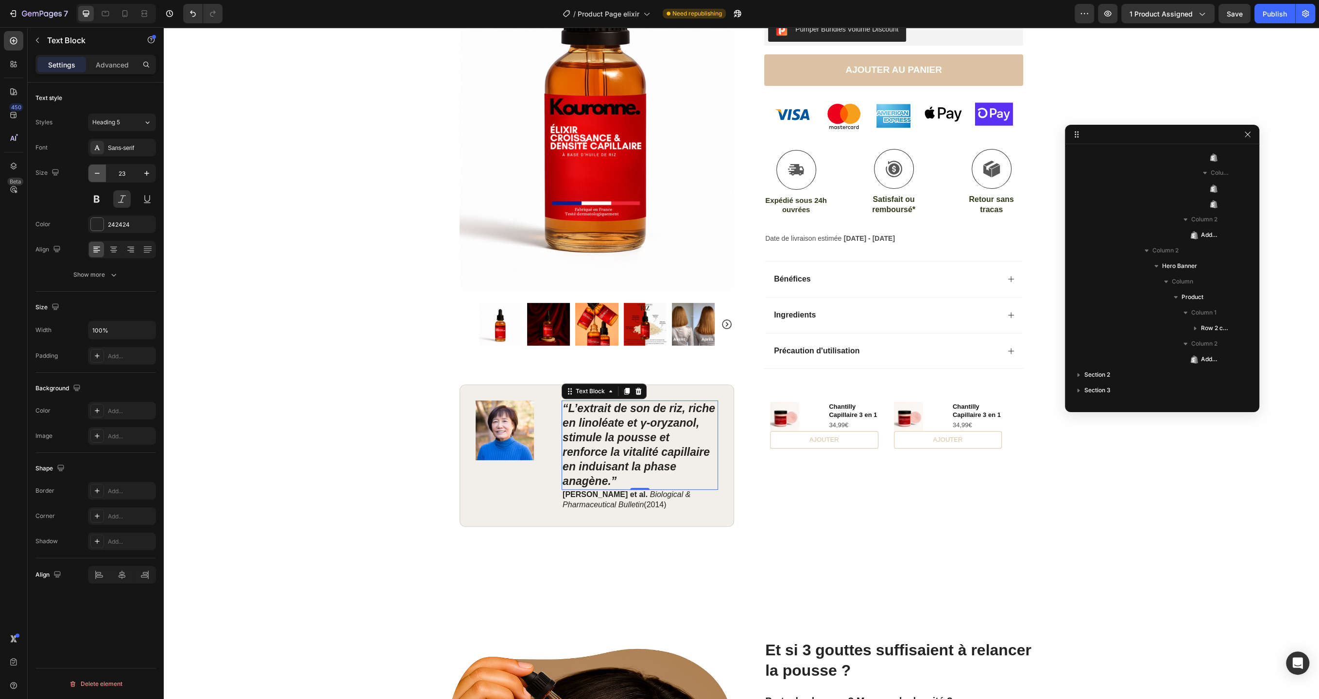
click at [99, 173] on icon "button" at bounding box center [97, 173] width 5 height 1
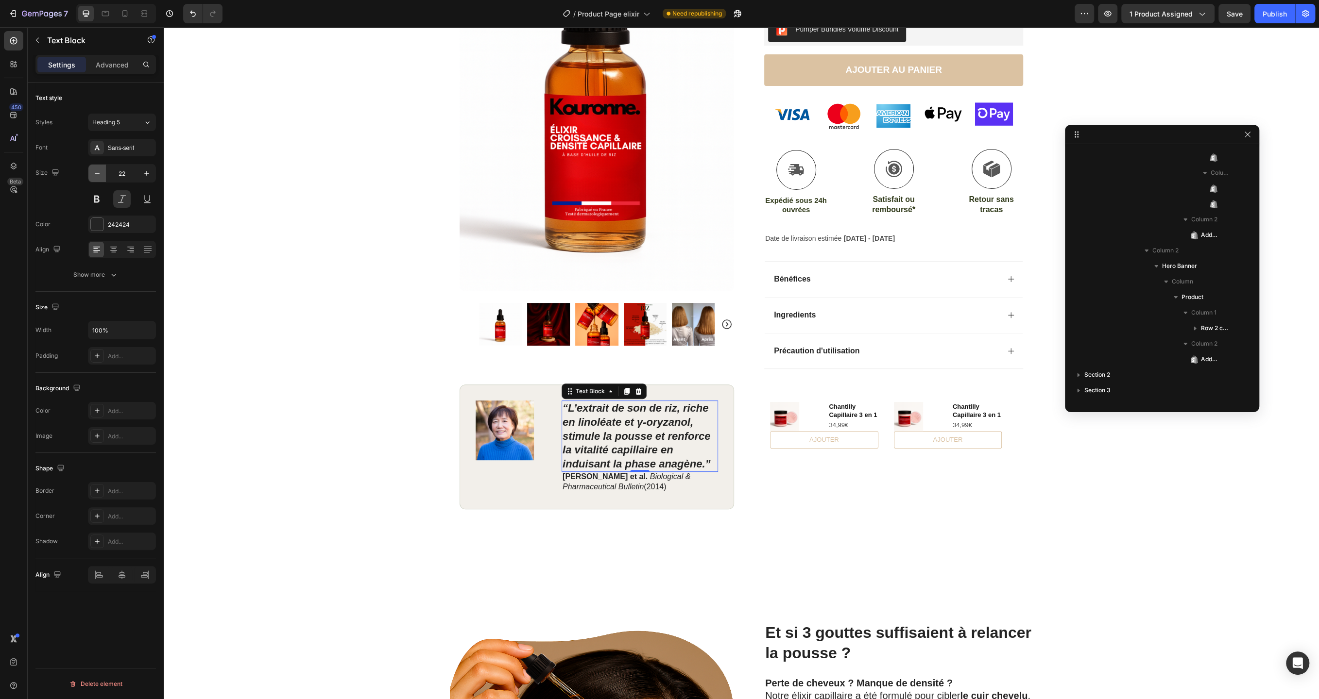
click at [99, 173] on icon "button" at bounding box center [97, 173] width 5 height 1
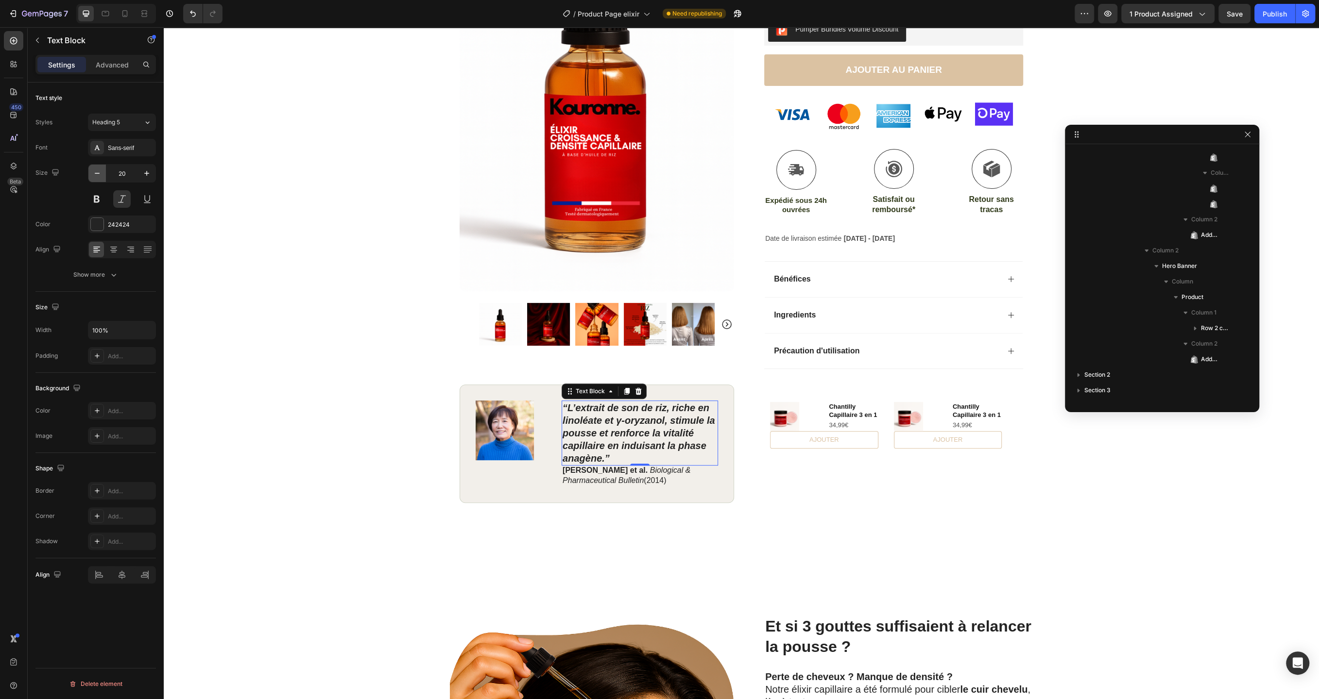
click at [99, 173] on icon "button" at bounding box center [97, 173] width 5 height 1
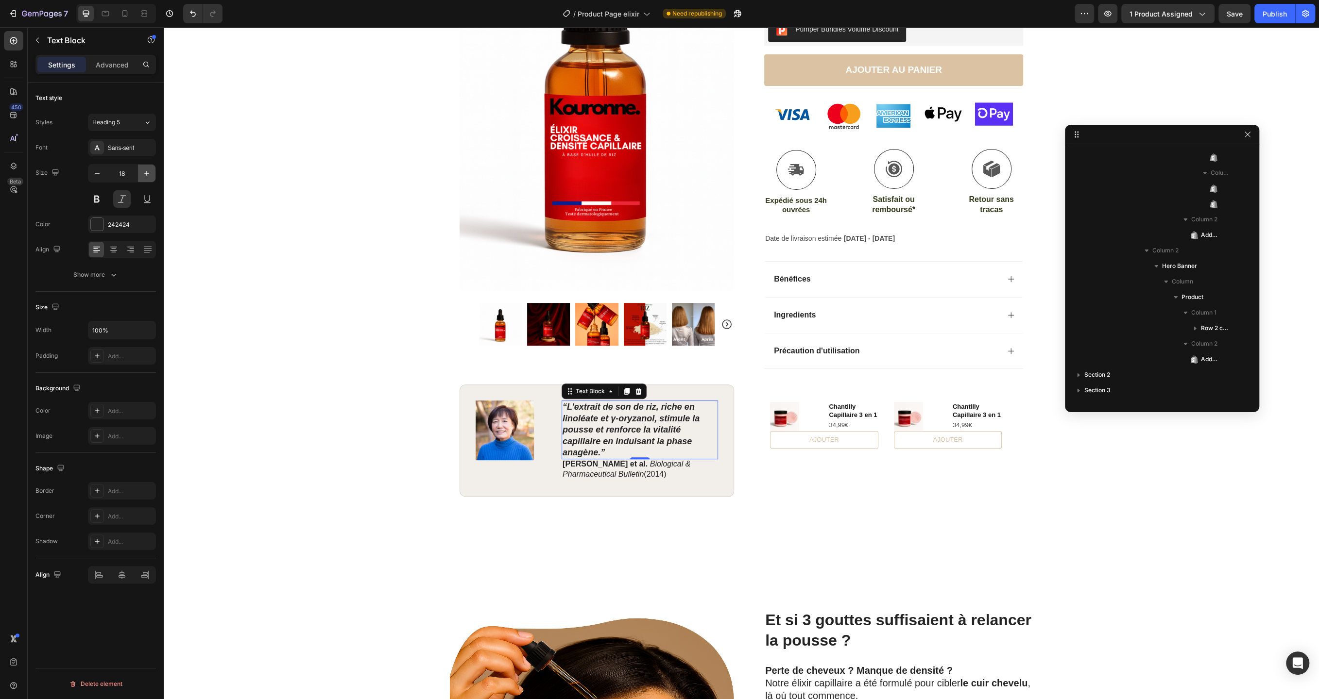
click at [142, 174] on icon "button" at bounding box center [147, 174] width 10 height 10
type input "19"
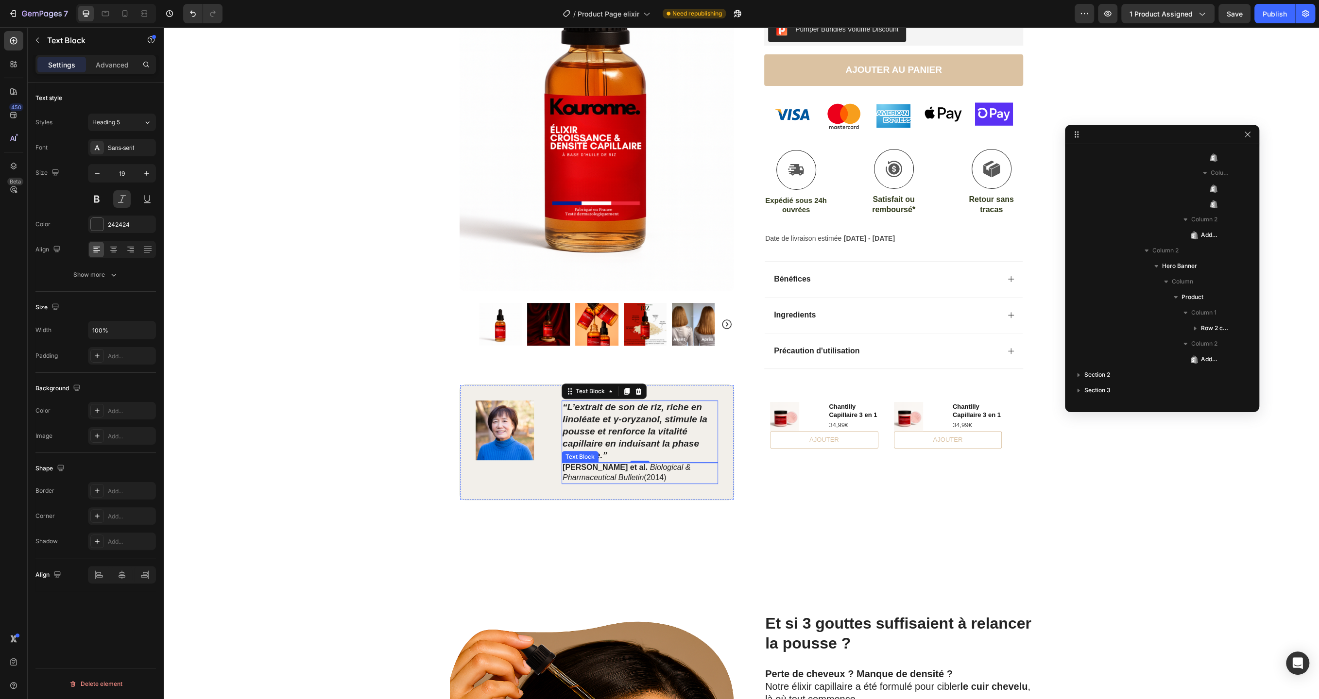
click at [629, 473] on icon "Biological & Pharmaceutical Bulletin" at bounding box center [626, 472] width 128 height 18
click at [259, 404] on div "Product Images Row Icon Icon Icon Icon Icon Icon List (2979 Avis) Text Block Ro…" at bounding box center [741, 165] width 1155 height 700
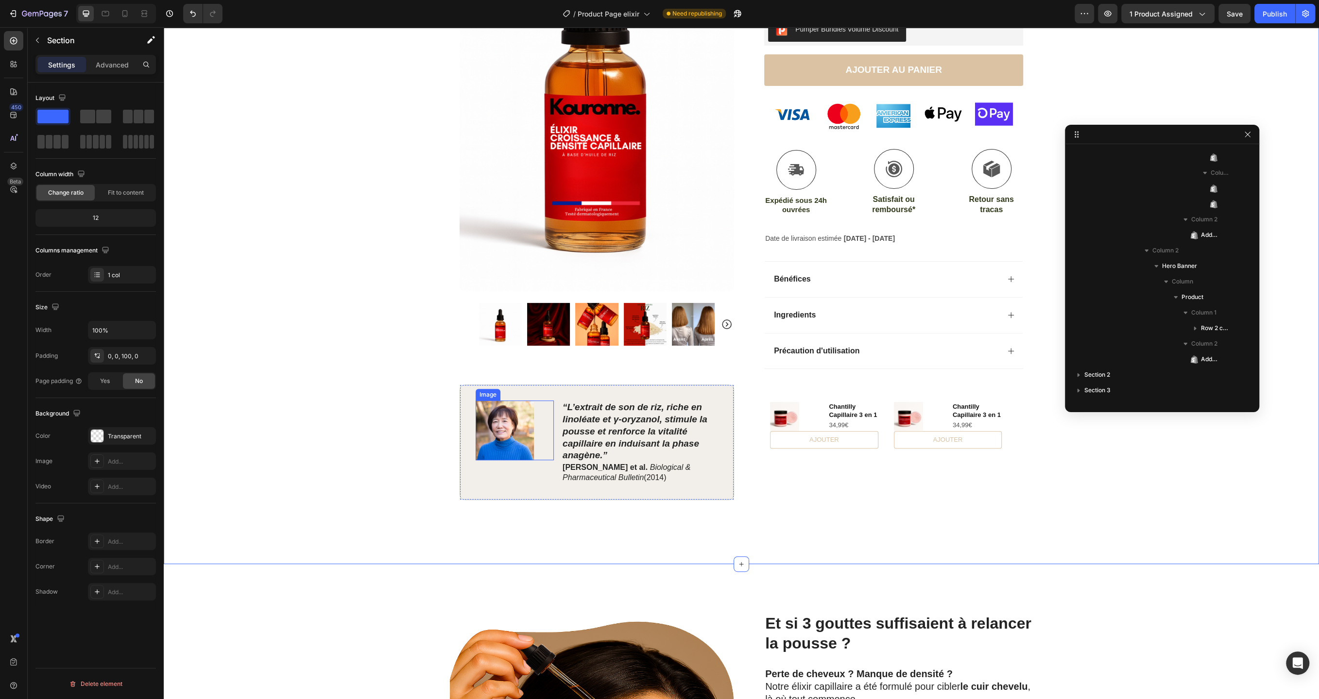
click at [493, 432] on img at bounding box center [504, 431] width 58 height 60
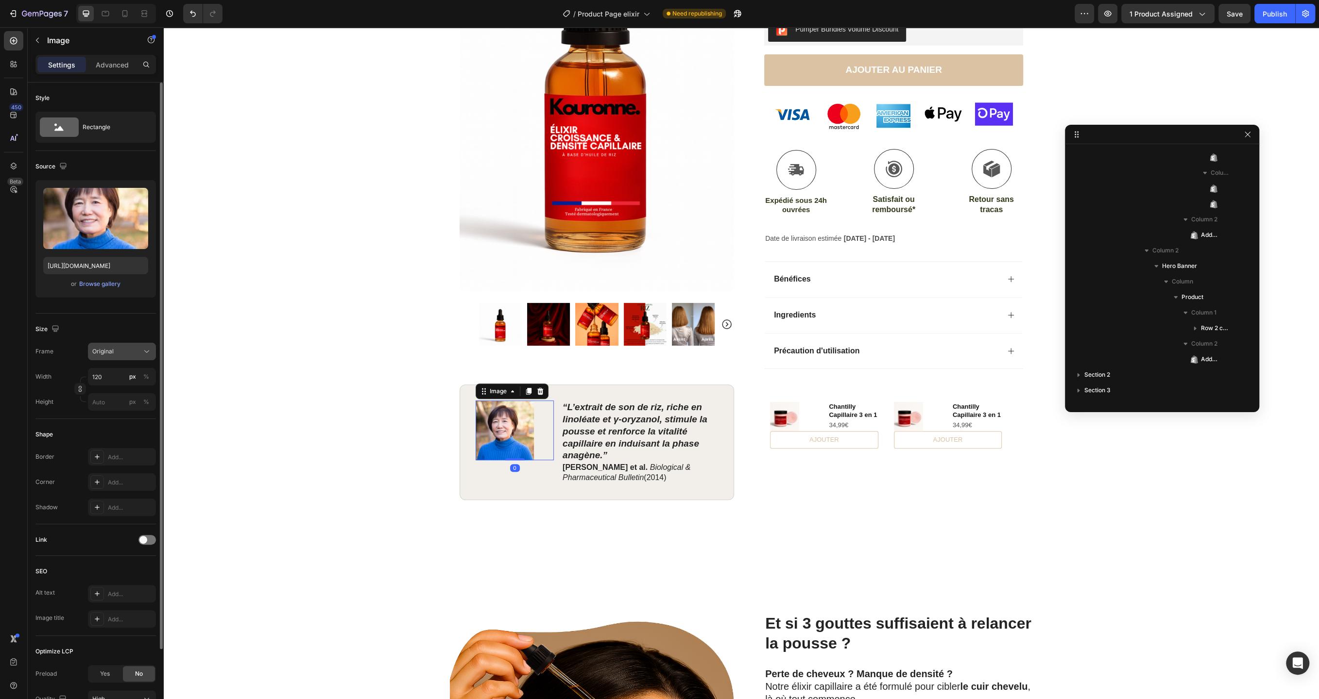
click at [137, 352] on div "Original" at bounding box center [116, 351] width 48 height 9
click at [143, 374] on icon at bounding box center [143, 376] width 10 height 10
click at [129, 377] on div "Square" at bounding box center [116, 376] width 48 height 9
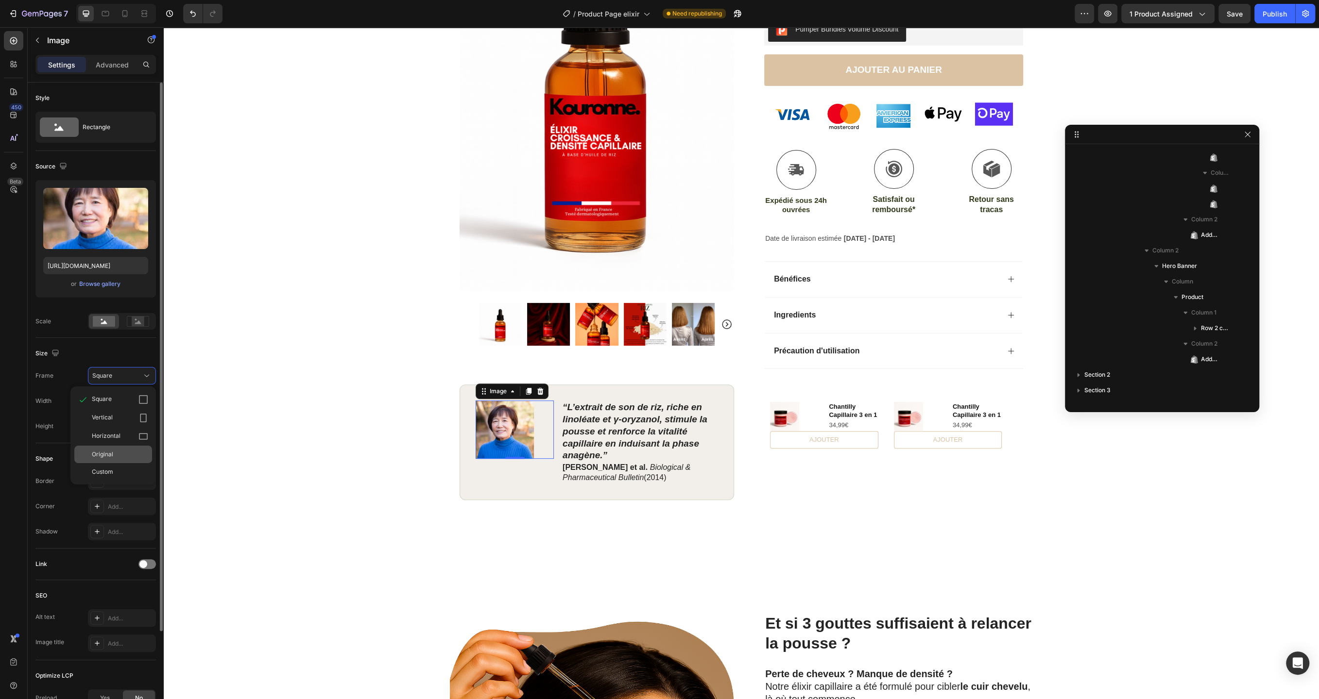
click at [120, 453] on div "Original" at bounding box center [120, 454] width 56 height 9
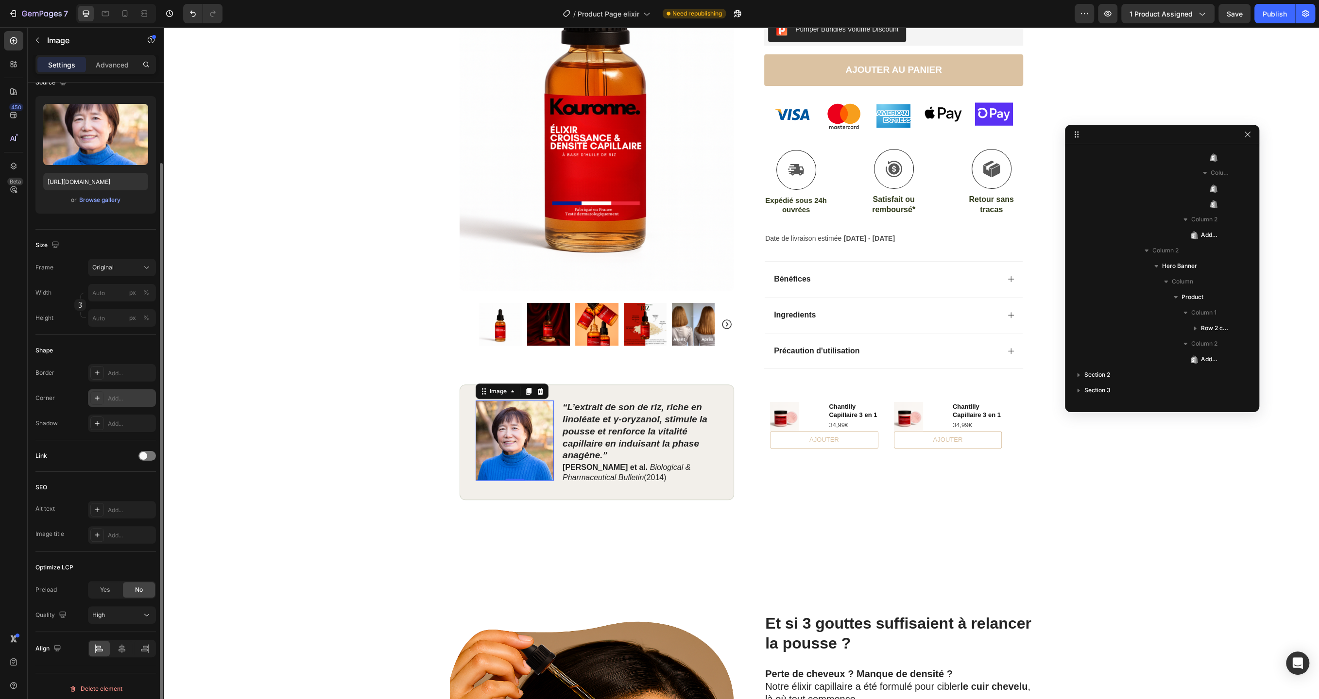
scroll to position [87, 0]
click at [115, 375] on div "Add..." at bounding box center [122, 369] width 68 height 17
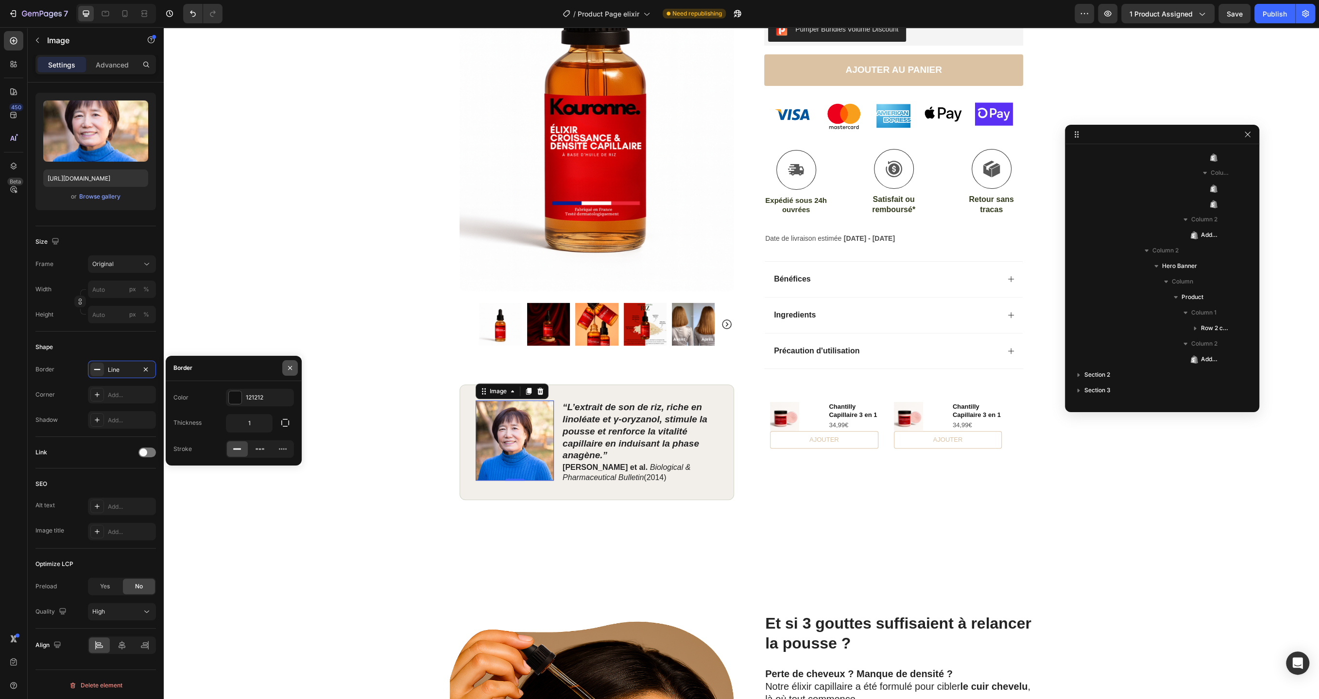
click at [287, 370] on icon "button" at bounding box center [290, 368] width 8 height 8
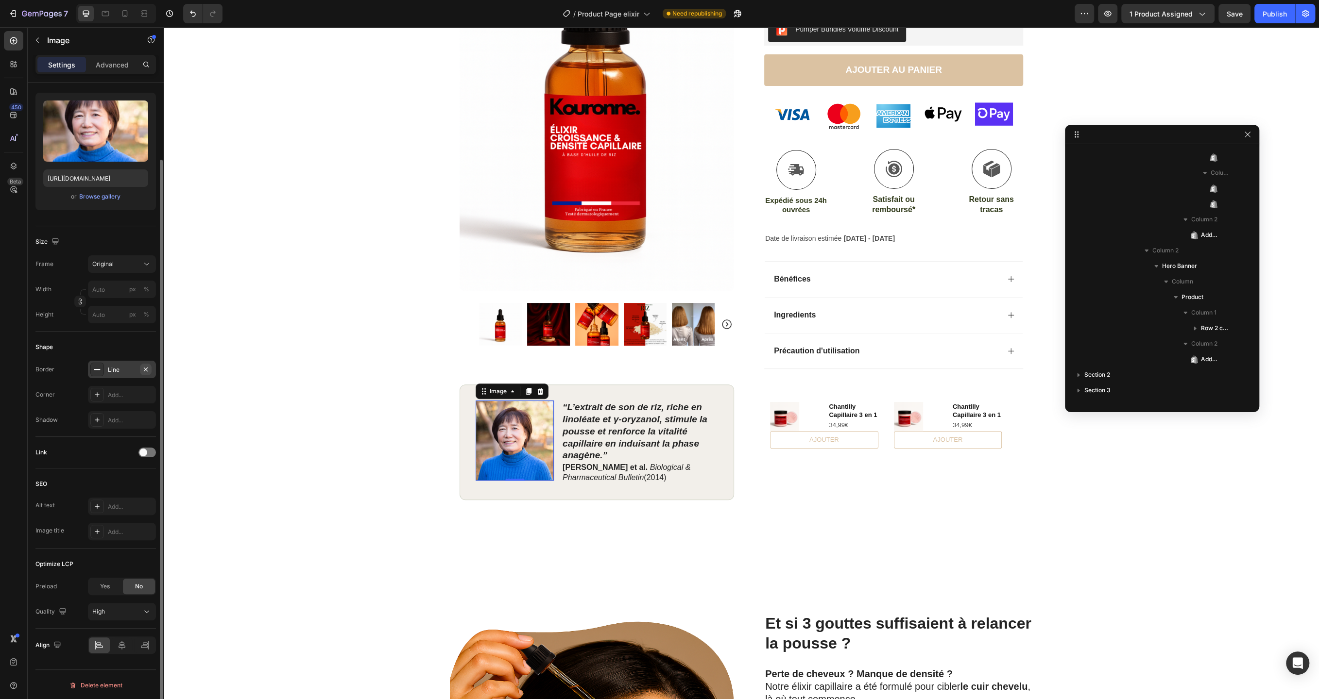
click at [143, 368] on icon "button" at bounding box center [146, 370] width 8 height 8
click at [127, 391] on div "Add..." at bounding box center [131, 395] width 46 height 9
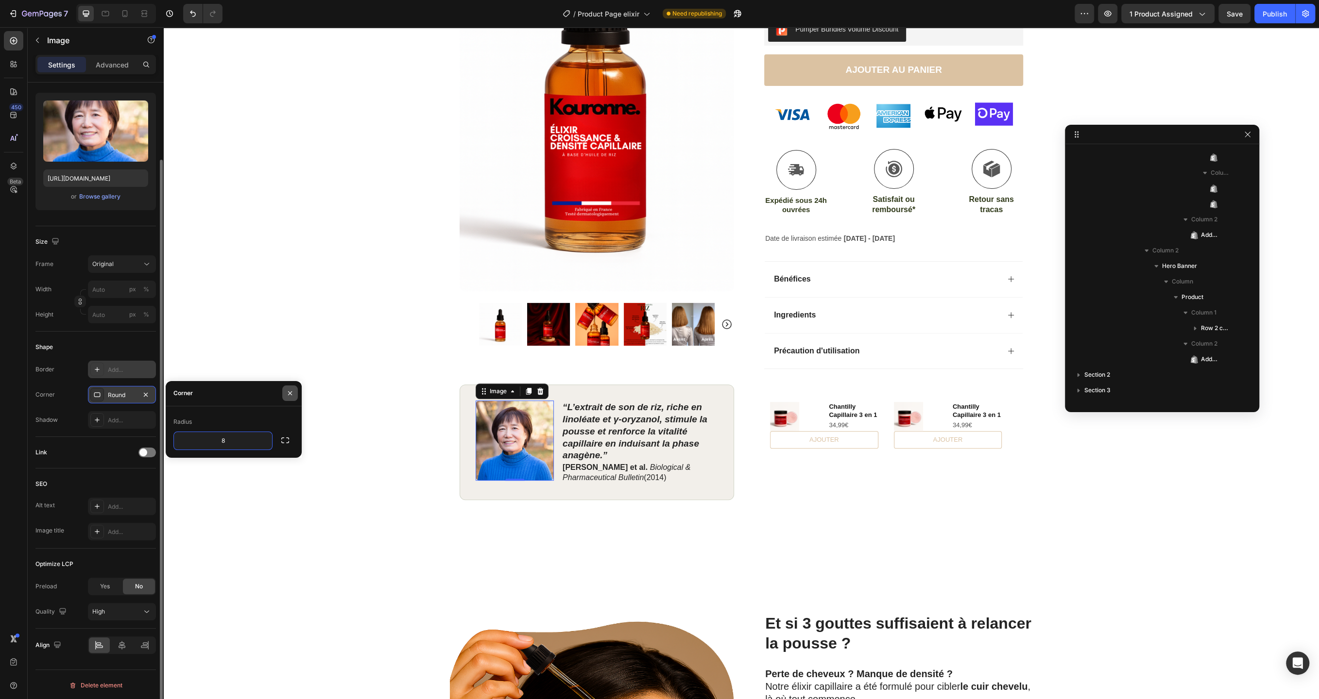
click at [286, 394] on icon "button" at bounding box center [290, 393] width 8 height 8
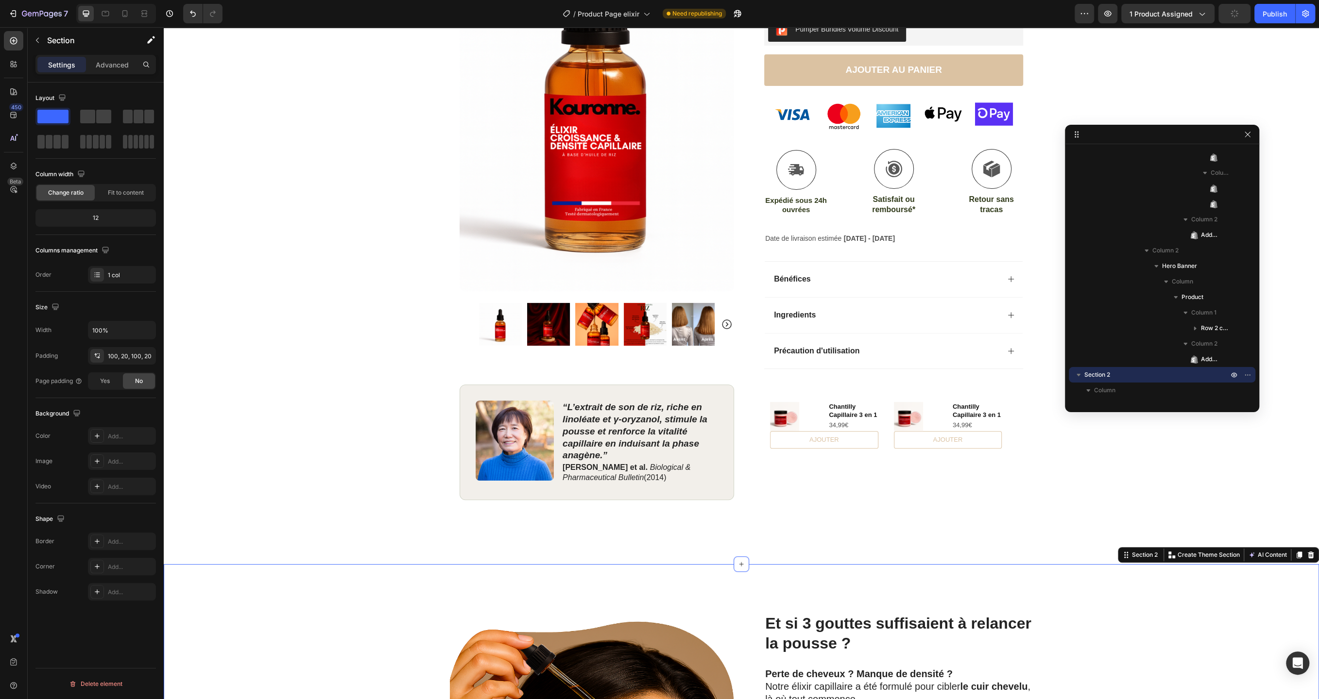
scroll to position [0, 0]
click at [812, 485] on div "Product Images Chantilly Capillaire 3 en 1 Product Title 34,99€ Product Price P…" at bounding box center [885, 450] width 274 height 131
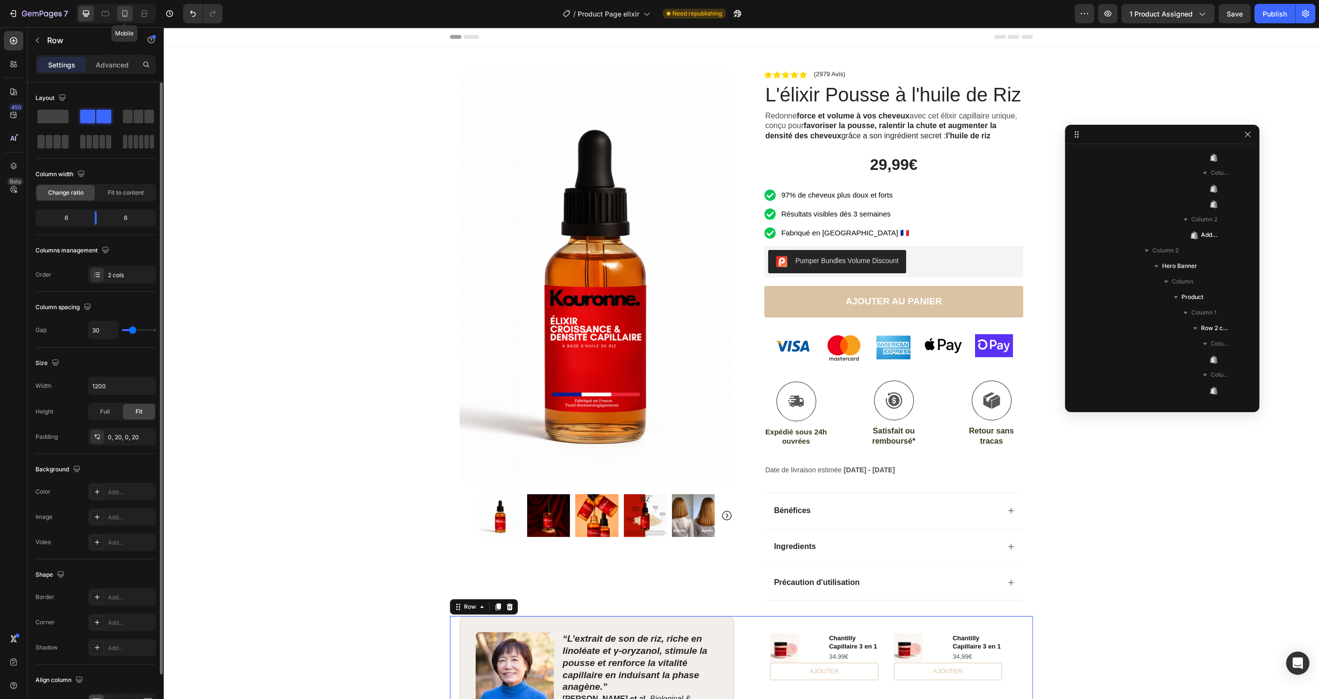
click at [118, 15] on div at bounding box center [125, 14] width 16 height 16
type input "0"
type input "100%"
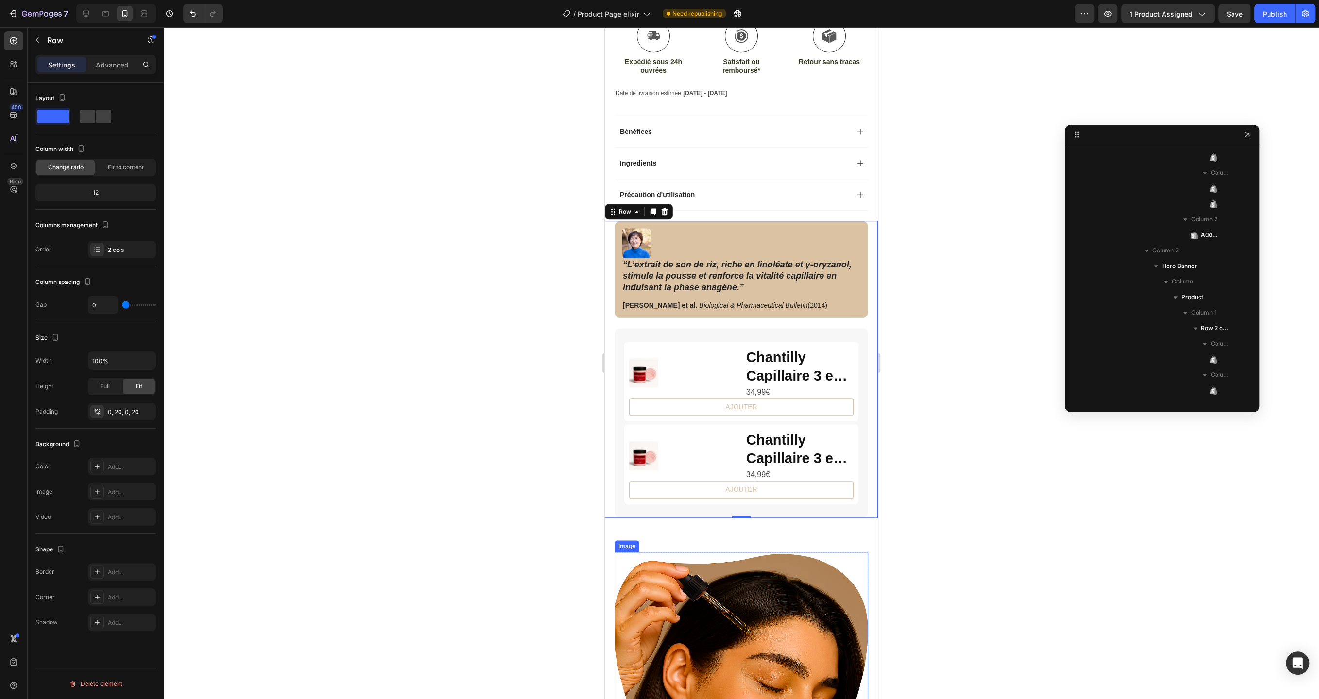
scroll to position [665, 0]
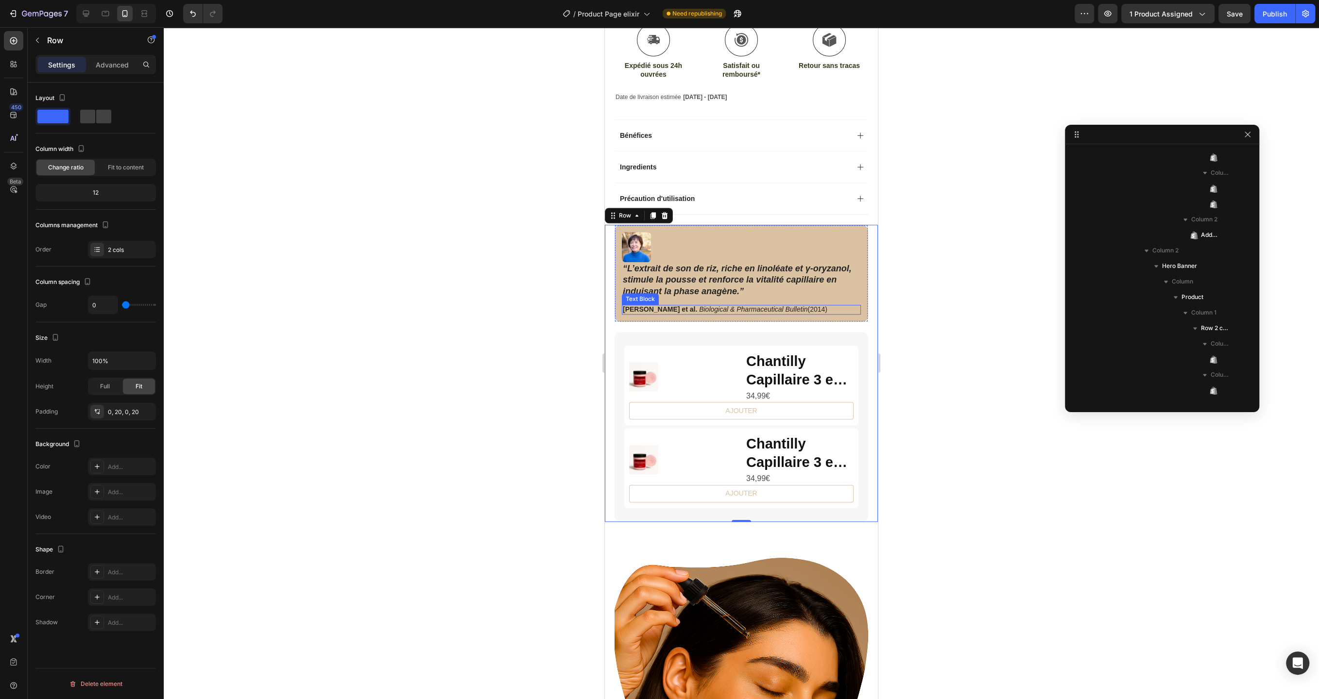
click at [846, 311] on div "[PERSON_NAME] et al. Biological & Pharmaceutical Bulletin (2014)" at bounding box center [741, 310] width 239 height 10
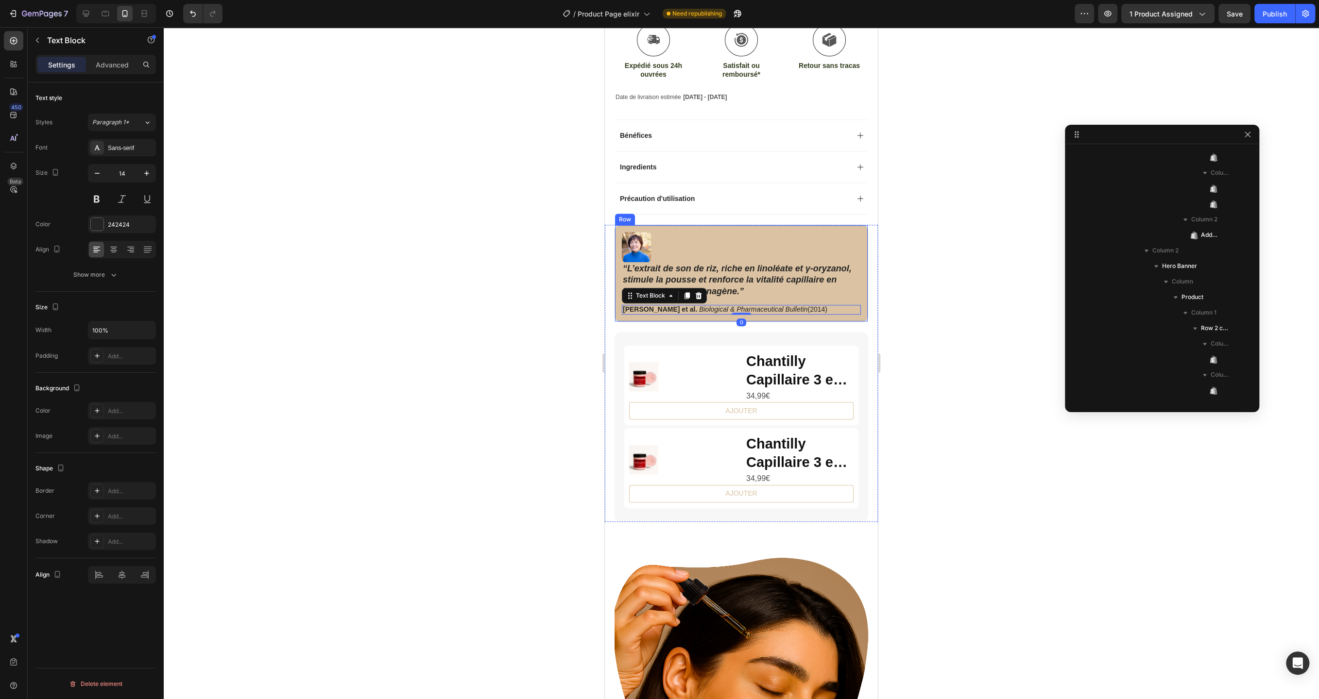
click at [860, 239] on div "Image" at bounding box center [741, 247] width 239 height 30
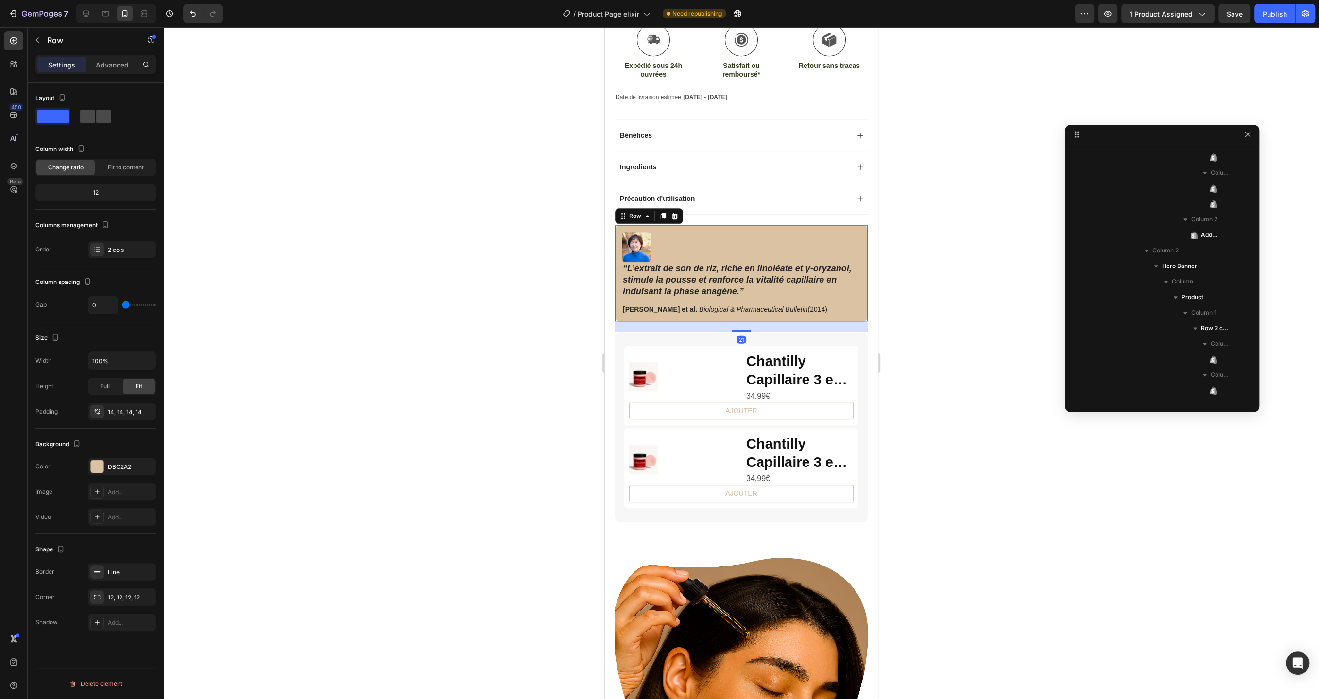
click at [102, 119] on span at bounding box center [103, 117] width 15 height 14
type input "16"
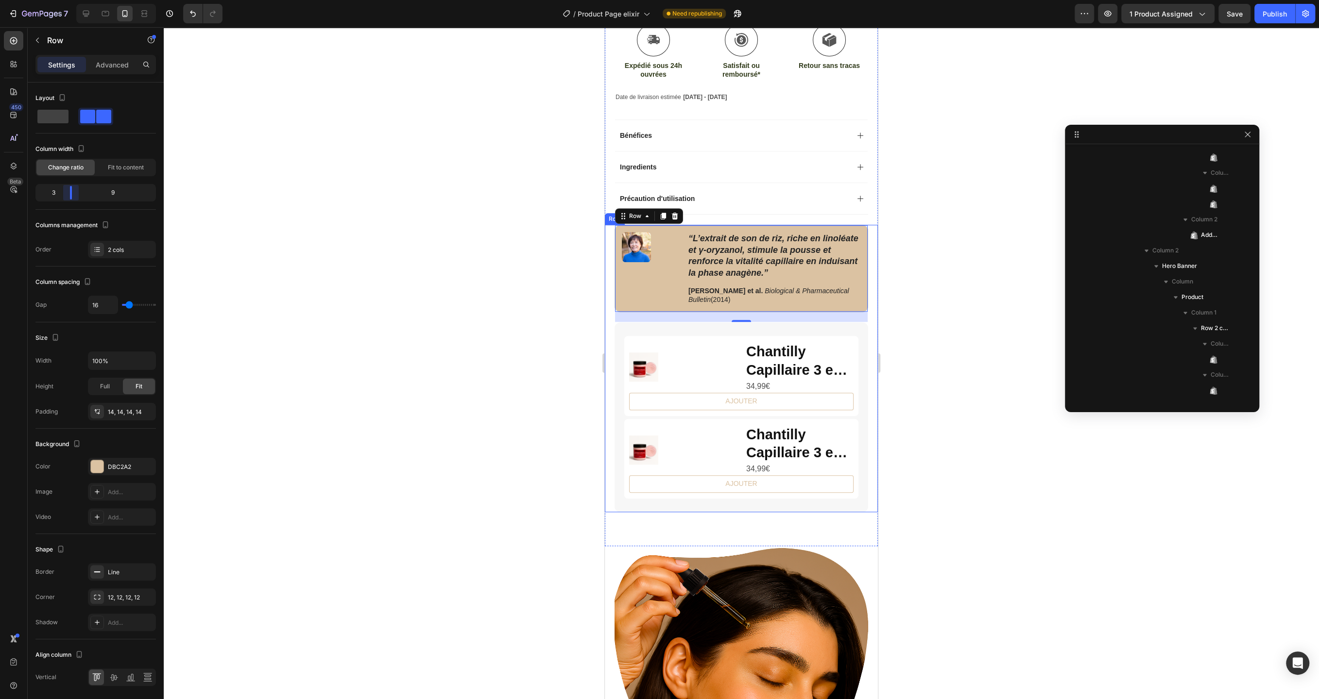
drag, startPoint x: 96, startPoint y: 197, endPoint x: 63, endPoint y: 198, distance: 33.1
click at [63, 0] on body "7 Version history / Product Page elixir Need republishing Preview 1 product ass…" at bounding box center [659, 0] width 1319 height 0
click at [645, 250] on img at bounding box center [636, 247] width 29 height 30
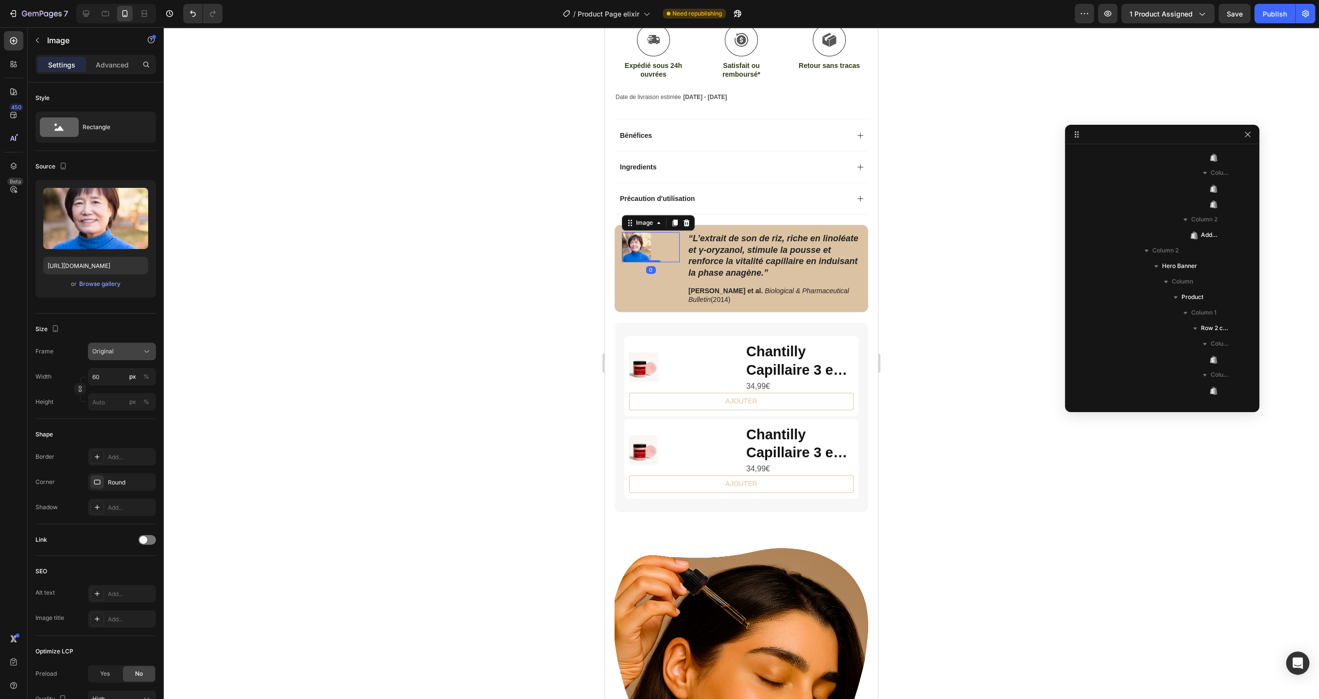
click at [144, 354] on icon at bounding box center [147, 352] width 10 height 10
click at [111, 380] on input "60" at bounding box center [122, 376] width 68 height 17
type input "120"
click at [133, 485] on div "Round" at bounding box center [122, 482] width 28 height 9
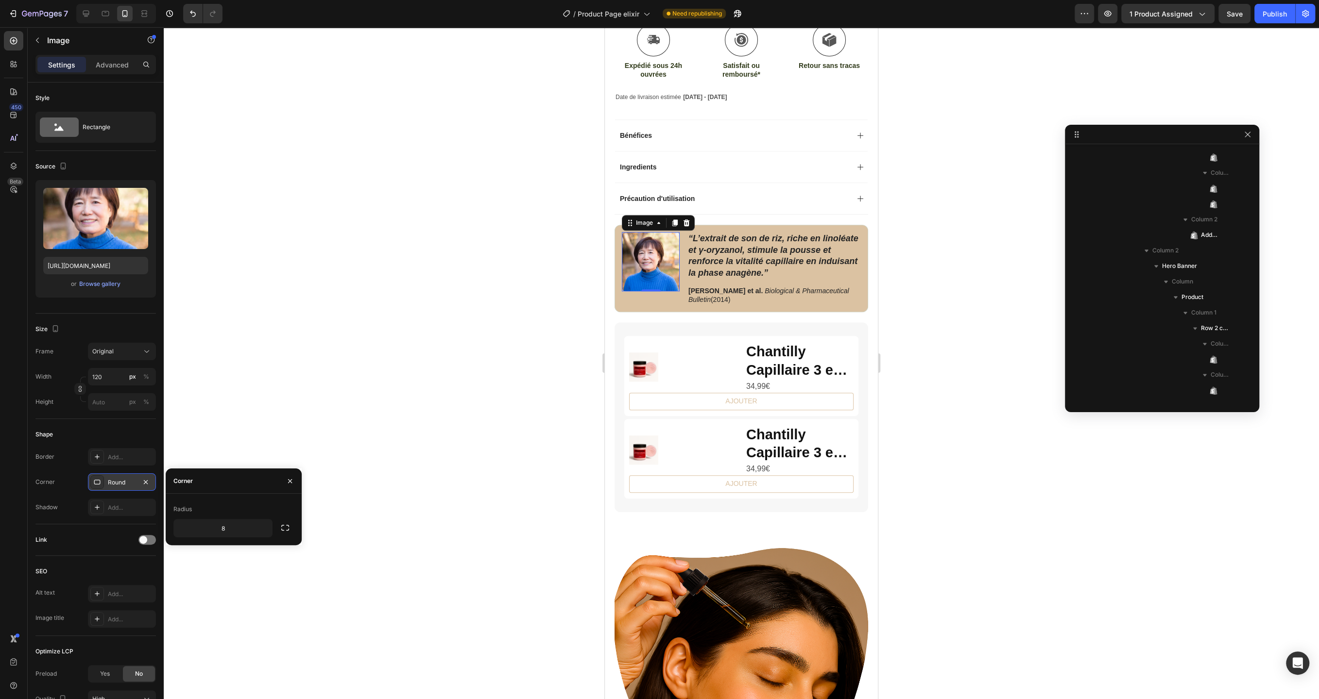
click at [133, 485] on div "Round" at bounding box center [122, 482] width 28 height 9
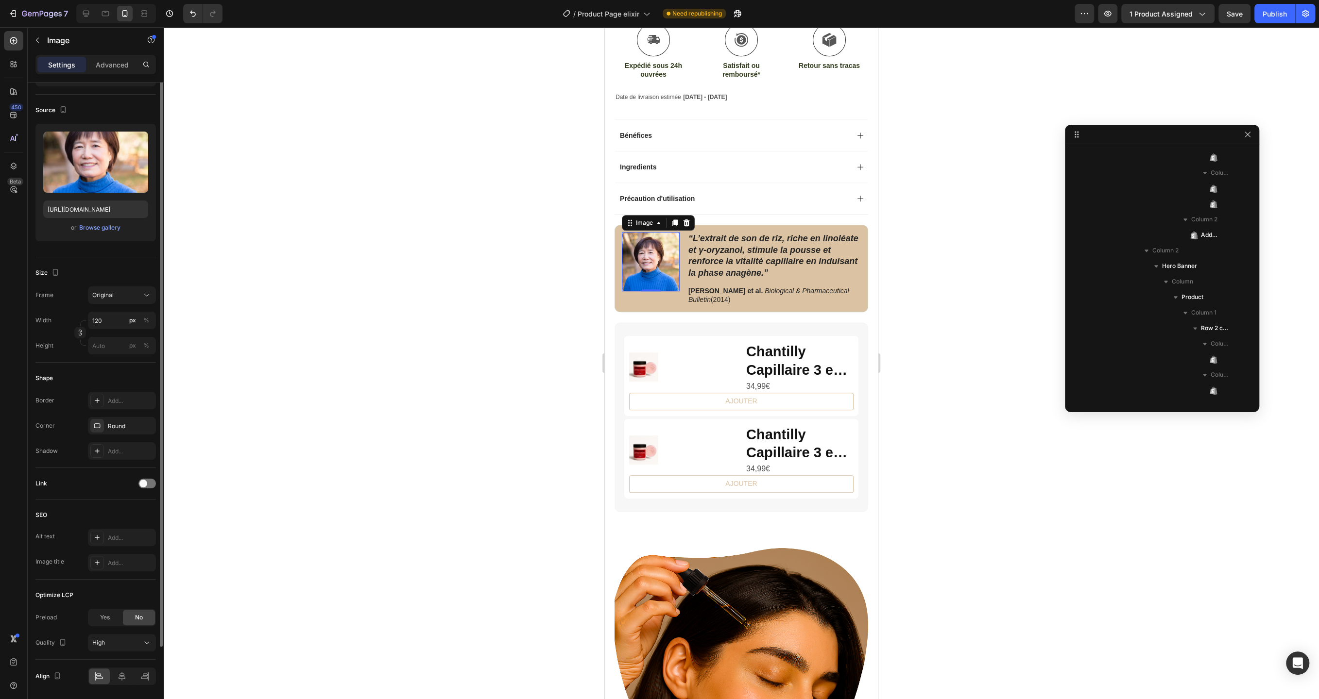
scroll to position [0, 0]
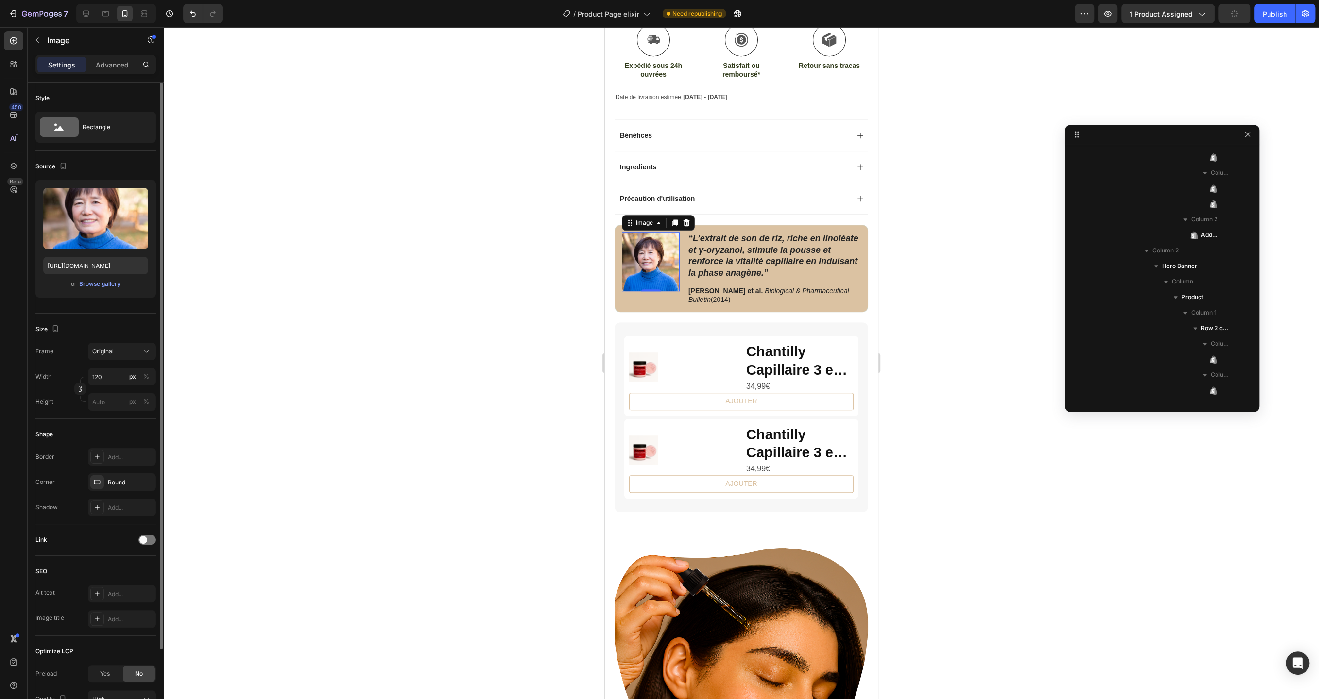
click at [363, 442] on div at bounding box center [741, 363] width 1155 height 672
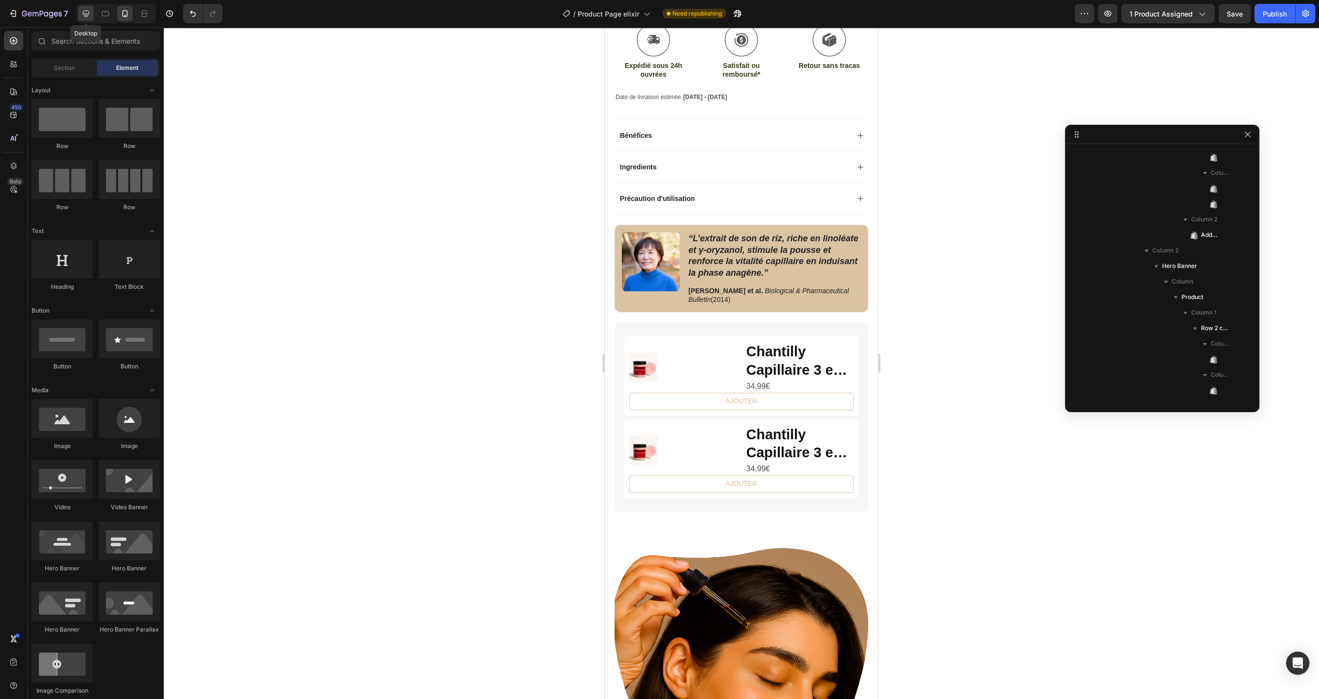
click at [85, 18] on icon at bounding box center [86, 14] width 10 height 10
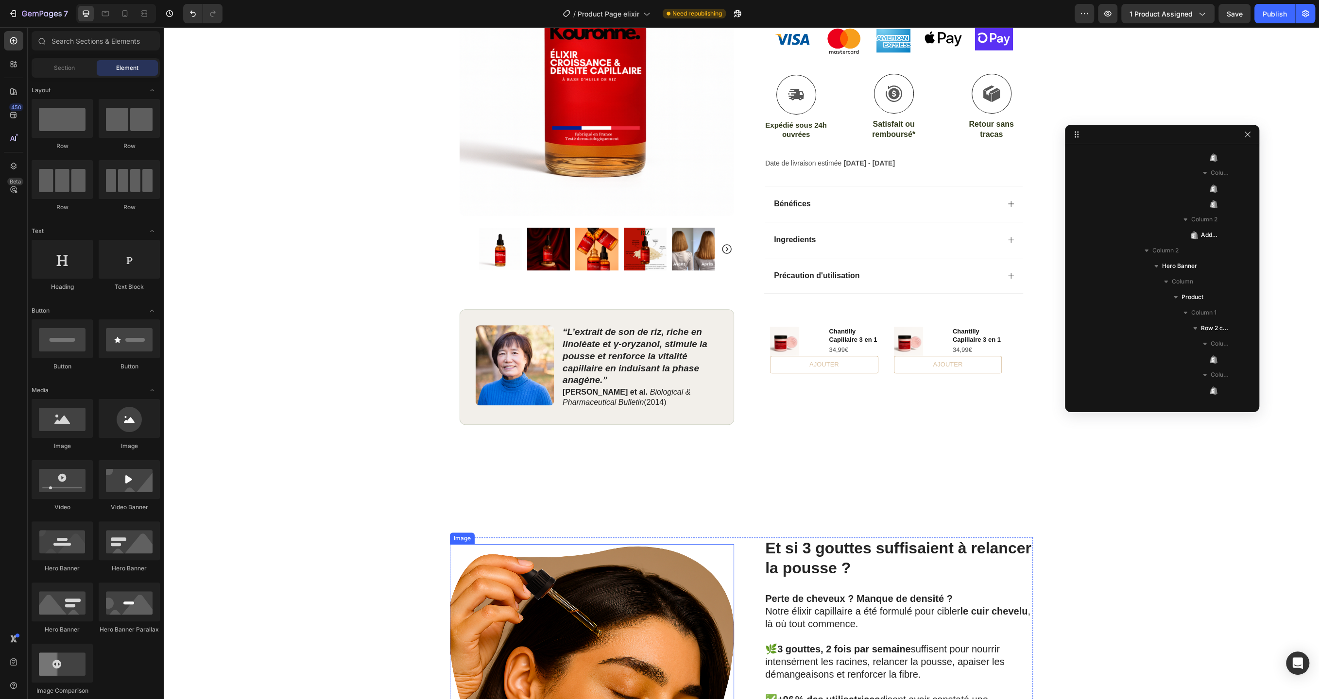
scroll to position [298, 0]
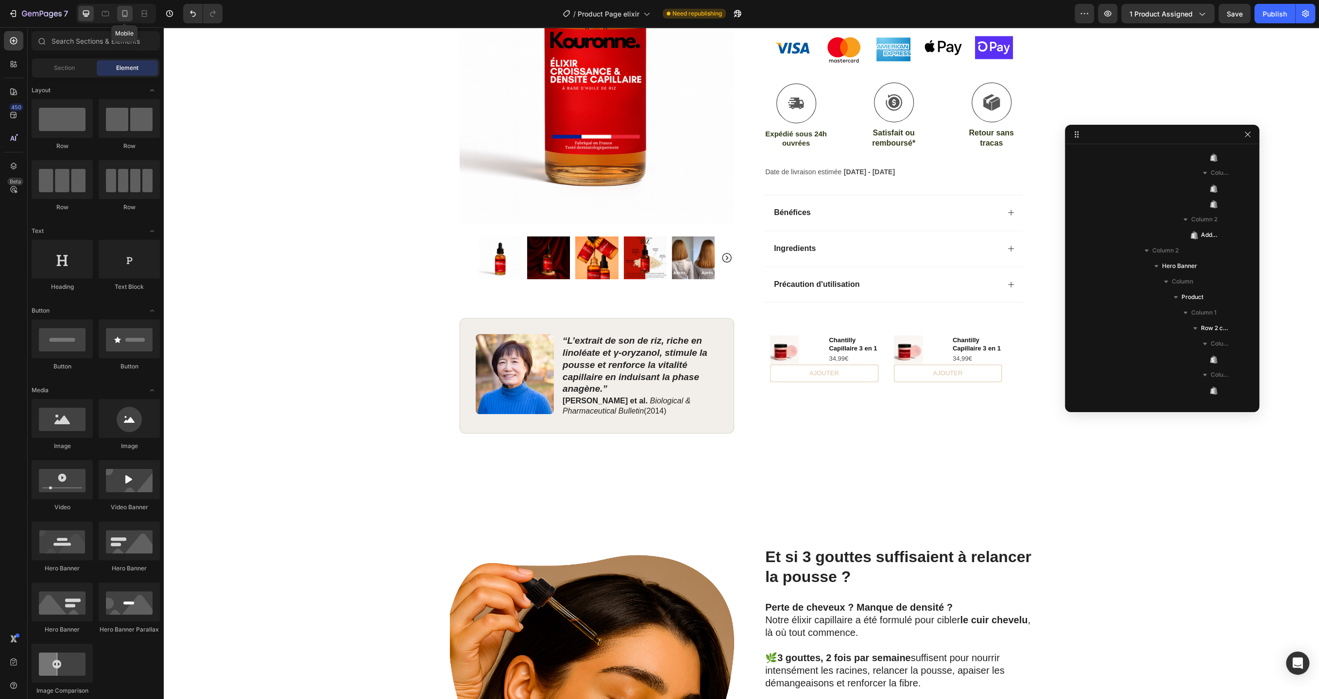
click at [120, 17] on icon at bounding box center [125, 14] width 10 height 10
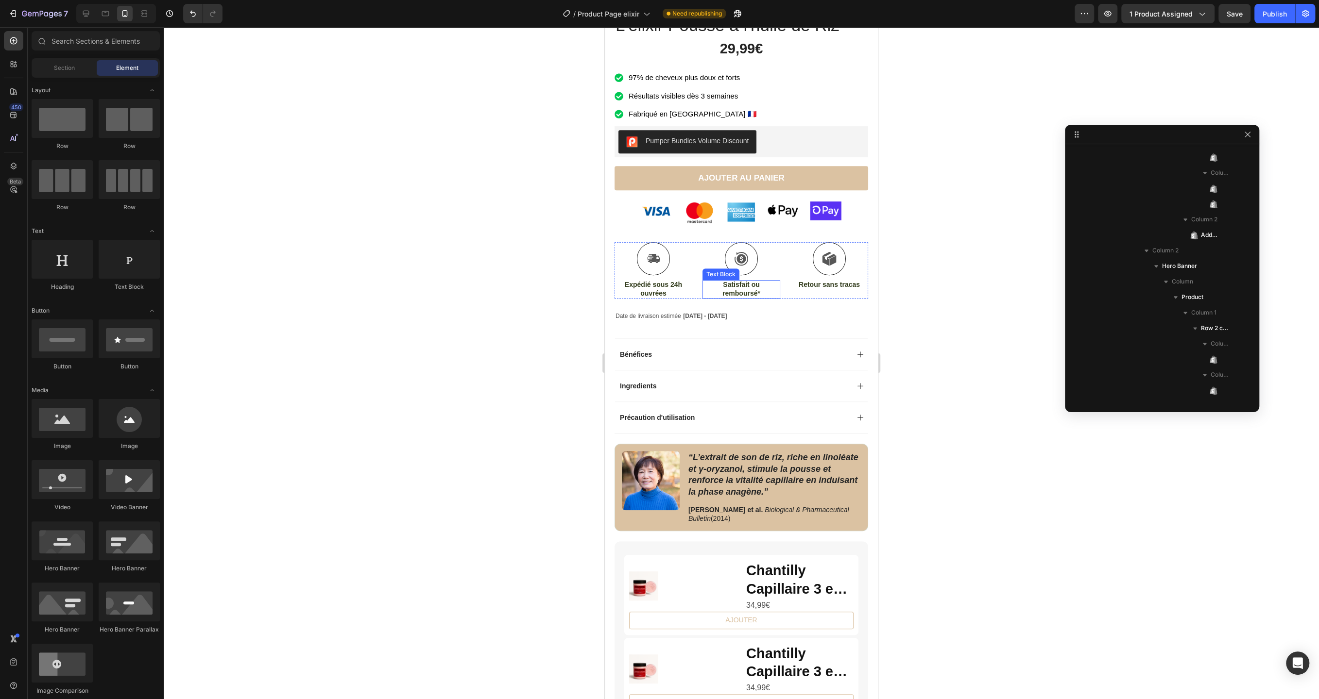
scroll to position [458, 0]
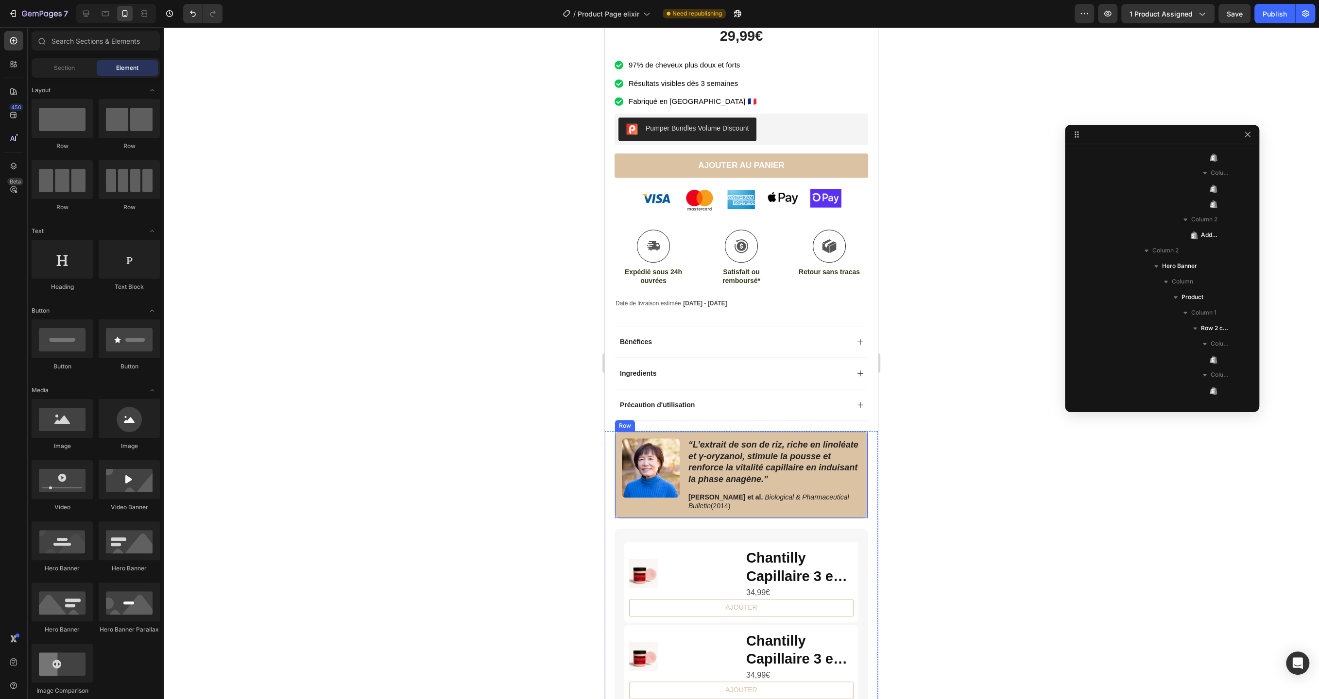
click at [632, 509] on div "Image “L’extrait de son de riz, riche en linoléate et γ‑oryzanol, stimule la po…" at bounding box center [741, 474] width 254 height 87
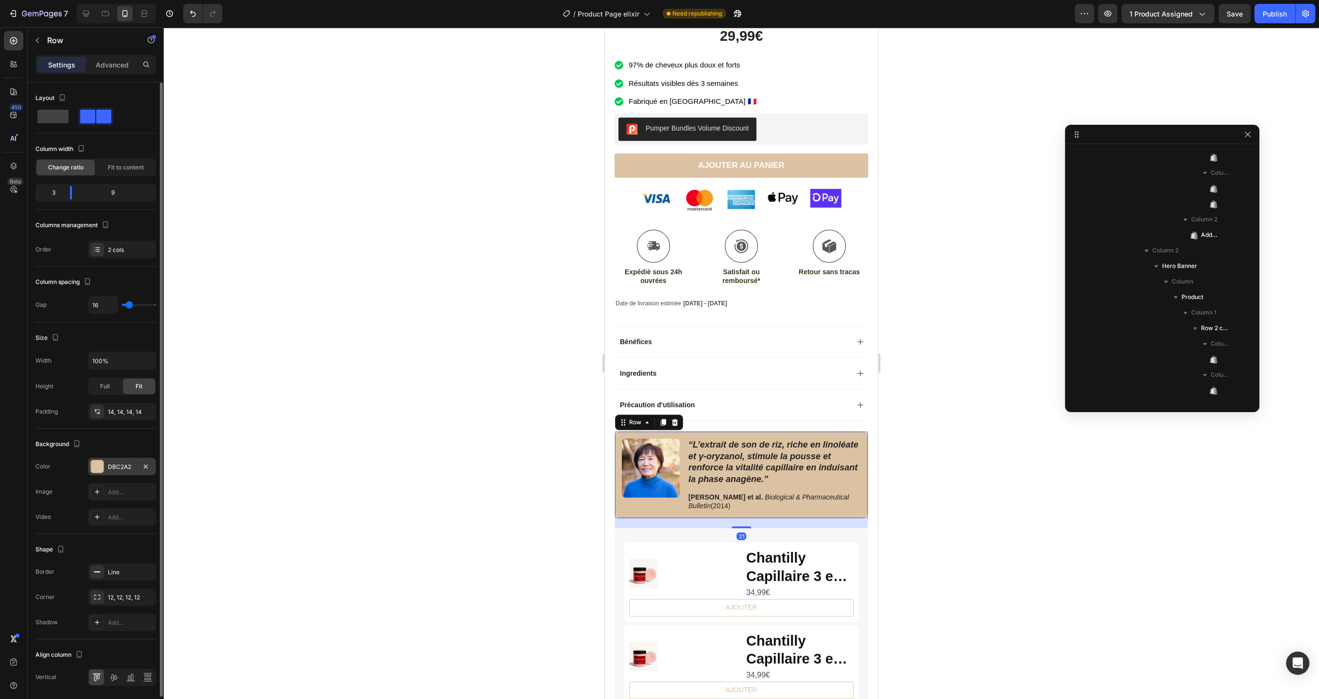
click at [118, 470] on div "DBC2A2" at bounding box center [122, 466] width 68 height 17
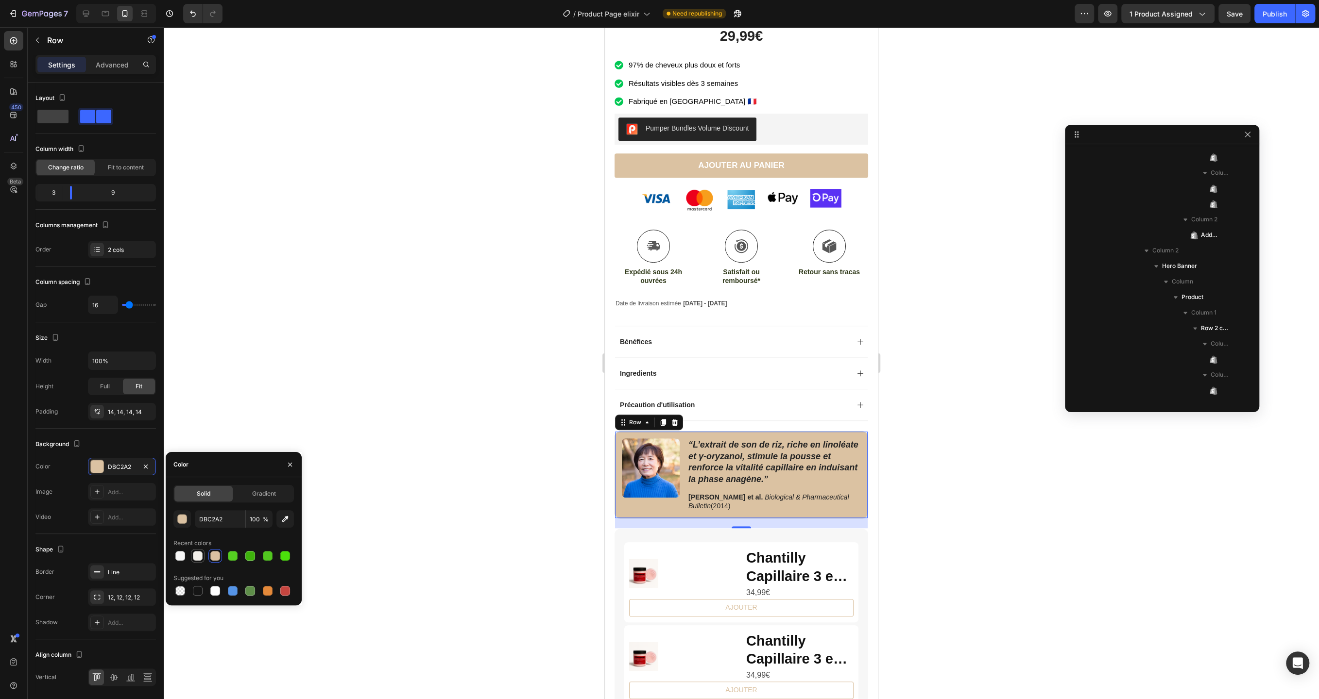
click at [198, 557] on div at bounding box center [198, 556] width 10 height 10
type input "F2EFEA"
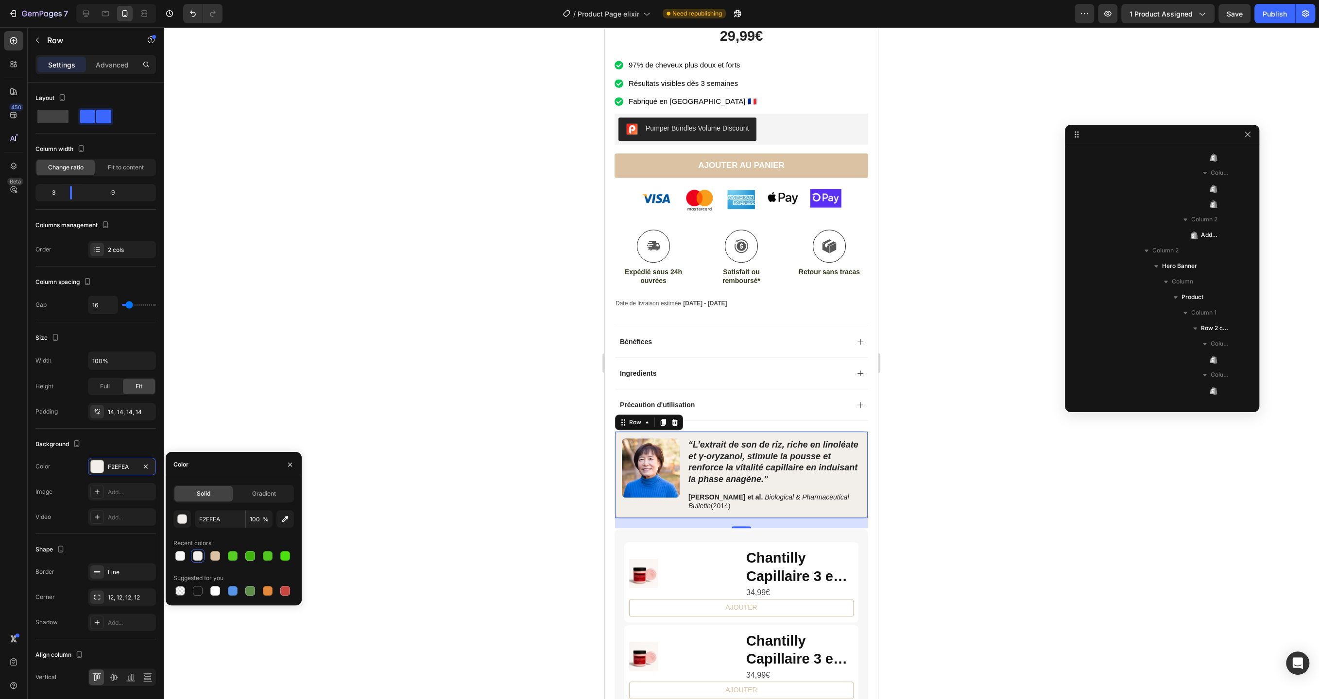
click at [292, 375] on div at bounding box center [741, 363] width 1155 height 672
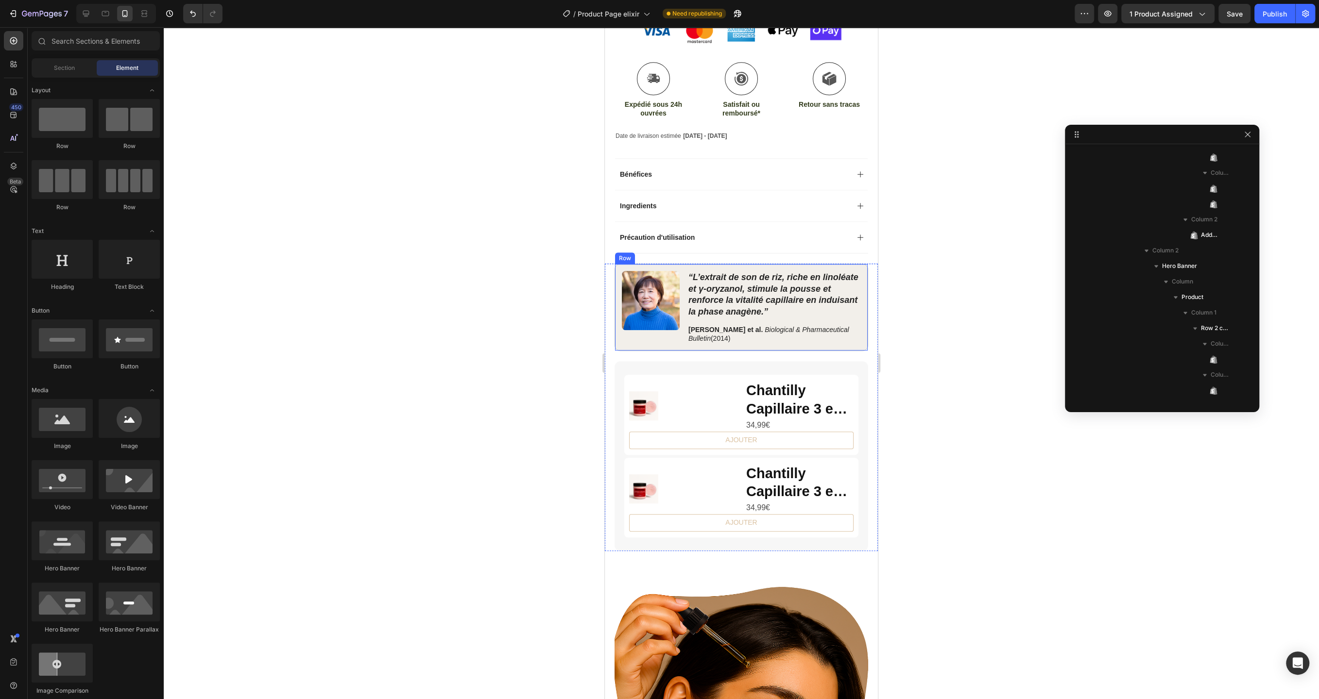
scroll to position [630, 0]
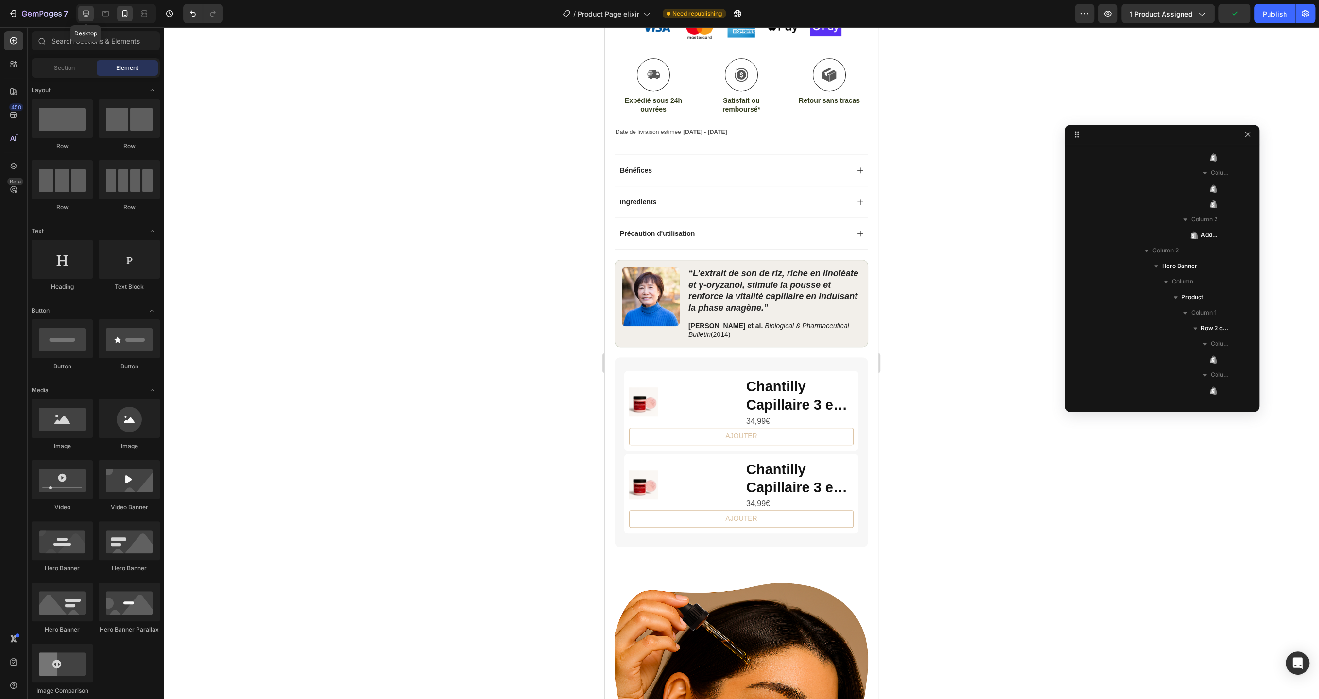
click at [86, 16] on icon at bounding box center [86, 14] width 6 height 6
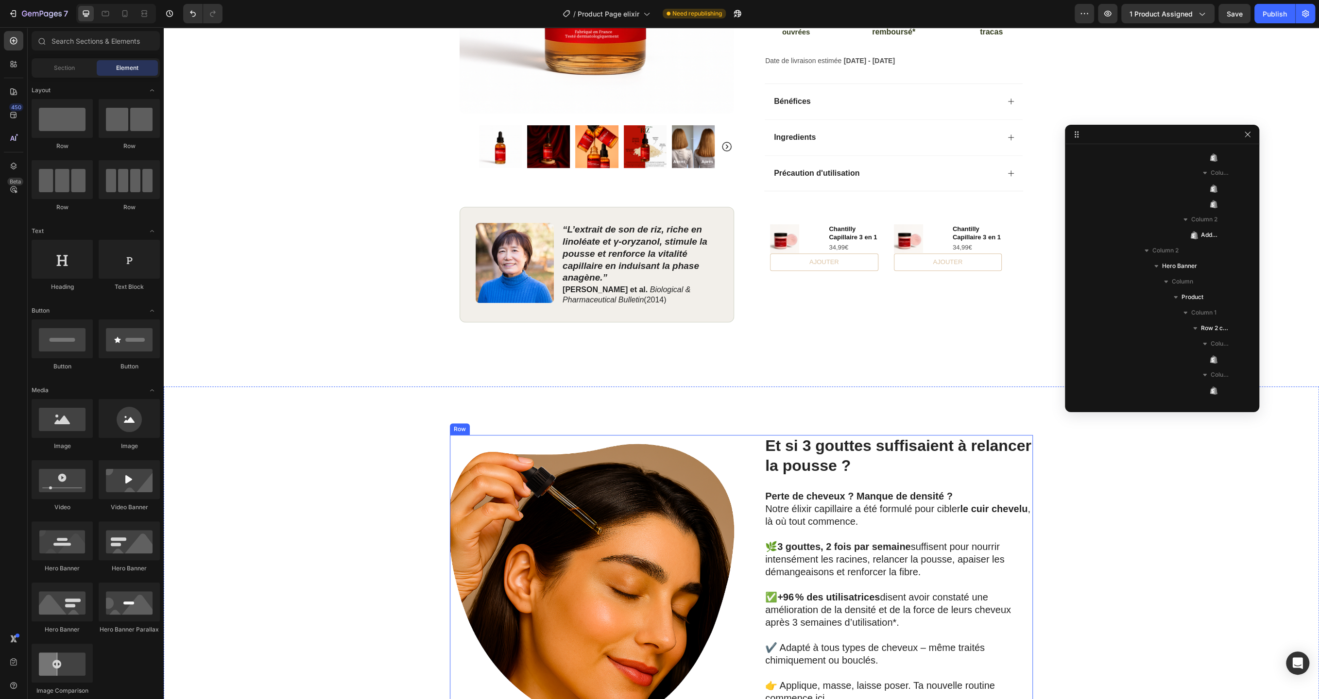
scroll to position [332, 0]
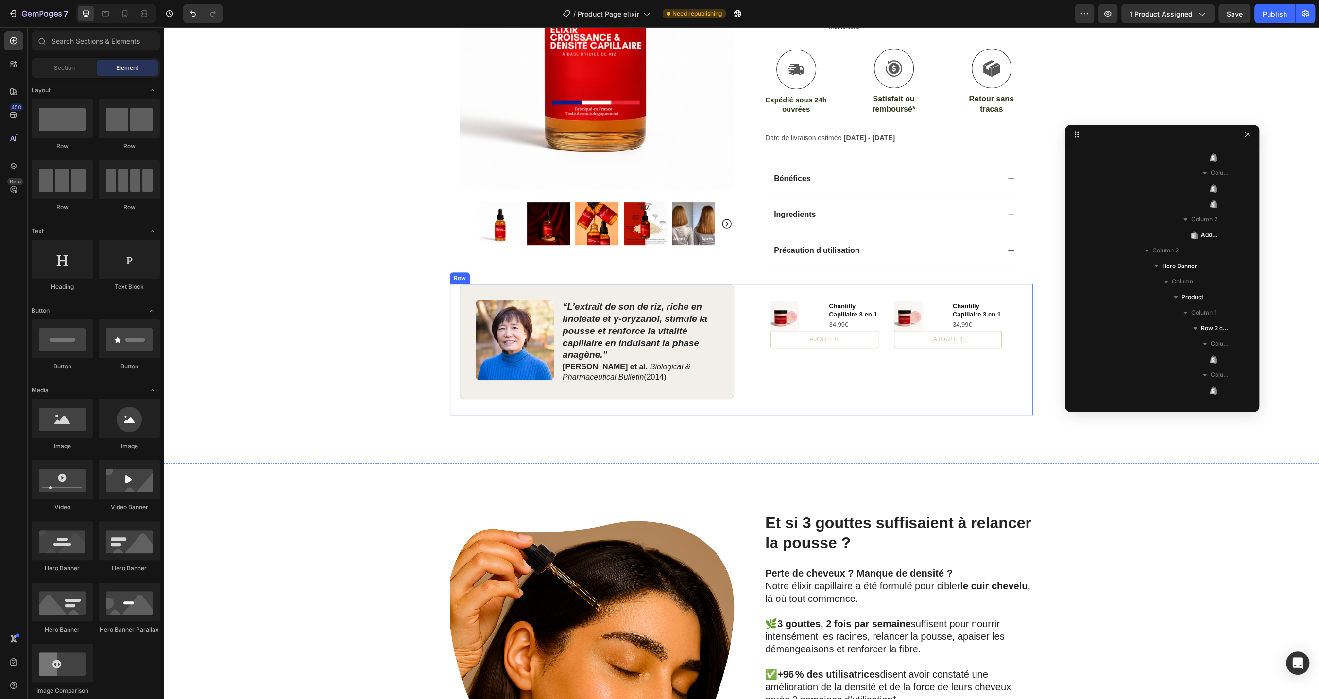
click at [811, 377] on div "Product Images Chantilly Capillaire 3 en 1 Product Title 34,99€ Product Price P…" at bounding box center [885, 349] width 274 height 131
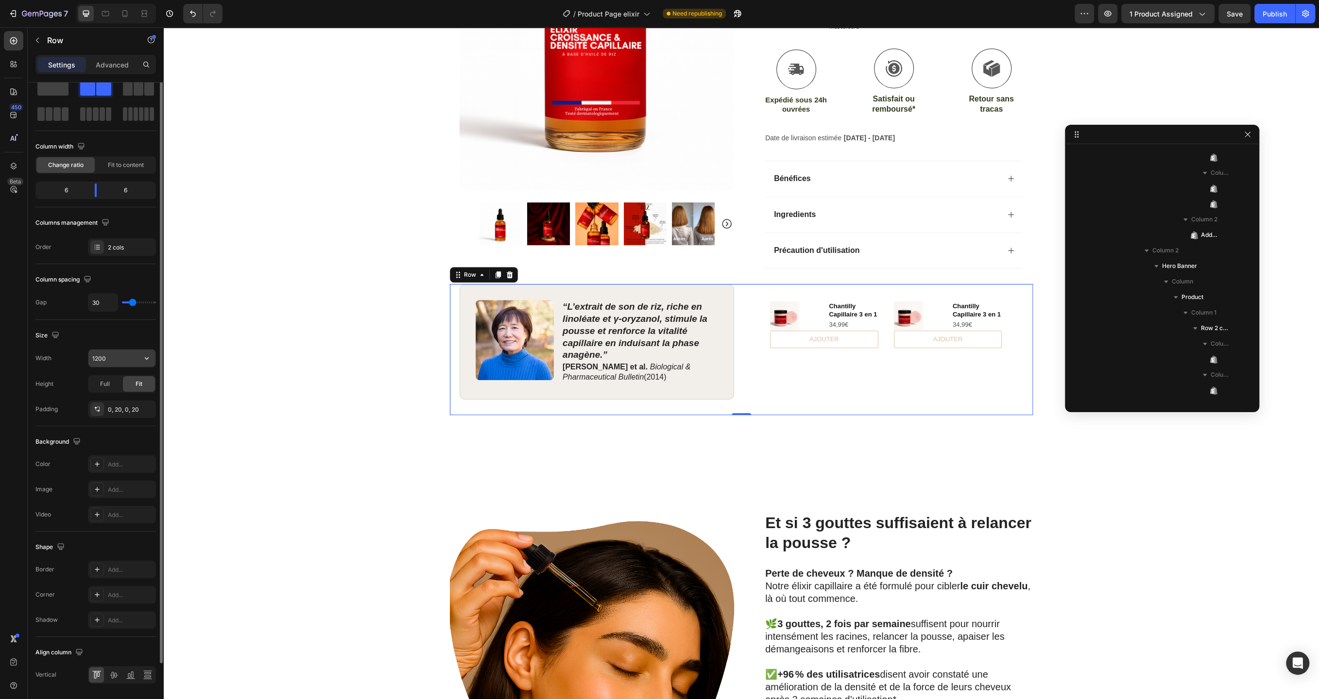
scroll to position [0, 0]
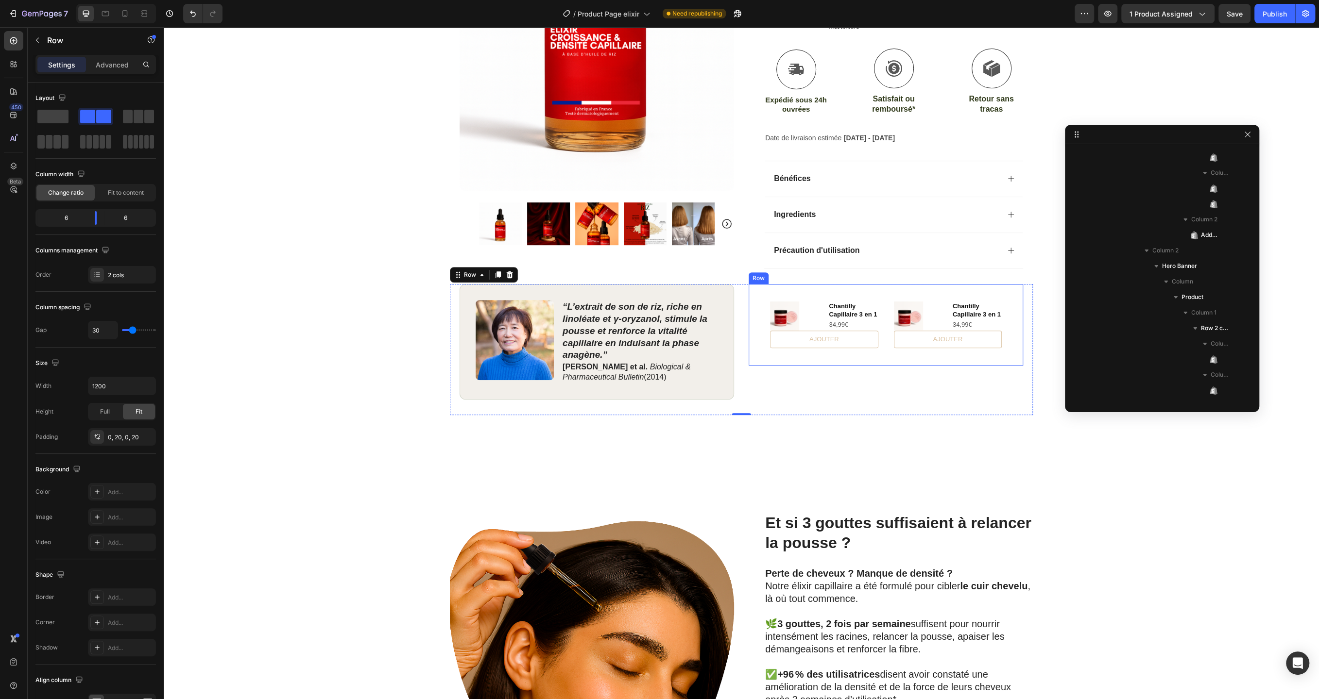
click at [762, 296] on div "Product Images Chantilly Capillaire 3 en 1 Product Title 34,99€ Product Price P…" at bounding box center [885, 325] width 274 height 82
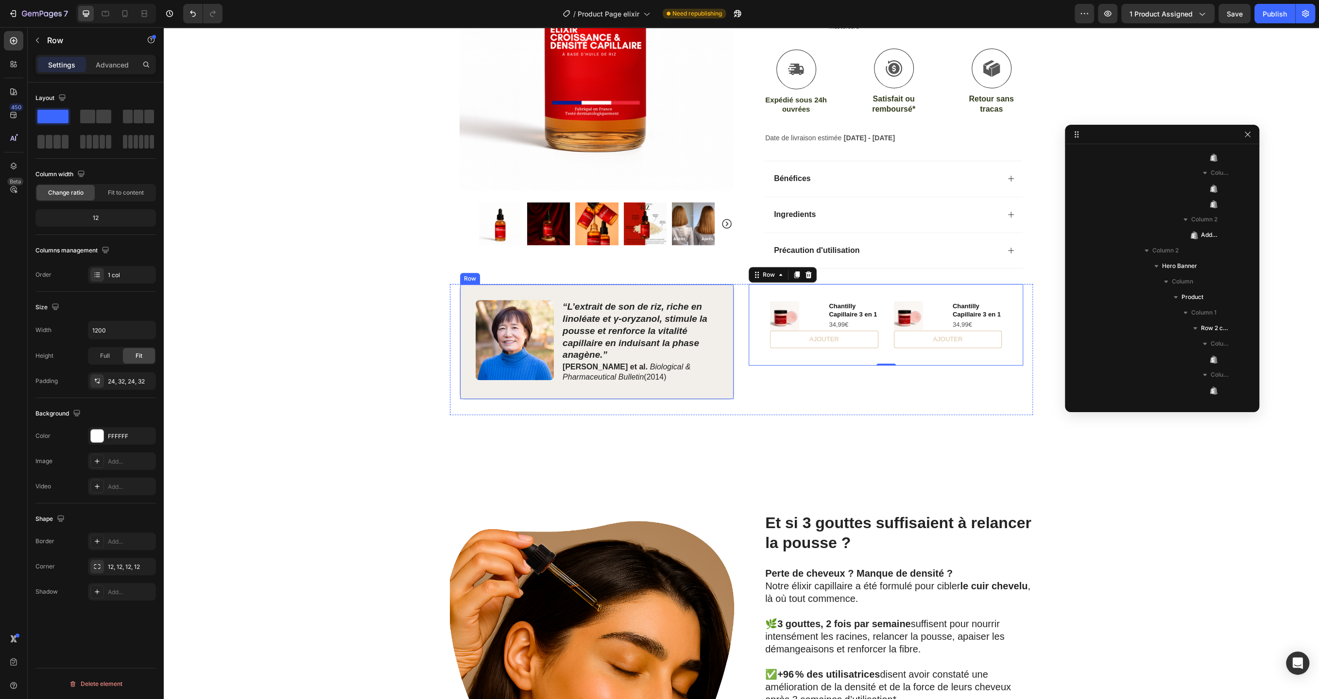
click at [726, 306] on div "Image “L’extrait de son de riz, riche en linoléate et γ‑oryzanol, stimule la po…" at bounding box center [596, 341] width 274 height 115
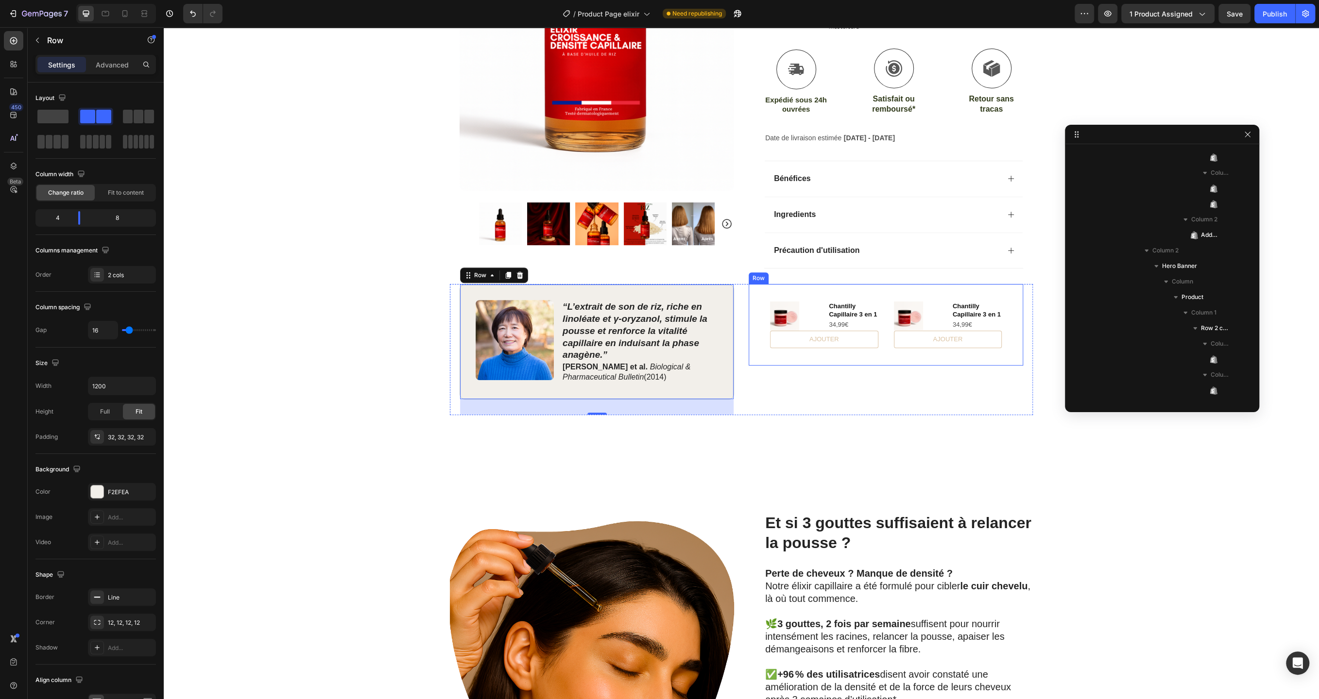
click at [761, 295] on div "Product Images Chantilly Capillaire 3 en 1 Product Title 34,99€ Product Price P…" at bounding box center [885, 325] width 274 height 82
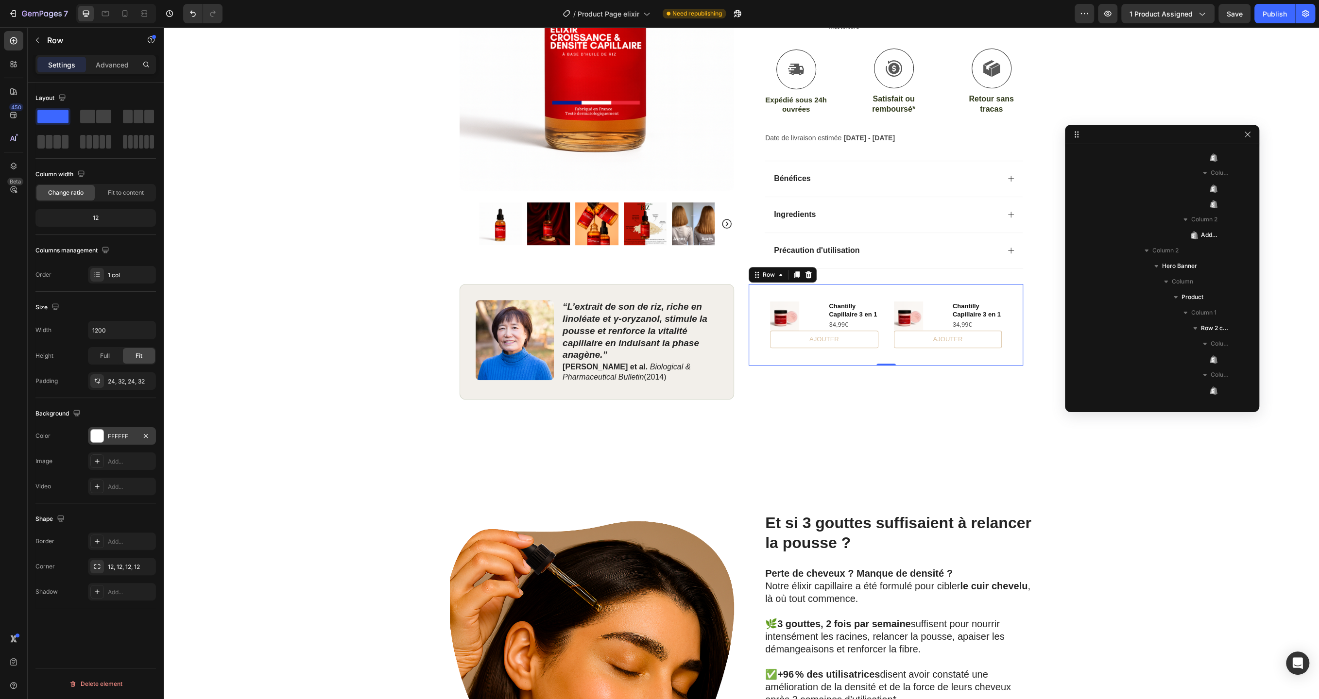
click at [111, 437] on div "FFFFFF" at bounding box center [122, 436] width 28 height 9
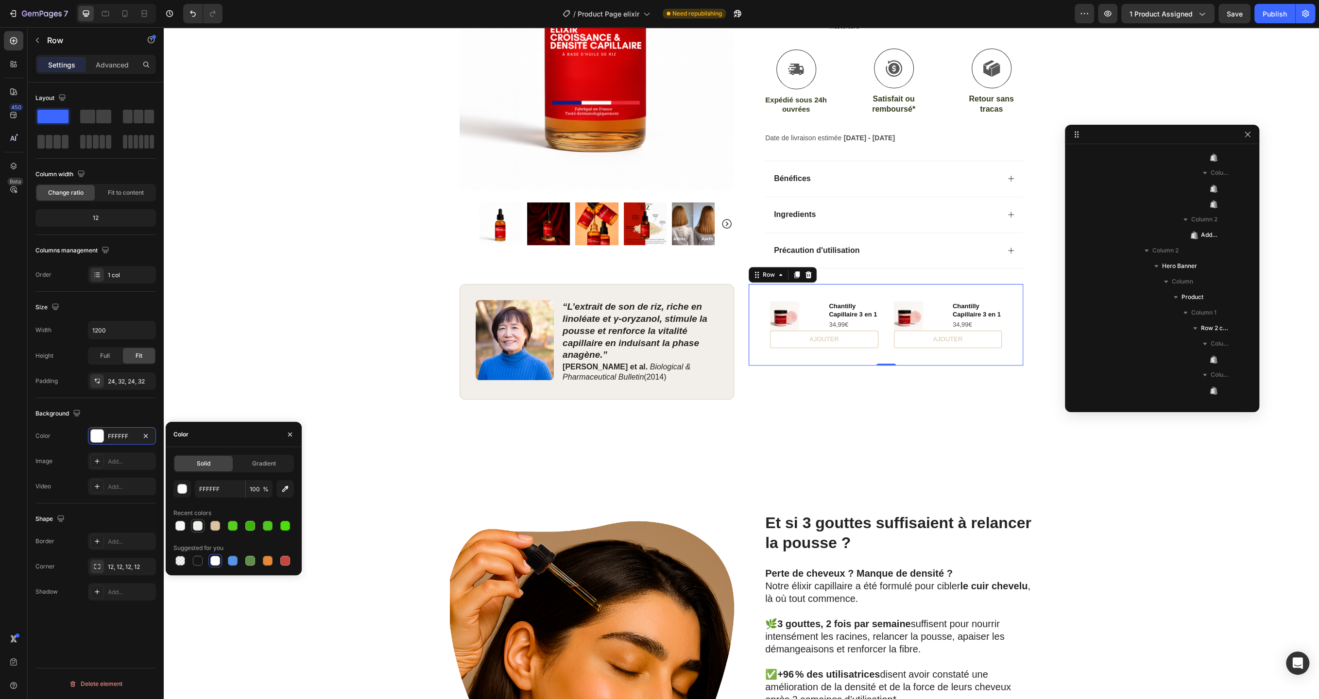
click at [203, 526] on div at bounding box center [198, 526] width 12 height 12
type input "F2EFEA"
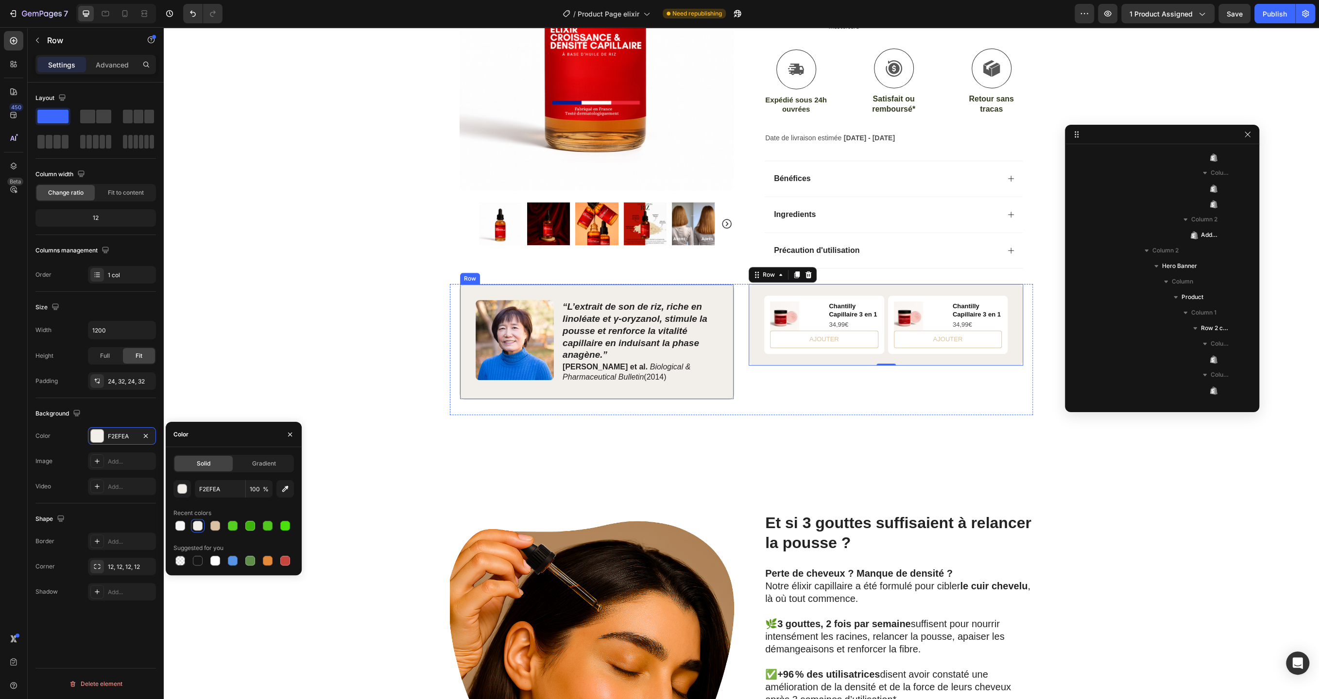
click at [469, 286] on div "Image “L’extrait de son de riz, riche en linoléate et γ‑oryzanol, stimule la po…" at bounding box center [596, 341] width 274 height 115
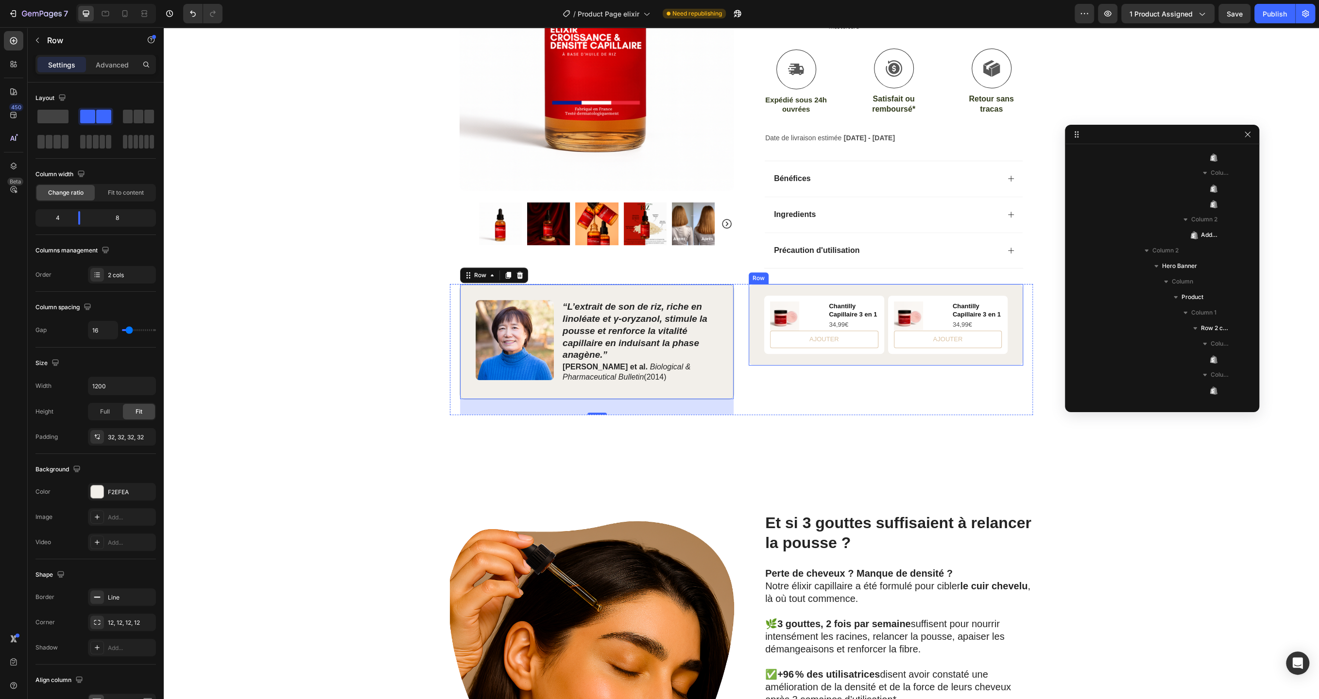
click at [761, 291] on div "Product Images Chantilly Capillaire 3 en 1 Product Title 34,99€ Product Price P…" at bounding box center [885, 325] width 274 height 82
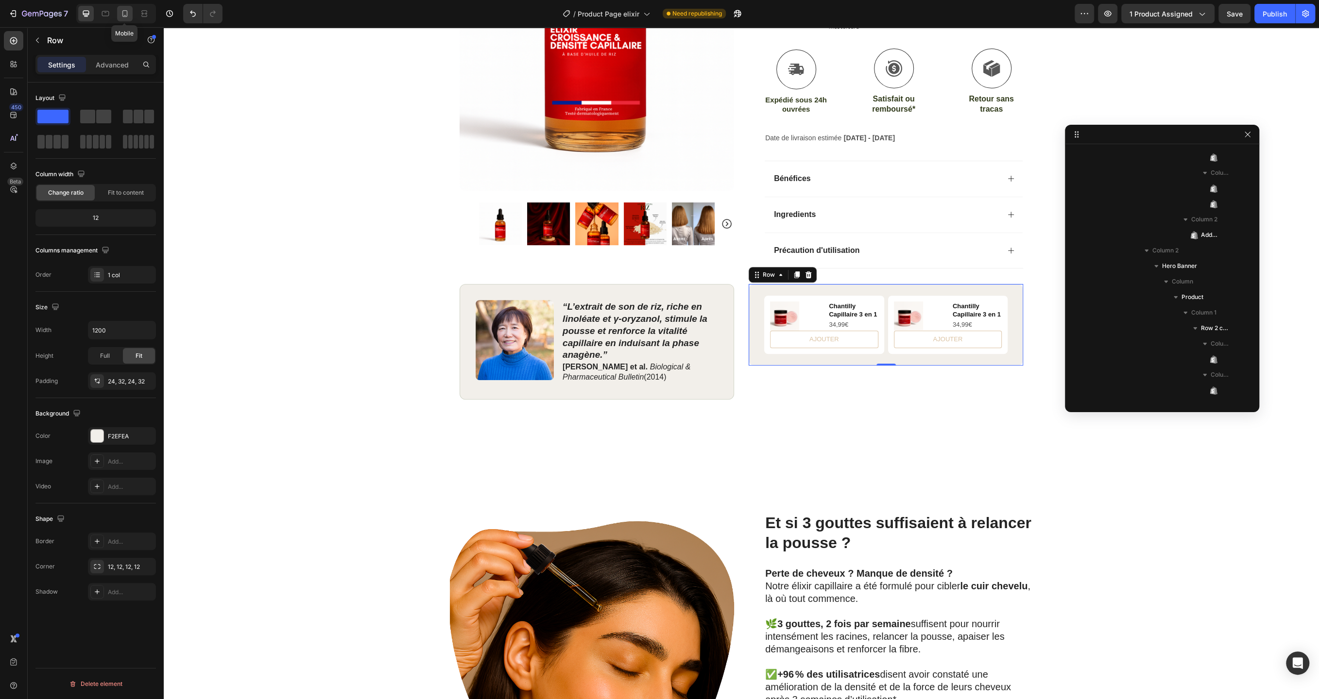
click at [122, 13] on icon at bounding box center [125, 14] width 10 height 10
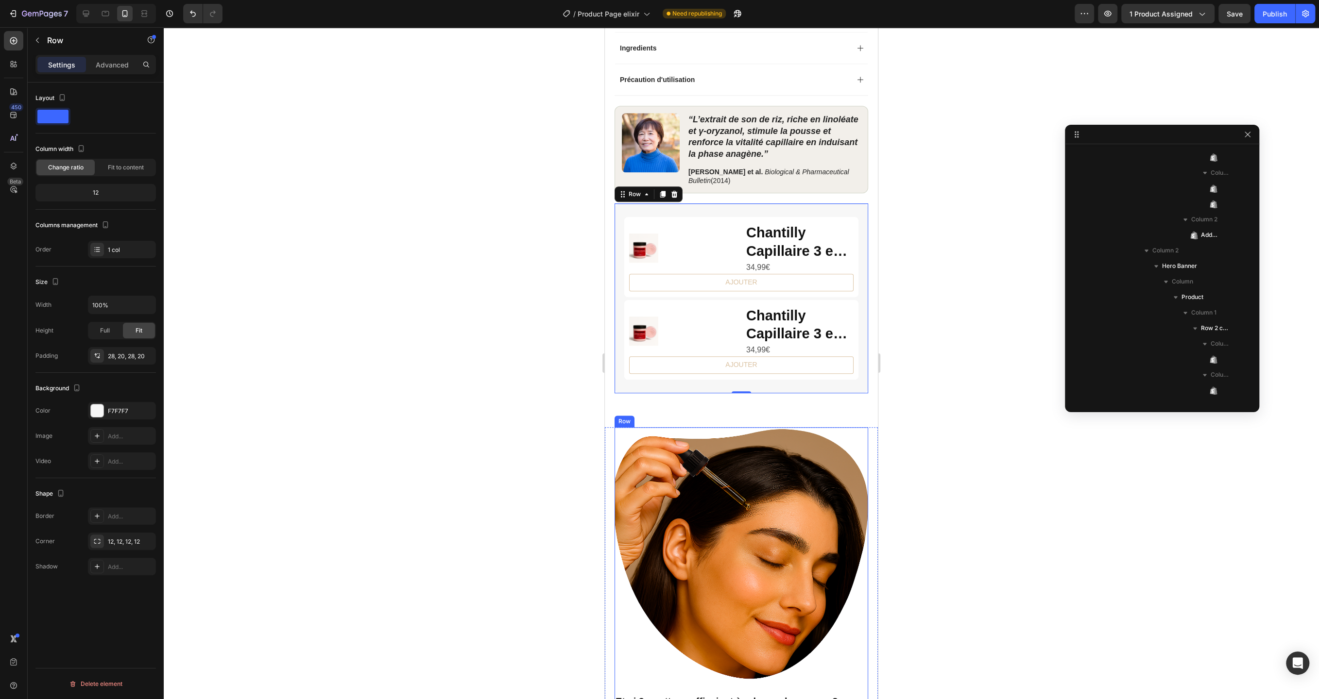
scroll to position [785, 0]
click at [89, 17] on icon at bounding box center [86, 14] width 10 height 10
type input "1200"
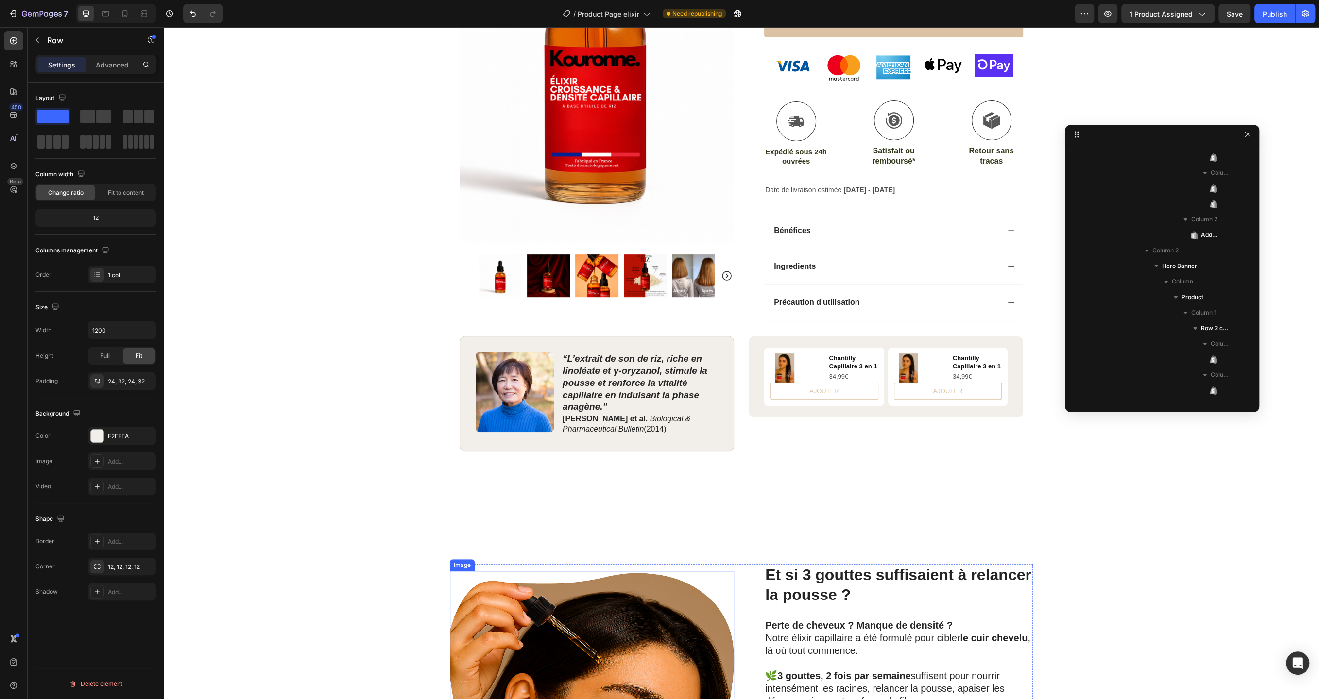
scroll to position [288, 0]
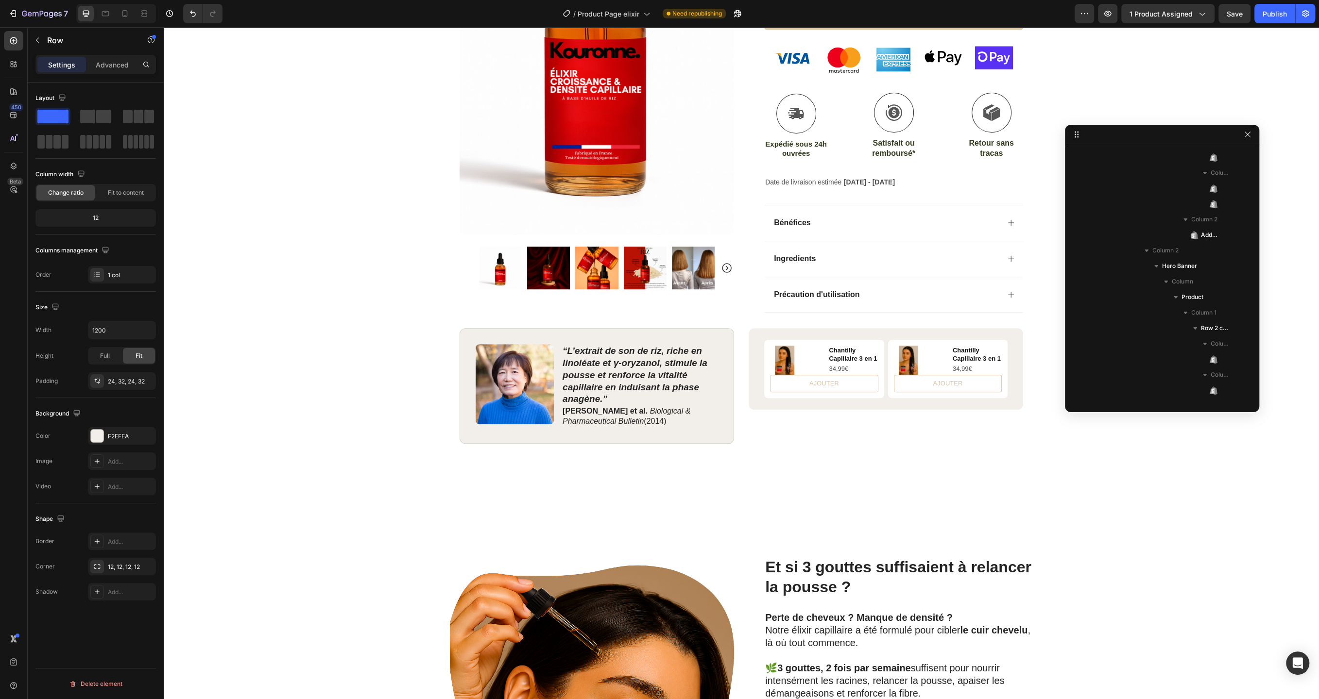
click at [775, 403] on div "Product Images Chantilly Capillaire 3 en 1 Product Title 34,99€ Product Price P…" at bounding box center [885, 369] width 274 height 82
click at [761, 427] on div "Product Images Chantilly Capillaire 3 en 1 Product Title 34,99€ Product Price P…" at bounding box center [885, 393] width 274 height 131
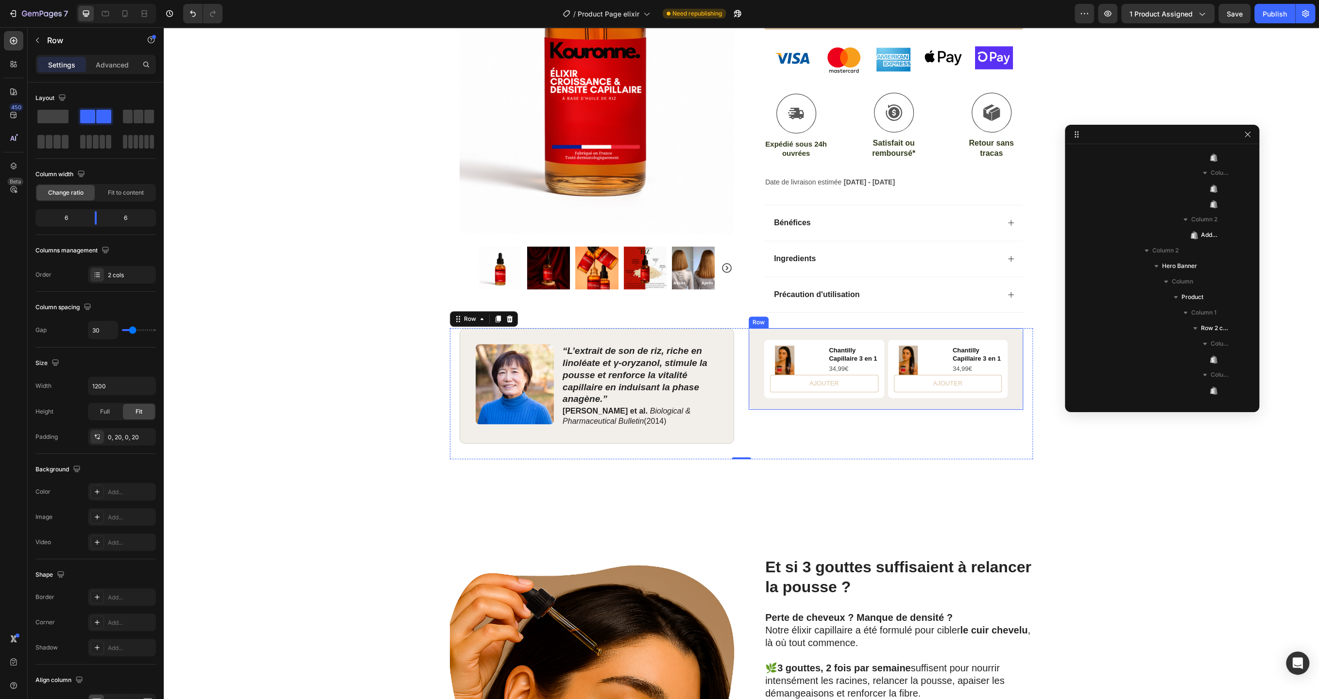
click at [762, 405] on div "Product Images Chantilly Capillaire 3 en 1 Product Title 34,99€ Product Price P…" at bounding box center [885, 369] width 274 height 82
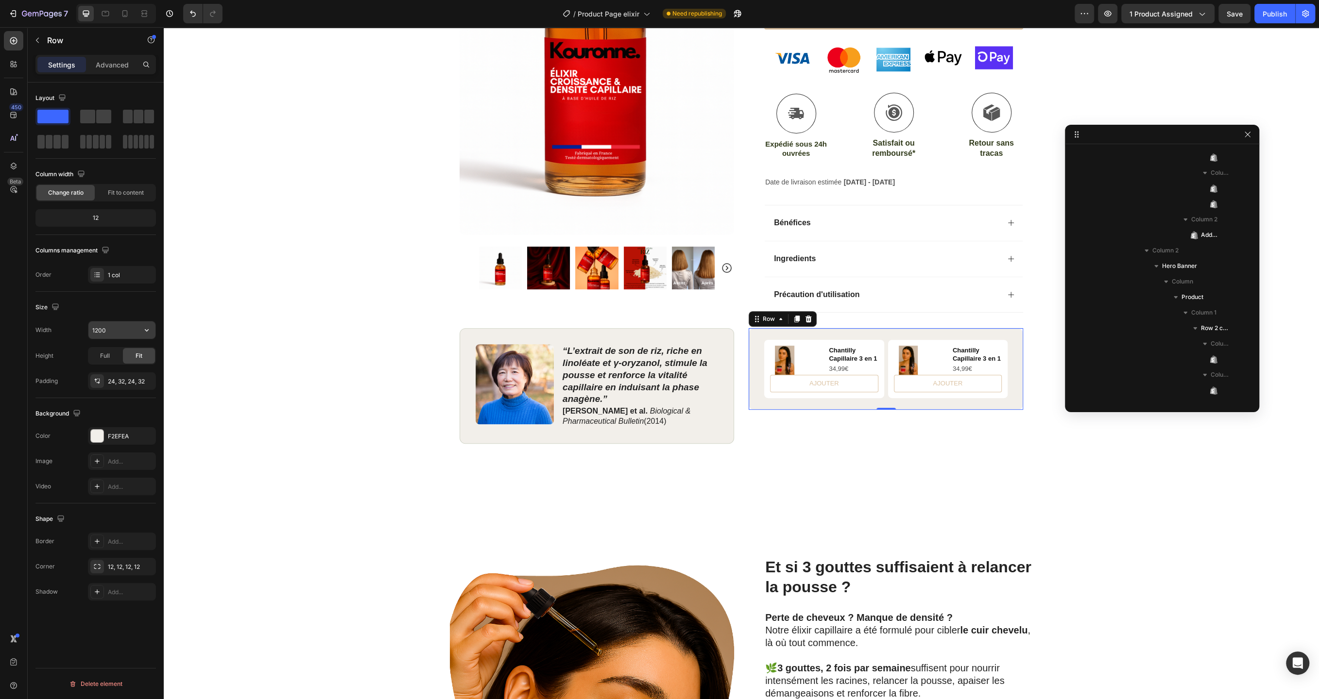
click at [124, 328] on input "1200" at bounding box center [121, 329] width 67 height 17
click at [152, 330] on button "button" at bounding box center [146, 329] width 17 height 17
click at [137, 363] on div "Full 100%" at bounding box center [112, 372] width 80 height 18
click at [144, 329] on icon "button" at bounding box center [147, 330] width 10 height 10
click at [127, 348] on div "Default 1200px" at bounding box center [112, 354] width 80 height 18
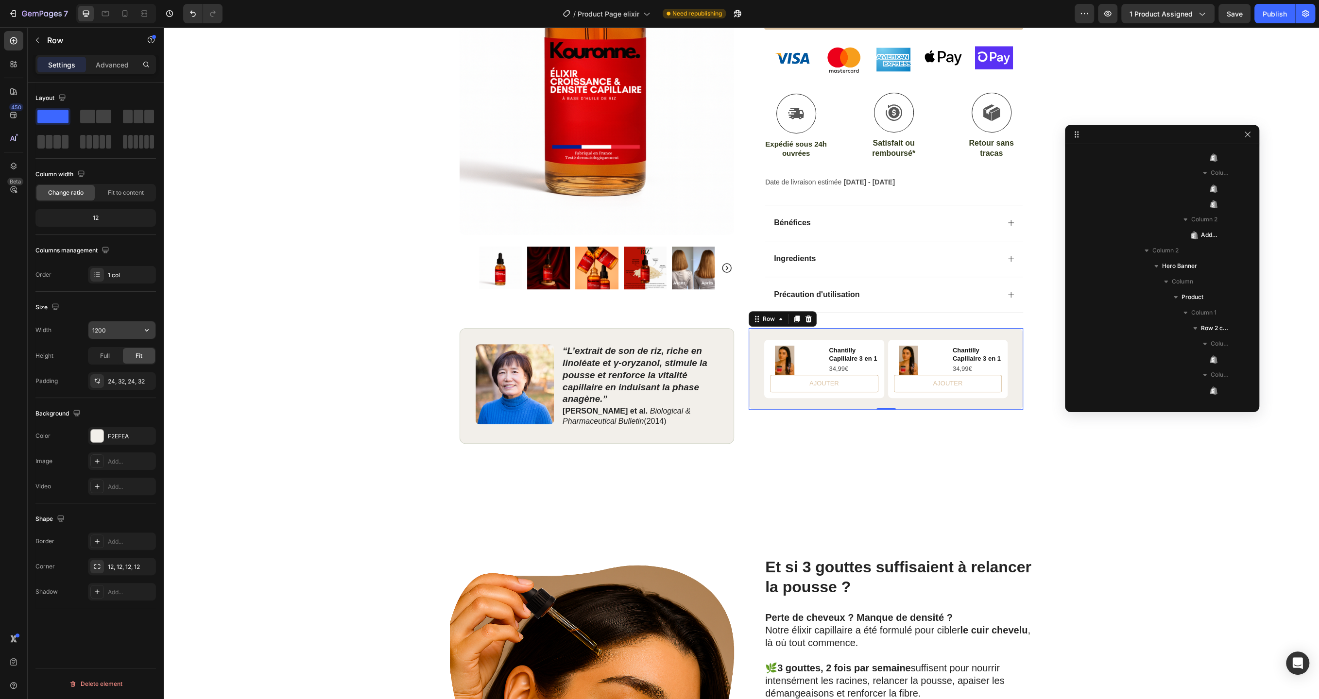
click at [122, 332] on input "1200" at bounding box center [121, 329] width 67 height 17
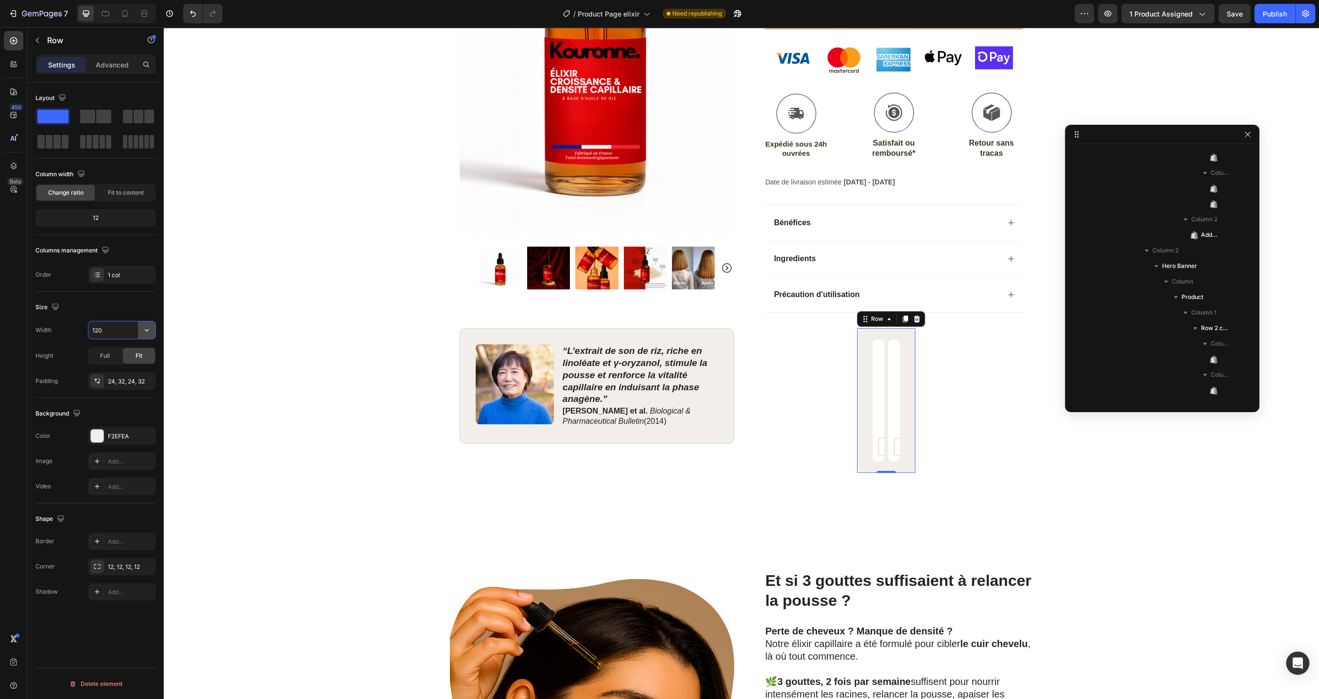
type input "1200"
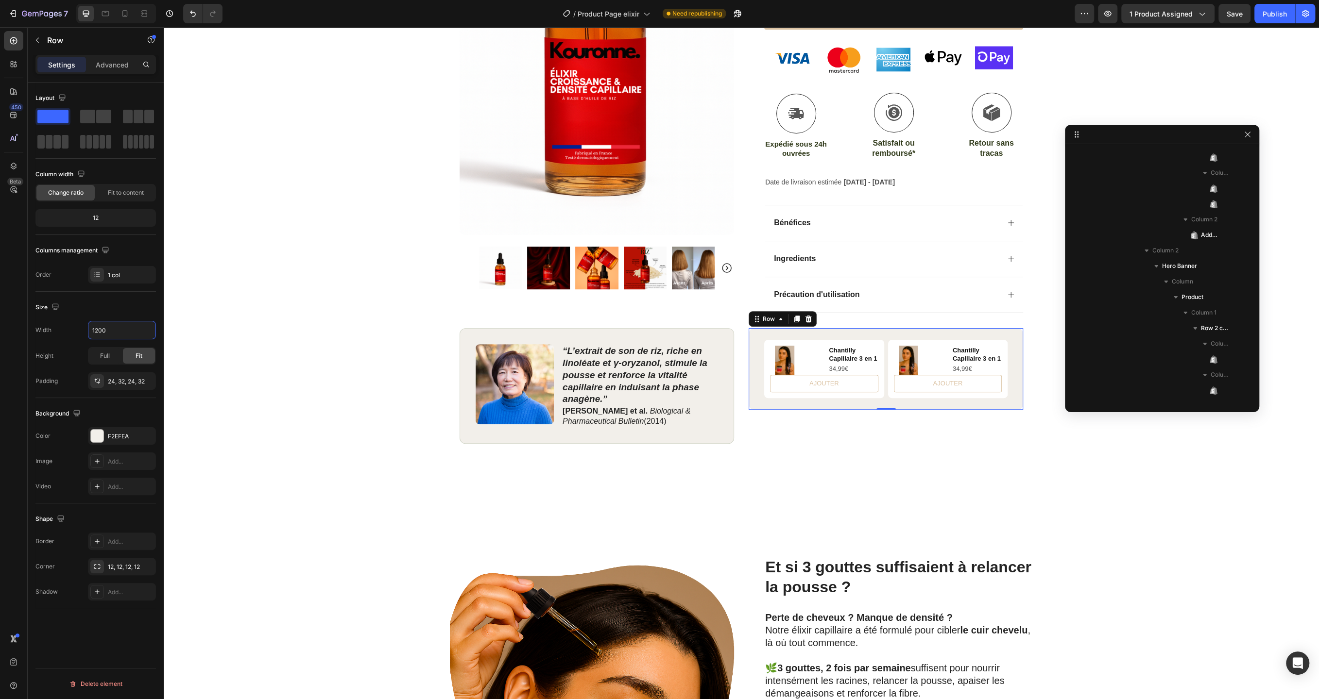
click at [109, 411] on div "Background" at bounding box center [95, 414] width 120 height 16
click at [860, 340] on div "Product Images Chantilly Capillaire 3 en 1 Product Title 34,99€ Product Price P…" at bounding box center [824, 369] width 120 height 58
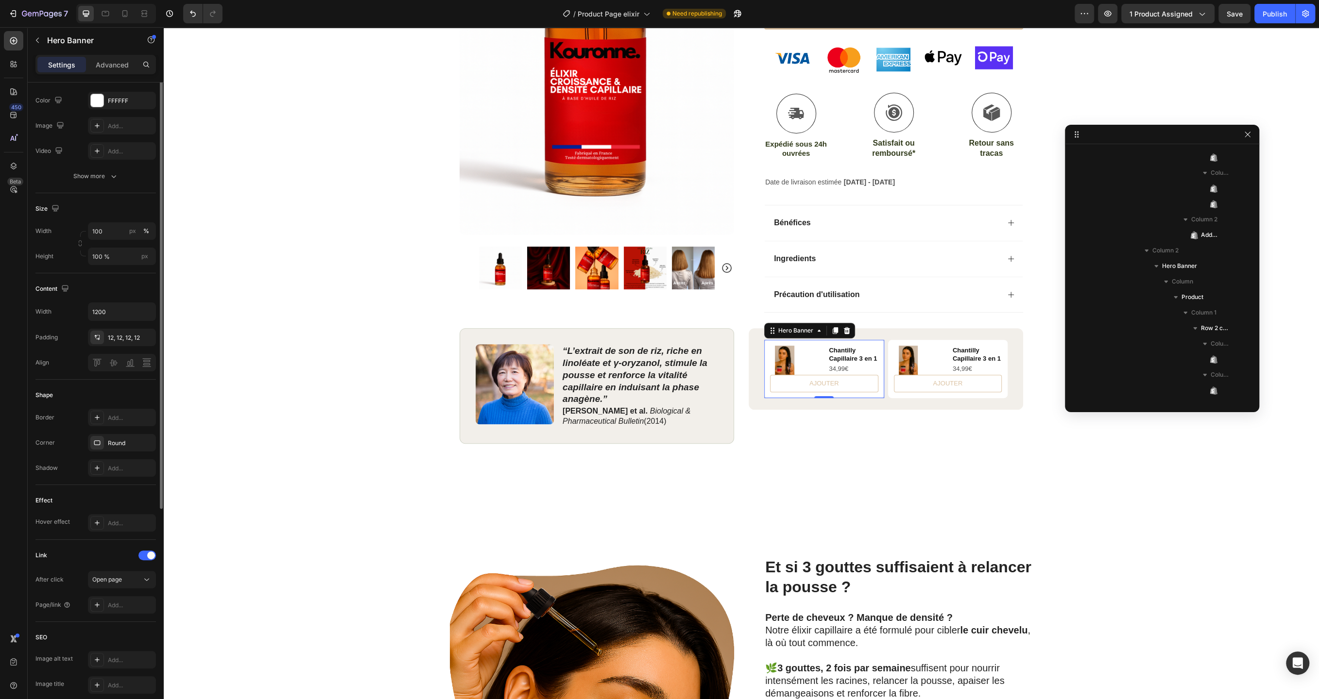
scroll to position [0, 0]
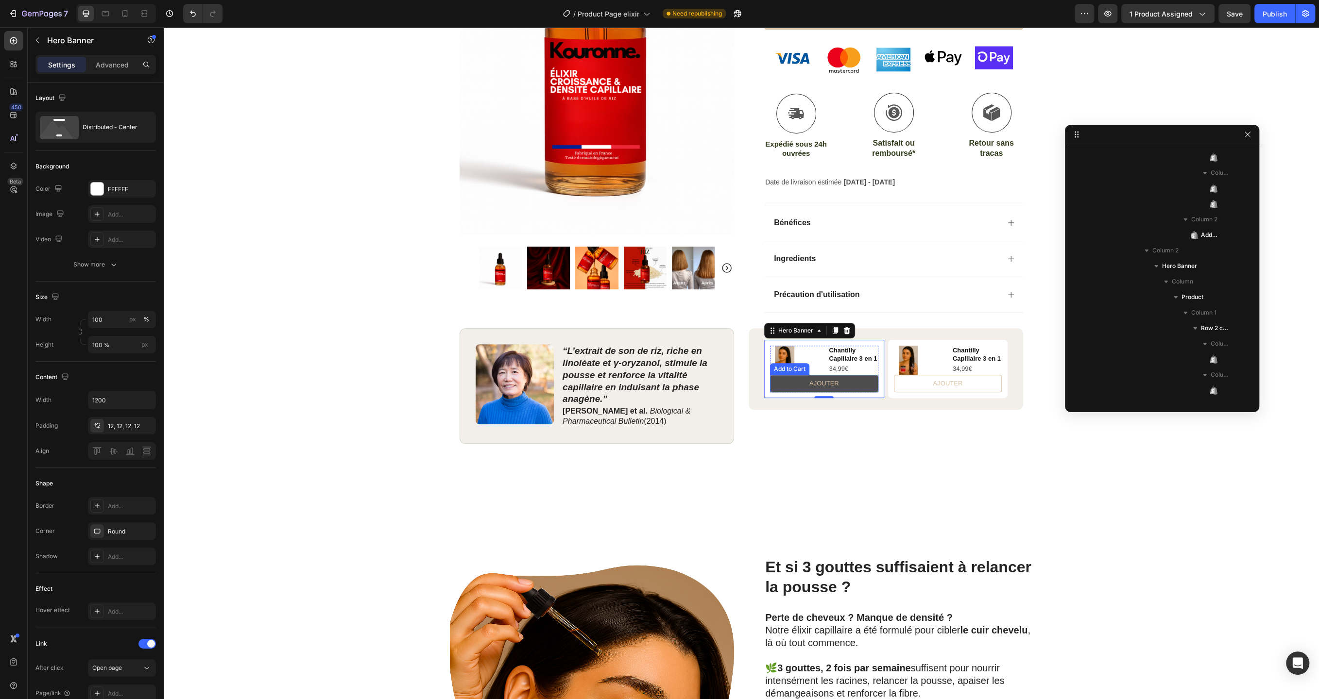
click at [871, 386] on button "AJOUTER" at bounding box center [824, 383] width 108 height 17
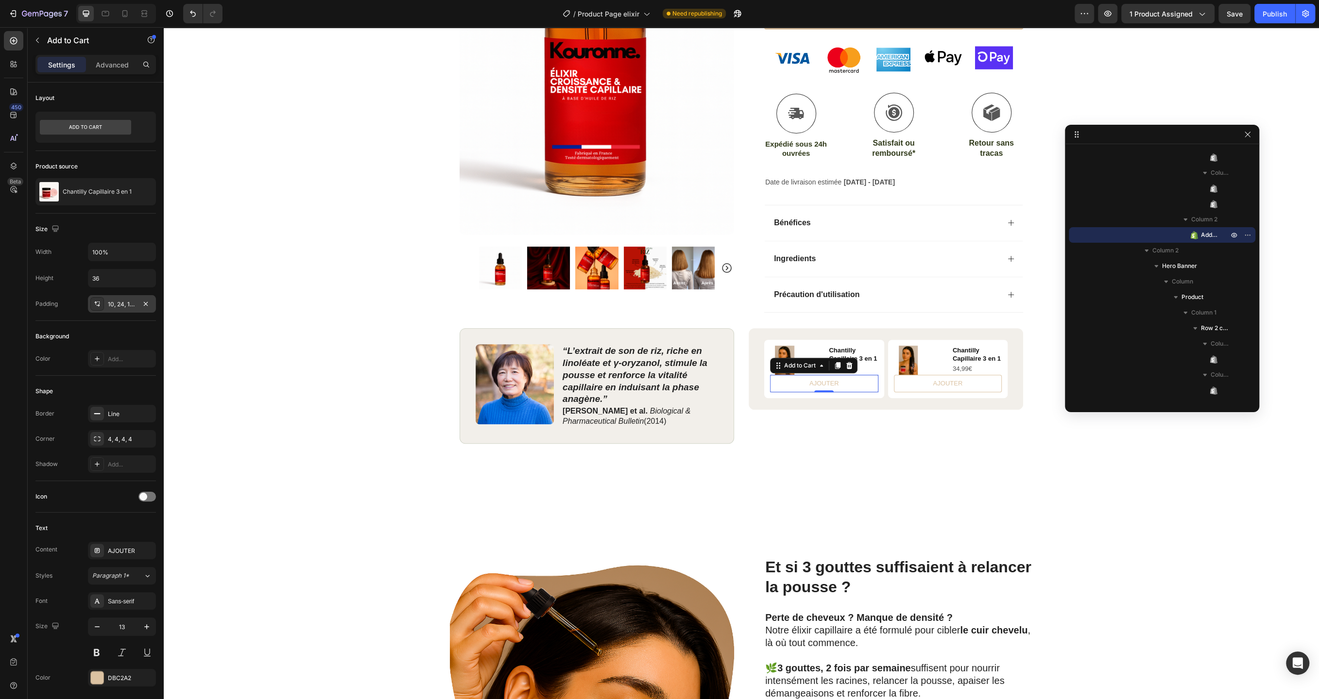
click at [135, 302] on div "10, 24, 10, 24" at bounding box center [122, 304] width 28 height 9
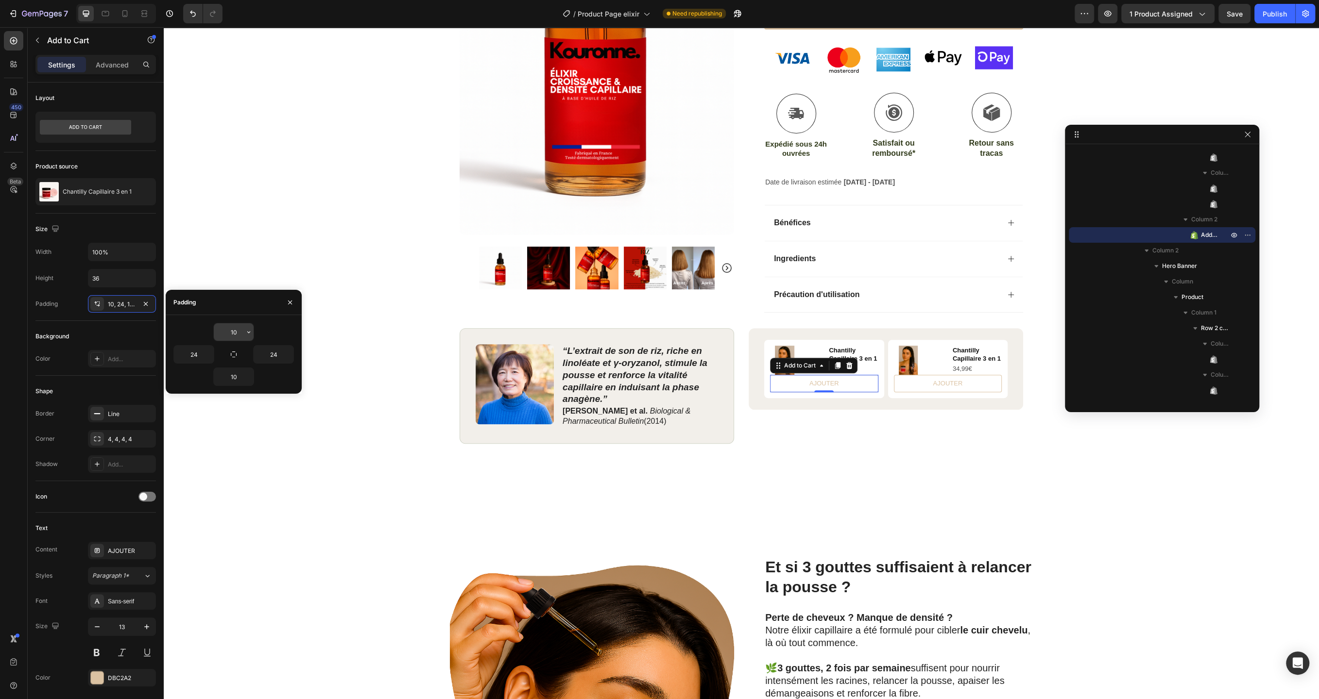
click at [240, 333] on input "10" at bounding box center [234, 331] width 40 height 17
type input "10"
click at [242, 469] on div "Product Images Row Icon Icon Icon Icon Icon Icon List (2979 Avis) Text Block Ro…" at bounding box center [741, 133] width 1155 height 749
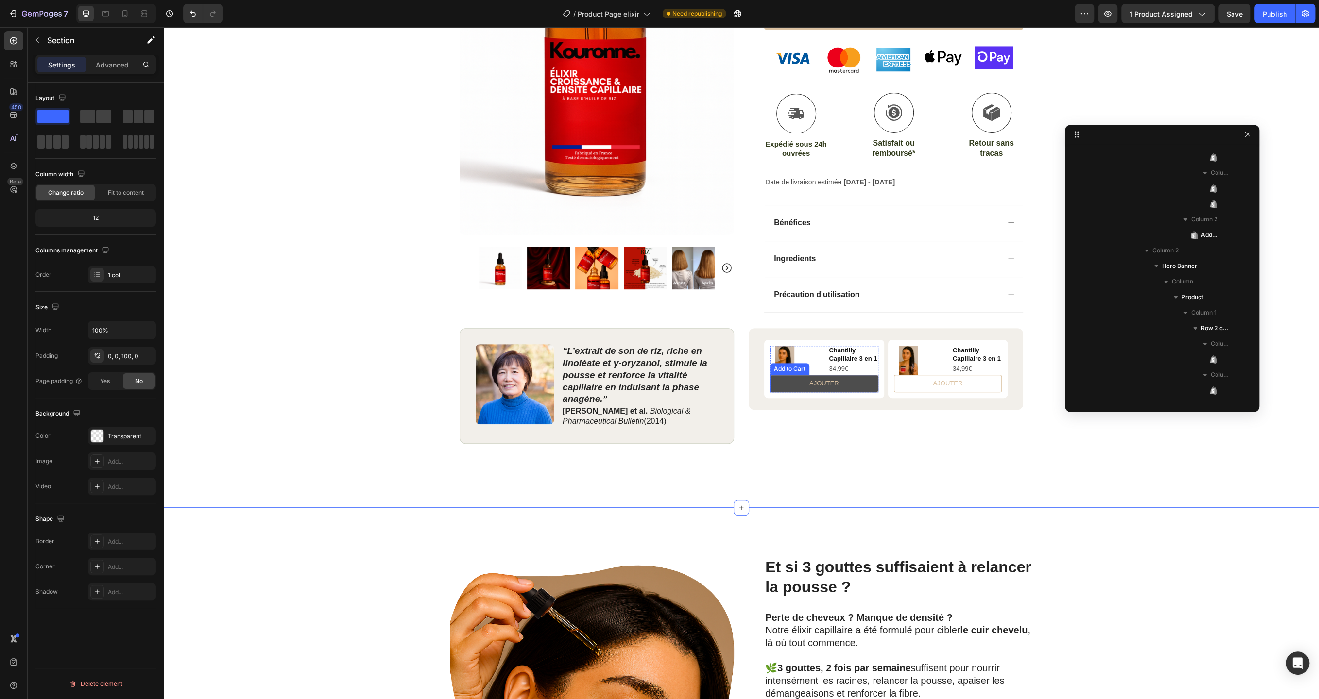
click at [866, 386] on button "AJOUTER" at bounding box center [824, 383] width 108 height 17
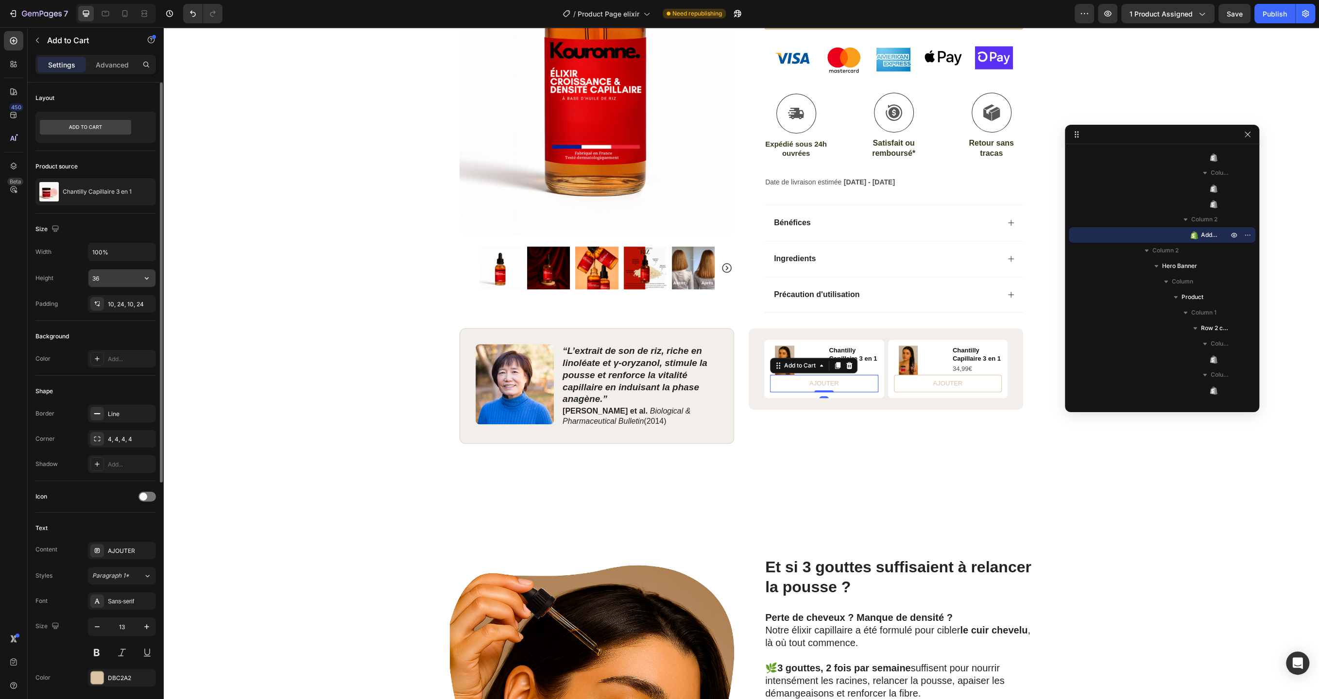
click at [108, 279] on input "36" at bounding box center [121, 278] width 67 height 17
type input "38"
click at [231, 412] on div "Product Images Row Icon Icon Icon Icon Icon Icon List (2979 Avis) Text Block Ro…" at bounding box center [741, 109] width 1155 height 700
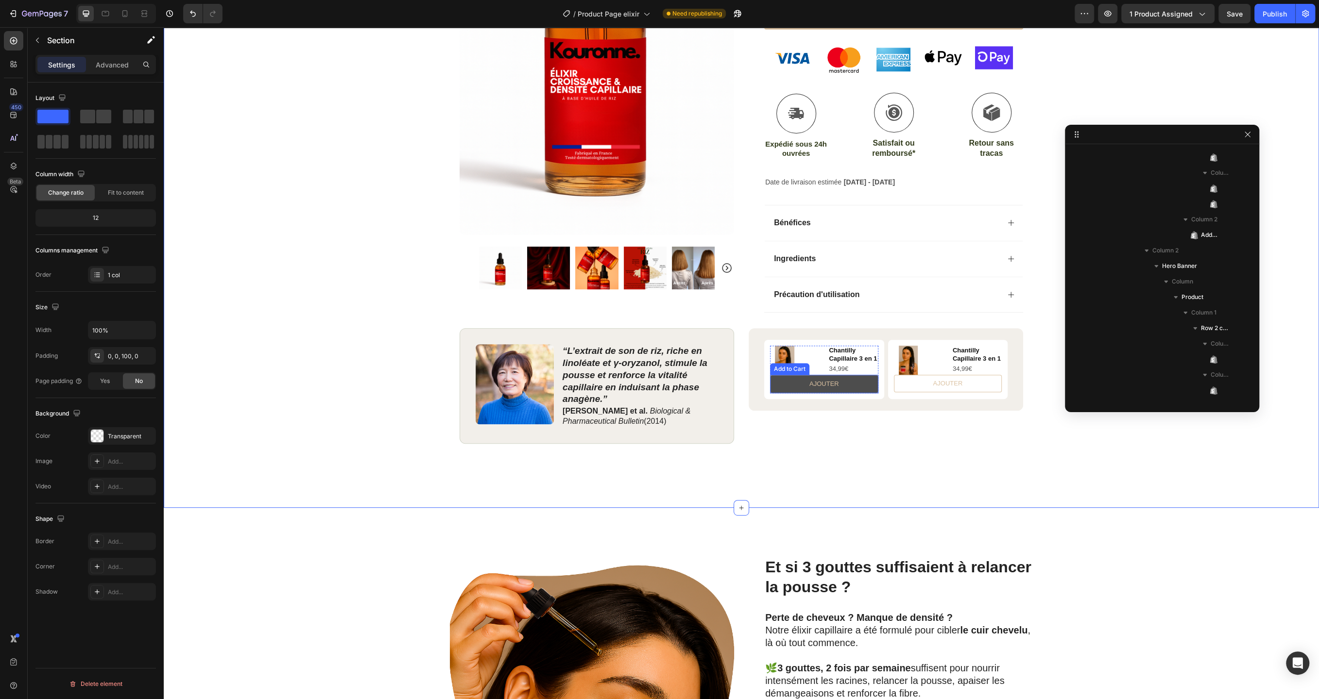
click at [861, 385] on button "AJOUTER" at bounding box center [824, 384] width 108 height 18
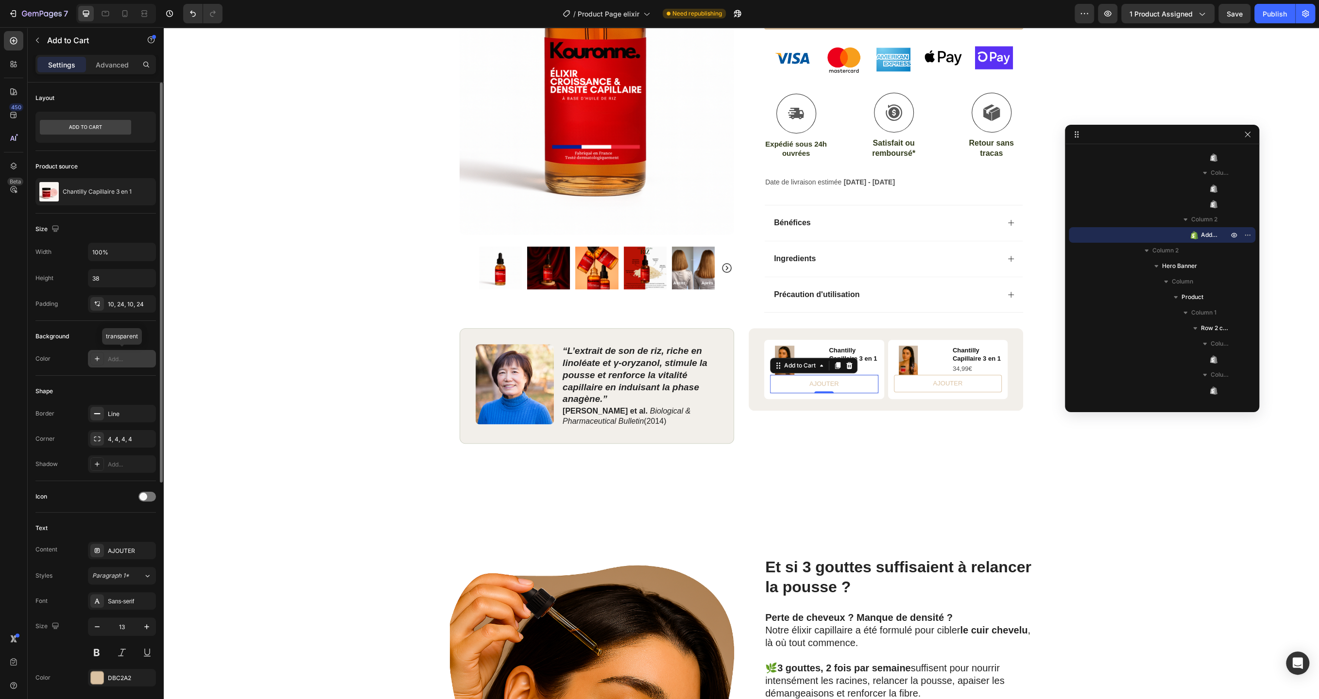
click at [124, 357] on div "Add..." at bounding box center [131, 359] width 46 height 9
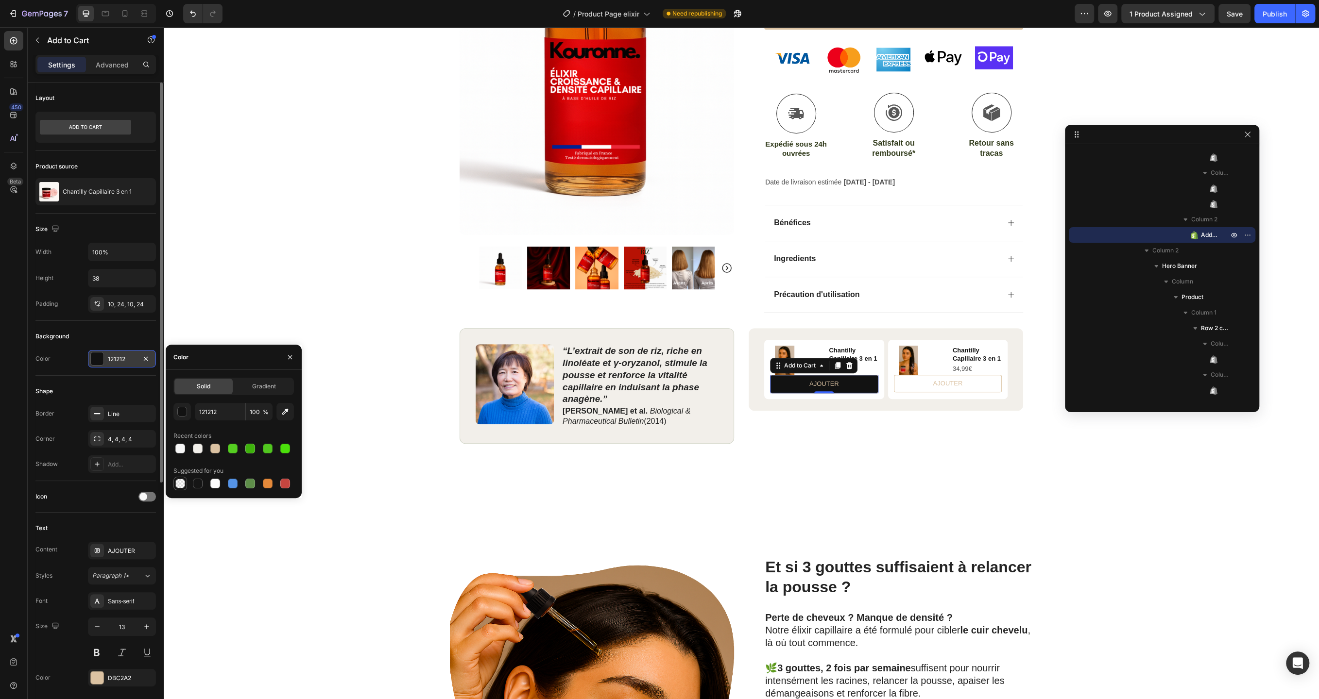
click at [181, 484] on div at bounding box center [180, 484] width 10 height 10
type input "000000"
type input "0"
click at [212, 540] on div "Et si 3 gouttes suffisaient à relancer la pousse ? Heading Perte de cheveux ? M…" at bounding box center [741, 705] width 1155 height 395
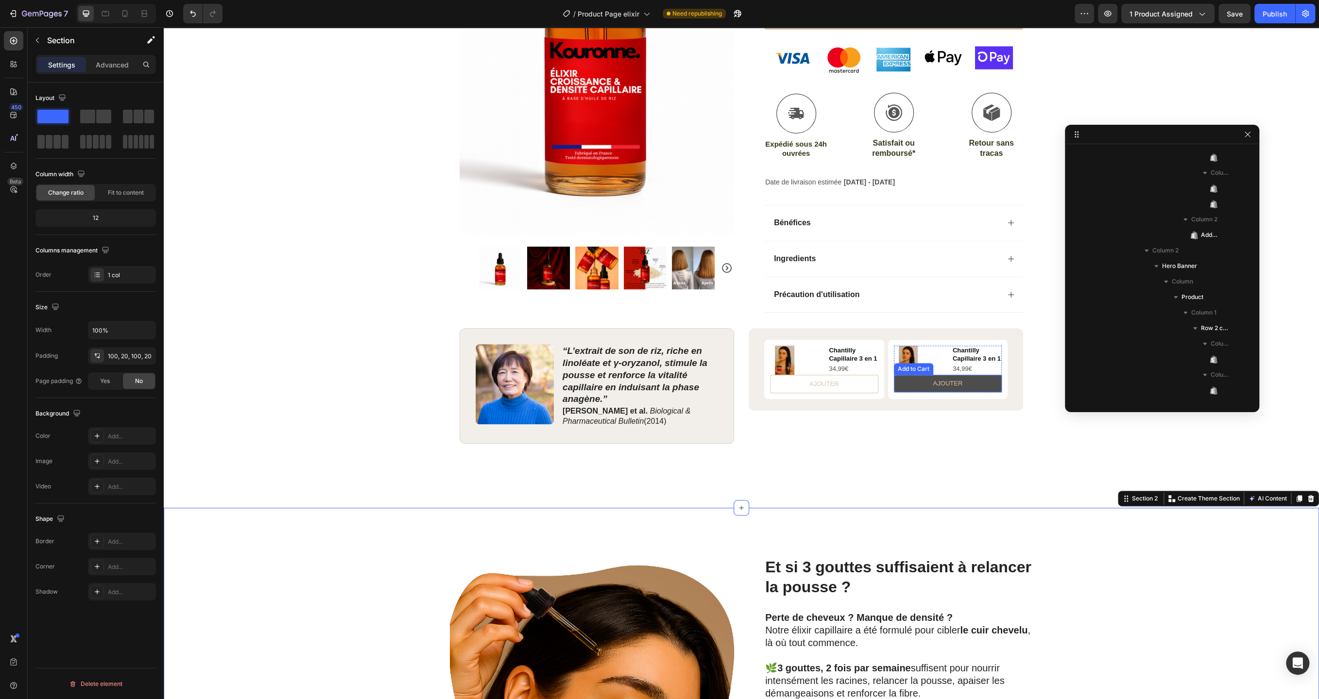
click at [908, 384] on button "AJOUTER" at bounding box center [948, 383] width 108 height 17
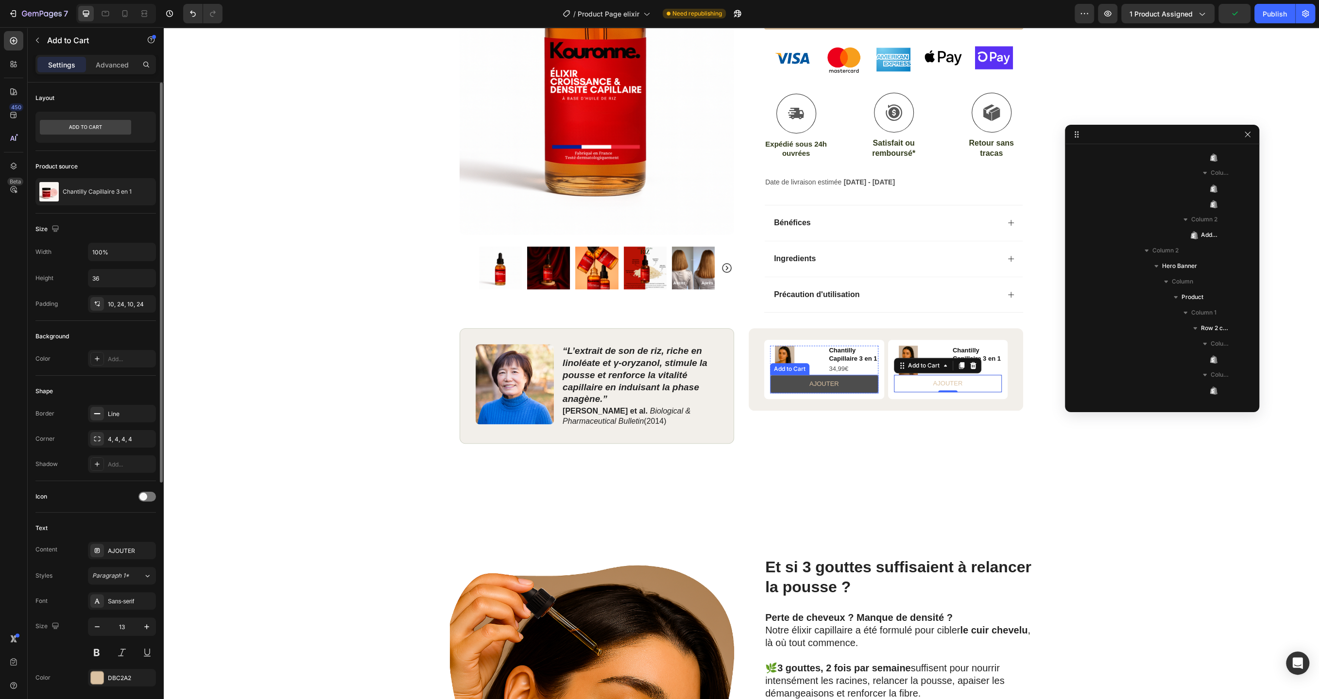
click at [775, 389] on button "AJOUTER" at bounding box center [824, 384] width 108 height 18
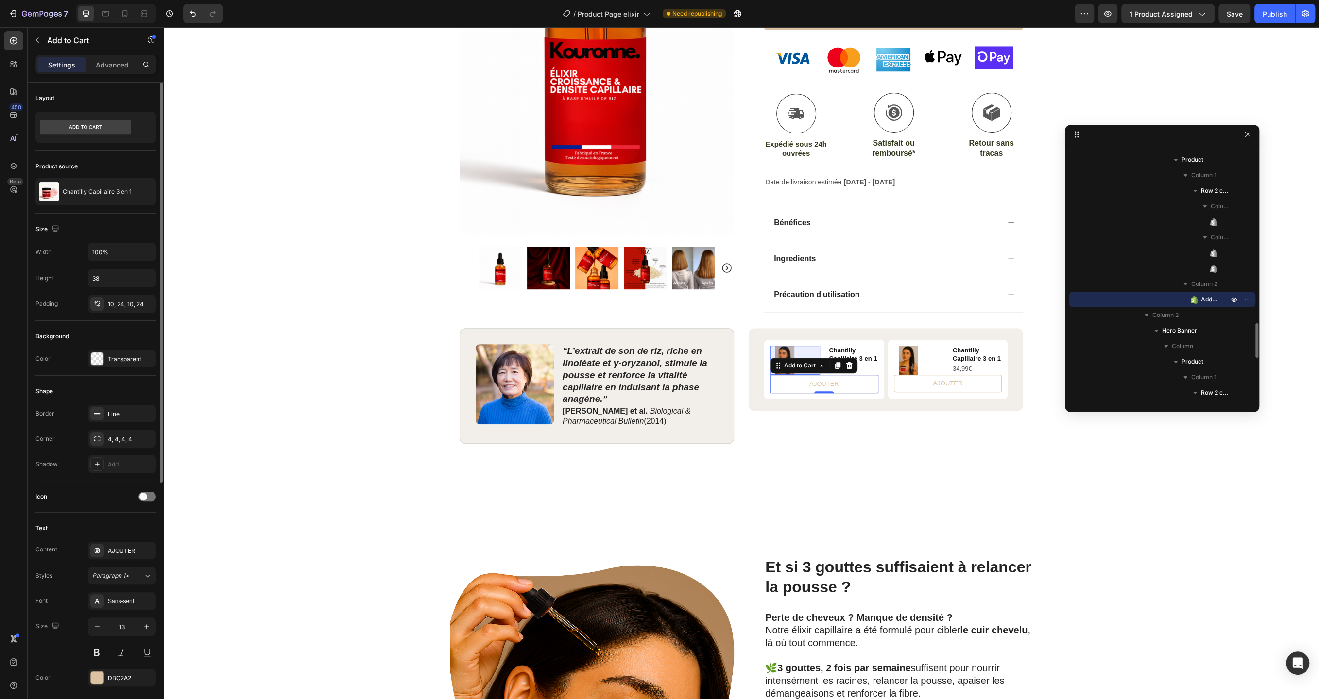
scroll to position [1248, 0]
click at [124, 17] on icon at bounding box center [125, 14] width 10 height 10
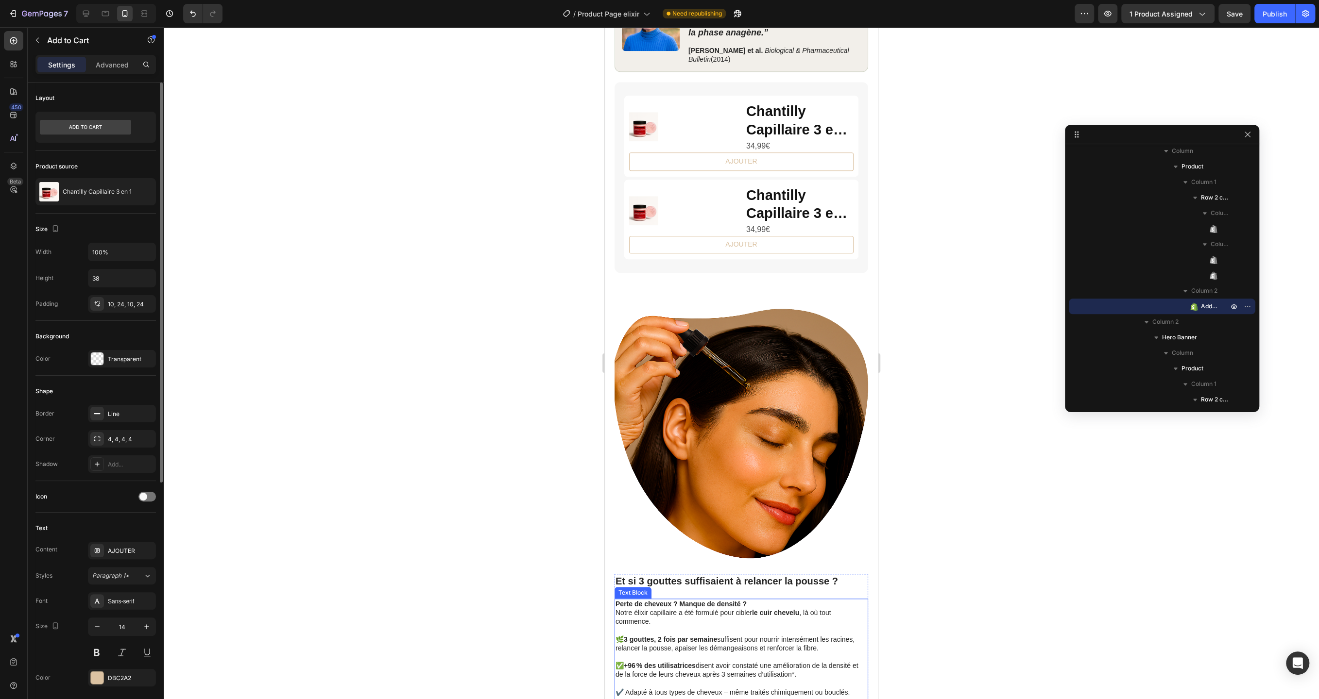
scroll to position [851, 0]
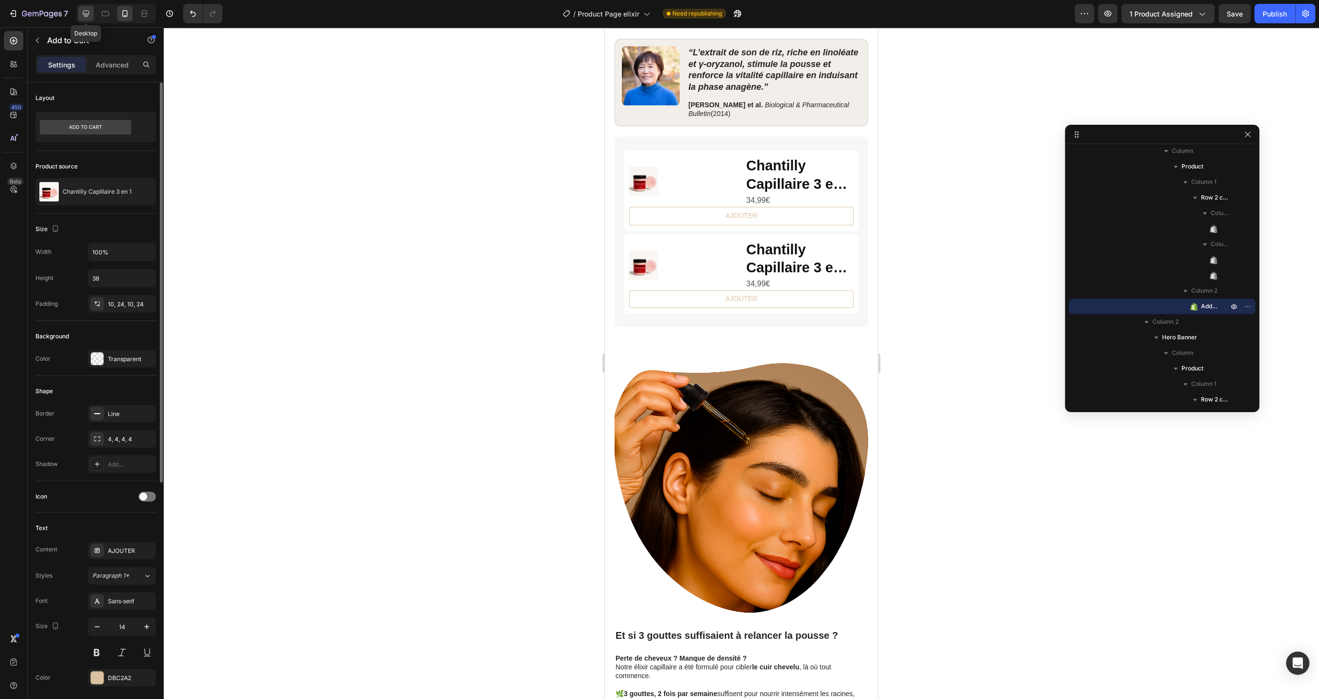
click at [81, 16] on icon at bounding box center [86, 14] width 10 height 10
type input "13"
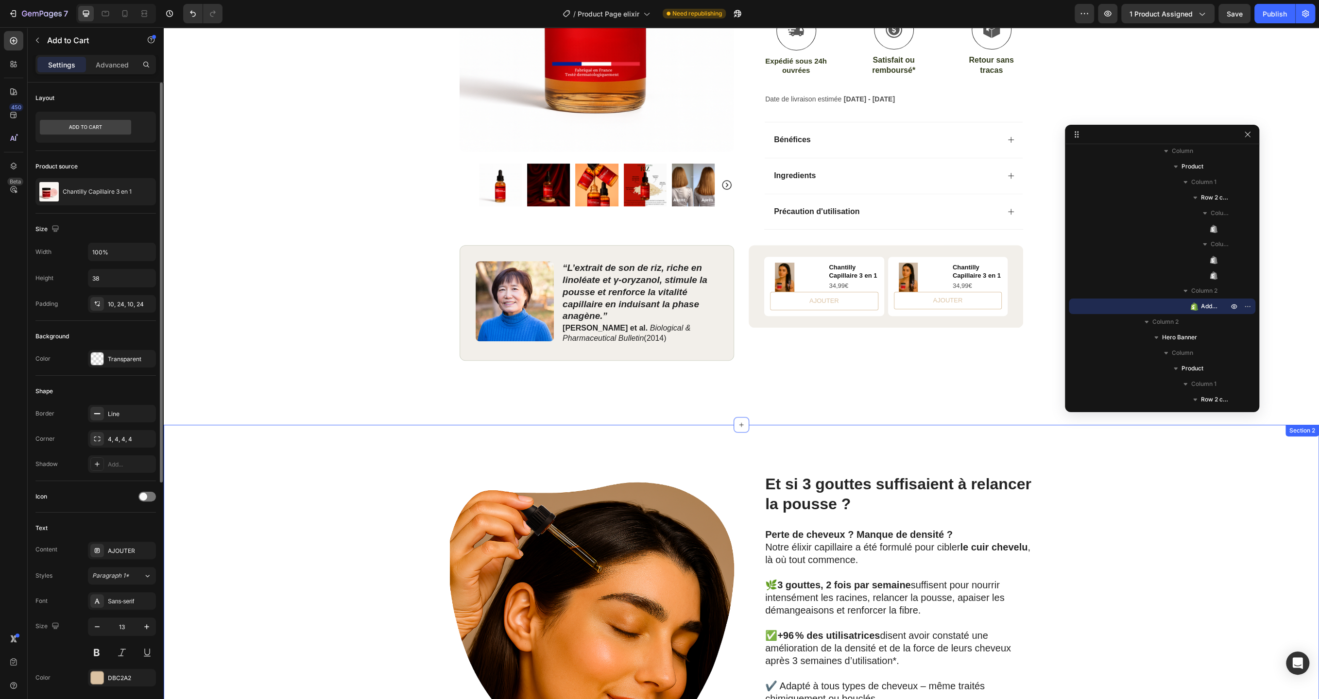
scroll to position [361, 0]
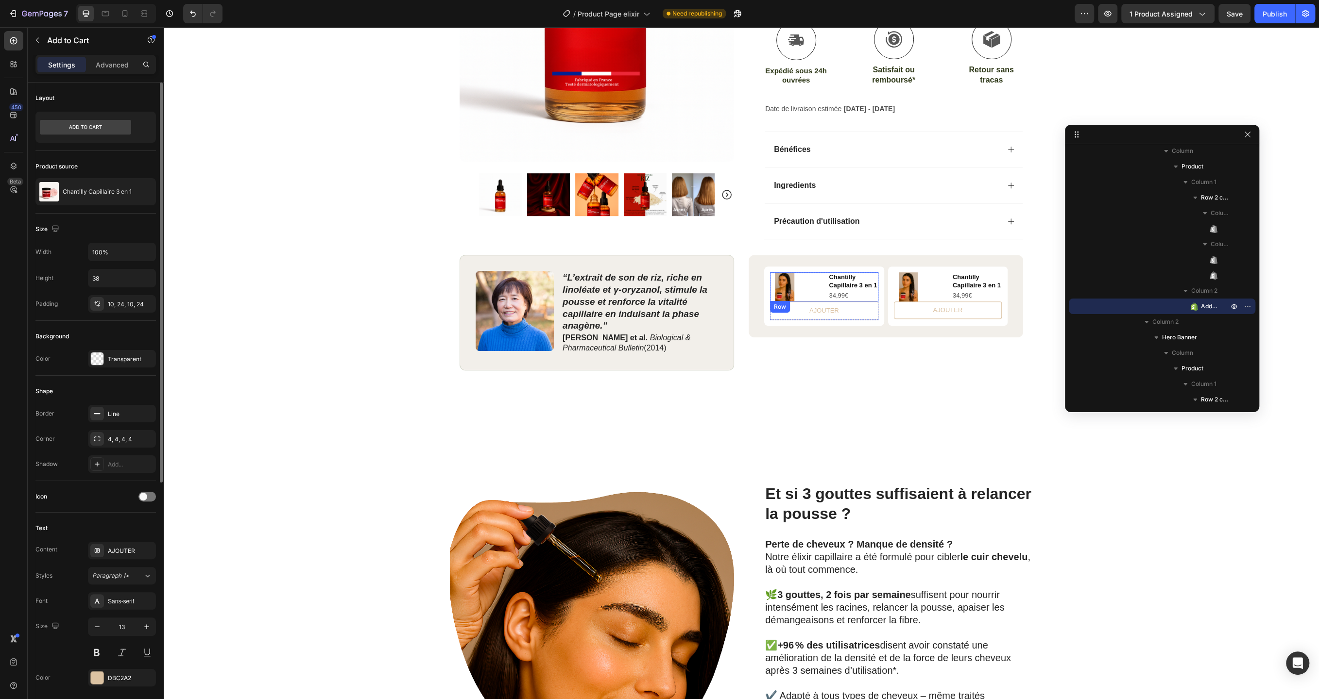
click at [822, 293] on div "Product Images Chantilly Capillaire 3 en 1 Product Title 34,99€ Product Price P…" at bounding box center [824, 286] width 108 height 29
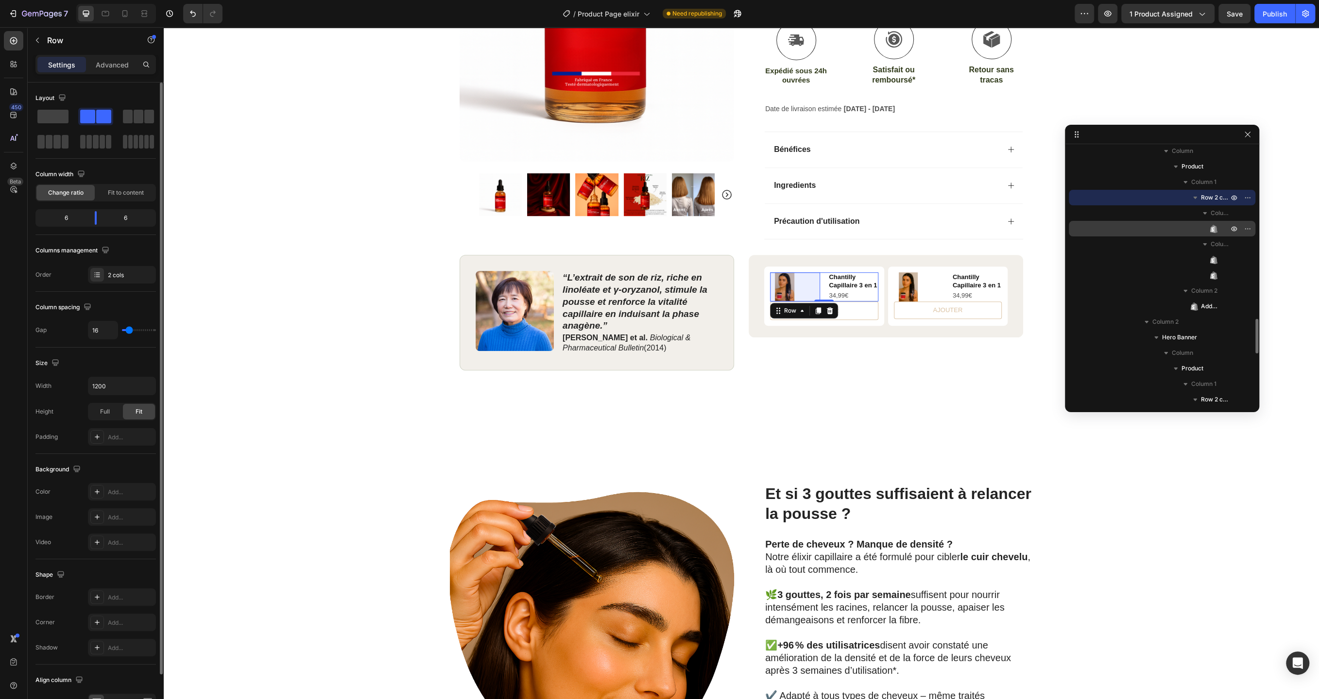
click at [1215, 229] on icon at bounding box center [1216, 229] width 2 height 7
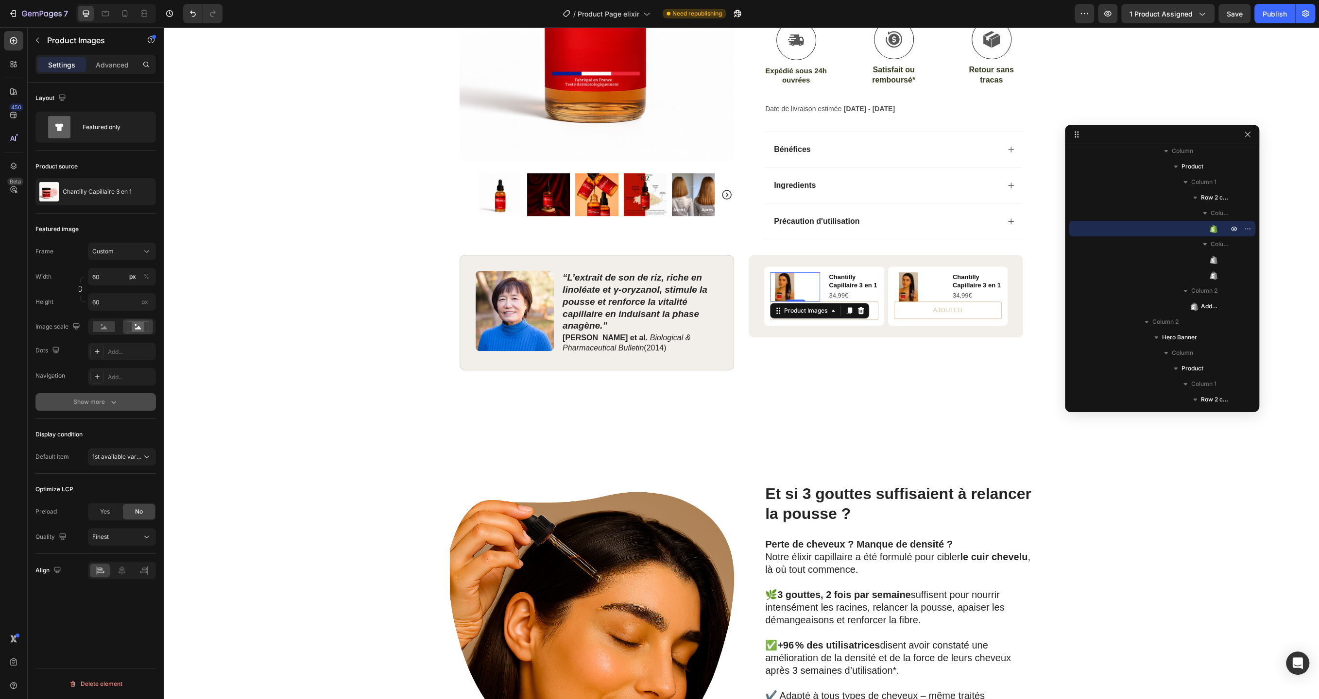
click at [103, 401] on div "Show more" at bounding box center [95, 402] width 45 height 10
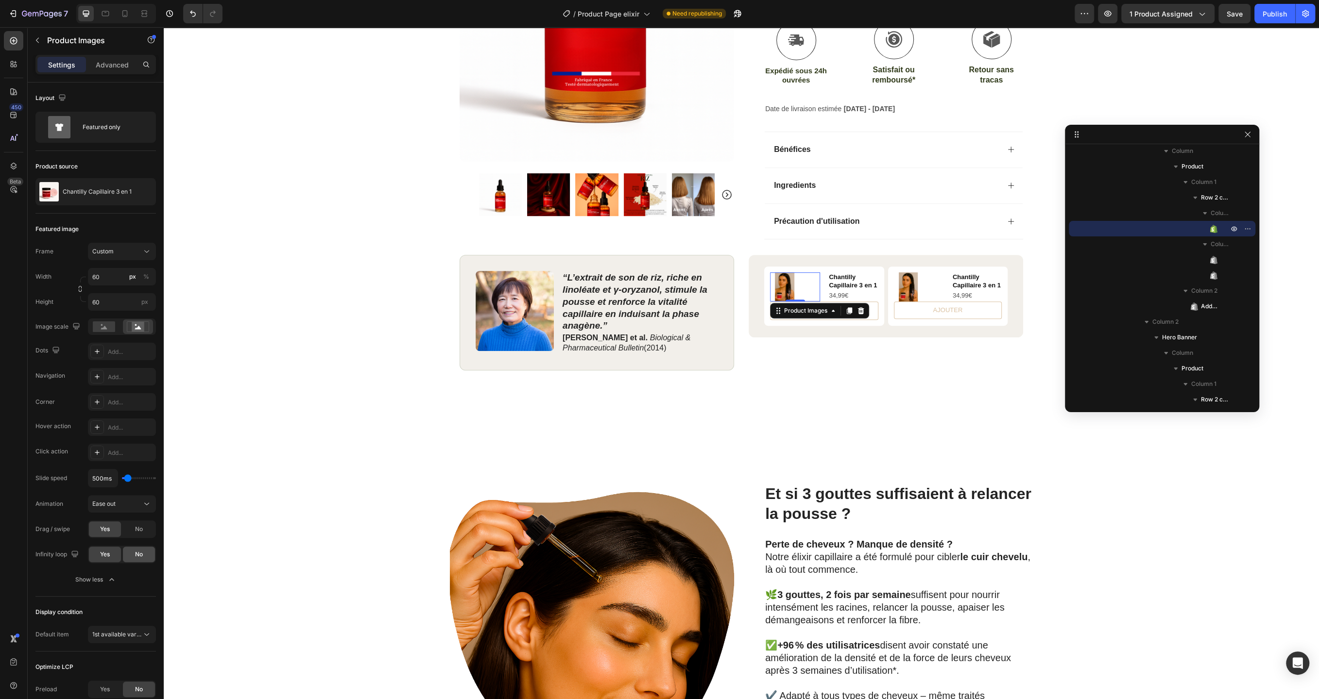
click at [137, 555] on span "No" at bounding box center [139, 554] width 8 height 9
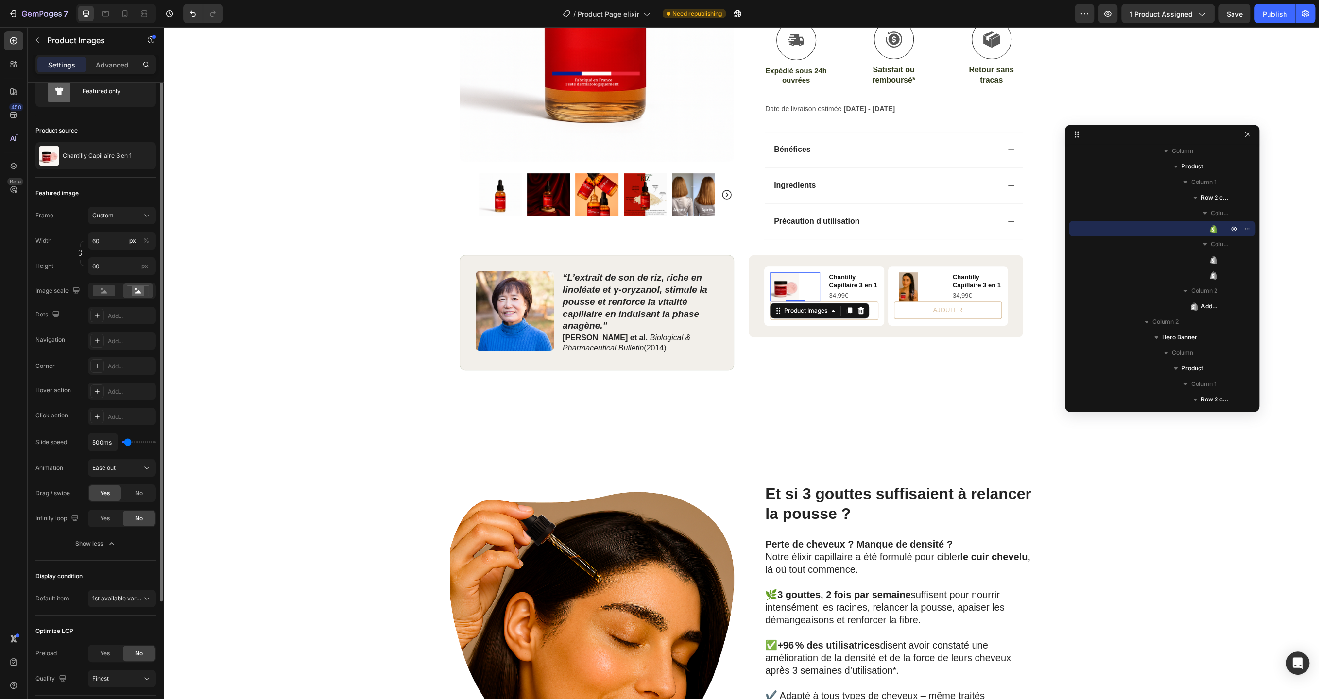
scroll to position [0, 0]
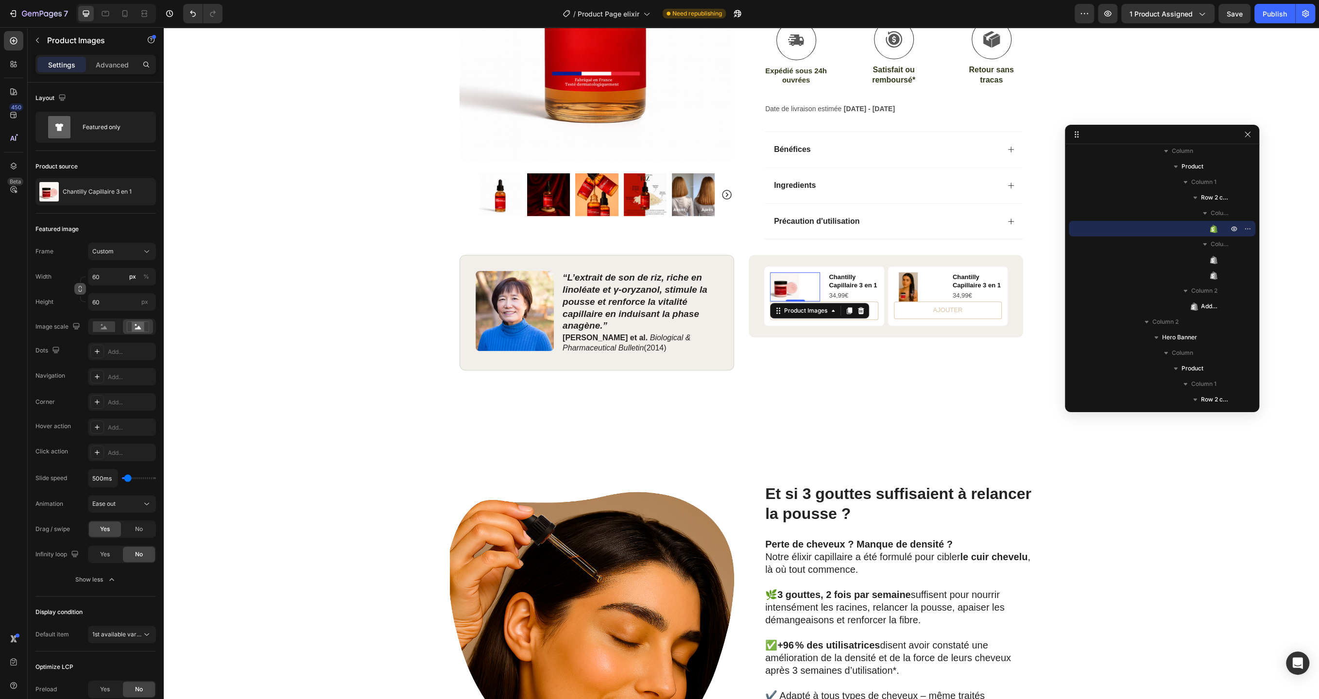
click at [80, 289] on icon "button" at bounding box center [80, 289] width 7 height 7
click at [283, 319] on div "Product Images Row Icon Icon Icon Icon Icon Icon List (2979 Avis) Text Block Ro…" at bounding box center [741, 36] width 1155 height 700
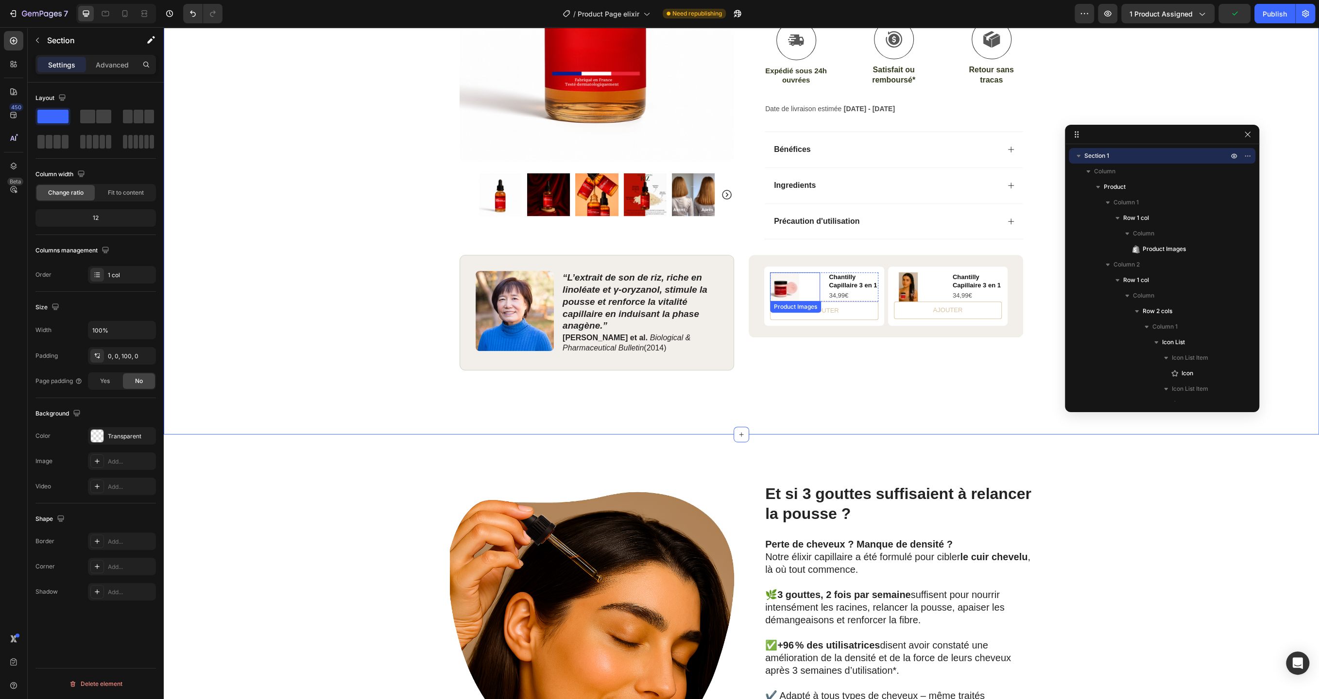
click at [786, 284] on img at bounding box center [784, 286] width 29 height 29
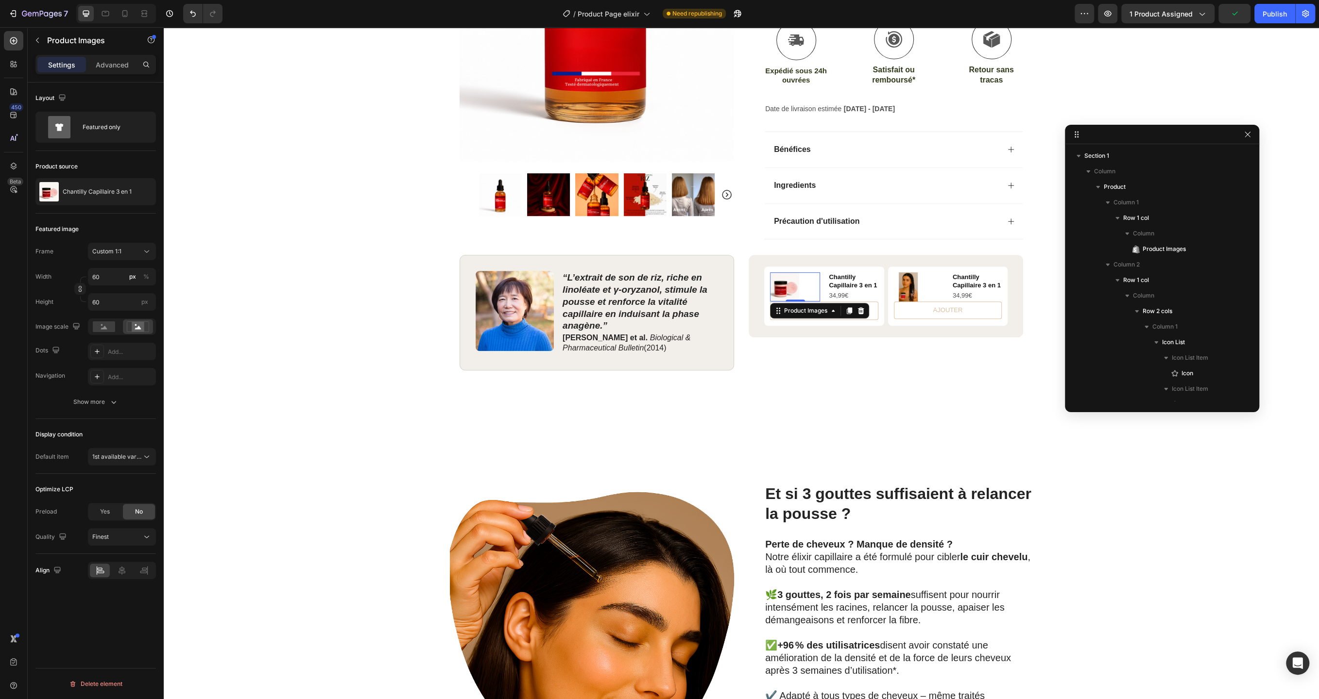
scroll to position [1225, 0]
click at [80, 291] on icon "button" at bounding box center [80, 289] width 7 height 7
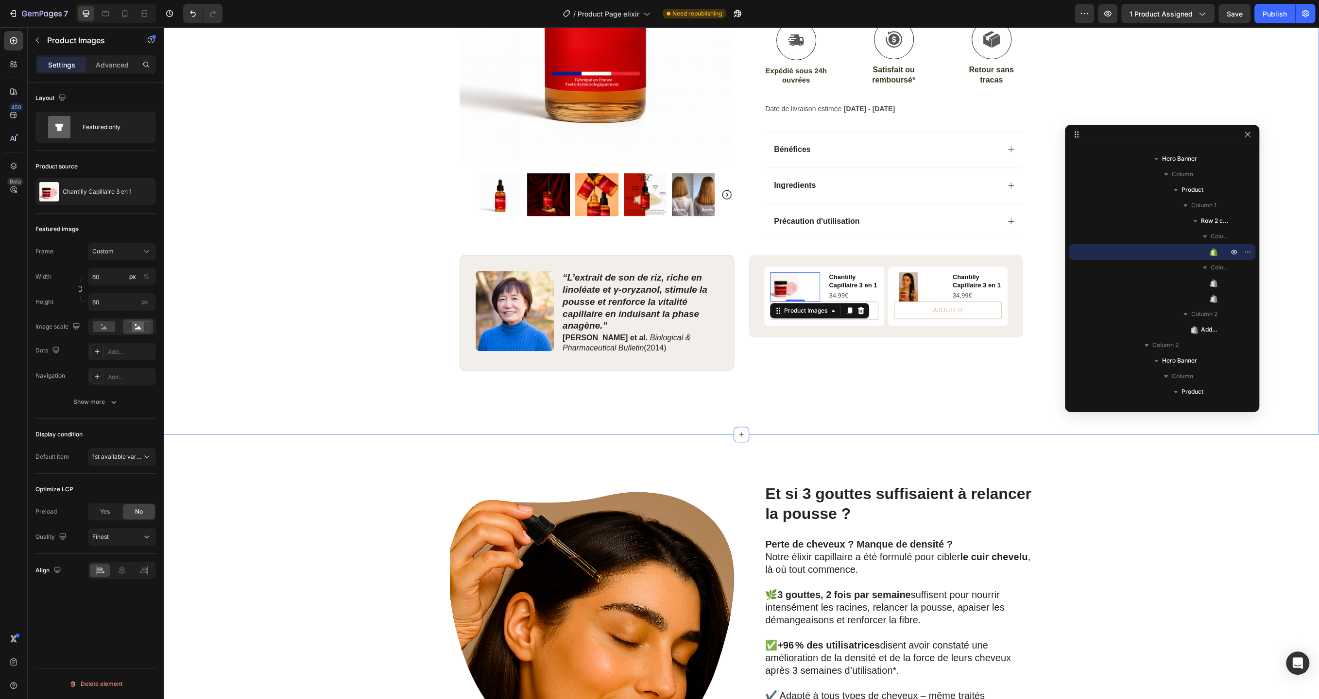
click at [423, 288] on div "Product Images Row Icon Icon Icon Icon Icon Icon List (2979 Avis) Text Block Ro…" at bounding box center [741, 36] width 1155 height 700
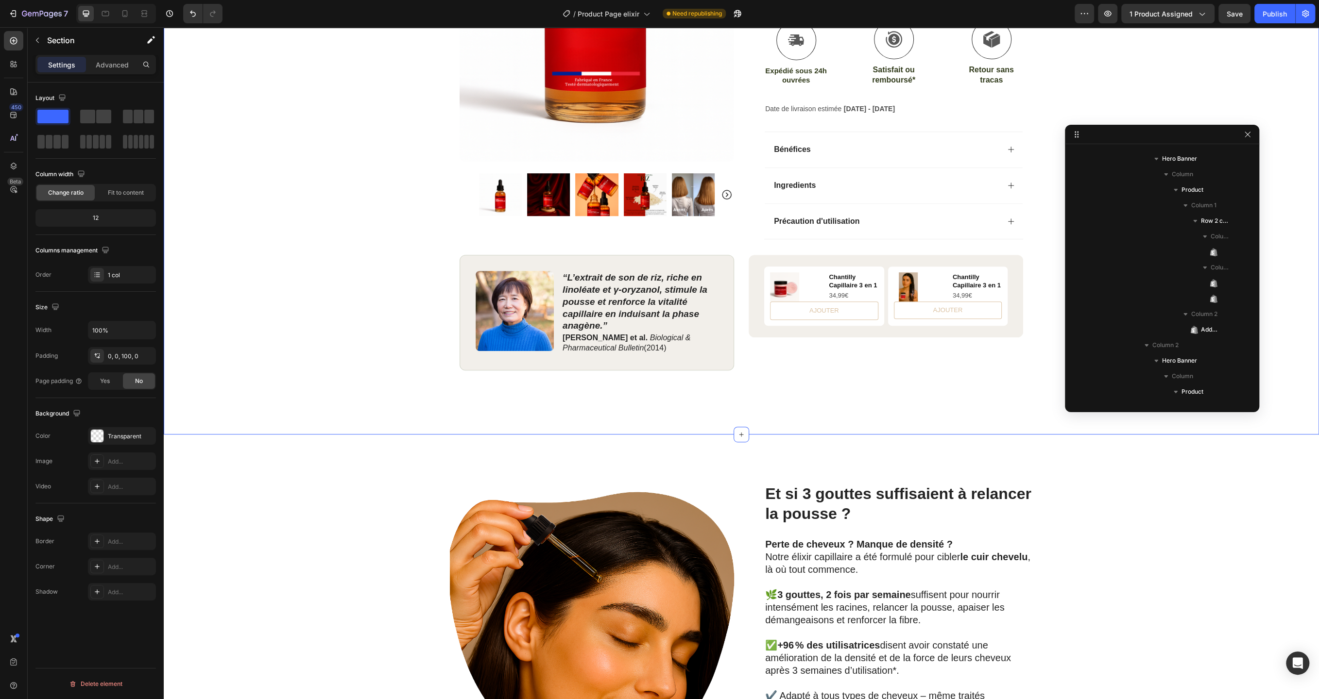
scroll to position [0, 0]
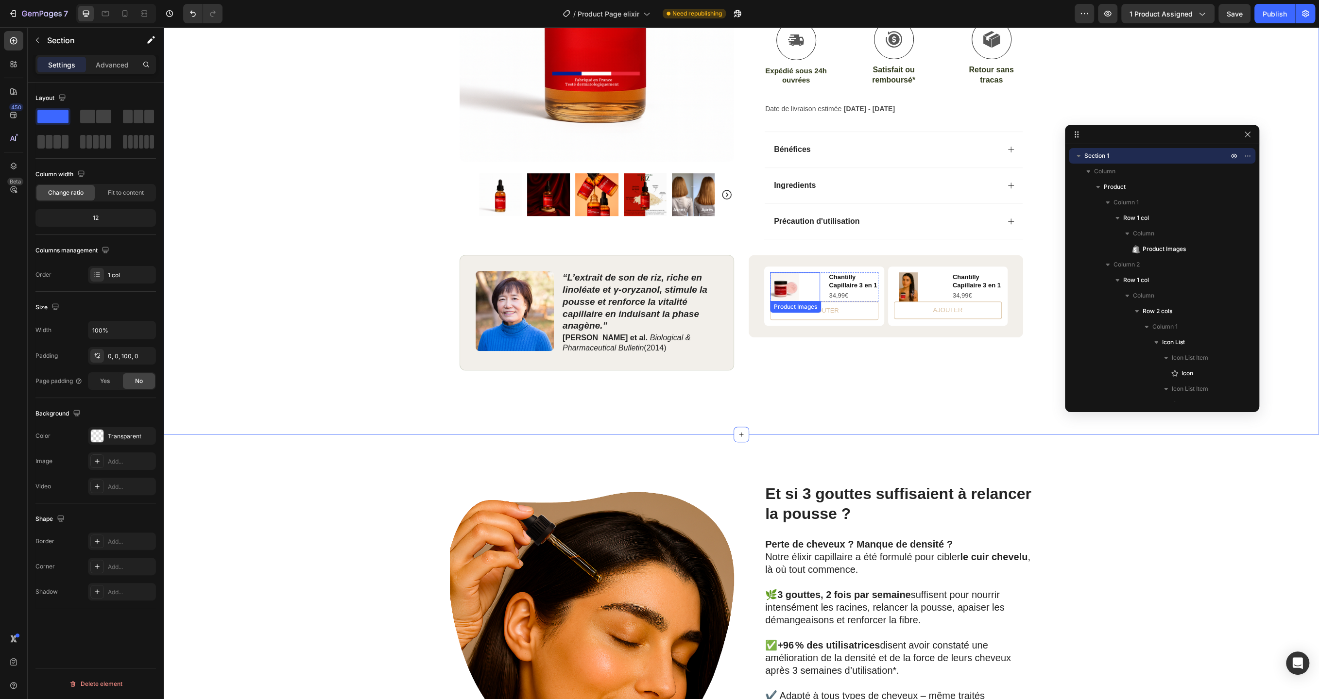
click at [787, 287] on img at bounding box center [784, 286] width 29 height 29
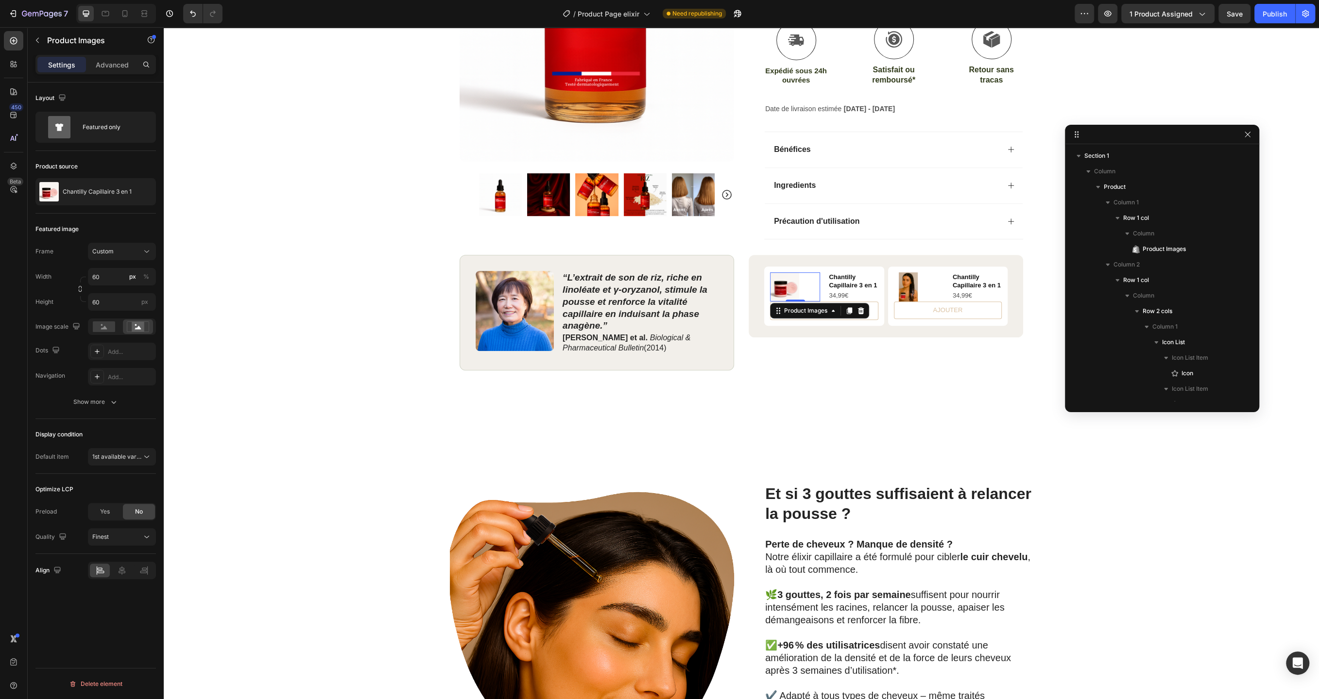
scroll to position [1225, 0]
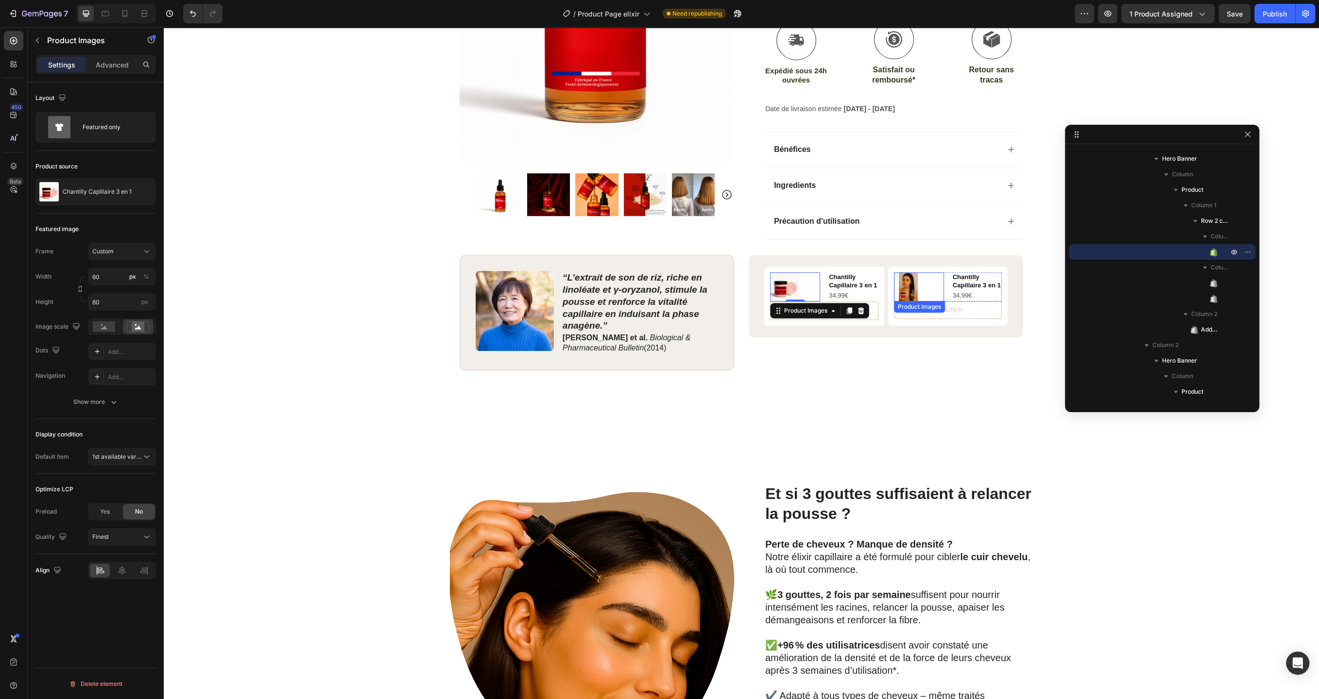
click at [910, 283] on img at bounding box center [908, 286] width 29 height 29
click at [399, 462] on div "Et si 3 gouttes suffisaient à relancer la pousse ? Heading Perte de cheveux ? M…" at bounding box center [741, 632] width 1155 height 395
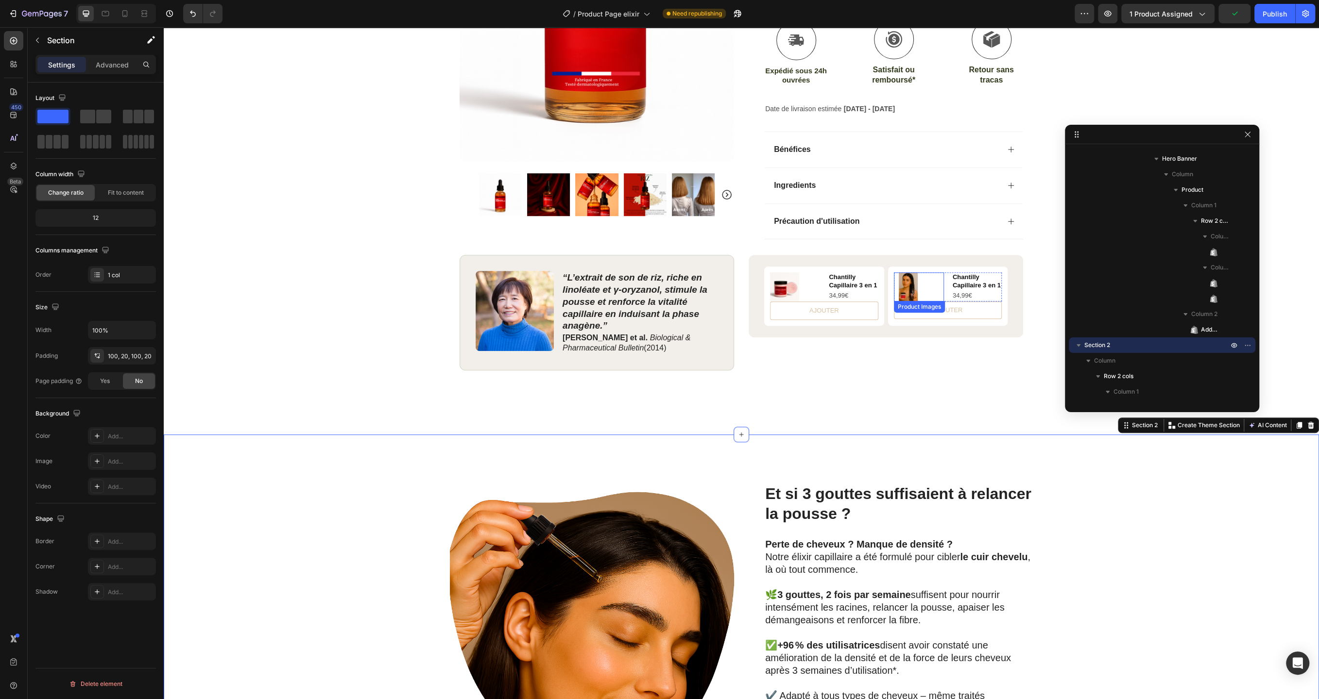
click at [901, 278] on img at bounding box center [908, 286] width 29 height 29
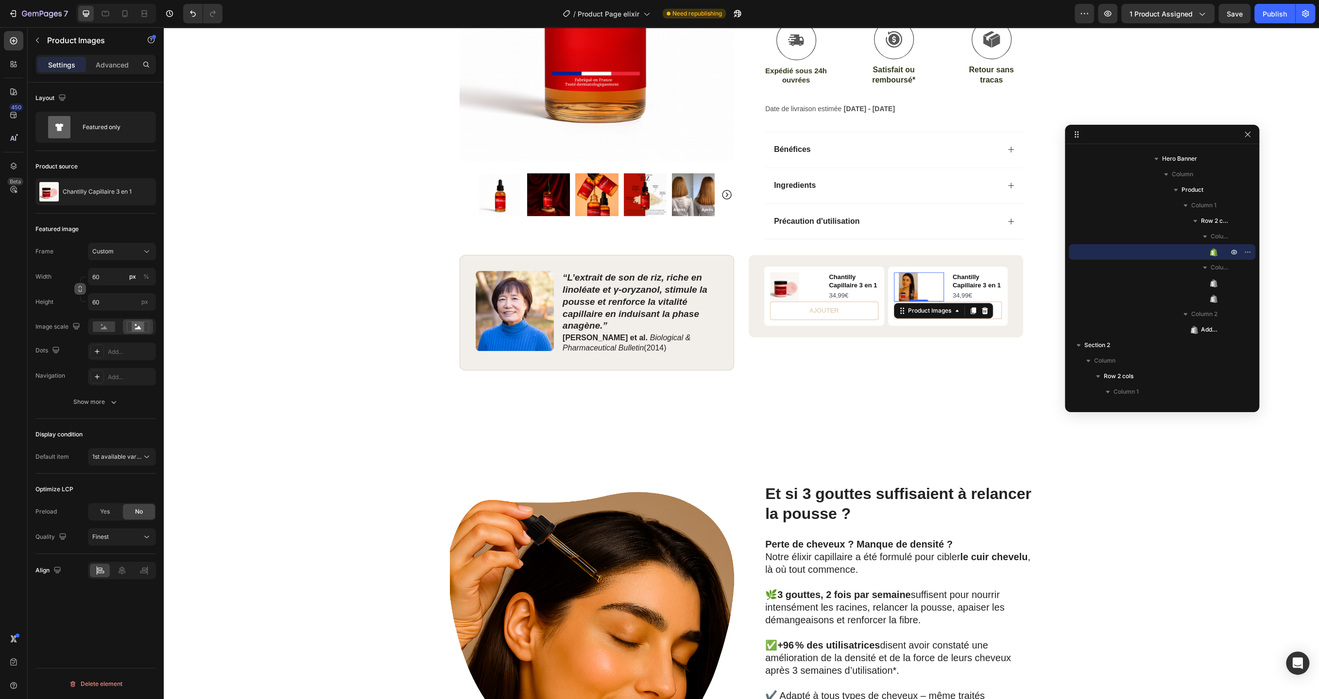
click at [80, 292] on button "button" at bounding box center [80, 289] width 12 height 12
click at [116, 406] on icon "button" at bounding box center [114, 402] width 10 height 10
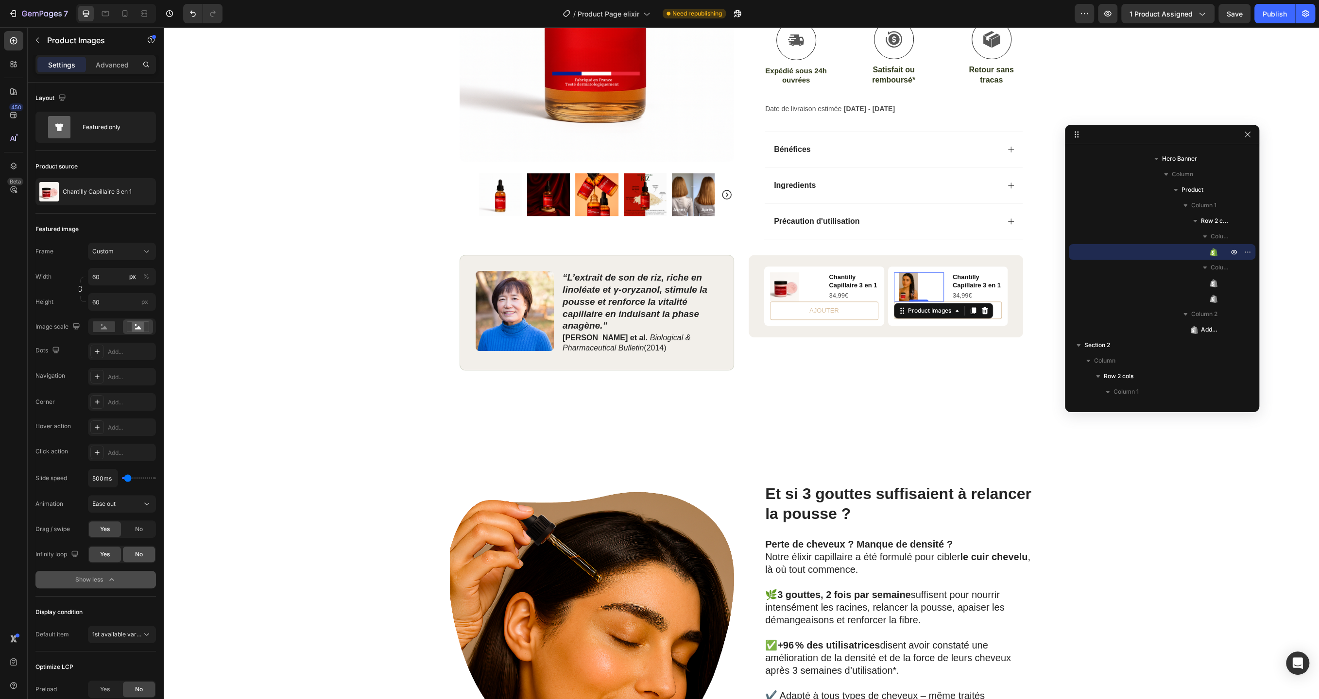
click at [143, 547] on div "No" at bounding box center [139, 555] width 32 height 16
click at [338, 473] on div "Et si 3 gouttes suffisaient à relancer la pousse ? Heading Perte de cheveux ? M…" at bounding box center [741, 632] width 1155 height 395
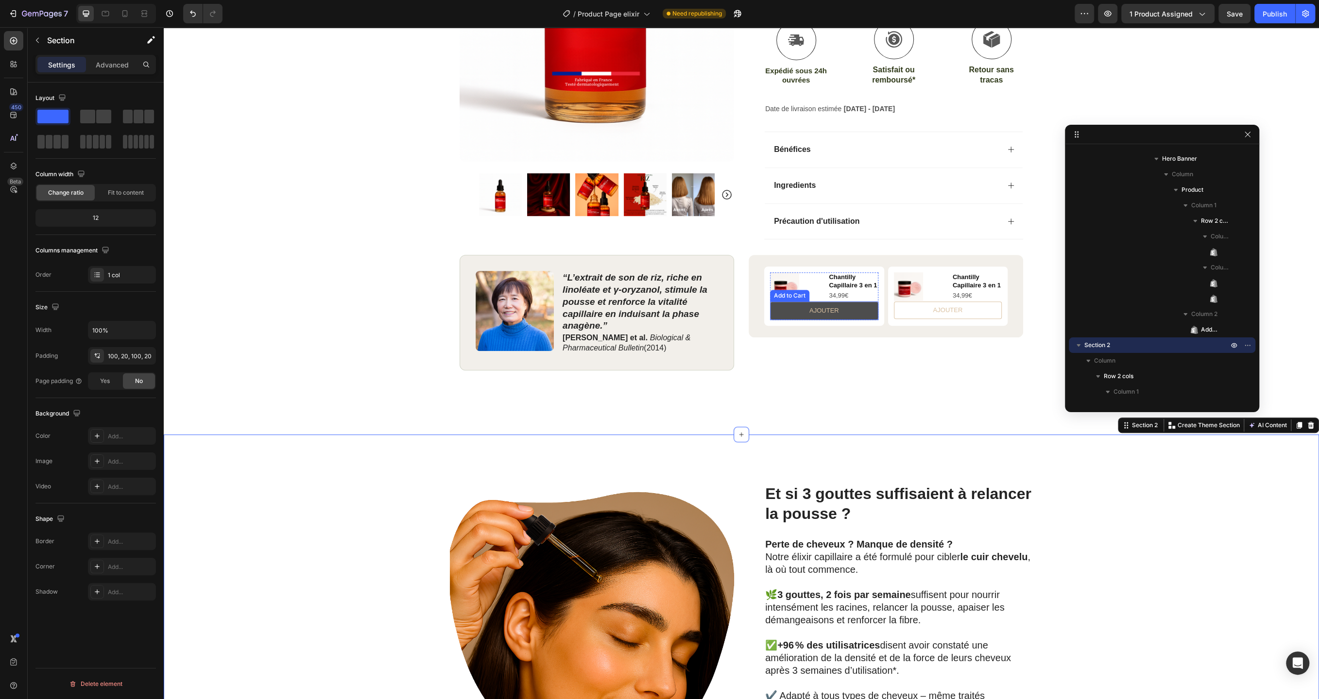
click at [788, 310] on button "AJOUTER" at bounding box center [824, 311] width 108 height 18
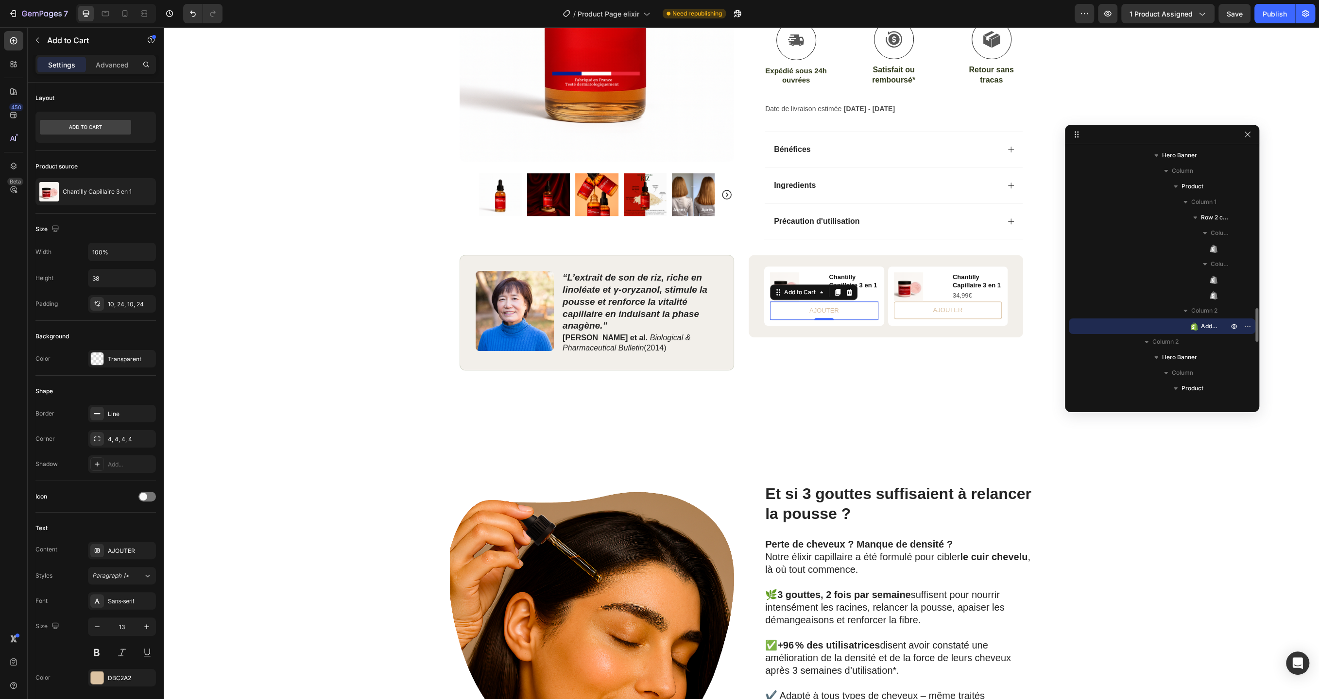
scroll to position [1222, 0]
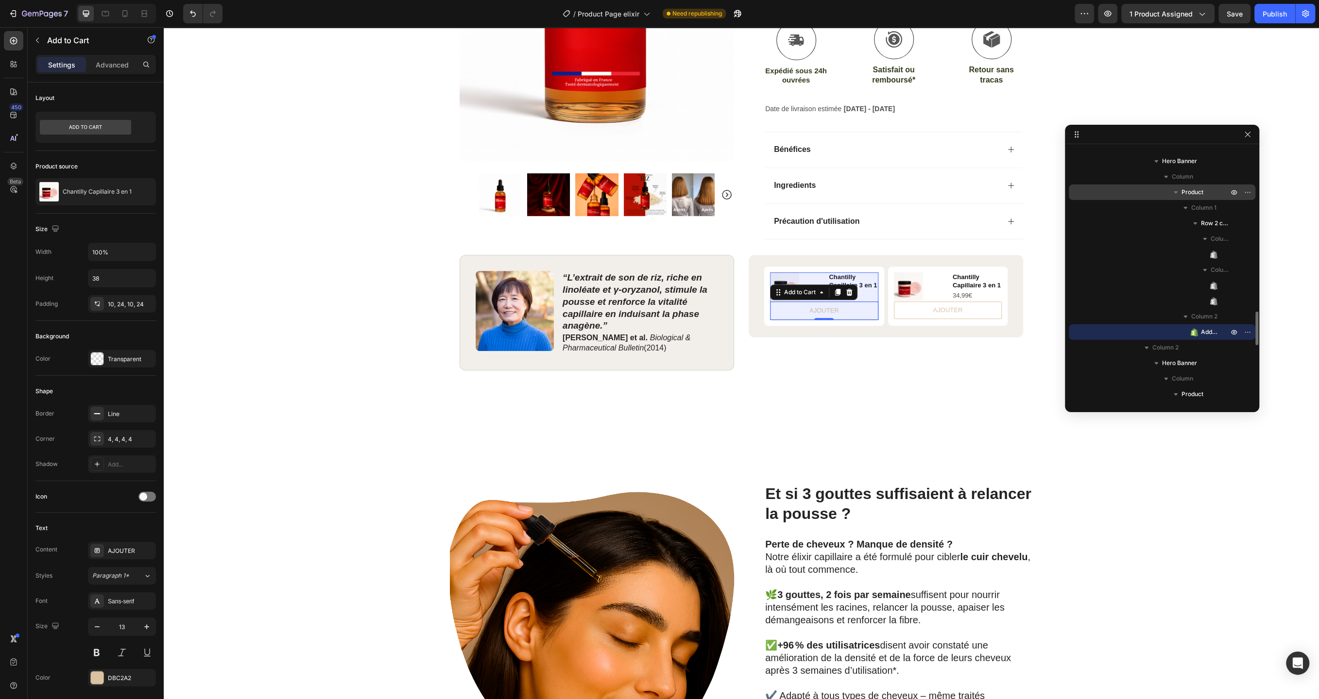
click at [1194, 194] on span "Product" at bounding box center [1192, 192] width 22 height 10
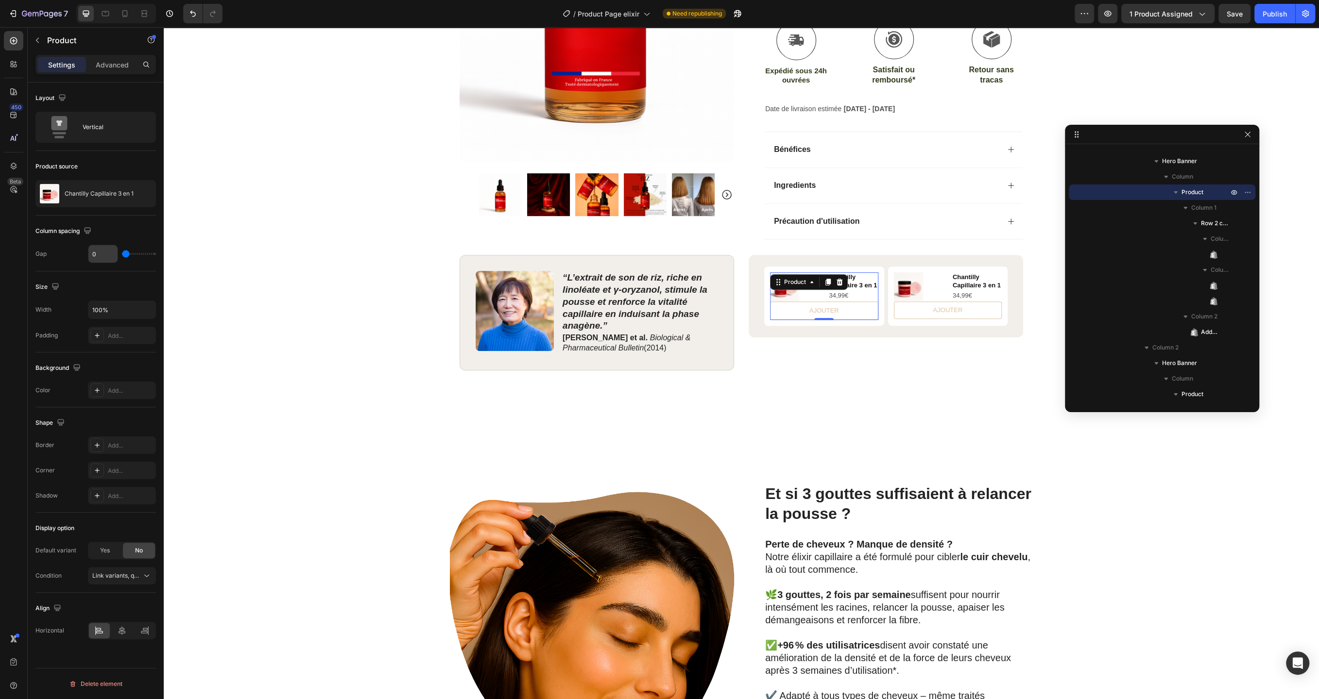
click at [110, 254] on input "0" at bounding box center [102, 253] width 29 height 17
type input "1"
type input "0"
type input "5"
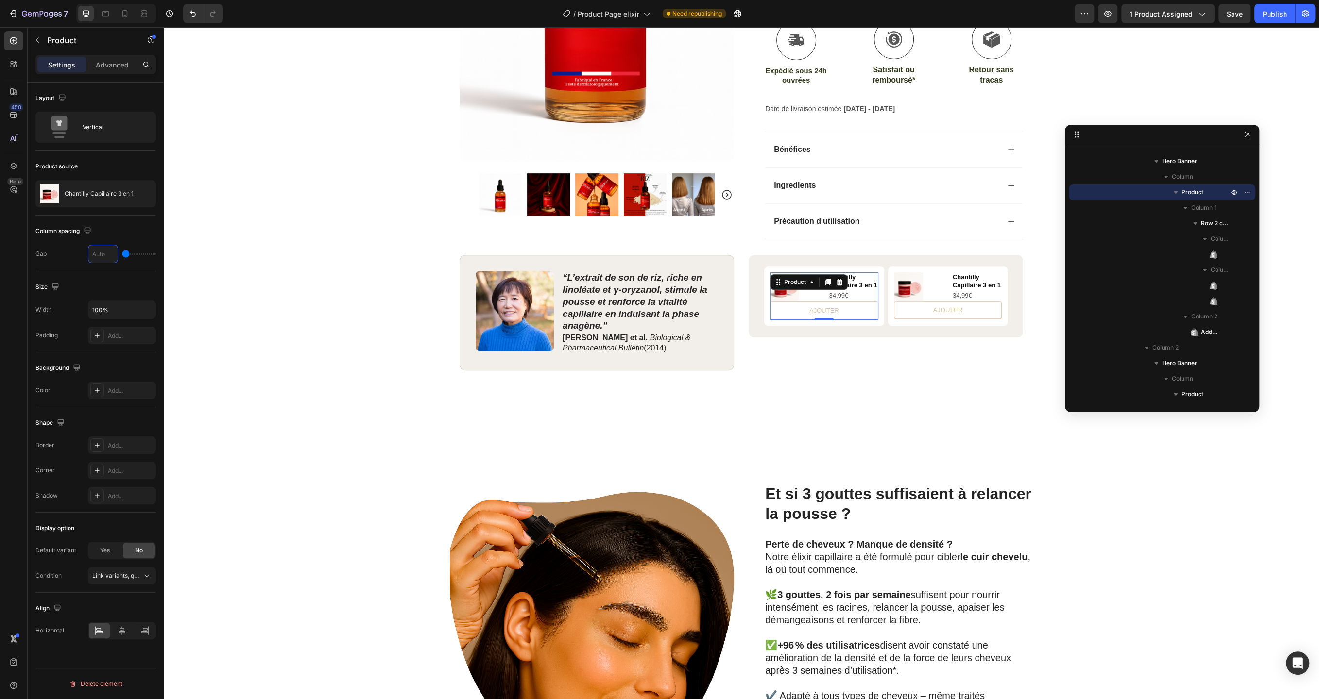
type input "5"
click at [270, 358] on div "Product Images Row Icon Icon Icon Icon Icon Icon List (2979 Avis) Text Block Ro…" at bounding box center [741, 36] width 1155 height 700
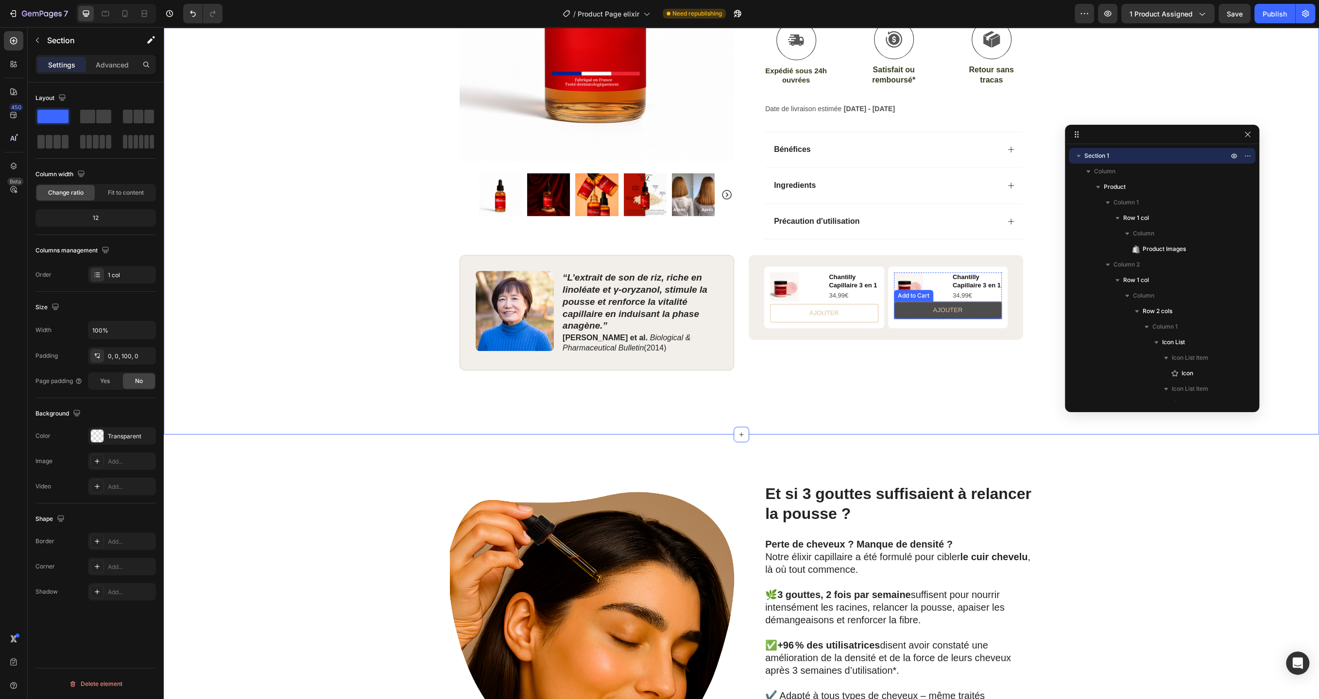
click at [919, 312] on button "AJOUTER" at bounding box center [948, 310] width 108 height 17
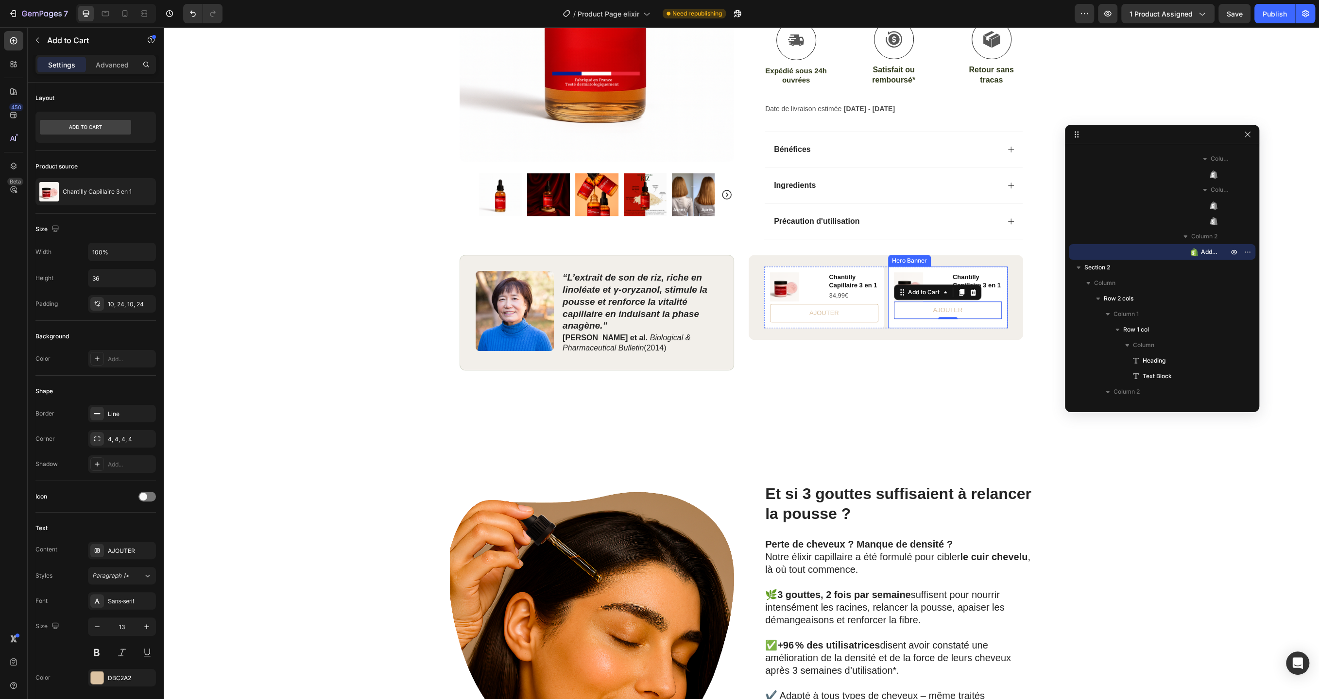
click at [932, 267] on div "Product Images Chantilly Capillaire 3 en 1 Product Title 34,99€ Product Price P…" at bounding box center [948, 298] width 120 height 62
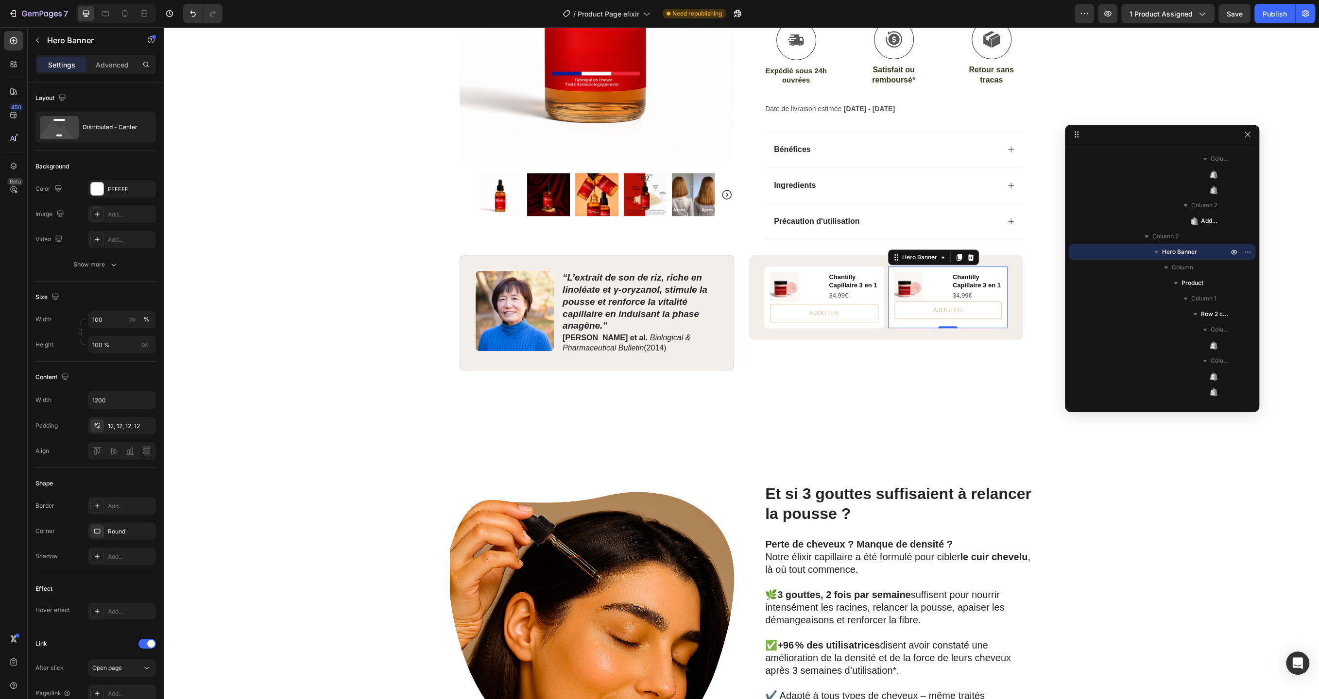
click at [949, 268] on div "Product Images Chantilly Capillaire 3 en 1 Product Title 34,99€ Product Price P…" at bounding box center [948, 298] width 120 height 62
click at [949, 273] on div "Product Images Chantilly Capillaire 3 en 1 Product Title 34,99€ Product Price P…" at bounding box center [948, 286] width 108 height 29
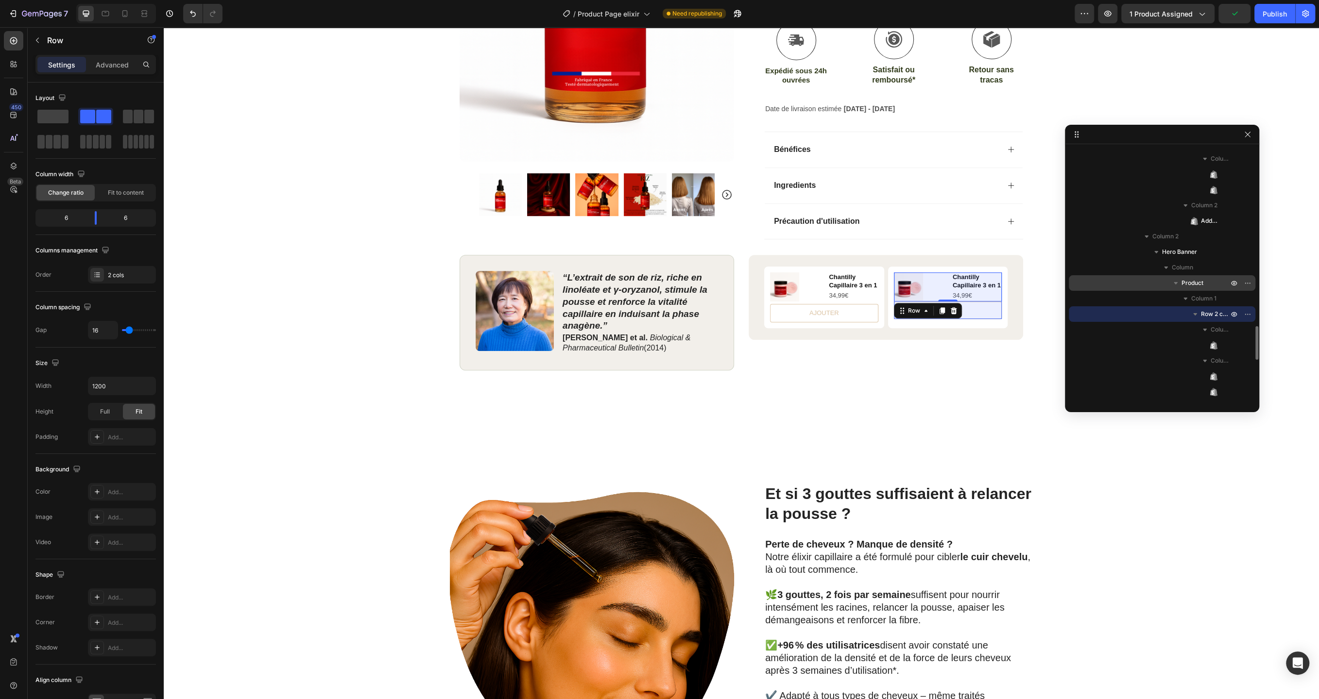
click at [1200, 285] on span "Product" at bounding box center [1192, 283] width 22 height 10
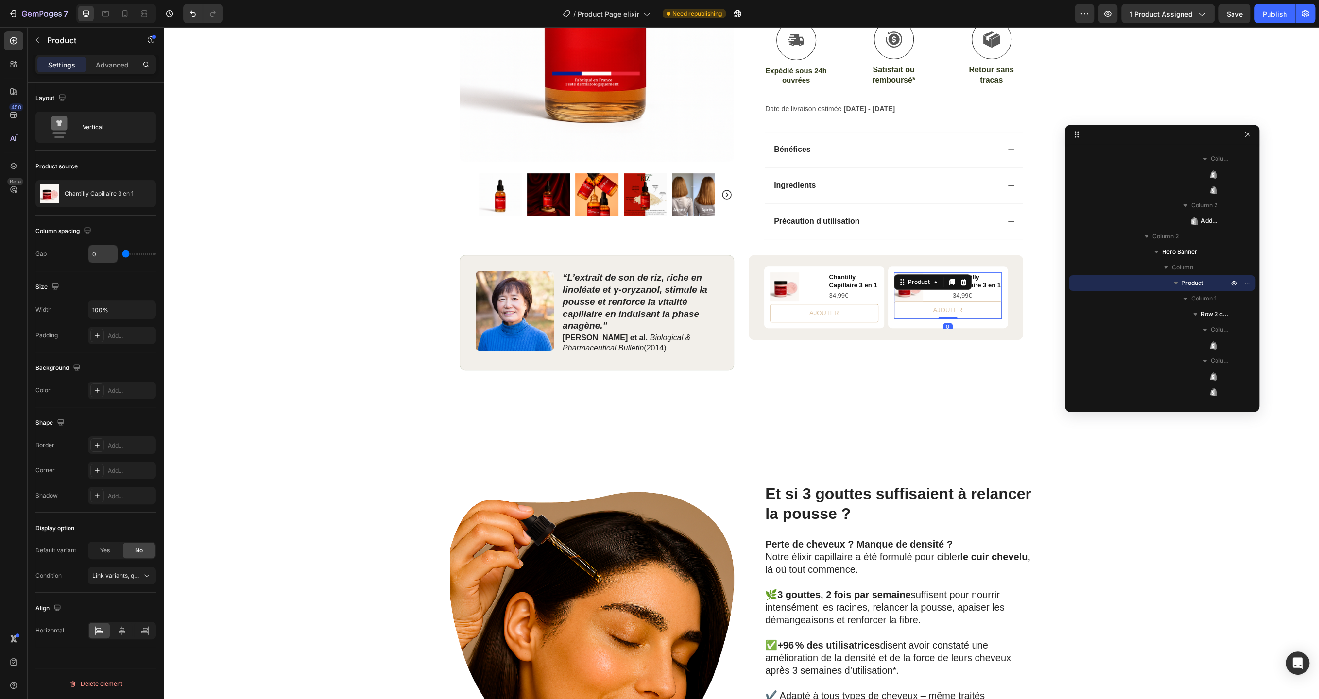
click at [98, 254] on input "0" at bounding box center [102, 253] width 29 height 17
type input "5"
click at [262, 384] on div "Product Images Row Icon Icon Icon Icon Icon Icon List (2979 Avis) Text Block Ro…" at bounding box center [741, 60] width 1155 height 749
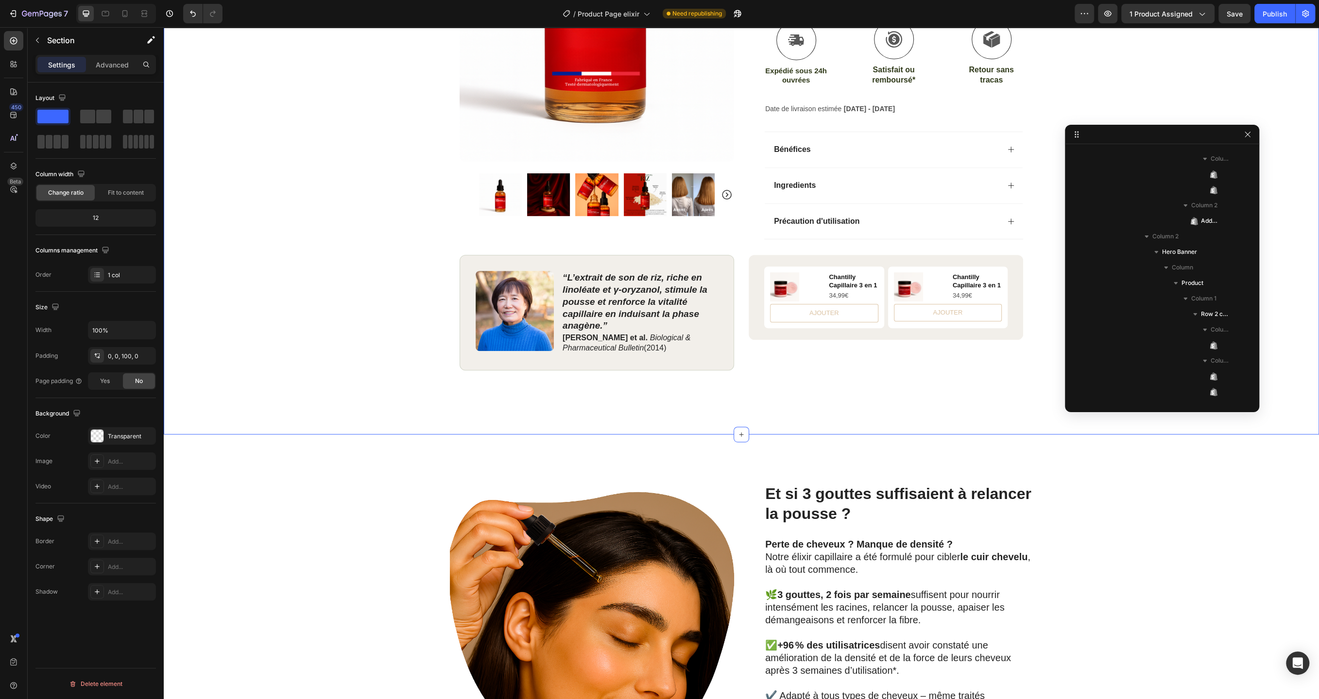
scroll to position [0, 0]
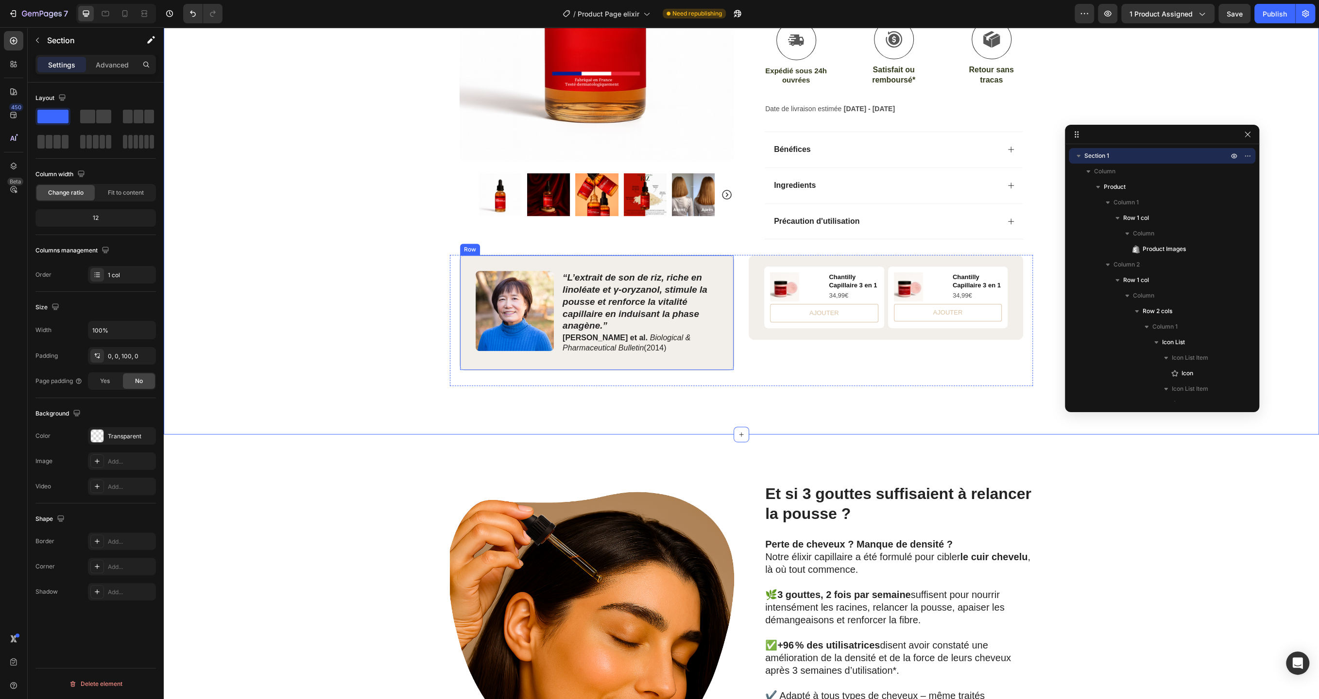
click at [644, 358] on div "Image “L’extrait de son de riz, riche en linoléate et γ‑oryzanol, stimule la po…" at bounding box center [596, 312] width 274 height 115
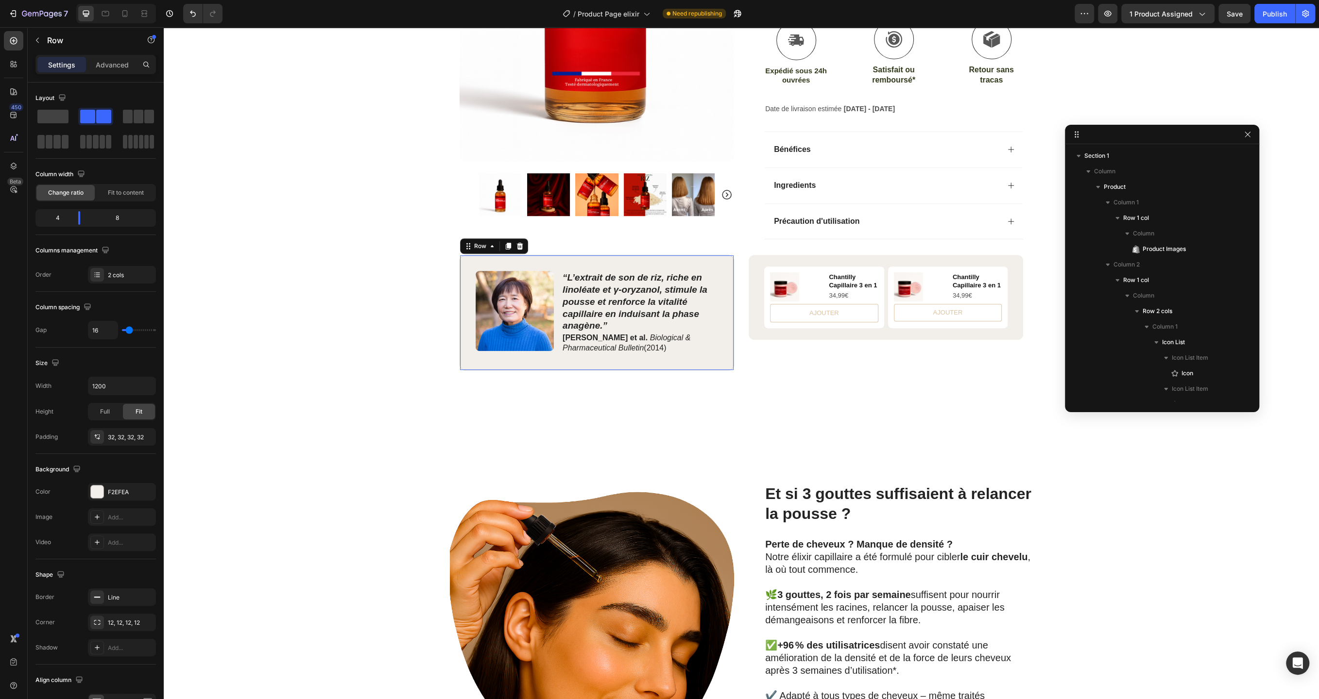
scroll to position [961, 0]
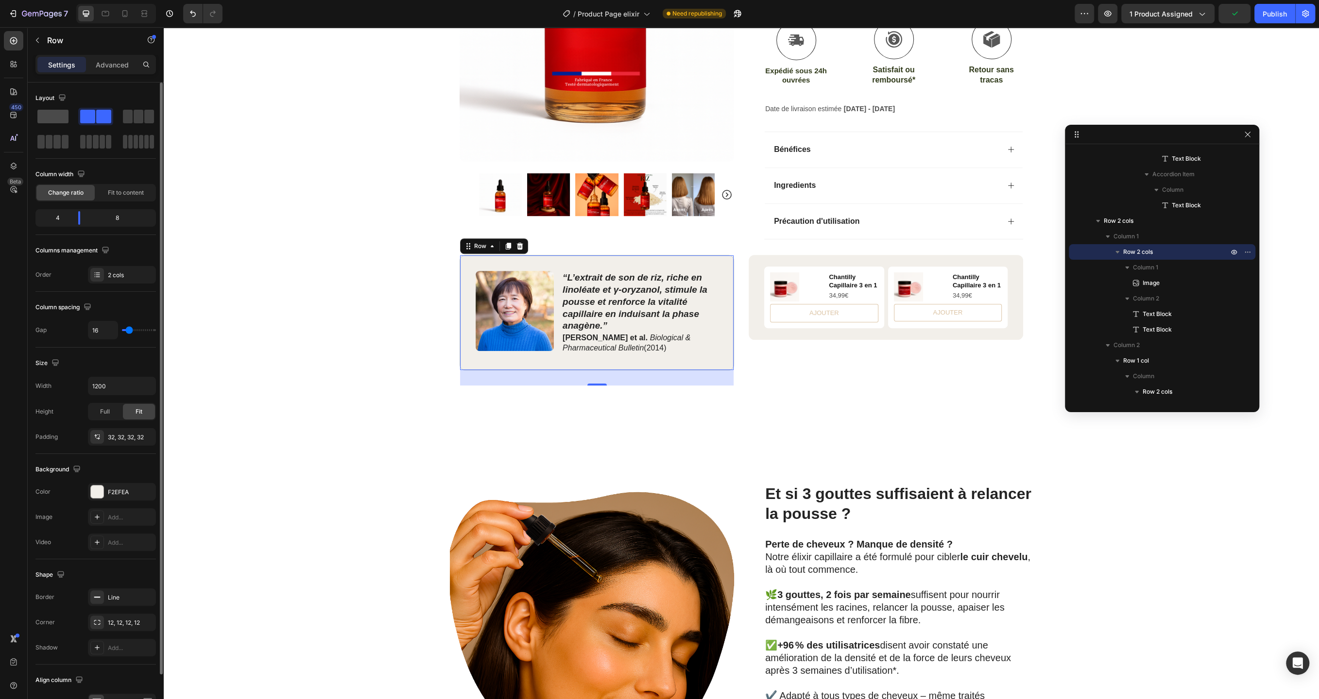
click at [51, 116] on span at bounding box center [52, 117] width 31 height 14
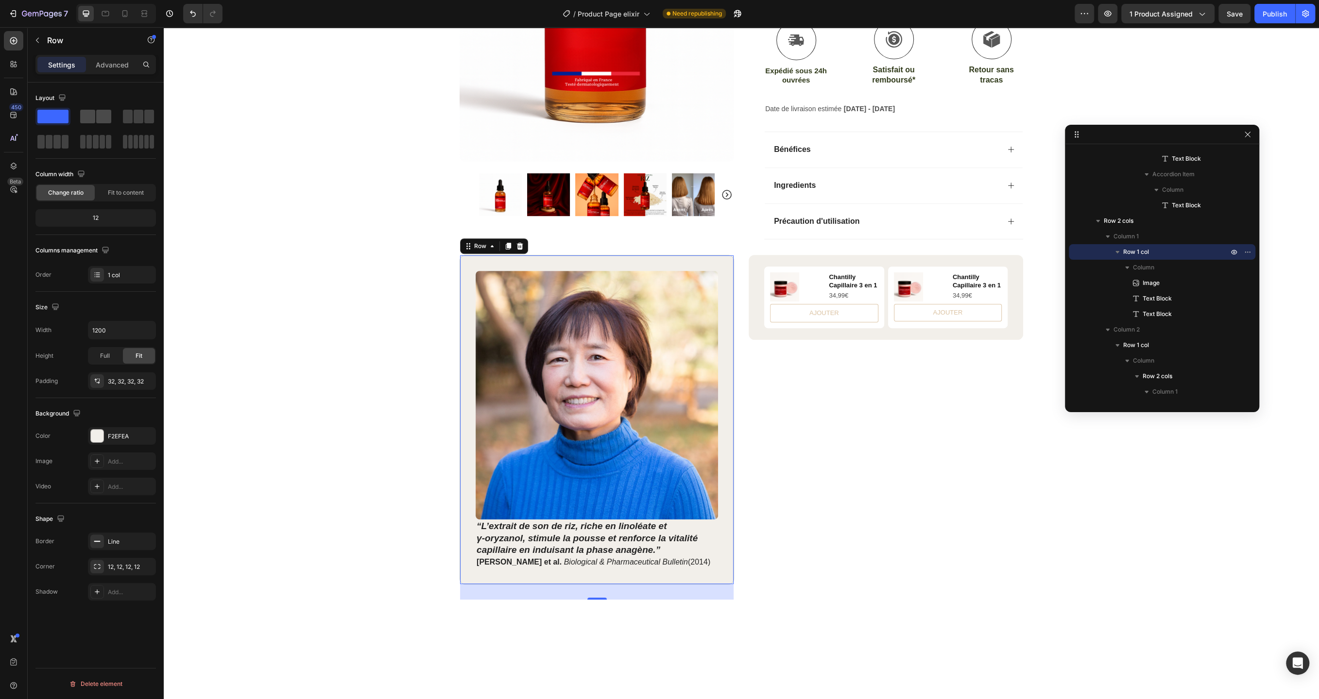
click at [90, 119] on span at bounding box center [87, 117] width 15 height 14
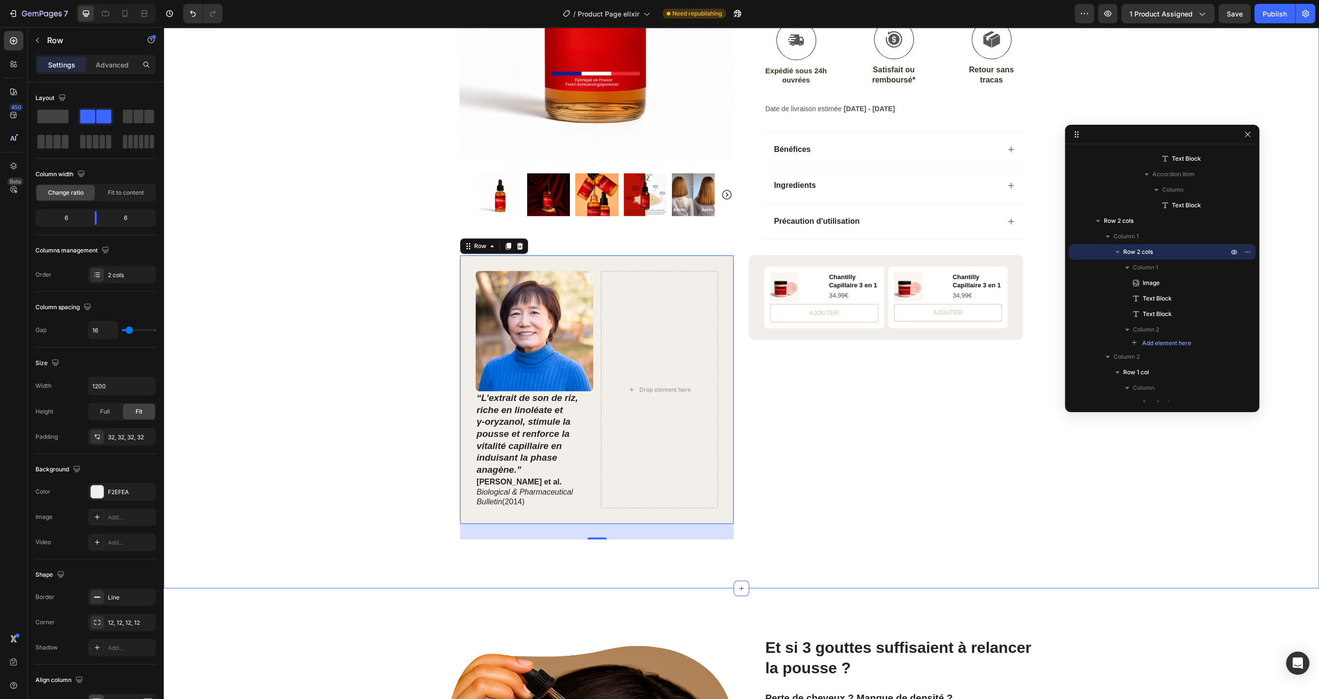
click at [188, 76] on div "Product Images Row Icon Icon Icon Icon Icon Icon List (2979 Avis) Text Block Ro…" at bounding box center [741, 113] width 1155 height 854
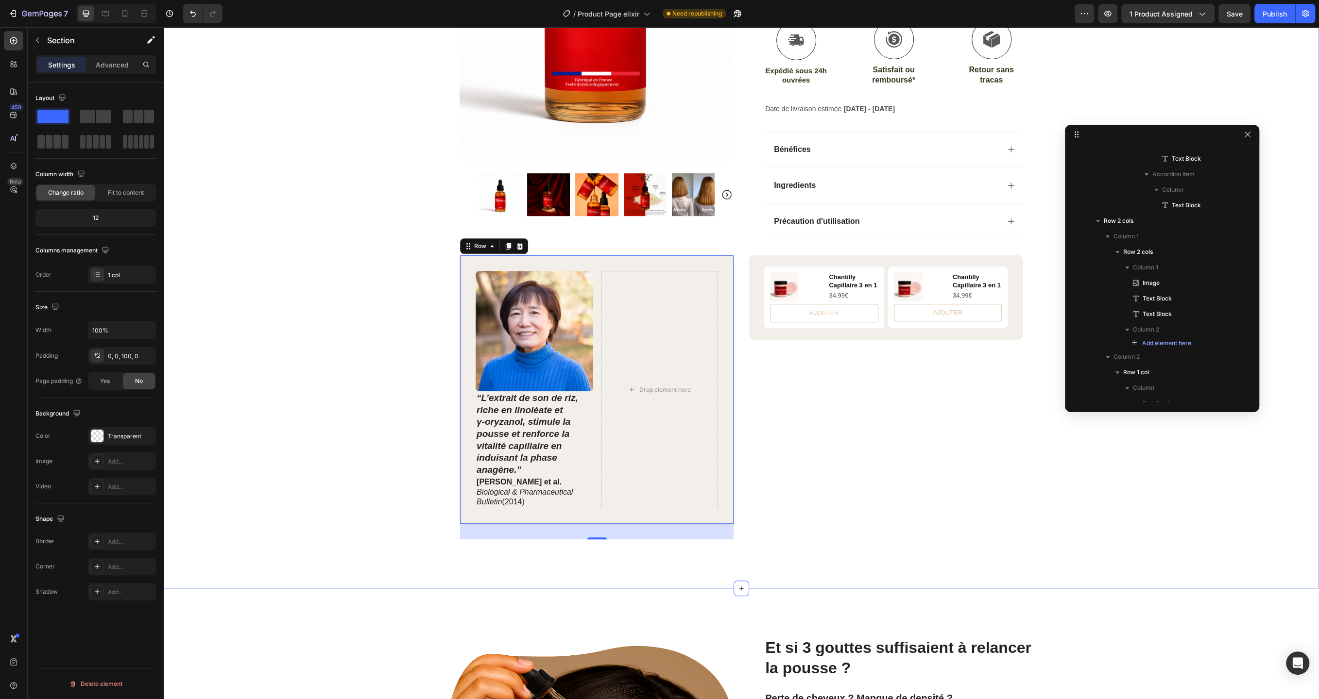
scroll to position [0, 0]
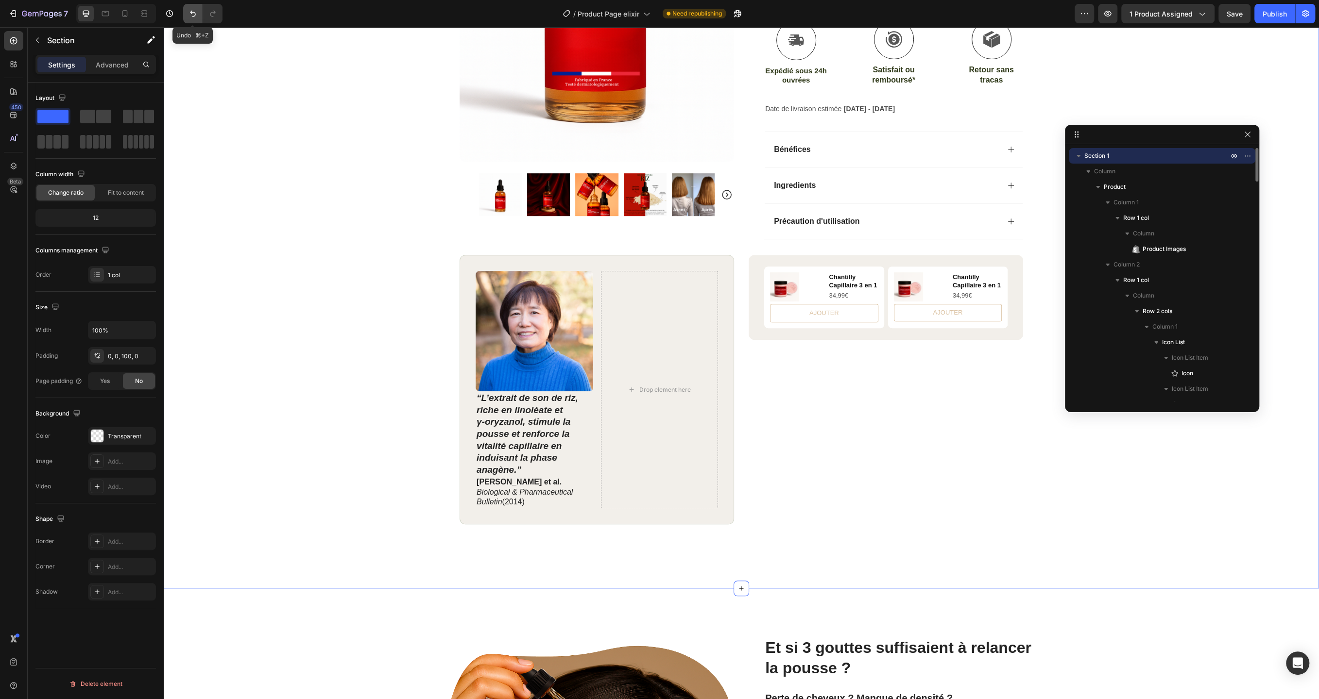
click at [192, 12] on icon "Undo/Redo" at bounding box center [193, 14] width 6 height 6
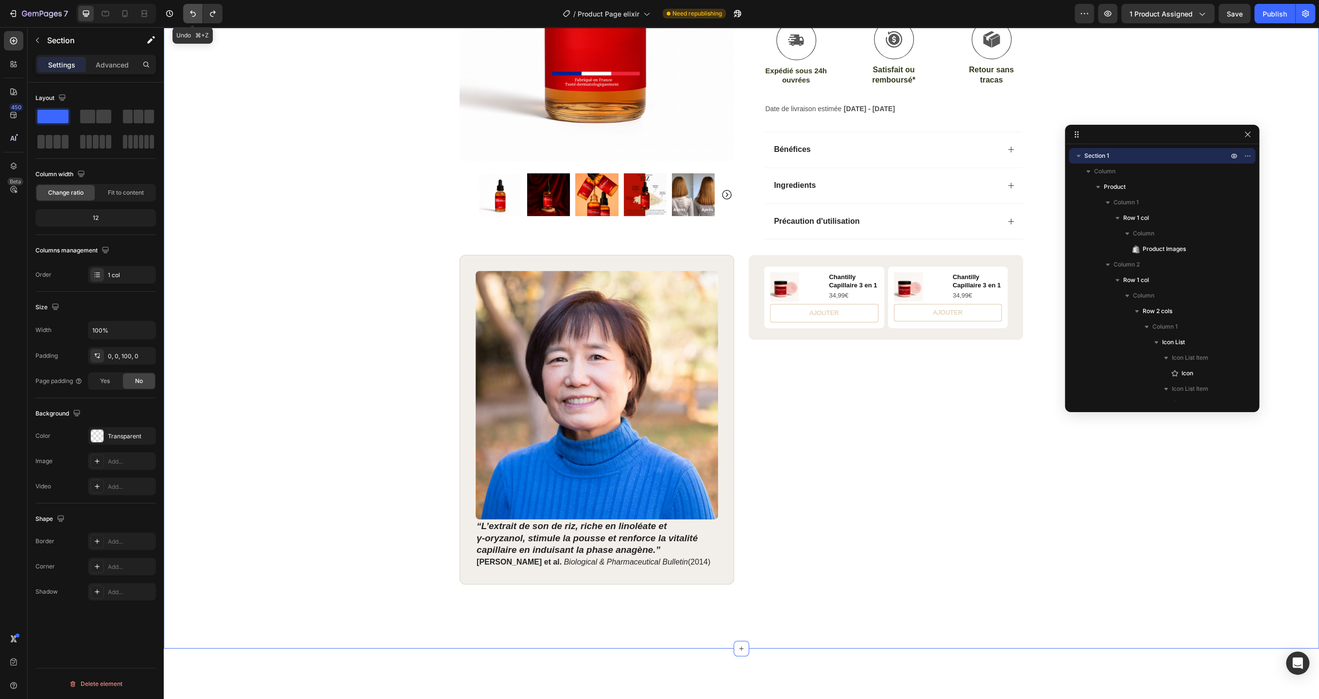
click at [192, 12] on icon "Undo/Redo" at bounding box center [193, 14] width 6 height 6
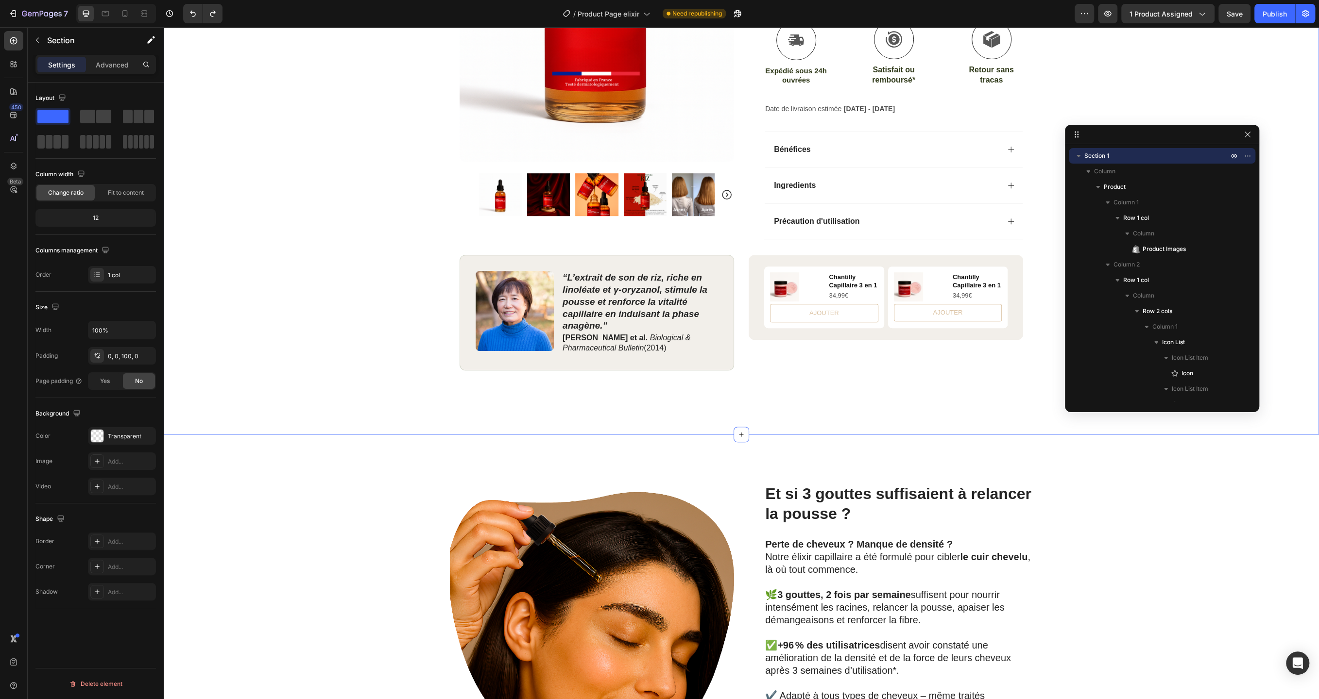
click at [101, 218] on div "12" at bounding box center [95, 218] width 117 height 14
click at [94, 219] on div "12" at bounding box center [95, 218] width 117 height 14
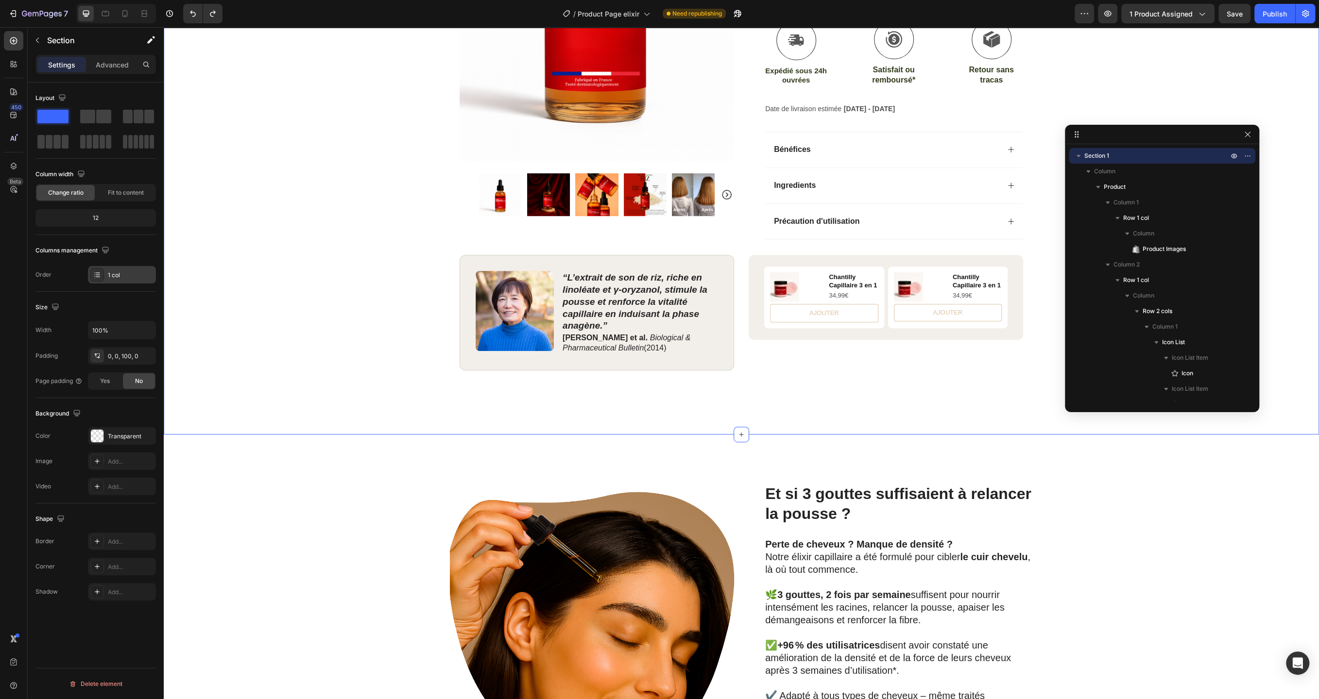
click at [126, 278] on div "1 col" at bounding box center [131, 275] width 46 height 9
click at [147, 327] on icon "button" at bounding box center [147, 330] width 10 height 10
click at [118, 328] on input "100%" at bounding box center [121, 329] width 67 height 17
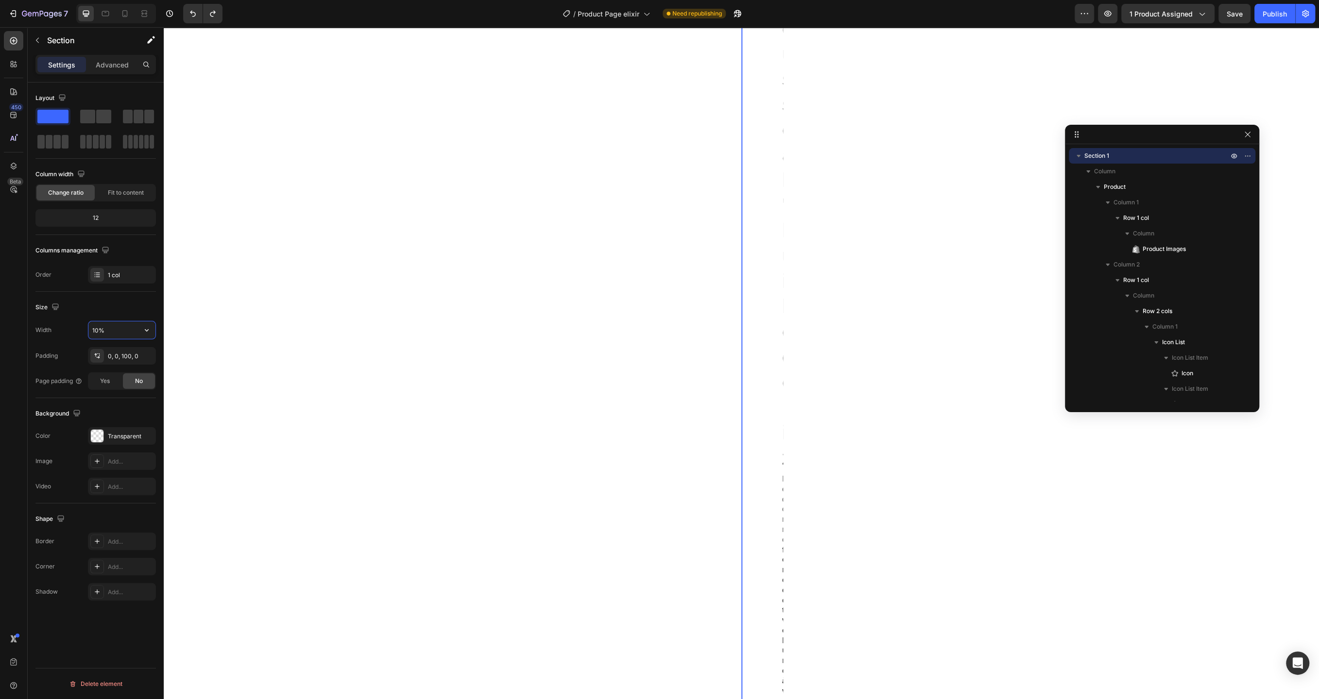
type input "100%"
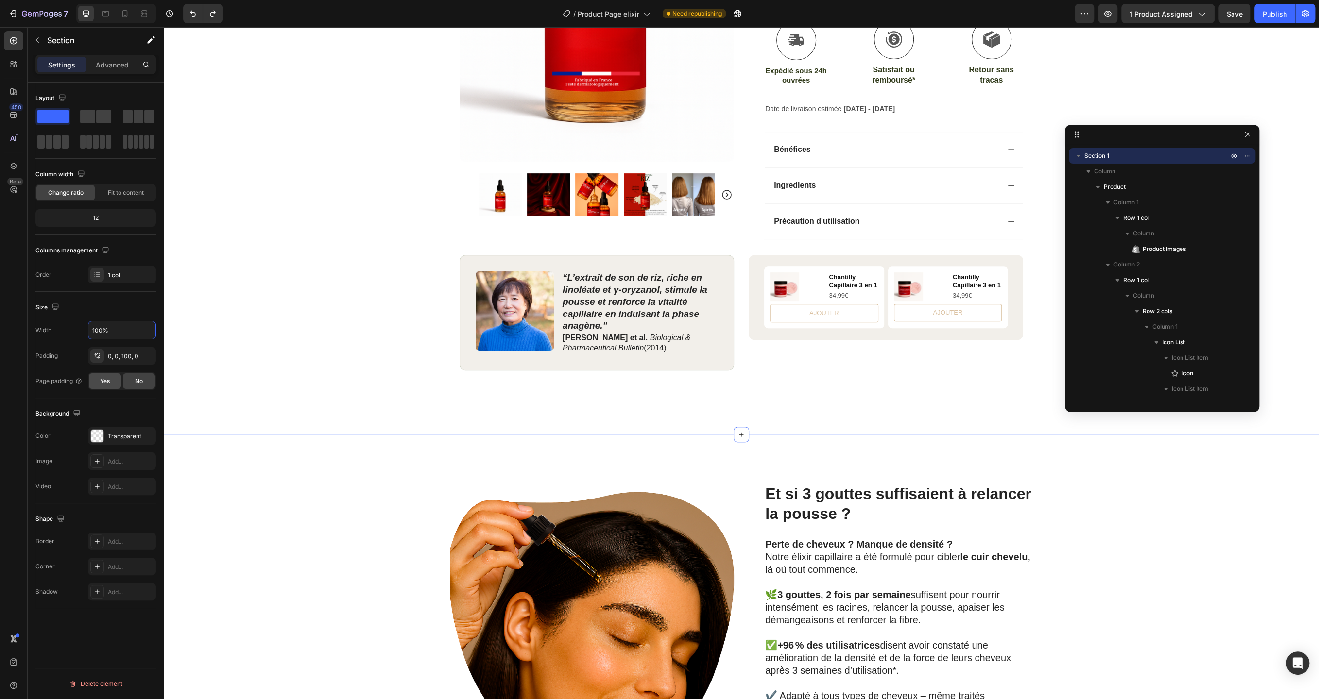
click at [112, 384] on div "Yes" at bounding box center [105, 381] width 32 height 16
click at [141, 388] on div "Yes No" at bounding box center [122, 380] width 68 height 17
click at [140, 385] on div "No" at bounding box center [139, 381] width 32 height 16
click at [330, 413] on div "Product Images Row Icon Icon Icon Icon Icon Icon List (2979 Avis) Text Block Ro…" at bounding box center [741, 60] width 1155 height 749
click at [338, 466] on div "Et si 3 gouttes suffisaient à relancer la pousse ? Heading Perte de cheveux ? M…" at bounding box center [741, 632] width 1155 height 395
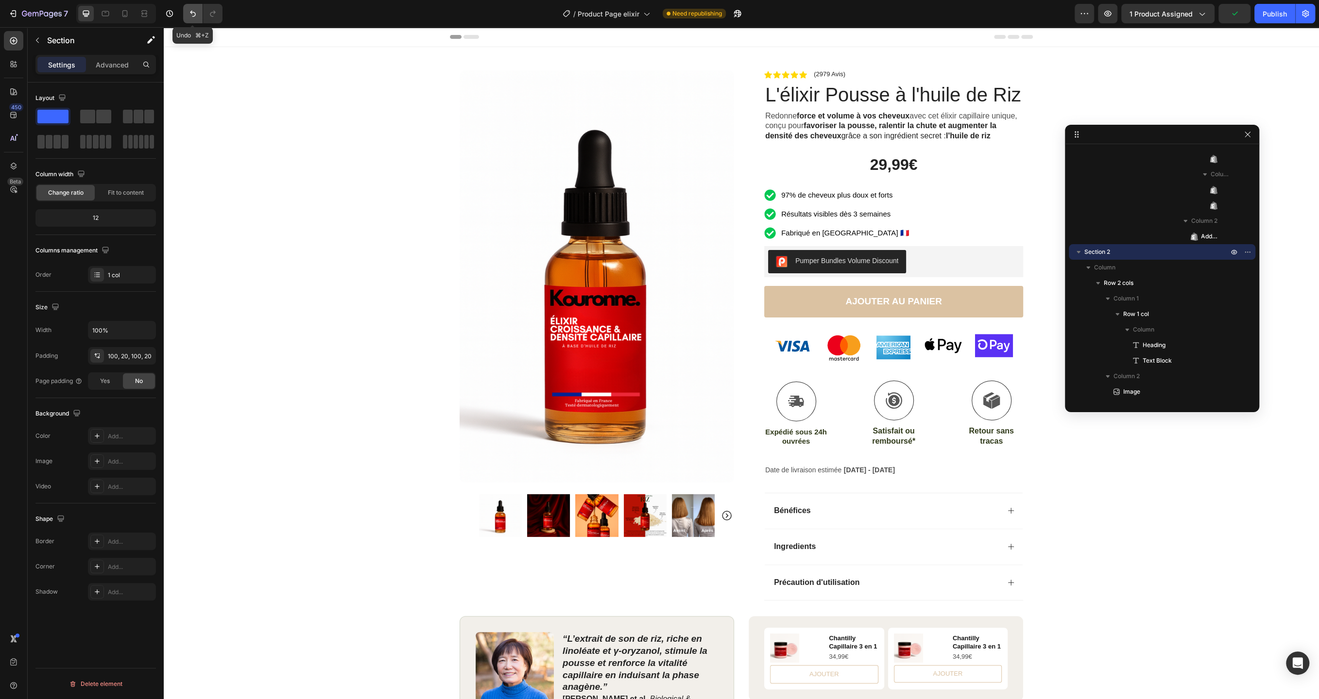
click at [194, 12] on icon "Undo/Redo" at bounding box center [193, 14] width 10 height 10
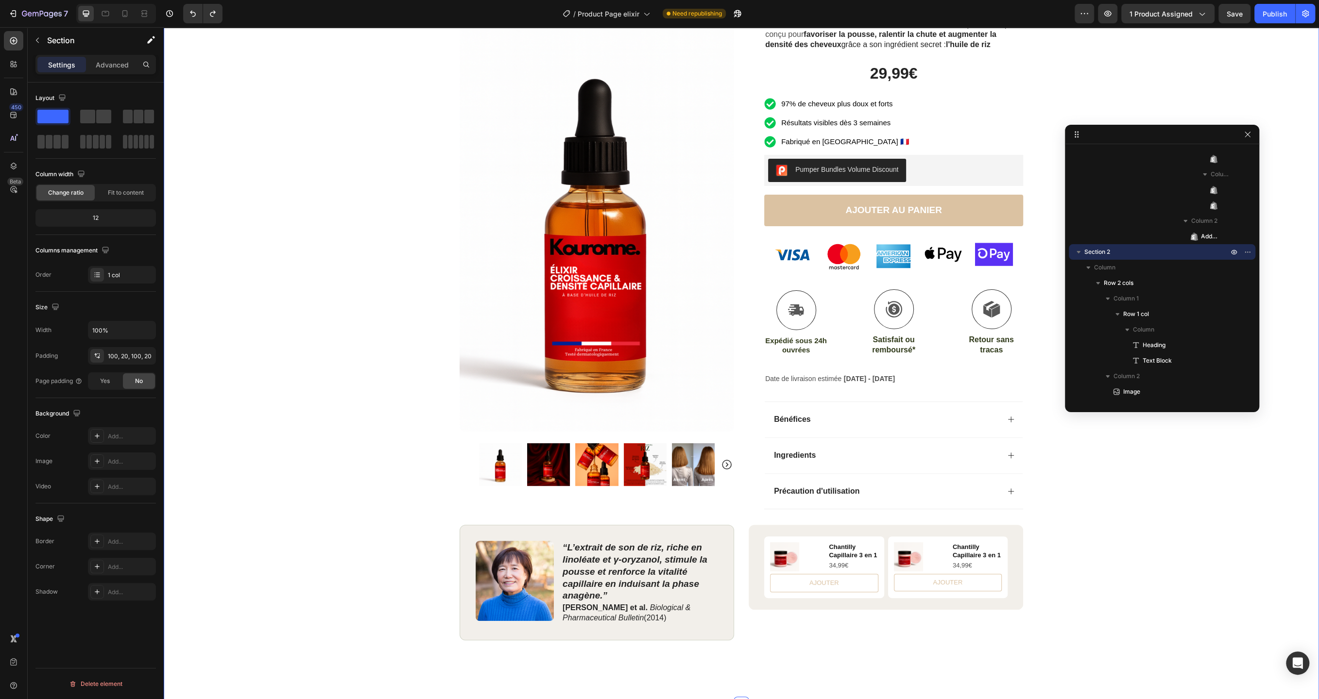
scroll to position [107, 0]
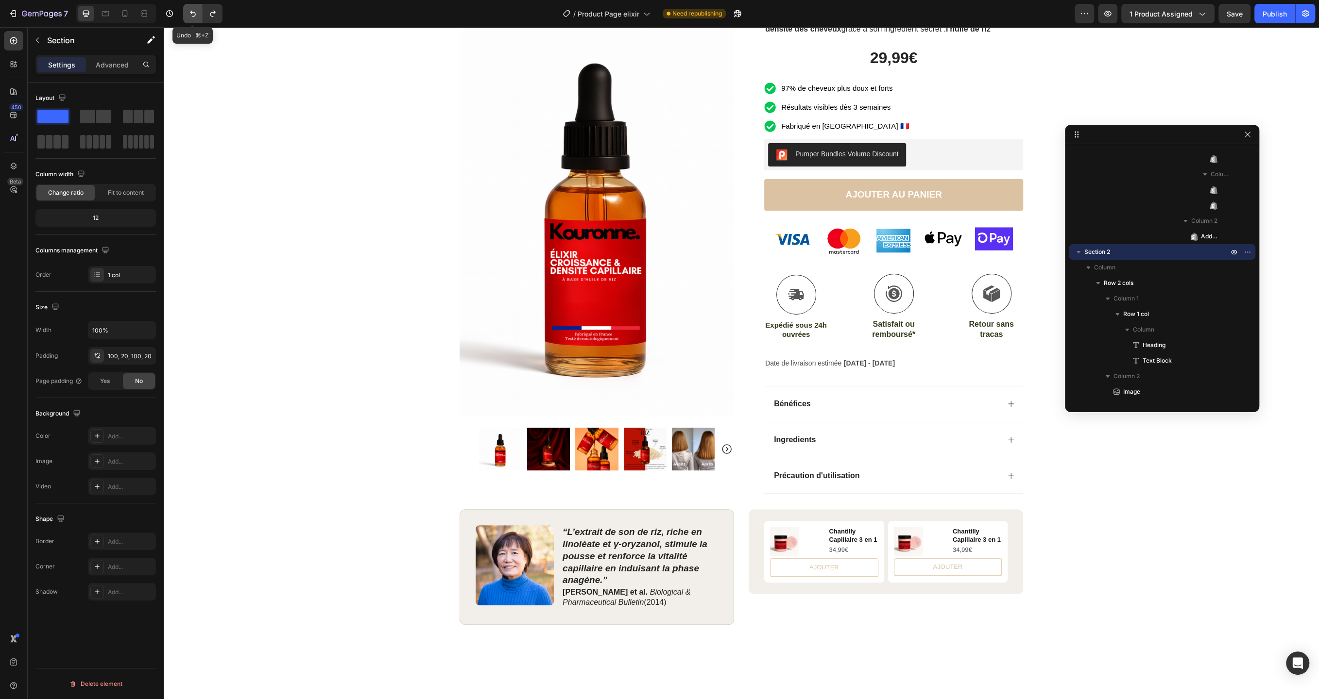
click at [188, 12] on icon "Undo/Redo" at bounding box center [193, 14] width 10 height 10
click at [210, 12] on icon "Undo/Redo" at bounding box center [213, 14] width 10 height 10
click at [536, 513] on div "Image “L’extrait de son de riz, riche en linoléate et γ‑oryzanol, stimule la po…" at bounding box center [596, 566] width 274 height 115
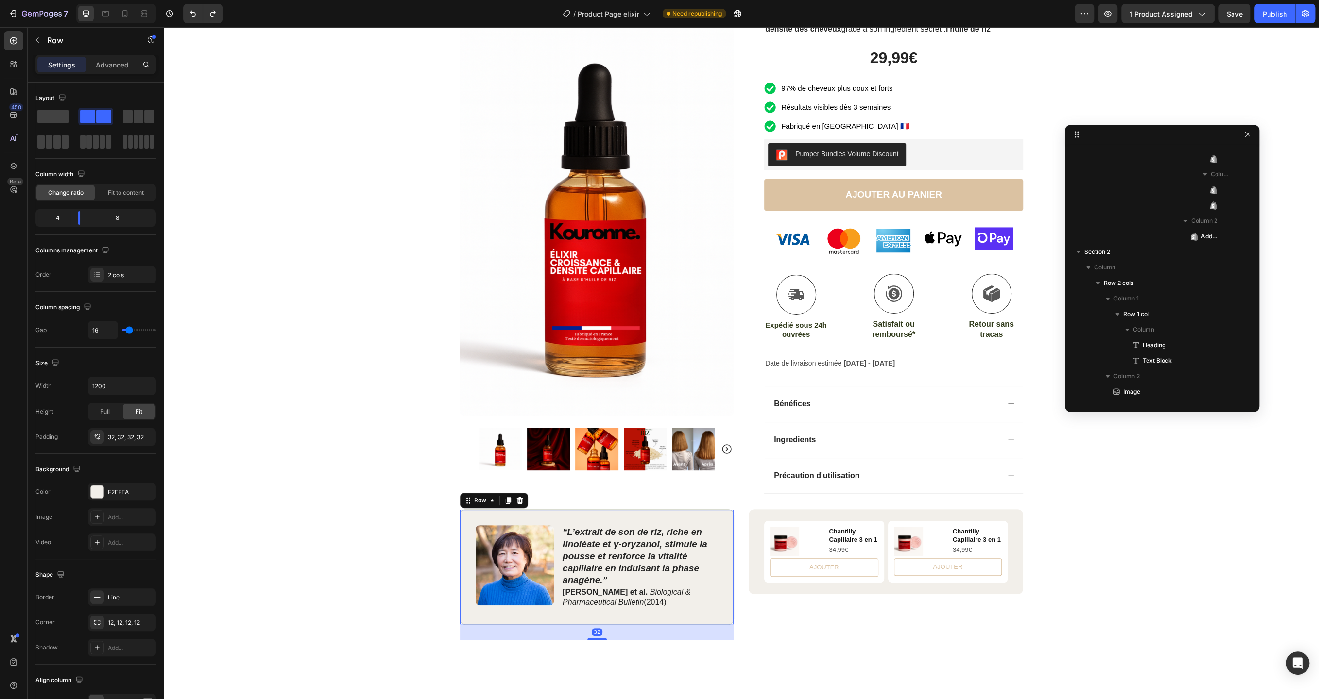
scroll to position [961, 0]
click at [743, 525] on div "Image “L’extrait de son de riz, riche en linoléate et γ‑oryzanol, stimule la po…" at bounding box center [741, 574] width 583 height 131
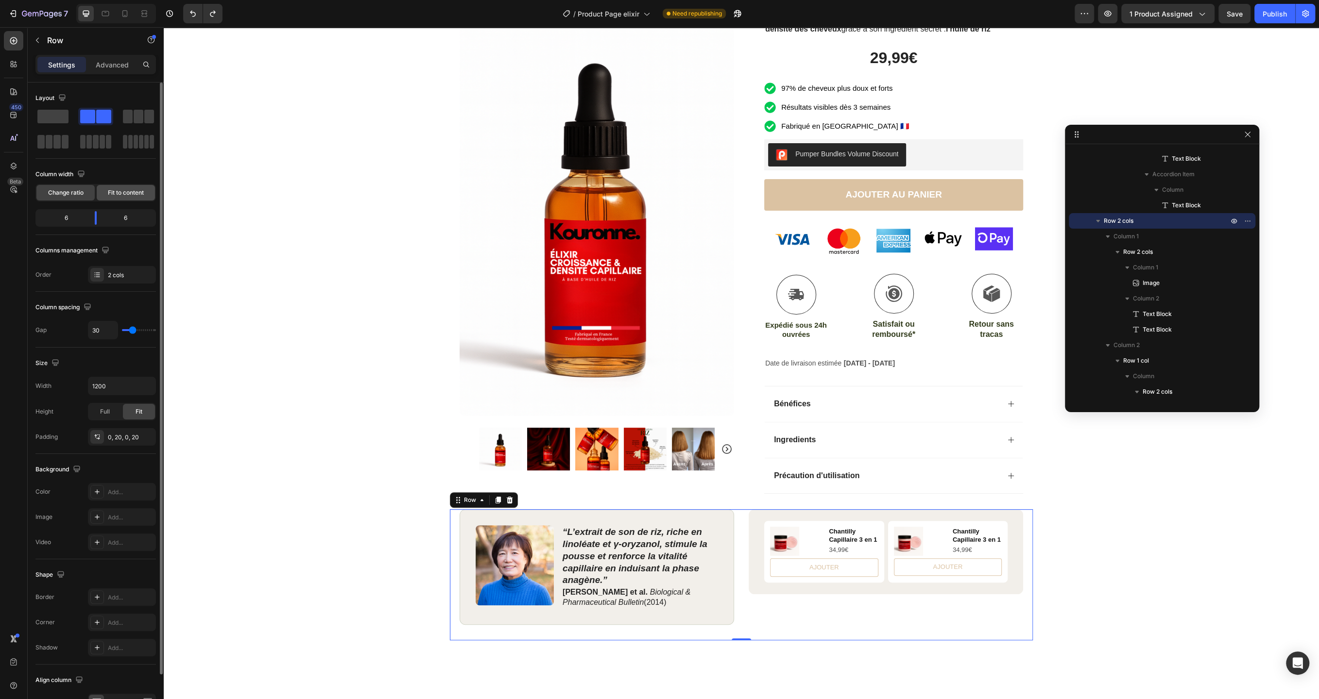
click at [134, 189] on span "Fit to content" at bounding box center [126, 192] width 36 height 9
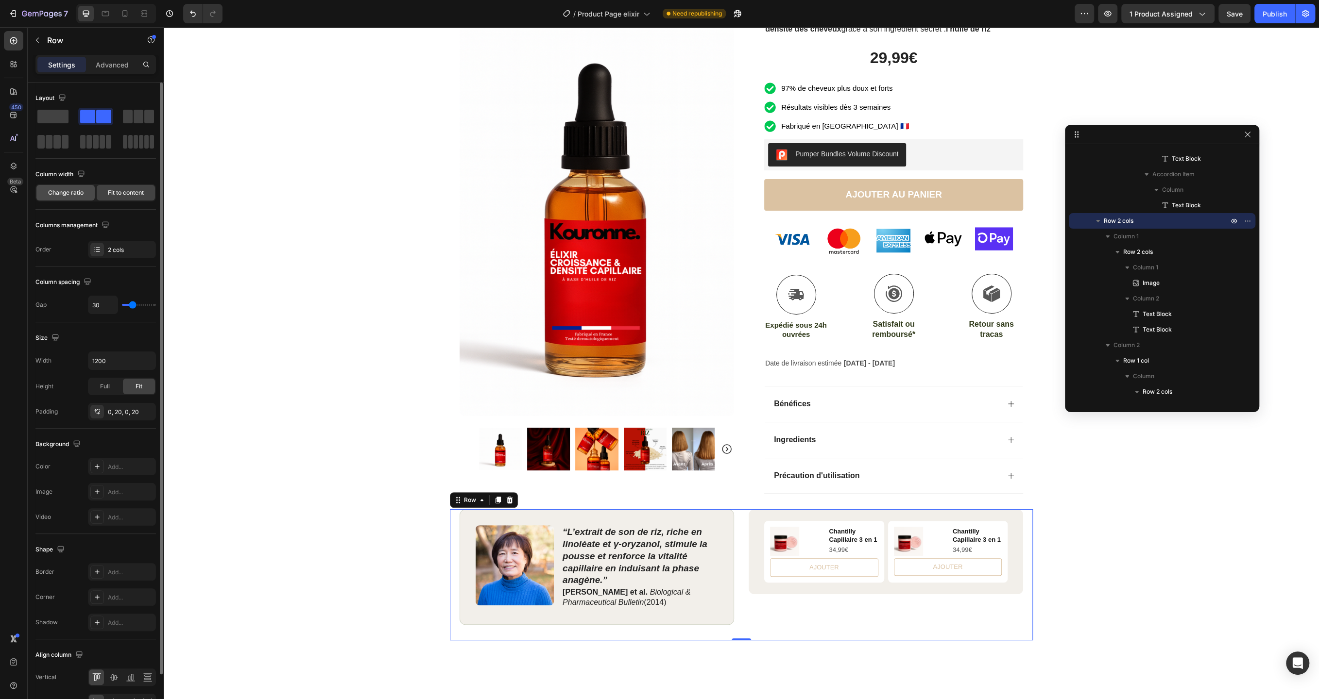
click at [57, 193] on span "Change ratio" at bounding box center [65, 192] width 35 height 9
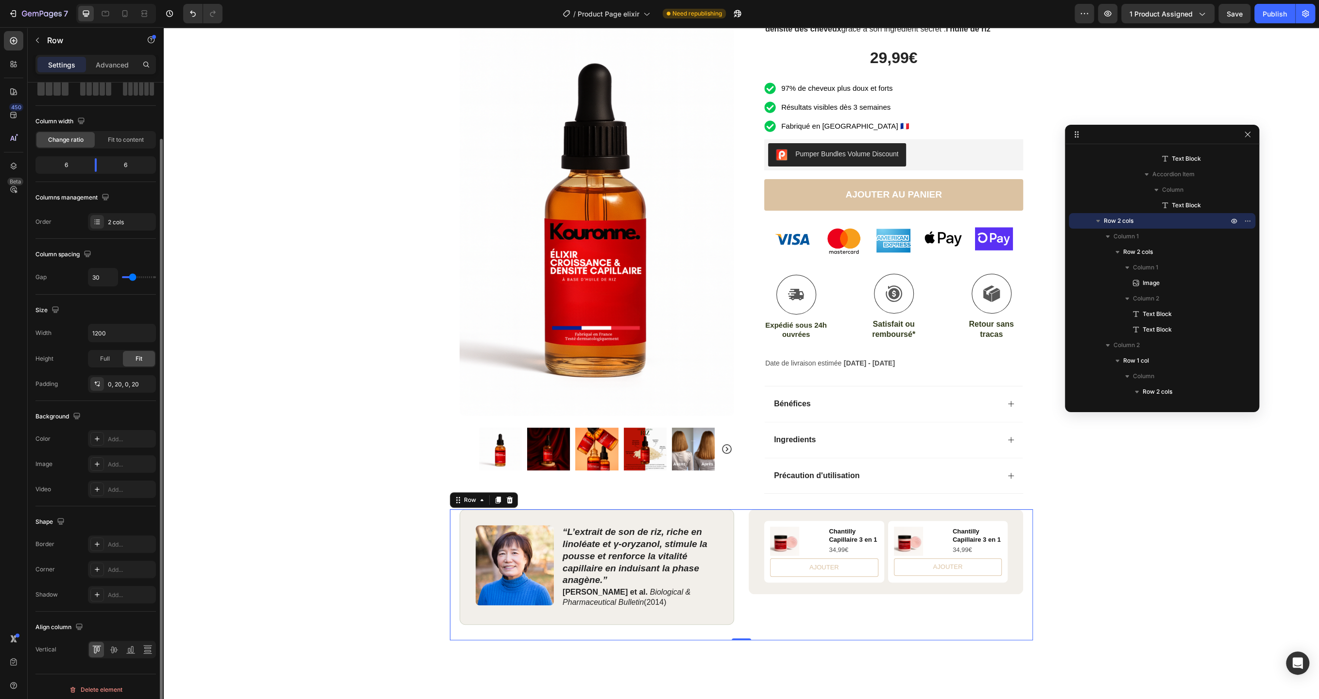
scroll to position [57, 0]
click at [112, 649] on div at bounding box center [113, 646] width 15 height 16
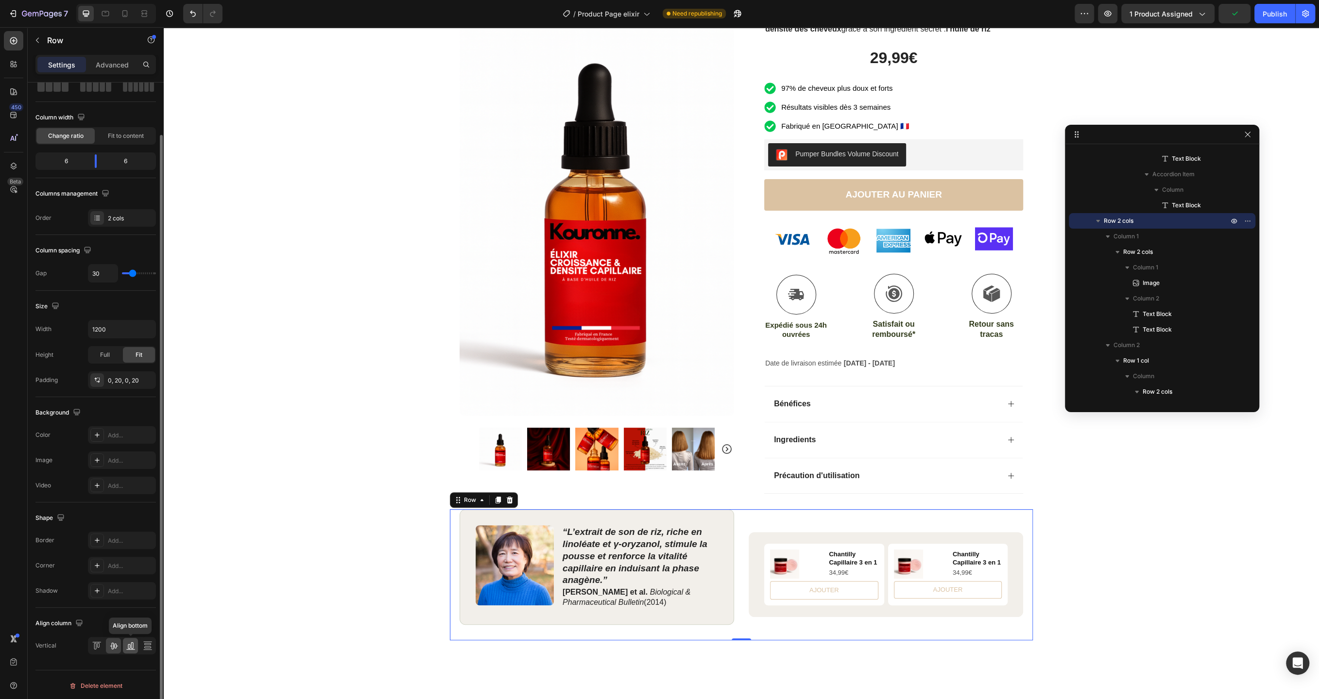
click at [128, 648] on icon at bounding box center [131, 646] width 10 height 10
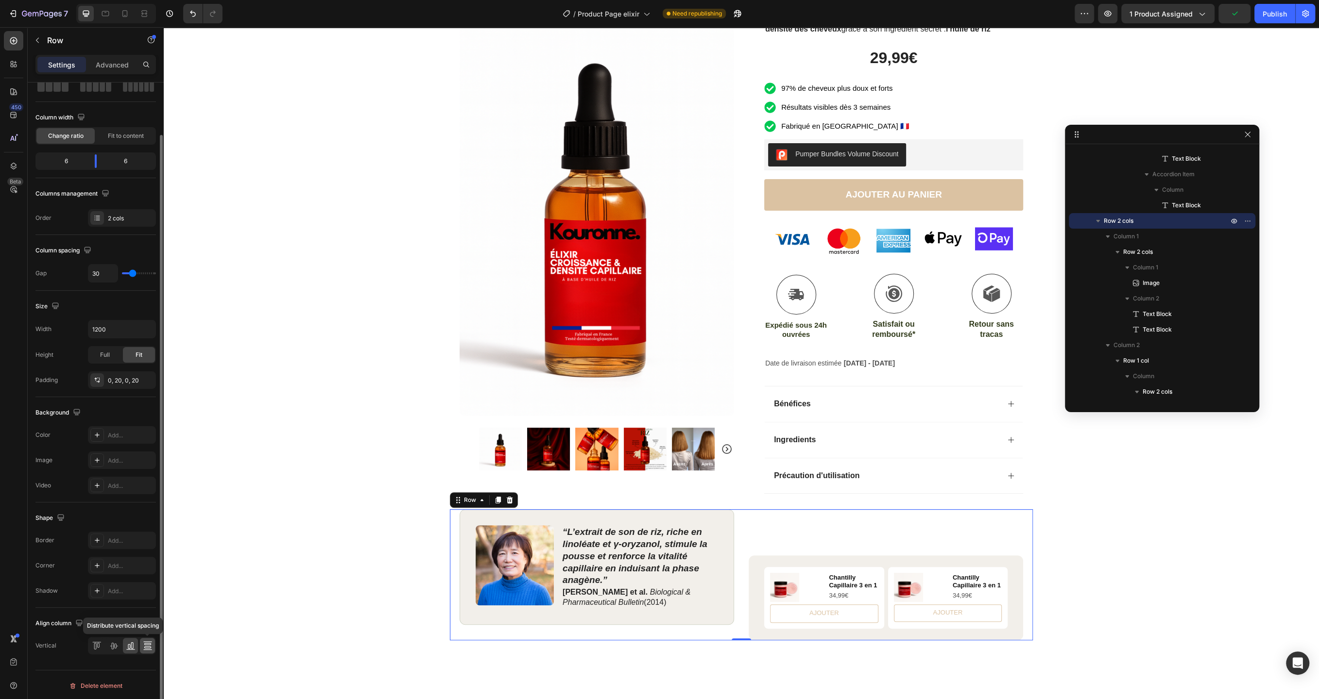
click at [148, 646] on icon at bounding box center [148, 646] width 10 height 10
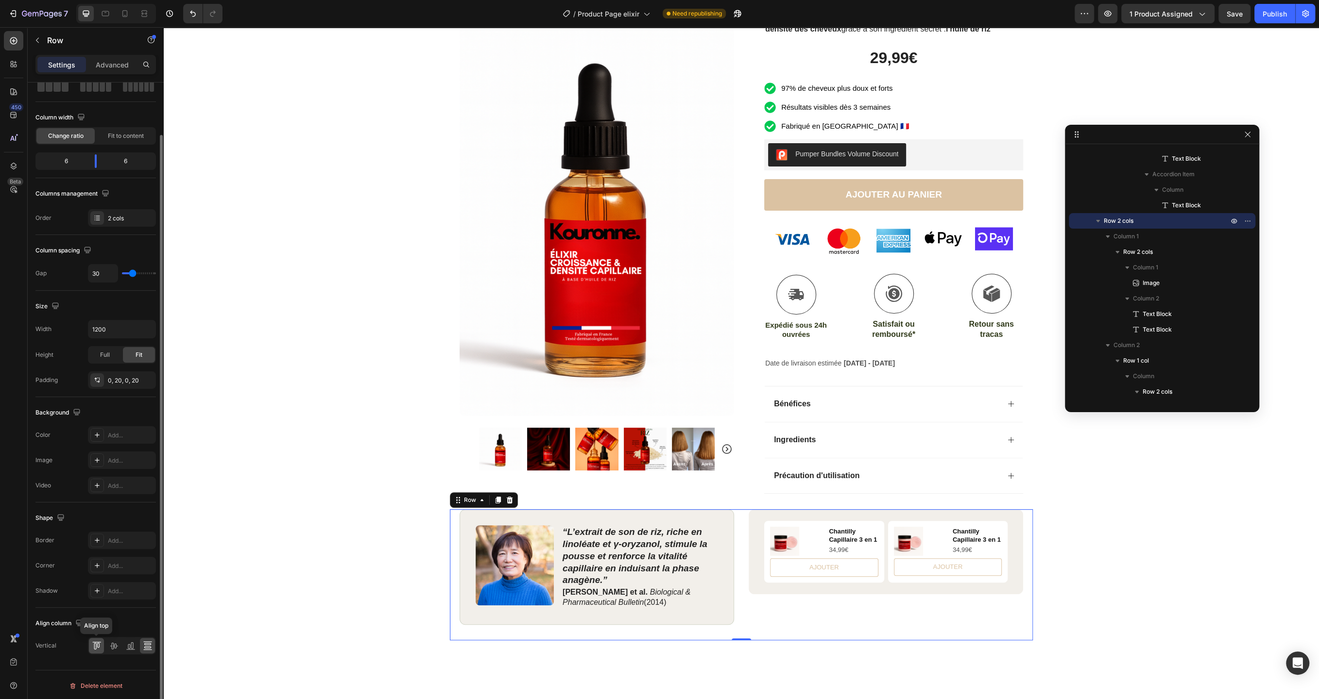
click at [94, 641] on icon at bounding box center [97, 646] width 10 height 10
click at [488, 613] on div "Image “L’extrait de son de riz, riche en linoléate et γ‑oryzanol, stimule la po…" at bounding box center [596, 566] width 274 height 115
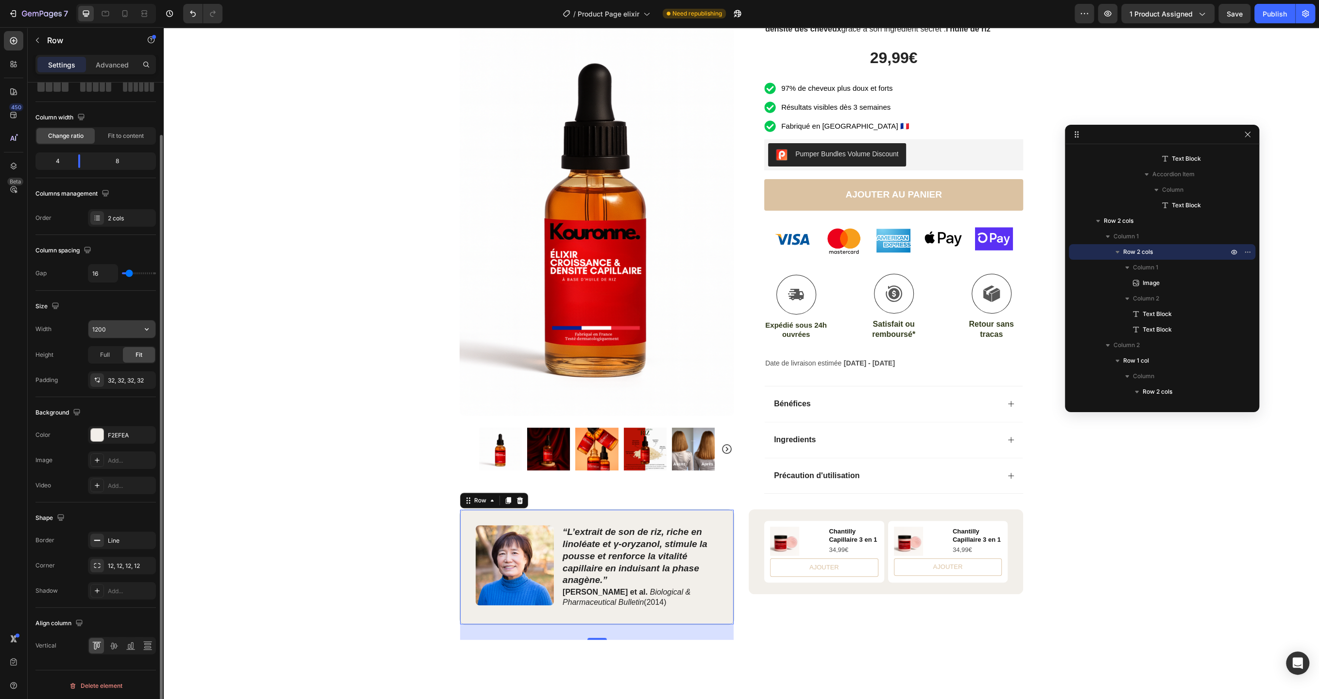
click at [117, 329] on input "1200" at bounding box center [121, 329] width 67 height 17
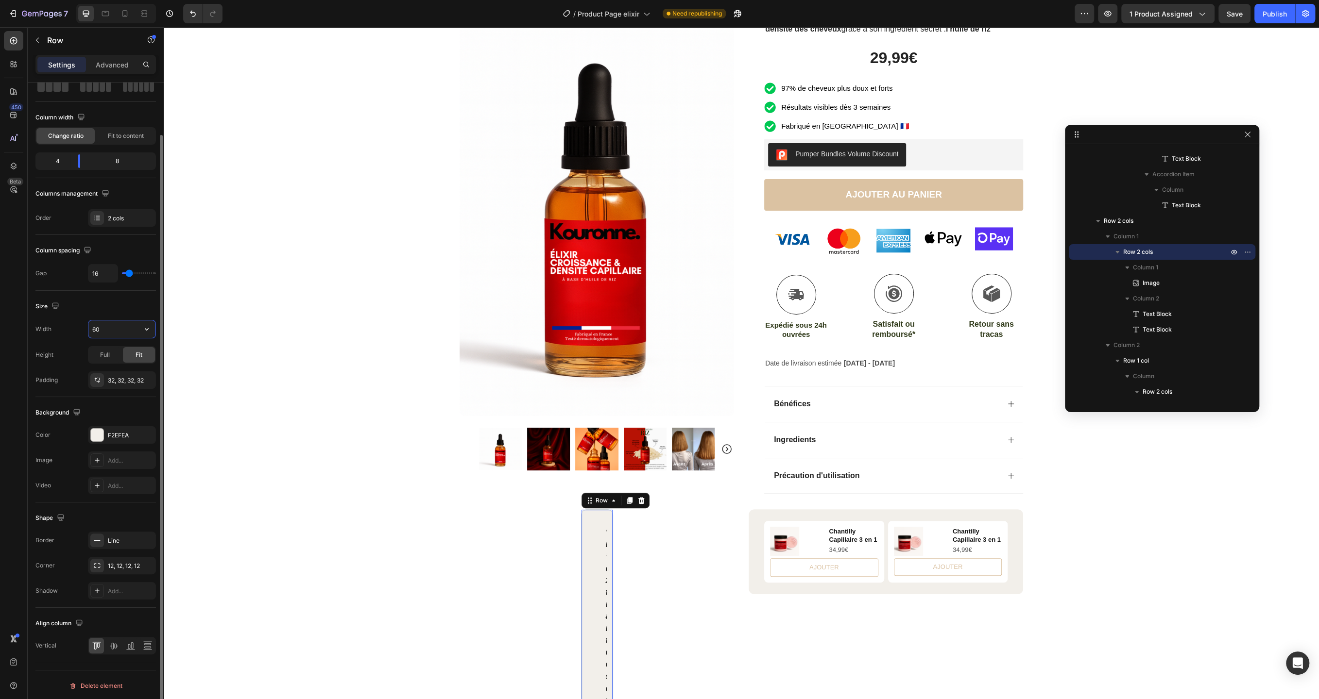
type input "6"
type input "1"
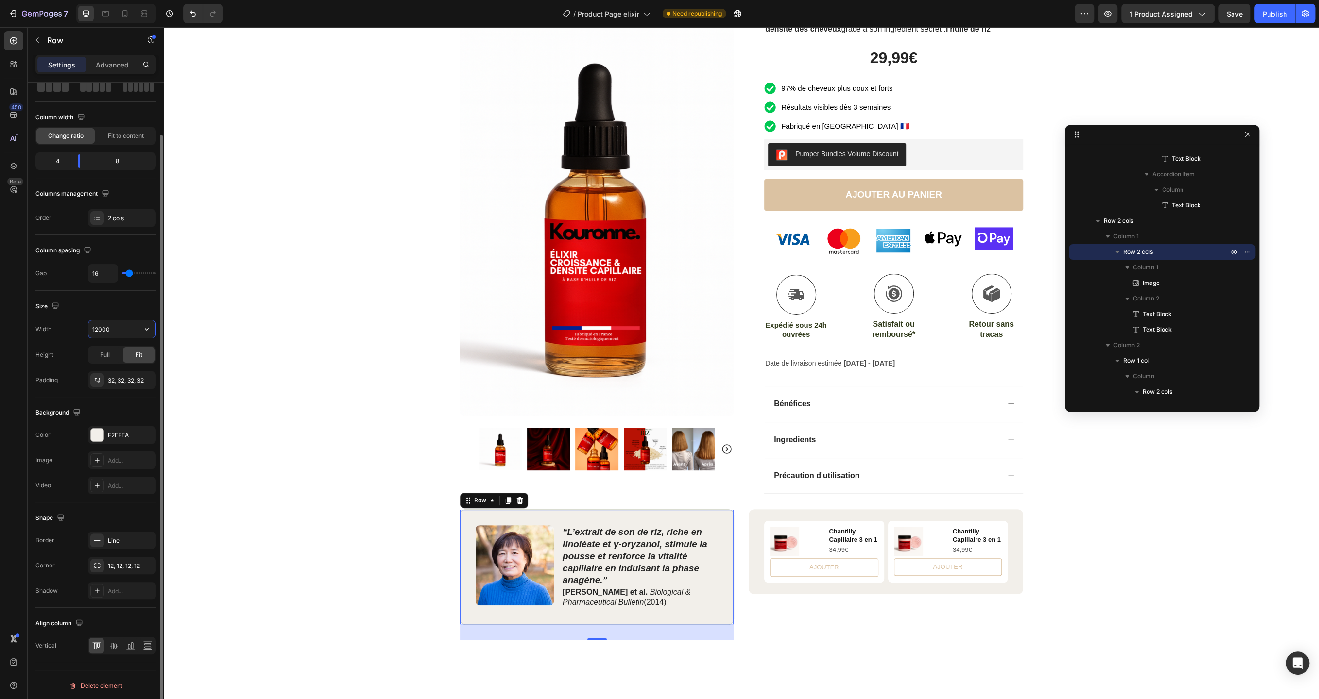
type input "1200"
click at [547, 558] on img at bounding box center [514, 565] width 78 height 80
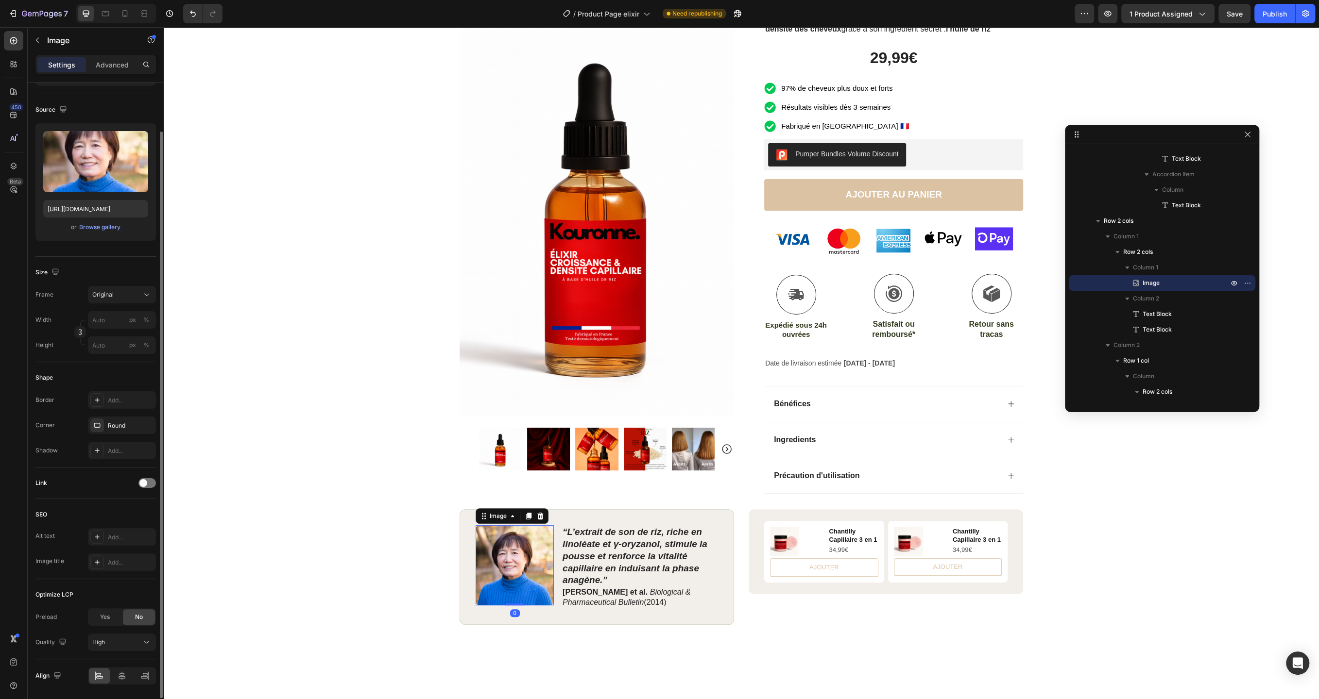
scroll to position [0, 0]
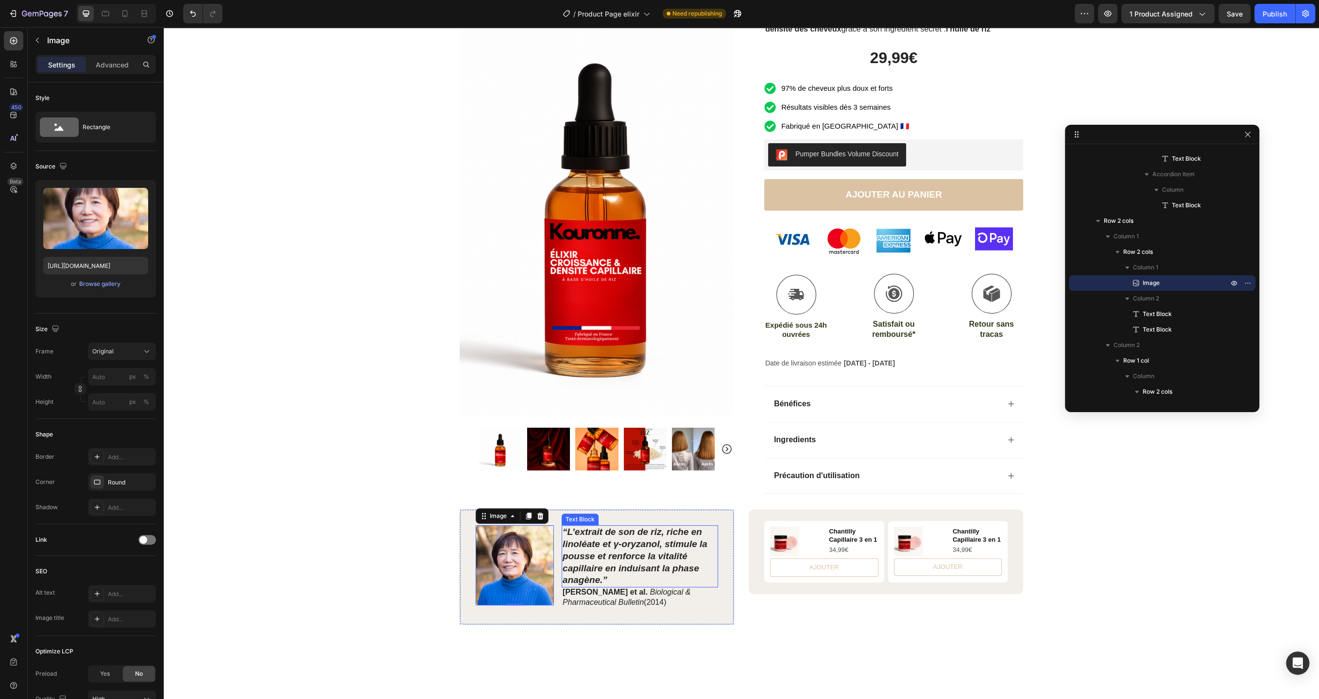
click at [624, 557] on strong "“L’extrait de son de riz, riche en linoléate et γ‑oryzanol, stimule la pousse e…" at bounding box center [634, 556] width 145 height 58
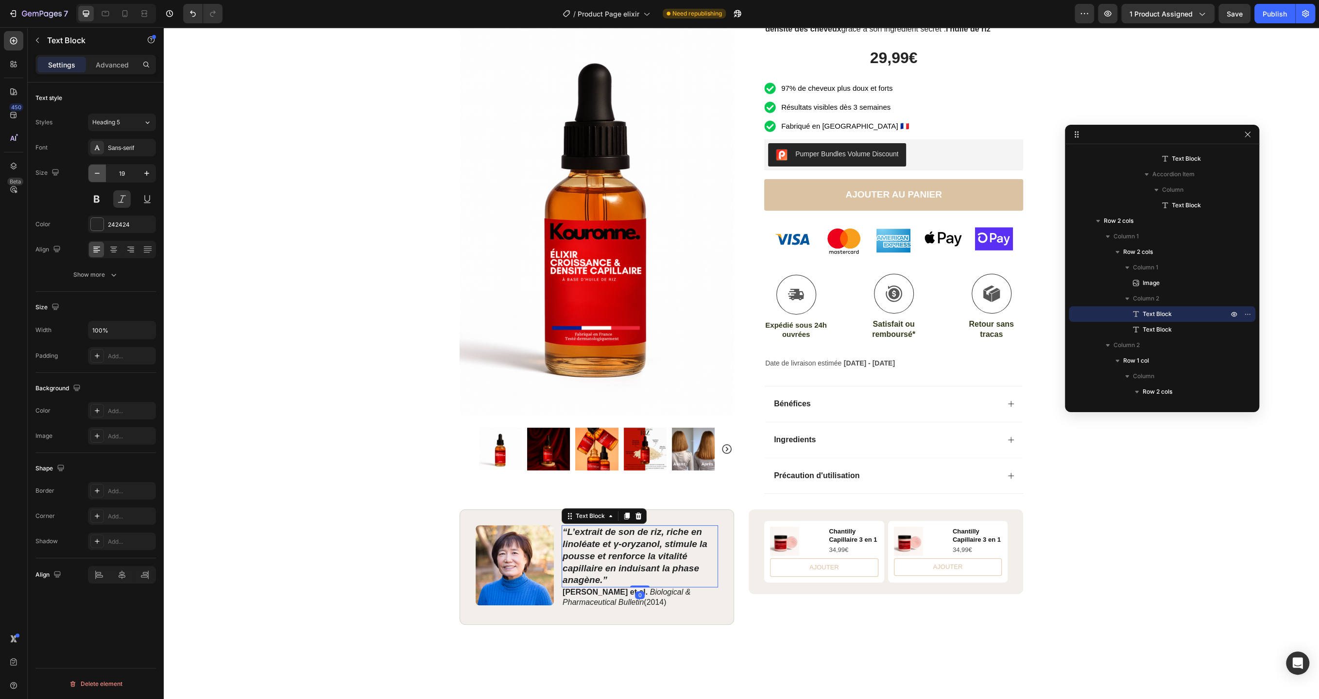
click at [98, 177] on icon "button" at bounding box center [97, 174] width 10 height 10
type input "15"
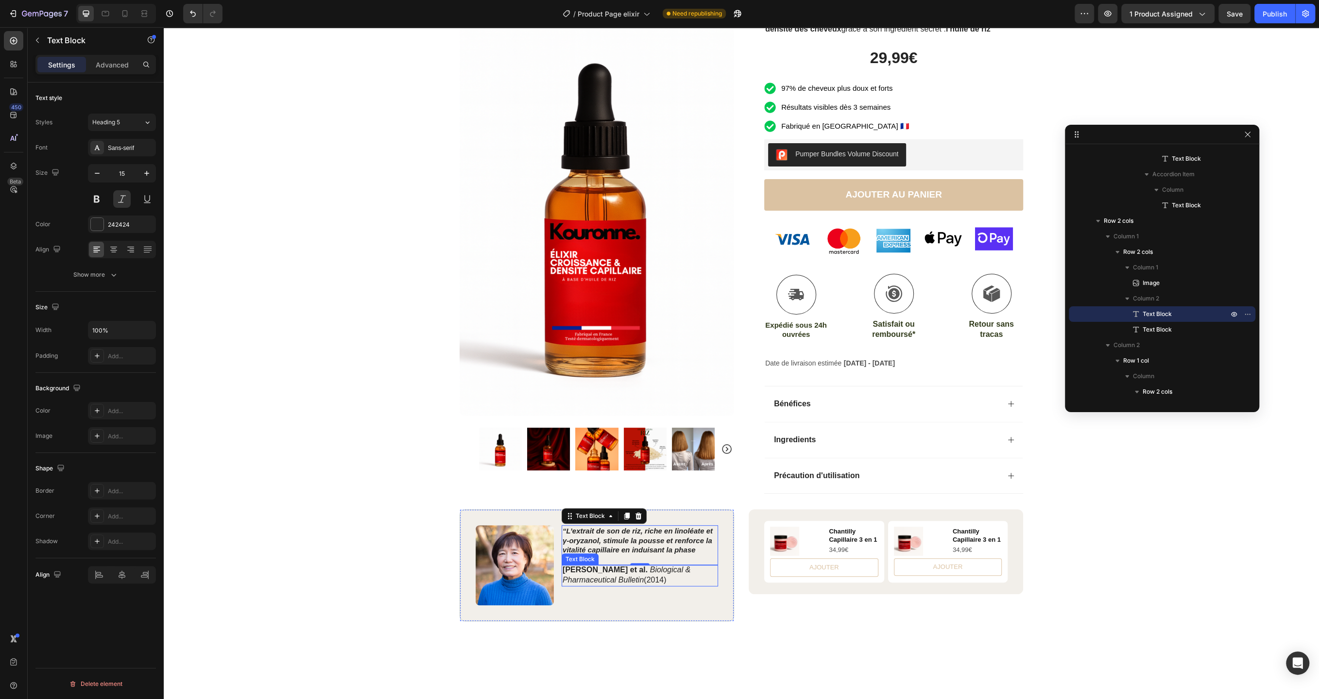
click at [622, 576] on icon "Biological & Pharmaceutical Bulletin" at bounding box center [626, 575] width 128 height 18
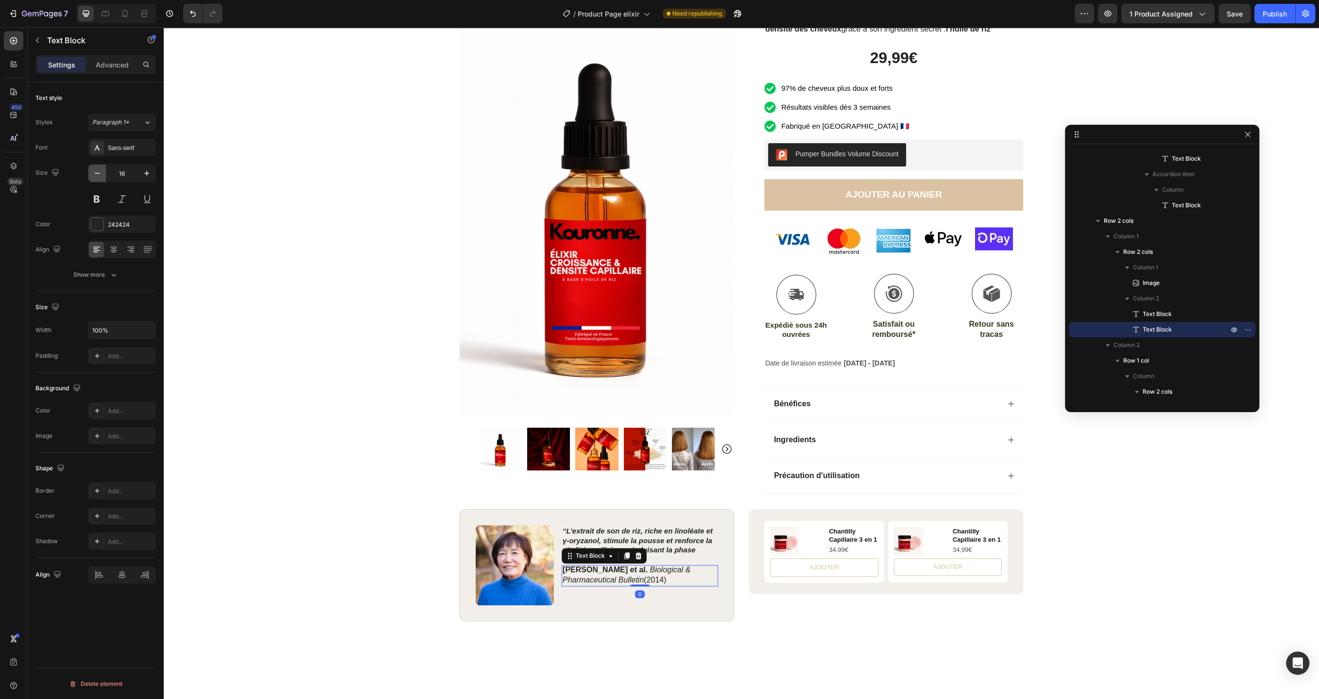
click at [96, 171] on icon "button" at bounding box center [97, 174] width 10 height 10
type input "13"
click at [512, 577] on img at bounding box center [514, 565] width 78 height 80
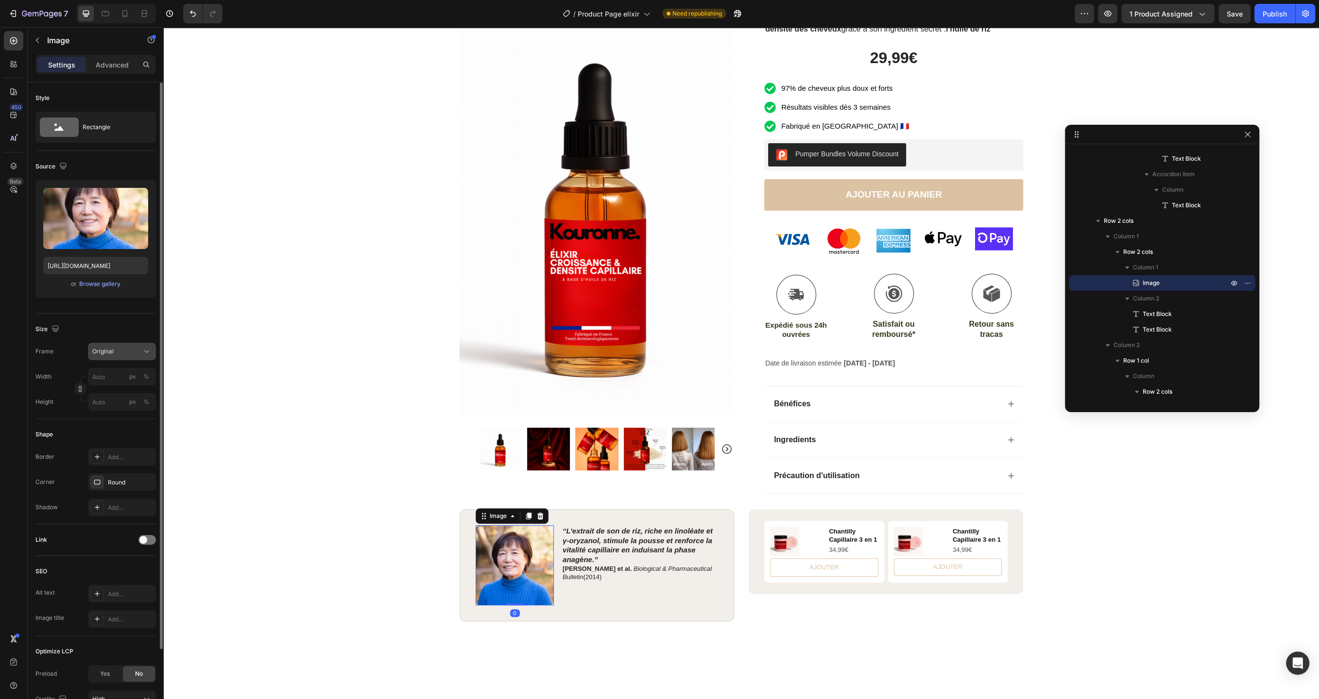
click at [135, 354] on div "Original" at bounding box center [116, 351] width 48 height 9
click at [135, 375] on div "Square" at bounding box center [120, 376] width 56 height 10
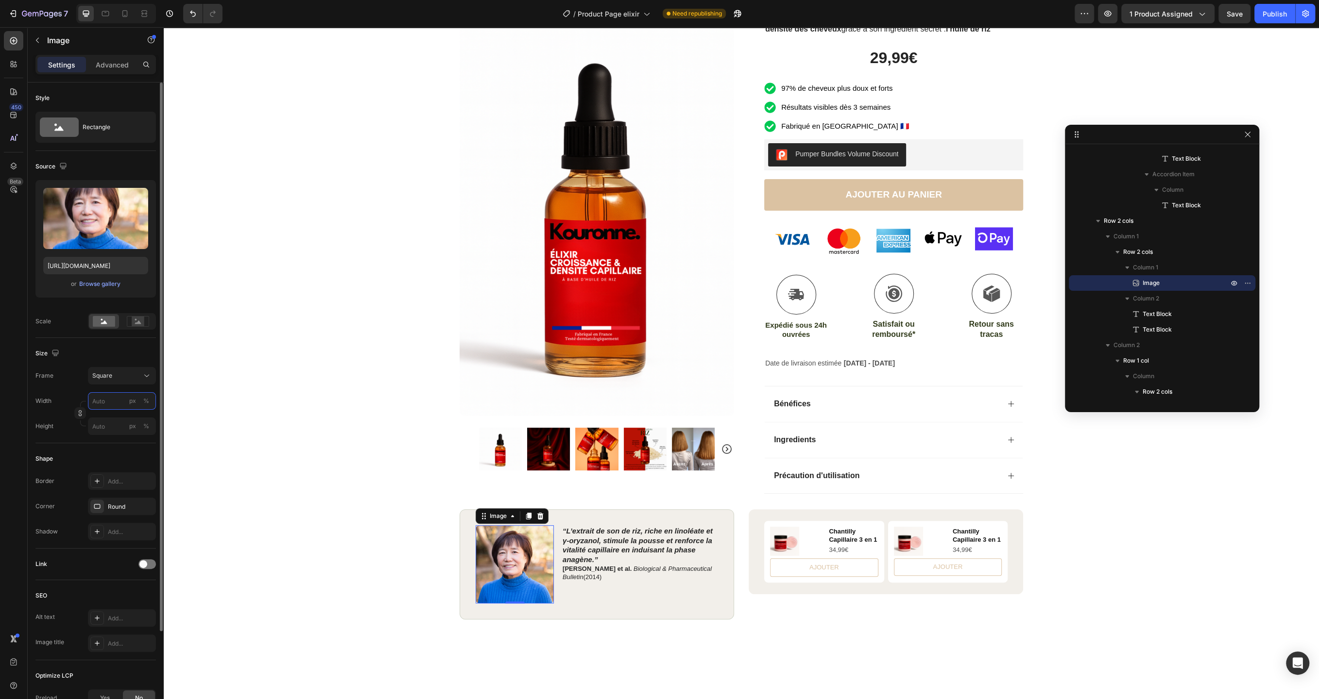
click at [119, 400] on input "px %" at bounding box center [122, 400] width 68 height 17
type input "1"
type input "10"
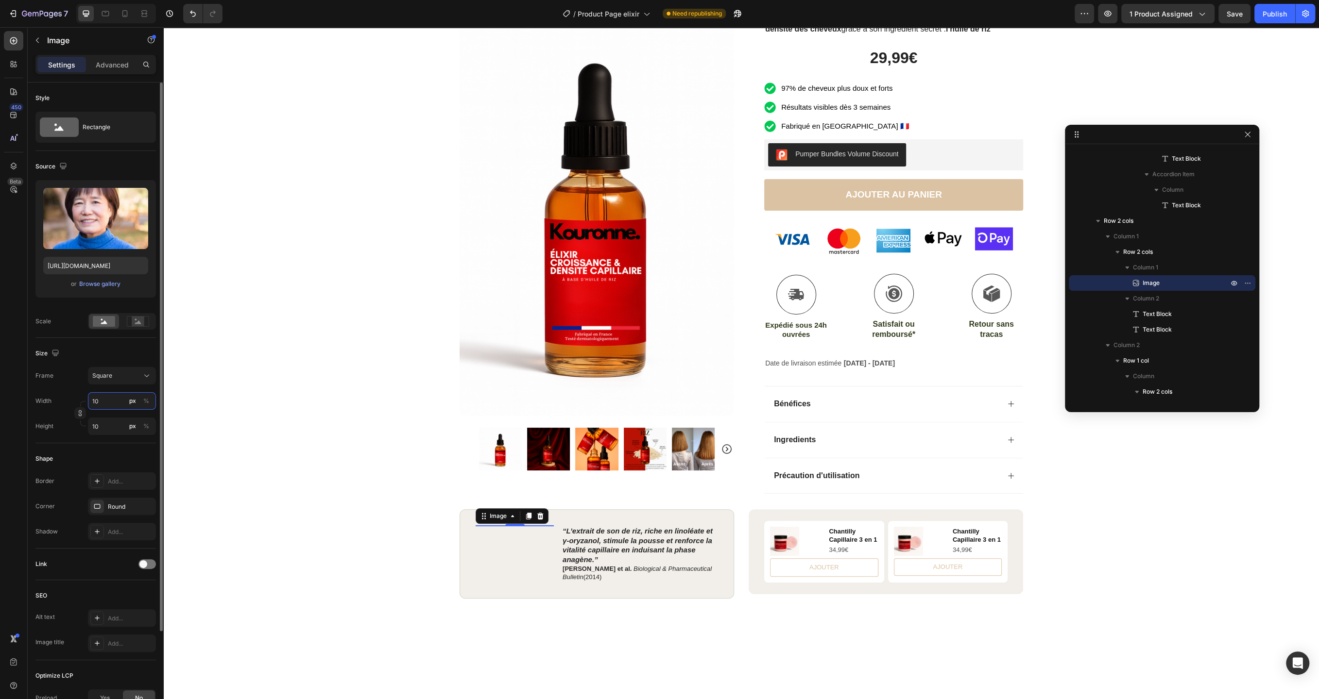
type input "100"
click at [107, 431] on input "100" at bounding box center [122, 426] width 68 height 17
click at [113, 398] on input "100" at bounding box center [122, 400] width 68 height 17
type input "8"
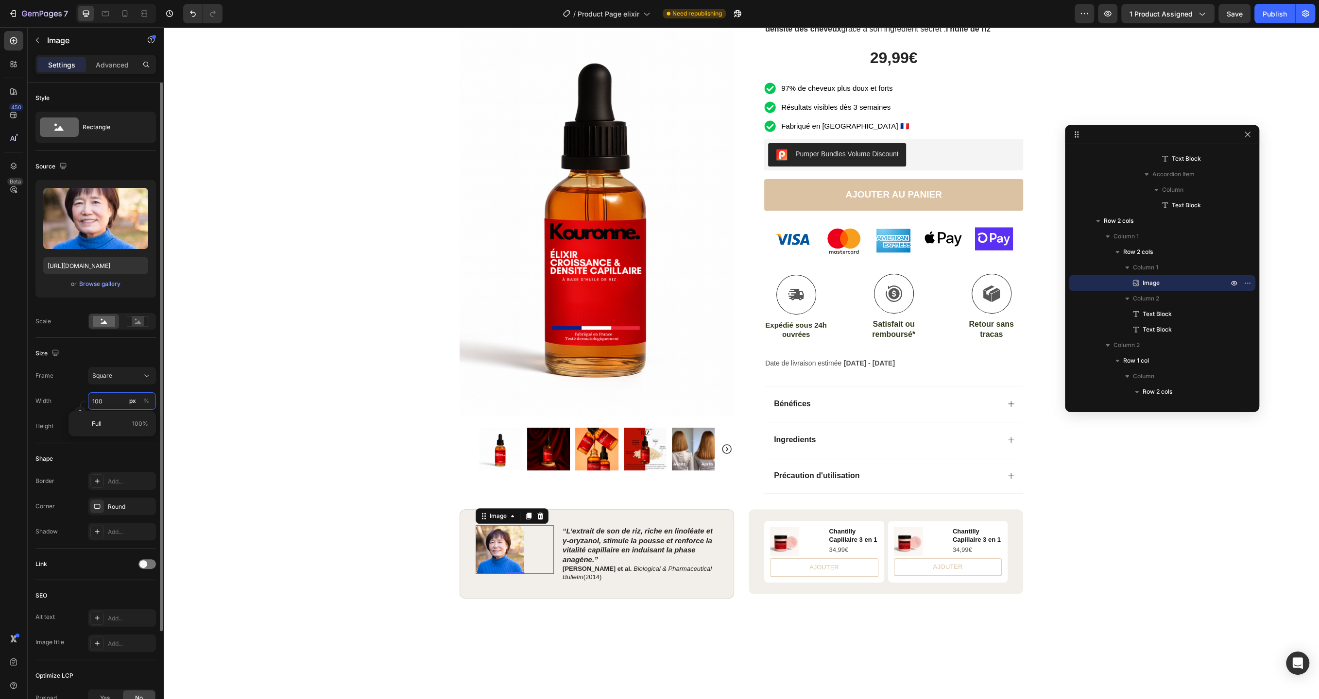
type input "8"
type input "80"
type input "8"
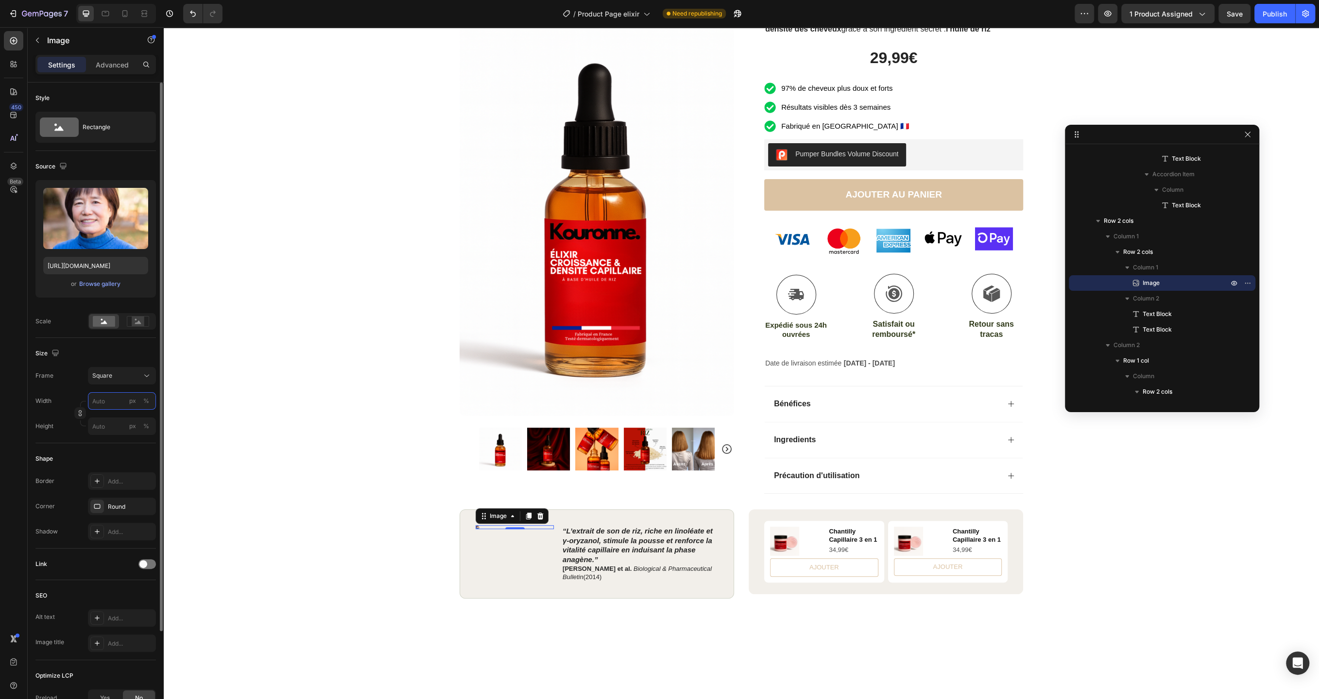
type input "8"
click at [81, 452] on div "Shape" at bounding box center [95, 459] width 120 height 16
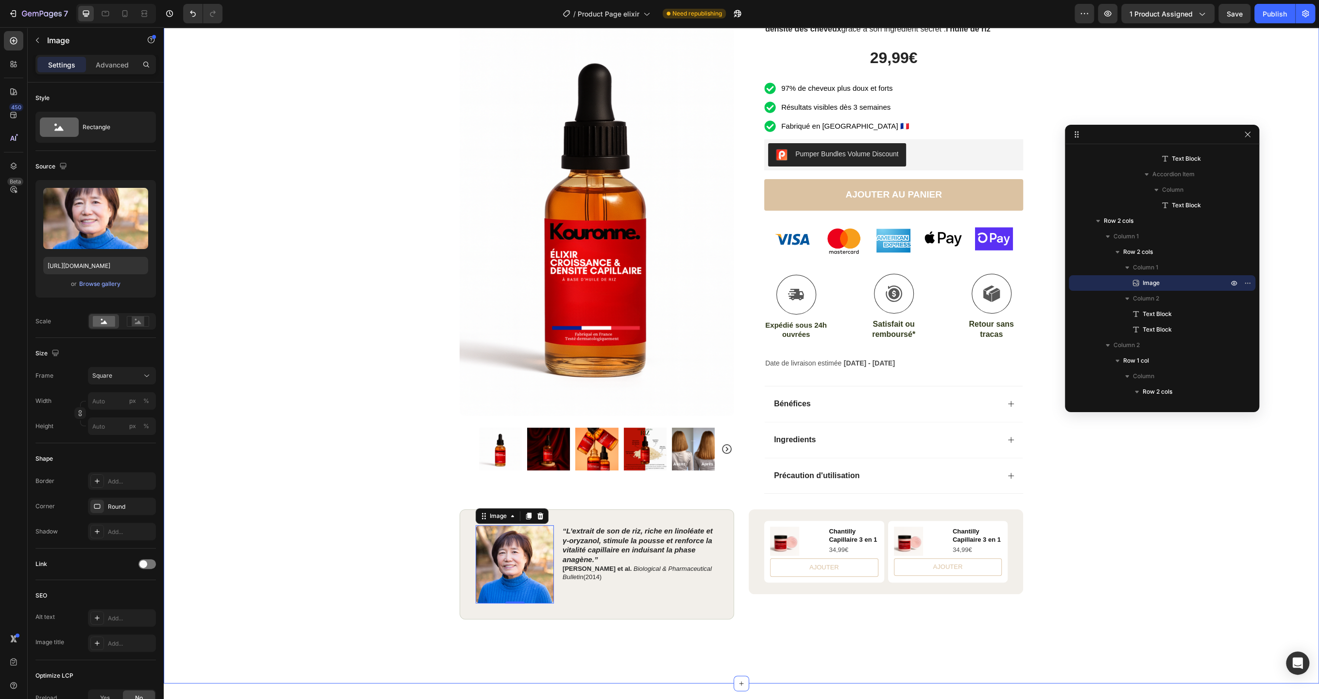
click at [300, 479] on div "Product Images Row Icon Icon Icon Icon Icon Icon List (2979 Avis) Text Block Ro…" at bounding box center [741, 287] width 1155 height 695
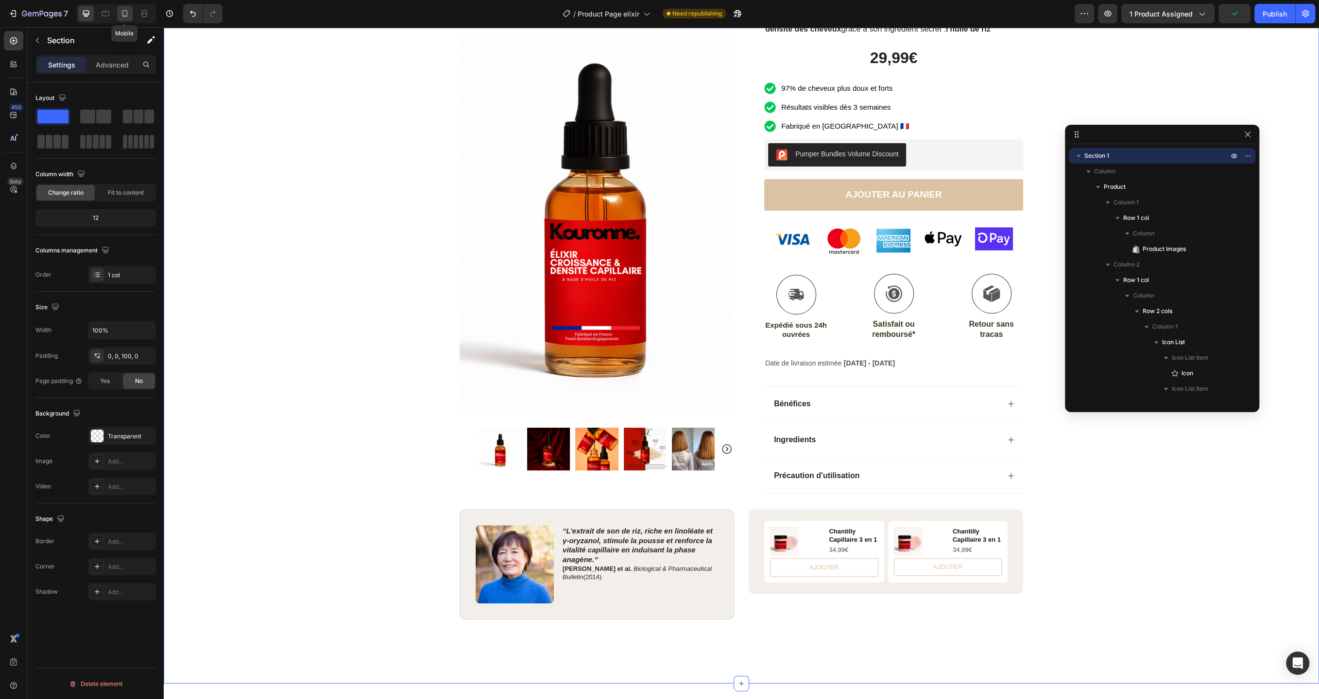
click at [128, 14] on icon at bounding box center [125, 14] width 10 height 10
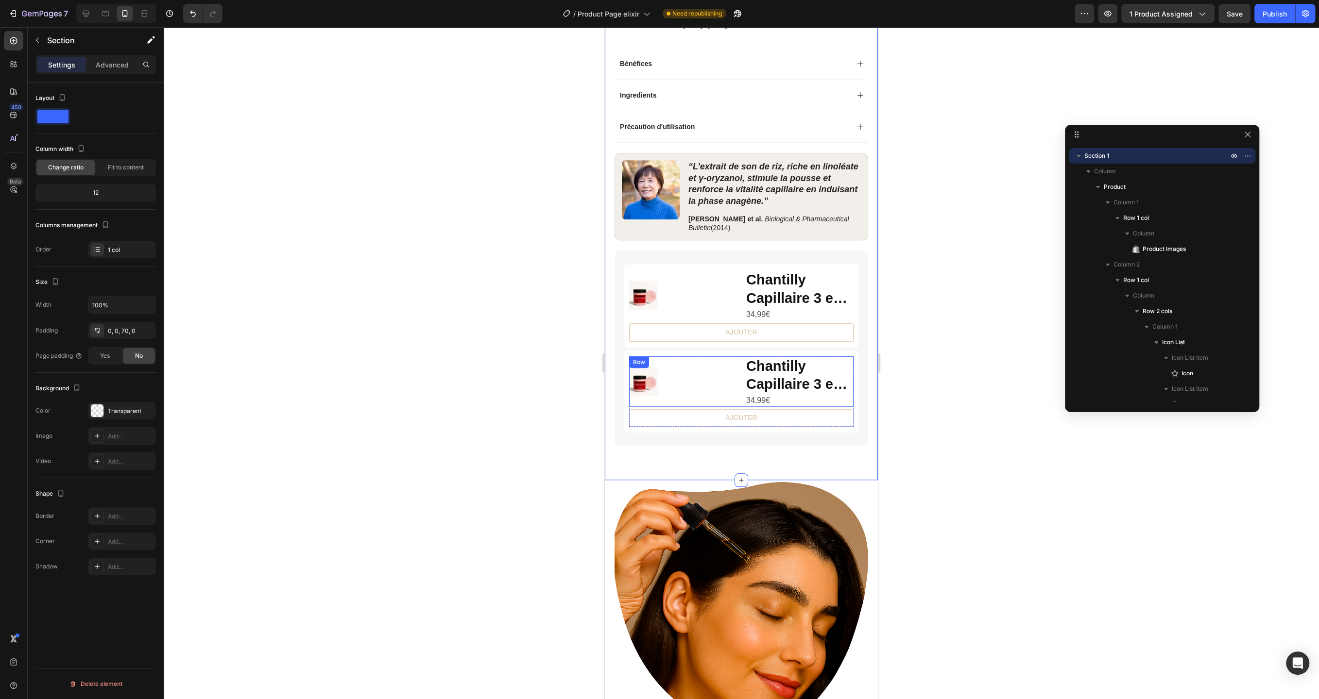
scroll to position [740, 0]
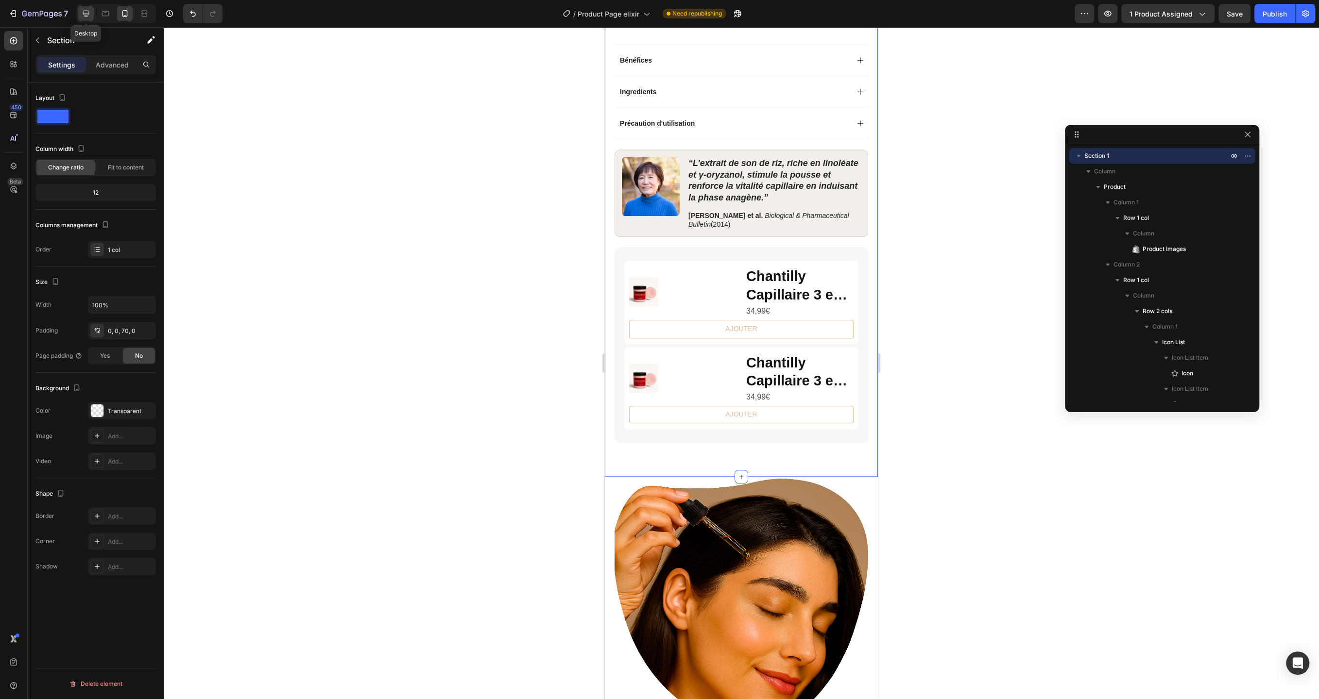
click at [90, 20] on div at bounding box center [86, 14] width 16 height 16
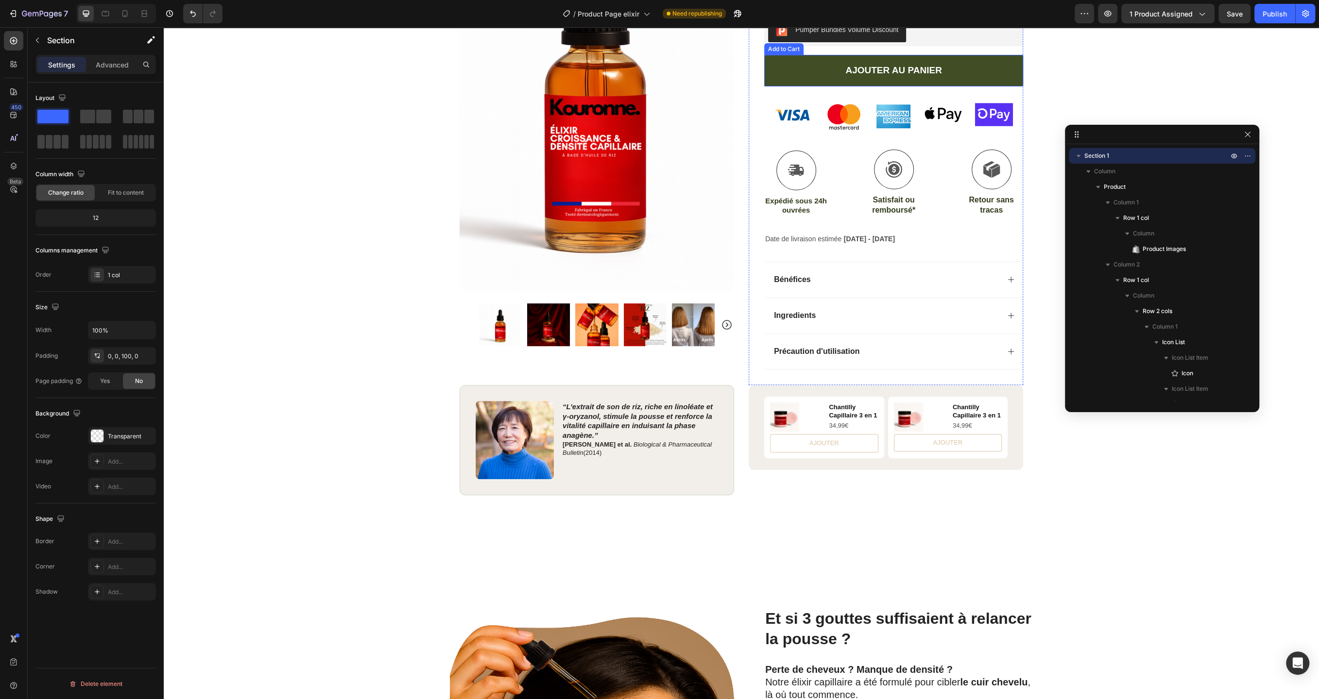
scroll to position [232, 0]
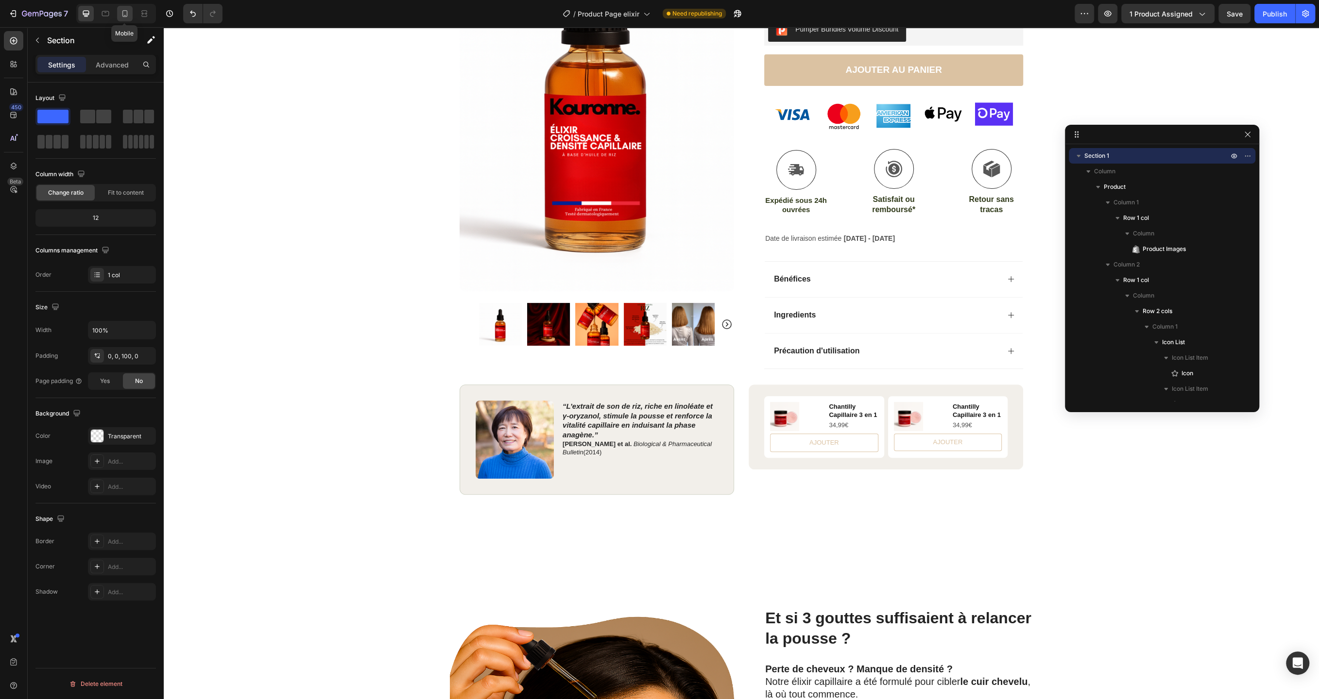
click at [122, 16] on icon at bounding box center [125, 14] width 10 height 10
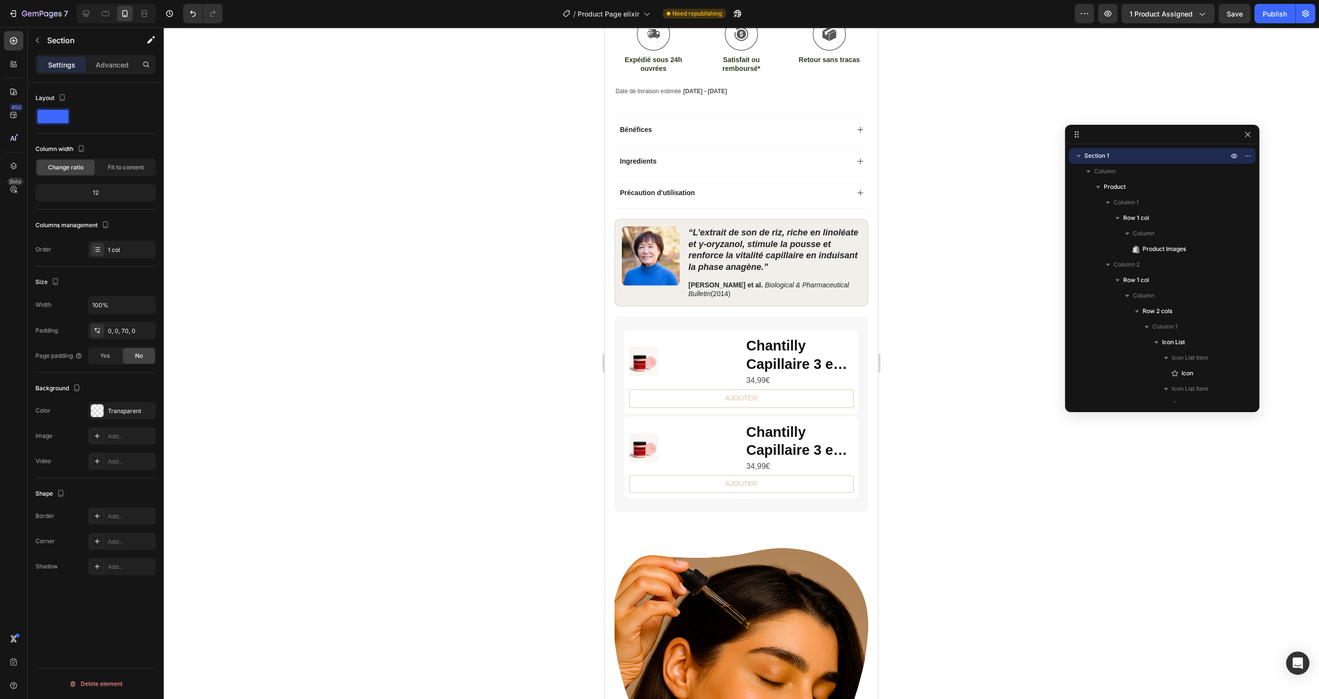
scroll to position [687, 0]
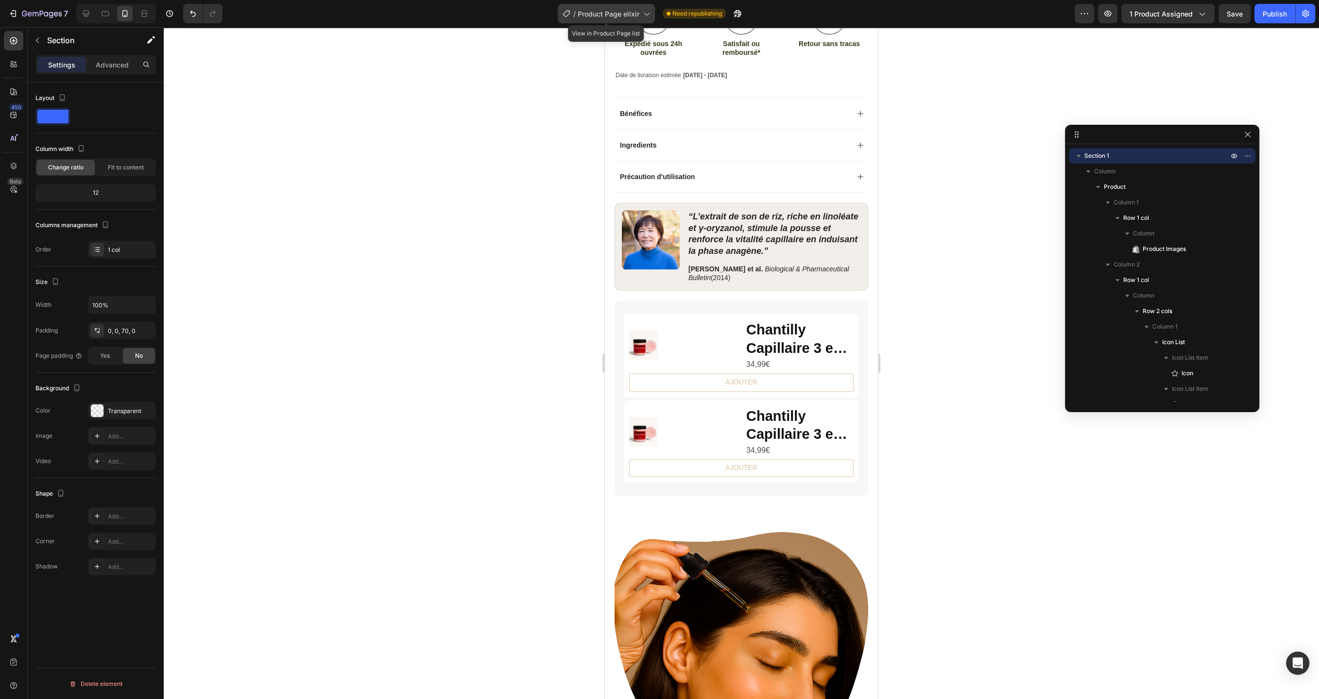
click at [642, 17] on icon at bounding box center [646, 14] width 10 height 10
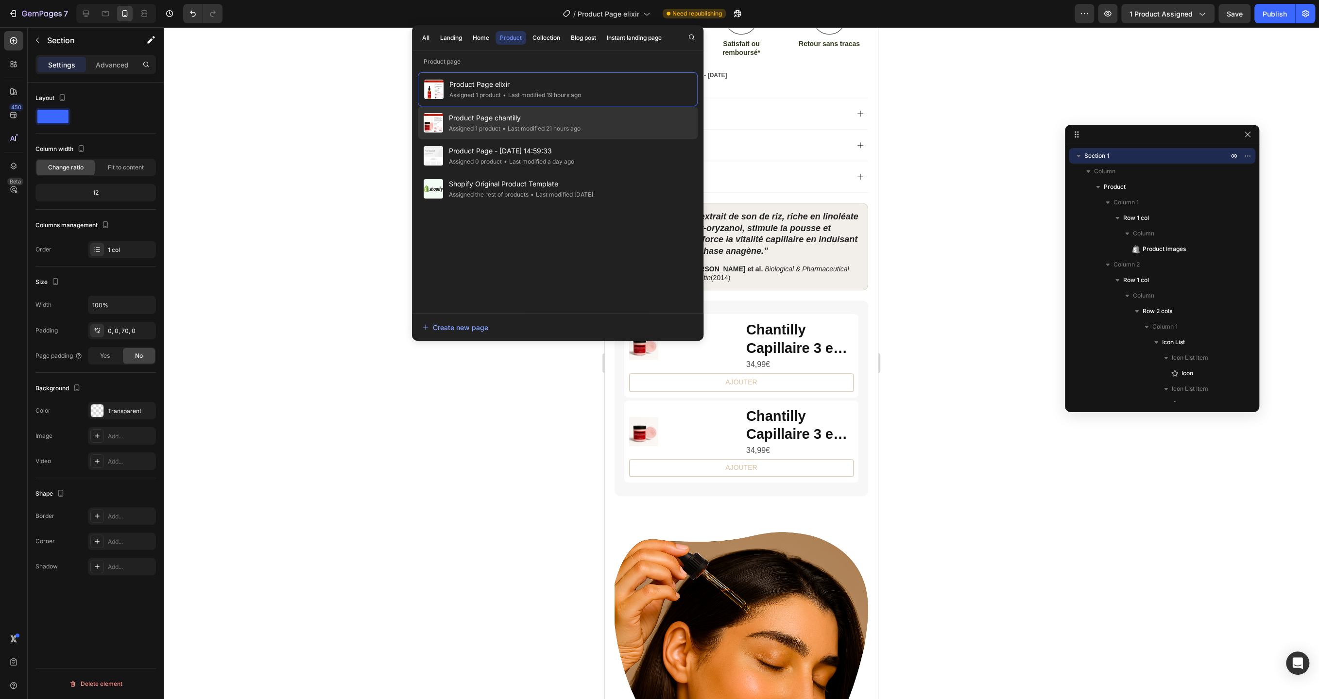
click at [550, 133] on div "• Last modified 21 hours ago" at bounding box center [540, 129] width 80 height 10
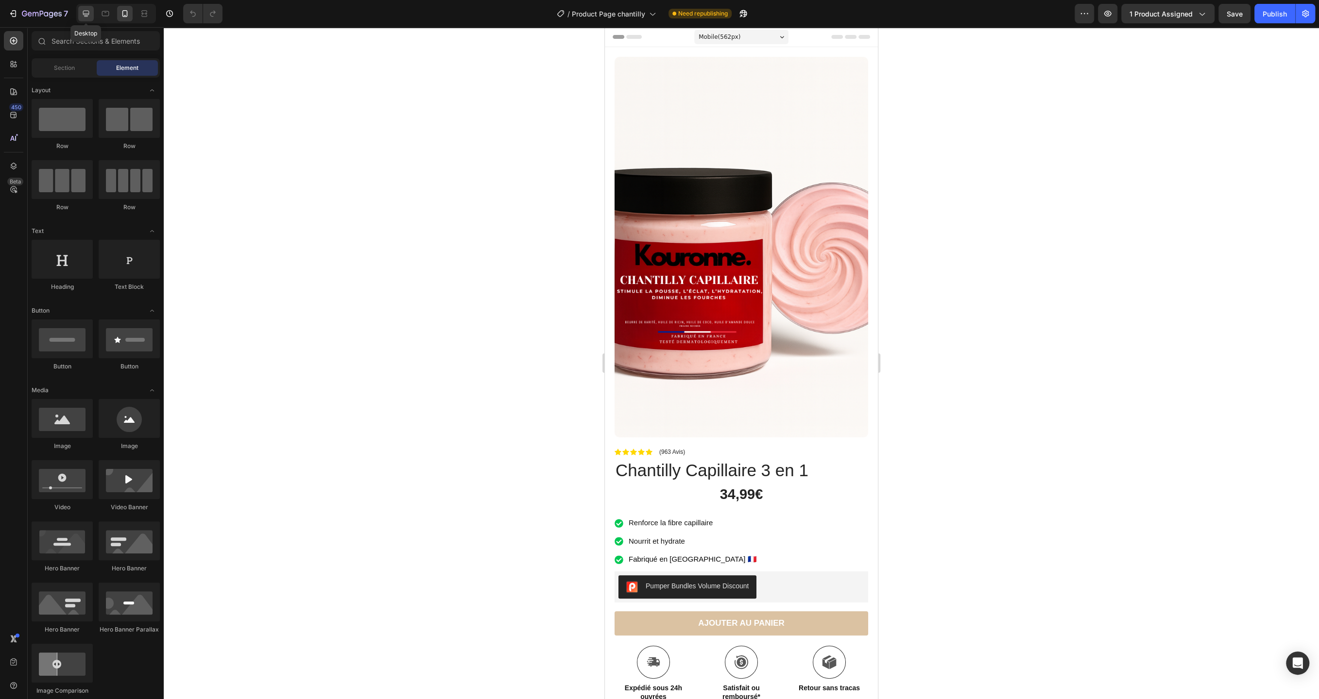
click at [88, 15] on icon at bounding box center [86, 14] width 6 height 6
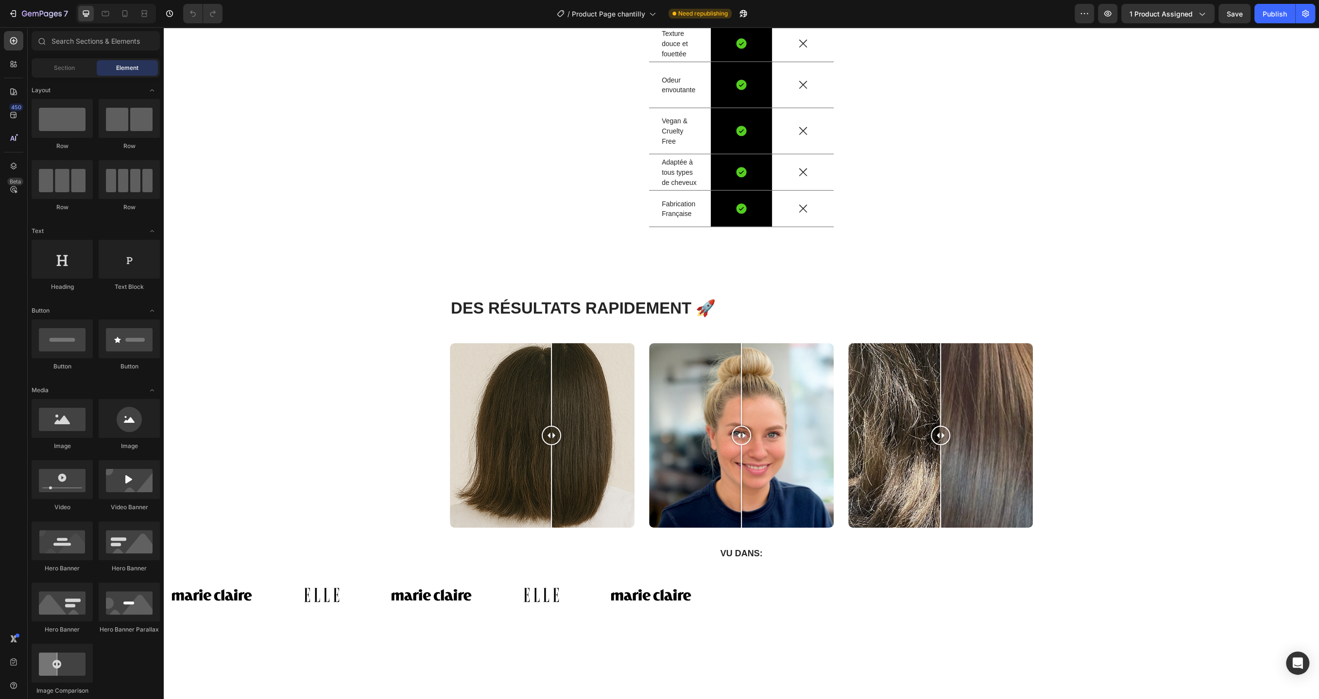
scroll to position [2668, 0]
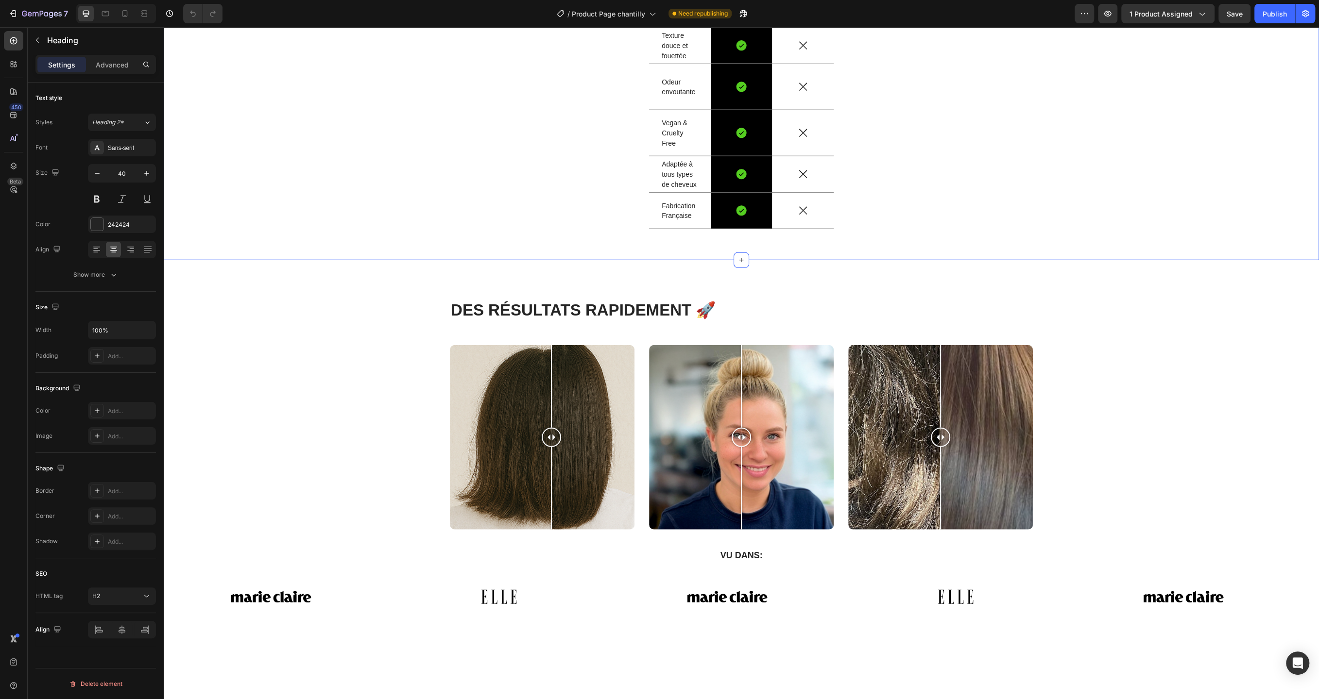
click at [603, 199] on div "Pourquoi choisir notre Chantilly 3-en-1? Heading 48 Image Row Image Row Stimule…" at bounding box center [741, 25] width 1140 height 423
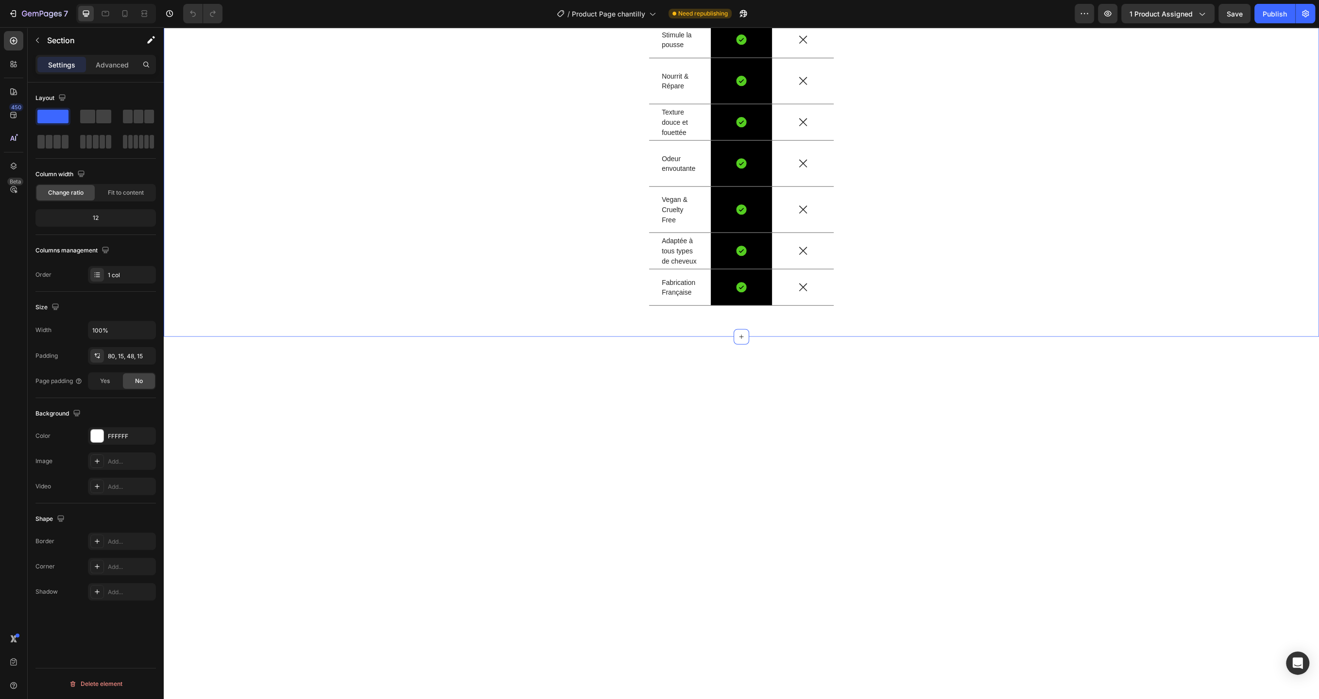
scroll to position [2587, 0]
drag, startPoint x: 250, startPoint y: 141, endPoint x: 240, endPoint y: 175, distance: 35.2
drag, startPoint x: 261, startPoint y: 148, endPoint x: 312, endPoint y: 183, distance: 61.8
click at [237, 299] on div "Pourquoi choisir notre Chantilly 3-en-1? Heading Image Row Image Row Stimule la…" at bounding box center [741, 107] width 1140 height 423
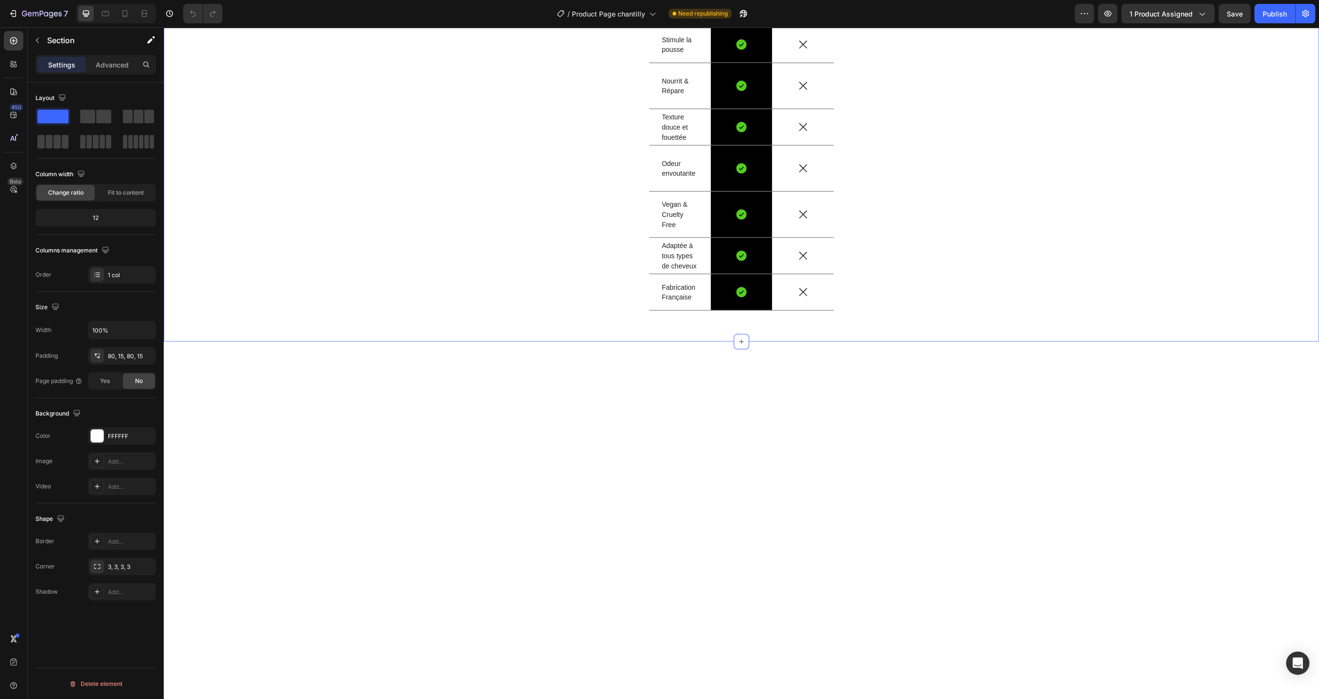
click at [428, 294] on div "Pourquoi choisir notre Chantilly 3-en-1? Heading Image Row Image Row Stimule la…" at bounding box center [741, 107] width 1140 height 423
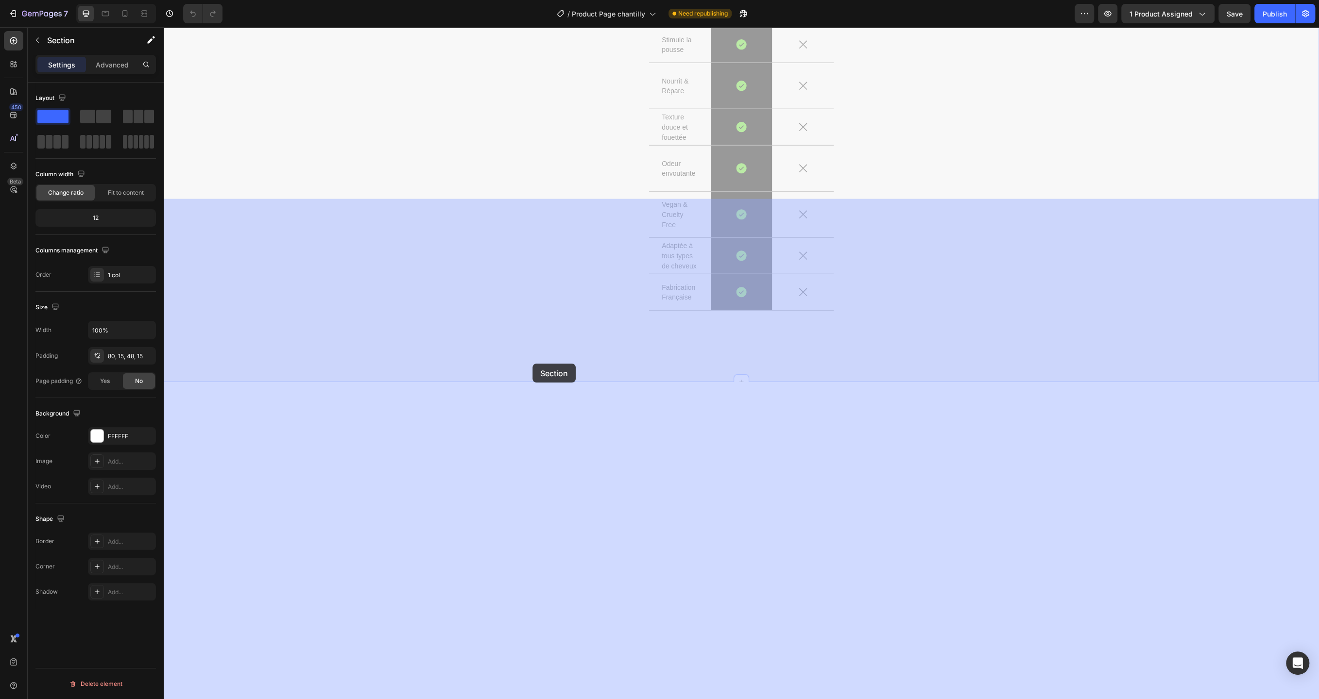
drag, startPoint x: 529, startPoint y: 297, endPoint x: 532, endPoint y: 364, distance: 67.1
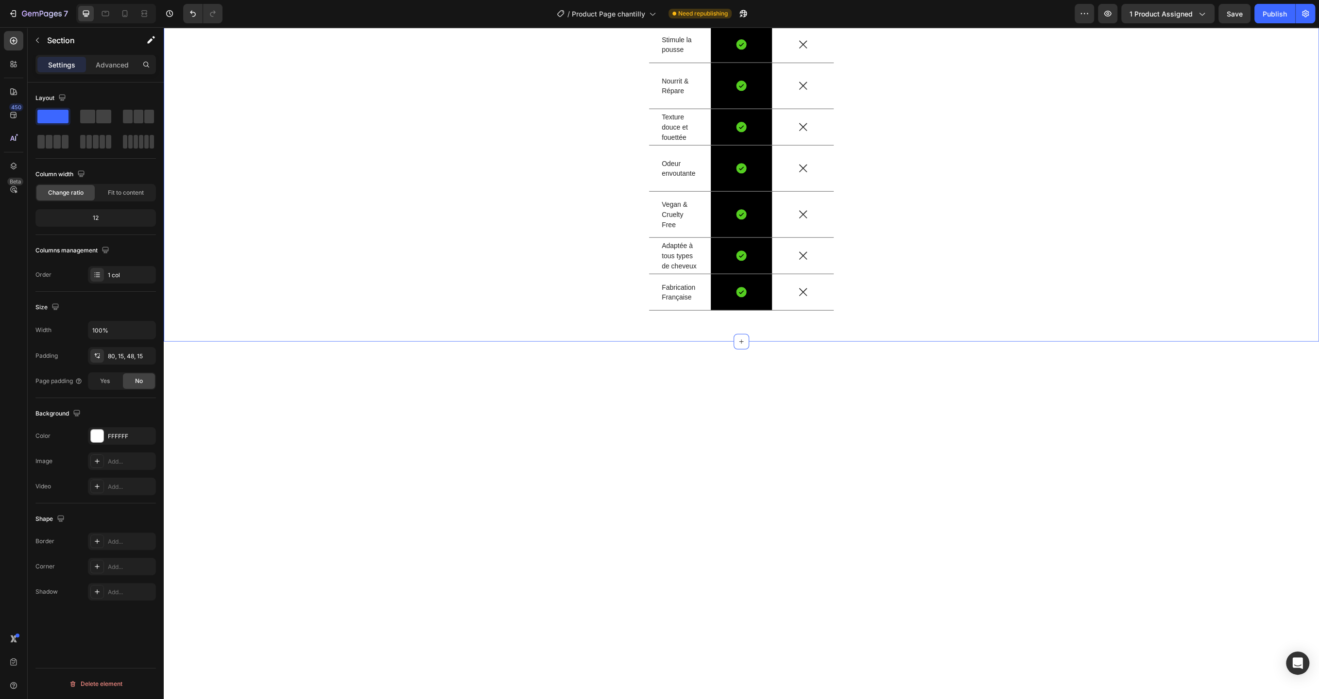
drag, startPoint x: 264, startPoint y: 139, endPoint x: 392, endPoint y: 161, distance: 130.5
click at [41, 43] on icon "button" at bounding box center [38, 40] width 8 height 8
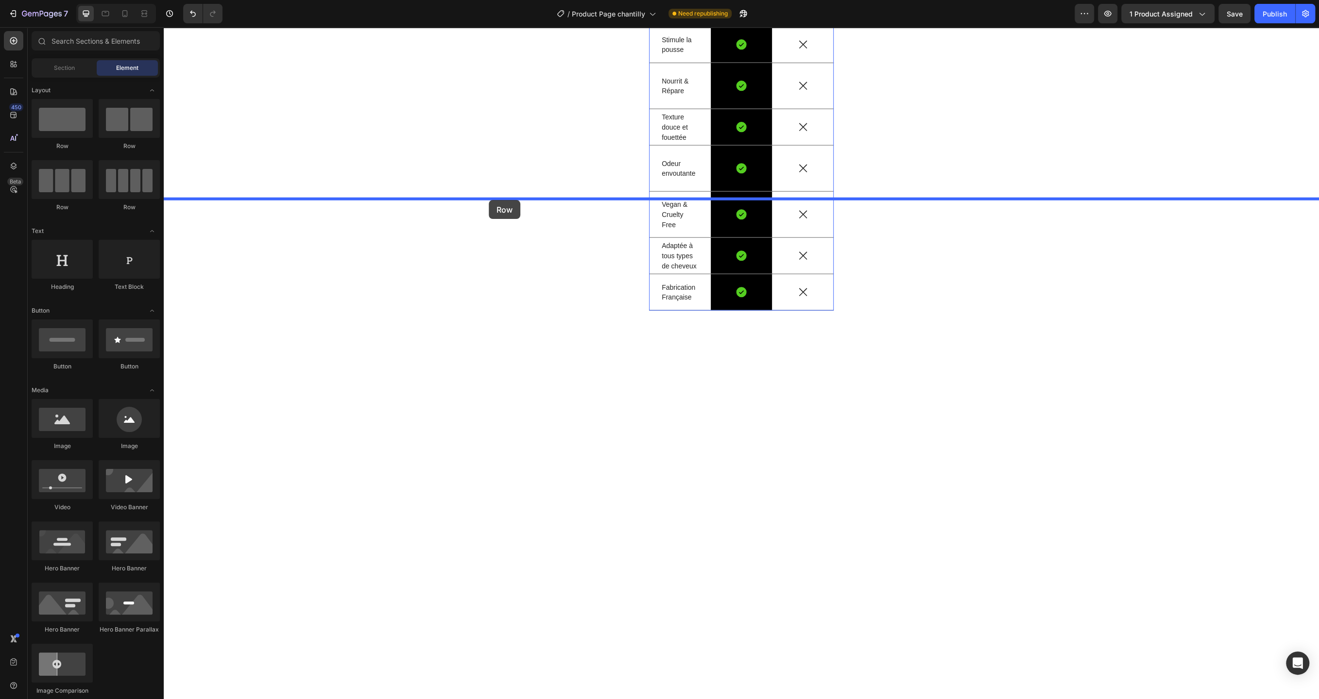
drag, startPoint x: 282, startPoint y: 161, endPoint x: 489, endPoint y: 200, distance: 210.0
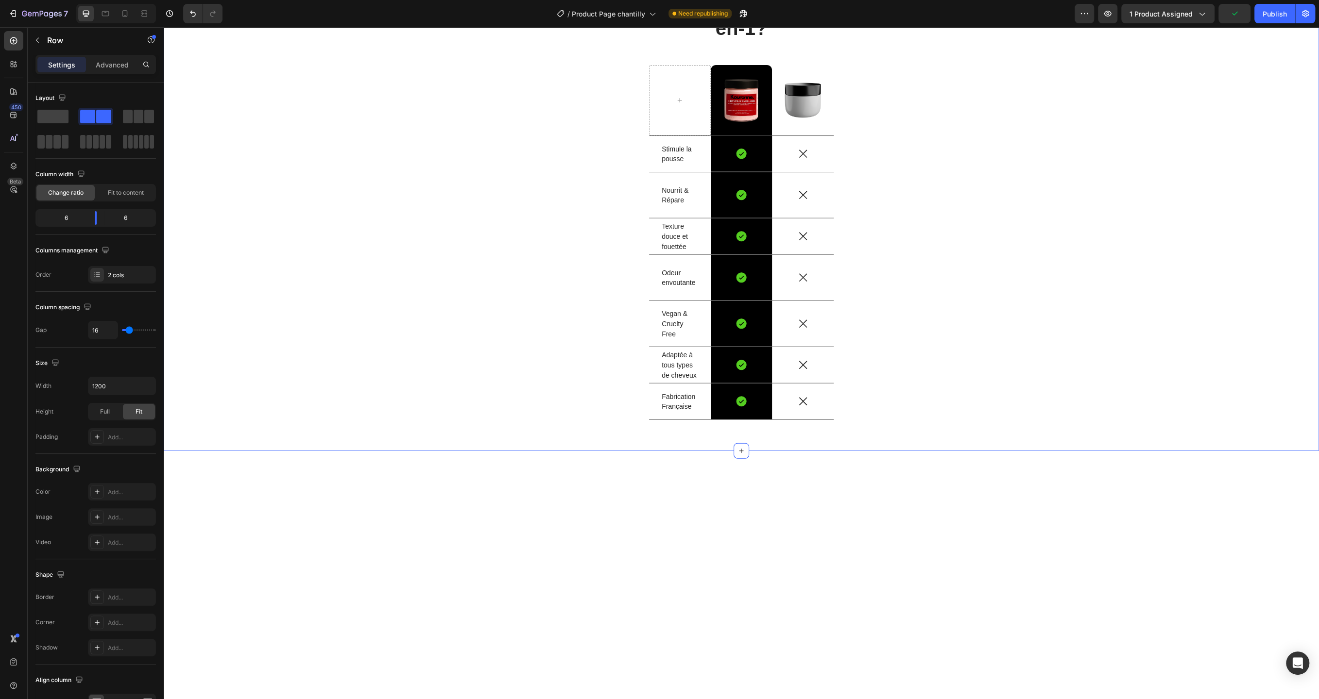
click at [544, 271] on div "Pourquoi choisir notre Chantilly 3-en-1? Heading Image Row Image Row Stimule la…" at bounding box center [741, 188] width 1155 height 526
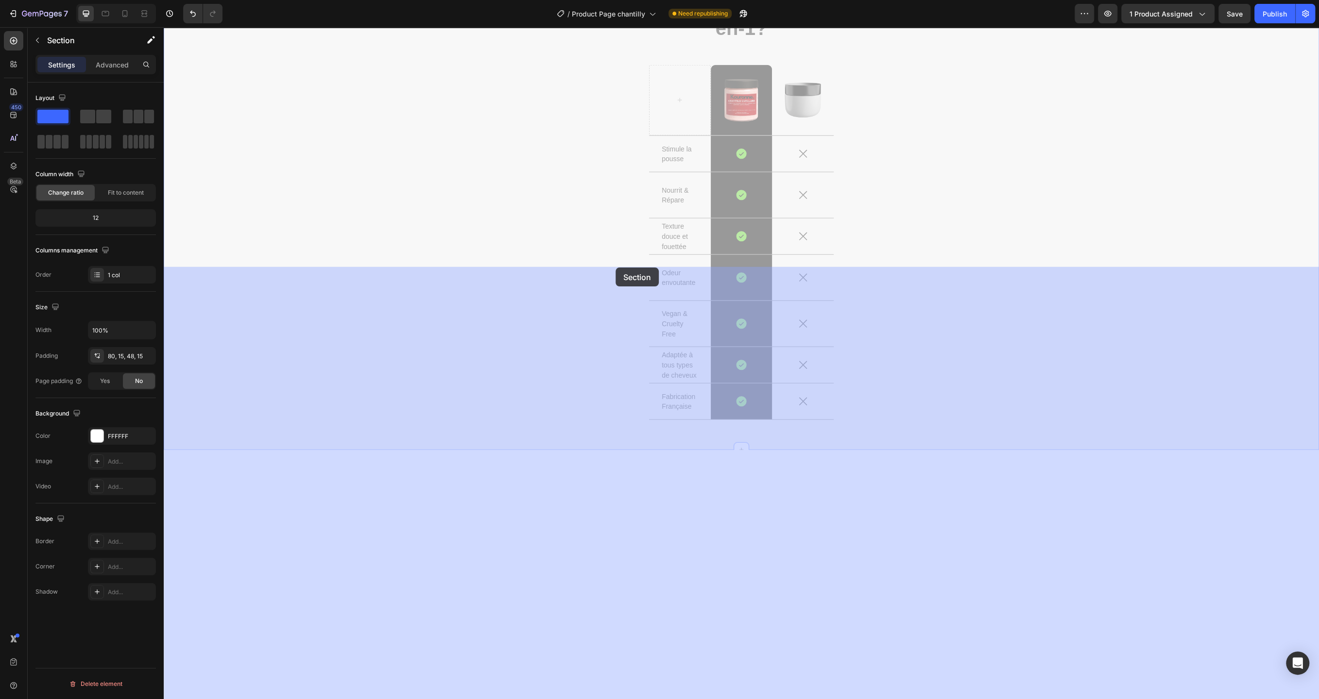
drag, startPoint x: 624, startPoint y: 318, endPoint x: 615, endPoint y: 268, distance: 51.3
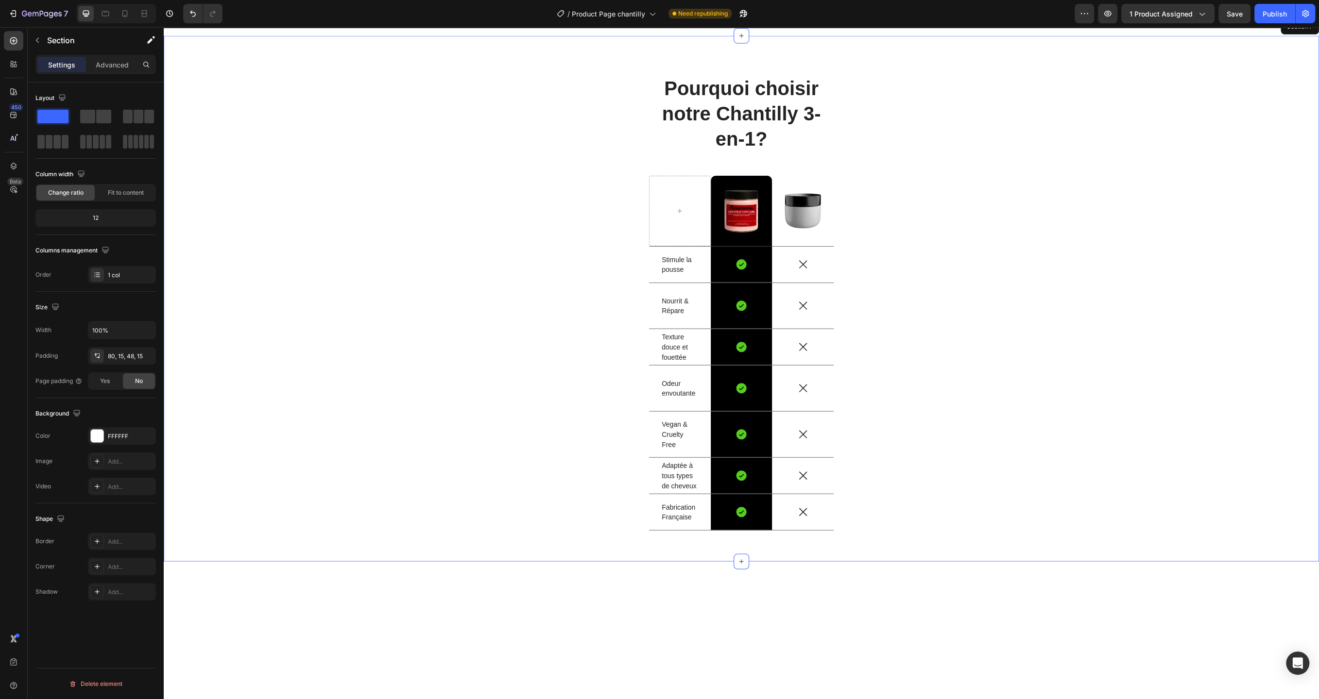
scroll to position [2460, 0]
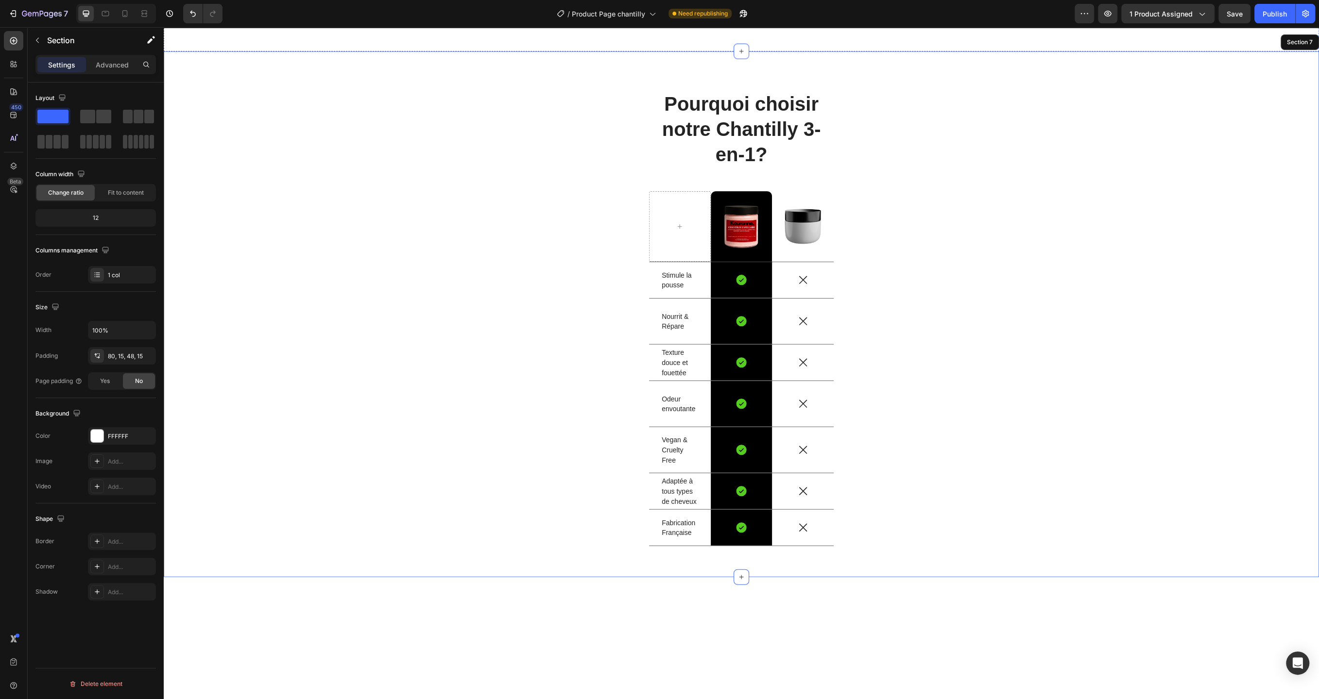
click at [464, 28] on div "Drop element here" at bounding box center [594, 13] width 288 height 29
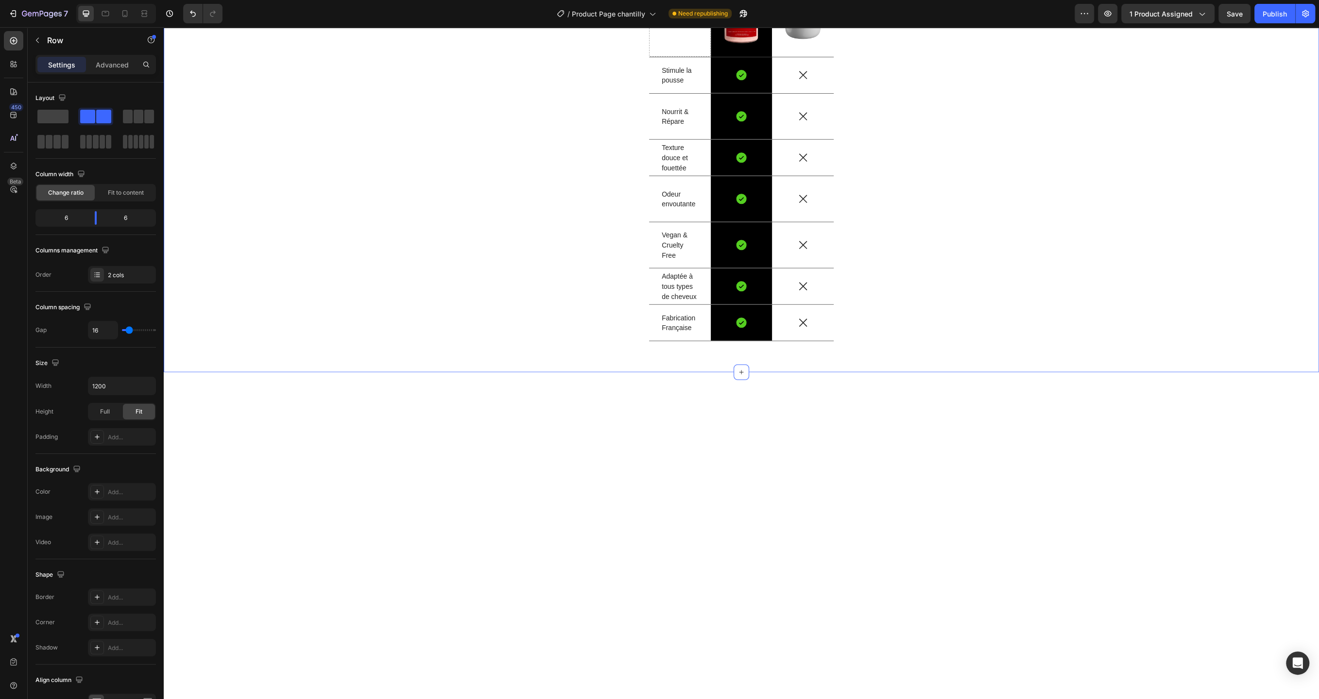
scroll to position [2670, 0]
click at [53, 33] on div "Row" at bounding box center [83, 40] width 111 height 25
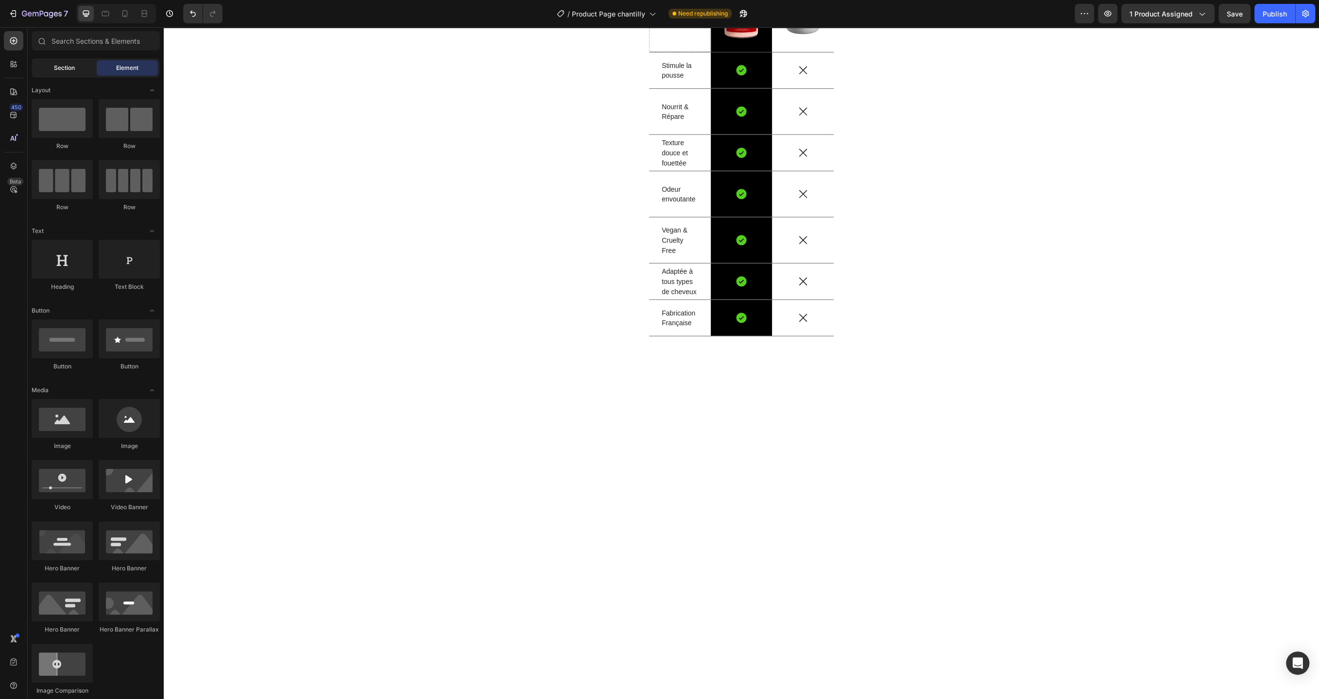
click at [56, 67] on span "Section" at bounding box center [64, 68] width 21 height 9
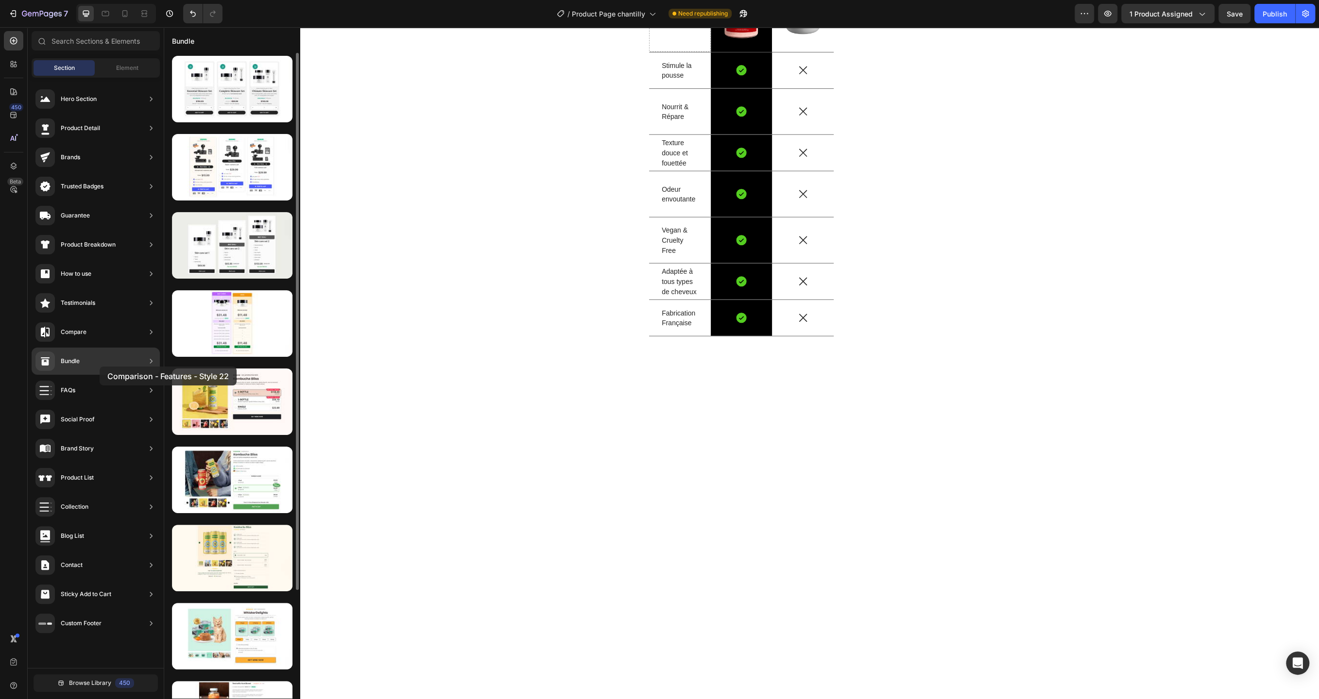
drag, startPoint x: 255, startPoint y: 416, endPoint x: 100, endPoint y: 367, distance: 163.1
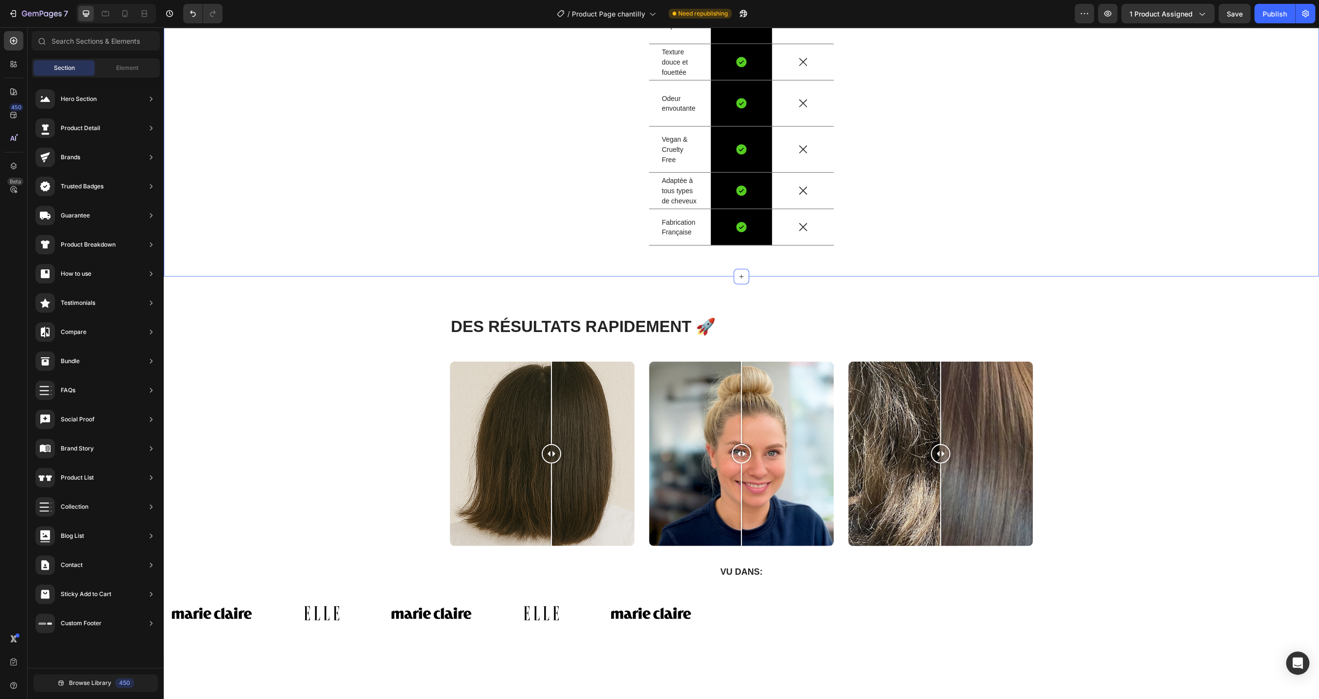
scroll to position [2773, 0]
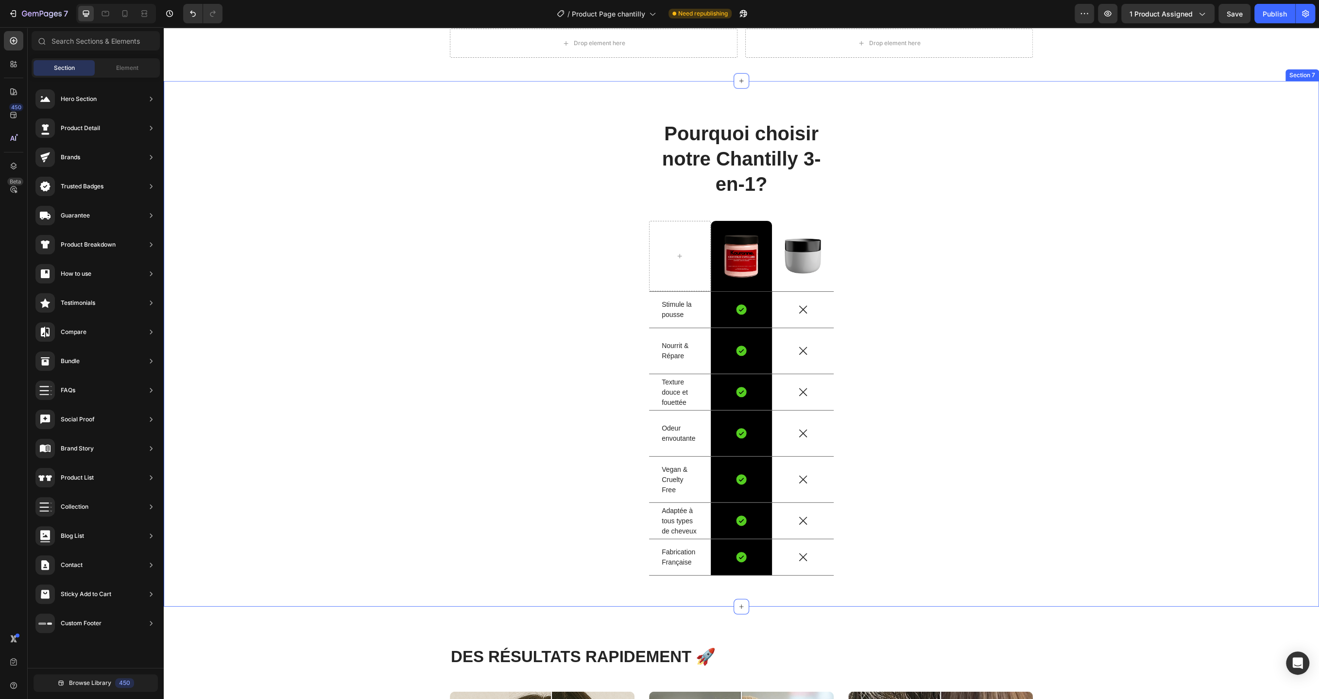
click at [617, 239] on div "Pourquoi choisir notre Chantilly 3-en-1? Heading Image Row Image Row Stimule la…" at bounding box center [741, 352] width 1140 height 464
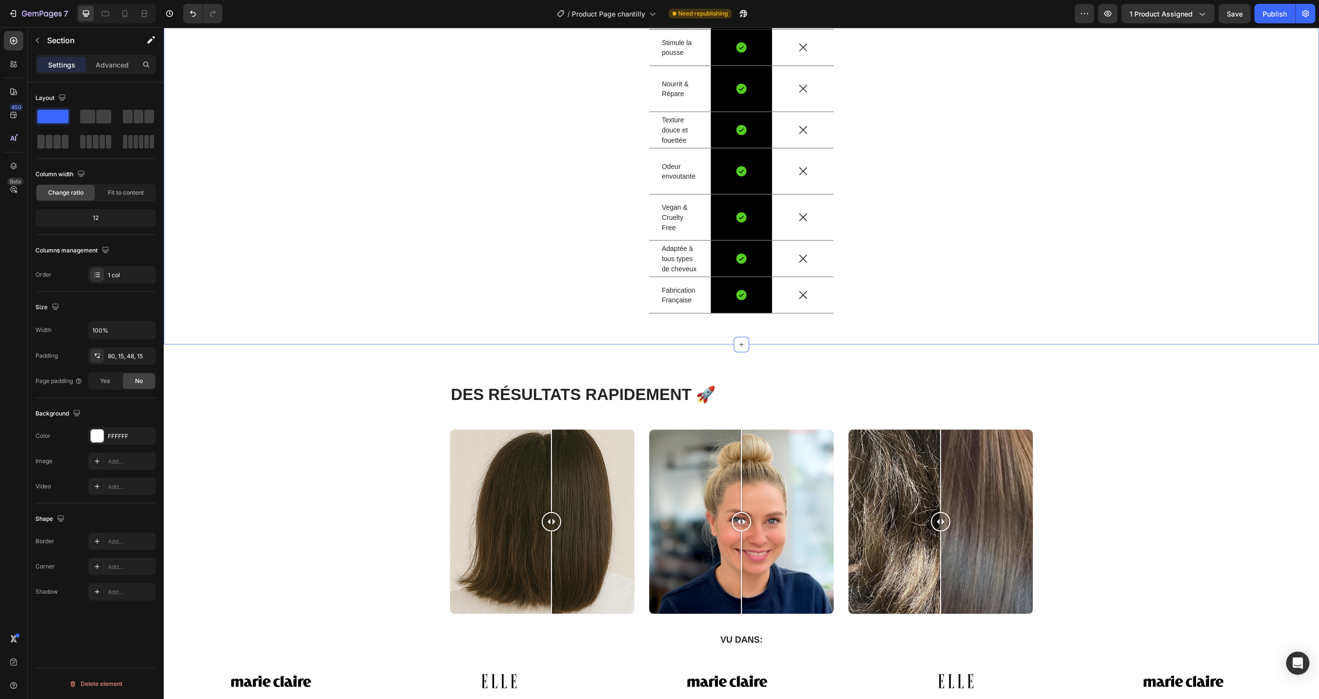
scroll to position [2683, 0]
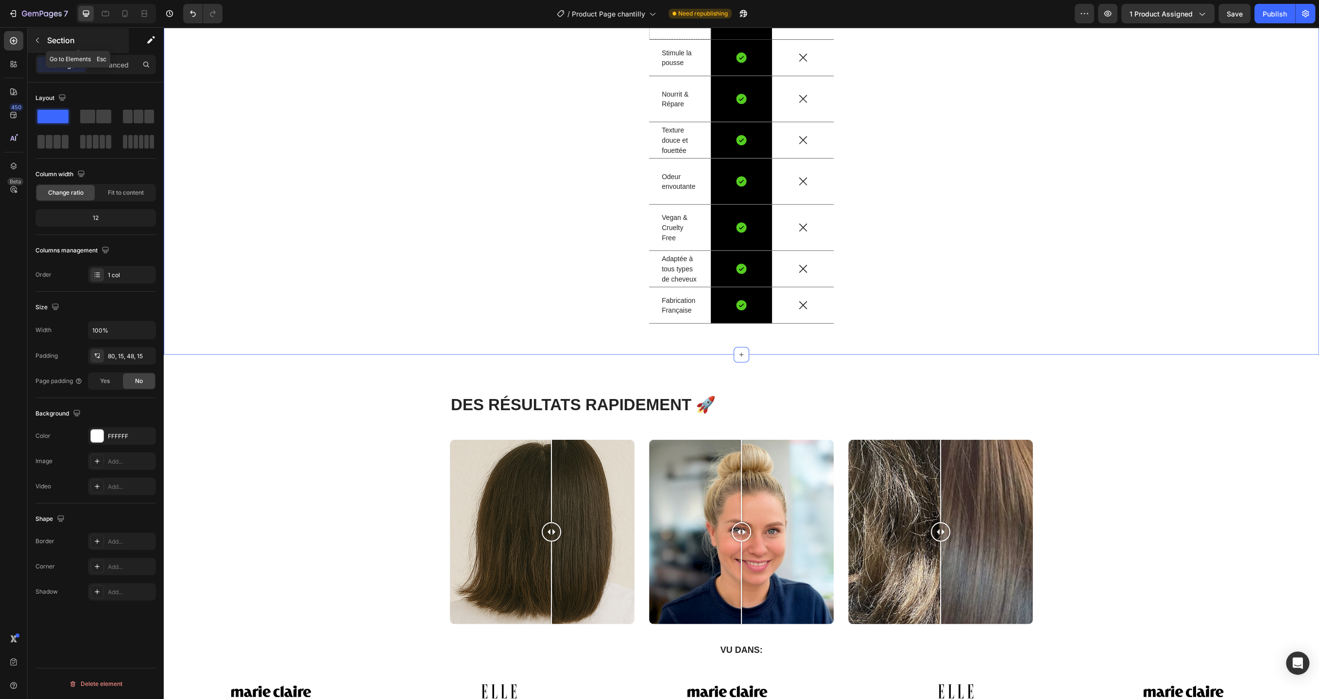
click at [39, 40] on icon "button" at bounding box center [38, 40] width 8 height 8
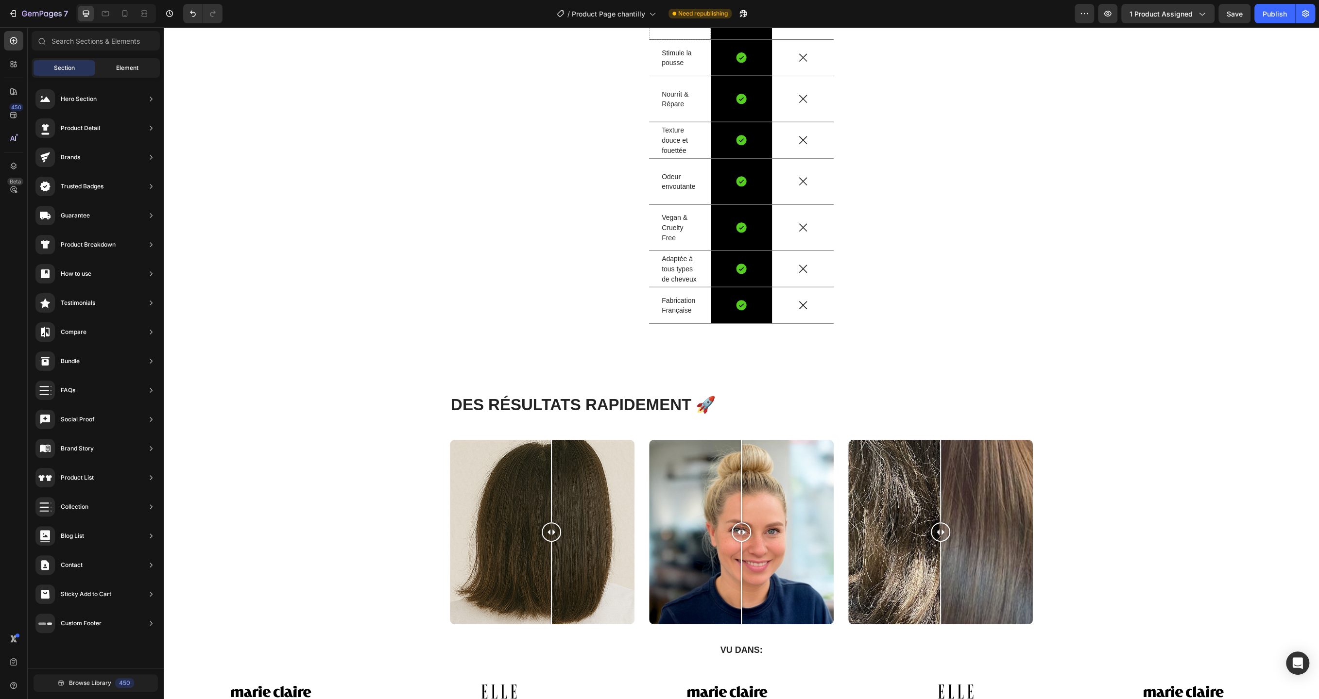
click at [117, 69] on span "Element" at bounding box center [127, 68] width 22 height 9
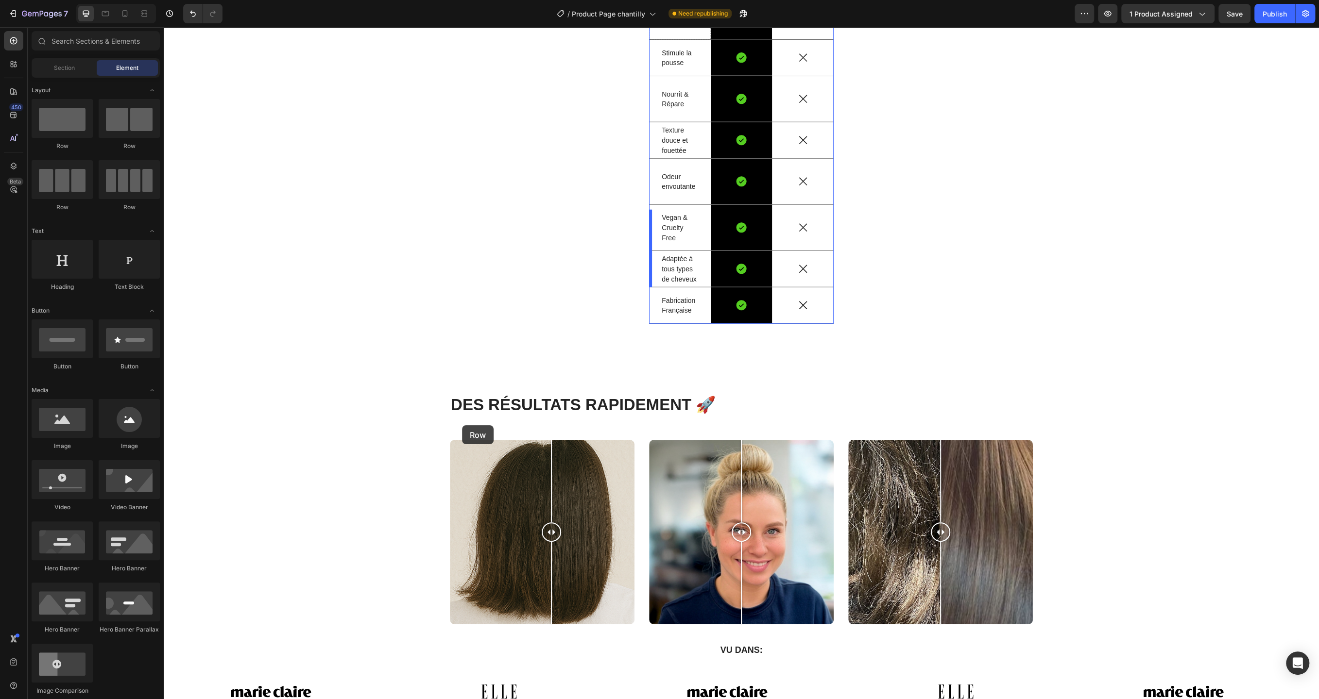
drag, startPoint x: 175, startPoint y: 192, endPoint x: 462, endPoint y: 425, distance: 369.7
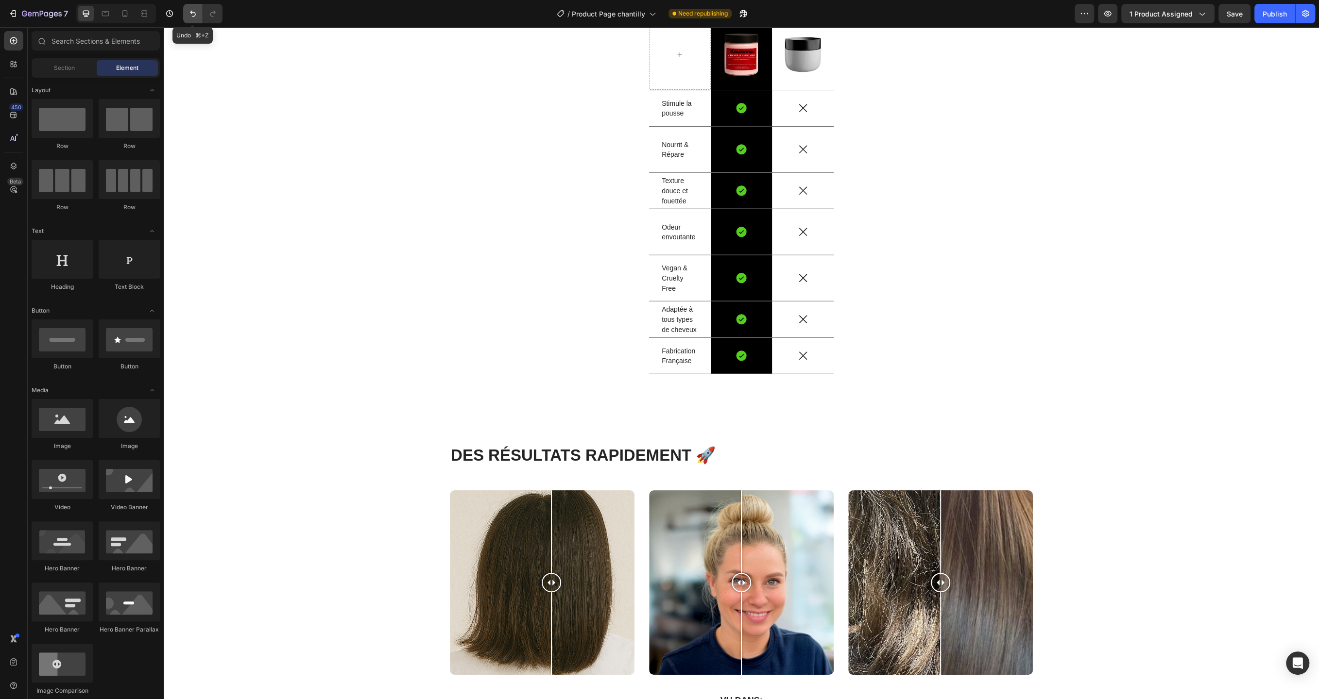
click at [188, 14] on icon "Undo/Redo" at bounding box center [193, 14] width 10 height 10
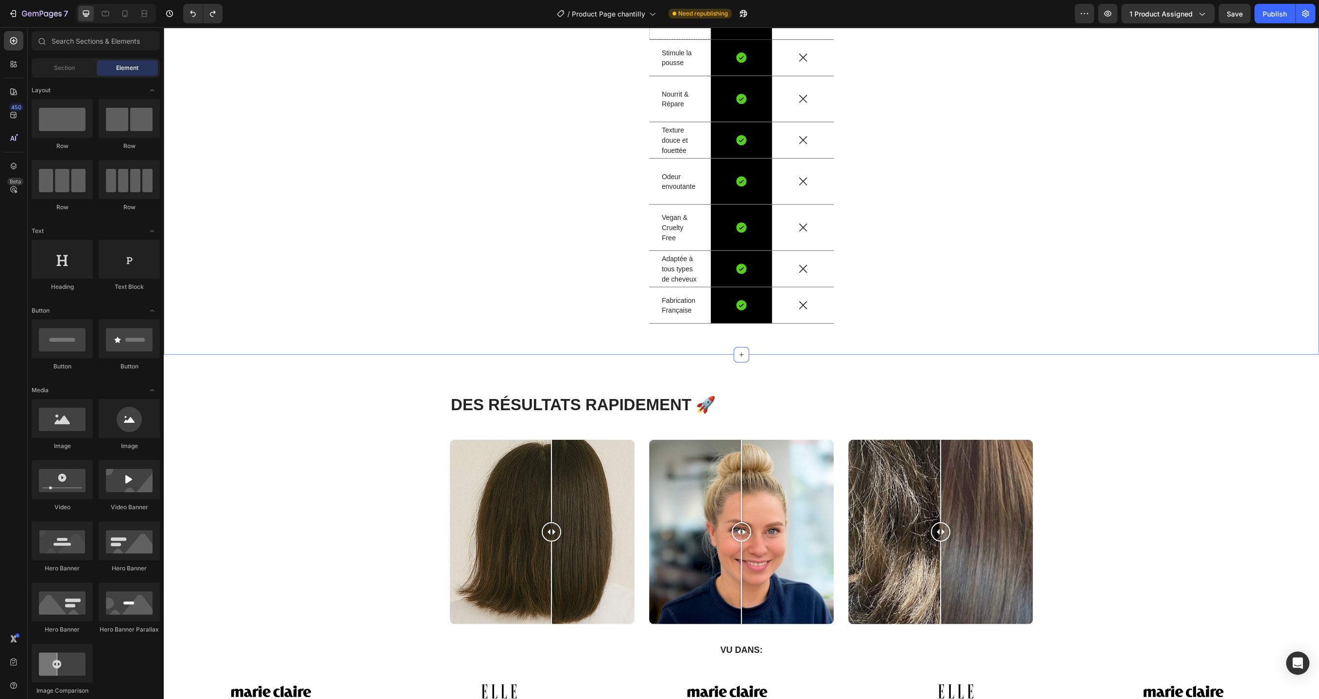
click at [647, 236] on div "Pourquoi choisir notre Chantilly 3-en-1? Heading Image Row Image Row Stimule la…" at bounding box center [741, 100] width 1140 height 464
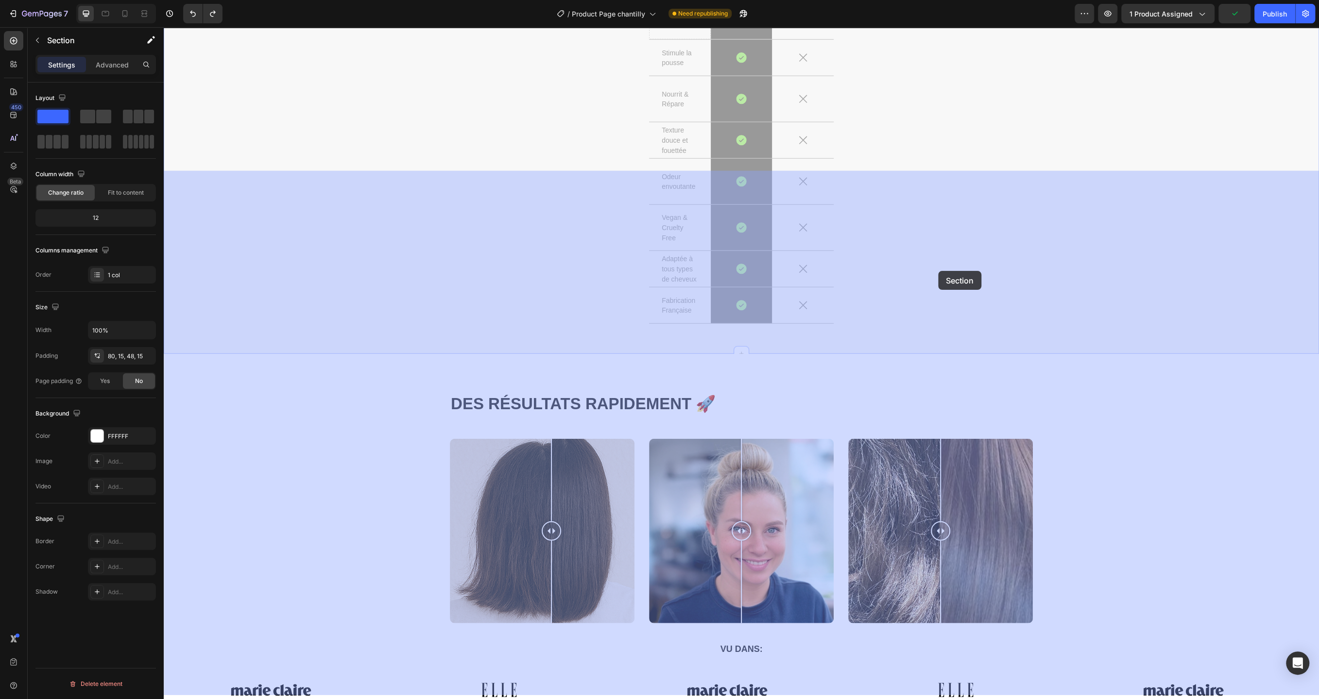
drag, startPoint x: 964, startPoint y: 303, endPoint x: 938, endPoint y: 271, distance: 41.4
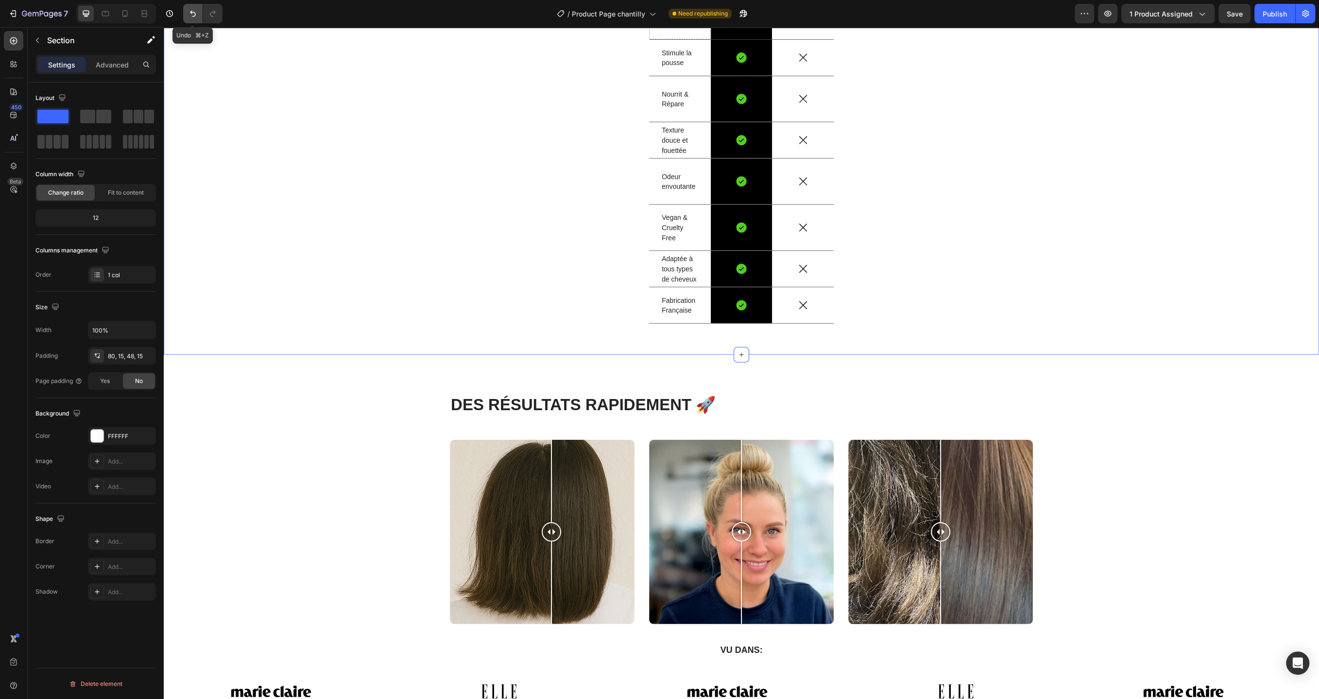
click at [189, 14] on icon "Undo/Redo" at bounding box center [193, 14] width 10 height 10
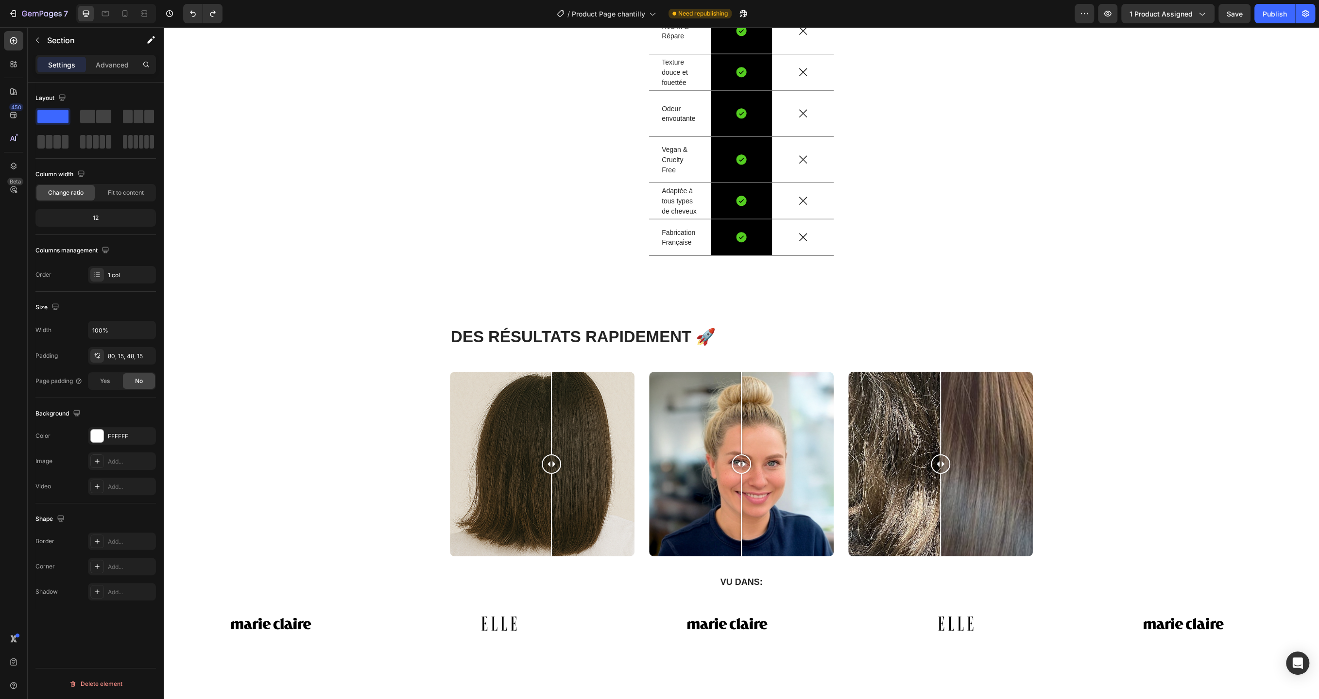
drag, startPoint x: 257, startPoint y: 147, endPoint x: 373, endPoint y: 126, distance: 117.5
click at [38, 38] on icon "button" at bounding box center [37, 40] width 3 height 5
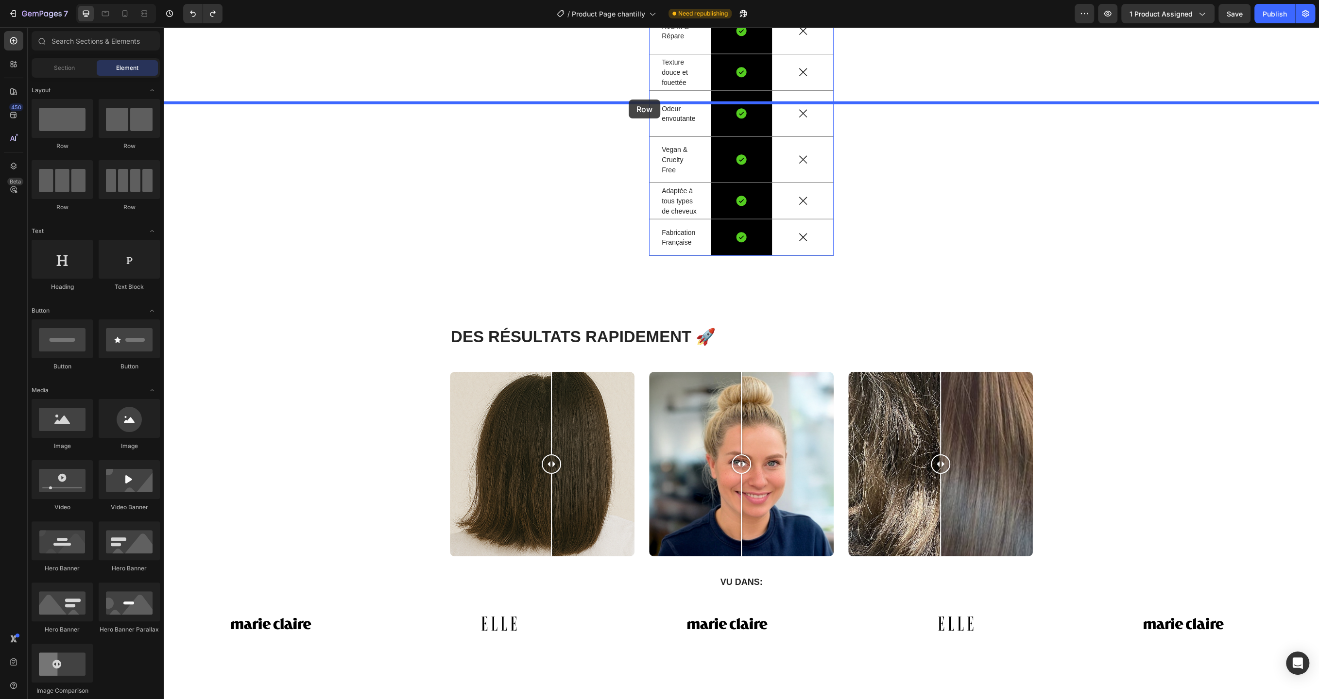
drag, startPoint x: 241, startPoint y: 122, endPoint x: 628, endPoint y: 100, distance: 387.7
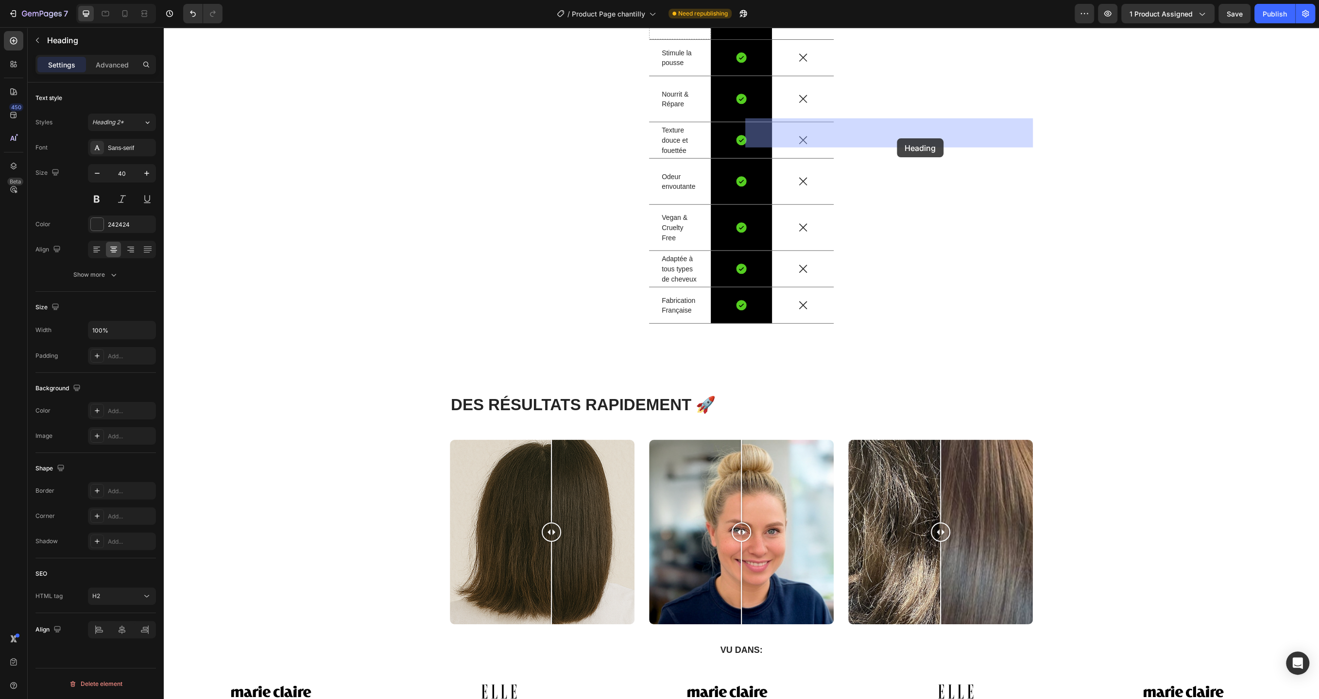
drag, startPoint x: 774, startPoint y: 236, endPoint x: 897, endPoint y: 138, distance: 156.6
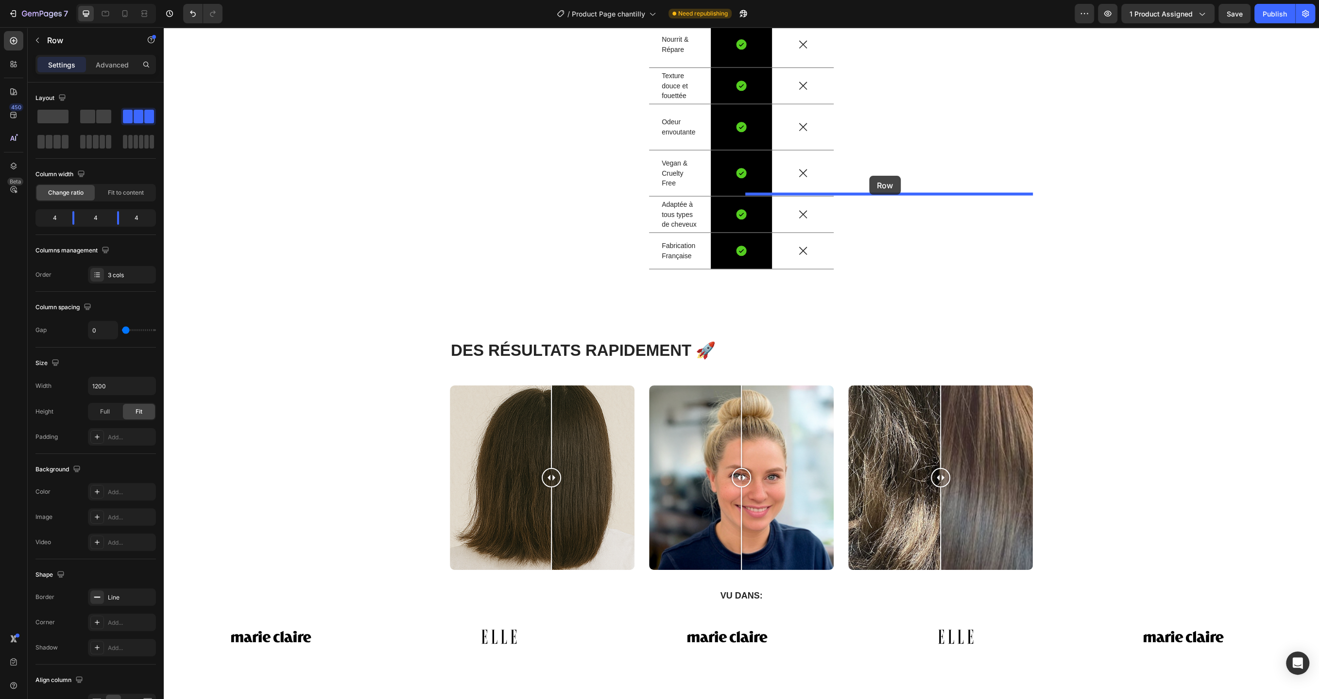
drag, startPoint x: 698, startPoint y: 292, endPoint x: 869, endPoint y: 176, distance: 206.6
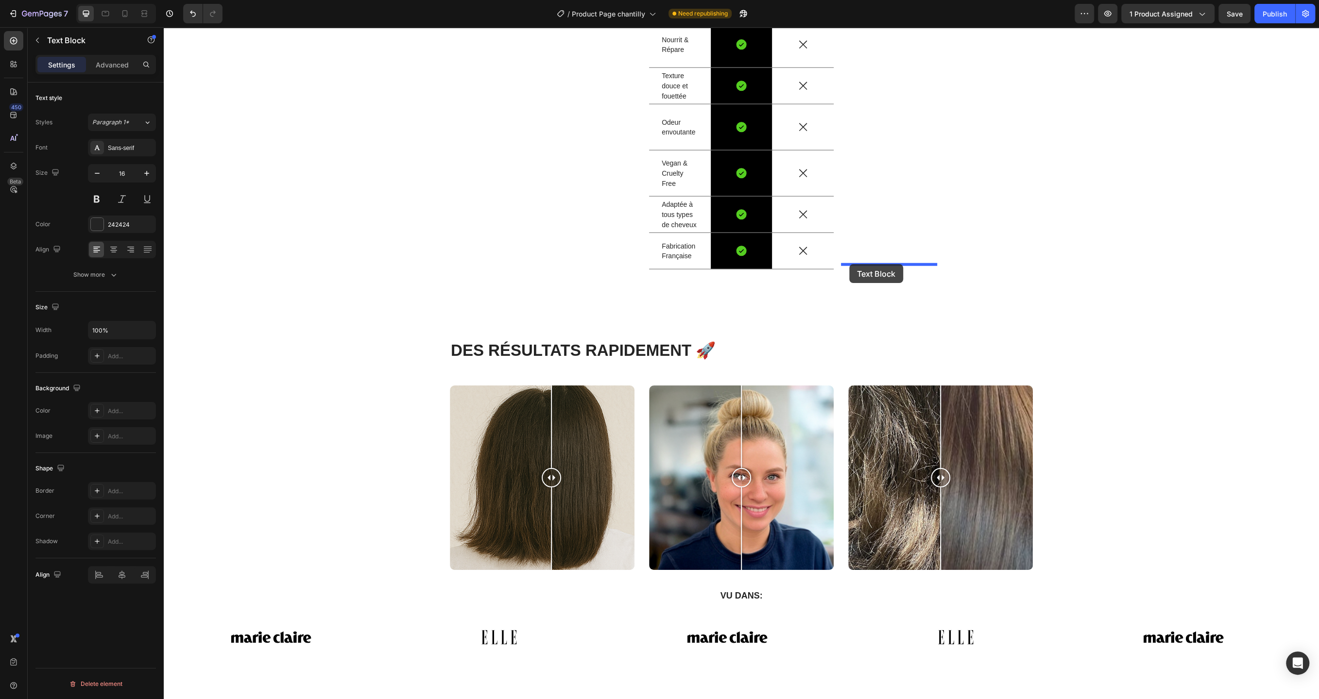
drag, startPoint x: 690, startPoint y: 351, endPoint x: 849, endPoint y: 264, distance: 181.2
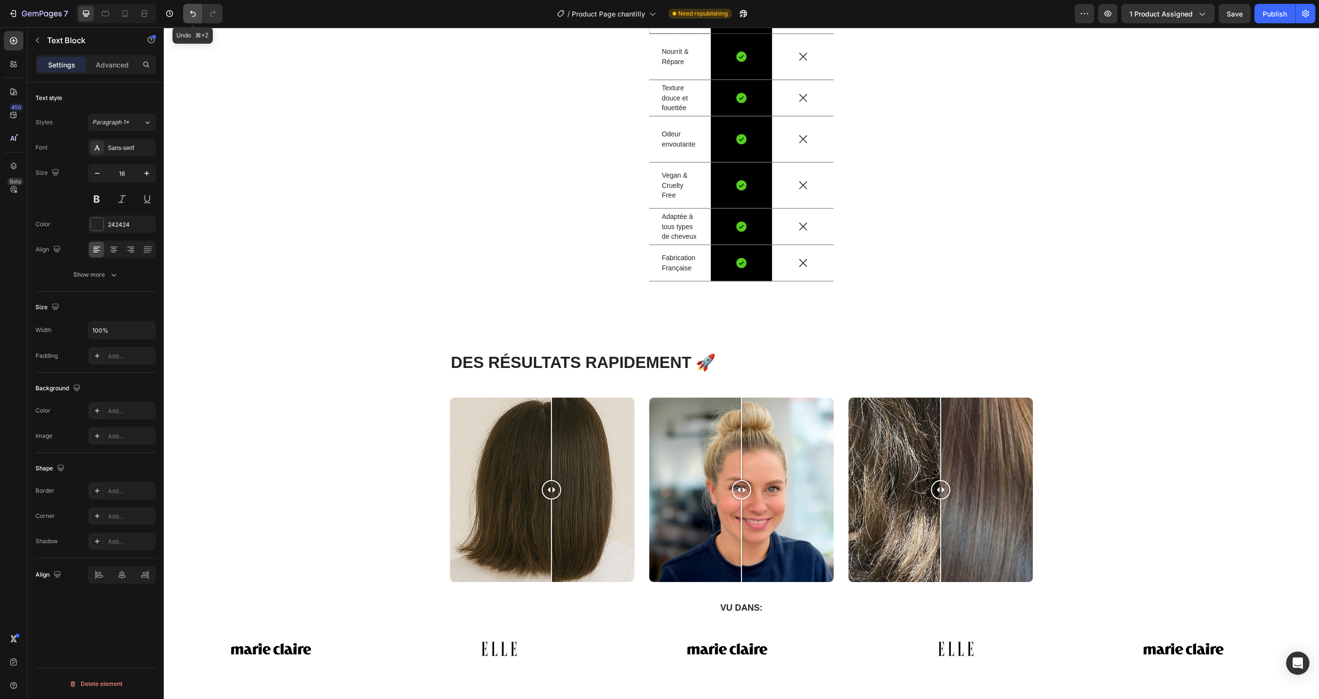
click at [189, 14] on icon "Undo/Redo" at bounding box center [193, 14] width 10 height 10
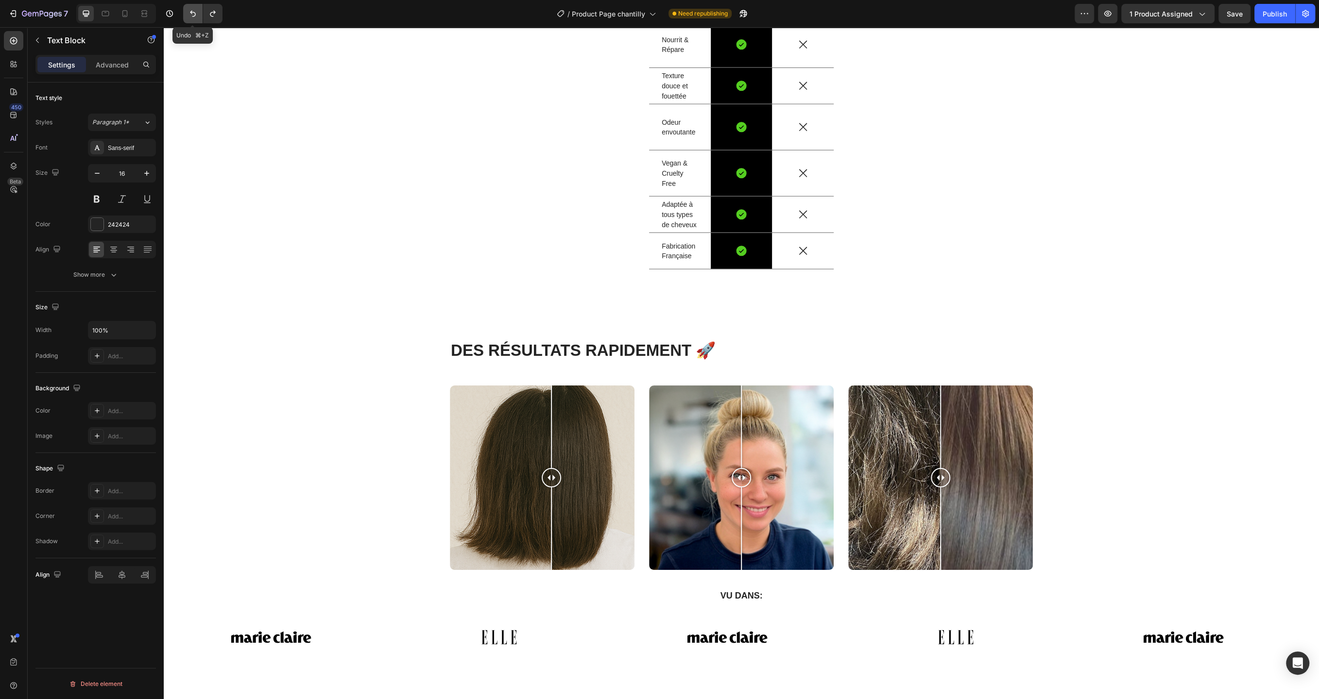
click at [189, 14] on icon "Undo/Redo" at bounding box center [193, 14] width 10 height 10
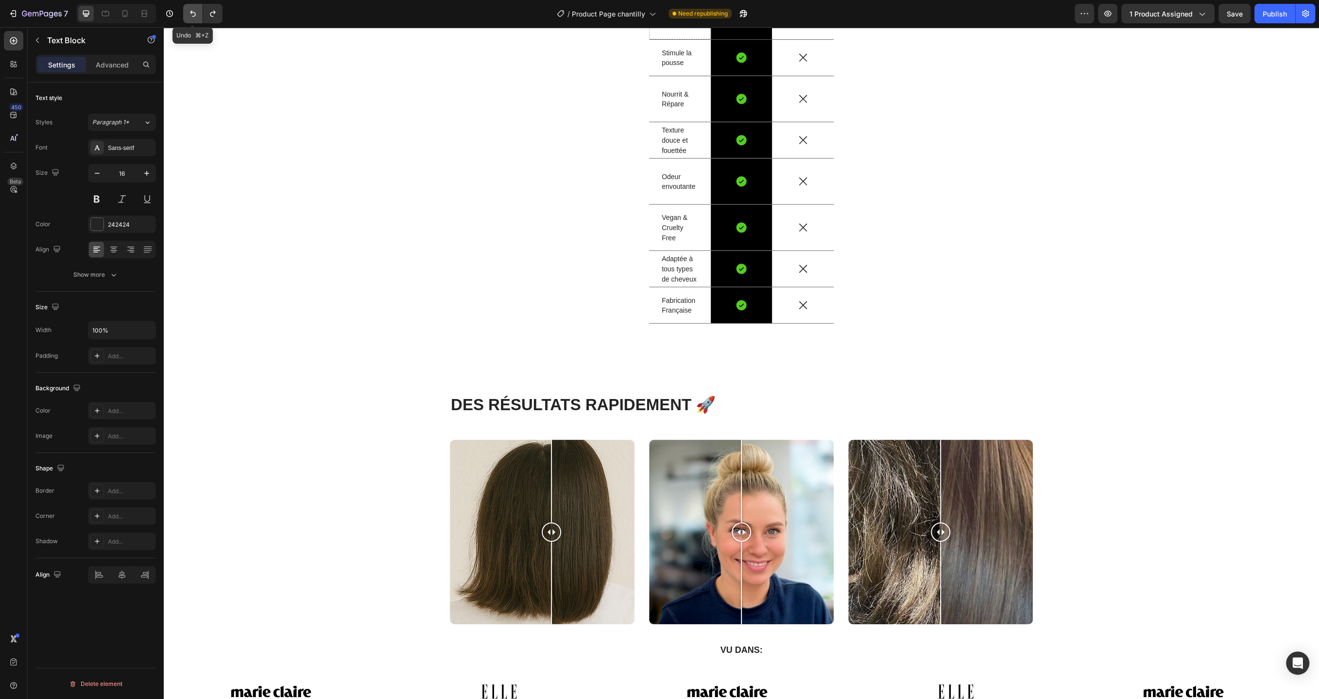
click at [189, 14] on icon "Undo/Redo" at bounding box center [193, 14] width 10 height 10
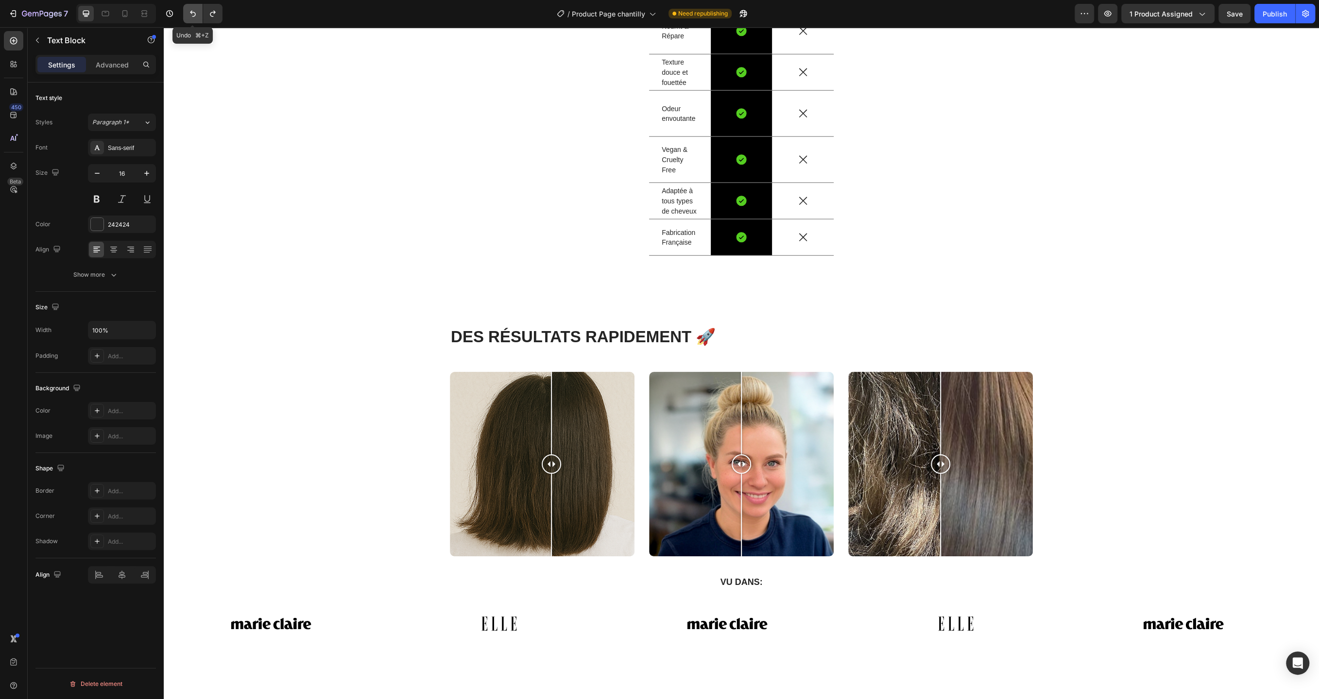
click at [189, 14] on icon "Undo/Redo" at bounding box center [193, 14] width 10 height 10
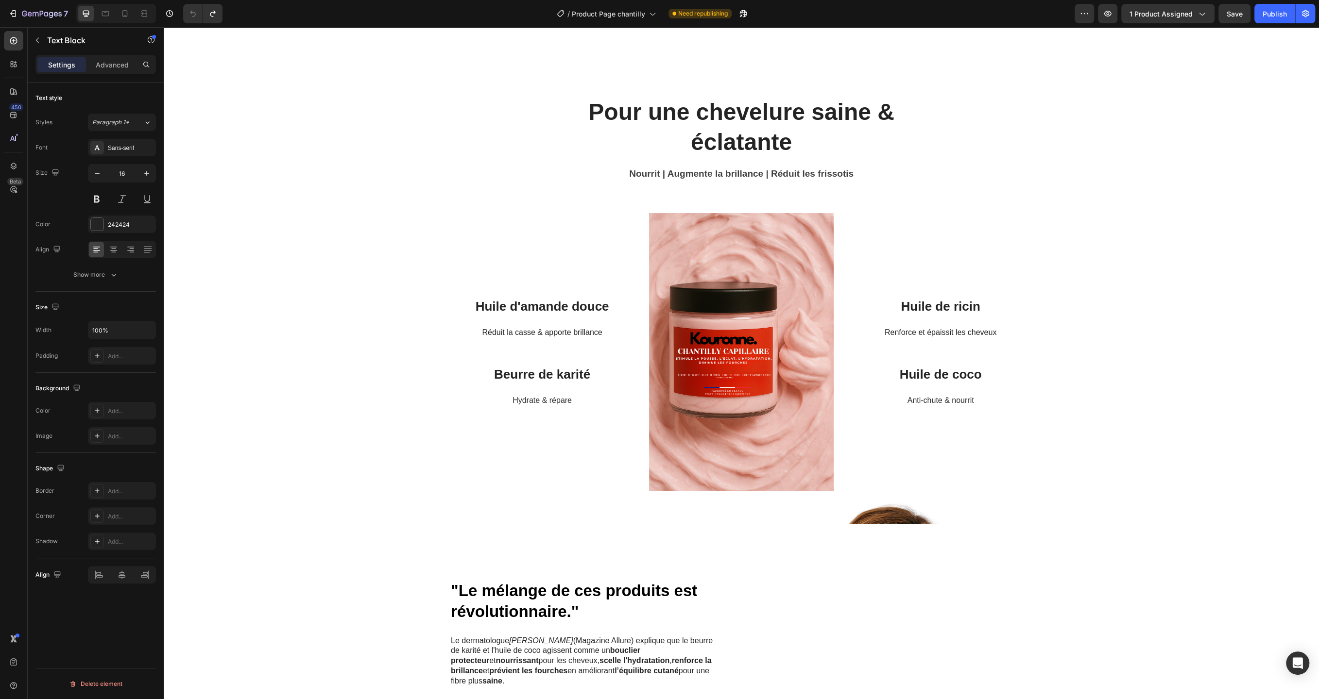
scroll to position [1788, 0]
